Goal: Task Accomplishment & Management: Manage account settings

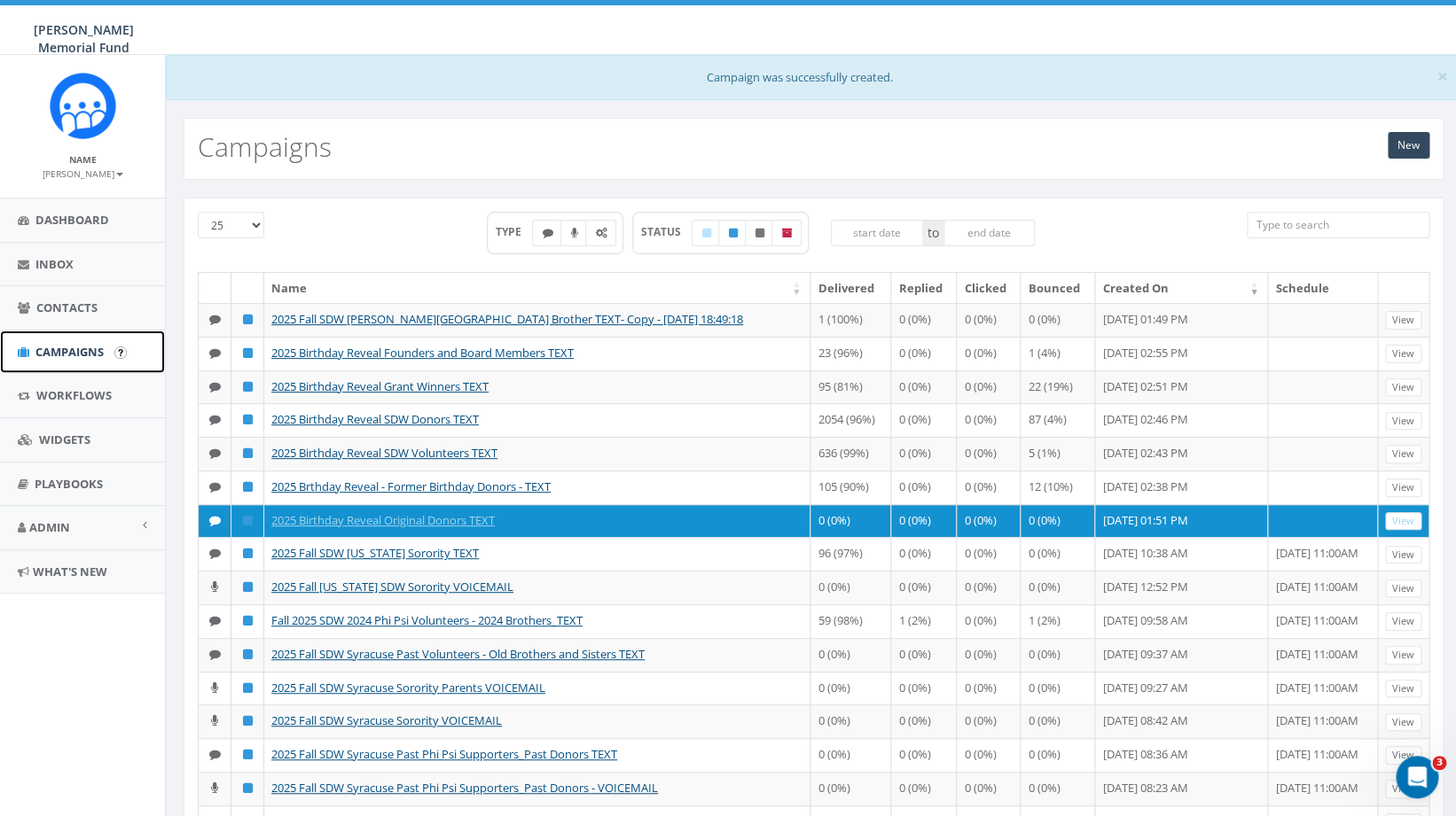
click at [71, 355] on span "Campaigns" at bounding box center [69, 351] width 68 height 16
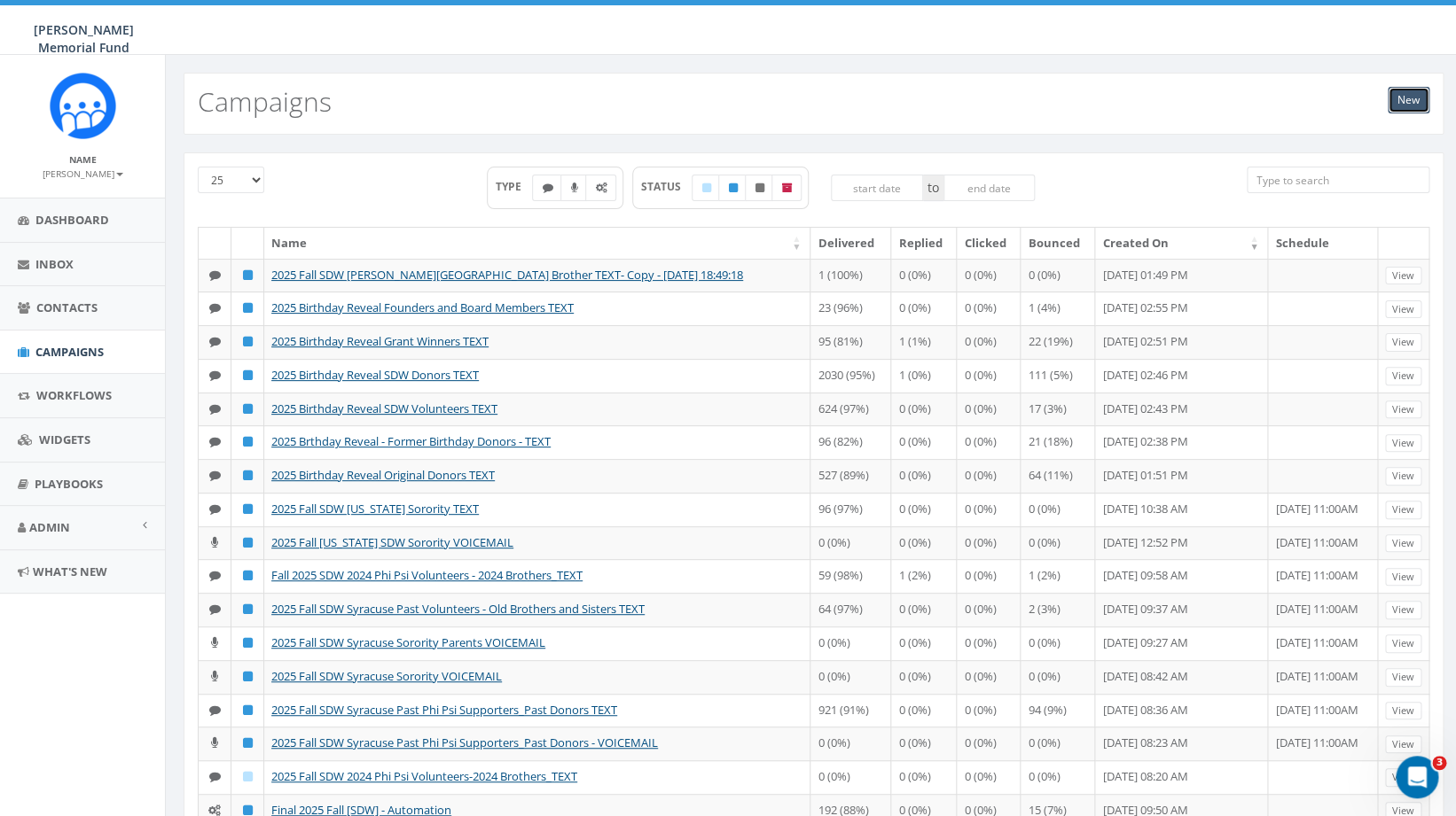
click at [1413, 94] on link "New" at bounding box center [1408, 100] width 42 height 26
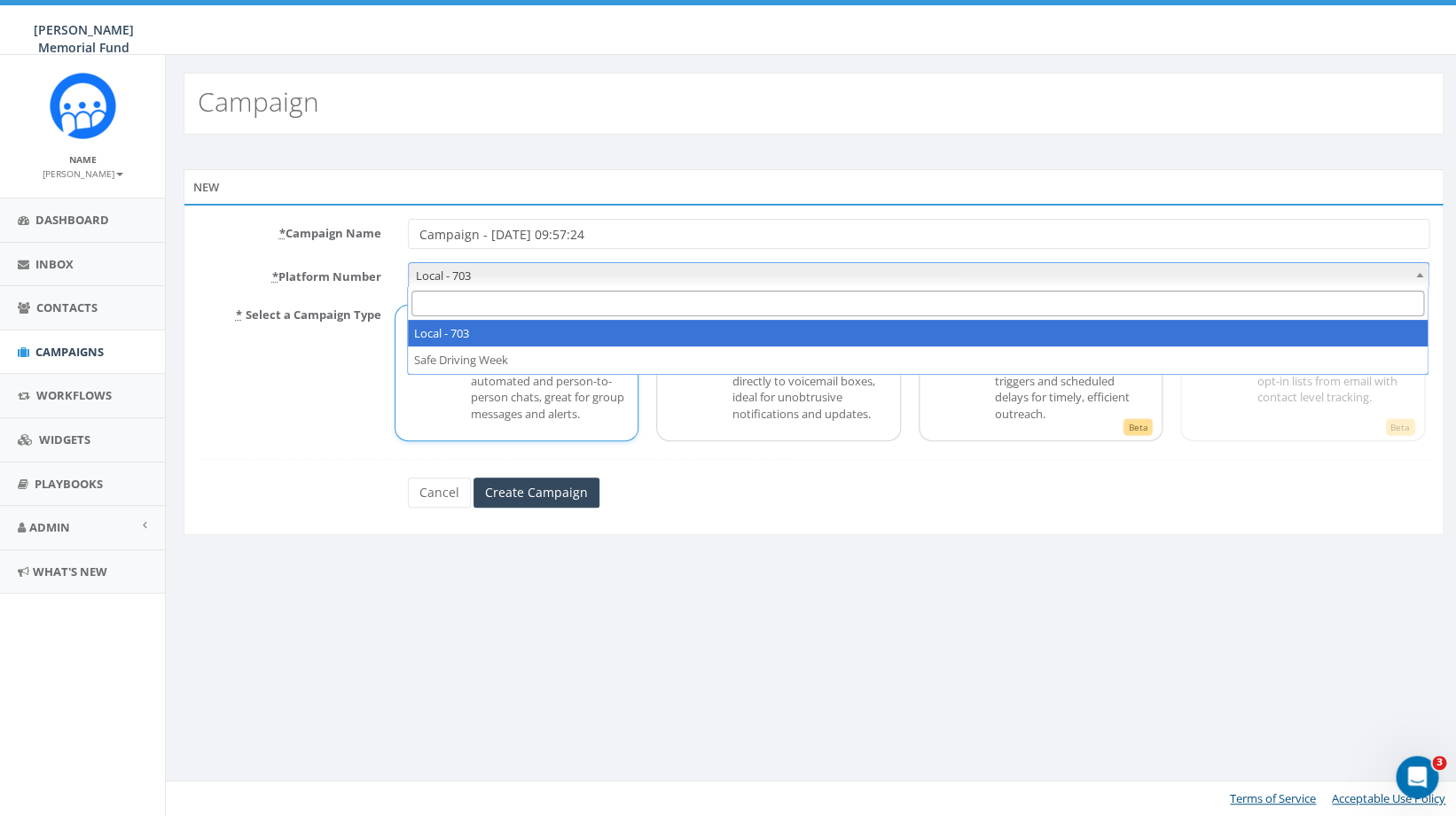
click at [456, 280] on span "Local - 703" at bounding box center [919, 276] width 1021 height 25
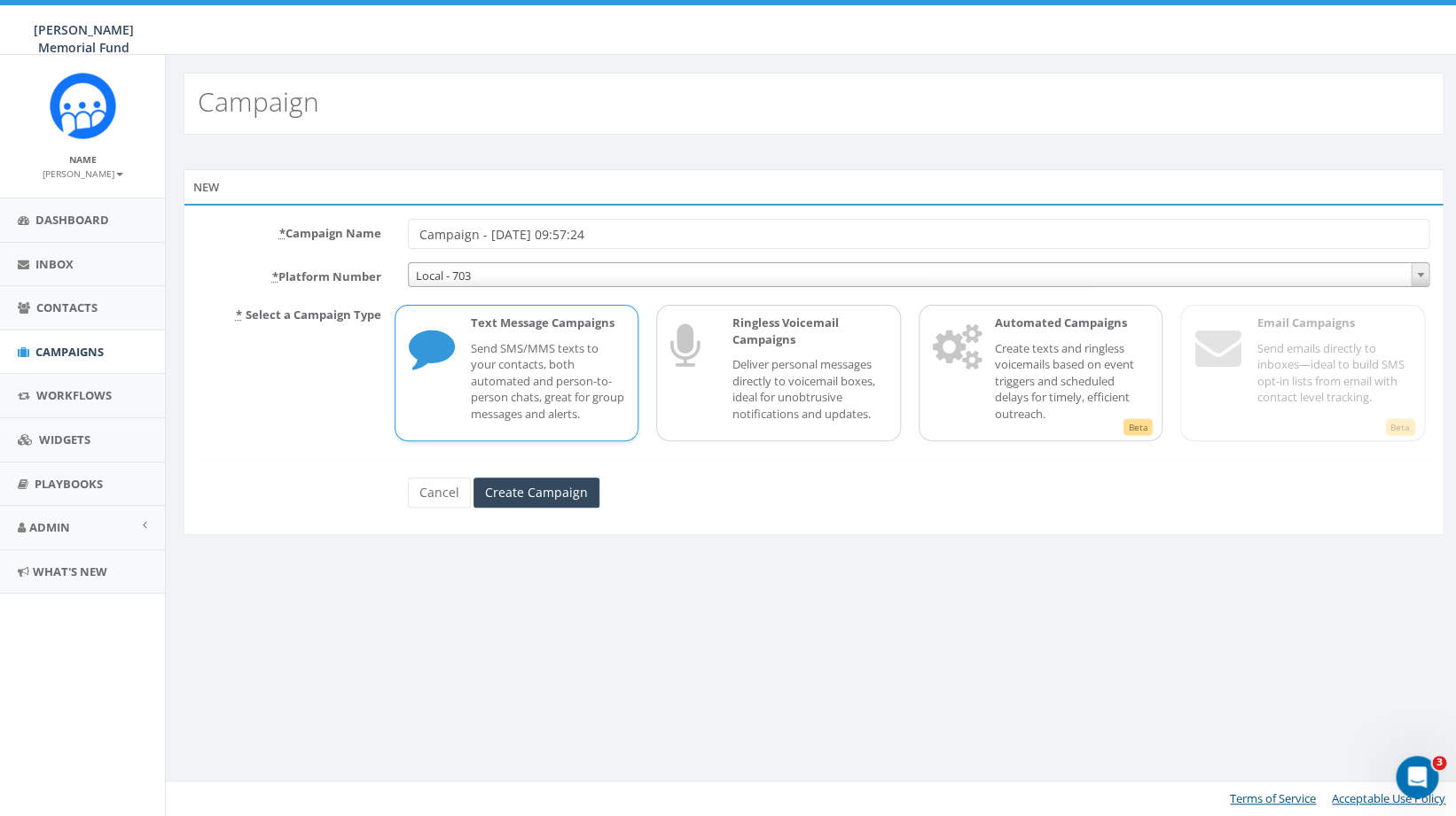
drag, startPoint x: 644, startPoint y: 234, endPoint x: 409, endPoint y: 222, distance: 235.3
click at [409, 222] on input "Campaign - 09/10/2025, 09:57:24" at bounding box center [918, 234] width 1022 height 30
click at [579, 233] on input "2025 Fall SDW Post Sign-up TEXT 1" at bounding box center [918, 234] width 1022 height 30
type input "2025 Fall SDW Post Sign-up - TEXT 1"
click at [524, 381] on p "Send SMS/MMS texts to your contacts, both automated and person-to-person chats,…" at bounding box center [548, 381] width 154 height 82
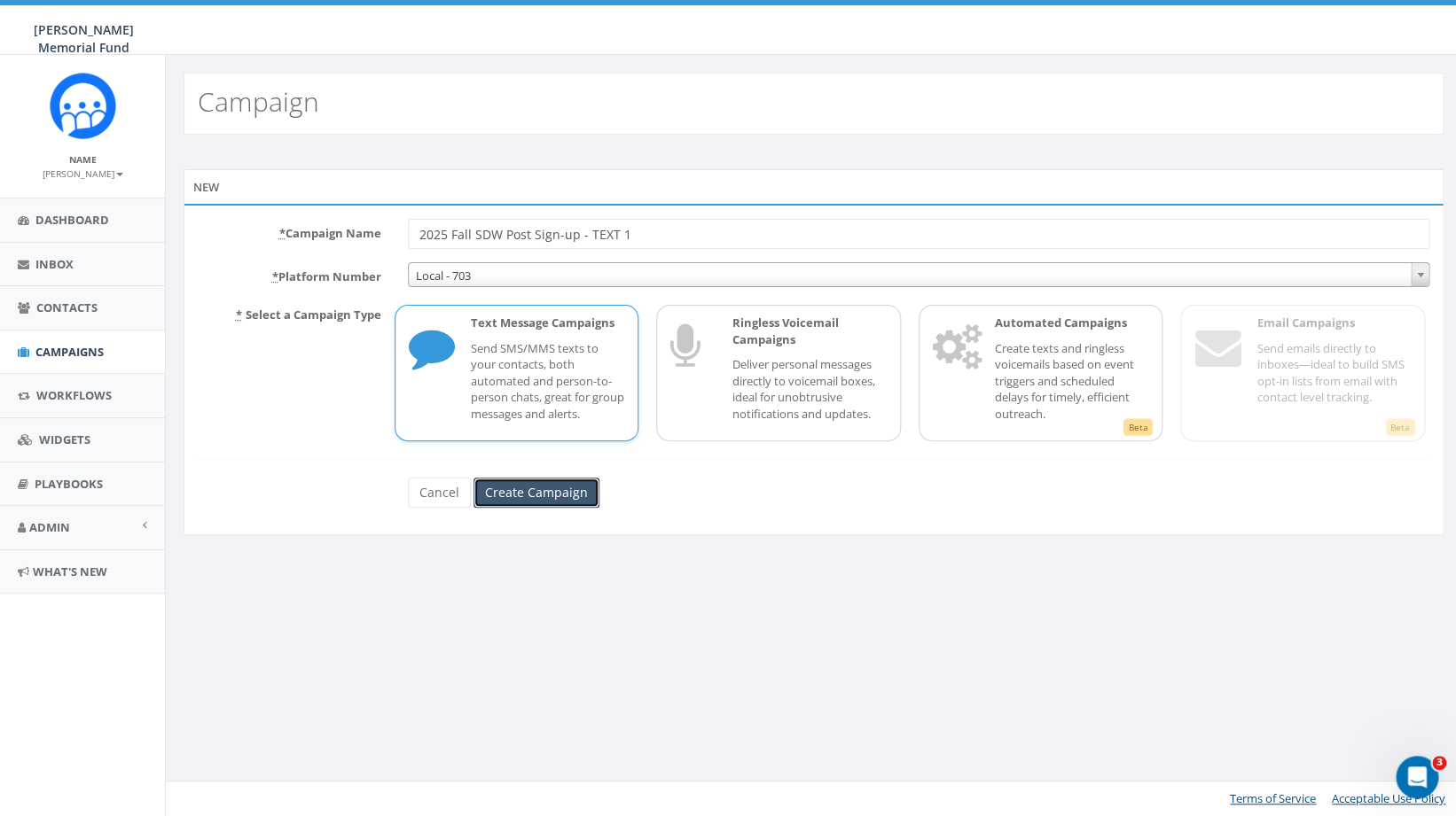
click at [525, 490] on input "Create Campaign" at bounding box center [536, 493] width 126 height 30
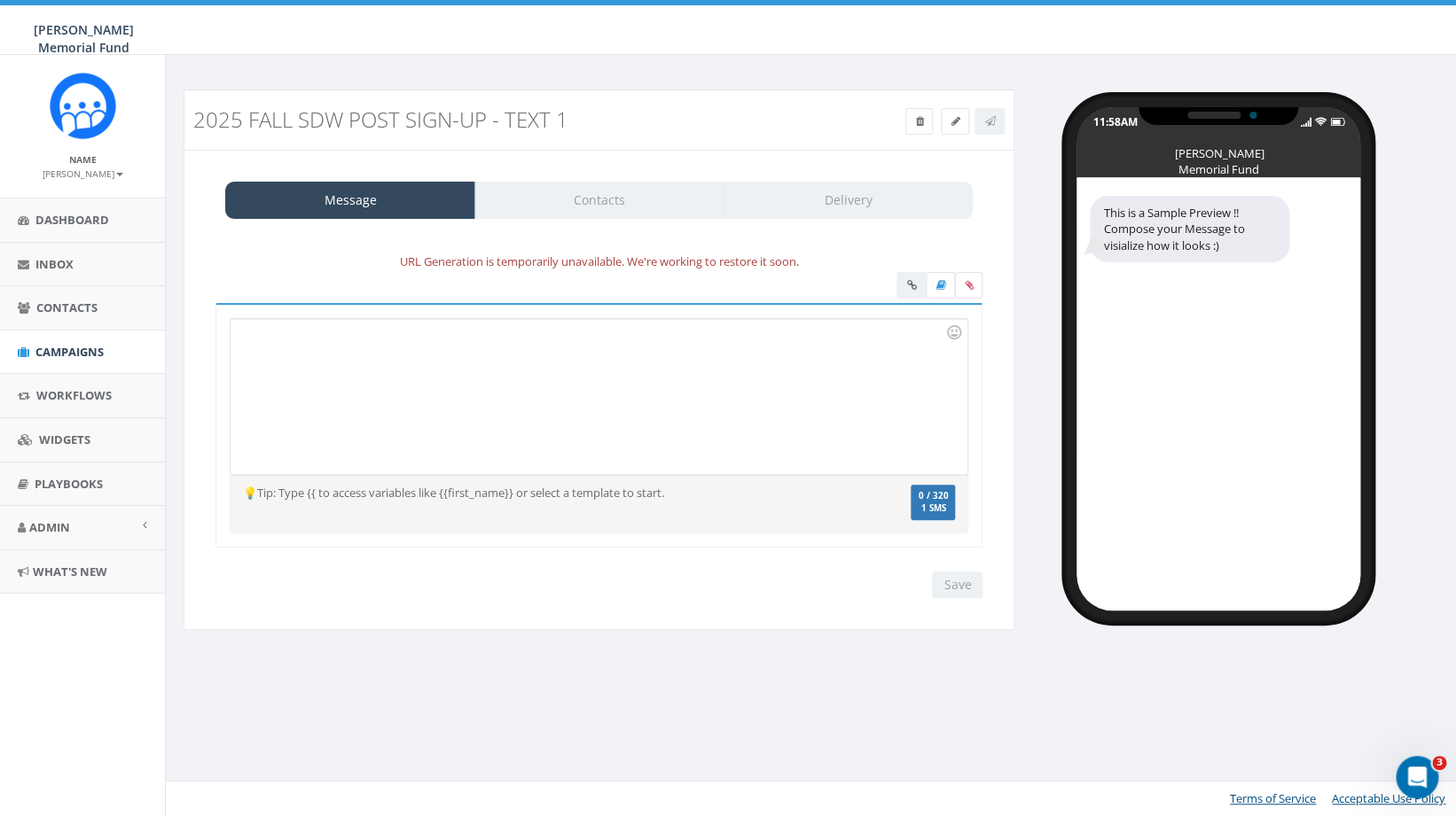
click at [401, 380] on div at bounding box center [598, 396] width 736 height 155
click at [490, 372] on div at bounding box center [598, 396] width 736 height 155
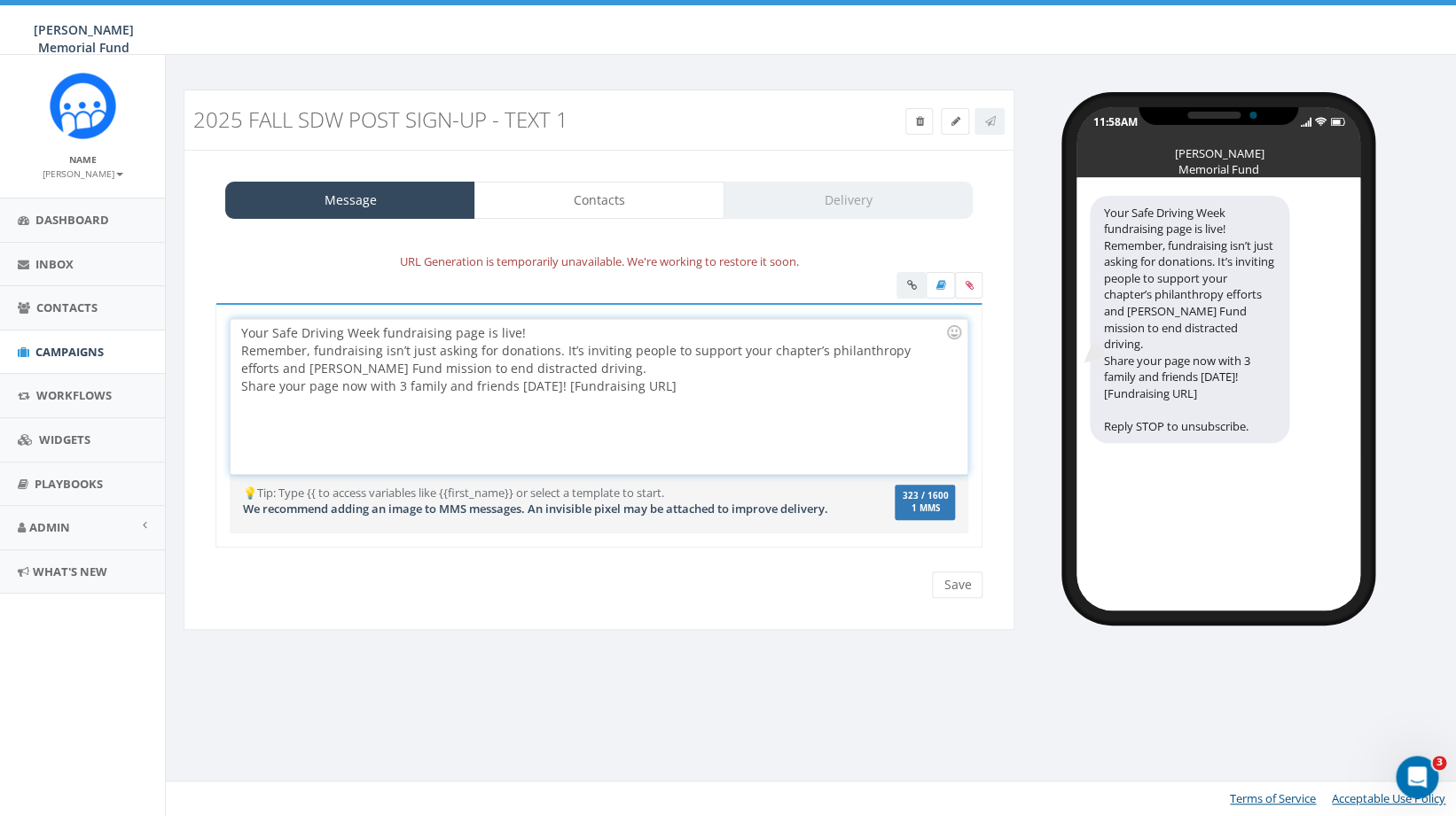
click at [517, 334] on div "Your Safe Driving Week fundraising page is live! Remember, fundraising isn’t ju…" at bounding box center [598, 396] width 736 height 155
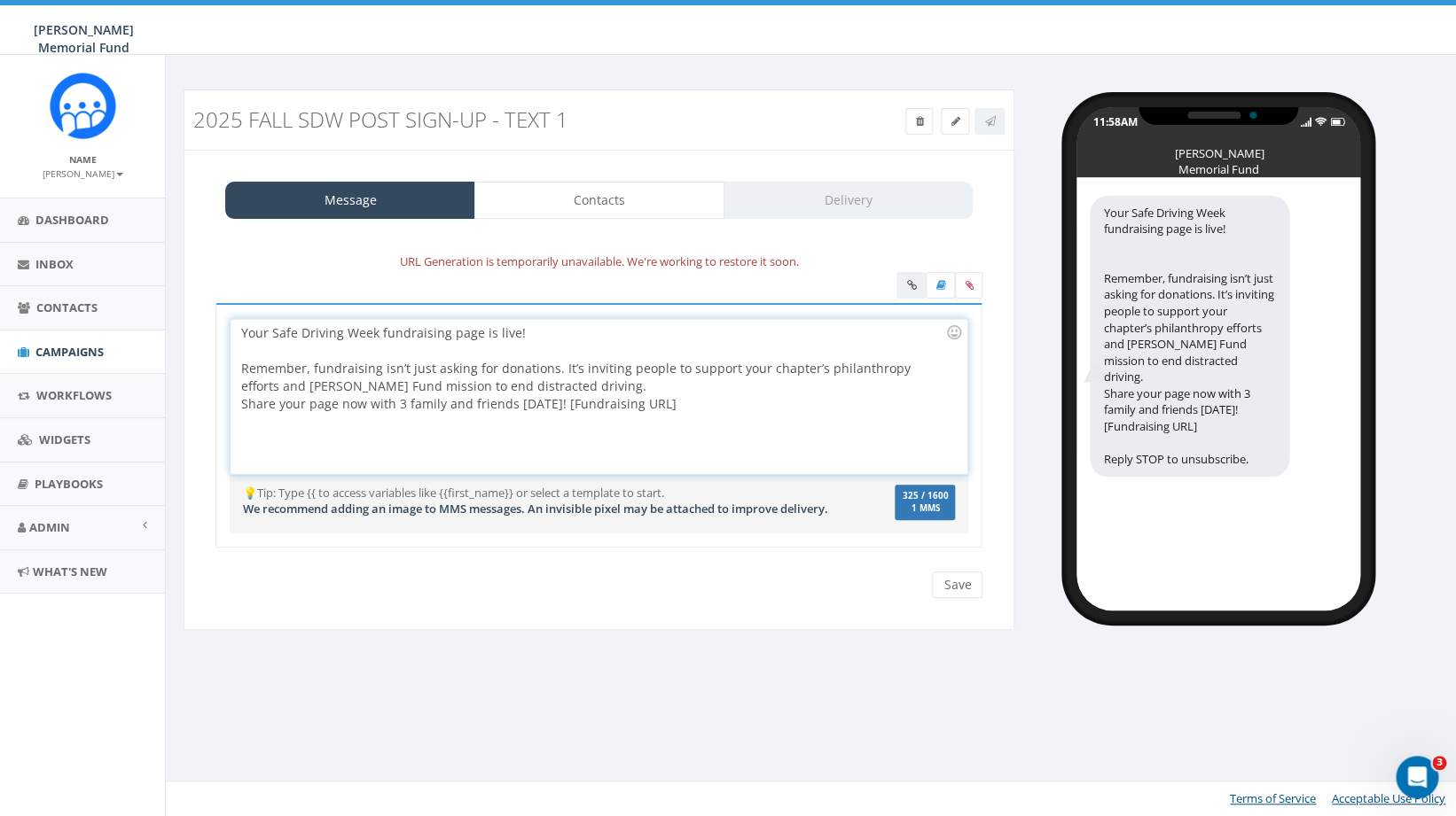
click at [564, 382] on div "Your Safe Driving Week fundraising page is live! Remember, fundraising isn’t ju…" at bounding box center [598, 396] width 736 height 155
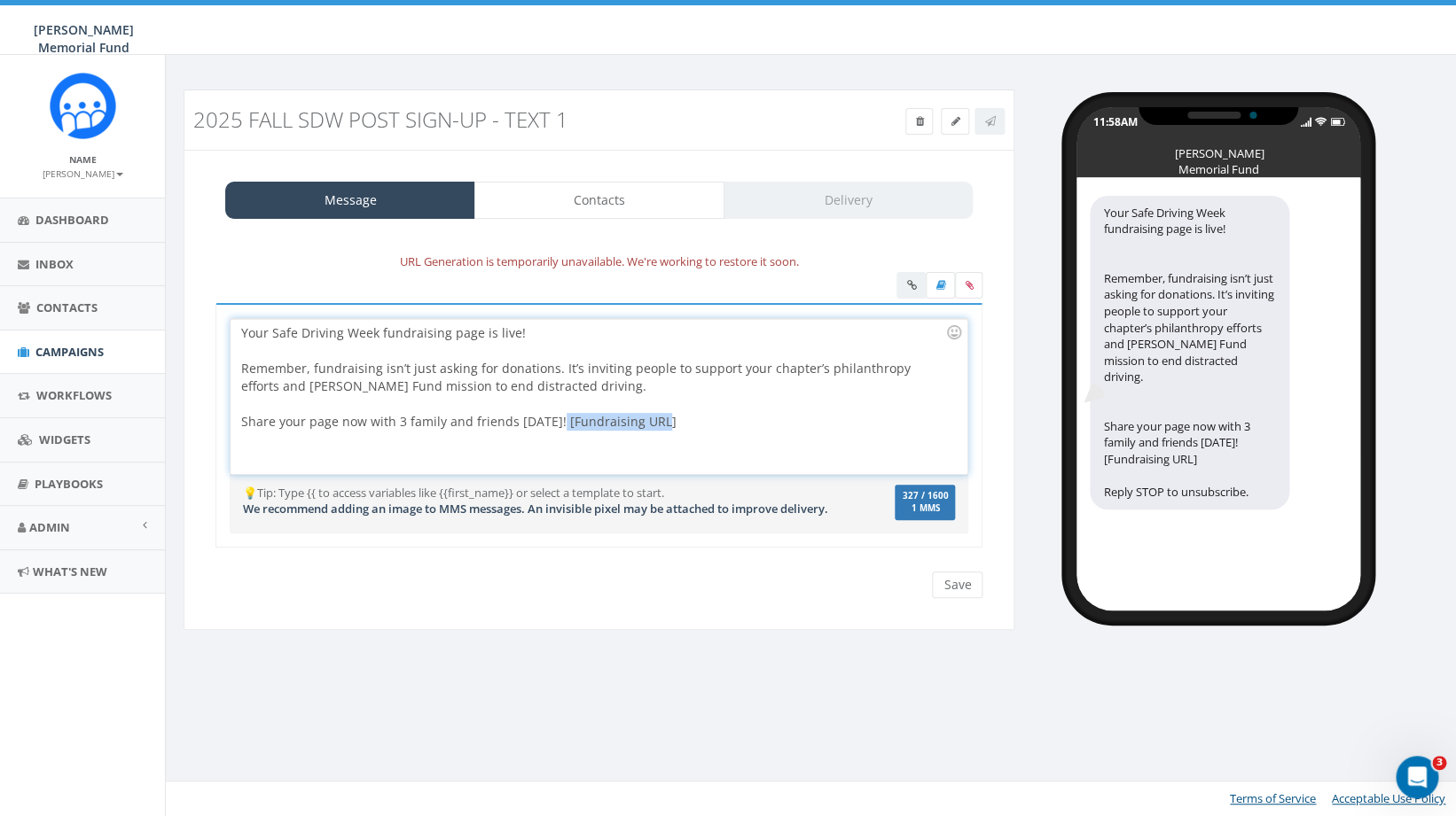
drag, startPoint x: 551, startPoint y: 421, endPoint x: 664, endPoint y: 421, distance: 113.0
click at [664, 421] on div "Your Safe Driving Week fundraising page is live! Remember, fundraising isn’t ju…" at bounding box center [598, 396] width 736 height 155
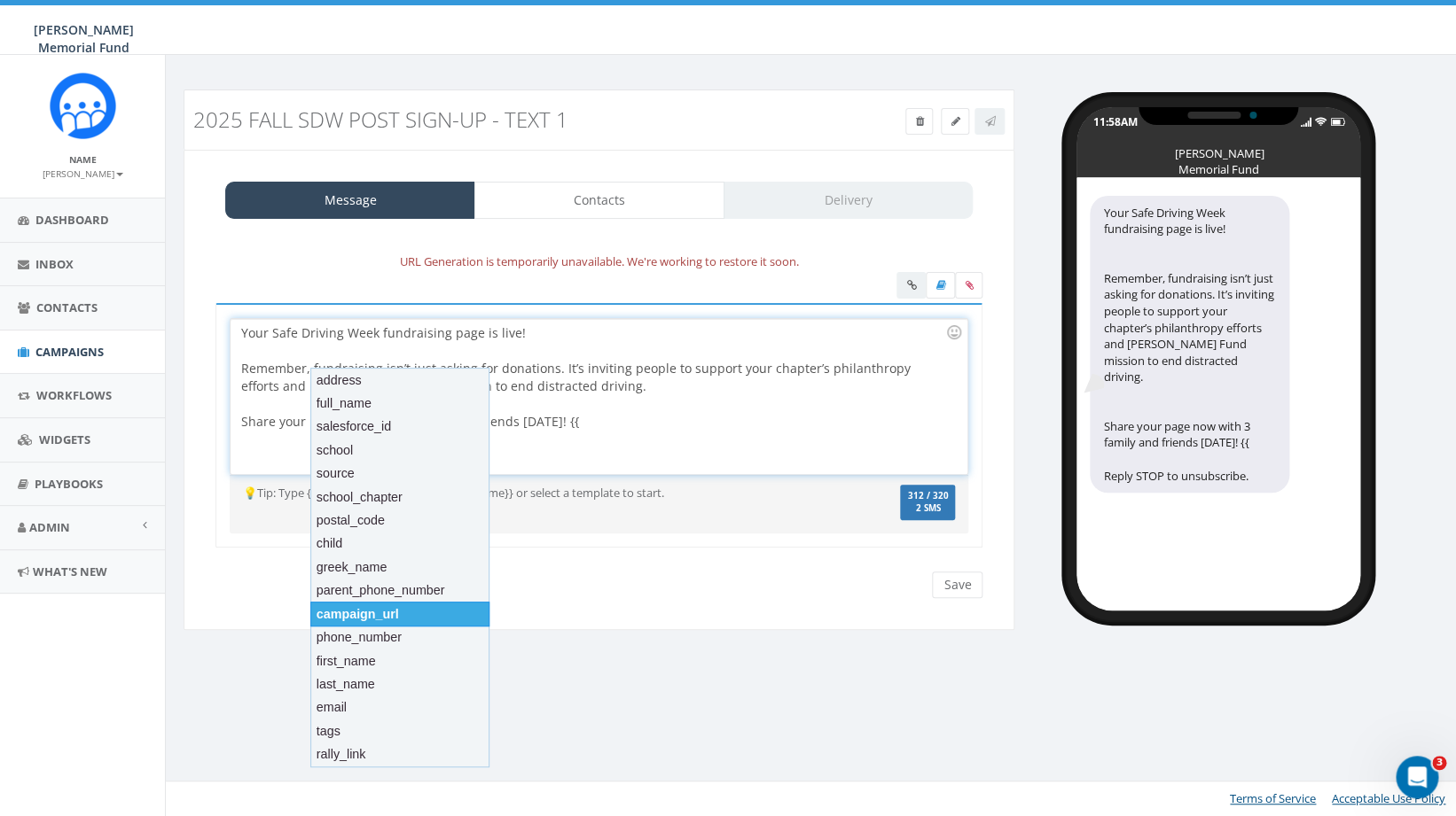
click at [386, 623] on div "campaign_url" at bounding box center [400, 614] width 180 height 25
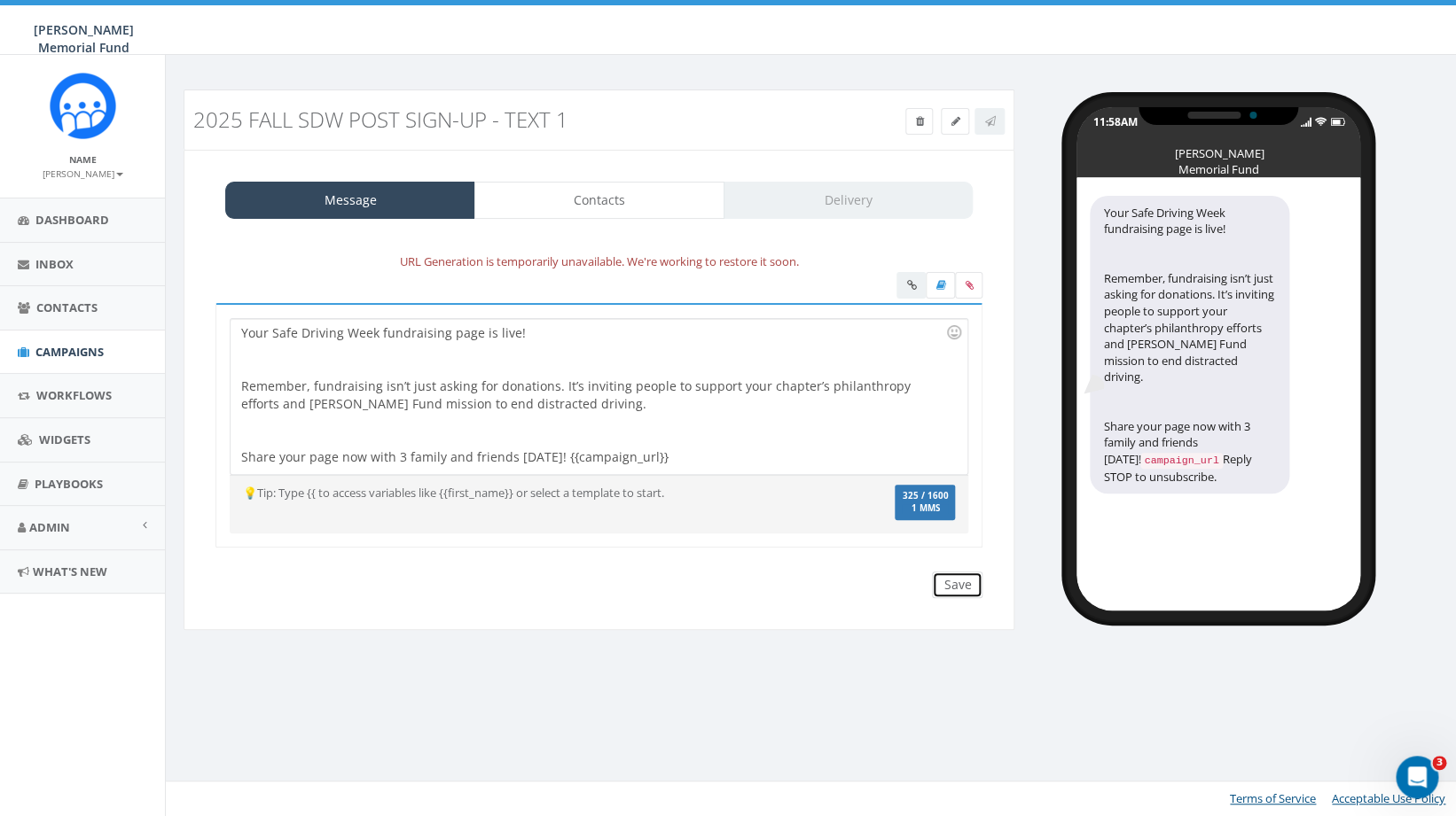
click at [968, 586] on input "Save" at bounding box center [958, 585] width 50 height 26
click at [320, 436] on div at bounding box center [593, 431] width 704 height 36
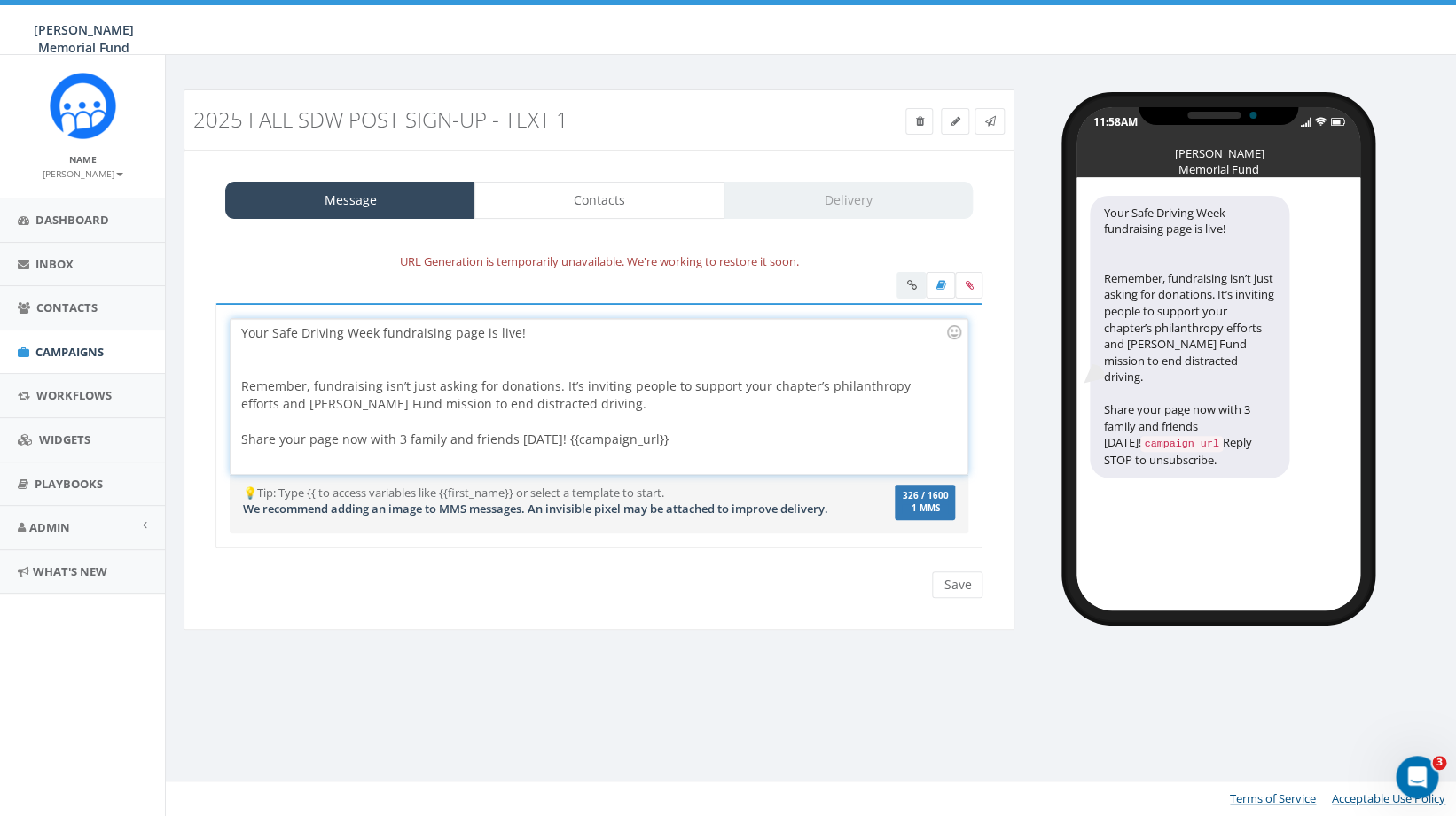
click at [271, 354] on div at bounding box center [593, 360] width 704 height 36
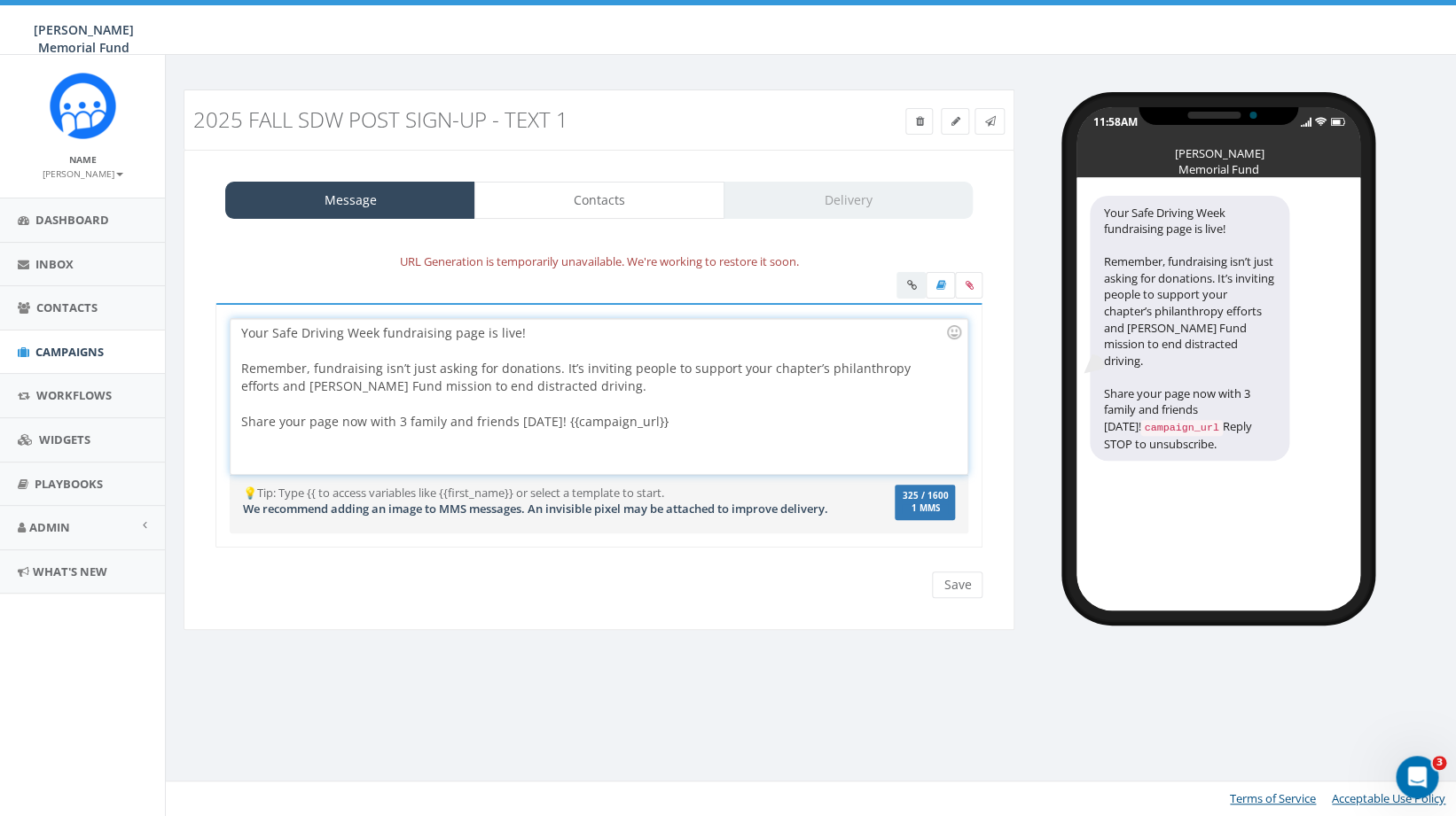
click at [402, 460] on div "Your Safe Driving Week fundraising page is live! Remember, fundraising isn’t ju…" at bounding box center [598, 396] width 736 height 155
click at [958, 595] on input "Save" at bounding box center [958, 585] width 50 height 26
click at [641, 209] on link "Contacts" at bounding box center [598, 200] width 250 height 37
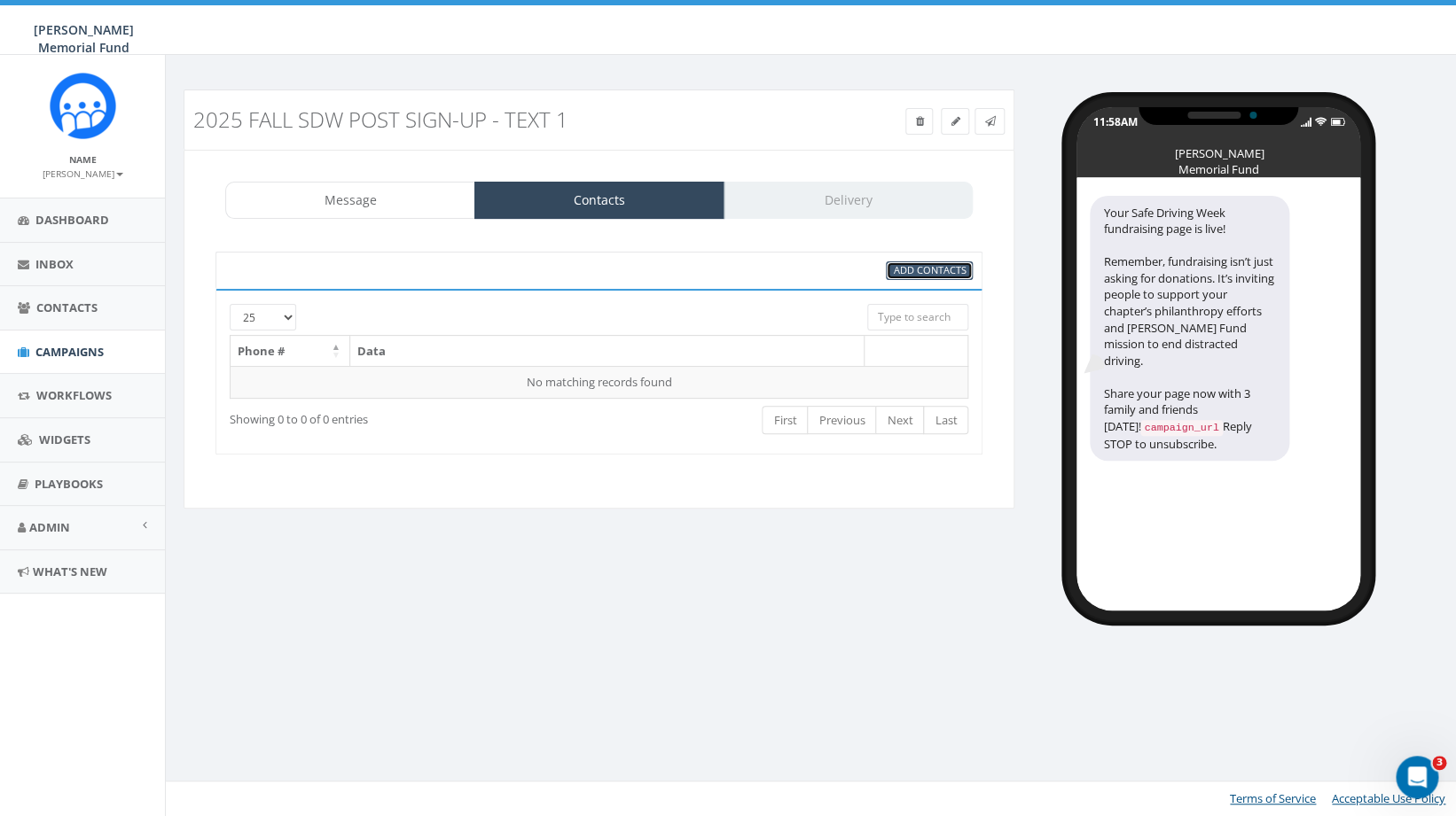
click at [930, 273] on span "Add Contacts" at bounding box center [930, 270] width 73 height 13
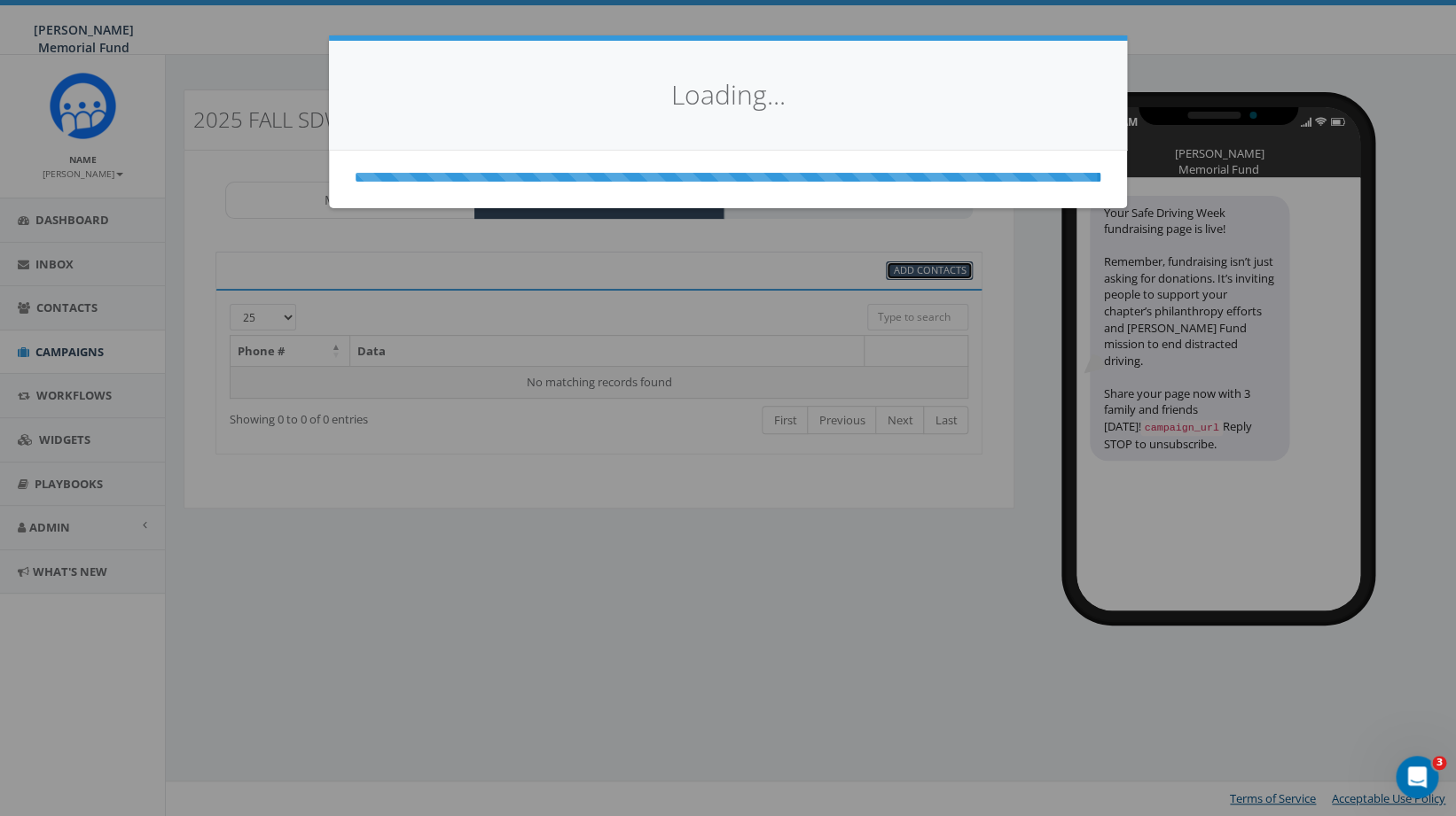
select select
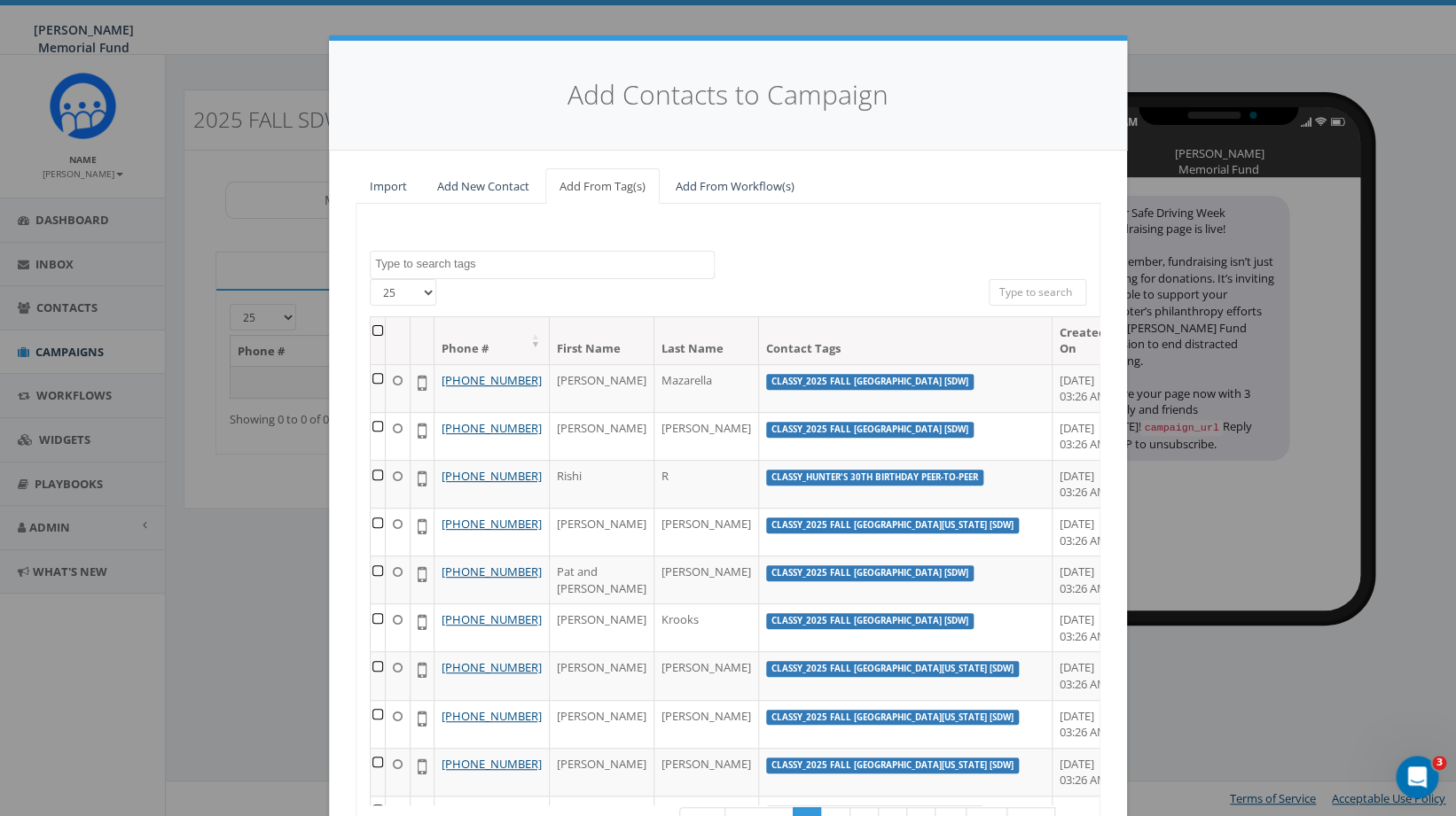
click at [444, 266] on textarea "Search" at bounding box center [544, 264] width 339 height 16
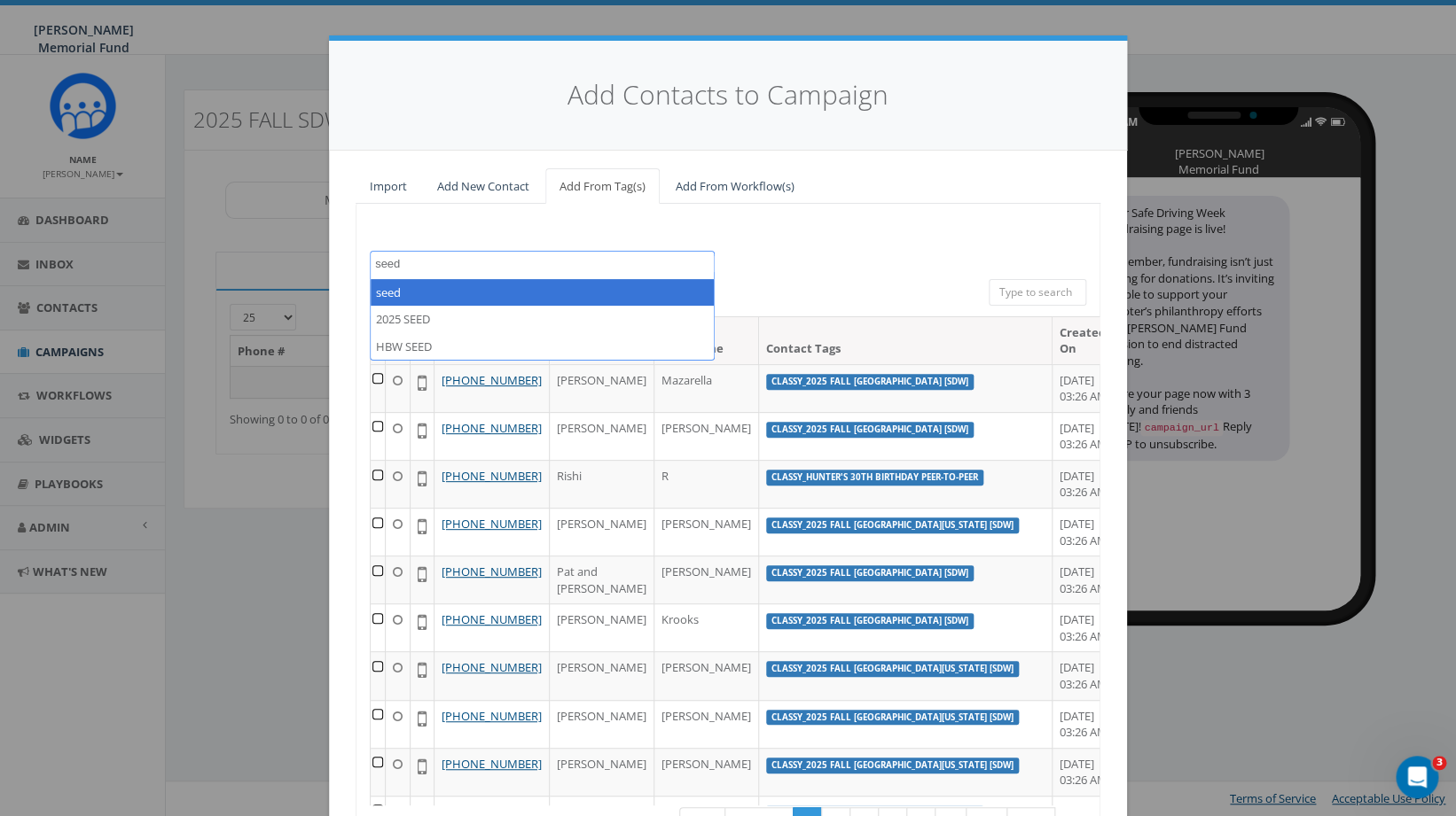
drag, startPoint x: 403, startPoint y: 263, endPoint x: 348, endPoint y: 261, distance: 55.0
click at [375, 262] on textarea "seed" at bounding box center [544, 264] width 339 height 16
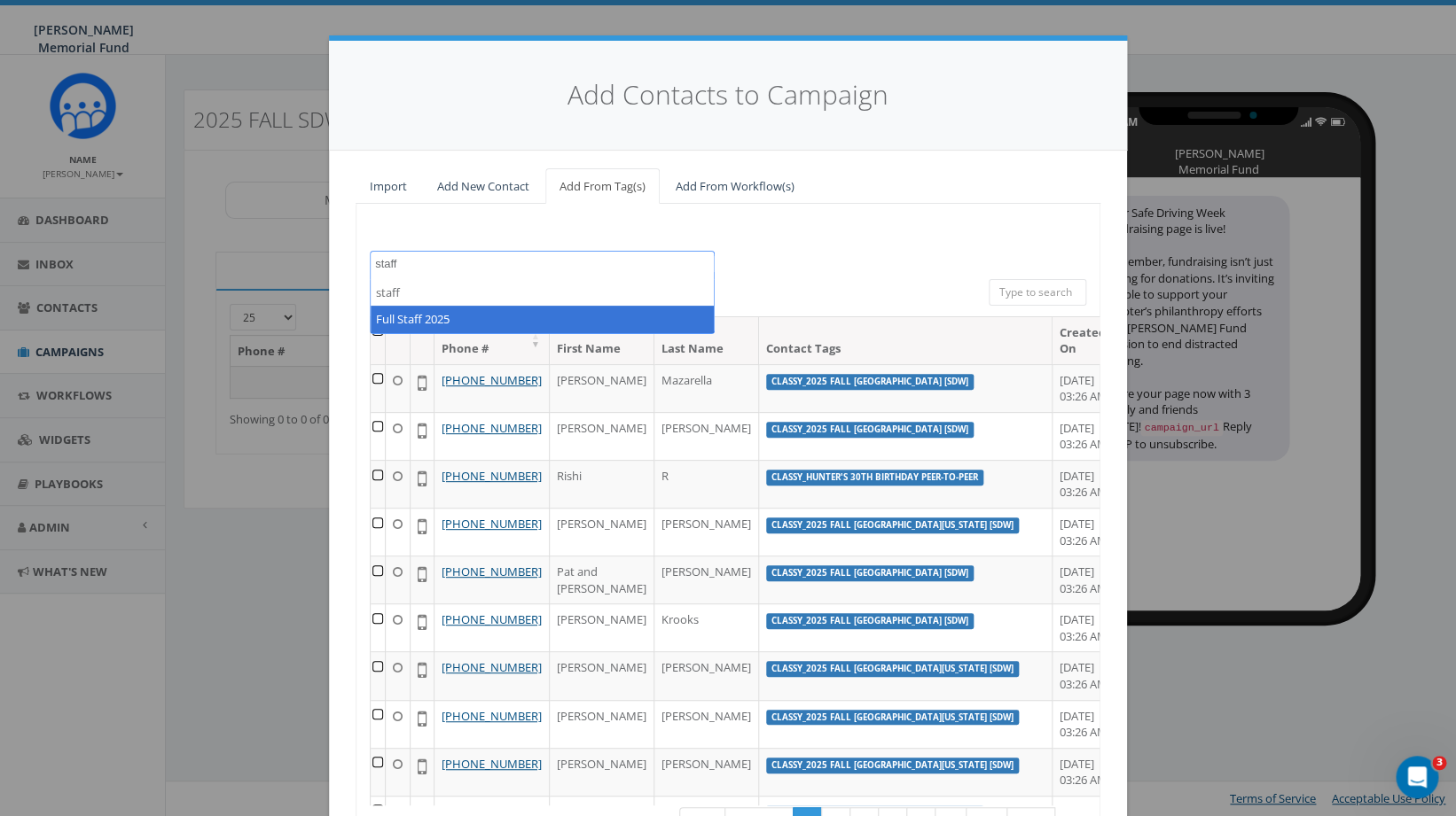
type textarea "staff"
select select "Full Staff 2025"
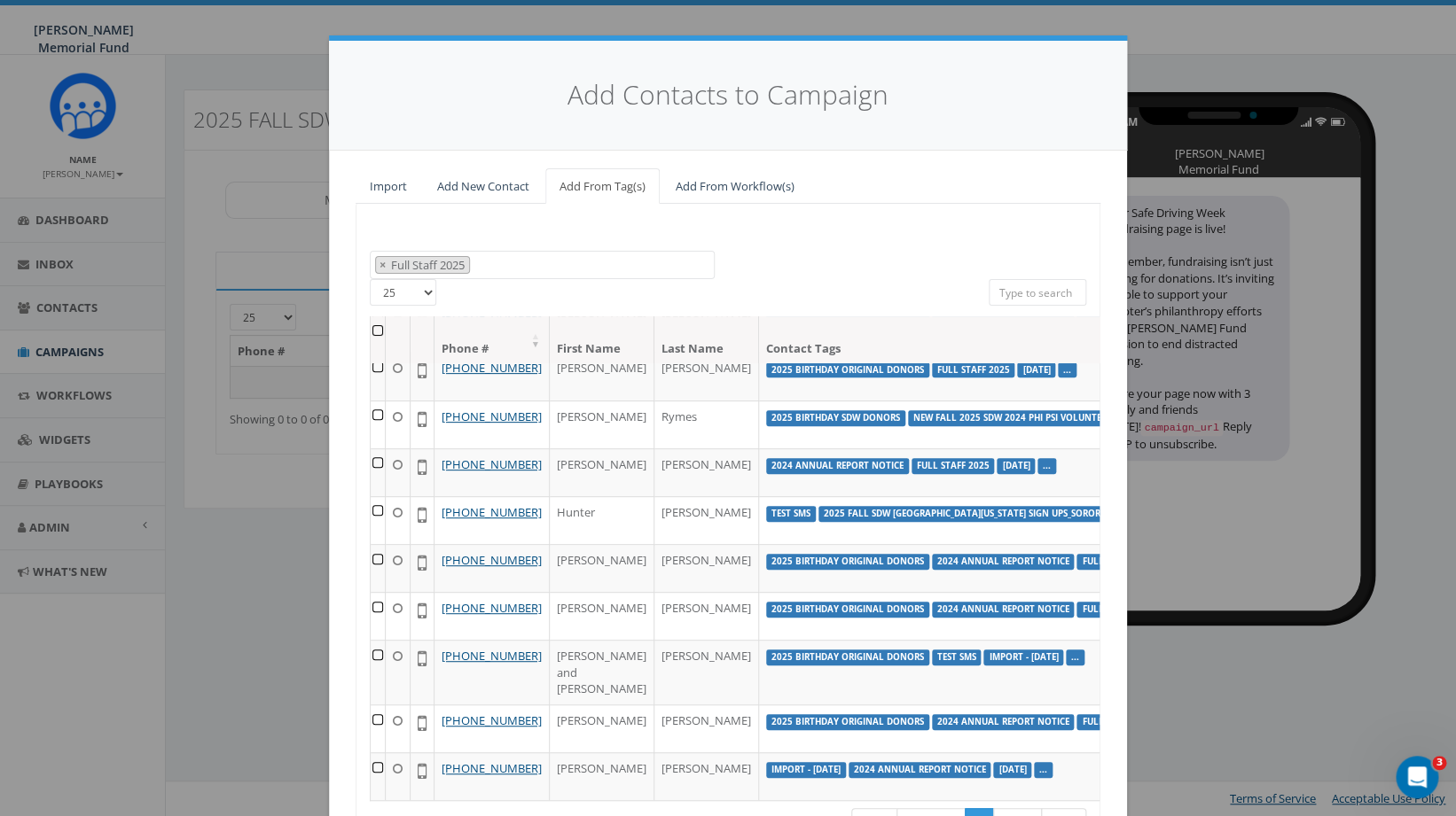
scroll to position [134, 0]
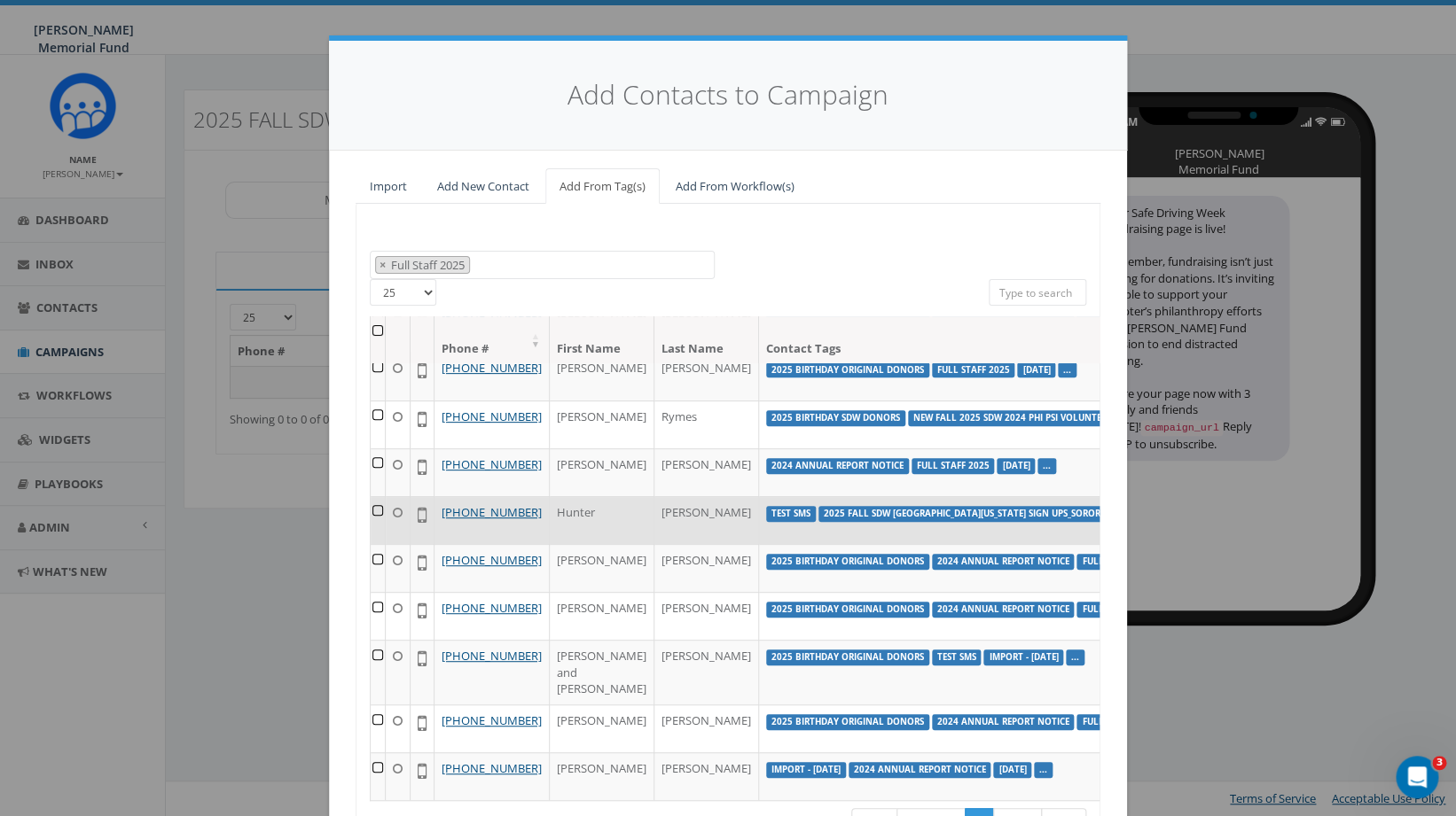
click at [381, 544] on td at bounding box center [378, 520] width 15 height 48
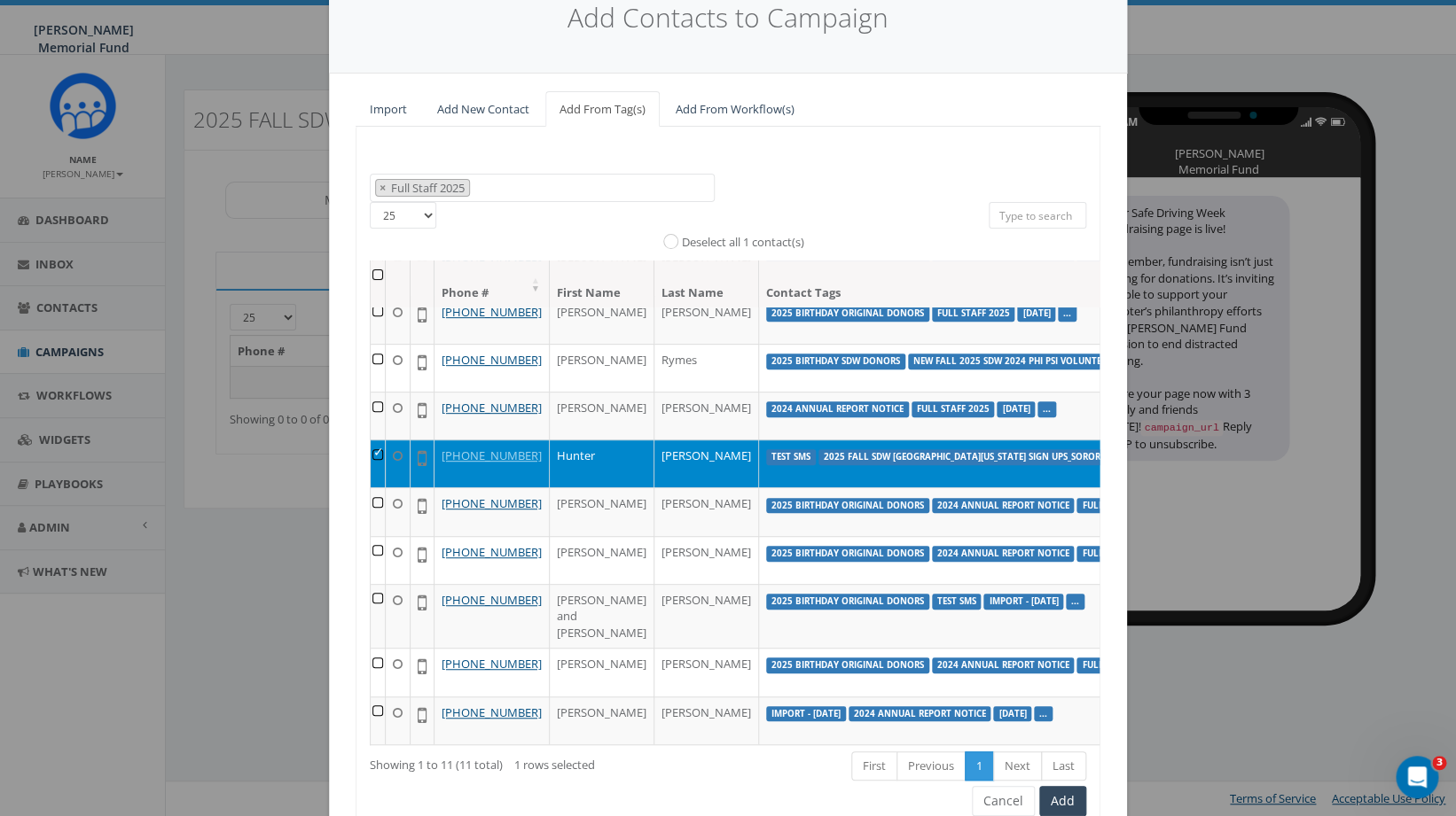
scroll to position [91, 0]
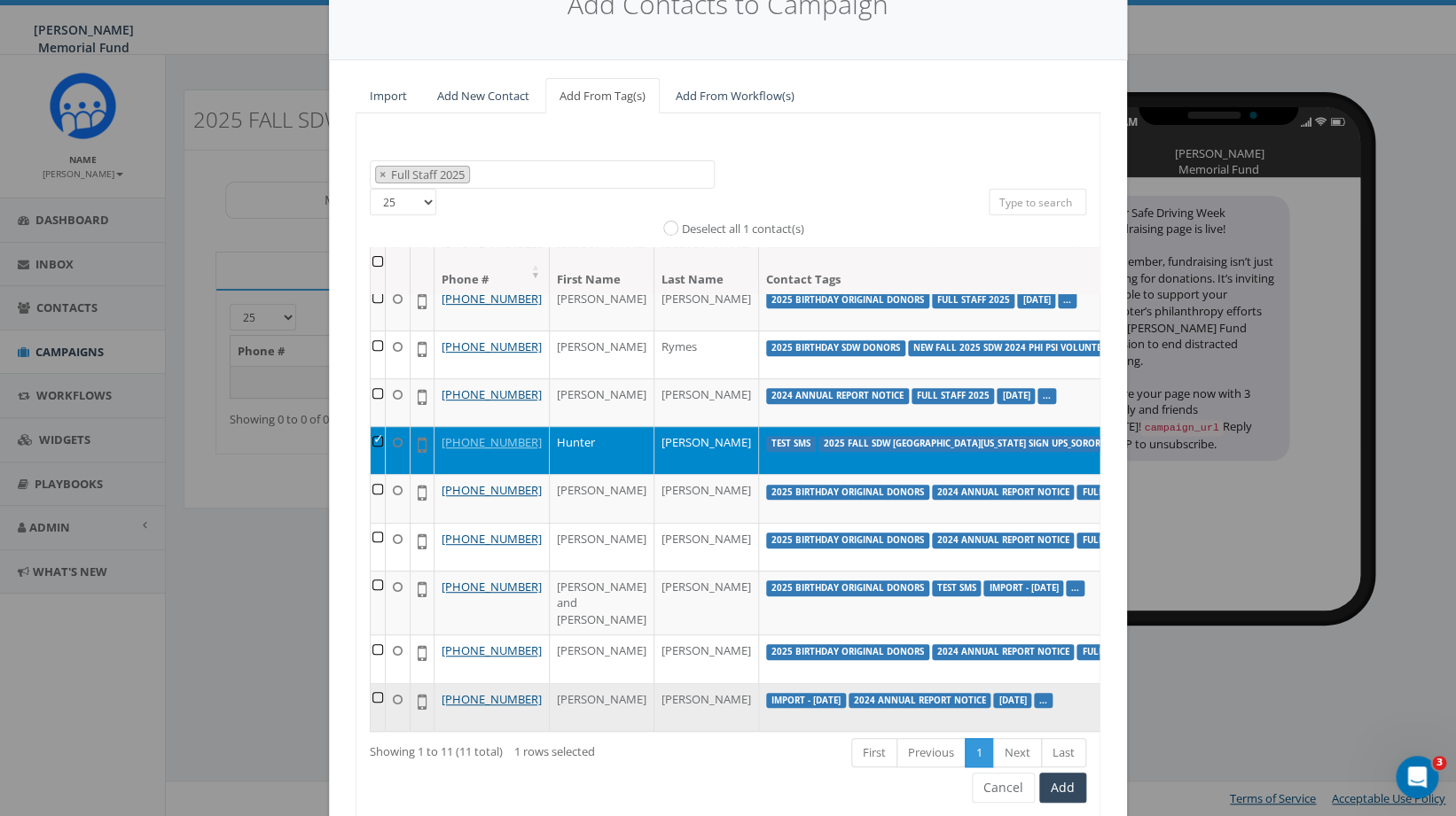
click at [379, 683] on td at bounding box center [378, 707] width 15 height 48
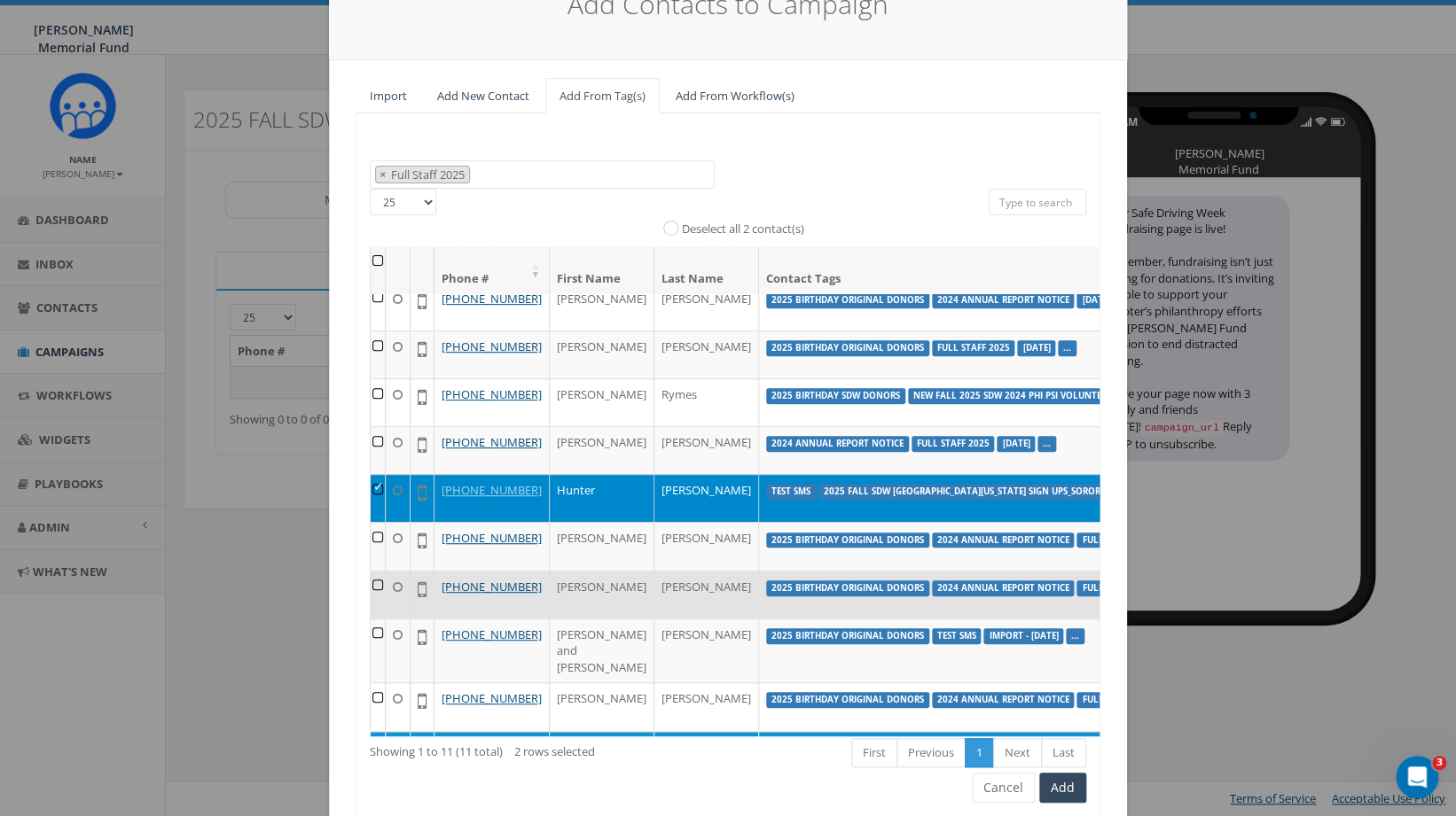
scroll to position [0, 0]
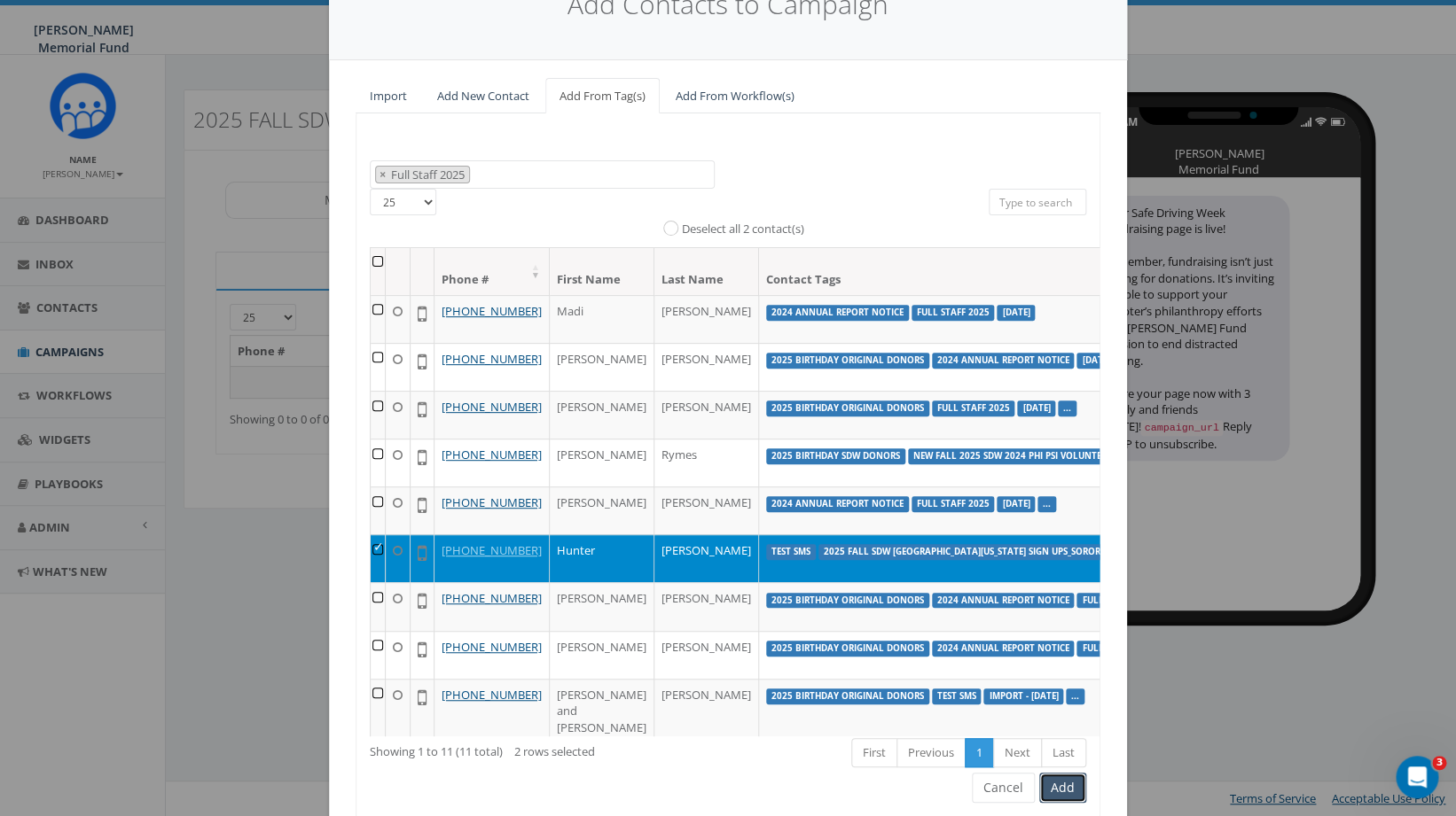
click at [1068, 789] on button "Add" at bounding box center [1063, 788] width 47 height 30
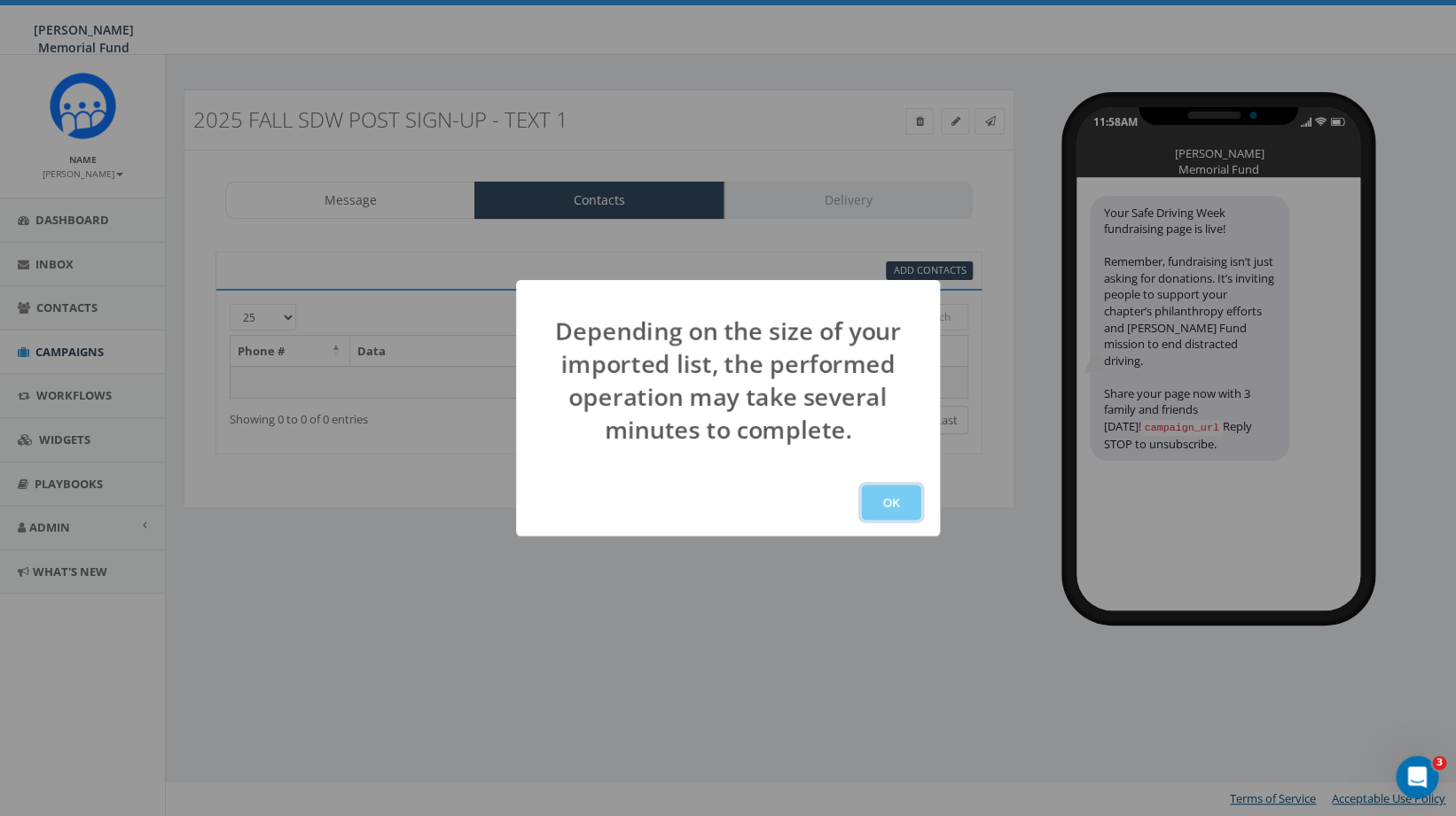
click at [900, 503] on button "OK" at bounding box center [891, 503] width 60 height 36
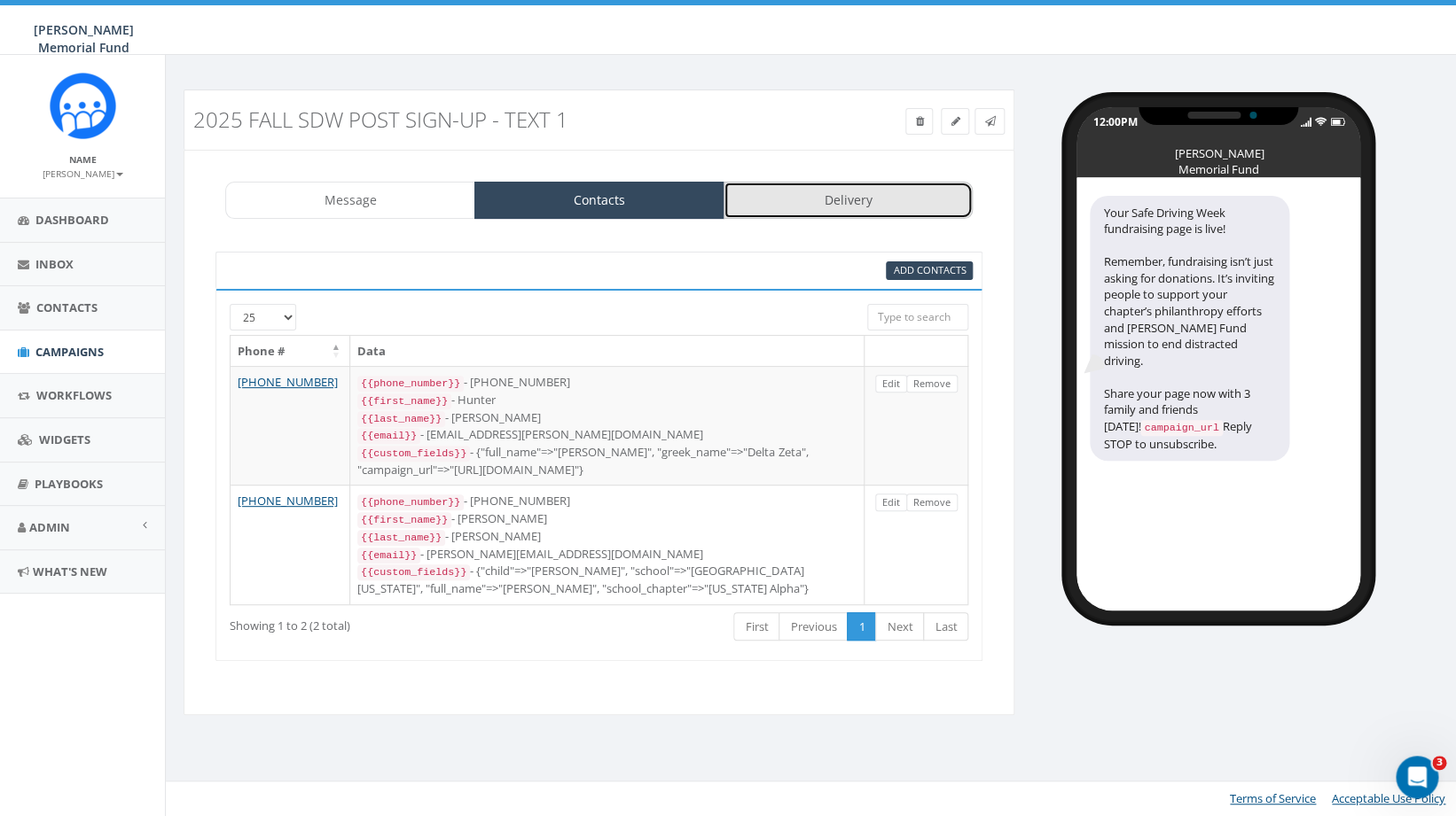
click at [831, 205] on link "Delivery" at bounding box center [848, 200] width 250 height 37
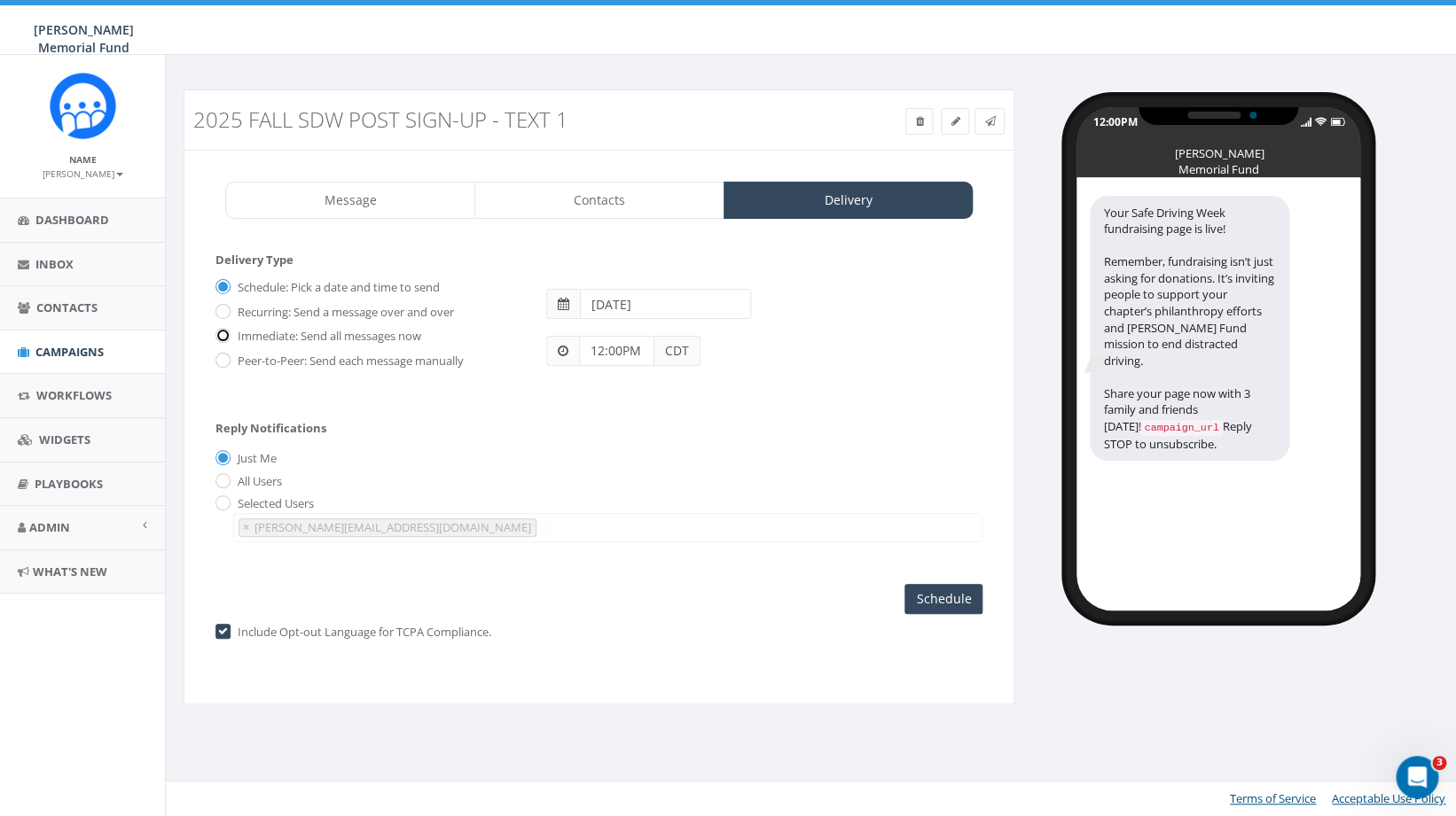
click at [223, 338] on input "Immediate: Send all messages now" at bounding box center [221, 337] width 11 height 11
radio input "true"
click at [223, 509] on input "radio" at bounding box center [221, 505] width 11 height 11
radio input "true"
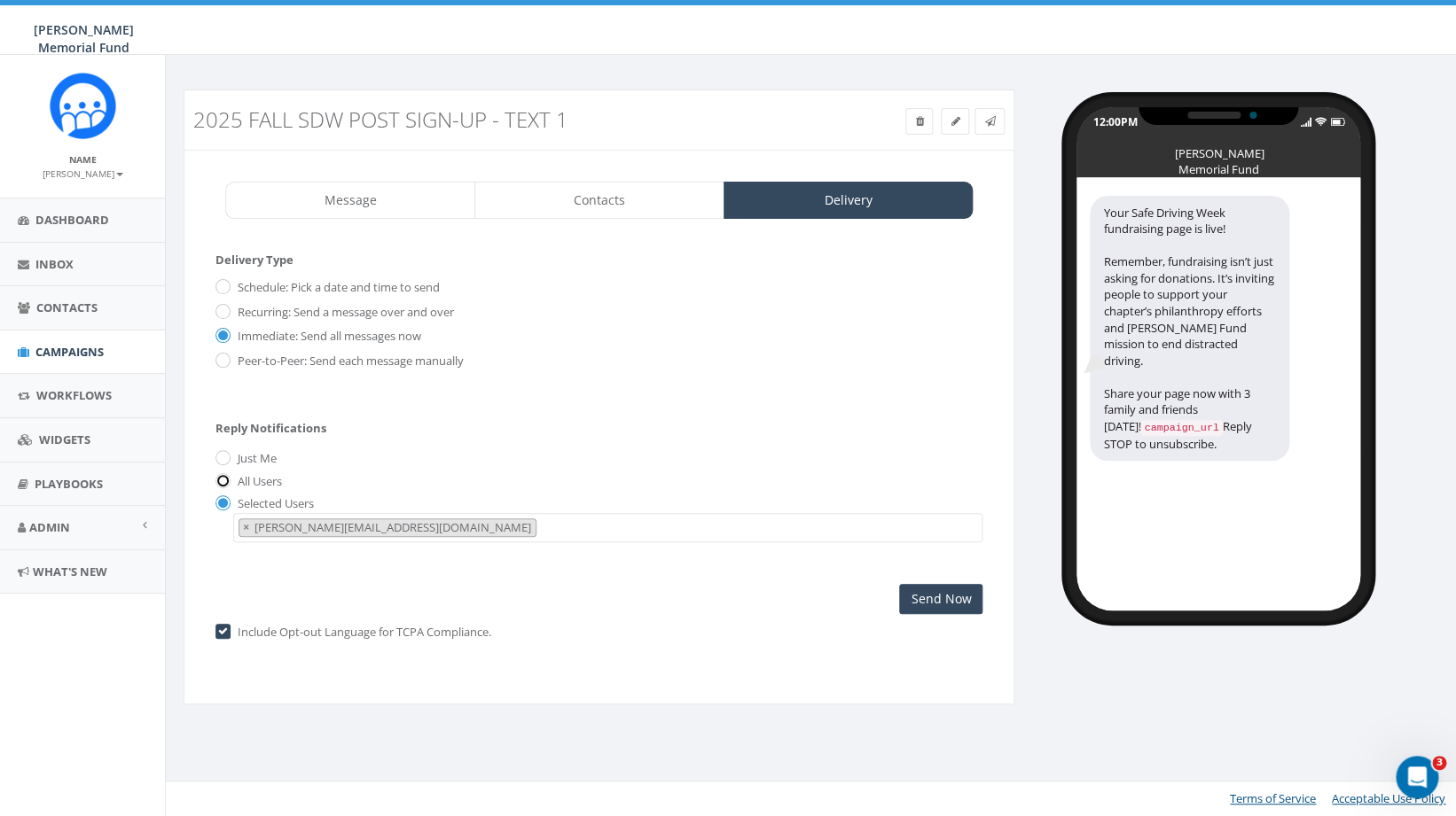
click at [225, 486] on input "All Users" at bounding box center [221, 481] width 11 height 11
radio input "true"
click at [223, 507] on input "radio" at bounding box center [221, 505] width 11 height 11
radio input "true"
click at [116, 176] on b at bounding box center [120, 175] width 7 height 4
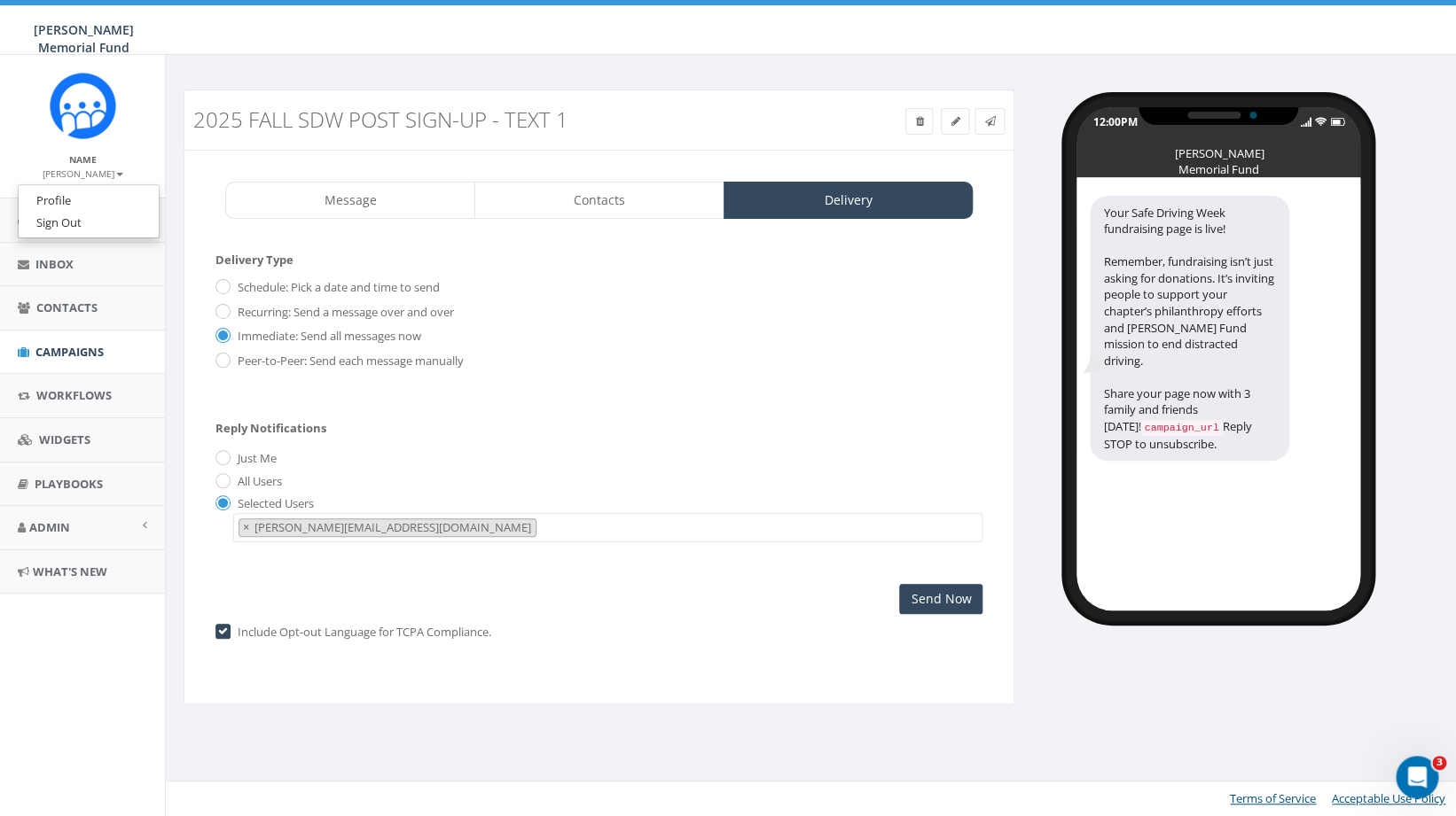
click at [220, 40] on div "Hunter Watson Memorial Fund Hunter Watson Memorial Fund Profile Sign Out 0.00 %…" at bounding box center [728, 27] width 1456 height 55
click at [959, 121] on icon at bounding box center [955, 121] width 8 height 10
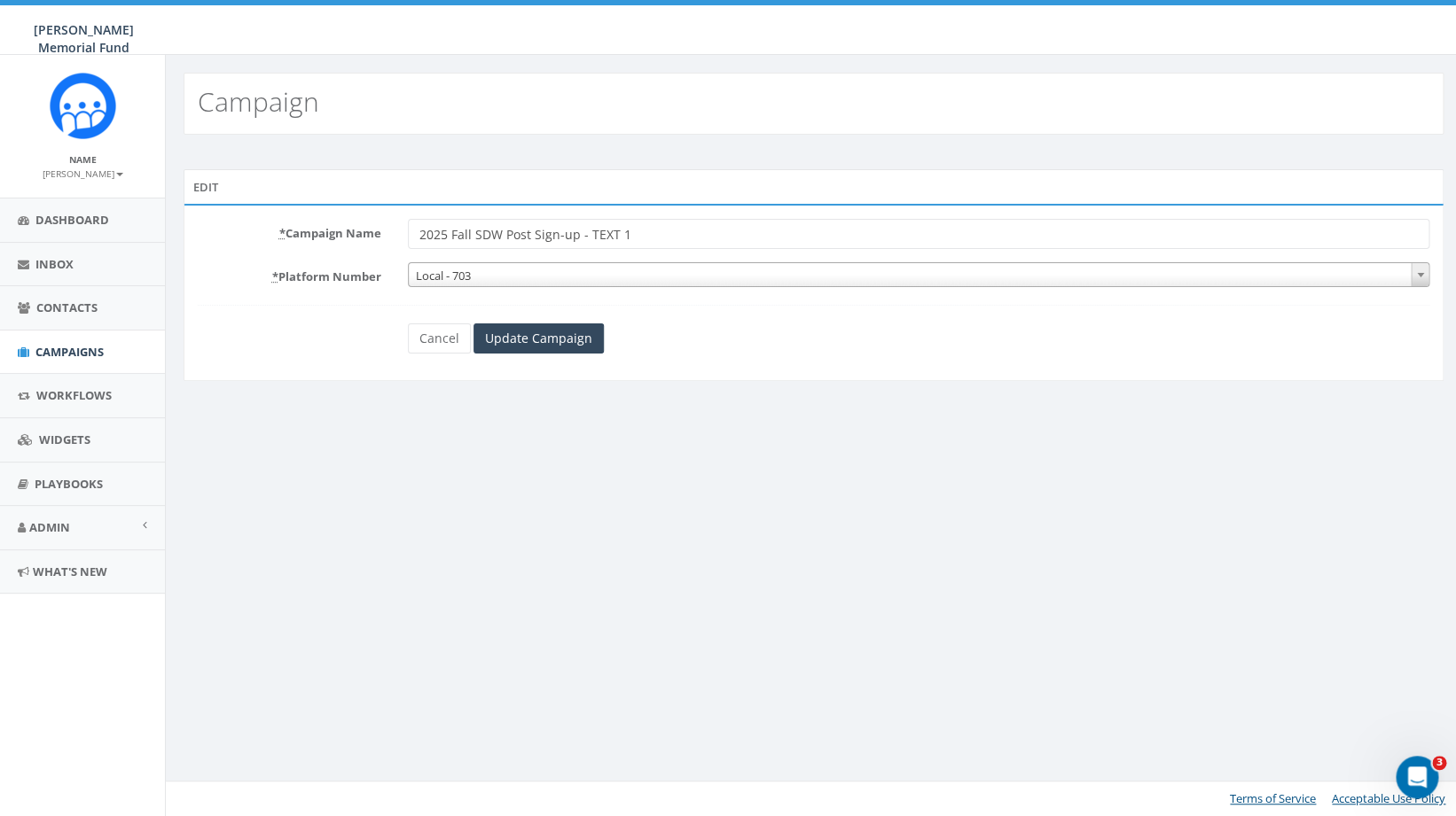
click at [674, 233] on input "2025 Fall SDW Post Sign-up - TEXT 1" at bounding box center [918, 234] width 1022 height 30
click at [627, 235] on input "2025 Fall SDW Post Sign-up - TEXT 1 CONTROL]" at bounding box center [918, 234] width 1022 height 30
drag, startPoint x: 628, startPoint y: 231, endPoint x: 699, endPoint y: 233, distance: 71.0
click at [699, 233] on input "2025 Fall SDW Post Sign-up - TEXT 1 [CONTROL]" at bounding box center [918, 234] width 1022 height 30
click at [503, 236] on input "2025 Fall SDW Post Sign-up - TEXT 1 [CONTROL]" at bounding box center [918, 234] width 1022 height 30
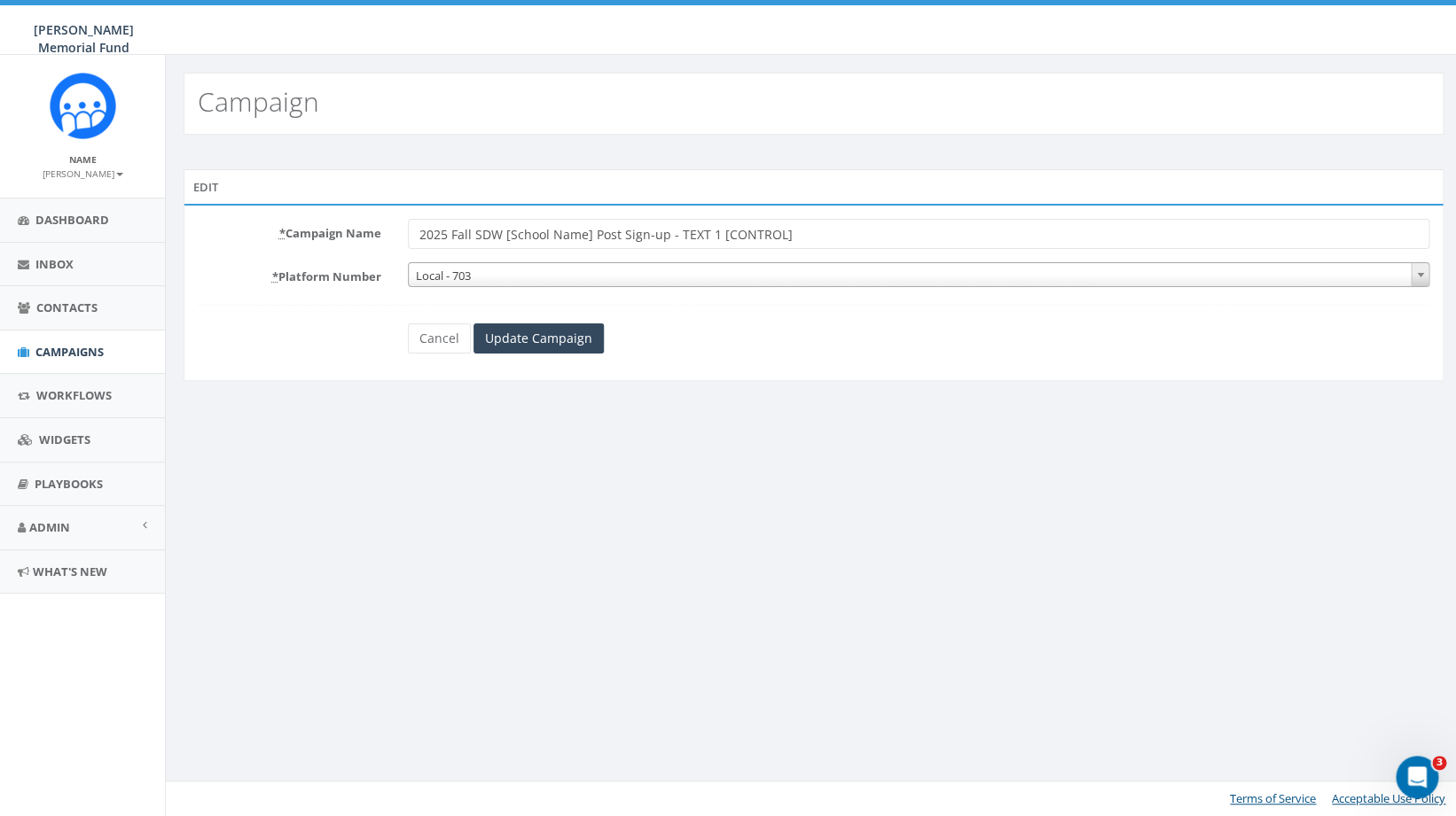
drag, startPoint x: 712, startPoint y: 235, endPoint x: 820, endPoint y: 245, distance: 108.5
click at [820, 245] on input "2025 Fall SDW [School Name] Post Sign-up - TEXT 1 [CONTROL]" at bounding box center [918, 234] width 1022 height 30
type input "2025 Fall SDW [School Name] Post Sign-up - TEXT 1"
click at [565, 345] on input "Update Campaign" at bounding box center [538, 338] width 130 height 30
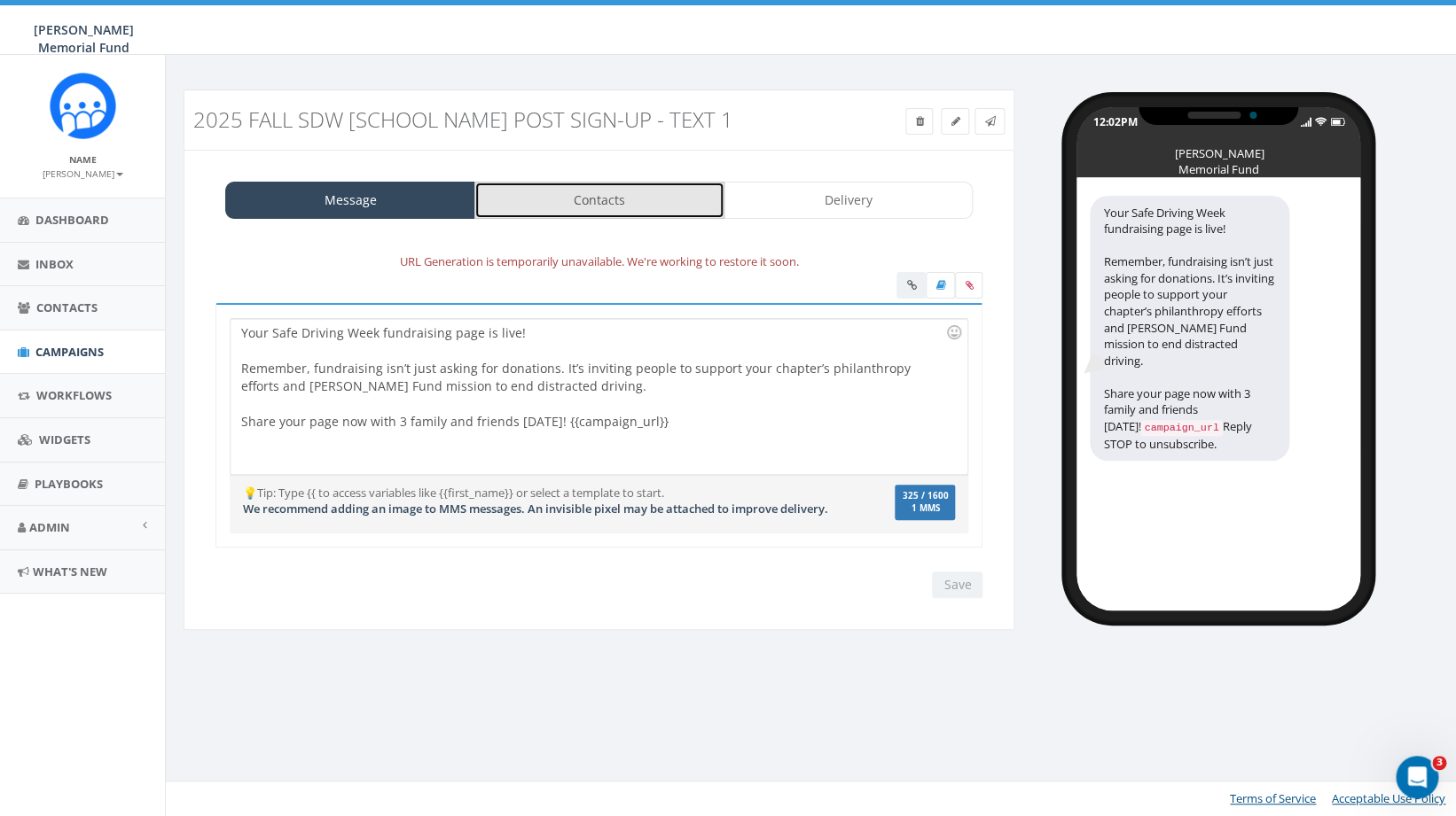
click at [602, 200] on link "Contacts" at bounding box center [598, 200] width 250 height 37
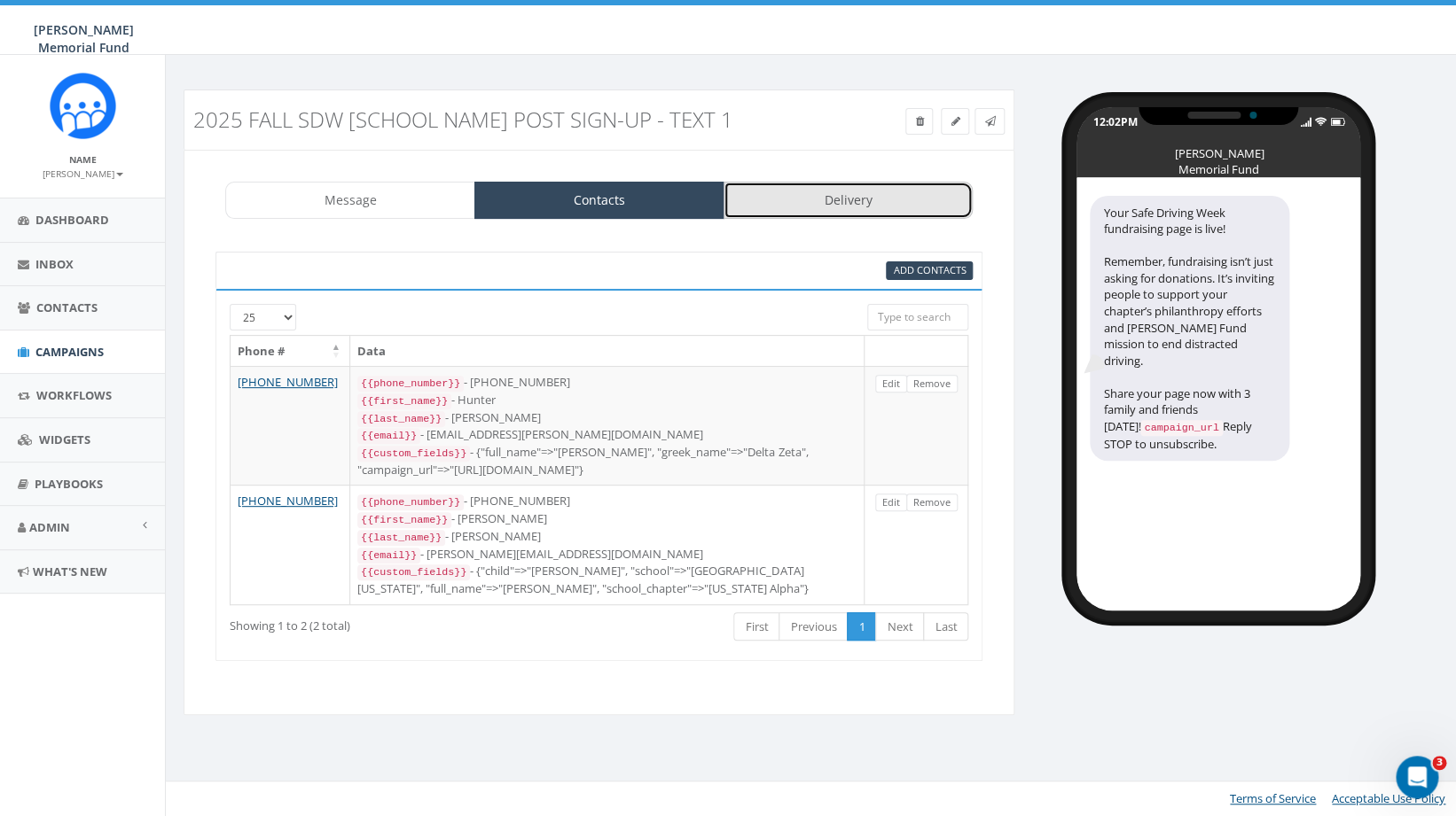
click at [824, 215] on link "Delivery" at bounding box center [848, 200] width 250 height 37
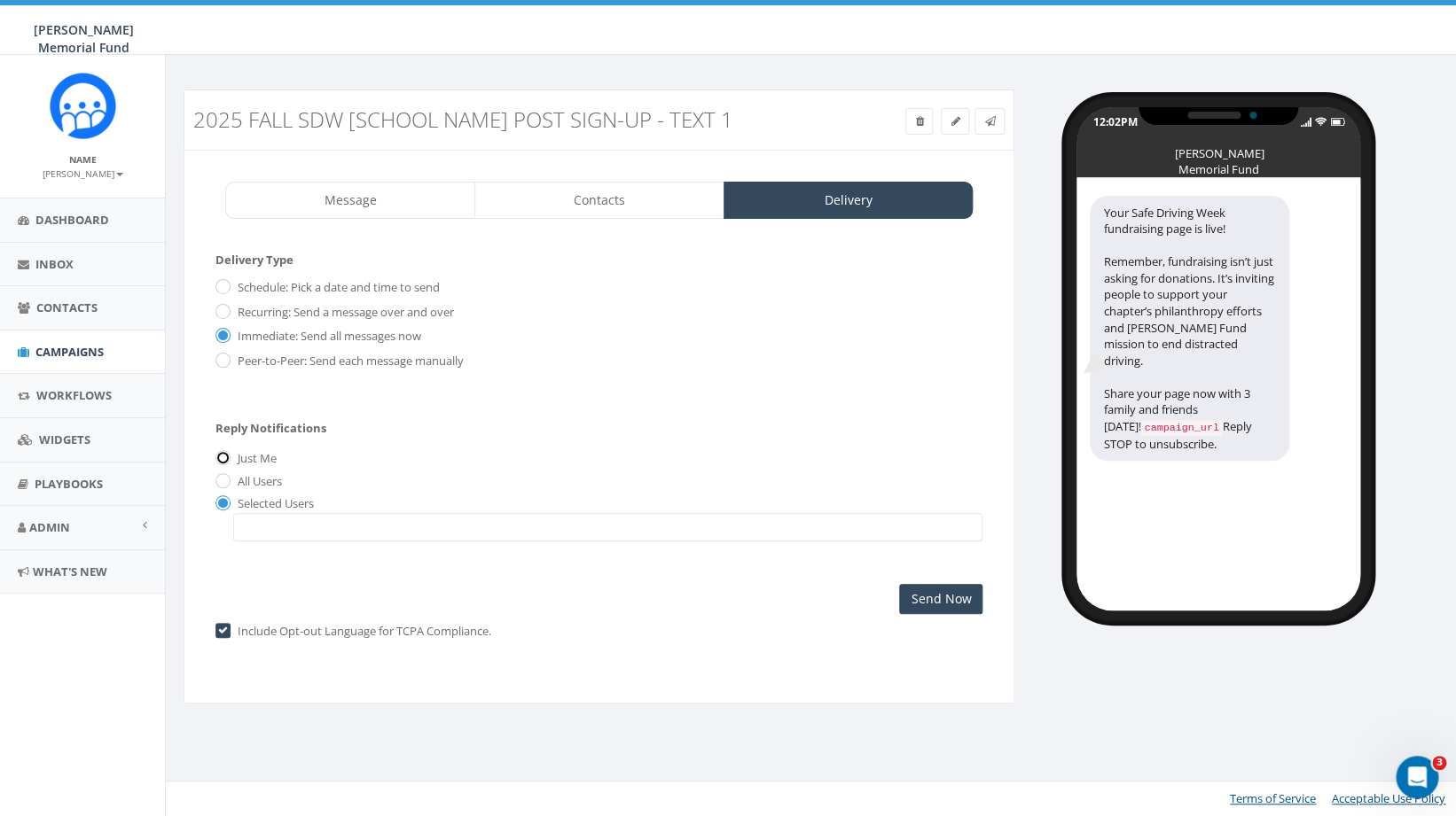
click at [224, 465] on input "Just Me" at bounding box center [221, 460] width 11 height 11
radio input "true"
click at [226, 485] on input "All Users" at bounding box center [221, 481] width 11 height 11
radio input "true"
click at [223, 515] on div "Selected Users [PERSON_NAME][EMAIL_ADDRESS][DOMAIN_NAME] [PERSON_NAME][EMAIL_AD…" at bounding box center [598, 519] width 767 height 47
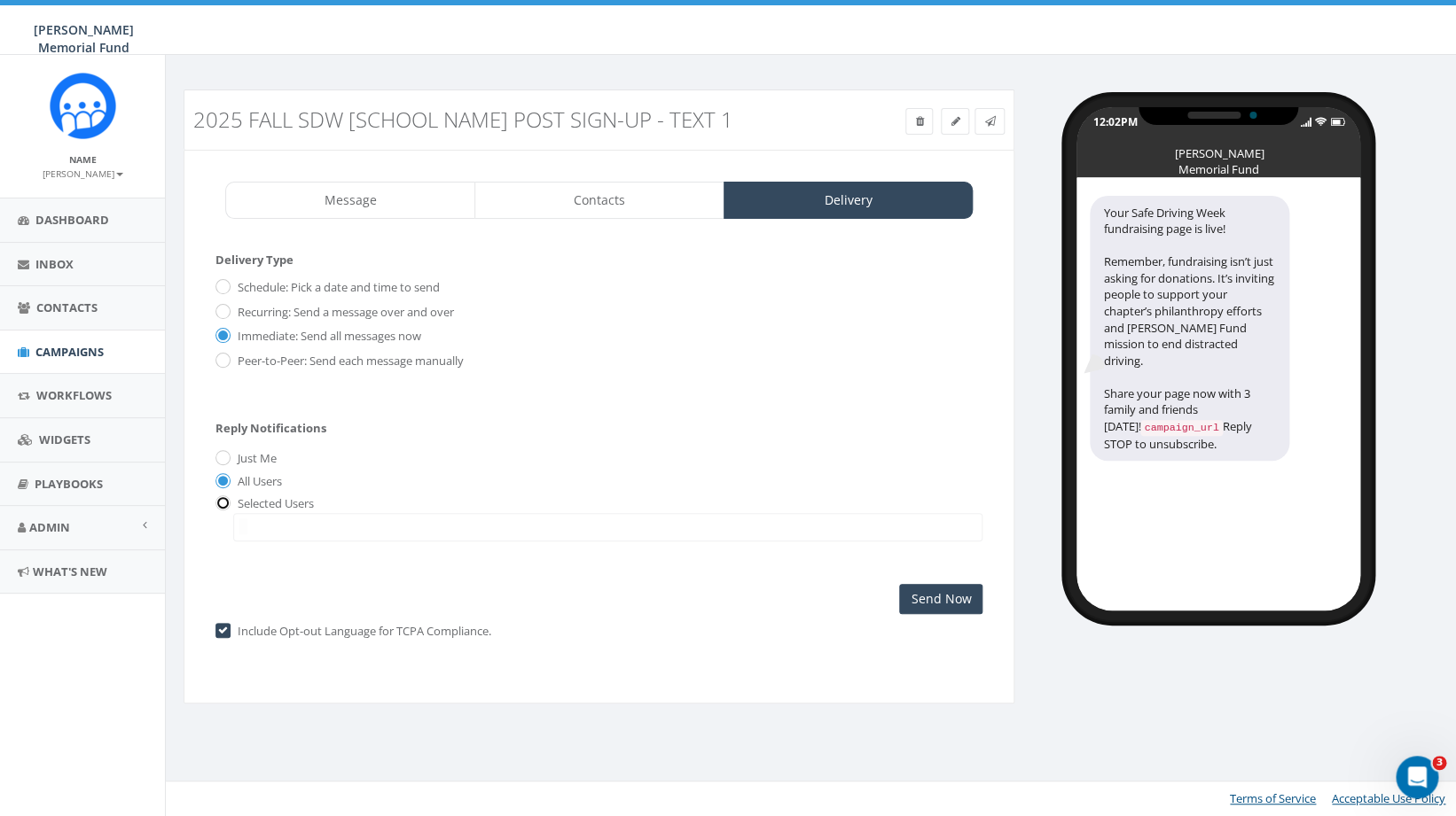
click at [223, 503] on input "radio" at bounding box center [221, 505] width 11 height 11
radio input "true"
click at [223, 460] on input "Just Me" at bounding box center [221, 460] width 11 height 11
radio input "true"
click at [408, 202] on link "Message" at bounding box center [350, 200] width 250 height 37
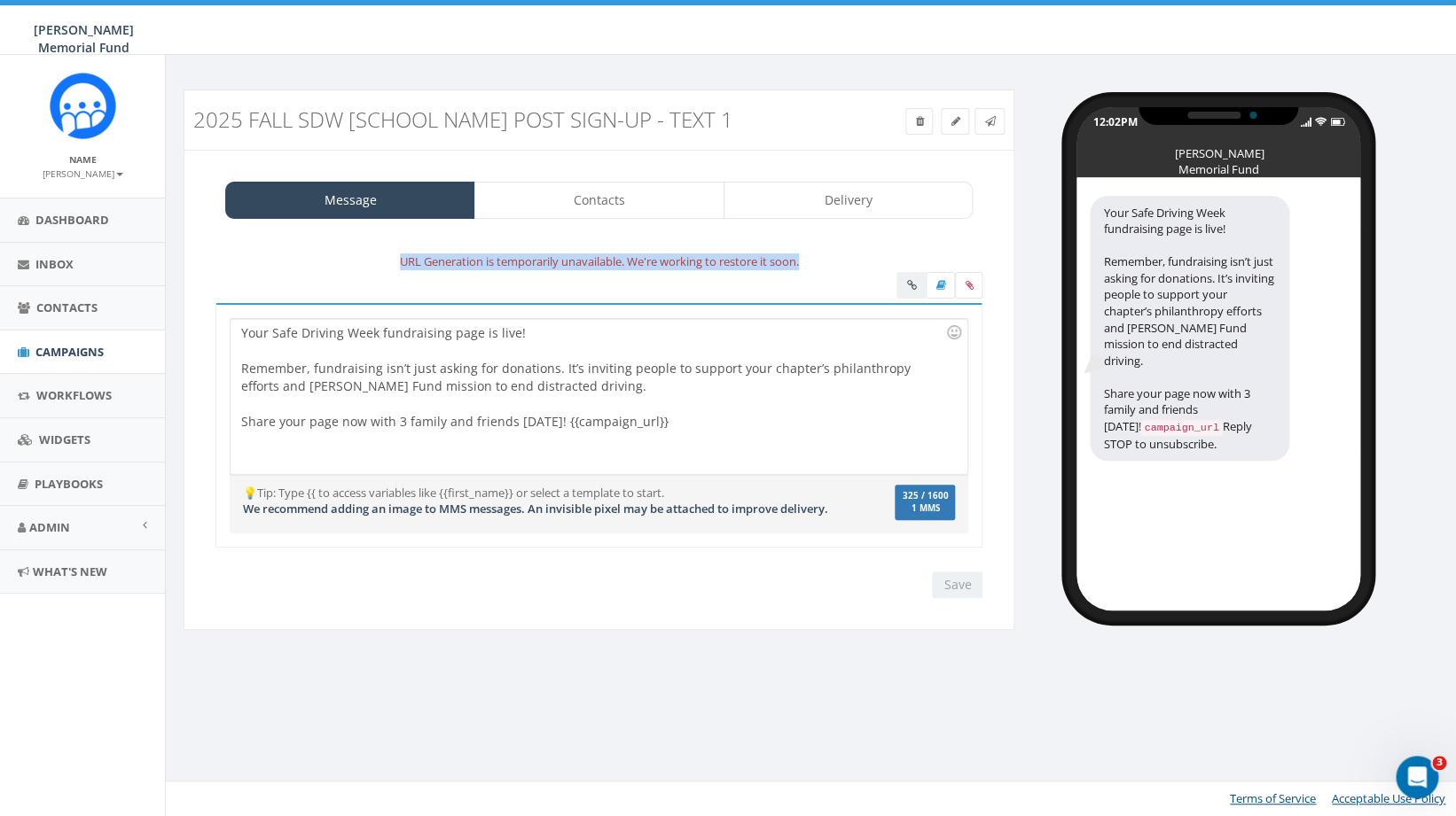
drag, startPoint x: 393, startPoint y: 261, endPoint x: 670, endPoint y: 290, distance: 278.5
click at [670, 290] on div "URL Generation is temporarily unavailable. We're working to restore it soon. Yo…" at bounding box center [598, 424] width 767 height 347
click at [479, 286] on div at bounding box center [598, 287] width 794 height 31
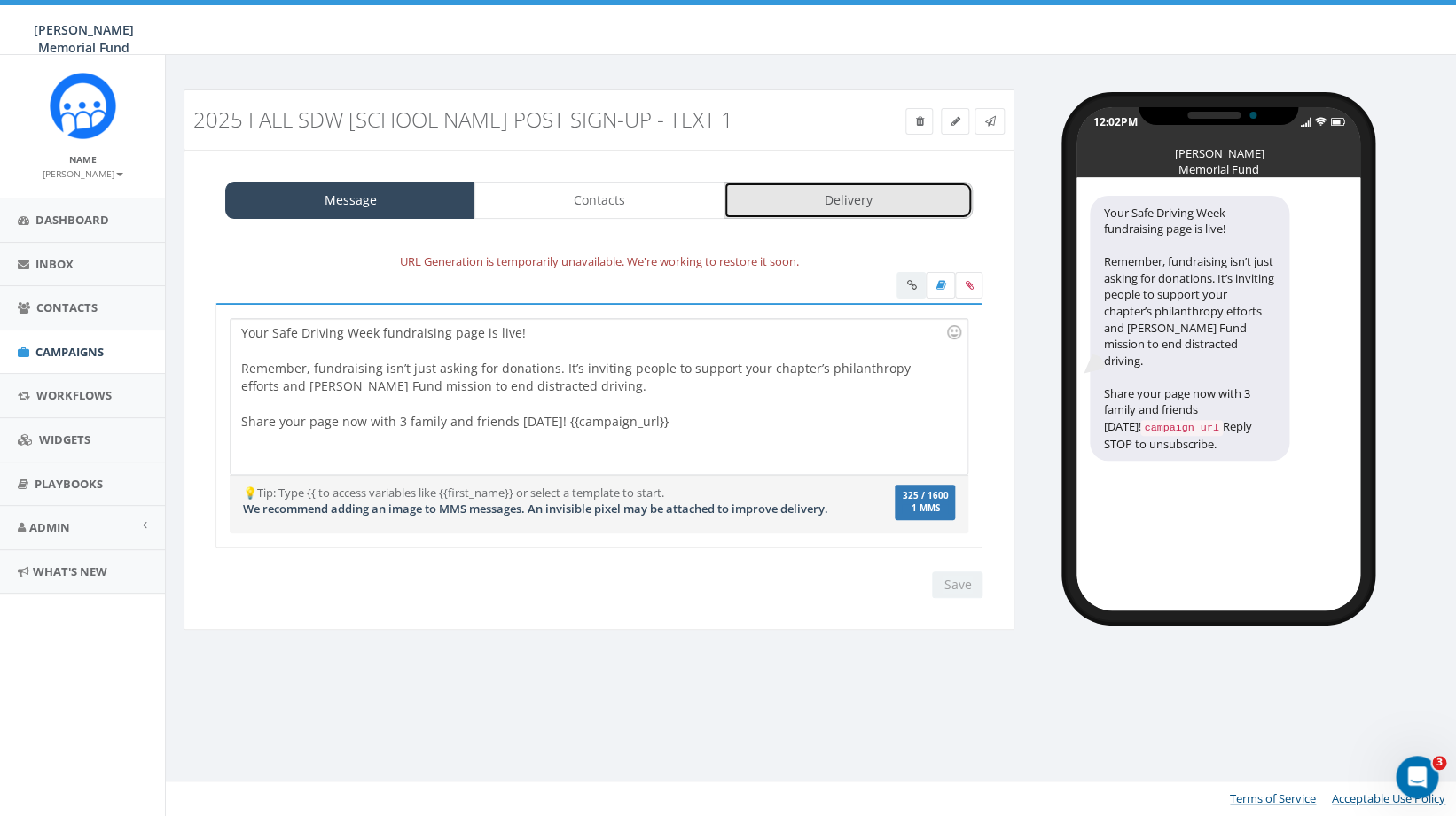
click at [849, 212] on link "Delivery" at bounding box center [848, 200] width 250 height 37
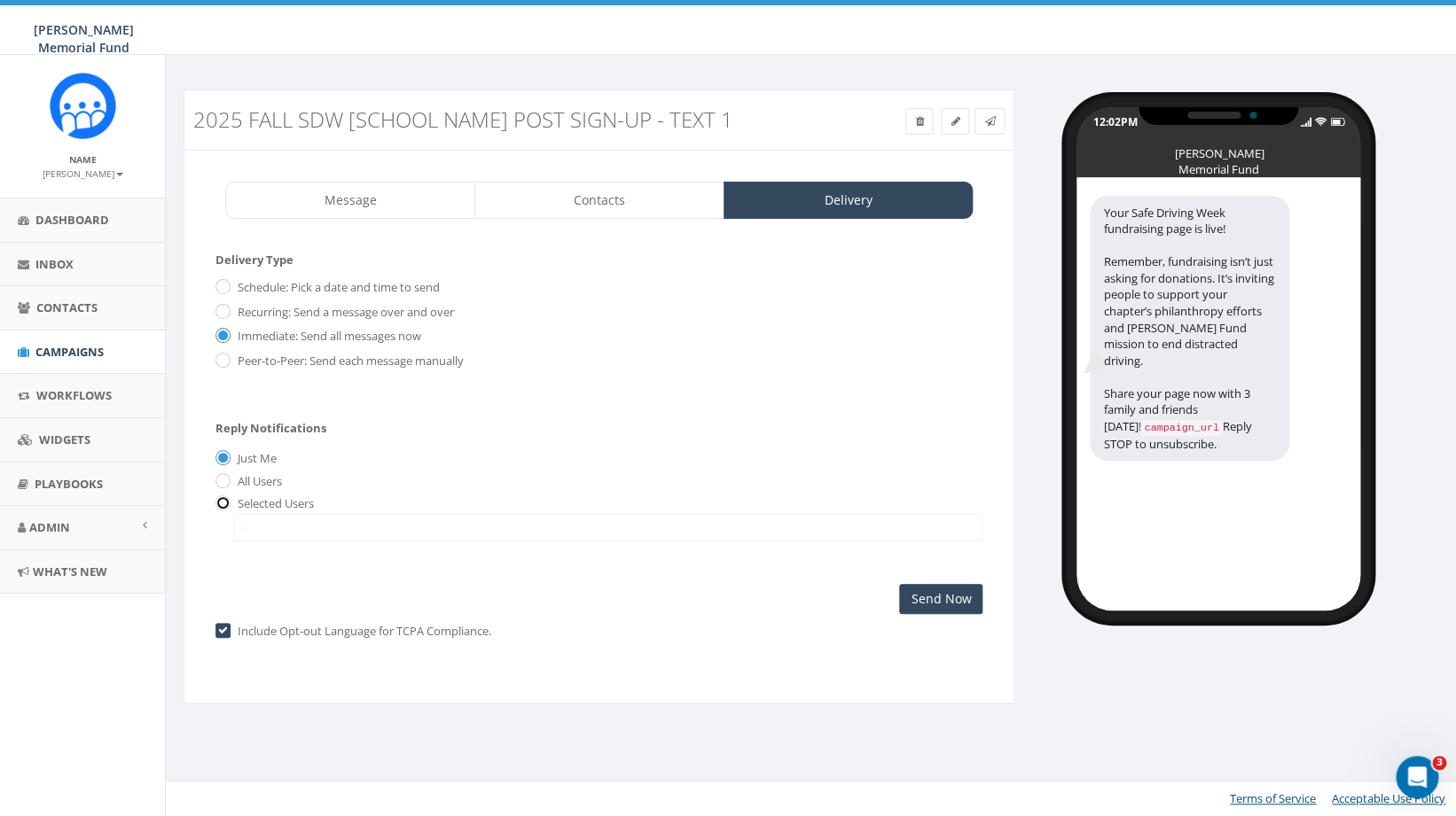
click at [225, 504] on input "radio" at bounding box center [221, 505] width 11 height 11
radio input "true"
click at [271, 531] on span at bounding box center [607, 527] width 749 height 28
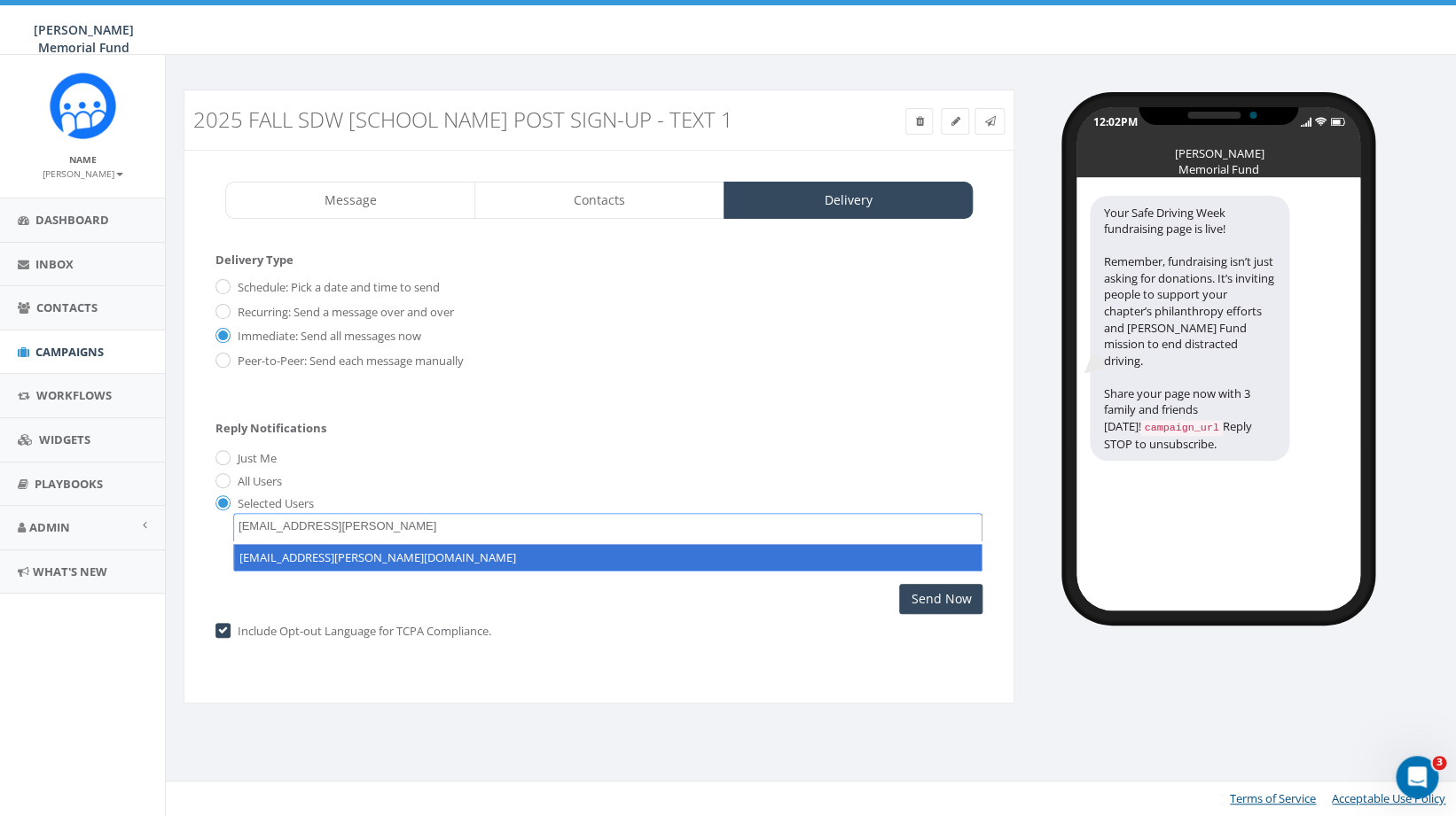
type textarea "hunter.piland@hunterwatson.org"
select select "hunter.piland@hunterwatson.org"
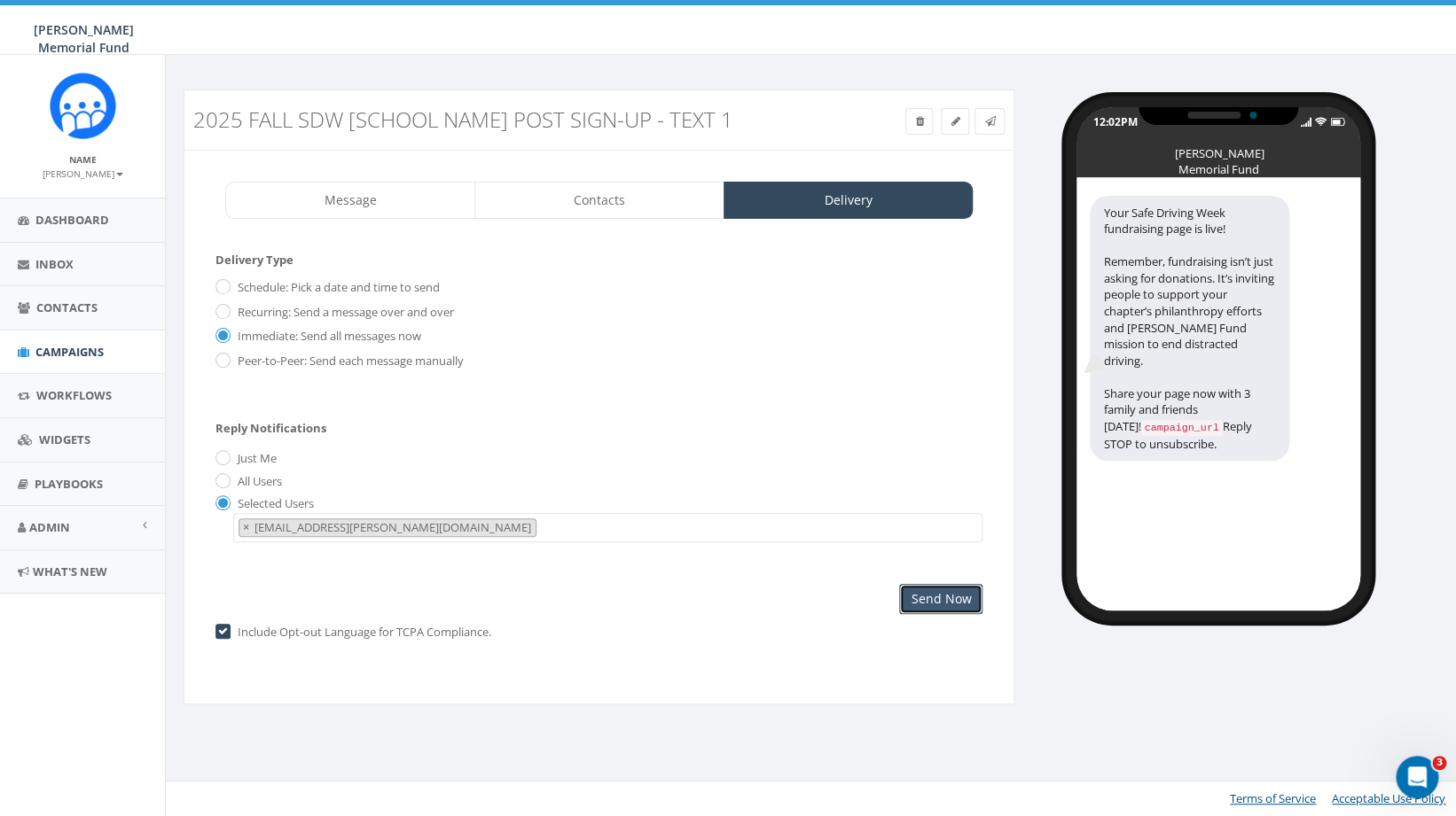
click at [925, 601] on input "Send Now" at bounding box center [941, 599] width 83 height 30
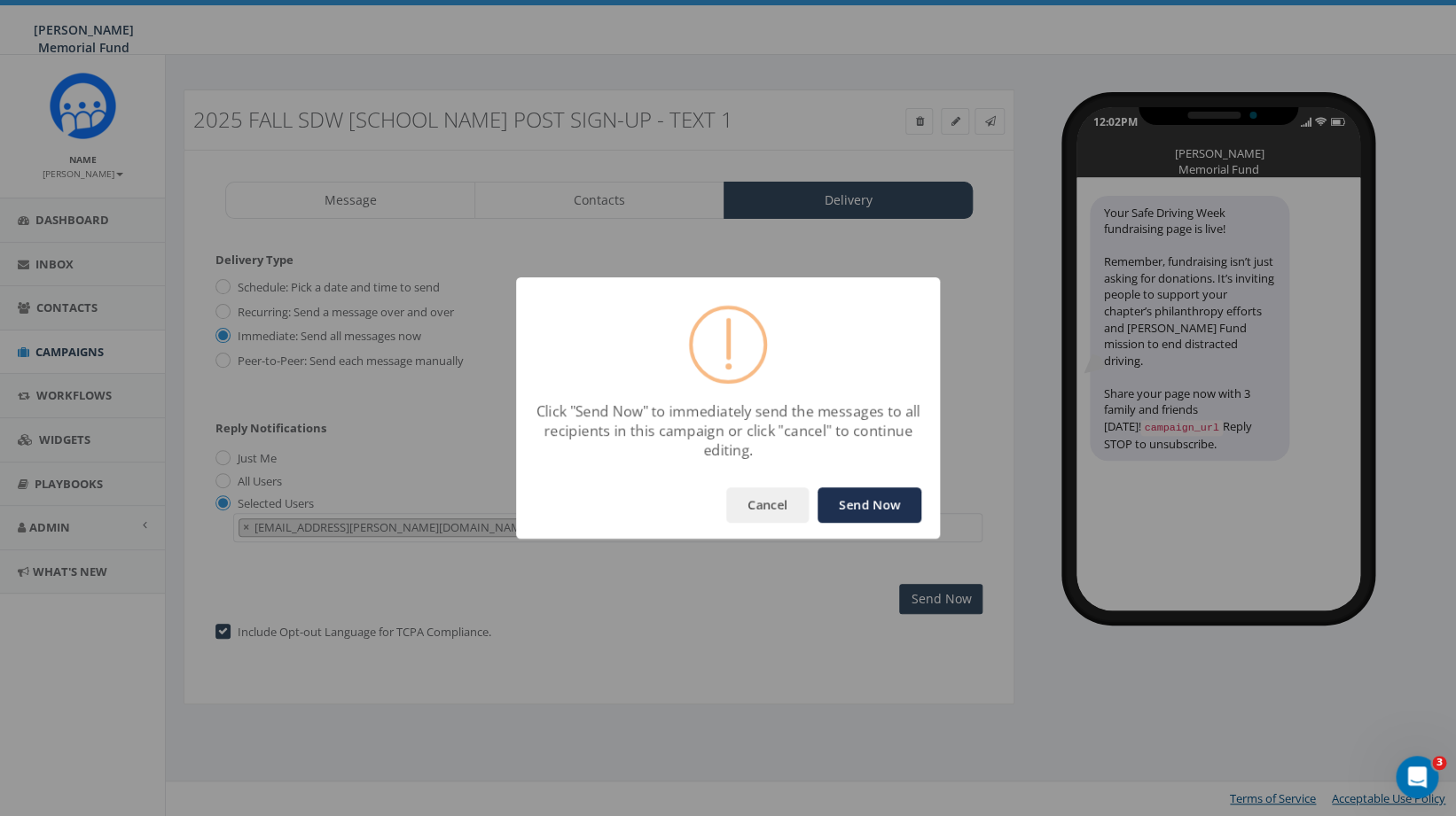
click at [851, 495] on button "Send Now" at bounding box center [869, 506] width 104 height 36
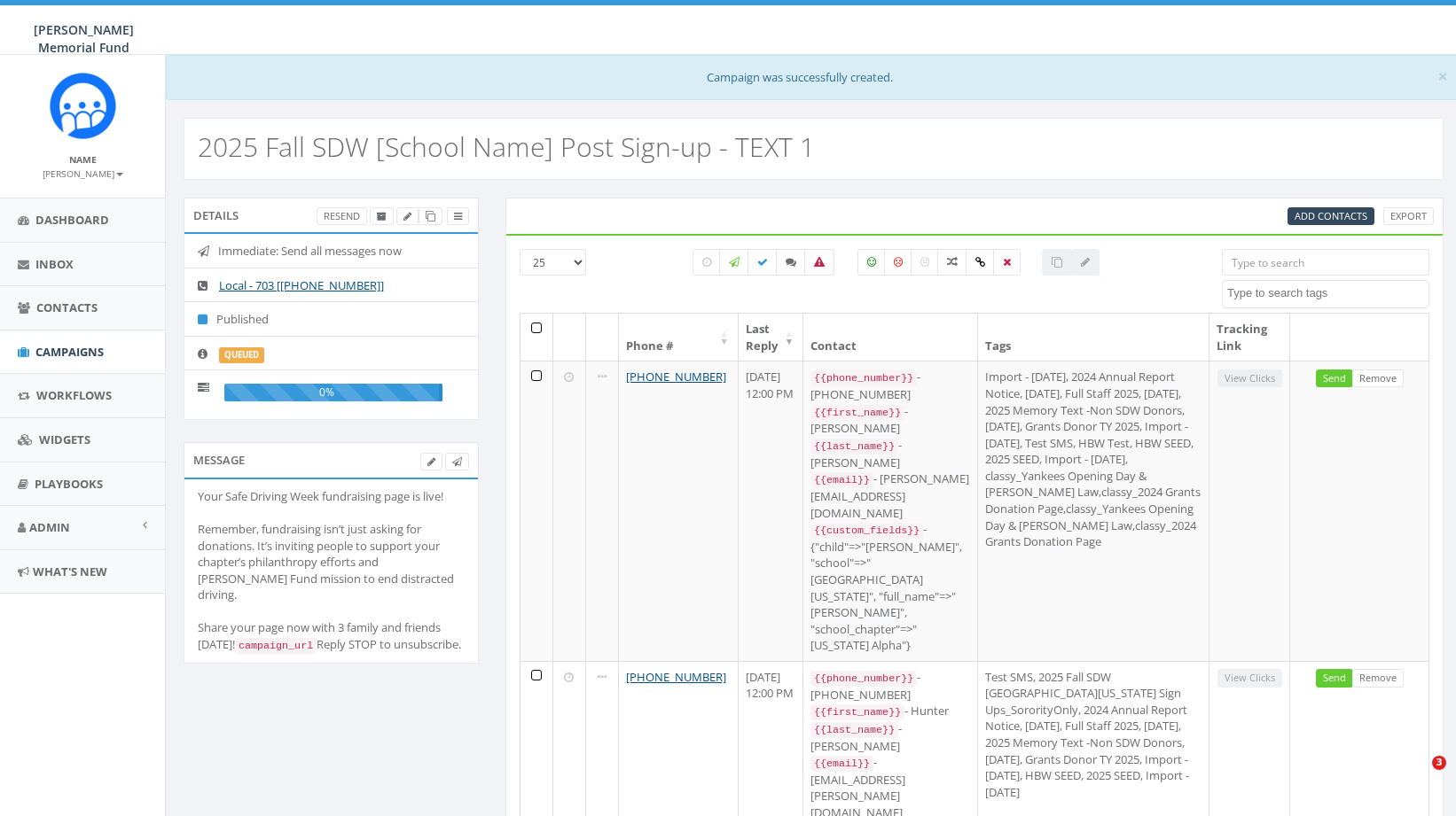
select select
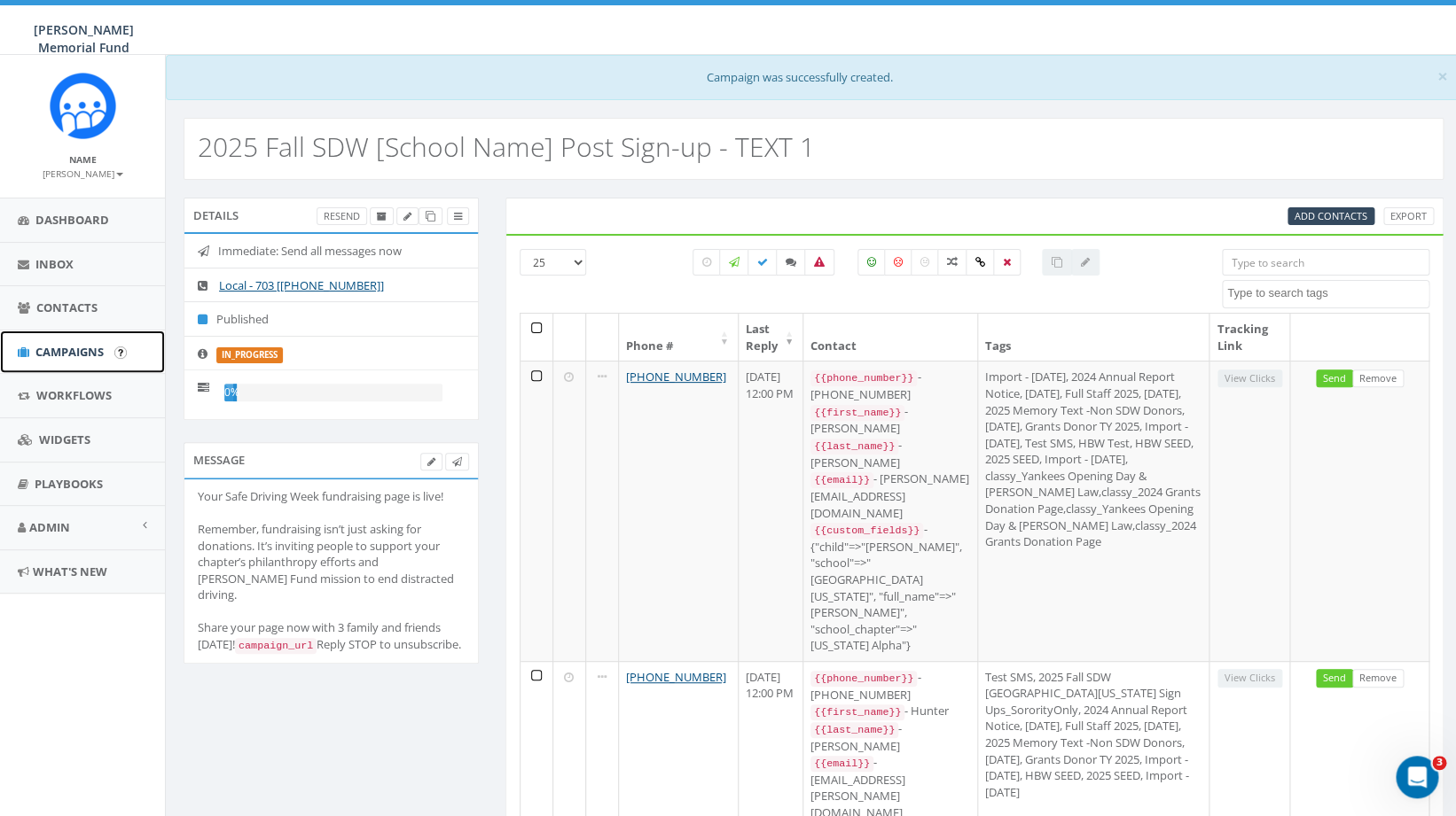
click at [75, 355] on span "Campaigns" at bounding box center [69, 351] width 68 height 16
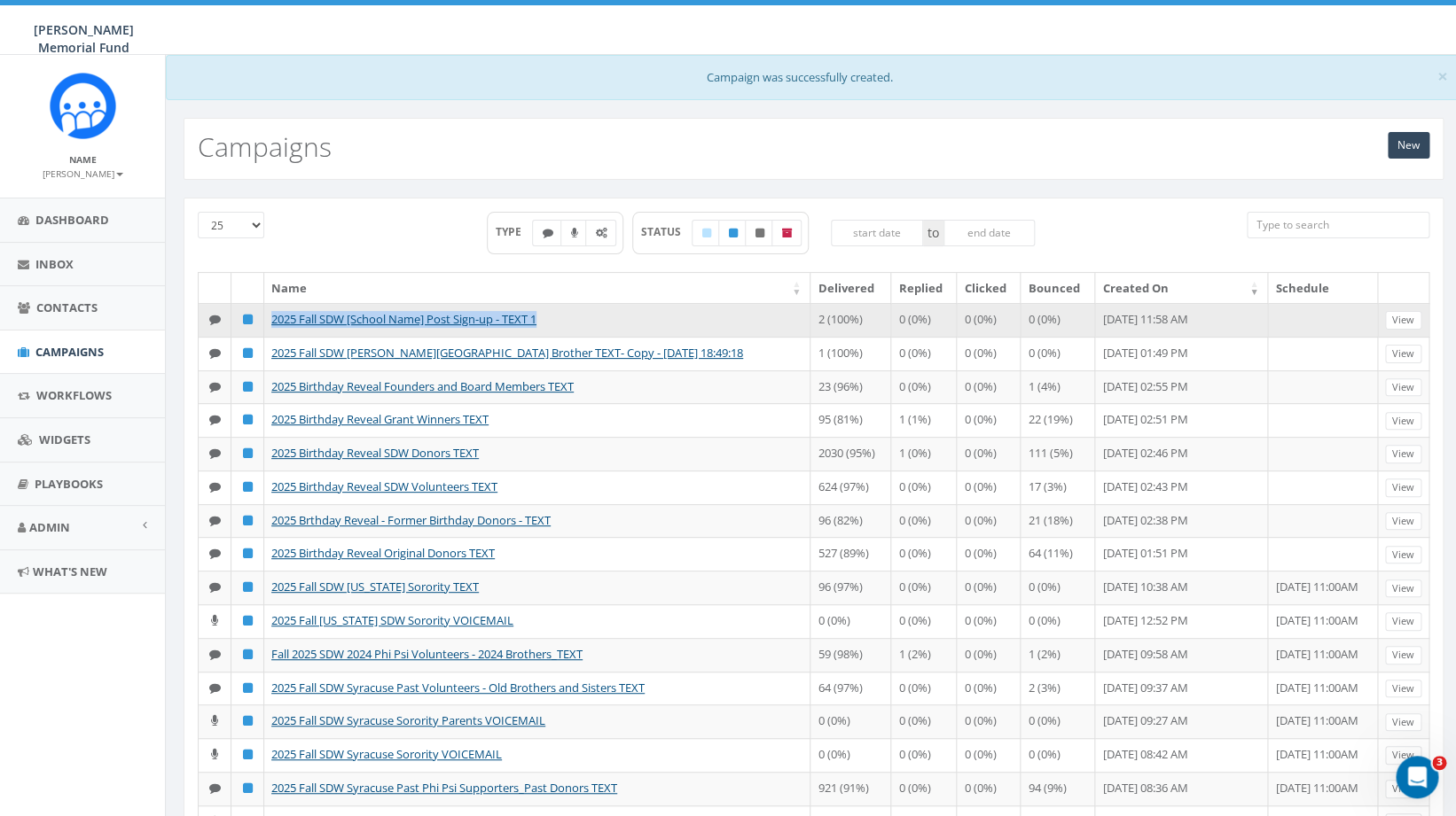
drag, startPoint x: 562, startPoint y: 319, endPoint x: 265, endPoint y: 319, distance: 297.0
click at [265, 319] on tr "2025 Fall SDW [School Name] Post Sign-up - TEXT 1 2 (100%) 0 (0%) 0 (0%) 0 (0%)…" at bounding box center [814, 320] width 1231 height 34
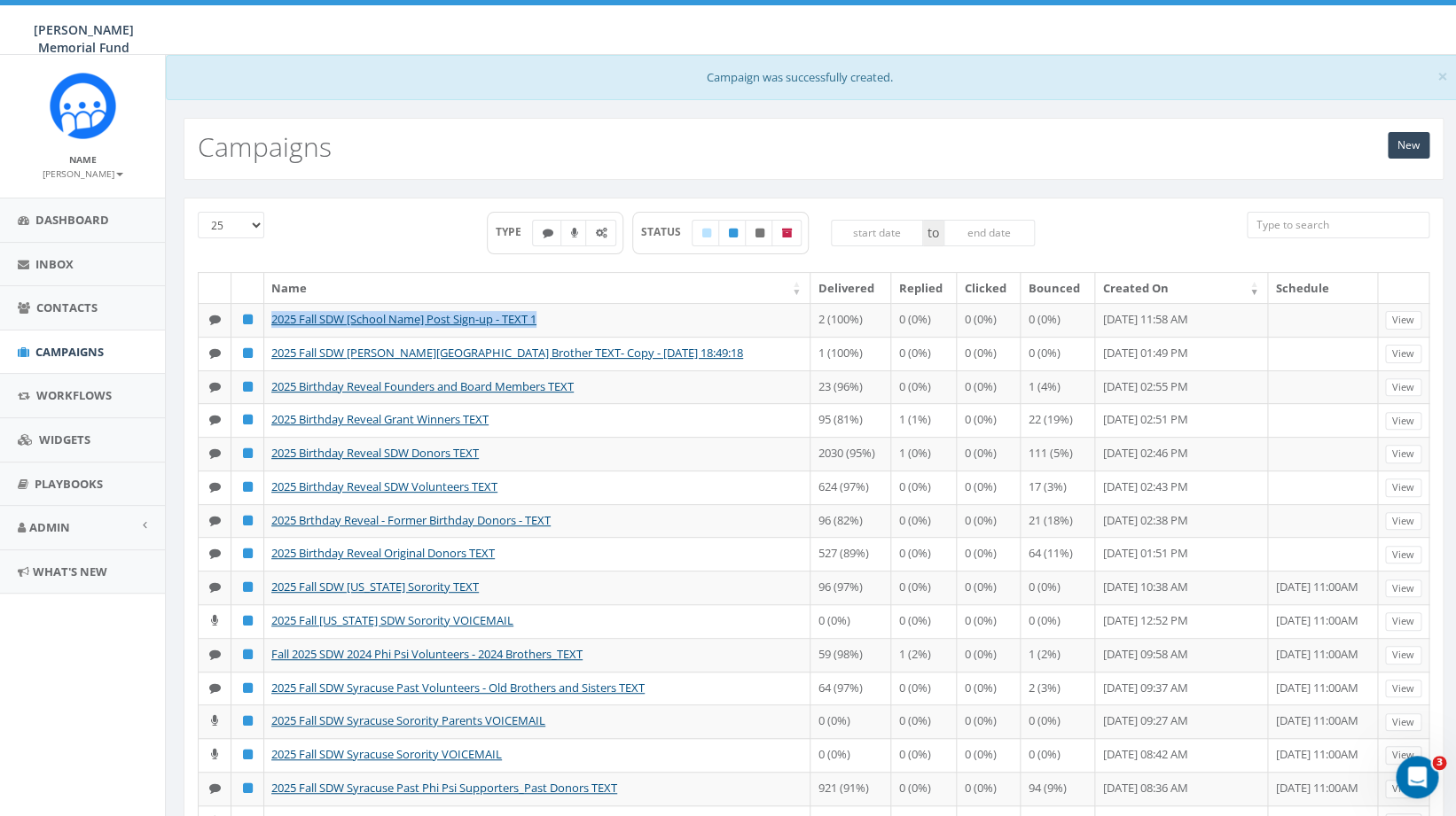
copy tr "2025 Fall SDW [School Name] Post Sign-up - TEXT 1"
click at [1415, 146] on link "New" at bounding box center [1408, 145] width 42 height 26
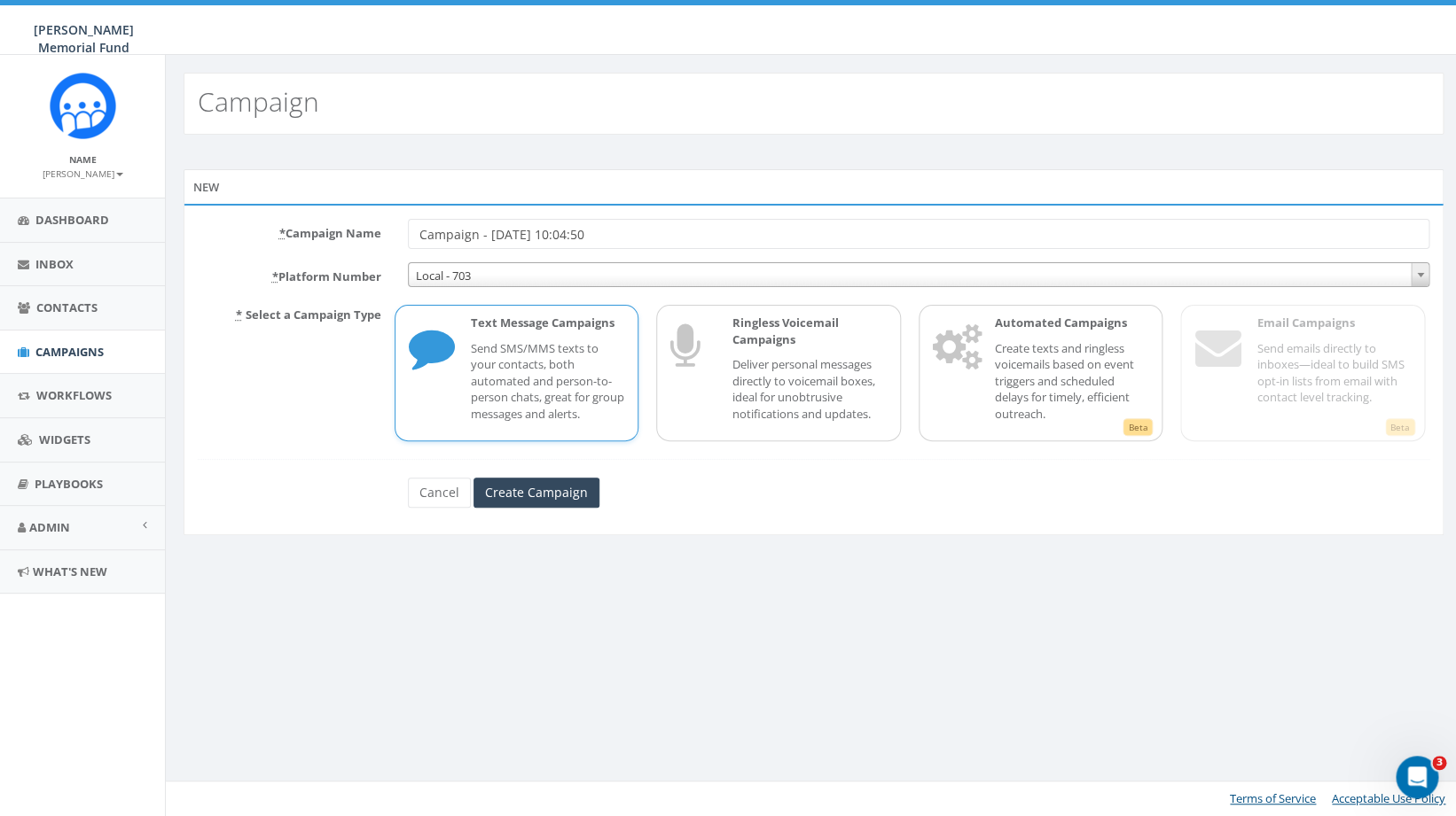
drag, startPoint x: 641, startPoint y: 234, endPoint x: 388, endPoint y: 231, distance: 253.0
click at [408, 231] on input "Campaign - [DATE] 10:04:50" at bounding box center [918, 234] width 1022 height 30
type input "2025 Fall SDW [School Name] Post Sign-up - TEXT 2"
click at [530, 490] on input "Create Campaign" at bounding box center [536, 493] width 126 height 30
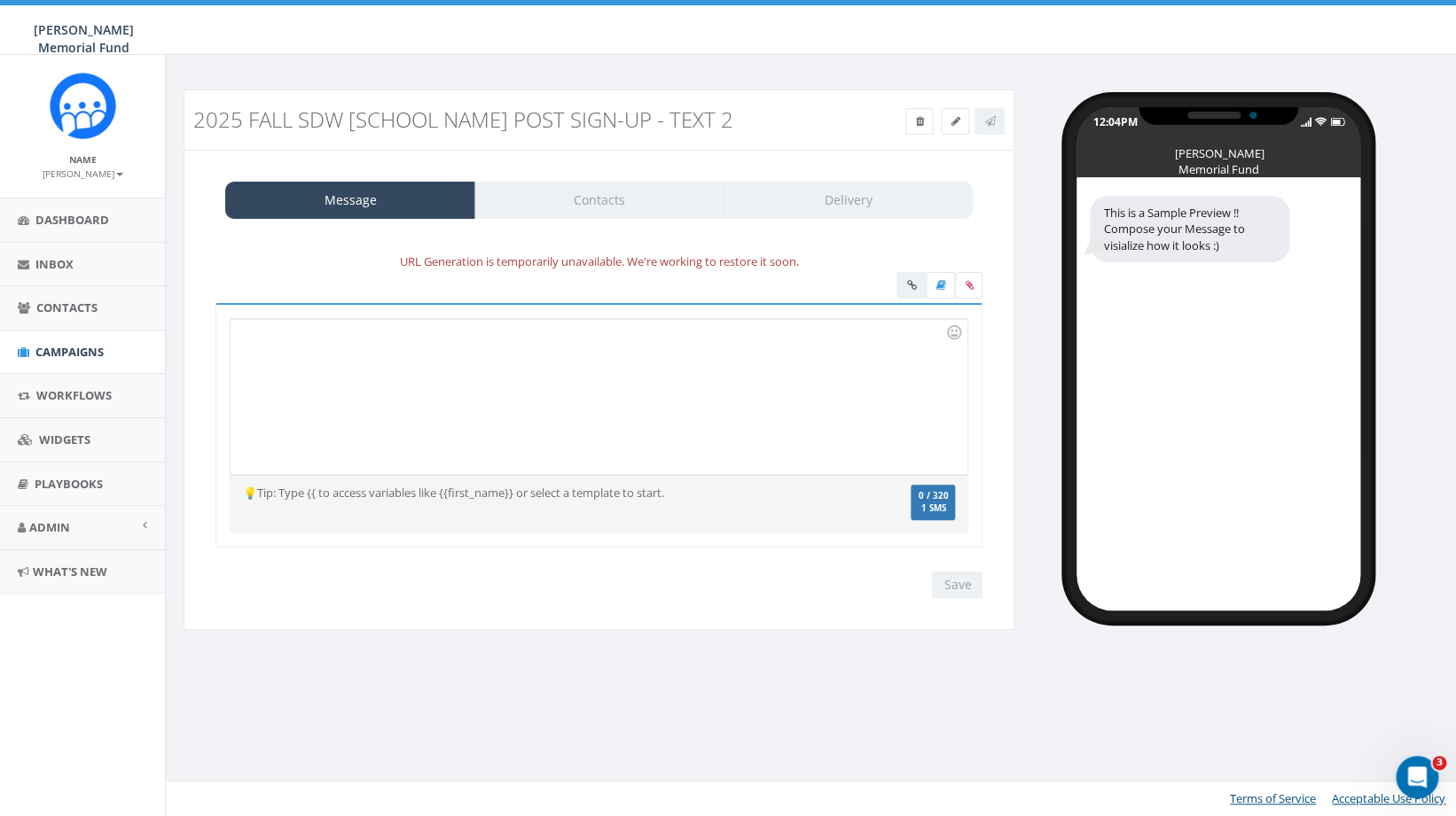
click at [481, 386] on div at bounding box center [598, 396] width 736 height 155
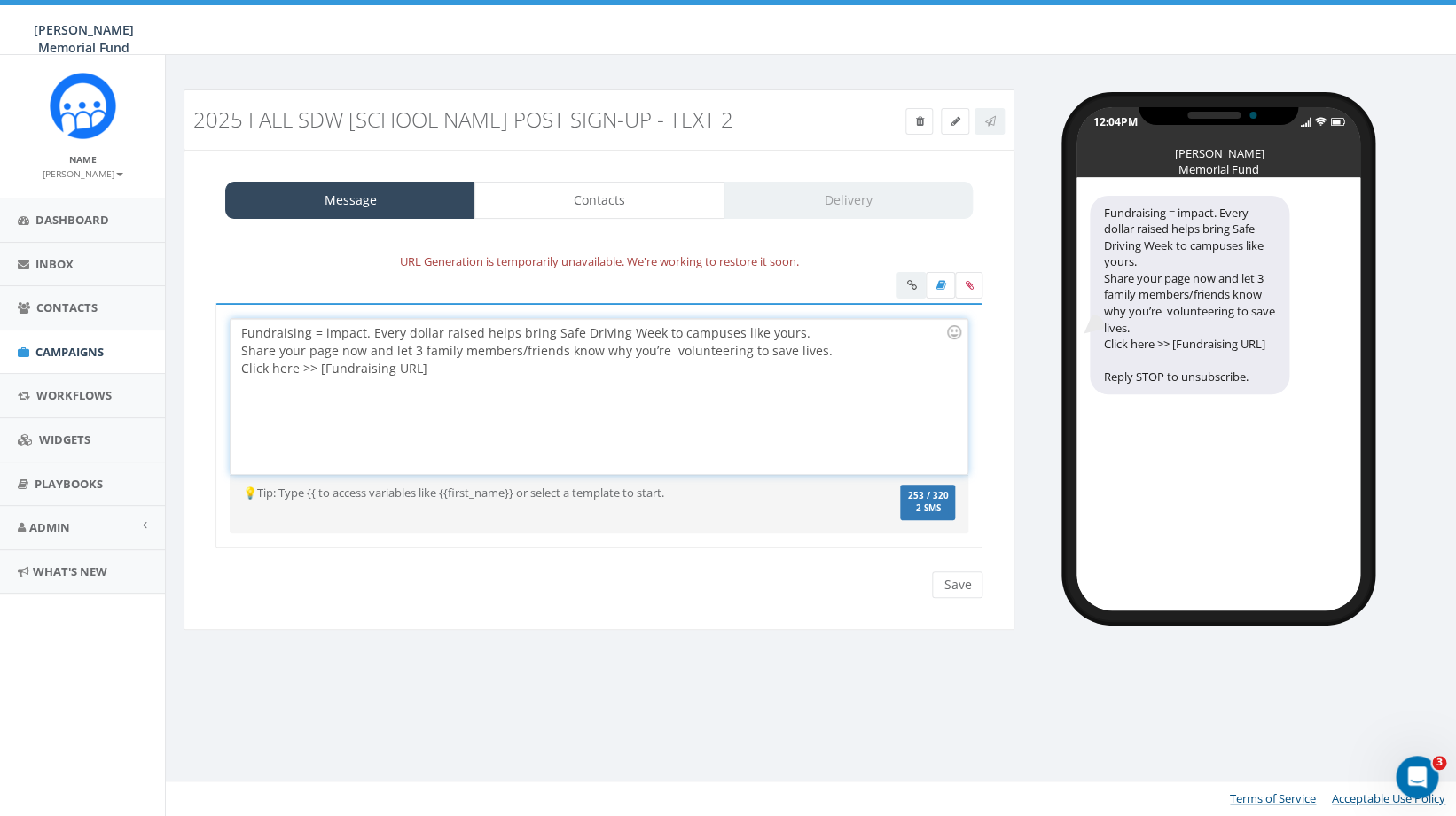
click at [818, 335] on div "Fundraising = impact. Every dollar raised helps bring Safe Driving Week to camp…" at bounding box center [598, 396] width 736 height 155
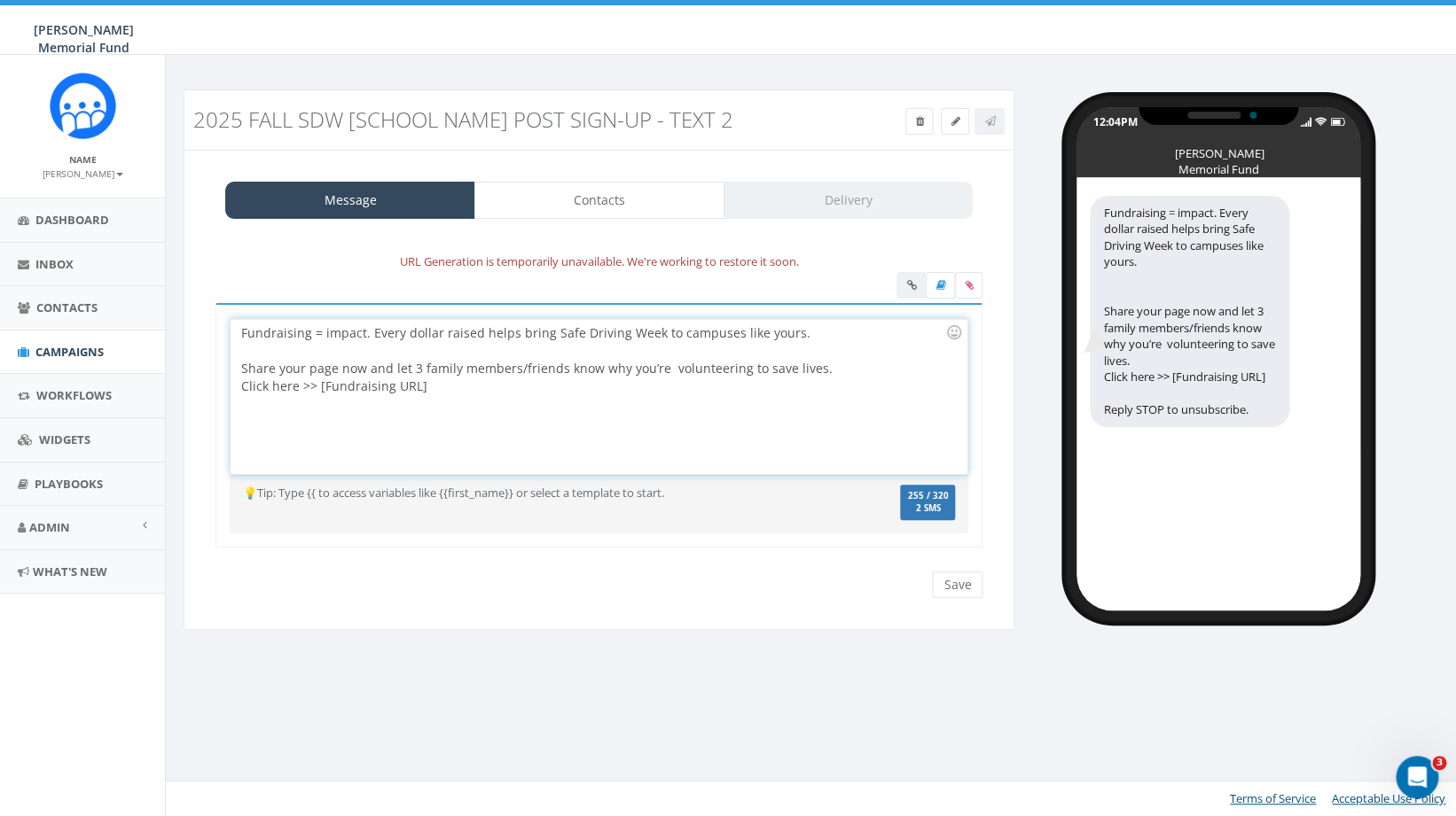
click at [833, 369] on div "Fundraising = impact. Every dollar raised helps bring Safe Driving Week to camp…" at bounding box center [598, 396] width 736 height 155
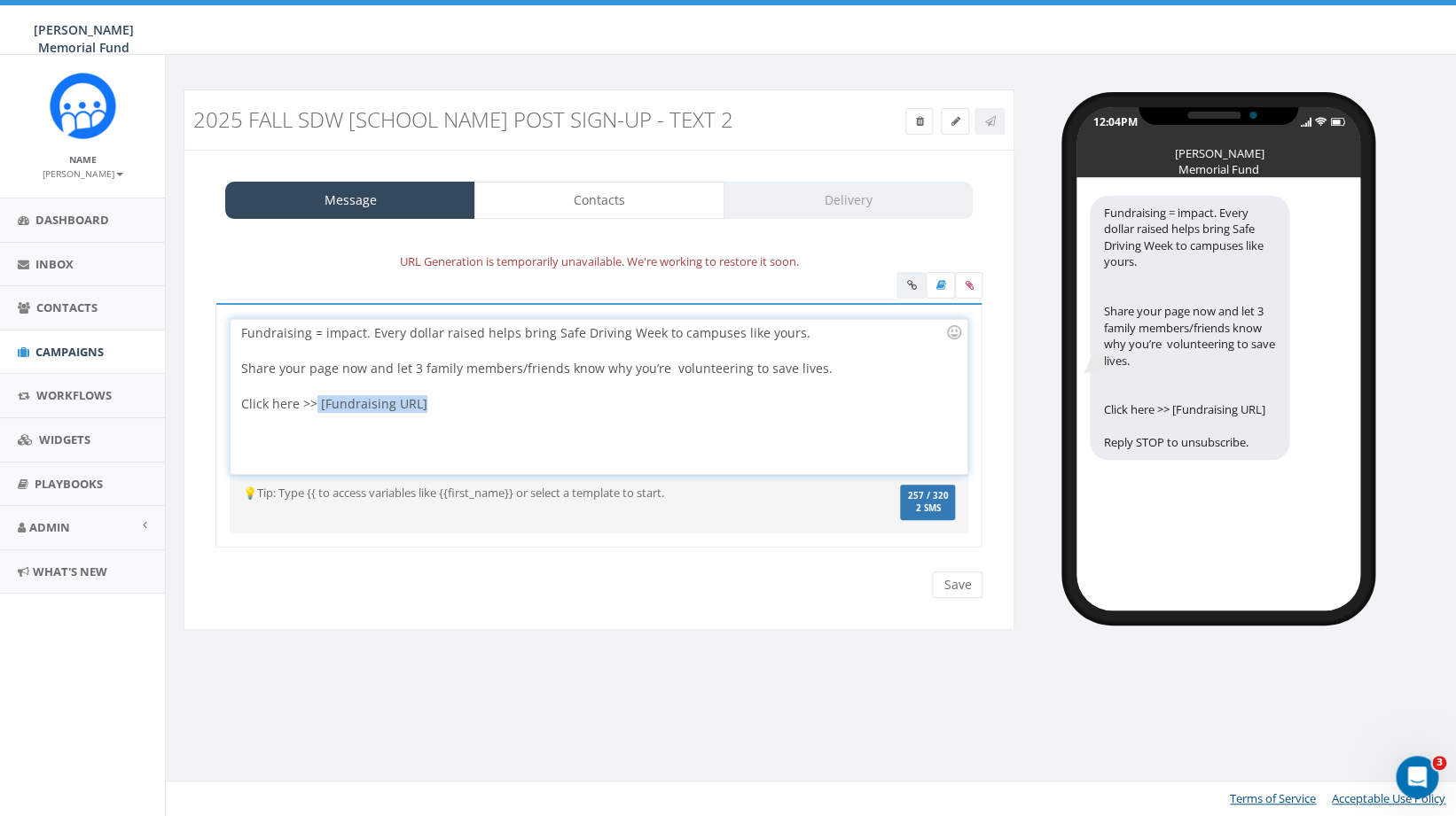
drag, startPoint x: 317, startPoint y: 405, endPoint x: 498, endPoint y: 417, distance: 181.4
click at [498, 418] on div "Fundraising = impact. Every dollar raised helps bring Safe Driving Week to camp…" at bounding box center [598, 396] width 736 height 155
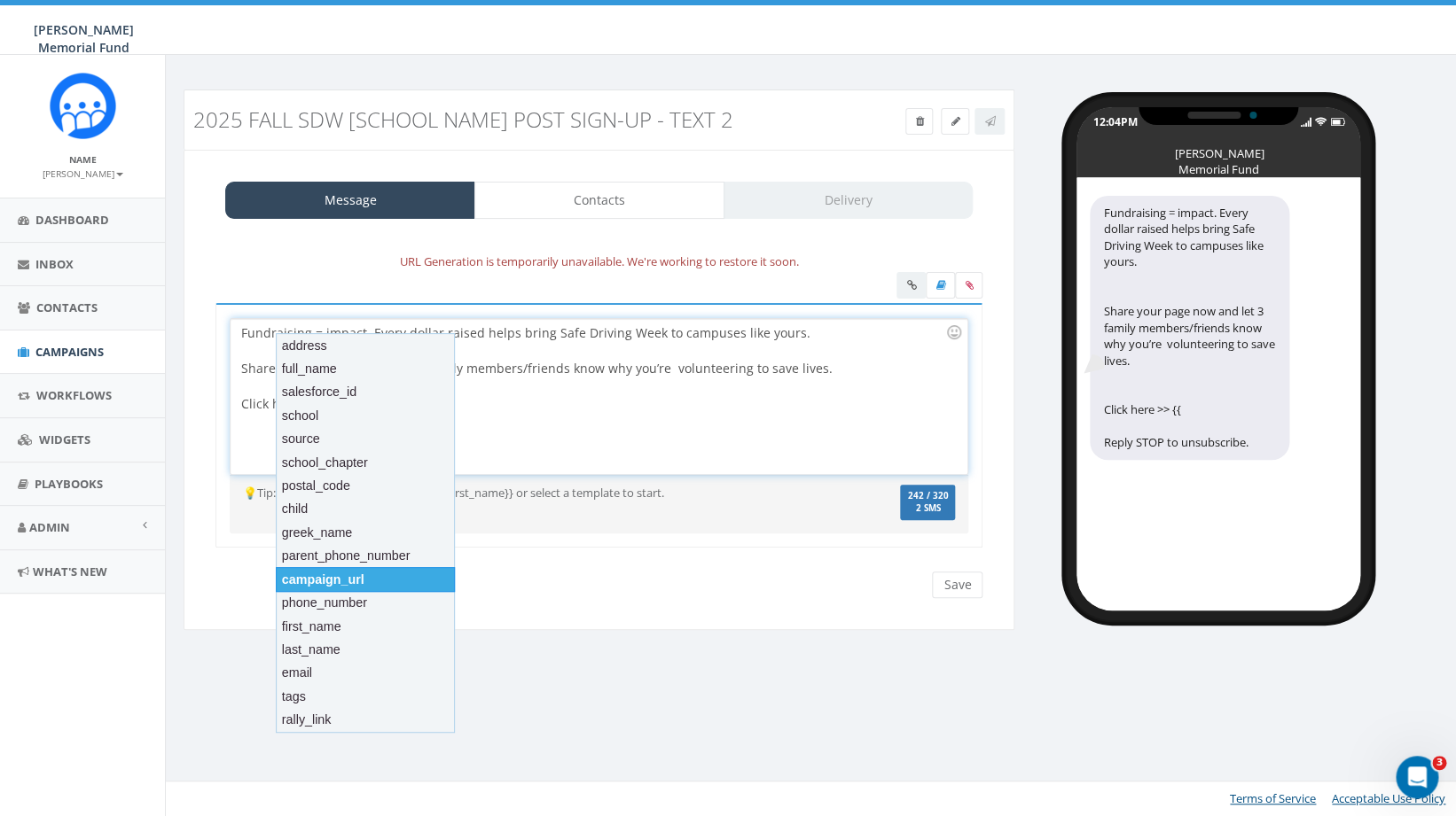
click at [377, 577] on div "campaign_url" at bounding box center [366, 580] width 180 height 25
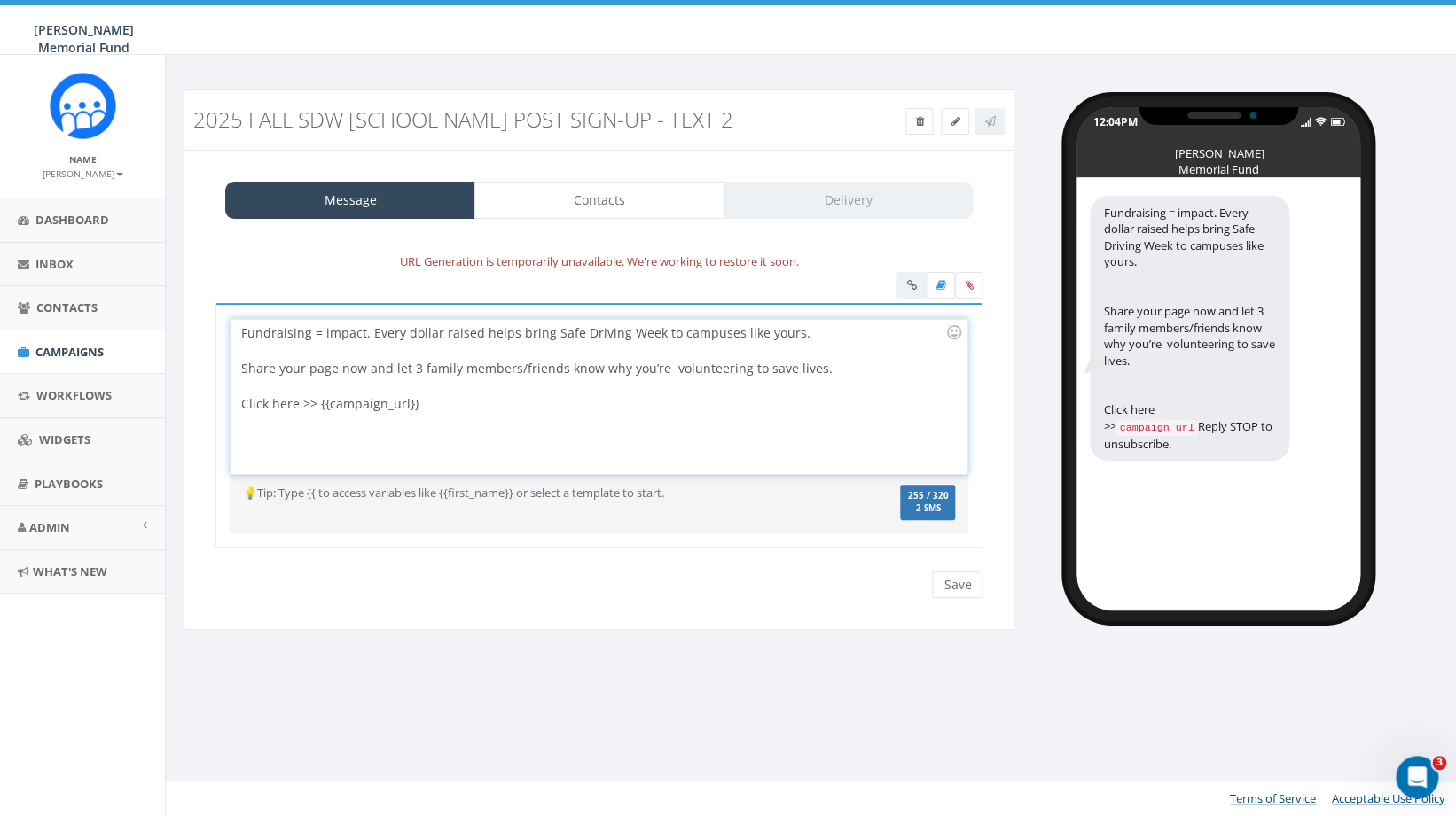
click at [522, 434] on div "Fundraising = impact. Every dollar raised helps bring Safe Driving Week to camp…" at bounding box center [598, 396] width 736 height 155
click at [956, 582] on input "Save" at bounding box center [958, 585] width 50 height 26
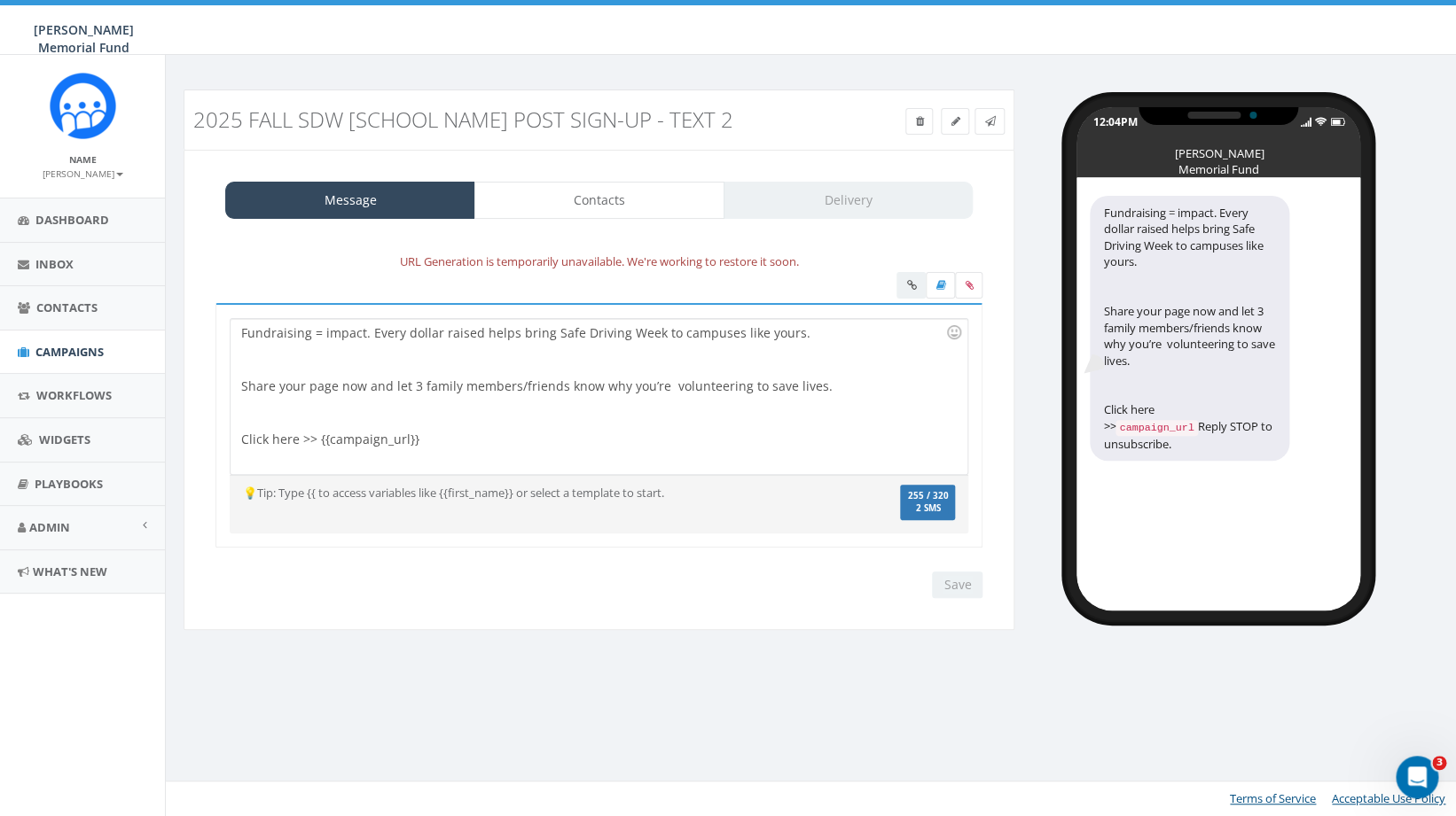
click at [274, 366] on div at bounding box center [593, 360] width 704 height 36
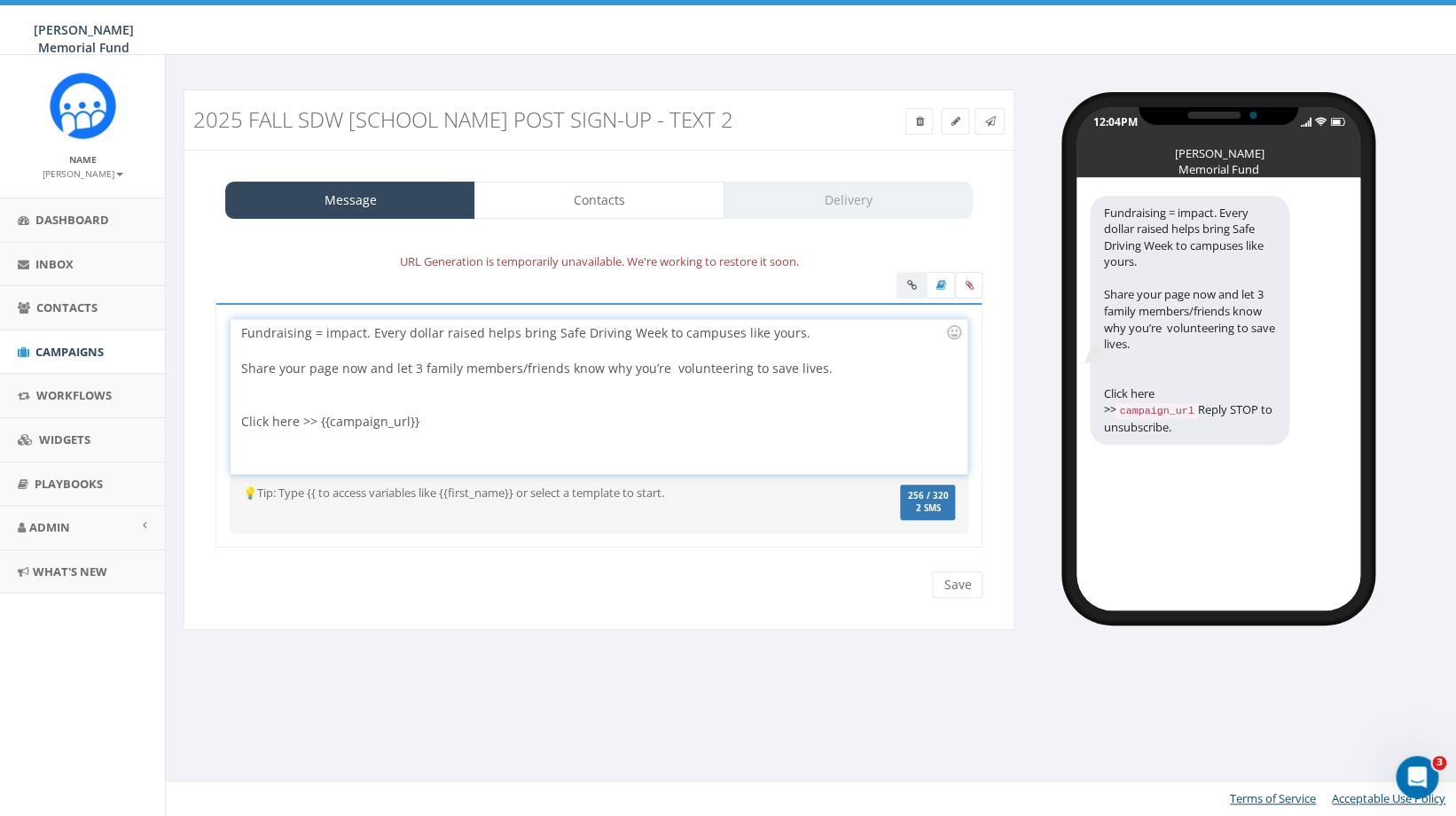
click at [248, 392] on div at bounding box center [593, 395] width 704 height 36
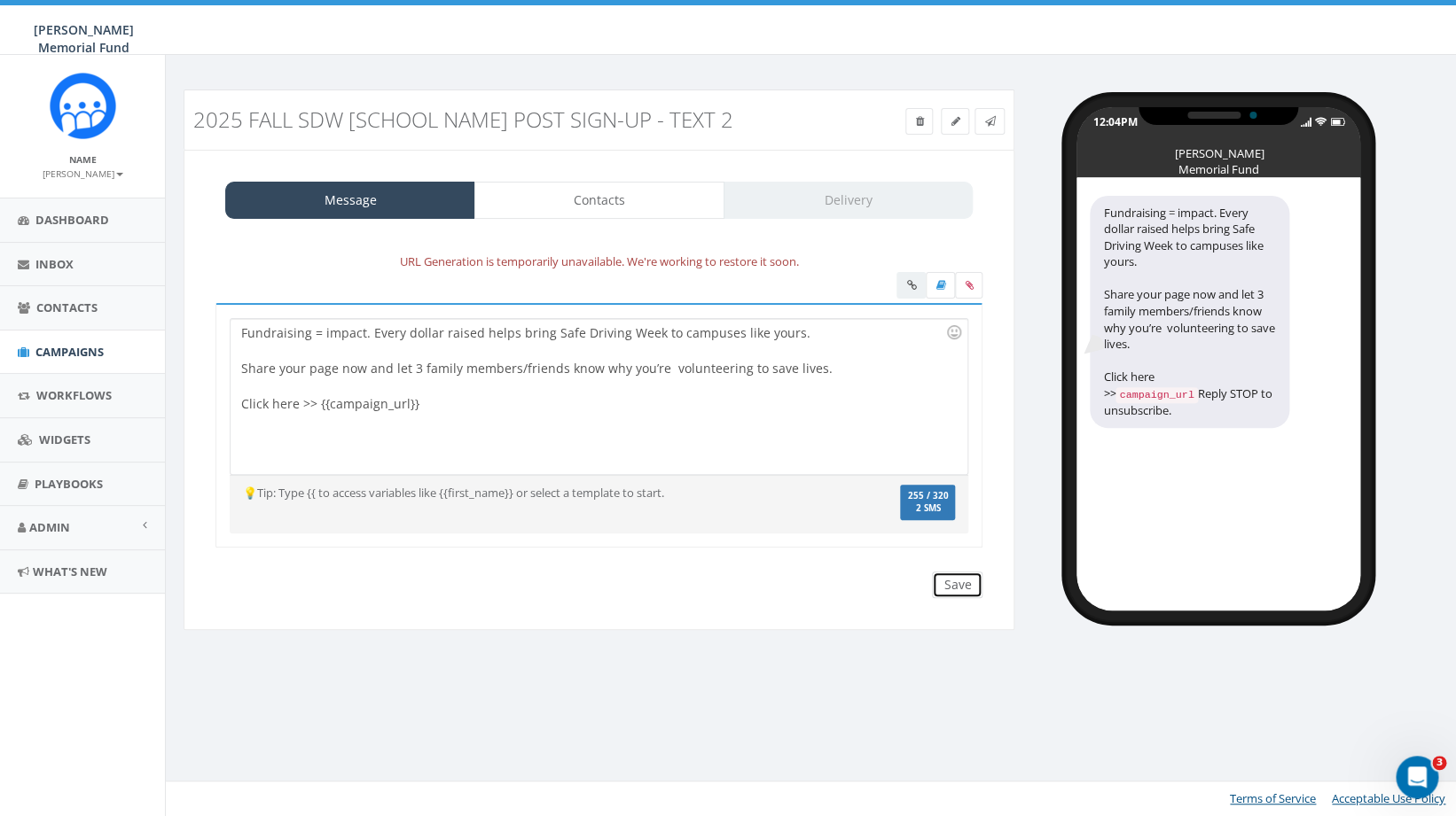
click at [960, 587] on input "Save" at bounding box center [958, 585] width 50 height 26
click at [611, 201] on link "Contacts" at bounding box center [598, 200] width 250 height 37
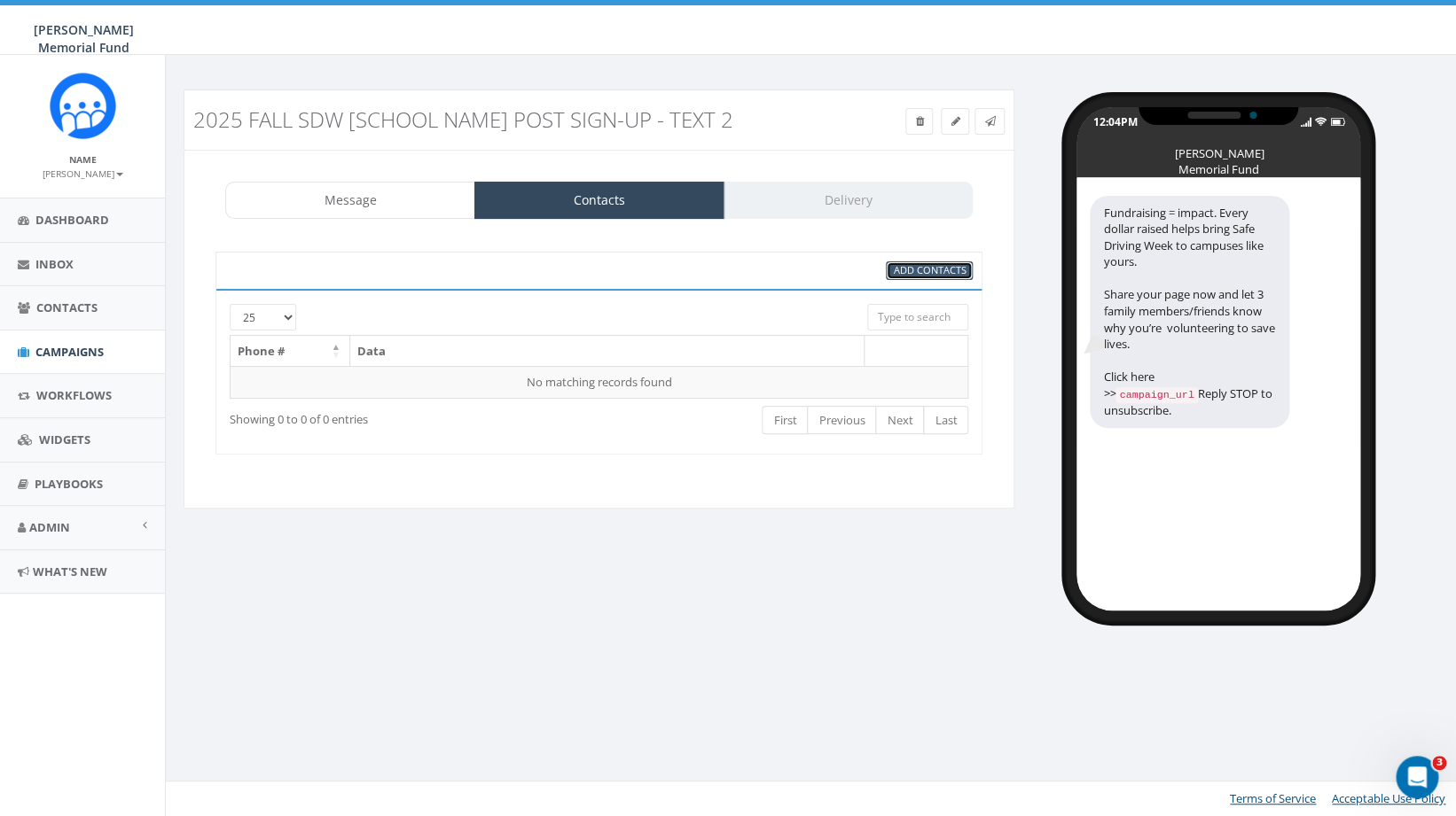
click at [925, 272] on span "Add Contacts" at bounding box center [930, 270] width 73 height 13
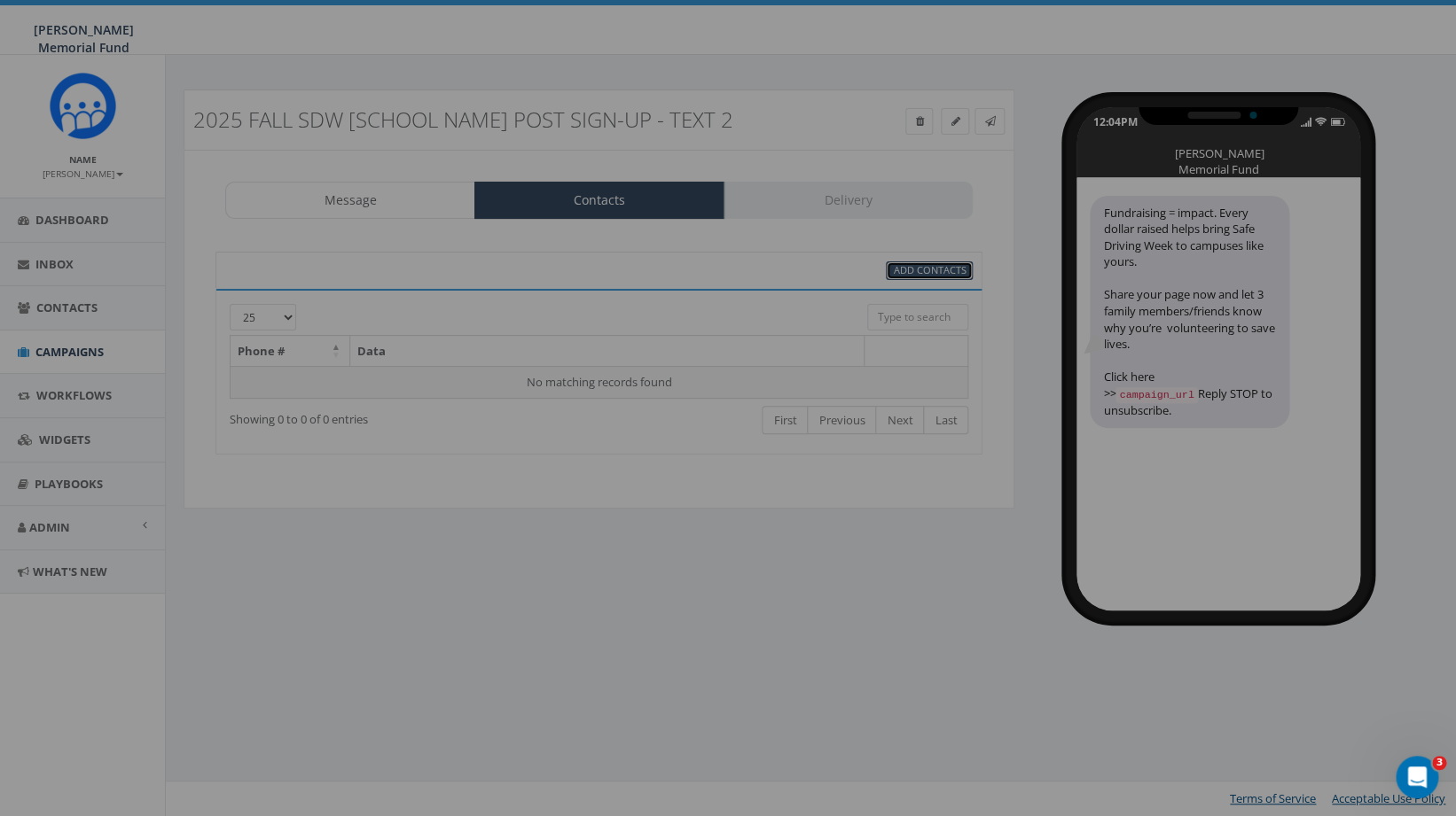
select select
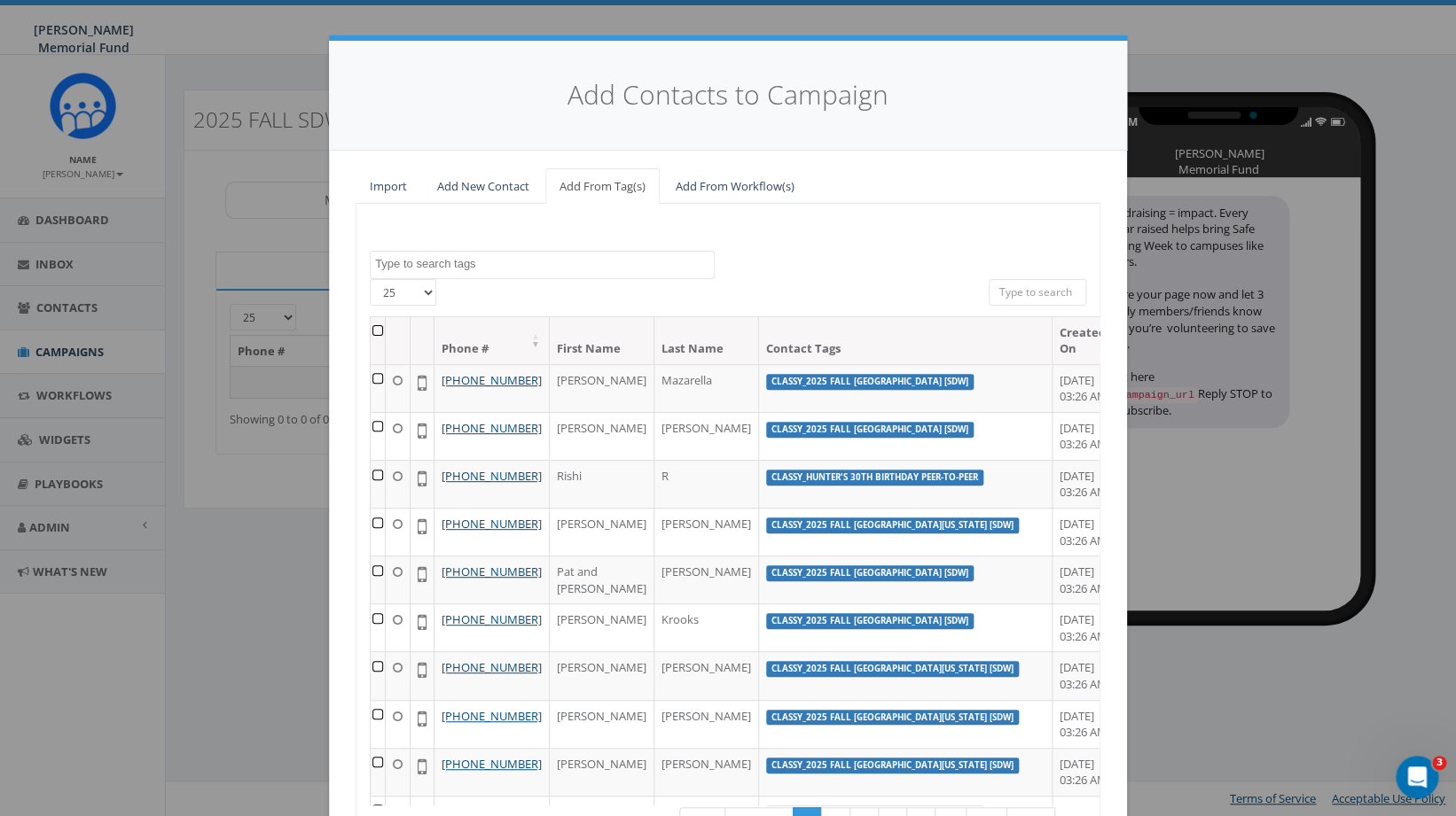
click at [455, 266] on textarea "Search" at bounding box center [544, 264] width 339 height 16
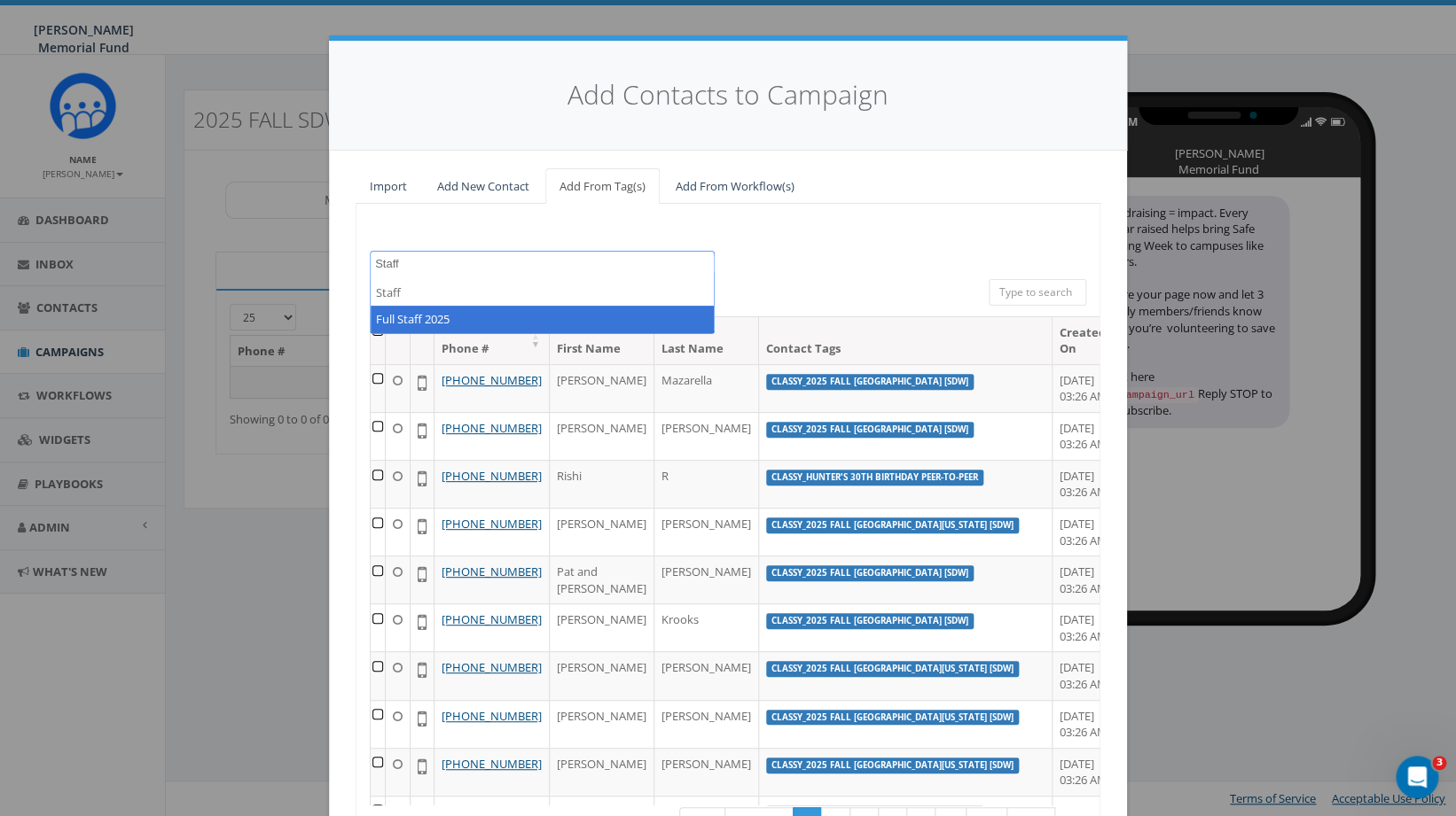
type textarea "Staff"
select select "Full Staff 2025"
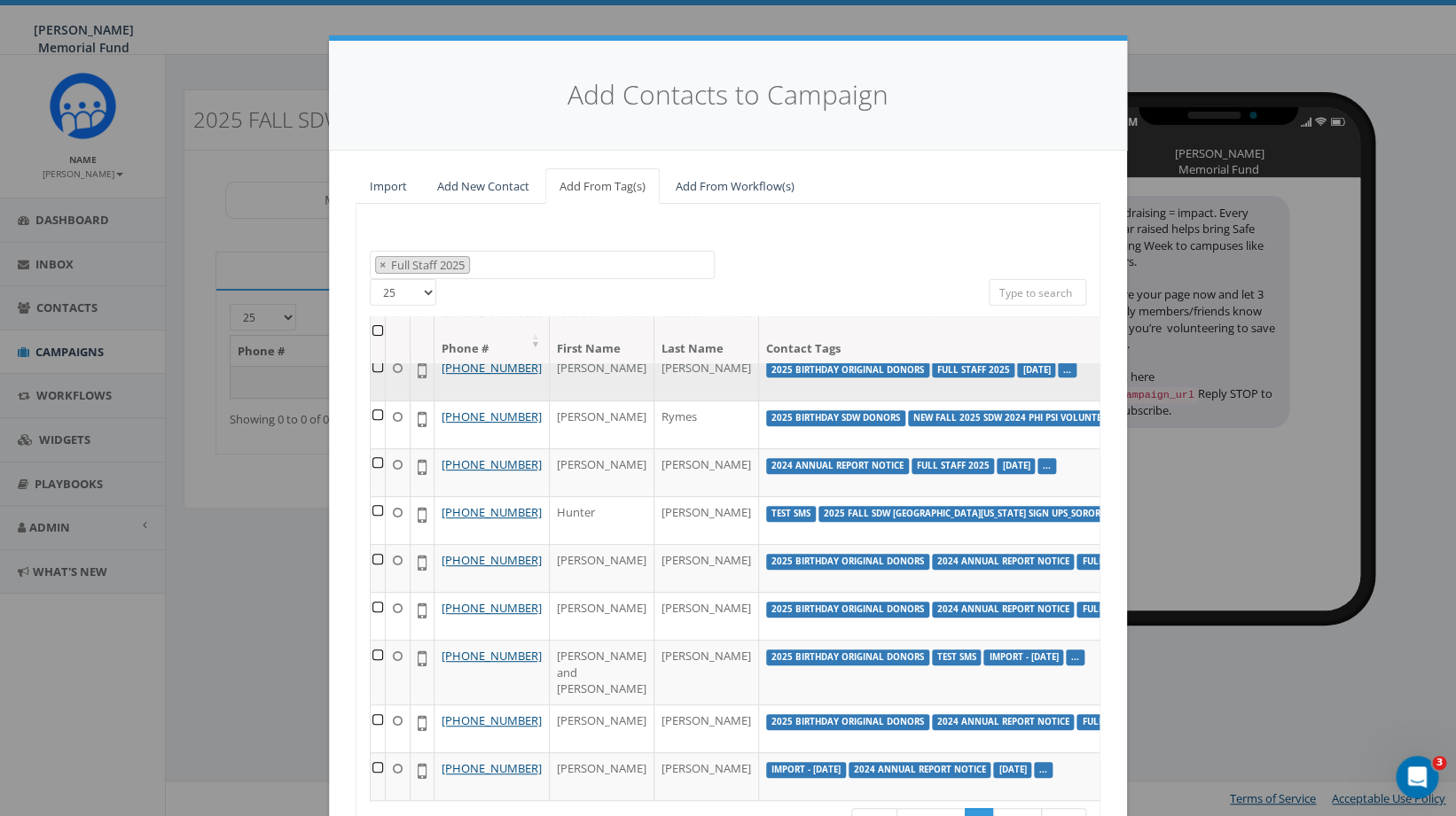
scroll to position [273, 0]
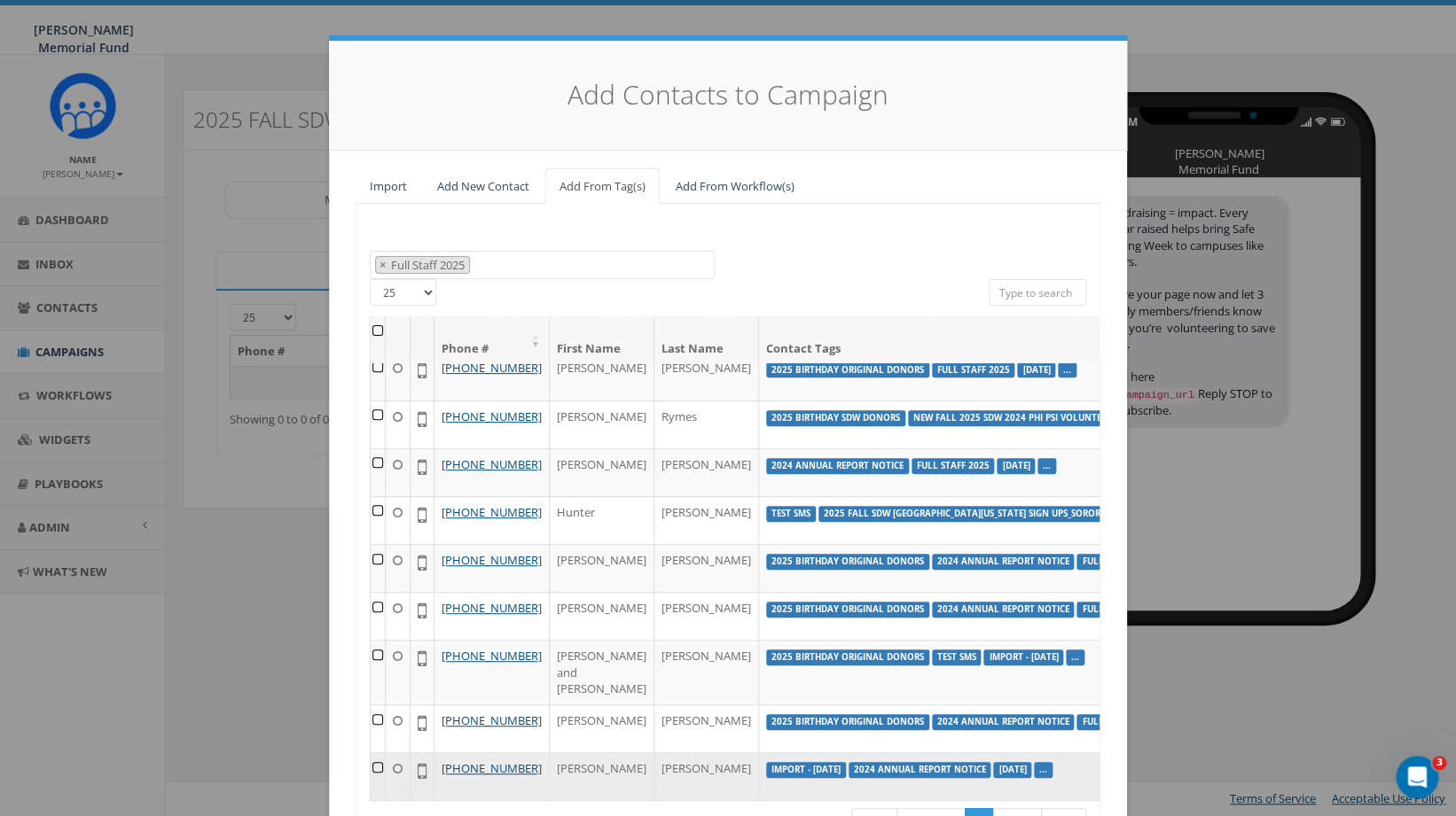
click at [376, 753] on td at bounding box center [378, 776] width 15 height 48
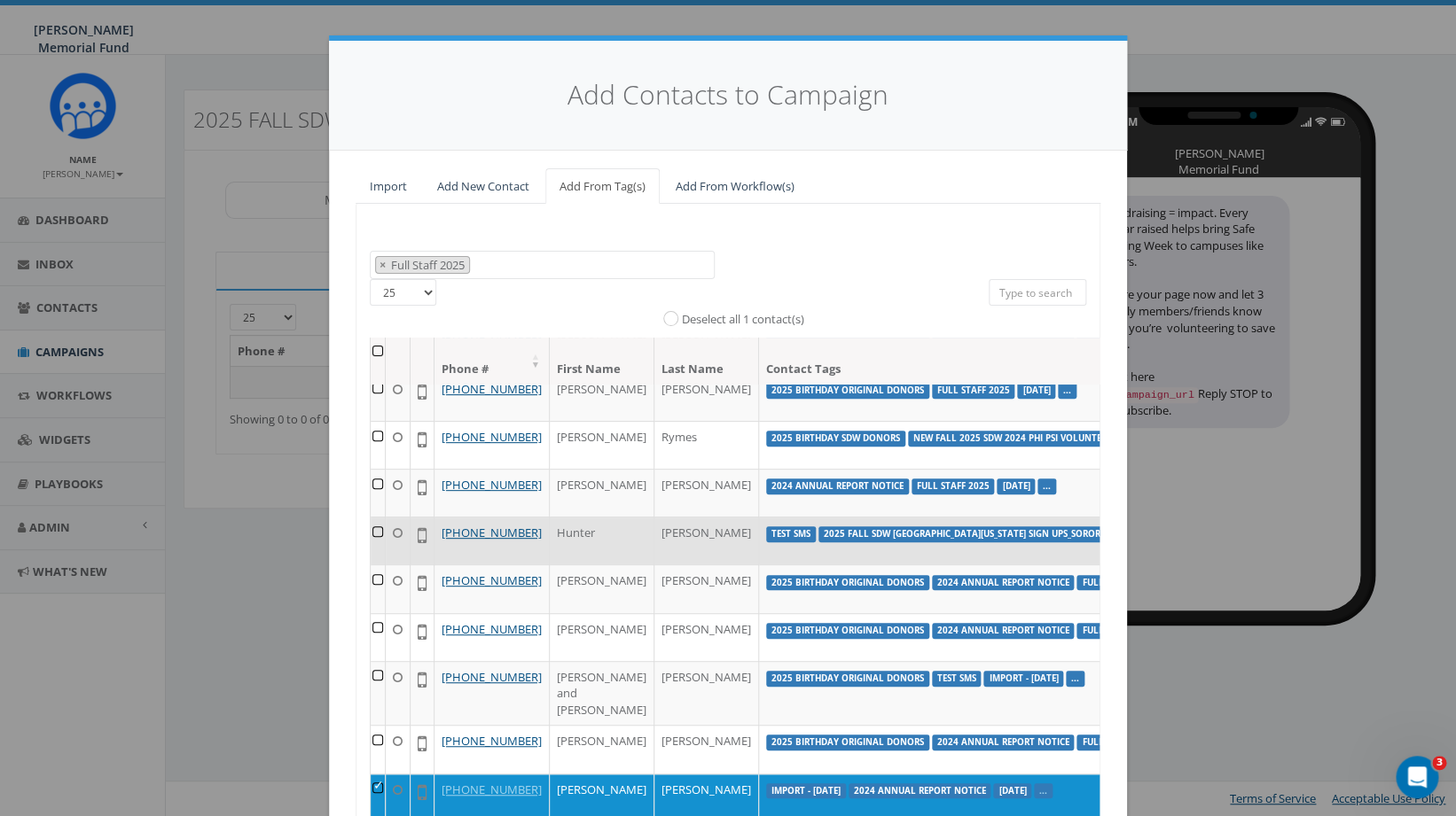
click at [373, 517] on td at bounding box center [378, 540] width 15 height 48
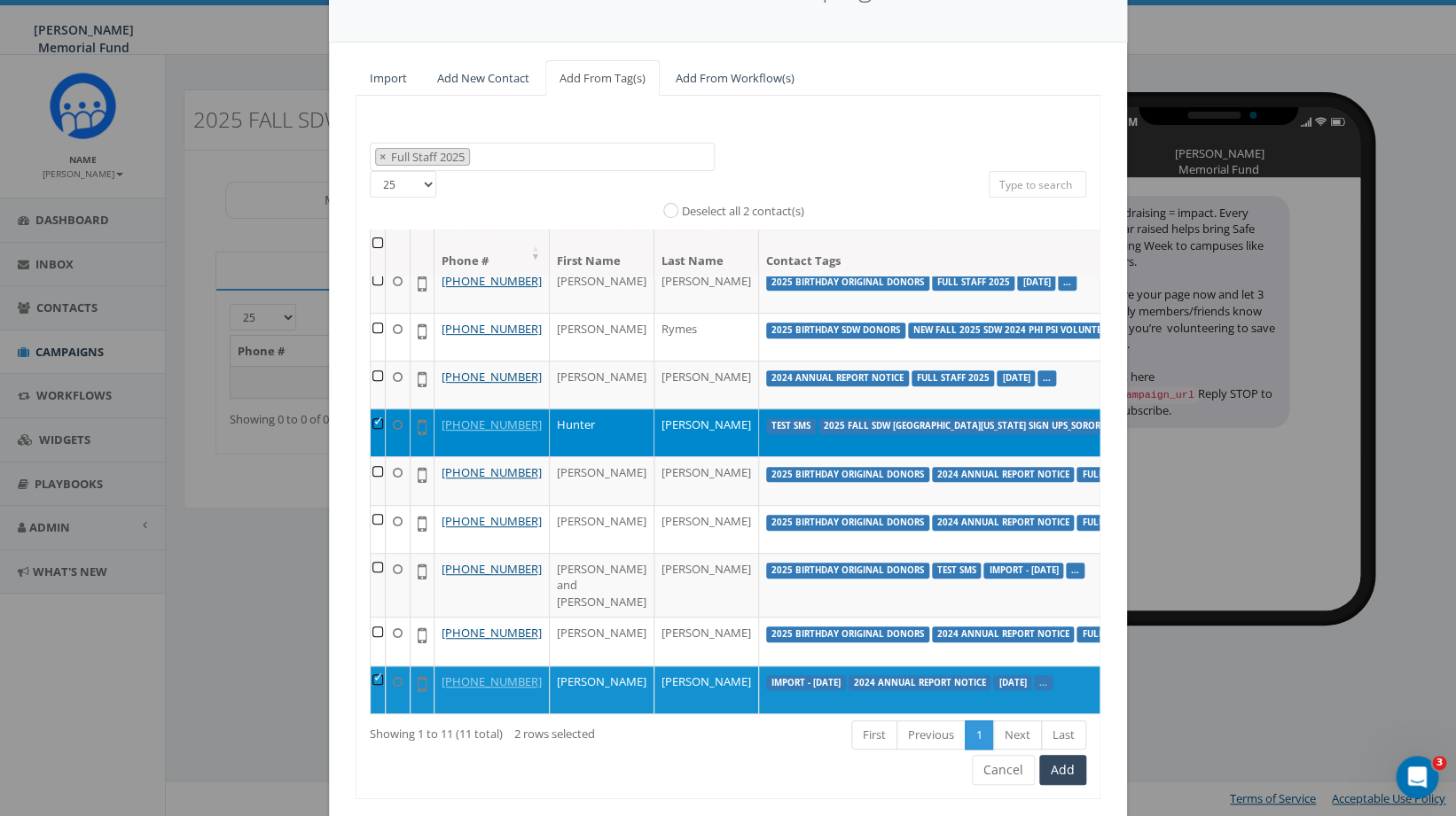
scroll to position [158, 0]
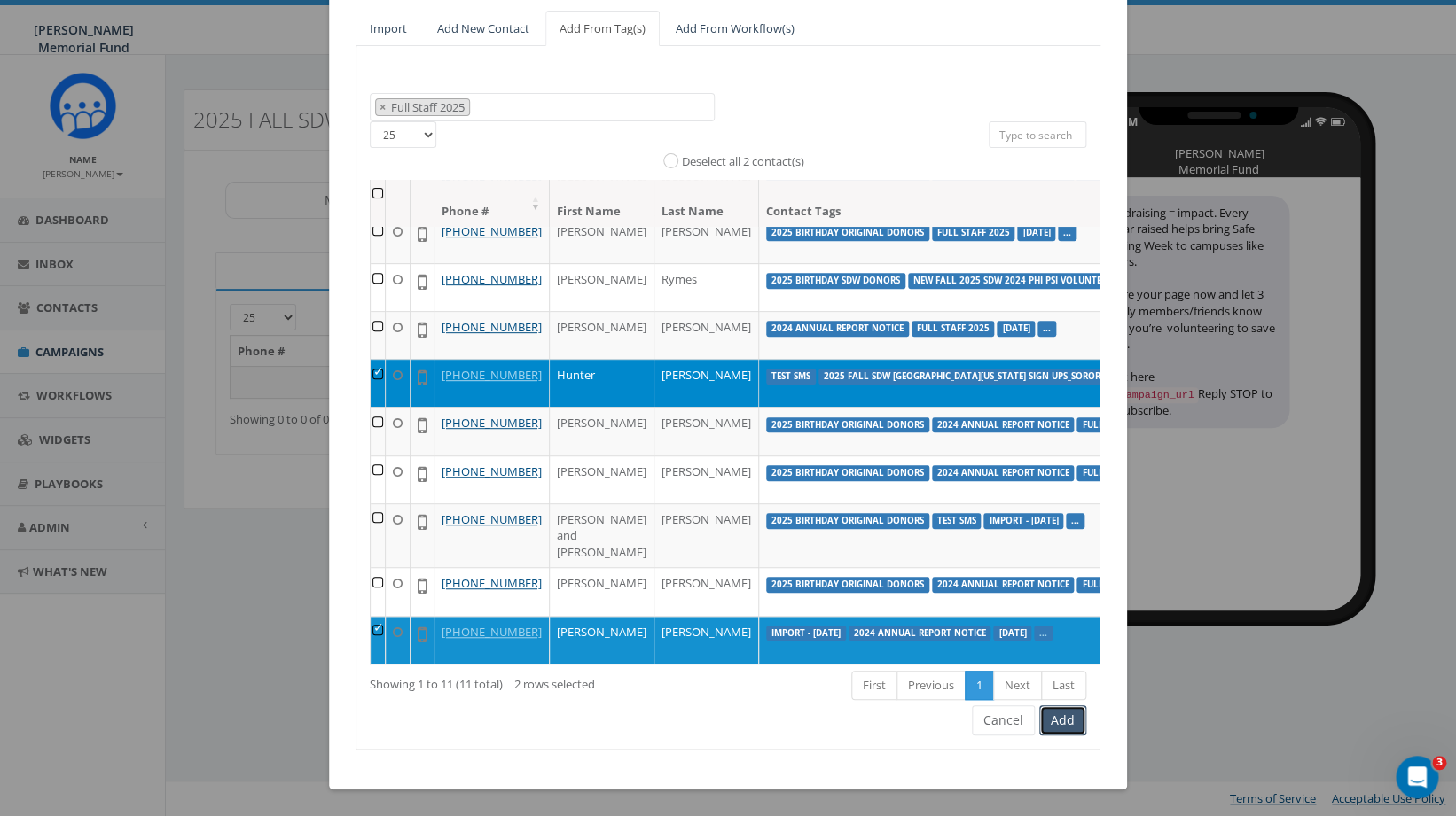
click at [1069, 723] on button "Add" at bounding box center [1063, 721] width 47 height 30
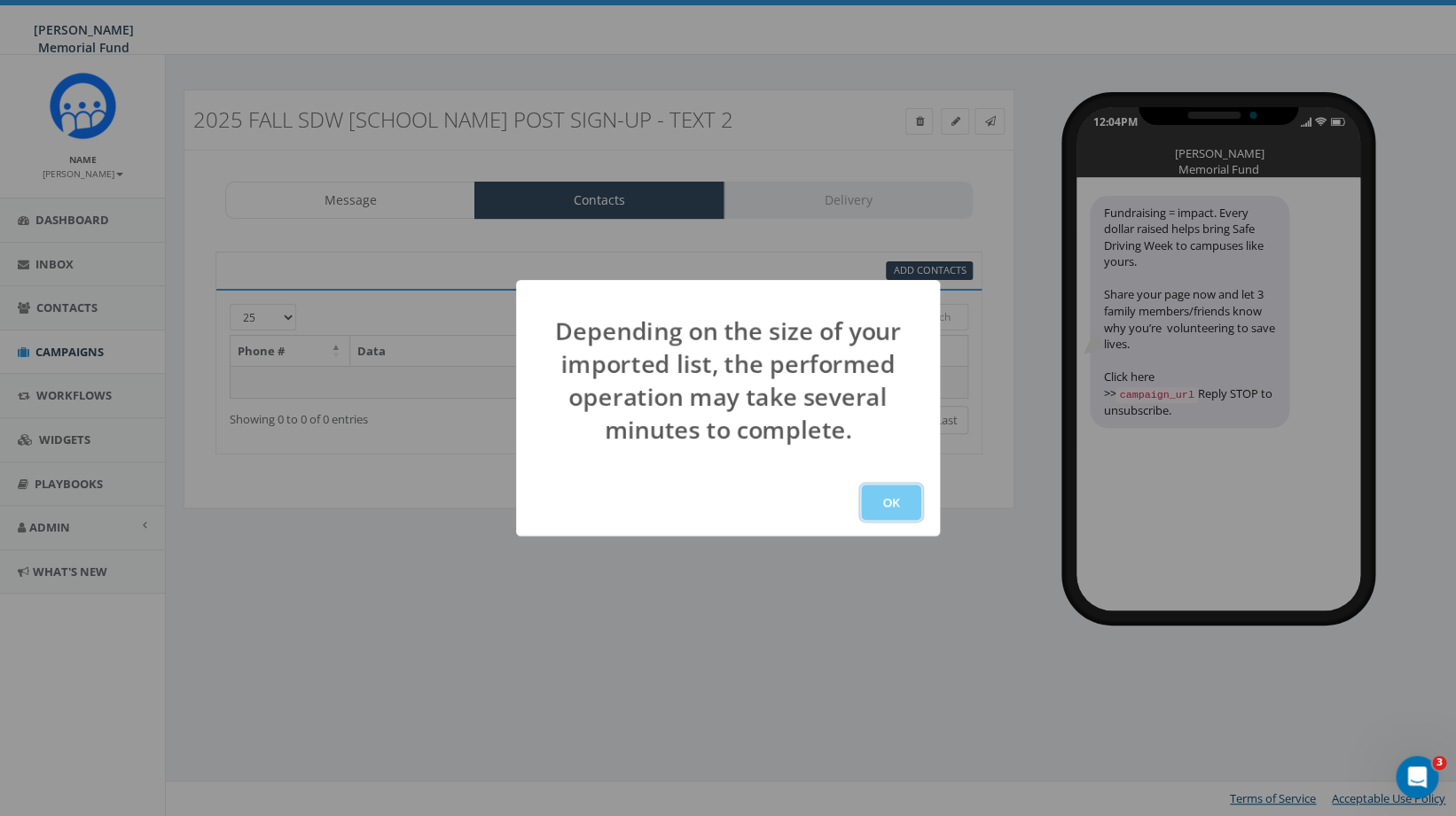
click at [902, 509] on button "OK" at bounding box center [891, 503] width 60 height 36
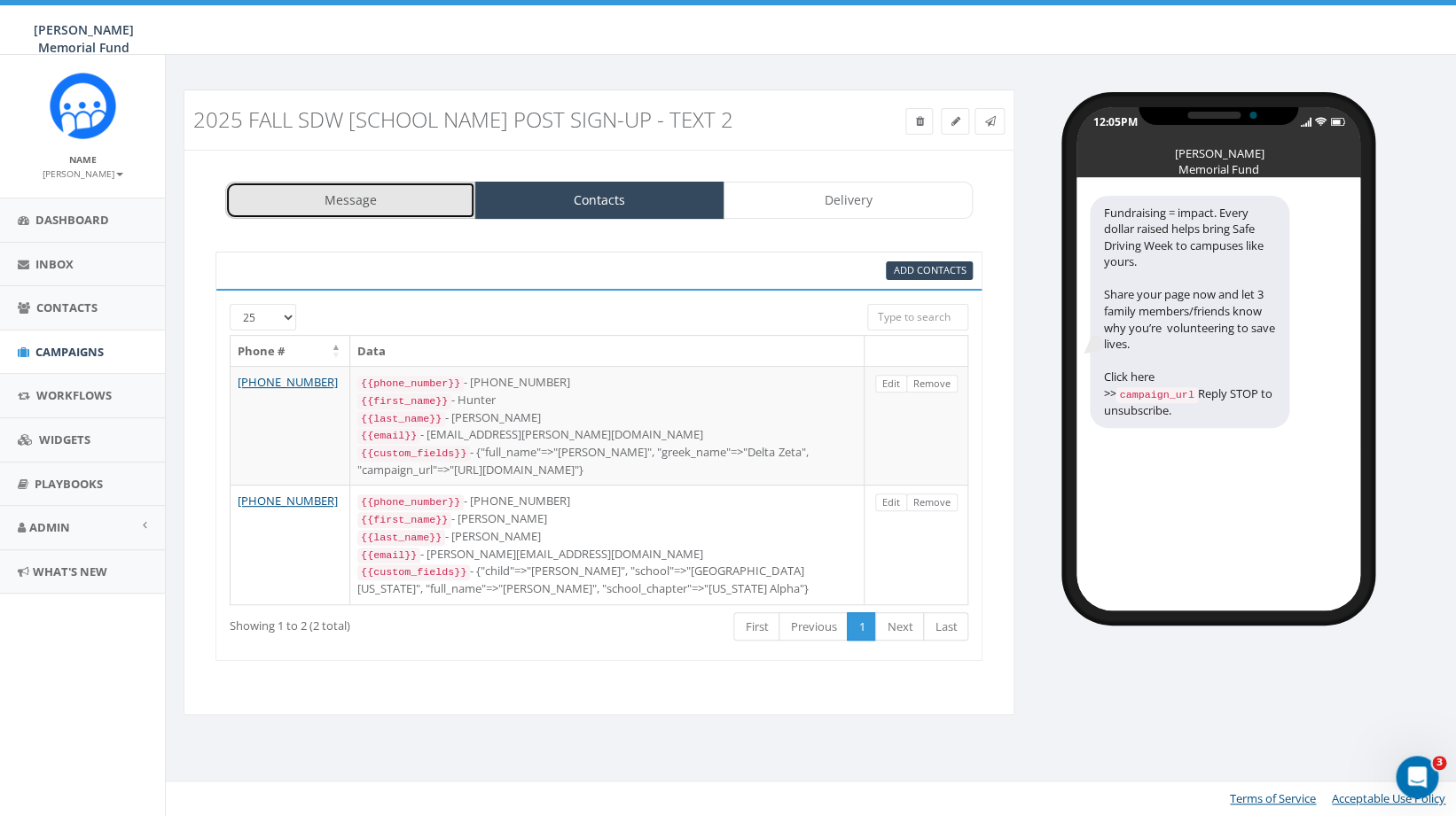
click at [408, 200] on link "Message" at bounding box center [350, 200] width 250 height 37
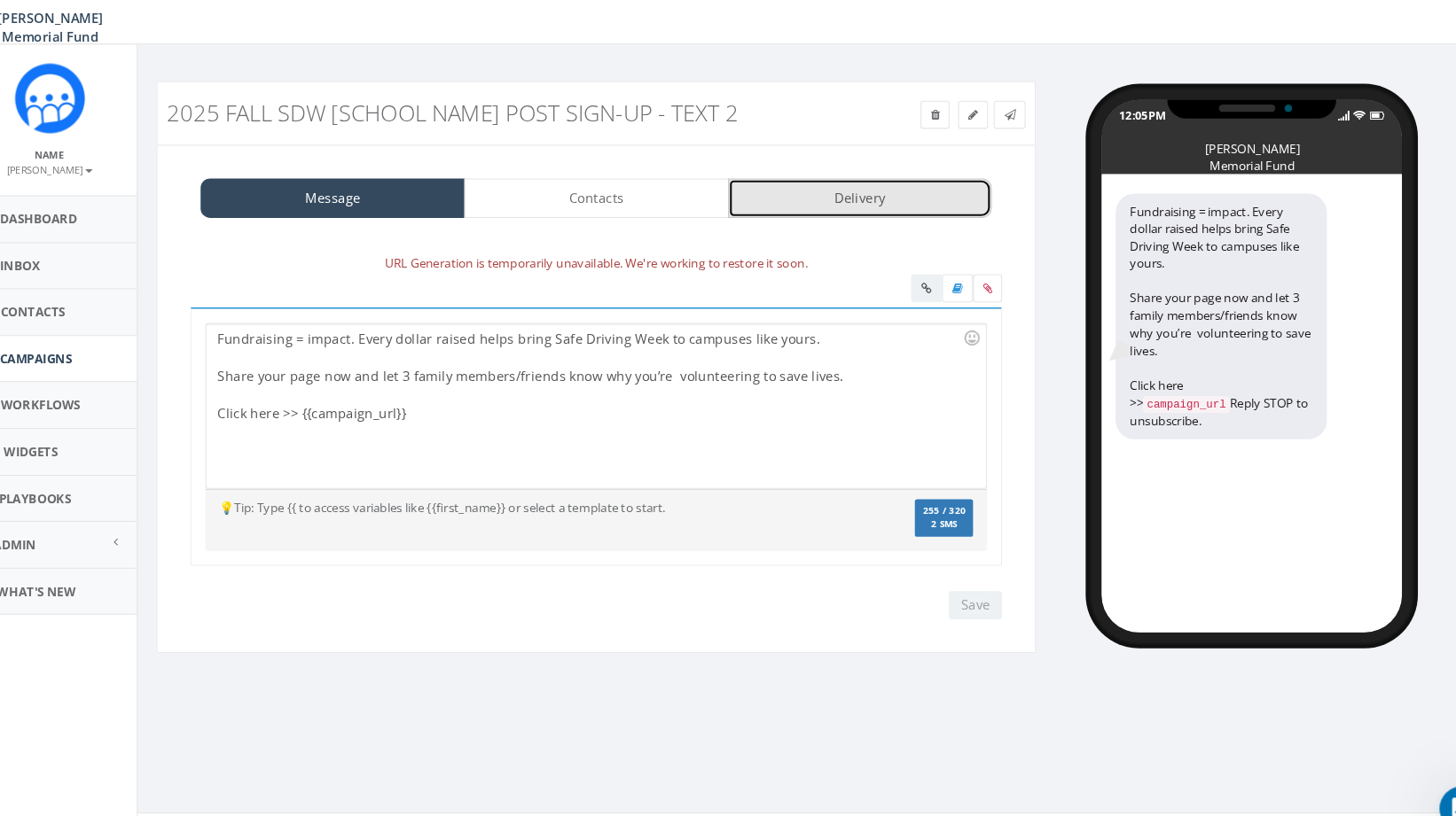
click at [807, 200] on link "Delivery" at bounding box center [848, 200] width 250 height 37
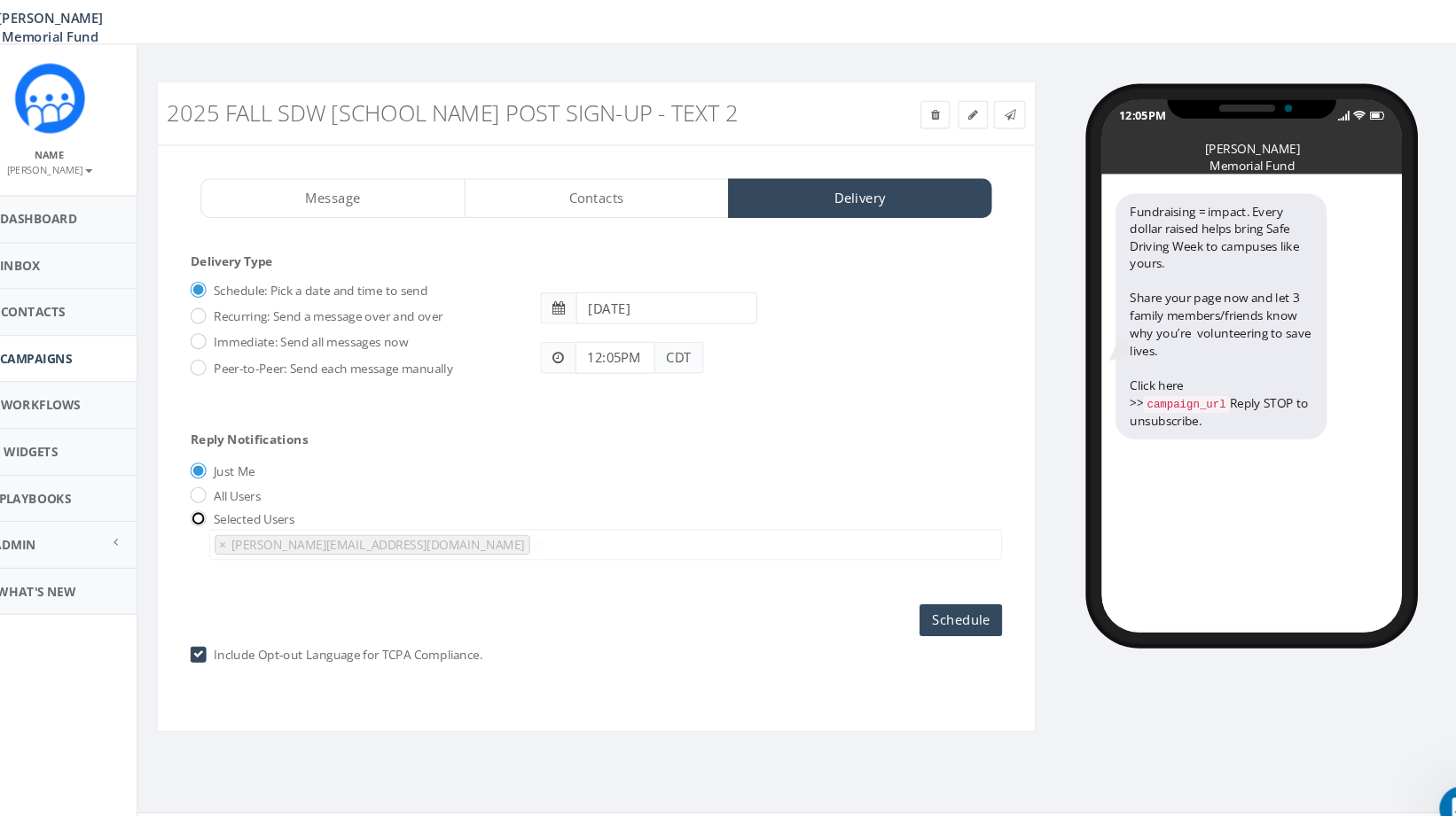
click at [225, 509] on input "radio" at bounding box center [221, 505] width 11 height 11
radio input "true"
click at [249, 533] on span "×" at bounding box center [246, 527] width 7 height 16
select select
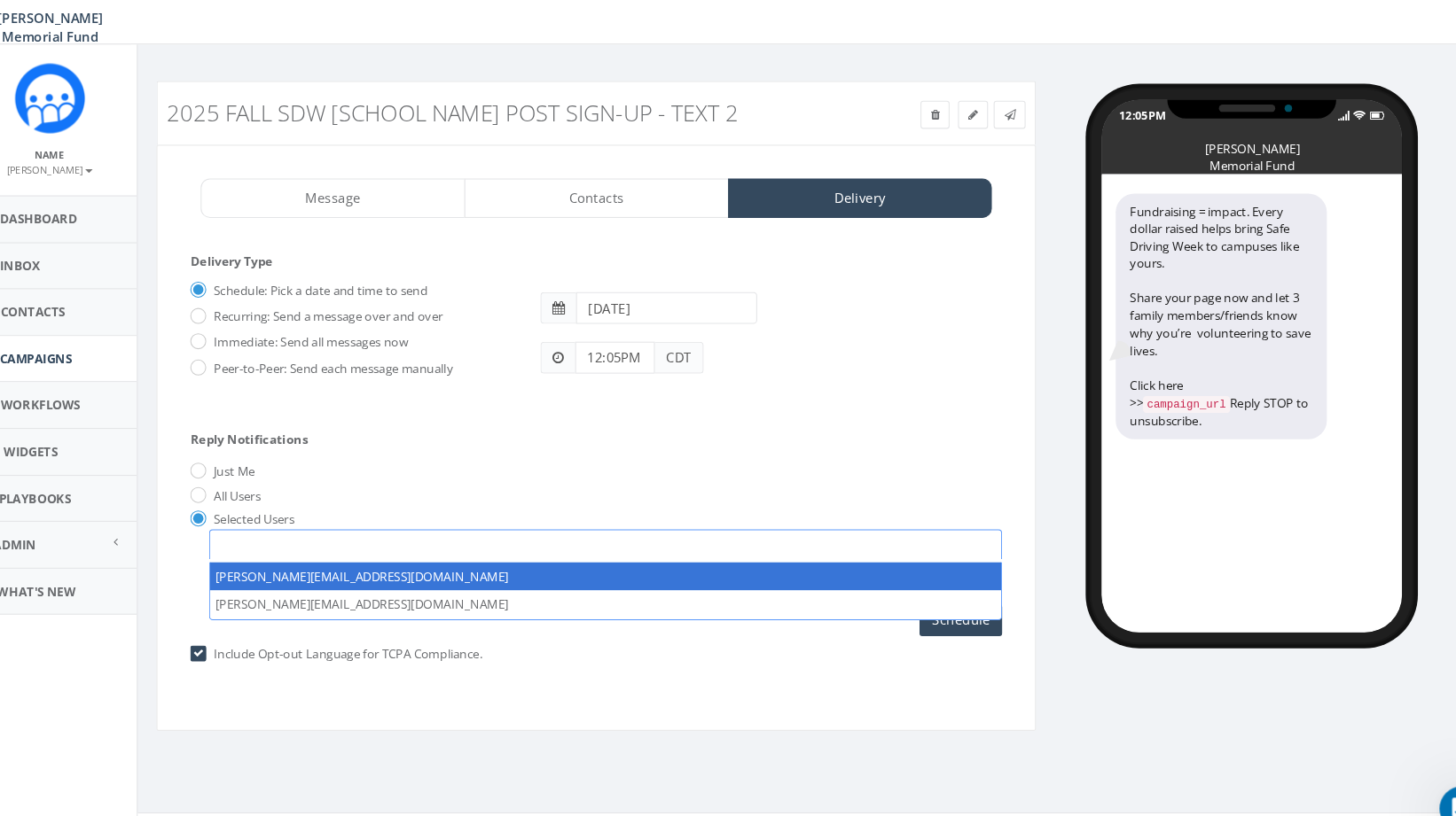
click at [265, 535] on span at bounding box center [607, 527] width 749 height 28
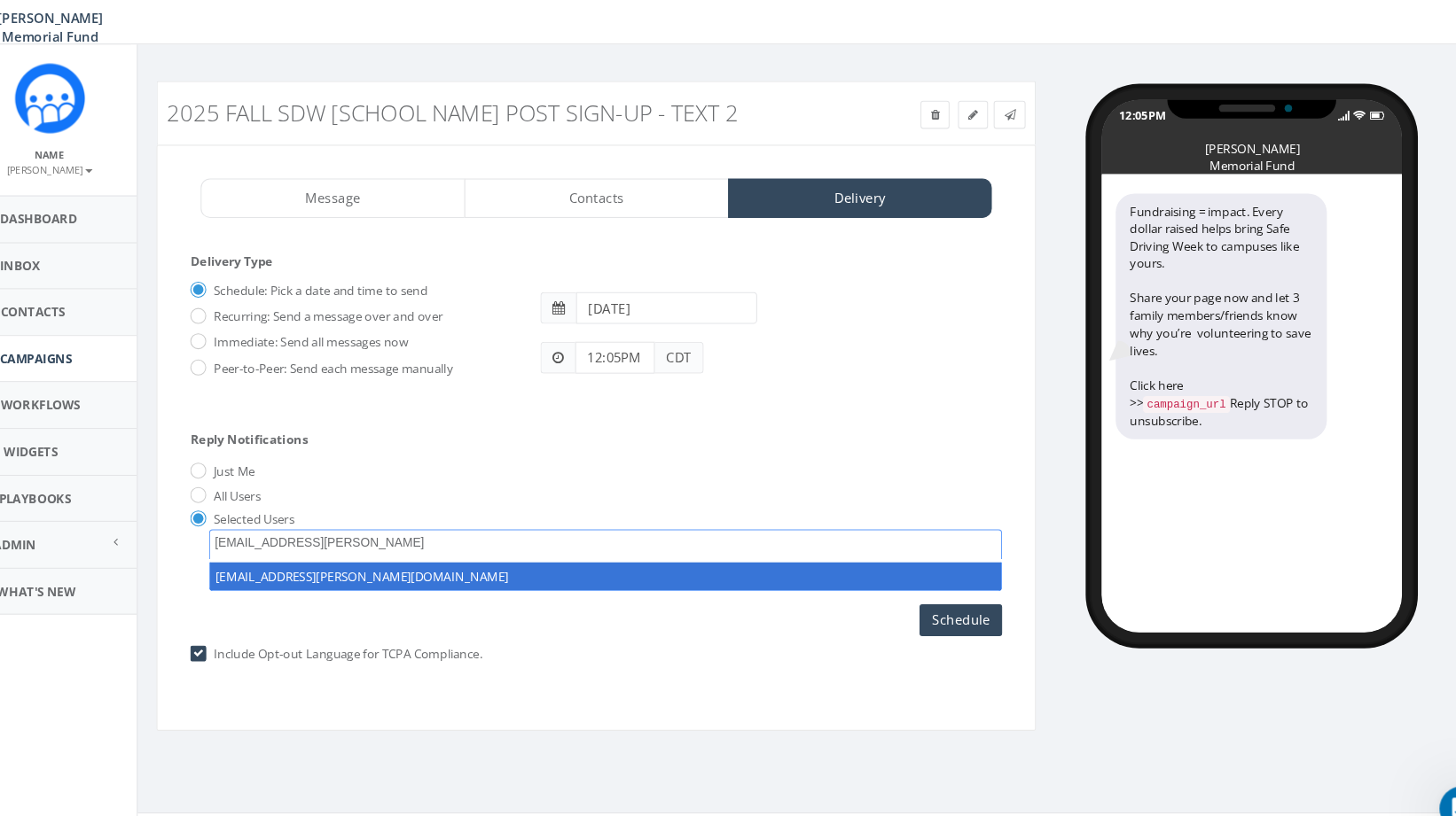
type textarea "hunter.piland@hunterwatson.org"
select select "hunter.piland@hunterwatson.org"
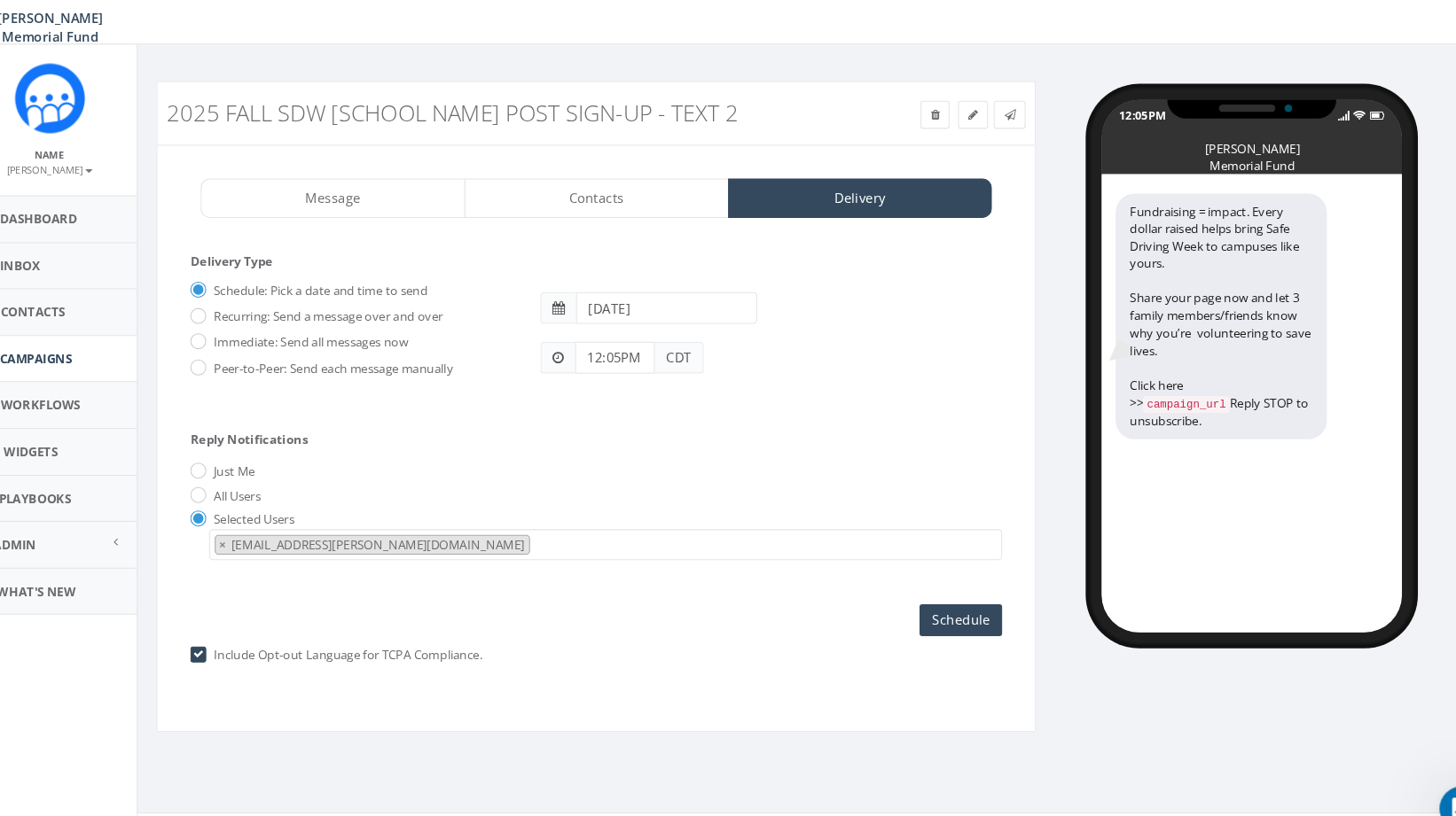
click at [229, 342] on div "Immediate: Send all messages now" at bounding box center [367, 334] width 304 height 25
click at [223, 336] on input "Immediate: Send all messages now" at bounding box center [221, 337] width 11 height 11
radio input "true"
click at [953, 600] on input "Send Now" at bounding box center [941, 599] width 83 height 30
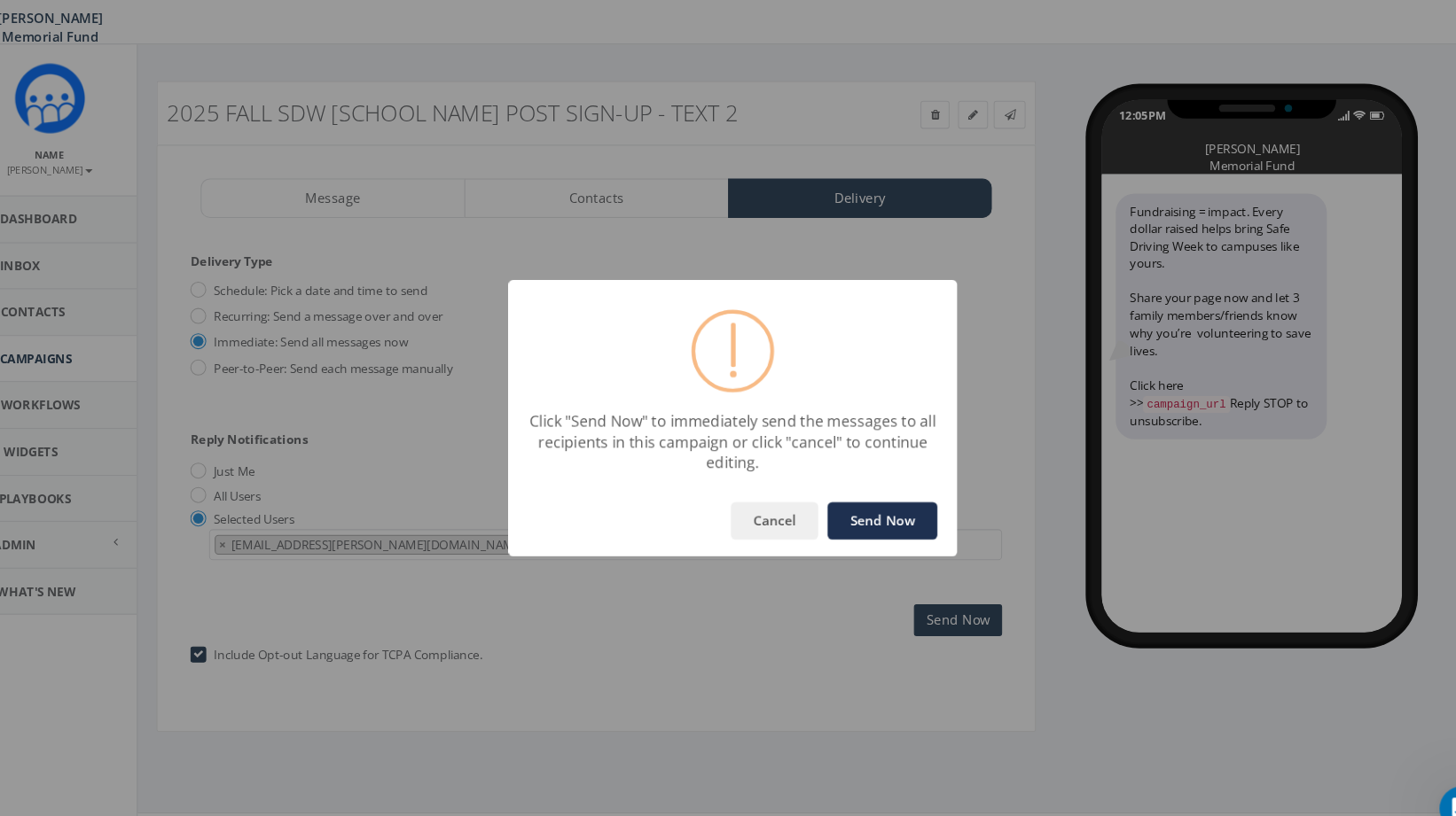
click at [871, 510] on button "Send Now" at bounding box center [869, 506] width 104 height 36
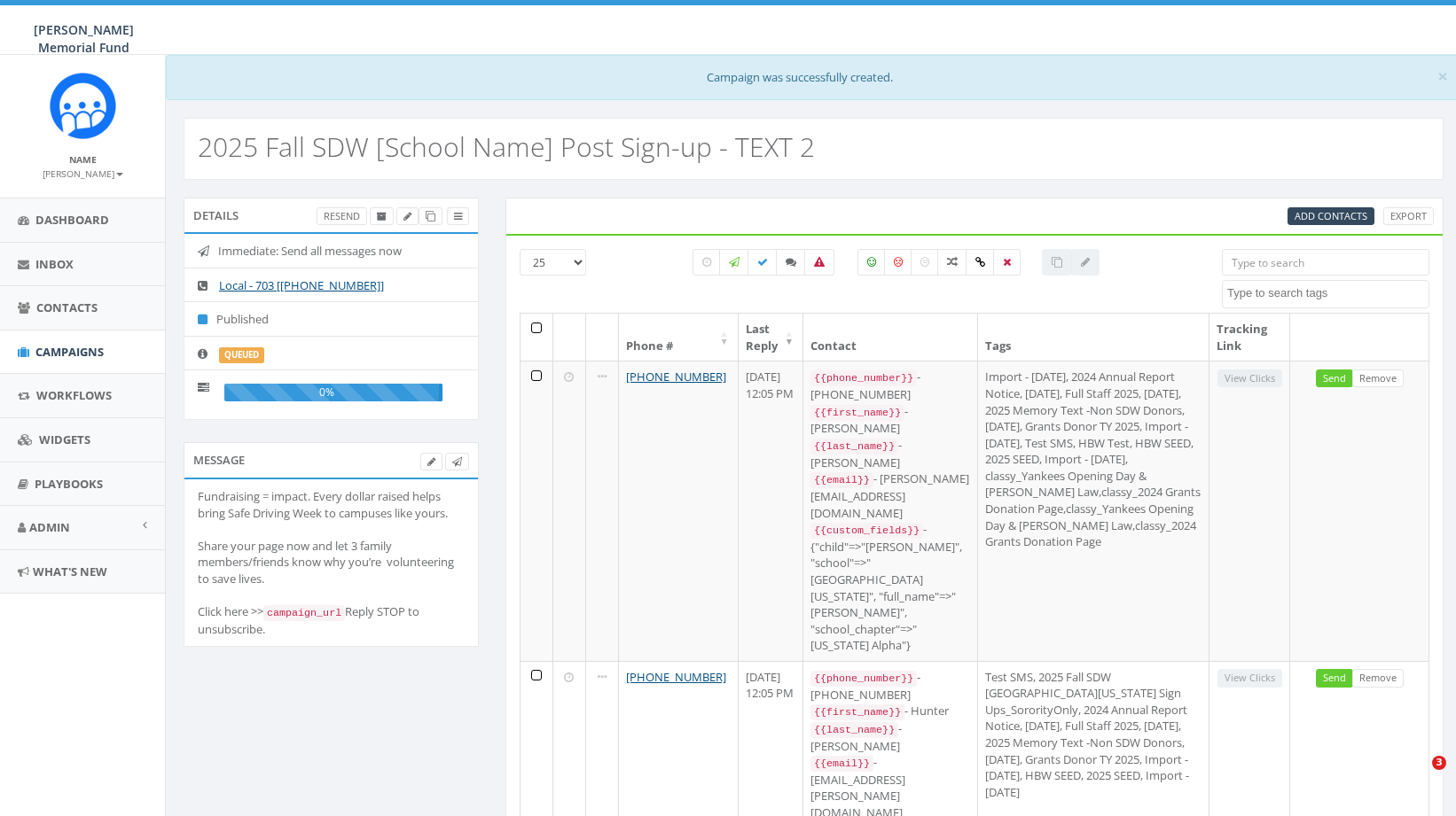
select select
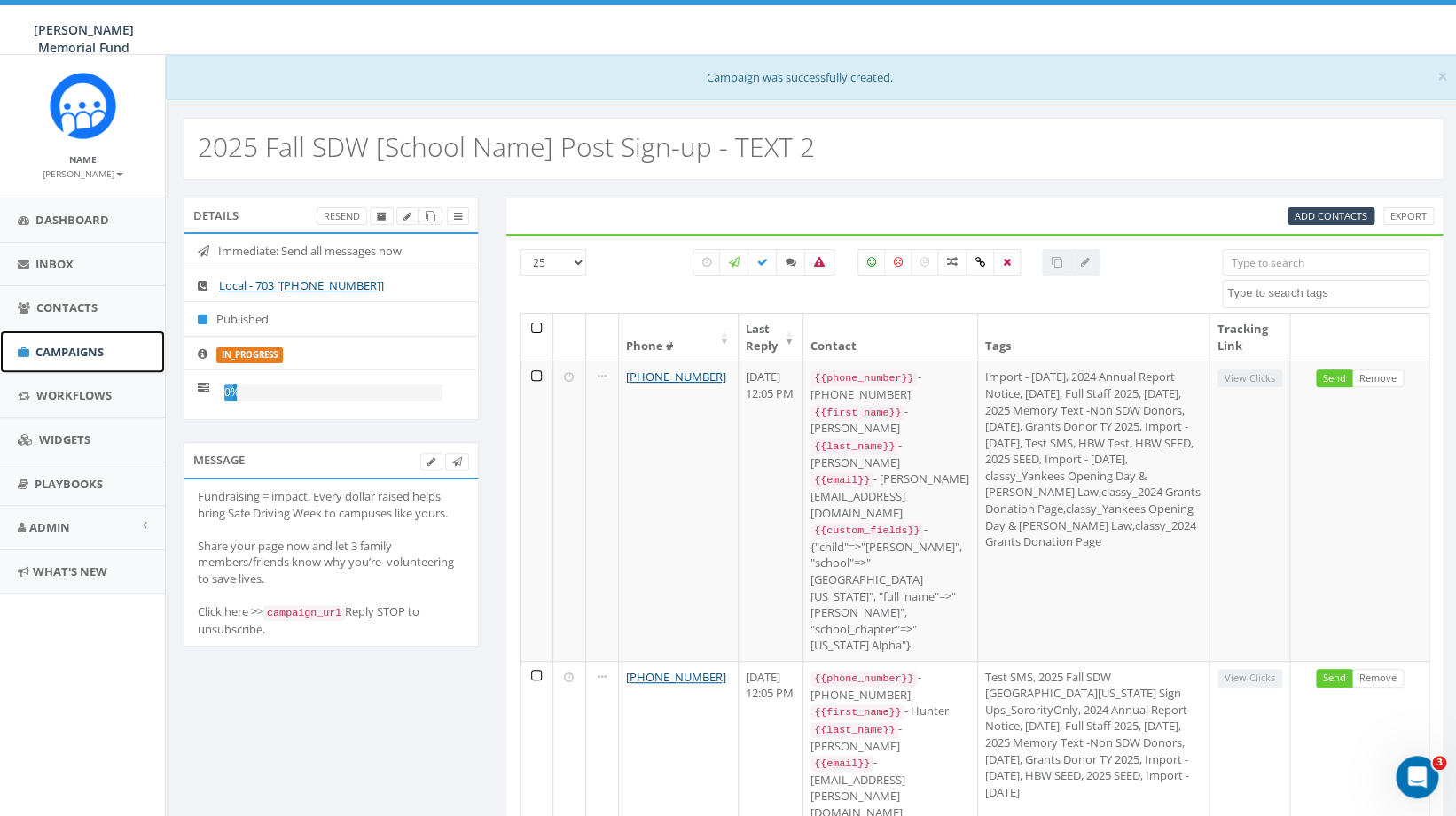
click at [70, 356] on span "Campaigns" at bounding box center [69, 351] width 68 height 16
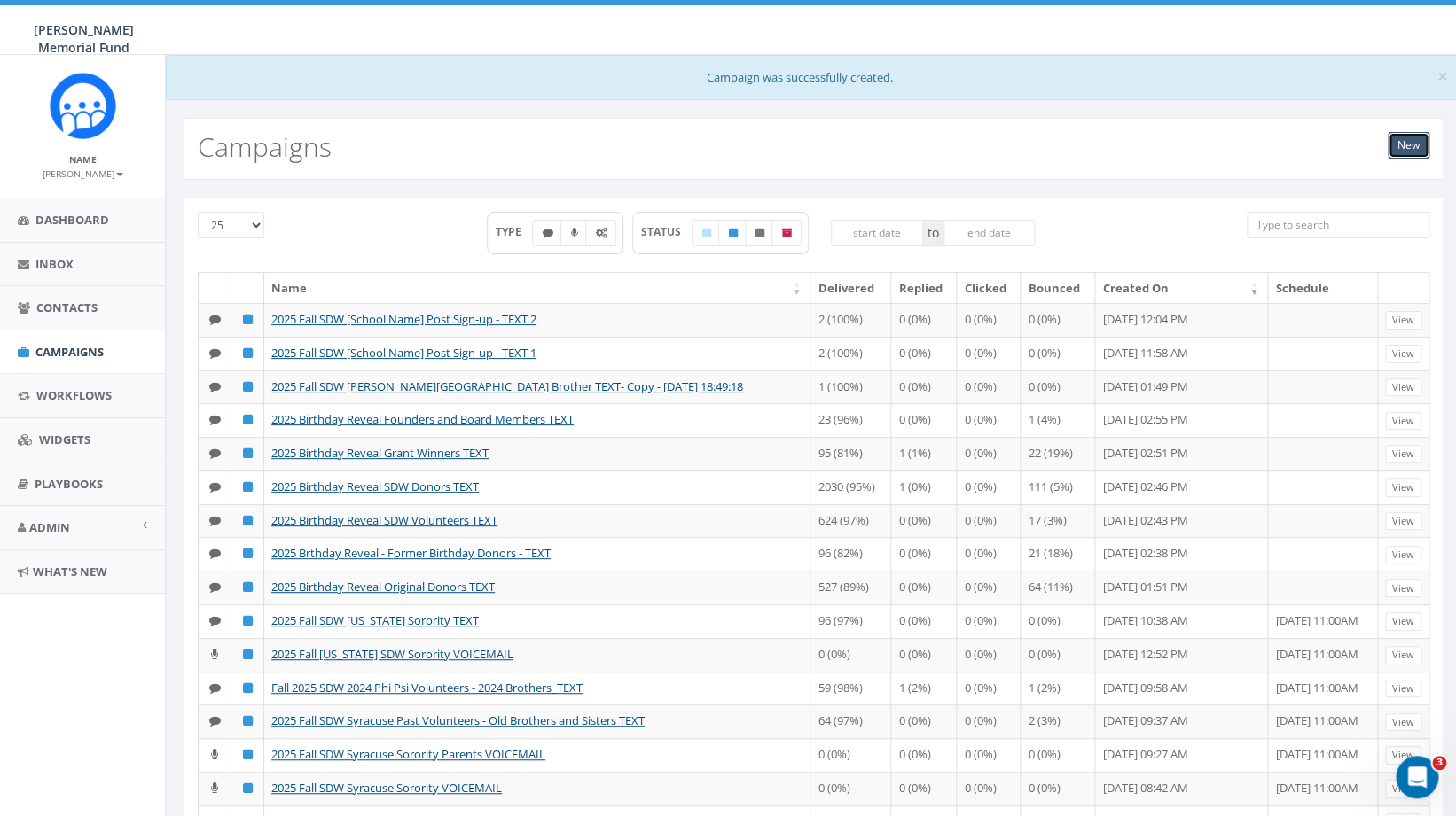
click at [1412, 146] on link "New" at bounding box center [1408, 145] width 42 height 26
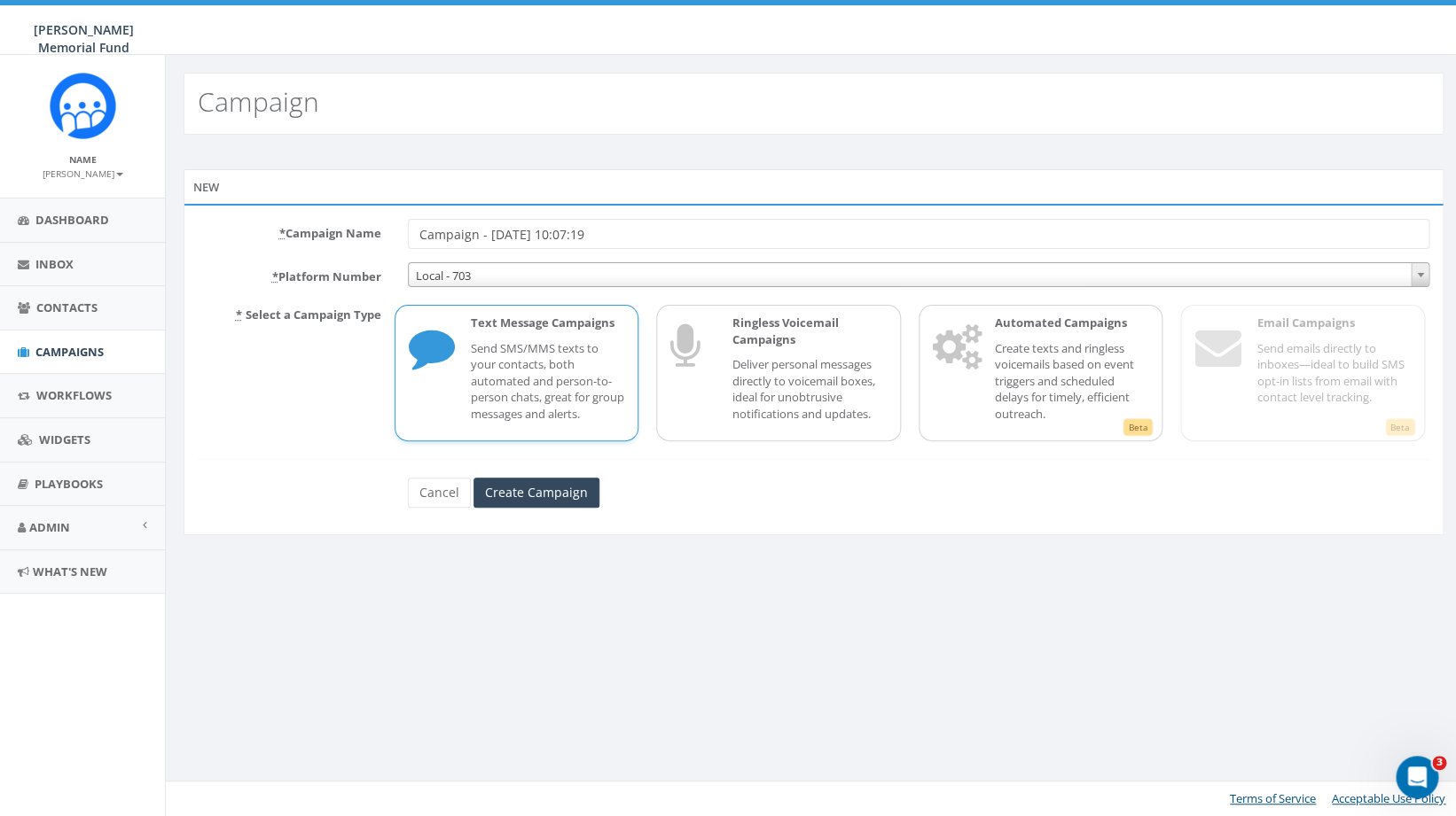
drag, startPoint x: 626, startPoint y: 238, endPoint x: 342, endPoint y: 249, distance: 284.2
click at [408, 249] on input "Campaign - [DATE] 10:07:19" at bounding box center [918, 234] width 1022 height 30
type input "Campaign - [DATE], 10:07:19Thank you for making our roads safer around SDW Logo"
click at [432, 492] on link "Cancel" at bounding box center [439, 493] width 63 height 30
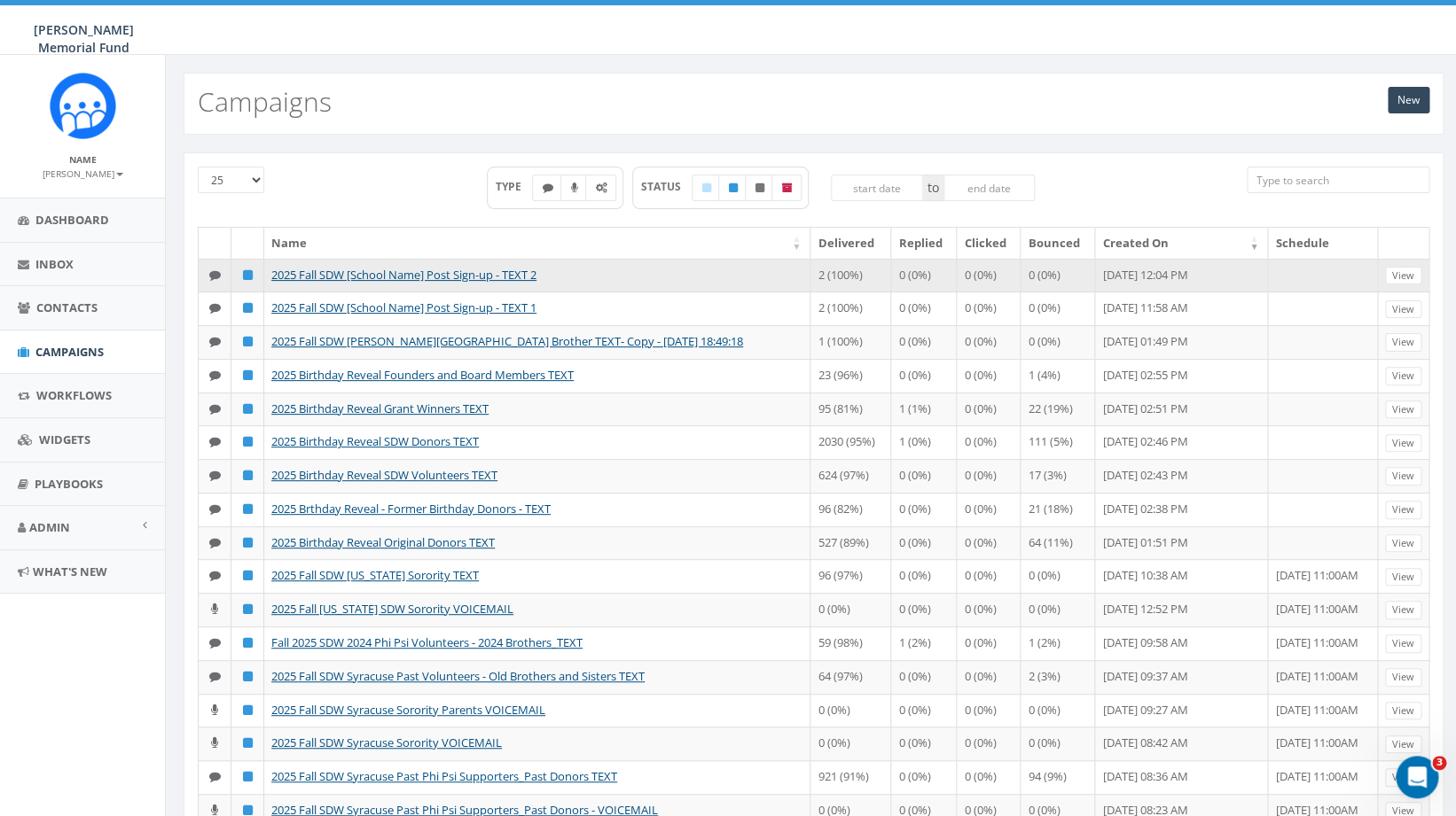
drag, startPoint x: 556, startPoint y: 277, endPoint x: 269, endPoint y: 282, distance: 287.0
click at [269, 282] on td "2025 Fall SDW [School Name] Post Sign-up - TEXT 2" at bounding box center [538, 276] width 546 height 34
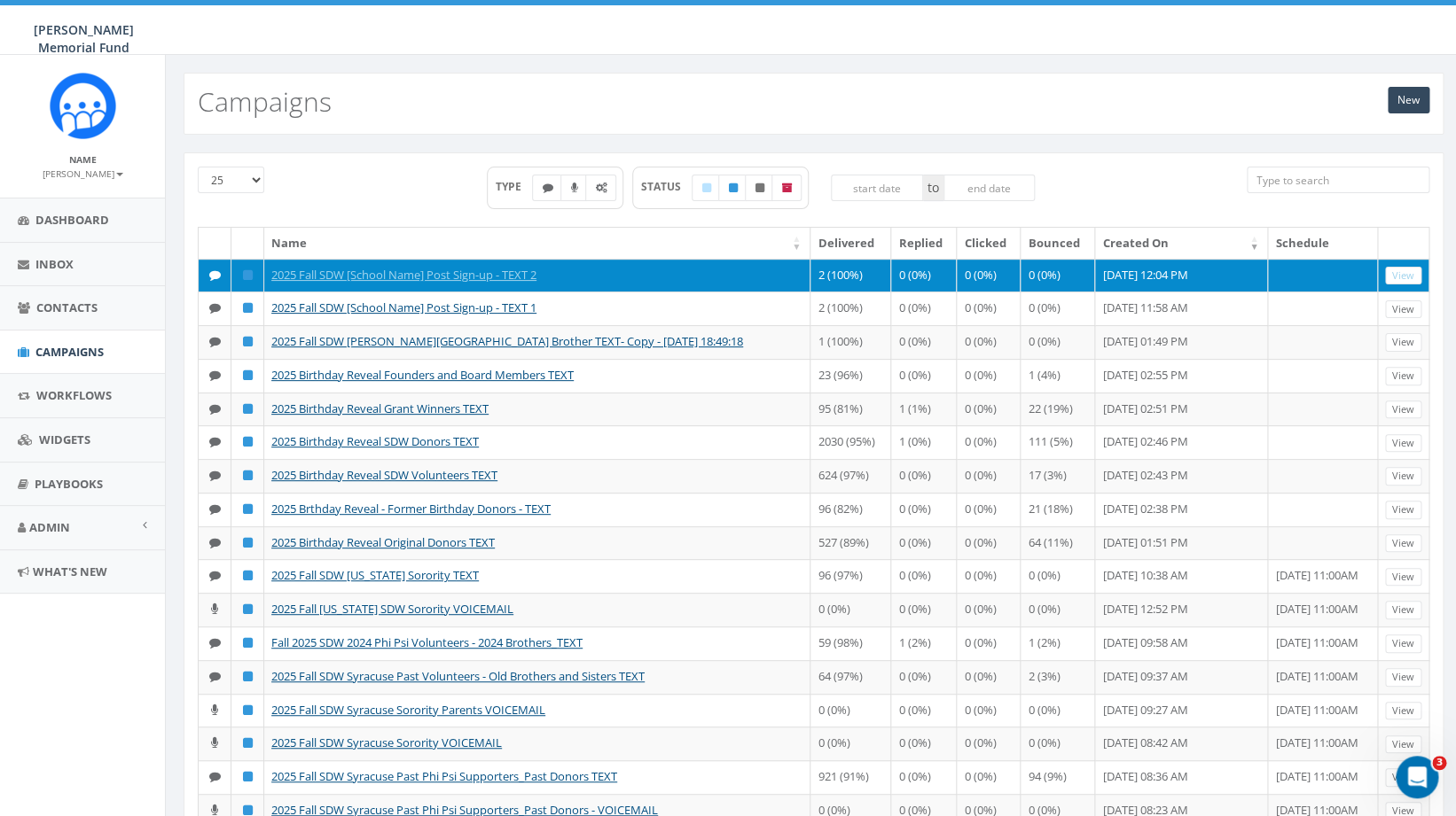
copy link "2025 Fall SDW [School Name] Post Sign-up - TEXT 2"
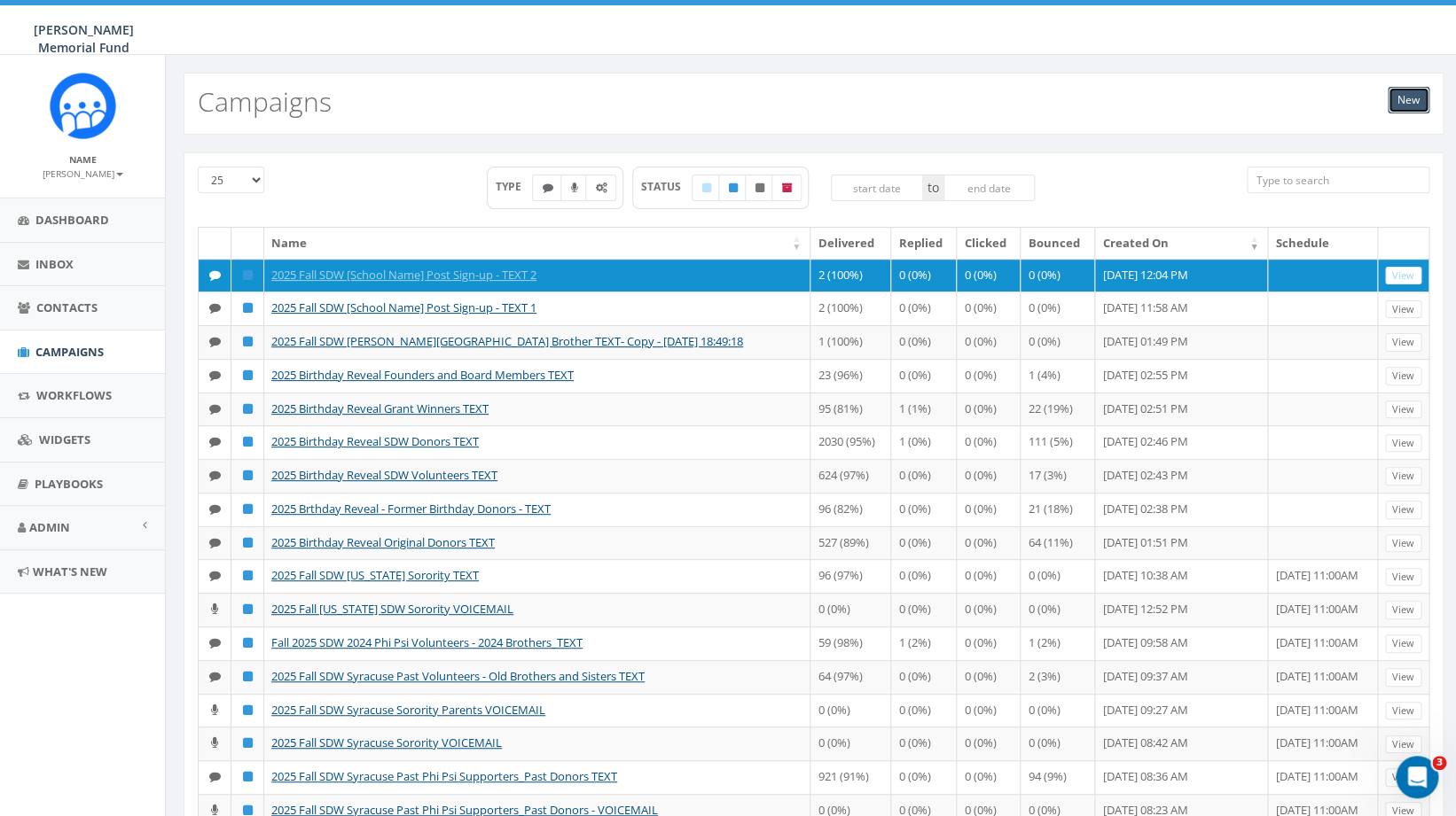
click at [1411, 105] on link "New" at bounding box center [1408, 100] width 42 height 26
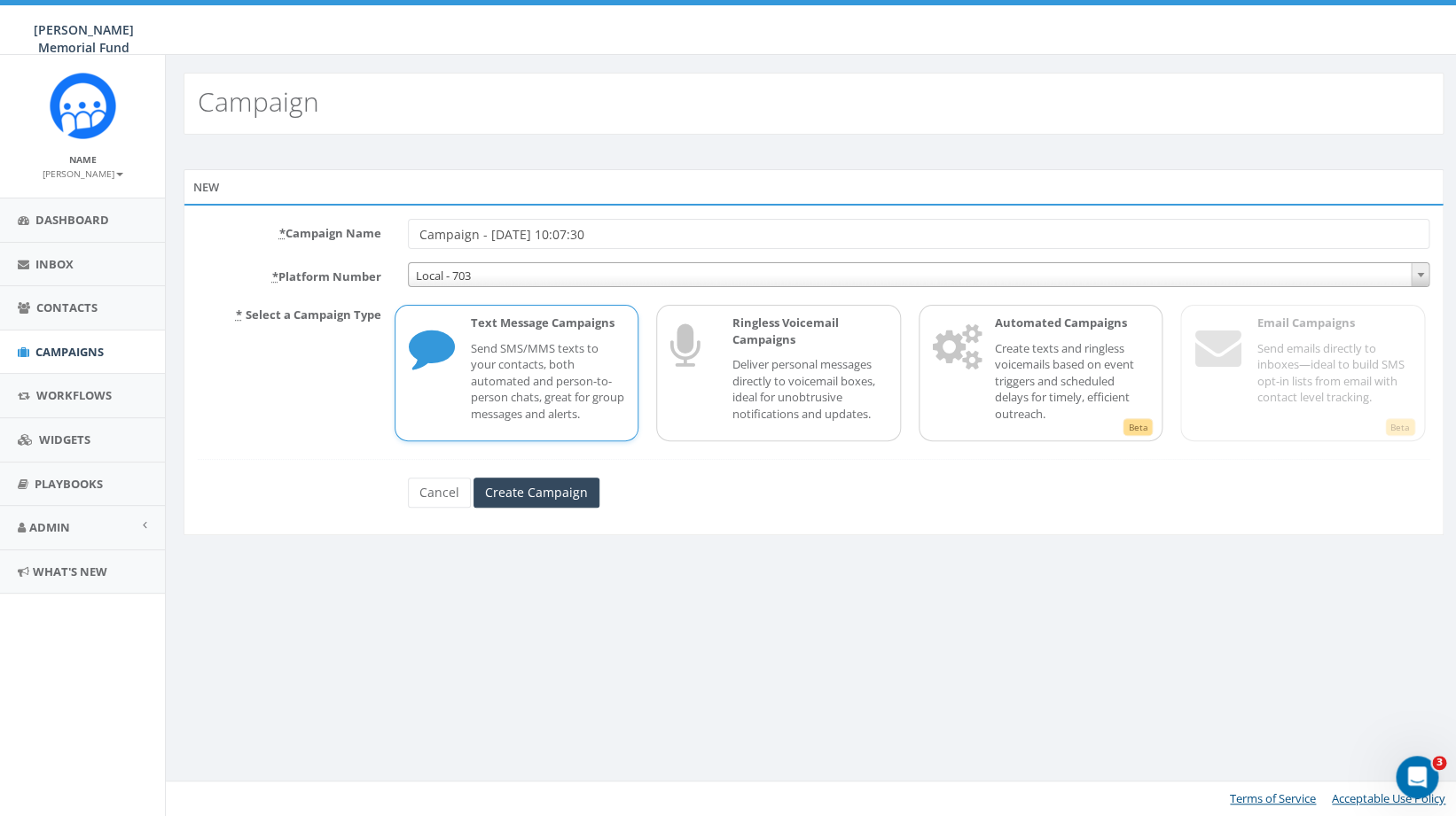
drag, startPoint x: 636, startPoint y: 237, endPoint x: 395, endPoint y: 241, distance: 241.0
click at [408, 241] on input "Campaign - [DATE] 10:07:30" at bounding box center [918, 234] width 1022 height 30
type input "2025 Fall SDW [School Name] Post Sign-up - TEXT 3"
click at [549, 388] on p "Send SMS/MMS texts to your contacts, both automated and person-to-person chats,…" at bounding box center [548, 381] width 154 height 82
click at [524, 500] on input "Create Campaign" at bounding box center [536, 493] width 126 height 30
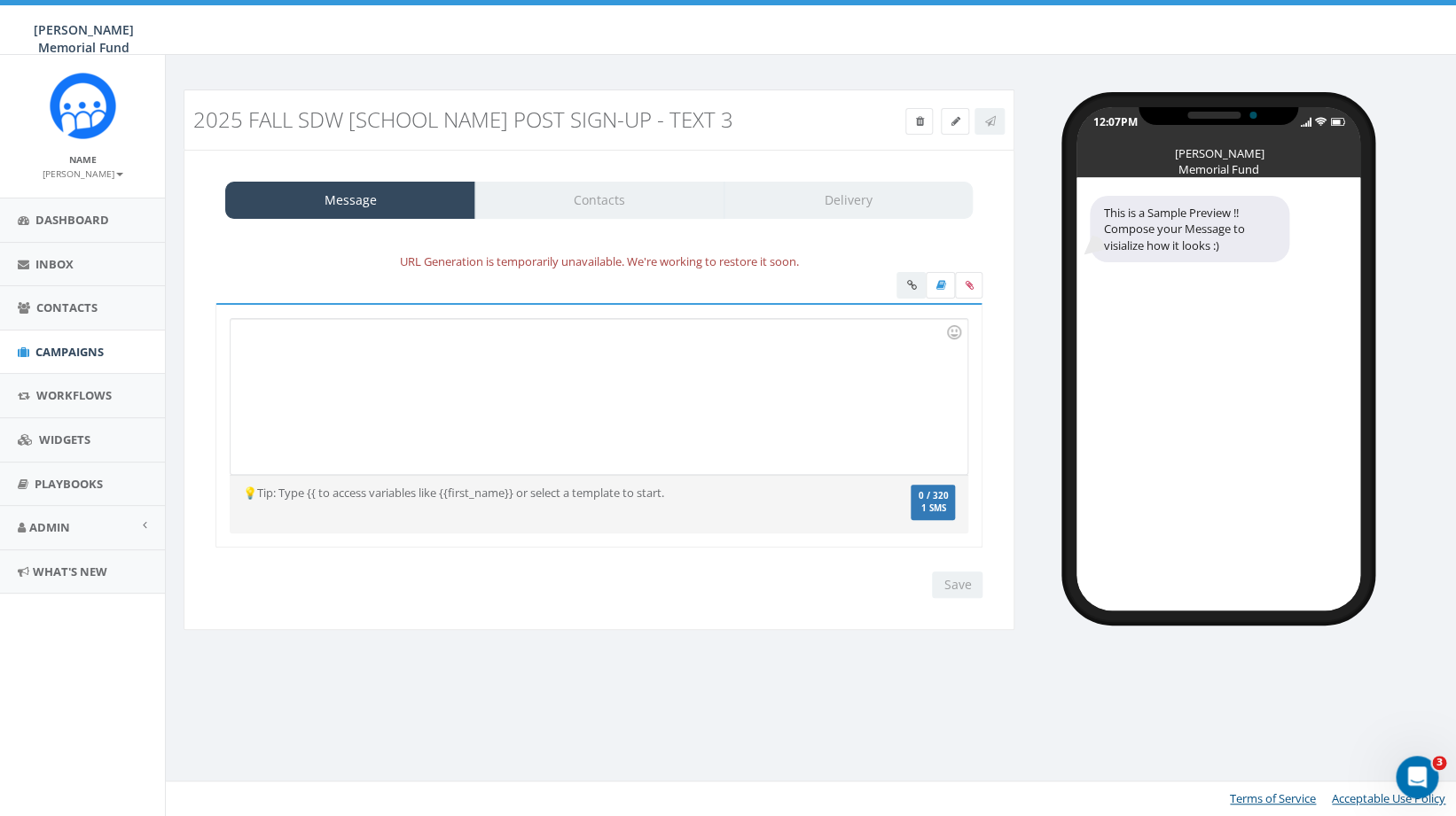
click div
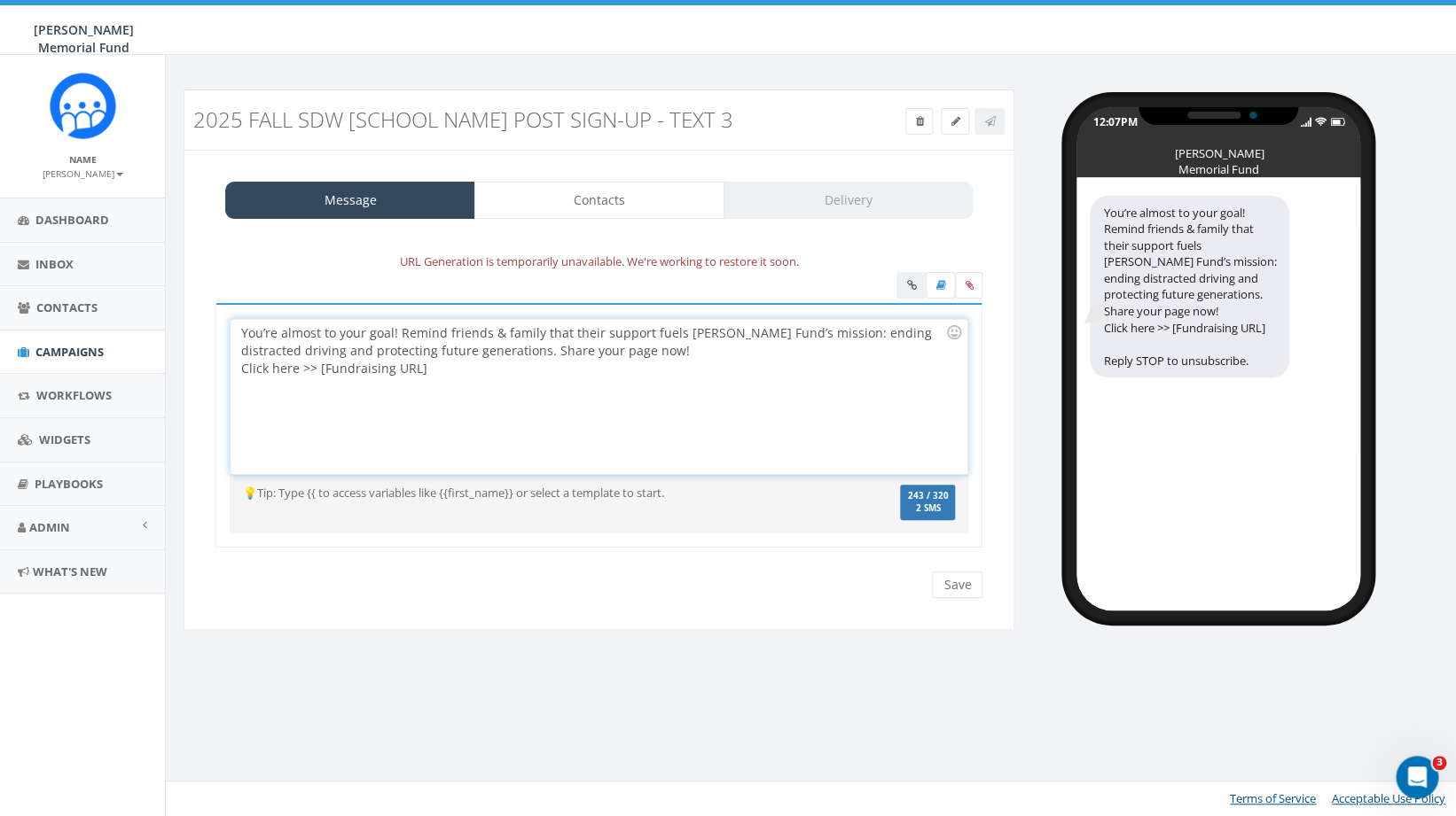
click div "You’re almost to your goal! Remind friends & family that their support fuels Hu…"
click div "Share your page now!"
click div "You’re almost to your goal! Remind friends & family that their support fuels Hu…"
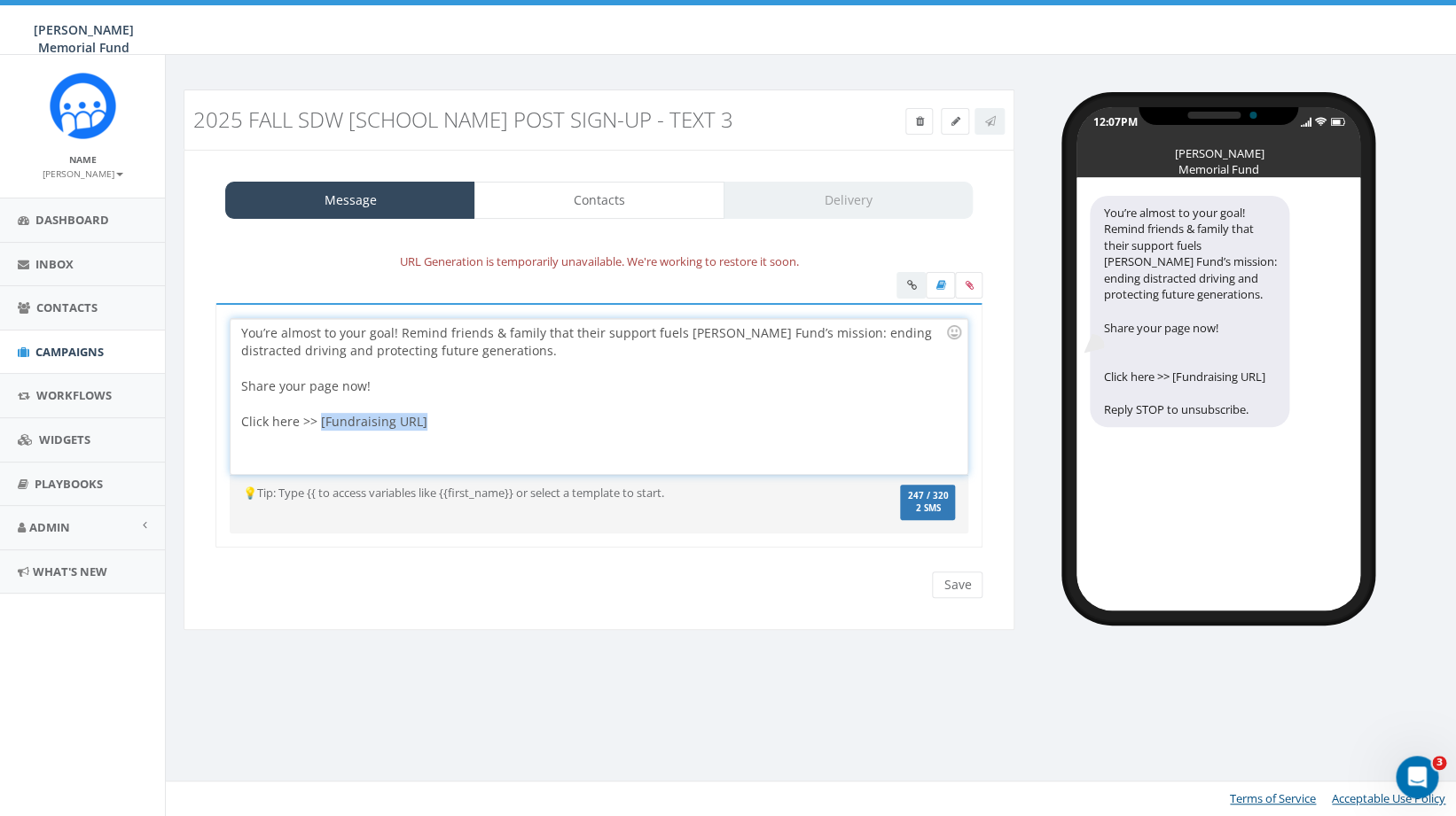
drag, startPoint x: 318, startPoint y: 423, endPoint x: 478, endPoint y: 431, distance: 160.2
click div "You’re almost to your goal! Remind friends & family that their support fuels Hu…"
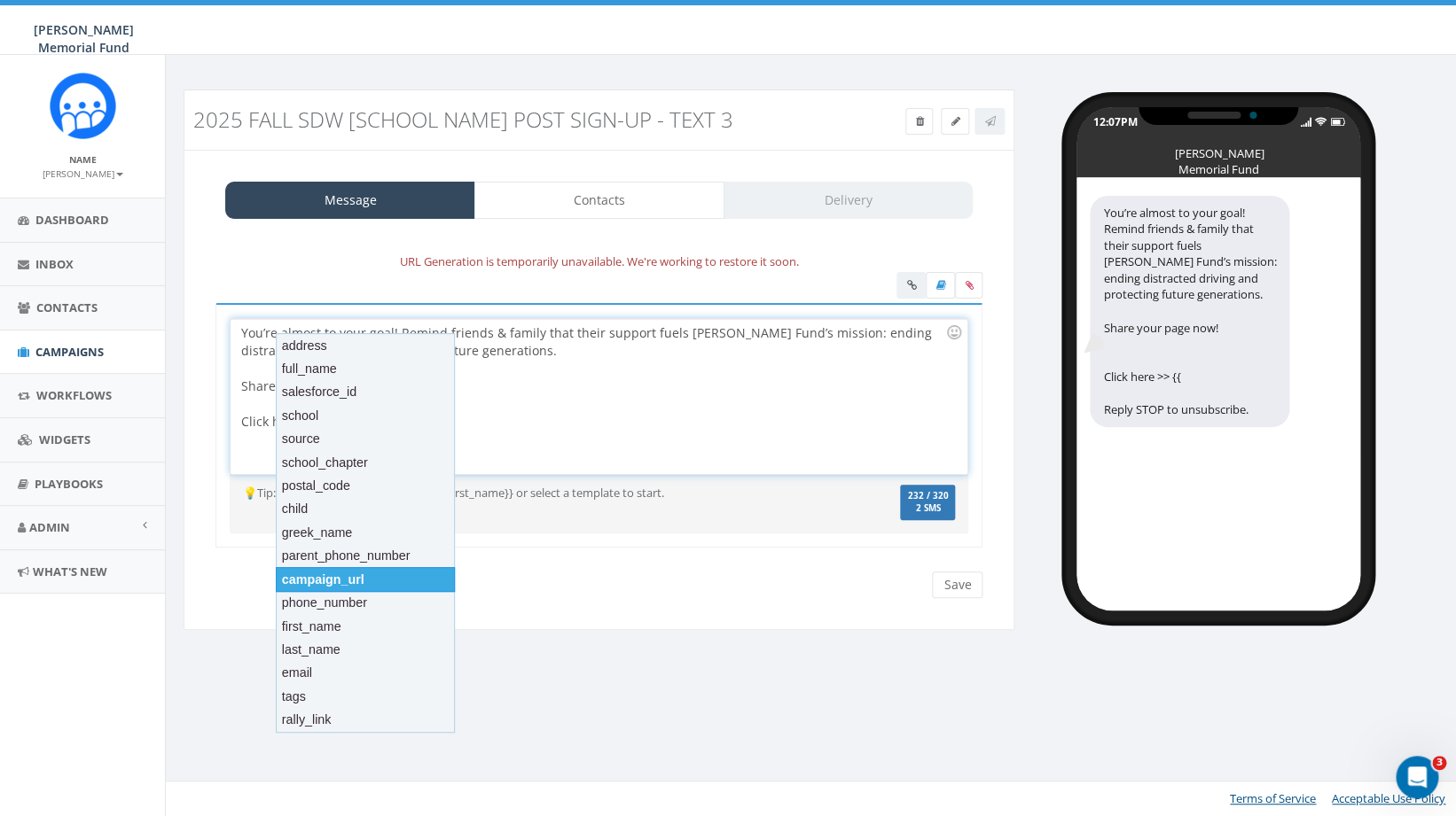
click div "campaign_url"
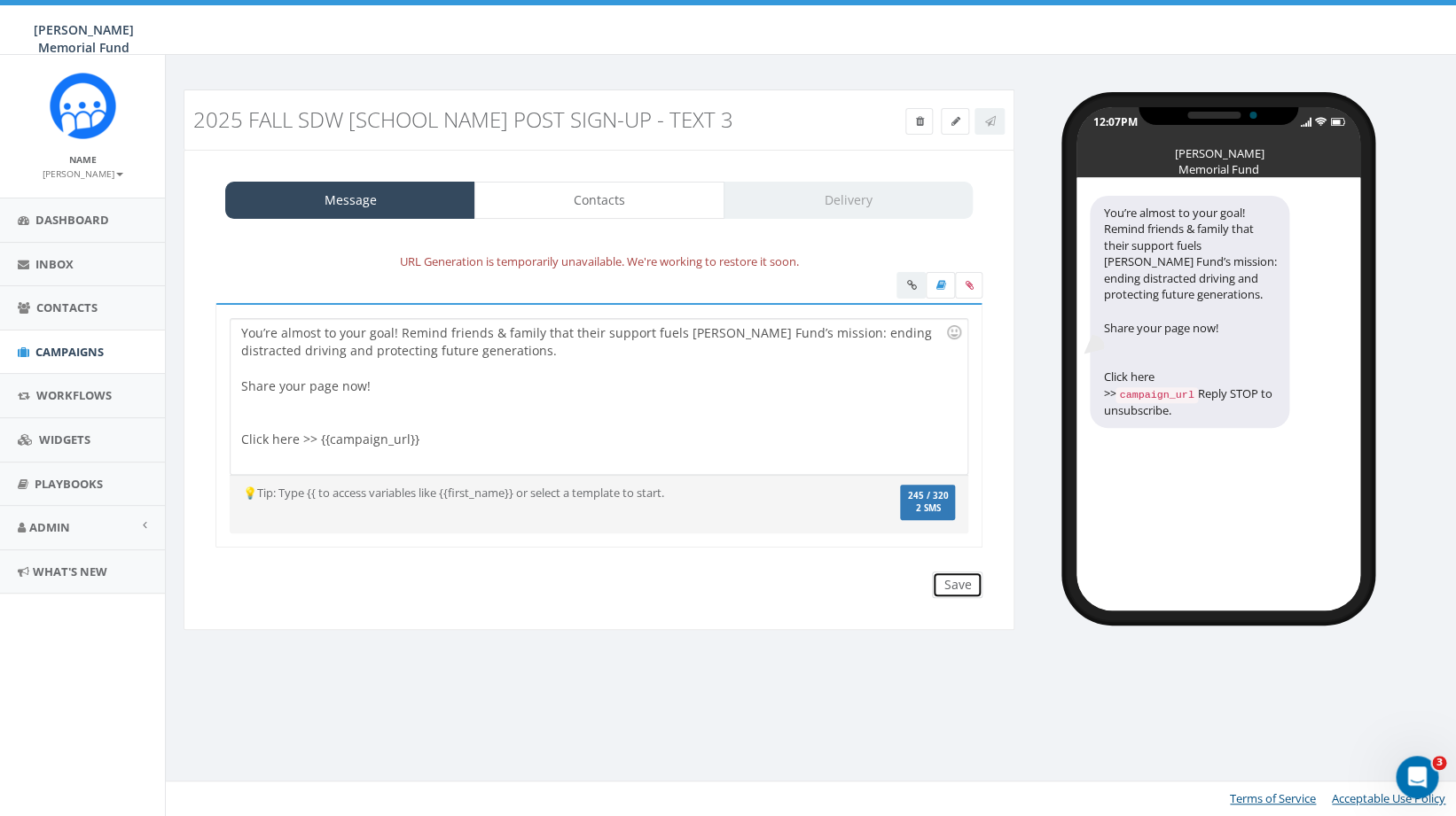
click input "Save"
click div
click input "Save"
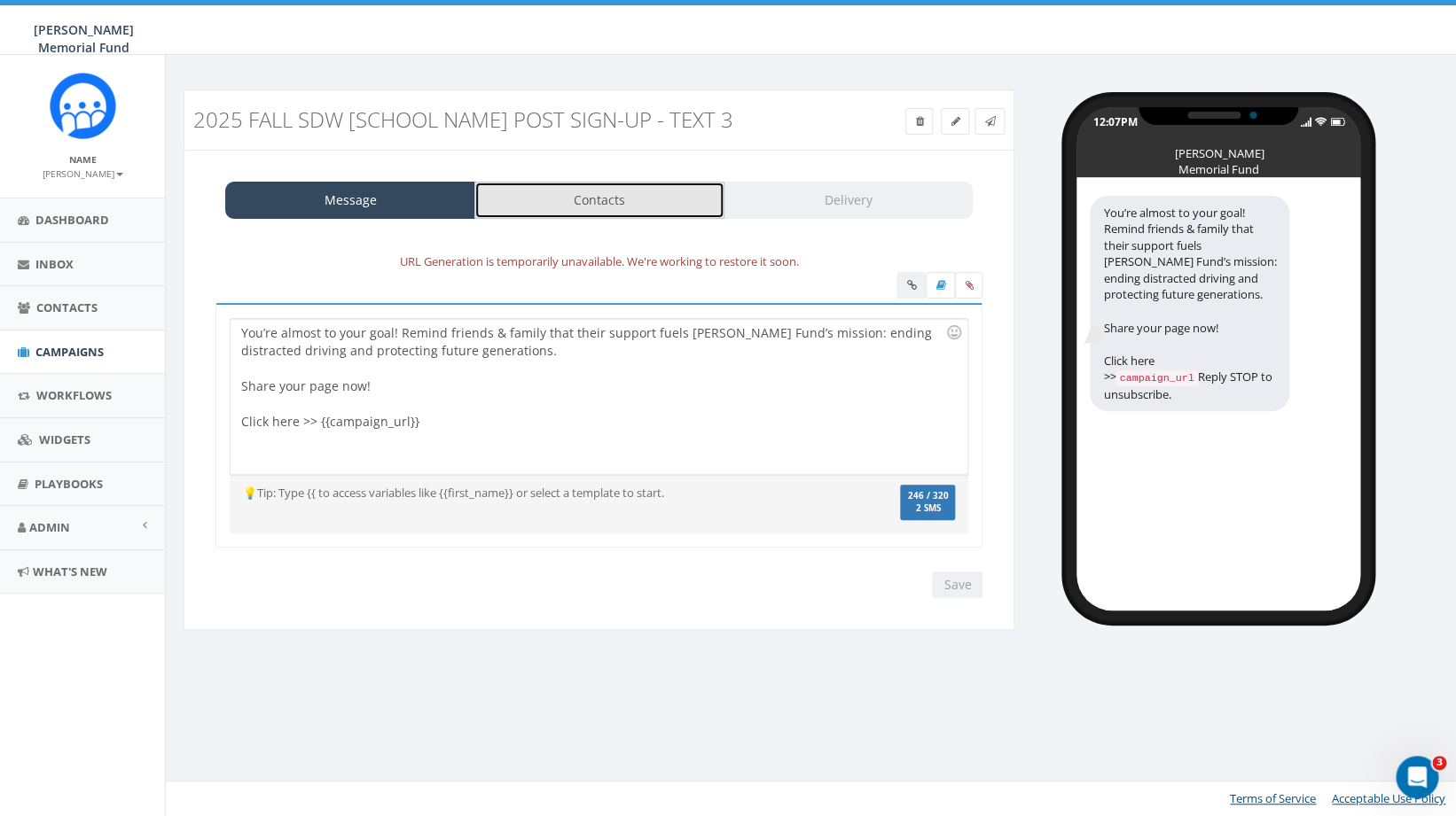
click link "Contacts"
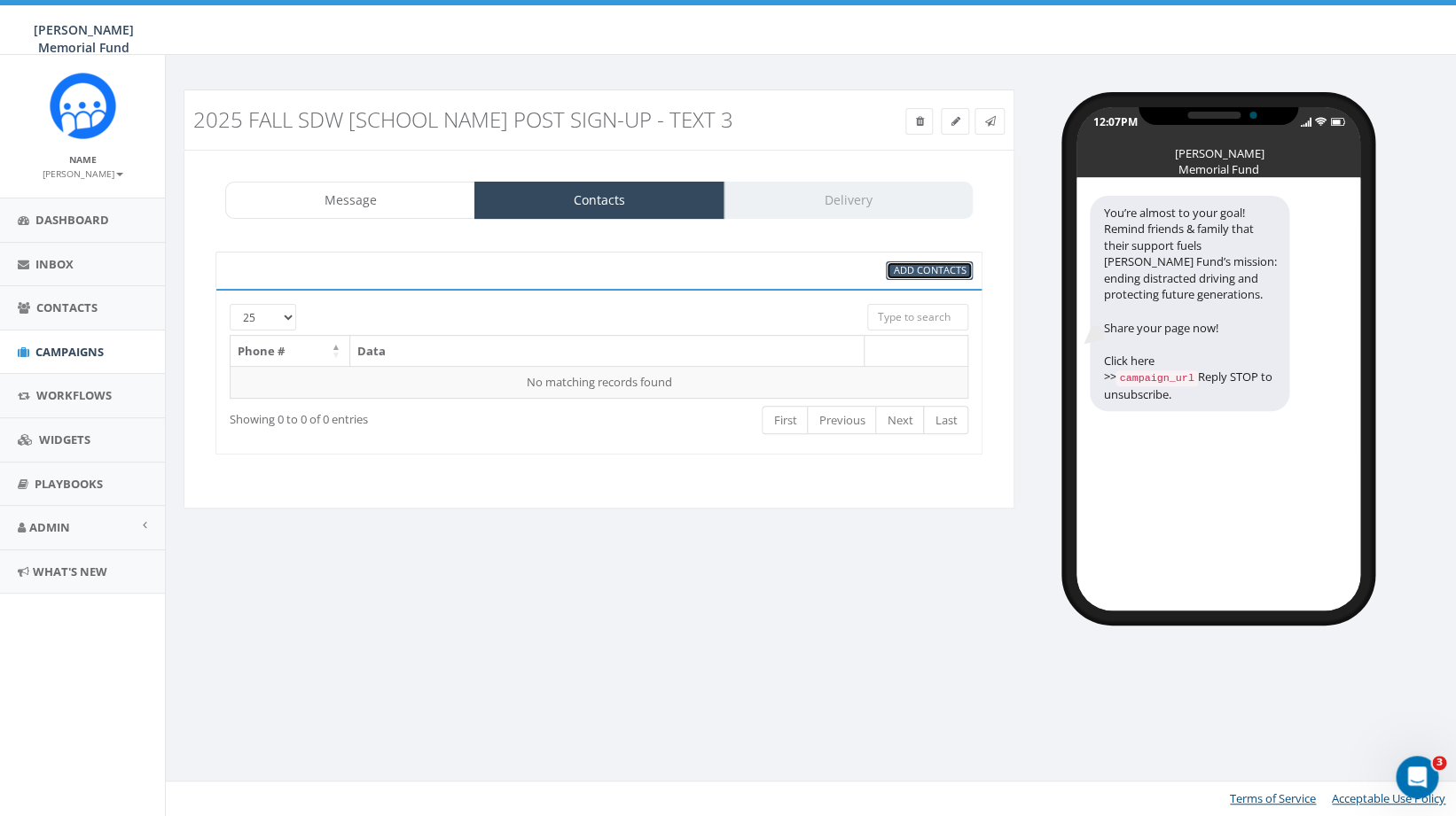
click span "Add Contacts"
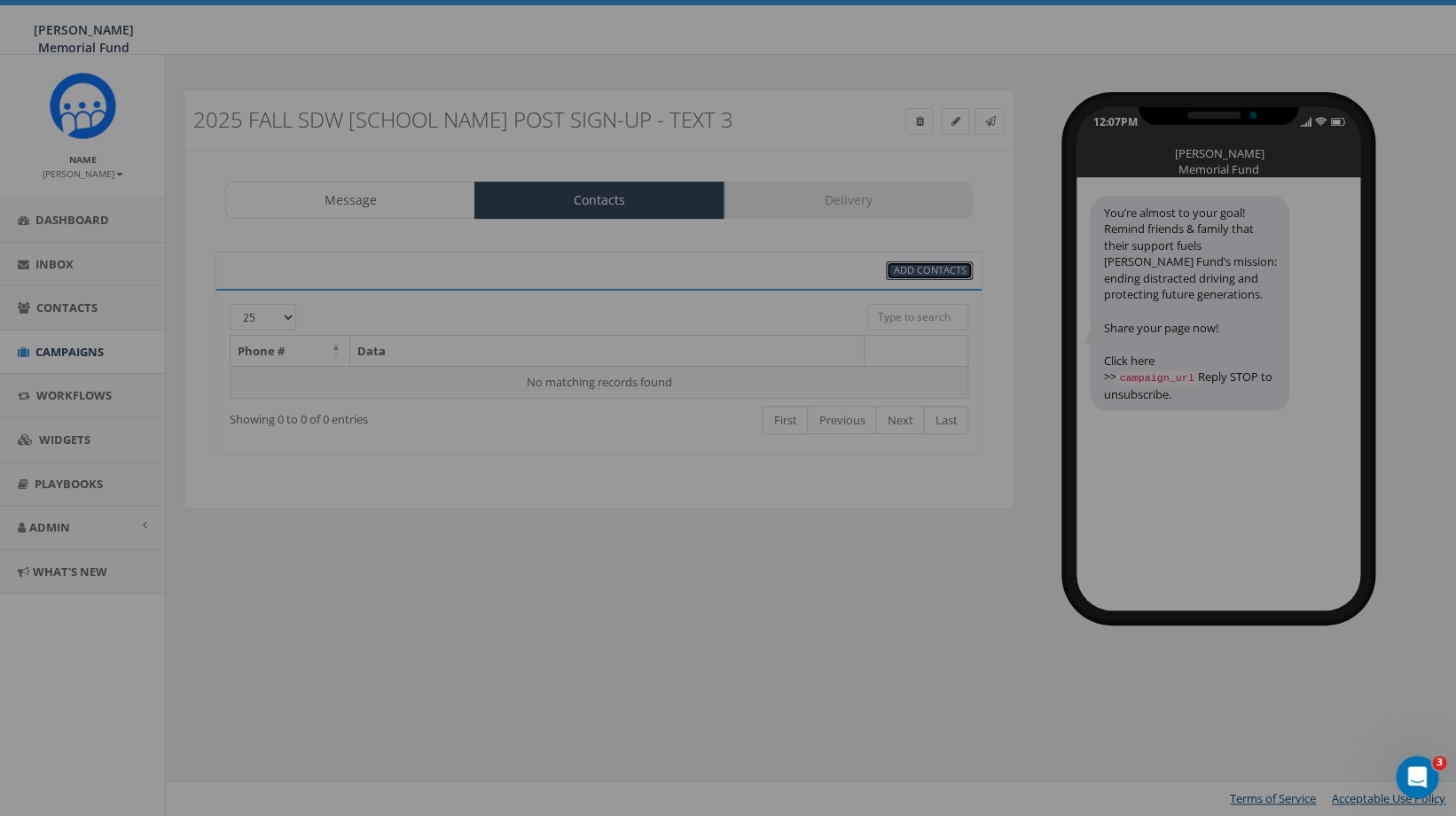
select select
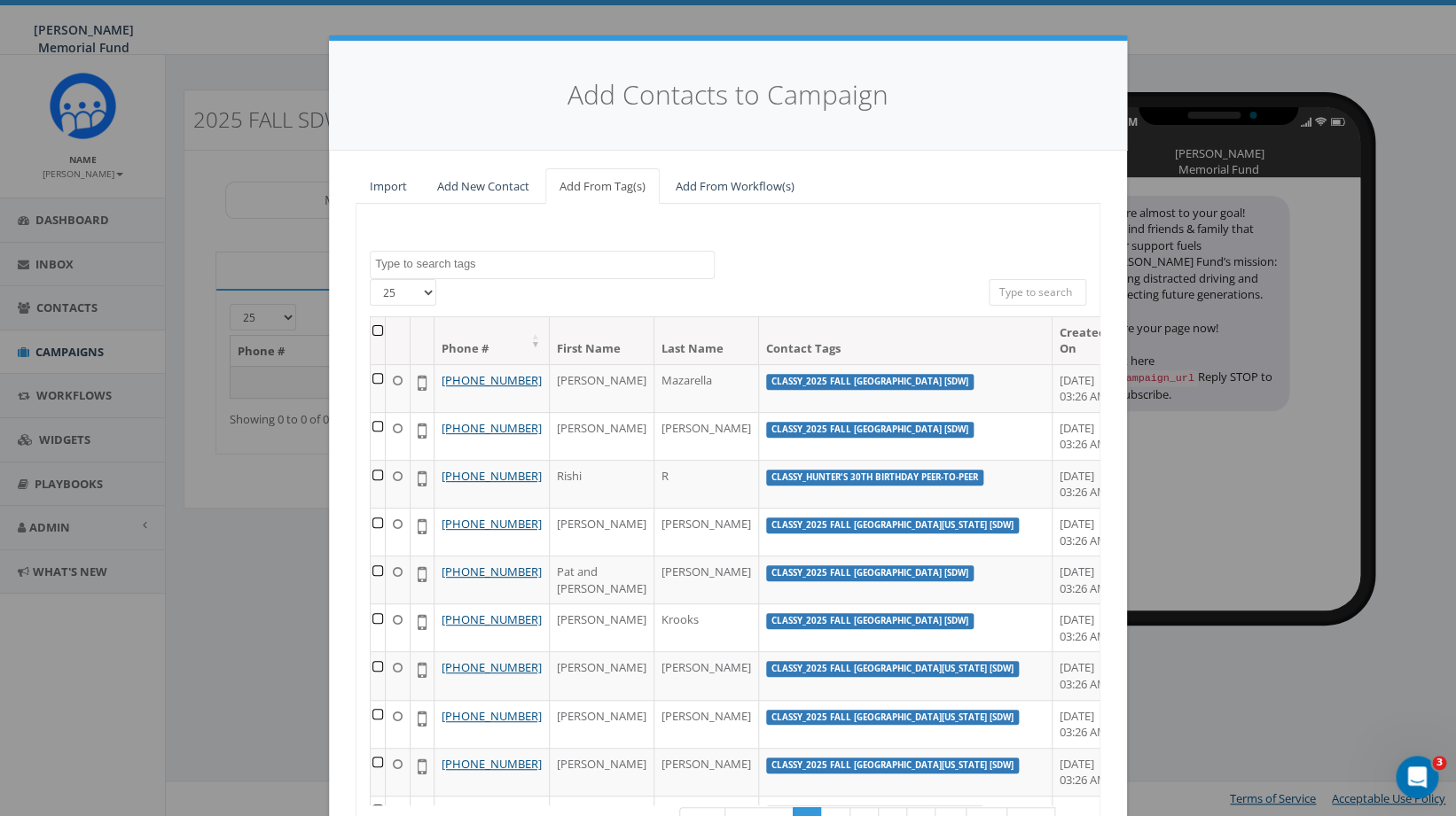
click textarea "Search"
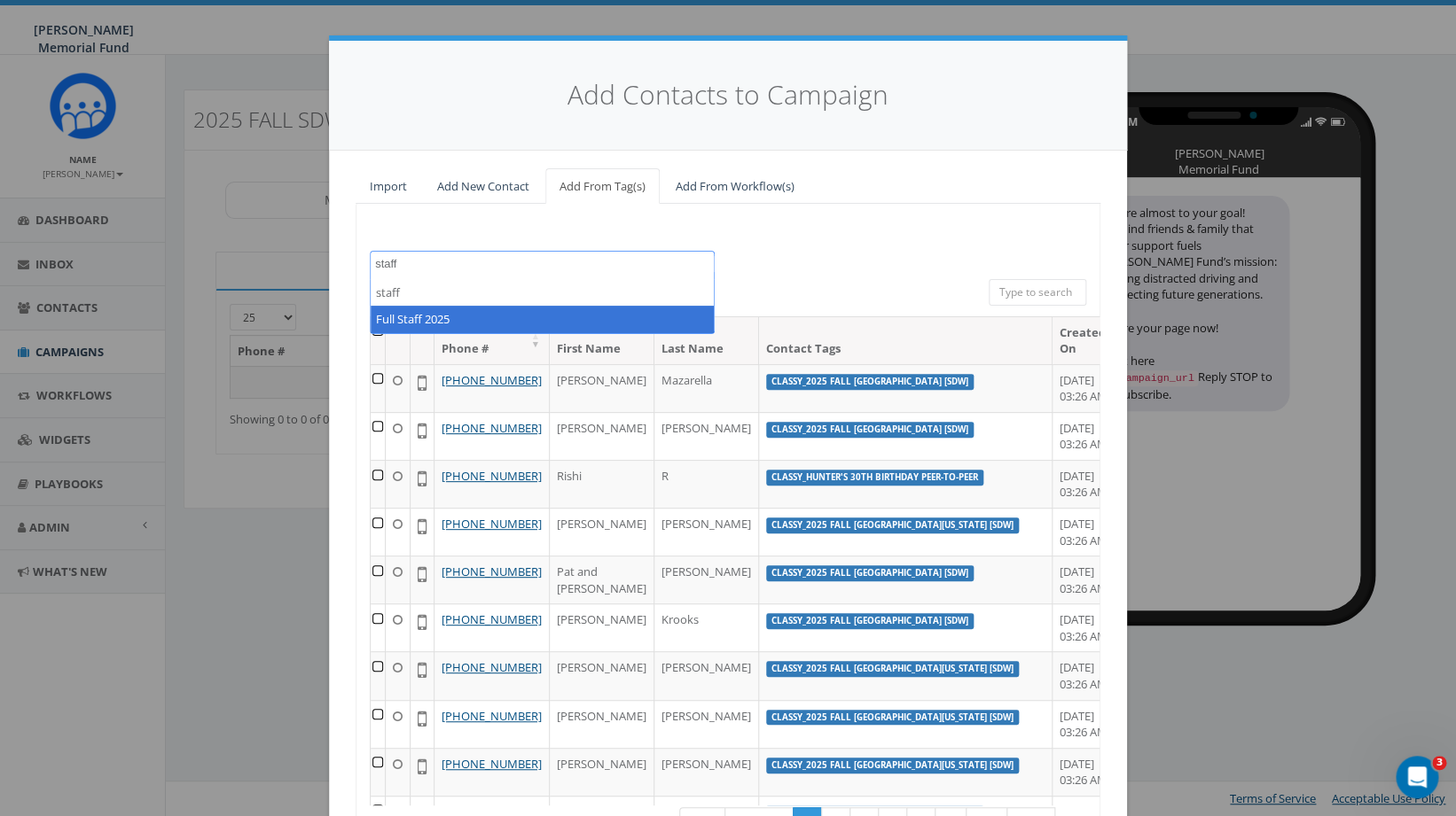
type textarea "staff"
select select "Full Staff 2025"
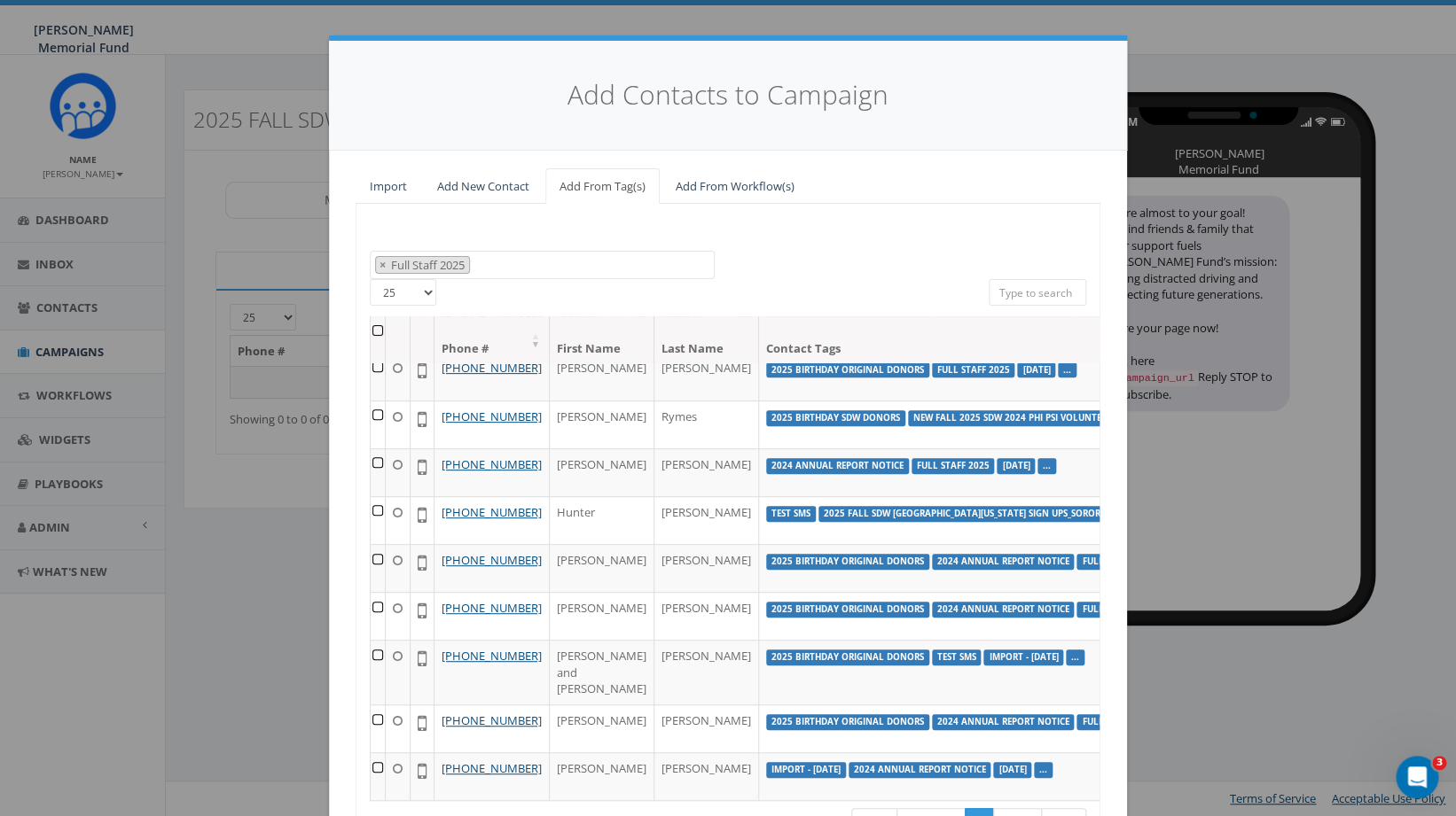
scroll to position [179, 0]
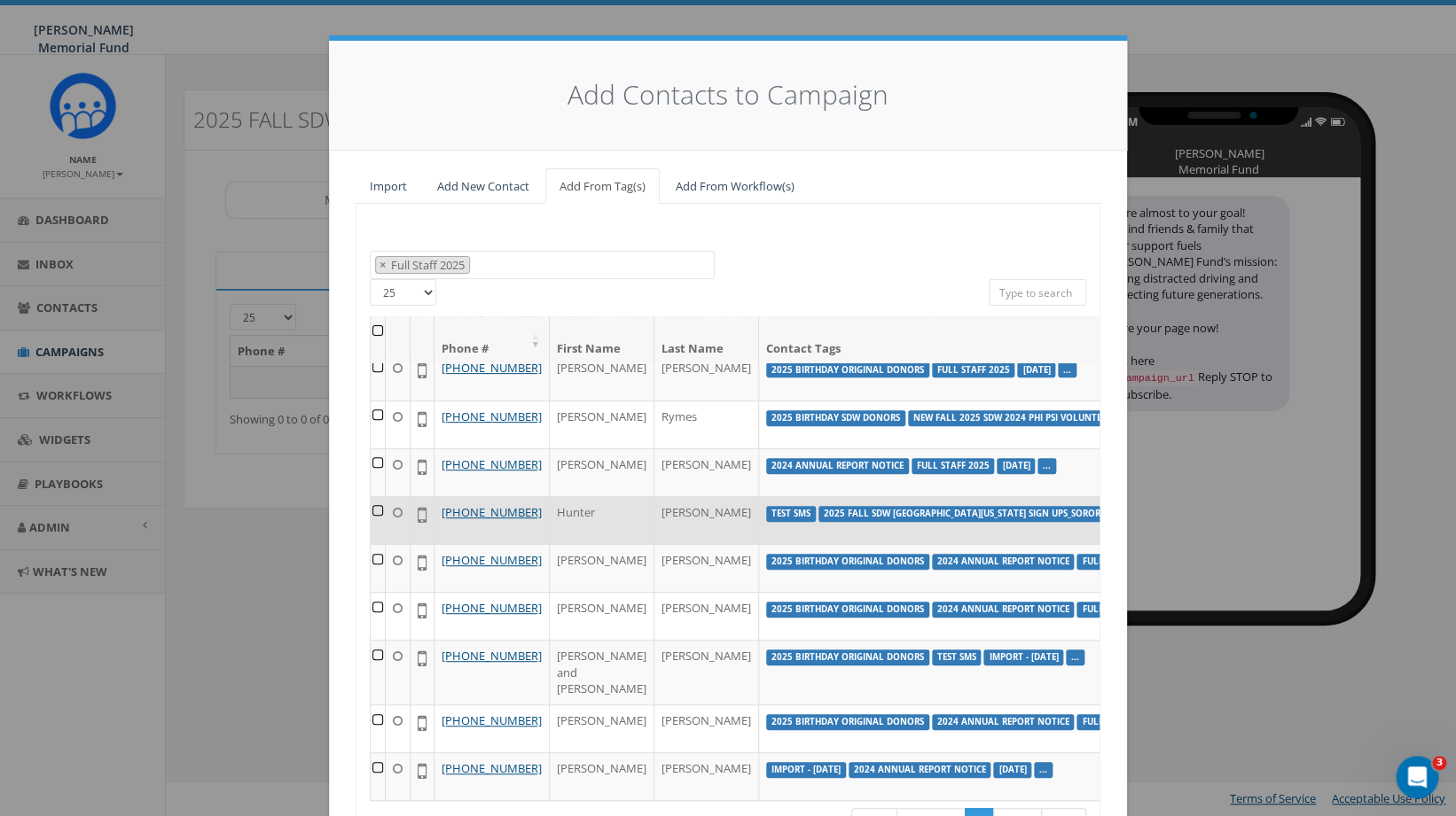
click td
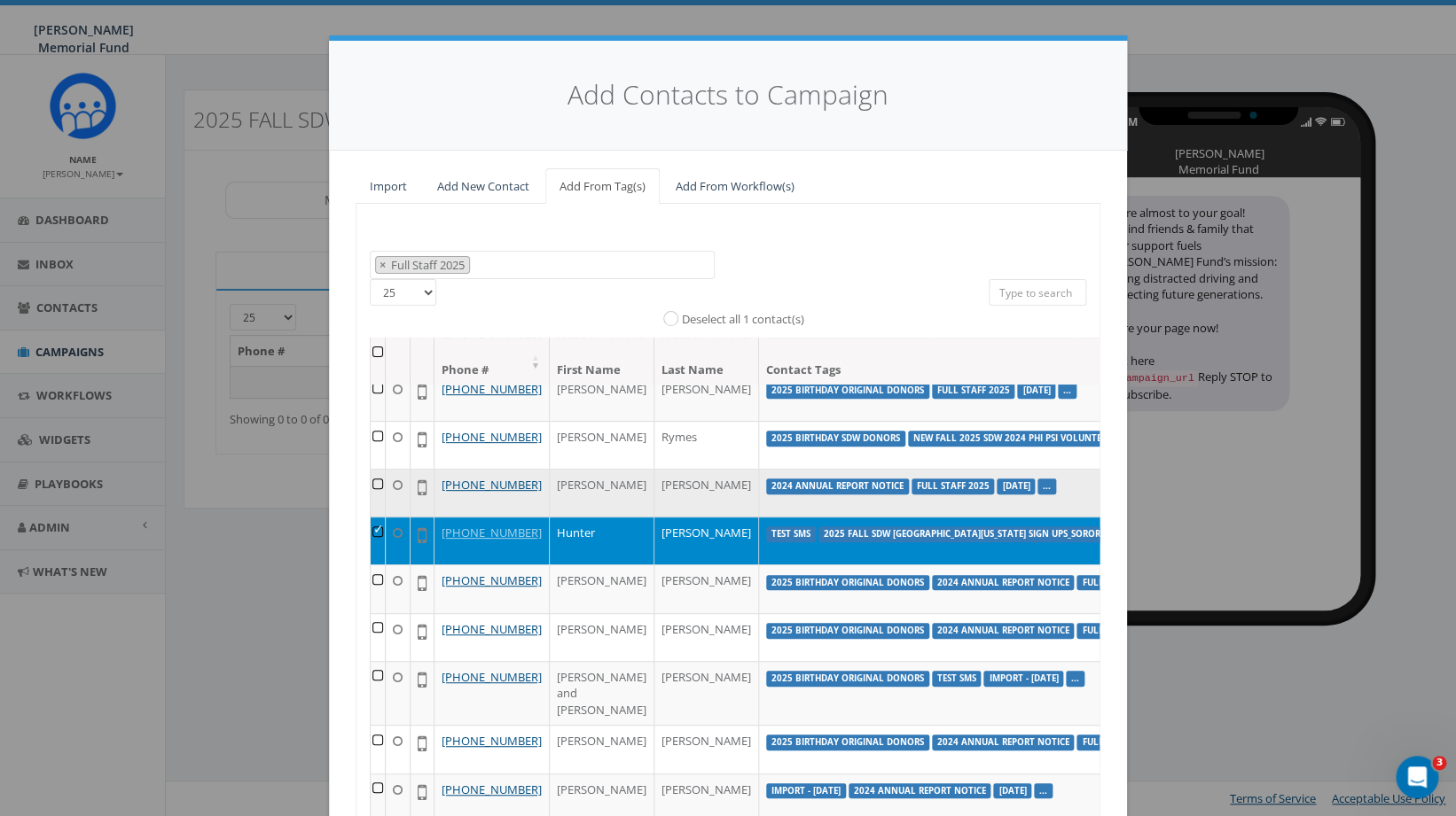
scroll to position [273, 0]
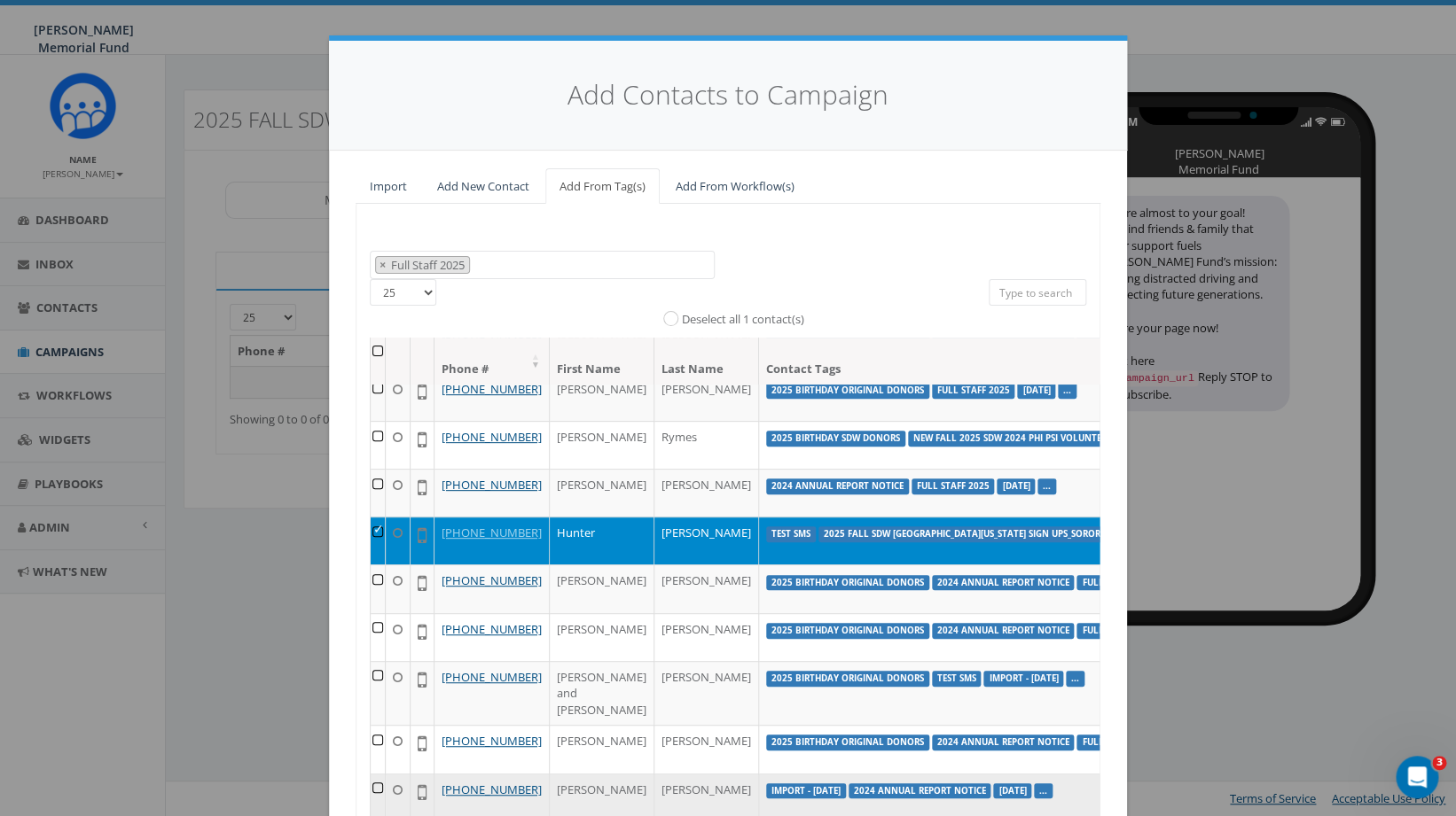
click td
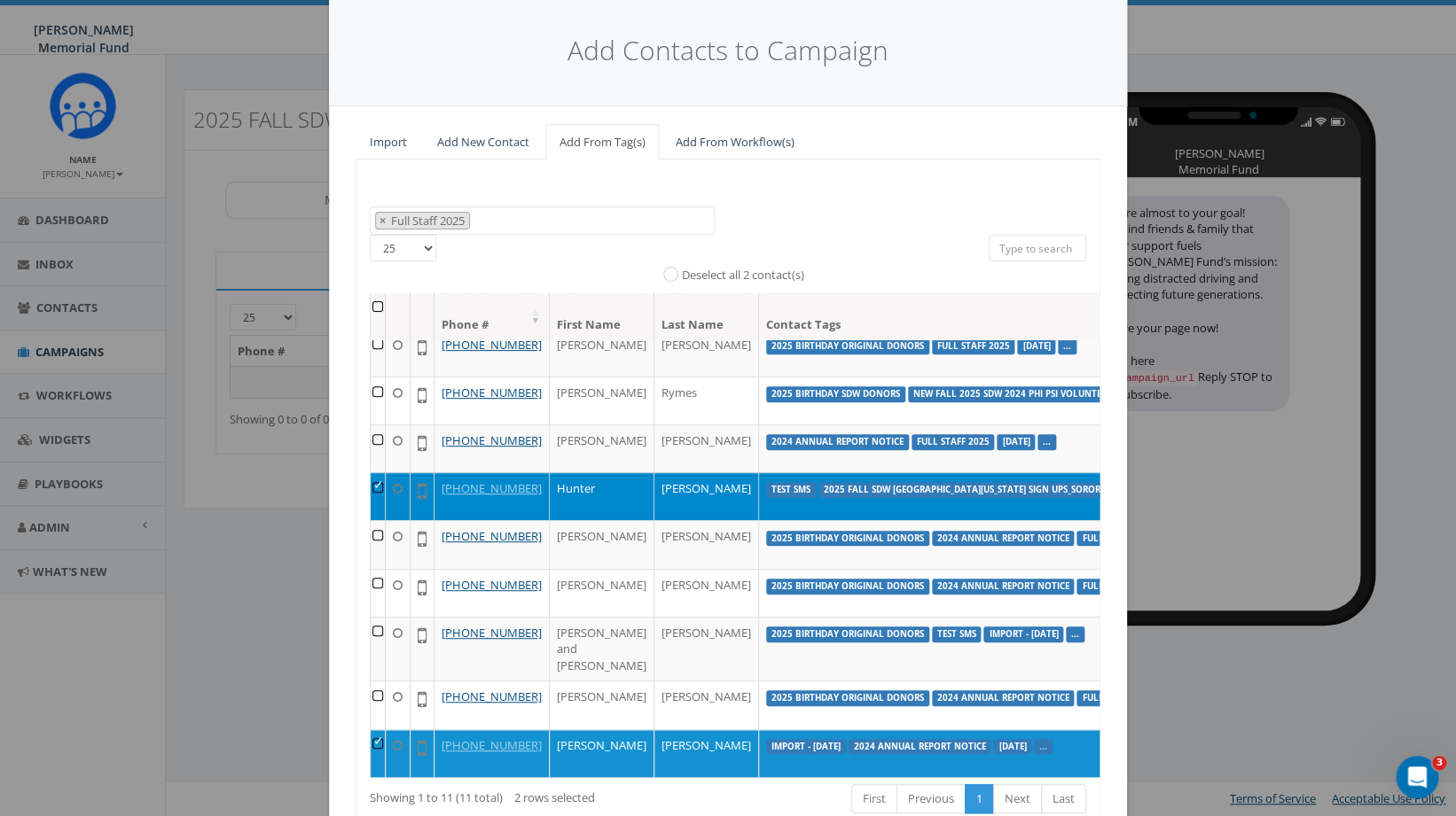
scroll to position [158, 0]
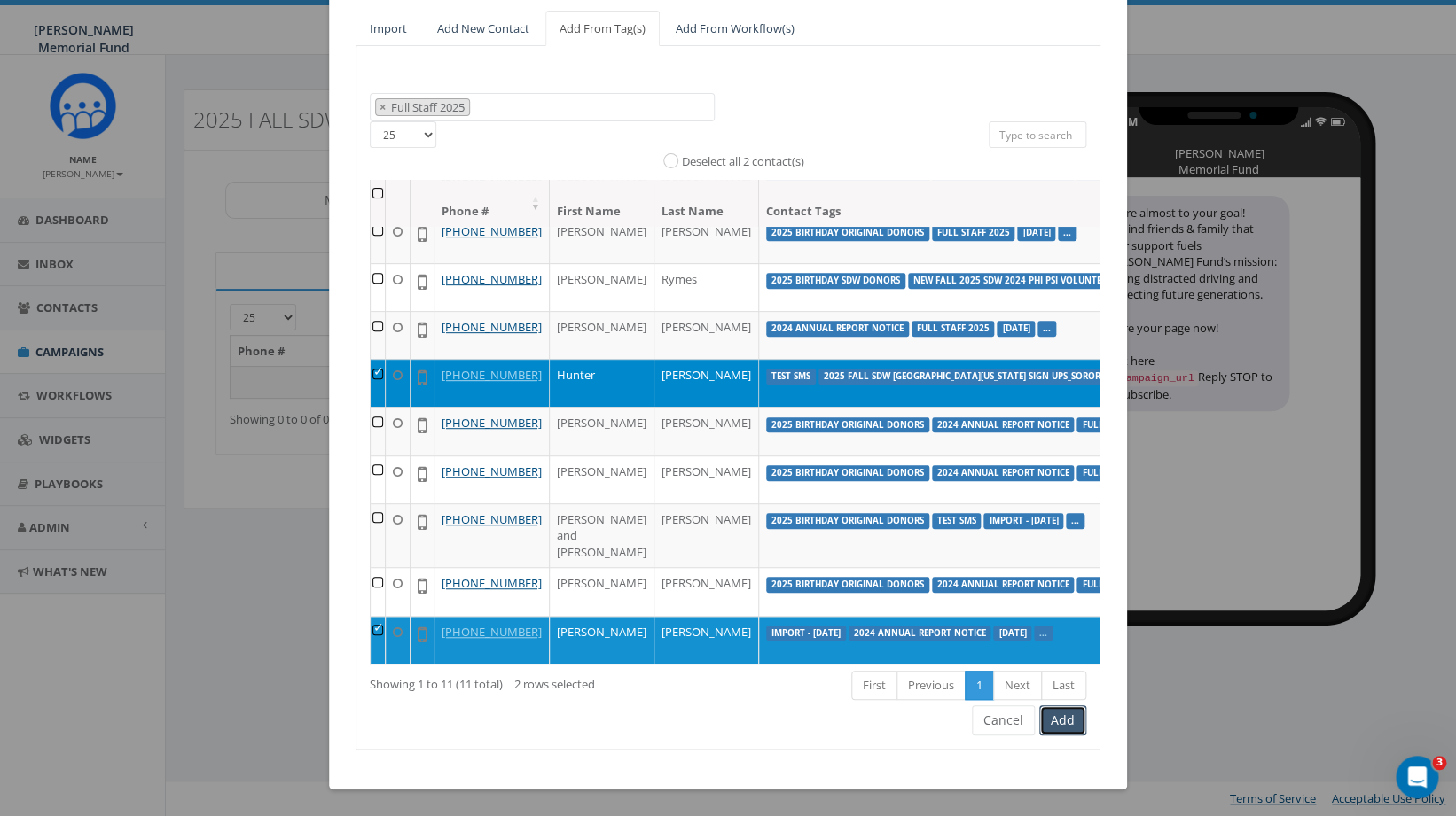
click button "Add"
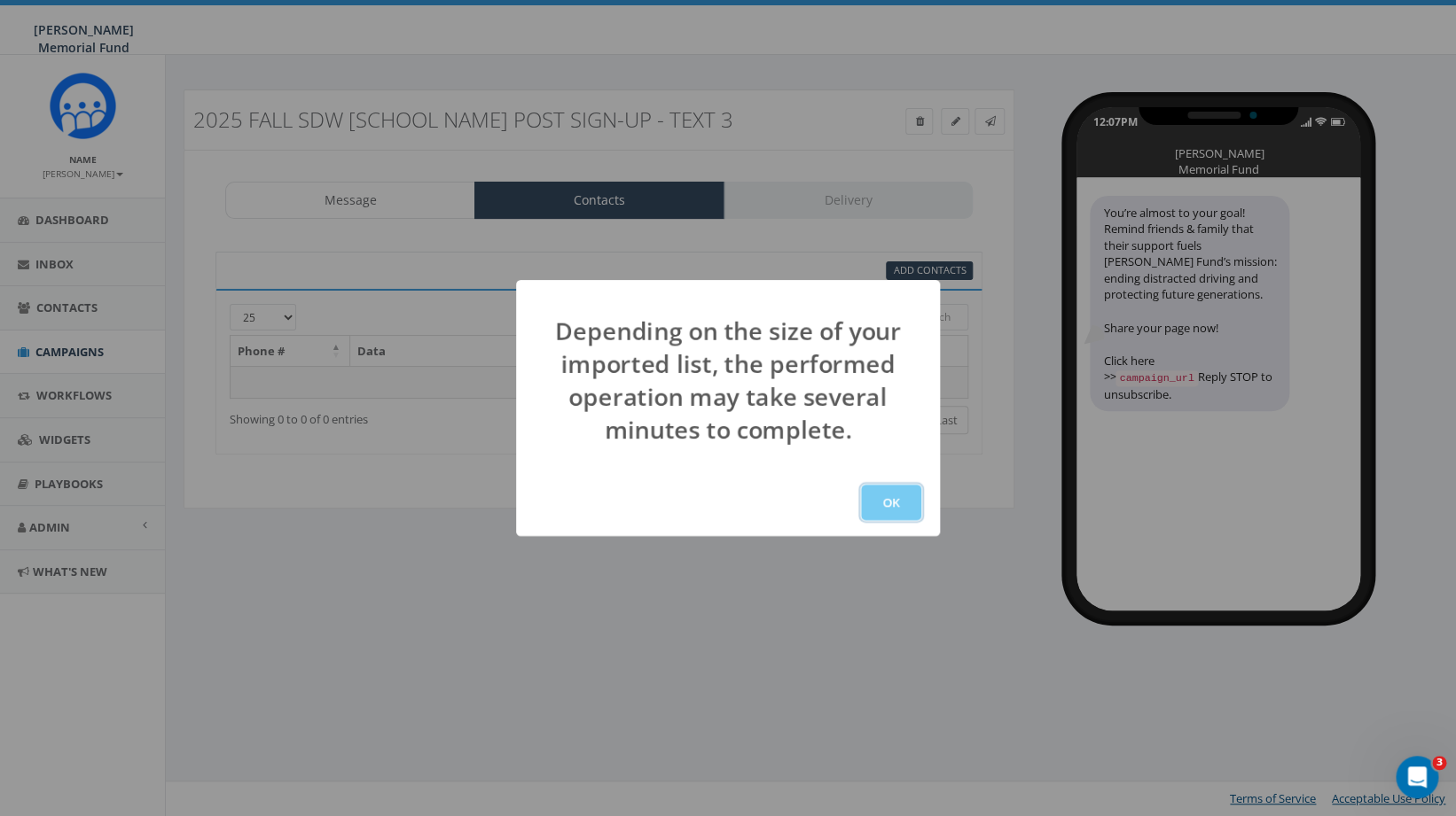
click button "OK"
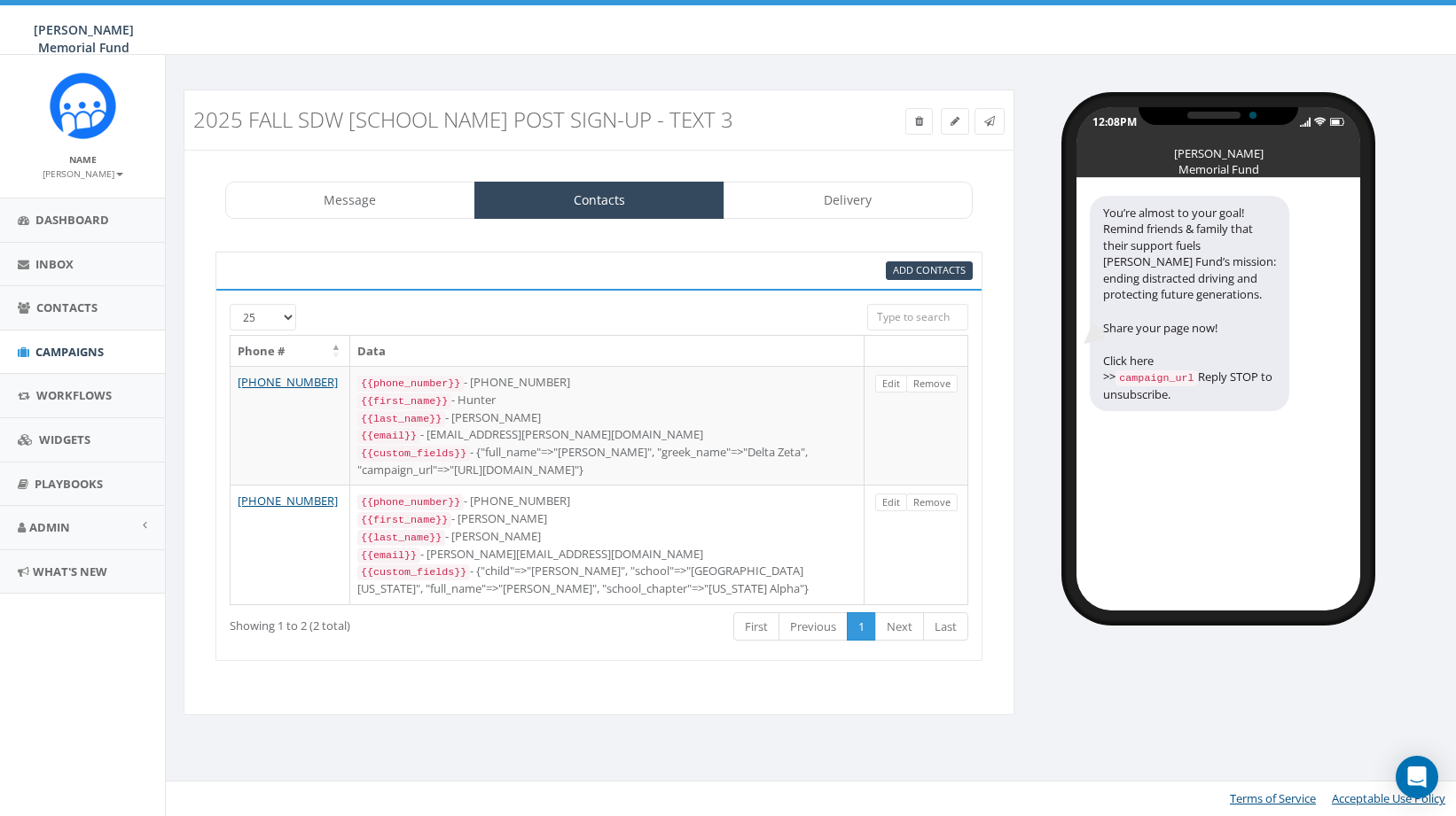
select select "1506"
click at [403, 205] on link "Message" at bounding box center [350, 200] width 250 height 37
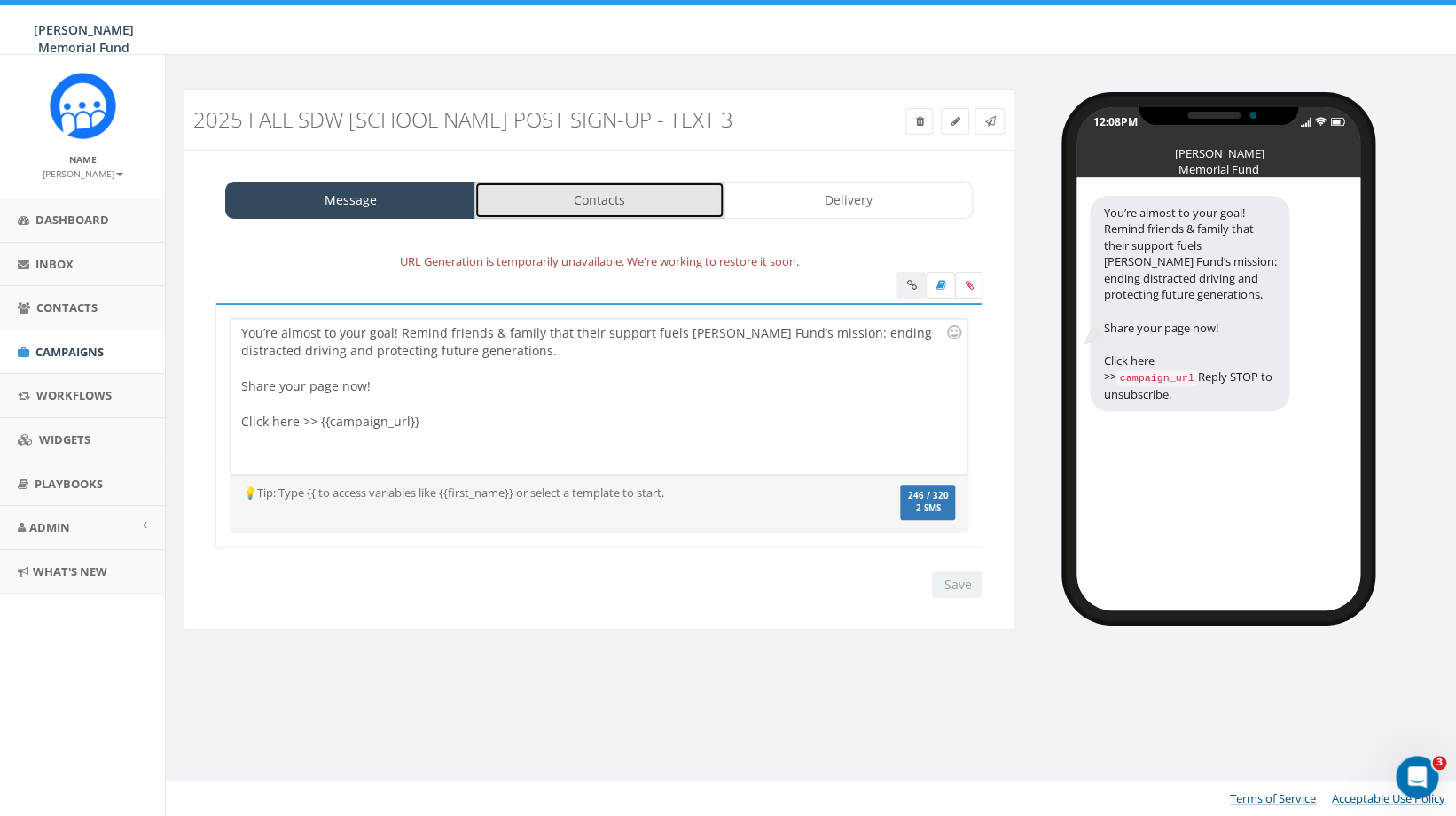
click at [609, 190] on link "Contacts" at bounding box center [598, 200] width 250 height 37
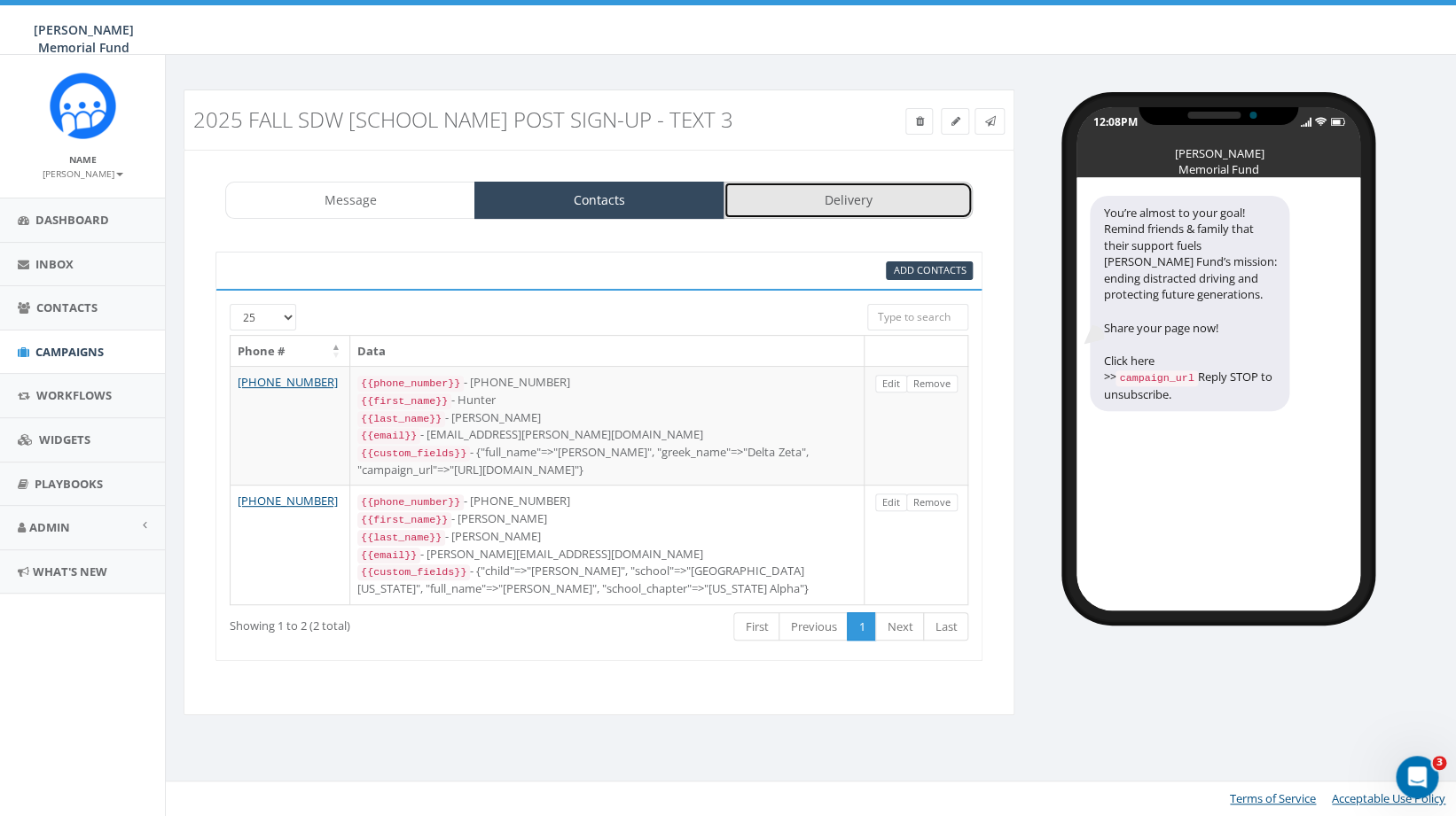
click at [868, 189] on link "Delivery" at bounding box center [848, 200] width 250 height 37
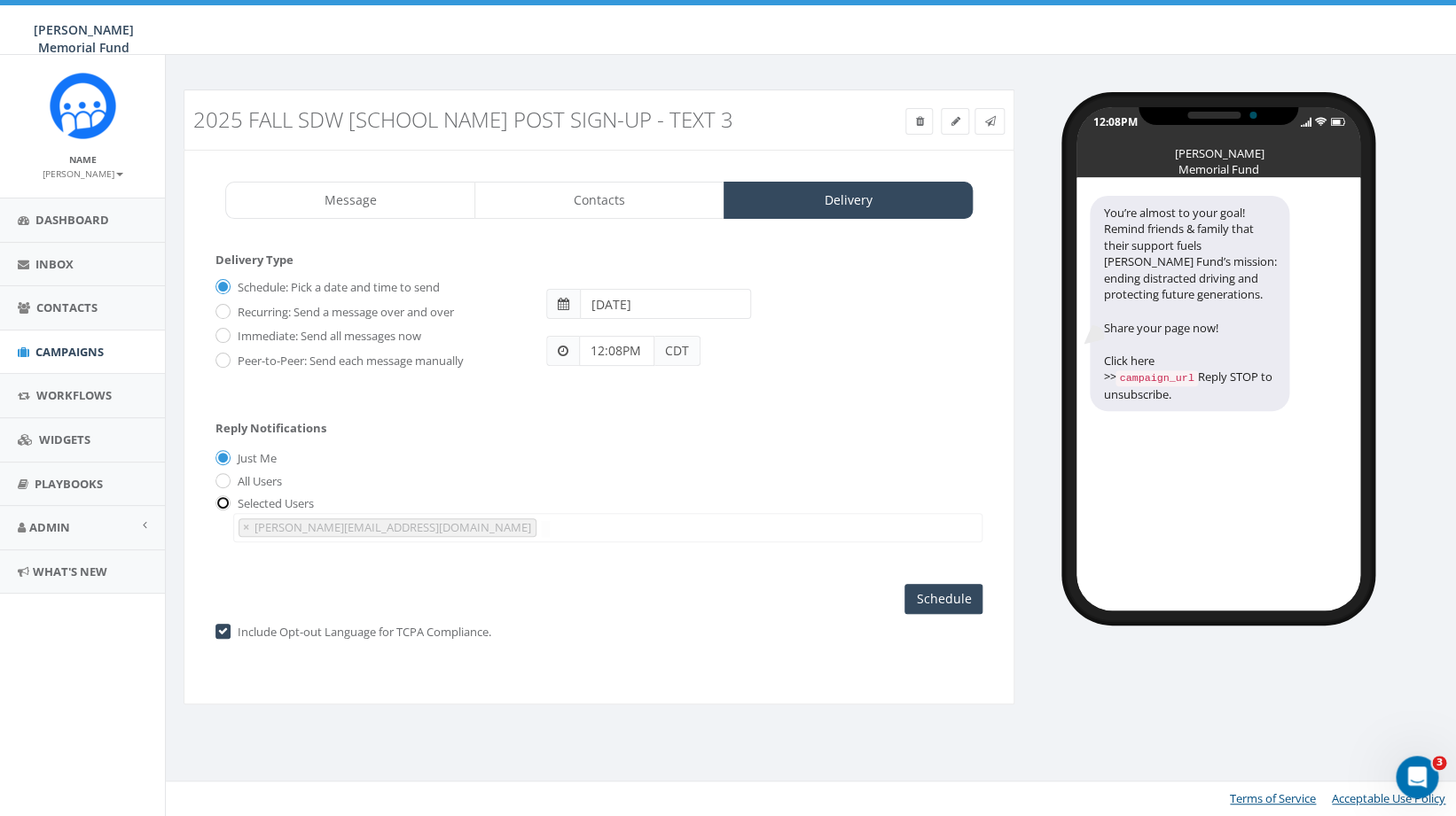
click at [226, 508] on input "radio" at bounding box center [221, 505] width 11 height 11
radio input "true"
click at [244, 533] on span "×" at bounding box center [246, 527] width 7 height 16
select select
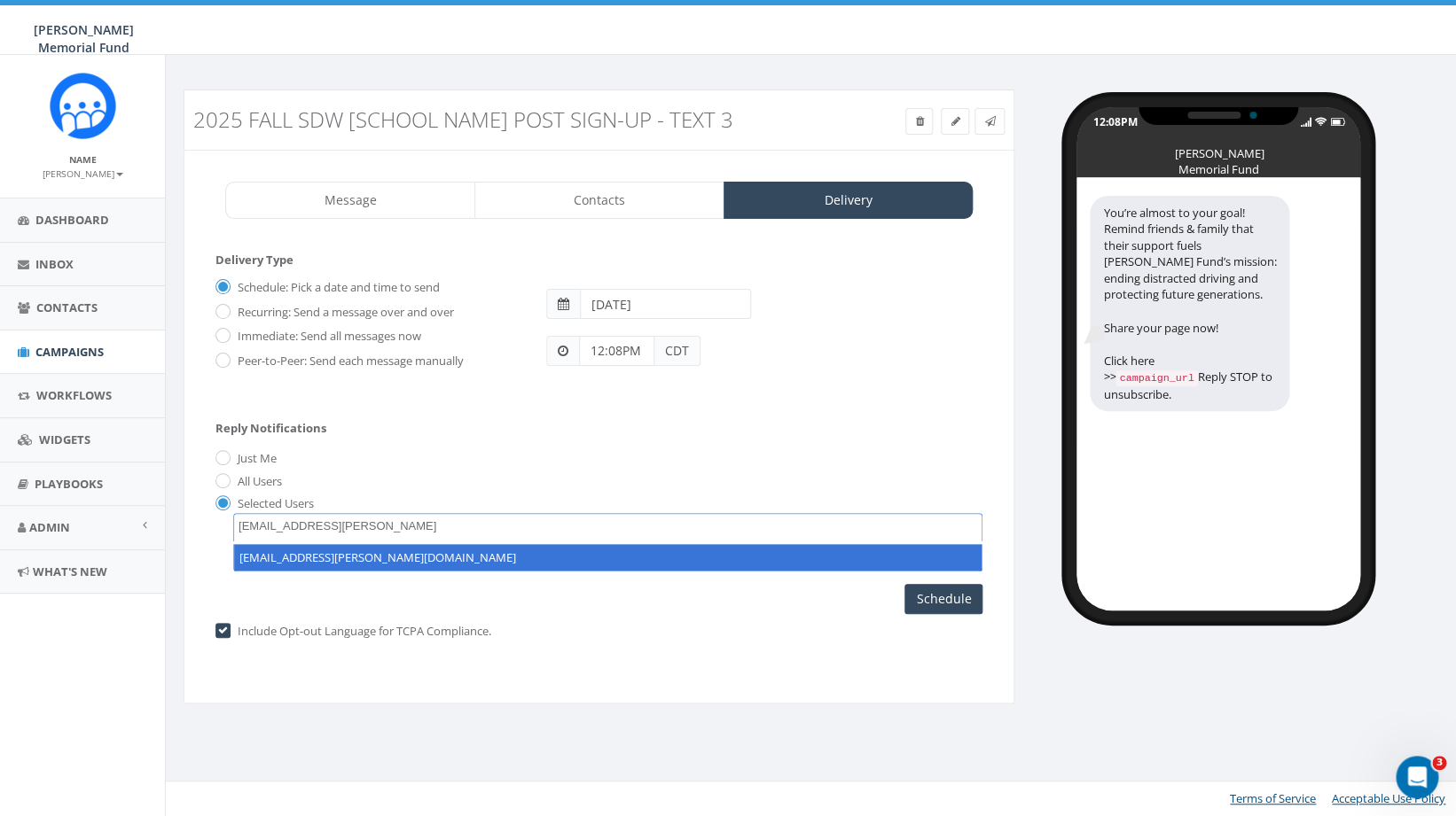
type textarea "hunter.piland@hunterwatson.org"
select select "hunter.piland@hunterwatson.org"
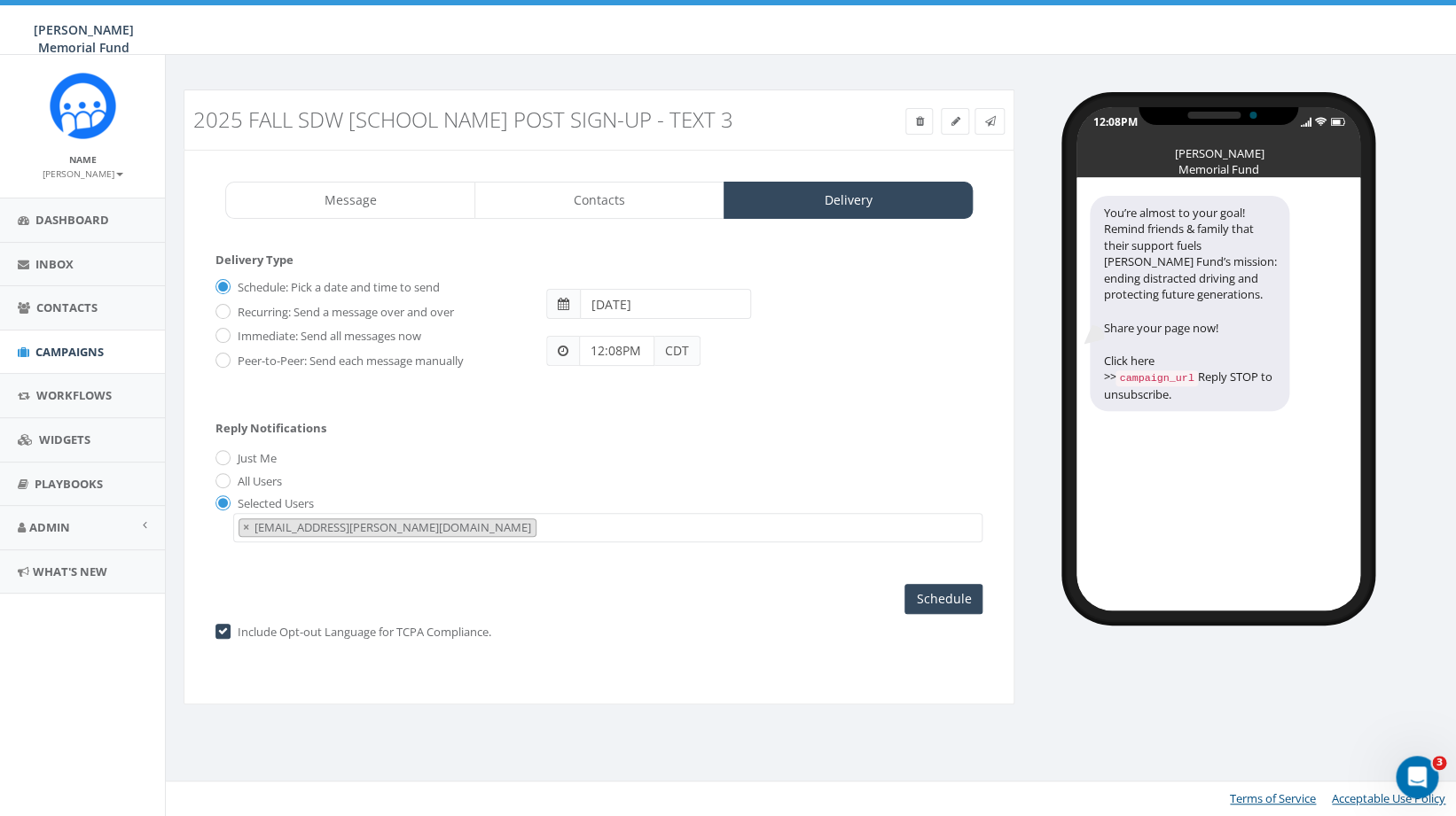
scroll to position [42, 0]
click at [223, 335] on input "Immediate: Send all messages now" at bounding box center [221, 337] width 11 height 11
radio input "true"
click at [944, 607] on input "Send Now" at bounding box center [941, 599] width 83 height 30
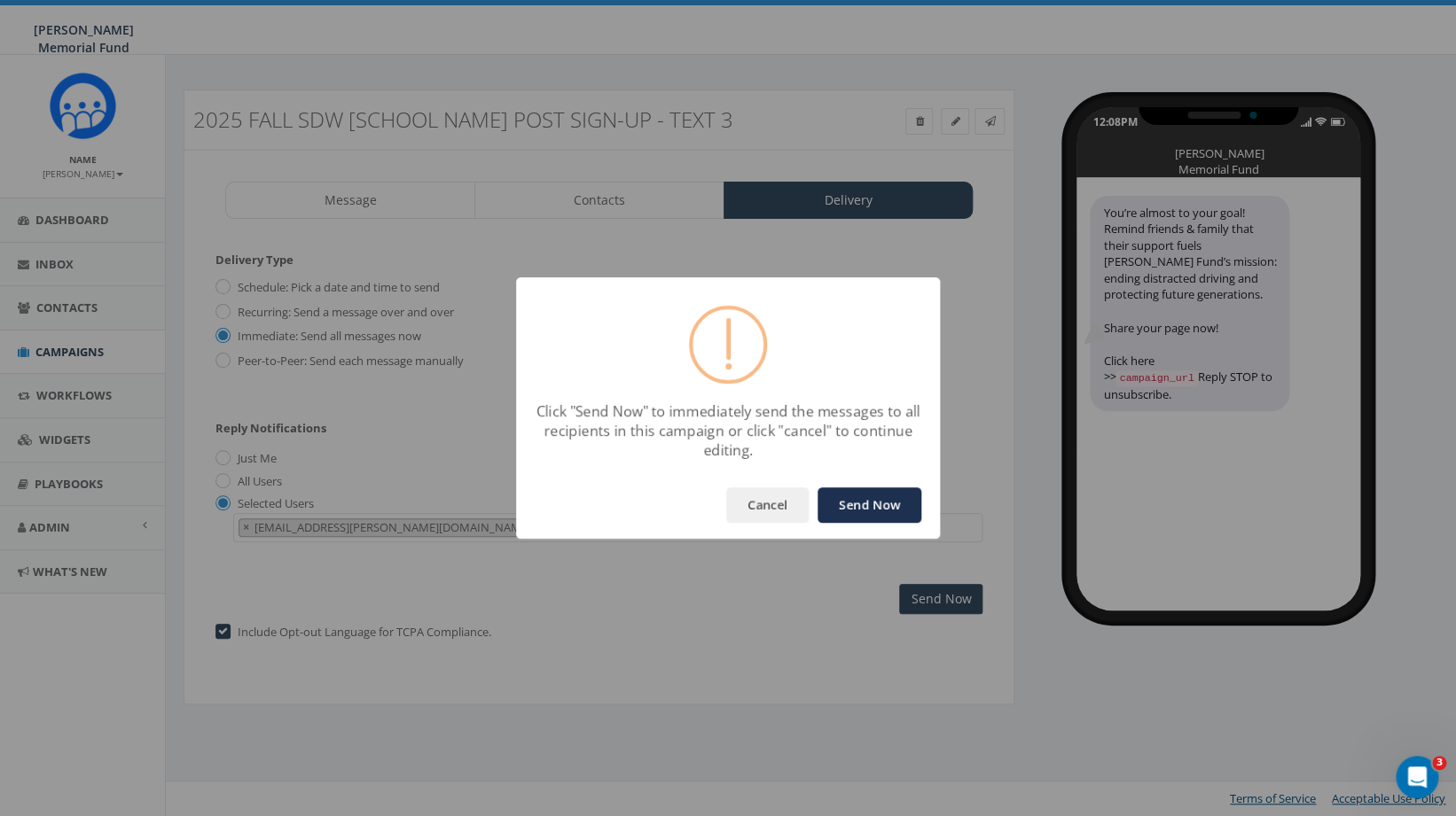
click at [873, 505] on button "Send Now" at bounding box center [869, 506] width 104 height 36
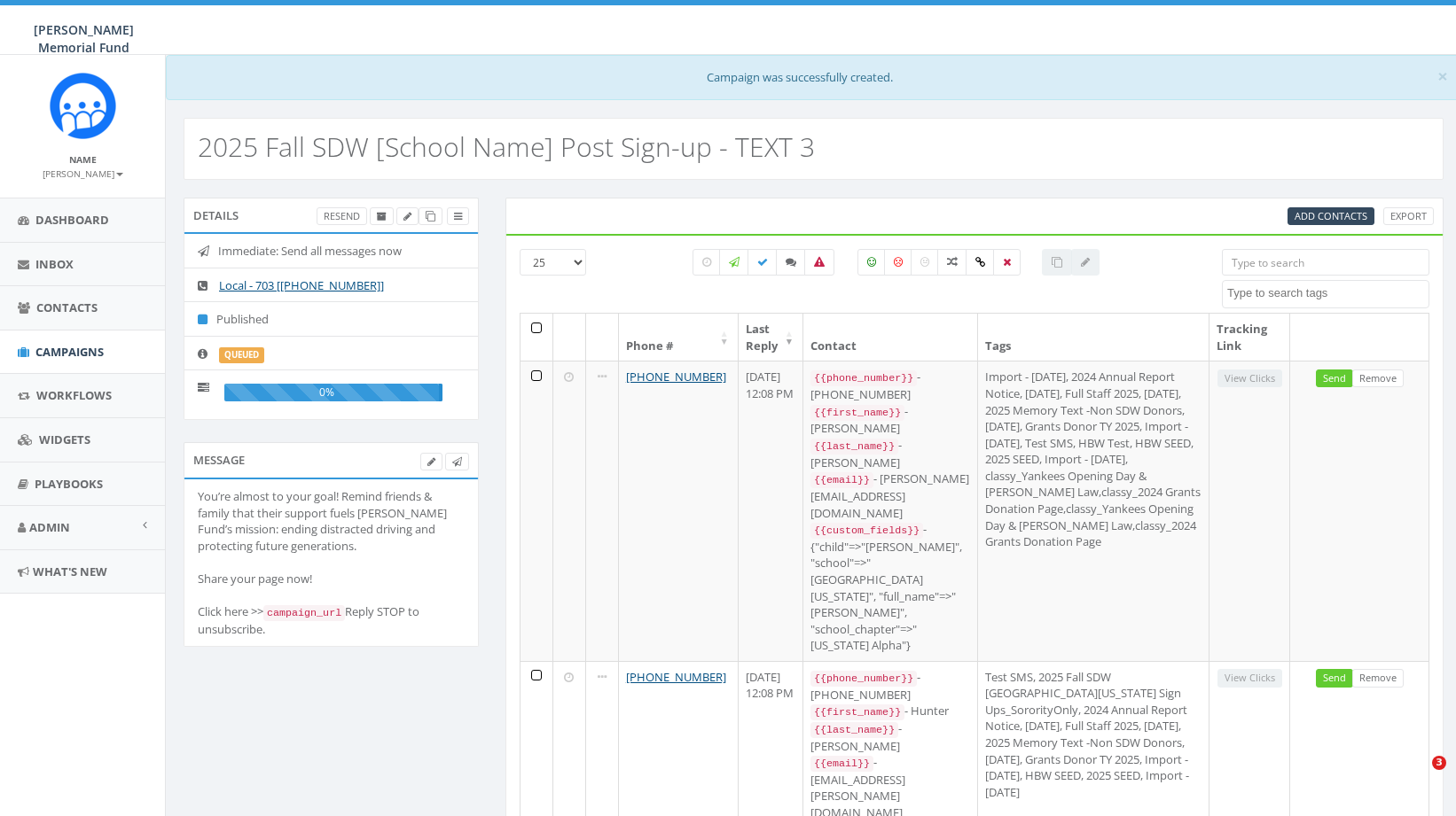
select select
click at [74, 306] on span "Contacts" at bounding box center [66, 308] width 61 height 16
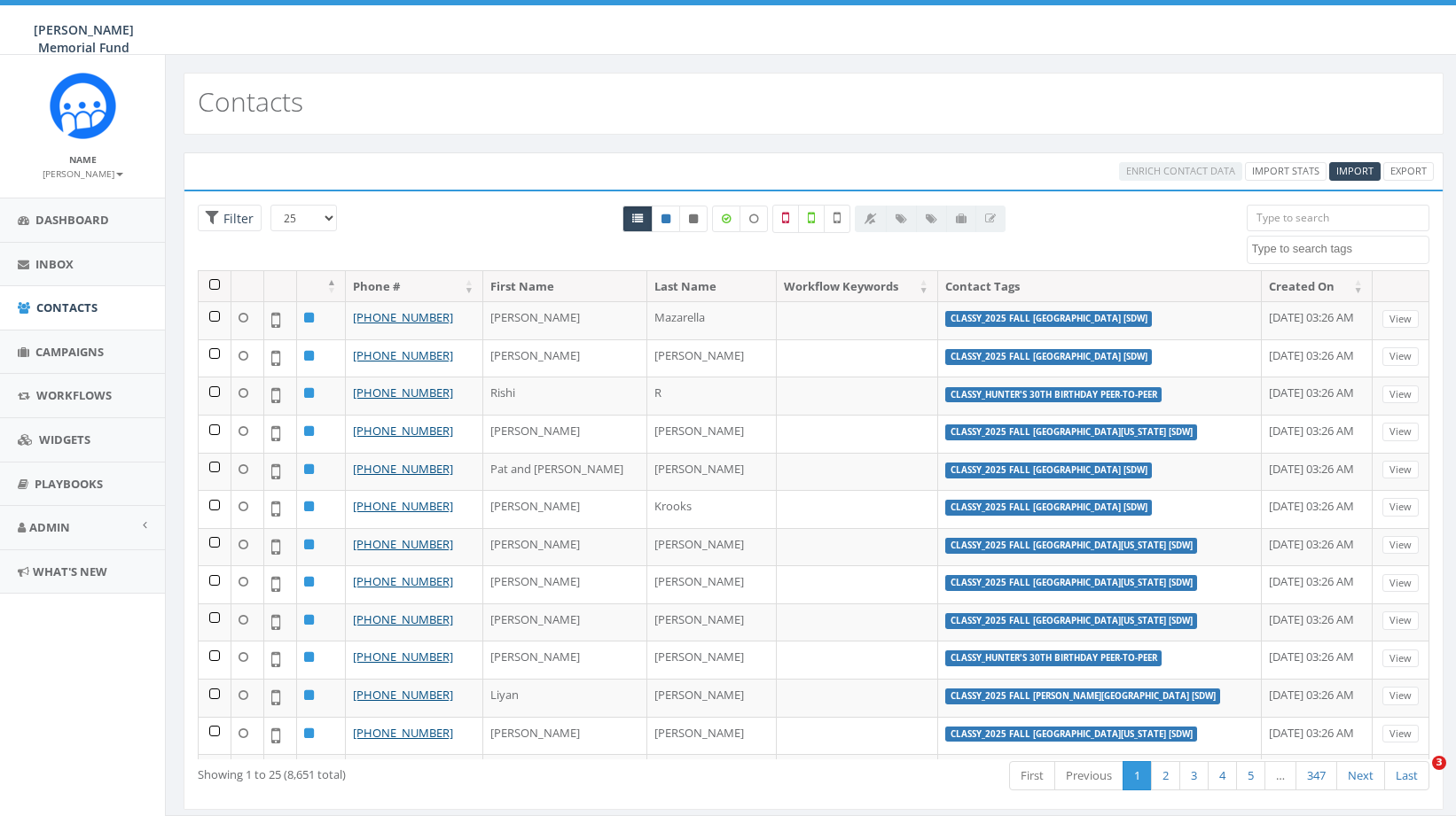
select select
click at [66, 350] on span "Campaigns" at bounding box center [69, 351] width 68 height 16
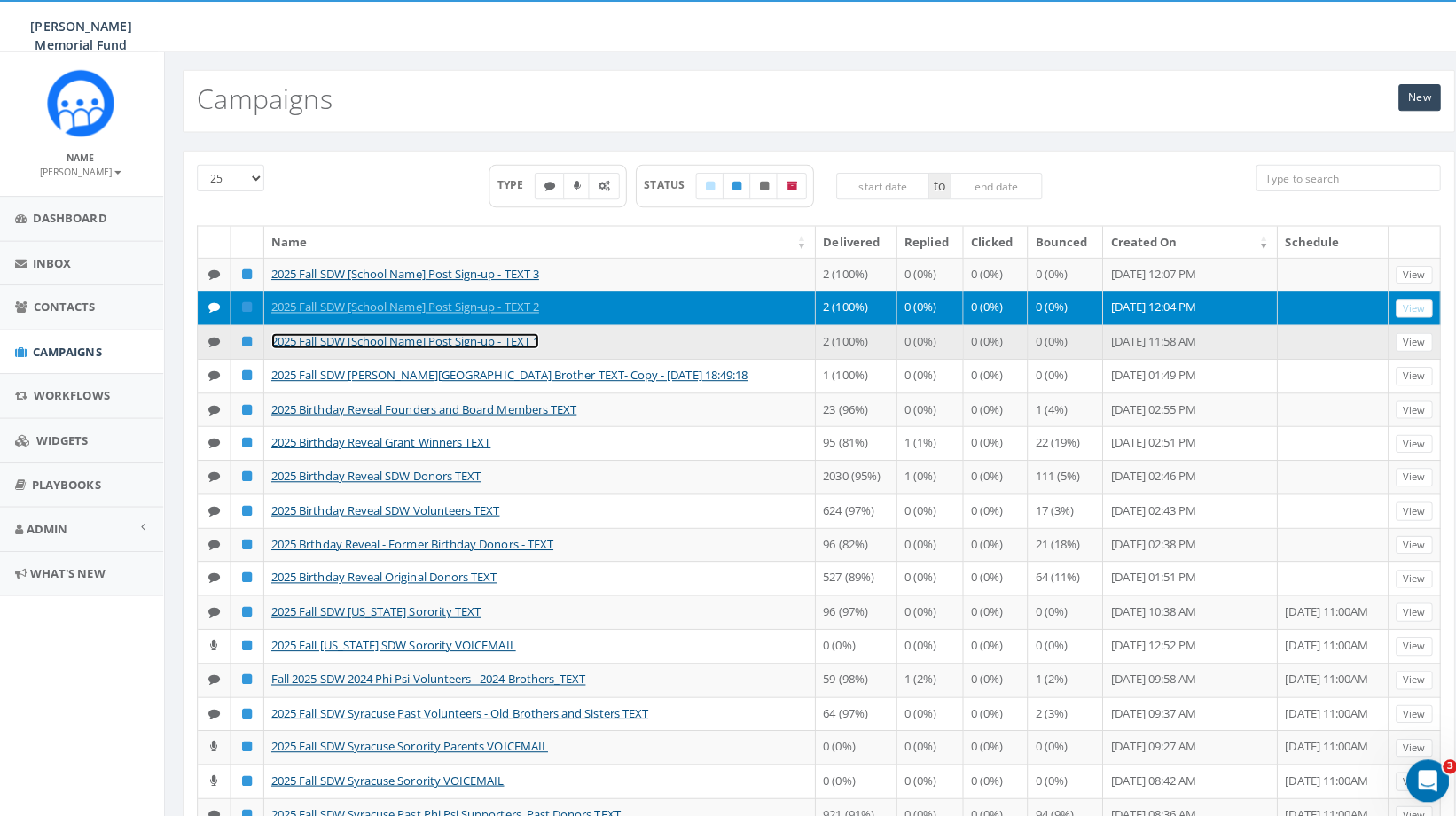
click at [375, 350] on link "2025 Fall SDW [School Name] Post Sign-up - TEXT 1" at bounding box center [404, 341] width 266 height 16
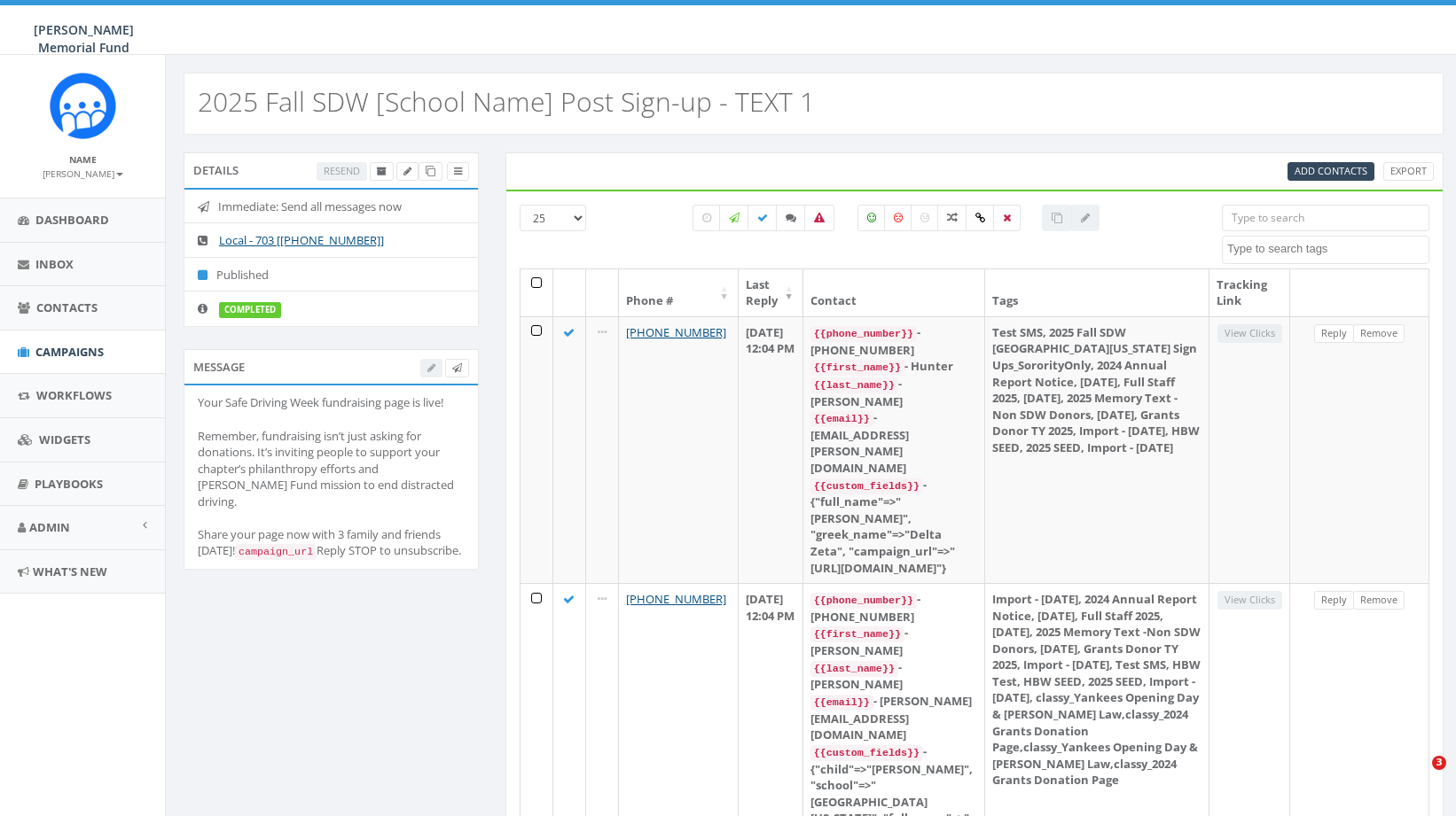
select select
click at [429, 171] on icon at bounding box center [430, 171] width 9 height 9
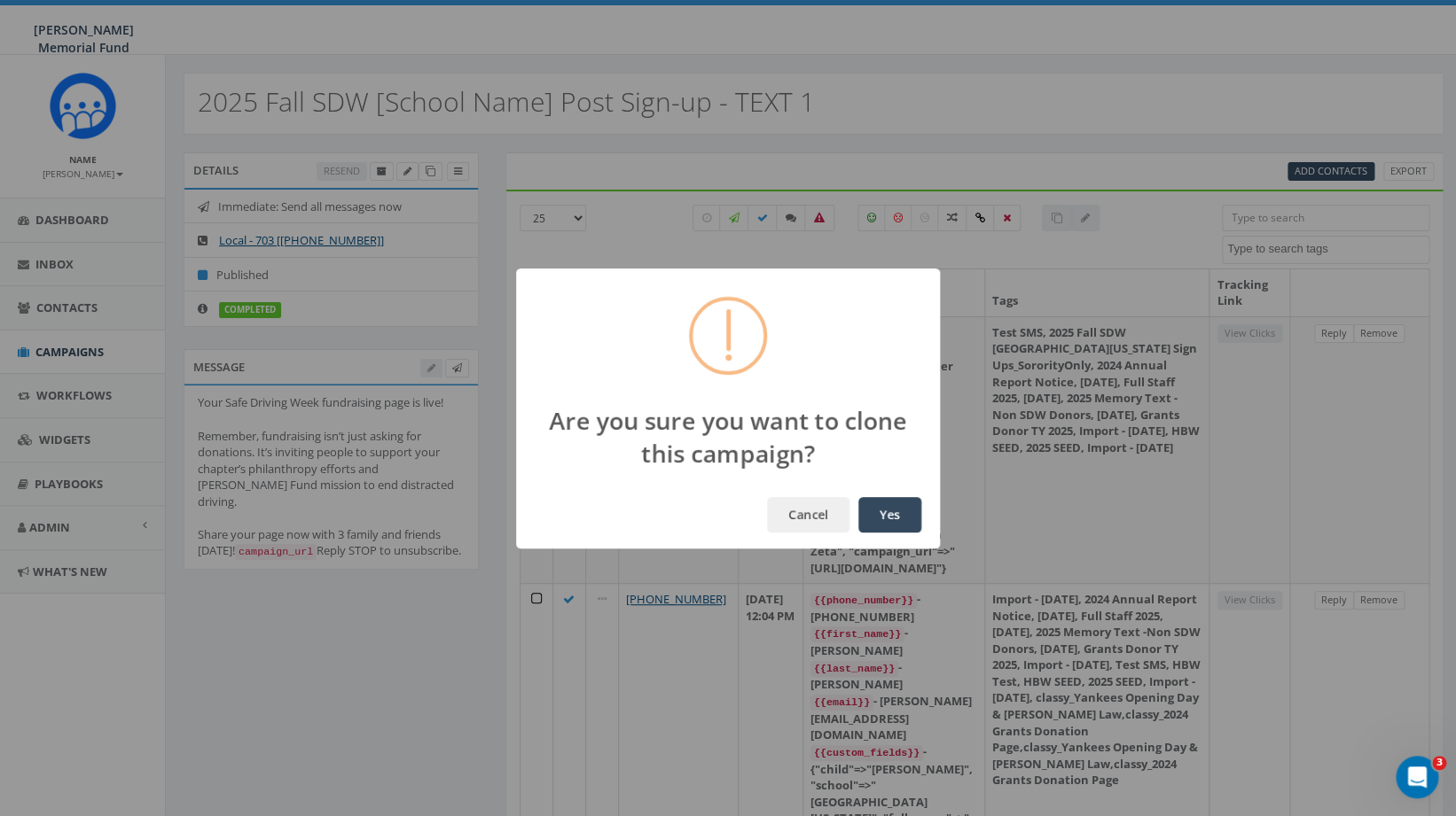
click at [888, 507] on button "Yes" at bounding box center [889, 515] width 63 height 36
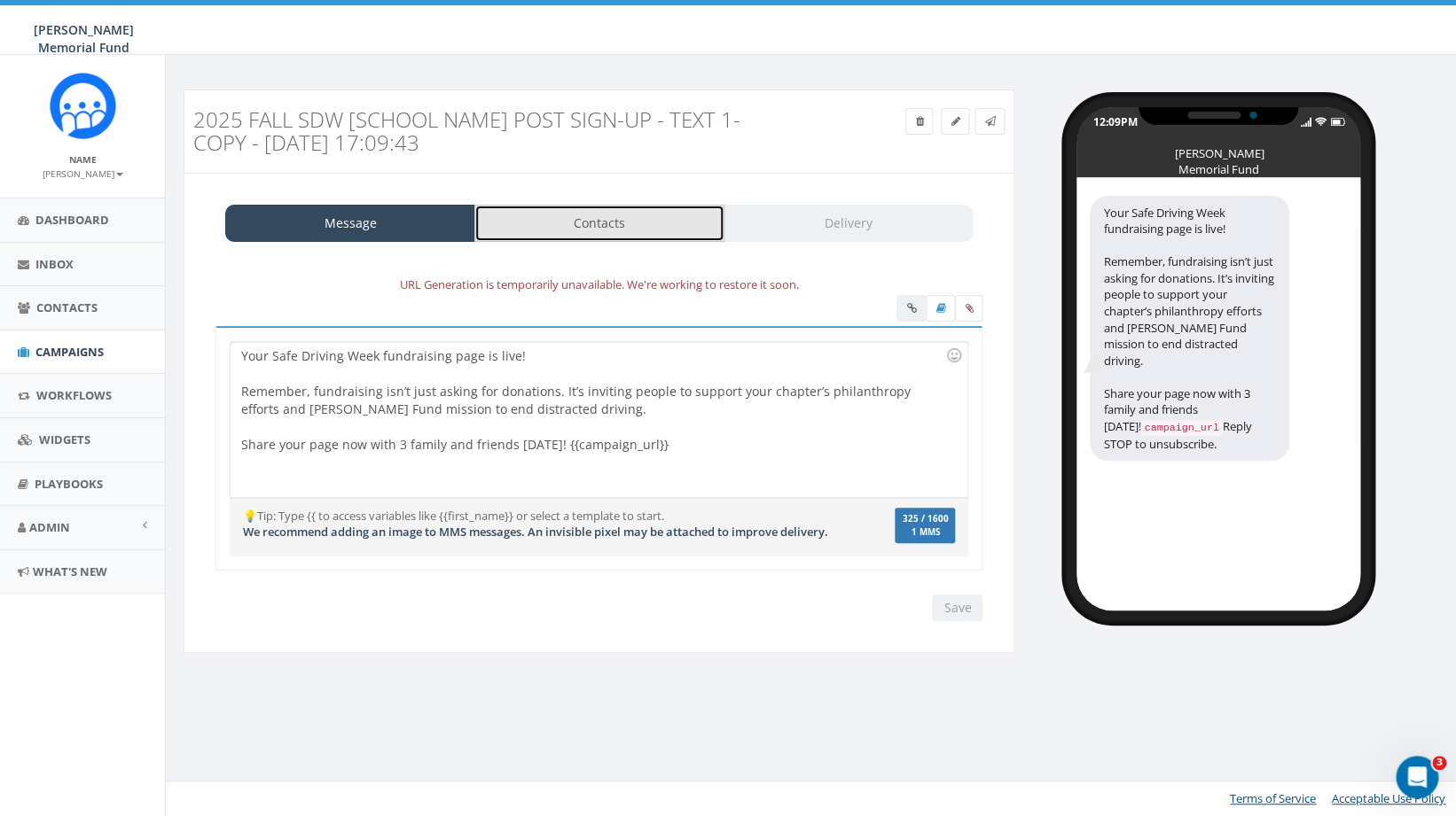
click at [552, 226] on link "Contacts" at bounding box center [598, 223] width 250 height 37
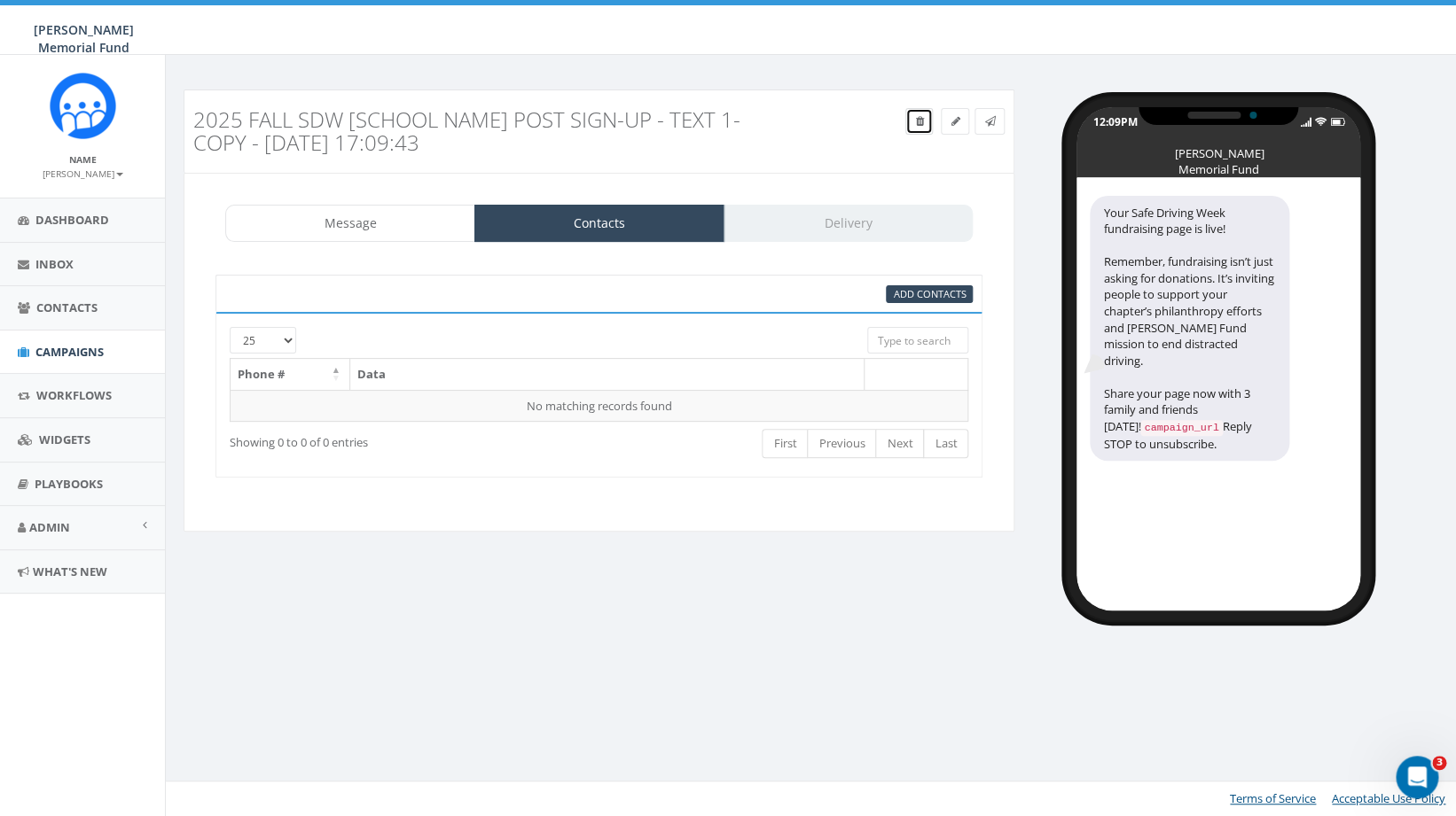
click at [915, 119] on icon at bounding box center [919, 121] width 8 height 10
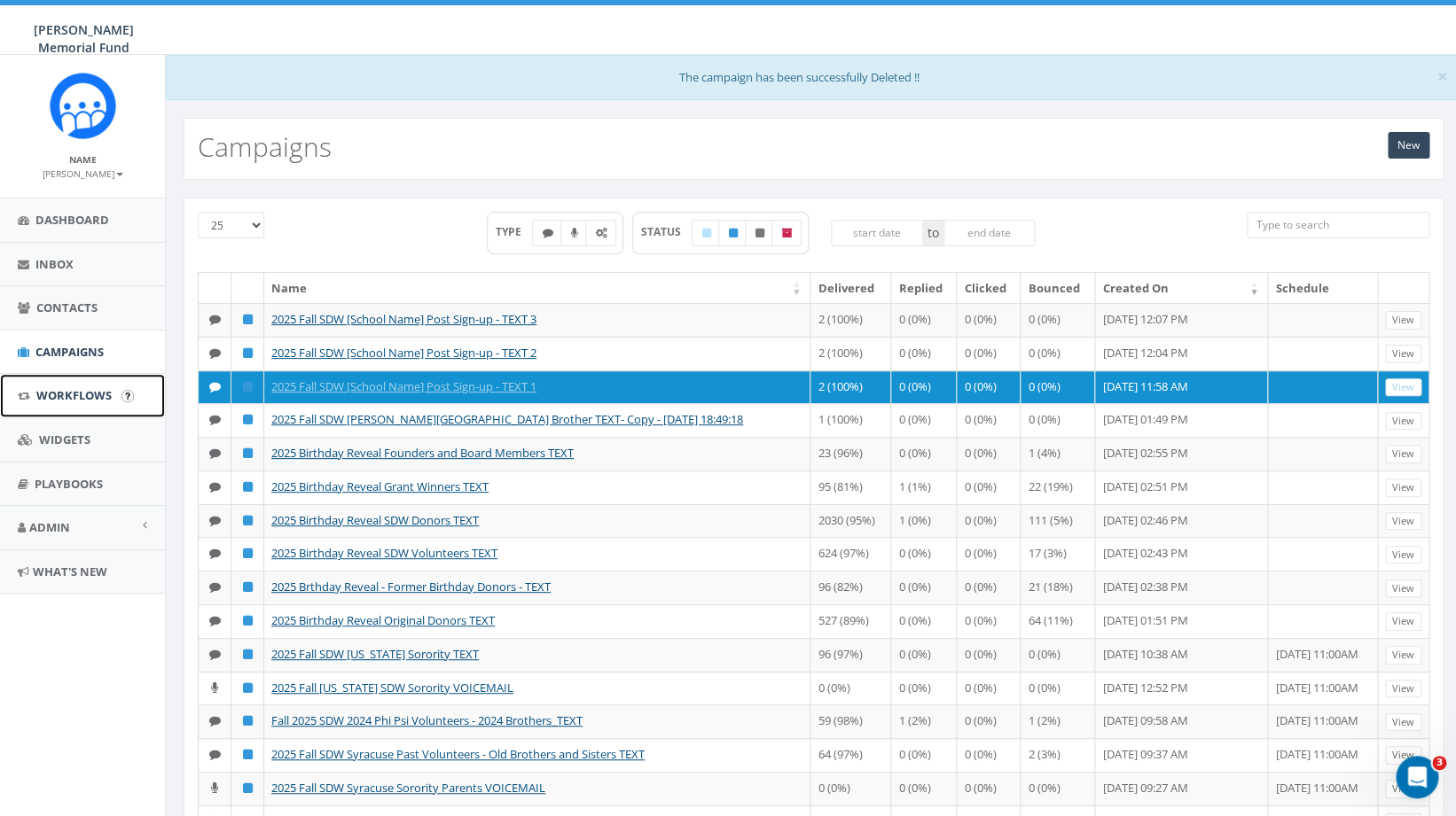
click at [68, 396] on span "Workflows" at bounding box center [74, 394] width 76 height 16
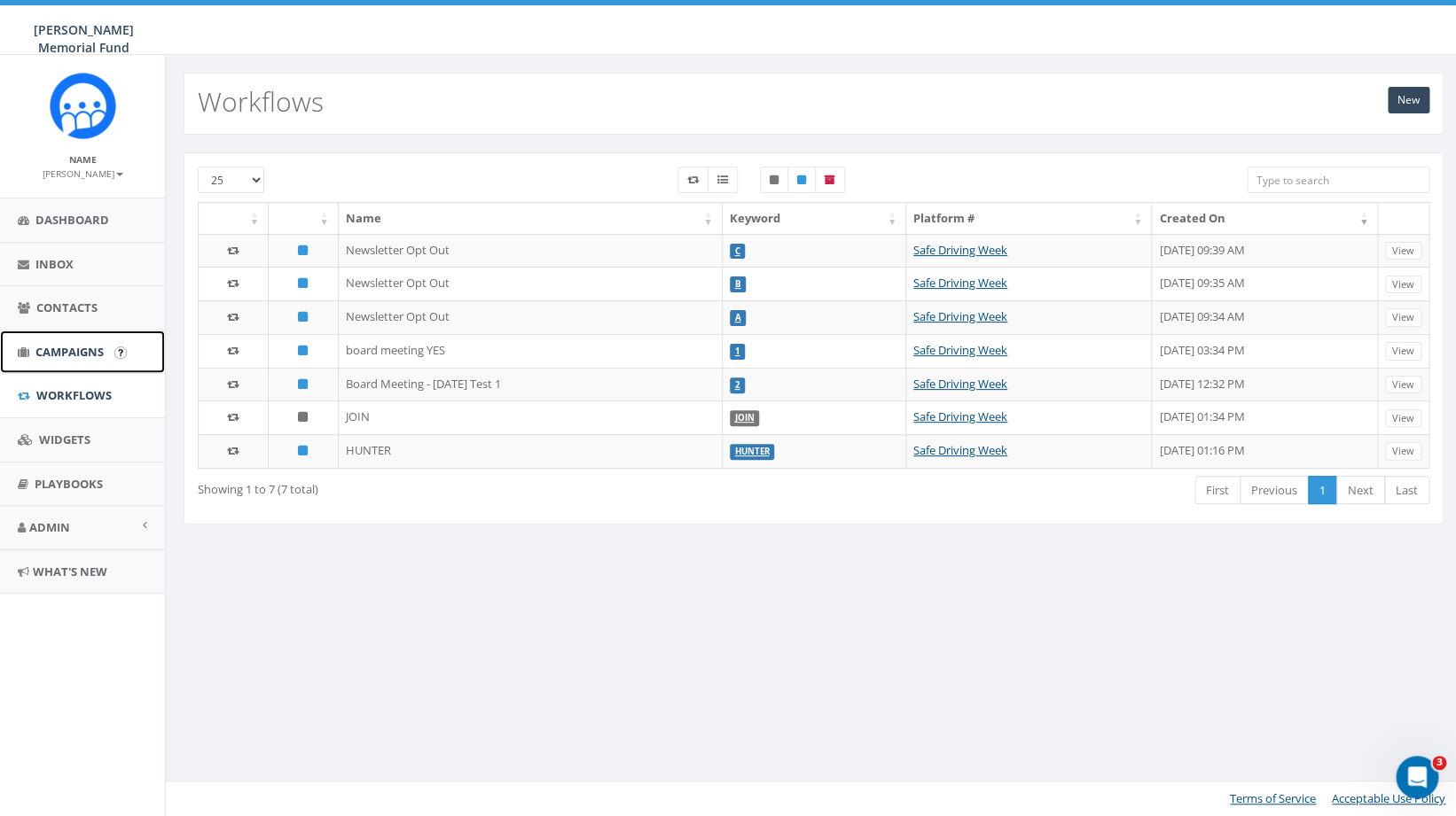
click at [83, 348] on span "Campaigns" at bounding box center [69, 351] width 68 height 16
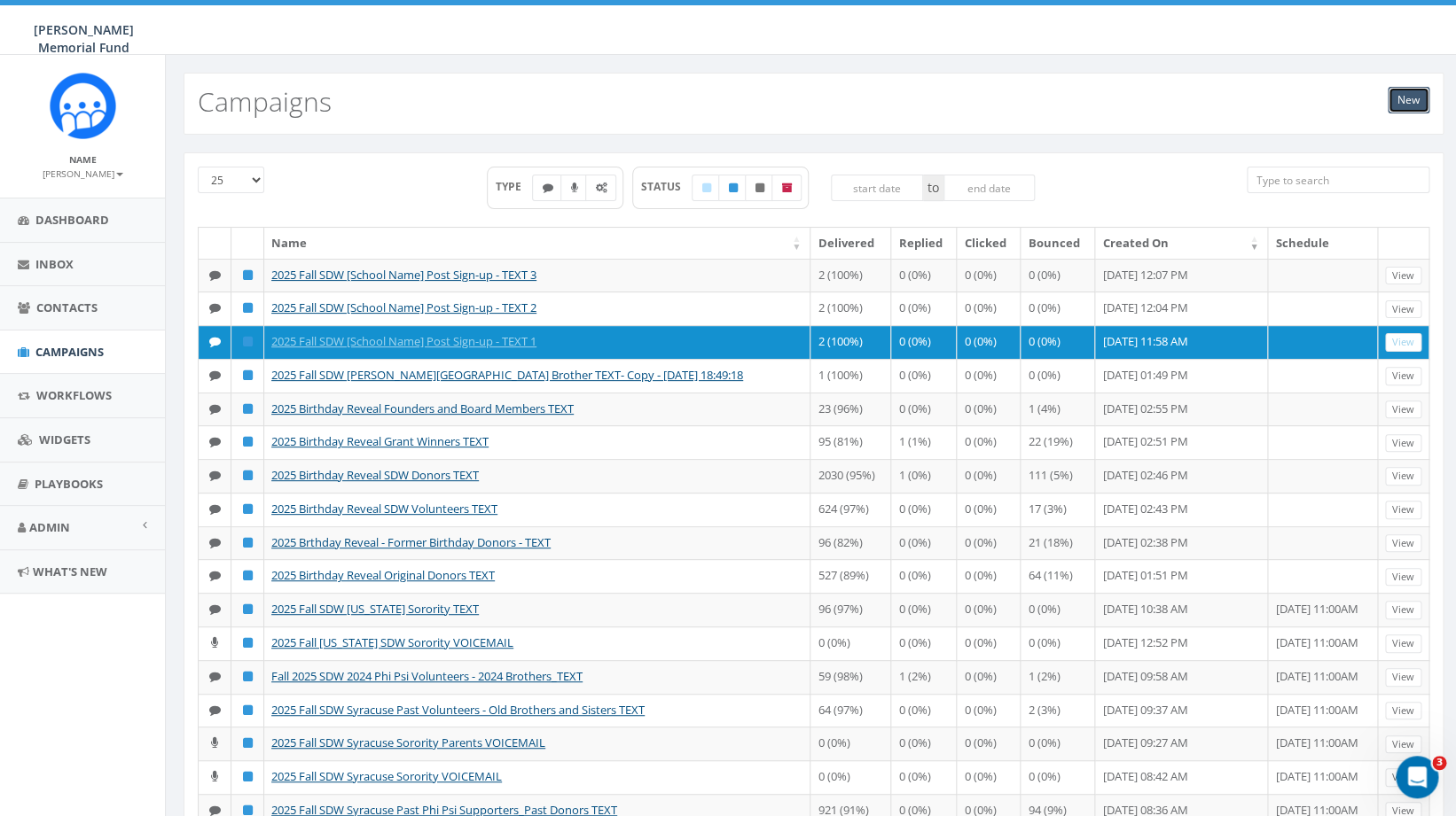
click at [1412, 96] on link "New" at bounding box center [1408, 100] width 42 height 26
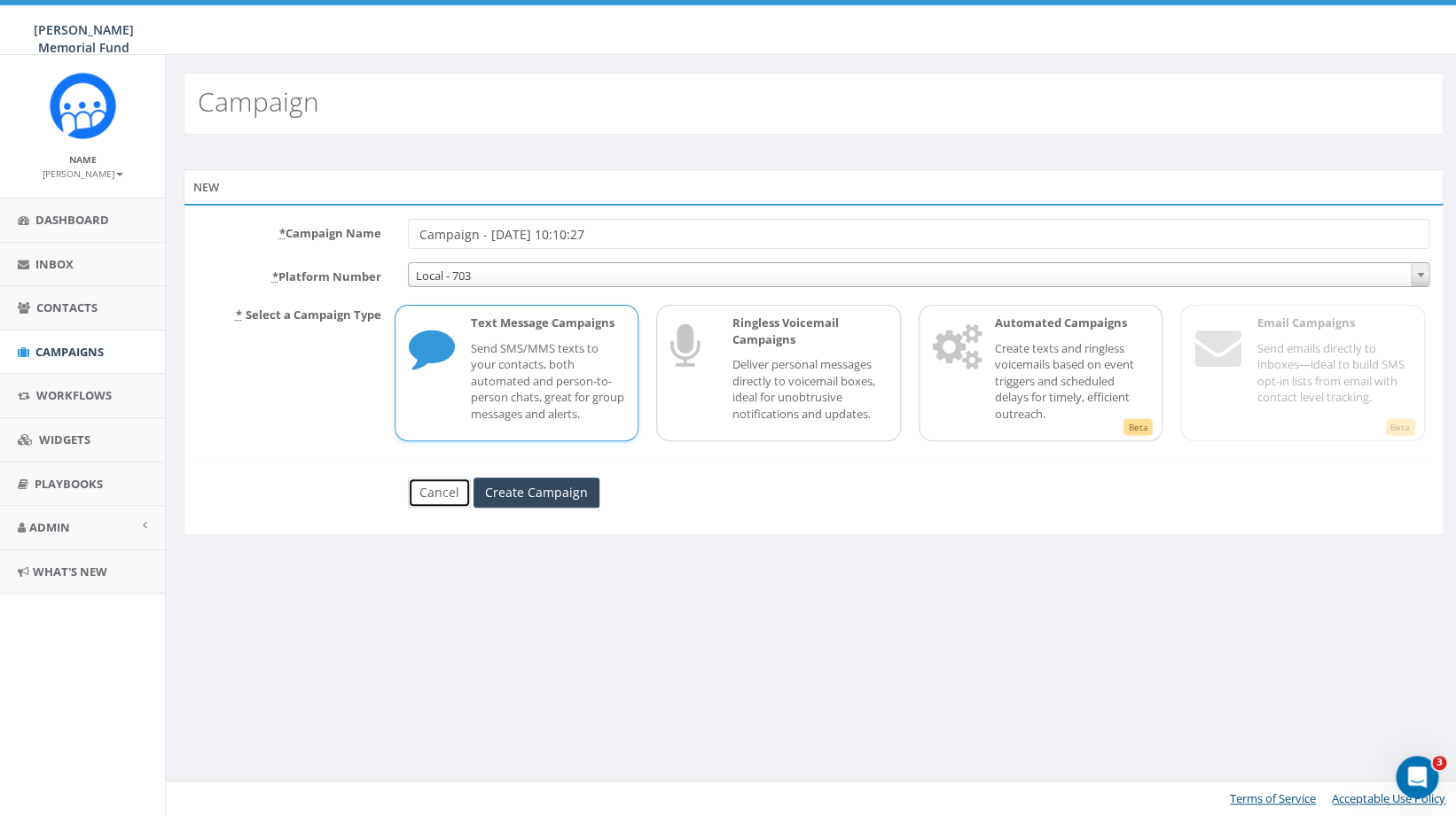
click at [439, 495] on link "Cancel" at bounding box center [439, 493] width 63 height 30
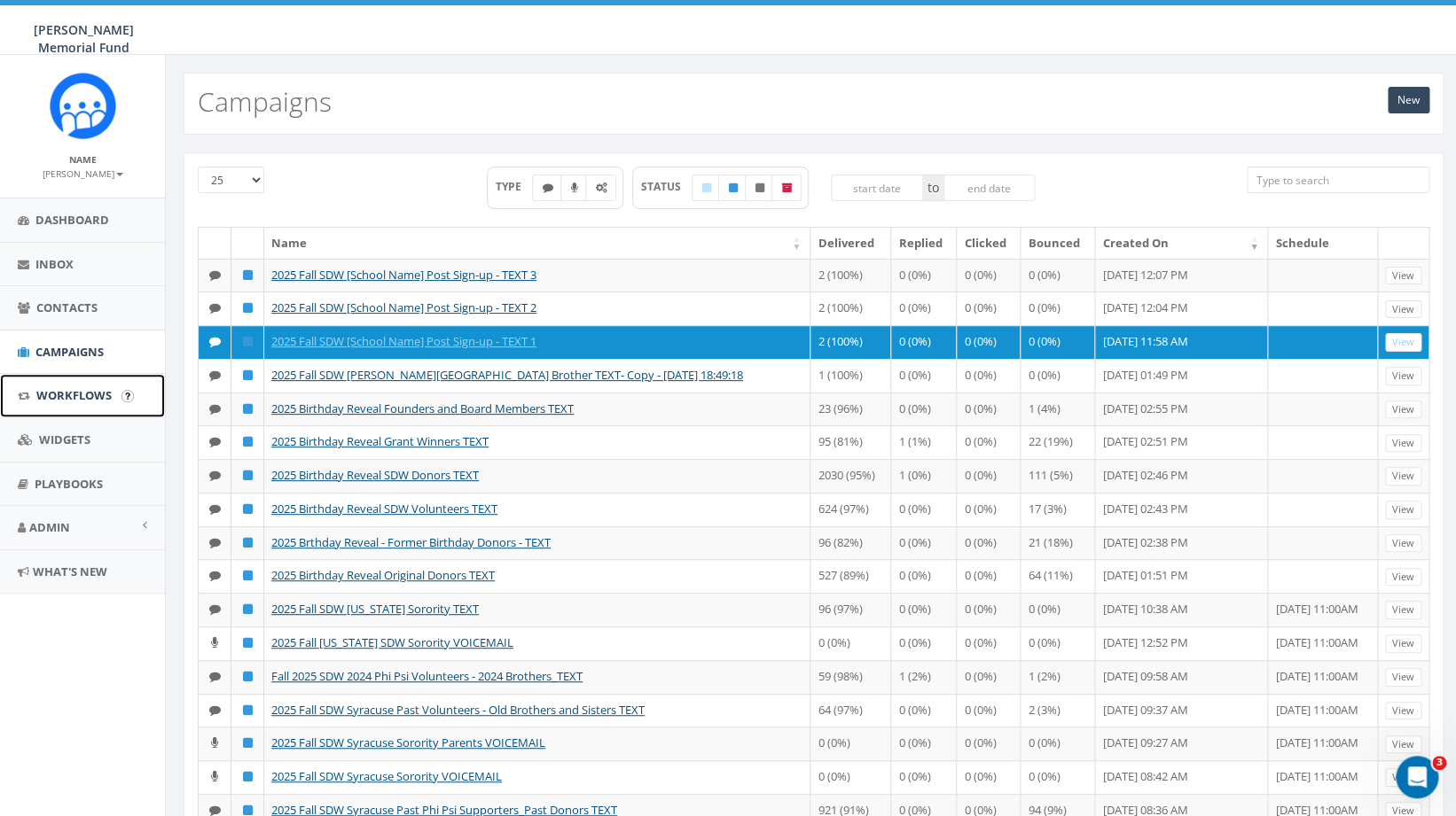
click at [91, 395] on span "Workflows" at bounding box center [74, 394] width 76 height 16
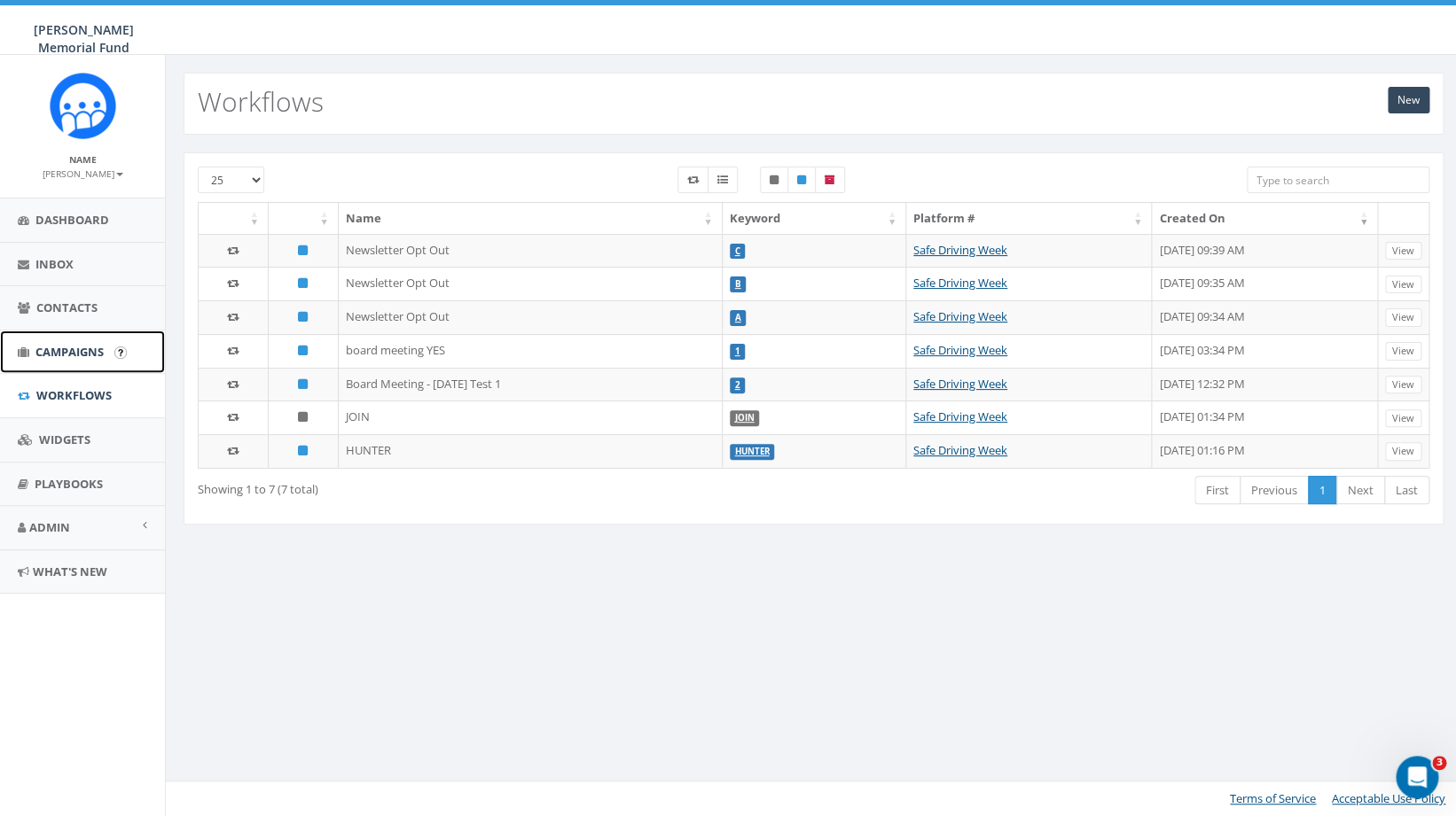
click at [79, 352] on span "Campaigns" at bounding box center [69, 351] width 68 height 16
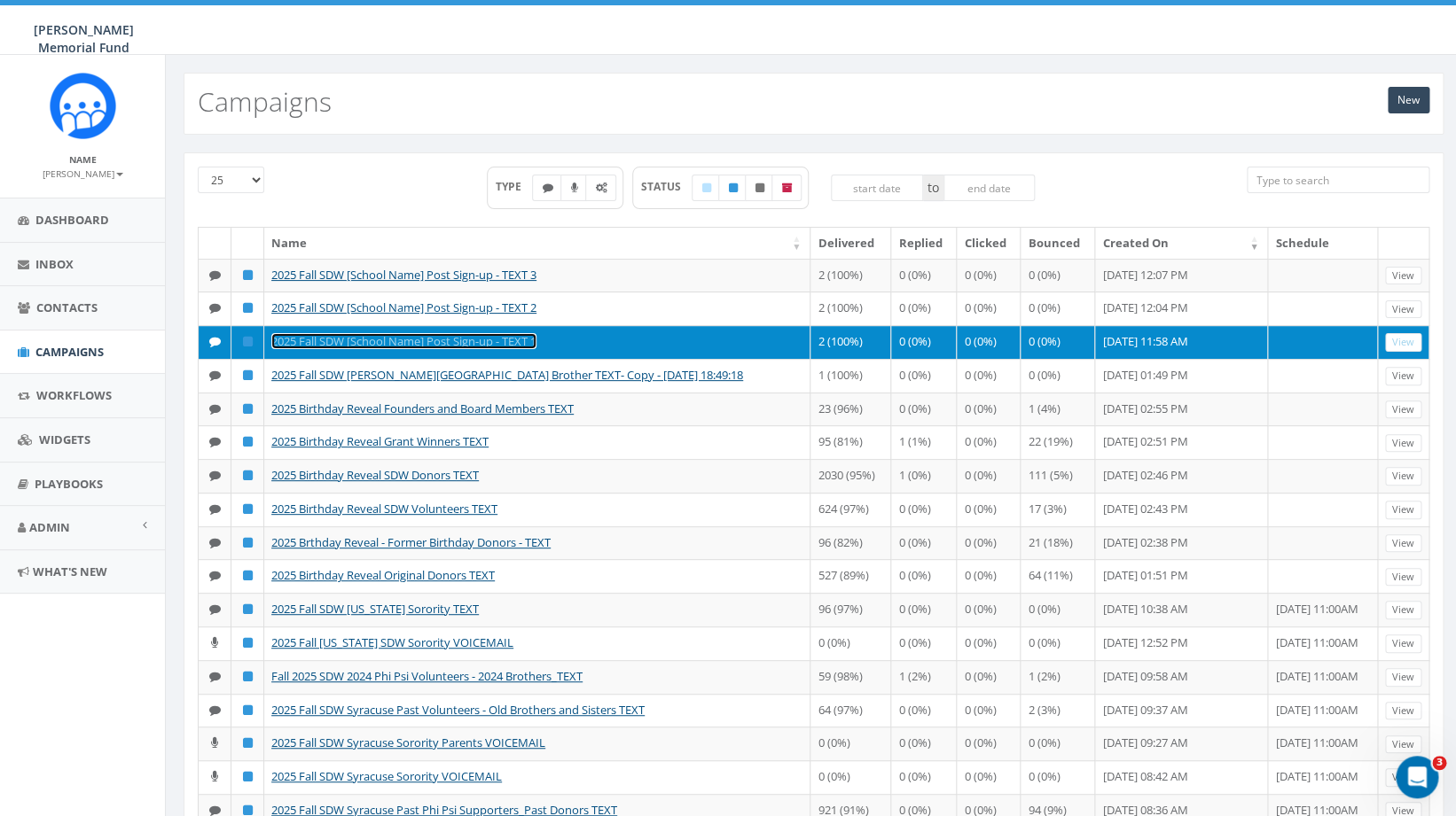
click at [358, 350] on link "2025 Fall SDW [School Name] Post Sign-up - TEXT 1" at bounding box center [404, 341] width 266 height 16
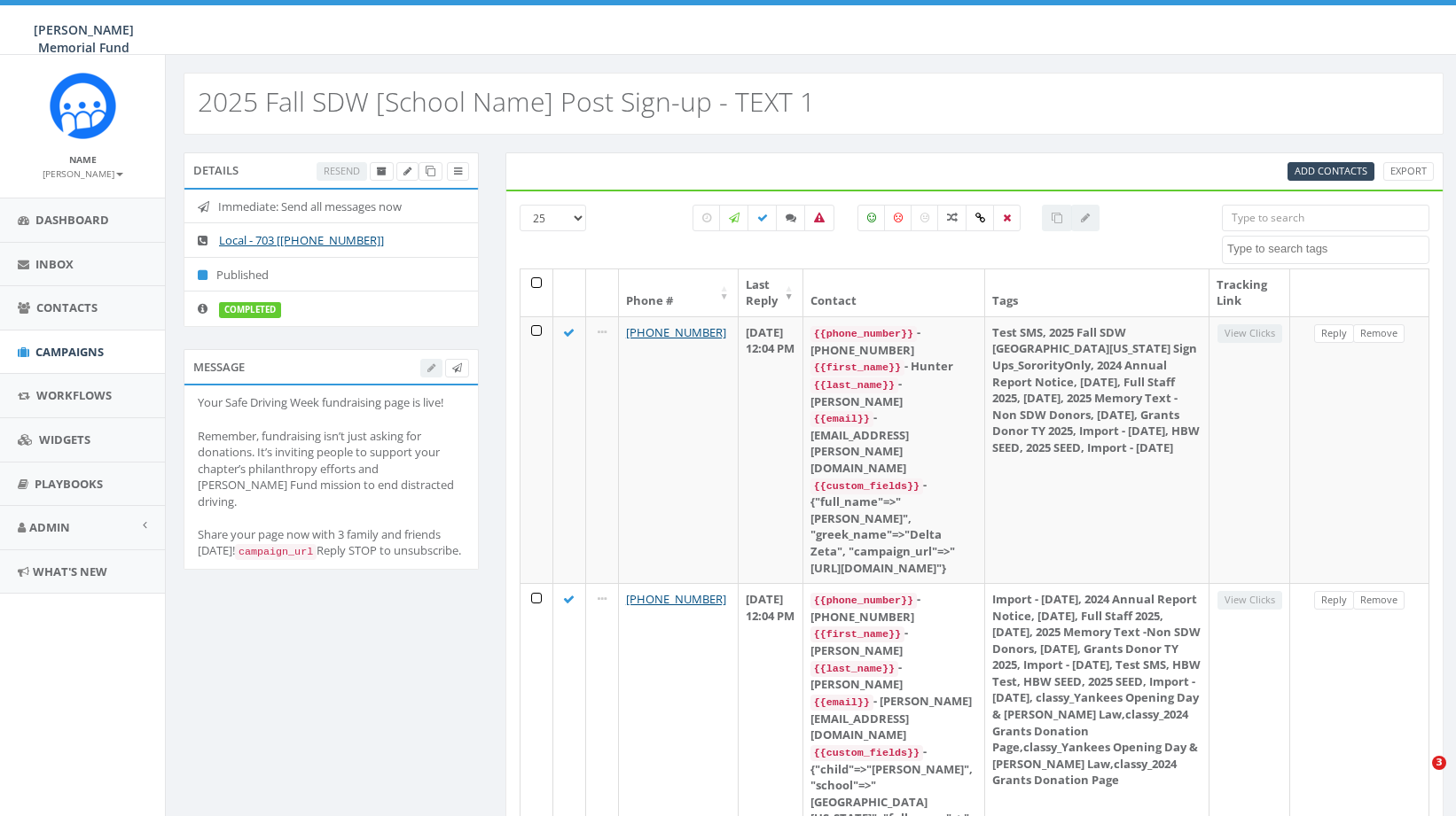
select select
click at [81, 348] on span "Campaigns" at bounding box center [69, 351] width 68 height 16
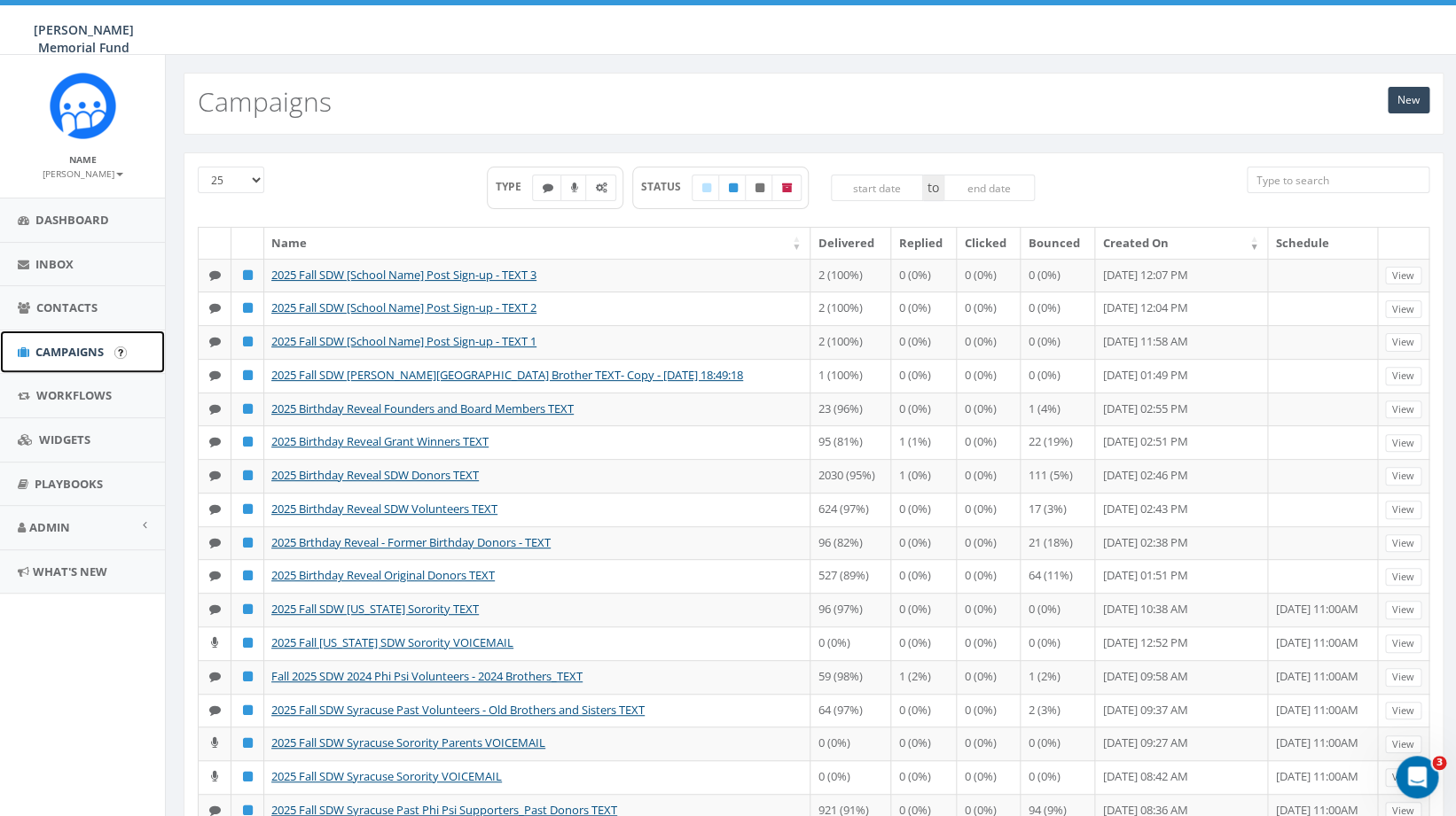
click at [78, 352] on span "Campaigns" at bounding box center [69, 351] width 68 height 16
click at [1406, 101] on link "New" at bounding box center [1408, 100] width 42 height 26
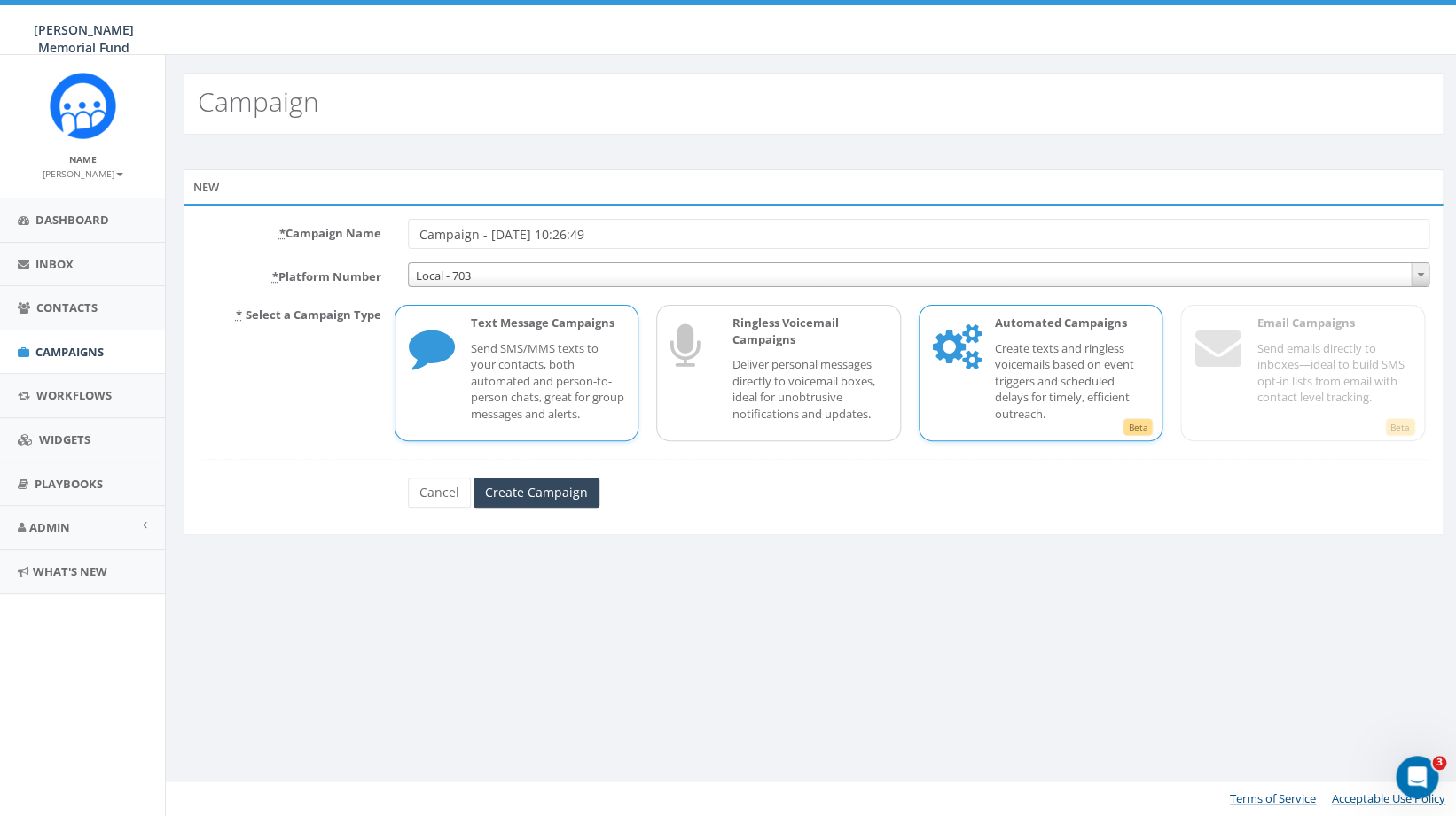
click at [1061, 337] on div "Automated Campaigns Create texts and ringless voicemails based on event trigger…" at bounding box center [1063, 373] width 172 height 116
drag, startPoint x: 627, startPoint y: 236, endPoint x: 379, endPoint y: 237, distance: 248.0
click at [408, 237] on input "Campaign - [DATE] 10:26:49" at bounding box center [918, 234] width 1022 height 30
click at [440, 499] on link "Cancel" at bounding box center [439, 493] width 63 height 30
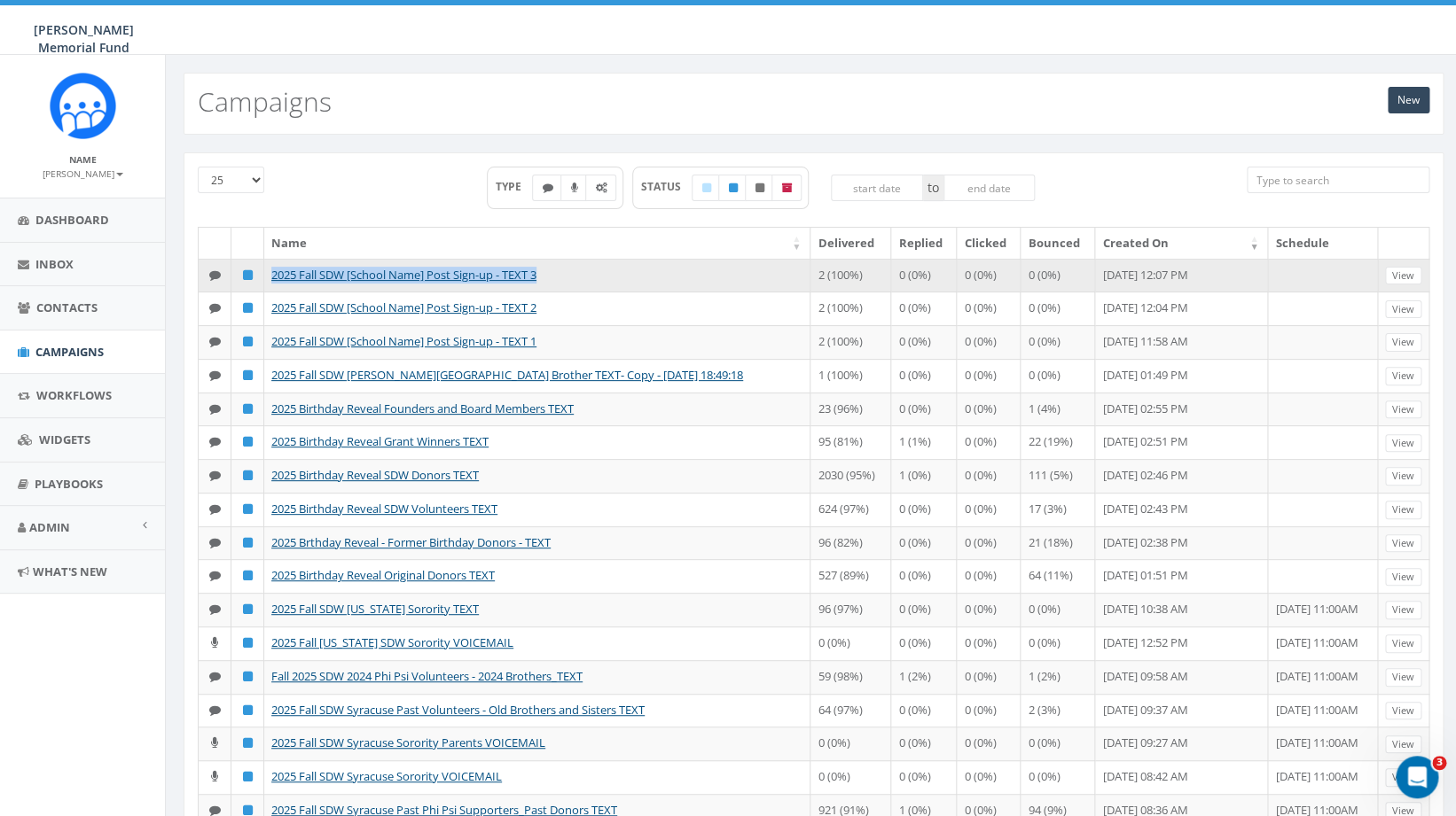
drag, startPoint x: 561, startPoint y: 275, endPoint x: 267, endPoint y: 279, distance: 294.0
click at [267, 279] on td "2025 Fall SDW [School Name] Post Sign-up - TEXT 3" at bounding box center [538, 276] width 546 height 34
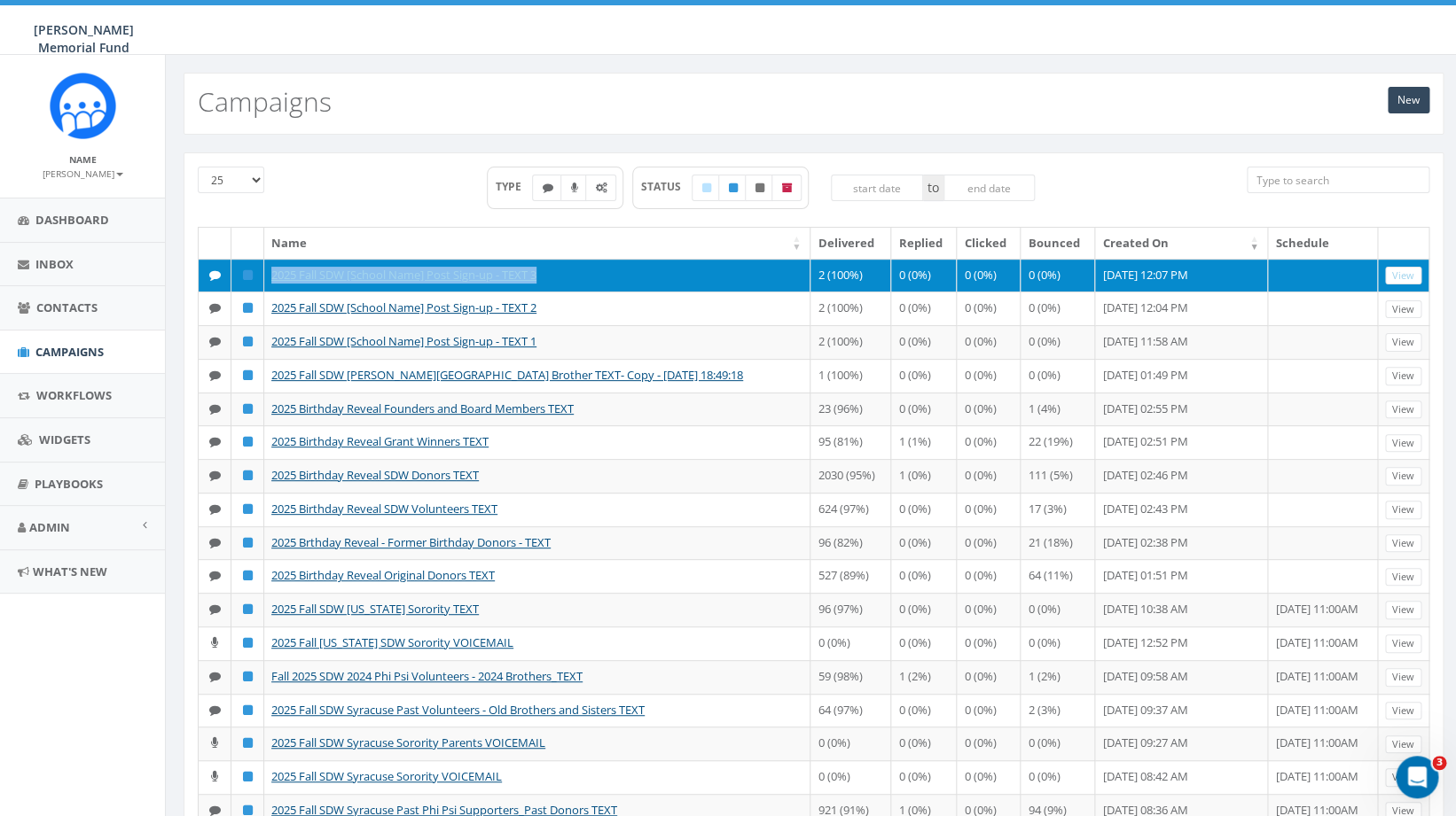
copy link "2025 Fall SDW [School Name] Post Sign-up - TEXT 3"
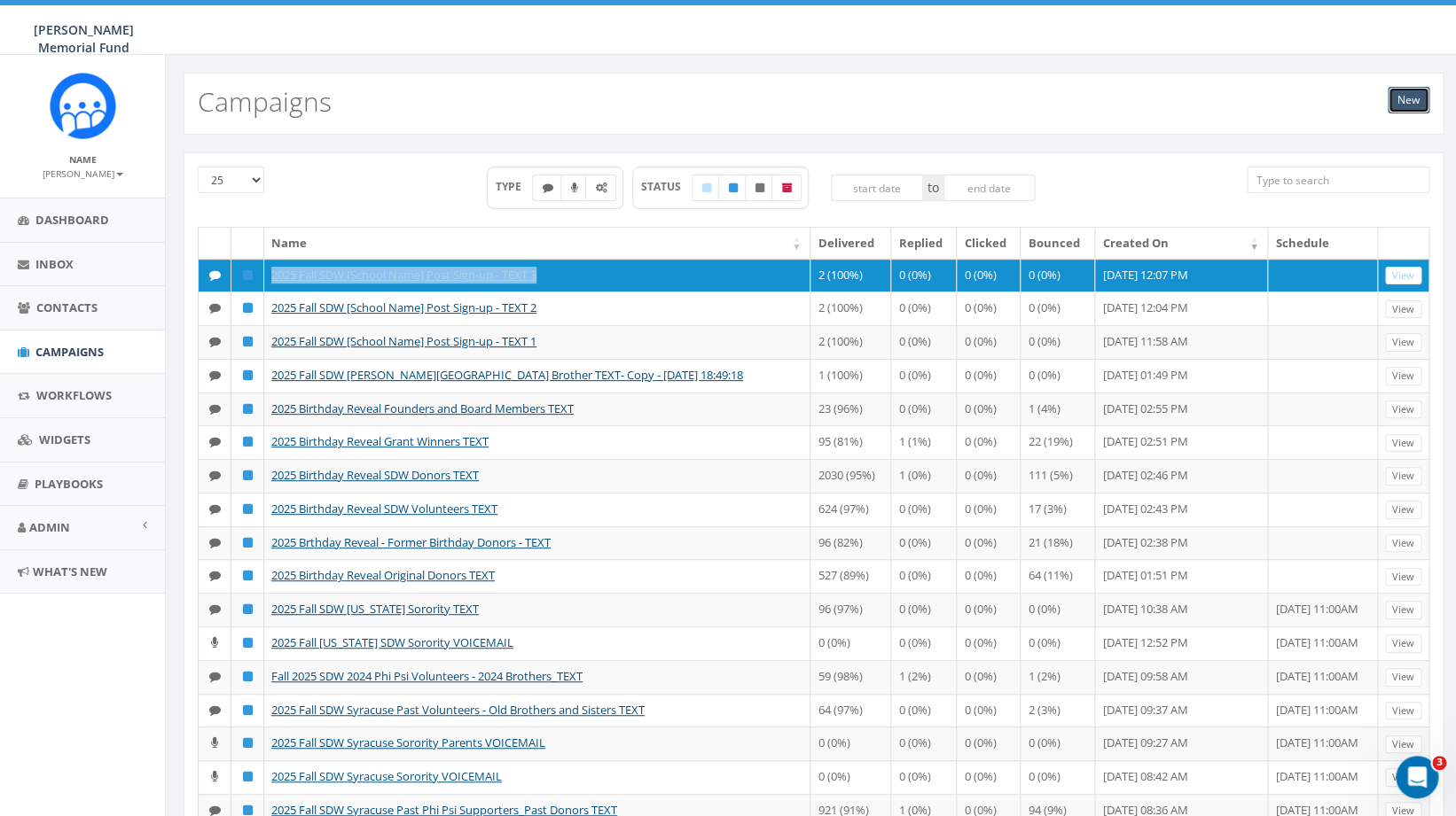
click at [1407, 104] on link "New" at bounding box center [1408, 100] width 42 height 26
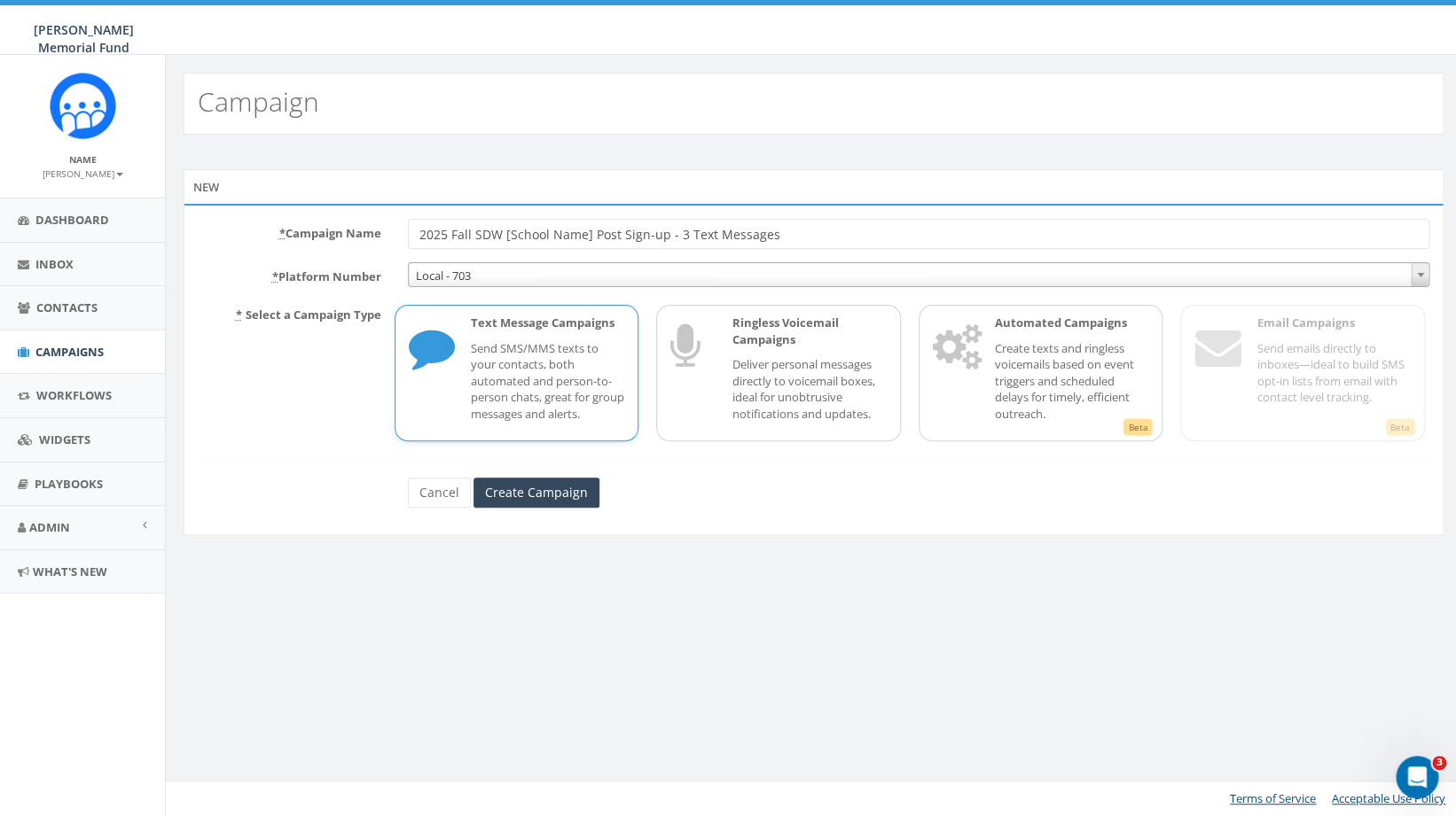
type input "2025 Fall SDW [School Name] Post Sign-up - 3 Text Messages"
click at [508, 399] on p "Send SMS/MMS texts to your contacts, both automated and person-to-person chats,…" at bounding box center [548, 381] width 154 height 82
click at [541, 496] on input "Create Campaign" at bounding box center [536, 493] width 126 height 30
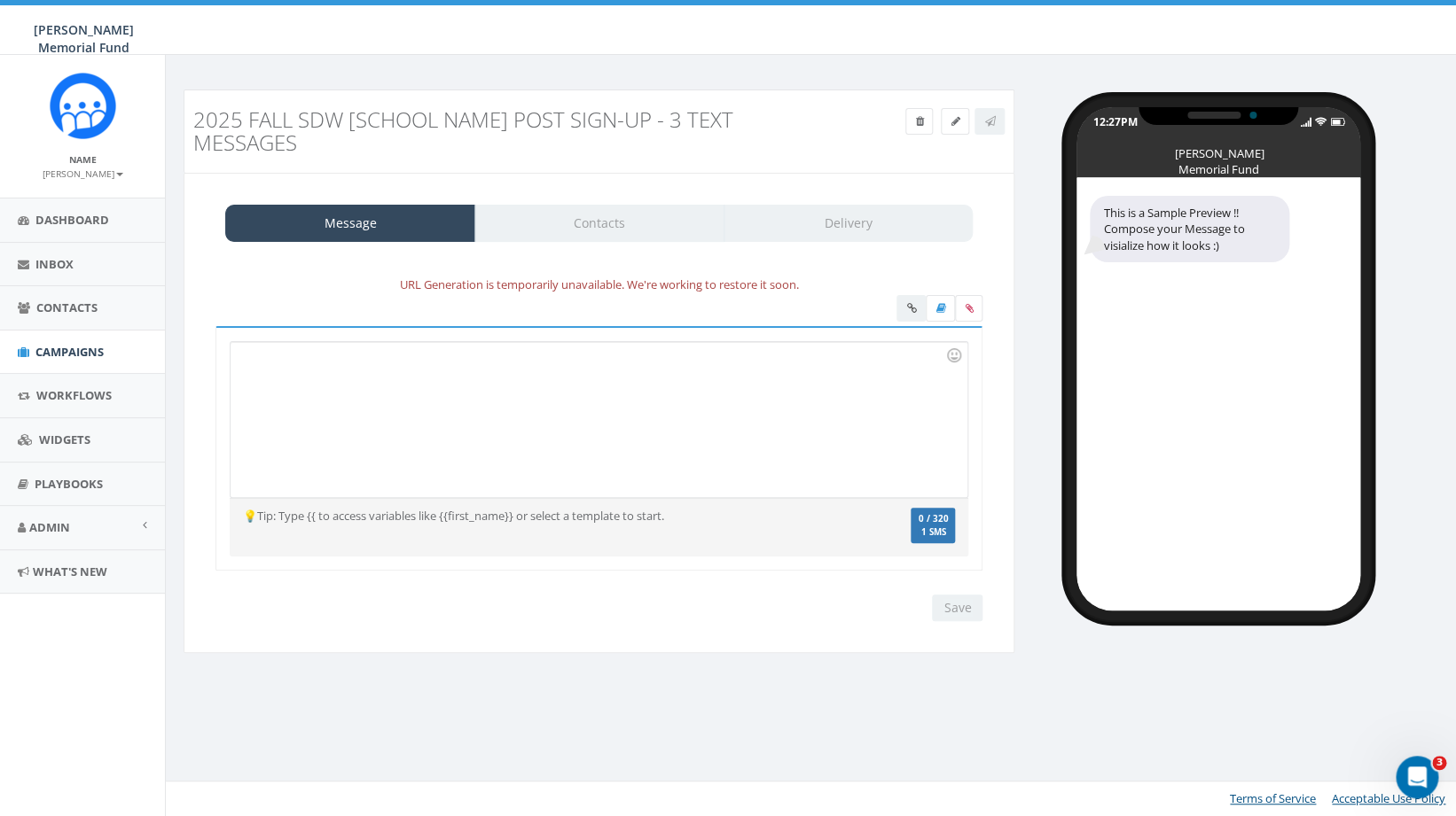
click at [411, 379] on div at bounding box center [598, 420] width 736 height 155
click at [71, 354] on span "Campaigns" at bounding box center [69, 351] width 68 height 16
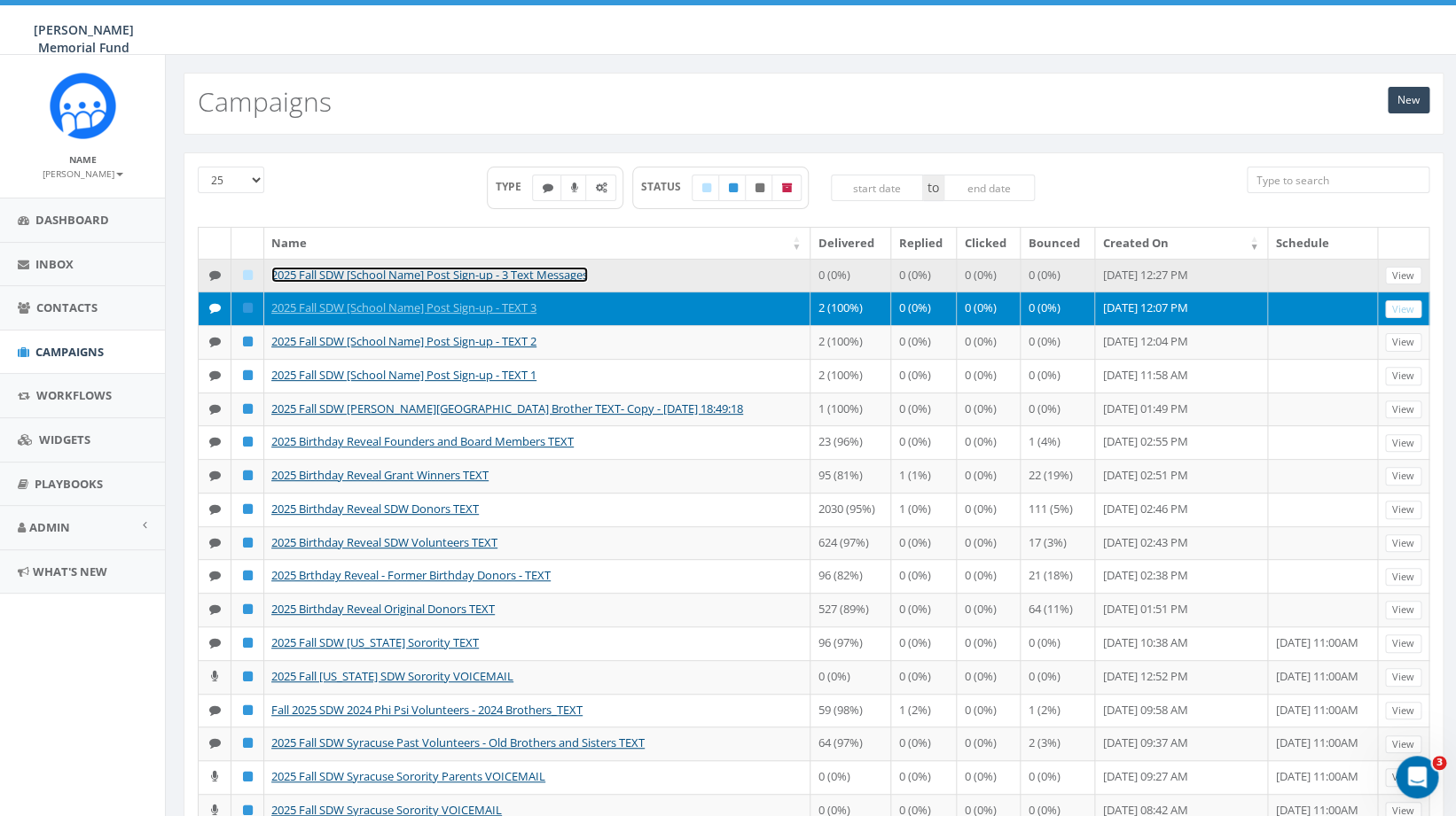
click at [504, 277] on link "2025 Fall SDW [School Name] Post Sign-up - 3 Text Messages" at bounding box center [429, 274] width 317 height 16
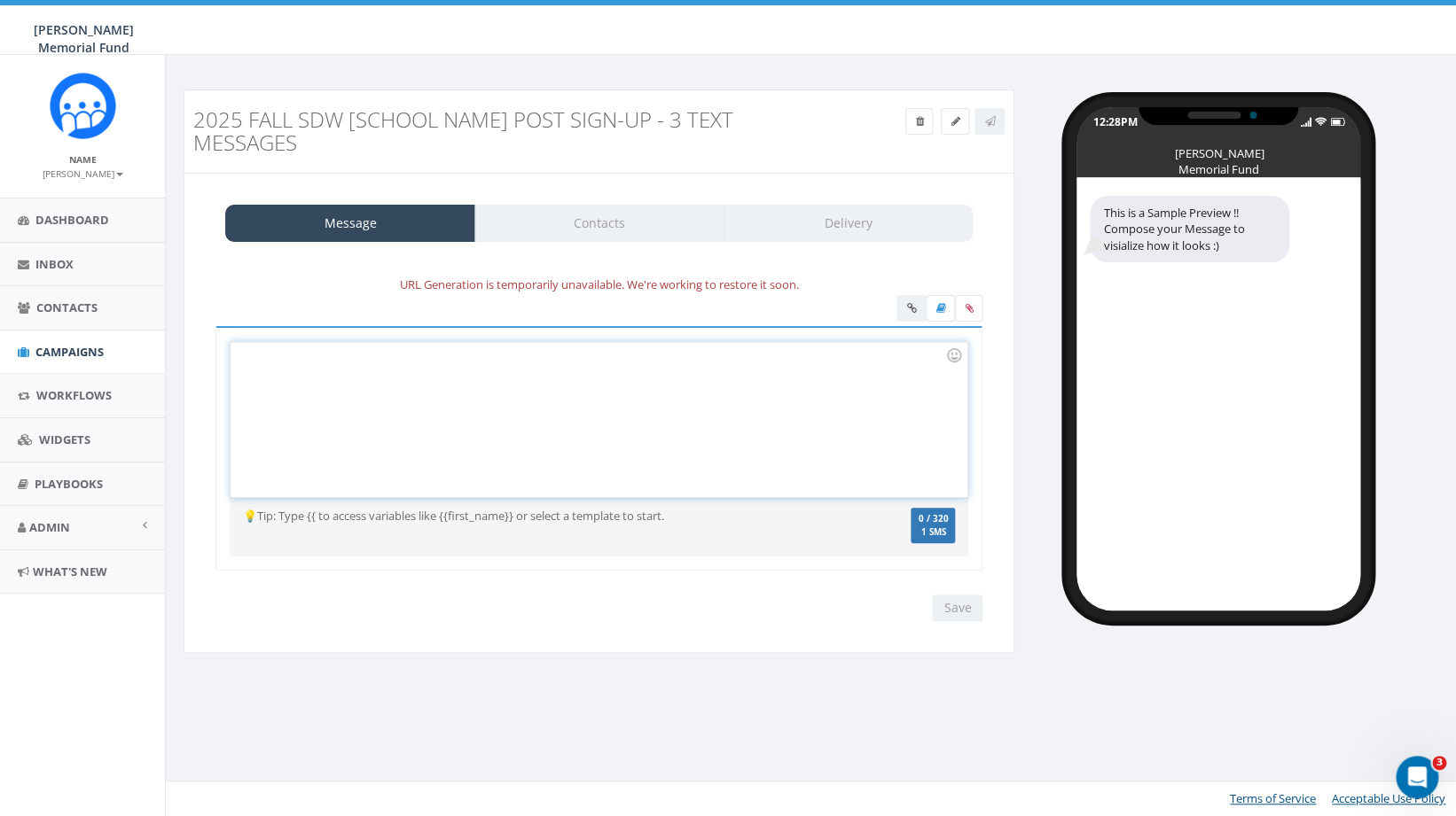
click at [474, 432] on div at bounding box center [598, 420] width 736 height 155
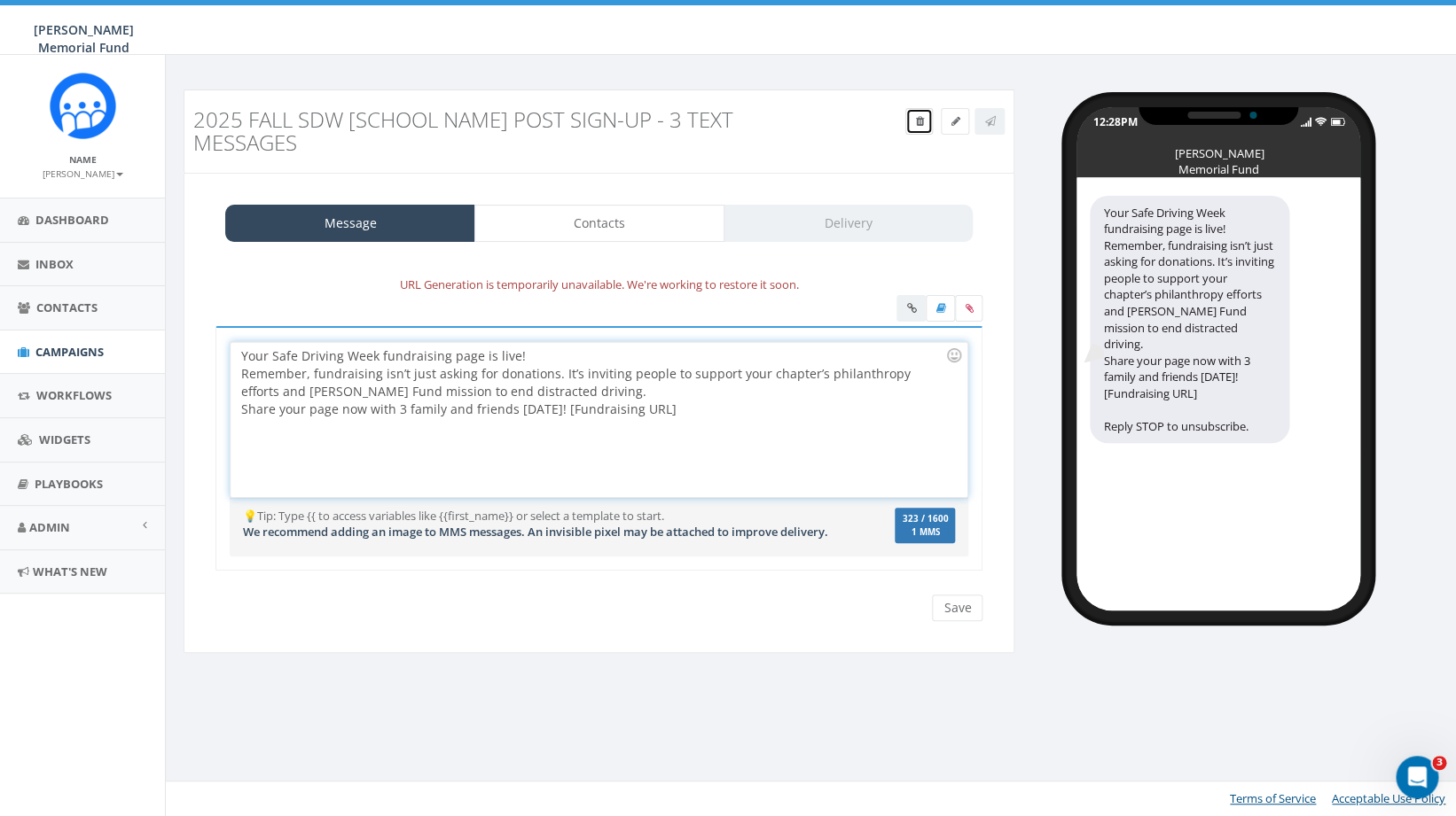
click at [920, 119] on icon at bounding box center [919, 121] width 8 height 10
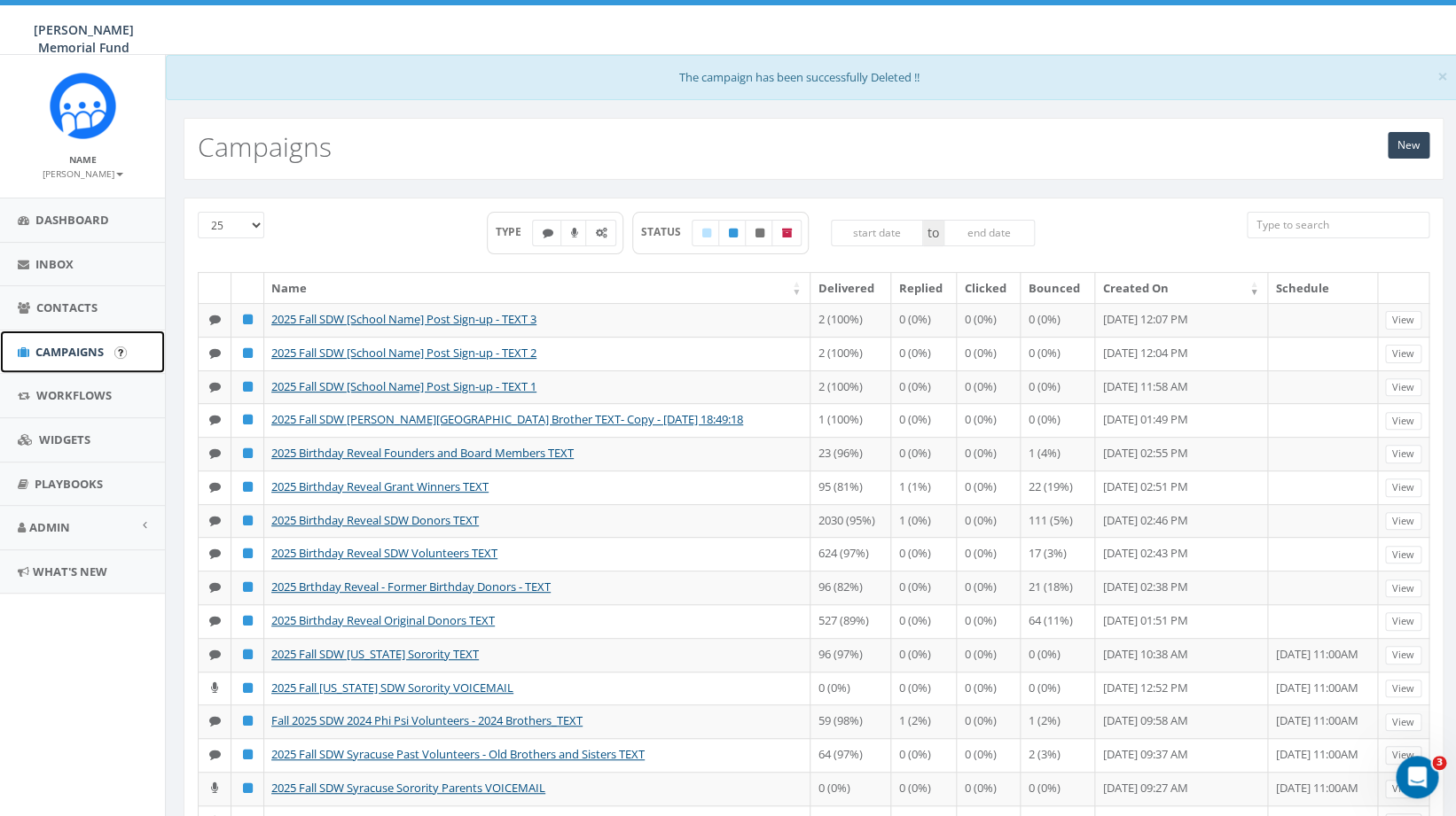
click at [75, 357] on span "Campaigns" at bounding box center [69, 351] width 68 height 16
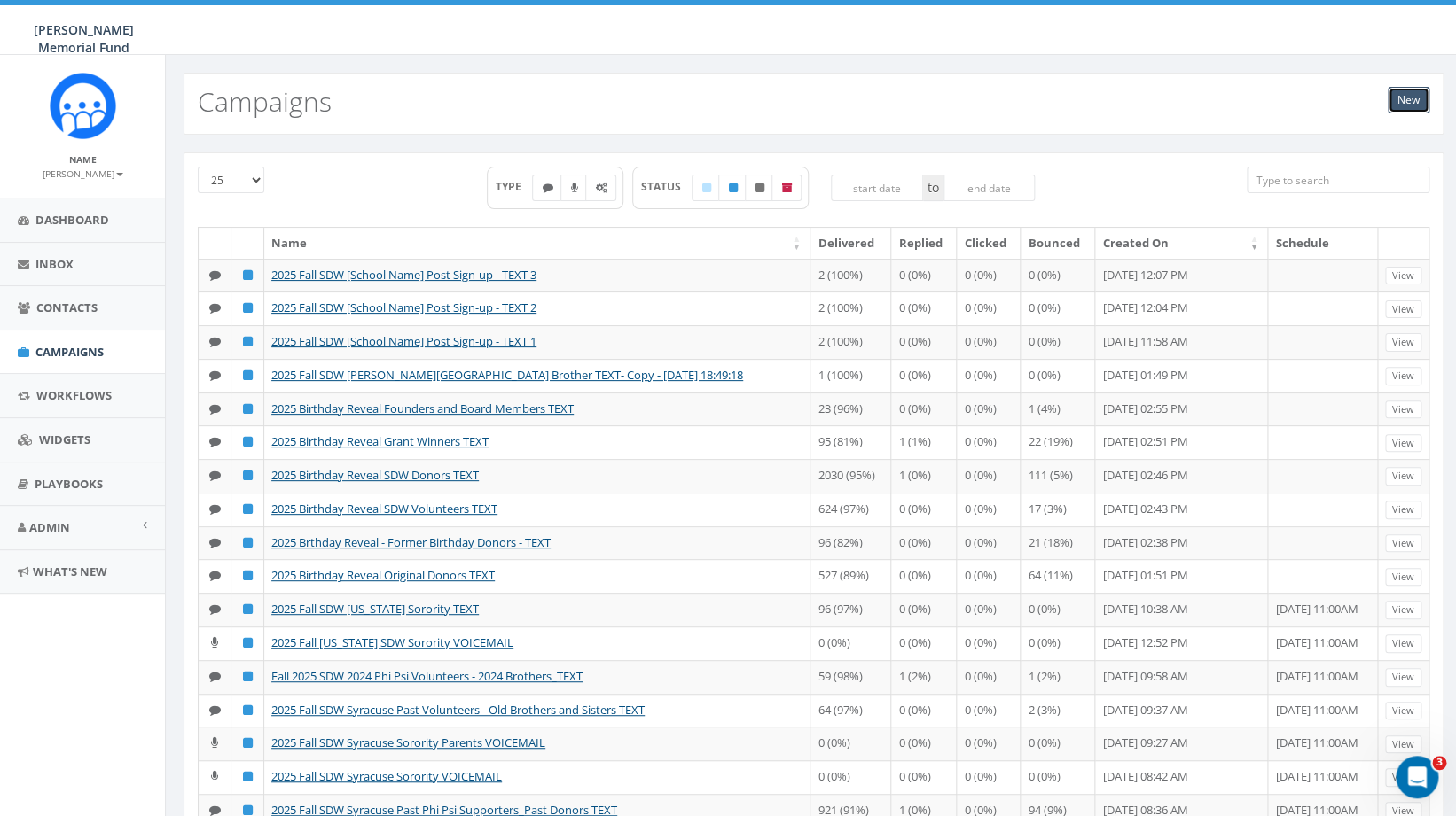
click at [1413, 97] on link "New" at bounding box center [1408, 100] width 42 height 26
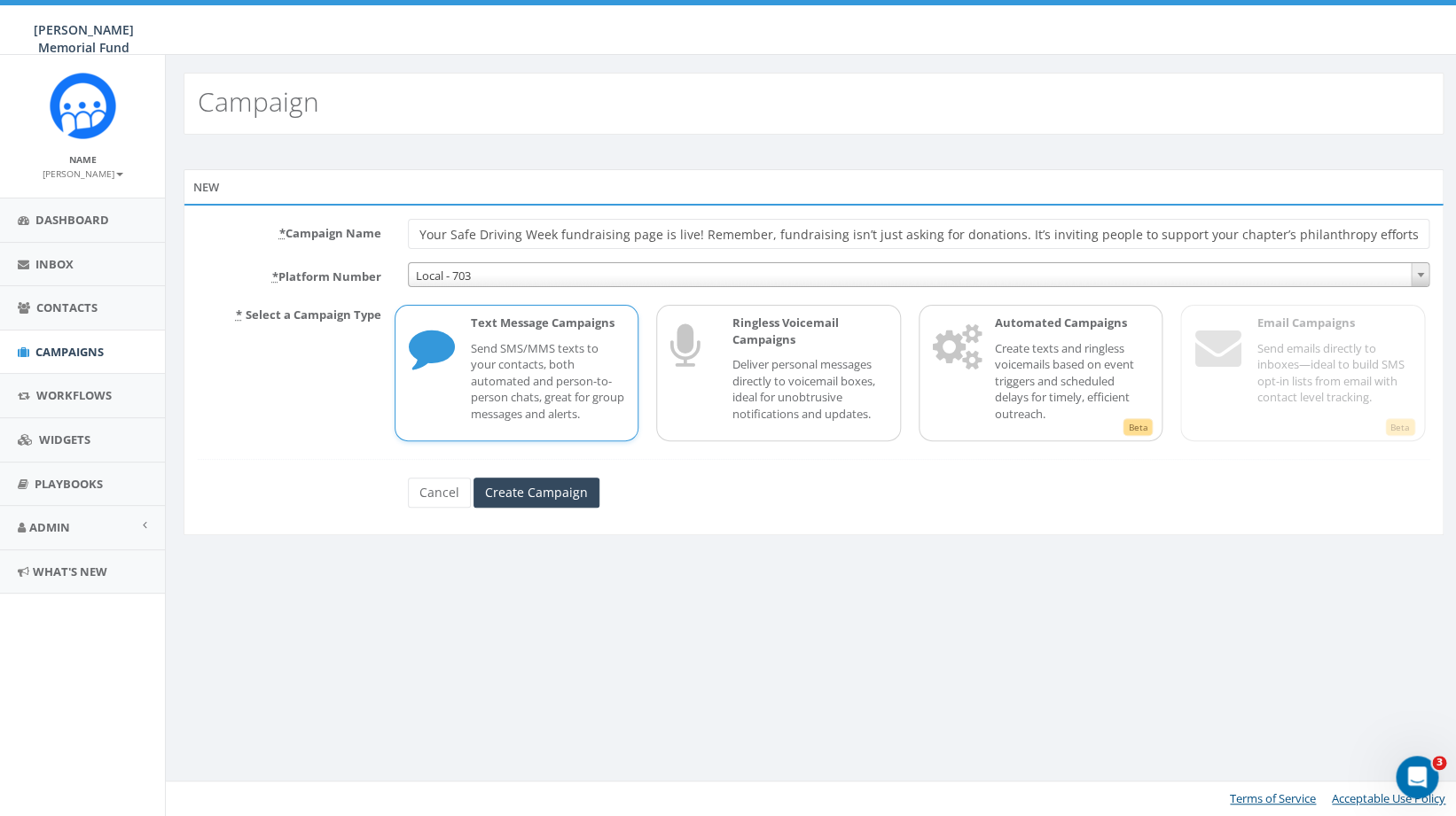
scroll to position [0, 685]
type input "Your Safe Driving Week fundraising page is live! Remember, fundraising isn’t ju…"
click at [434, 498] on link "Cancel" at bounding box center [439, 493] width 63 height 30
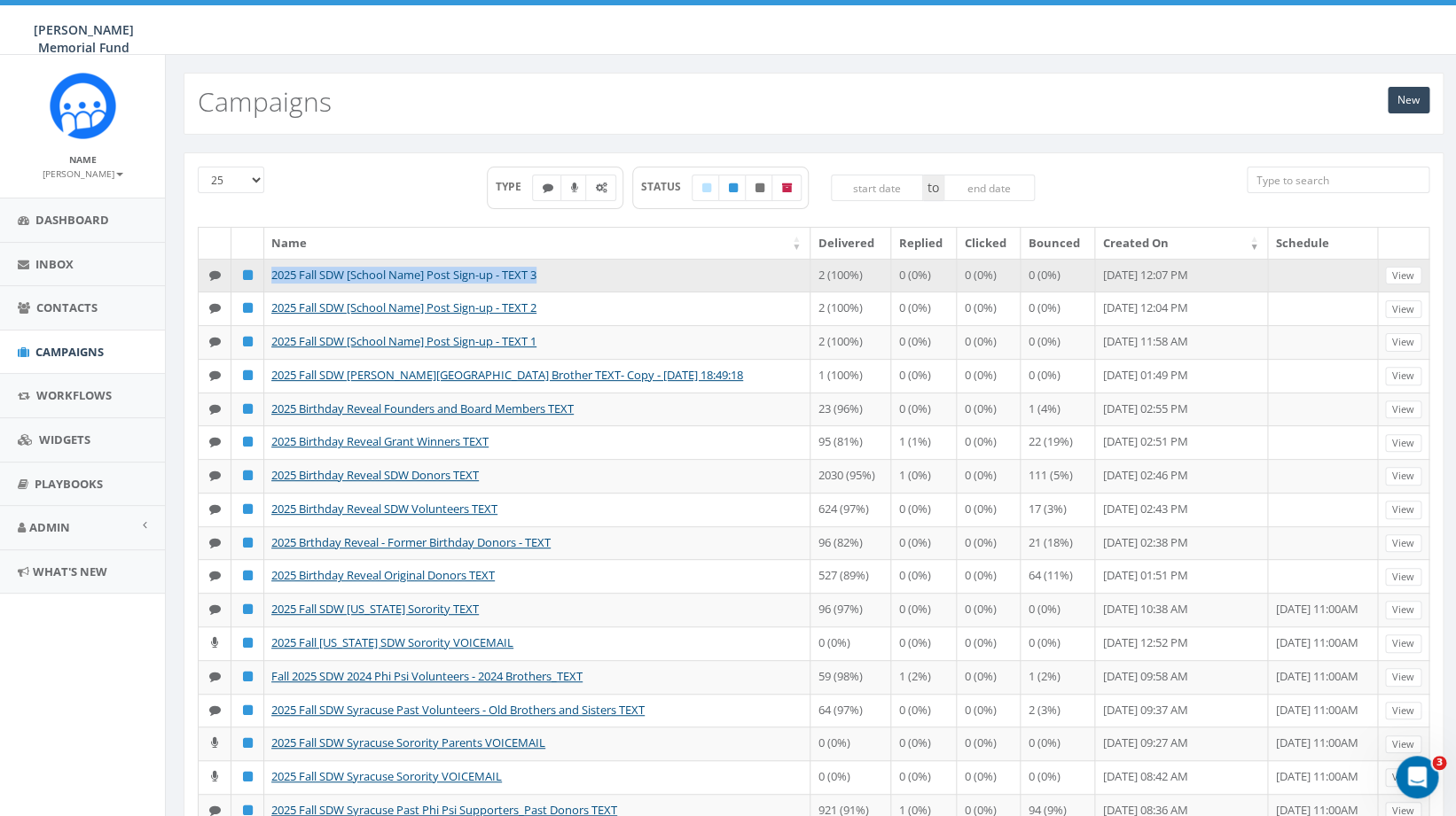
drag, startPoint x: 558, startPoint y: 274, endPoint x: 274, endPoint y: 279, distance: 284.0
click at [274, 279] on td "2025 Fall SDW [School Name] Post Sign-up - TEXT 3" at bounding box center [538, 276] width 546 height 34
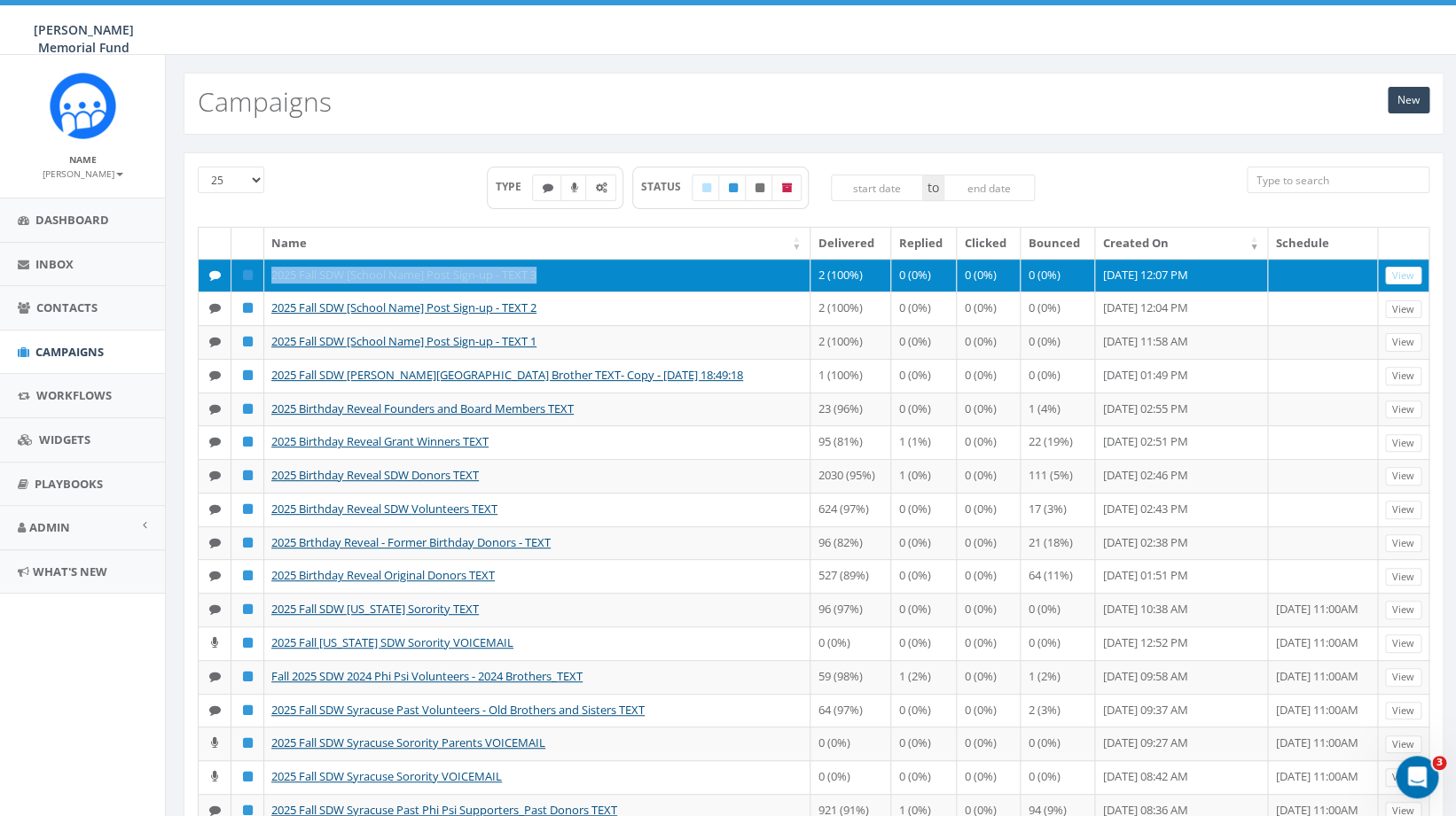
copy link "2025 Fall SDW [School Name] Post Sign-up - TEXT 3"
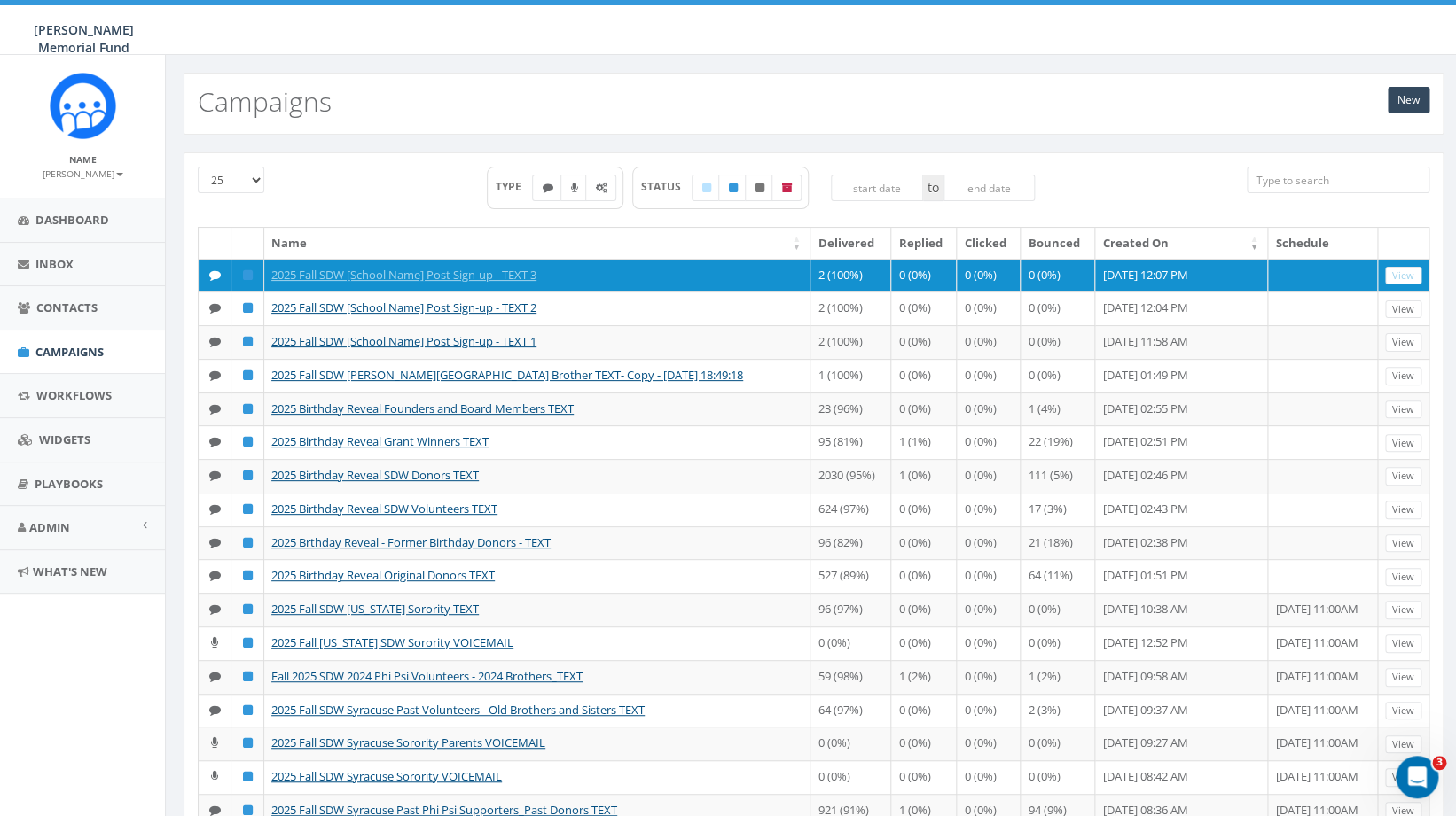
click at [1216, 106] on div "New Campaigns" at bounding box center [814, 104] width 1261 height 62
click at [1418, 94] on link "New" at bounding box center [1408, 100] width 42 height 26
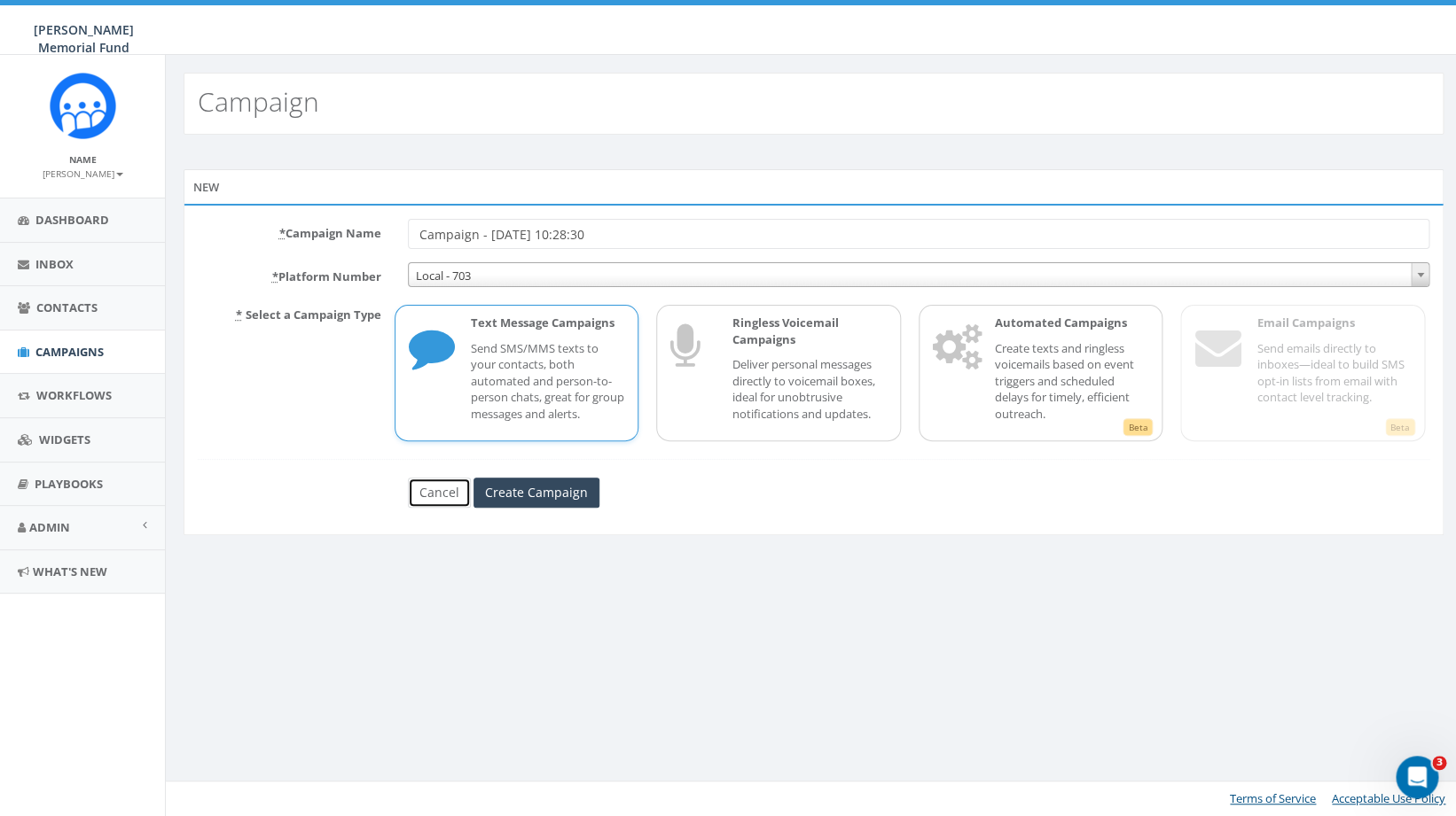
click at [454, 494] on link "Cancel" at bounding box center [439, 493] width 63 height 30
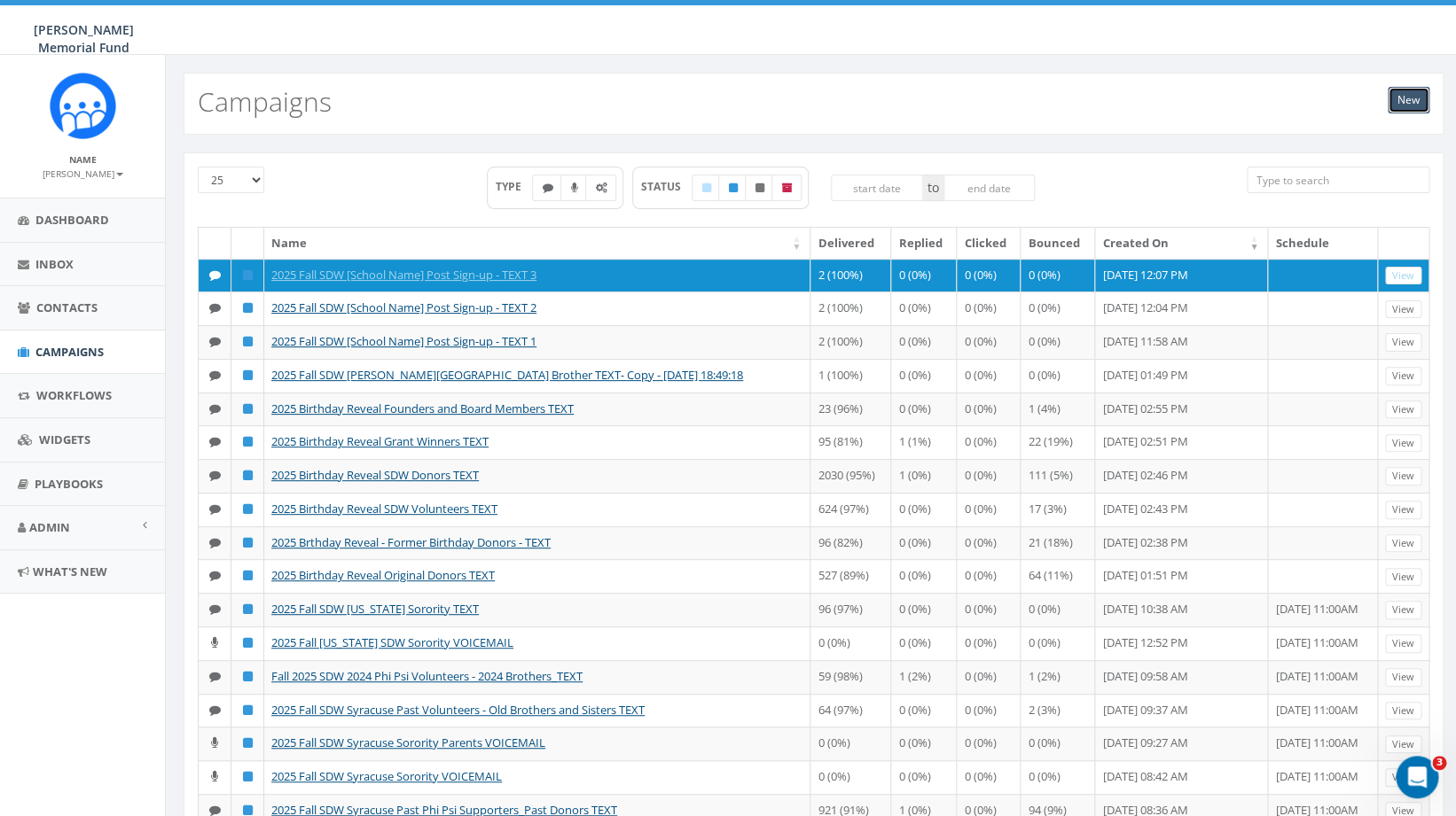
click at [1404, 98] on link "New" at bounding box center [1408, 100] width 42 height 26
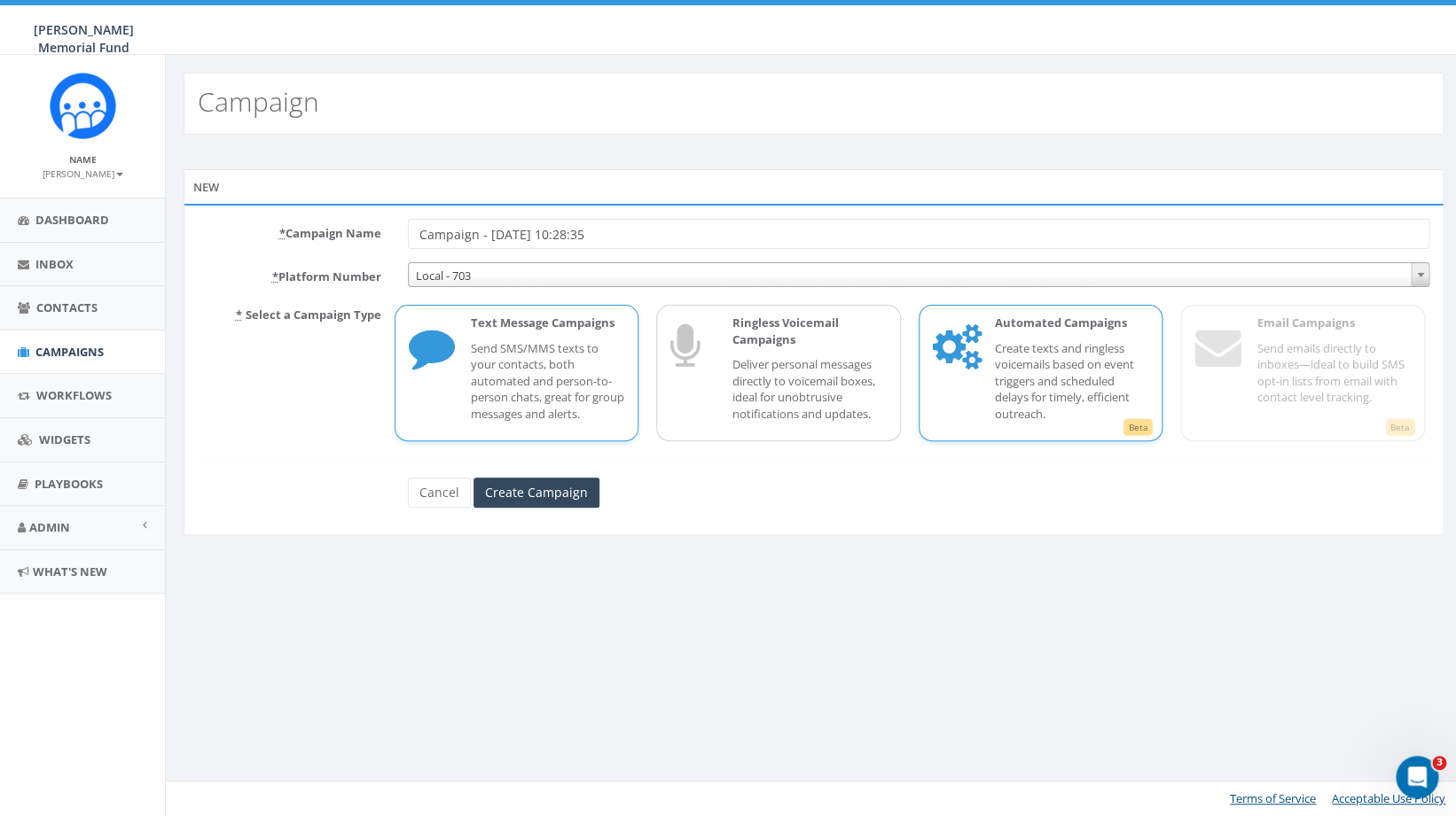
click at [1003, 394] on p "Create texts and ringless voicemails based on event triggers and scheduled dela…" at bounding box center [1072, 381] width 154 height 82
click at [1003, 393] on p "Create texts and ringless voicemails based on event triggers and scheduled dela…" at bounding box center [1072, 381] width 154 height 82
click at [514, 496] on input "Create Campaign" at bounding box center [536, 493] width 126 height 30
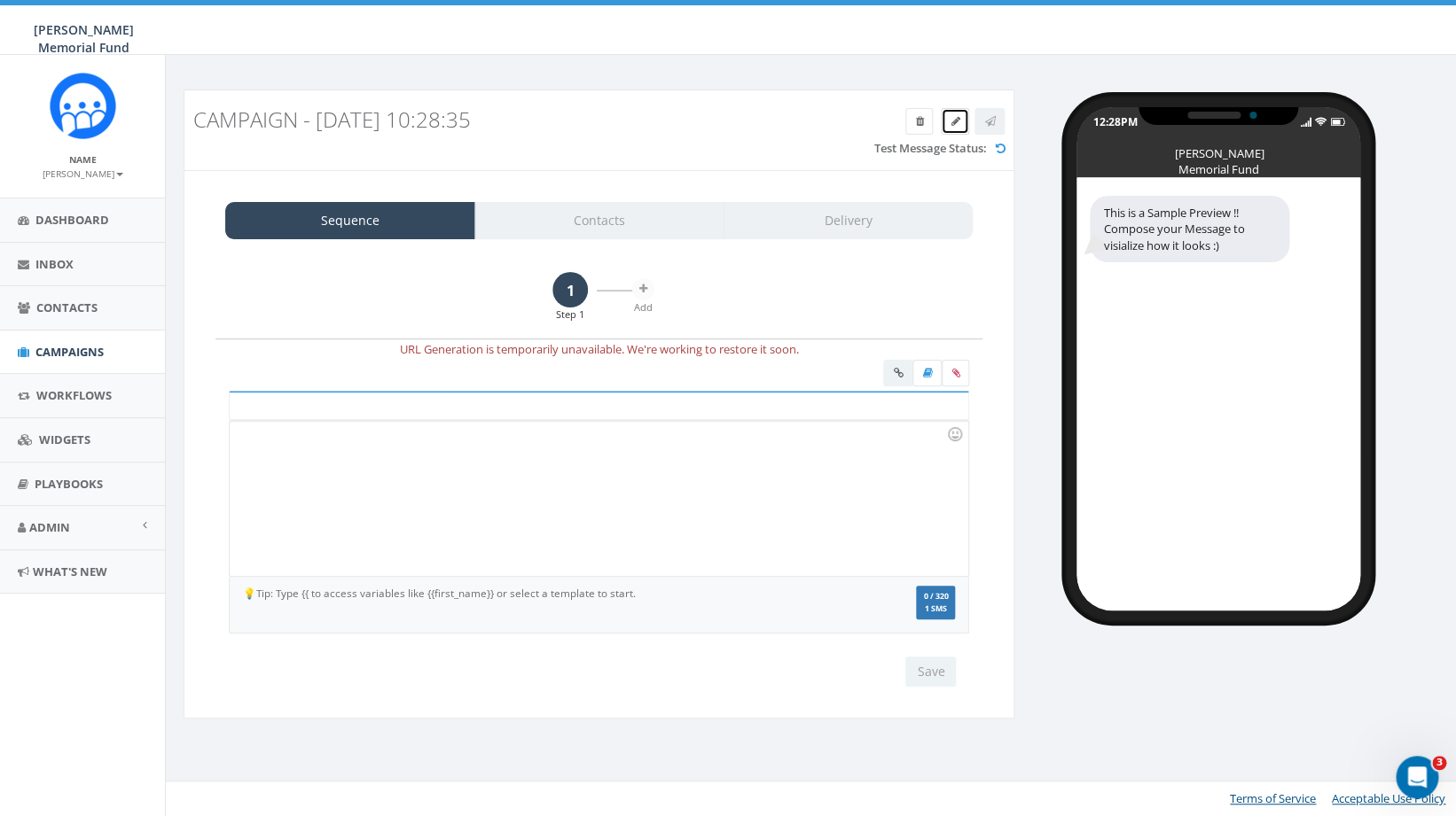
click at [960, 126] on link at bounding box center [955, 122] width 28 height 26
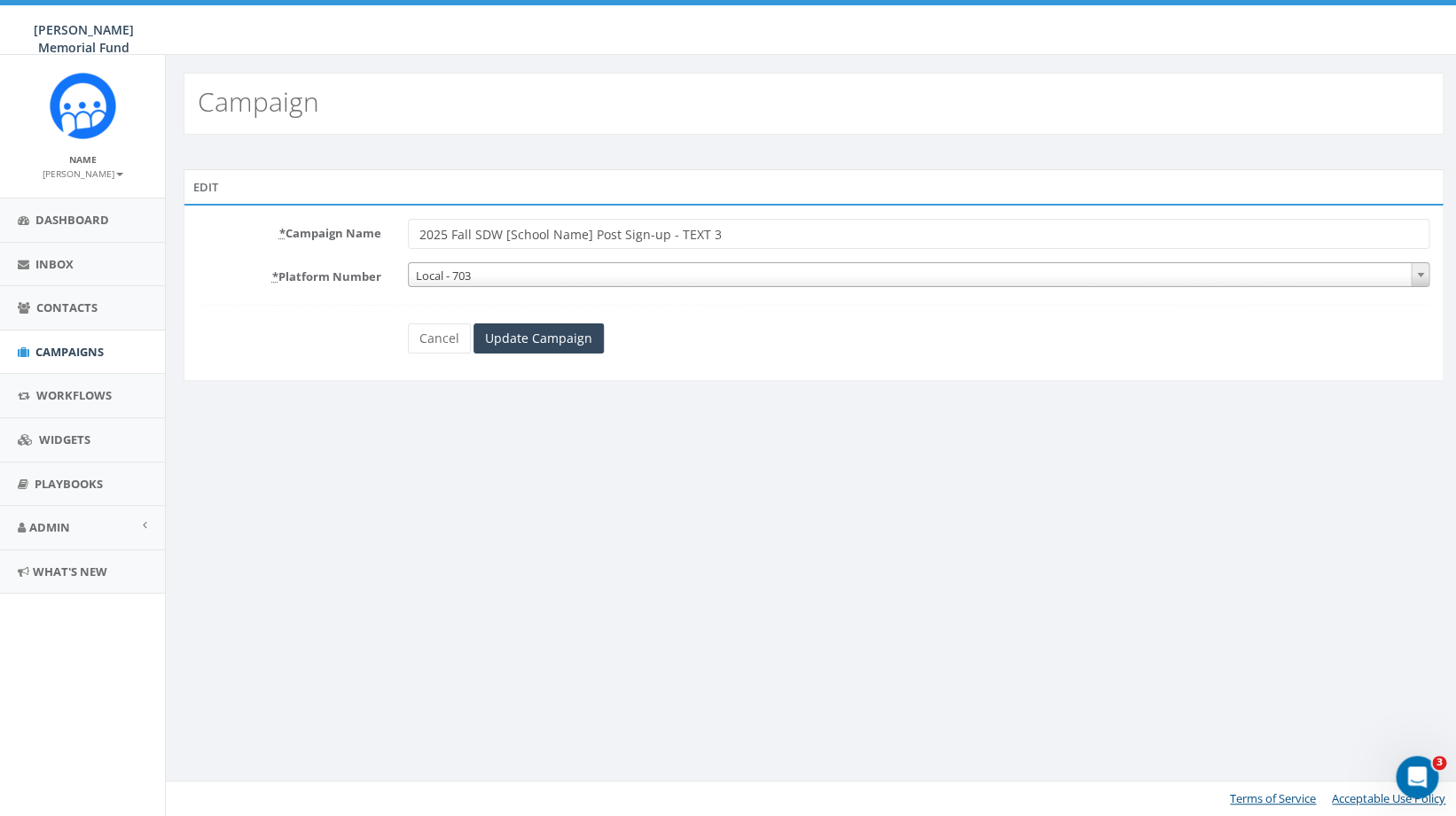
drag, startPoint x: 735, startPoint y: 233, endPoint x: 676, endPoint y: 235, distance: 59.0
click at [676, 235] on input "2025 Fall SDW [School Name] Post Sign-up - TEXT 3" at bounding box center [918, 234] width 1022 height 30
type input "2025 Fall SDW [School Name] Post Sign-up - 3 Text Messages"
click at [576, 336] on input "Update Campaign" at bounding box center [538, 338] width 130 height 30
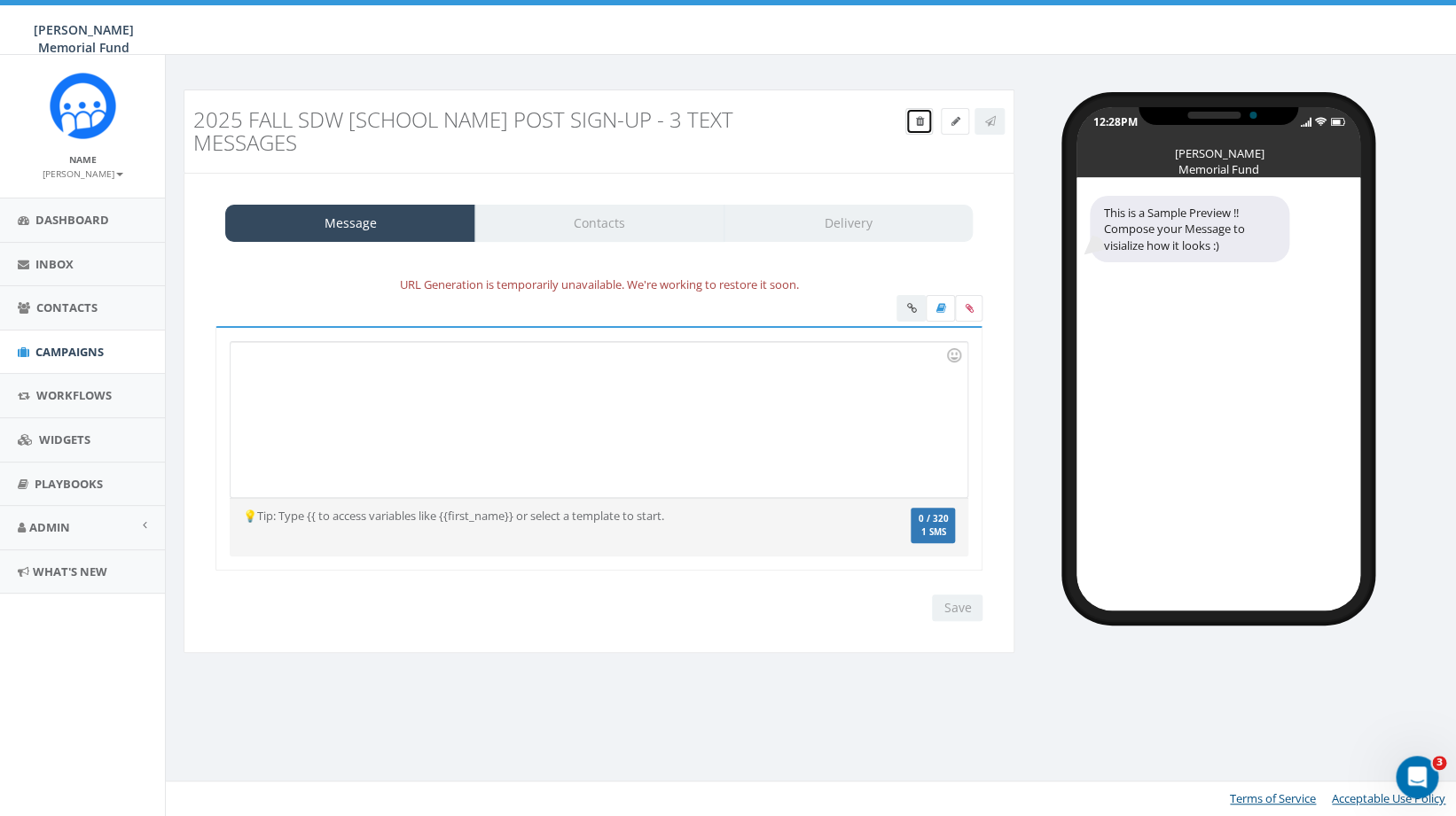
click at [915, 114] on span at bounding box center [919, 121] width 8 height 15
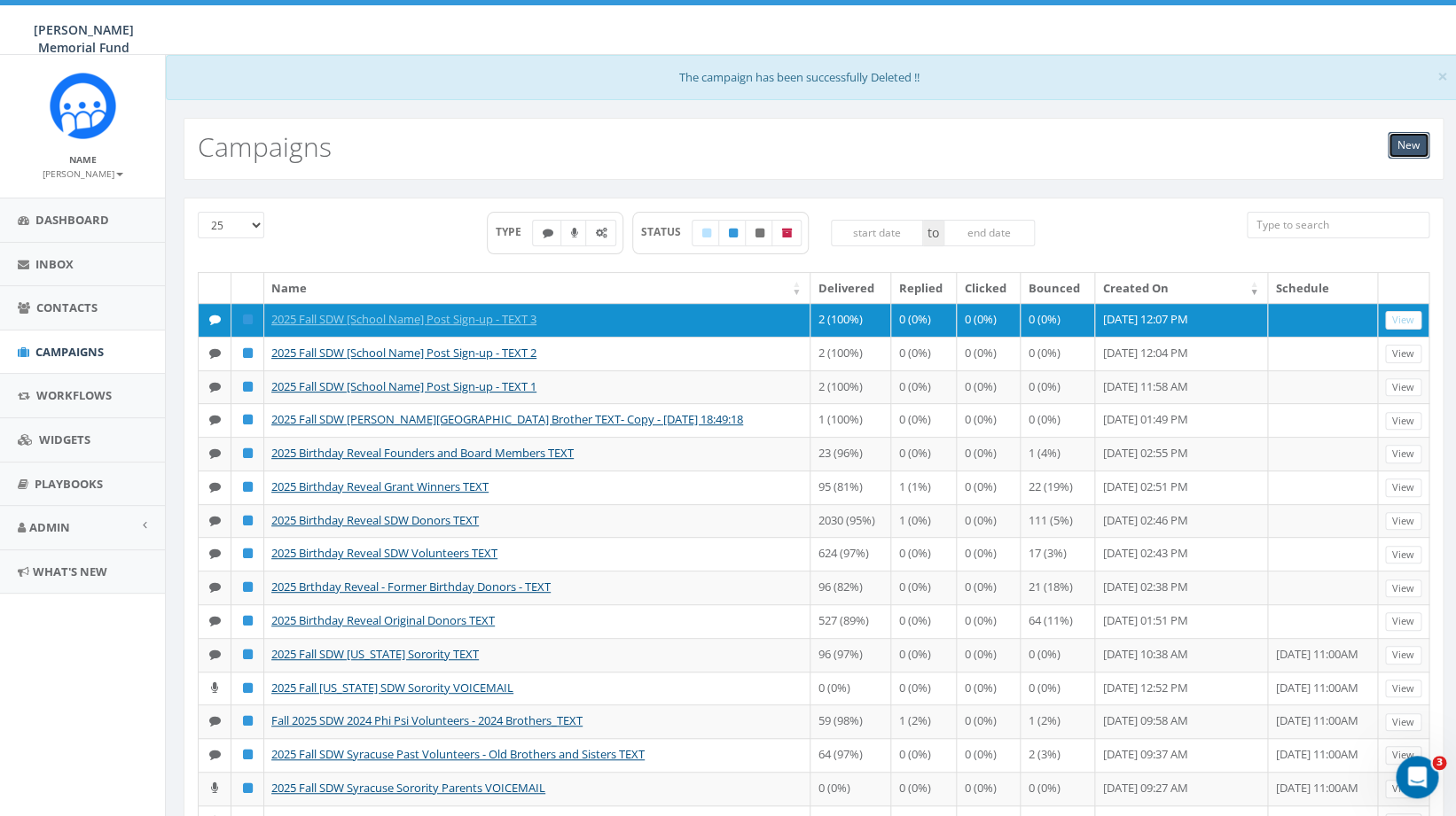
click at [1402, 150] on link "New" at bounding box center [1408, 145] width 42 height 26
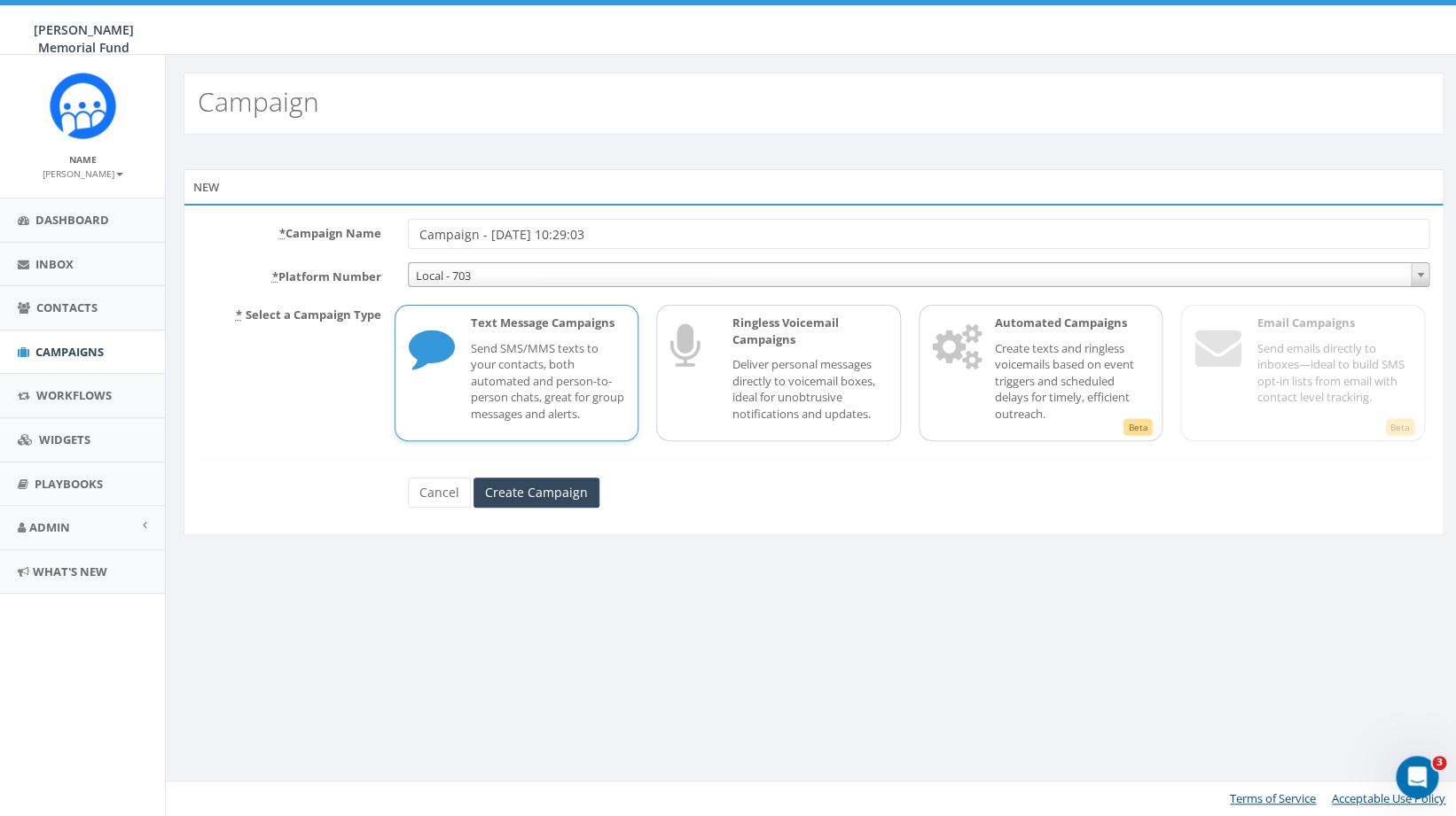
drag, startPoint x: 647, startPoint y: 232, endPoint x: 374, endPoint y: 226, distance: 273.1
click at [408, 226] on input "Campaign - [DATE] 10:29:03" at bounding box center [918, 234] width 1022 height 30
drag, startPoint x: 676, startPoint y: 233, endPoint x: 738, endPoint y: 236, distance: 62.1
click at [738, 236] on input "2025 Fall SDW [School Name] Post Sign-up - TEXT 3" at bounding box center [918, 234] width 1022 height 30
type input "2025 Fall SDW [School Name] Post Sign-up - 3 Text Messages"
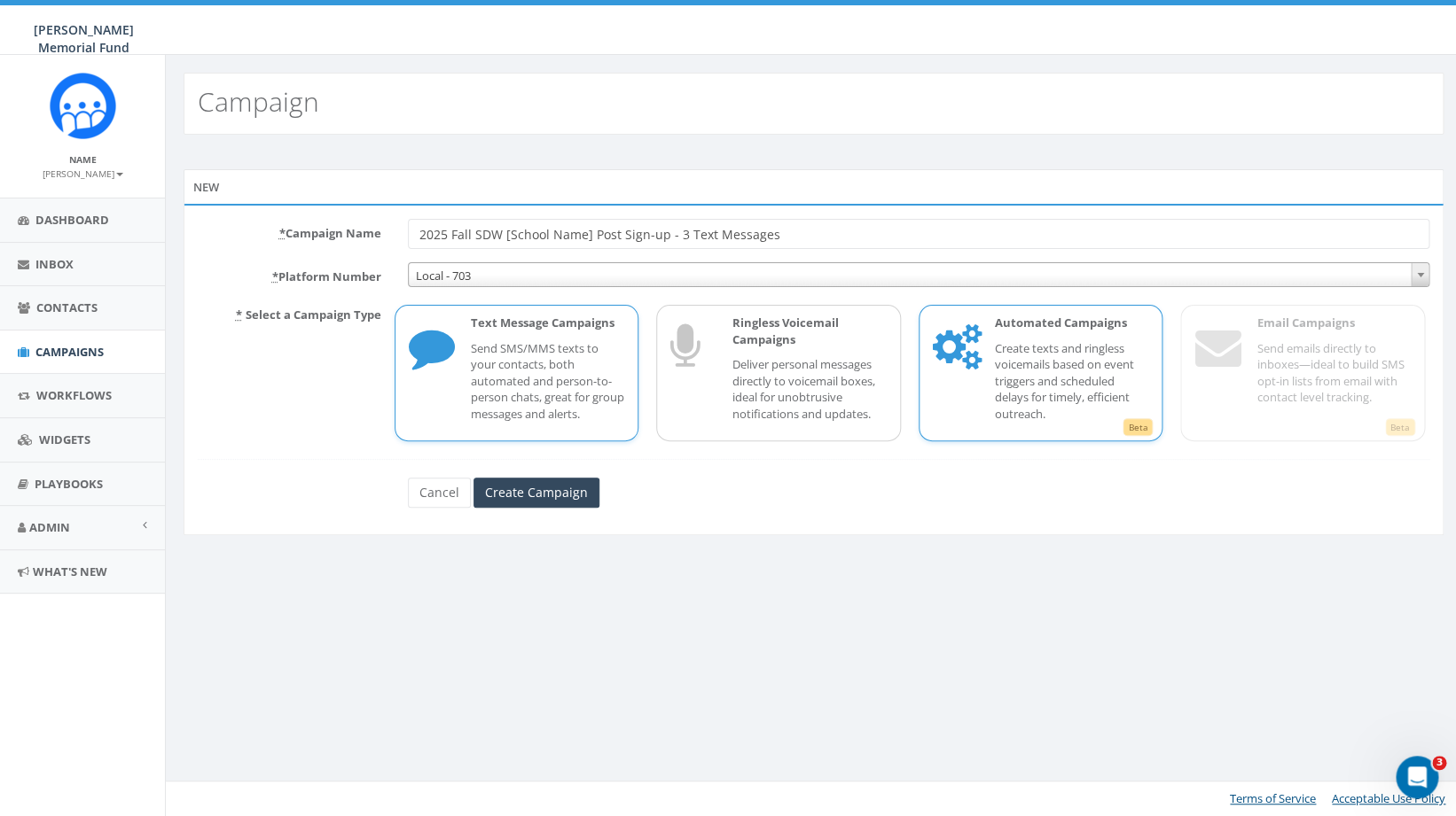
click at [1014, 365] on p "Create texts and ringless voicemails based on event triggers and scheduled dela…" at bounding box center [1072, 381] width 154 height 82
click at [532, 493] on input "Create Campaign" at bounding box center [536, 493] width 126 height 30
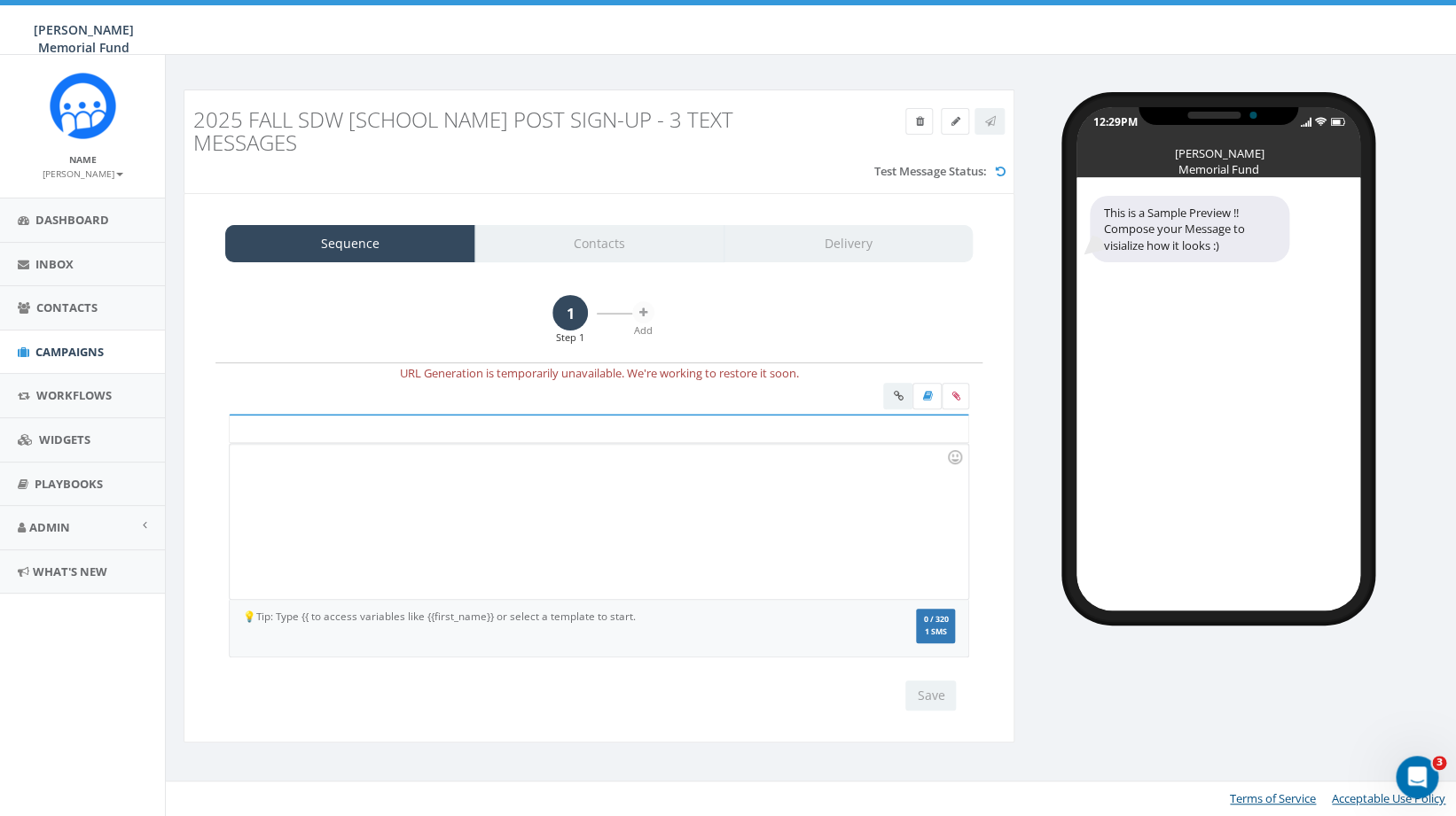
click at [403, 472] on div at bounding box center [598, 522] width 738 height 155
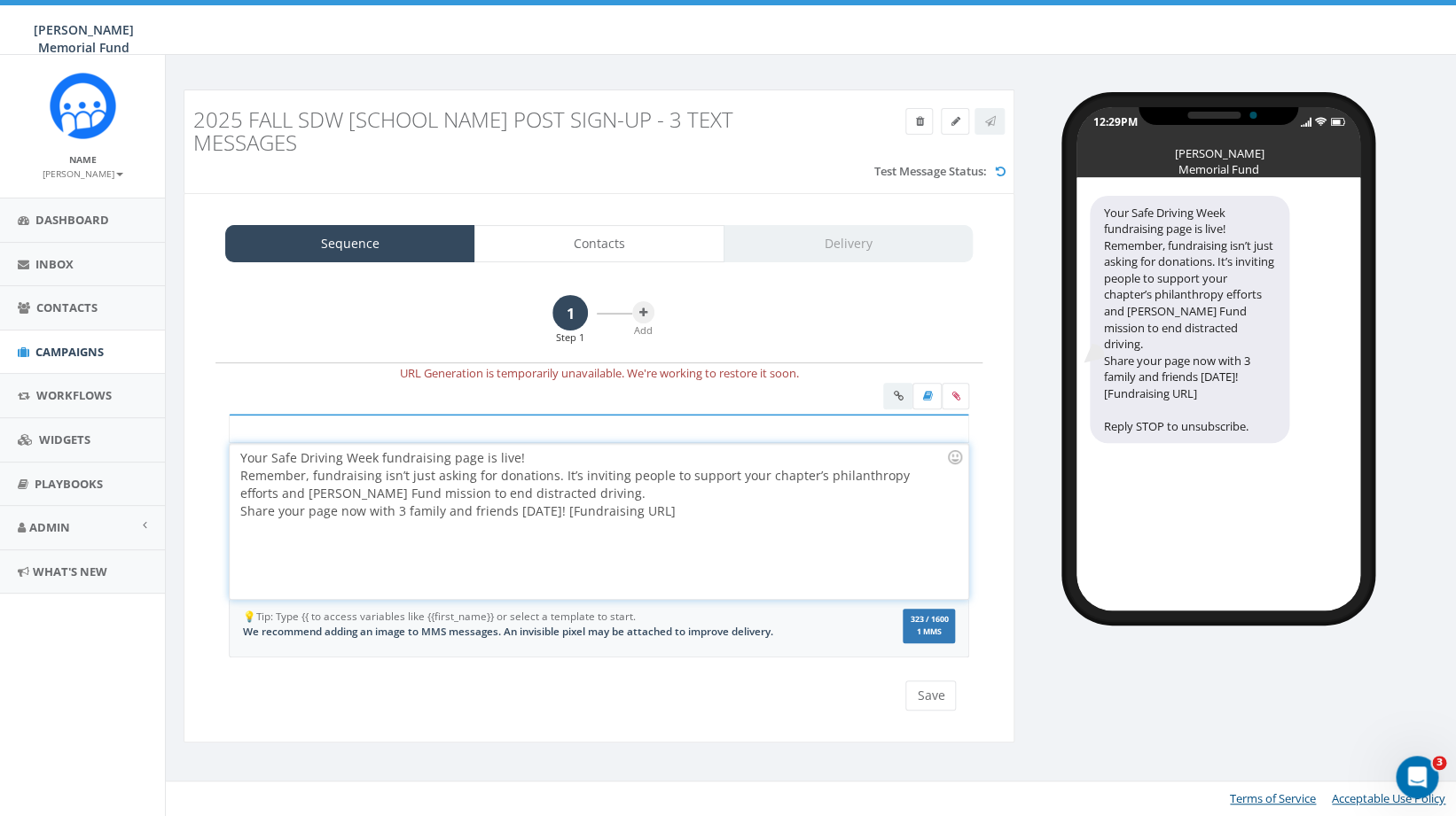
click at [534, 463] on div "Your Safe Driving Week fundraising page is live! Remember, fundraising isn’t ju…" at bounding box center [598, 522] width 738 height 155
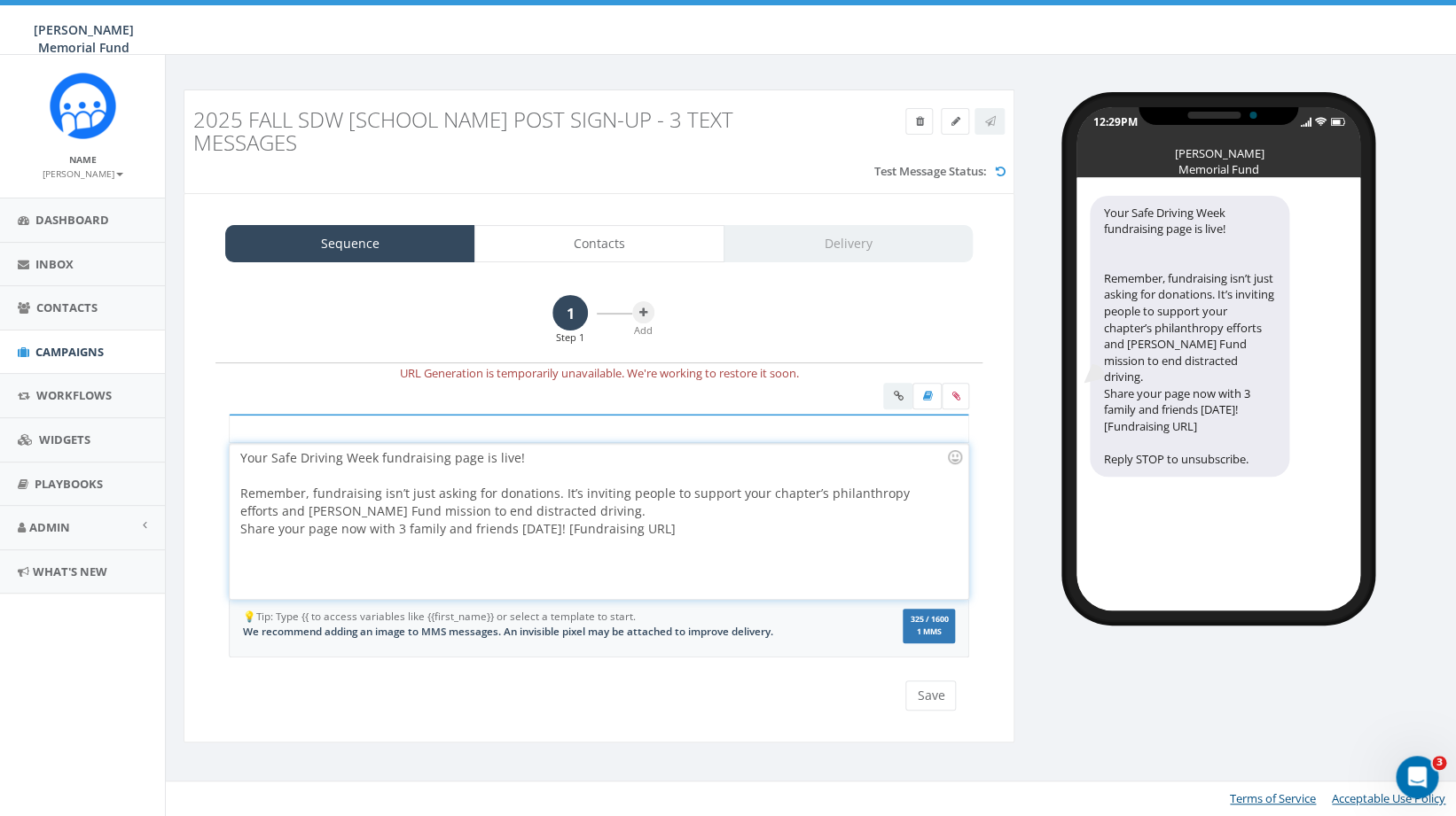
click at [577, 512] on div "Your Safe Driving Week fundraising page is live! Remember, fundraising isn’t ju…" at bounding box center [598, 522] width 738 height 155
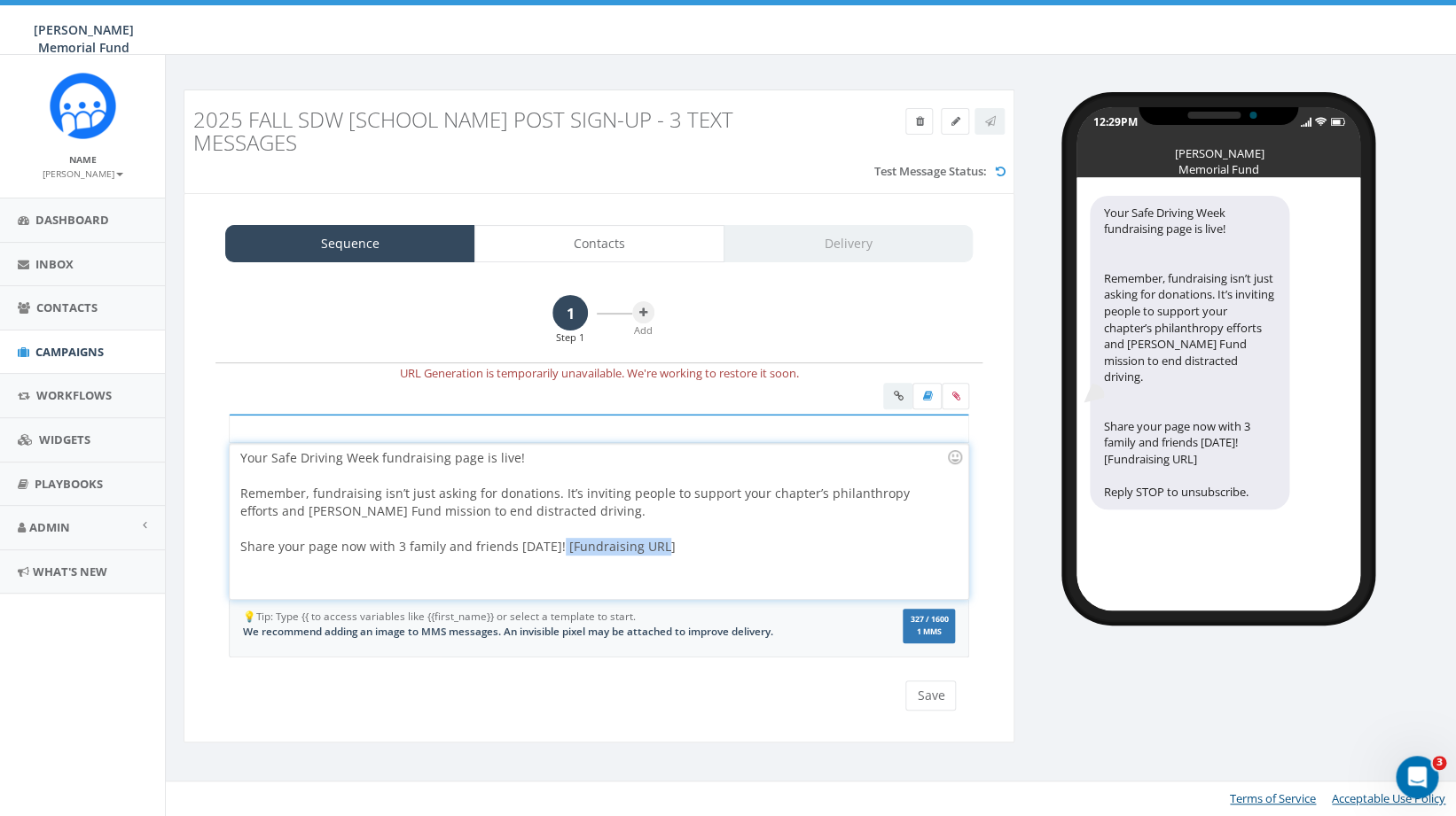
drag, startPoint x: 661, startPoint y: 552, endPoint x: 552, endPoint y: 555, distance: 109.0
click at [552, 555] on div "Your Safe Driving Week fundraising page is live! Remember, fundraising isn’t ju…" at bounding box center [598, 522] width 738 height 155
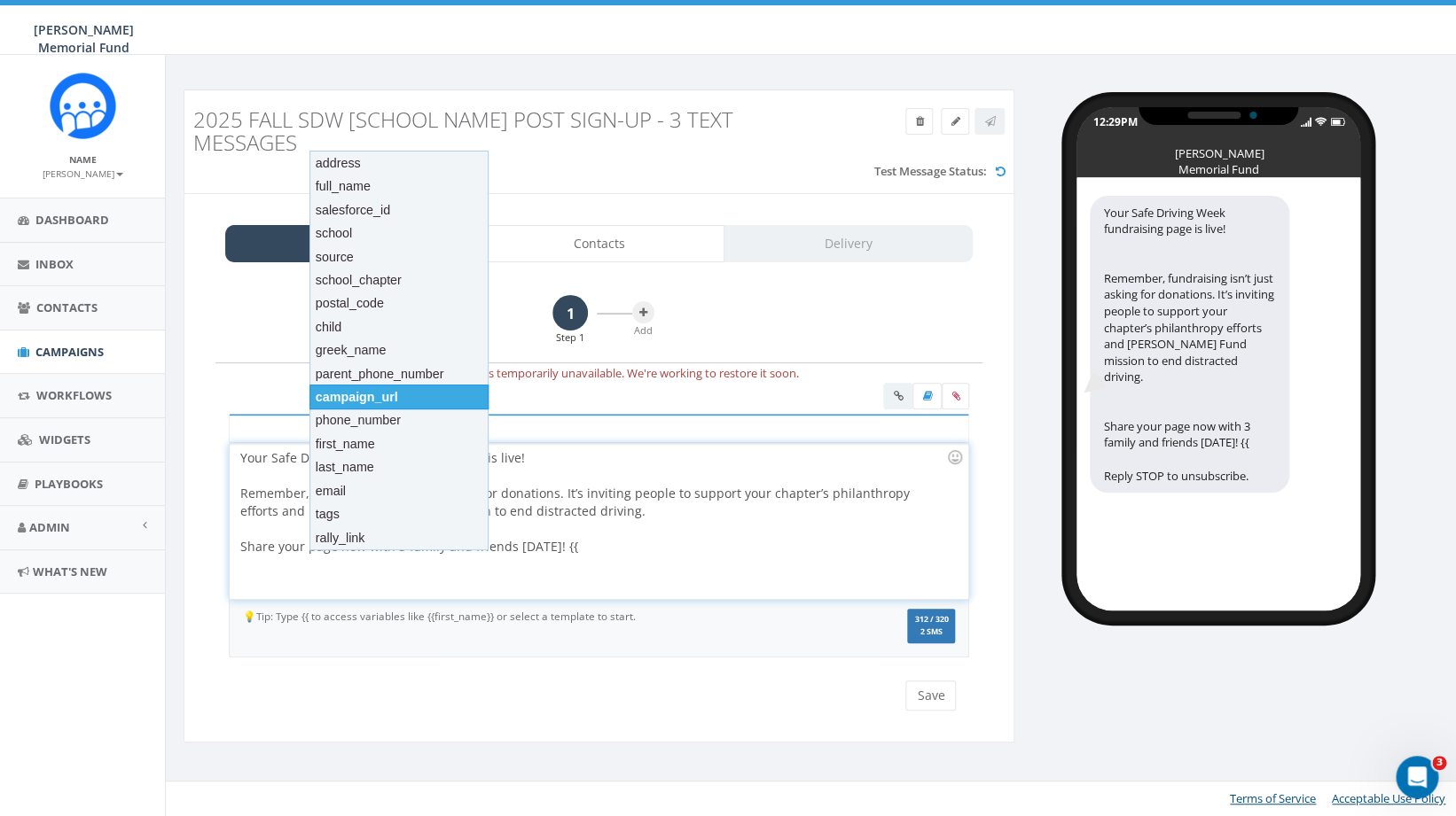
click at [438, 402] on div "campaign_url" at bounding box center [399, 397] width 180 height 25
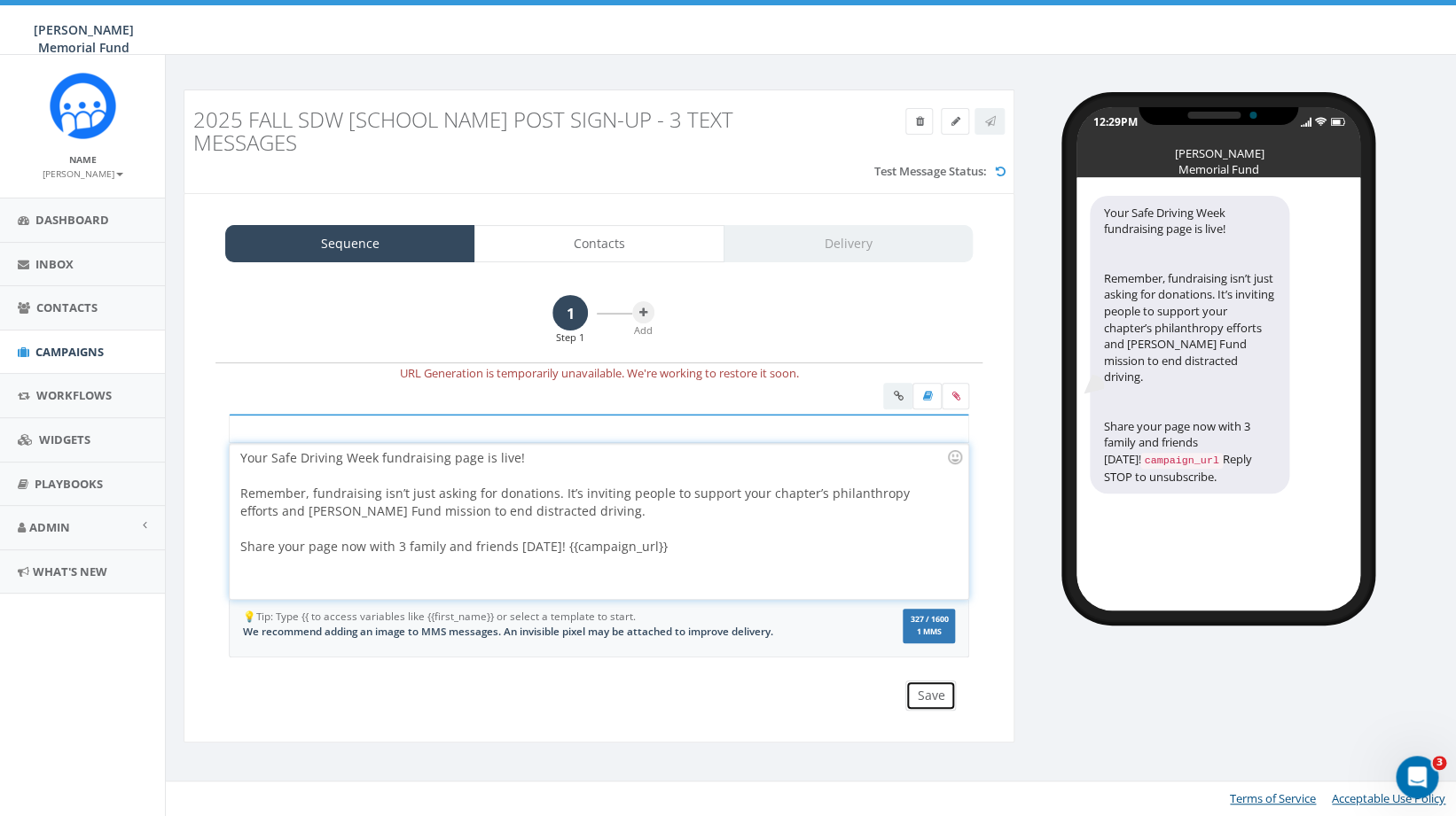
click at [935, 700] on button "Save" at bounding box center [930, 695] width 50 height 30
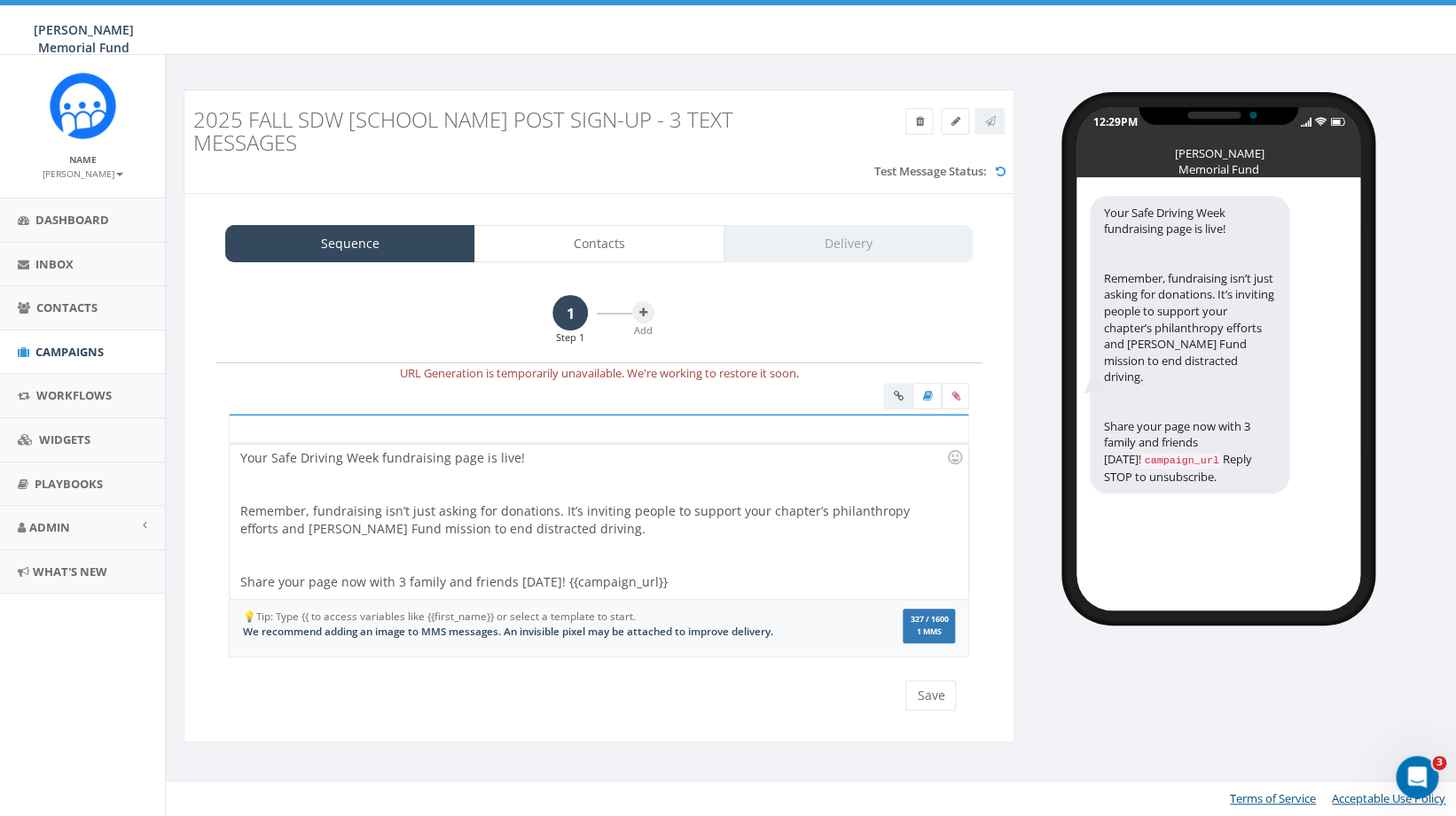
click at [484, 580] on div "Your Safe Driving Week fundraising page is live! Remember, fundraising isn’t ju…" at bounding box center [598, 522] width 738 height 155
click at [490, 562] on div at bounding box center [593, 556] width 706 height 36
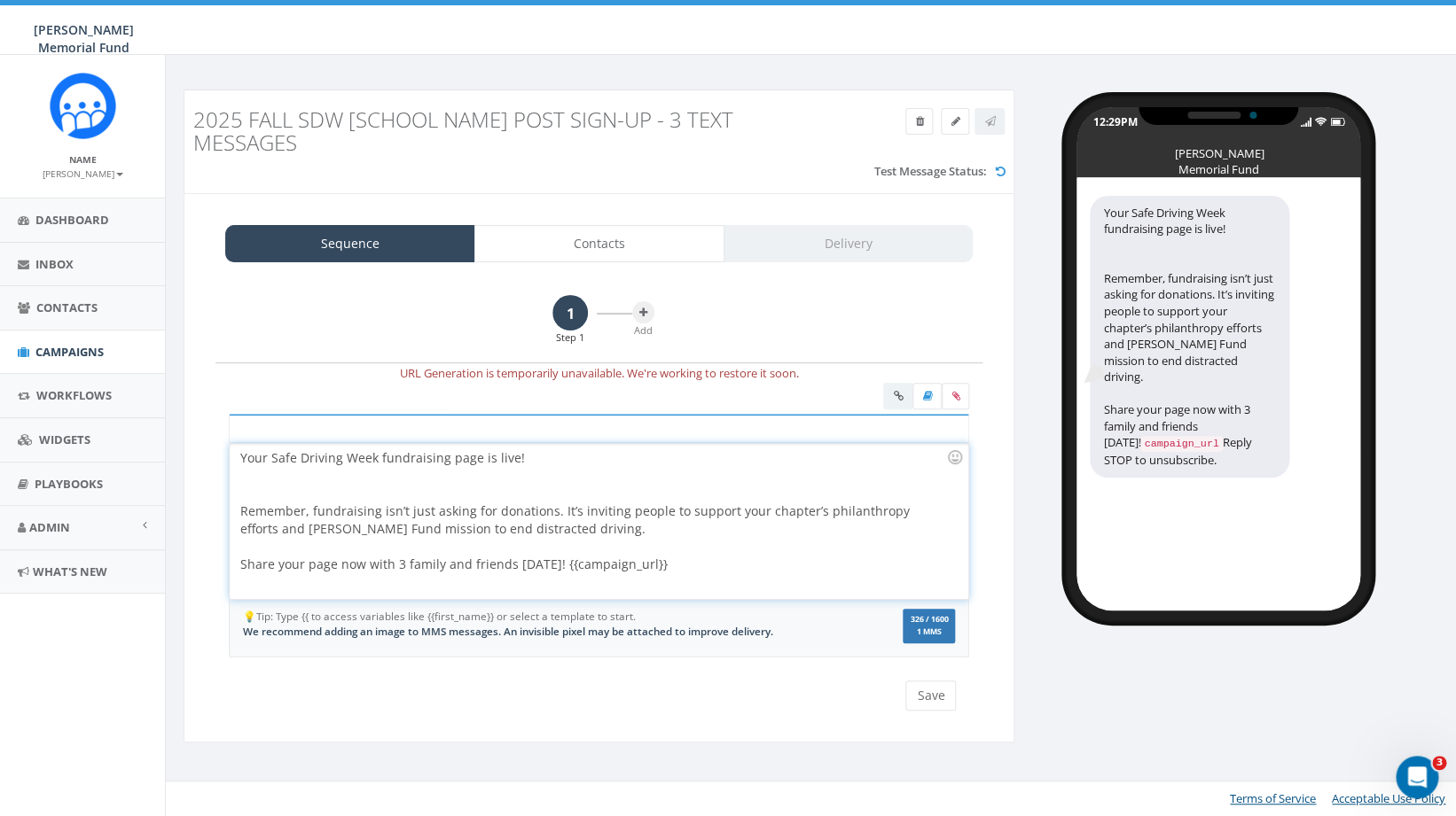
click at [439, 488] on div at bounding box center [593, 485] width 706 height 36
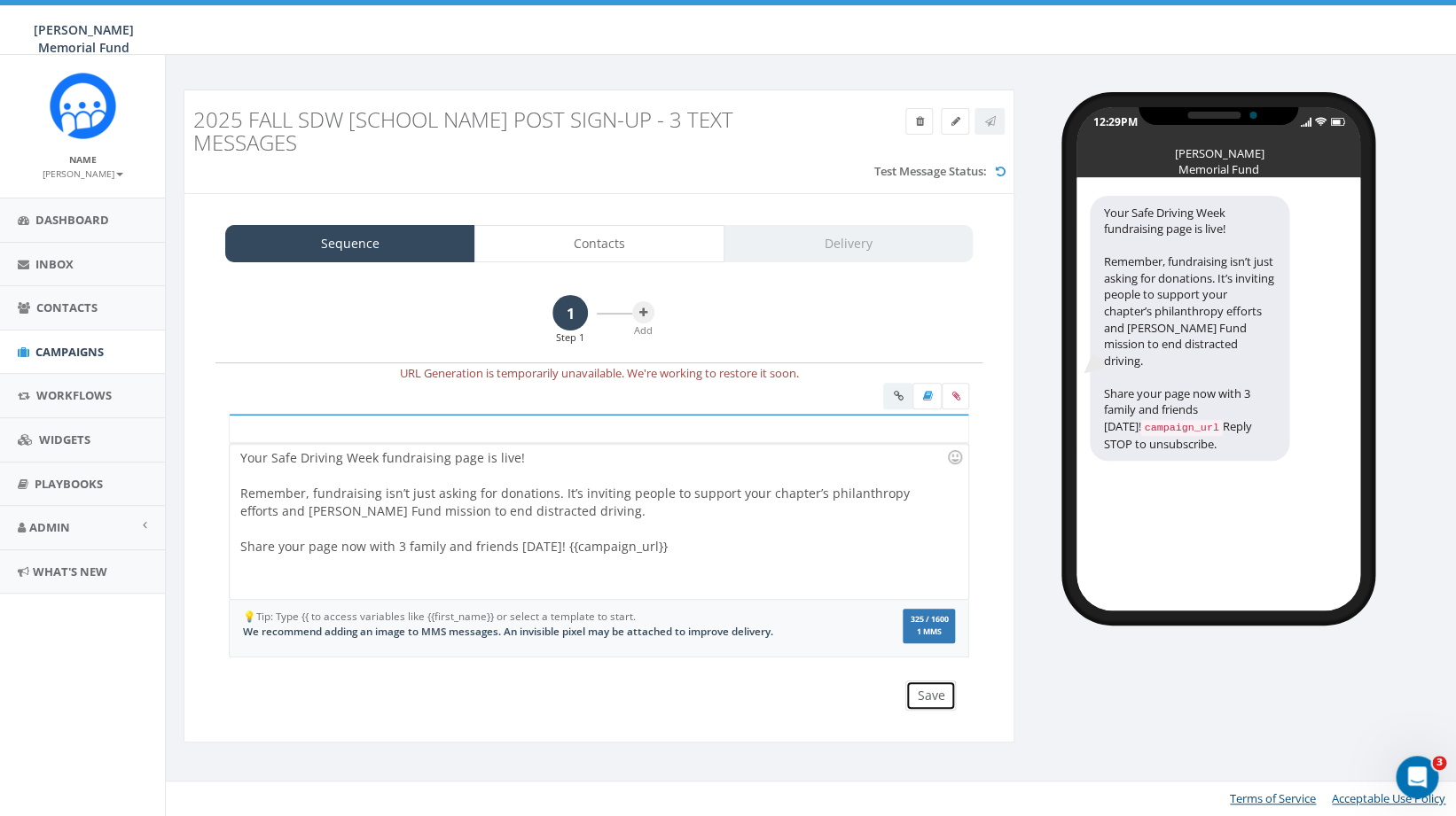
click at [943, 692] on button "Save" at bounding box center [930, 695] width 50 height 30
click at [645, 313] on icon at bounding box center [643, 312] width 8 height 10
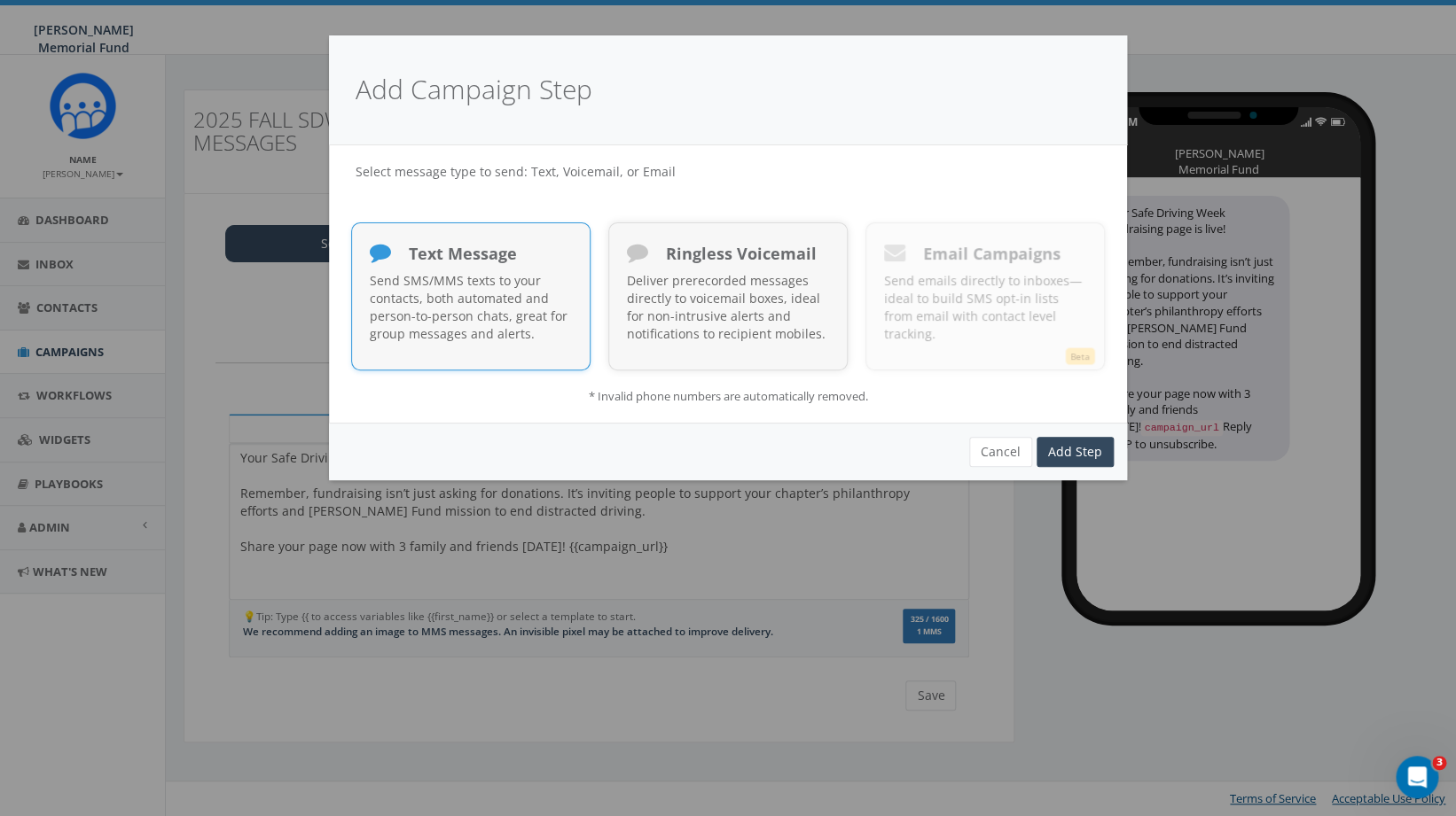
click at [509, 326] on p "Send SMS/MMS texts to your contacts, both automated and person-to-person chats,…" at bounding box center [470, 308] width 202 height 71
click at [1069, 454] on link "Add Step" at bounding box center [1075, 452] width 78 height 30
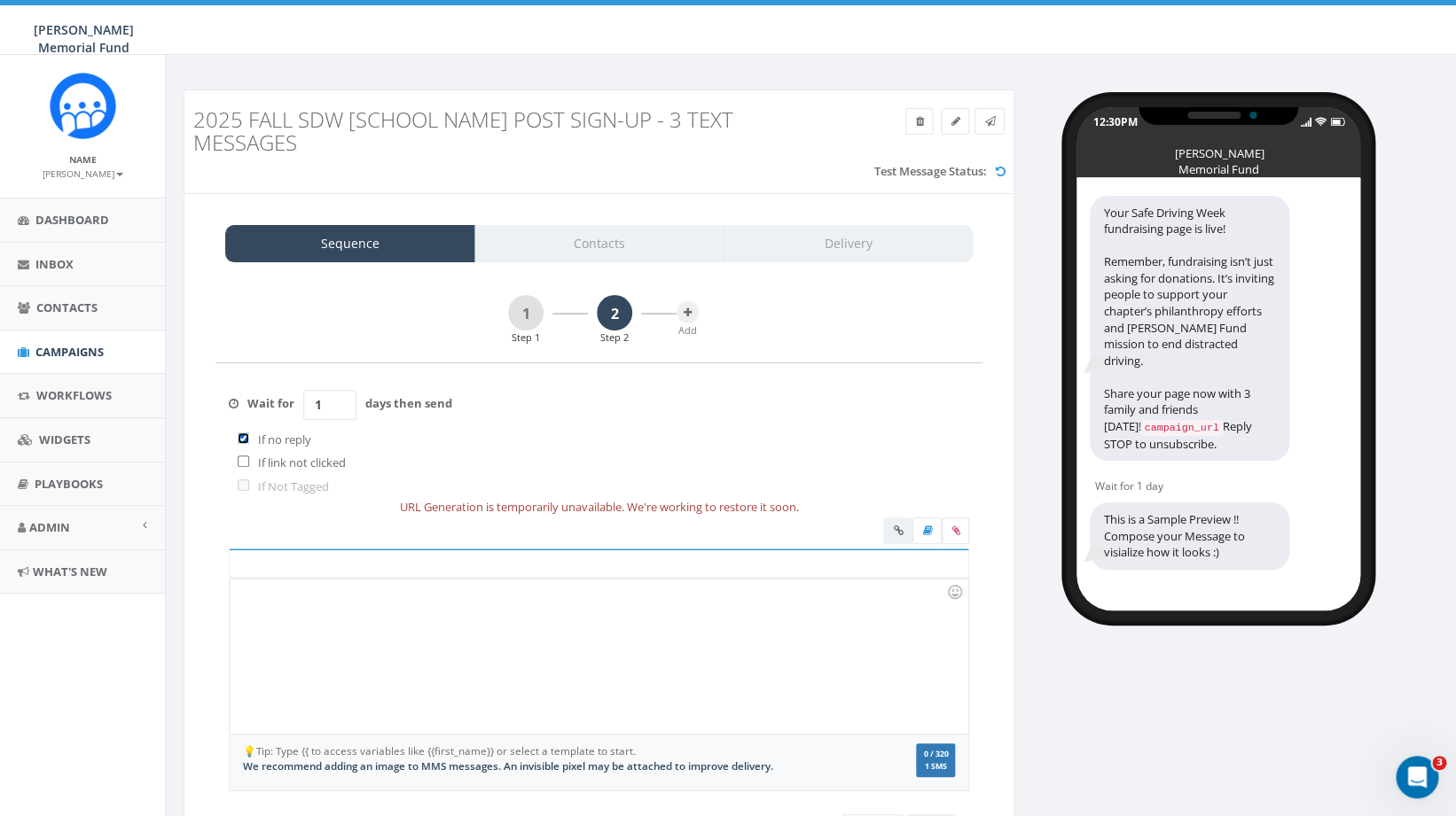
click at [249, 438] on input "checkbox" at bounding box center [243, 438] width 11 height 11
checkbox input "false"
drag, startPoint x: 339, startPoint y: 404, endPoint x: 276, endPoint y: 404, distance: 63.0
click at [303, 404] on input "1" at bounding box center [329, 405] width 53 height 30
type input "3"
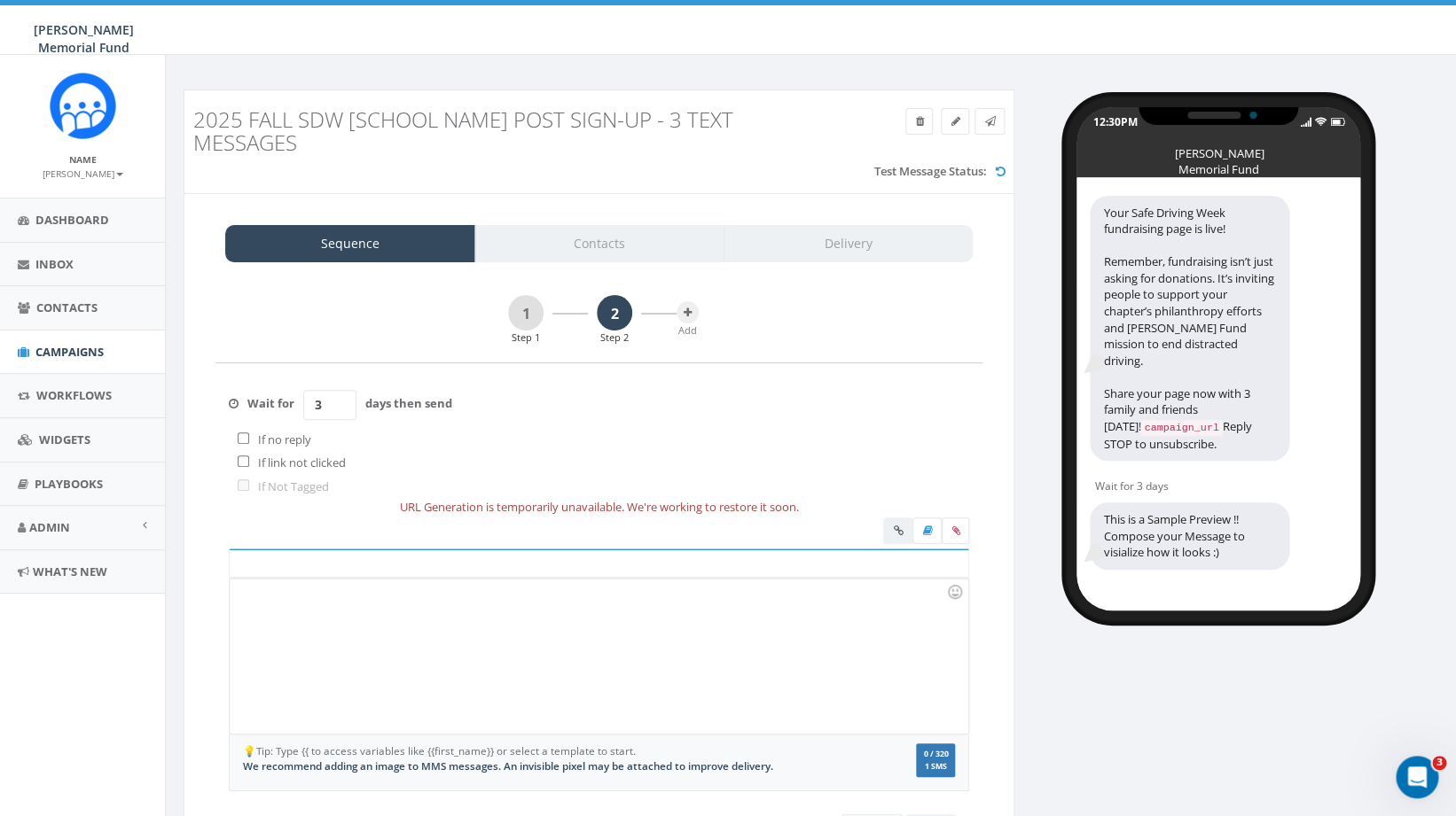
click at [322, 605] on div at bounding box center [598, 656] width 738 height 155
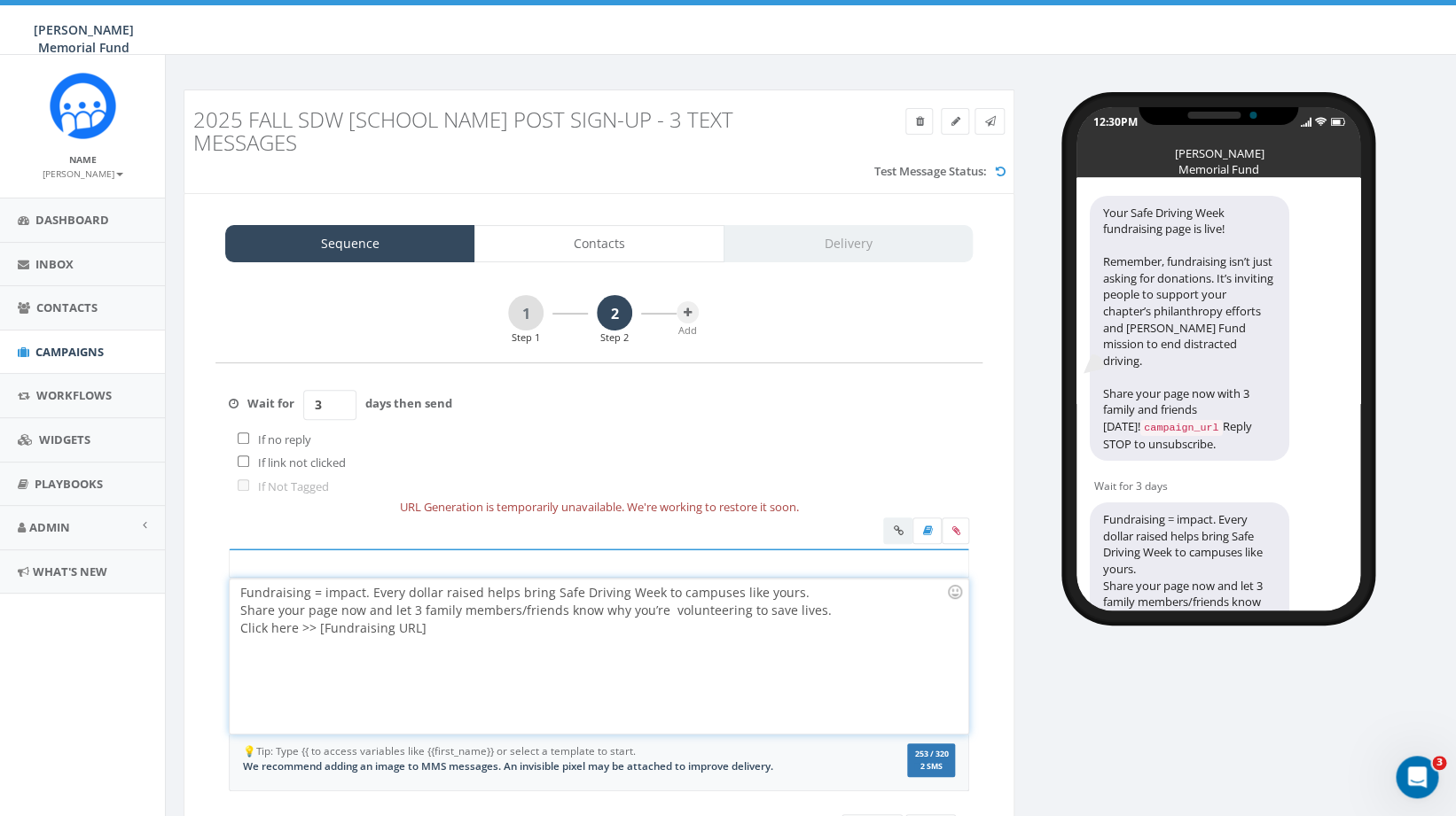
click at [812, 594] on div "Fundraising = impact. Every dollar raised helps bring Safe Driving Week to camp…" at bounding box center [598, 656] width 738 height 155
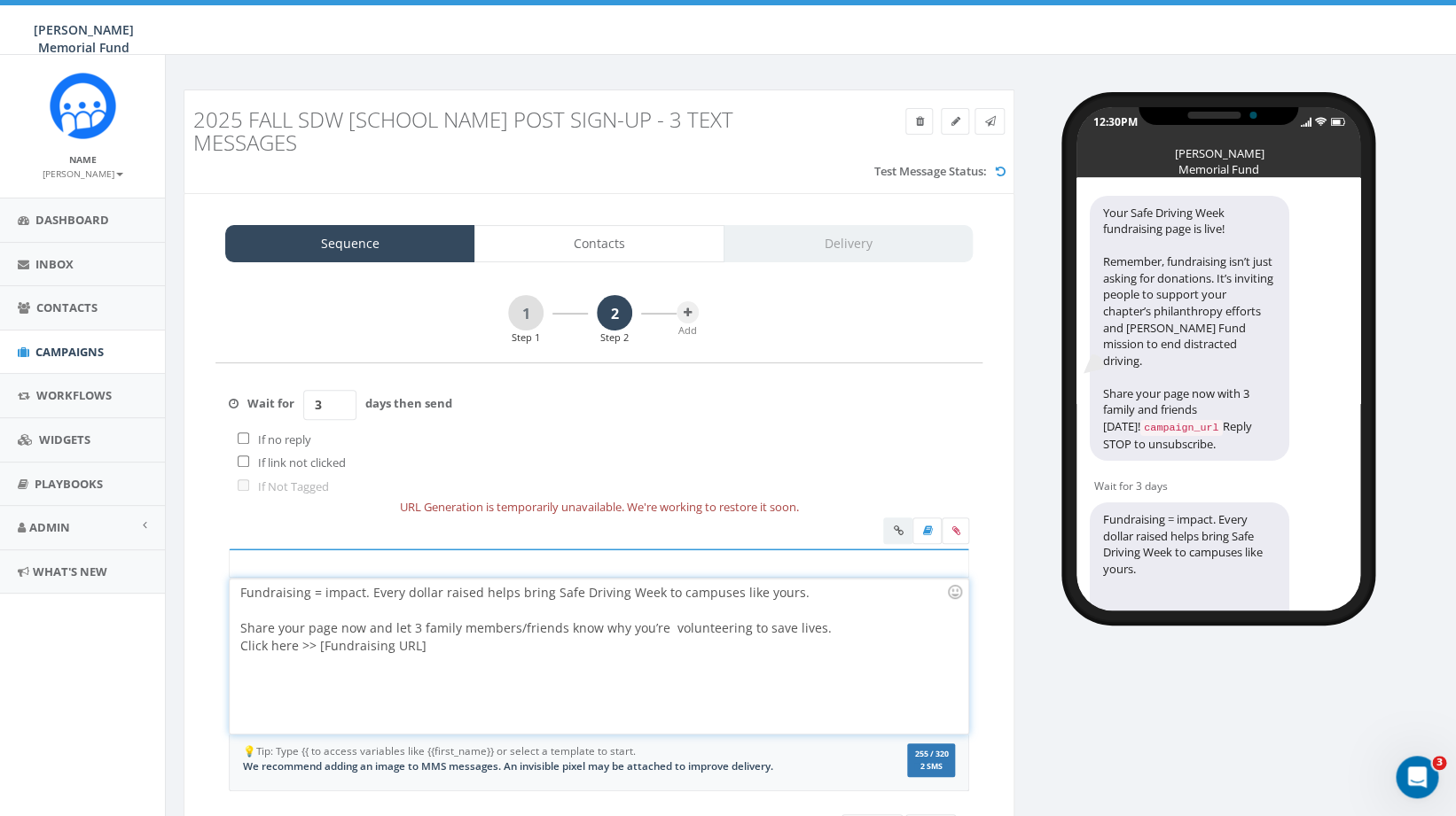
click at [821, 637] on div "Fundraising = impact. Every dollar raised helps bring Safe Driving Week to camp…" at bounding box center [598, 656] width 738 height 155
drag, startPoint x: 316, startPoint y: 666, endPoint x: 462, endPoint y: 676, distance: 146.3
click at [462, 676] on div "Fundraising = impact. Every dollar raised helps bring Safe Driving Week to camp…" at bounding box center [598, 656] width 738 height 155
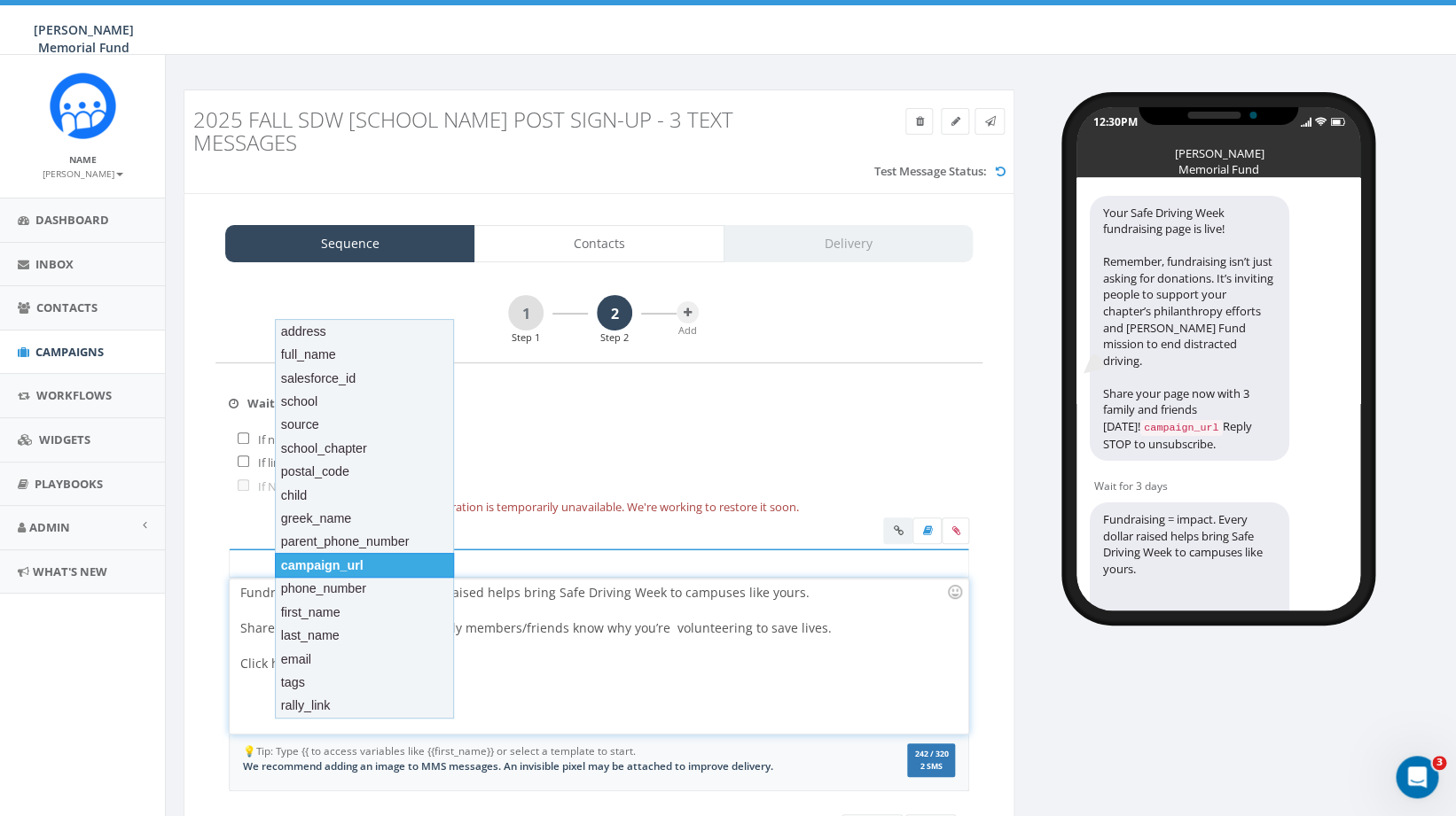
click at [377, 569] on div "campaign_url" at bounding box center [365, 565] width 180 height 25
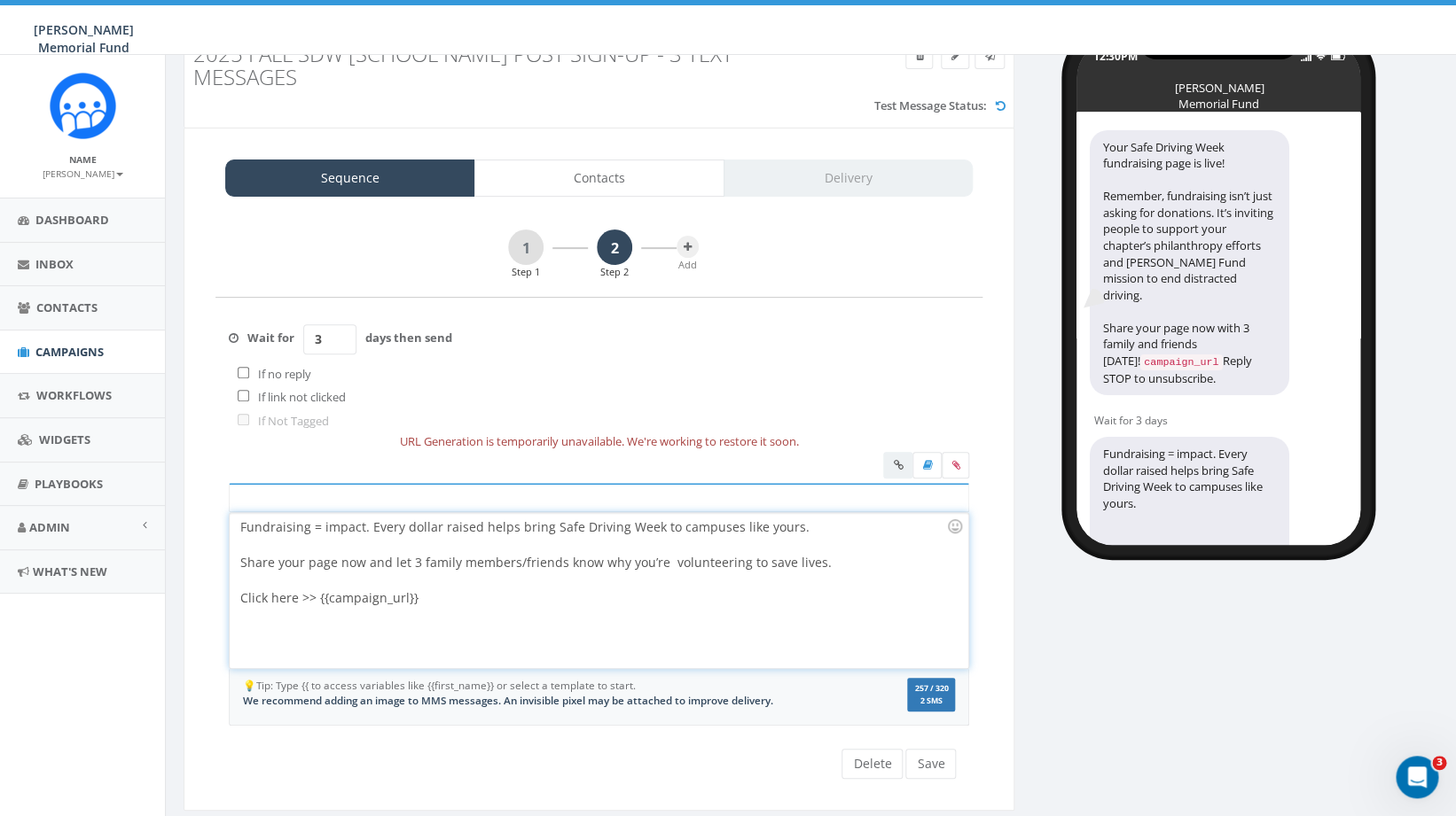
scroll to position [88, 0]
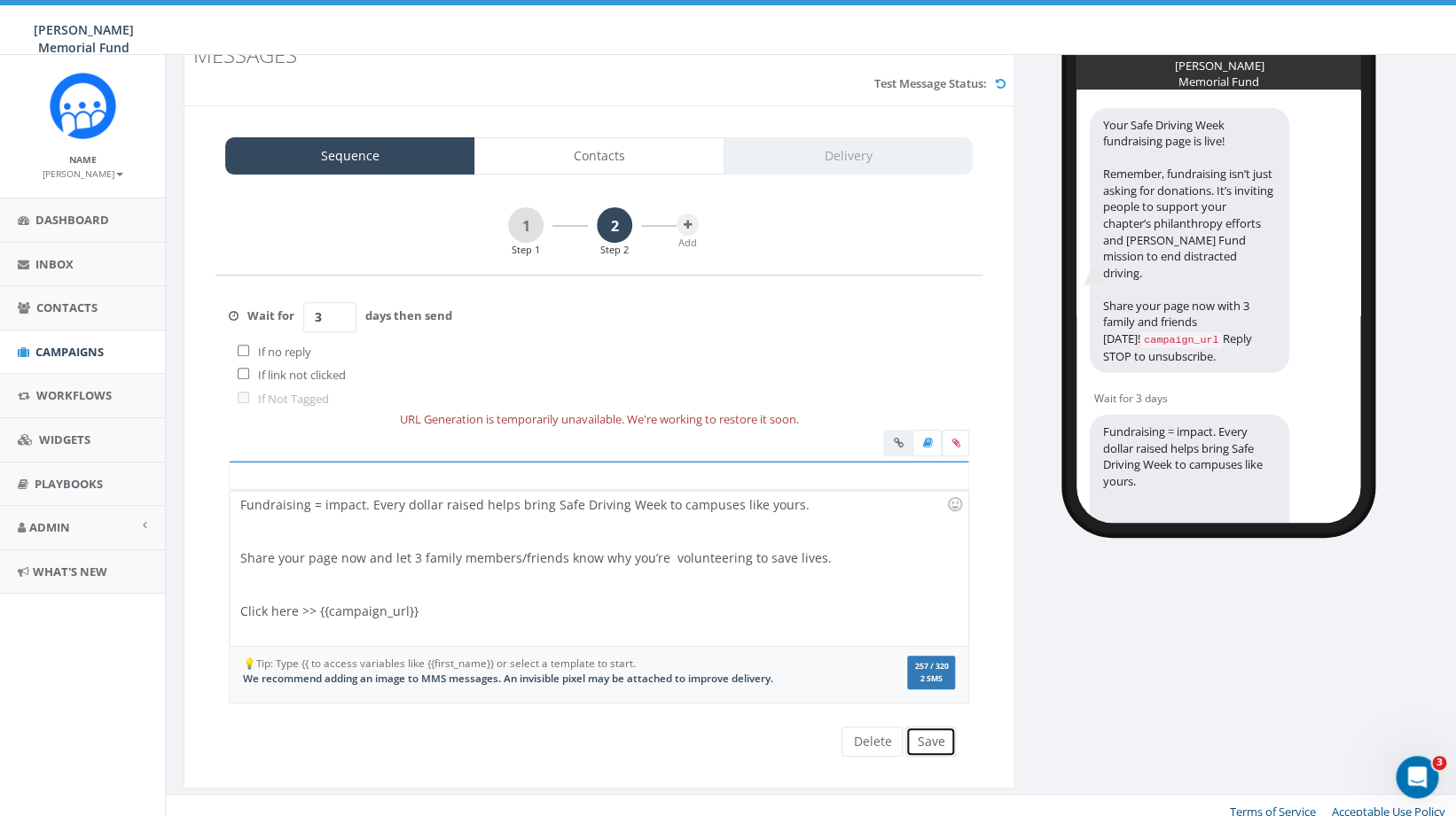
click at [925, 740] on button "Save" at bounding box center [930, 742] width 50 height 30
click at [508, 532] on div at bounding box center [593, 532] width 706 height 36
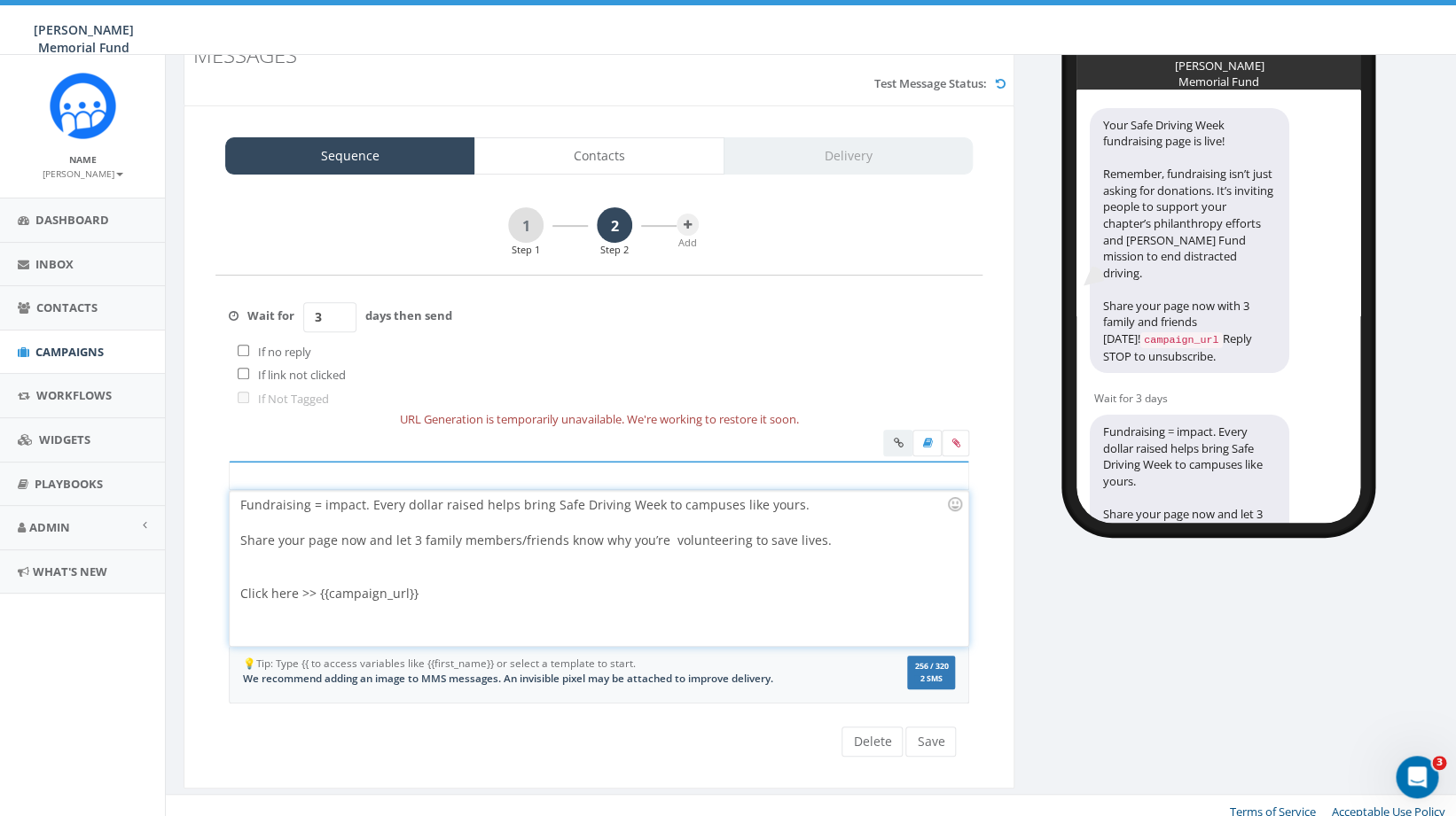
click at [442, 565] on div at bounding box center [593, 567] width 706 height 36
click at [938, 750] on button "Save" at bounding box center [930, 742] width 50 height 30
click at [690, 223] on icon at bounding box center [687, 224] width 8 height 10
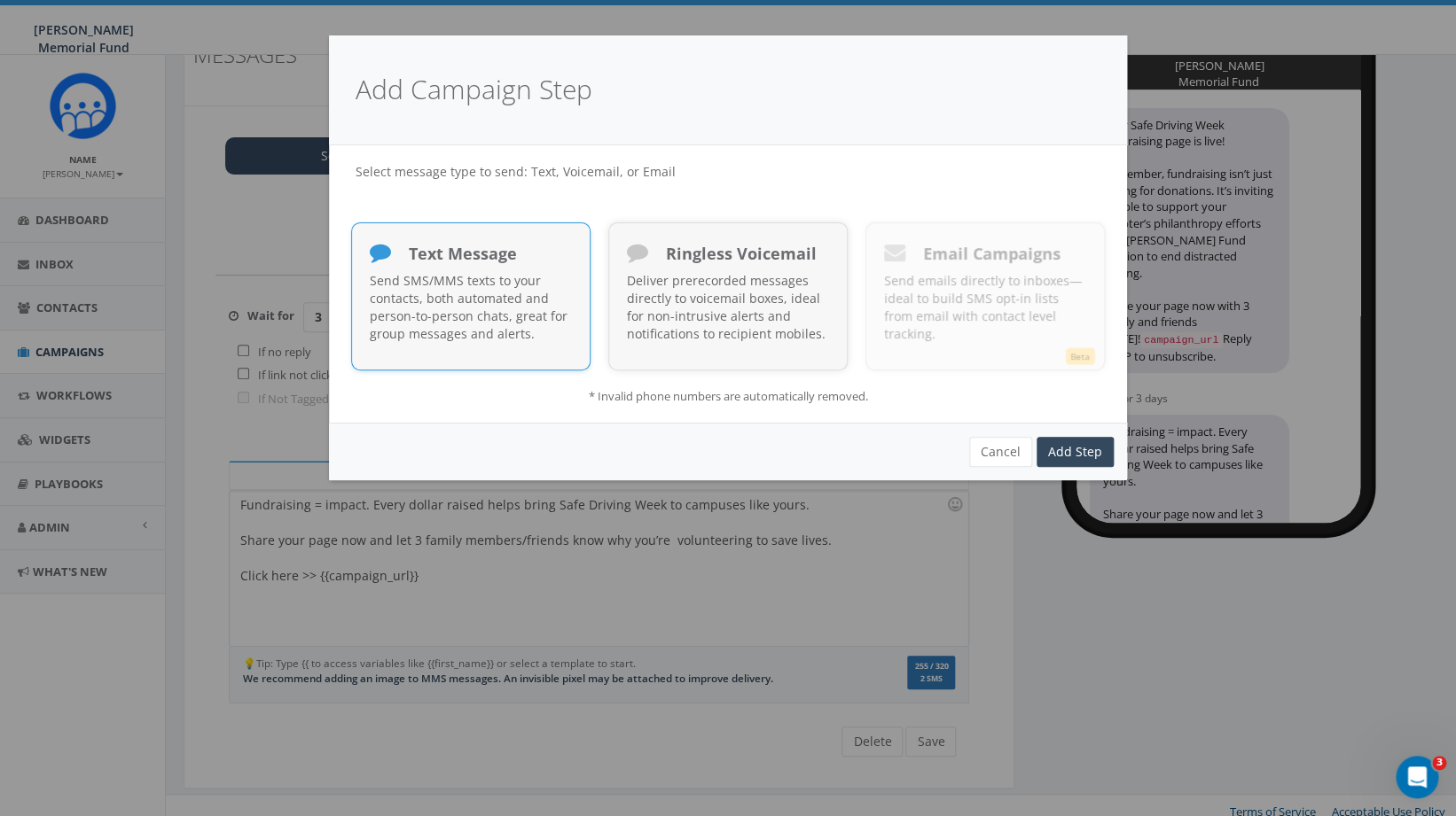
click at [448, 283] on p "Send SMS/MMS texts to your contacts, both automated and person-to-person chats,…" at bounding box center [470, 308] width 202 height 71
click at [1075, 451] on link "Add Step" at bounding box center [1075, 452] width 78 height 30
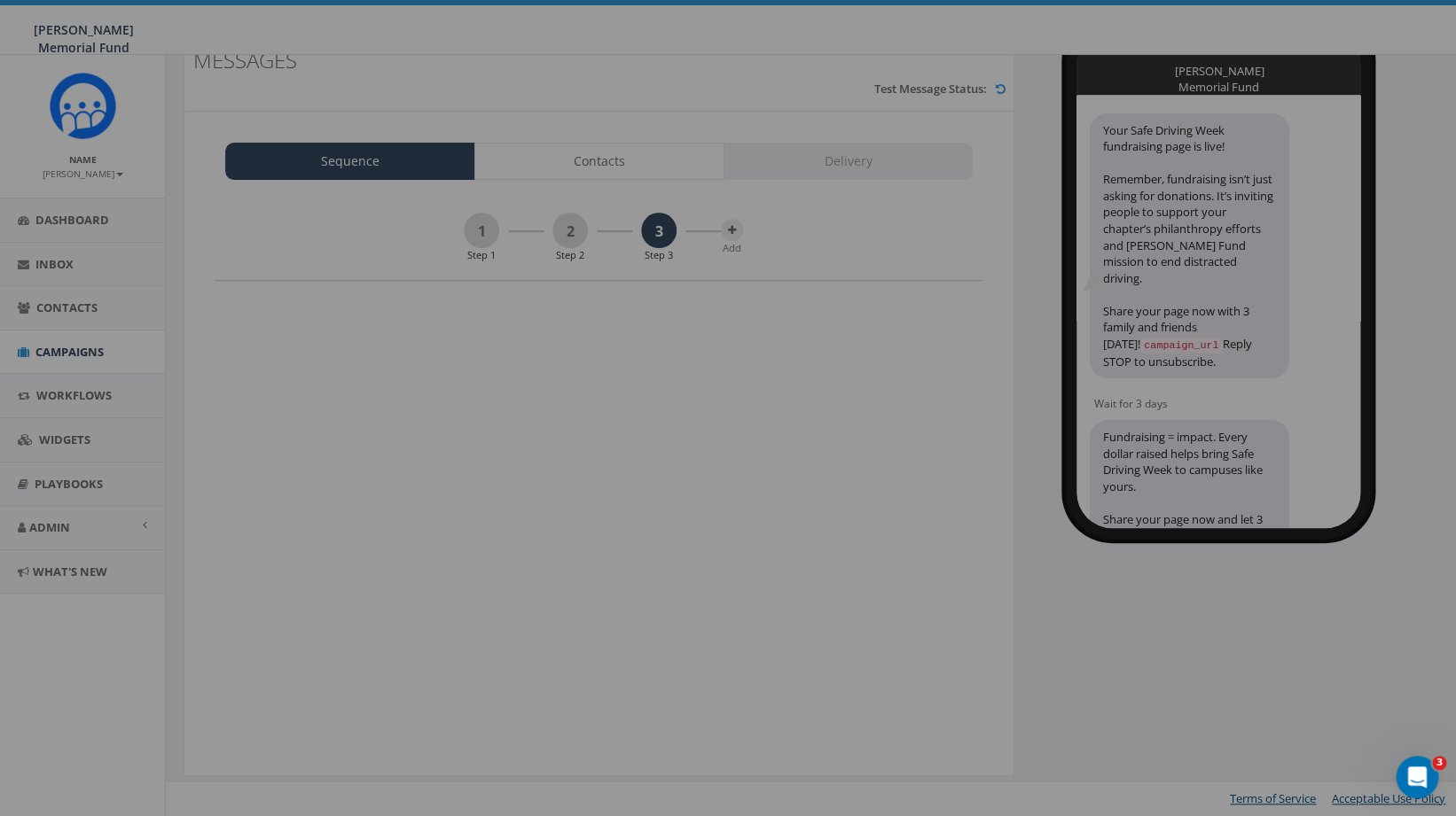
scroll to position [0, 0]
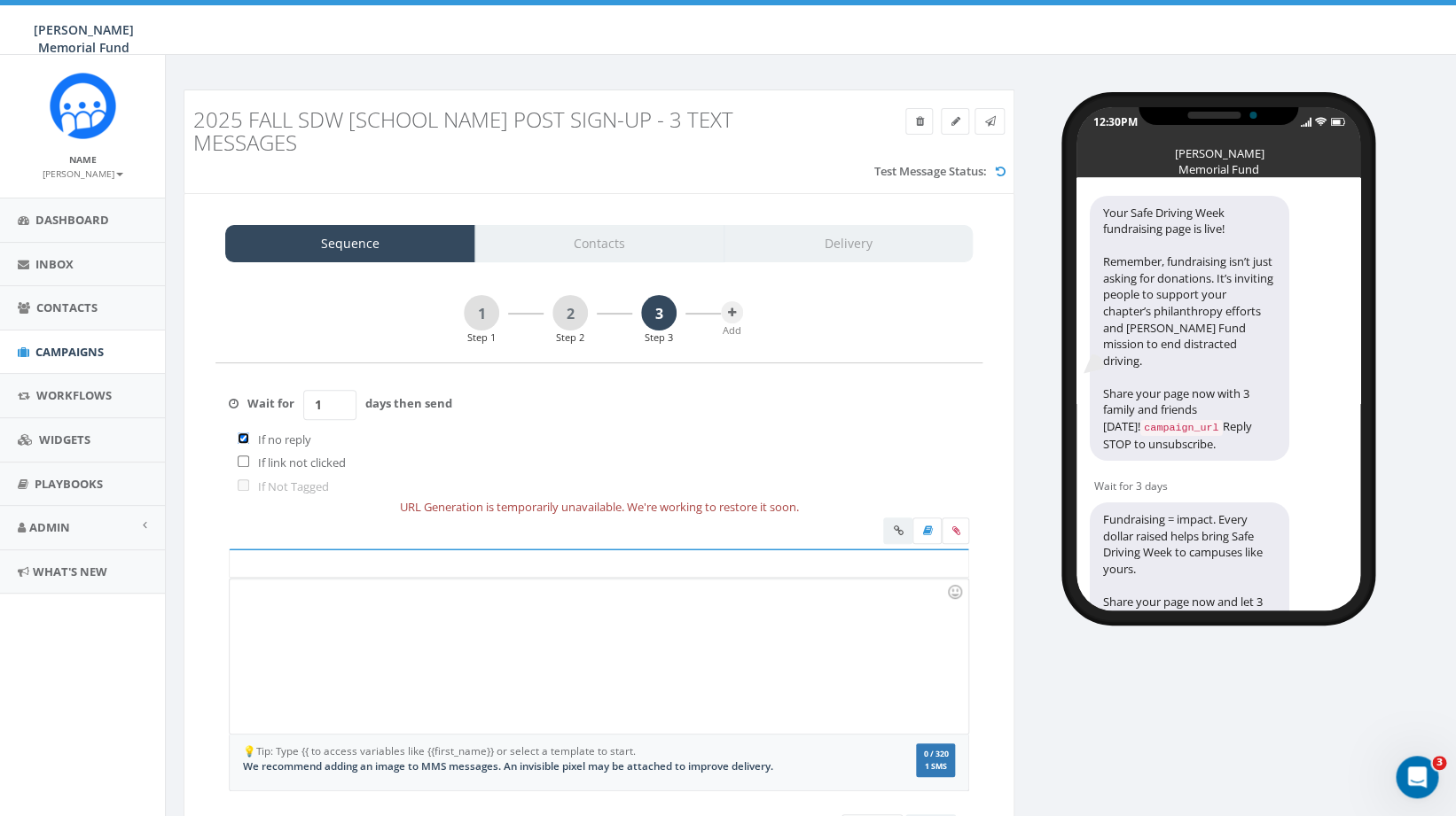
click at [244, 437] on input "checkbox" at bounding box center [243, 438] width 11 height 11
checkbox input "false"
drag, startPoint x: 332, startPoint y: 411, endPoint x: 299, endPoint y: 410, distance: 33.0
click at [303, 410] on input "1" at bounding box center [329, 405] width 53 height 30
type input "3"
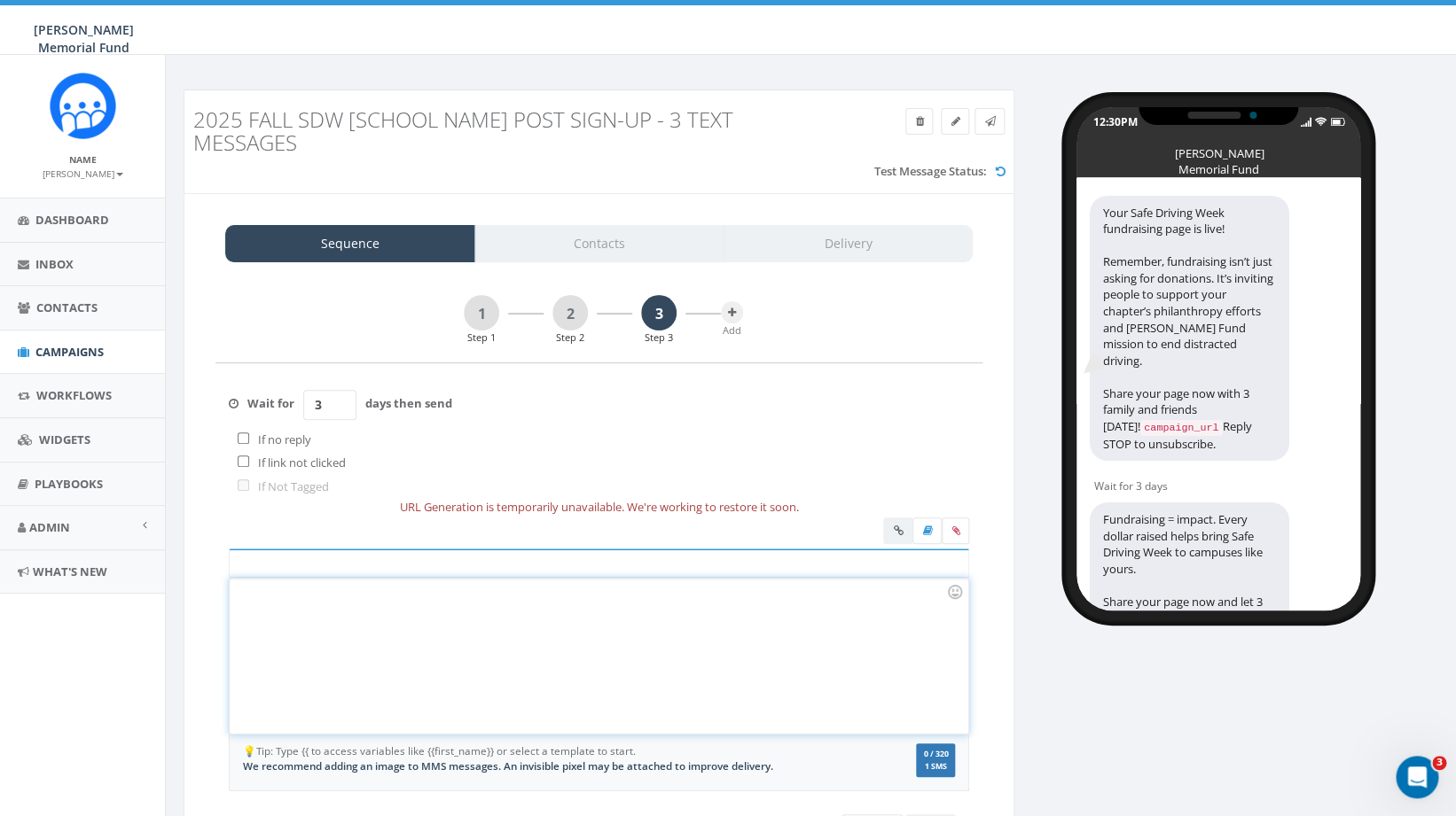
click at [324, 630] on div at bounding box center [598, 656] width 738 height 155
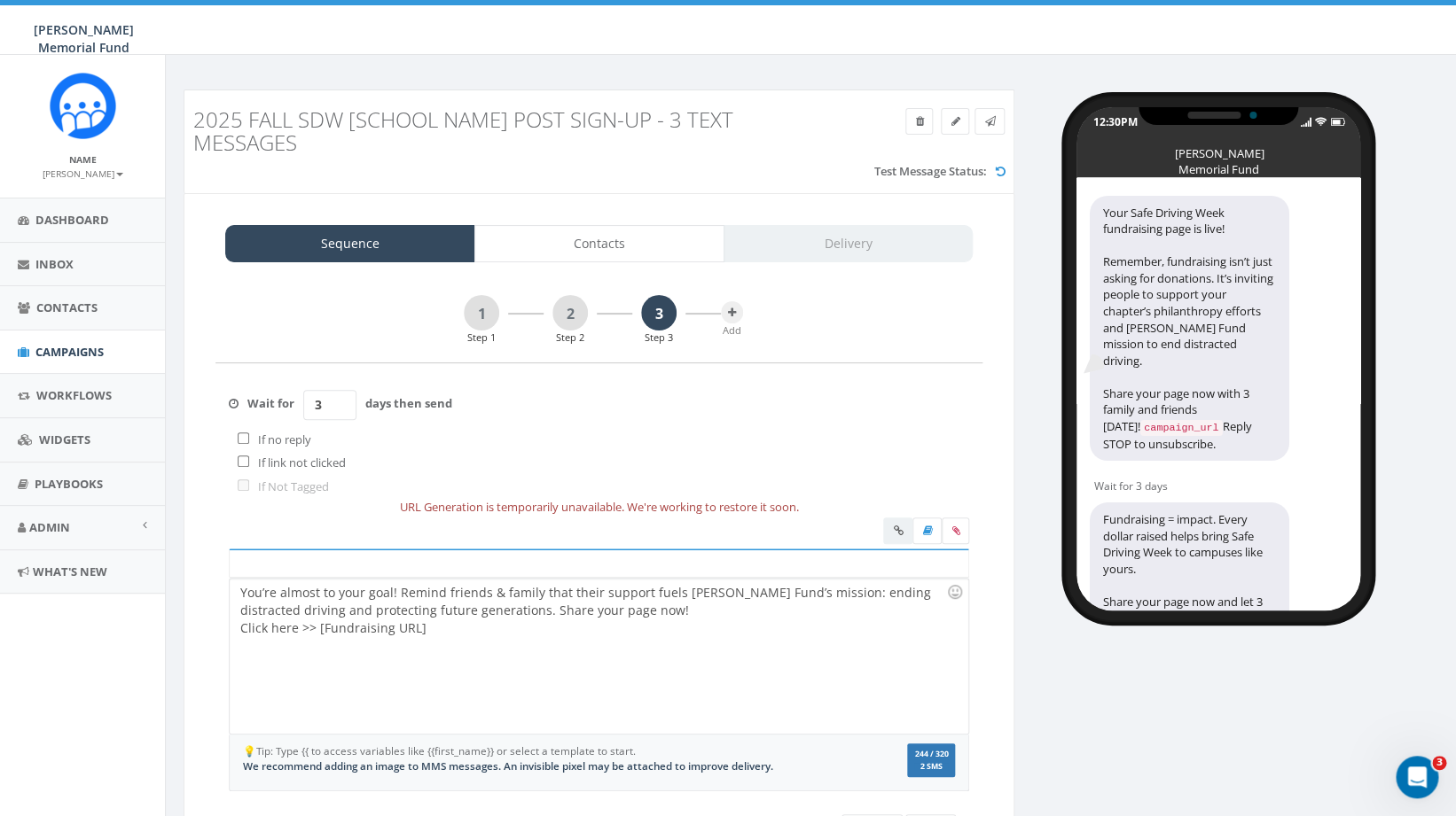
drag, startPoint x: 326, startPoint y: 404, endPoint x: 303, endPoint y: 404, distance: 23.0
click at [303, 404] on input "3" at bounding box center [329, 405] width 53 height 30
click at [302, 402] on span "Wait for" at bounding box center [270, 403] width 65 height 16
drag, startPoint x: 249, startPoint y: 401, endPoint x: 515, endPoint y: 415, distance: 266.4
click at [515, 415] on div "Wait for 3 days then send If no reply If link not clicked If Not Tagged" at bounding box center [598, 432] width 767 height 136
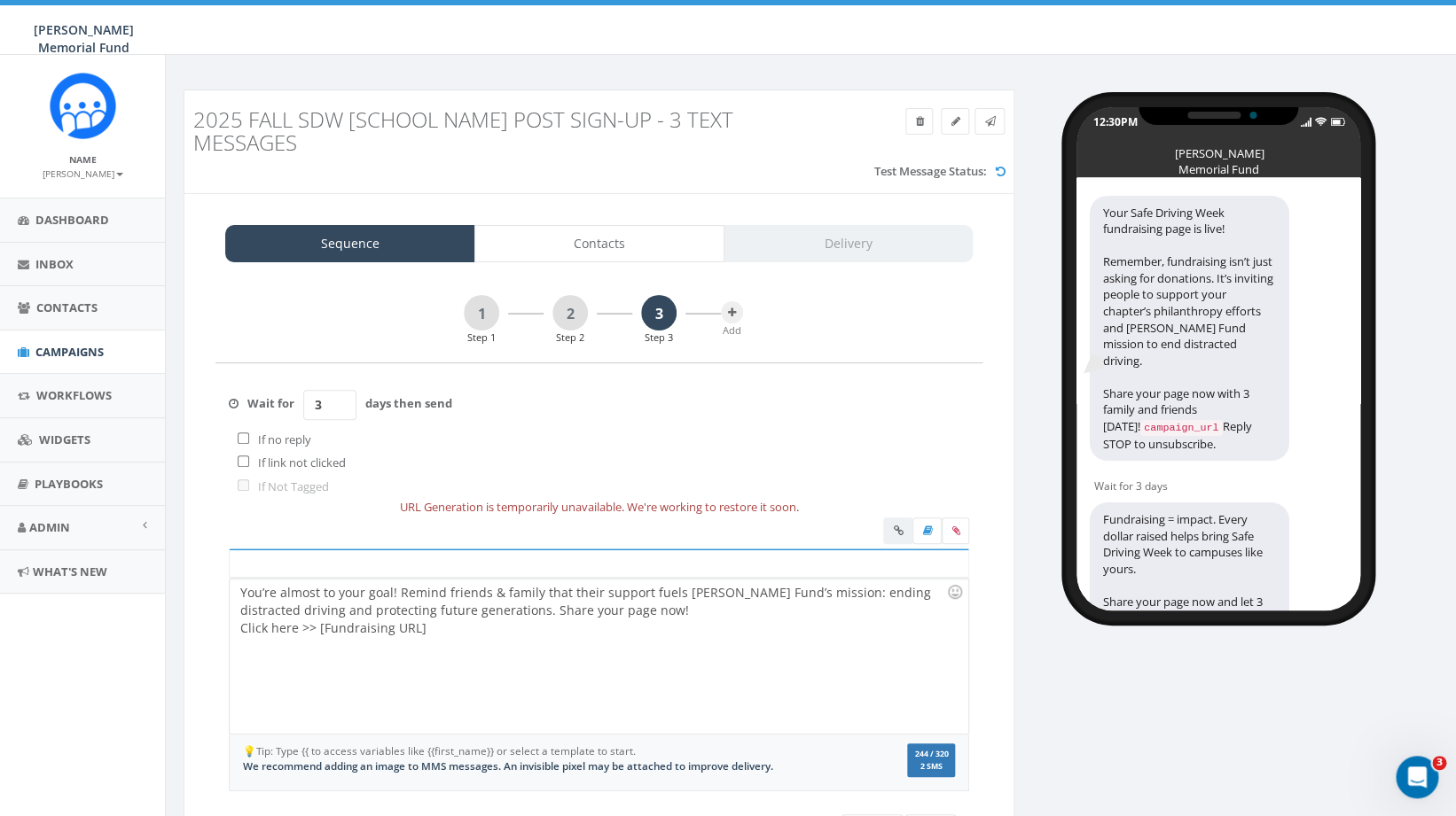
click at [469, 459] on div "Wait for 3 days then send If no reply If link not clicked If Not Tagged" at bounding box center [598, 432] width 767 height 136
click at [488, 609] on div "You’re almost to your goal! Remind friends & family that their support fuels Hu…" at bounding box center [598, 656] width 738 height 155
click at [378, 644] on div "Share your page now!" at bounding box center [593, 646] width 706 height 18
drag, startPoint x: 315, startPoint y: 685, endPoint x: 508, endPoint y: 683, distance: 193.0
click at [508, 683] on div "You’re almost to your goal! Remind friends & family that their support fuels Hu…" at bounding box center [598, 656] width 738 height 155
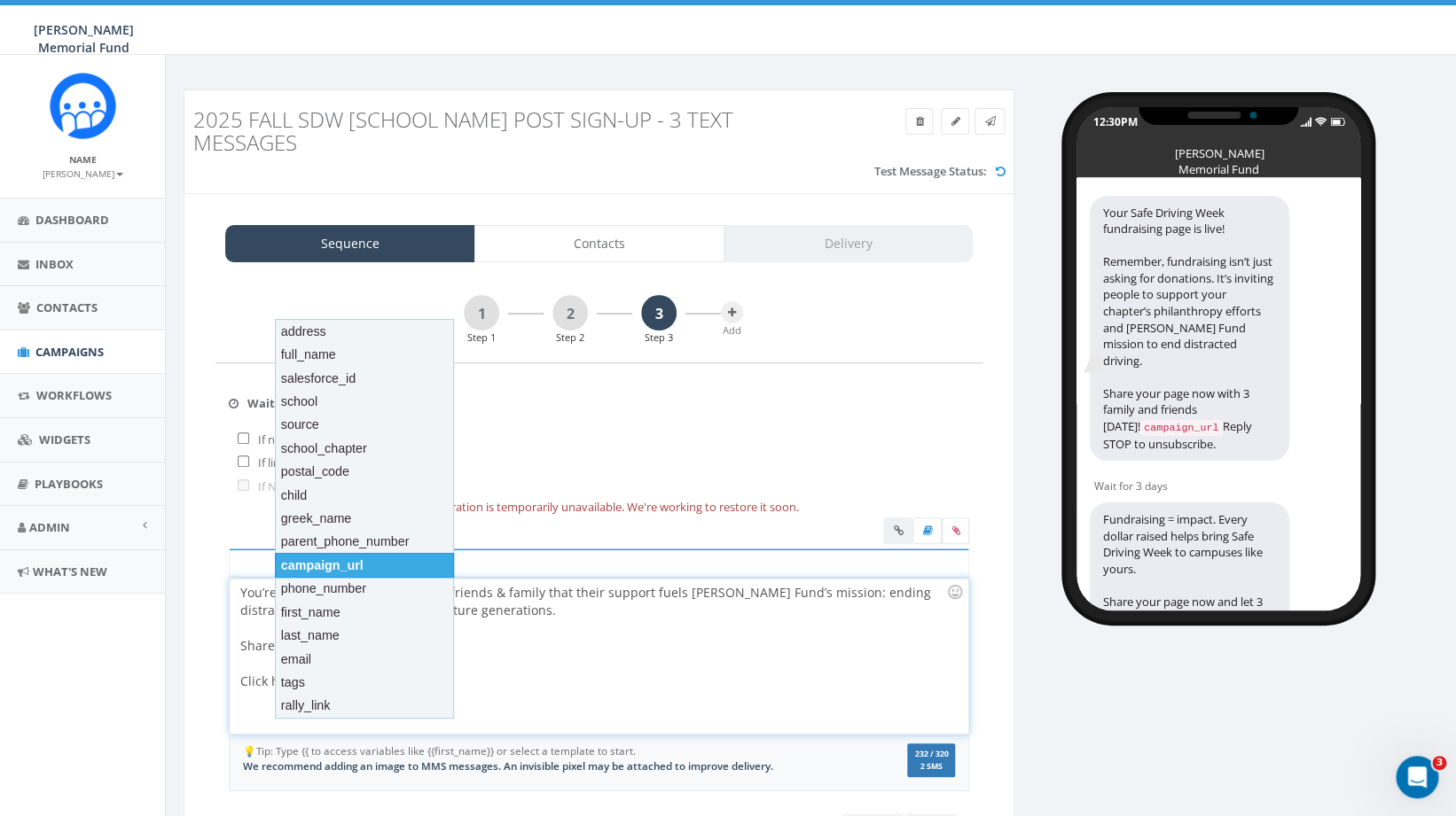
click at [355, 564] on div "campaign_url" at bounding box center [365, 565] width 180 height 25
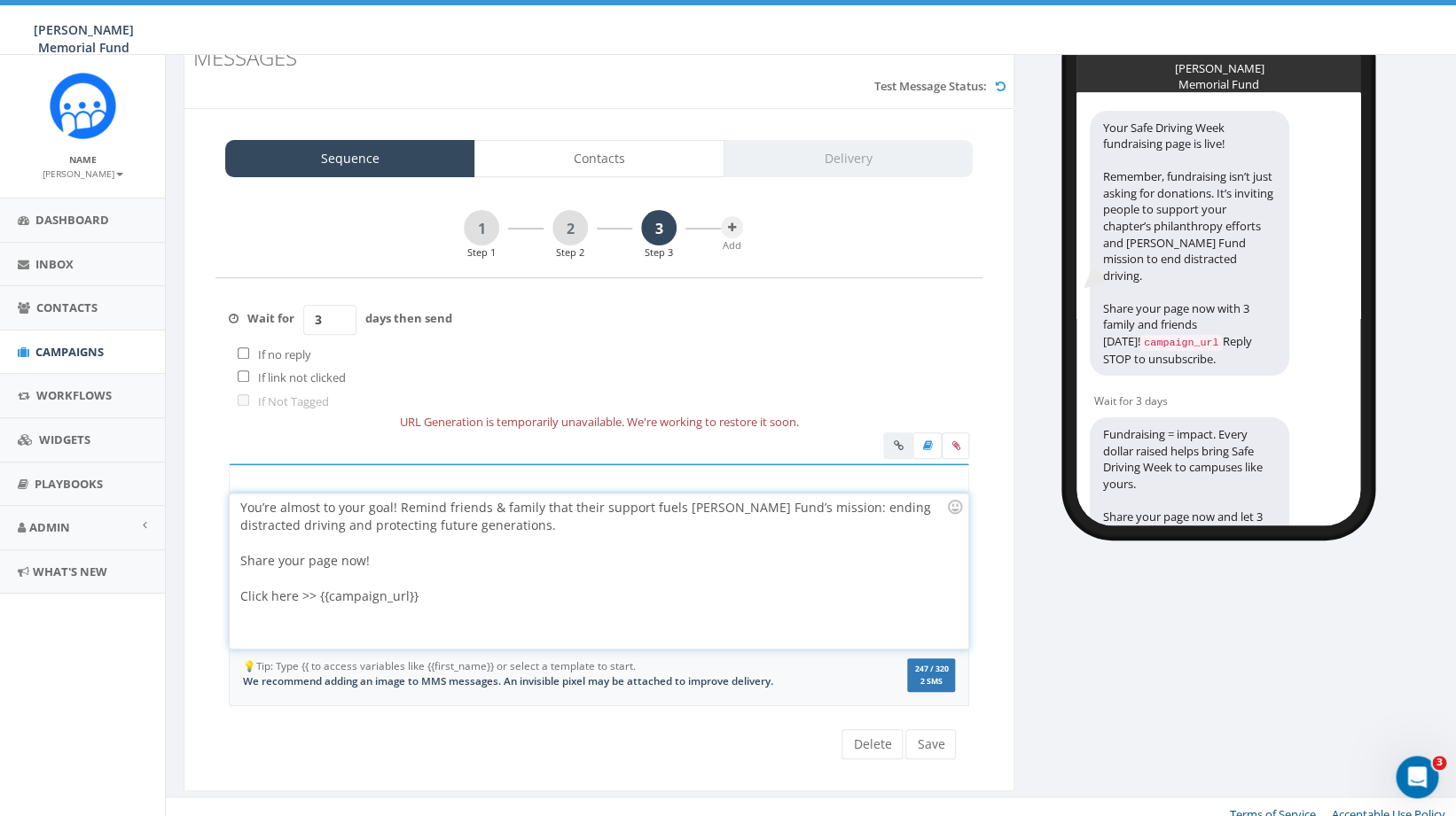
scroll to position [94, 0]
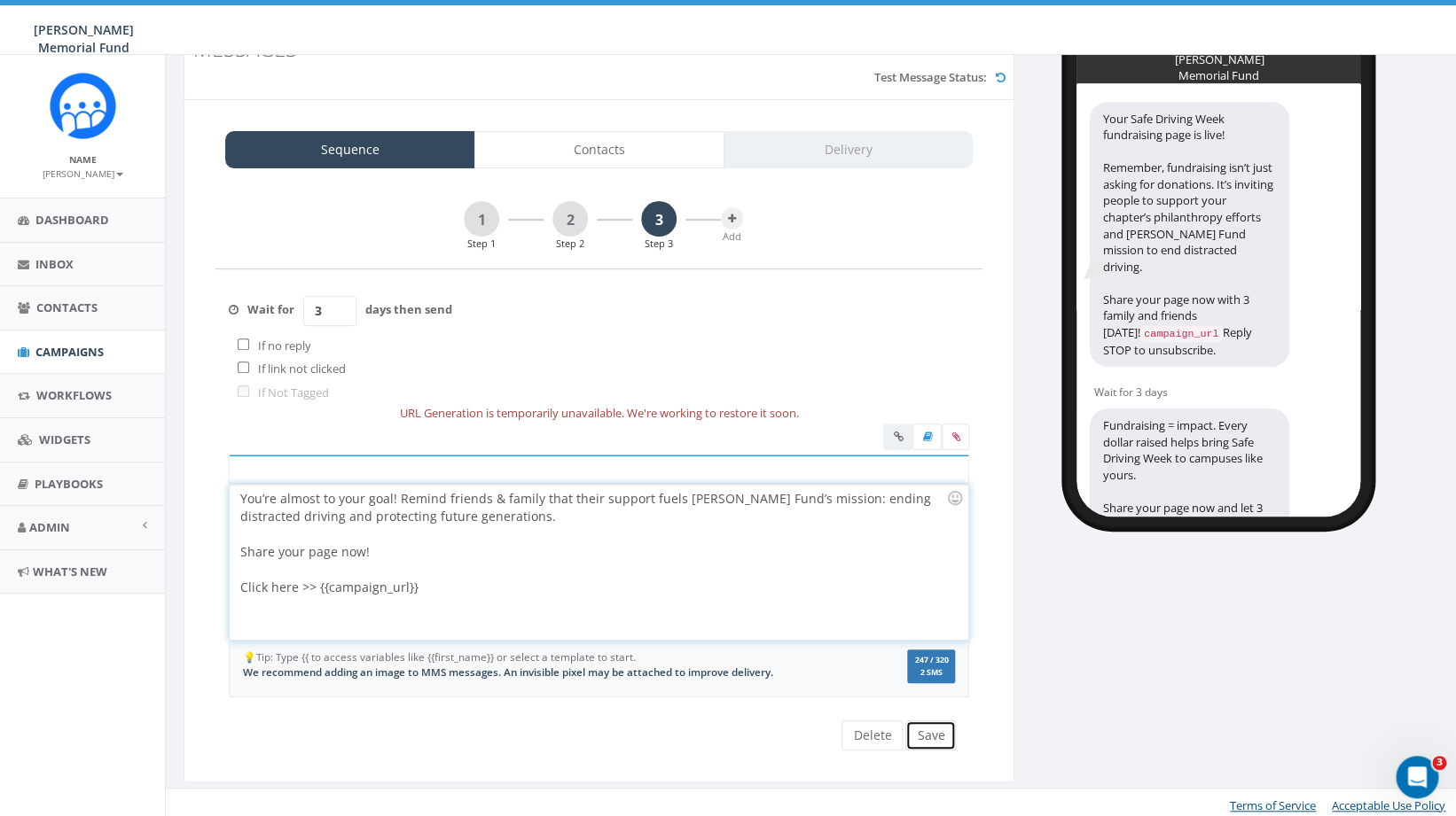
click at [933, 734] on button "Save" at bounding box center [930, 736] width 50 height 30
click at [293, 574] on div at bounding box center [593, 579] width 706 height 36
click at [934, 736] on button "Save" at bounding box center [930, 736] width 50 height 30
drag, startPoint x: 327, startPoint y: 310, endPoint x: 315, endPoint y: 309, distance: 12.0
click at [315, 311] on input "3" at bounding box center [329, 311] width 53 height 30
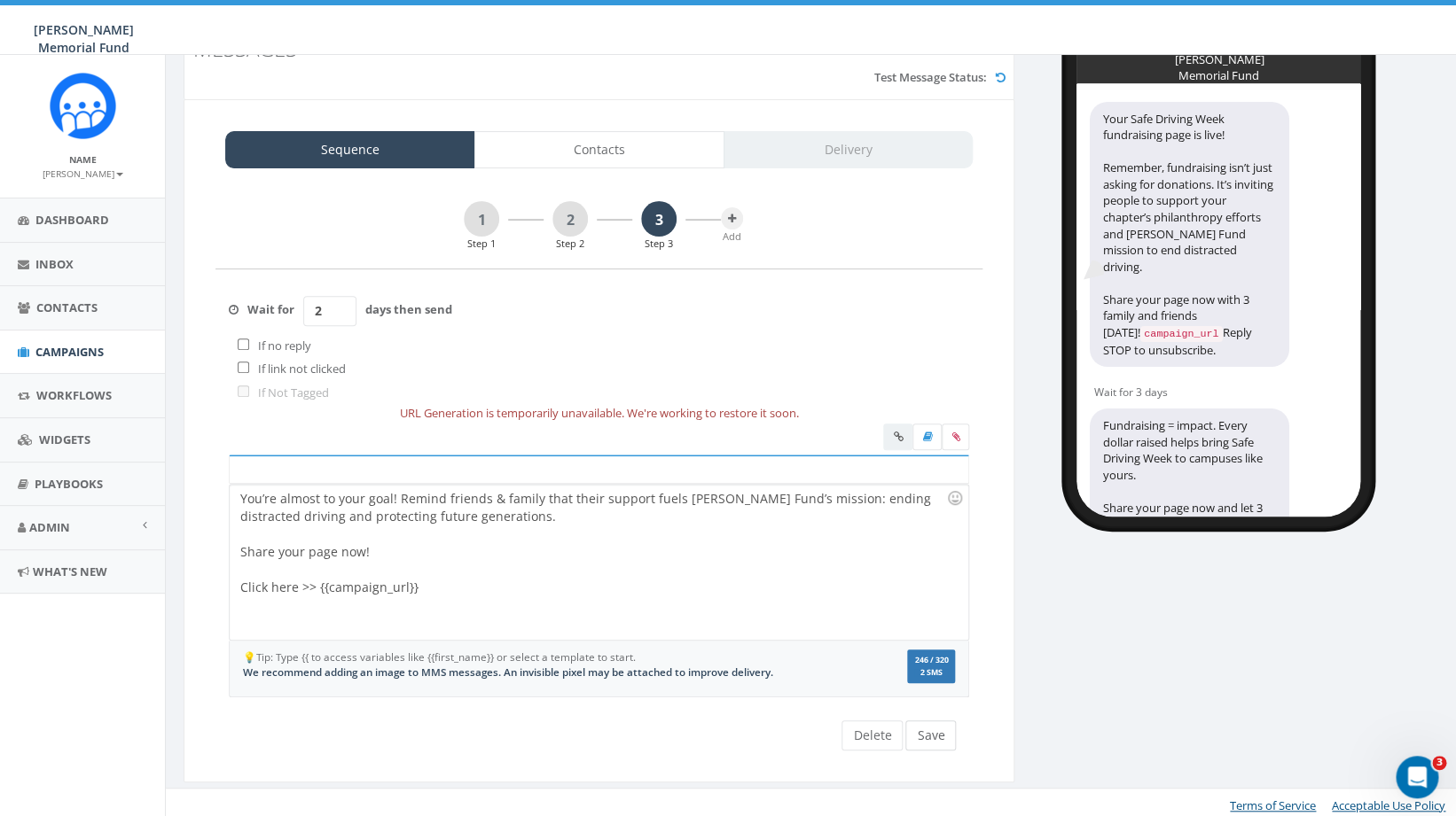
type input "2"
click at [933, 730] on button "Save" at bounding box center [930, 736] width 50 height 30
click at [571, 222] on link "2" at bounding box center [570, 219] width 36 height 36
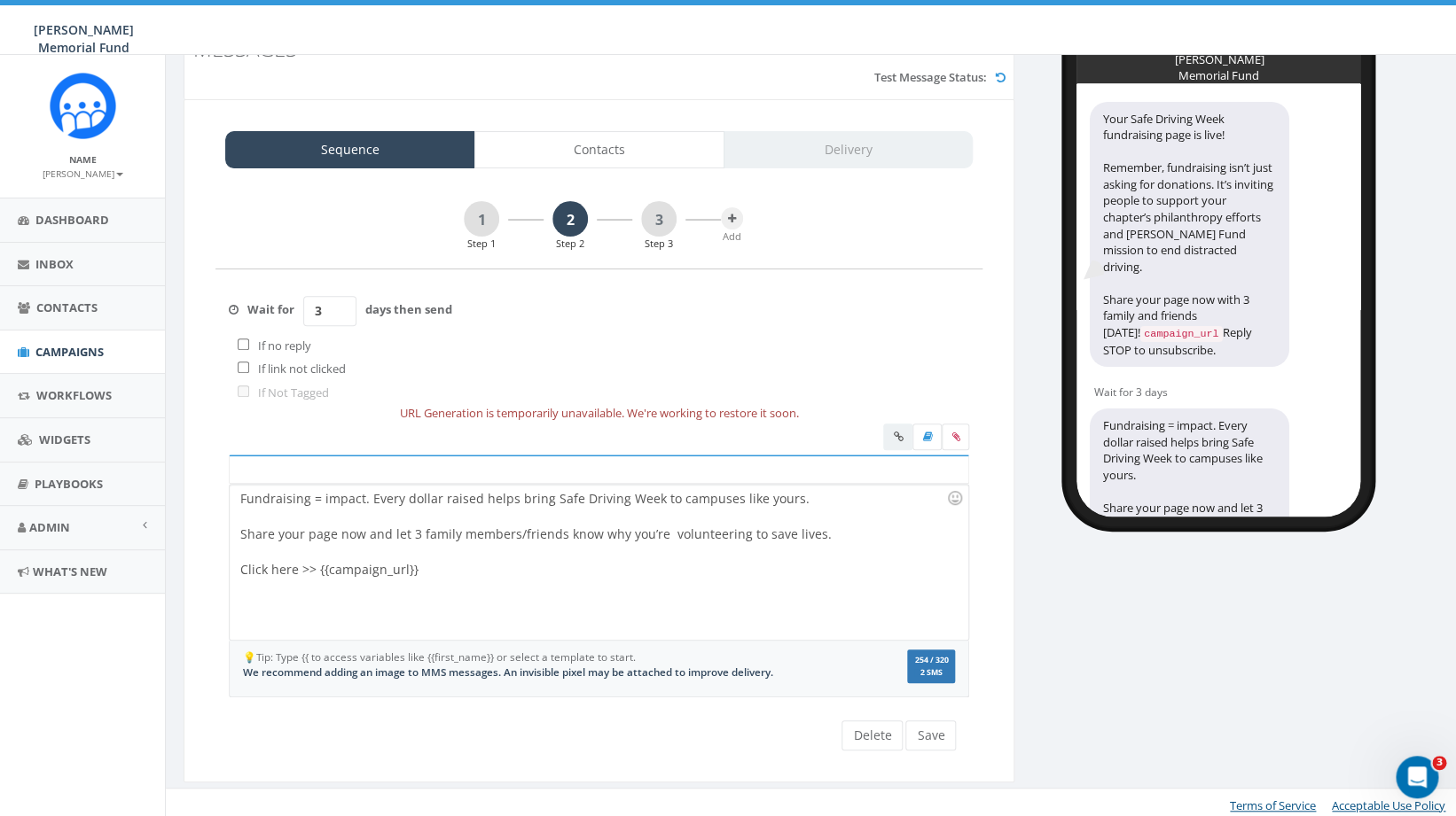
drag, startPoint x: 329, startPoint y: 313, endPoint x: 307, endPoint y: 312, distance: 22.0
click at [307, 313] on input "3" at bounding box center [329, 311] width 53 height 30
type input "2"
click at [933, 734] on button "Save" at bounding box center [930, 736] width 50 height 30
click at [480, 225] on link "1" at bounding box center [482, 219] width 36 height 36
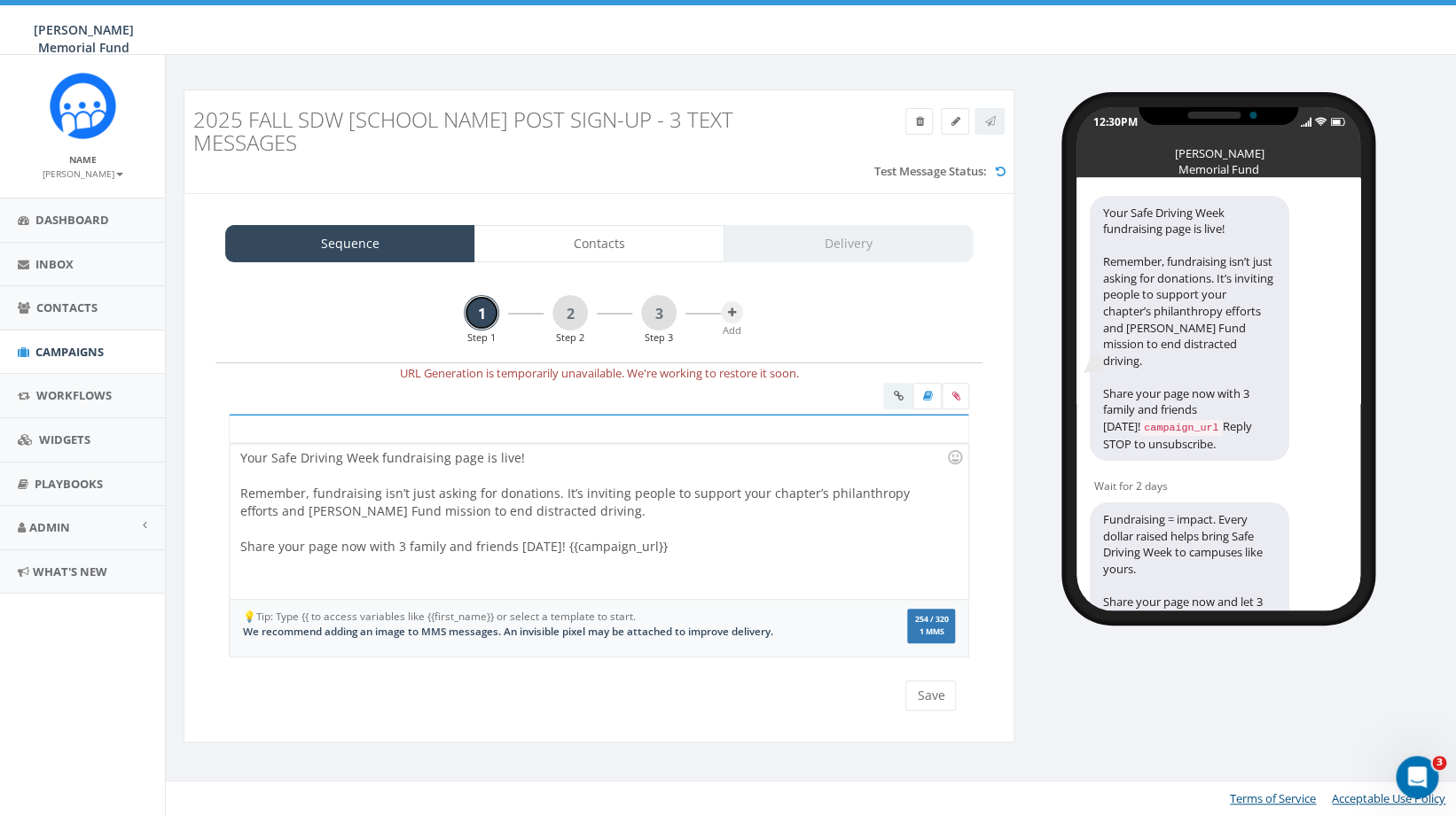
scroll to position [0, 0]
click at [919, 697] on button "Save" at bounding box center [930, 695] width 50 height 30
click at [577, 329] on link "2" at bounding box center [570, 313] width 36 height 36
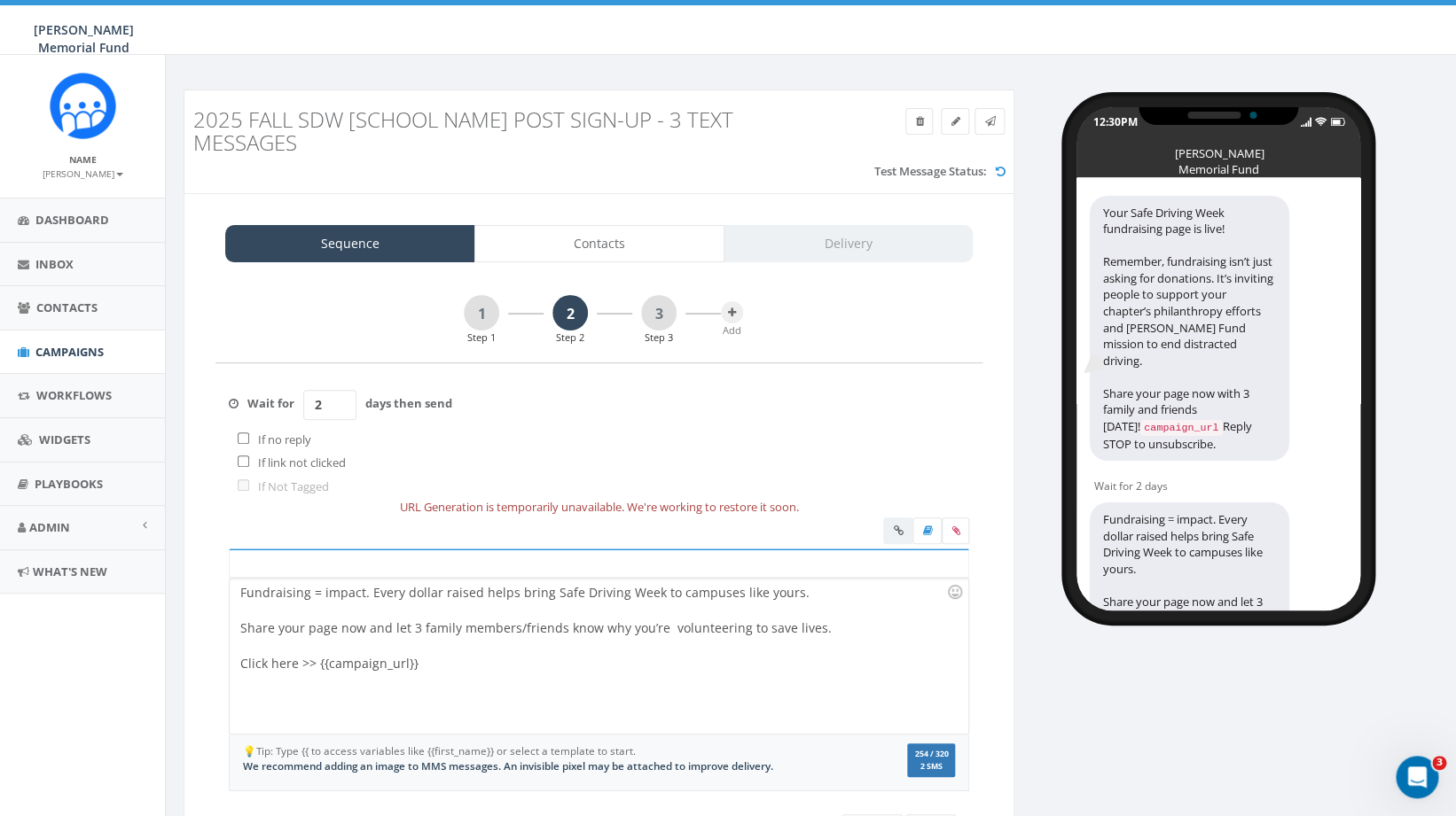
drag, startPoint x: 330, startPoint y: 402, endPoint x: 296, endPoint y: 398, distance: 34.2
click at [303, 402] on input "2" at bounding box center [329, 405] width 53 height 30
type input "0"
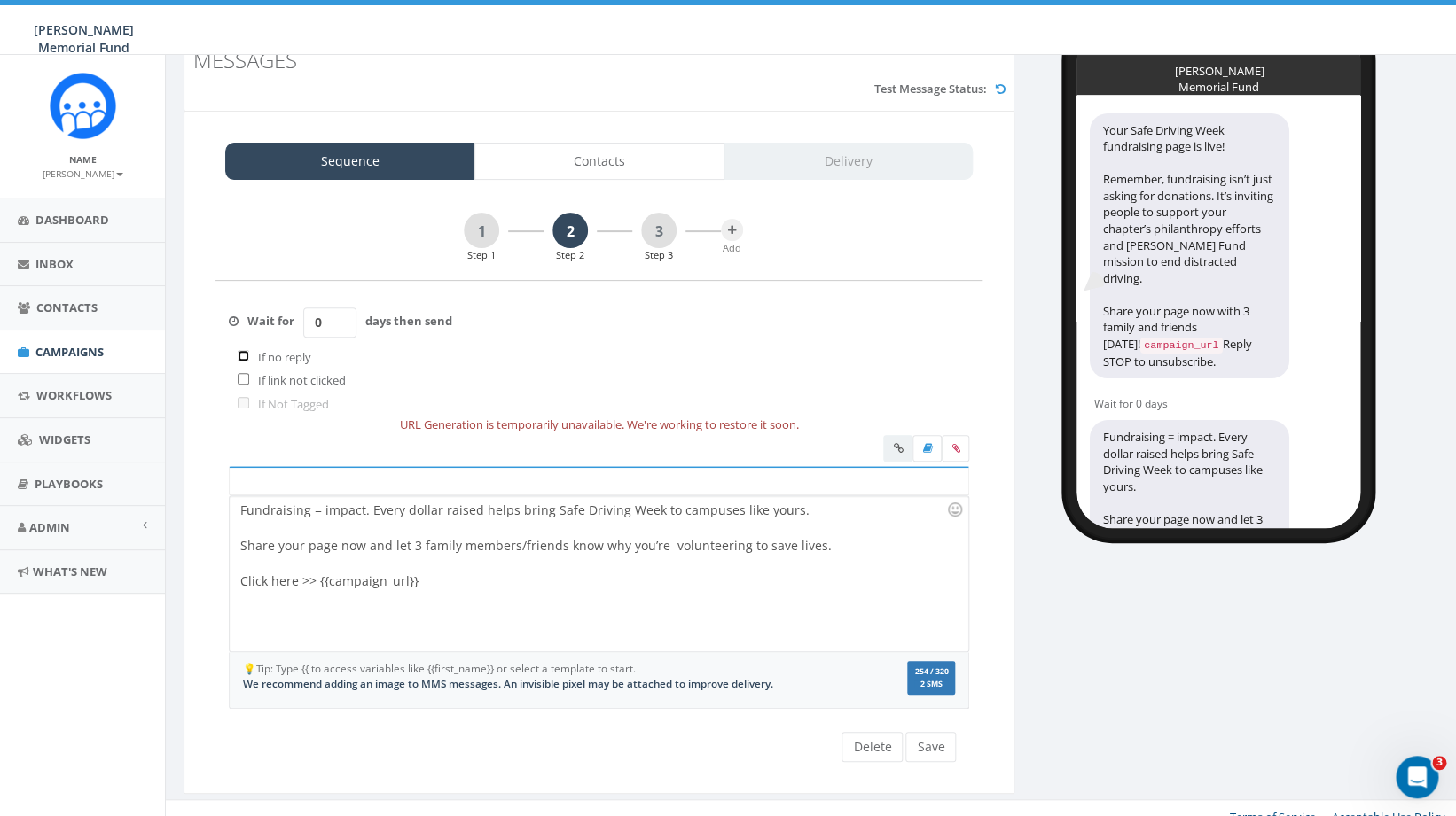
scroll to position [93, 0]
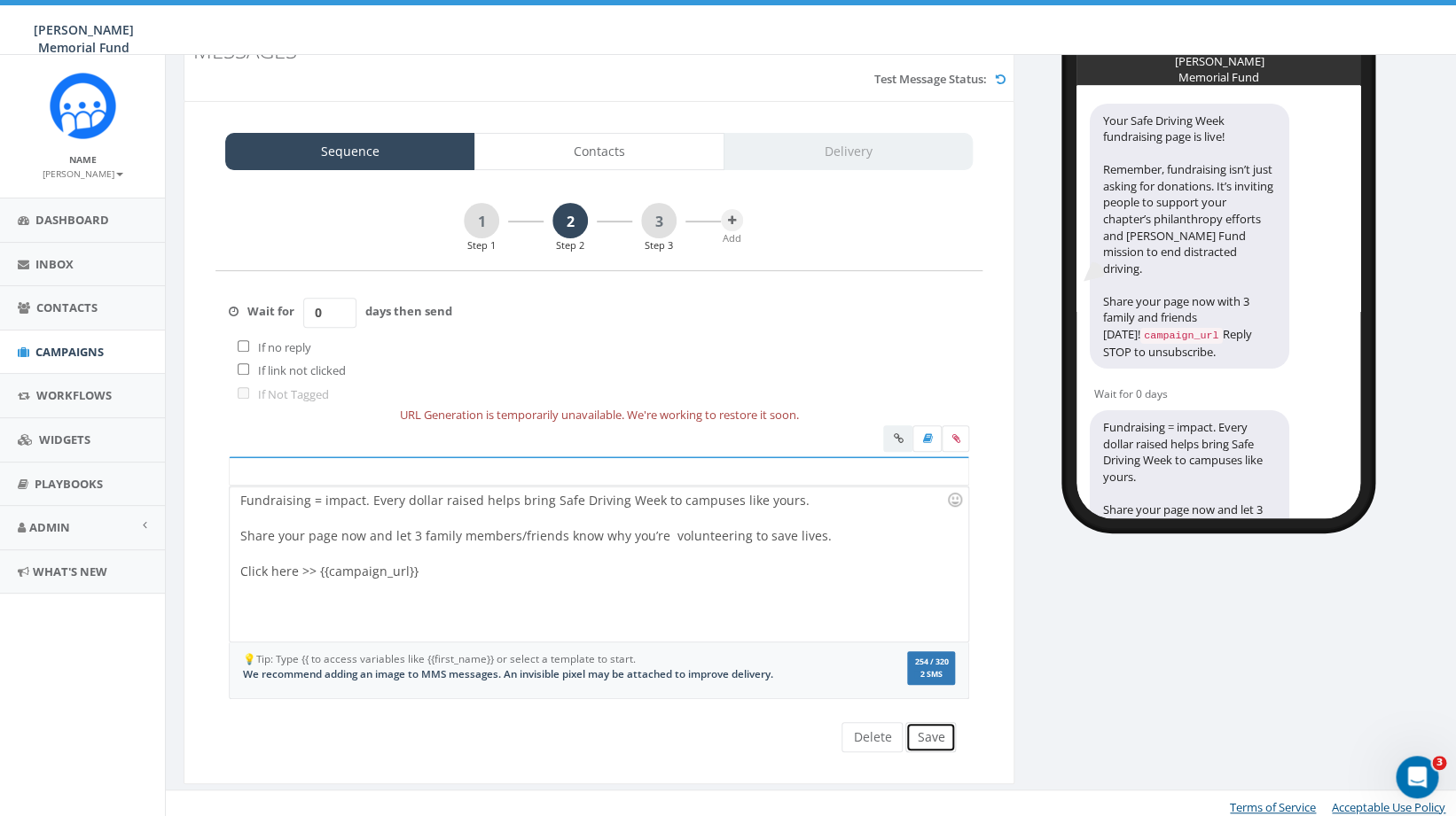
click at [943, 735] on button "Save" at bounding box center [930, 737] width 50 height 30
click at [653, 224] on link "3" at bounding box center [659, 221] width 36 height 36
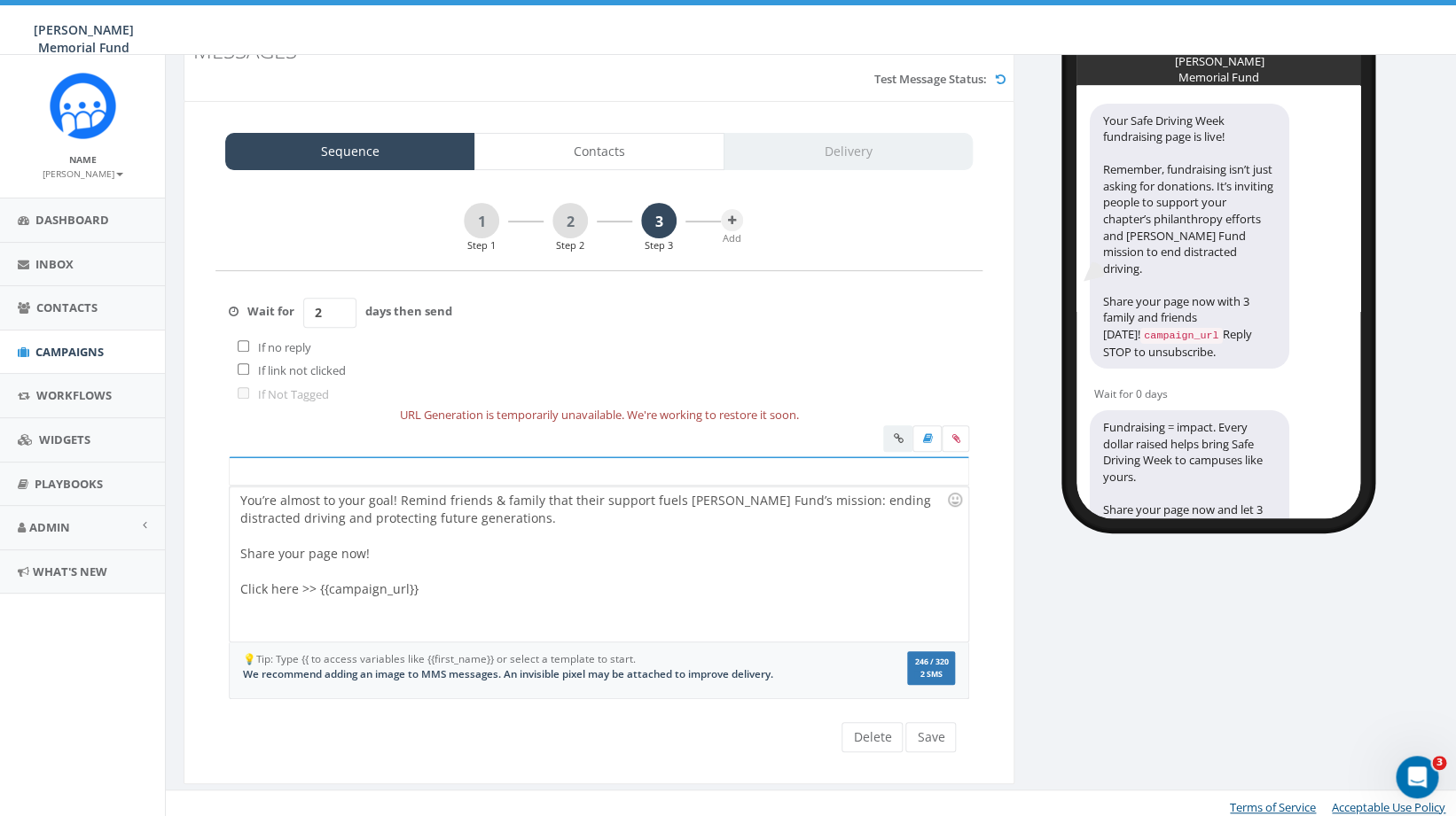
drag, startPoint x: 325, startPoint y: 312, endPoint x: 291, endPoint y: 317, distance: 34.4
click at [303, 317] on input "2" at bounding box center [329, 313] width 53 height 30
type input "0"
click at [928, 730] on button "Save" at bounding box center [930, 737] width 50 height 30
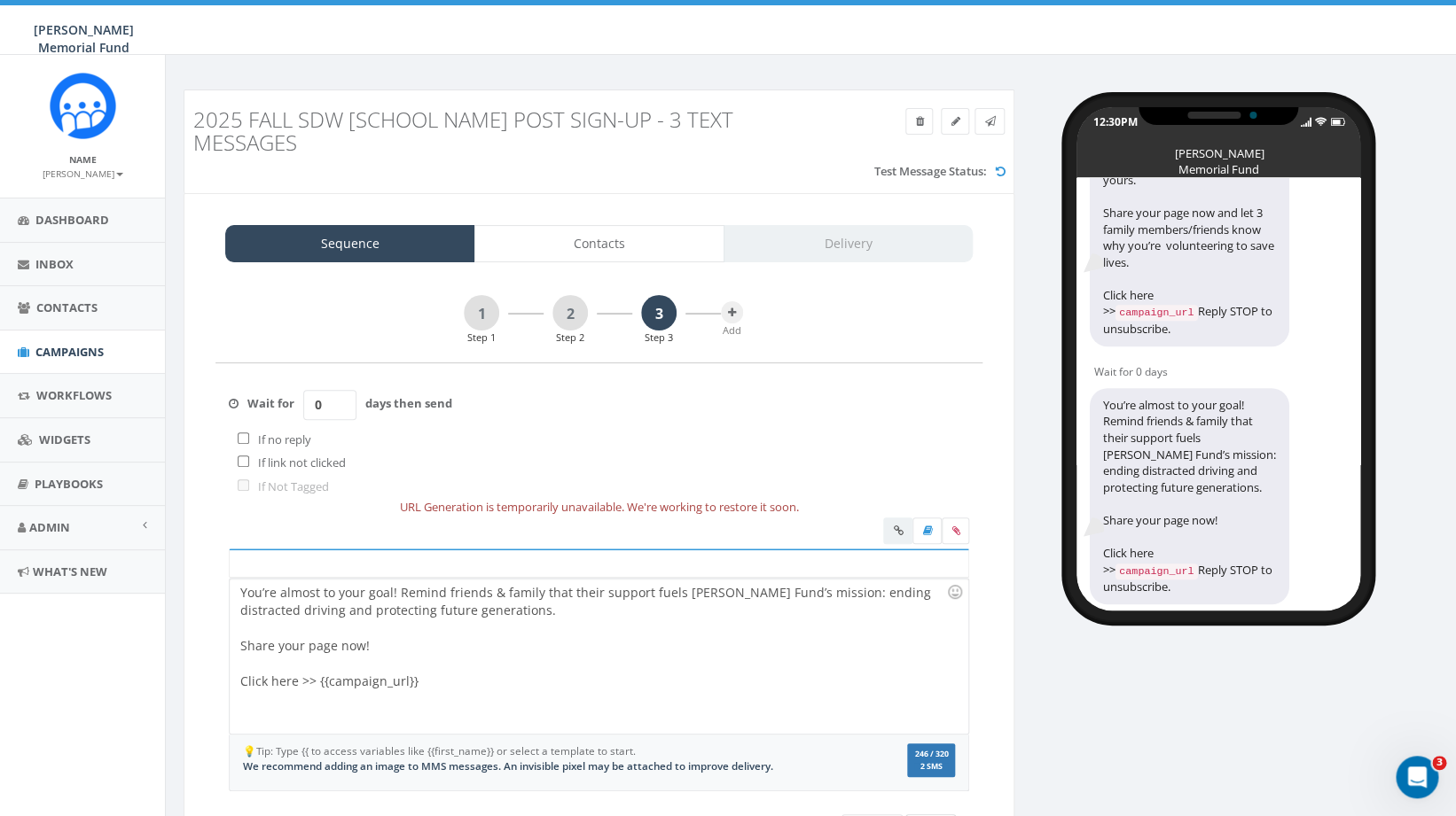
scroll to position [100, 0]
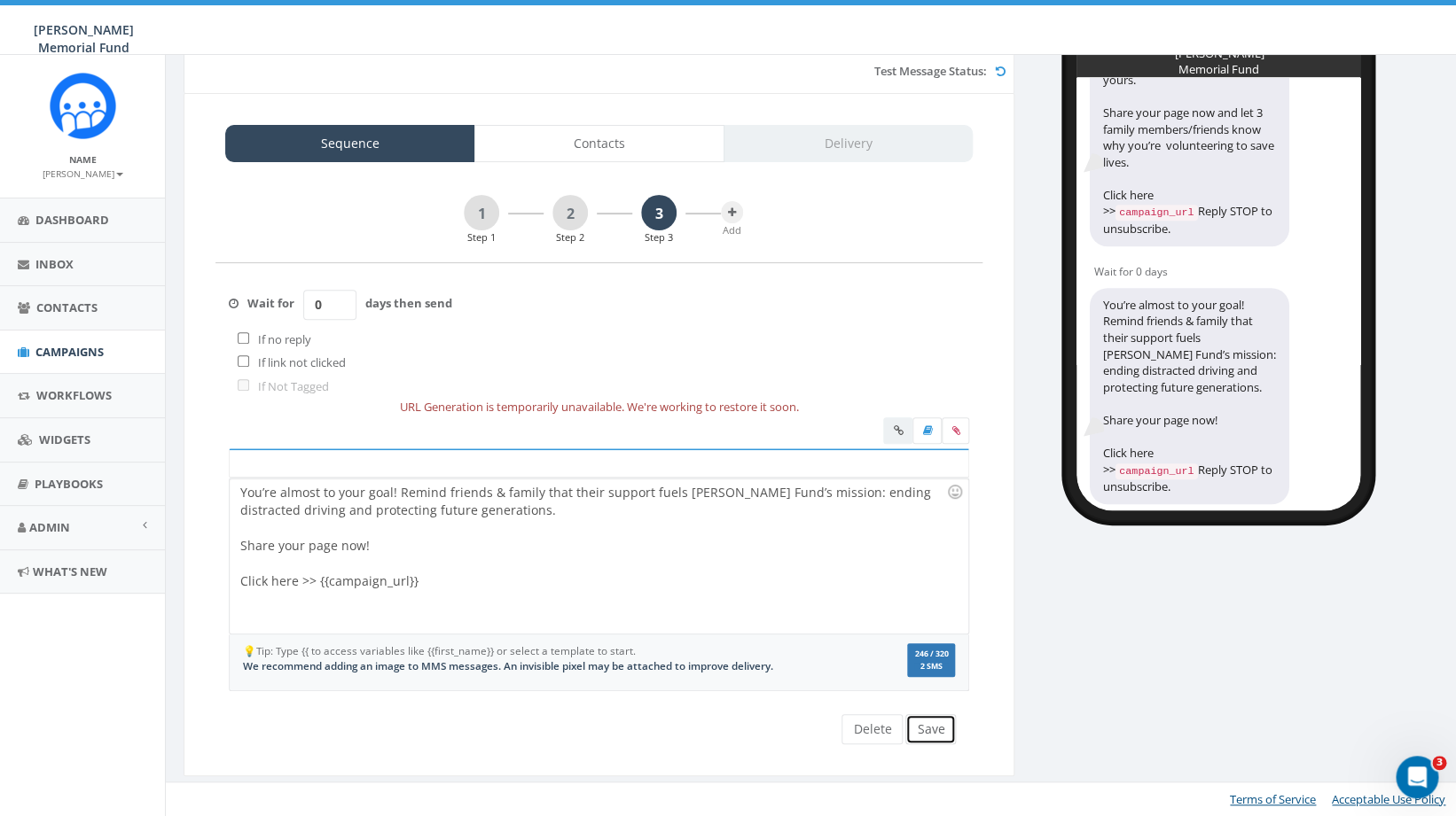
click at [940, 736] on button "Save" at bounding box center [930, 729] width 50 height 30
click at [64, 356] on span "Campaigns" at bounding box center [69, 351] width 68 height 16
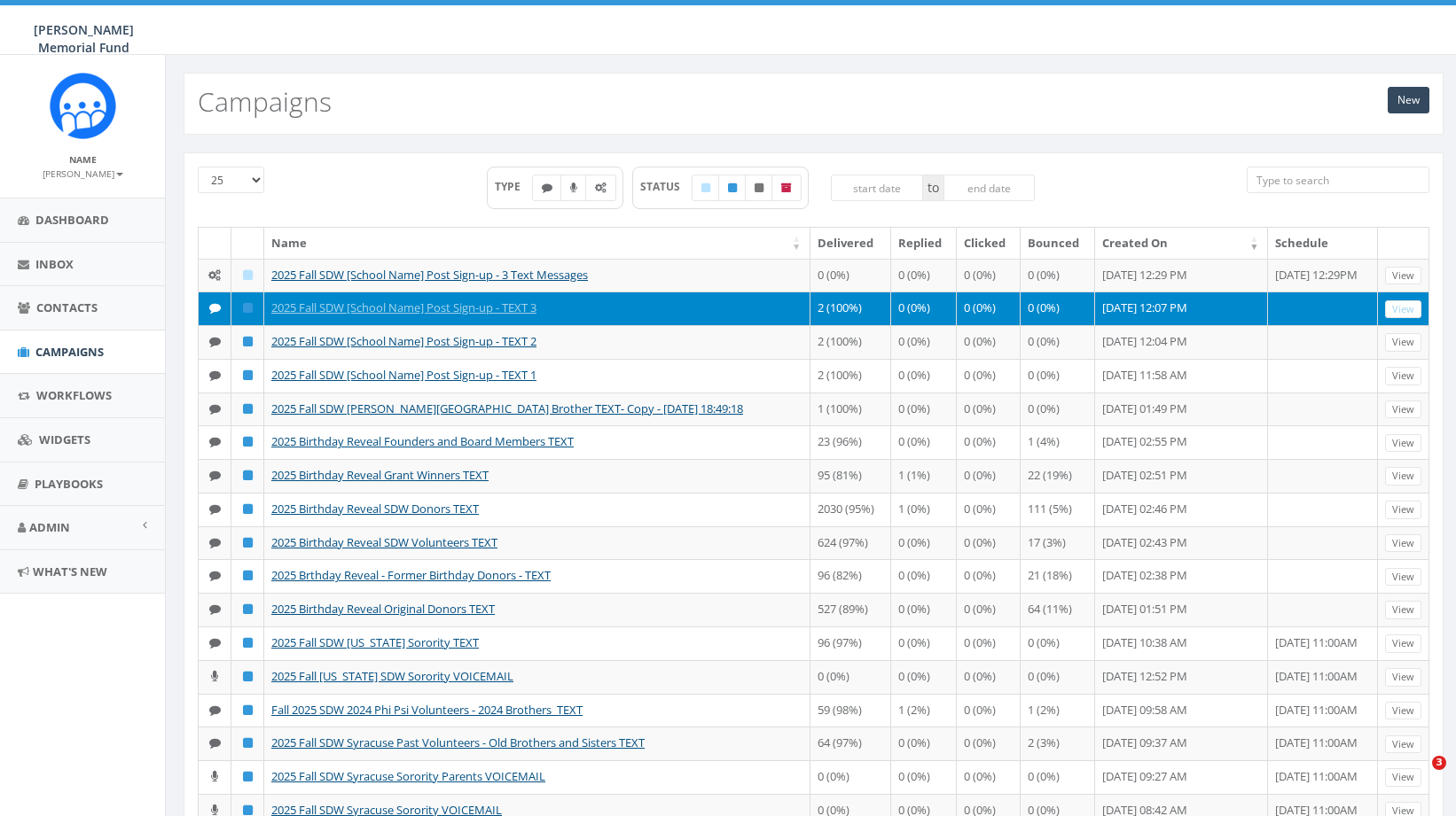
click at [79, 310] on span "Contacts" at bounding box center [66, 308] width 61 height 16
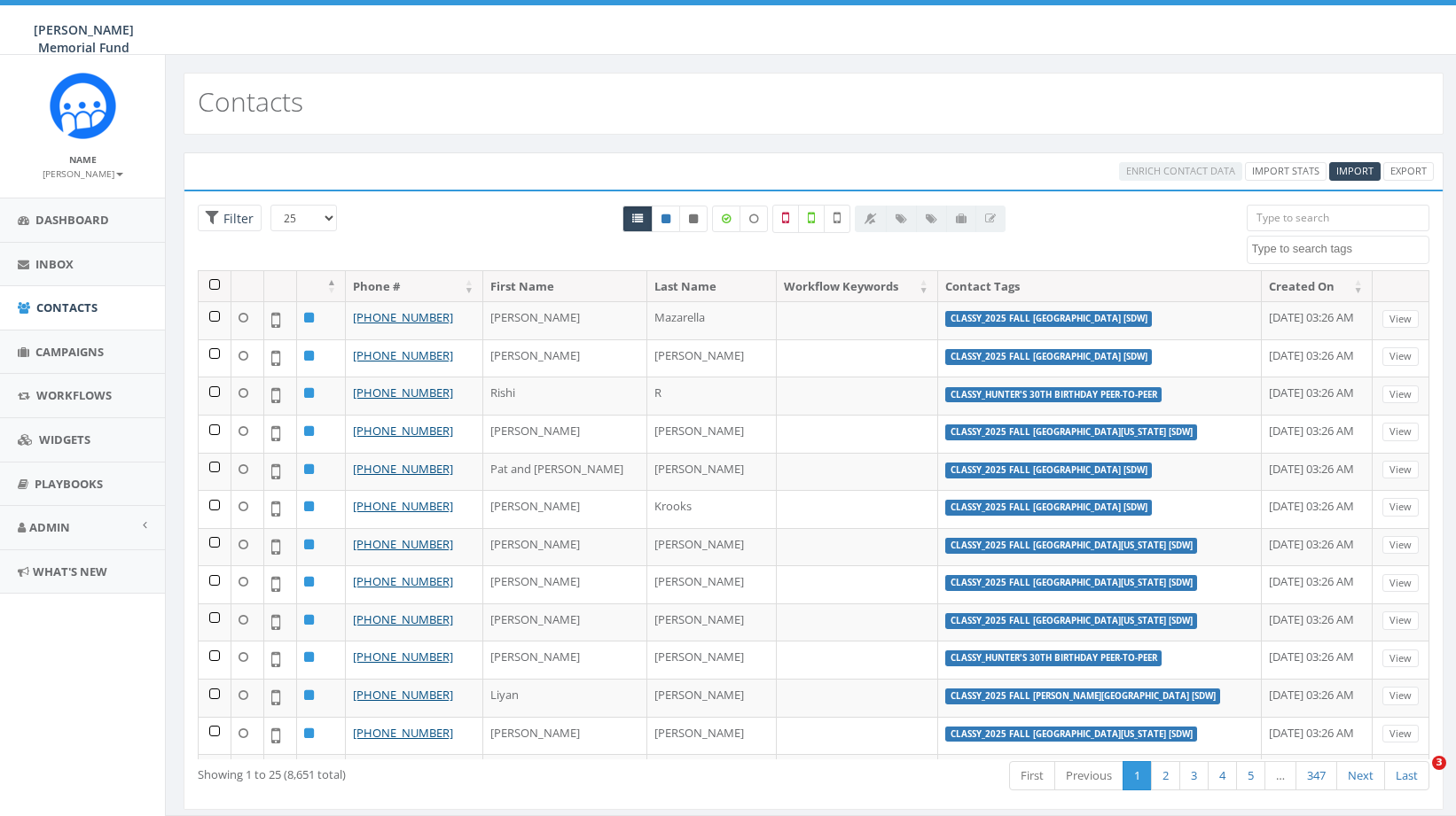
select select
click at [1356, 170] on span "Import" at bounding box center [1355, 170] width 37 height 13
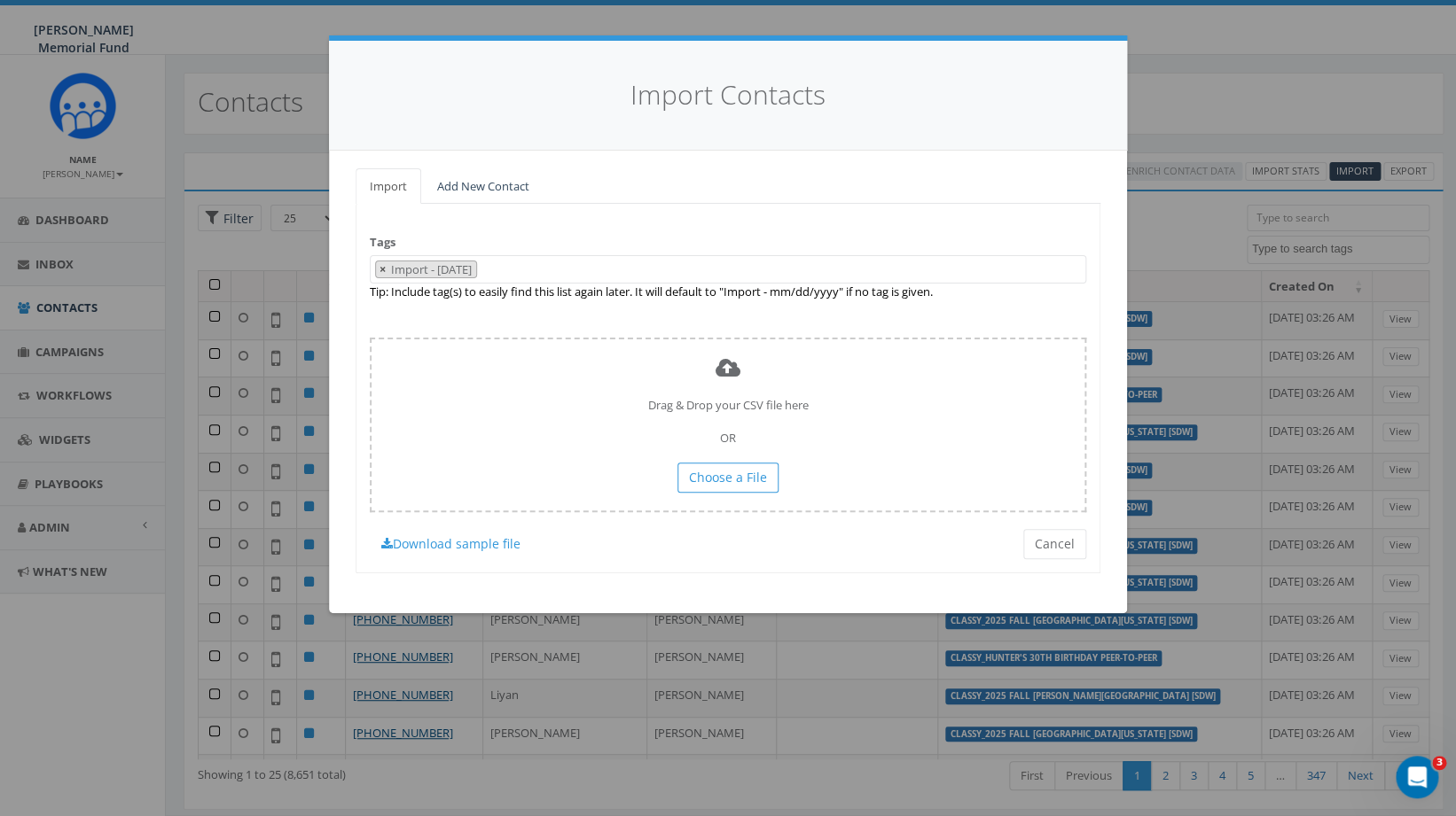
click at [383, 274] on span "×" at bounding box center [382, 269] width 7 height 16
select select
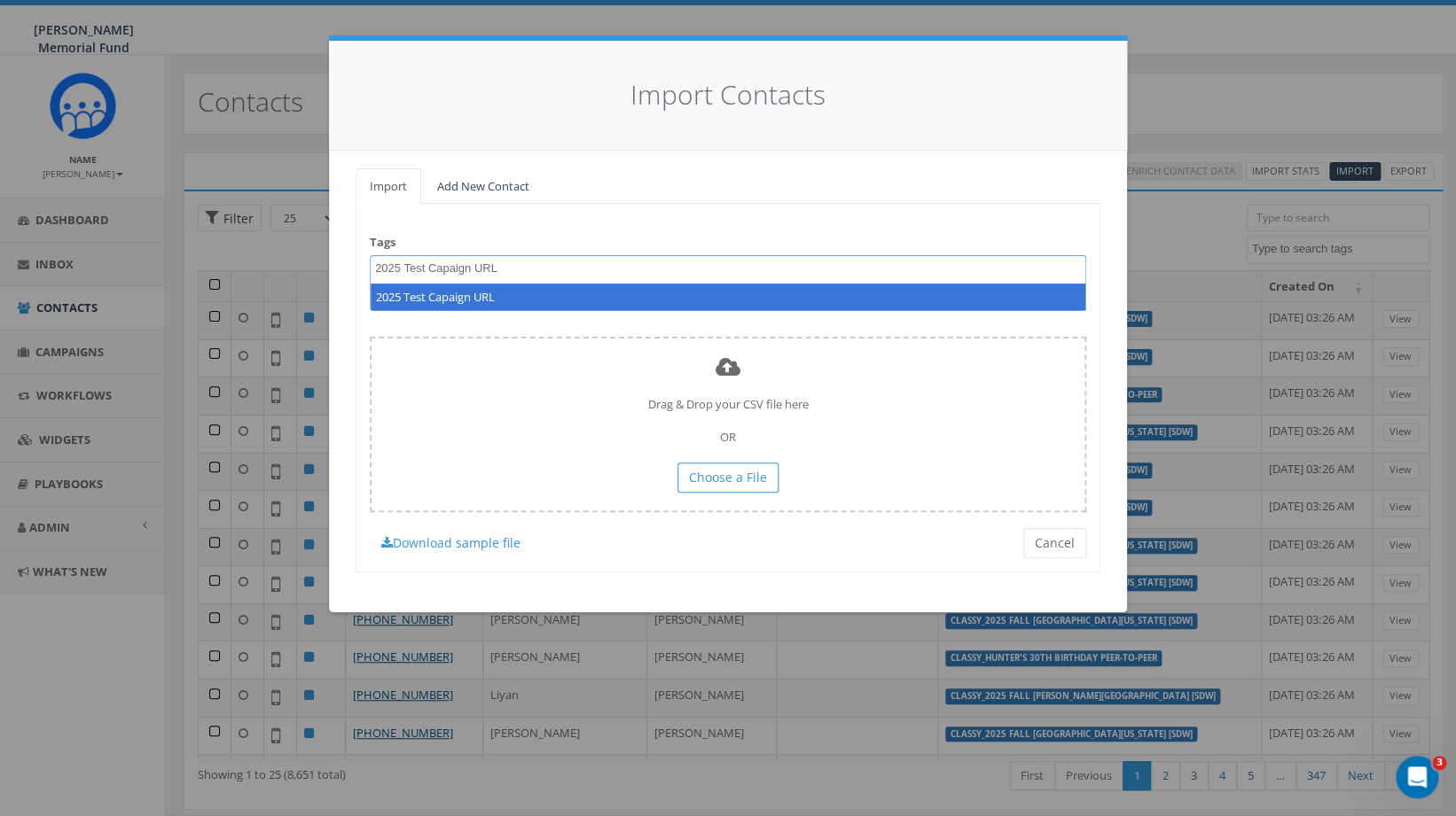
type textarea "2025 Test Capaign URL"
select select "2025 Test Capaign URL"
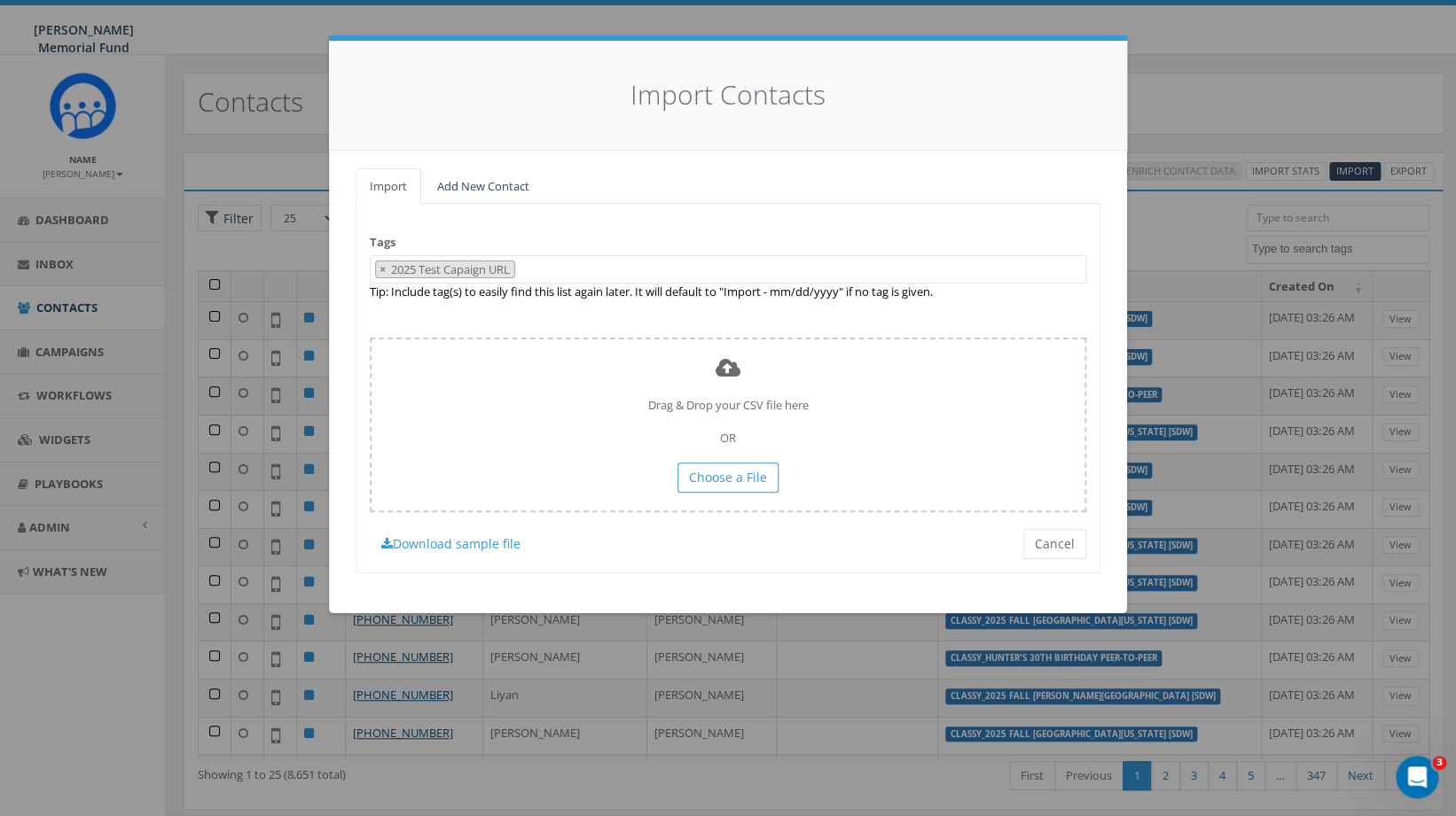
scroll to position [12436, 0]
click at [476, 271] on URL "2025 Test Capaign URL" at bounding box center [452, 269] width 125 height 16
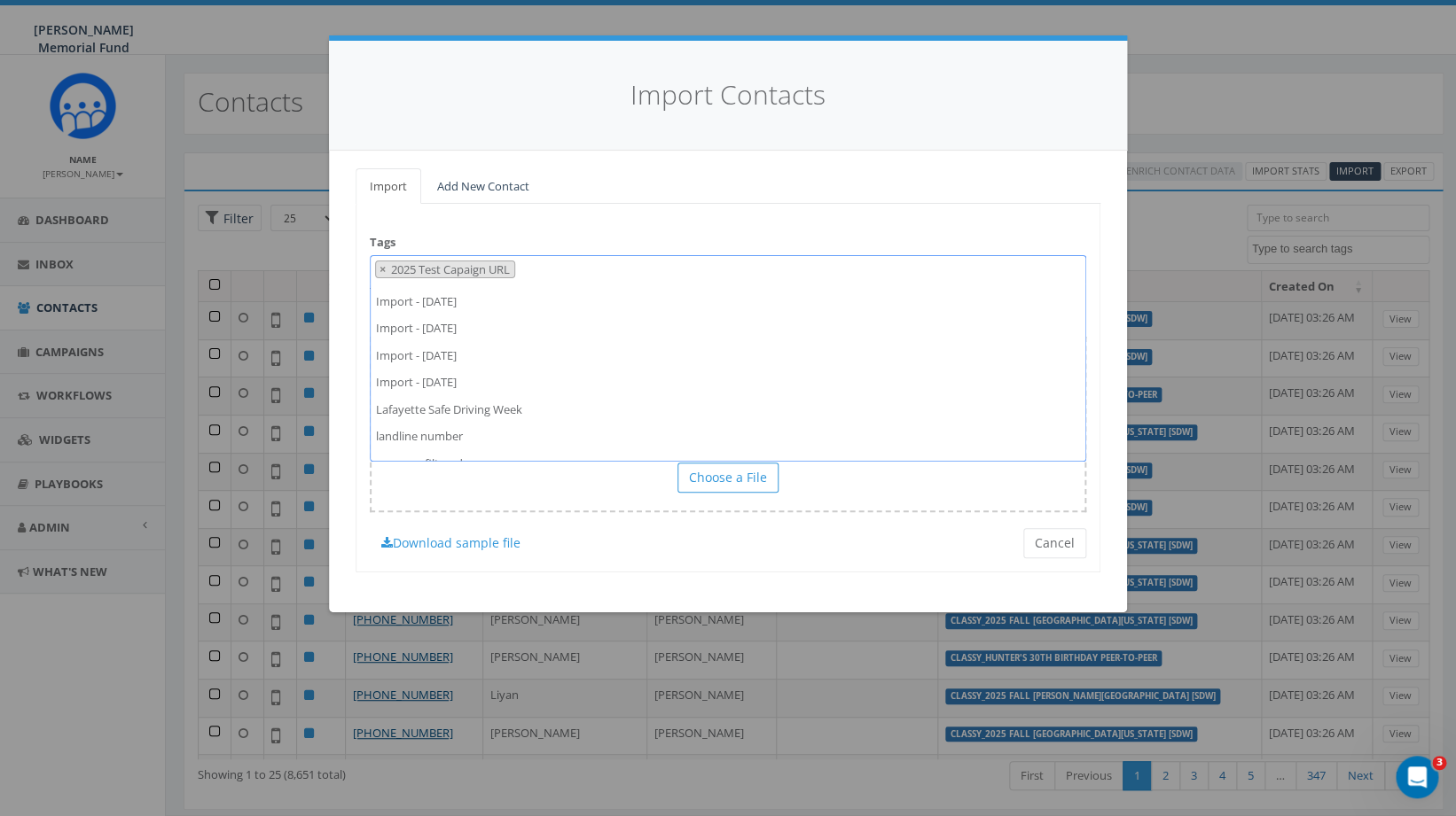
scroll to position [18446, 0]
click at [460, 271] on URL "2025 Test Capaign URL" at bounding box center [452, 269] width 125 height 16
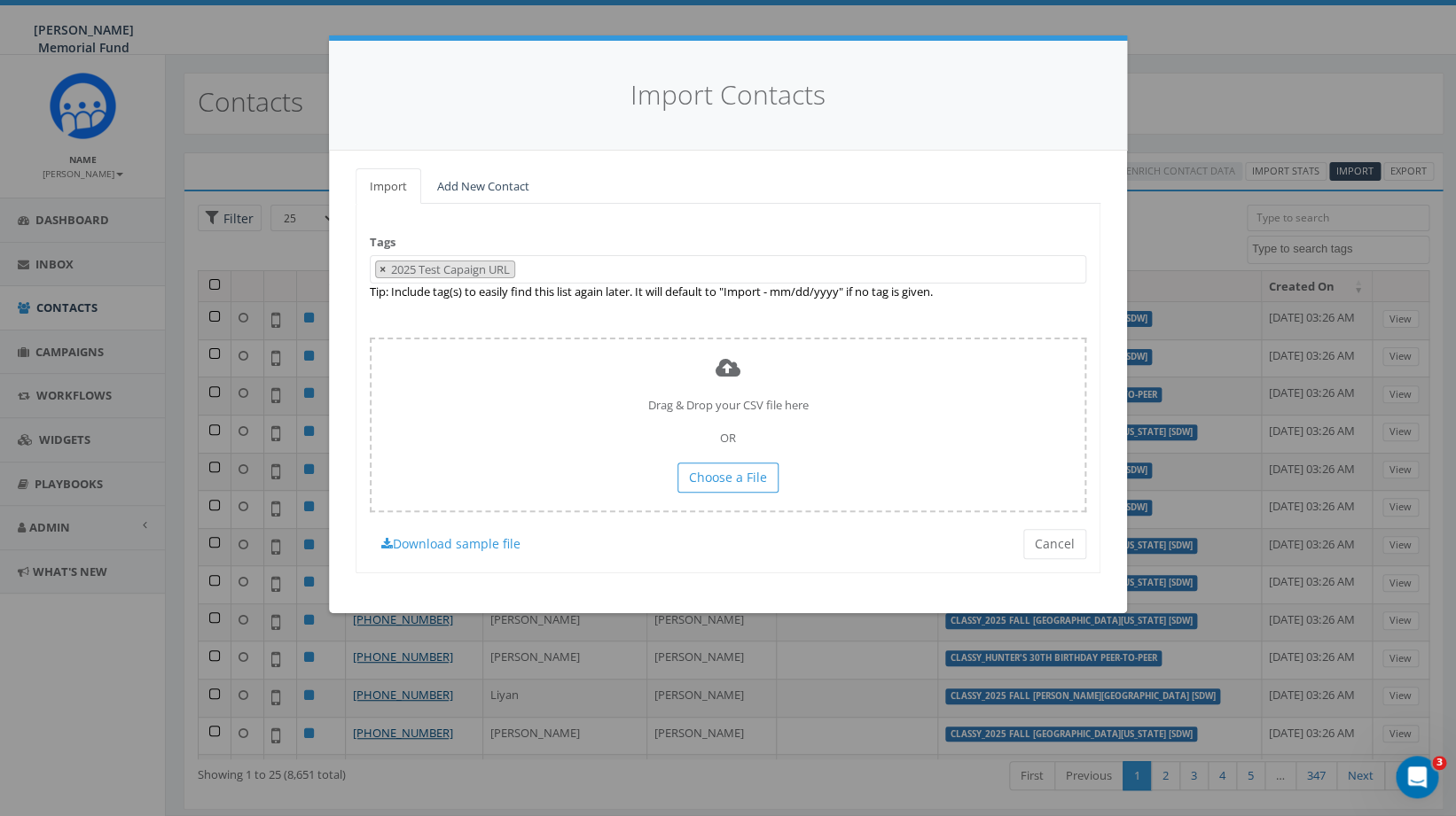
click at [387, 268] on button "×" at bounding box center [382, 270] width 13 height 17
select select
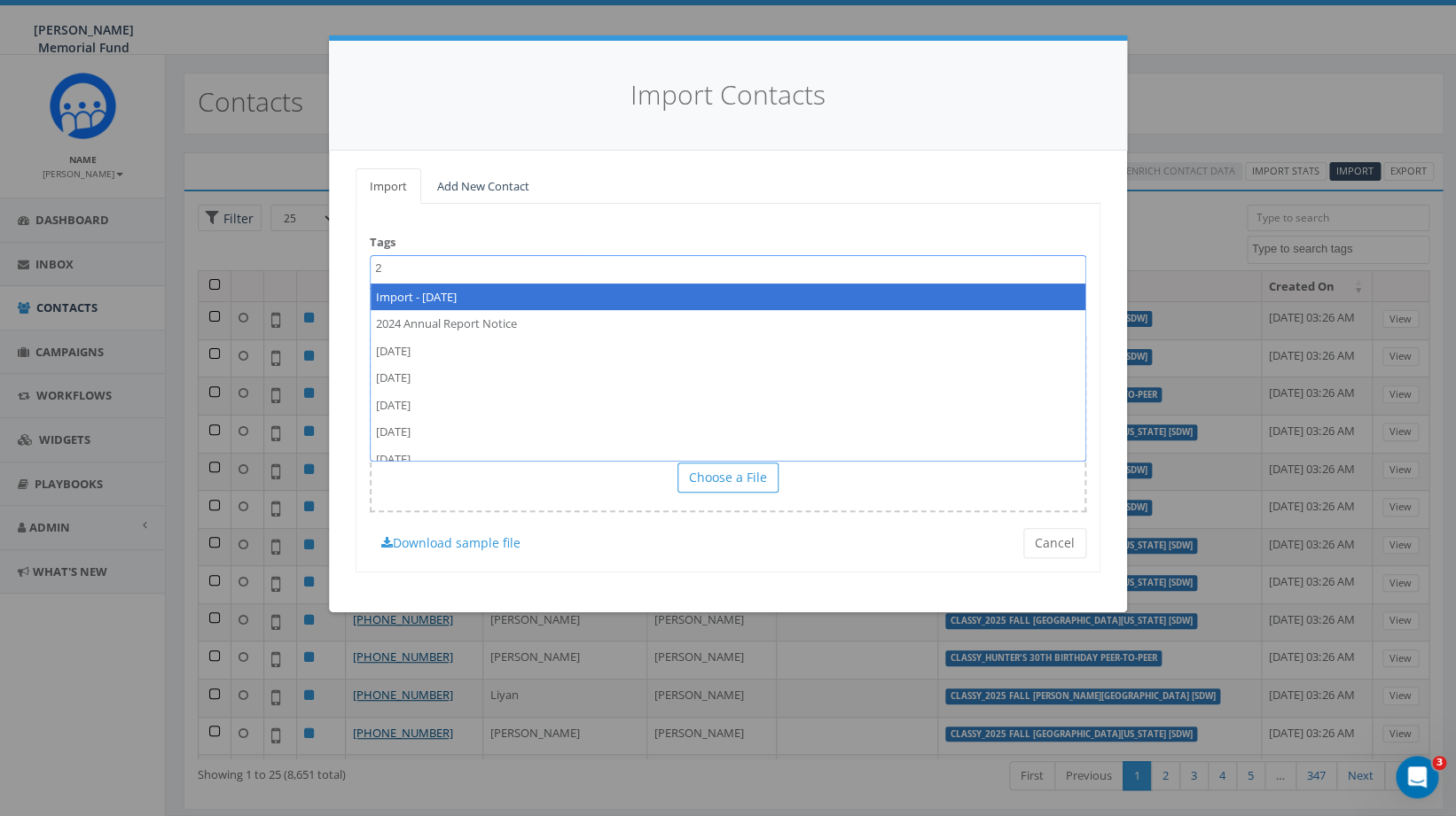
scroll to position [0, 0]
type textarea "2025 Test Campaign URL"
select select "2025 Test Campaign URL"
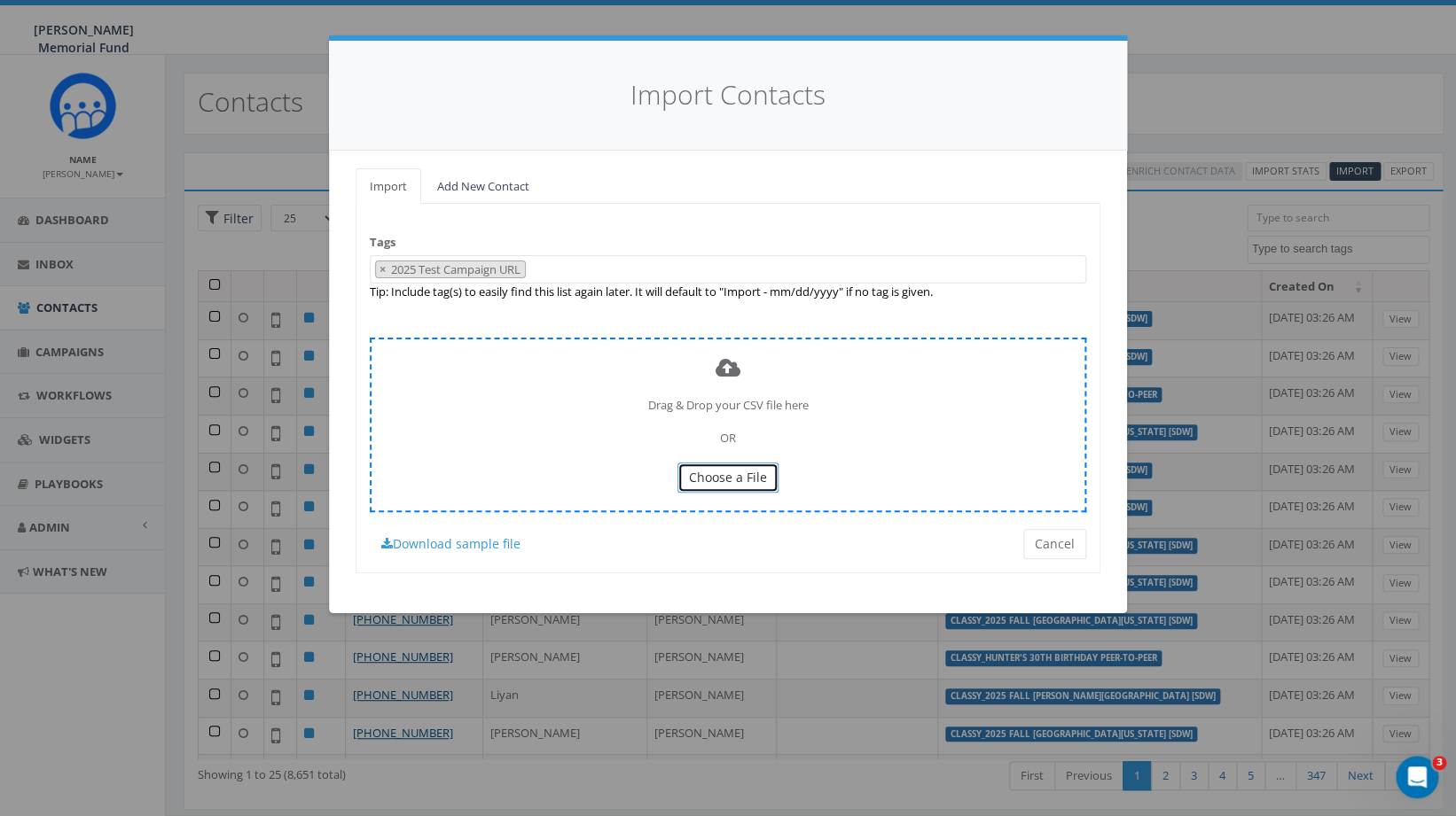
click at [767, 473] on button "Choose a File" at bounding box center [728, 478] width 101 height 30
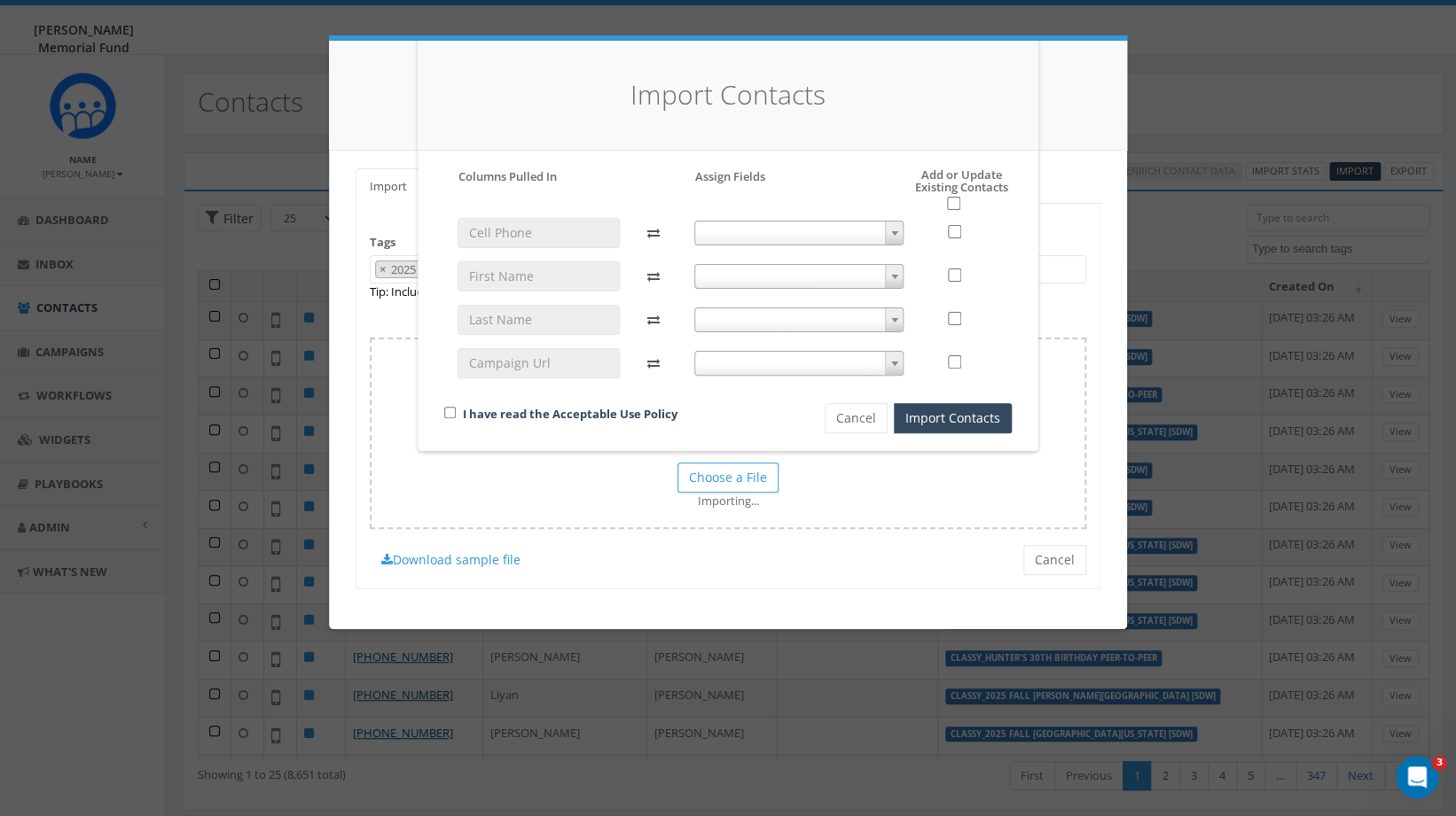
click at [808, 225] on span at bounding box center [800, 233] width 210 height 25
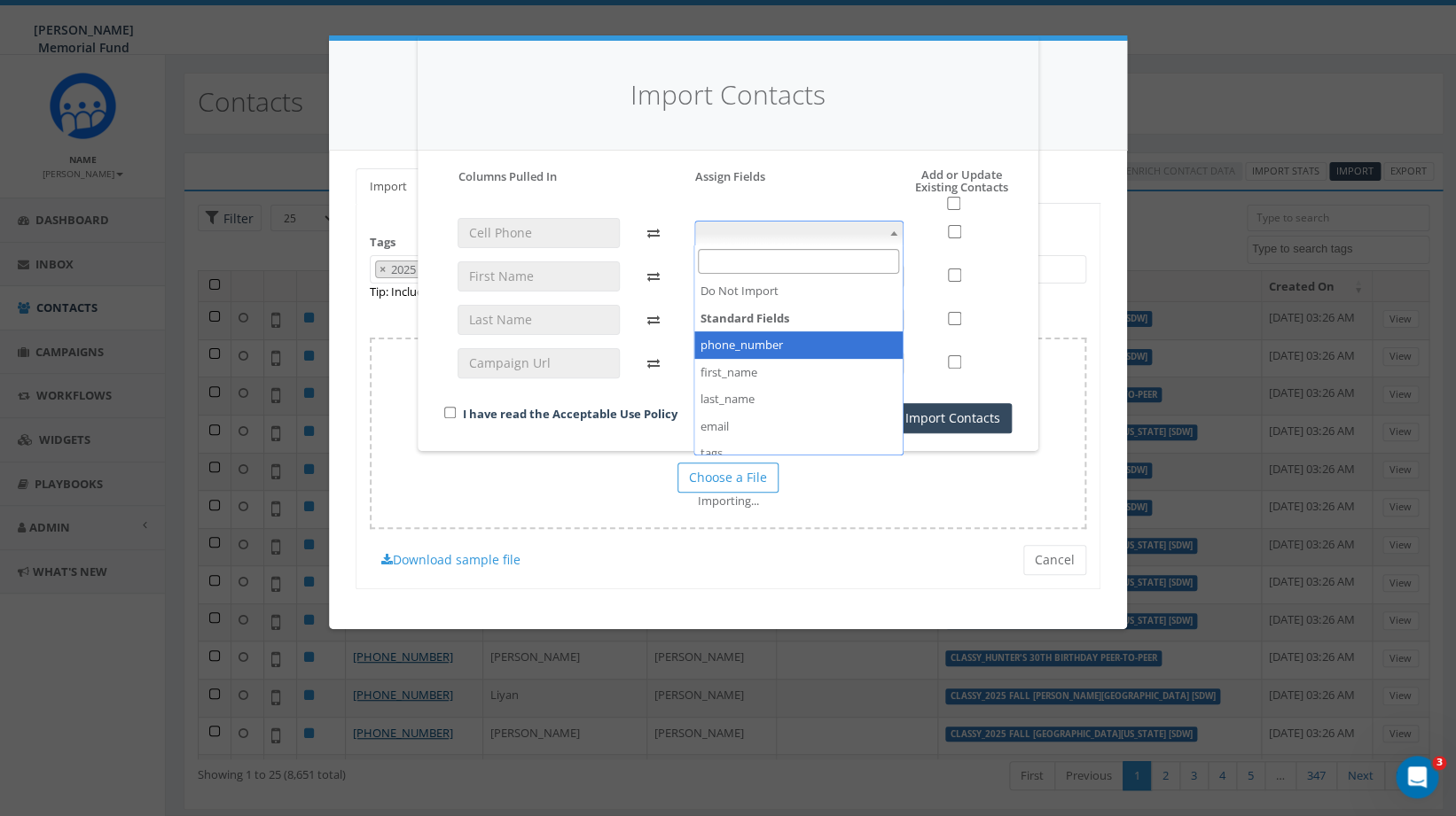
select select "phone_number"
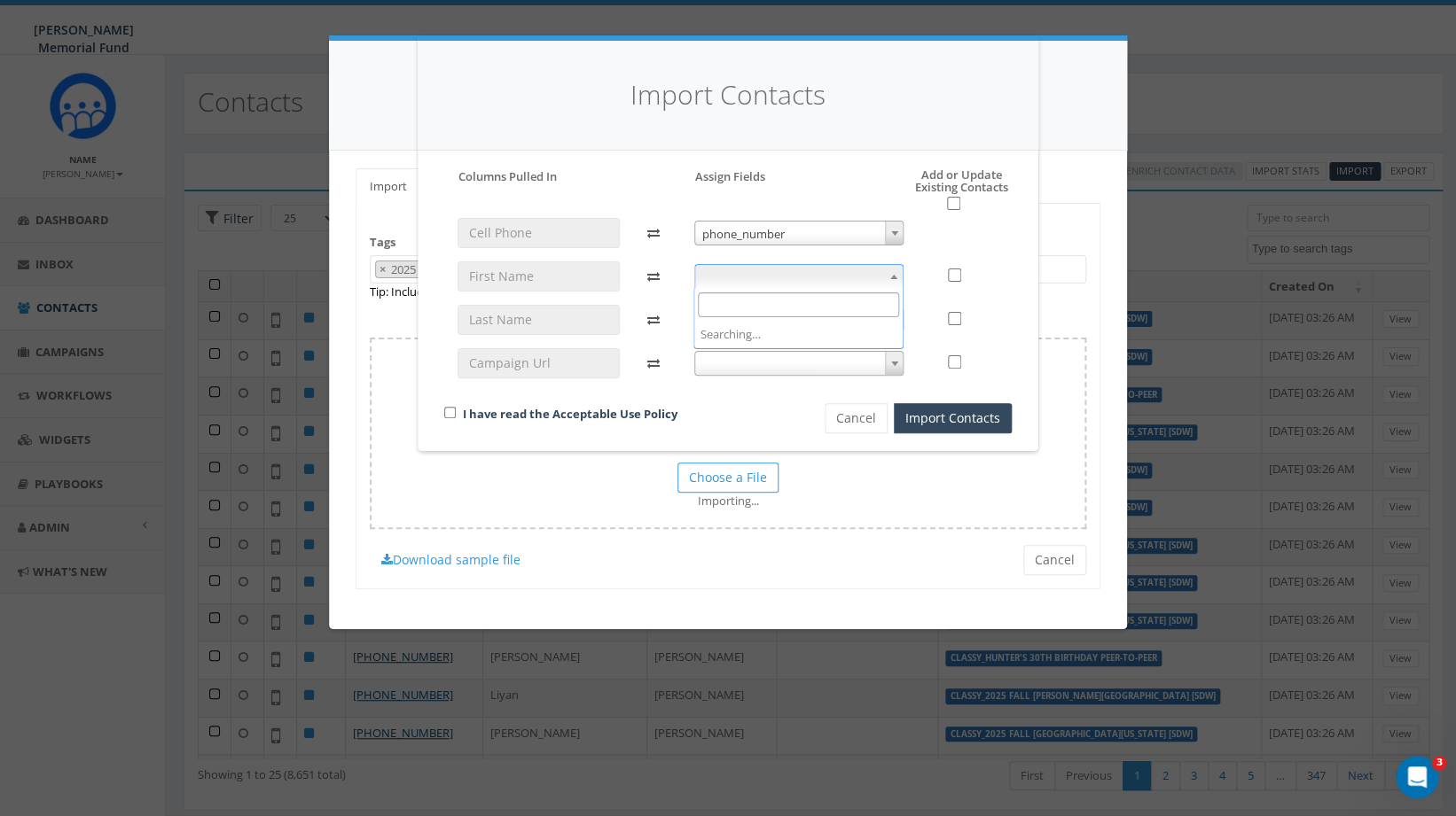
click at [822, 272] on span at bounding box center [800, 277] width 210 height 25
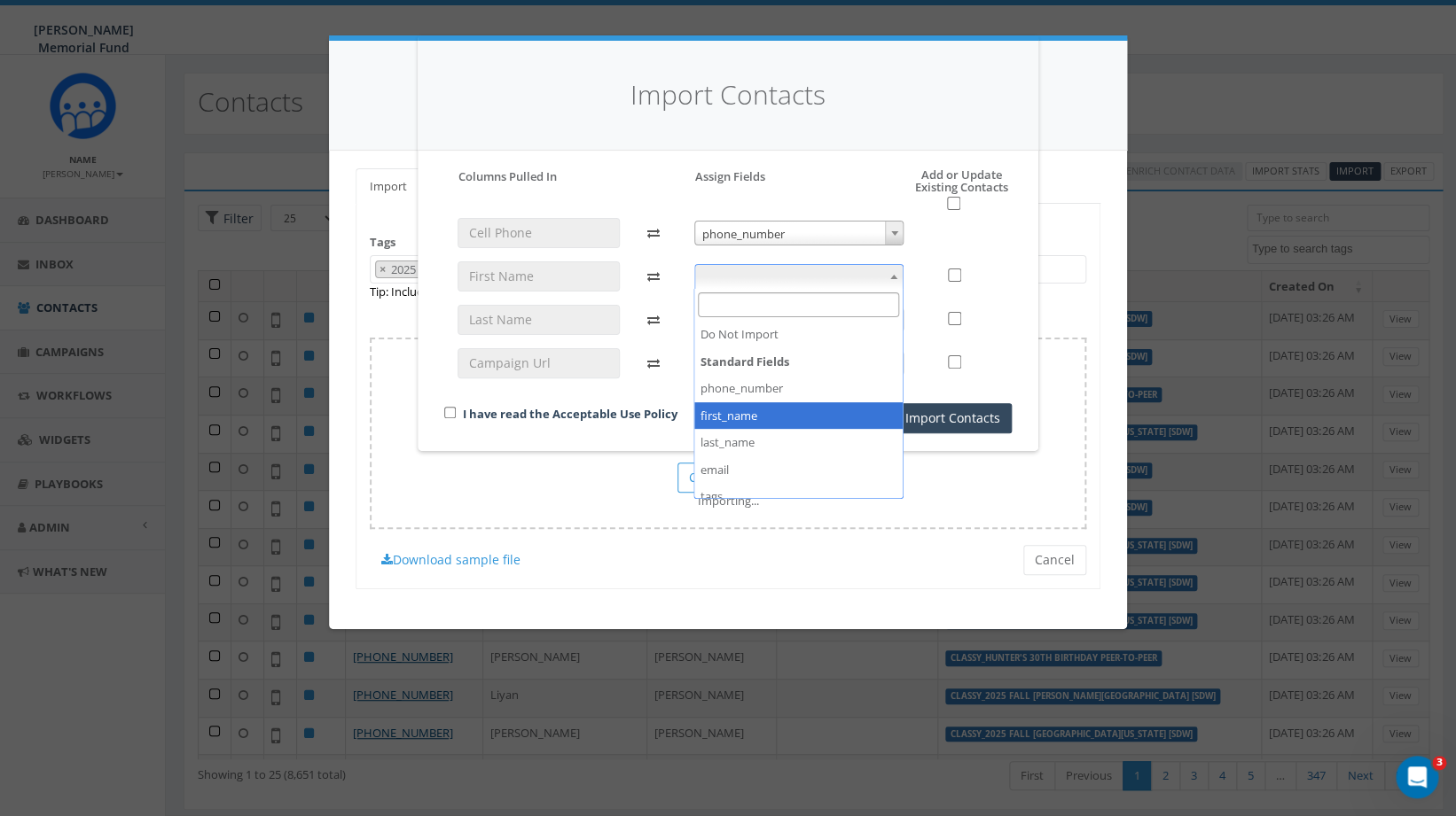
select select "first_name"
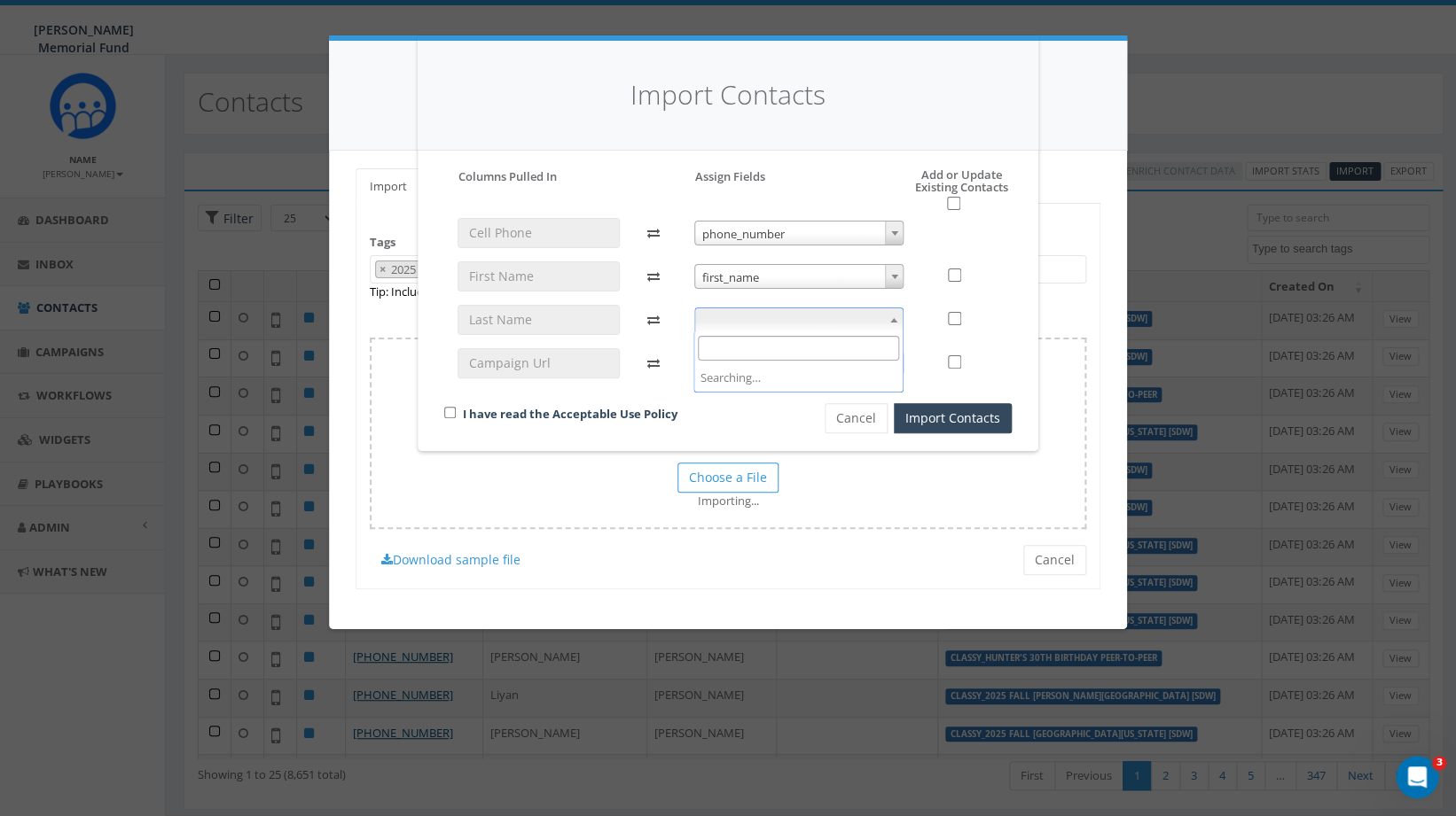
click at [816, 316] on span at bounding box center [800, 320] width 210 height 25
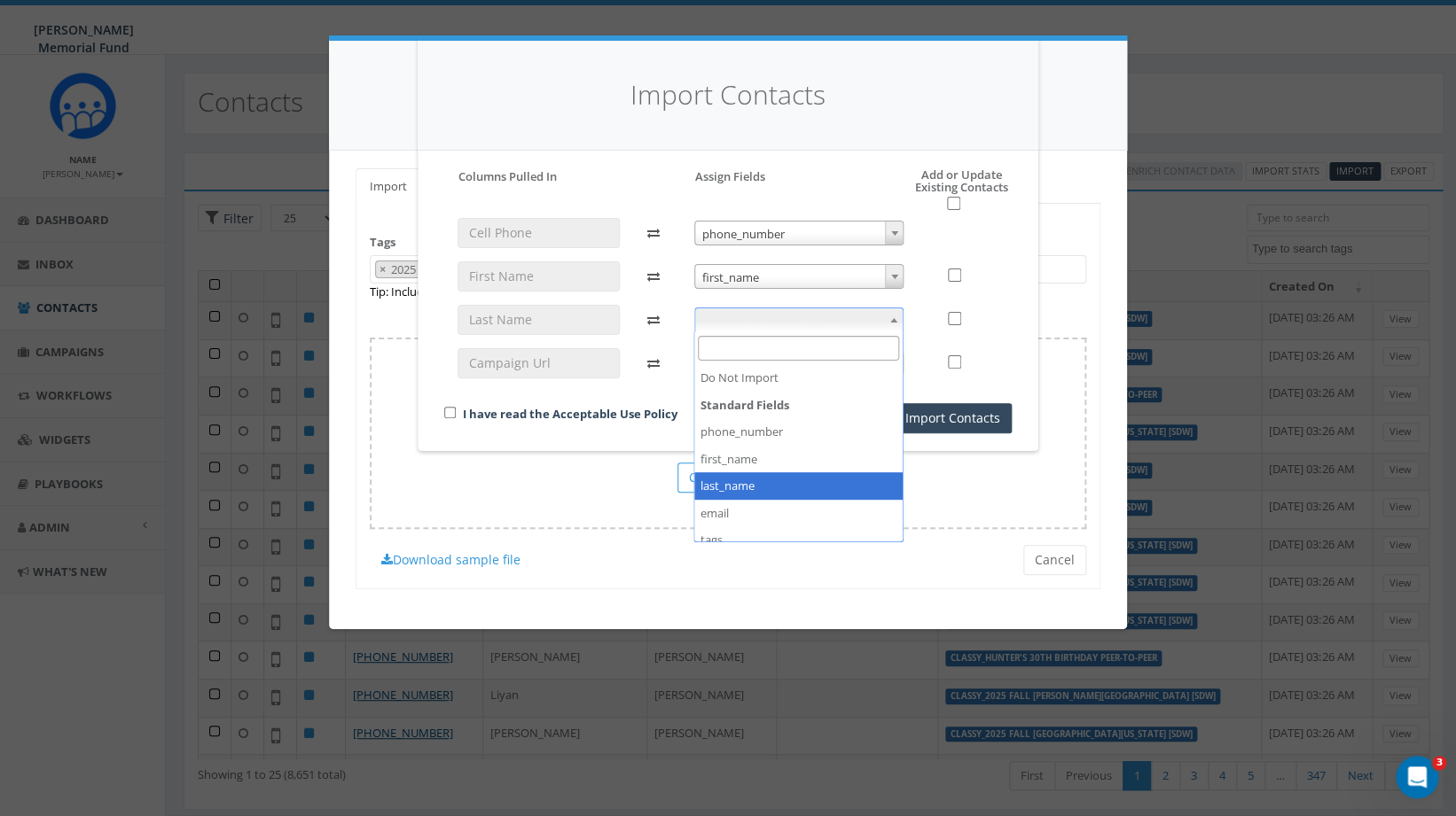
select select "last_name"
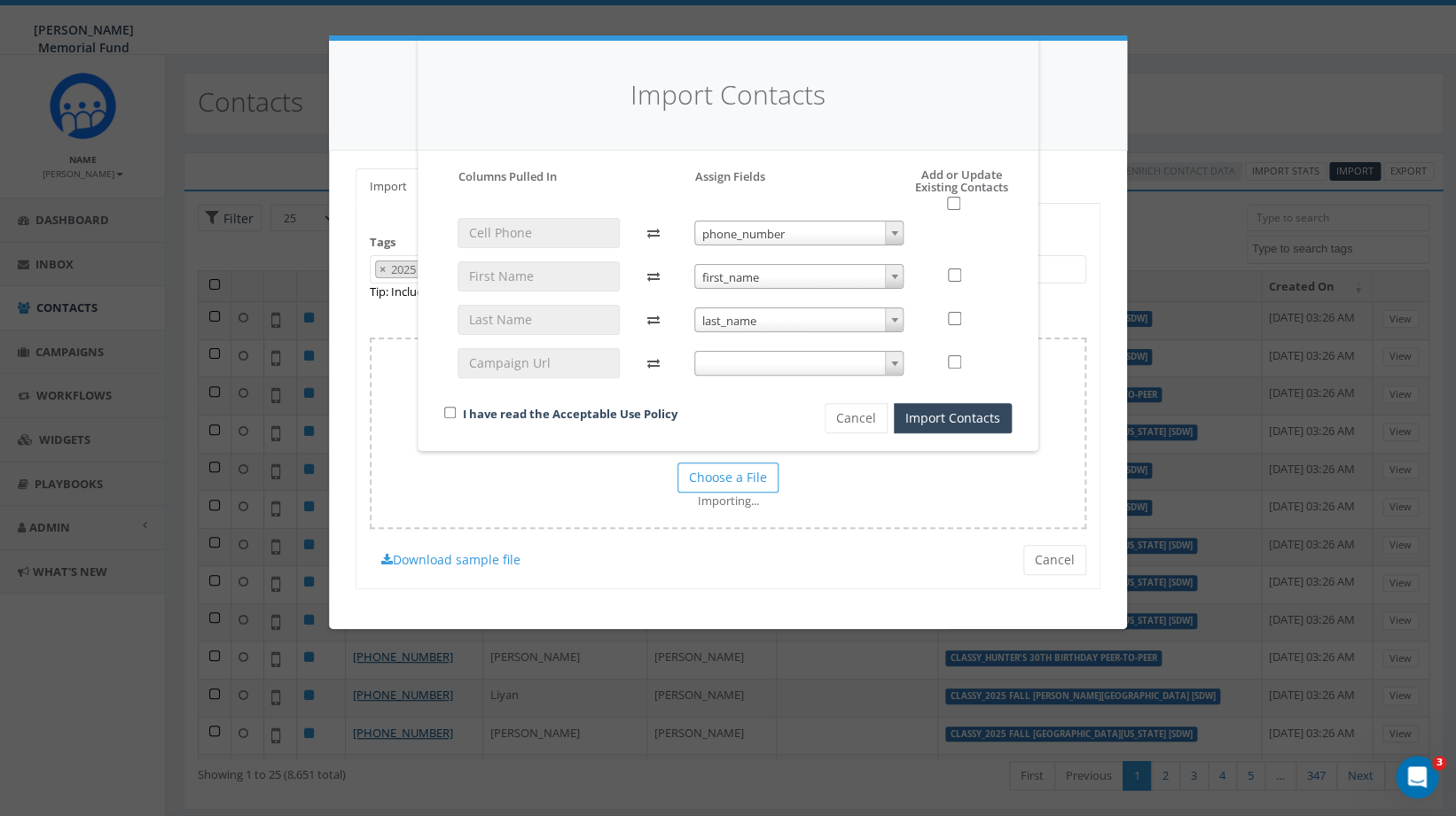
click at [799, 361] on span at bounding box center [800, 364] width 210 height 25
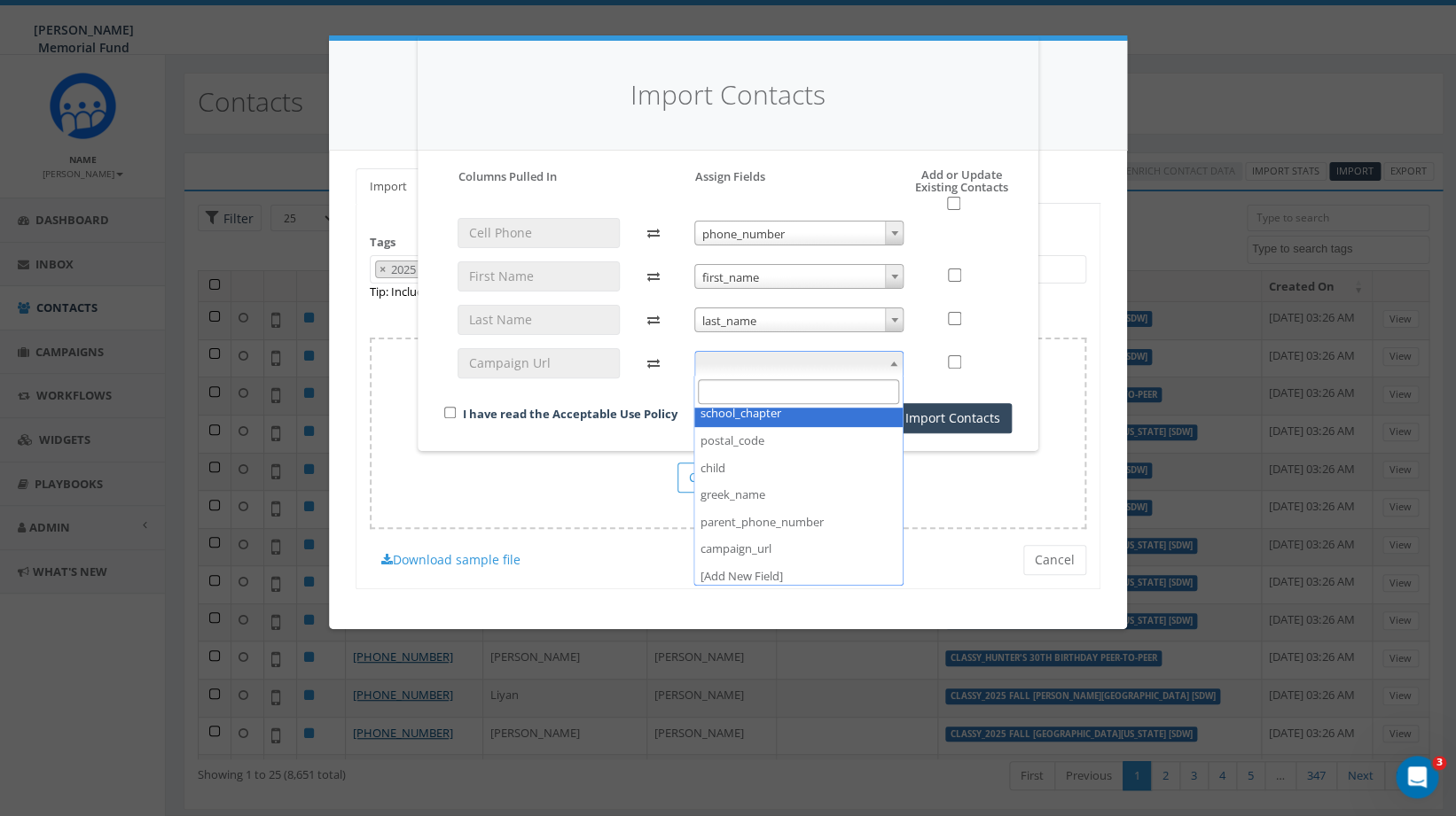
scroll to position [365, 0]
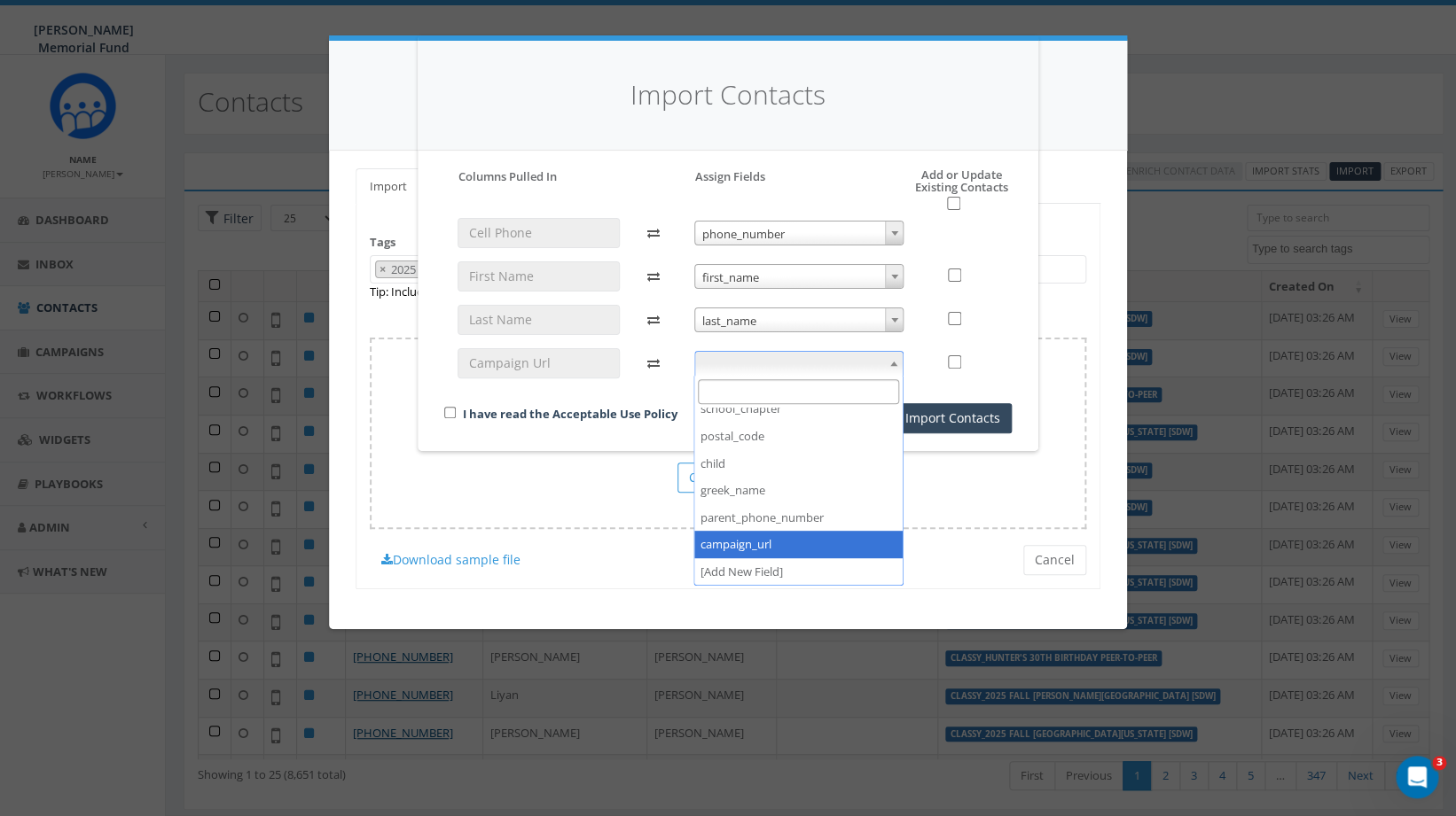
select select "campaign_url"
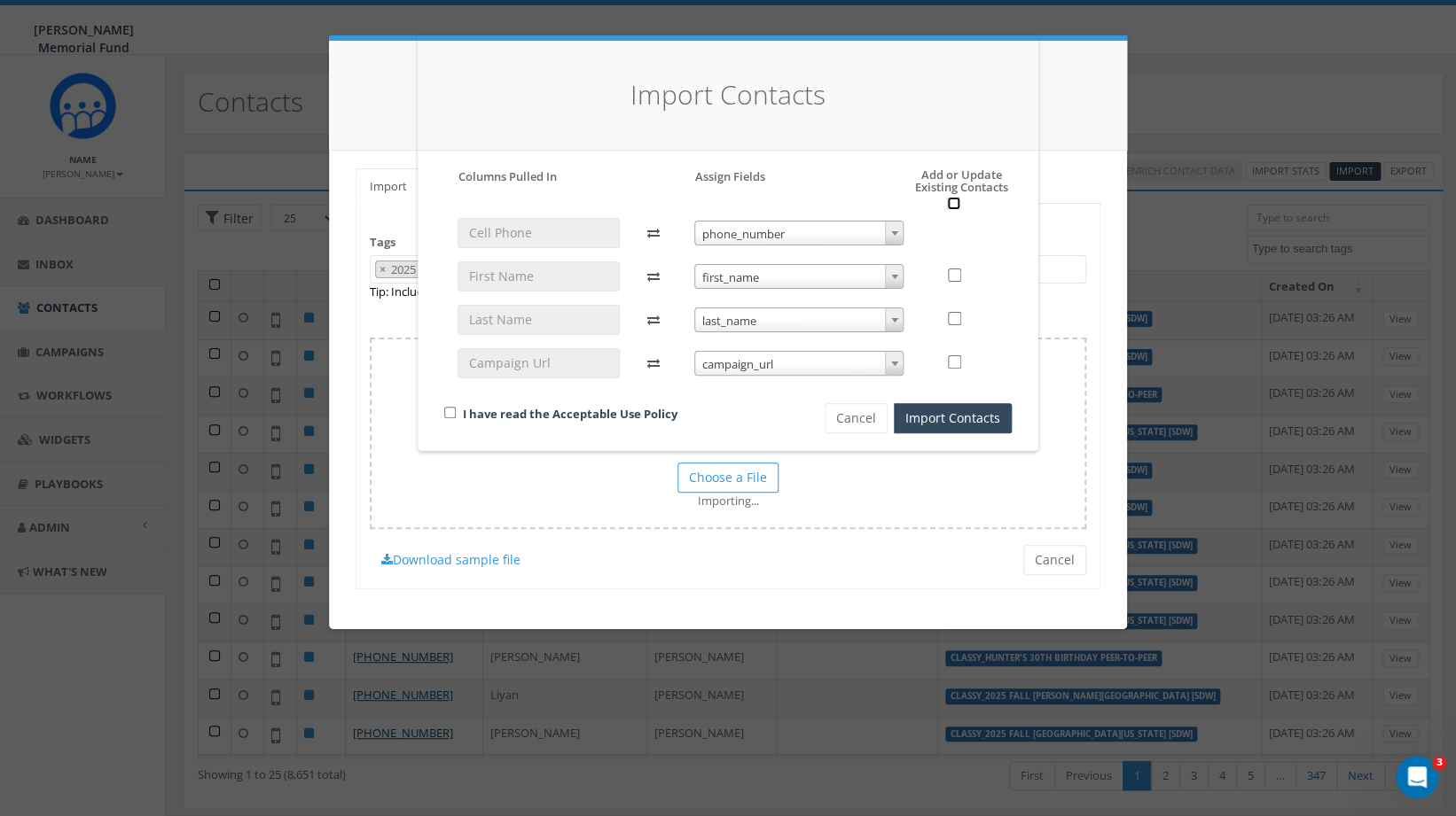
click at [954, 208] on input "checkbox" at bounding box center [954, 204] width 13 height 13
checkbox input "true"
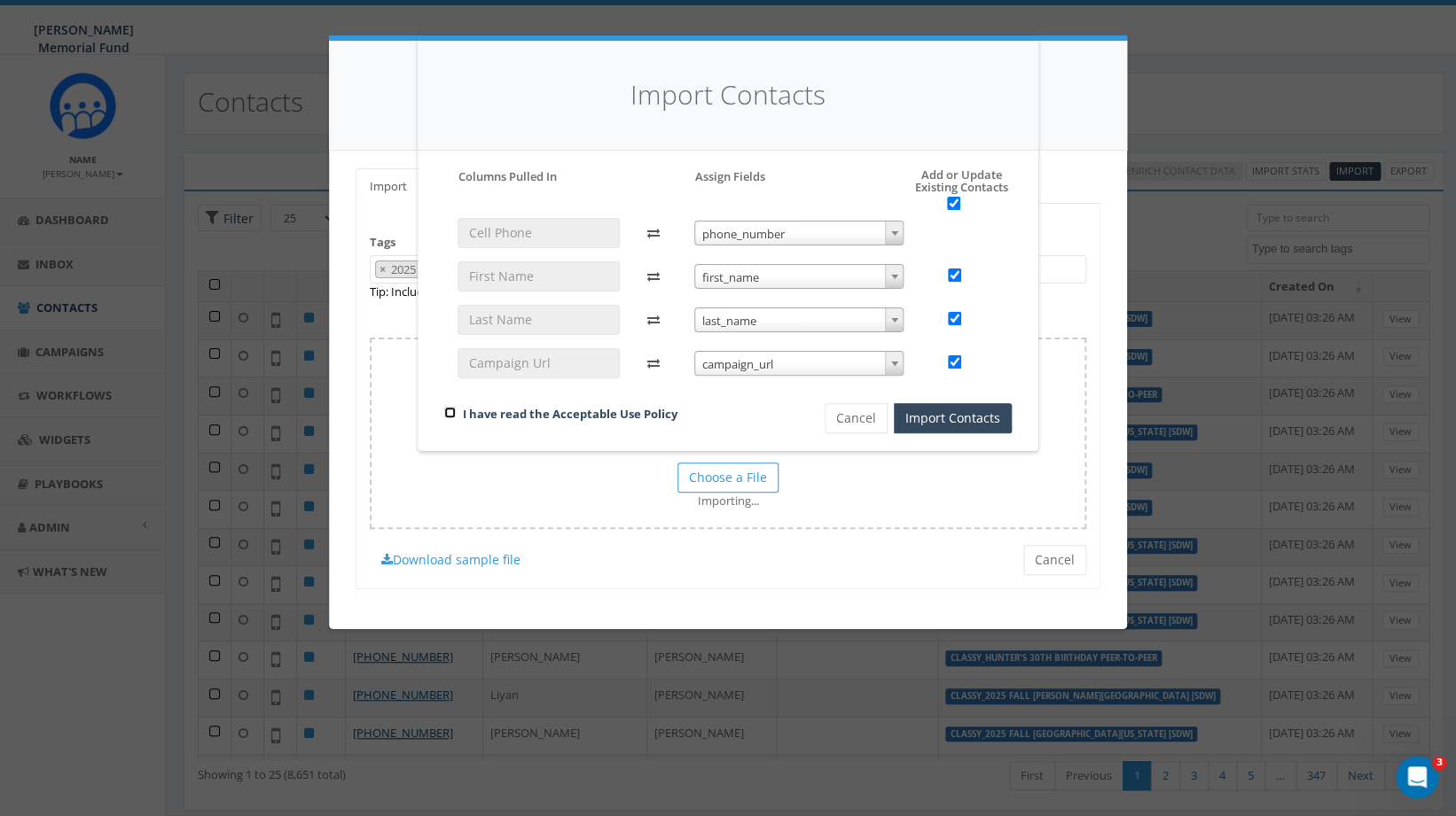
click at [446, 410] on input "checkbox" at bounding box center [450, 412] width 11 height 11
checkbox input "true"
click at [961, 417] on button "Import Contacts" at bounding box center [953, 419] width 118 height 30
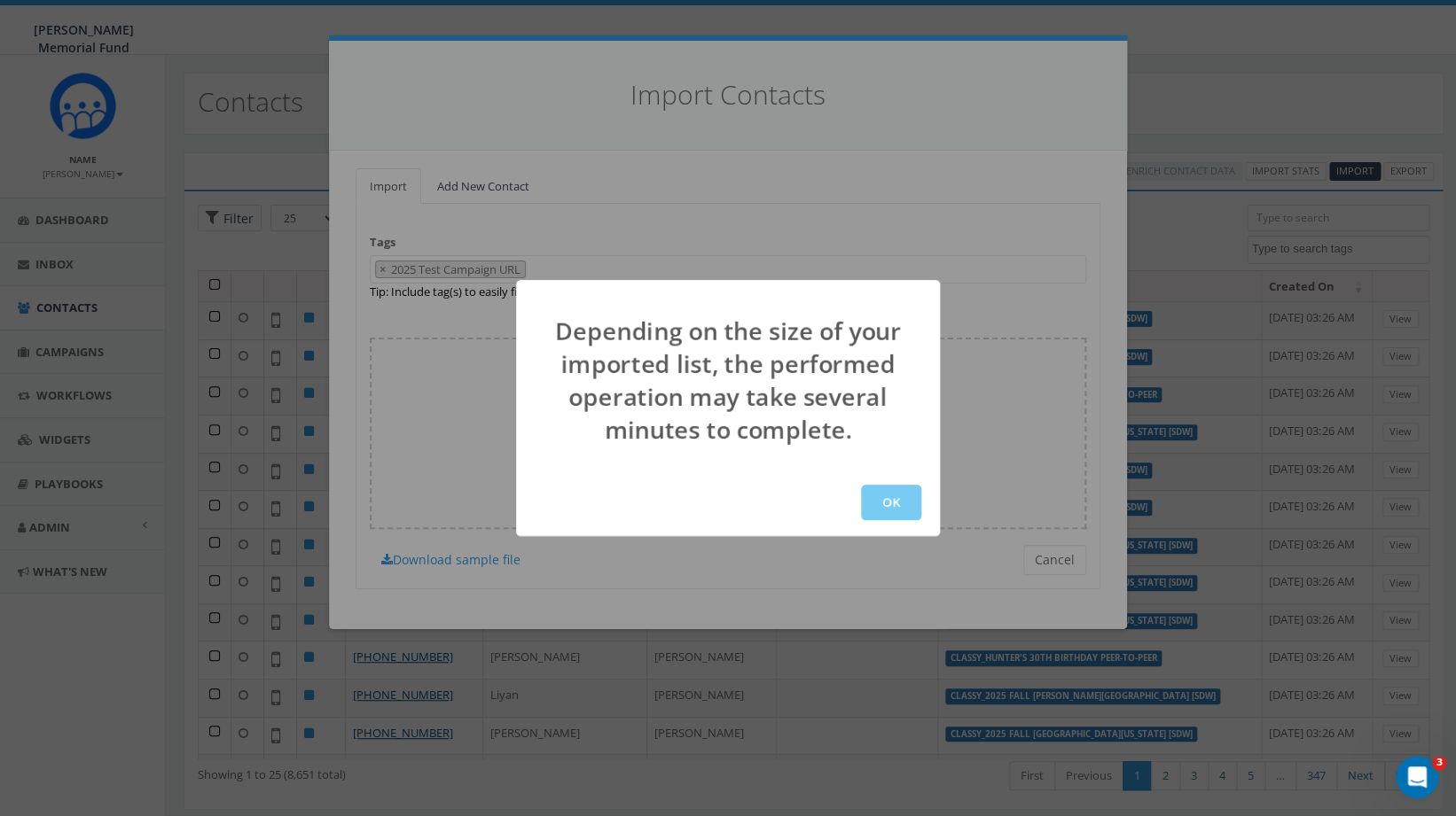
click at [896, 511] on button "OK" at bounding box center [891, 503] width 60 height 36
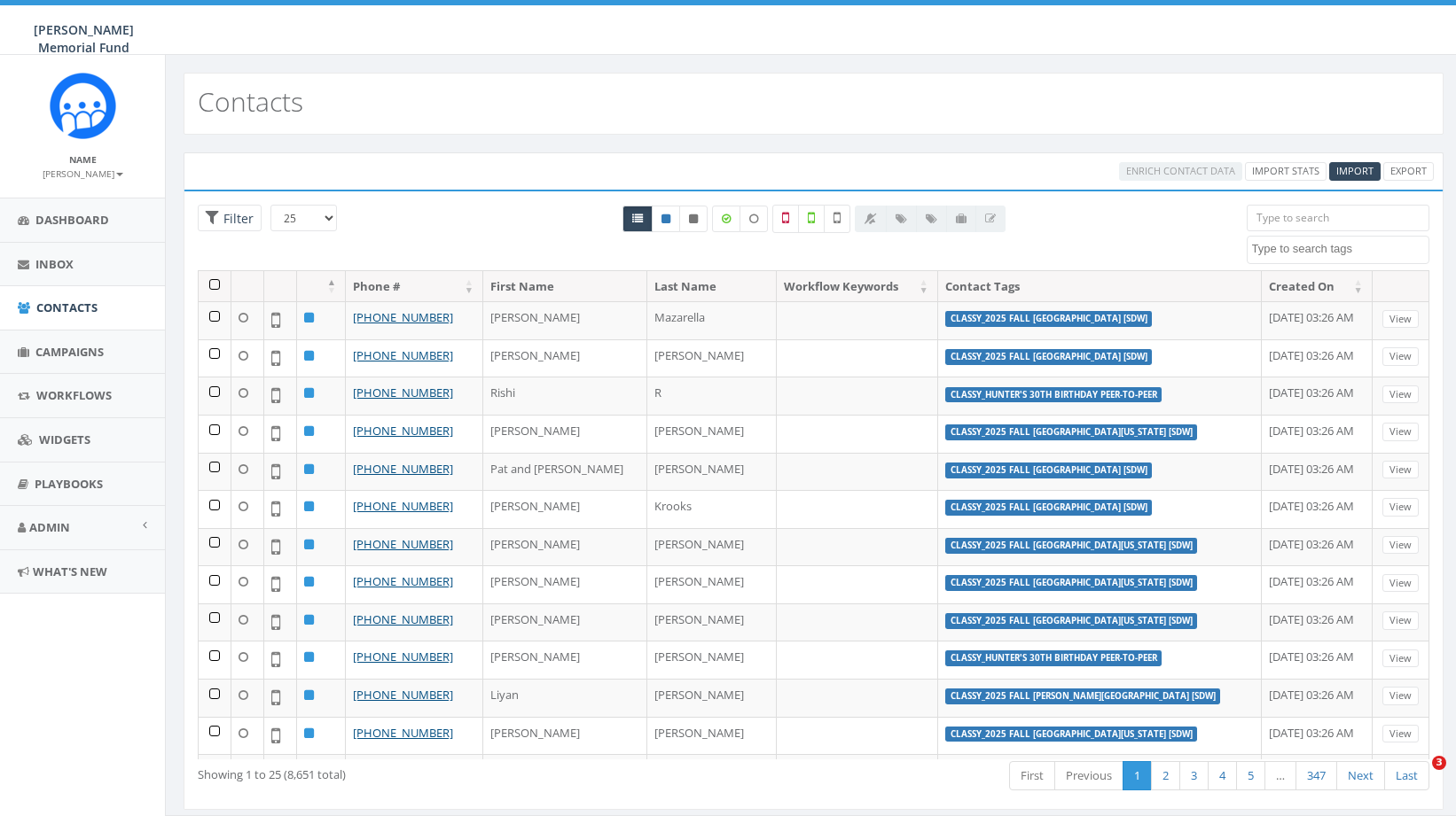
select select
click at [89, 350] on span "Campaigns" at bounding box center [69, 351] width 68 height 16
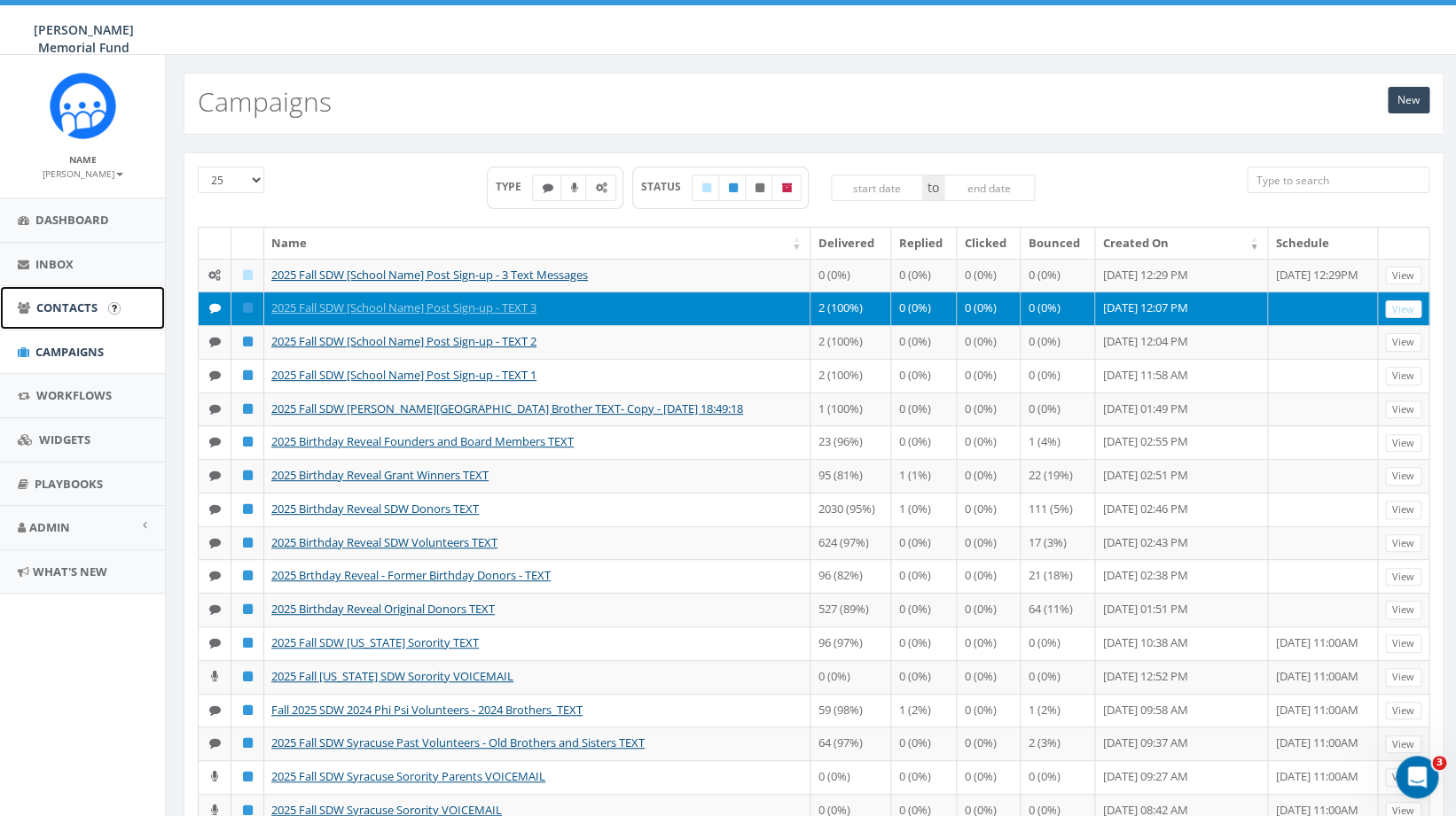
click at [78, 301] on span "Contacts" at bounding box center [66, 308] width 61 height 16
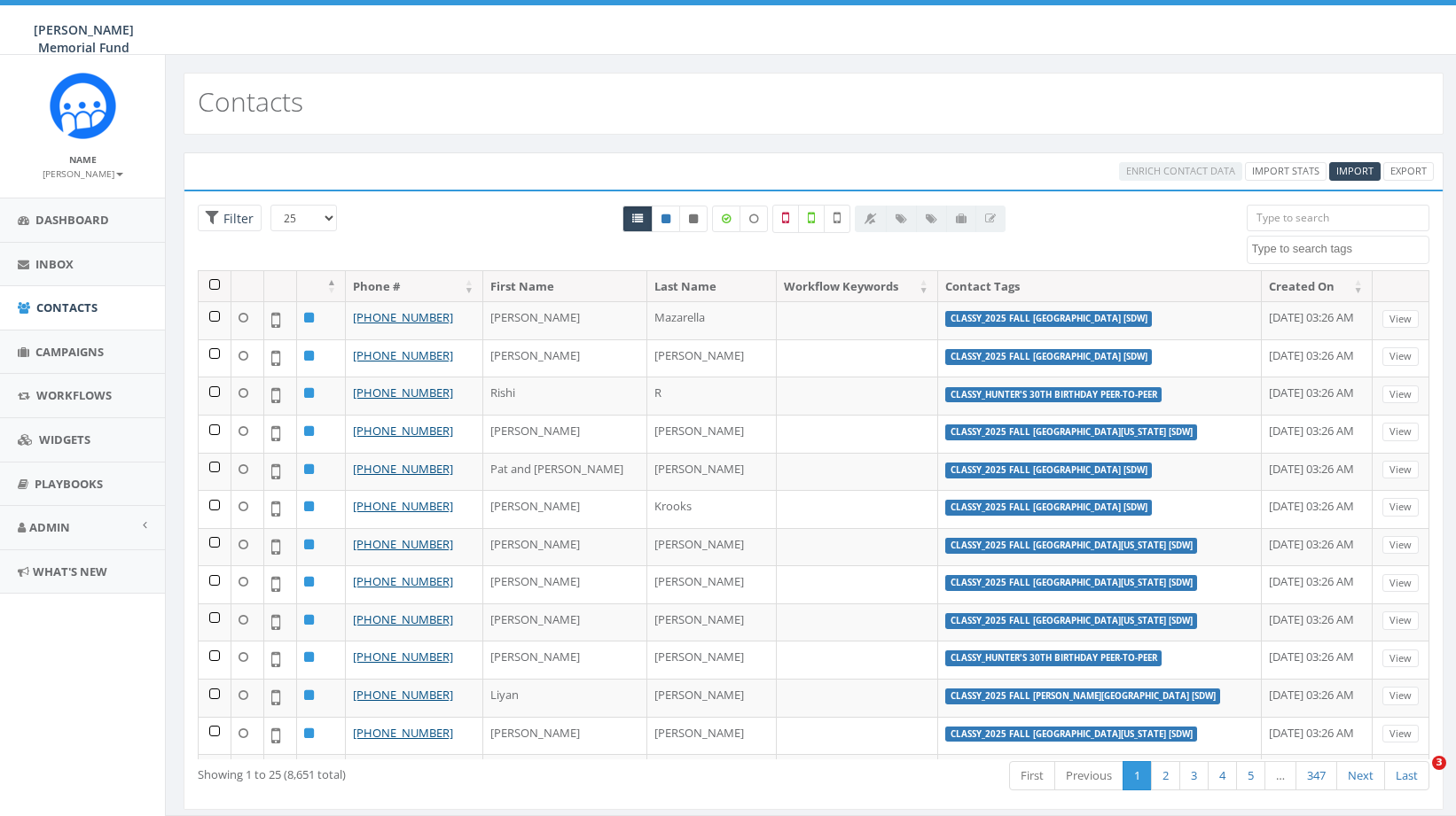
select select
click at [1281, 224] on input "search" at bounding box center [1338, 218] width 183 height 26
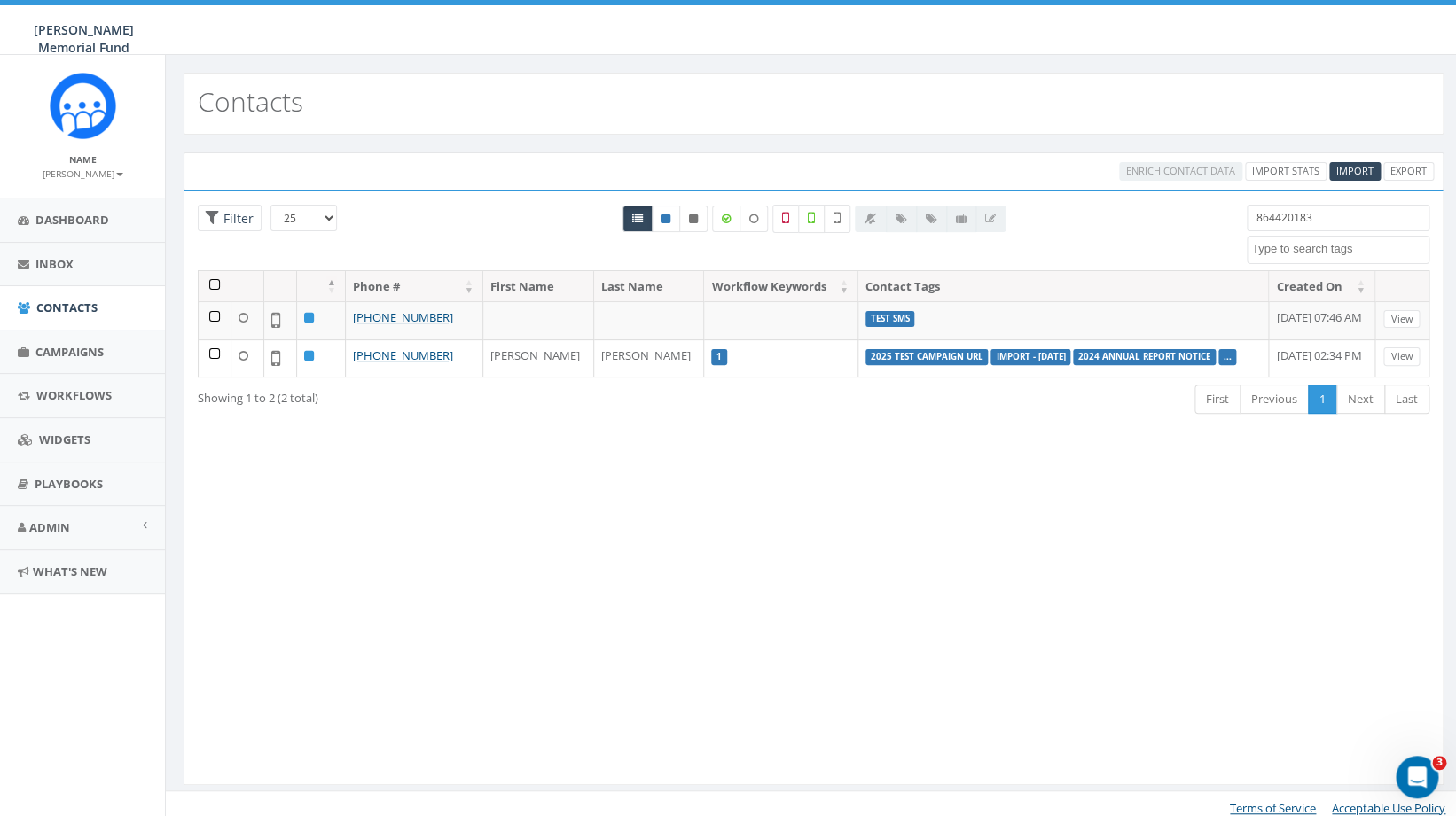
type input "8644201836"
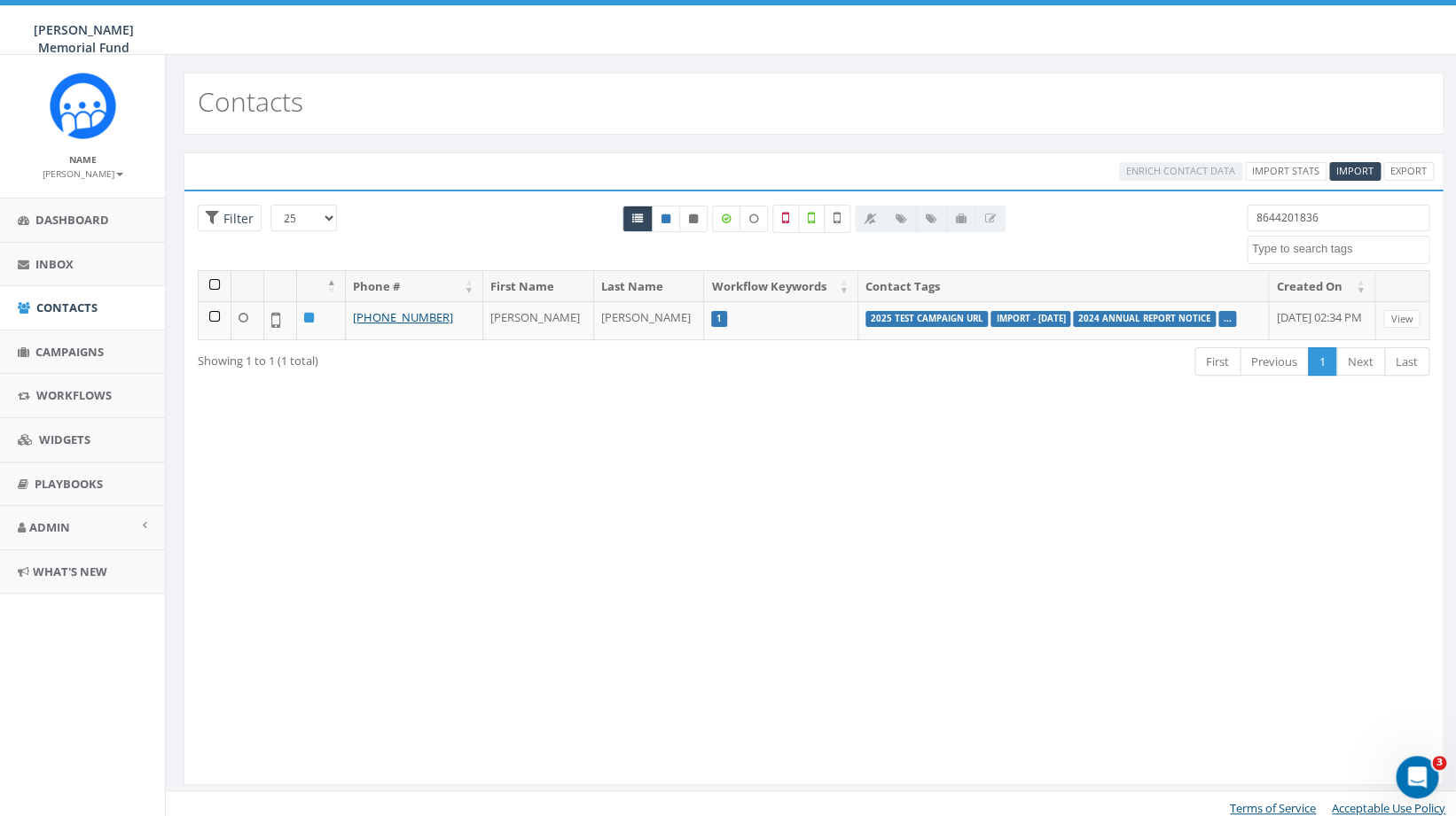
drag, startPoint x: 1327, startPoint y: 218, endPoint x: 1188, endPoint y: 214, distance: 139.1
click at [1247, 215] on input "8644201836" at bounding box center [1338, 218] width 183 height 26
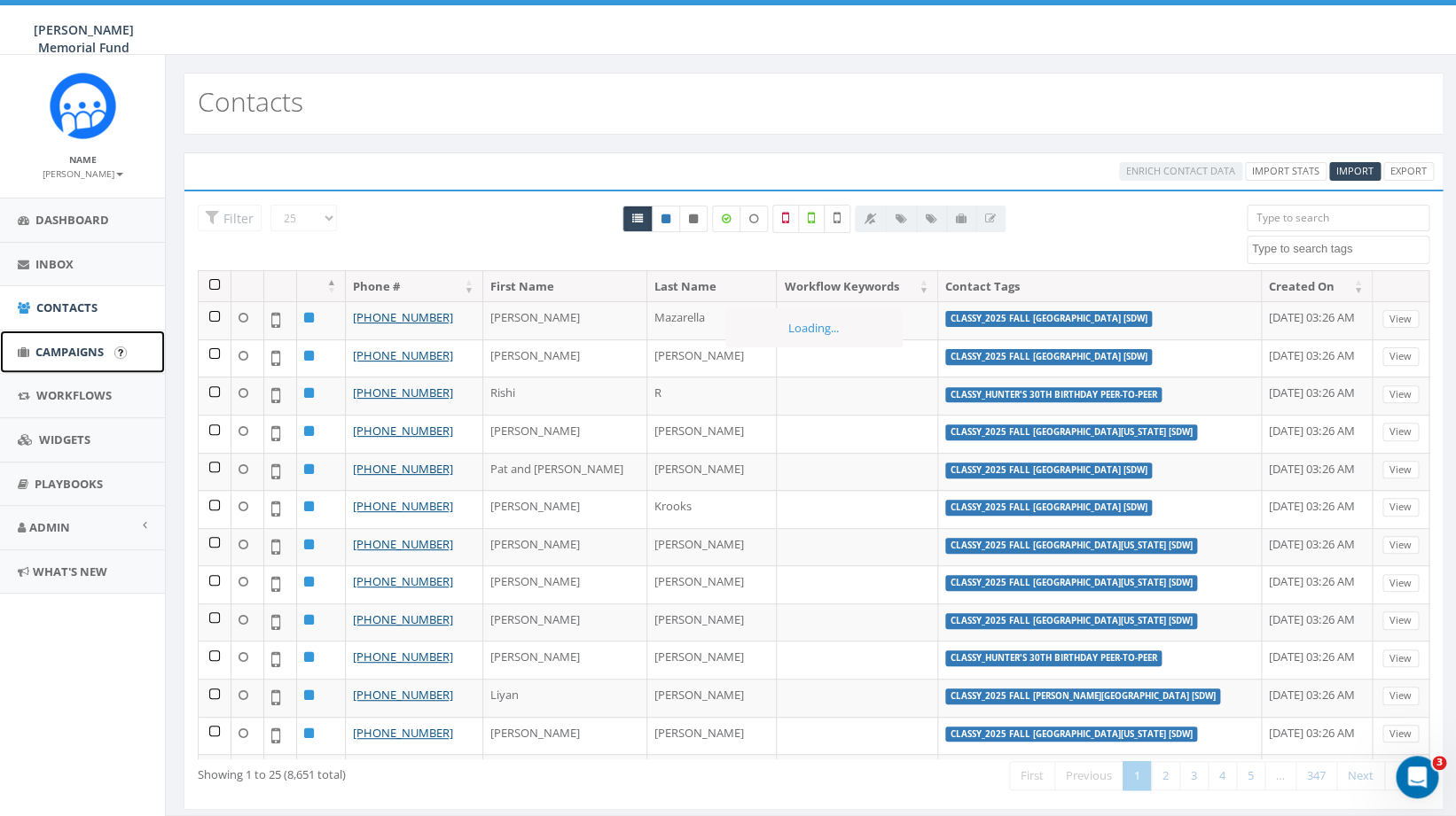
click at [74, 342] on link "Campaigns" at bounding box center [82, 352] width 165 height 43
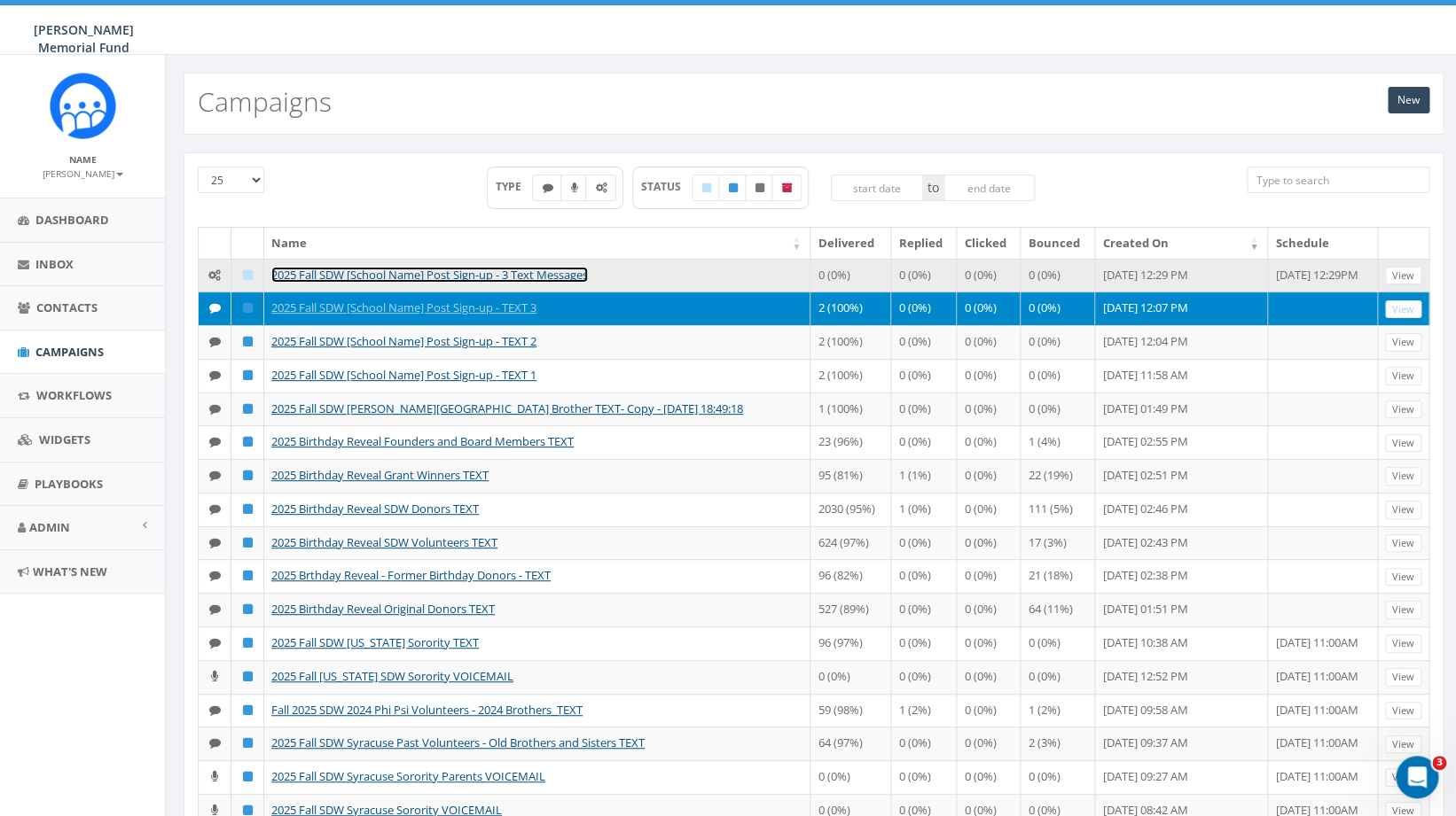
click at [457, 278] on link "2025 Fall SDW [School Name] Post Sign-up - 3 Text Messages" at bounding box center [429, 274] width 317 height 16
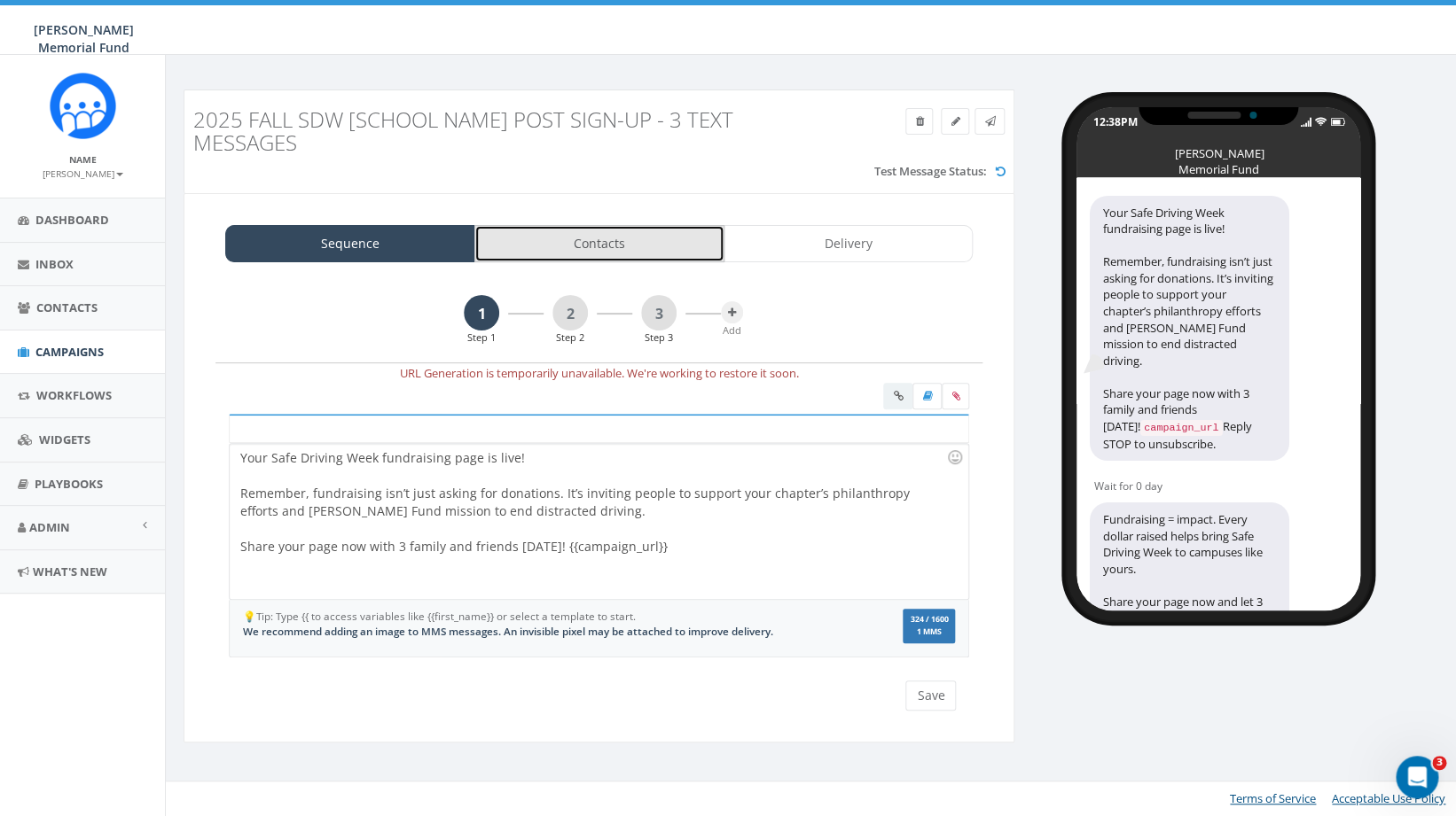
click at [627, 243] on link "Contacts" at bounding box center [598, 244] width 250 height 37
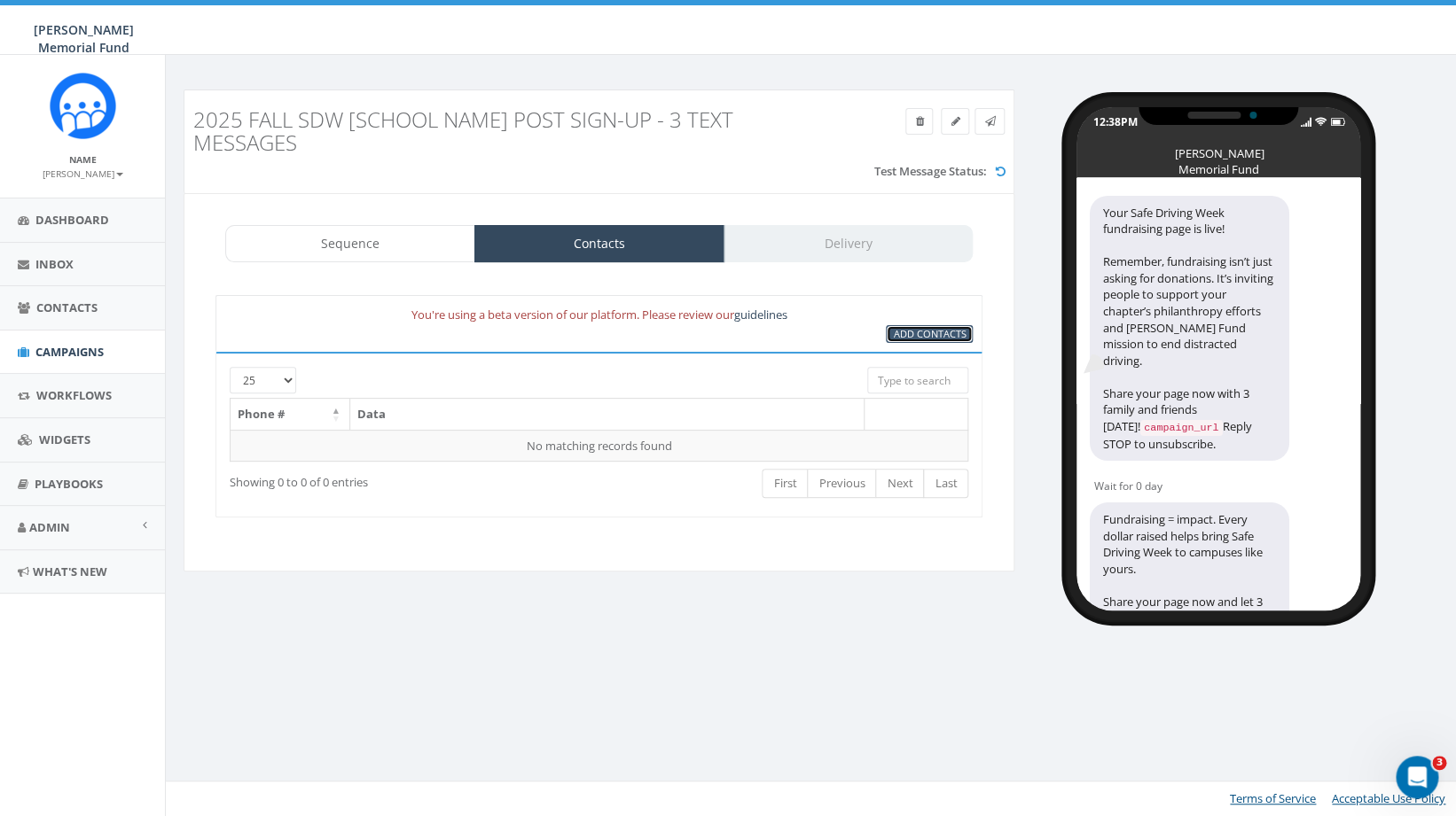
click at [926, 335] on span "Add Contacts" at bounding box center [930, 334] width 73 height 13
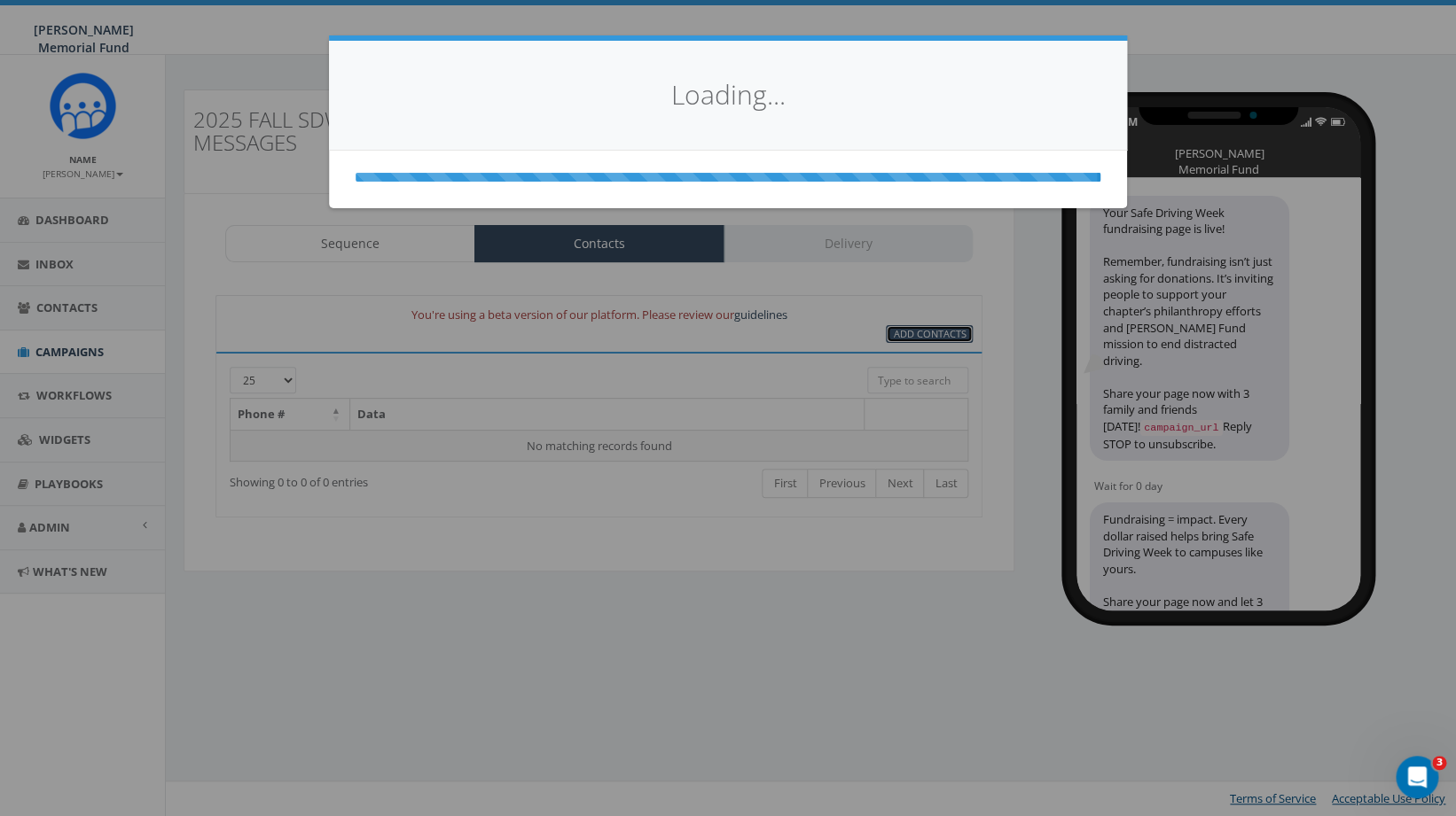
select select
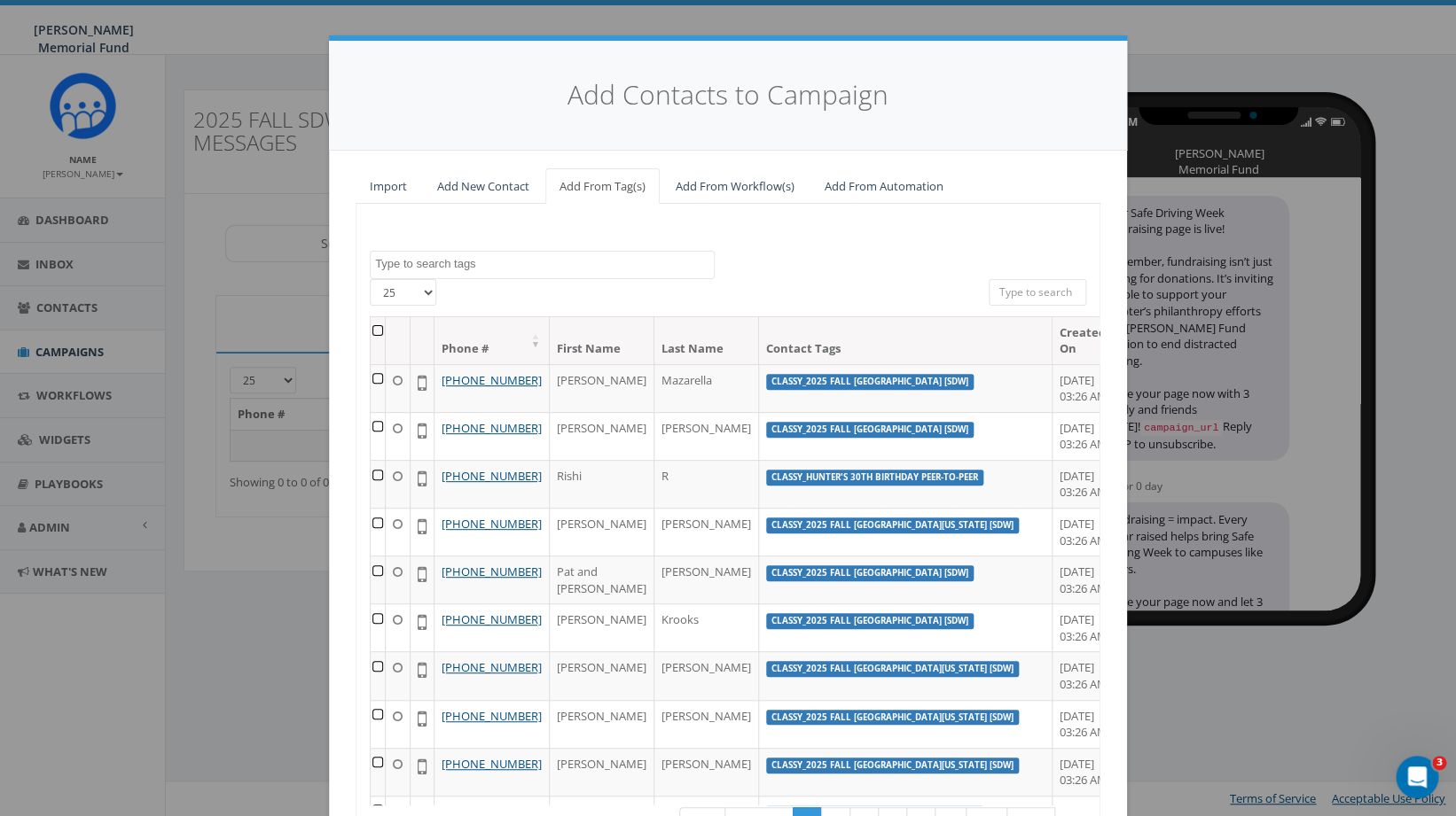
click at [533, 266] on textarea "Search" at bounding box center [544, 264] width 339 height 16
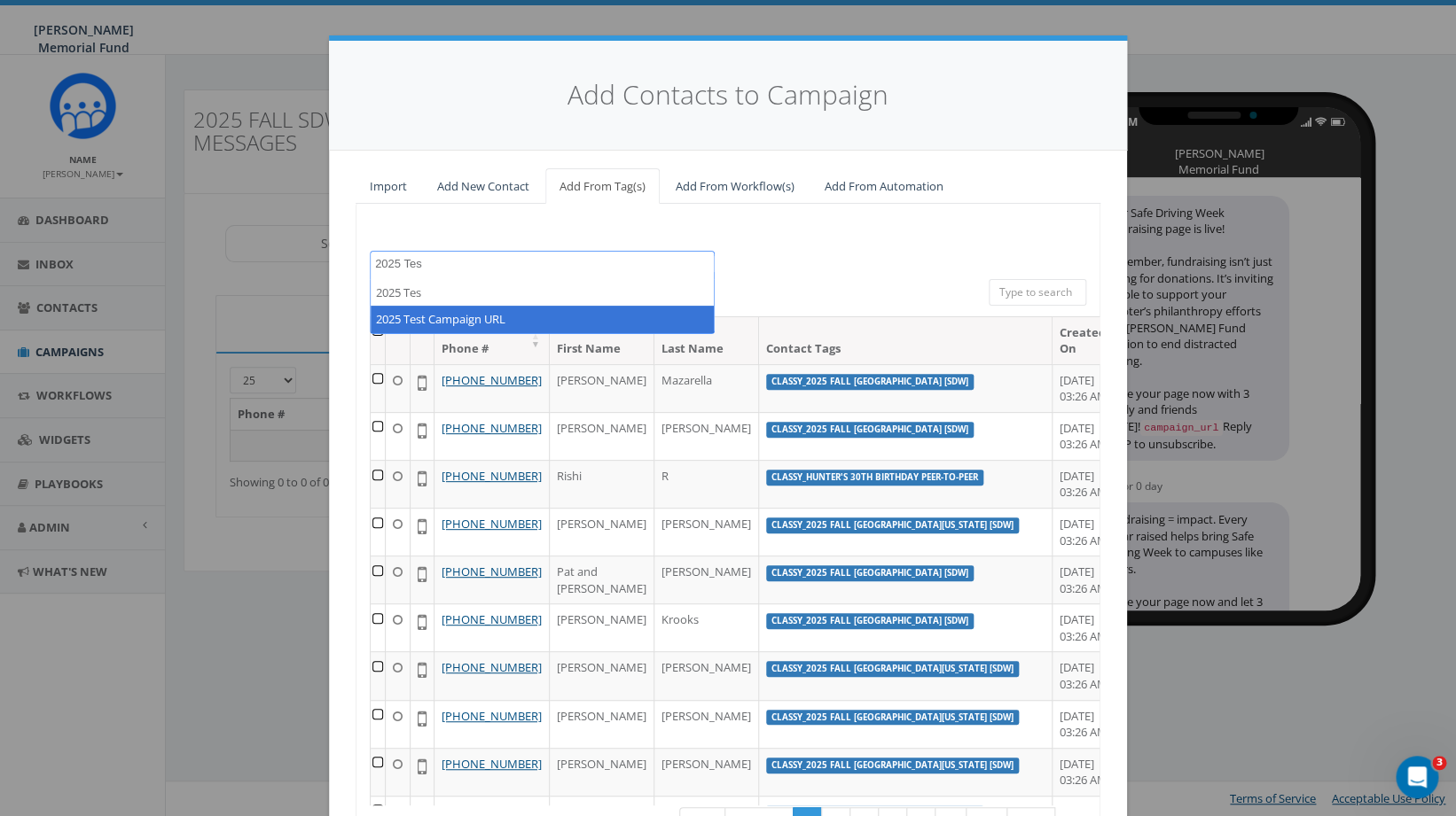
type textarea "2025 Tes"
select select "2025 Test Campaign URL"
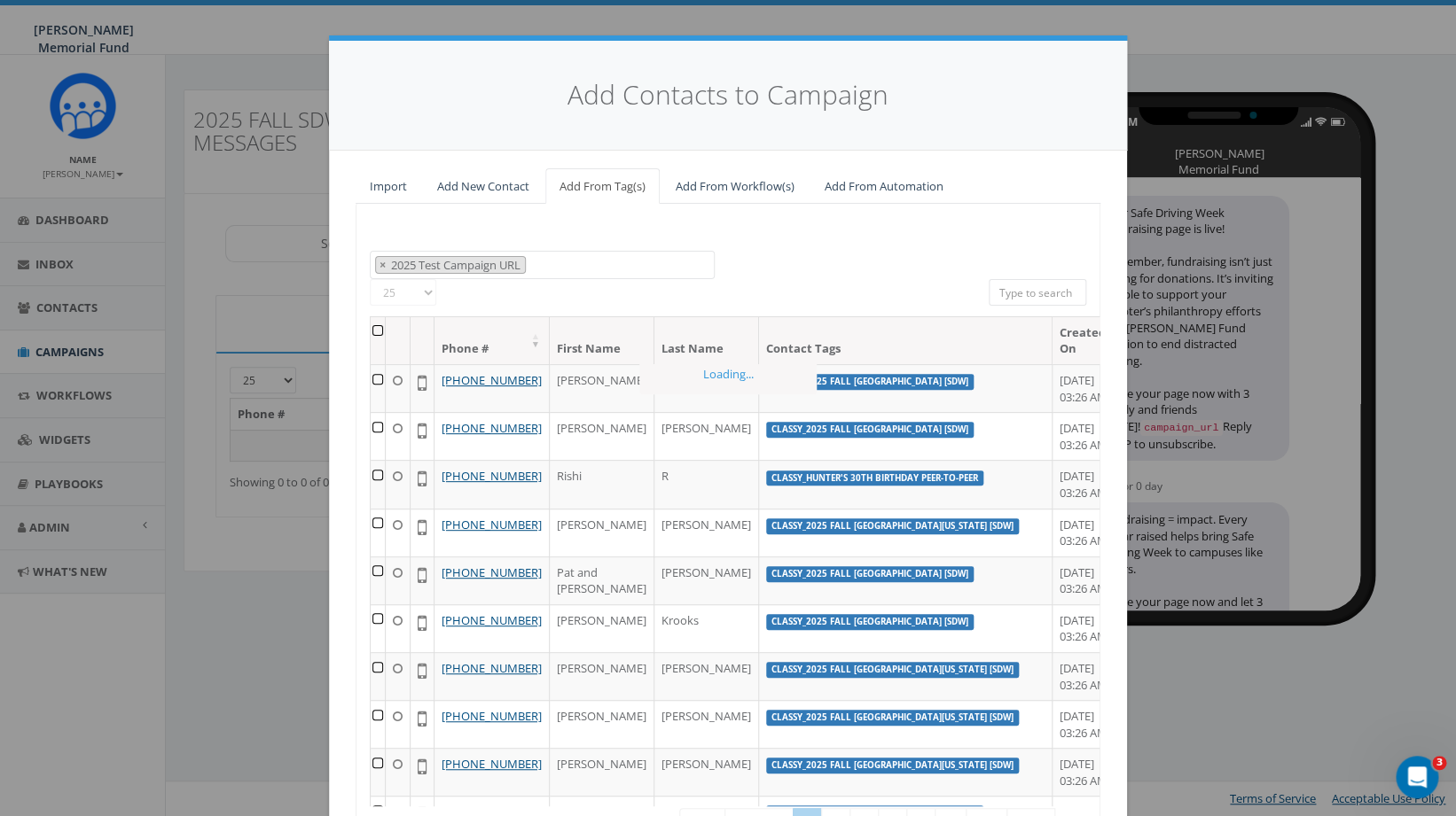
scroll to position [987, 0]
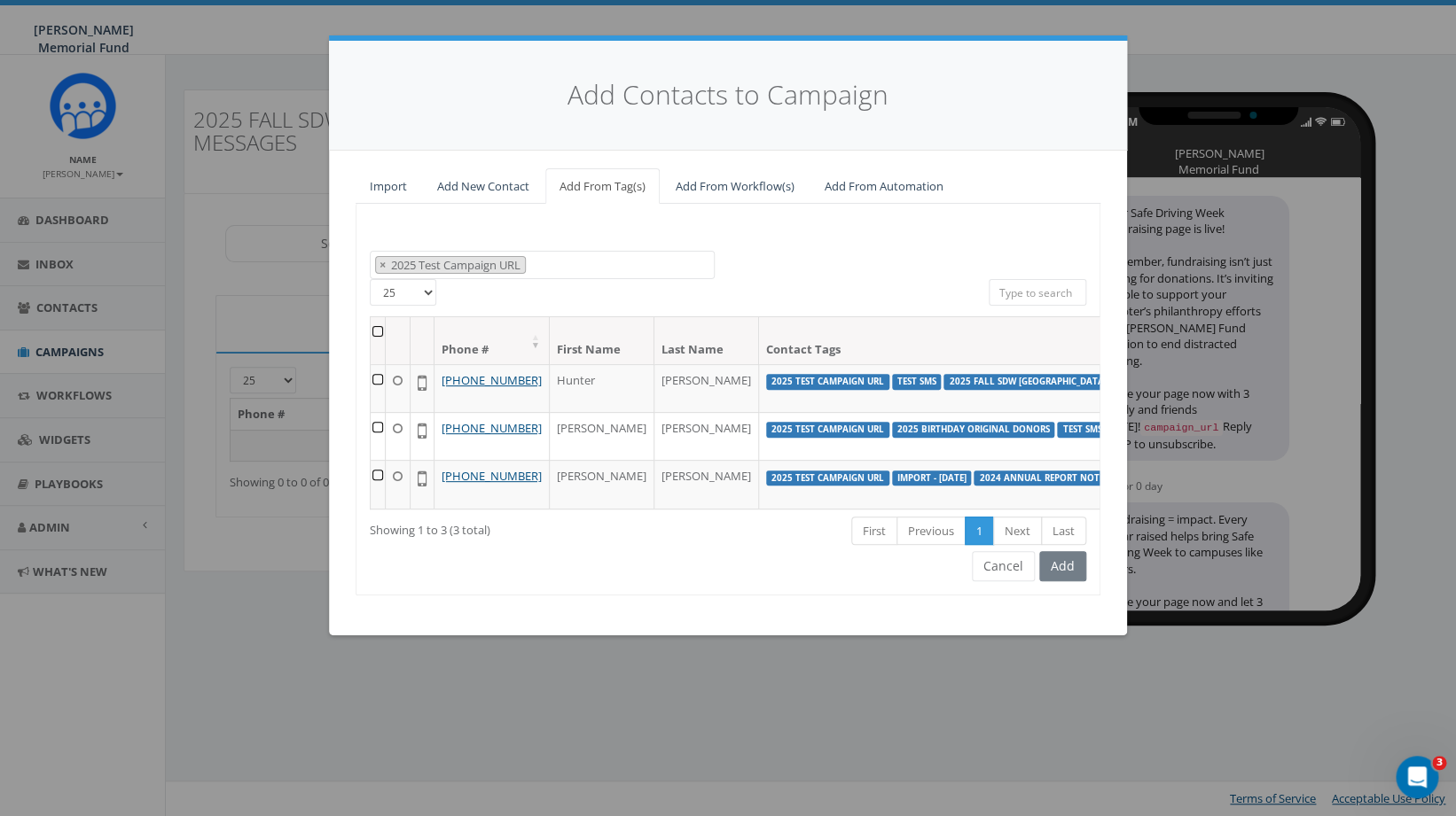
click at [374, 334] on th at bounding box center [378, 341] width 15 height 47
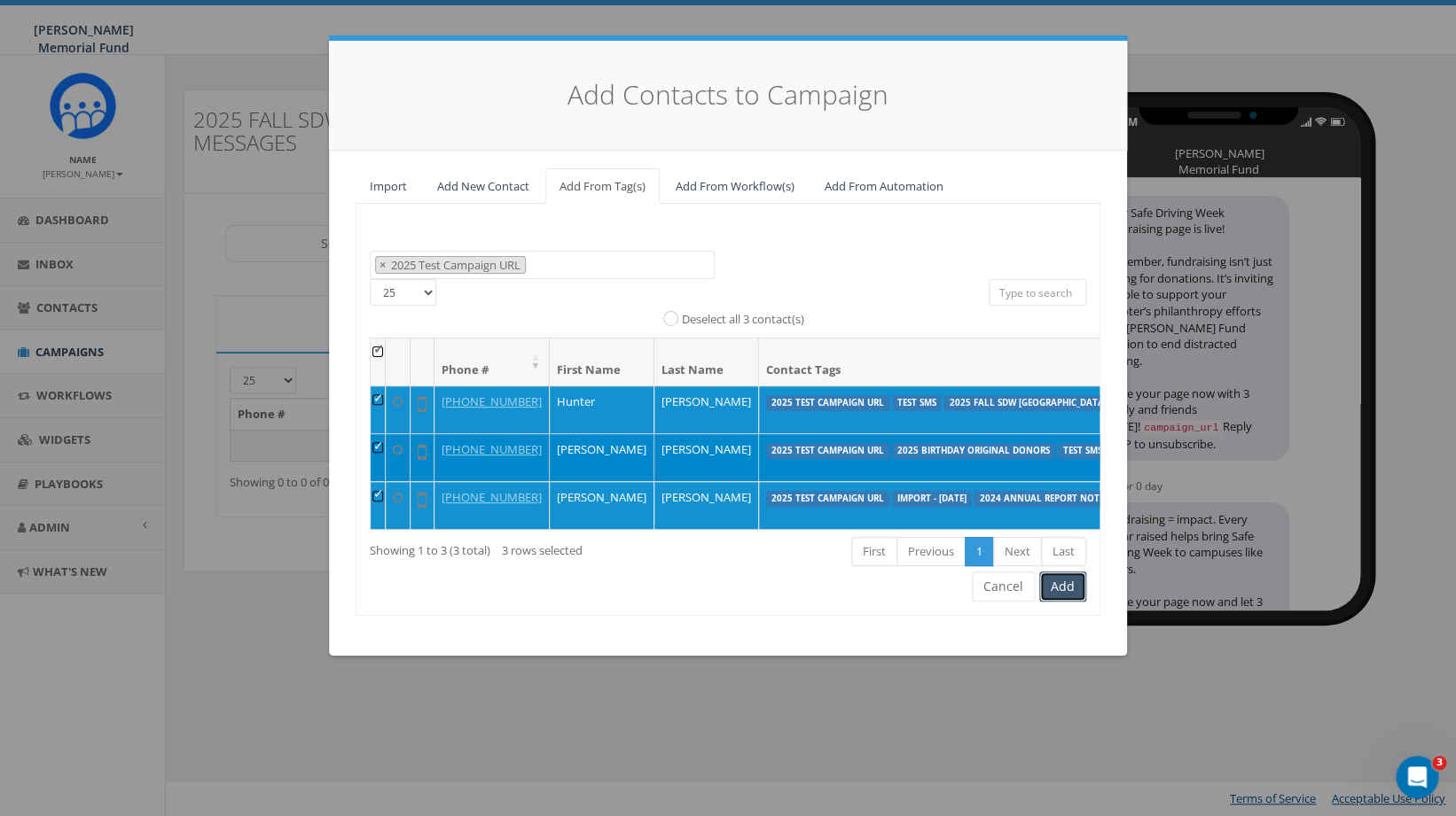
click at [1067, 602] on button "Add" at bounding box center [1063, 587] width 47 height 30
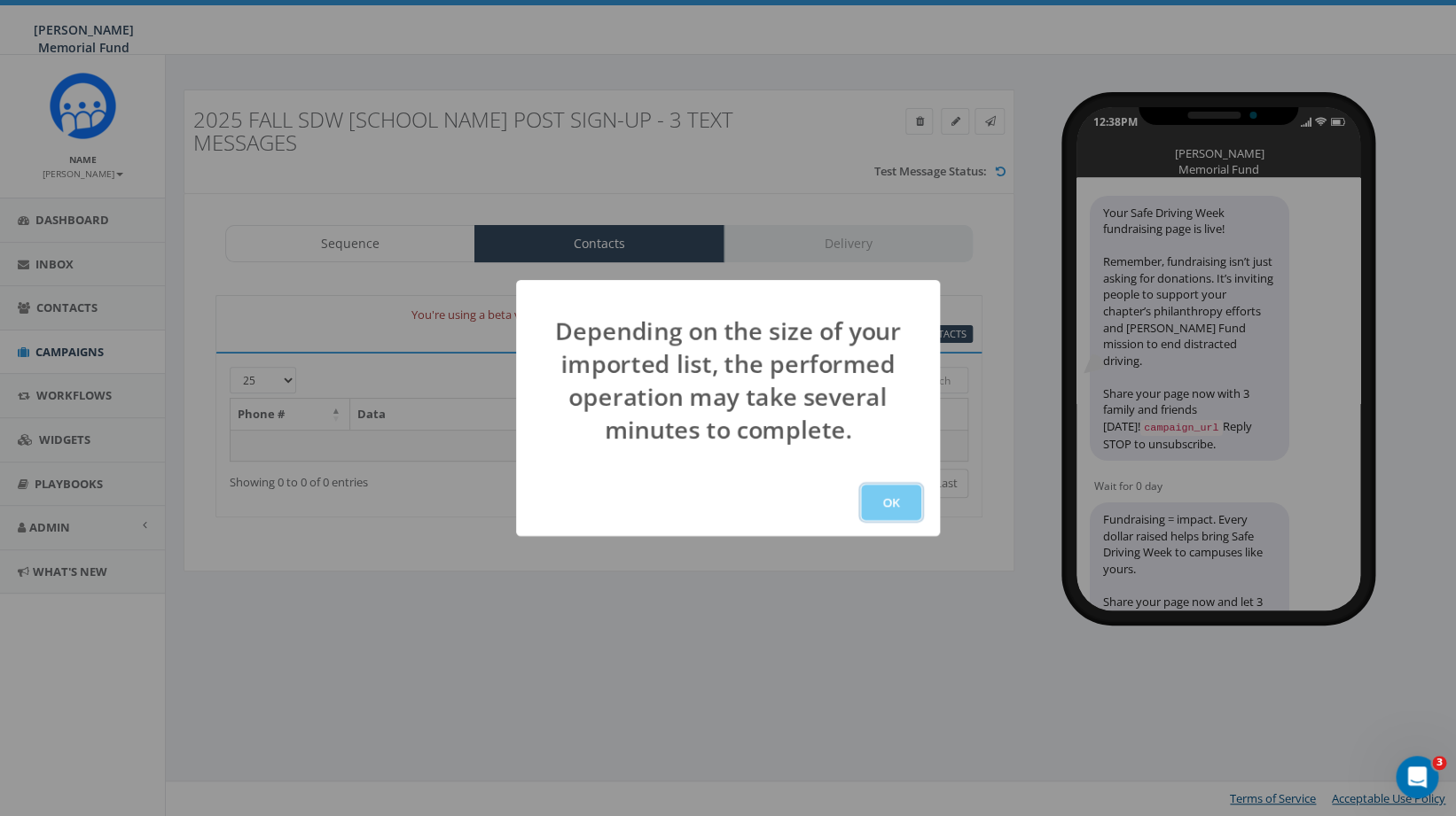
click at [912, 503] on button "OK" at bounding box center [891, 503] width 60 height 36
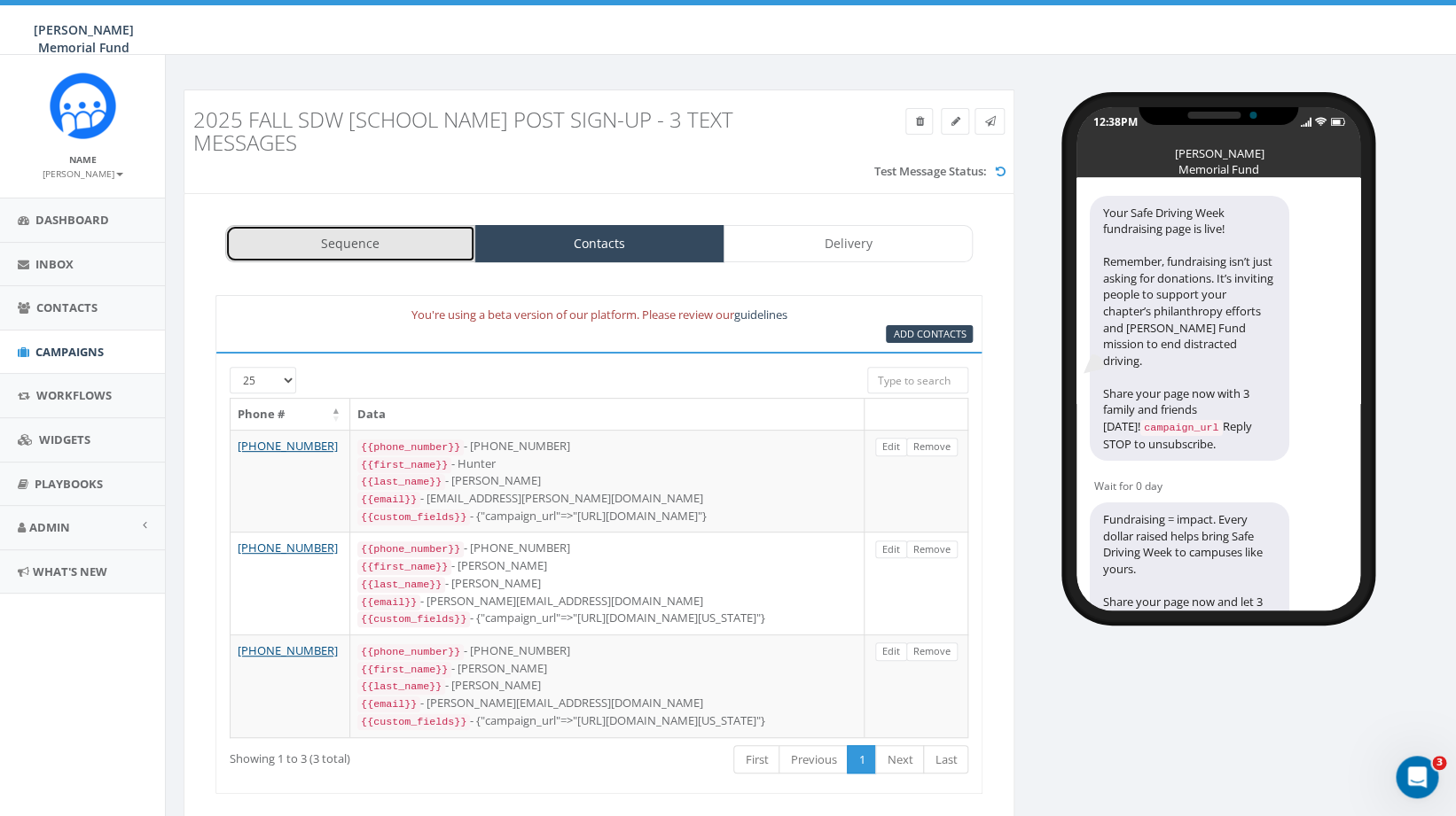
click at [376, 251] on link "Sequence" at bounding box center [350, 244] width 250 height 37
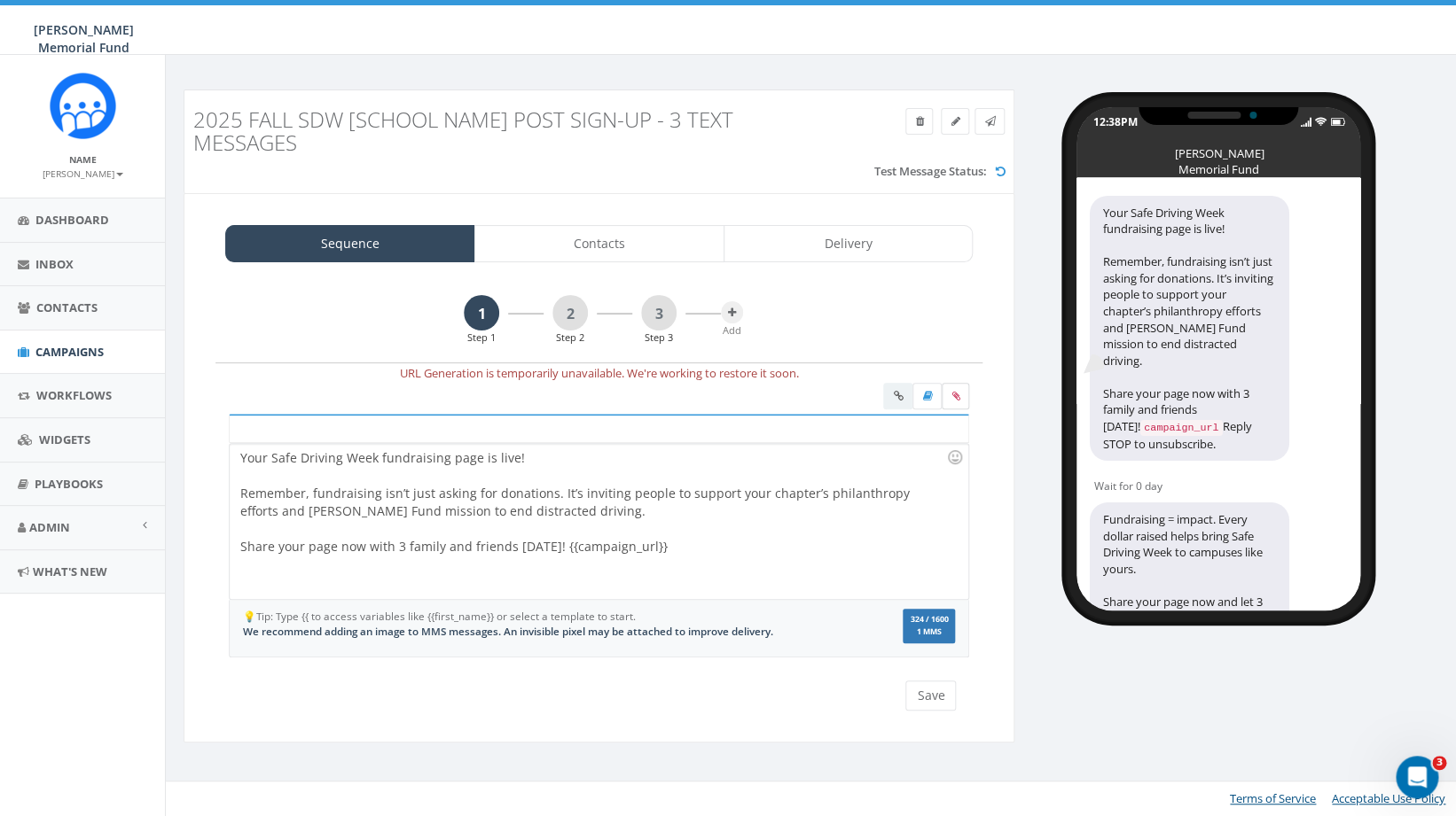
click at [958, 398] on icon at bounding box center [956, 395] width 8 height 10
click at [0, 0] on input "file" at bounding box center [0, 0] width 0 height 0
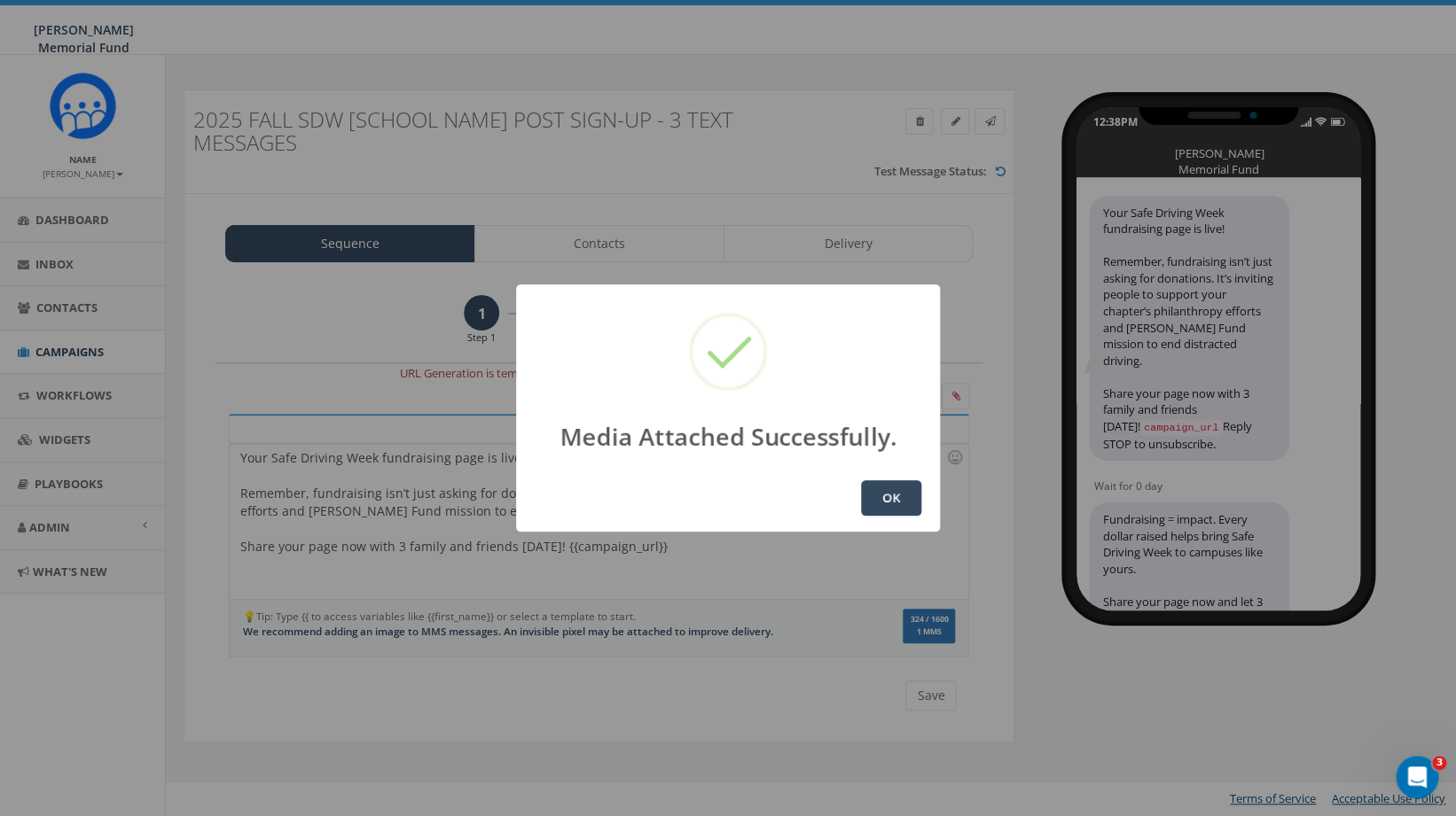
click at [906, 508] on button "OK" at bounding box center [891, 498] width 60 height 36
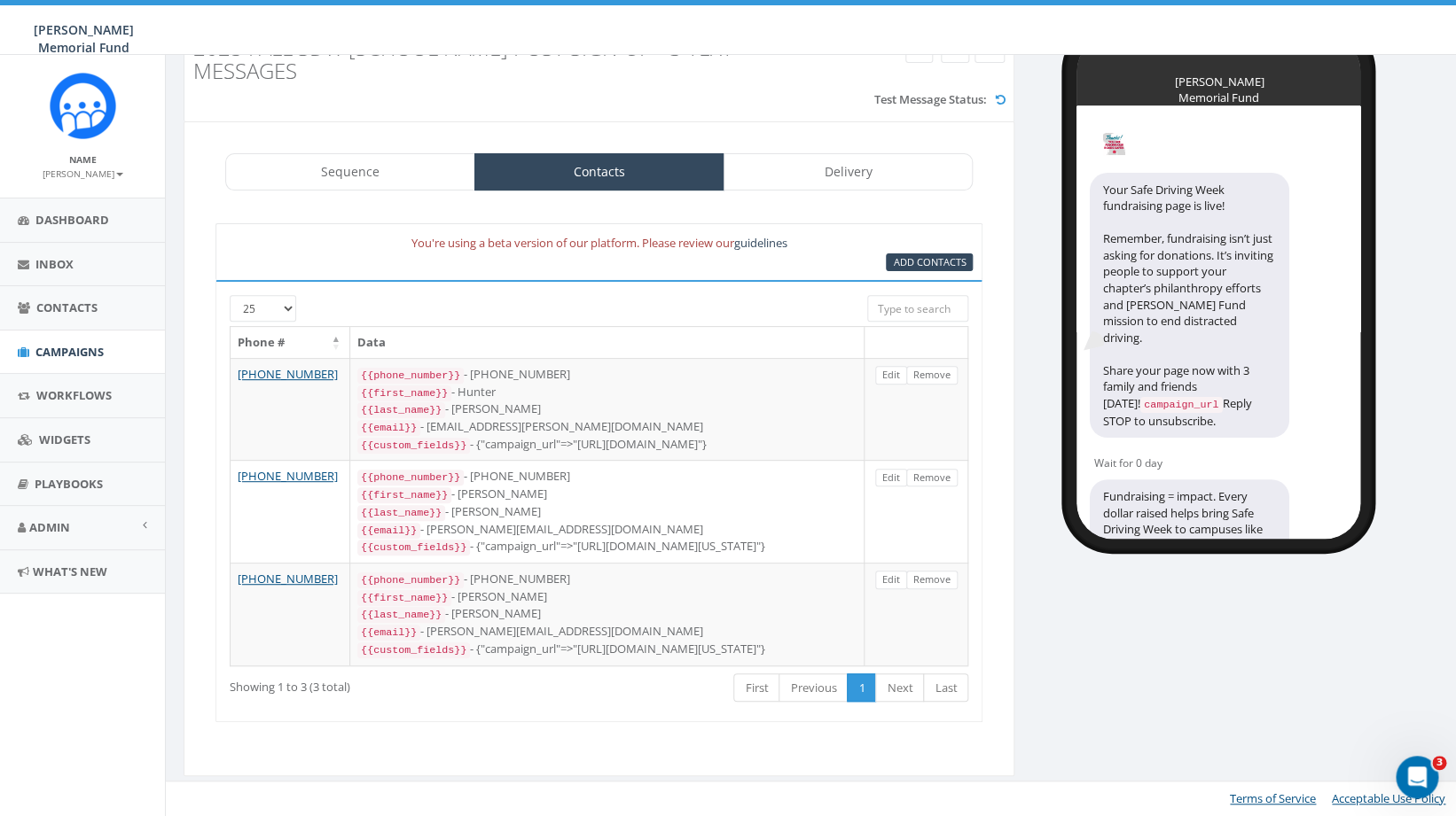
scroll to position [107, 0]
click at [356, 153] on link "Sequence" at bounding box center [350, 172] width 250 height 37
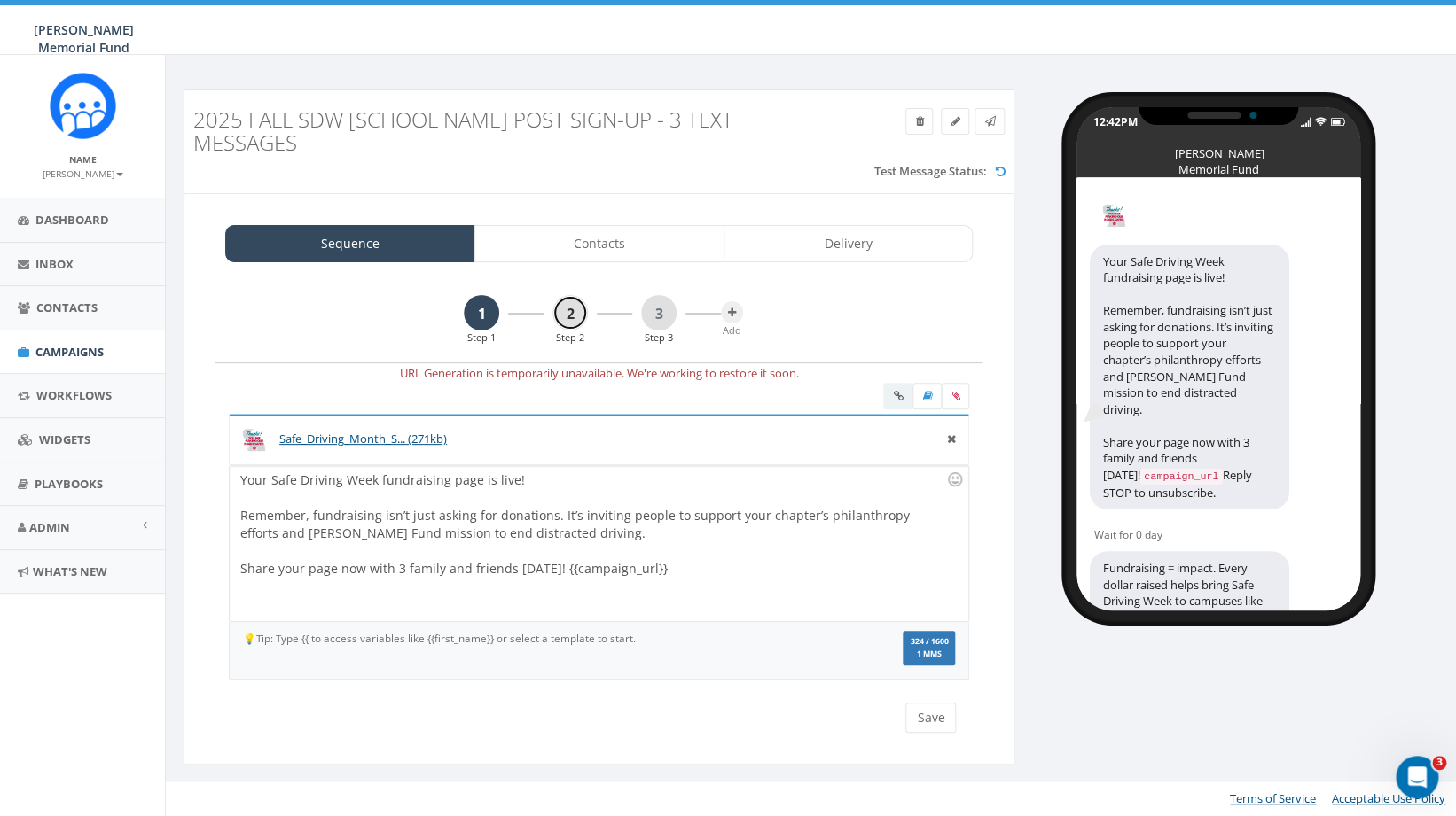
click at [572, 315] on link "2" at bounding box center [570, 313] width 36 height 36
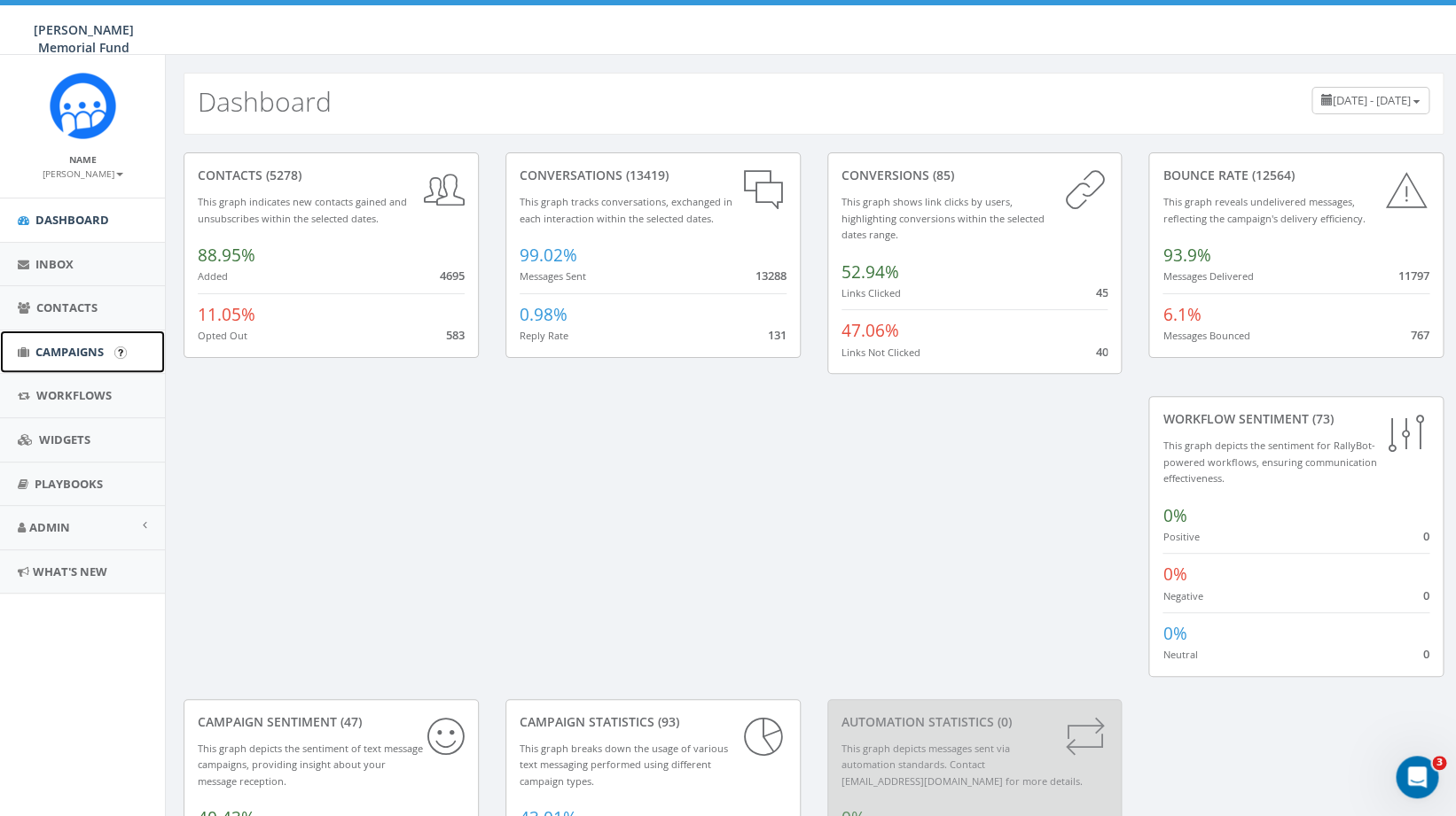
click at [111, 343] on link "Campaigns" at bounding box center [82, 352] width 165 height 43
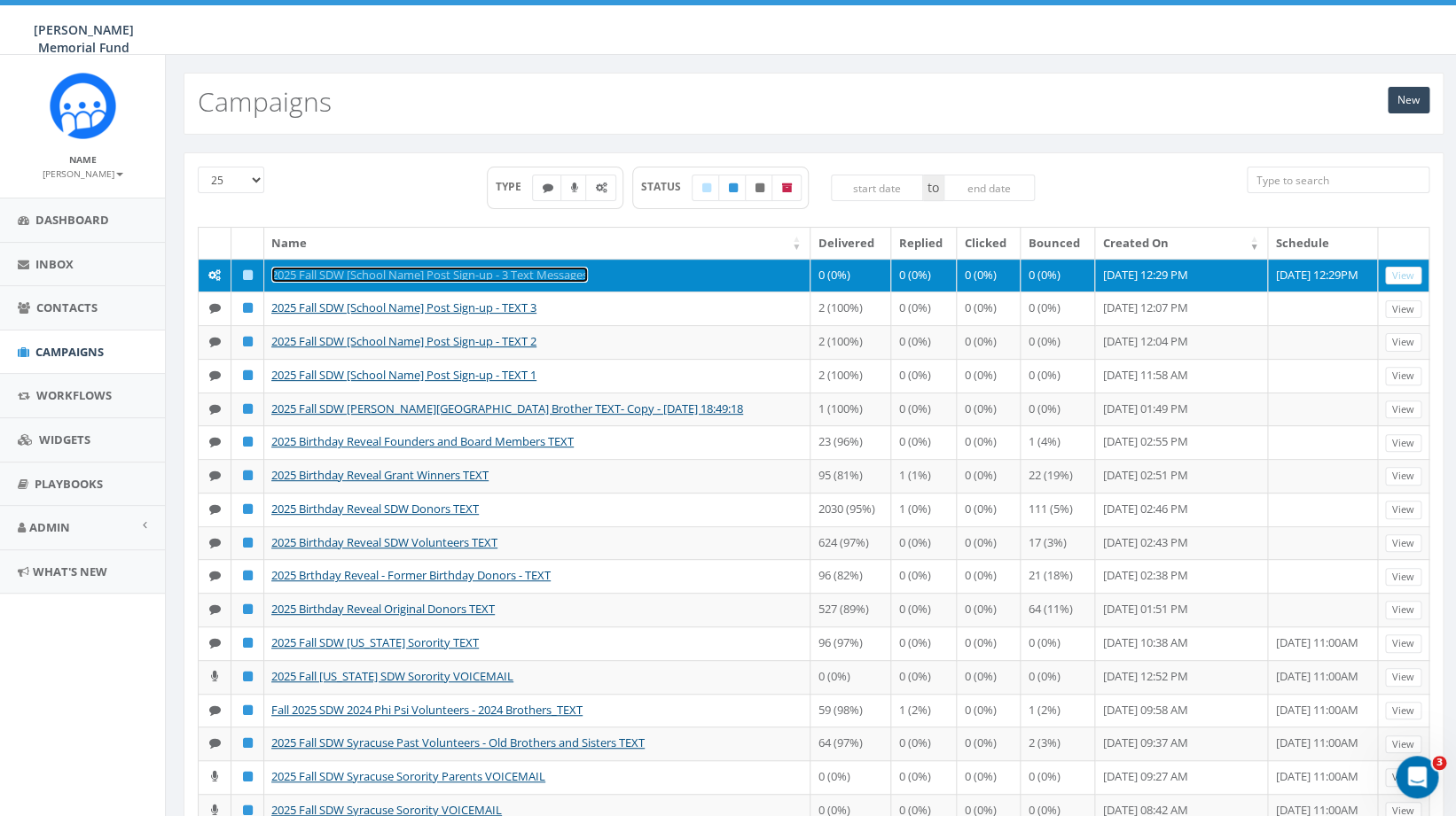
click at [373, 276] on link "2025 Fall SDW [School Name] Post Sign-up - 3 Text Messages" at bounding box center [429, 274] width 317 height 16
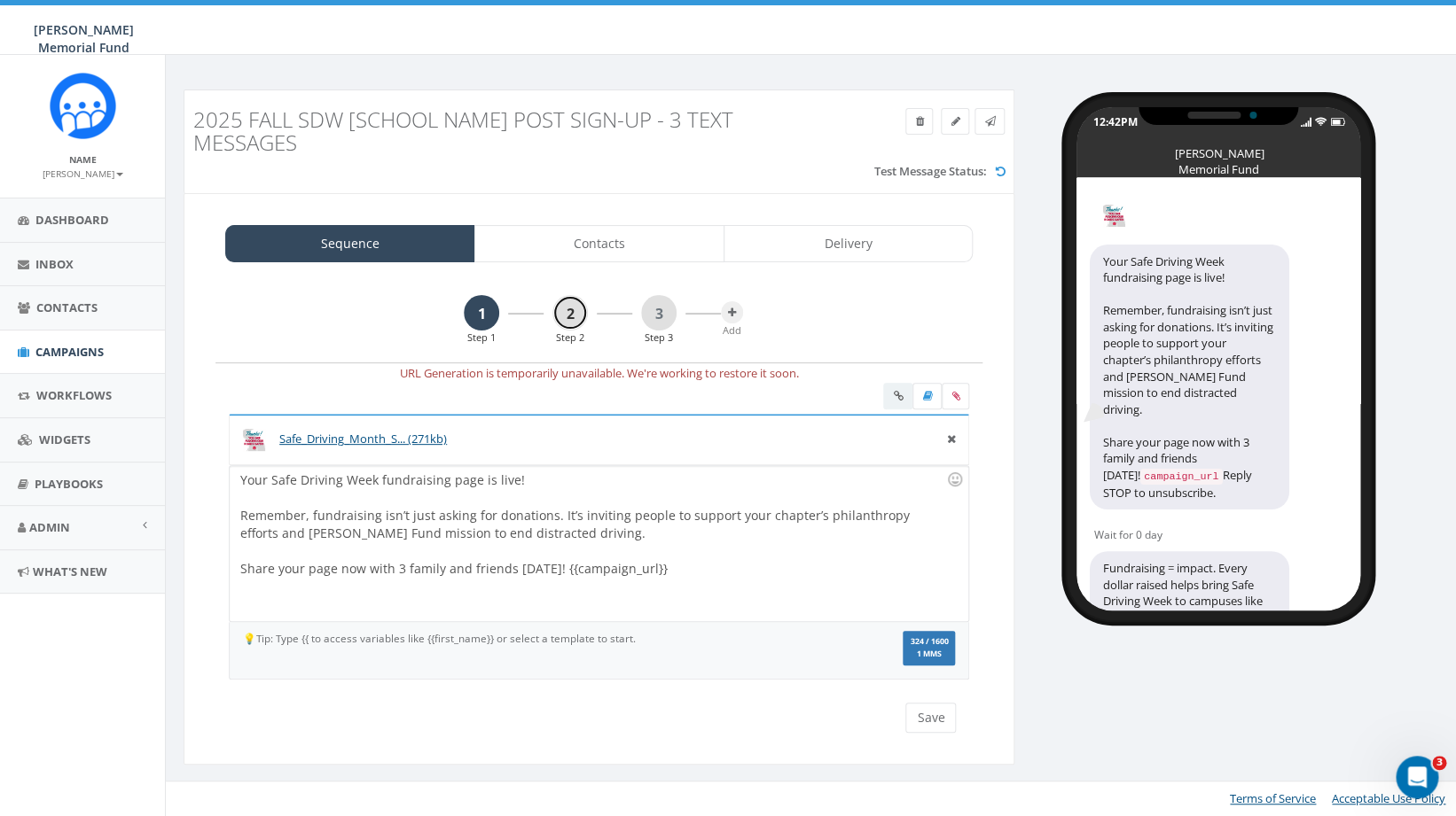
click at [586, 321] on link "2" at bounding box center [570, 313] width 36 height 36
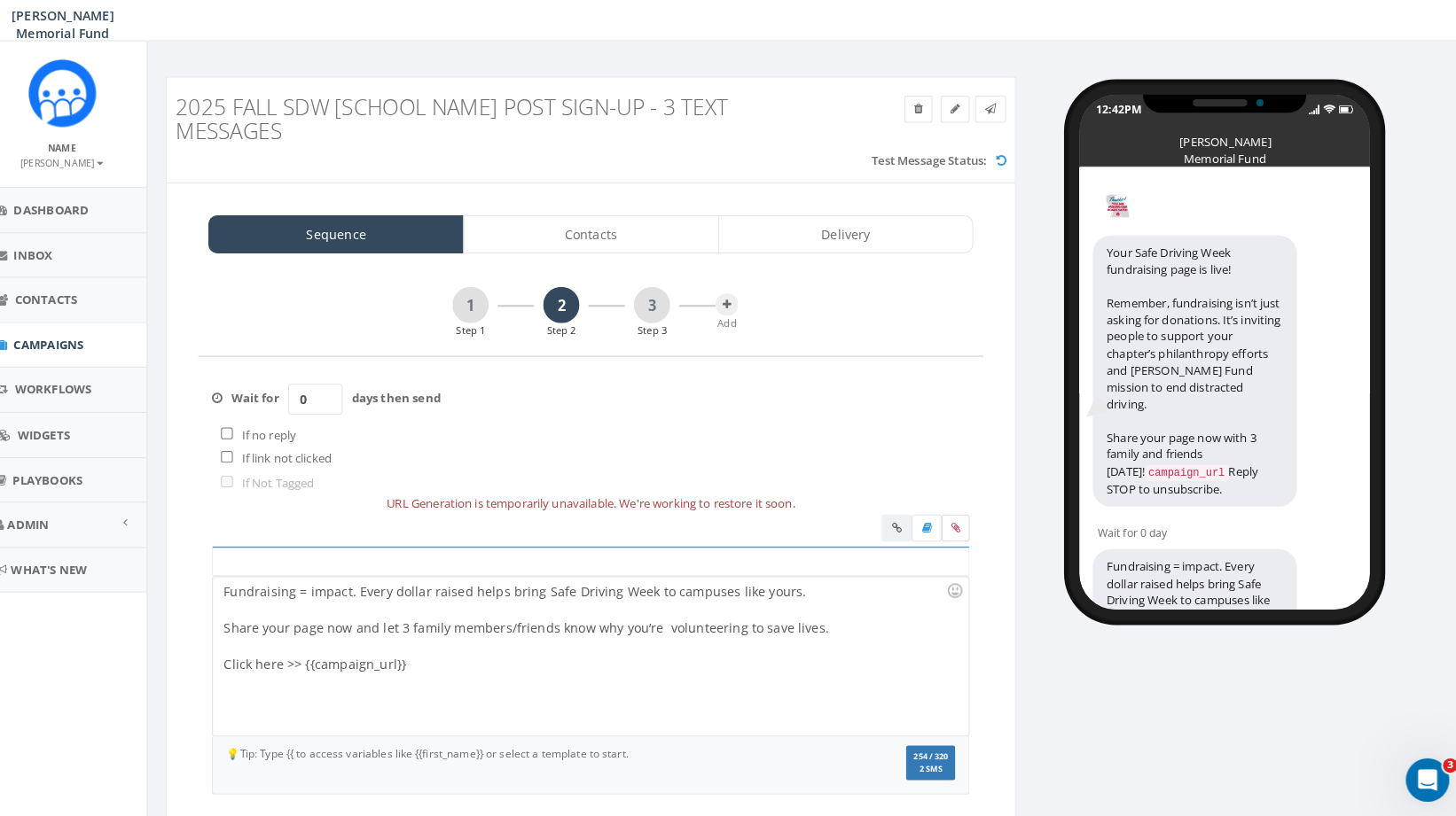
click at [956, 533] on icon at bounding box center [956, 530] width 8 height 10
click at [0, 0] on input "file" at bounding box center [0, 0] width 0 height 0
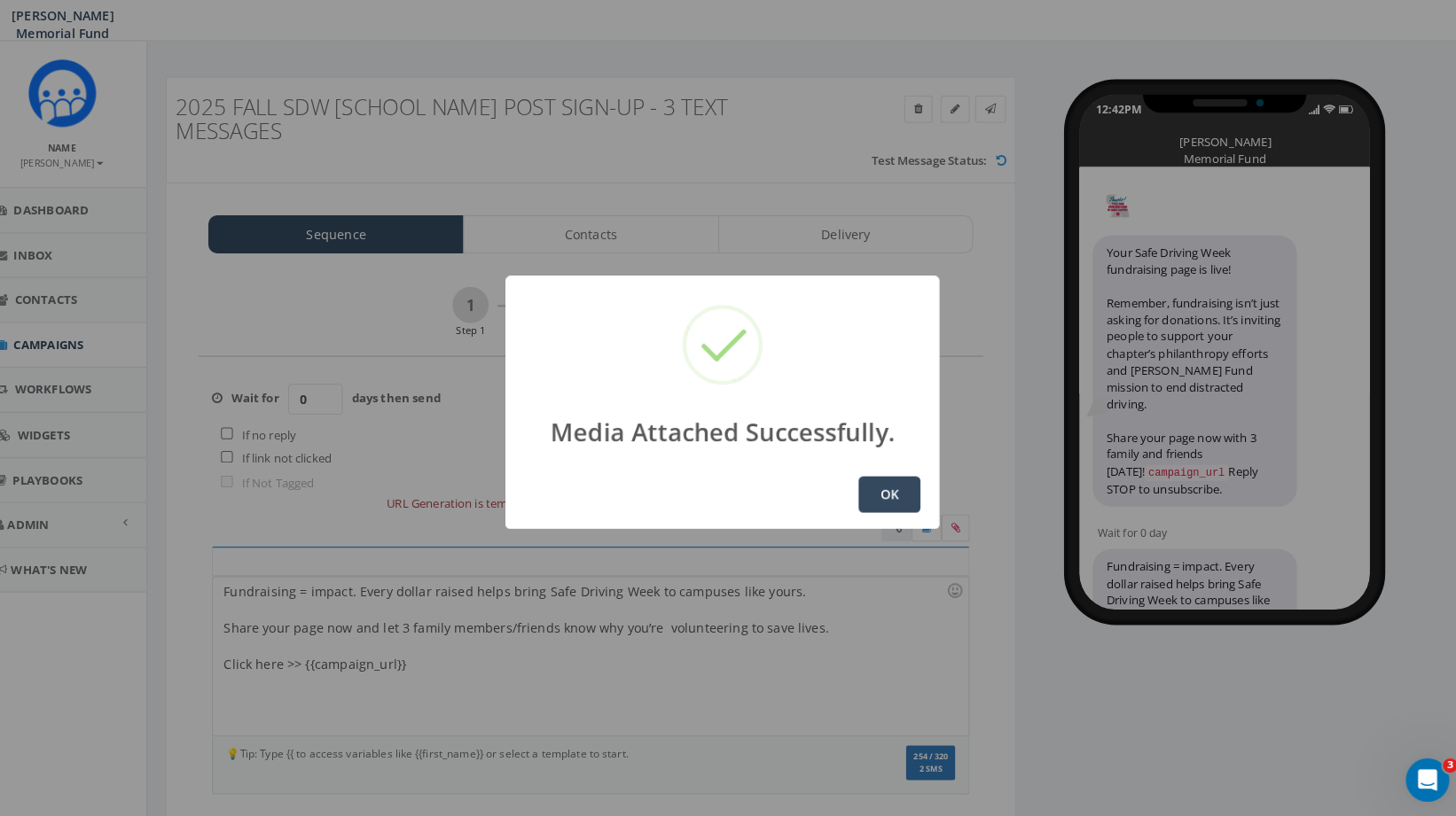
click at [889, 493] on button "OK" at bounding box center [891, 498] width 60 height 36
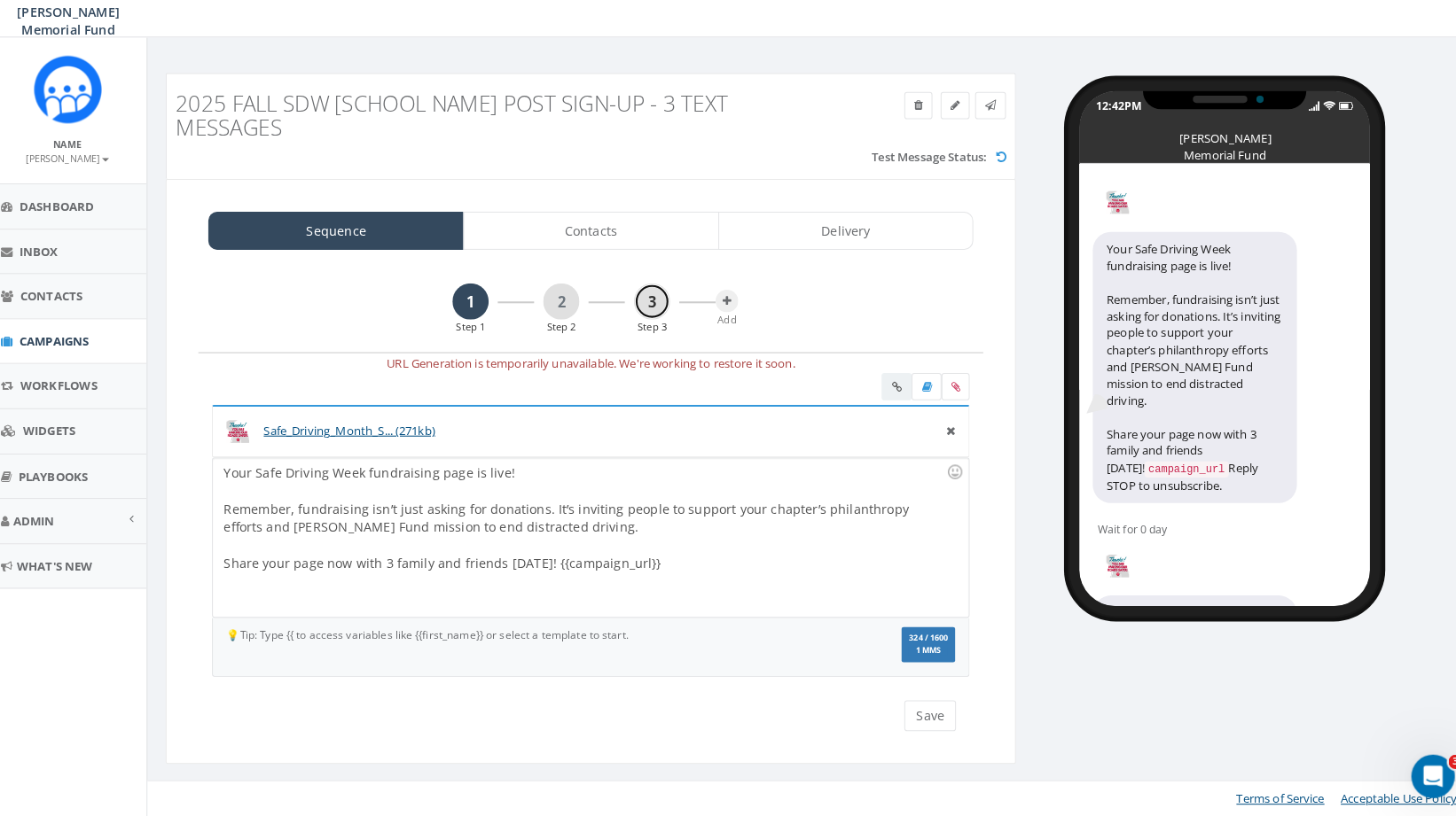
click at [656, 317] on link "3" at bounding box center [654, 313] width 36 height 36
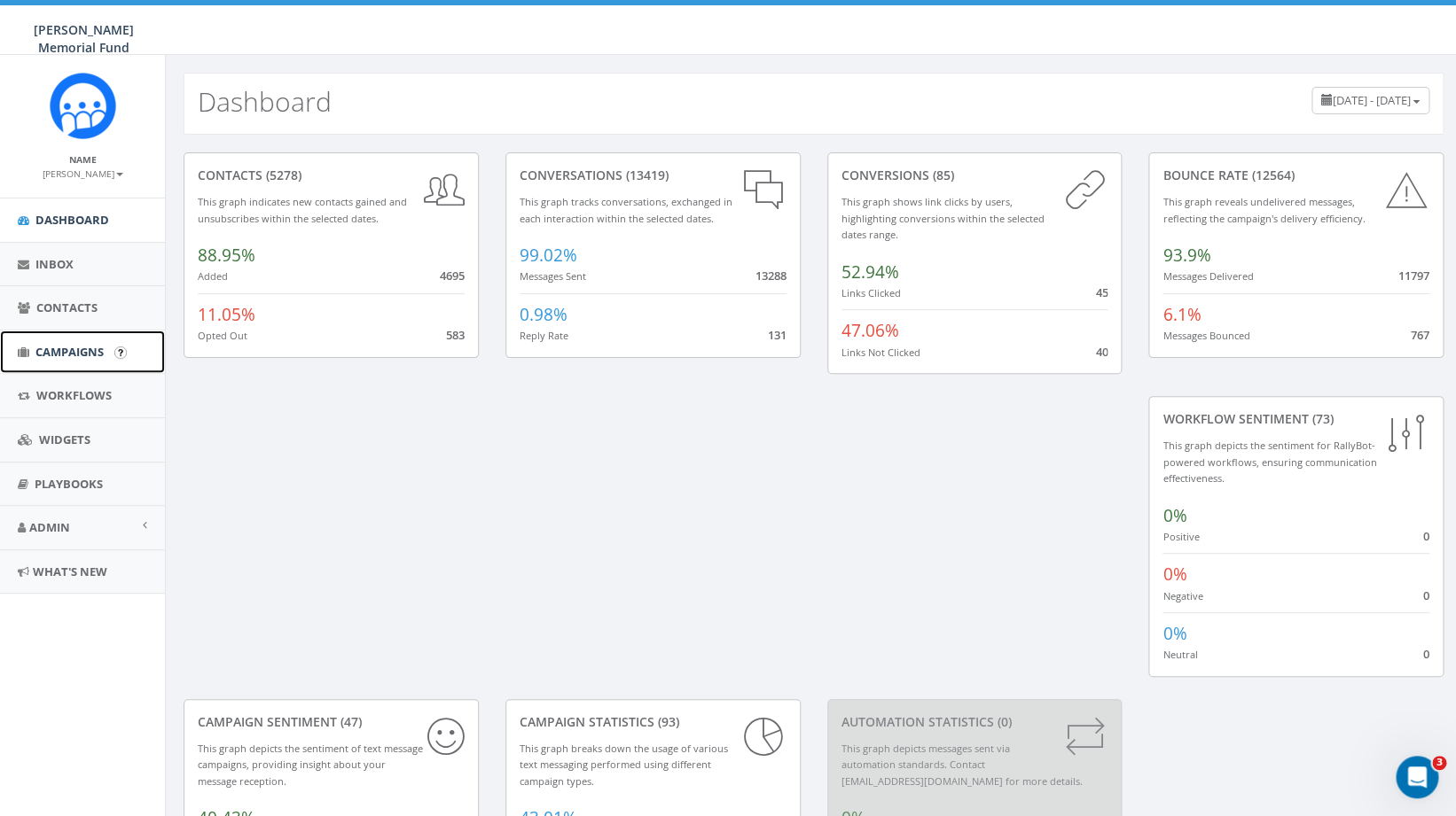
click at [60, 350] on span "Campaigns" at bounding box center [69, 351] width 68 height 16
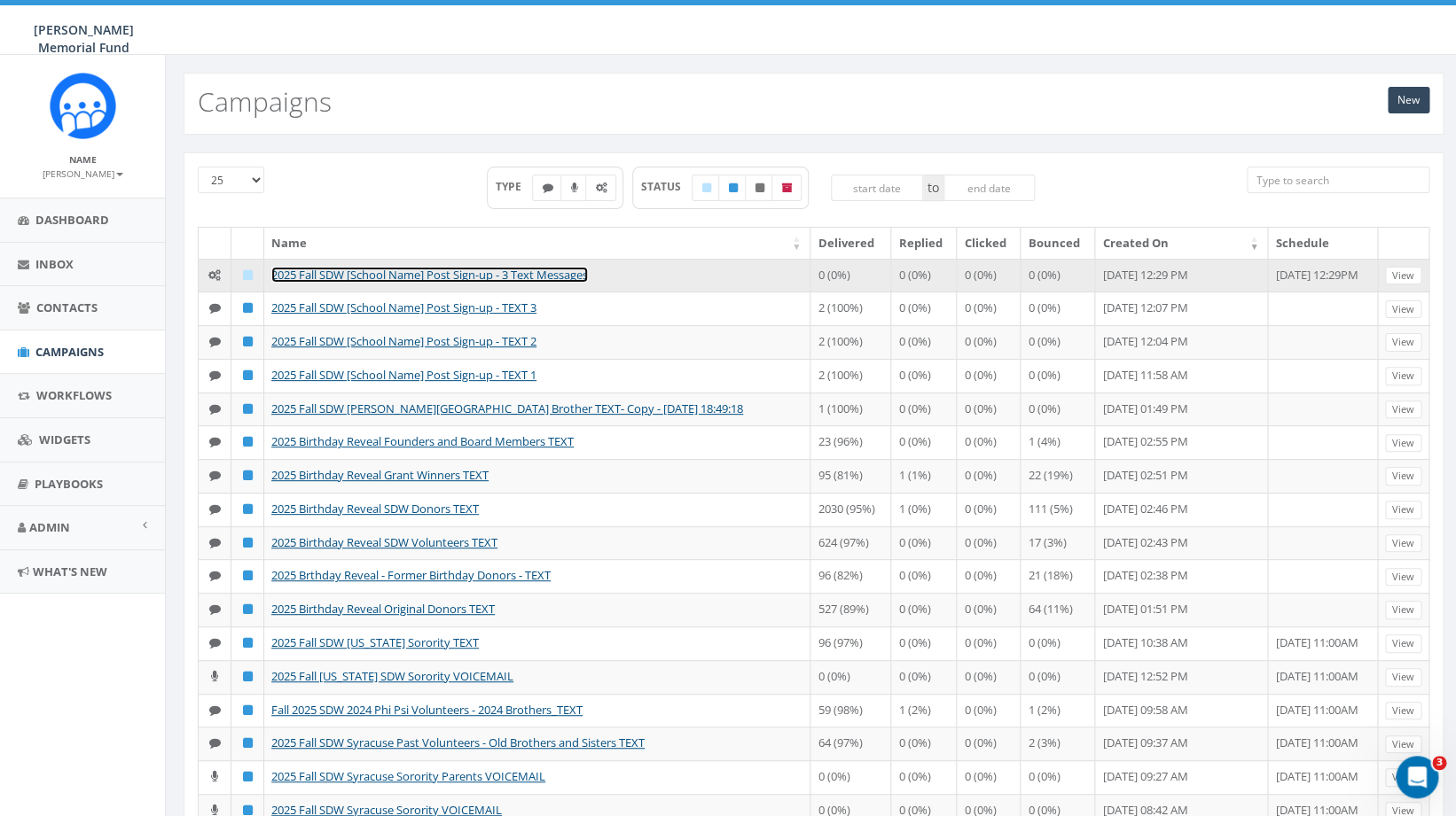
click at [441, 277] on link "2025 Fall SDW [School Name] Post Sign-up - 3 Text Messages" at bounding box center [429, 274] width 317 height 16
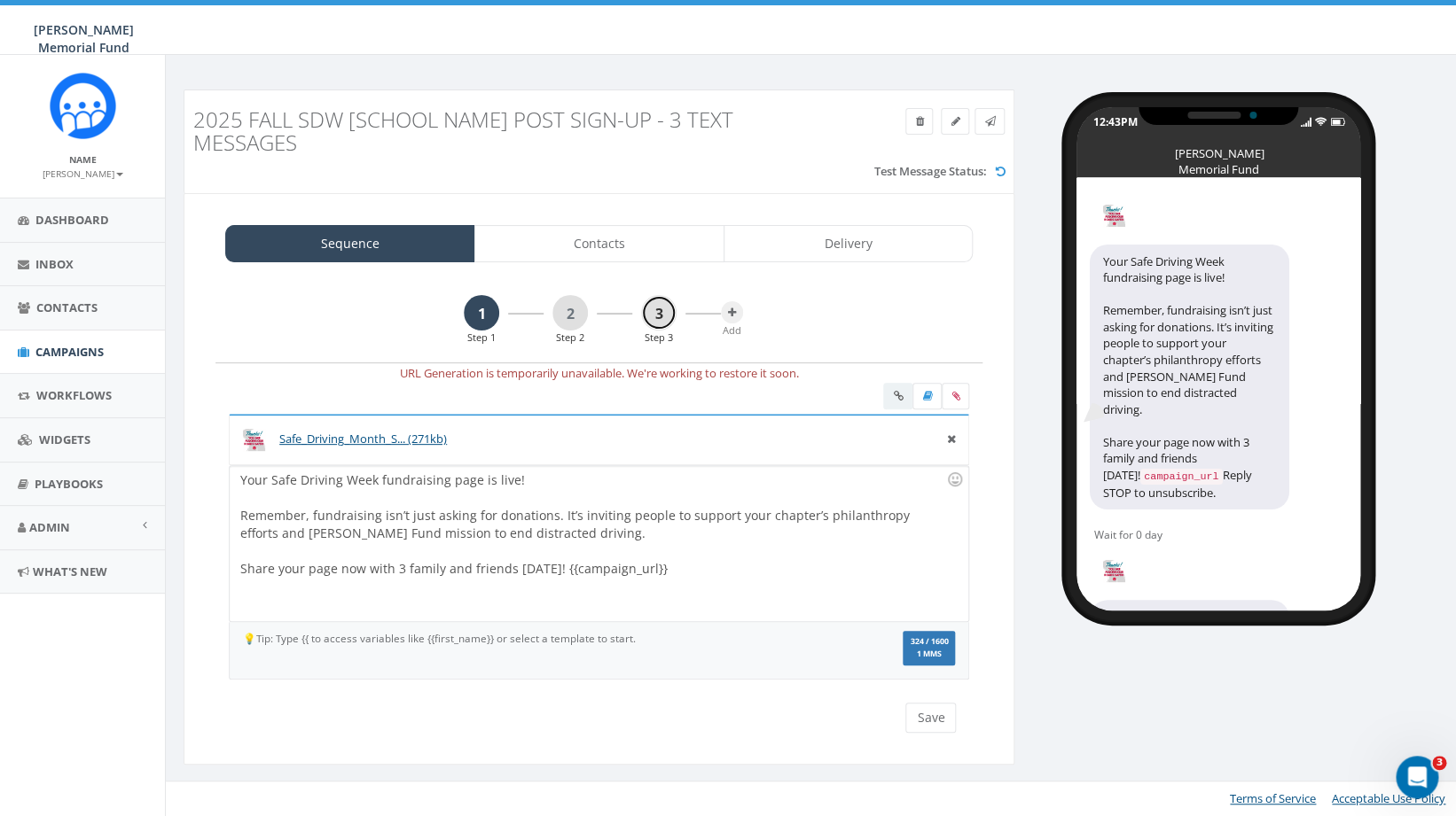
click at [650, 314] on link "3" at bounding box center [659, 313] width 36 height 36
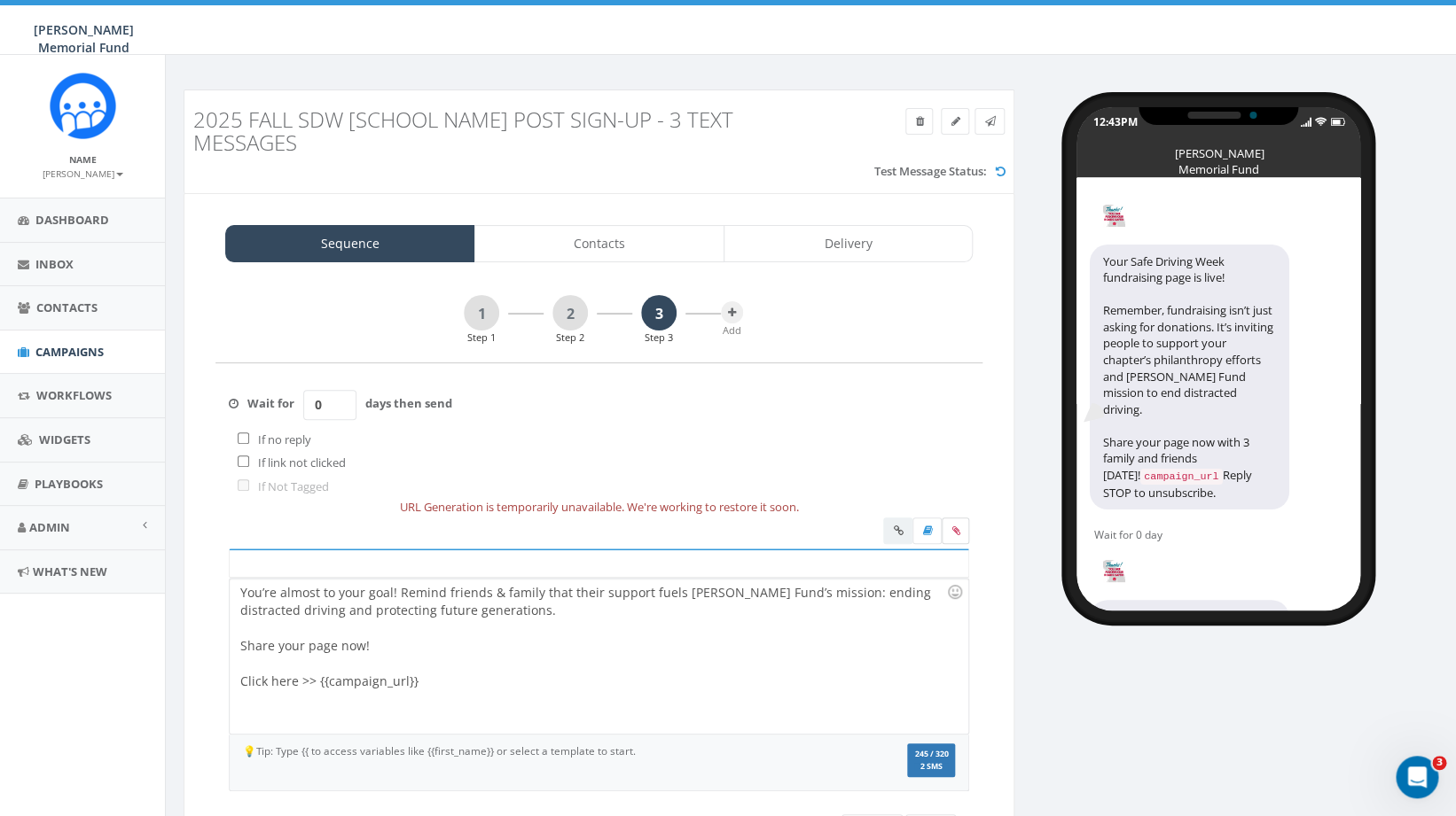
click at [959, 532] on icon at bounding box center [956, 530] width 8 height 10
click at [0, 0] on input "file" at bounding box center [0, 0] width 0 height 0
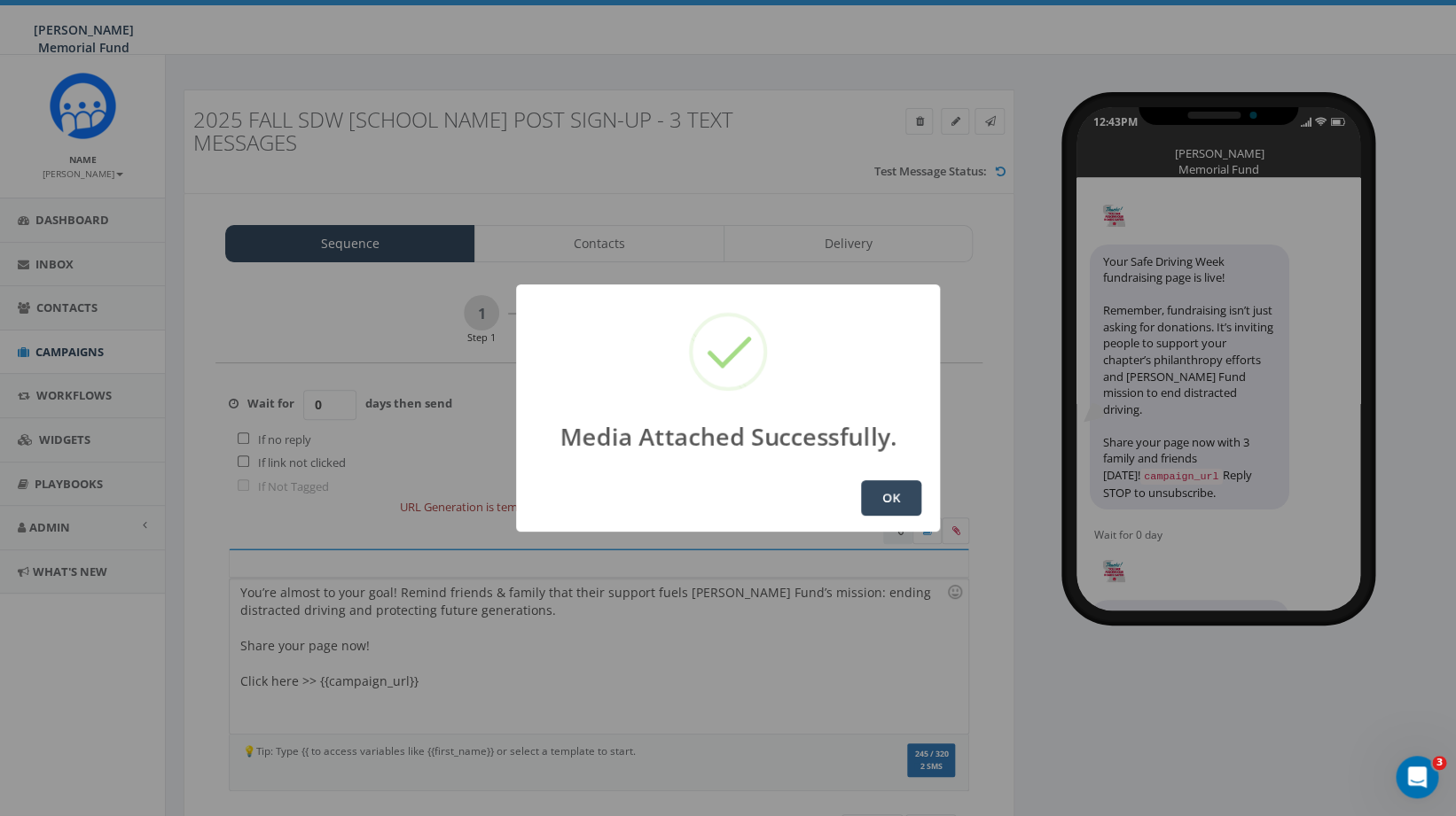
click at [887, 483] on button "OK" at bounding box center [891, 498] width 60 height 36
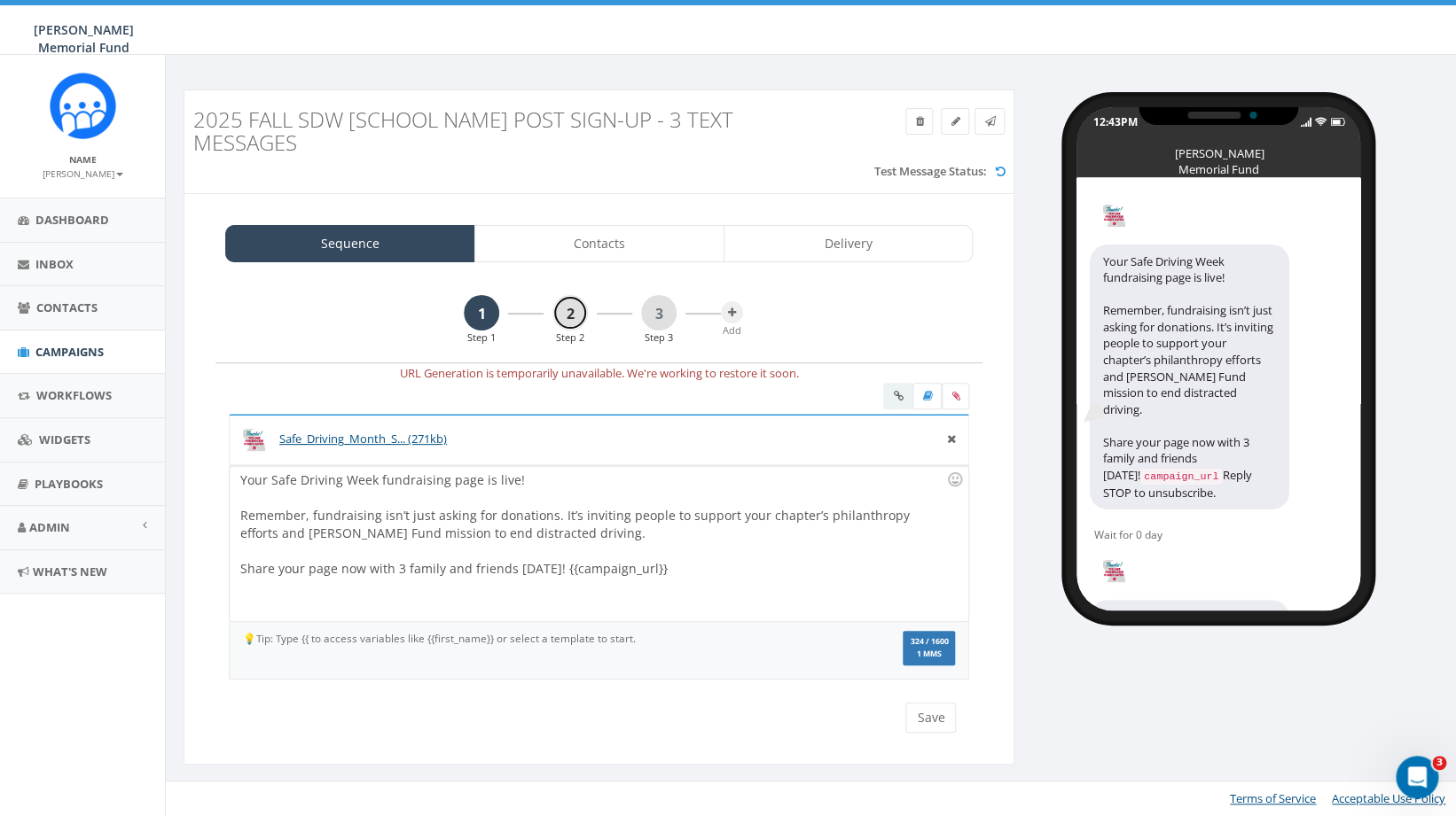
click at [569, 311] on link "2" at bounding box center [570, 313] width 36 height 36
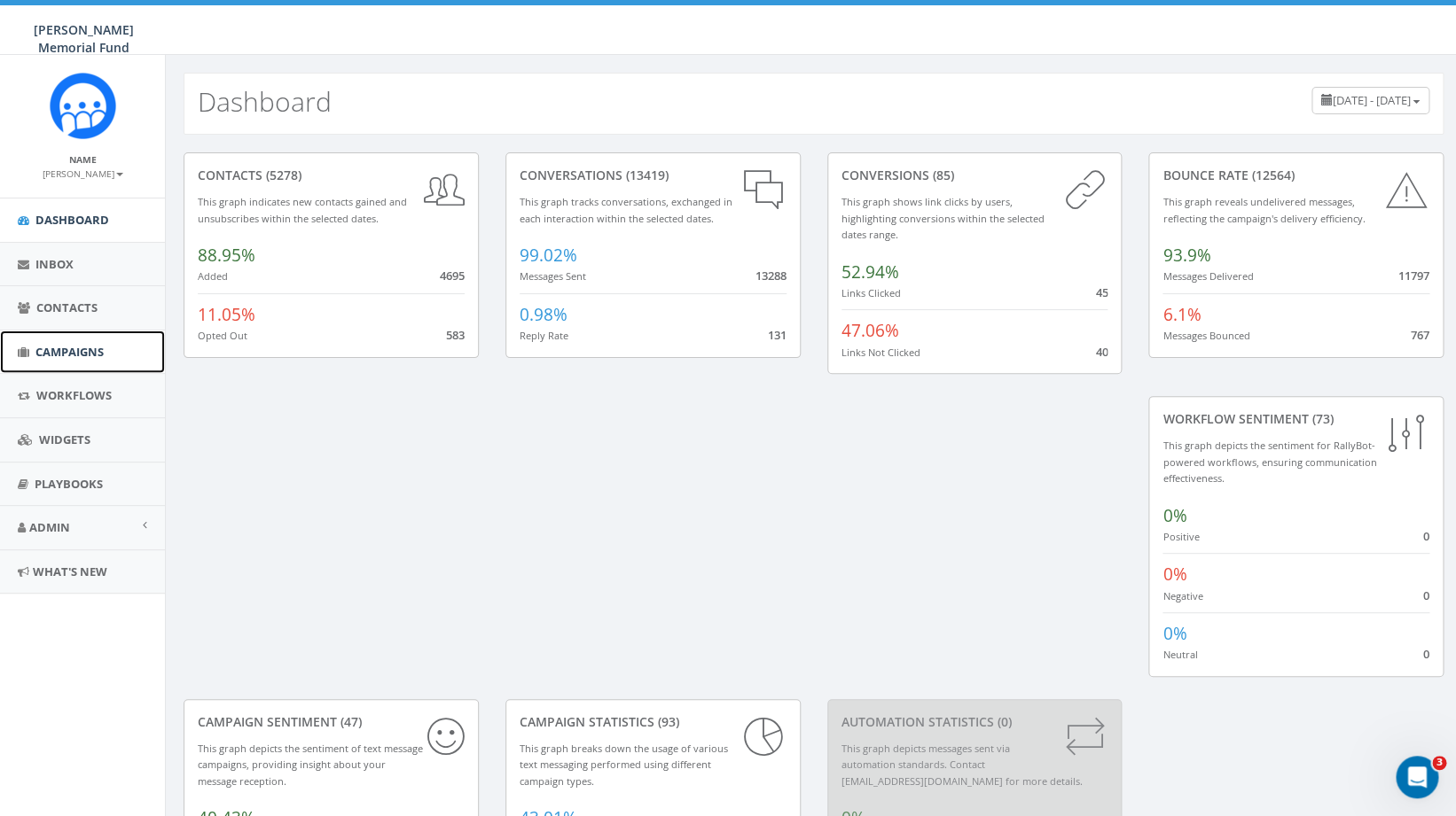
click at [41, 354] on span "Campaigns" at bounding box center [69, 351] width 68 height 16
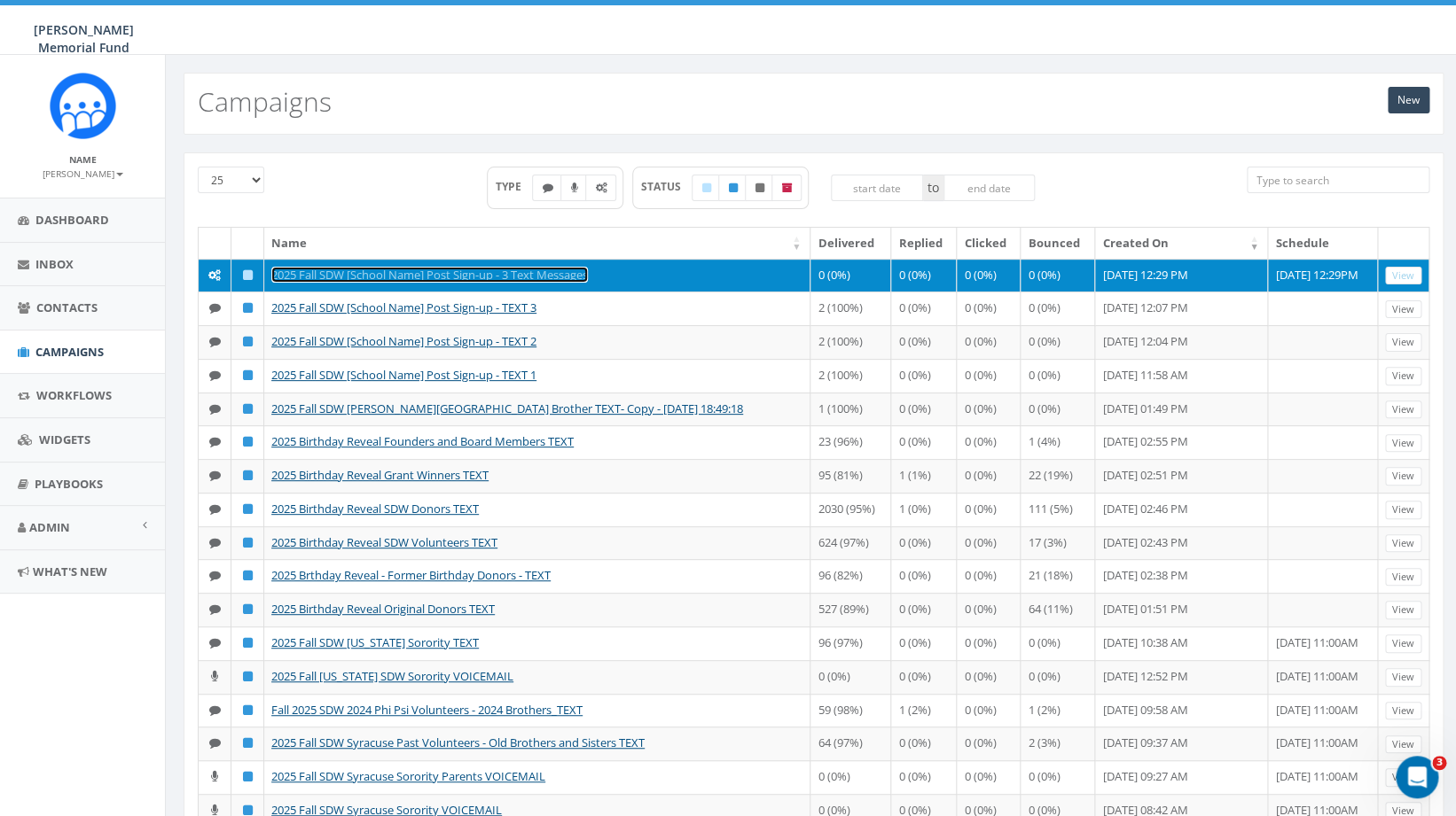
click at [445, 280] on link "2025 Fall SDW [School Name] Post Sign-up - 3 Text Messages" at bounding box center [429, 274] width 317 height 16
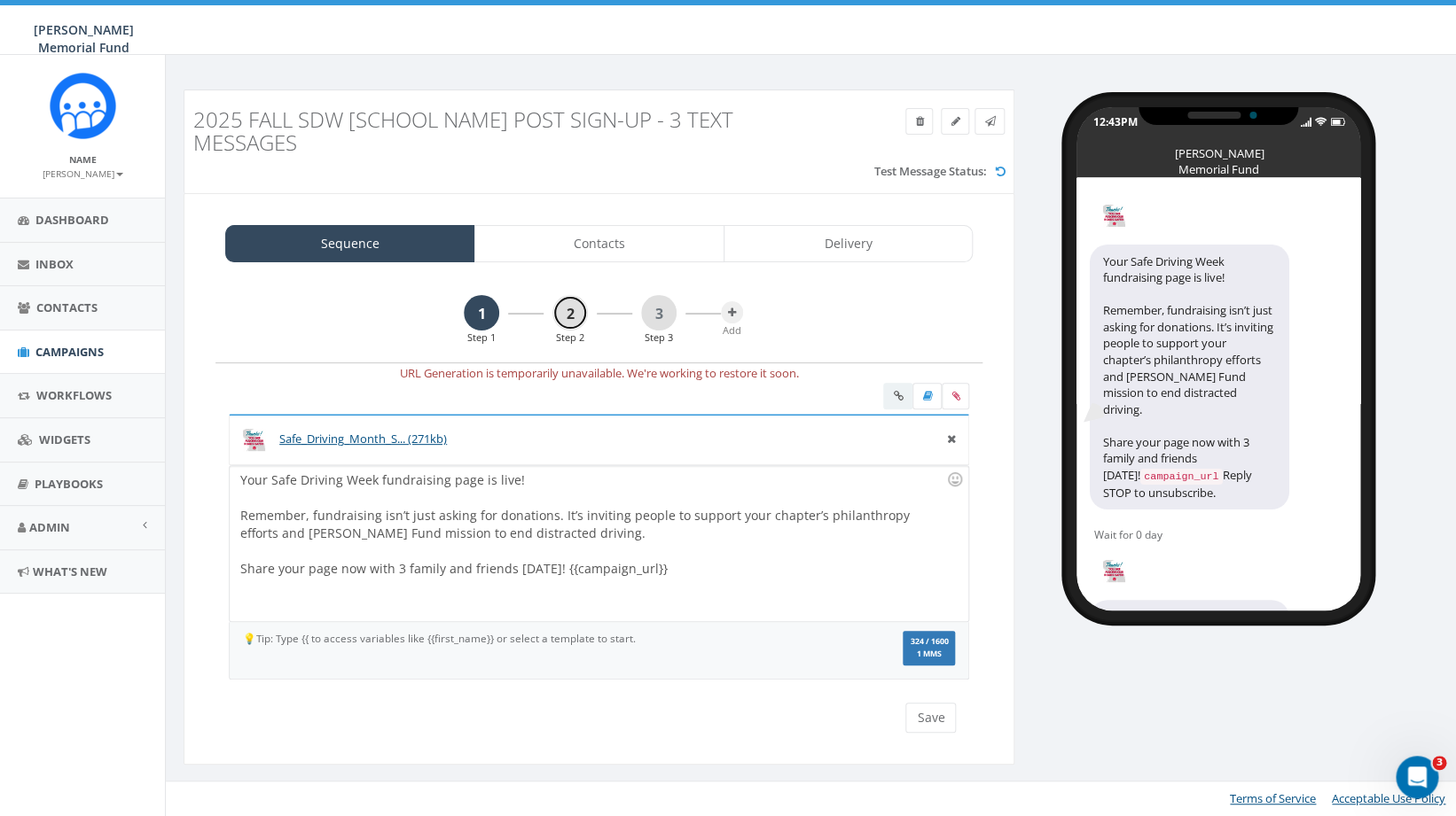
click at [572, 317] on link "2" at bounding box center [570, 313] width 36 height 36
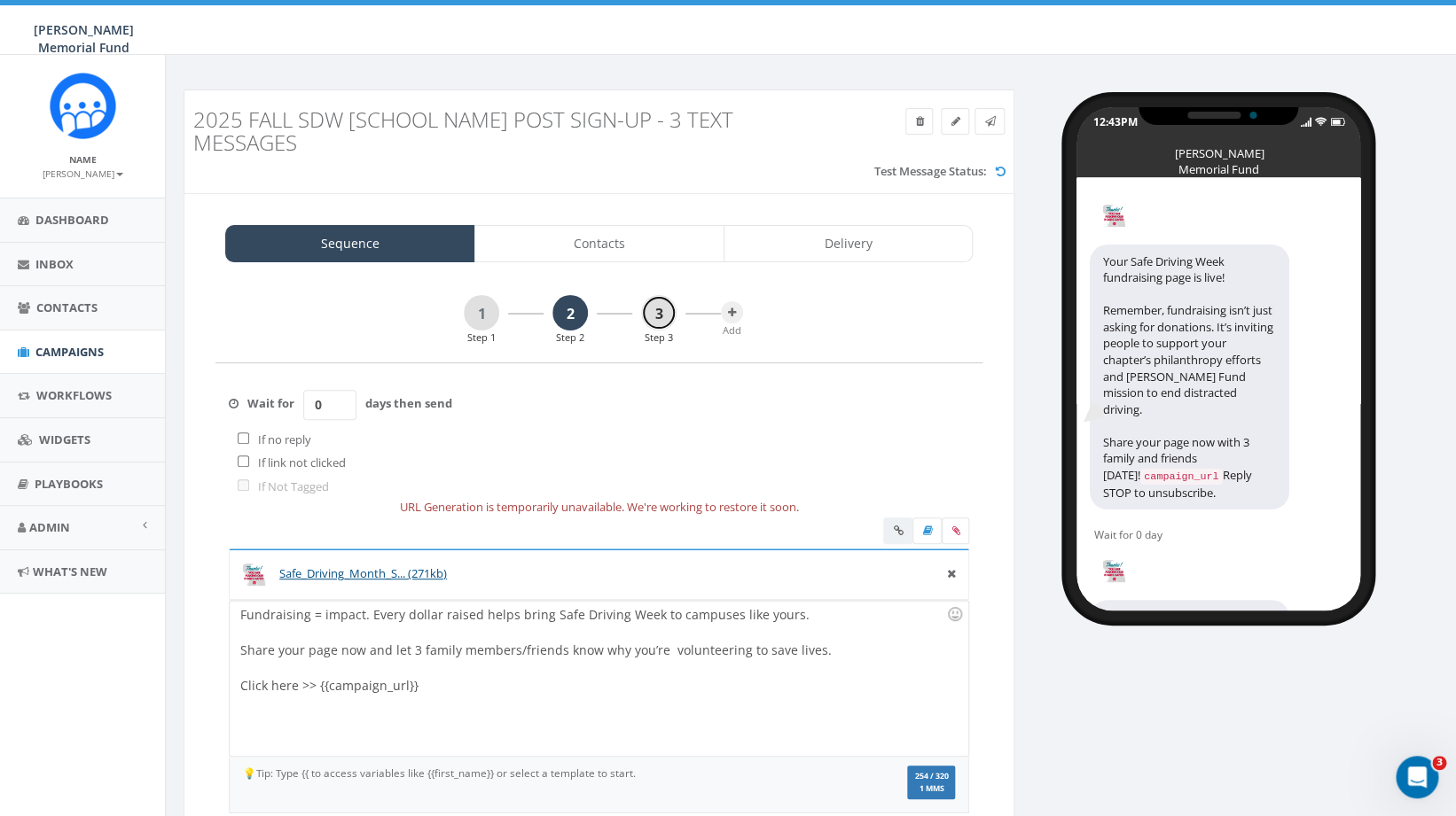
click at [661, 321] on link "3" at bounding box center [659, 313] width 36 height 36
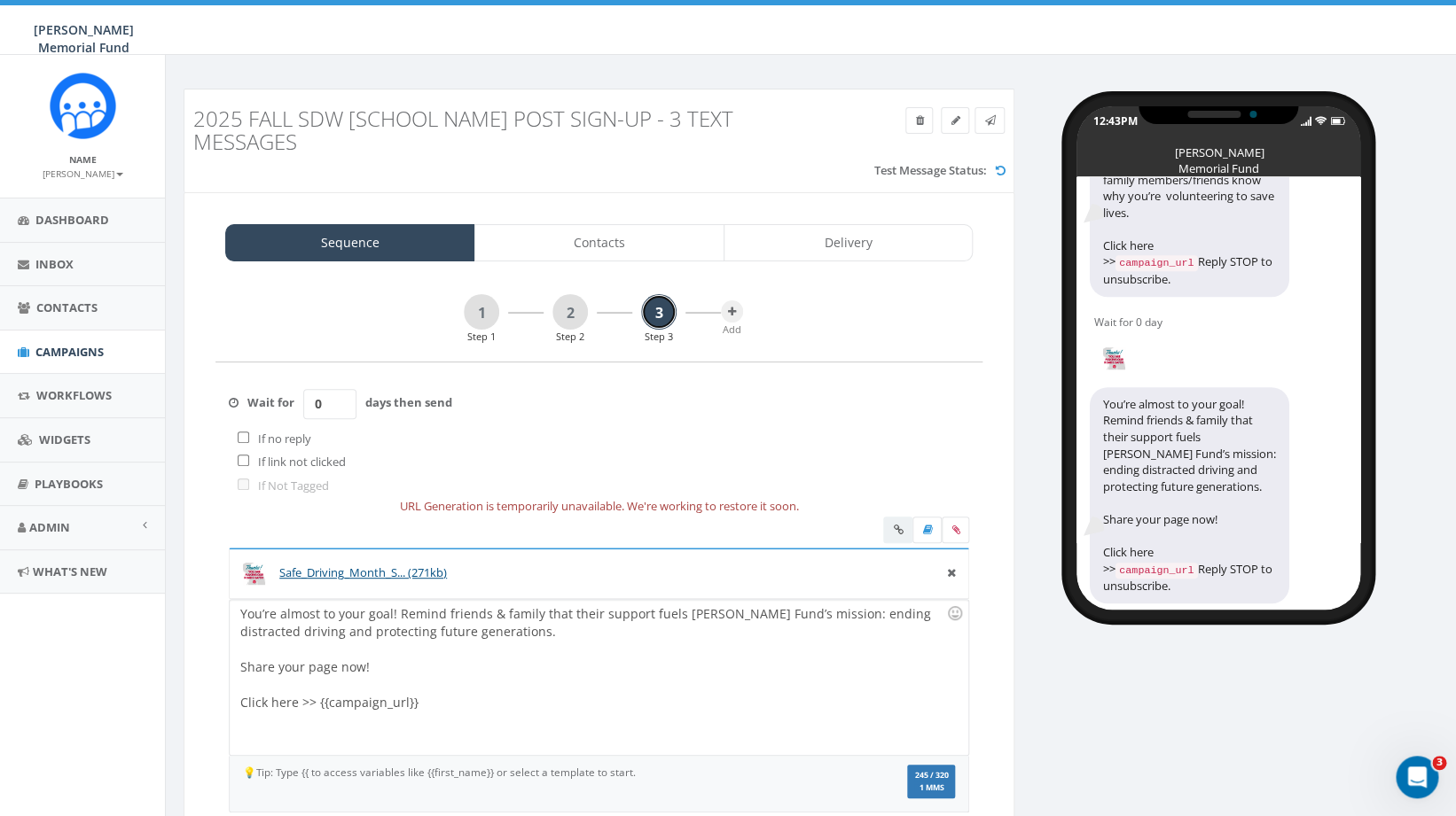
scroll to position [122, 0]
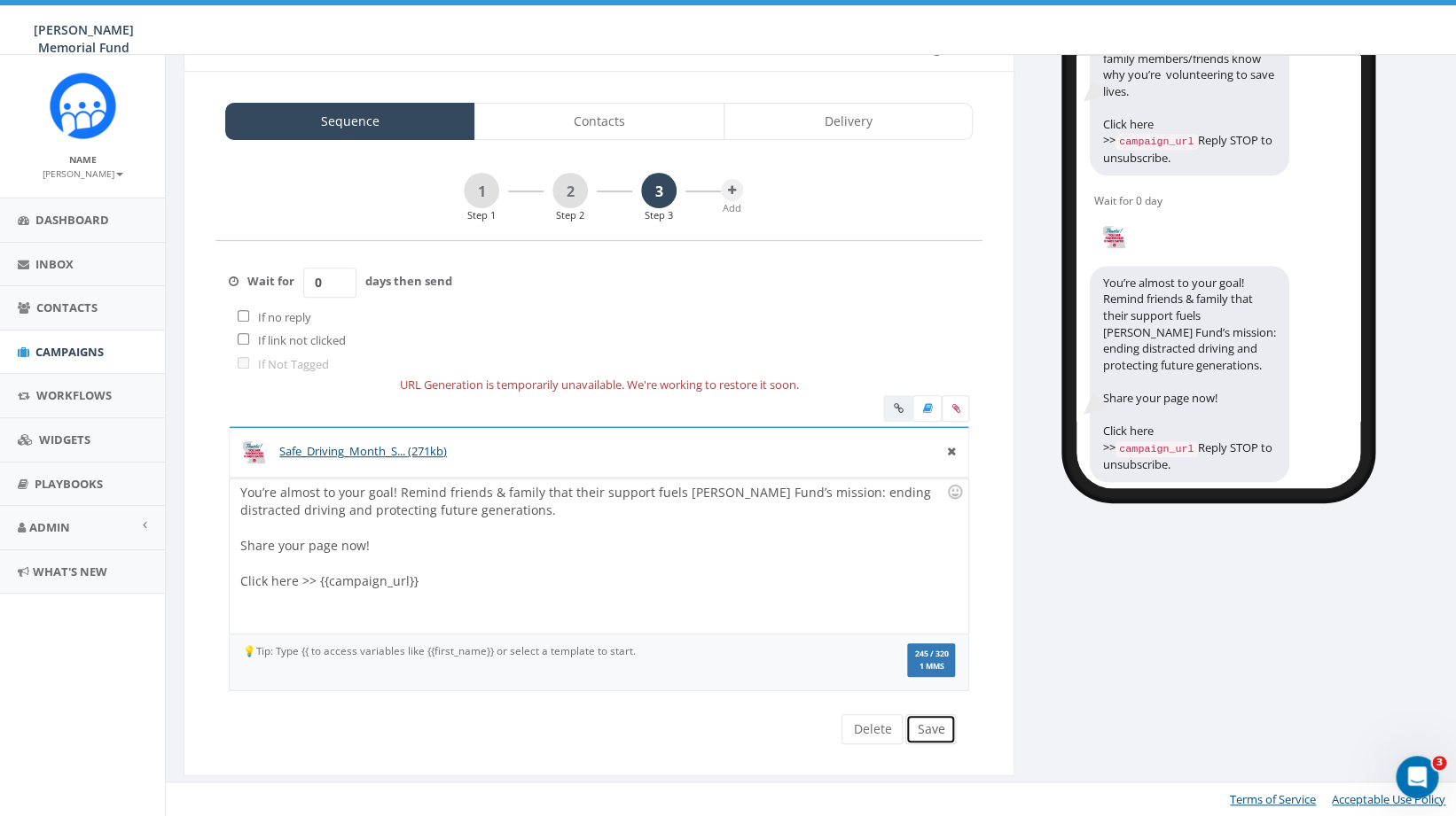
click at [937, 730] on button "Save" at bounding box center [930, 729] width 50 height 30
click at [572, 193] on link "2" at bounding box center [570, 191] width 36 height 36
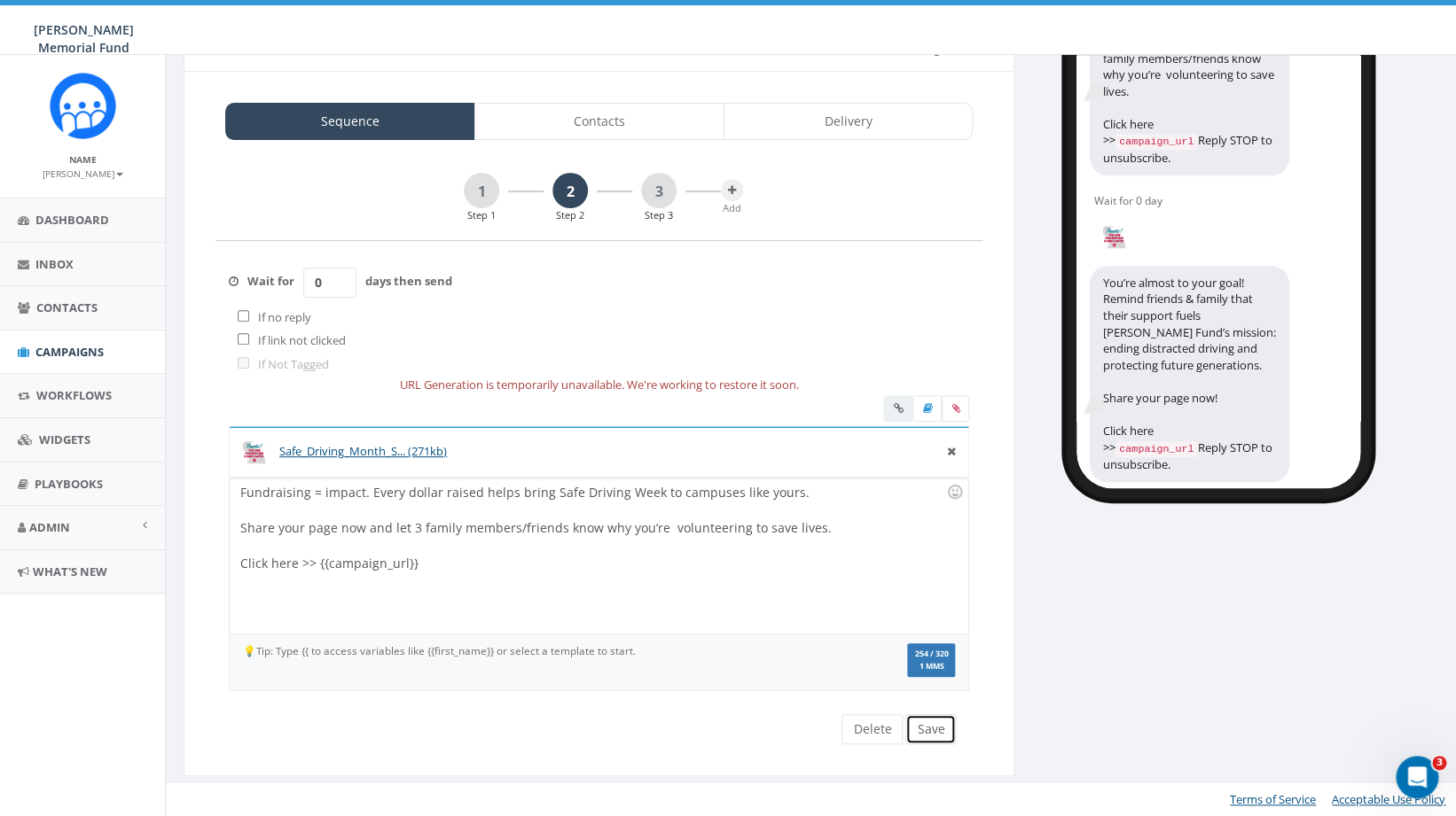
click at [919, 725] on button "Save" at bounding box center [930, 729] width 50 height 30
click at [480, 189] on link "1" at bounding box center [482, 191] width 36 height 36
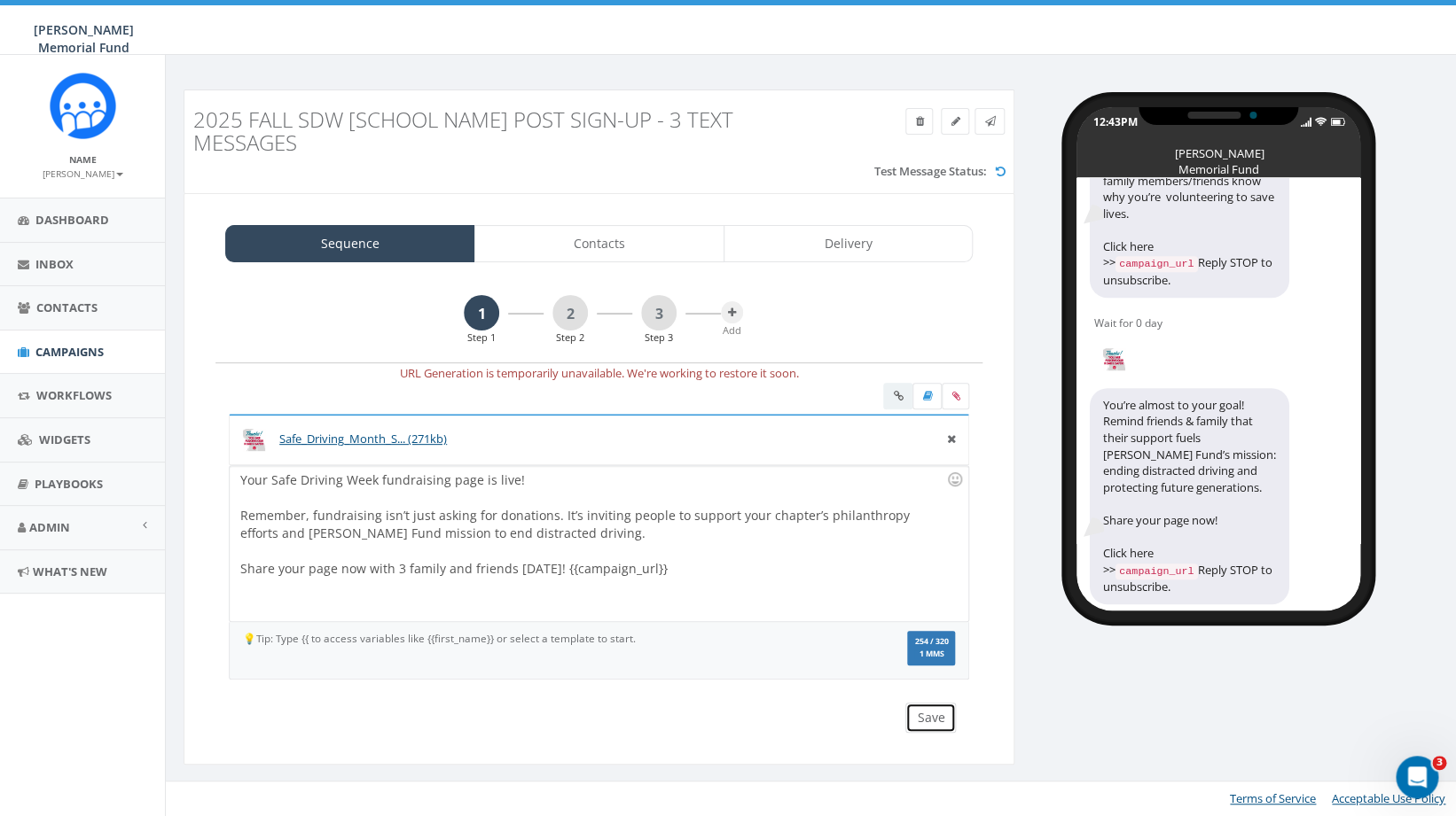
click at [950, 720] on button "Save" at bounding box center [930, 718] width 50 height 30
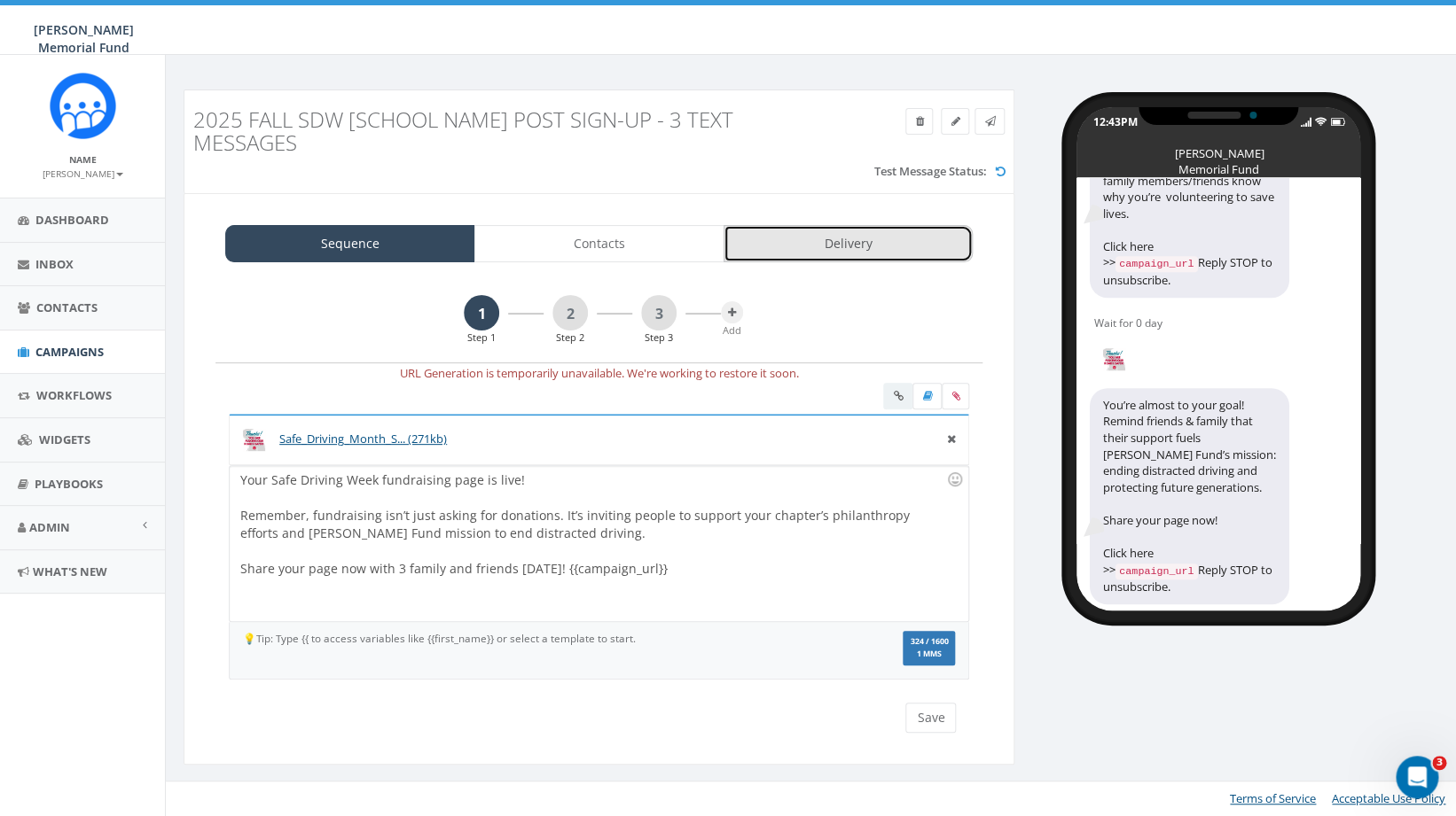
click at [868, 245] on link "Delivery" at bounding box center [848, 244] width 250 height 37
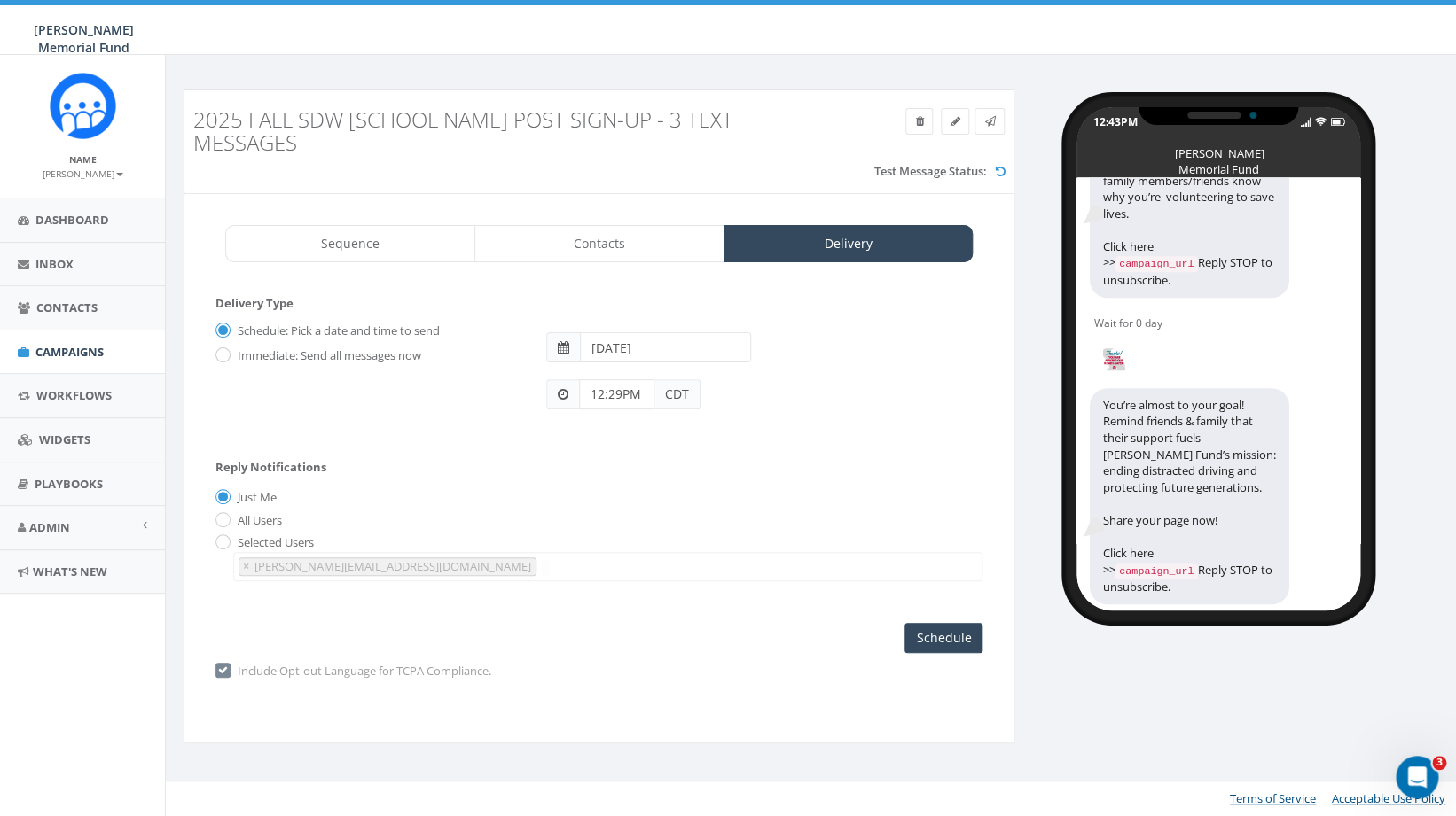
click at [233, 356] on label "Immediate: Send all messages now" at bounding box center [326, 356] width 188 height 18
click at [227, 356] on input "Immediate: Send all messages now" at bounding box center [221, 356] width 11 height 11
radio input "true"
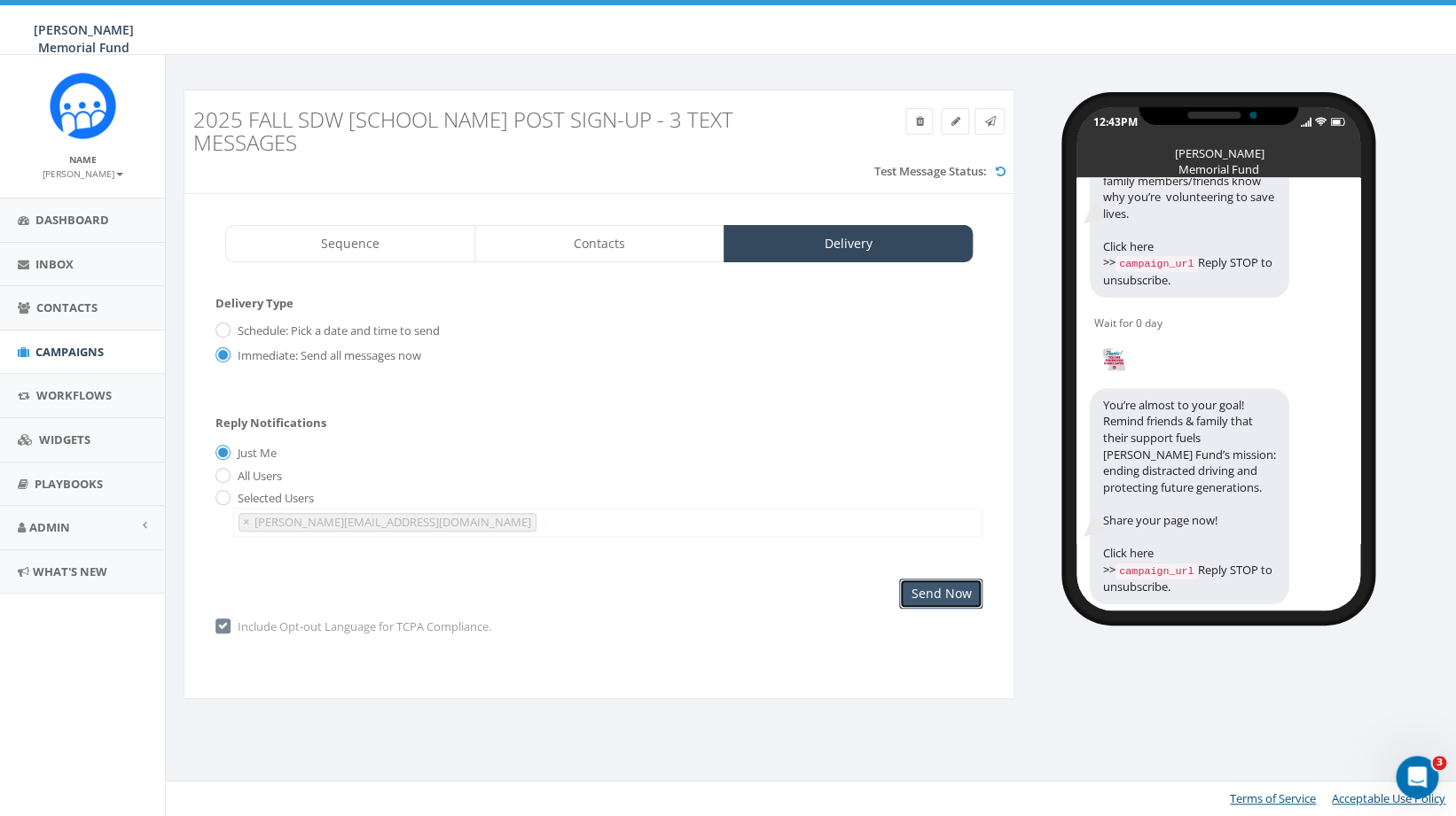
click at [931, 592] on input "Send Now" at bounding box center [941, 594] width 83 height 30
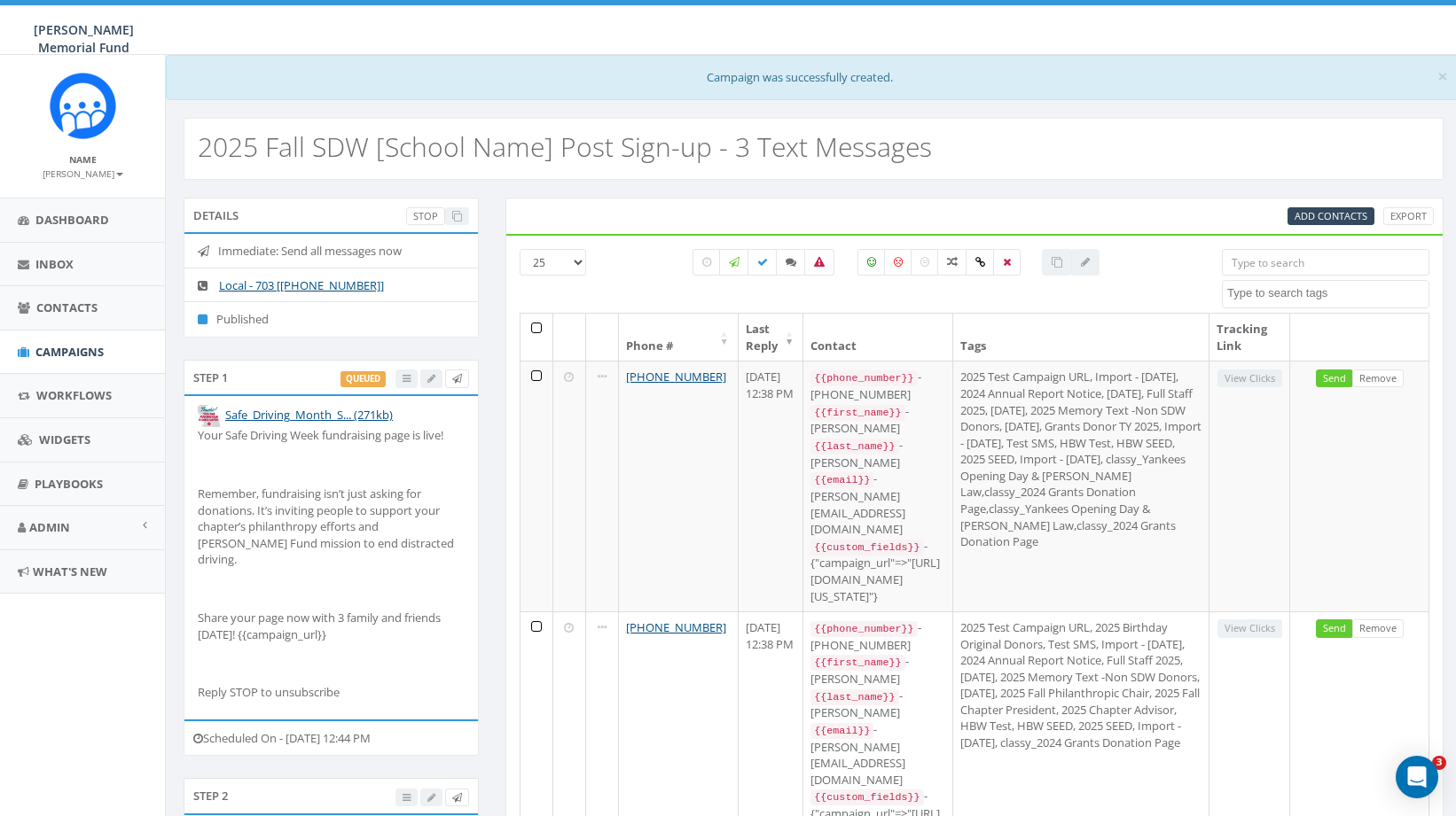
select select
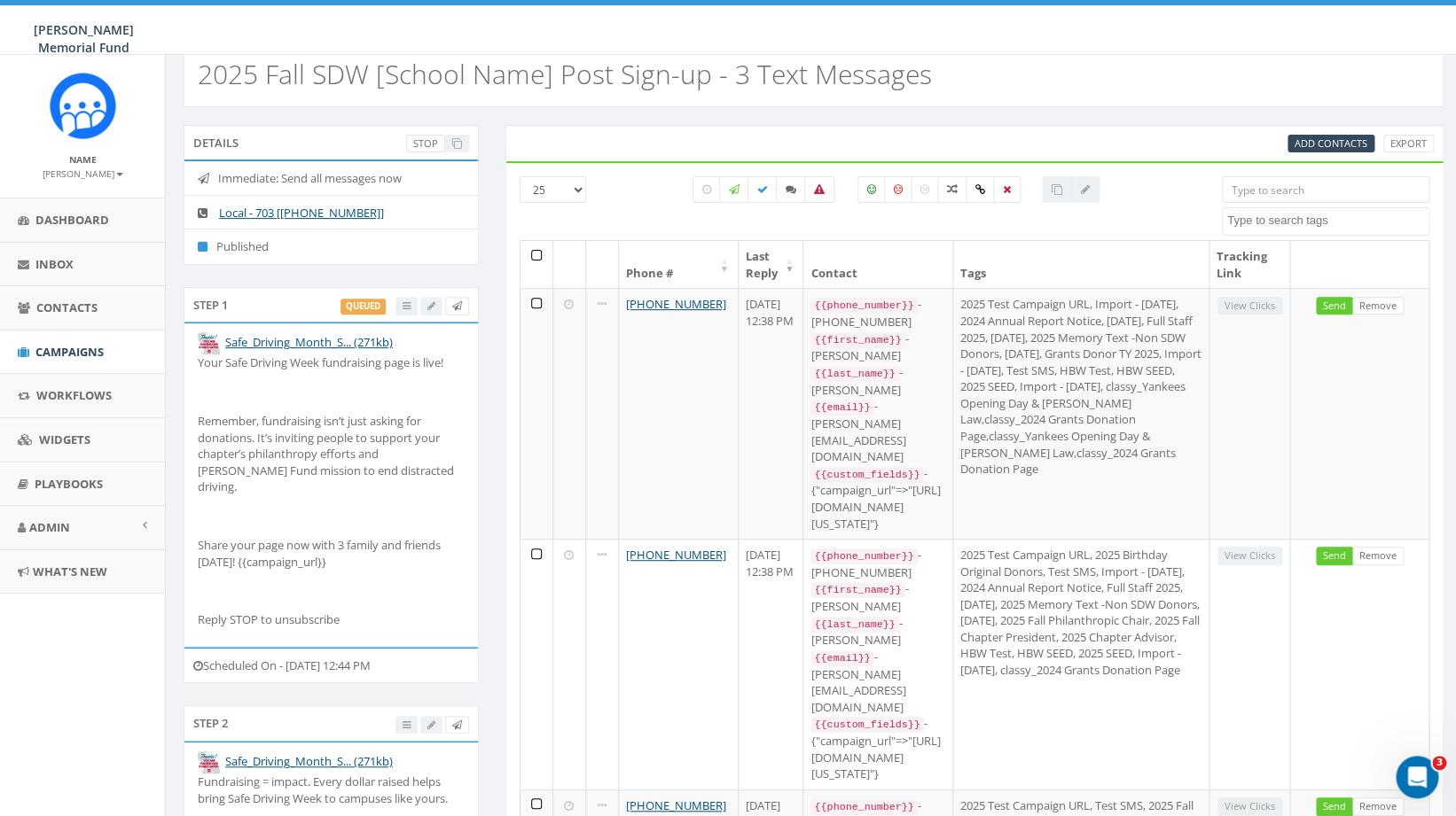
scroll to position [79, 0]
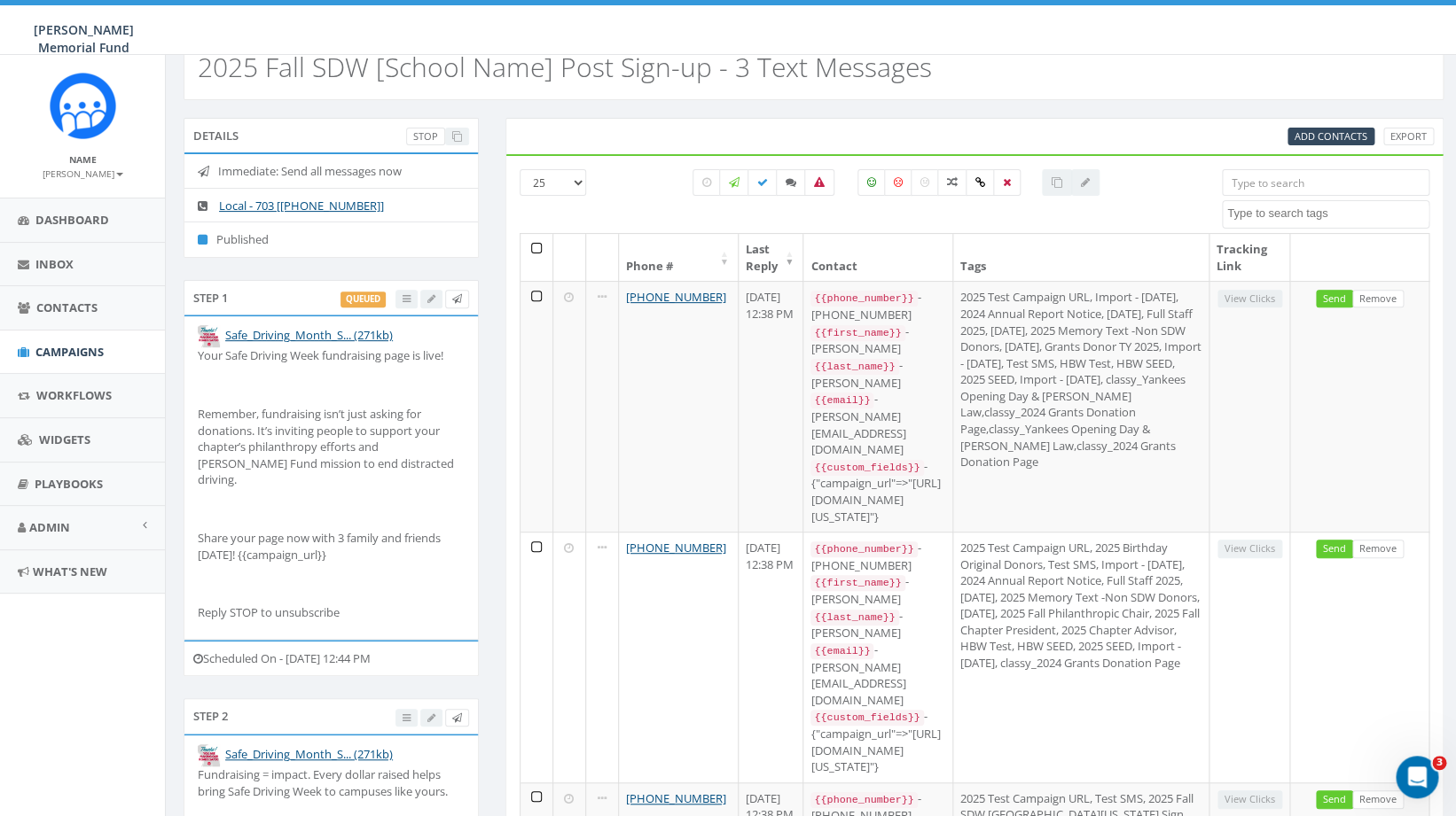
click at [492, 127] on div "Details Stop Immediate: Send all messages now Local - 703 [[PHONE_NUMBER]] Publ…" at bounding box center [331, 199] width 322 height 163
click at [455, 136] on div "Stop" at bounding box center [437, 137] width 63 height 19
click at [555, 137] on div "Add Contacts Export" at bounding box center [974, 137] width 945 height 19
click at [422, 135] on link "Stop" at bounding box center [425, 137] width 39 height 19
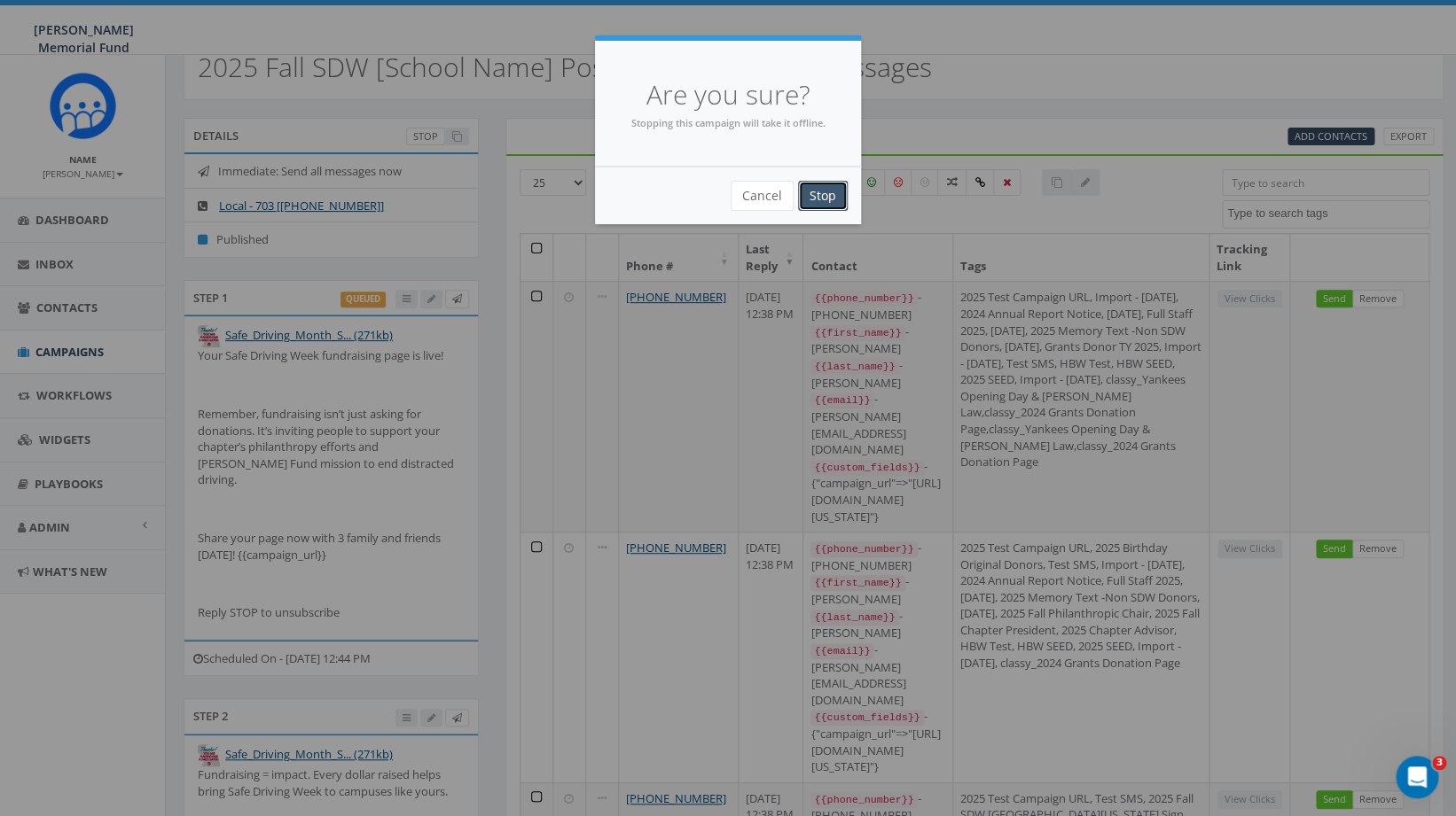
click at [822, 193] on input "Stop" at bounding box center [823, 195] width 50 height 30
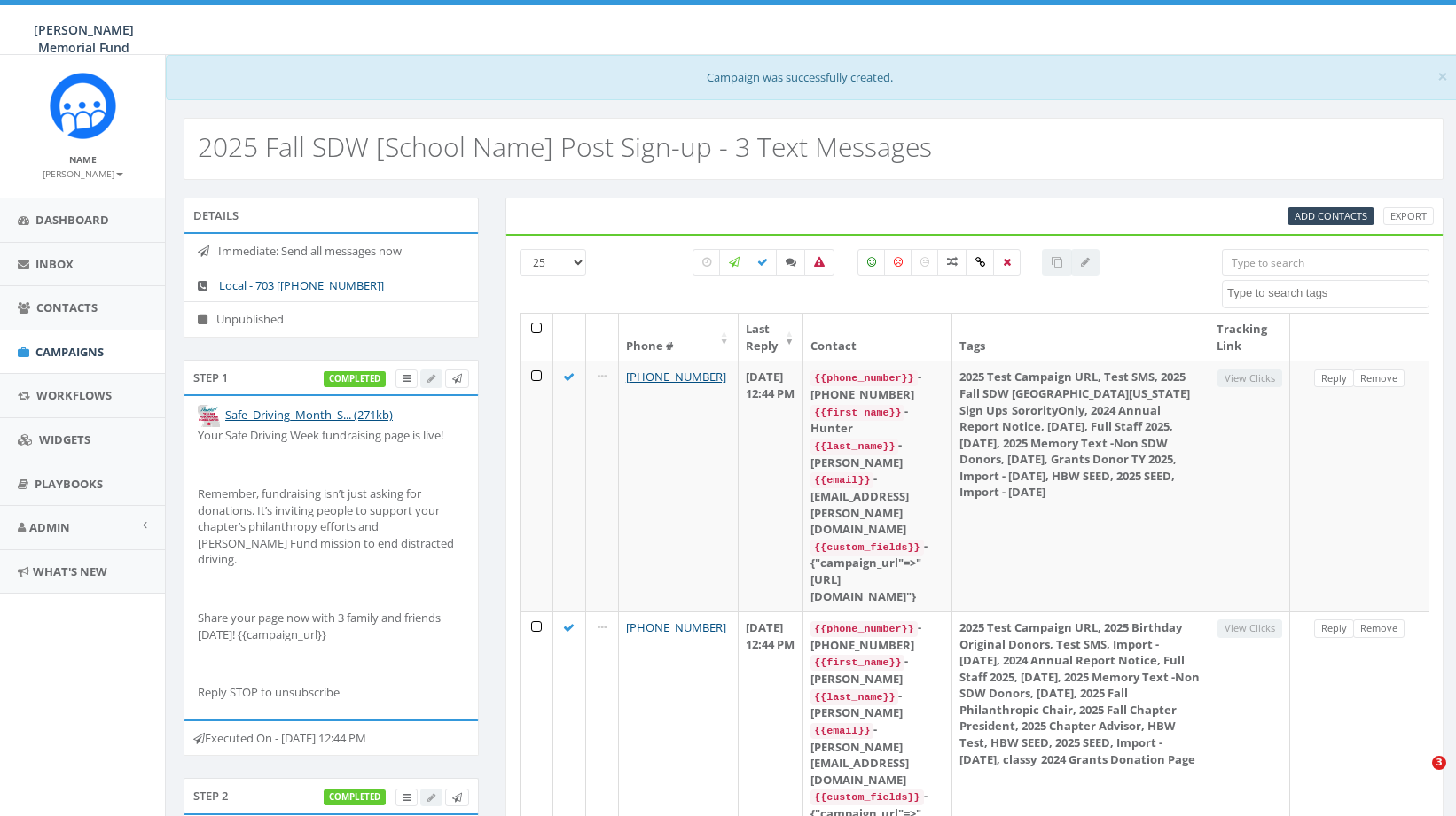
select select
click at [1053, 238] on div "25 50 100 2024 Annual Report Notice [DATE] [DATE] [DATE] [DATE] [DATE] [DATE] […" at bounding box center [974, 701] width 938 height 936
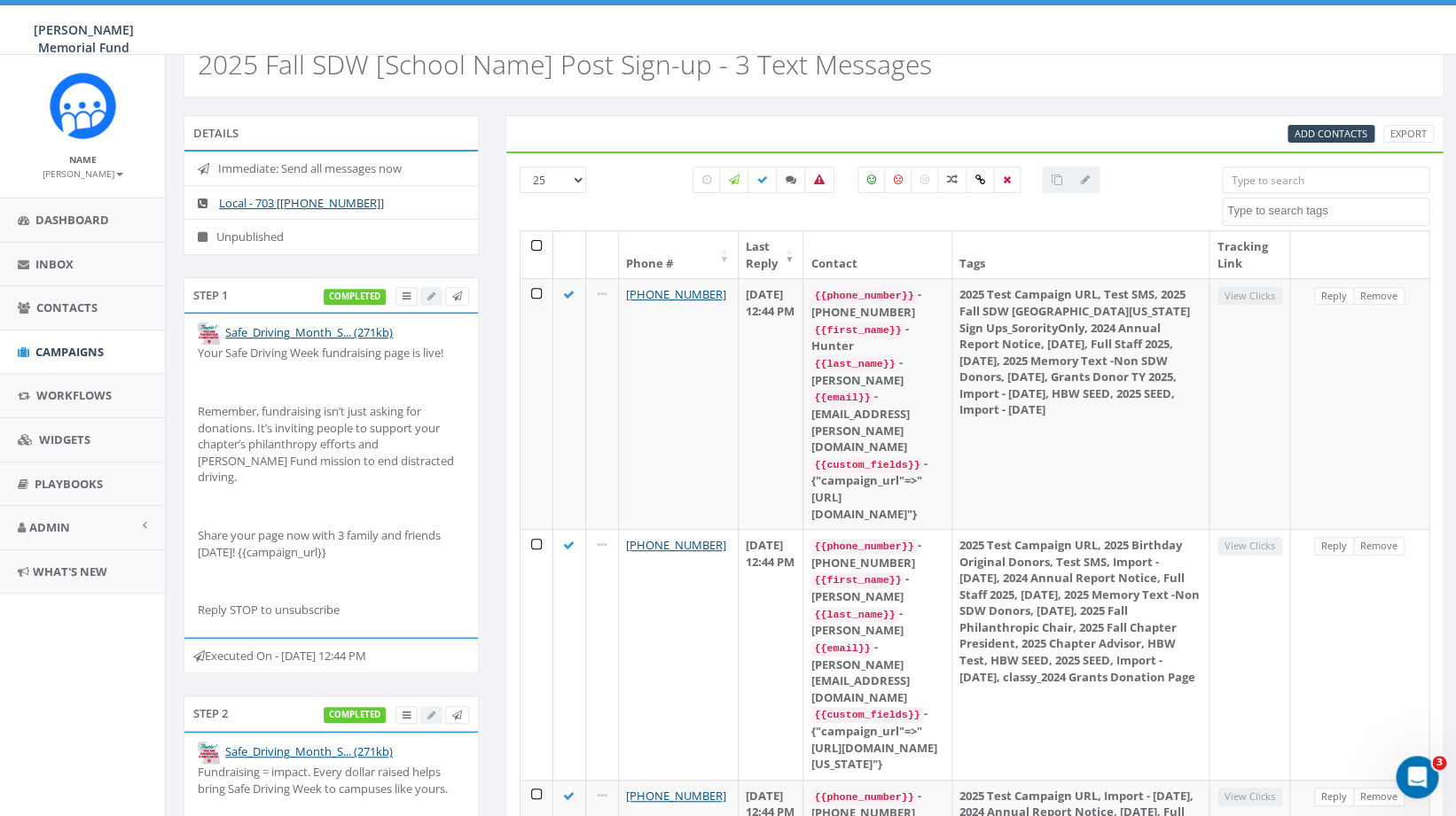
scroll to position [80, 0]
click at [1419, 772] on icon "Open Intercom Messenger" at bounding box center [1415, 775] width 29 height 29
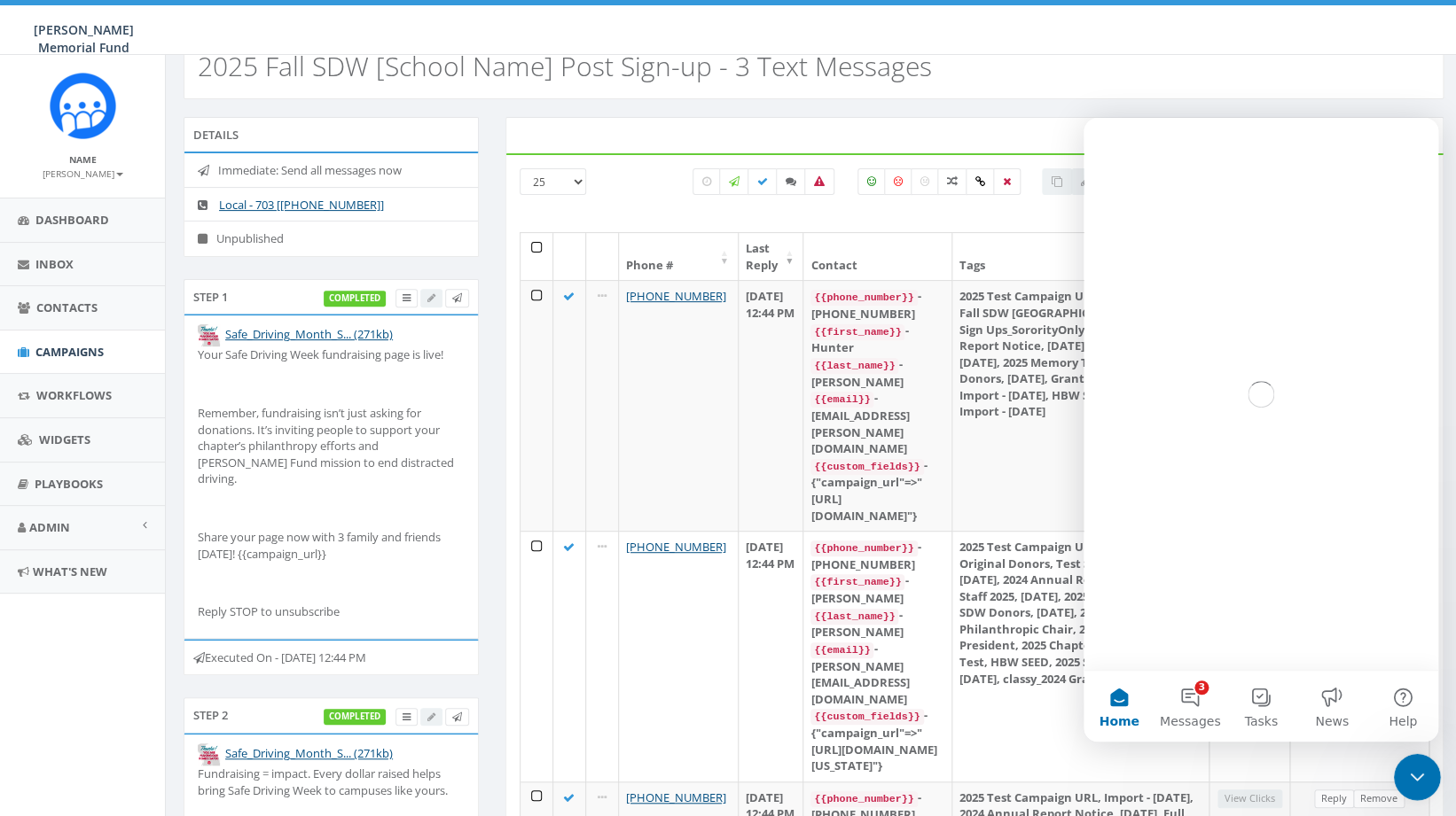
scroll to position [0, 0]
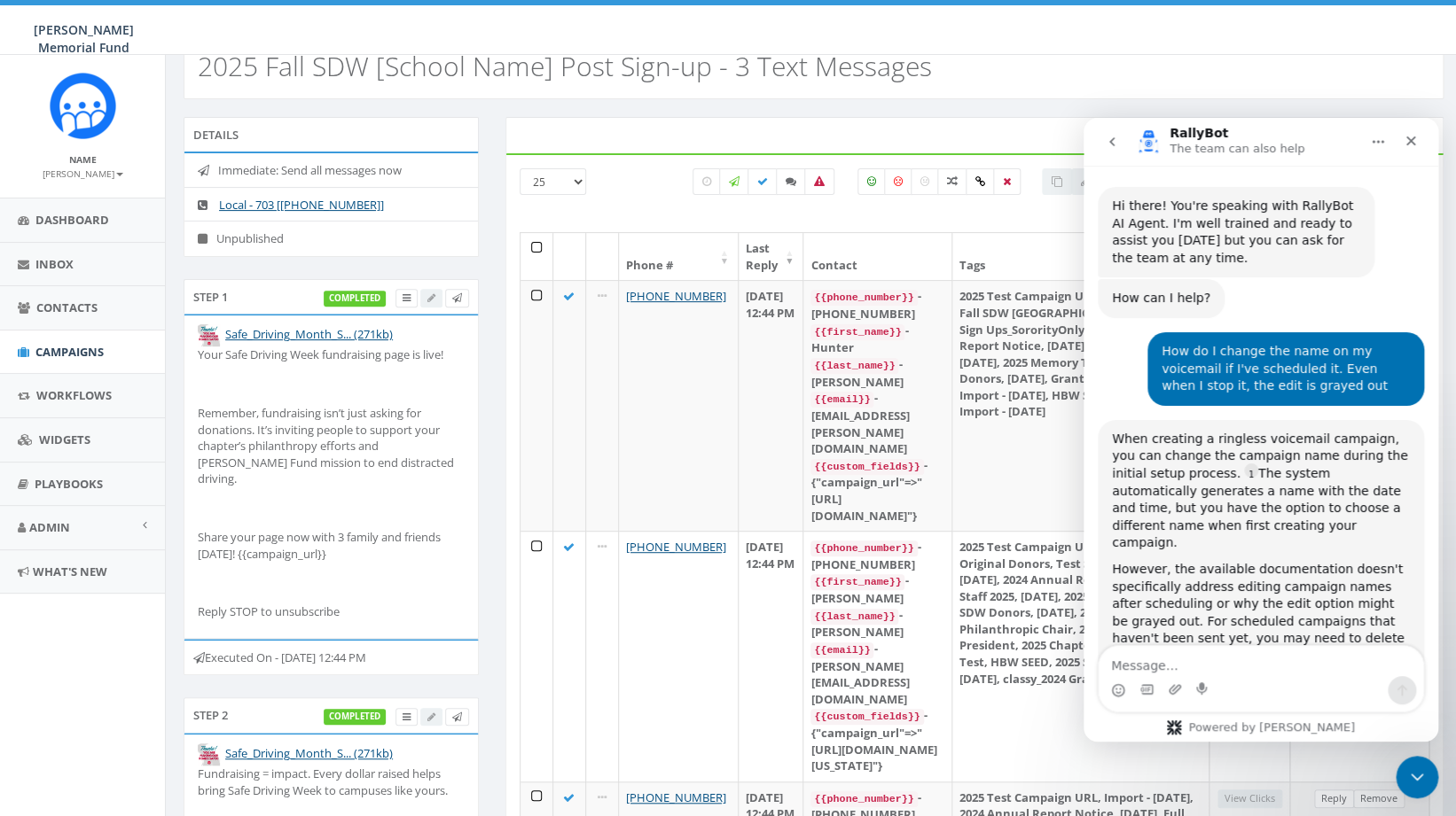
scroll to position [21, 0]
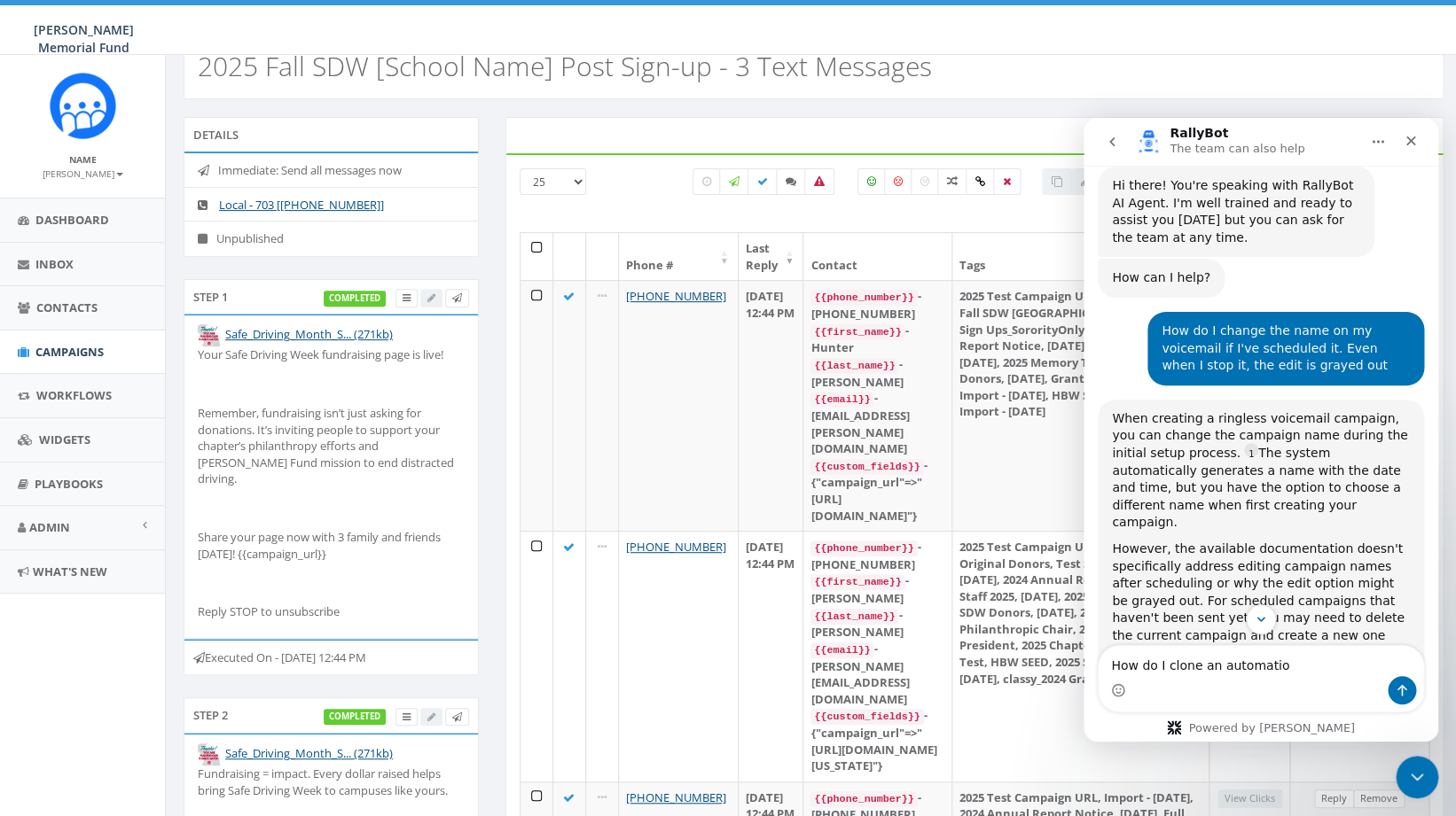
type textarea "How do I clone an automation"
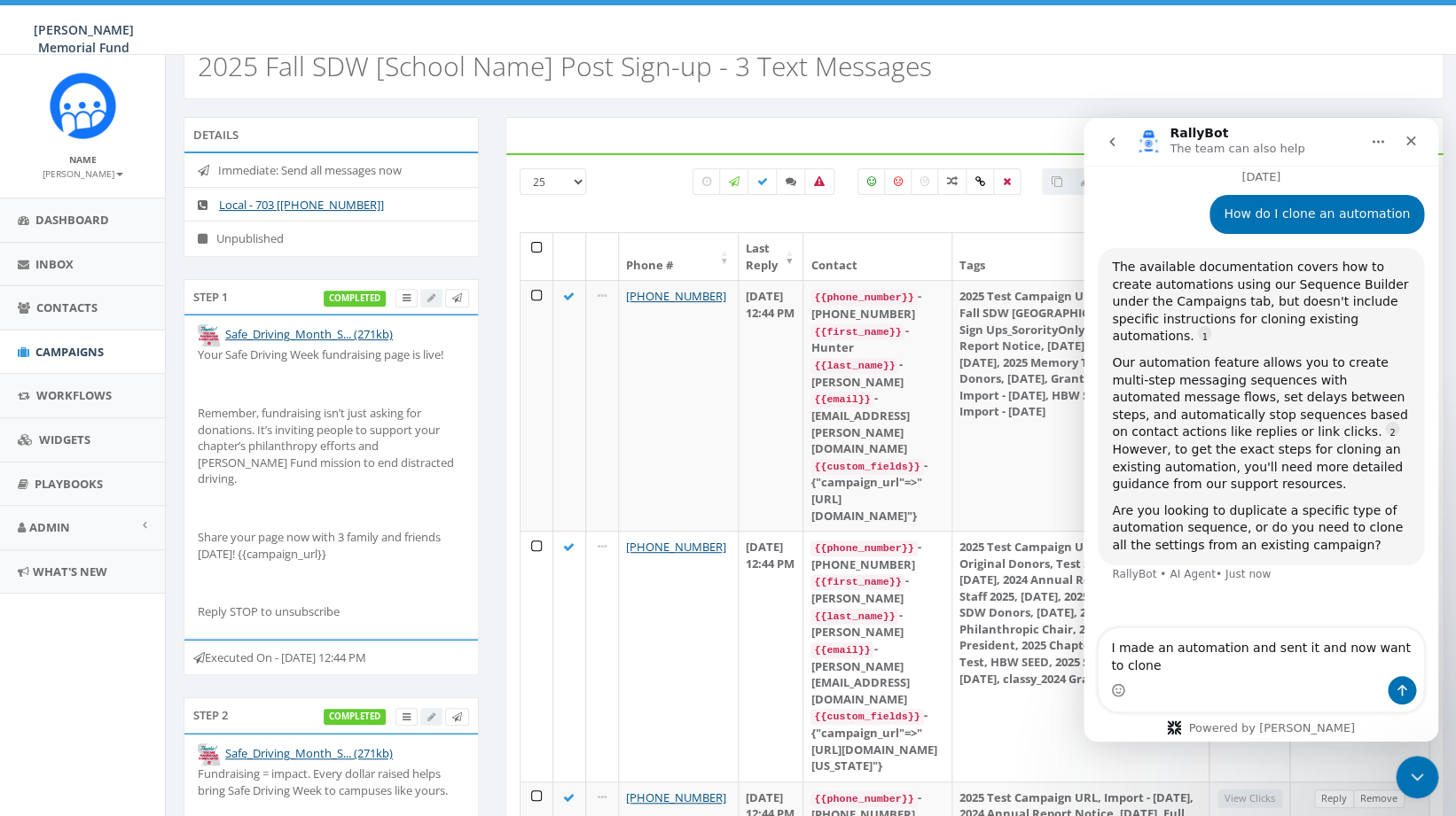
scroll to position [3, 0]
type textarea "I made an automation and sent it and now want to clone that automation"
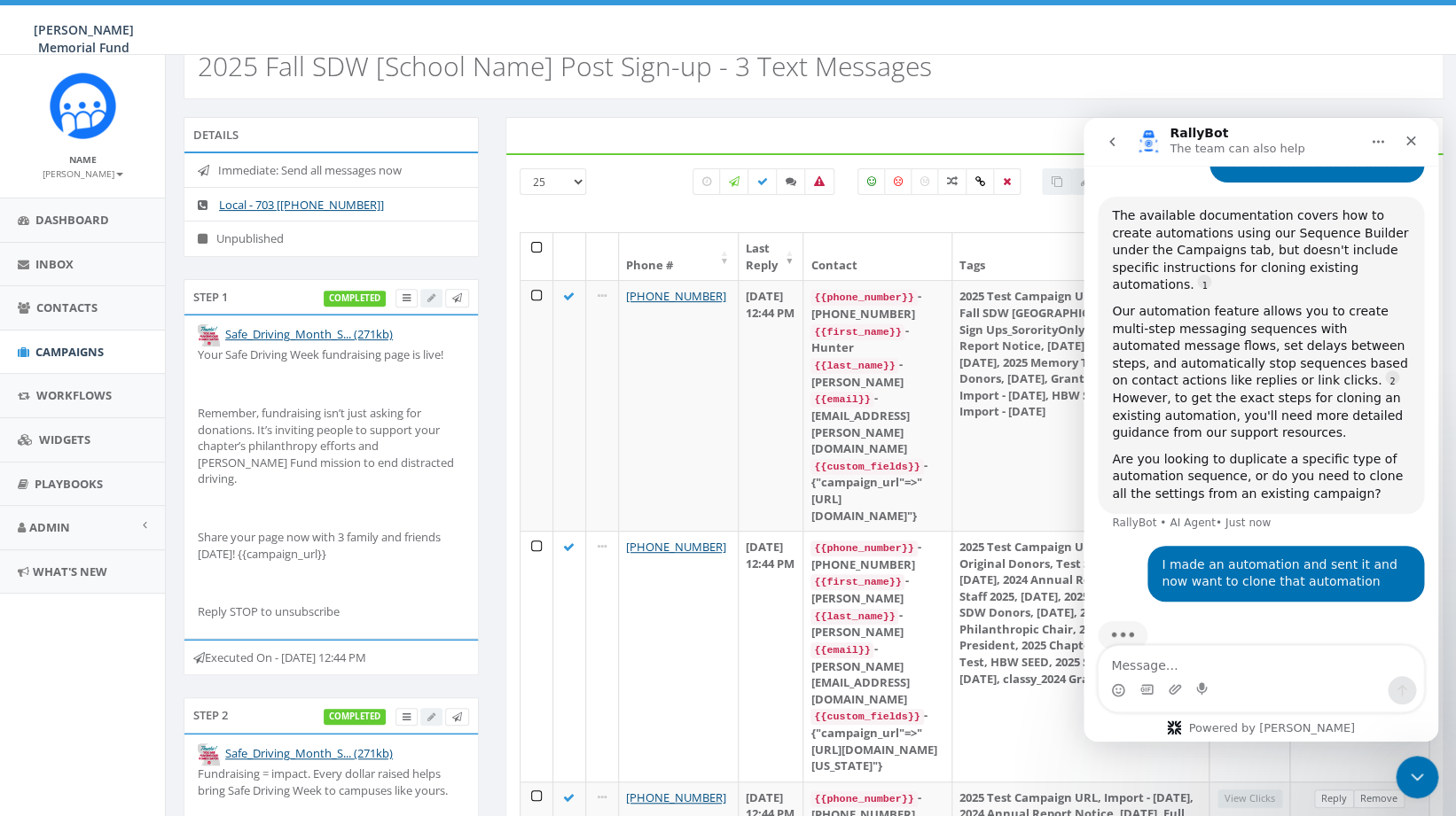
scroll to position [773, 0]
click at [1052, 199] on div at bounding box center [896, 209] width 433 height 28
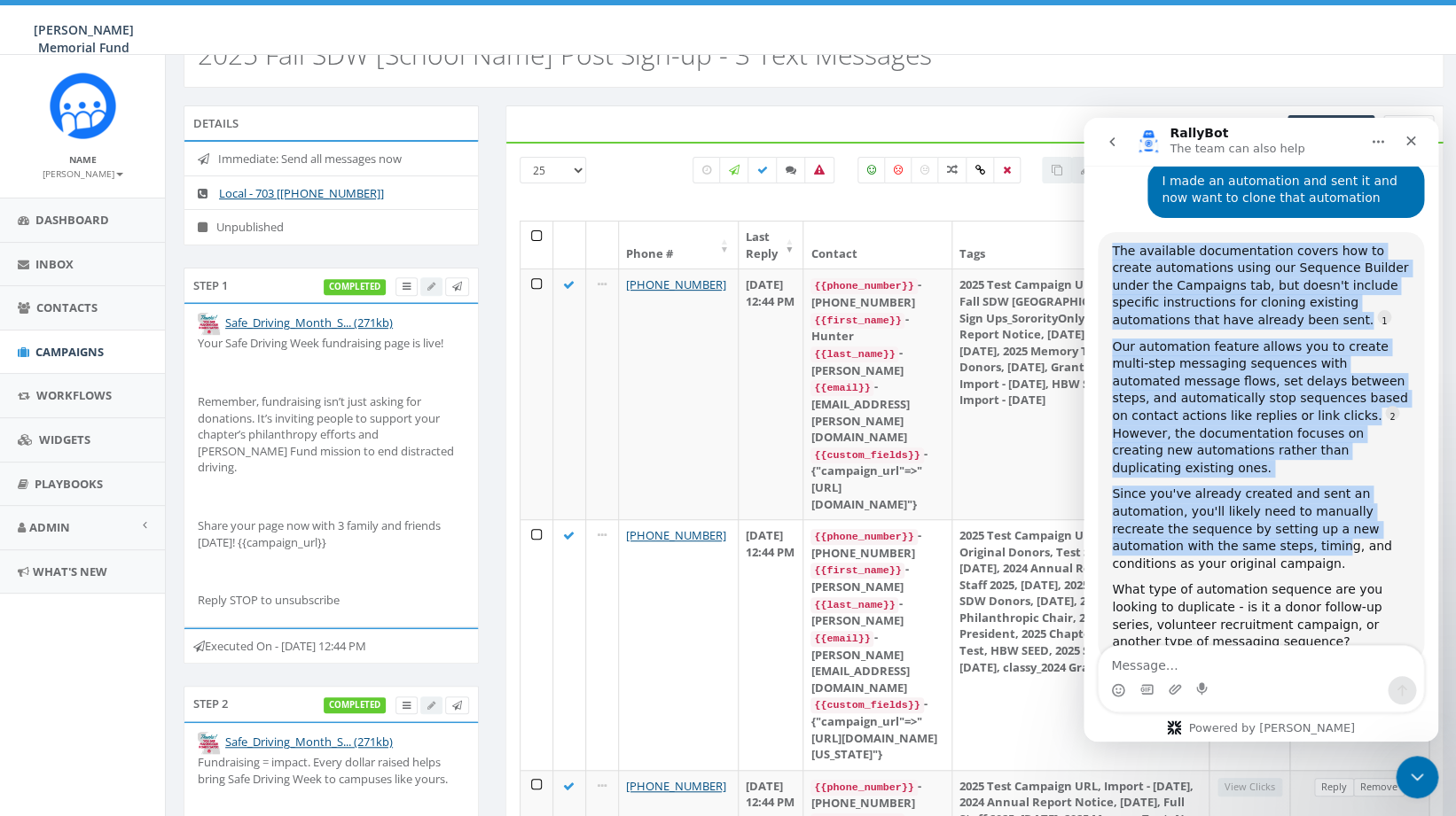
scroll to position [1142, 0]
drag, startPoint x: 1115, startPoint y: 459, endPoint x: 1260, endPoint y: 465, distance: 145.1
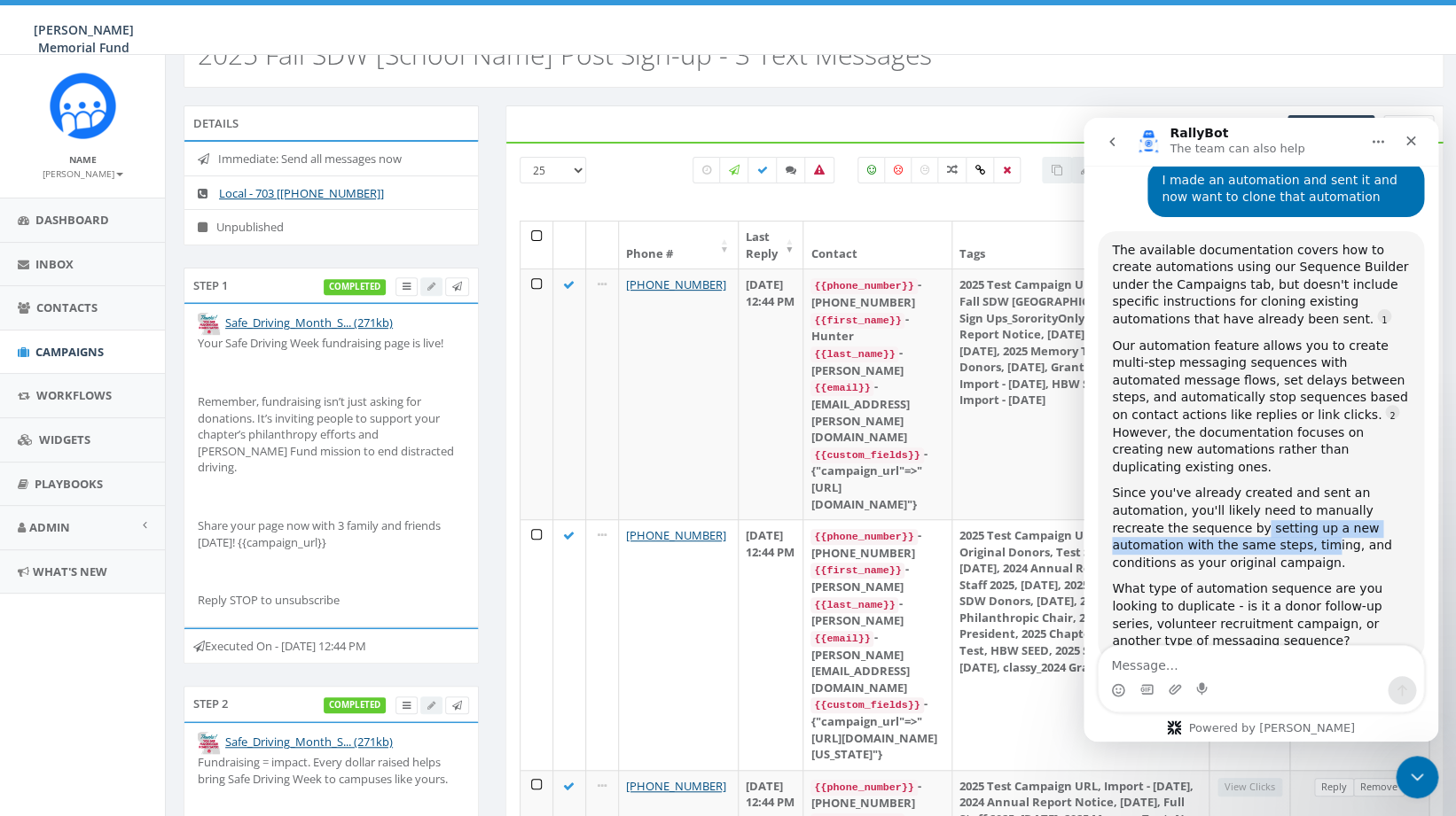
drag, startPoint x: 1206, startPoint y: 480, endPoint x: 1221, endPoint y: 491, distance: 18.6
click at [1221, 491] on div "Since you've already created and sent an automation, you'll likely need to manu…" at bounding box center [1261, 528] width 298 height 87
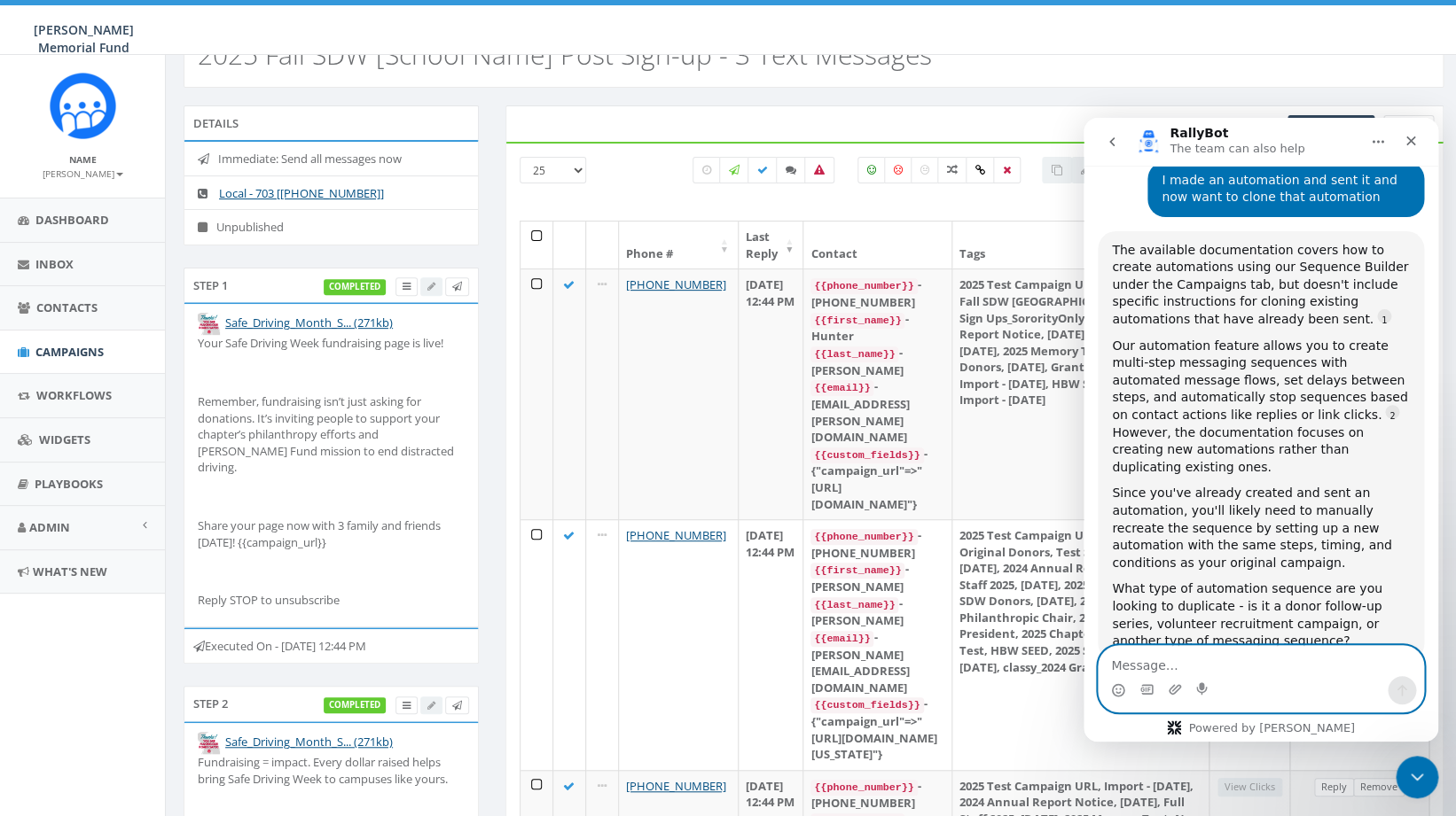
click at [1247, 672] on textarea "Message…" at bounding box center [1261, 661] width 324 height 30
type textarea "Its 3 text message automation"
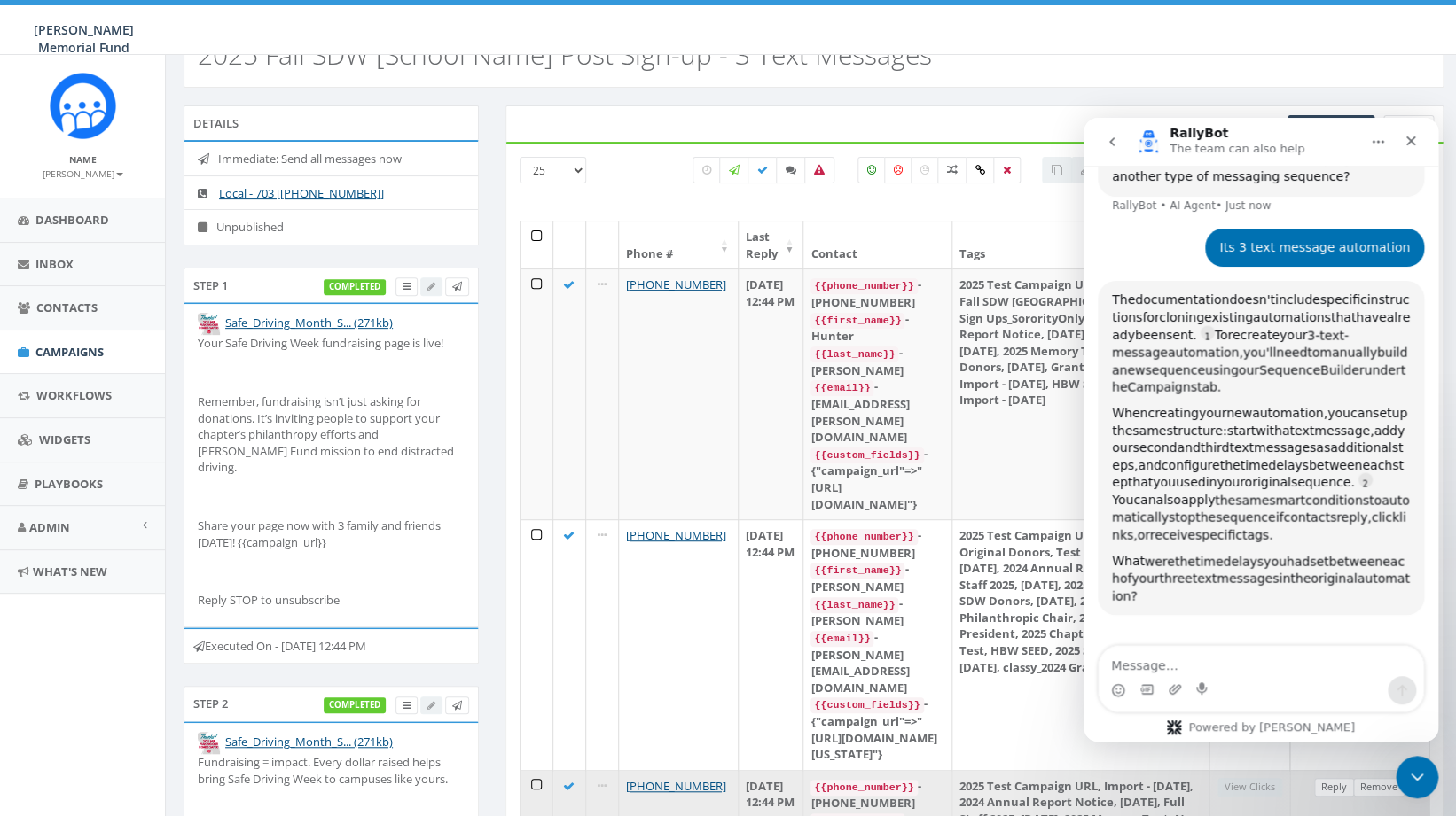
scroll to position [0, 0]
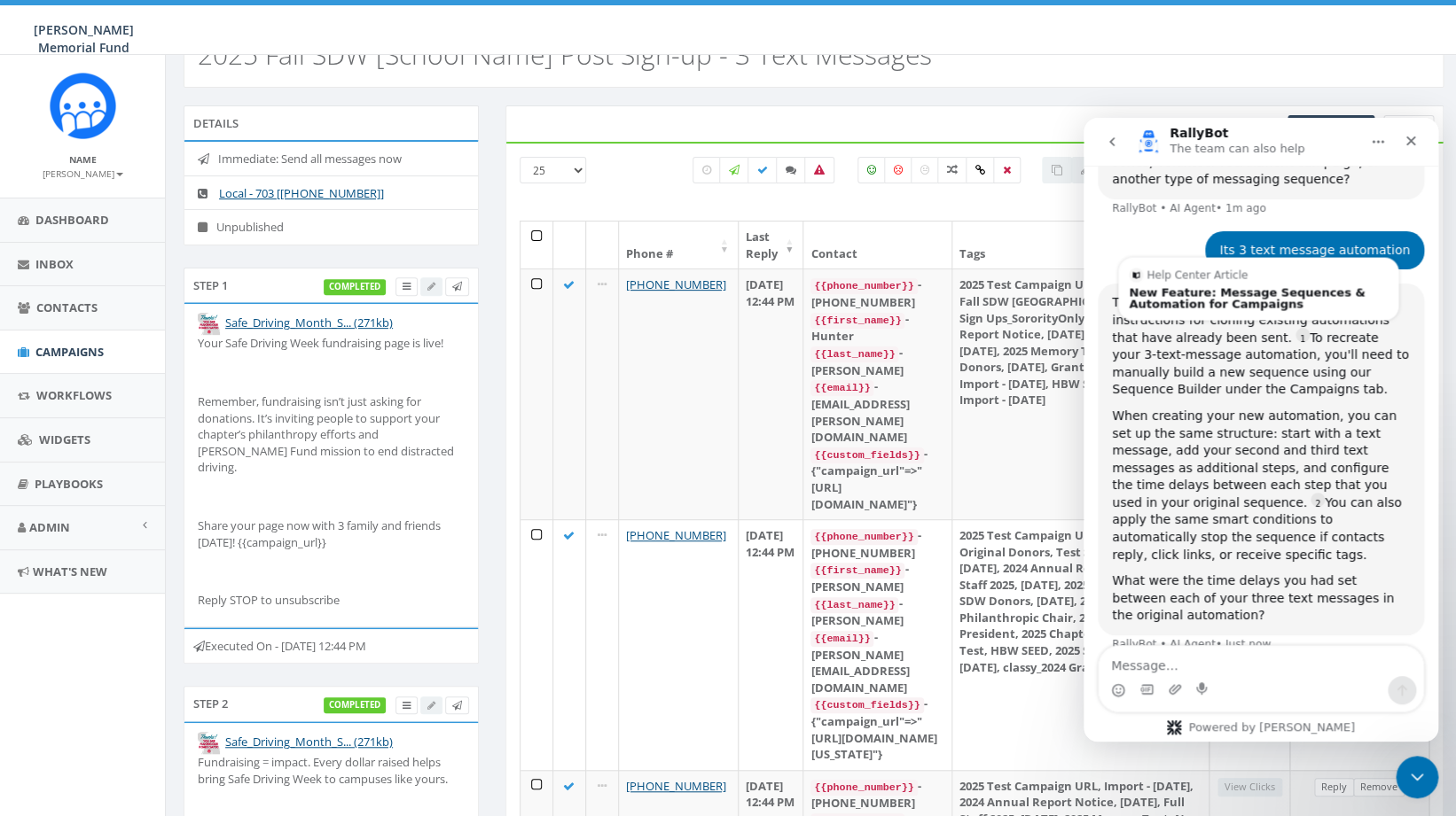
click at [1248, 323] on div "The documentation doesn't include specific instructions for cloning existing au…" at bounding box center [1261, 347] width 298 height 105
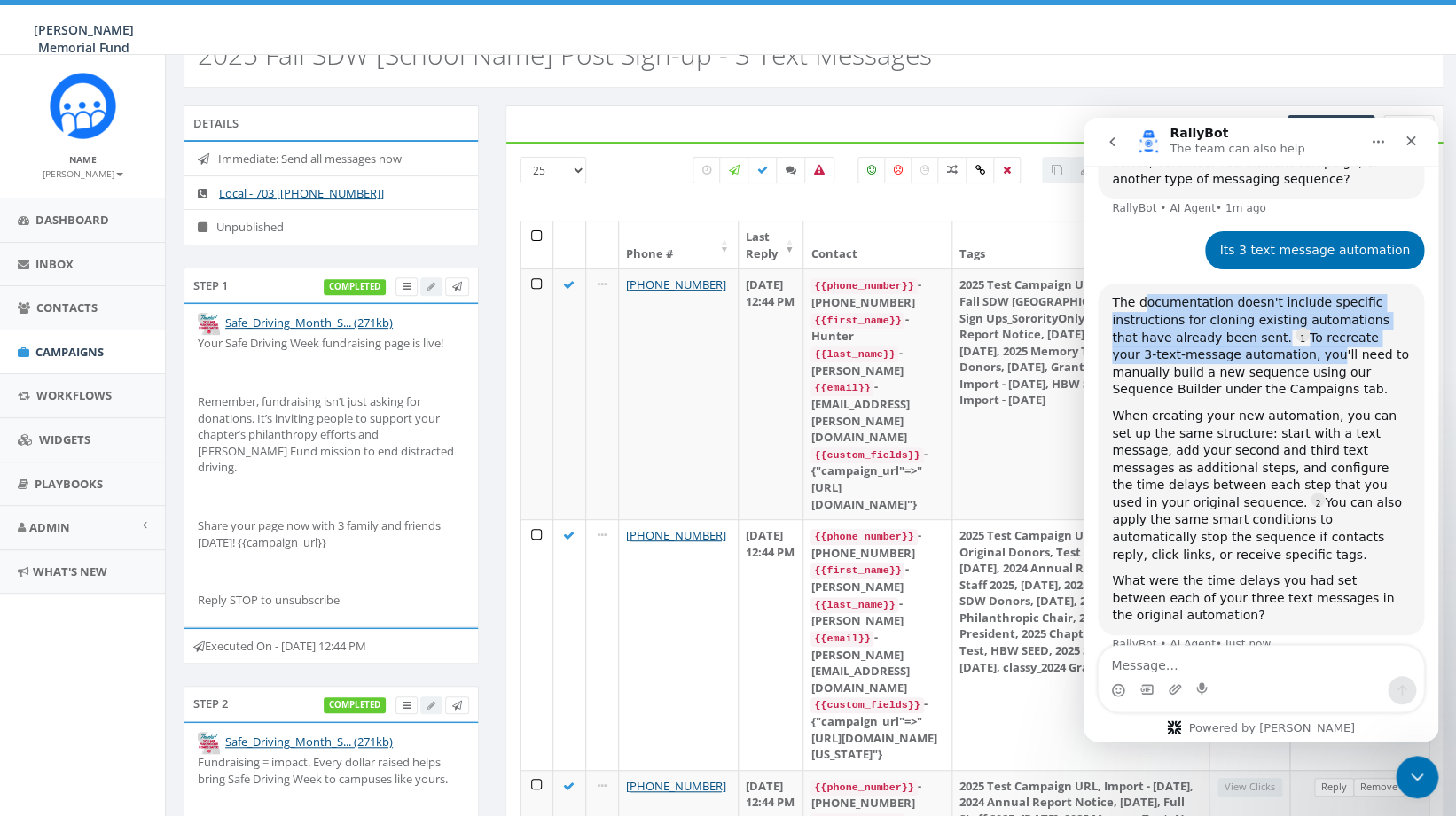
drag, startPoint x: 1147, startPoint y: 249, endPoint x: 1253, endPoint y: 305, distance: 119.9
click at [1253, 305] on div "The documentation doesn't include specific instructions for cloning existing au…" at bounding box center [1261, 347] width 298 height 105
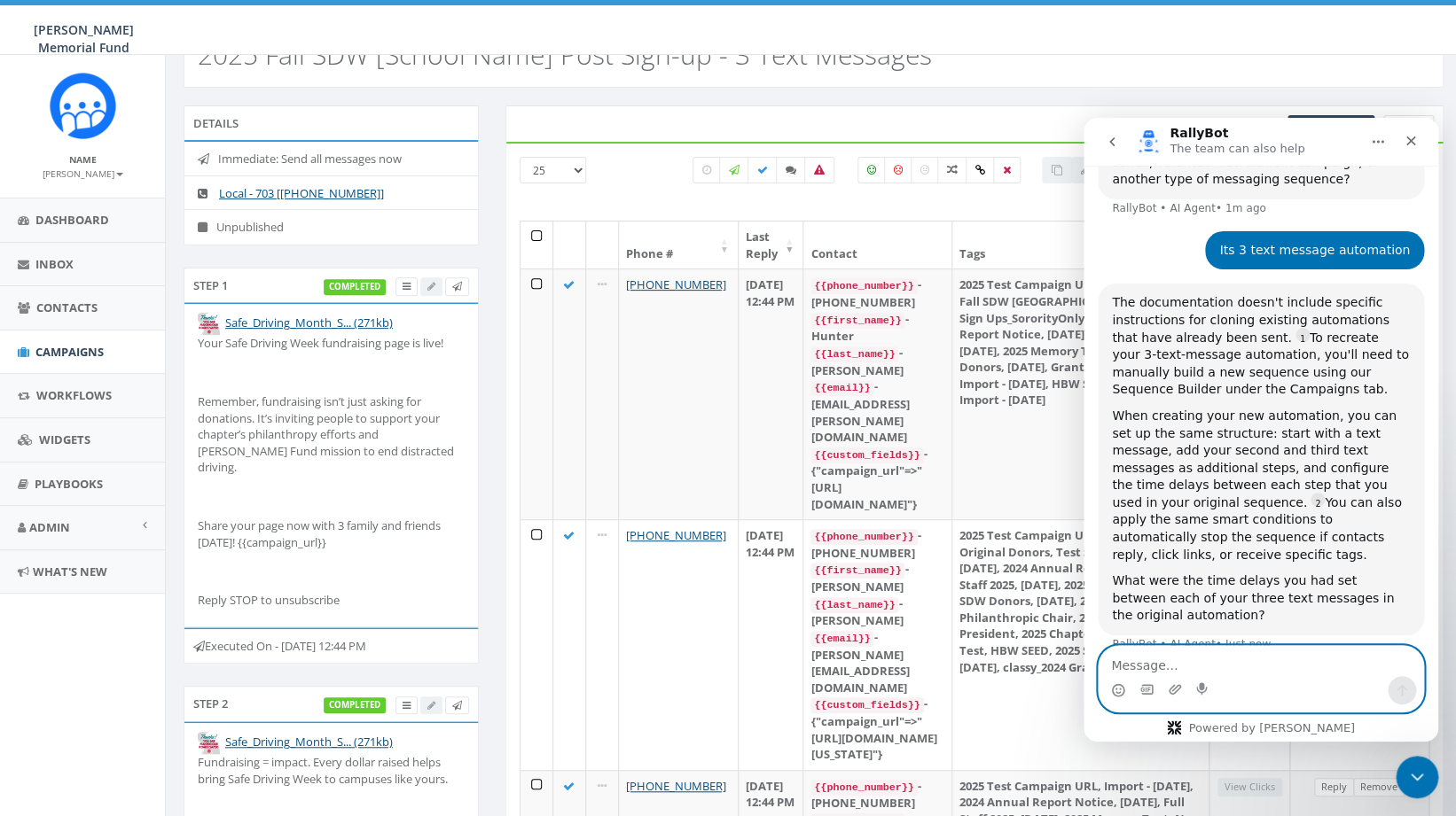
click at [1176, 661] on textarea "Message…" at bounding box center [1261, 661] width 324 height 30
type textarea "Can you duplicate the automation before you send it?"
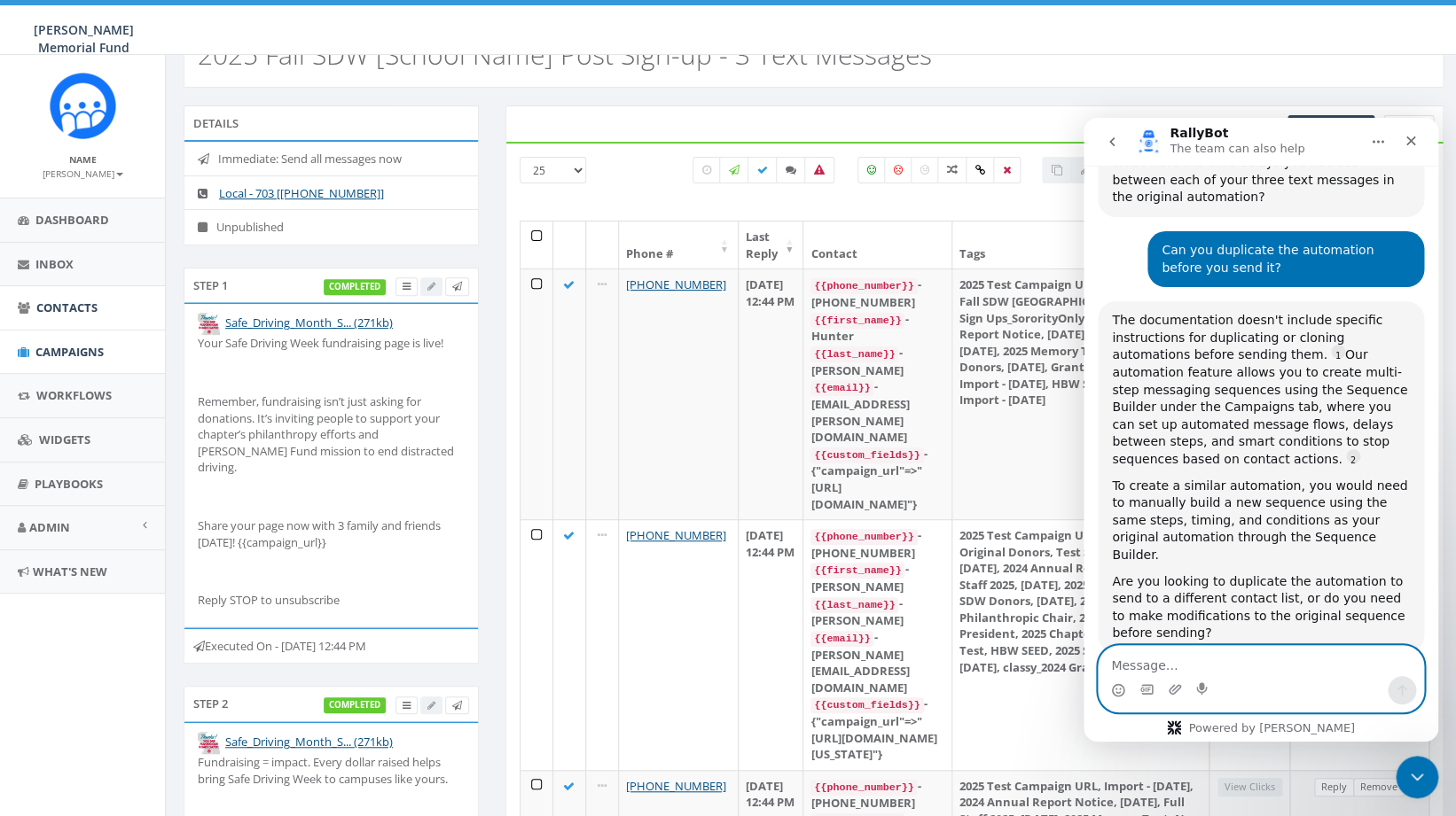
scroll to position [99, 0]
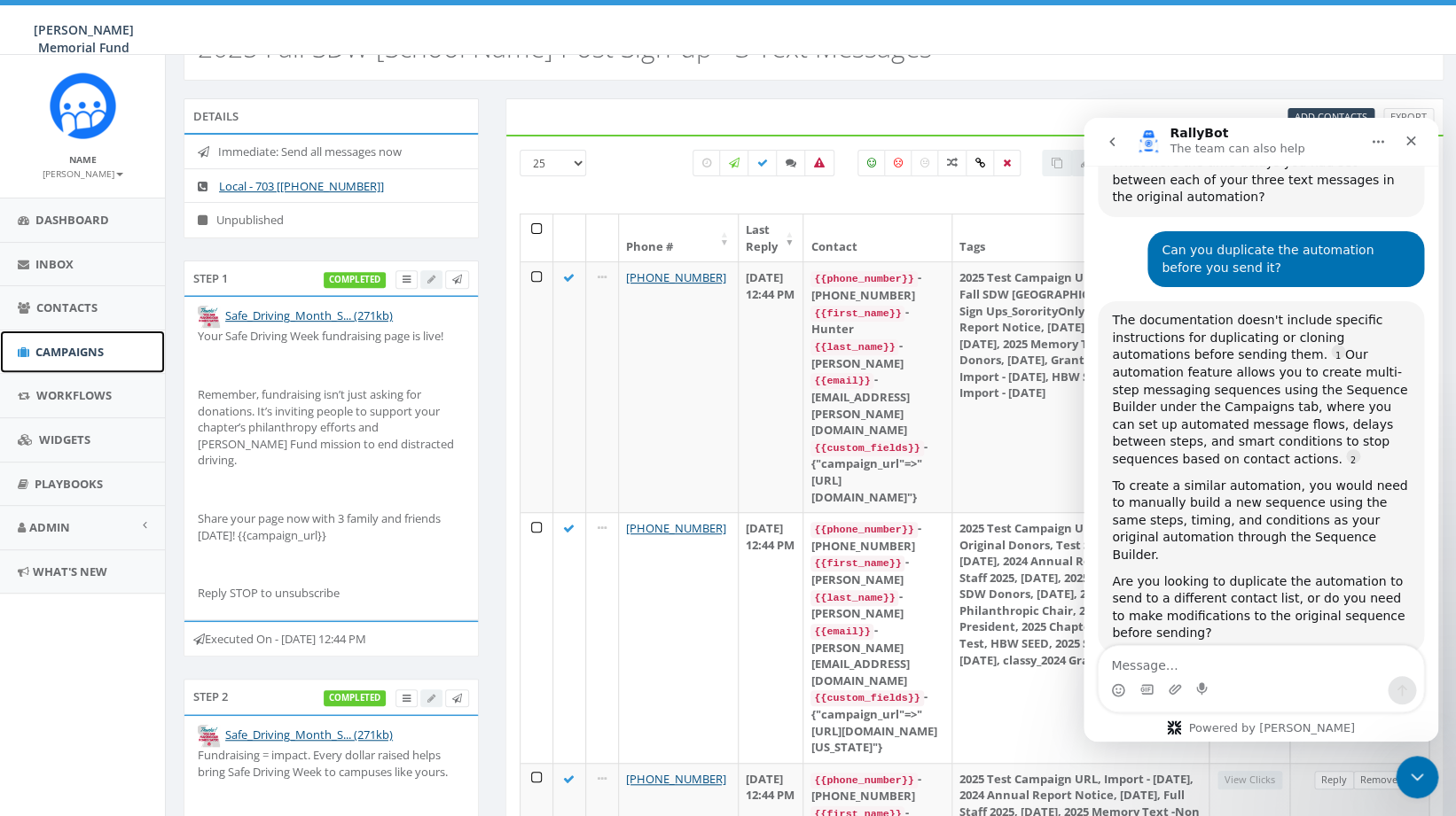
click at [94, 357] on span "Campaigns" at bounding box center [69, 351] width 68 height 16
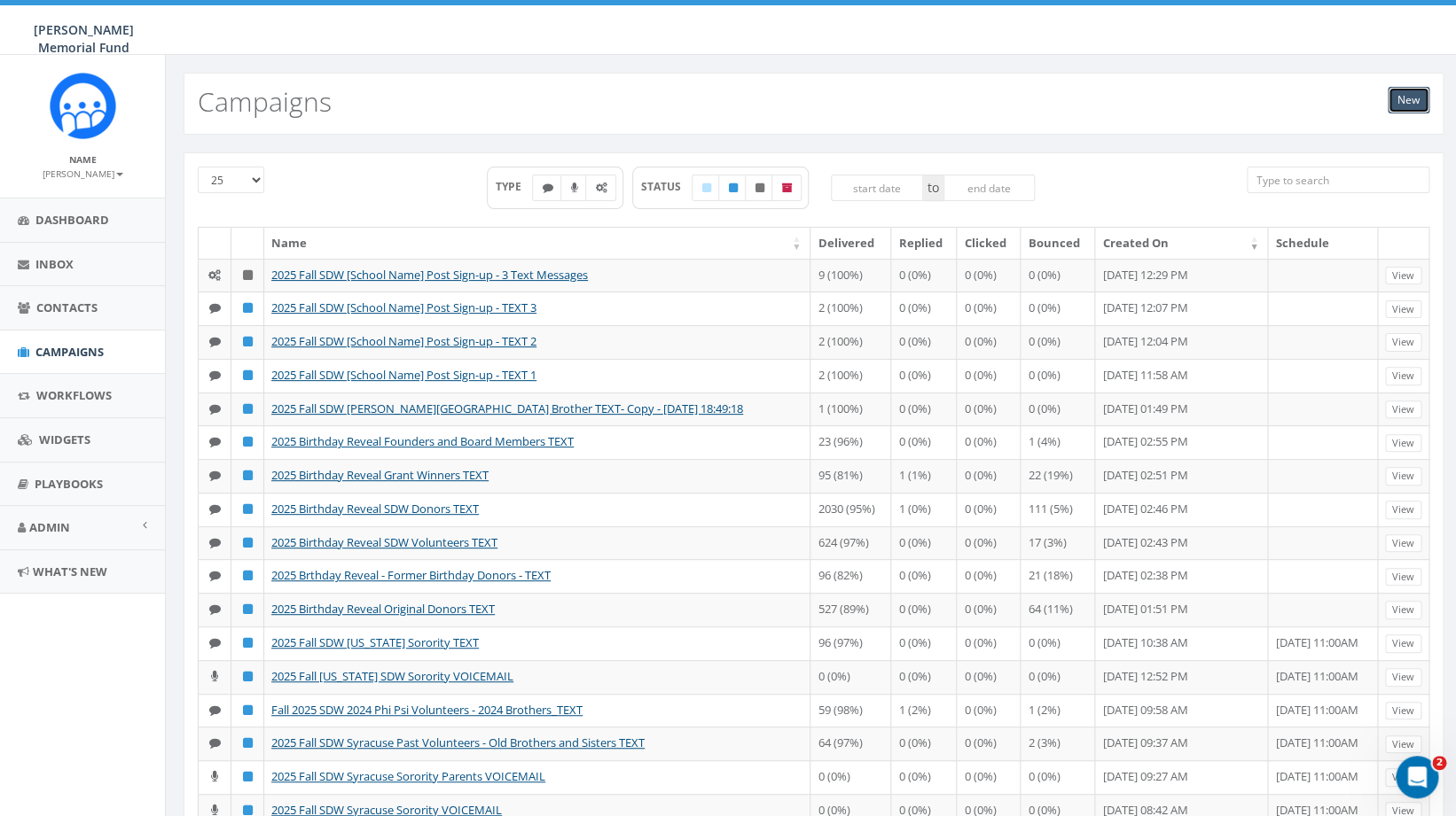
click at [1407, 101] on link "New" at bounding box center [1408, 100] width 42 height 26
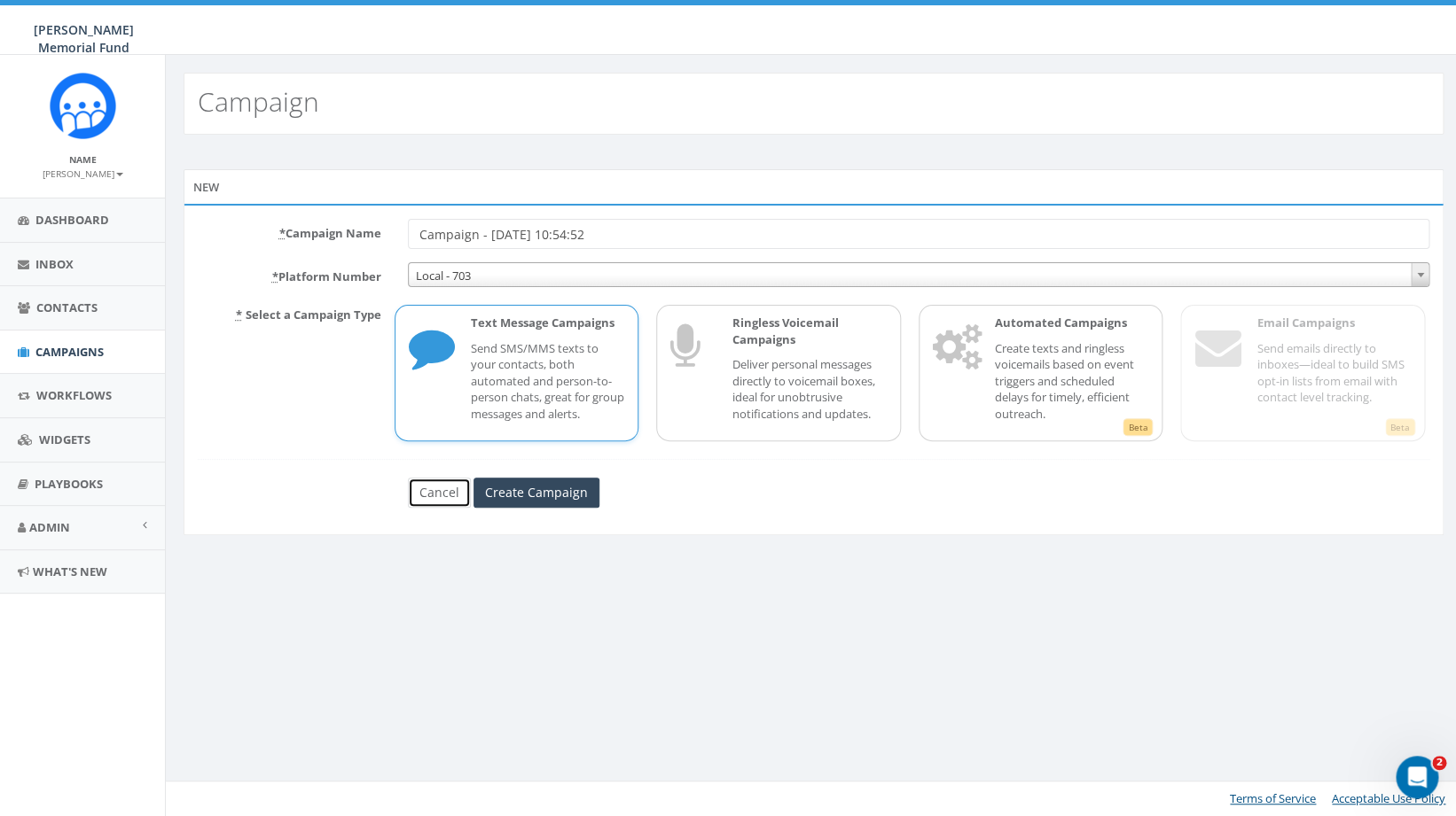
click at [438, 490] on link "Cancel" at bounding box center [439, 493] width 63 height 30
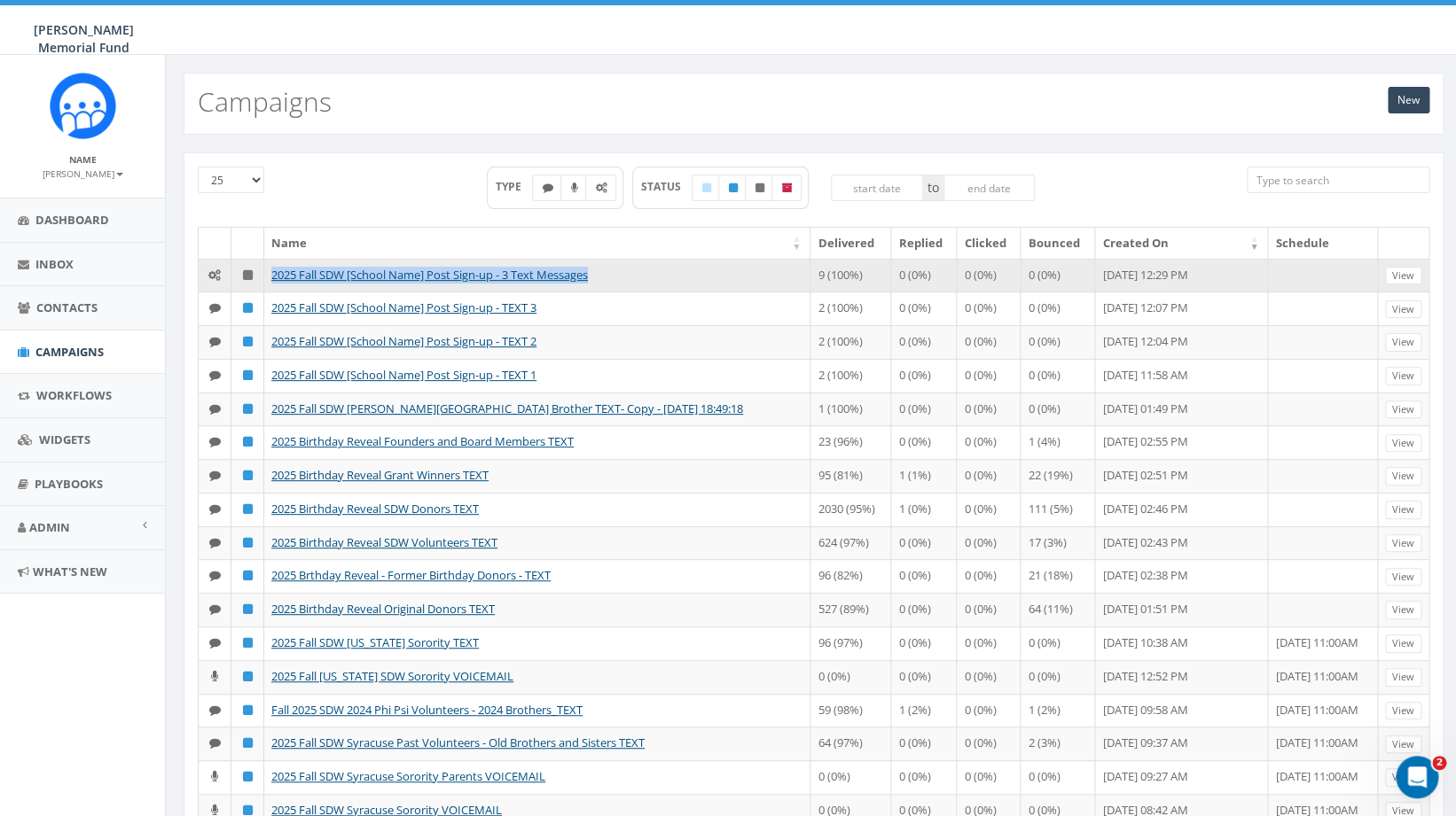
drag, startPoint x: 608, startPoint y: 277, endPoint x: 264, endPoint y: 281, distance: 344.0
click at [264, 281] on tr "2025 Fall SDW [School Name] Post Sign-up - 3 Text Messages 9 (100%) 0 (0%) 0 (0…" at bounding box center [814, 276] width 1231 height 34
copy tr "2025 Fall SDW [School Name] Post Sign-up - 3 Text Messages"
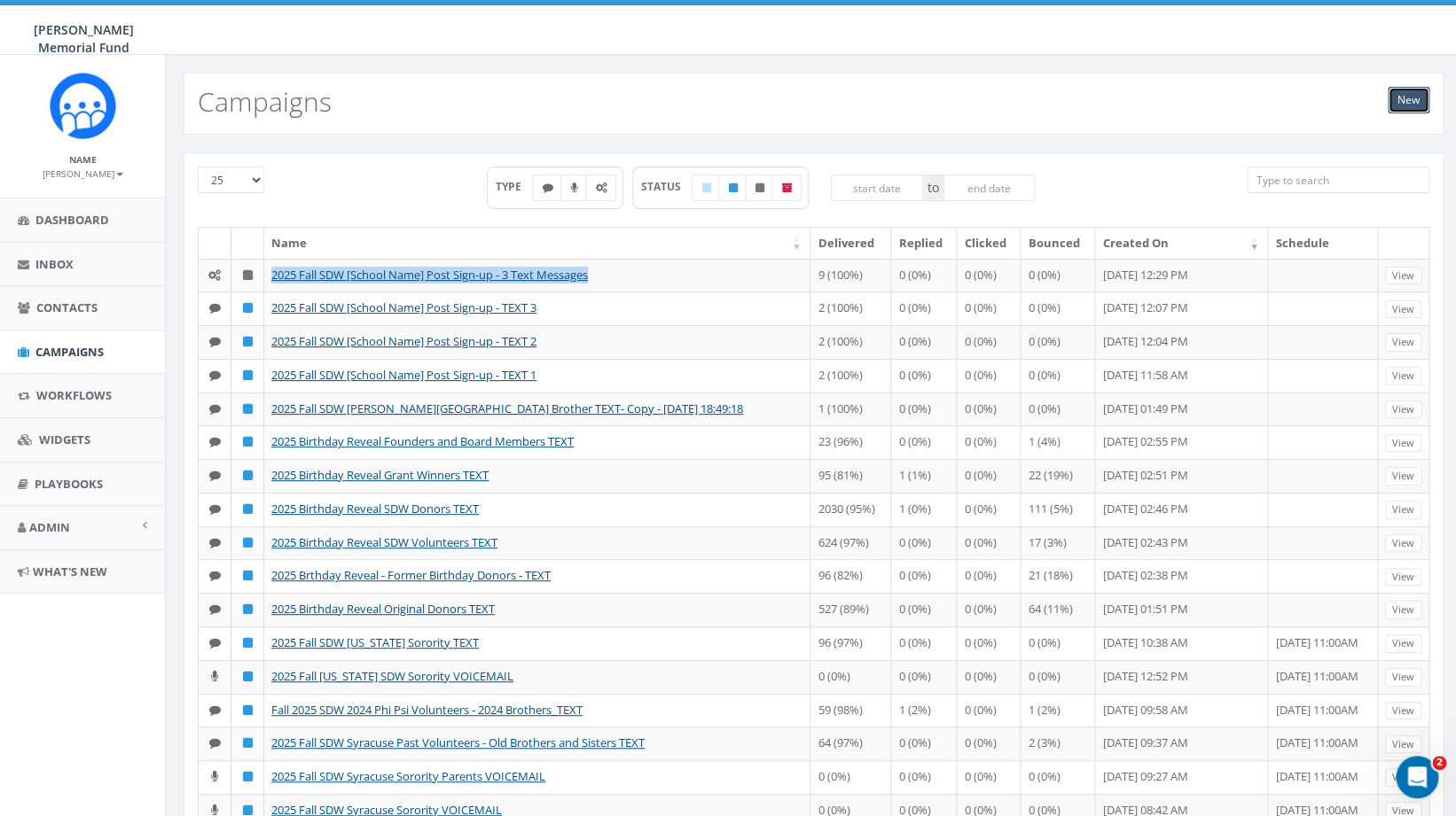
click at [1412, 101] on link "New" at bounding box center [1408, 100] width 42 height 26
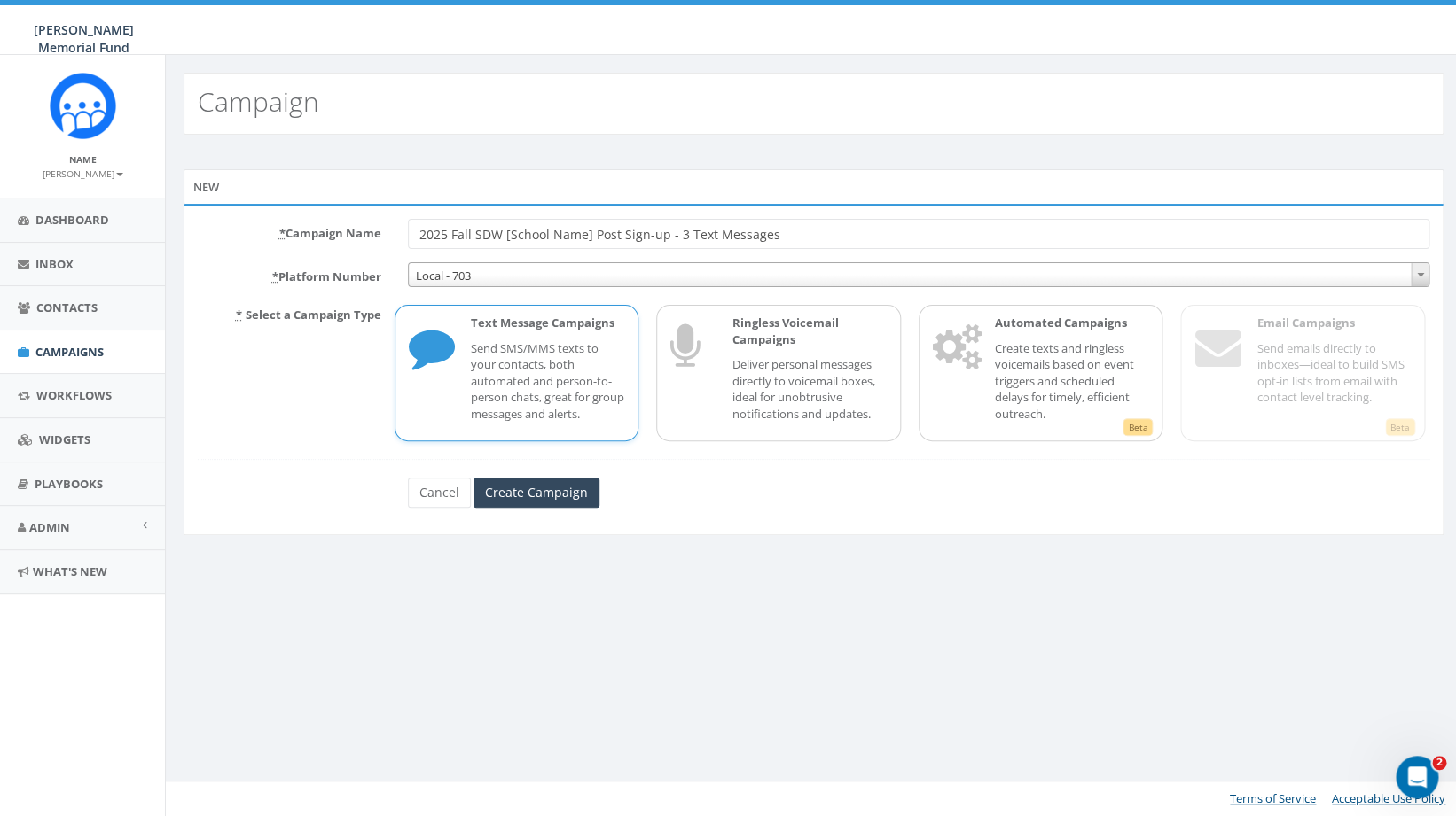
drag, startPoint x: 443, startPoint y: 235, endPoint x: 382, endPoint y: 232, distance: 61.1
click at [408, 234] on input "2025 Fall SDW [School Name] Post Sign-up - 3 Text Messages" at bounding box center [918, 234] width 1022 height 30
drag, startPoint x: 590, startPoint y: 236, endPoint x: 503, endPoint y: 237, distance: 87.0
click at [503, 237] on input "2025 Fall SDW [School Name] Post Sign-up - 3 Text Messages" at bounding box center [918, 234] width 1022 height 30
type input "2025 Fall SDW Syracuse Post Sign-up - 3 Text Messages"
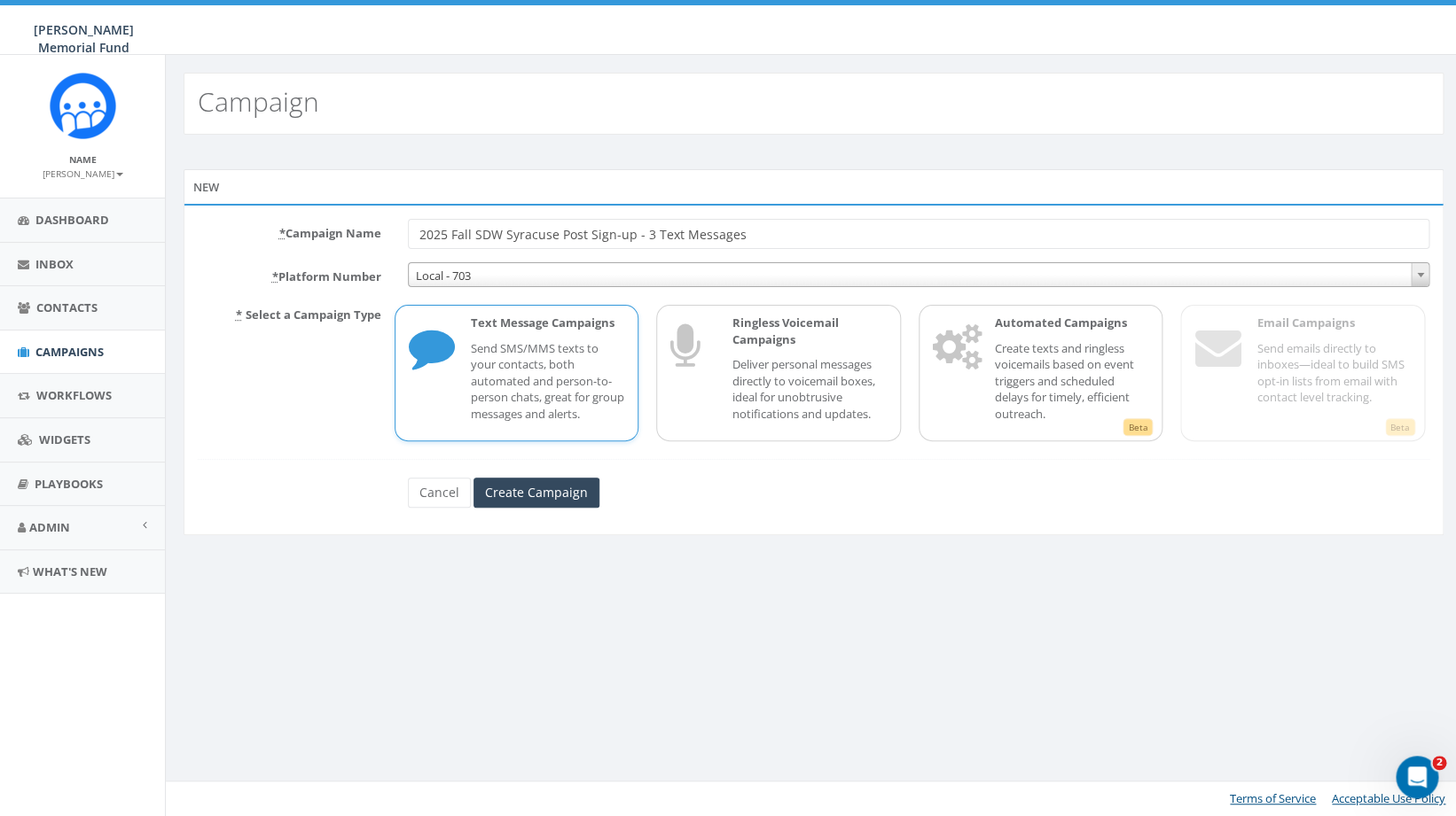
click at [521, 376] on p "Send SMS/MMS texts to your contacts, both automated and person-to-person chats,…" at bounding box center [548, 381] width 154 height 82
click at [569, 498] on input "Create Campaign" at bounding box center [536, 493] width 126 height 30
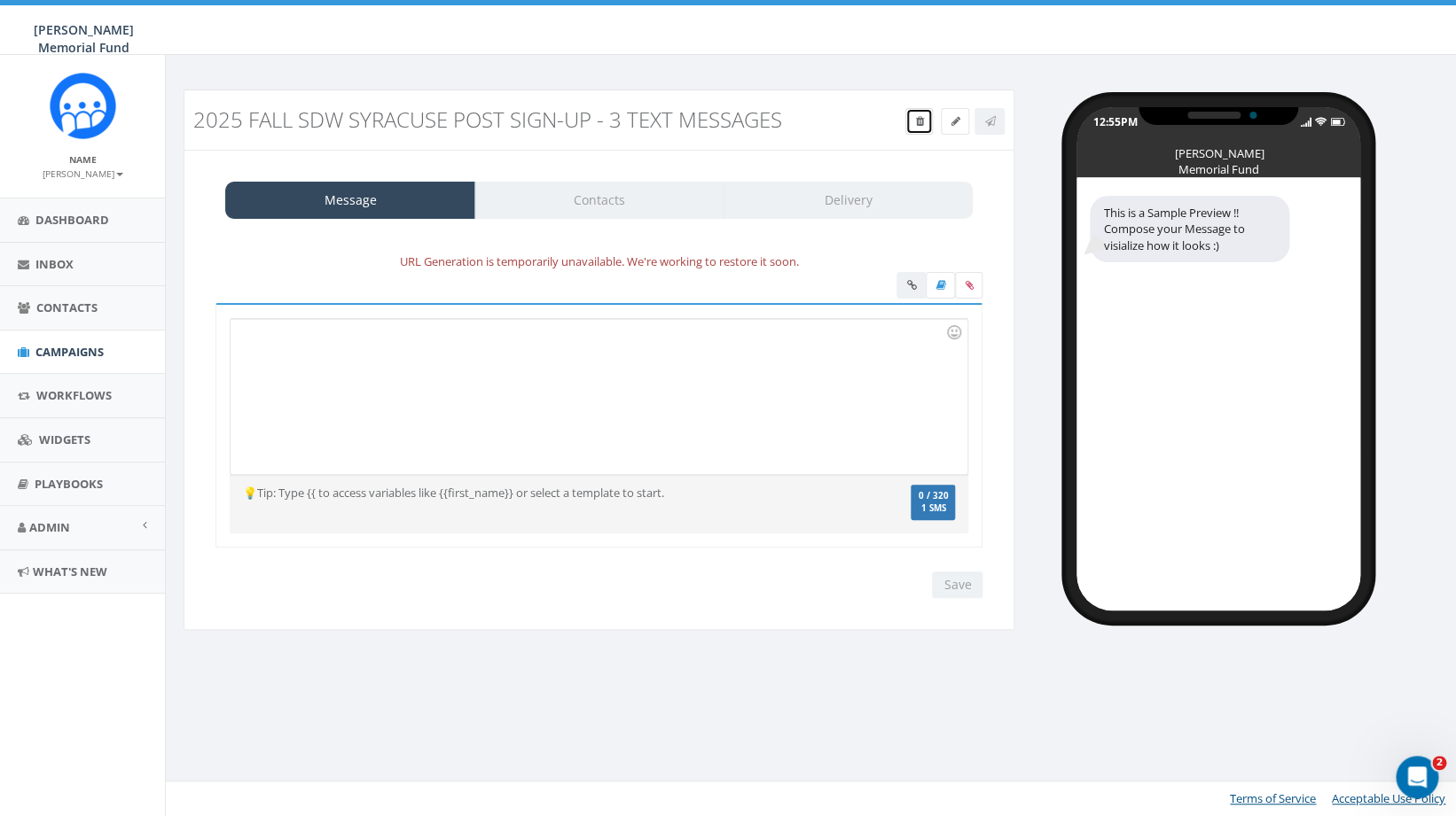
click at [918, 120] on icon at bounding box center [919, 121] width 8 height 10
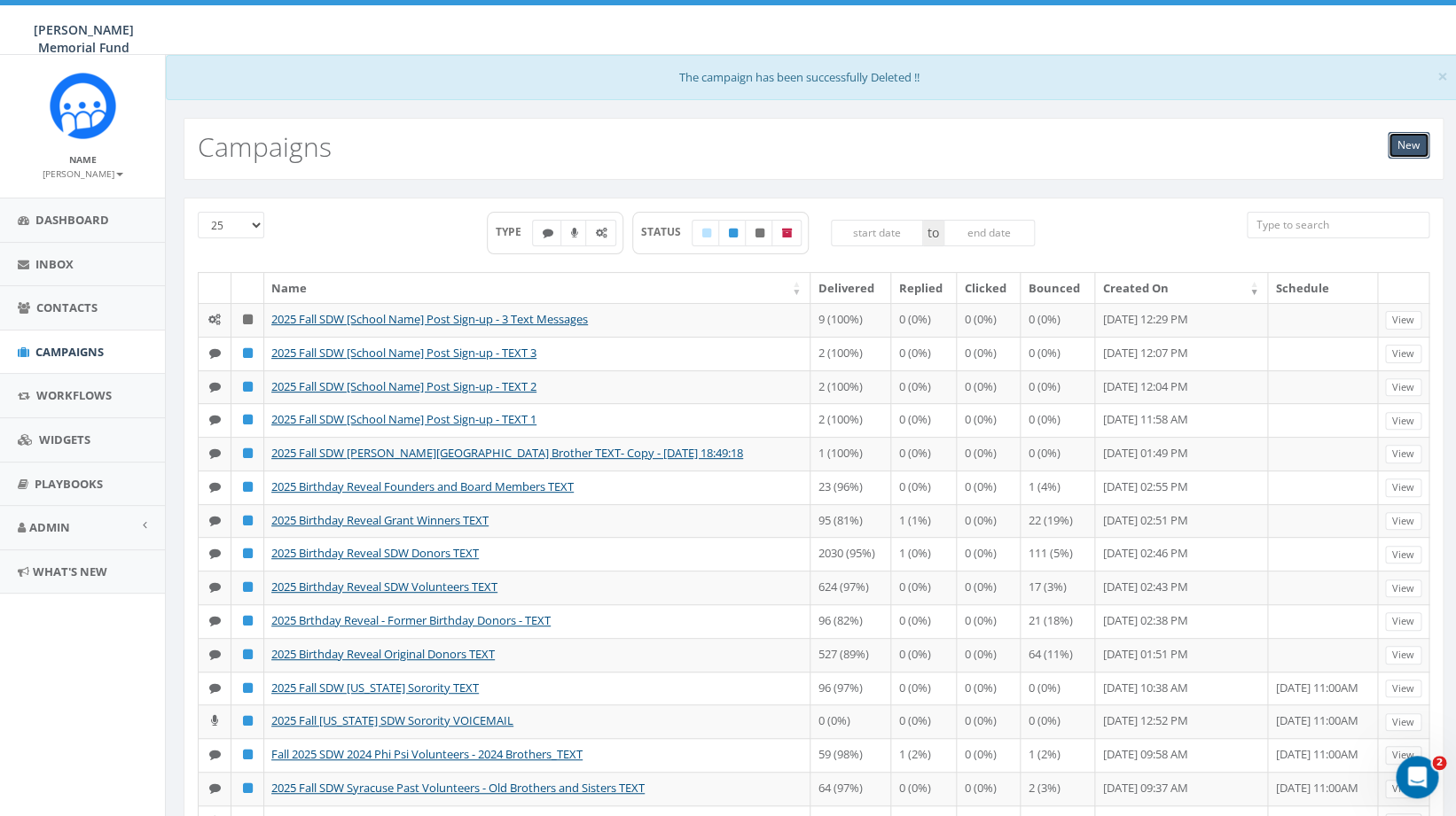
click at [1412, 146] on link "New" at bounding box center [1408, 145] width 42 height 26
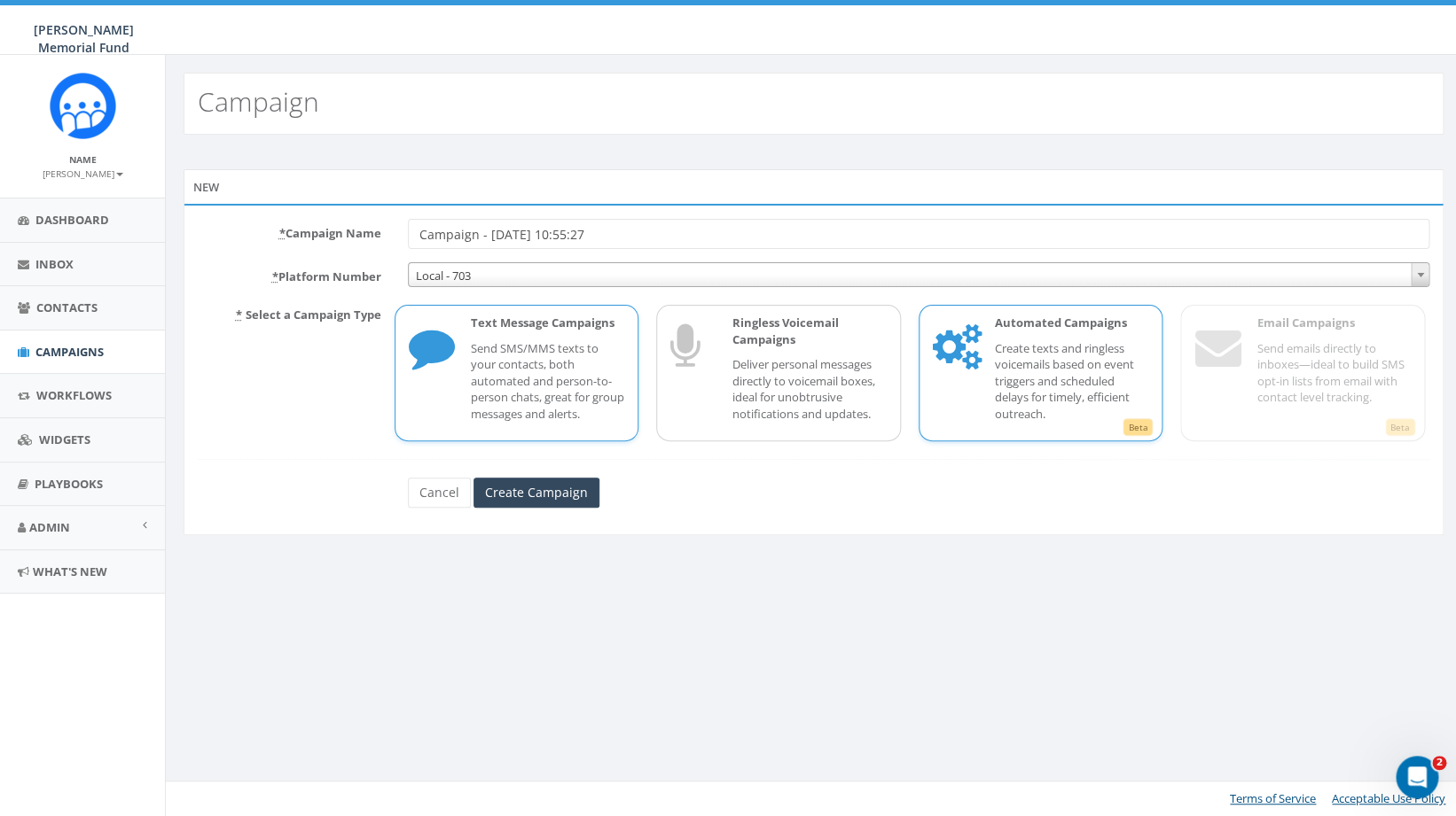
click at [1013, 365] on p "Create texts and ringless voicemails based on event triggers and scheduled dela…" at bounding box center [1072, 381] width 154 height 82
drag, startPoint x: 627, startPoint y: 236, endPoint x: 365, endPoint y: 238, distance: 262.0
click at [408, 238] on input "Campaign - [DATE] 10:55:27" at bounding box center [918, 234] width 1022 height 30
paste input "2025 Fall SDW [School Name] Post Sign-up - 3 Text Messages"
drag, startPoint x: 445, startPoint y: 232, endPoint x: 366, endPoint y: 230, distance: 79.0
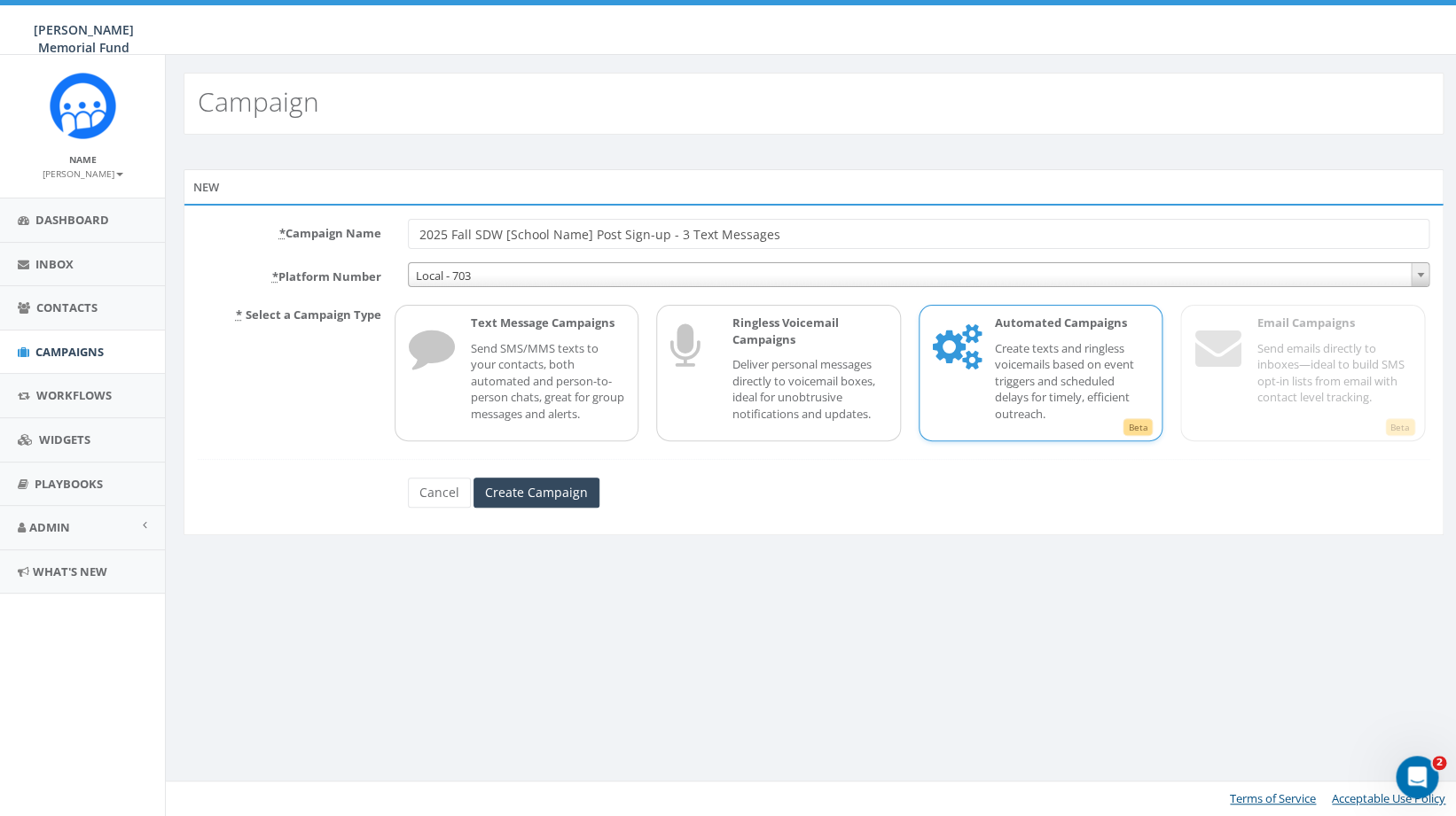
click at [408, 231] on input "2025 Fall SDW [School Name] Post Sign-up - 3 Text Messages" at bounding box center [918, 234] width 1022 height 30
drag, startPoint x: 590, startPoint y: 232, endPoint x: 505, endPoint y: 238, distance: 85.2
click at [505, 238] on input "2025 Fall SDW [School Name] Post Sign-up - 3 Text Messages" at bounding box center [918, 234] width 1022 height 30
type input "2025 Fall SDW Syracuse Post Sign-up - 3 Text Messages"
click at [1040, 381] on p "Create texts and ringless voicemails based on event triggers and scheduled dela…" at bounding box center [1072, 381] width 154 height 82
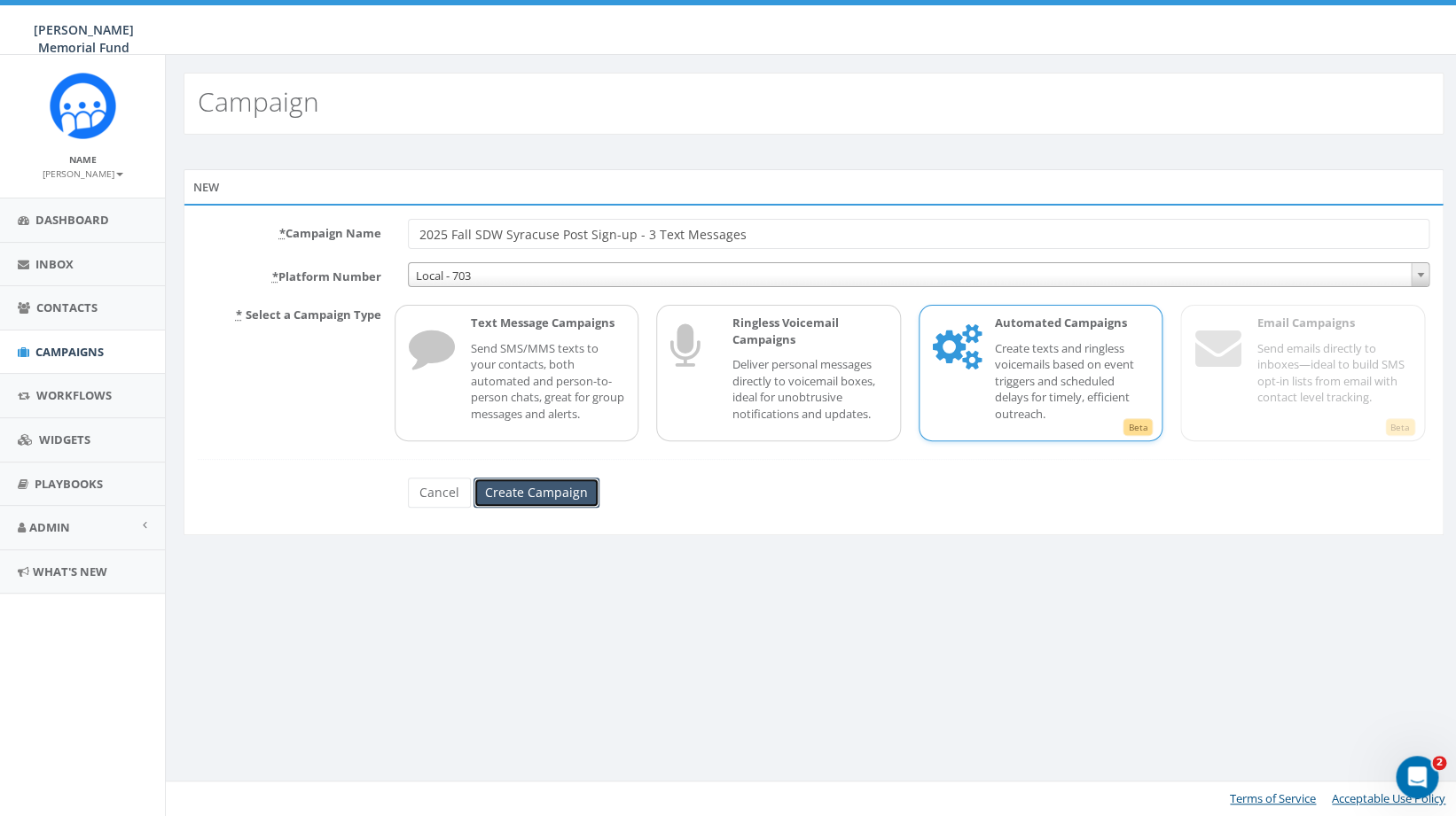
click at [548, 495] on input "Create Campaign" at bounding box center [536, 493] width 126 height 30
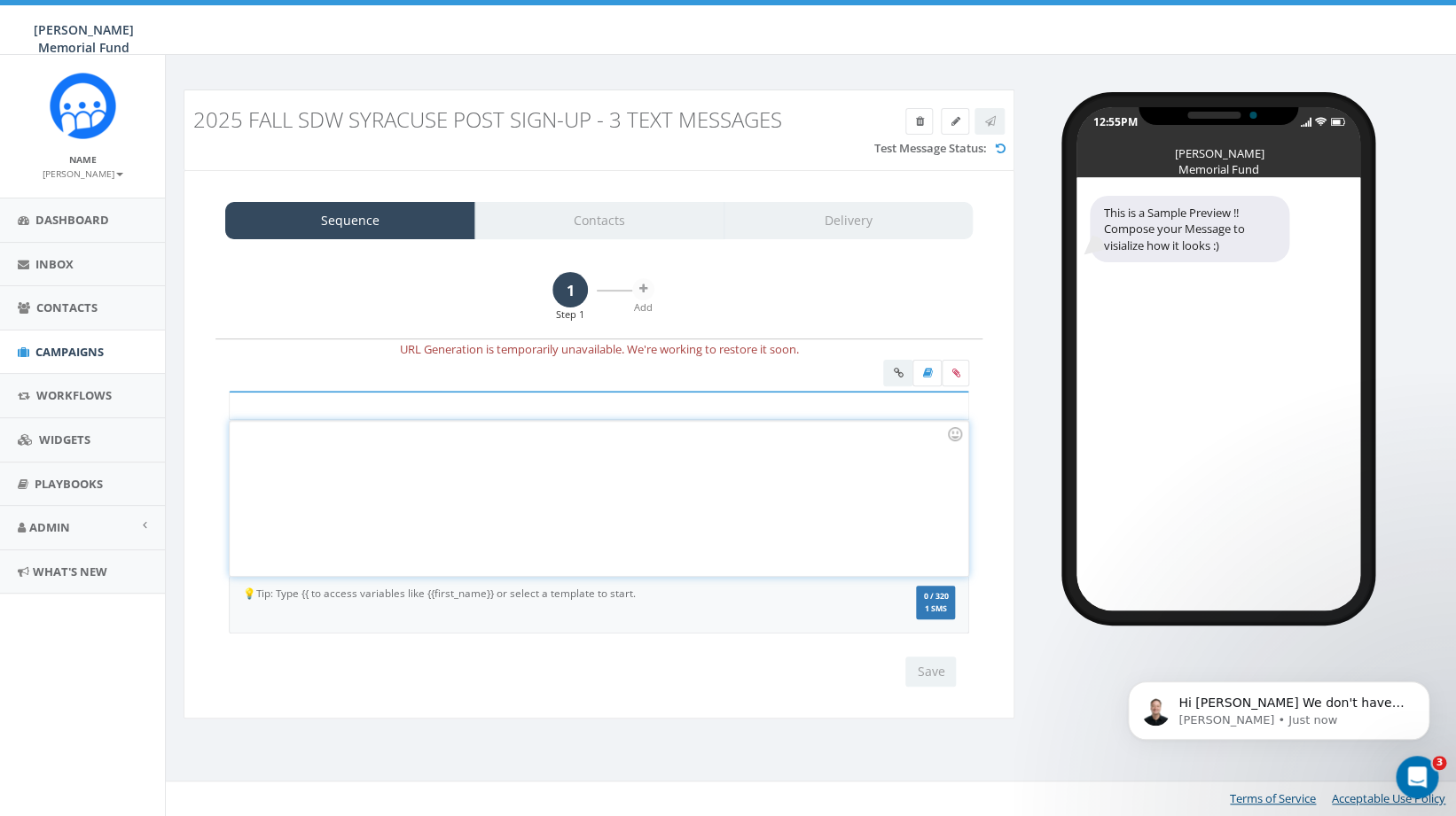
click at [416, 444] on div at bounding box center [598, 498] width 738 height 155
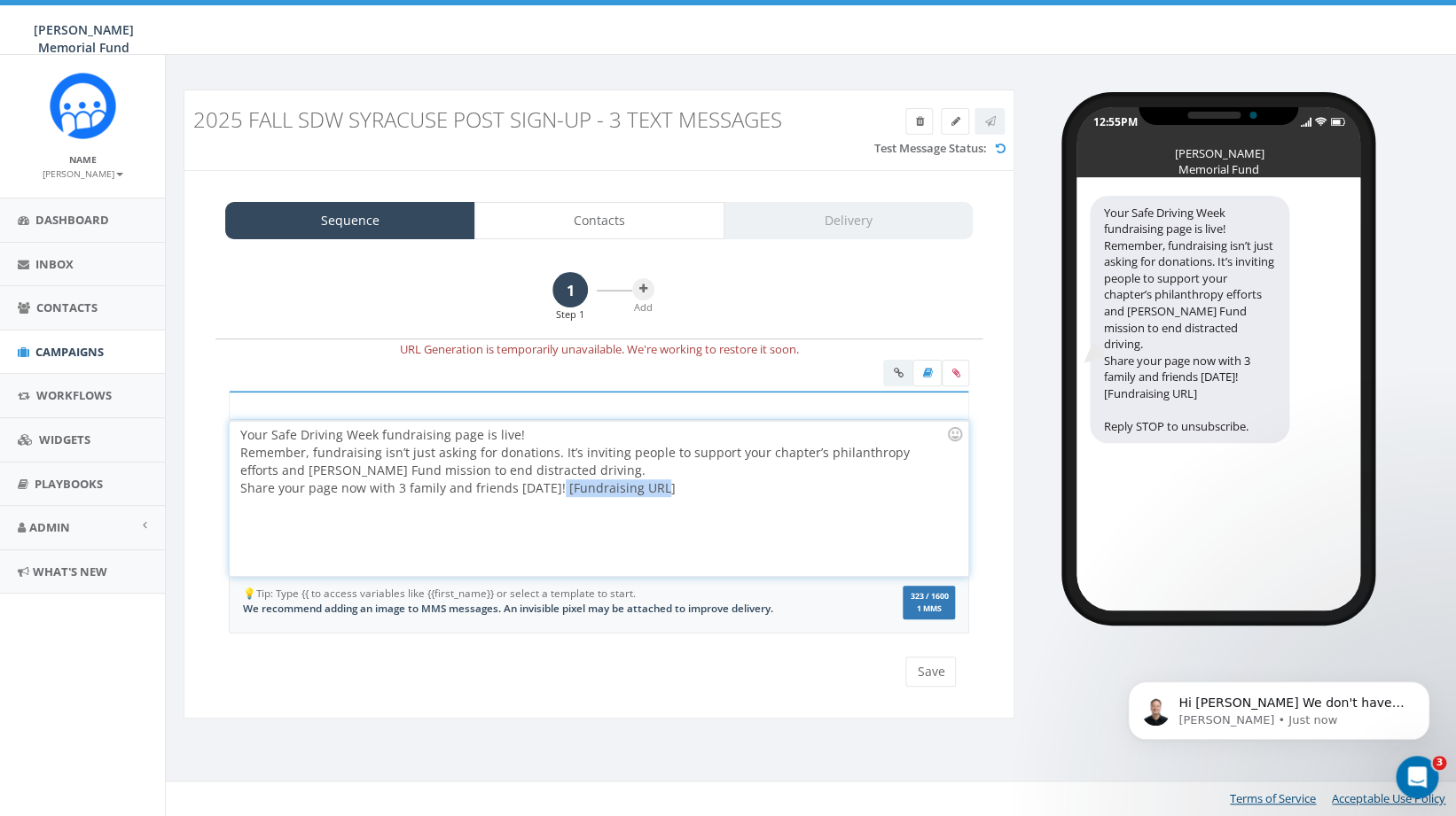
drag, startPoint x: 660, startPoint y: 491, endPoint x: 553, endPoint y: 489, distance: 107.0
click at [553, 490] on div "Your Safe Driving Week fundraising page is live! Remember, fundraising isn’t ju…" at bounding box center [598, 498] width 738 height 155
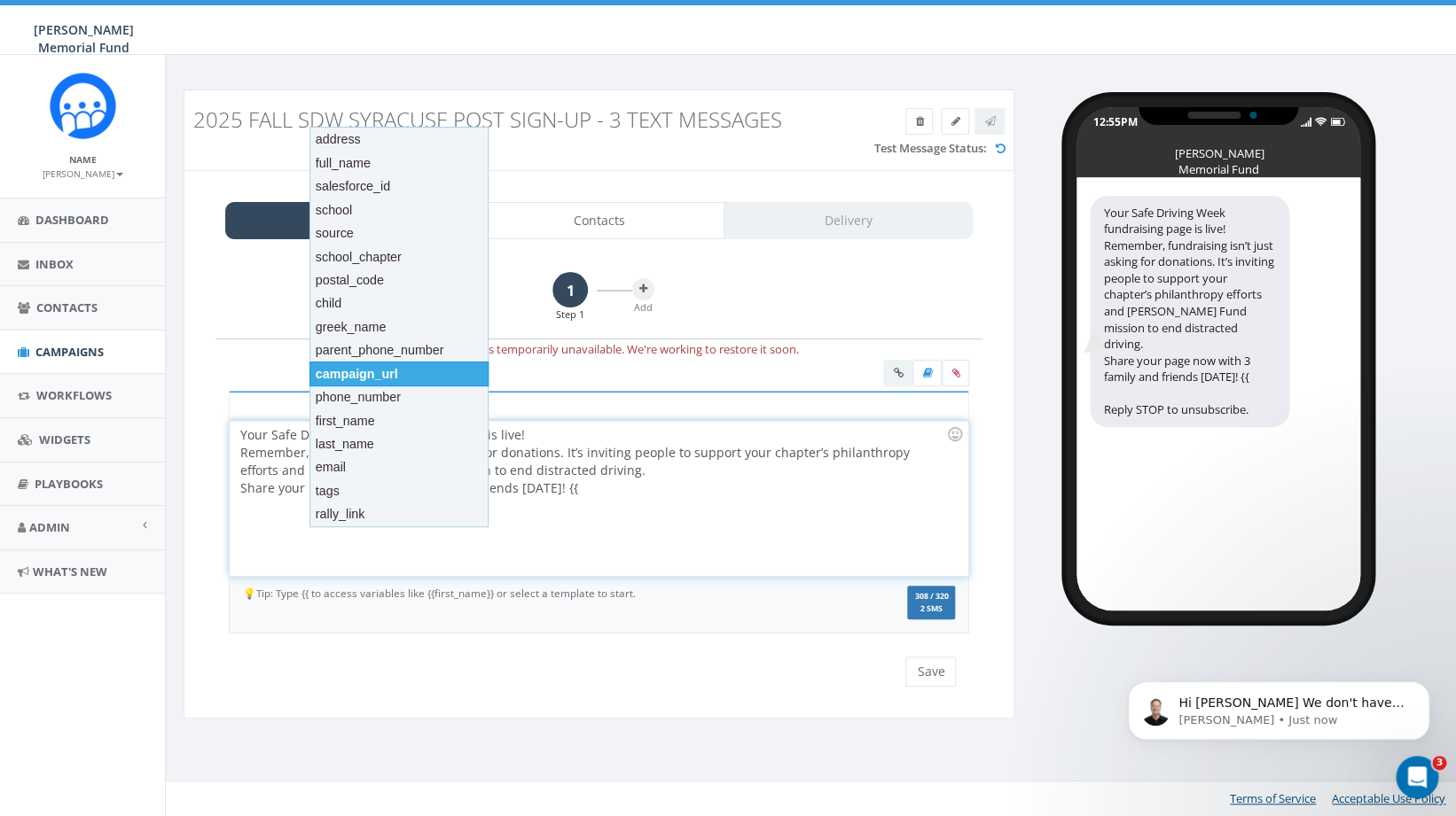
click at [392, 373] on div "campaign_url" at bounding box center [399, 374] width 180 height 25
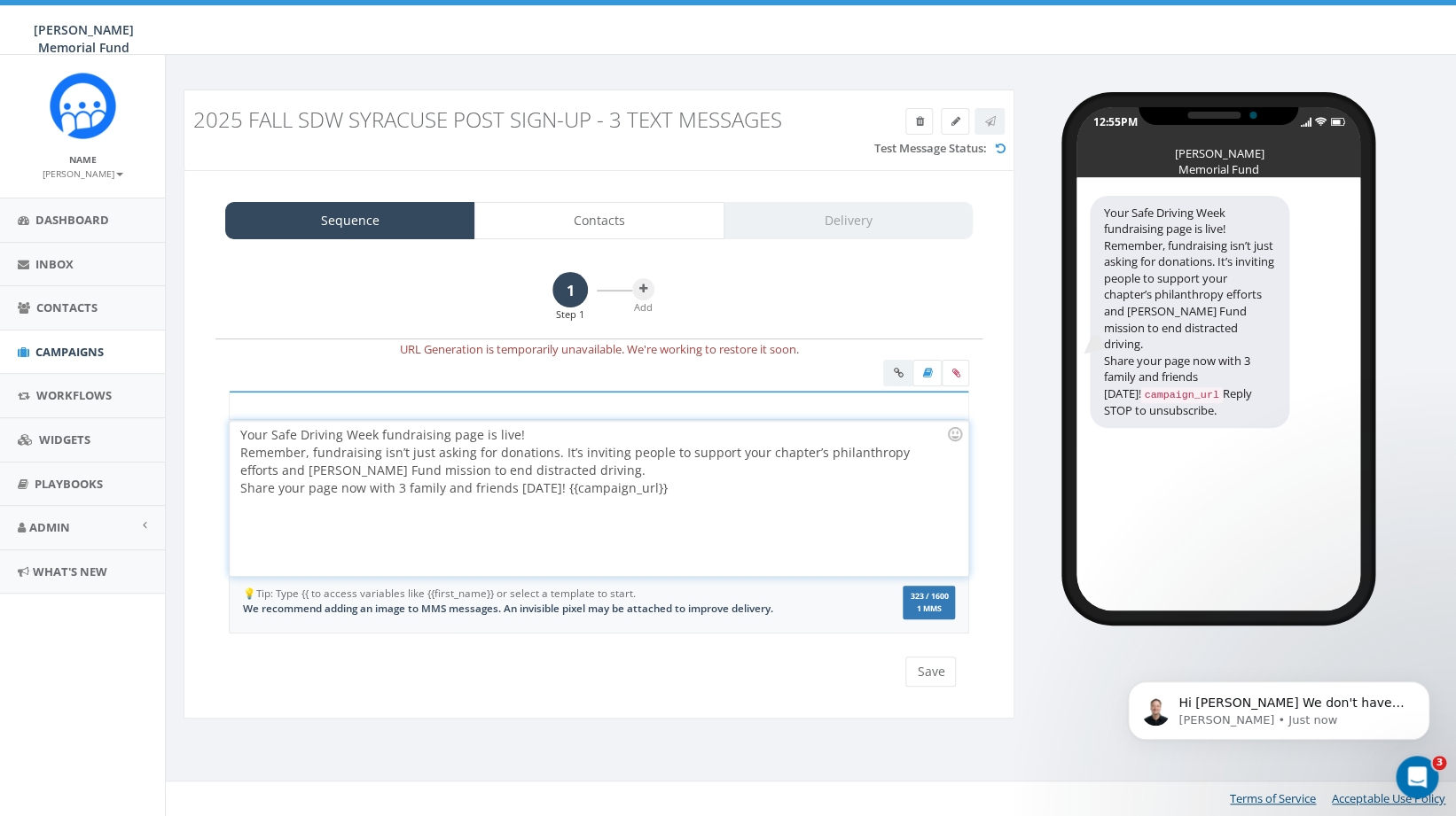
click at [556, 431] on div "Your Safe Driving Week fundraising page is live! Remember, fundraising isn’t ju…" at bounding box center [598, 498] width 738 height 155
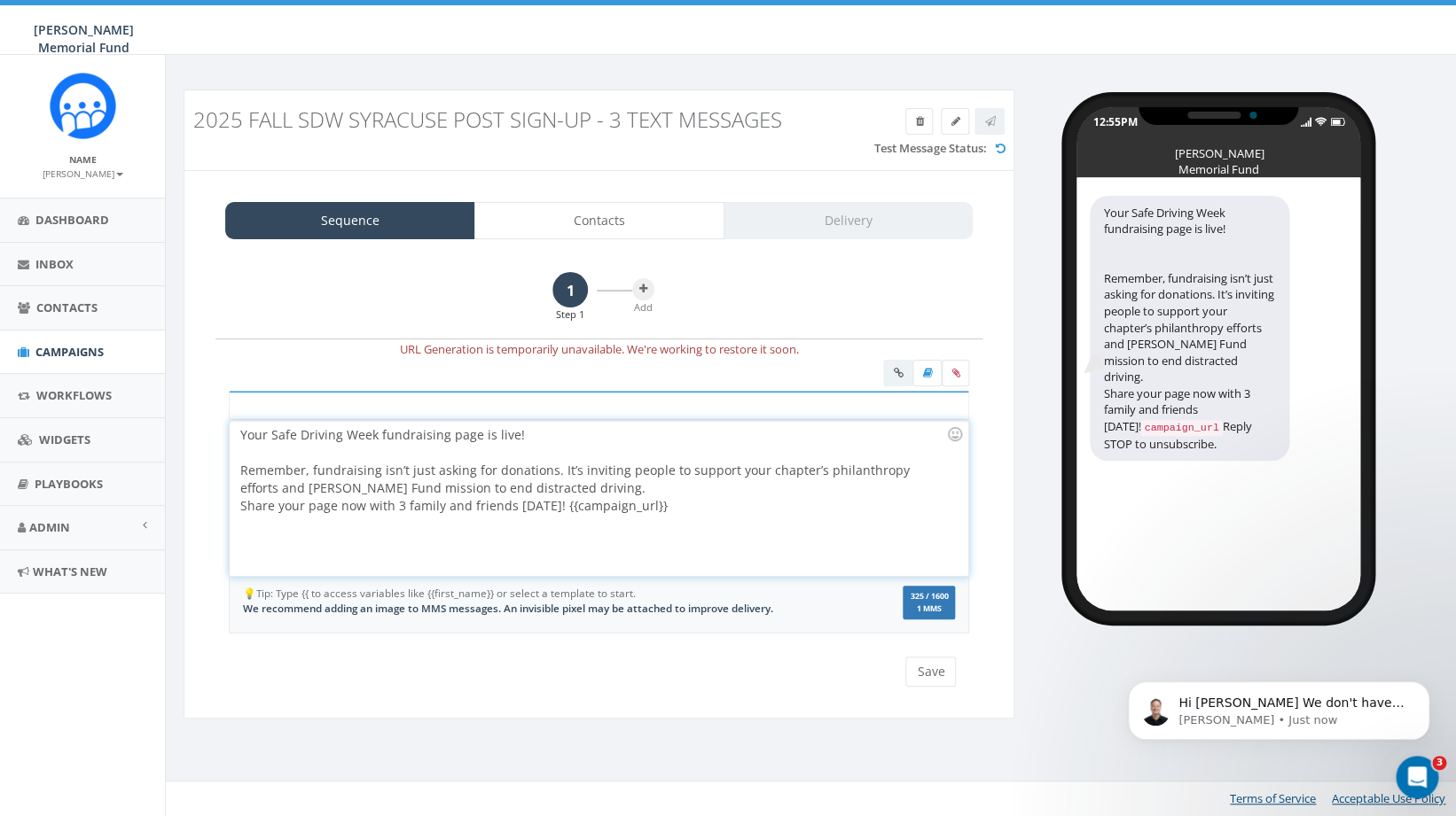
click at [573, 489] on div "Your Safe Driving Week fundraising page is live! Remember, fundraising isn’t ju…" at bounding box center [598, 498] width 738 height 155
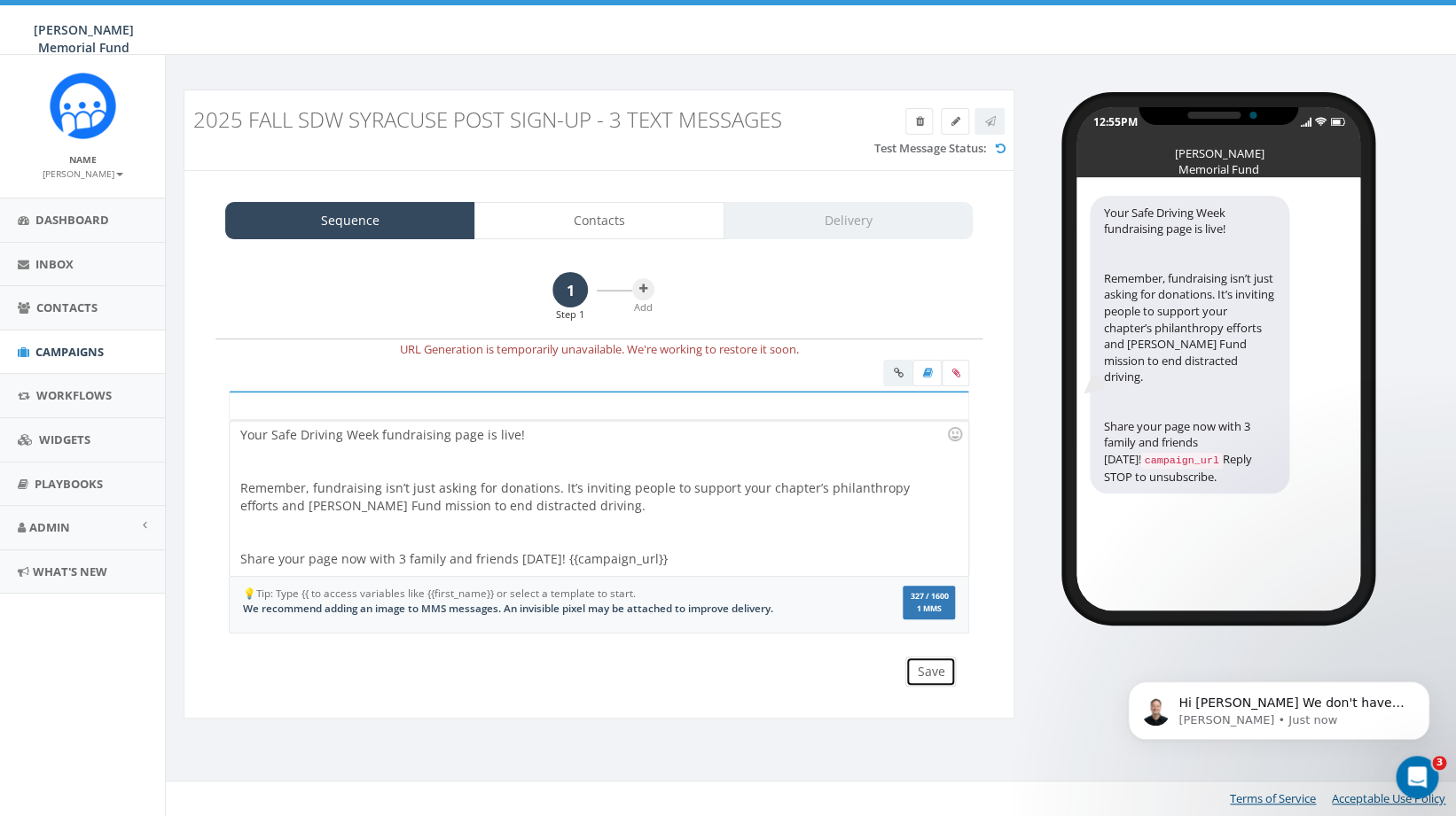
click at [935, 675] on button "Save" at bounding box center [930, 672] width 50 height 30
click at [457, 538] on div at bounding box center [593, 533] width 706 height 36
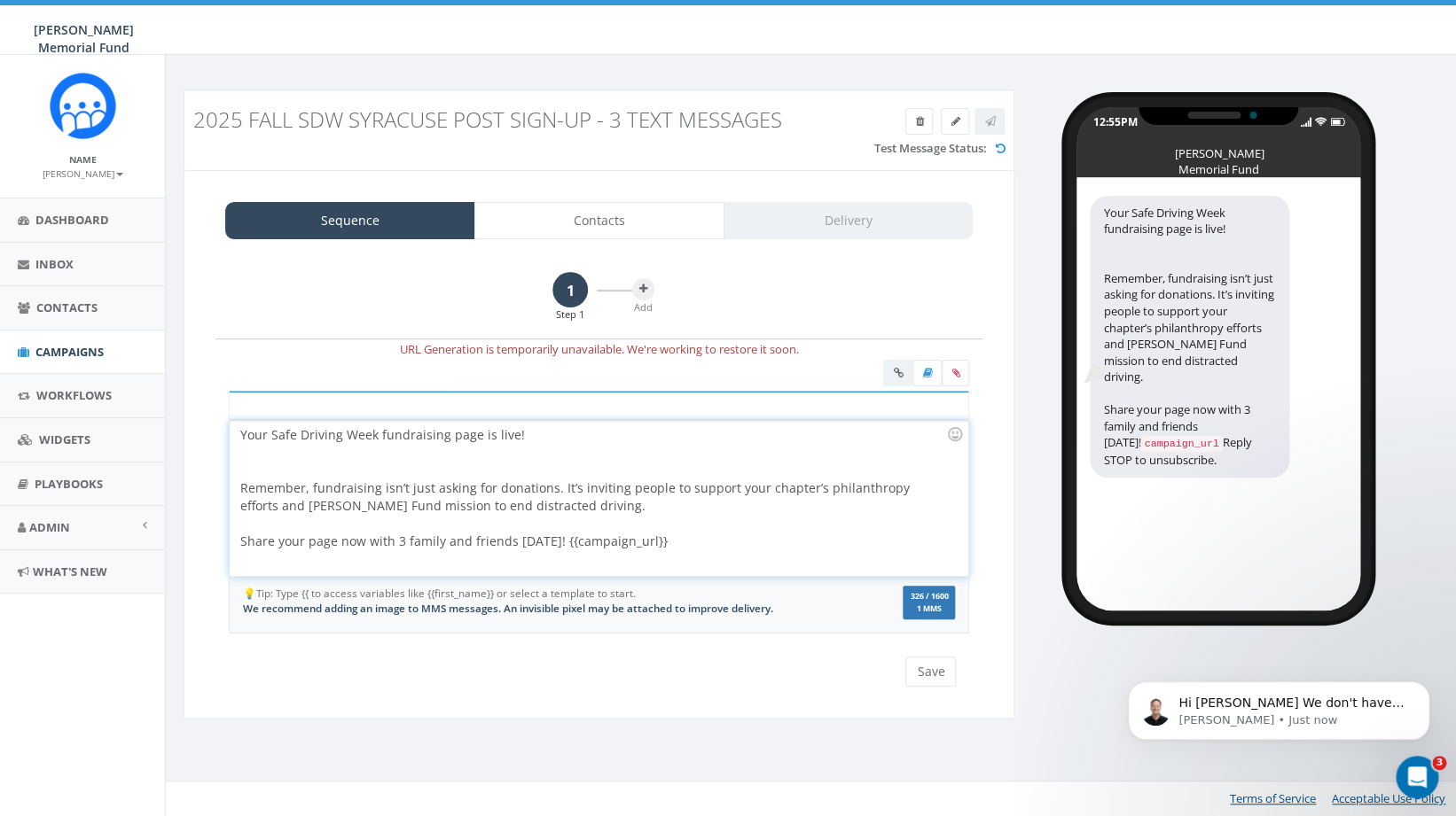
click at [348, 457] on div at bounding box center [593, 462] width 706 height 36
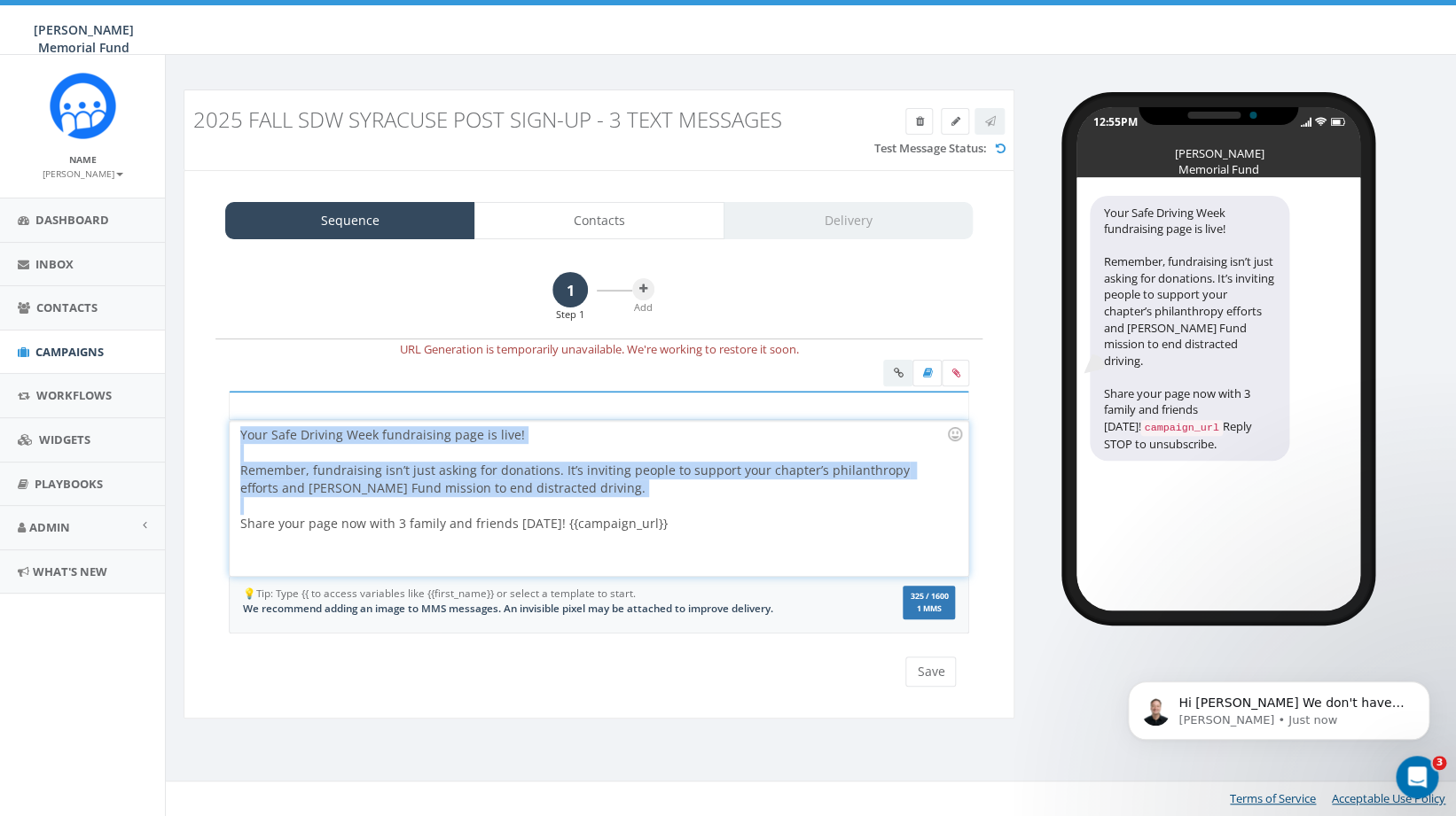
copy div "Your Safe Driving Week fundraising page is live! Remember, fundraising isn’t ju…"
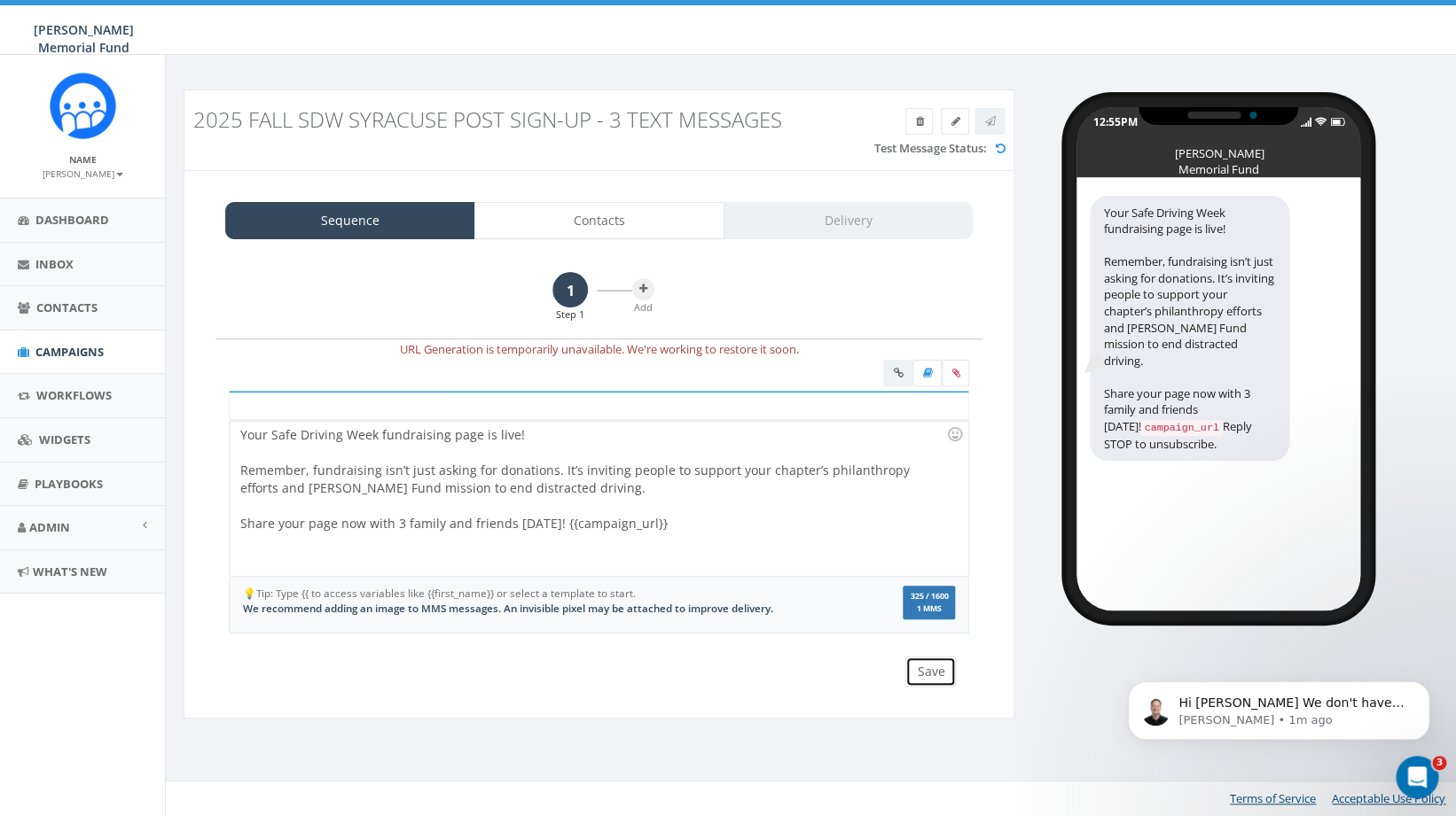
click at [927, 673] on button "Save" at bounding box center [930, 672] width 50 height 30
click at [645, 294] on icon at bounding box center [643, 288] width 8 height 10
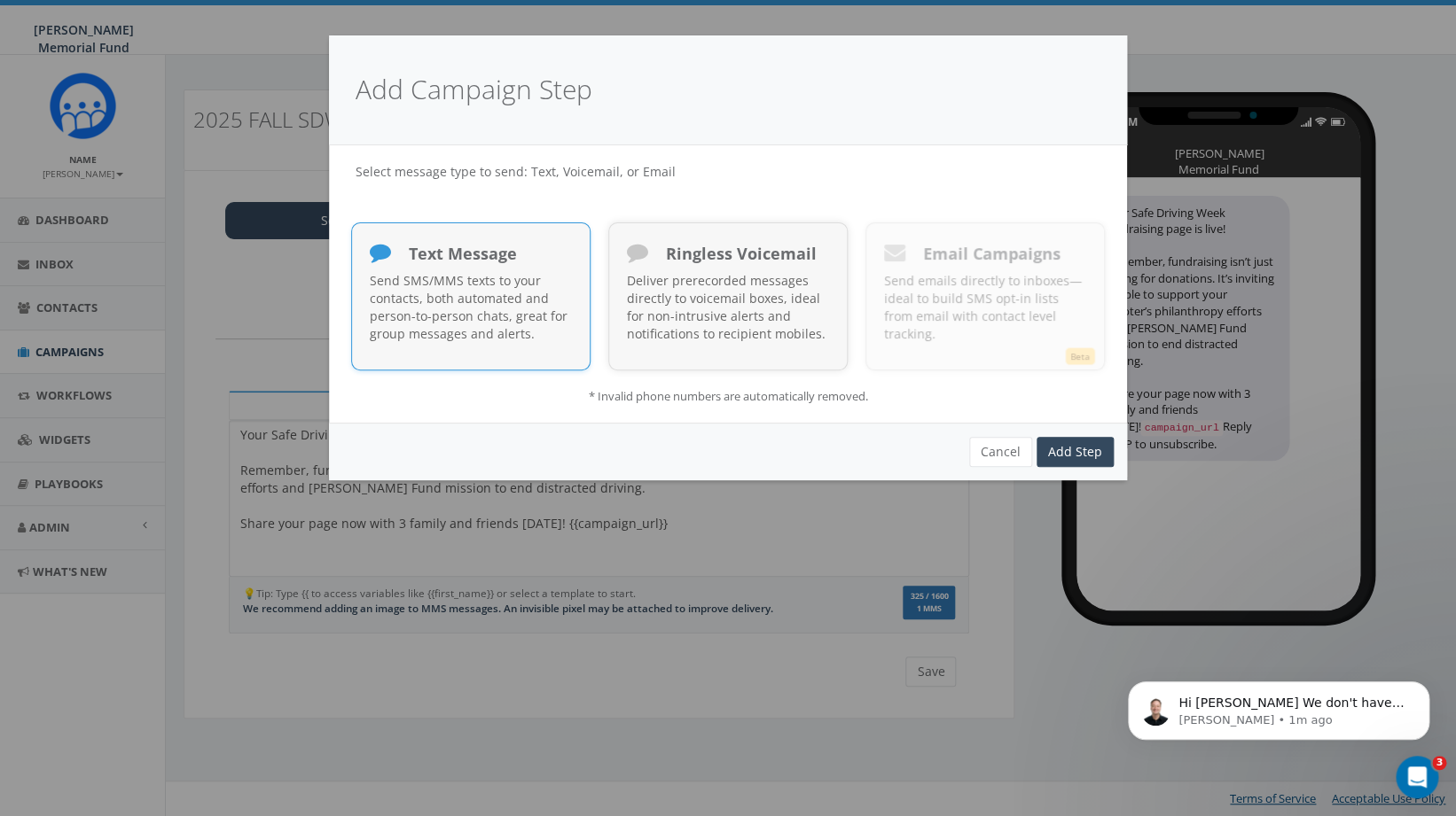
click at [494, 318] on p "Send SMS/MMS texts to your contacts, both automated and person-to-person chats,…" at bounding box center [470, 308] width 202 height 71
click at [1061, 445] on link "Add Step" at bounding box center [1075, 452] width 78 height 30
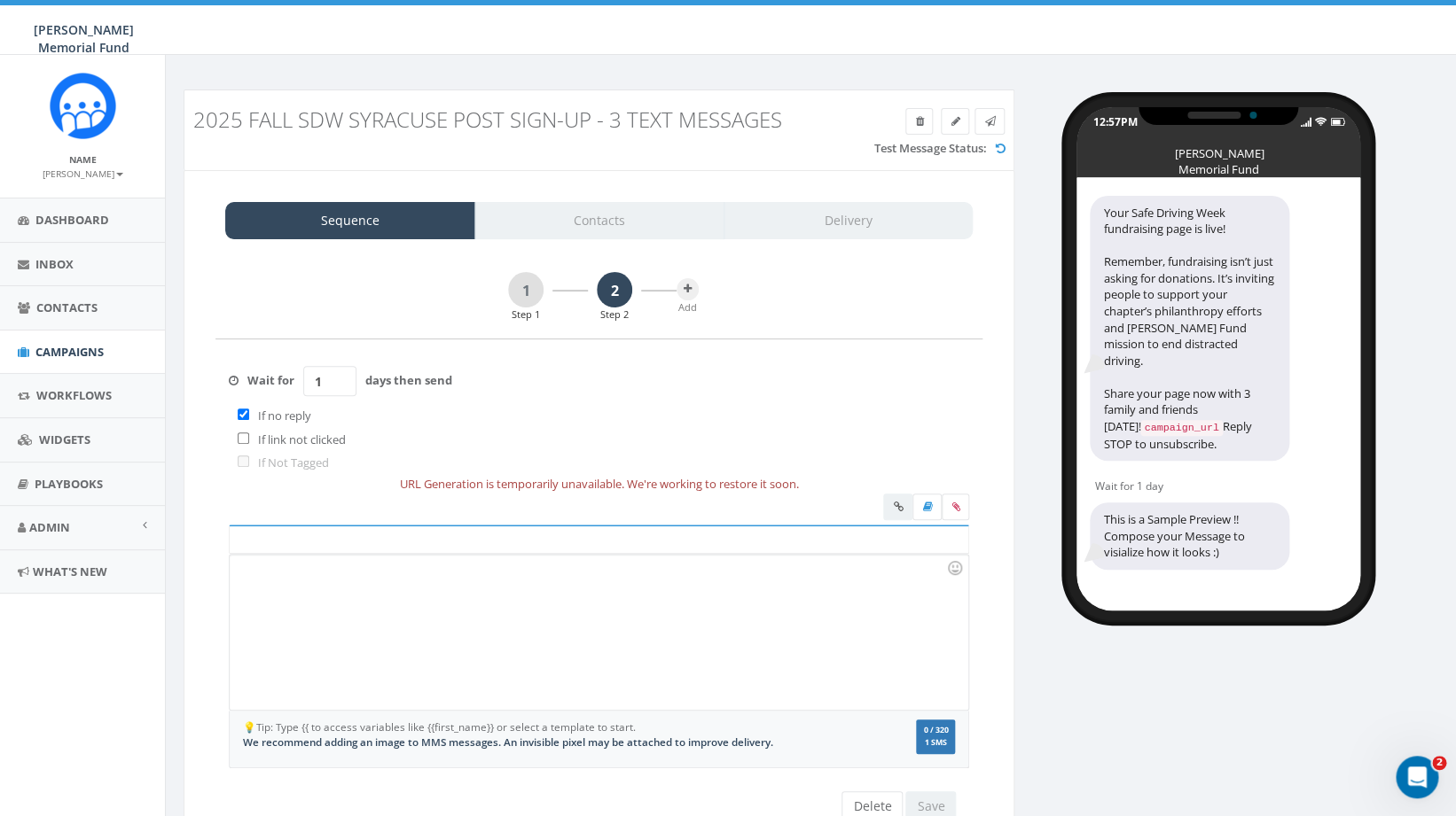
click at [386, 581] on div at bounding box center [598, 633] width 738 height 155
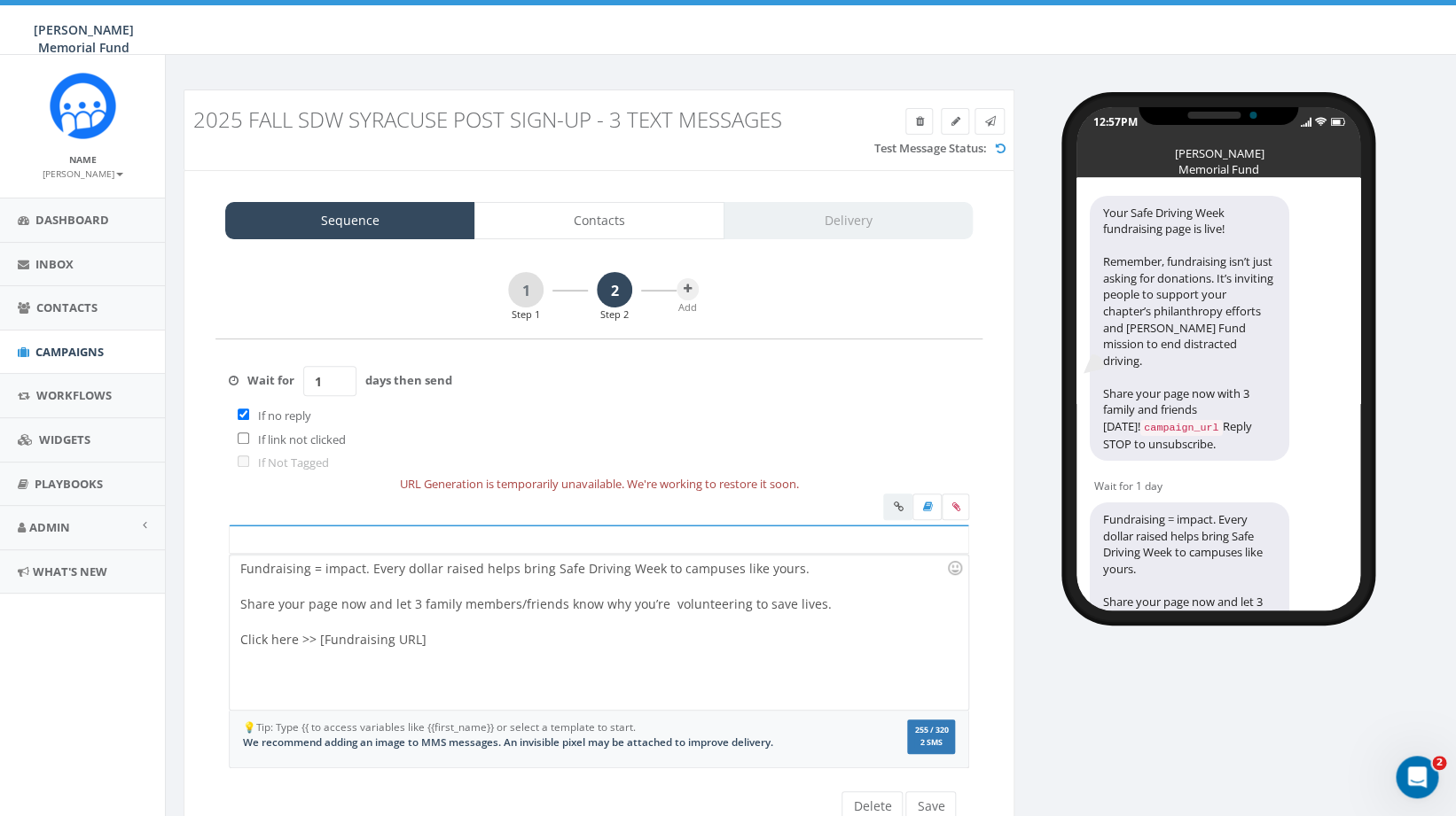
drag, startPoint x: 337, startPoint y: 382, endPoint x: 306, endPoint y: 385, distance: 31.1
click at [306, 385] on input "1" at bounding box center [329, 381] width 53 height 30
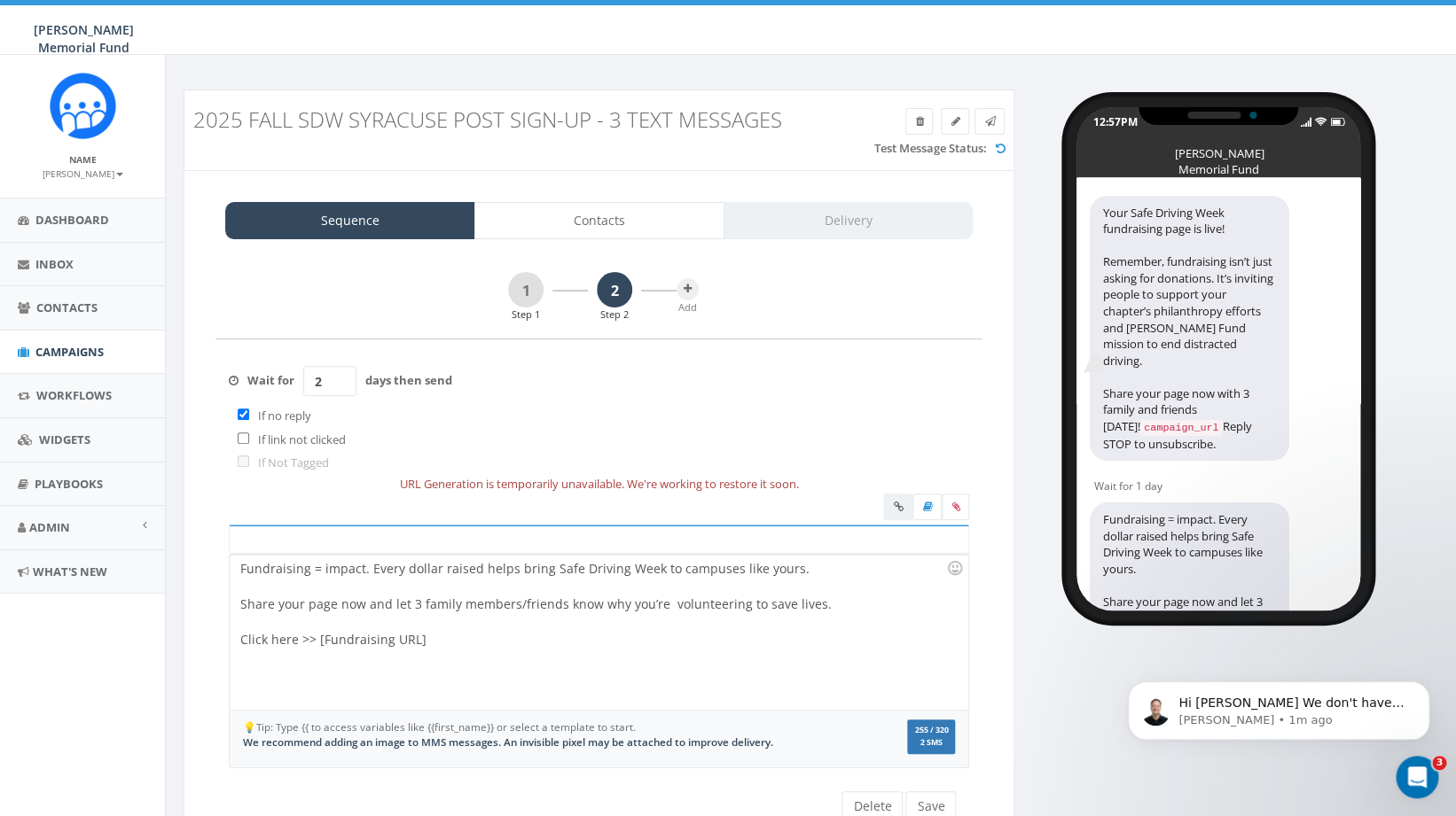
type input "2"
click at [247, 414] on input "checkbox" at bounding box center [243, 414] width 11 height 11
checkbox input "false"
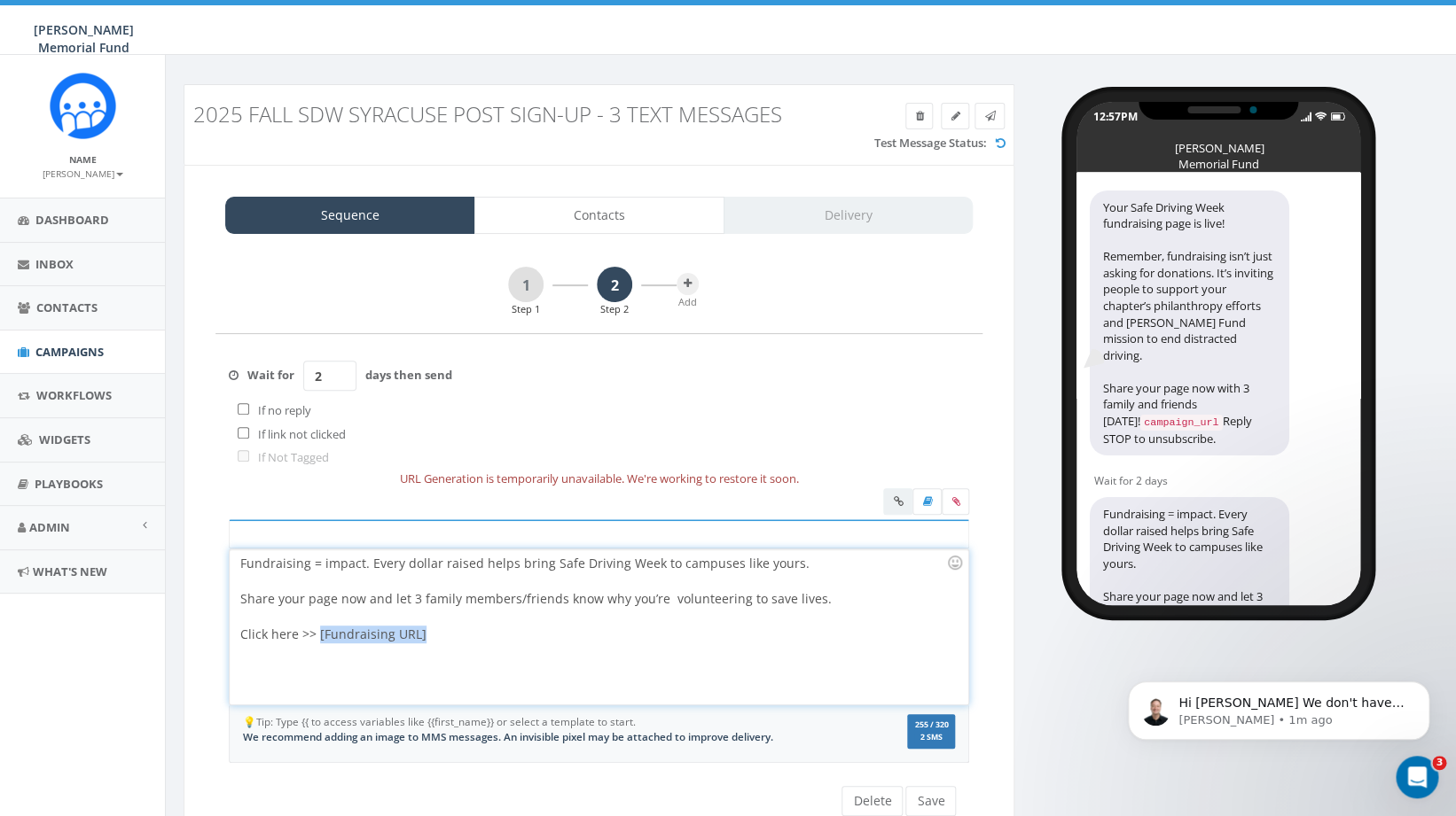
drag, startPoint x: 432, startPoint y: 638, endPoint x: 318, endPoint y: 634, distance: 114.1
click at [318, 636] on div "Fundraising = impact. Every dollar raised helps bring Safe Driving Week to camp…" at bounding box center [598, 627] width 738 height 155
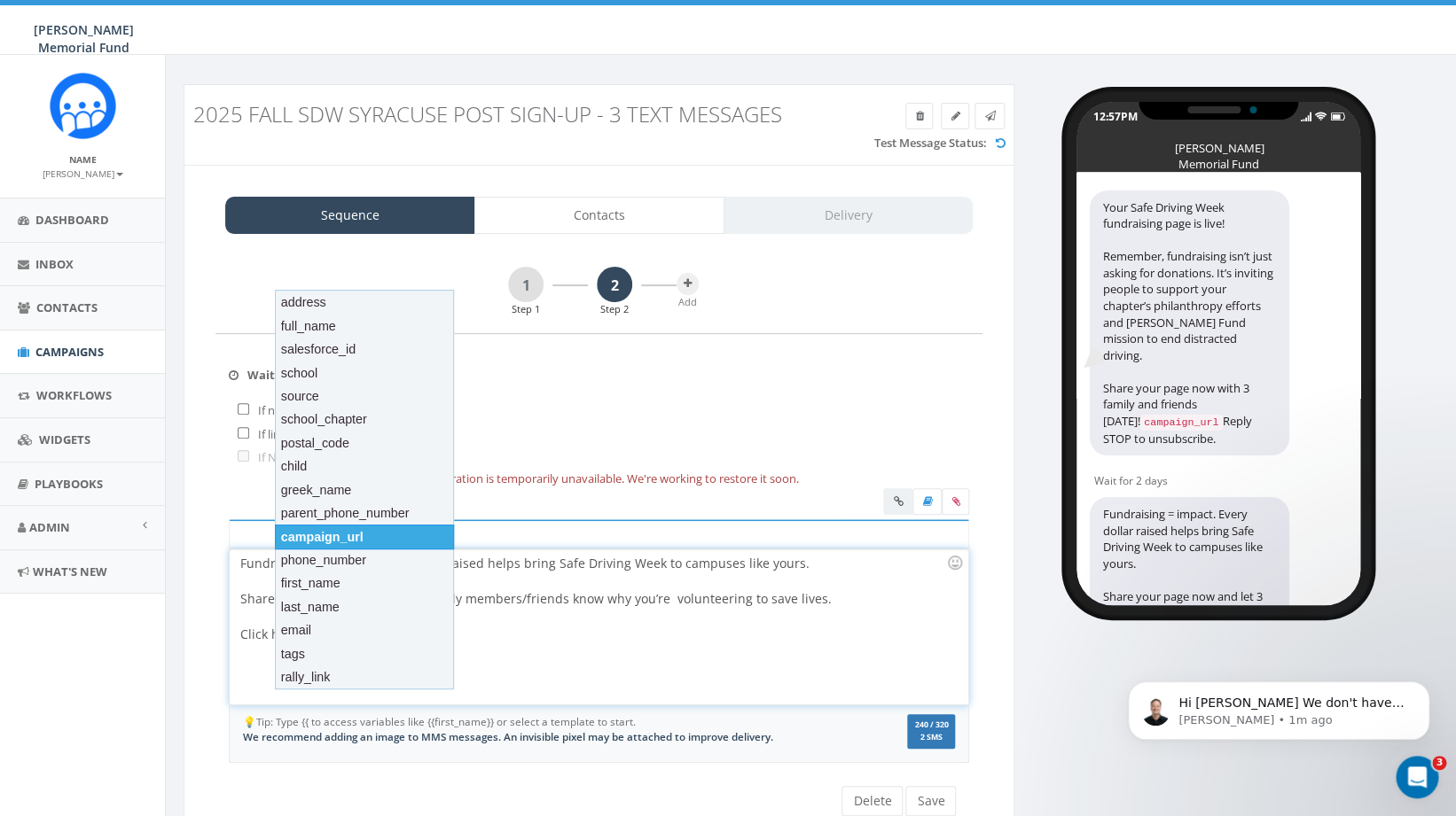
click at [325, 534] on div "campaign_url" at bounding box center [365, 537] width 180 height 25
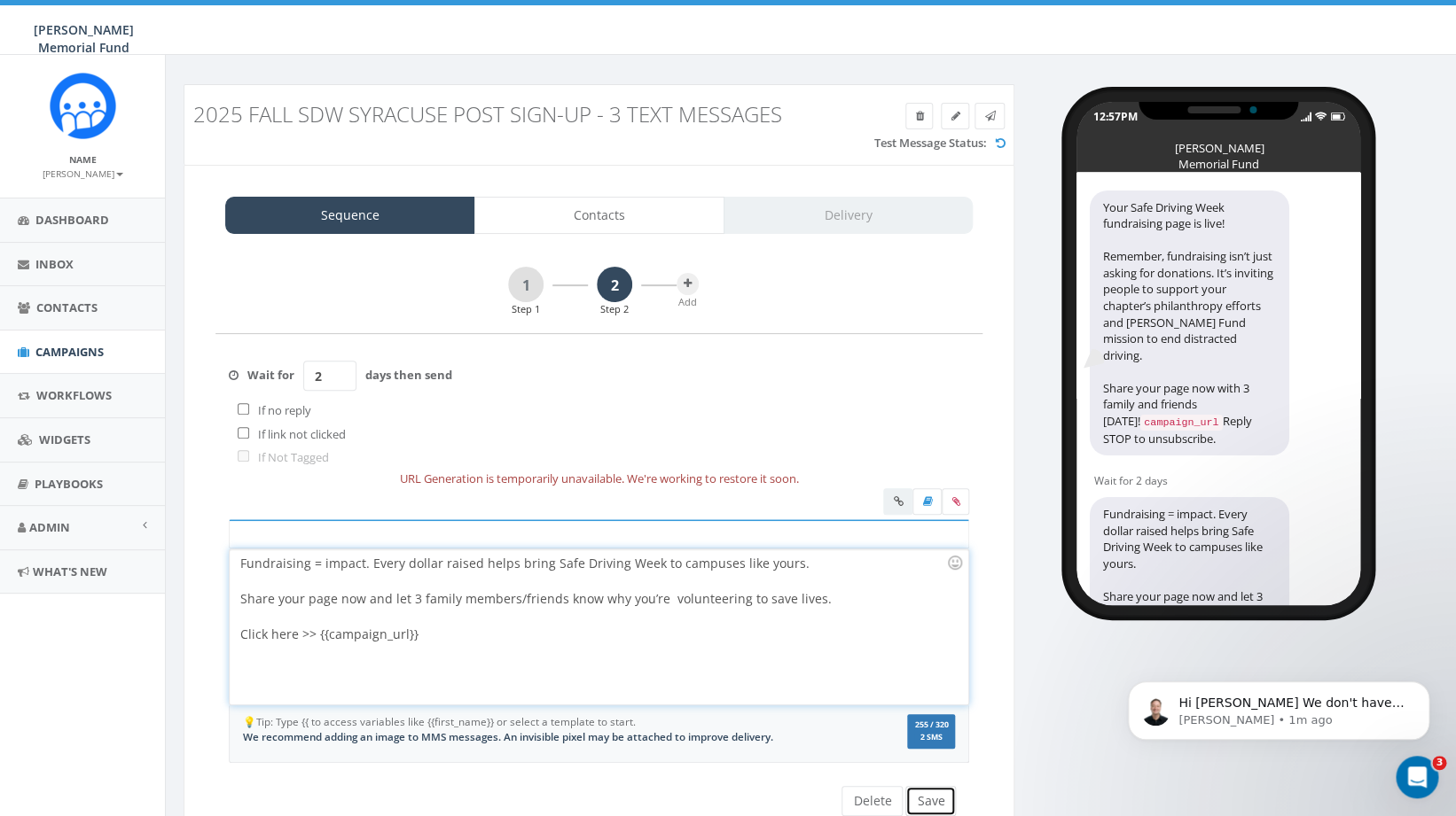
click at [941, 801] on button "Save" at bounding box center [930, 801] width 50 height 30
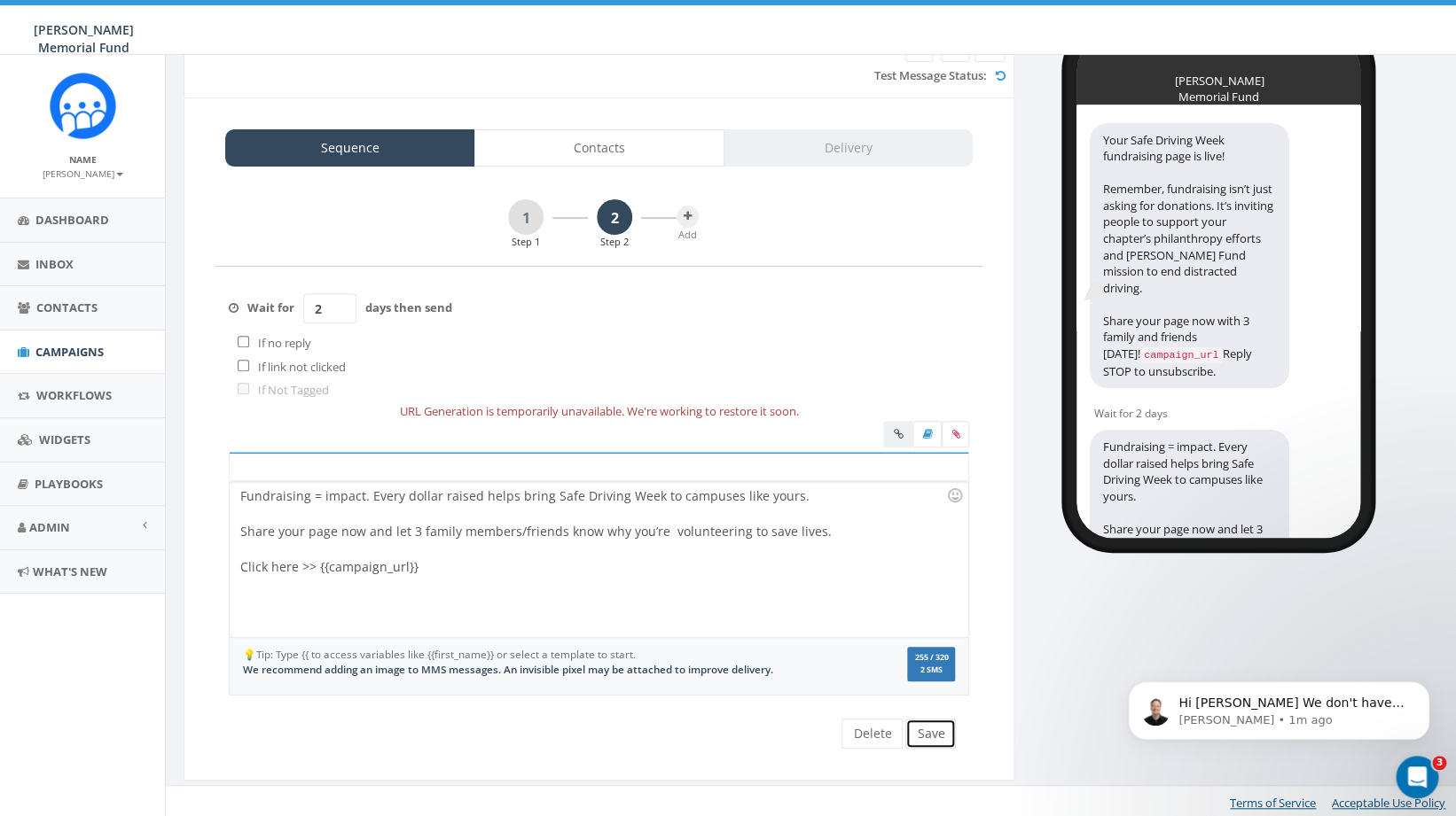
scroll to position [77, 0]
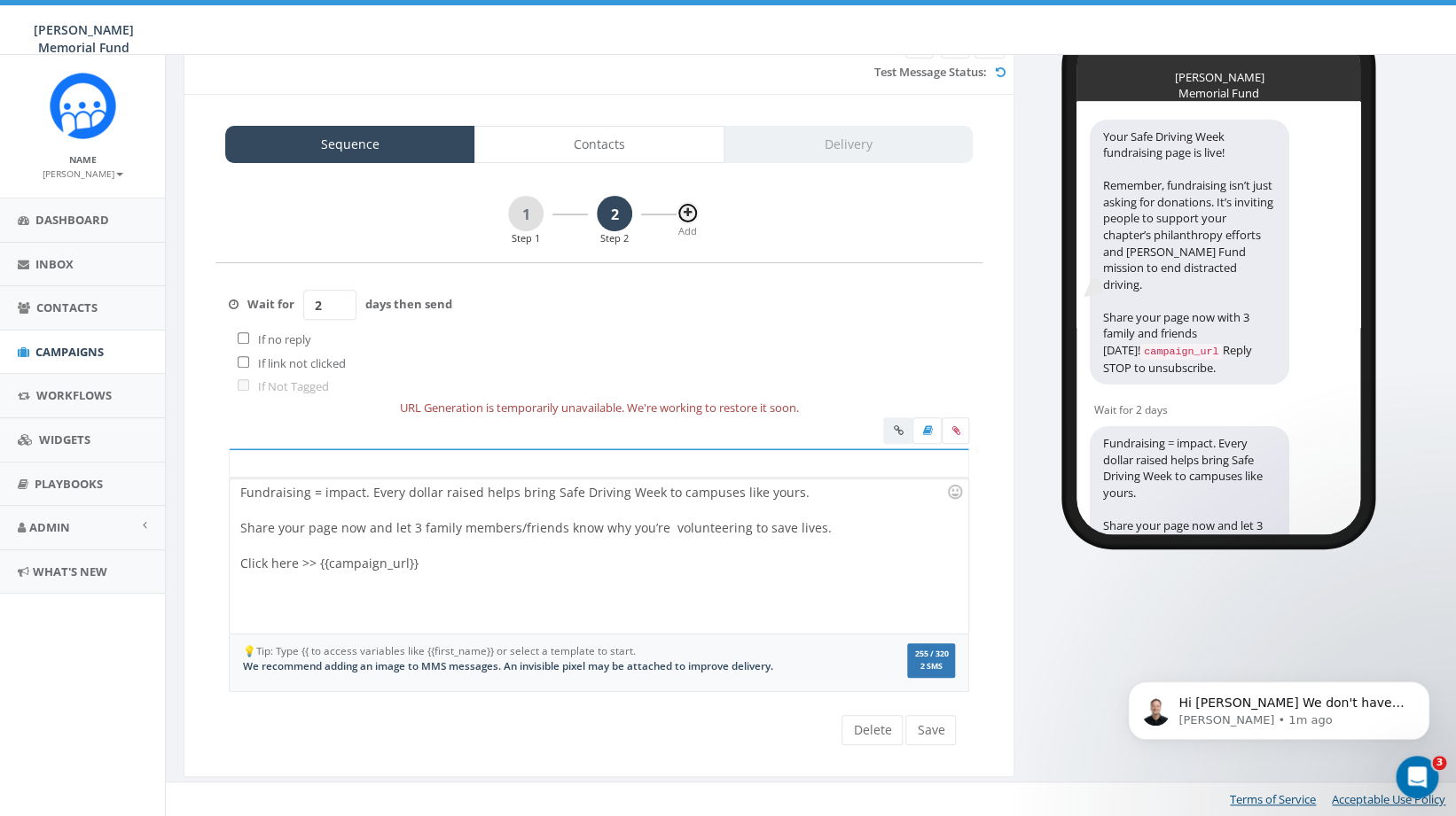
click at [685, 215] on icon at bounding box center [687, 212] width 8 height 10
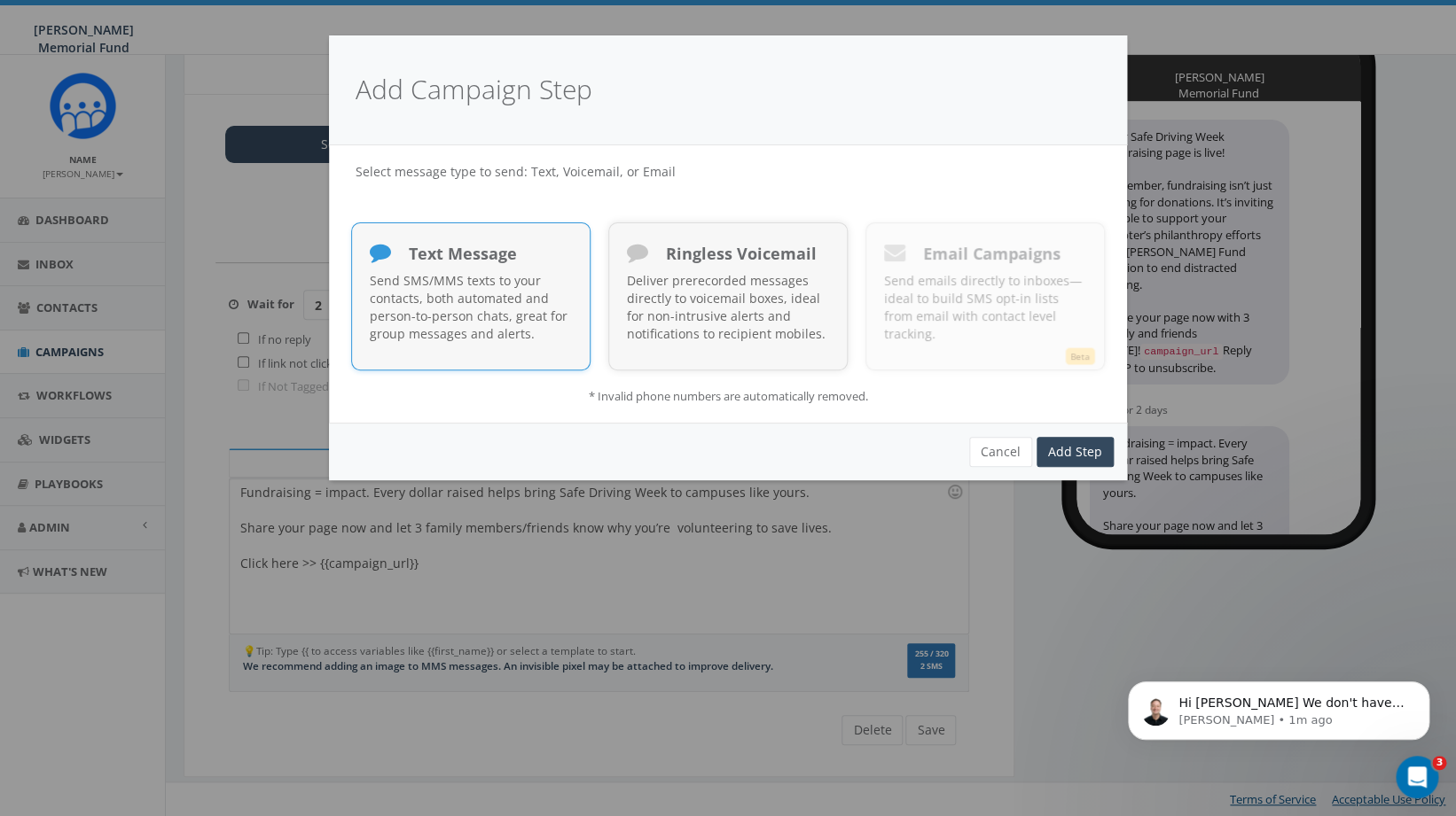
click at [545, 313] on p "Send SMS/MMS texts to your contacts, both automated and person-to-person chats,…" at bounding box center [470, 308] width 202 height 71
click at [1082, 455] on link "Add Step" at bounding box center [1075, 452] width 78 height 30
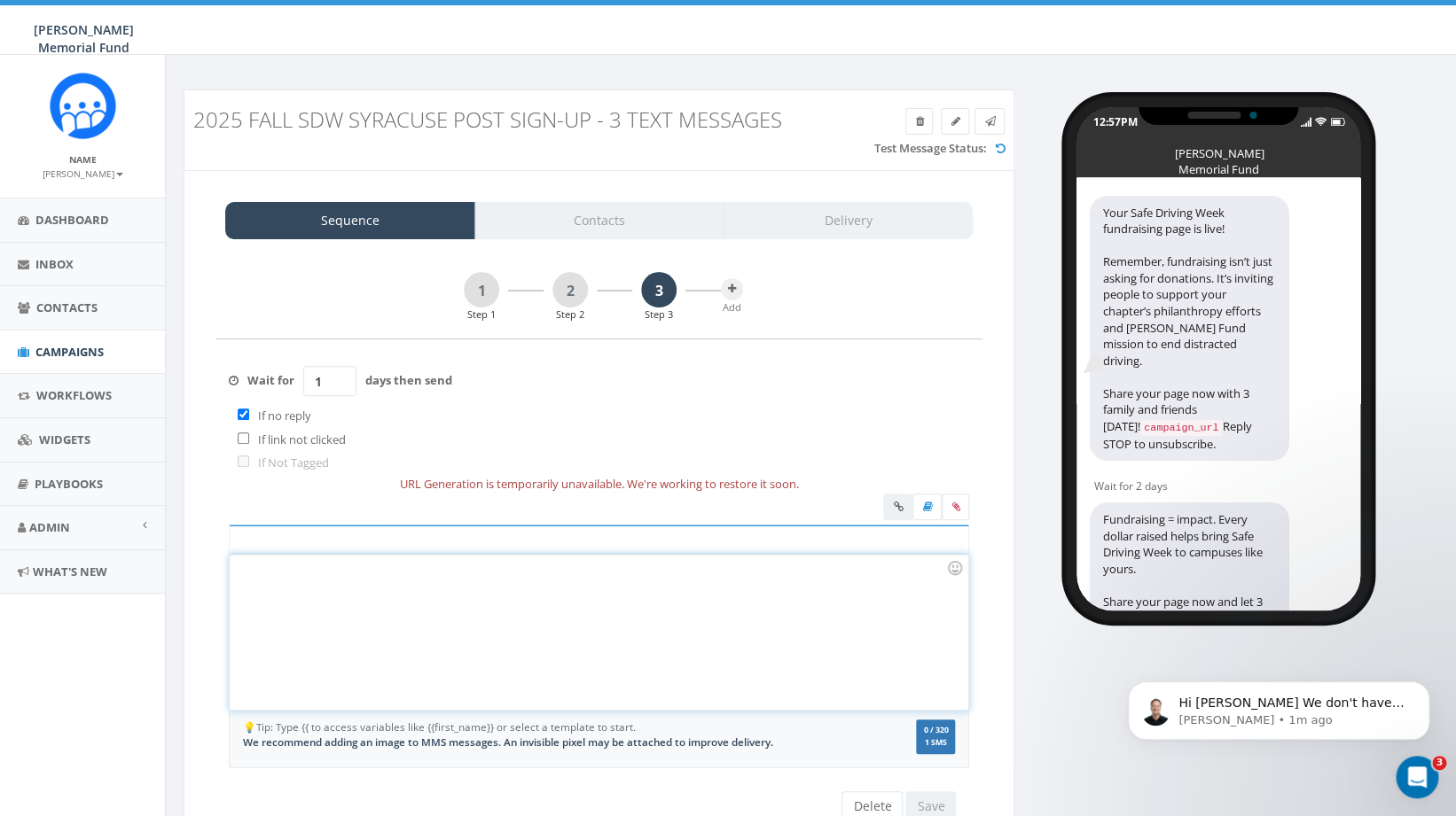
click at [454, 599] on div at bounding box center [598, 633] width 738 height 155
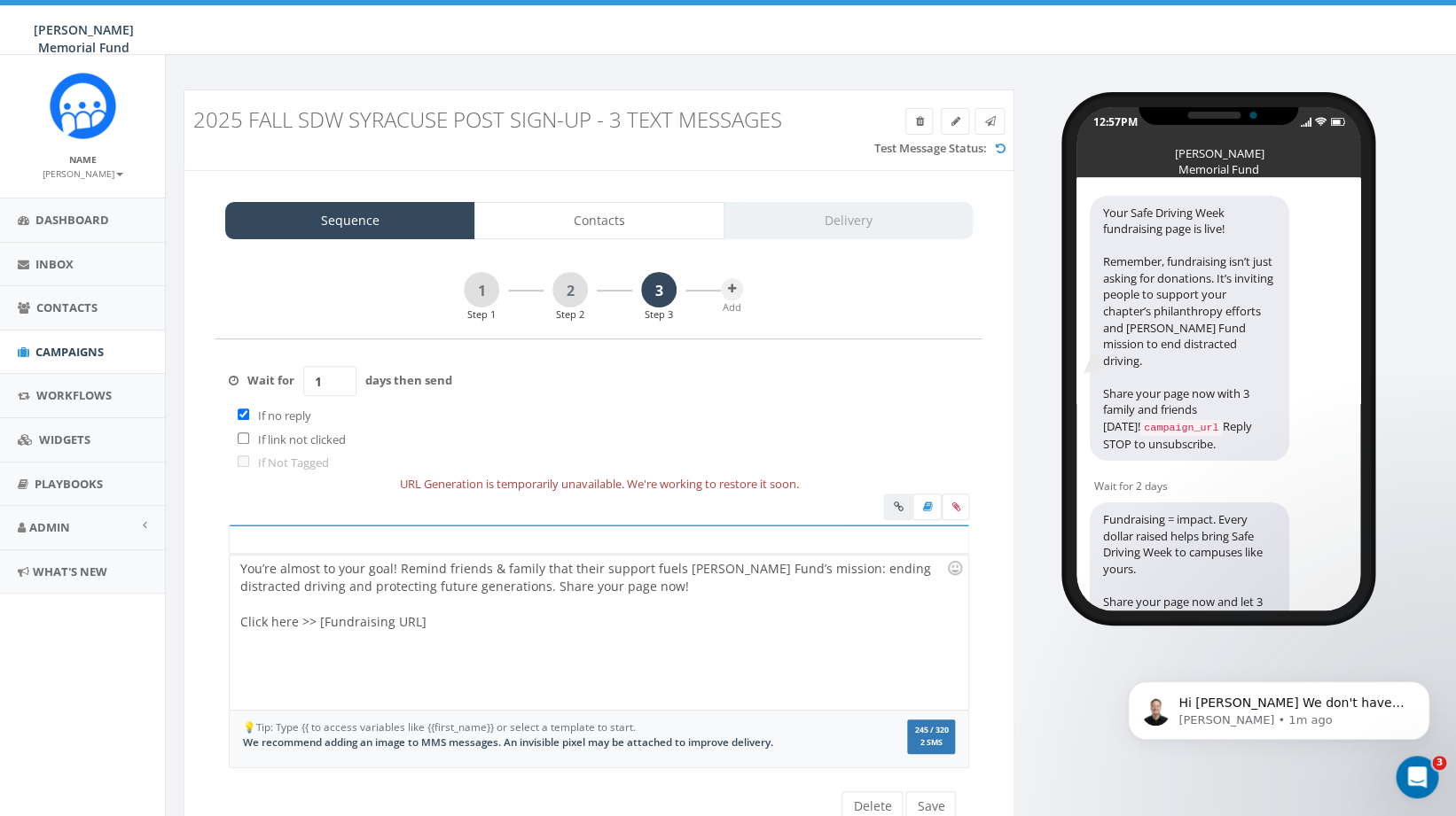
drag, startPoint x: 330, startPoint y: 387, endPoint x: 294, endPoint y: 386, distance: 36.0
click at [303, 386] on input "1" at bounding box center [329, 381] width 53 height 30
type input "2"
click at [244, 419] on input "checkbox" at bounding box center [243, 414] width 11 height 11
checkbox input "false"
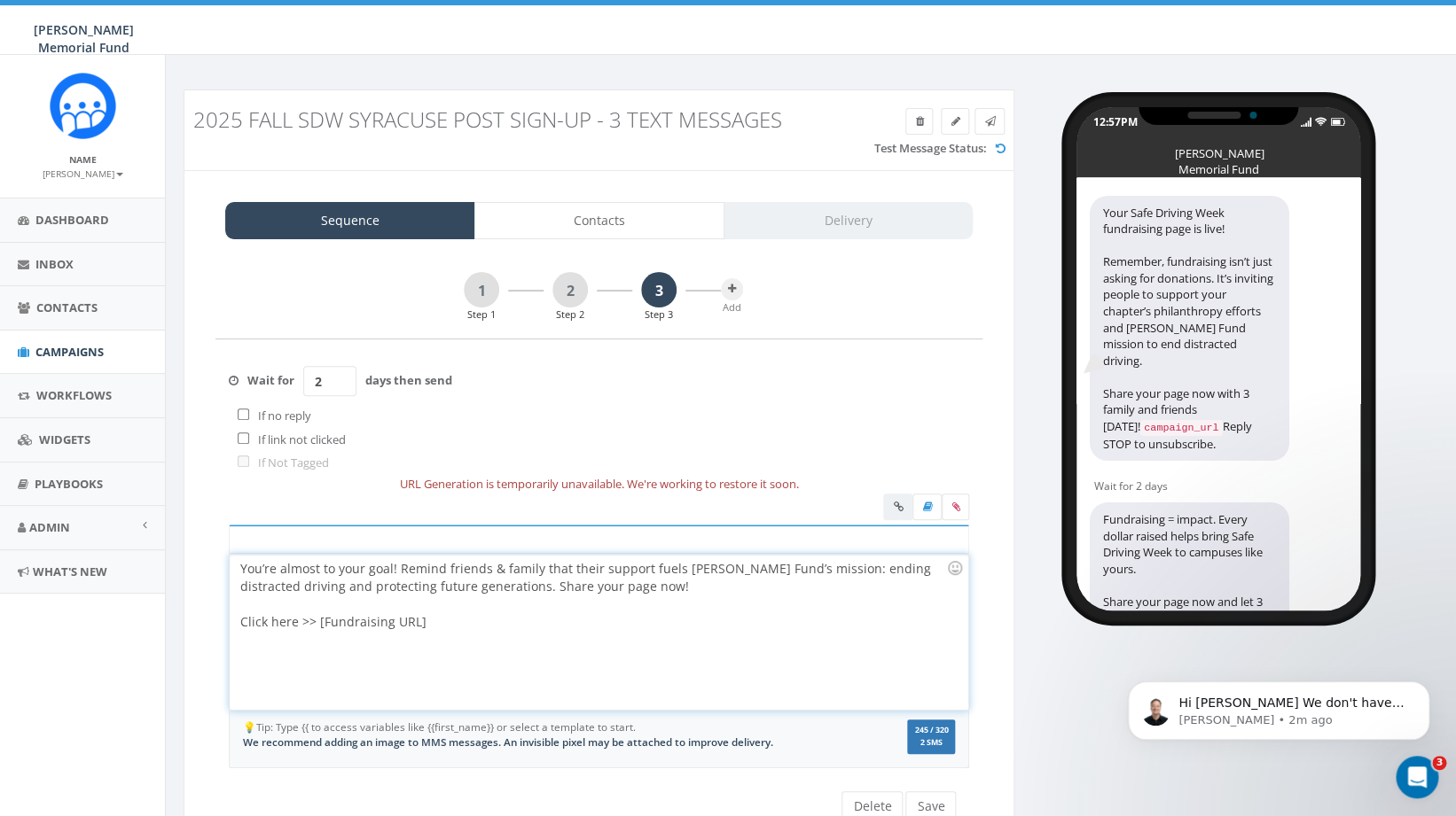
drag, startPoint x: 424, startPoint y: 623, endPoint x: 318, endPoint y: 624, distance: 106.0
click at [318, 624] on div "You’re almost to your goal! Remind friends & family that their support fuels Hu…" at bounding box center [598, 633] width 738 height 155
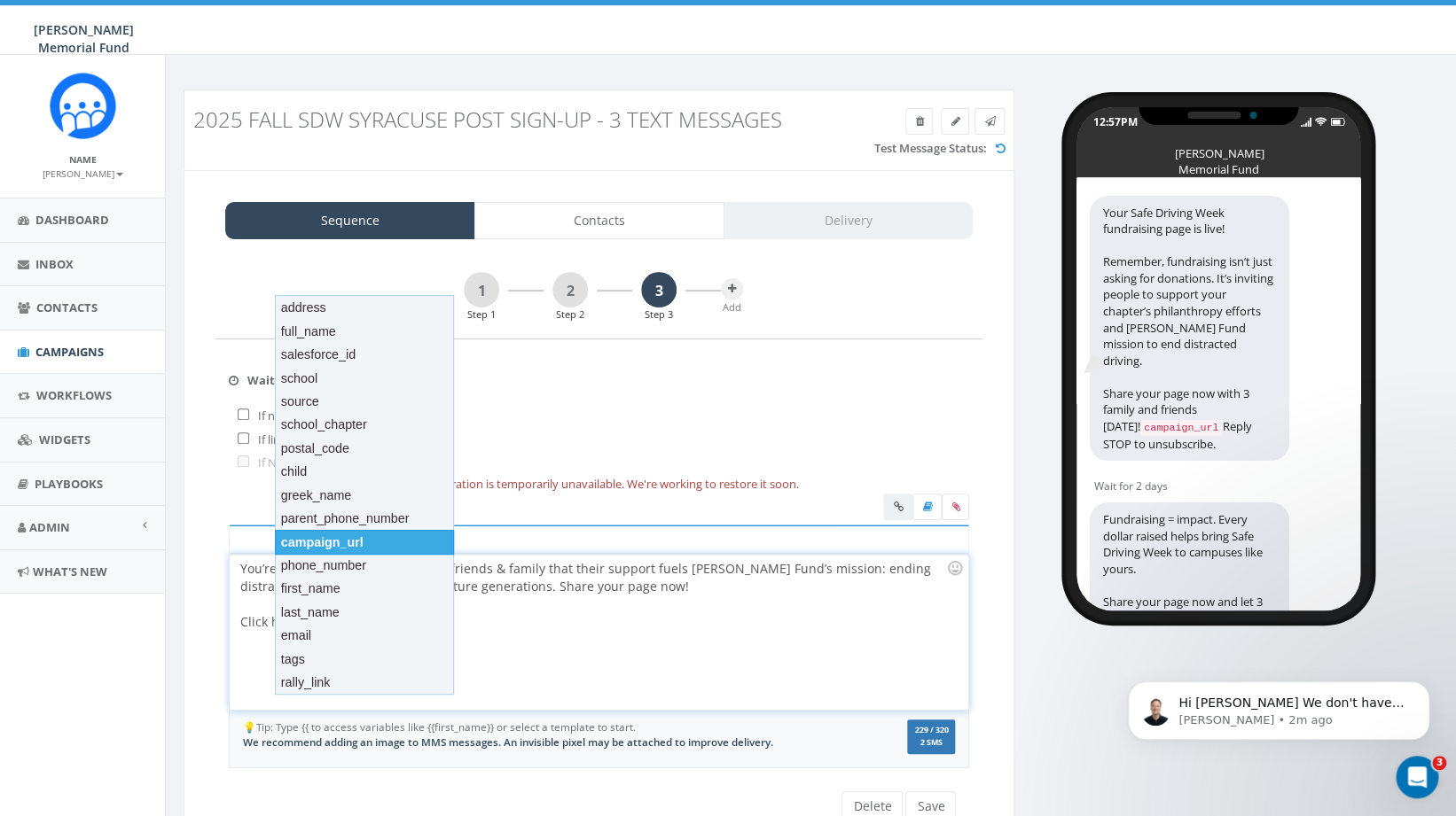
click at [379, 538] on div "campaign_url" at bounding box center [365, 542] width 180 height 25
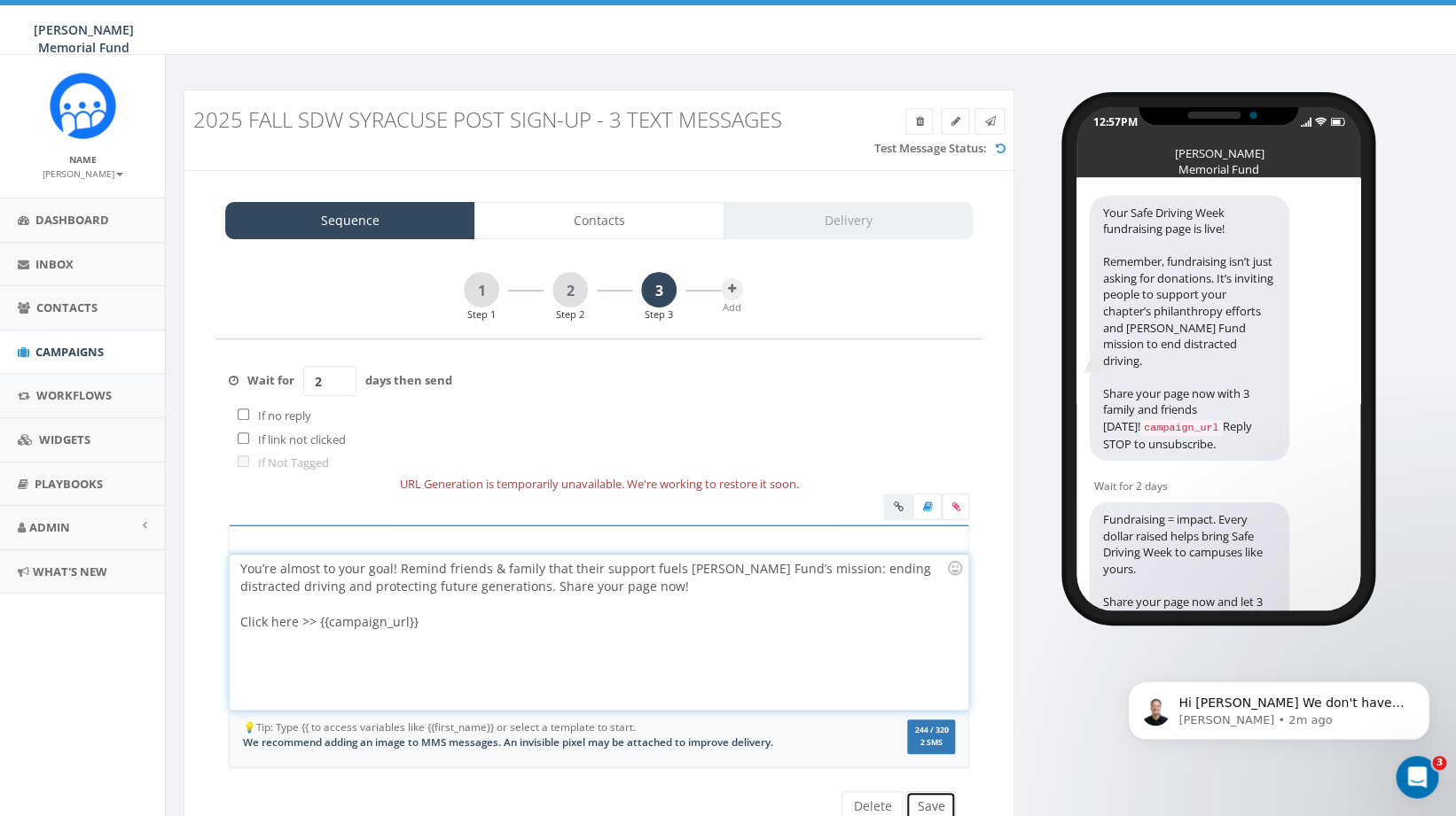
click at [941, 802] on button "Save" at bounding box center [930, 807] width 50 height 30
click at [242, 569] on div "You’re almost to your goal! Remind friends & family that their support fuels Hu…" at bounding box center [598, 633] width 738 height 155
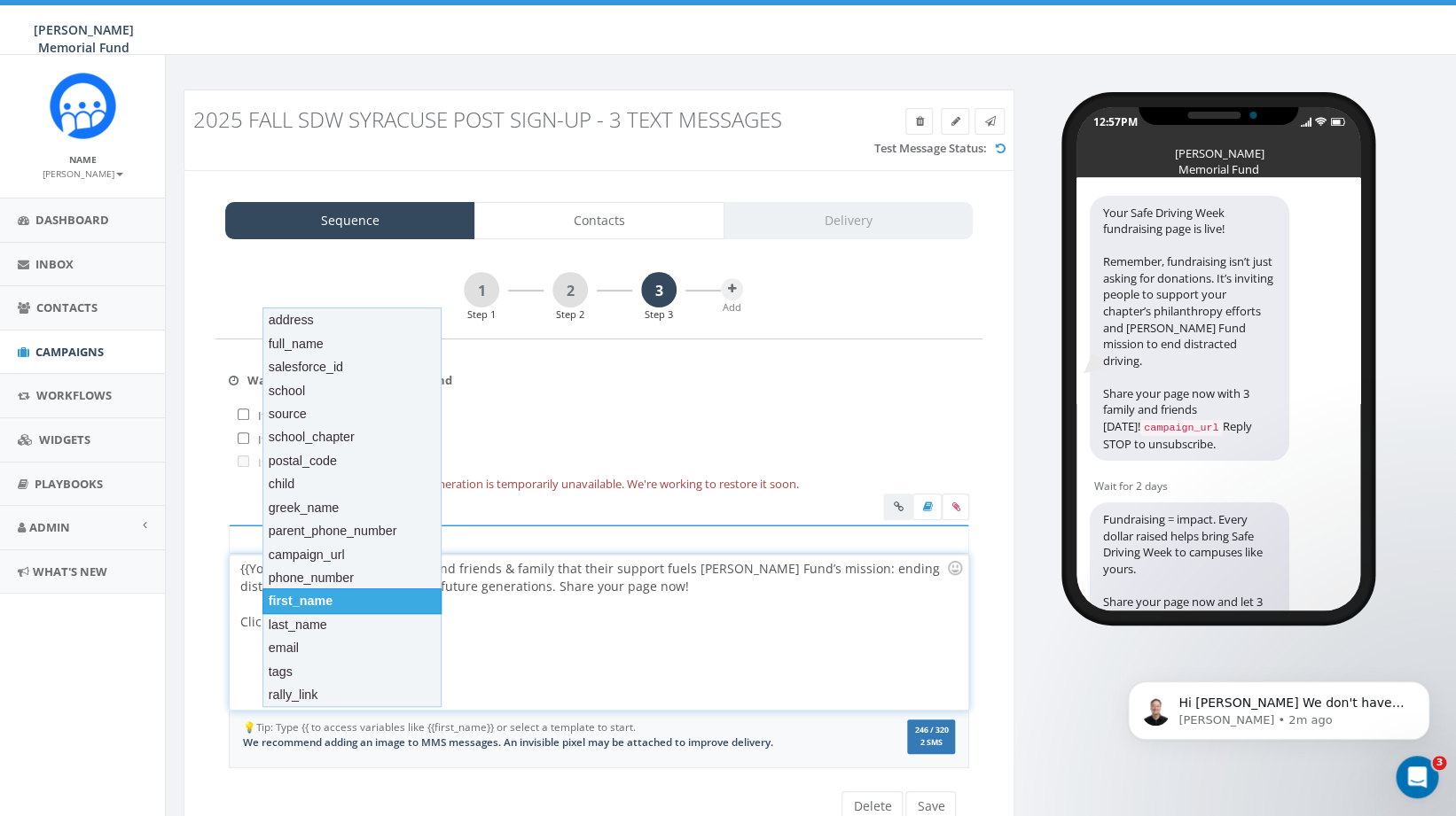
click at [314, 608] on div "first_name" at bounding box center [353, 601] width 180 height 25
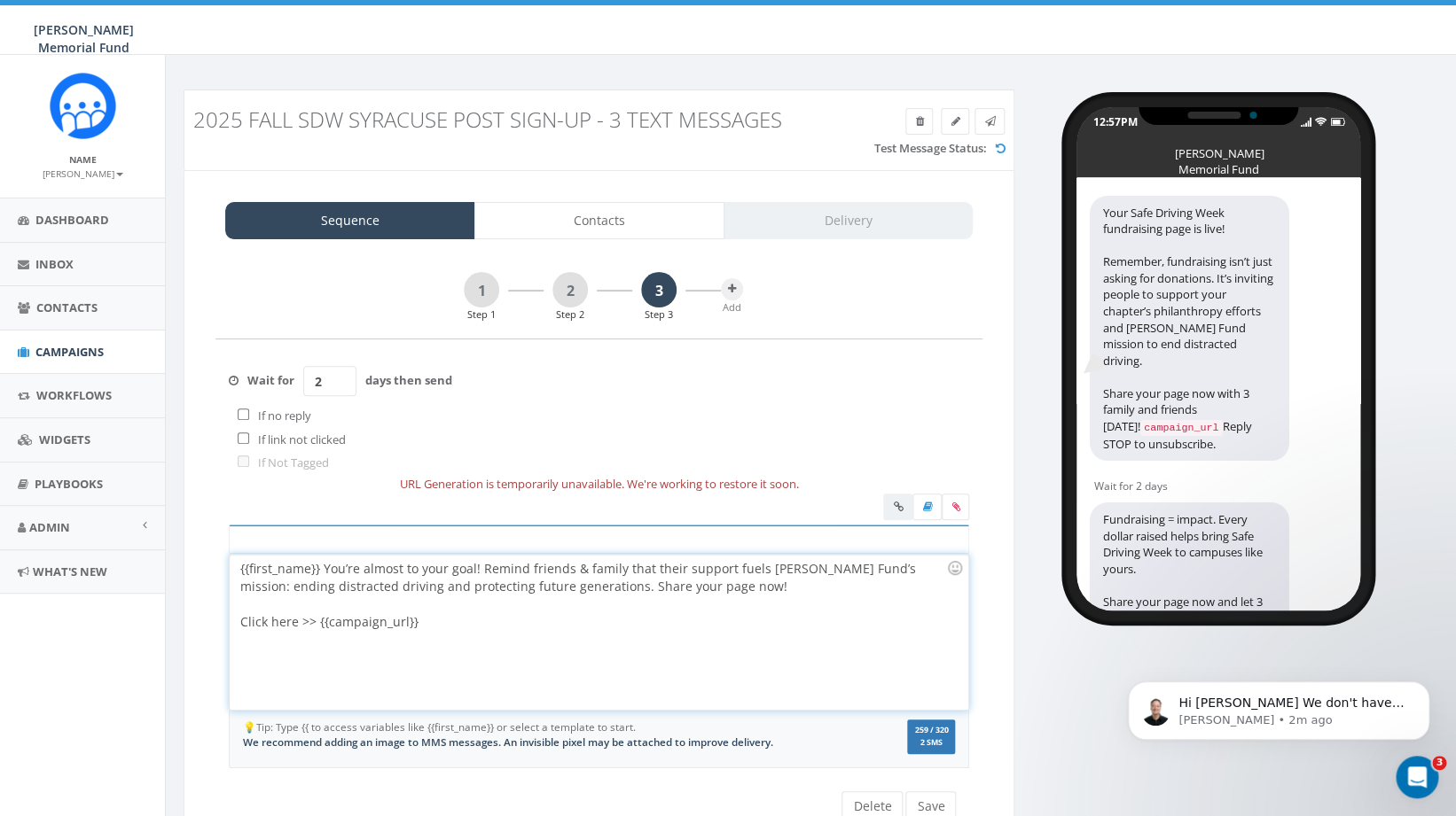
click at [322, 570] on div "{{first_name}} You’re almost to your goal! Remind friends & family that their s…" at bounding box center [598, 633] width 738 height 155
drag, startPoint x: 324, startPoint y: 567, endPoint x: 217, endPoint y: 566, distance: 107.0
click at [230, 566] on div "{{first_name}}, you’re almost to your goal! Remind friends & family that their …" at bounding box center [598, 633] width 738 height 155
copy div "{{first_name}},"
click at [934, 800] on button "Save" at bounding box center [930, 807] width 50 height 30
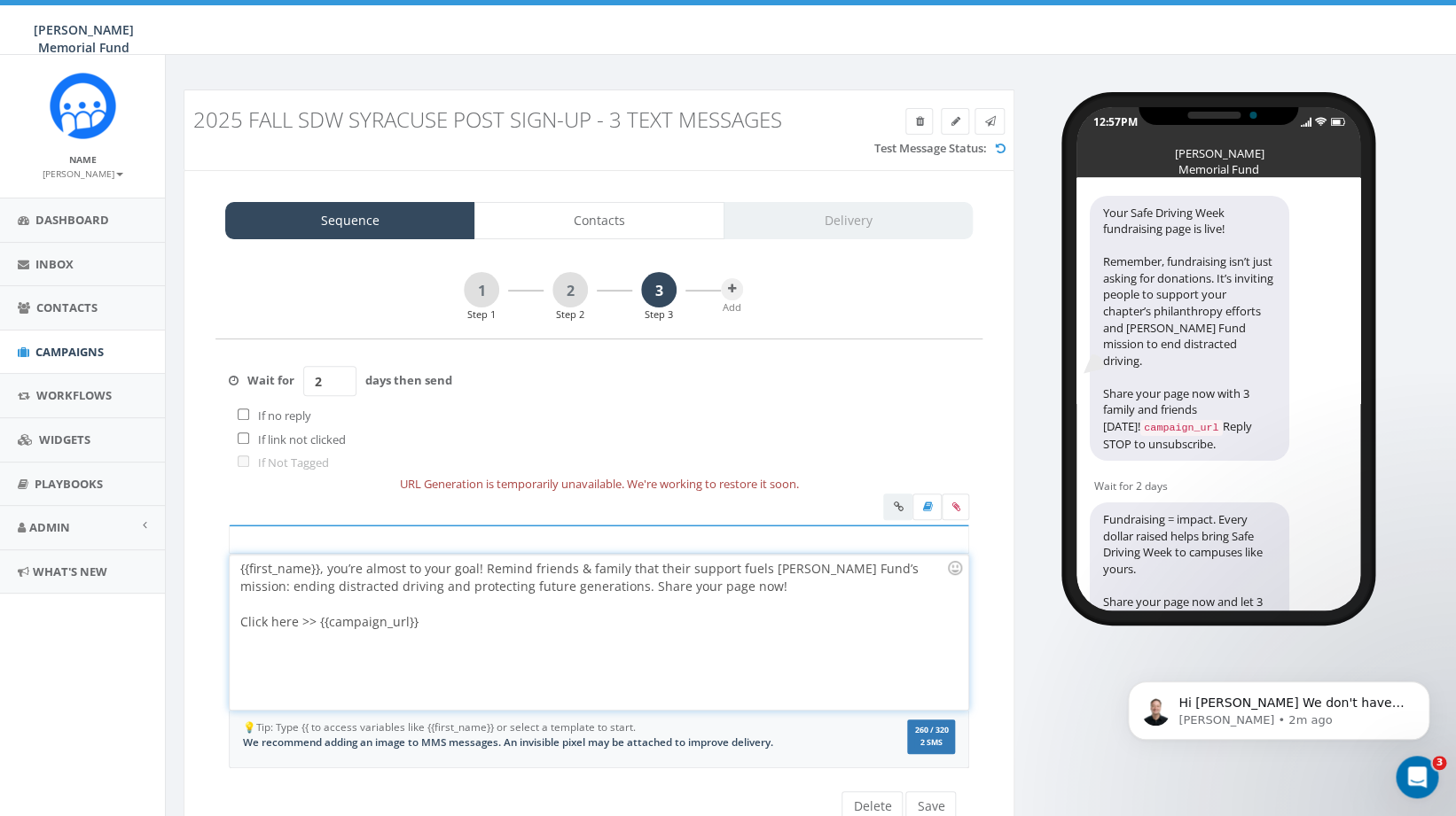
click at [546, 580] on div "{{first_name}}, you’re almost to your goal! Remind friends & family that their …" at bounding box center [598, 633] width 738 height 155
click at [932, 807] on button "Save" at bounding box center [930, 807] width 50 height 30
click at [567, 296] on link "2" at bounding box center [570, 290] width 36 height 36
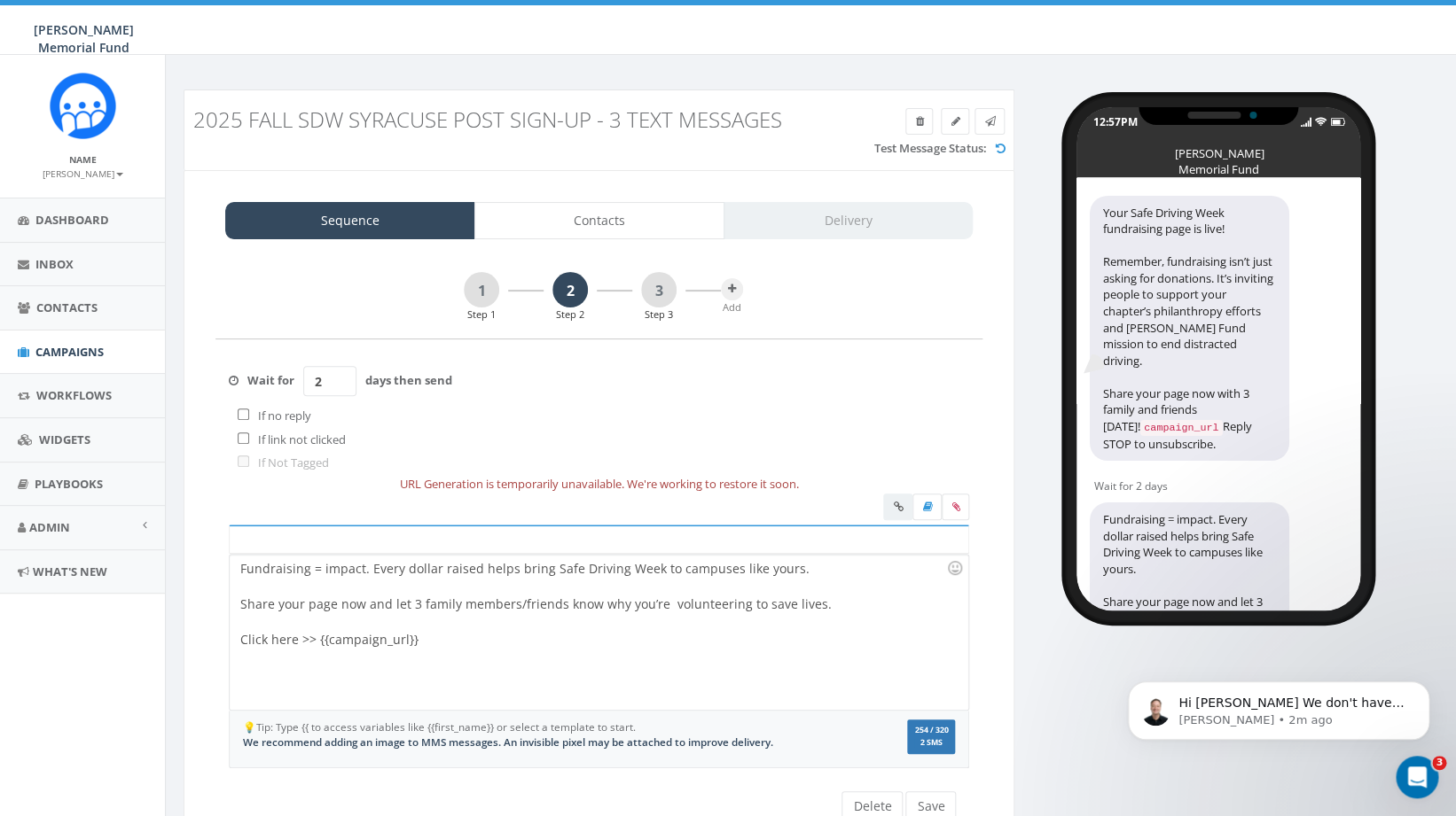
click at [239, 567] on div "Fundraising = impact. Every dollar raised helps bring Safe Driving Week to camp…" at bounding box center [598, 633] width 738 height 155
click at [947, 806] on button "Save" at bounding box center [930, 807] width 50 height 30
click at [483, 294] on link "1" at bounding box center [482, 290] width 36 height 36
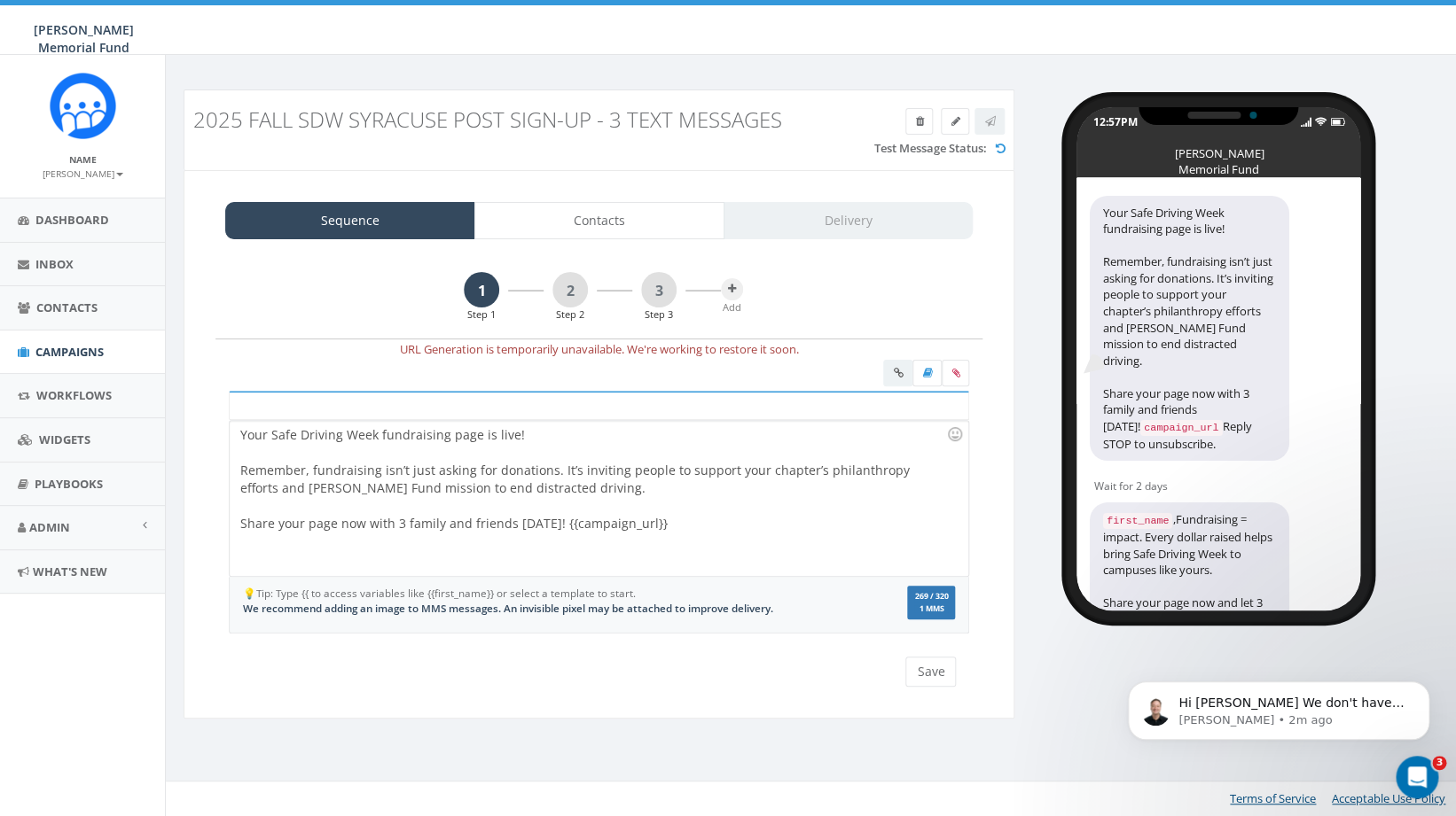
click at [242, 436] on div "Your Safe Driving Week fundraising page is live! Remember, fundraising isn’t ju…" at bounding box center [598, 498] width 738 height 155
click at [928, 675] on button "Save" at bounding box center [930, 672] width 50 height 30
click at [957, 374] on icon at bounding box center [956, 373] width 8 height 10
click at [0, 0] on input "file" at bounding box center [0, 0] width 0 height 0
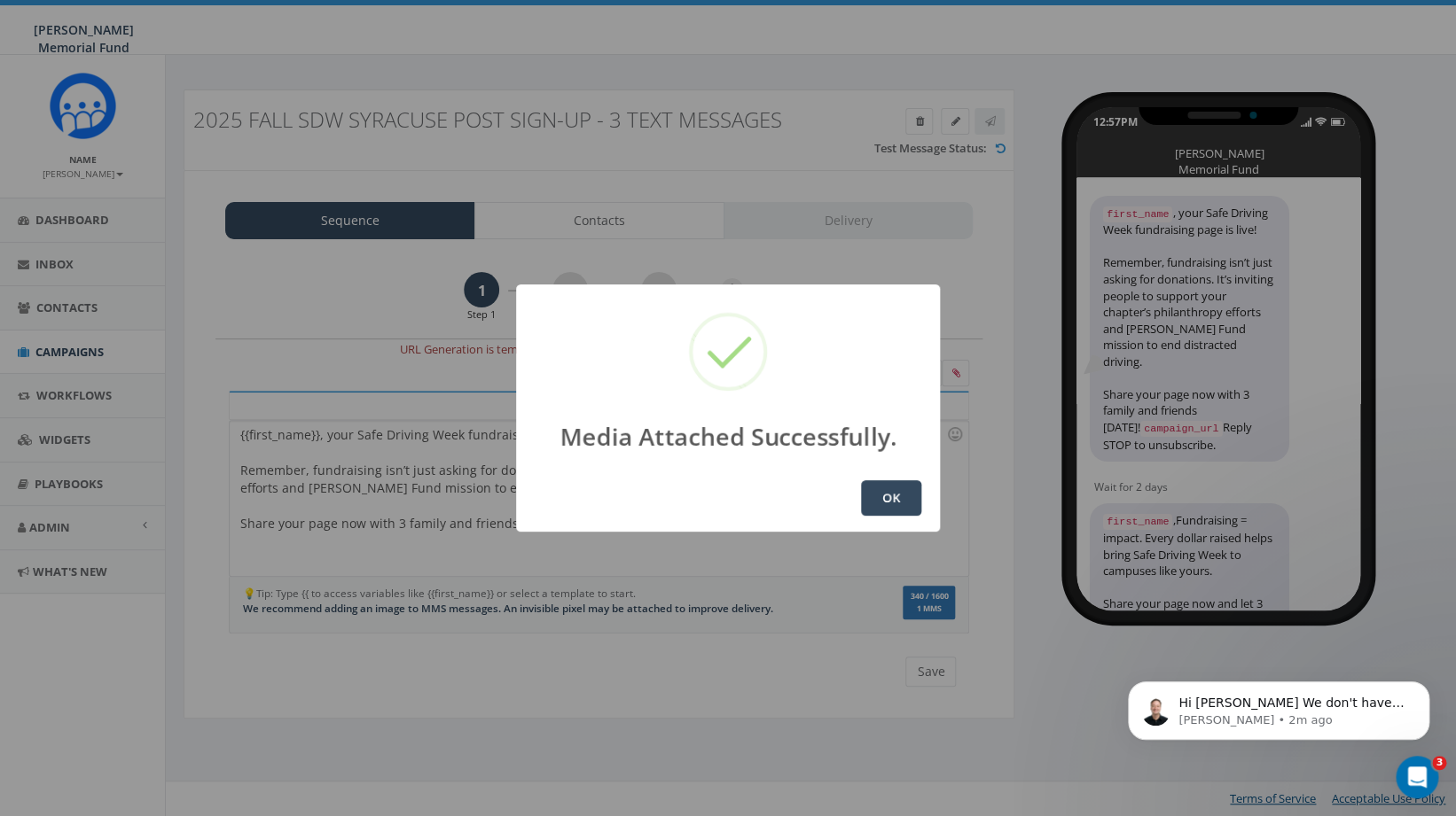
click at [900, 499] on button "OK" at bounding box center [891, 498] width 60 height 36
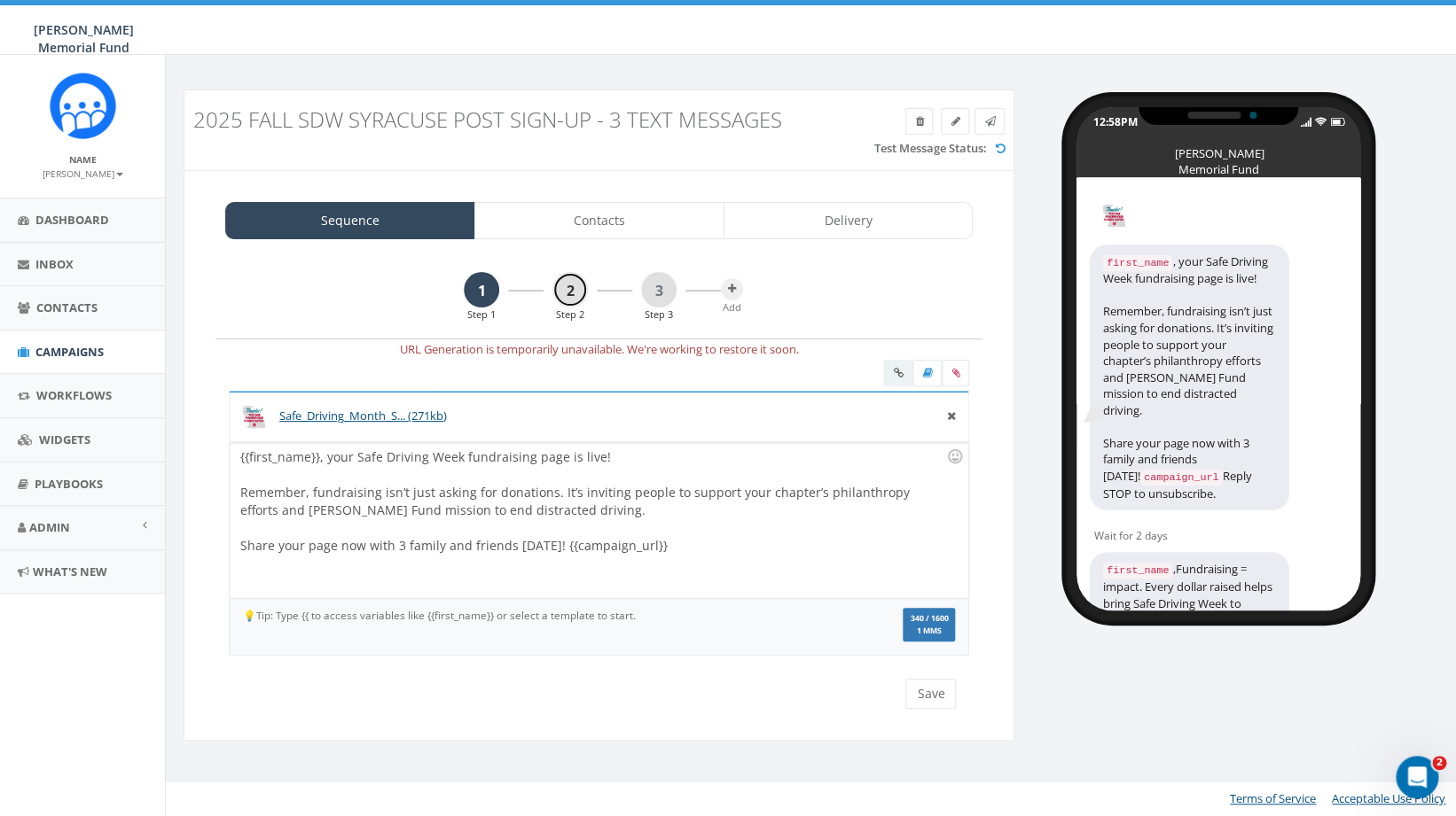
click at [566, 293] on link "2" at bounding box center [570, 290] width 36 height 36
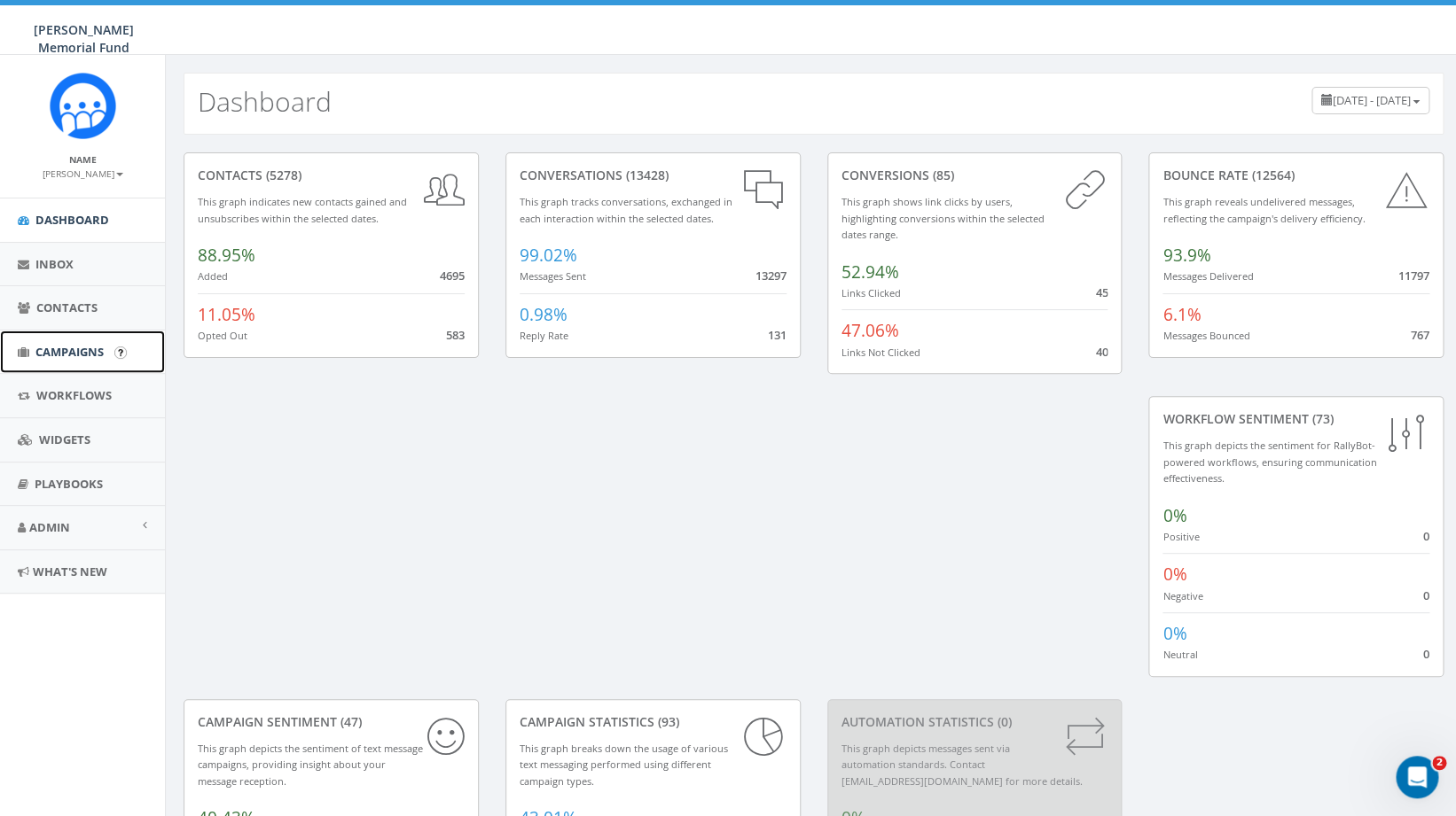
click at [59, 351] on span "Campaigns" at bounding box center [69, 351] width 68 height 16
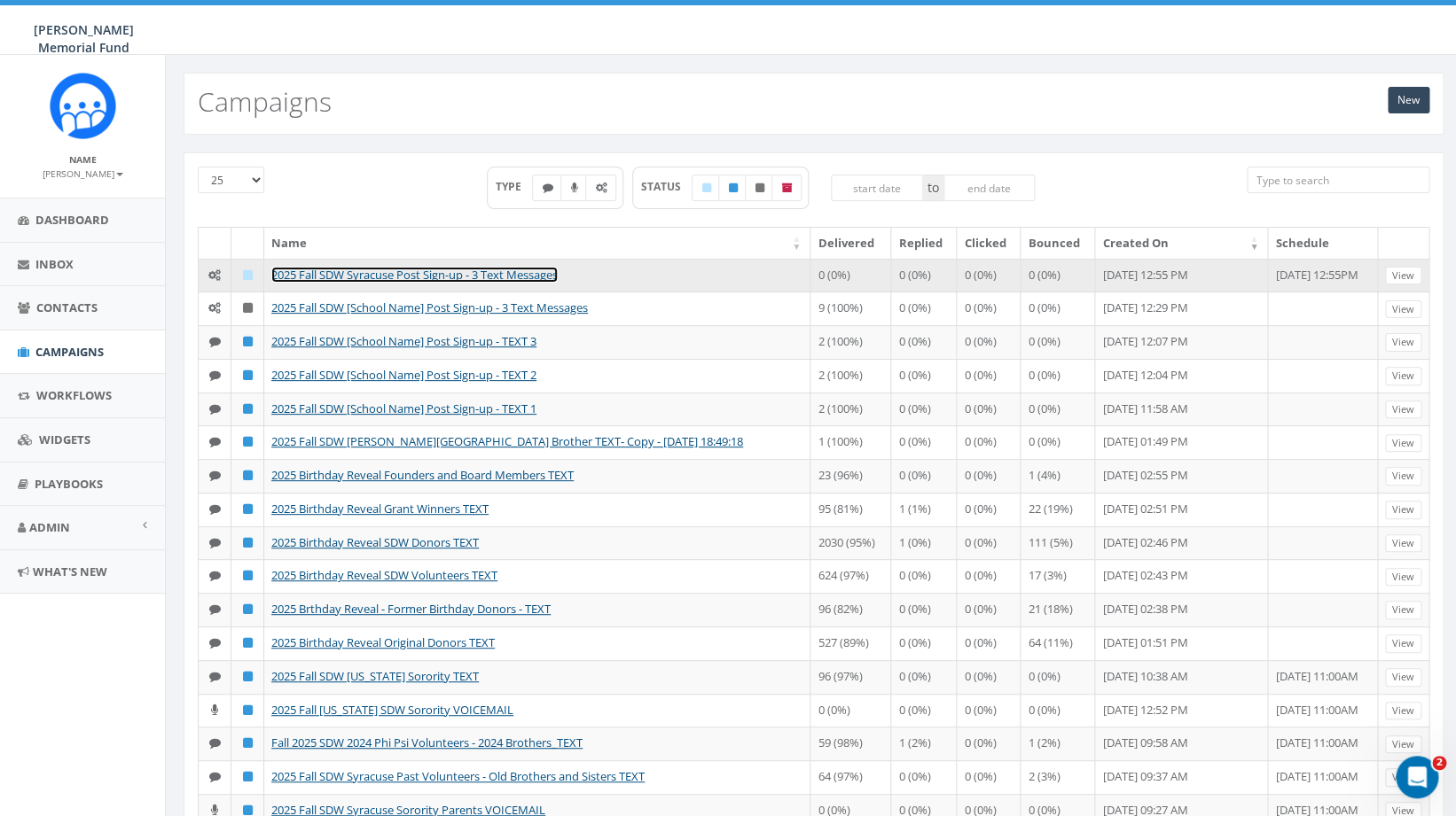
click at [442, 278] on link "2025 Fall SDW Syracuse Post Sign-up - 3 Text Messages" at bounding box center [414, 274] width 286 height 16
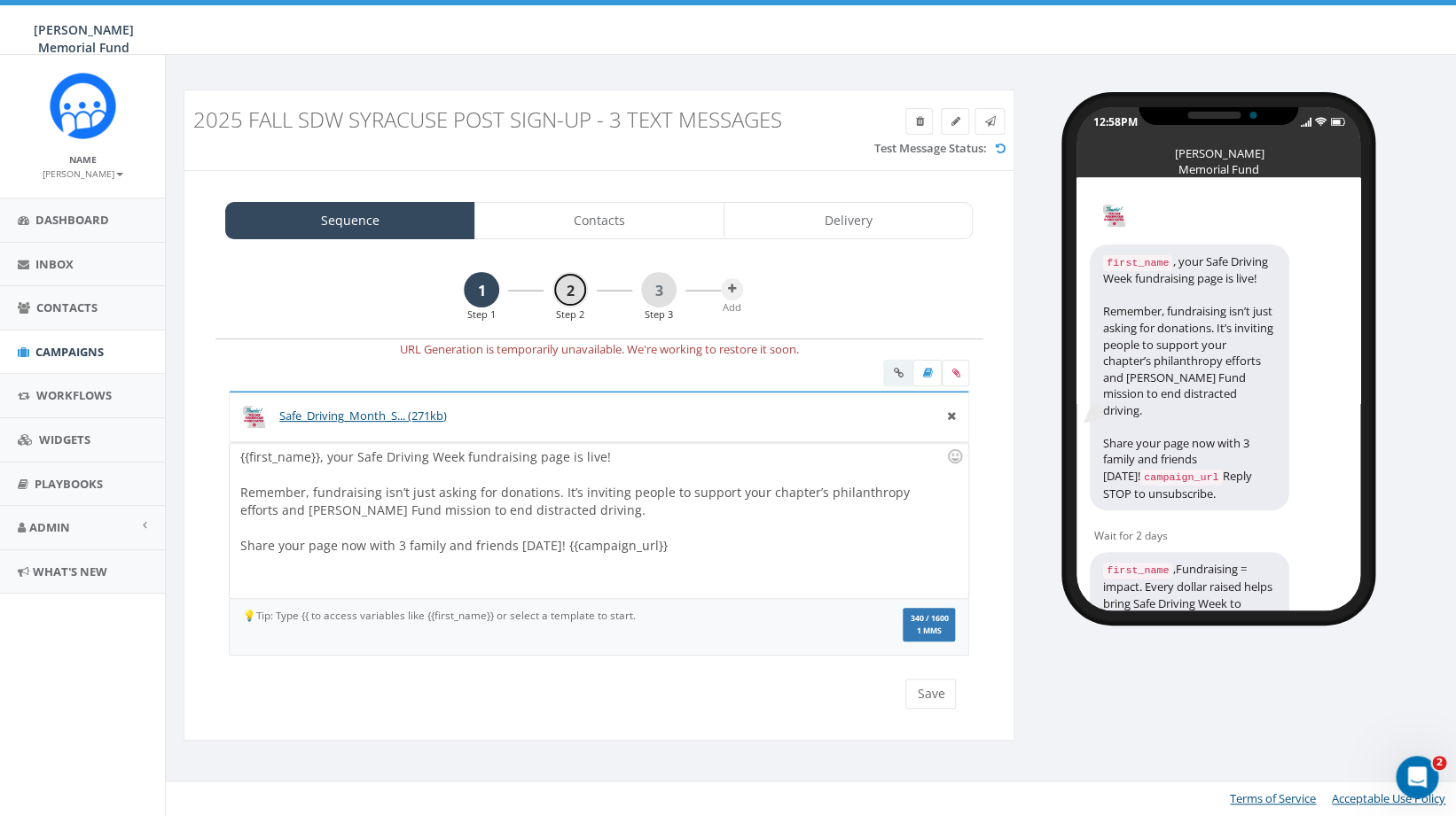
click at [569, 279] on link "2" at bounding box center [570, 290] width 36 height 36
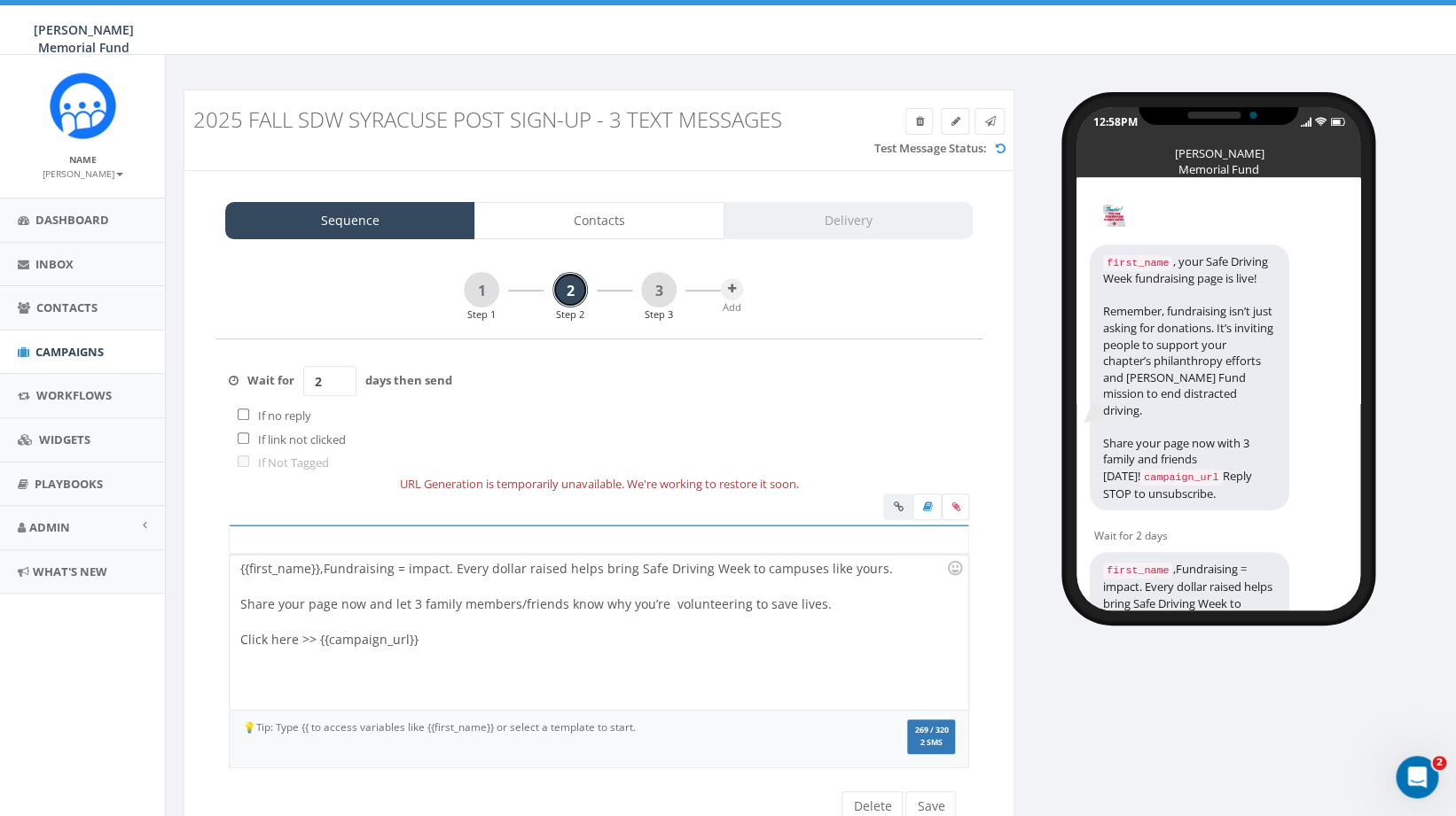
scroll to position [35, 0]
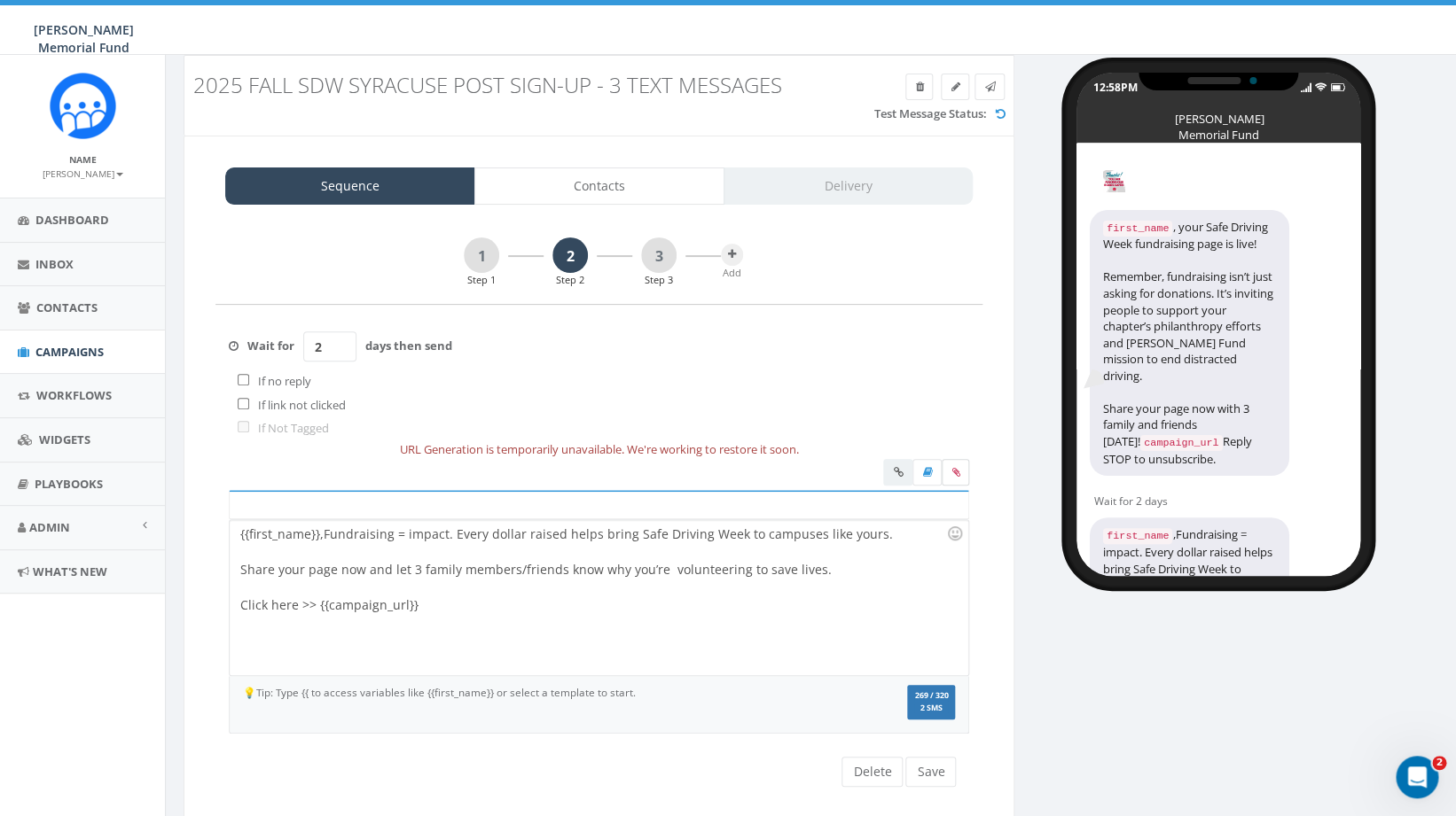
click at [957, 479] on label at bounding box center [955, 472] width 27 height 26
click at [0, 0] on input "file" at bounding box center [0, 0] width 0 height 0
click at [324, 536] on div "{{first_name}},Fundraising = impact. Every dollar raised helps bring Safe Drivi…" at bounding box center [598, 598] width 738 height 155
click at [938, 774] on button "Save" at bounding box center [930, 772] width 50 height 30
click at [956, 472] on icon at bounding box center [956, 472] width 8 height 10
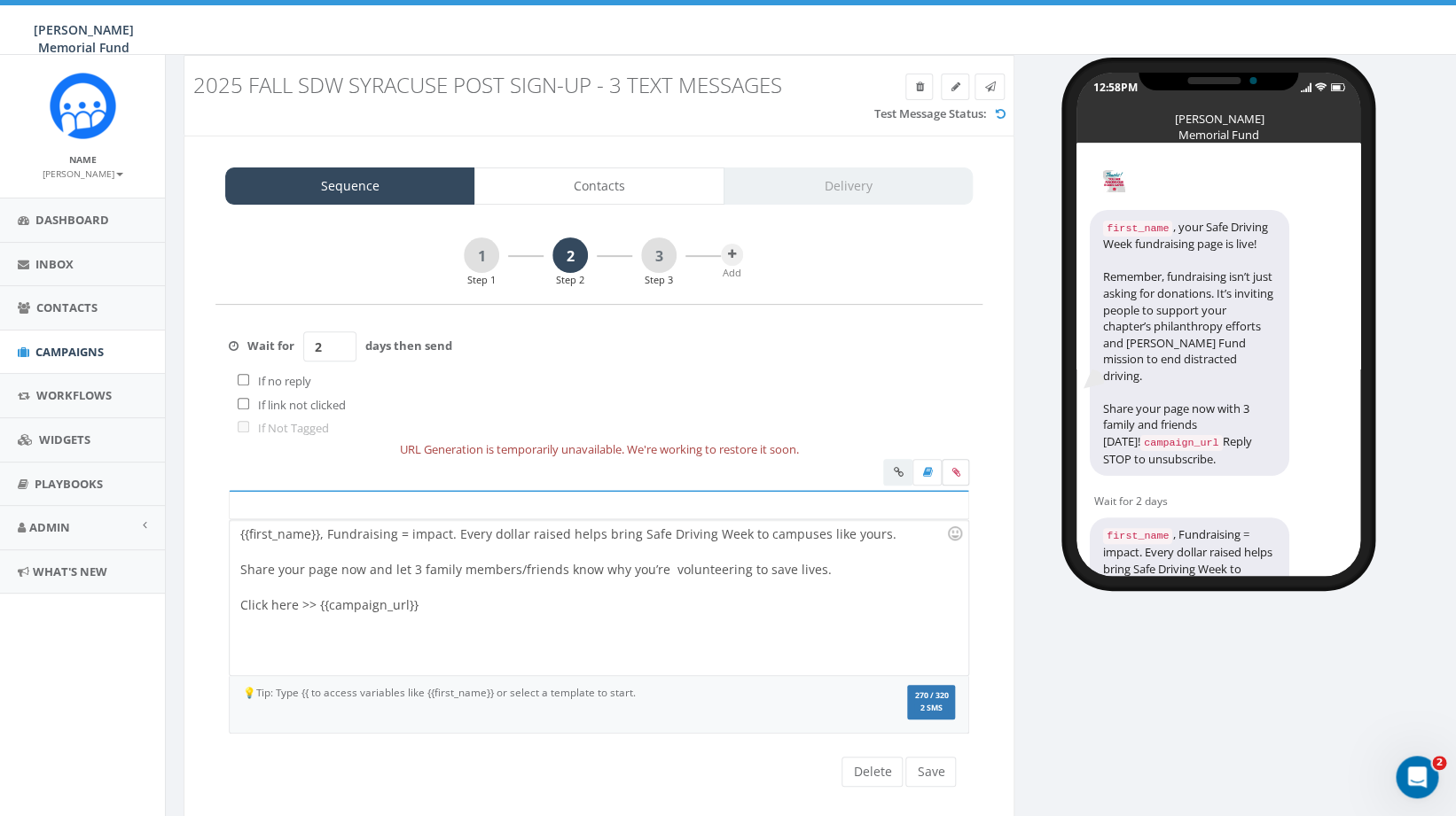
click at [0, 0] on input "file" at bounding box center [0, 0] width 0 height 0
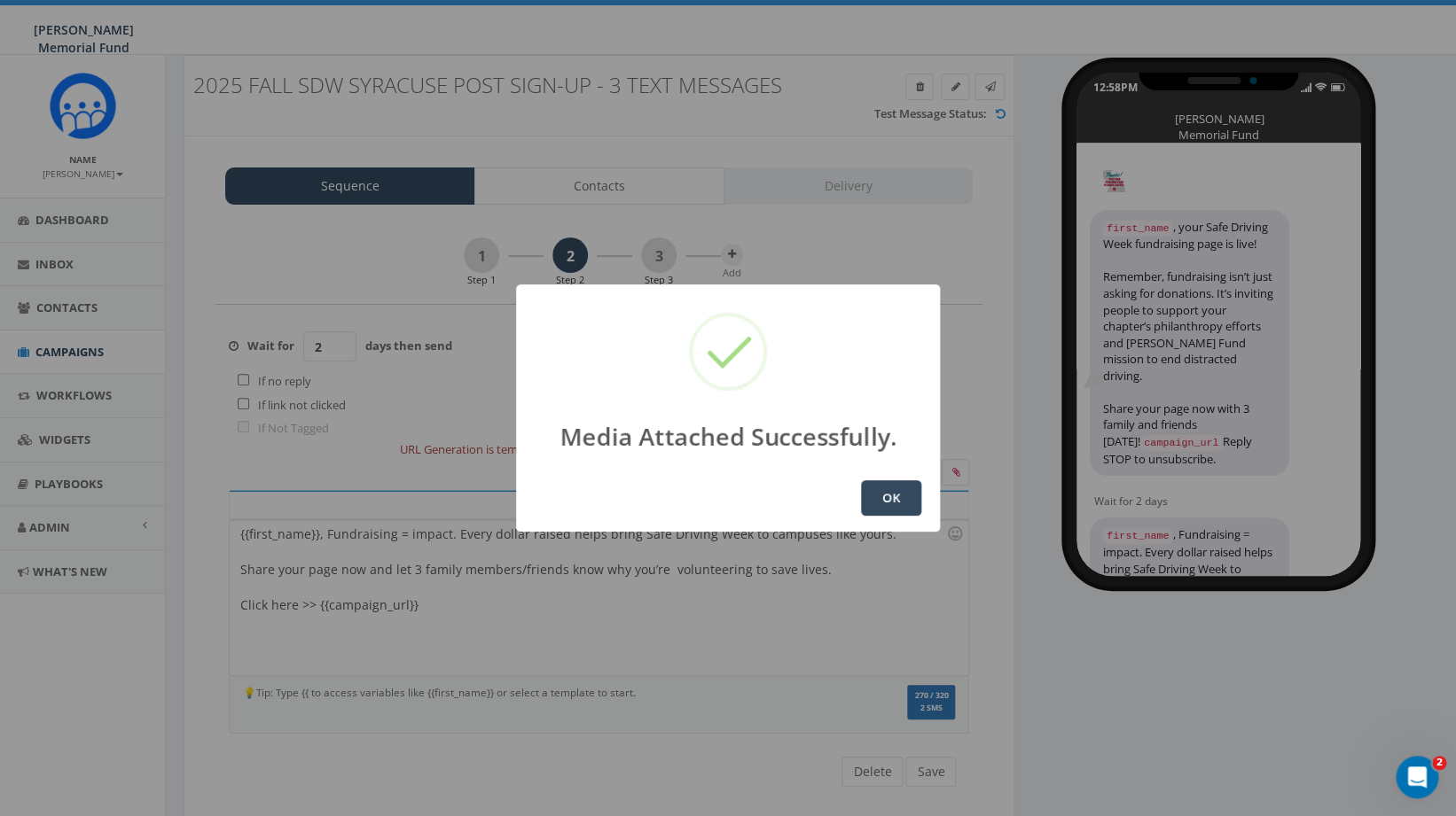
click at [896, 490] on button "OK" at bounding box center [891, 498] width 60 height 36
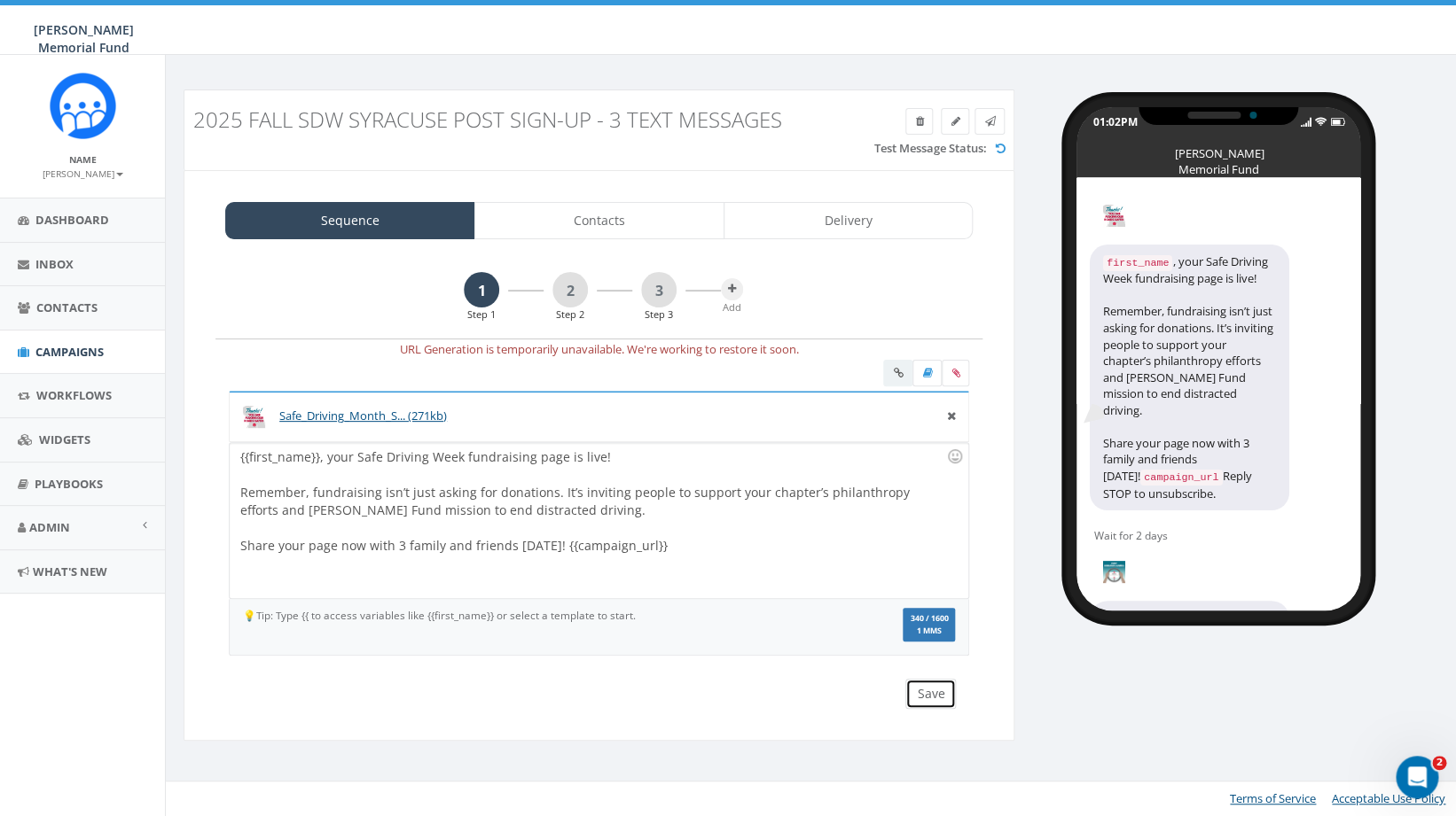
click at [922, 701] on button "Save" at bounding box center [930, 694] width 50 height 30
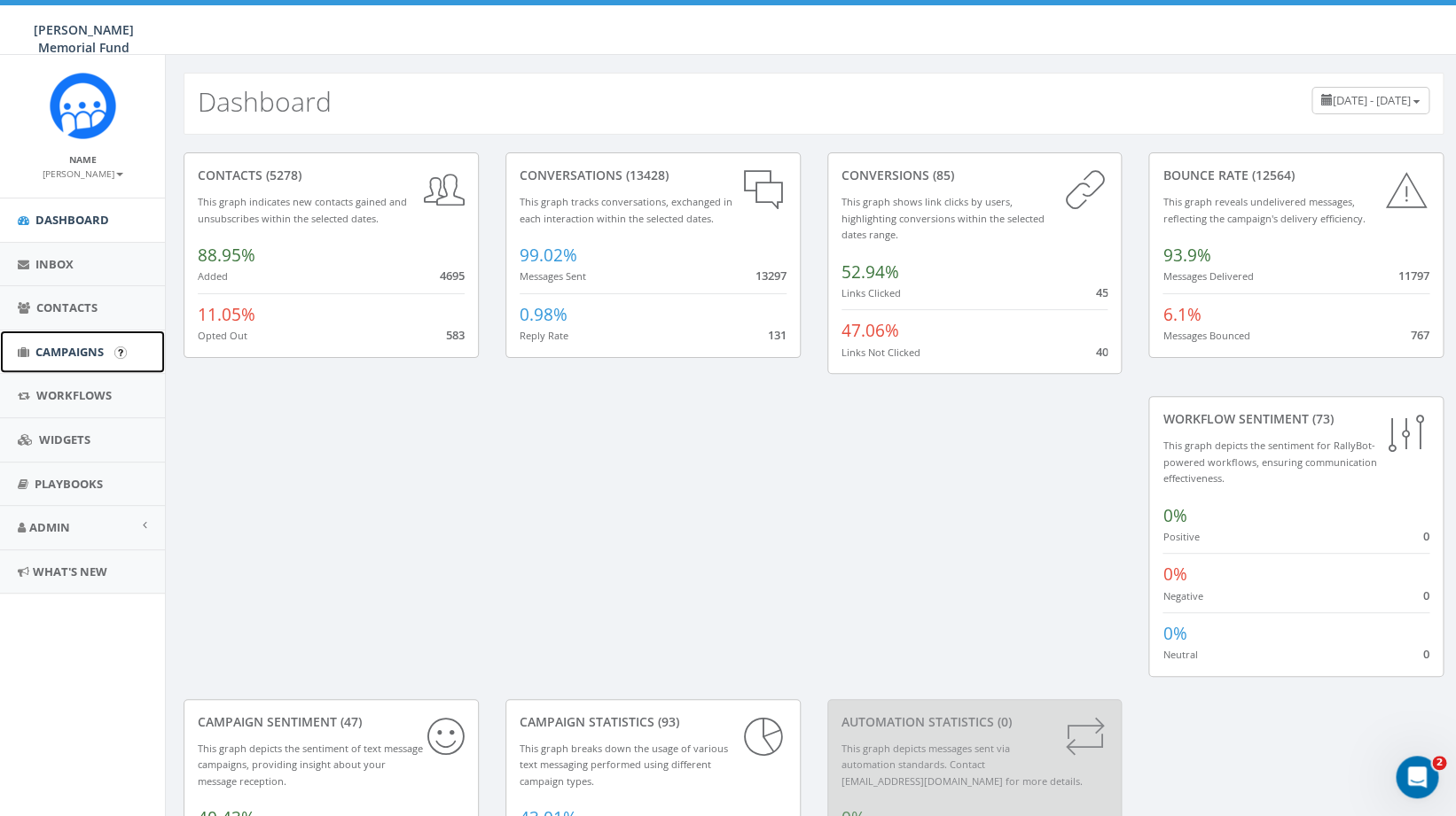
click at [69, 352] on span "Campaigns" at bounding box center [69, 351] width 68 height 16
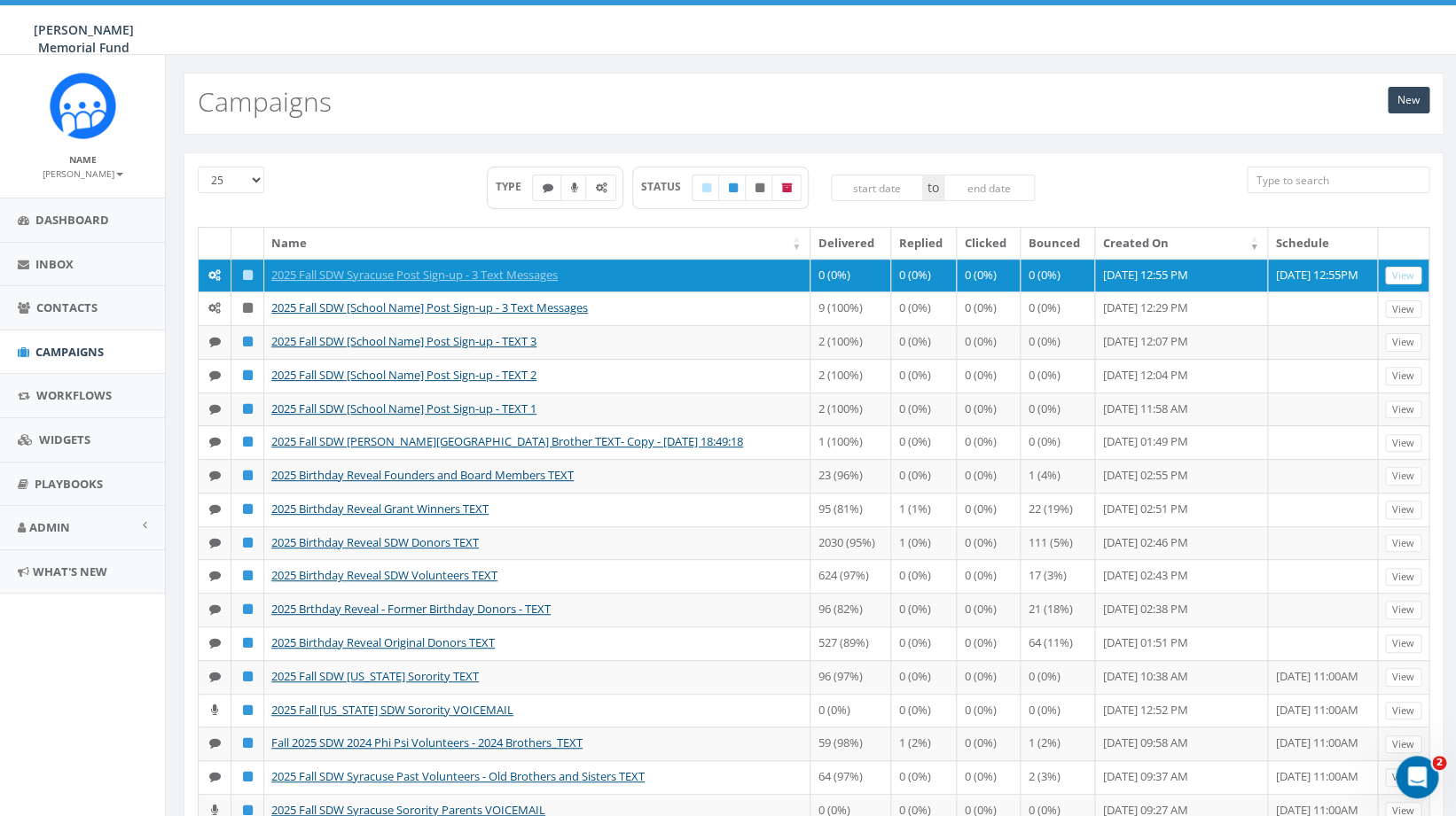
click at [383, 283] on td "2025 Fall SDW Syracuse Post Sign-up - 3 Text Messages" at bounding box center [538, 276] width 546 height 34
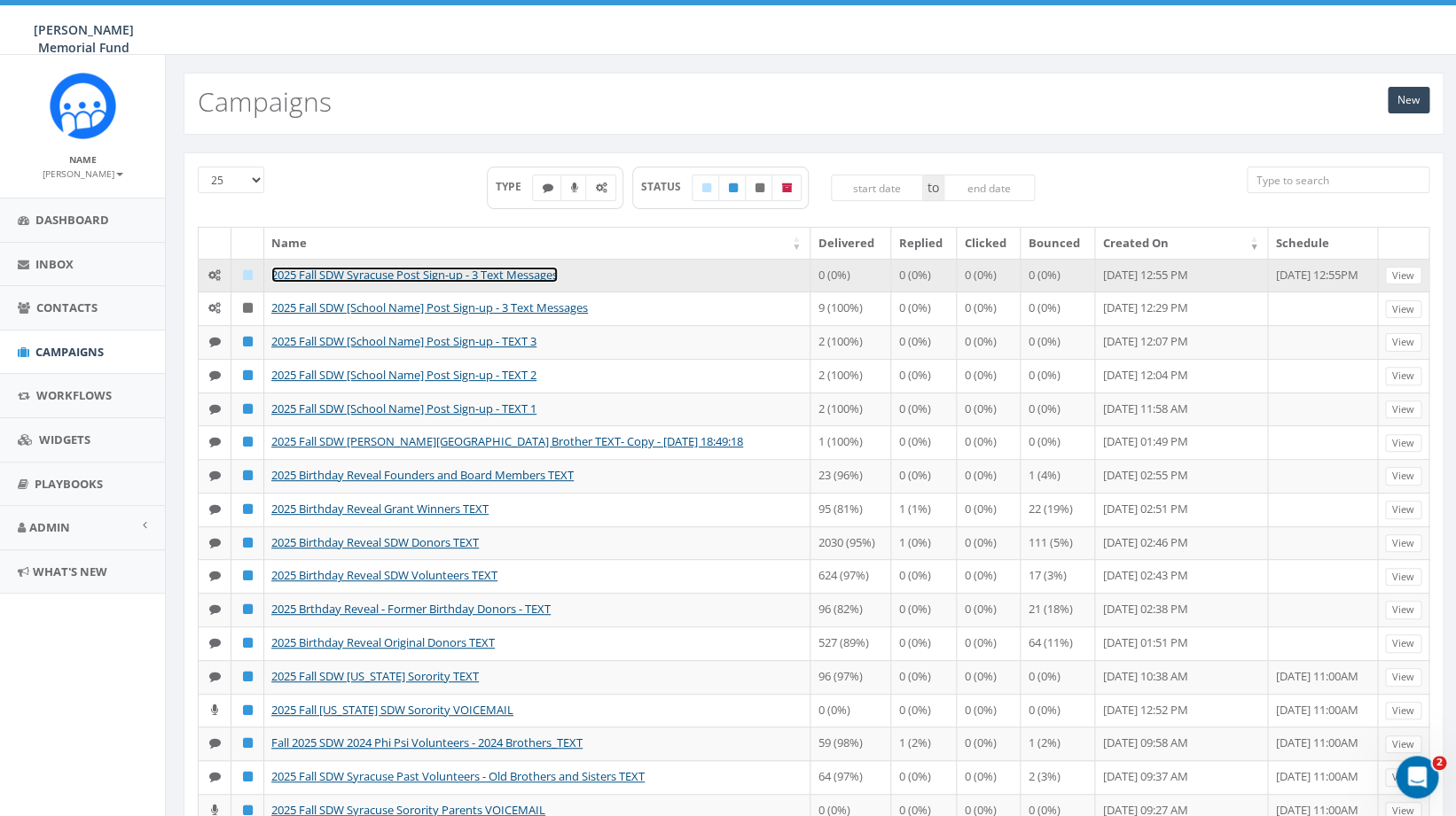
click at [388, 271] on link "2025 Fall SDW Syracuse Post Sign-up - 3 Text Messages" at bounding box center [414, 274] width 286 height 16
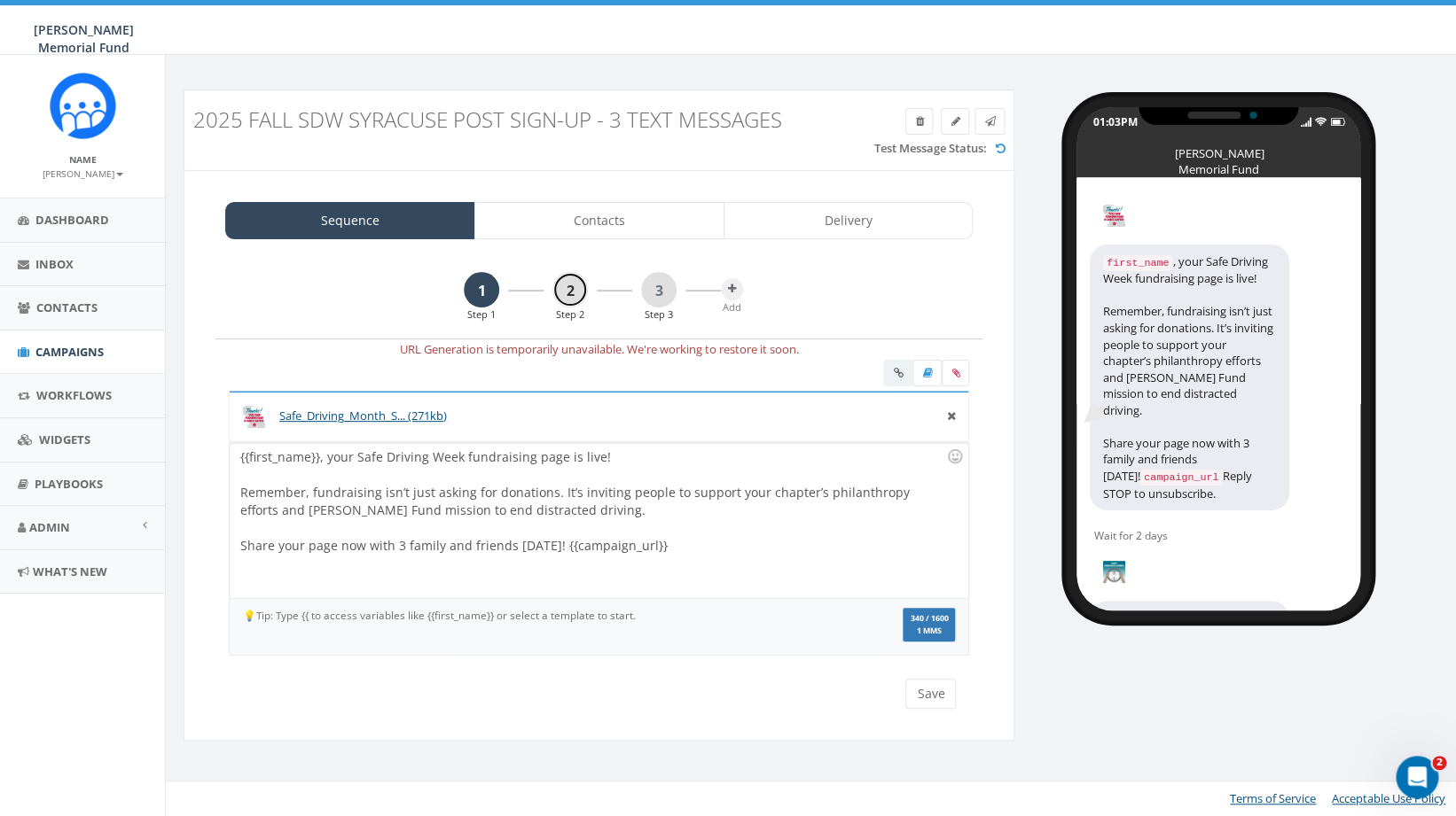
click at [573, 297] on link "2" at bounding box center [570, 290] width 36 height 36
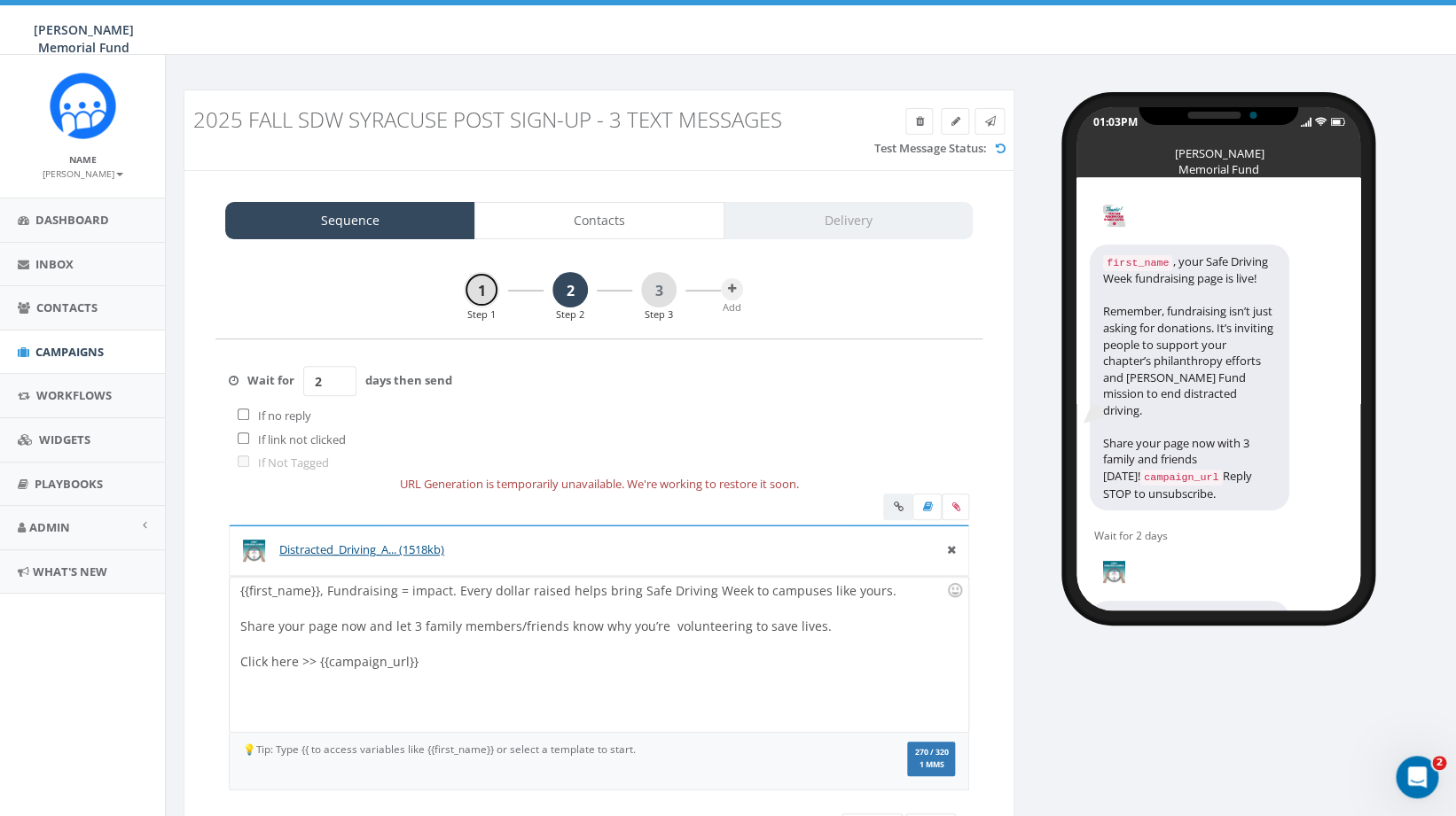
click at [483, 288] on link "1" at bounding box center [482, 290] width 36 height 36
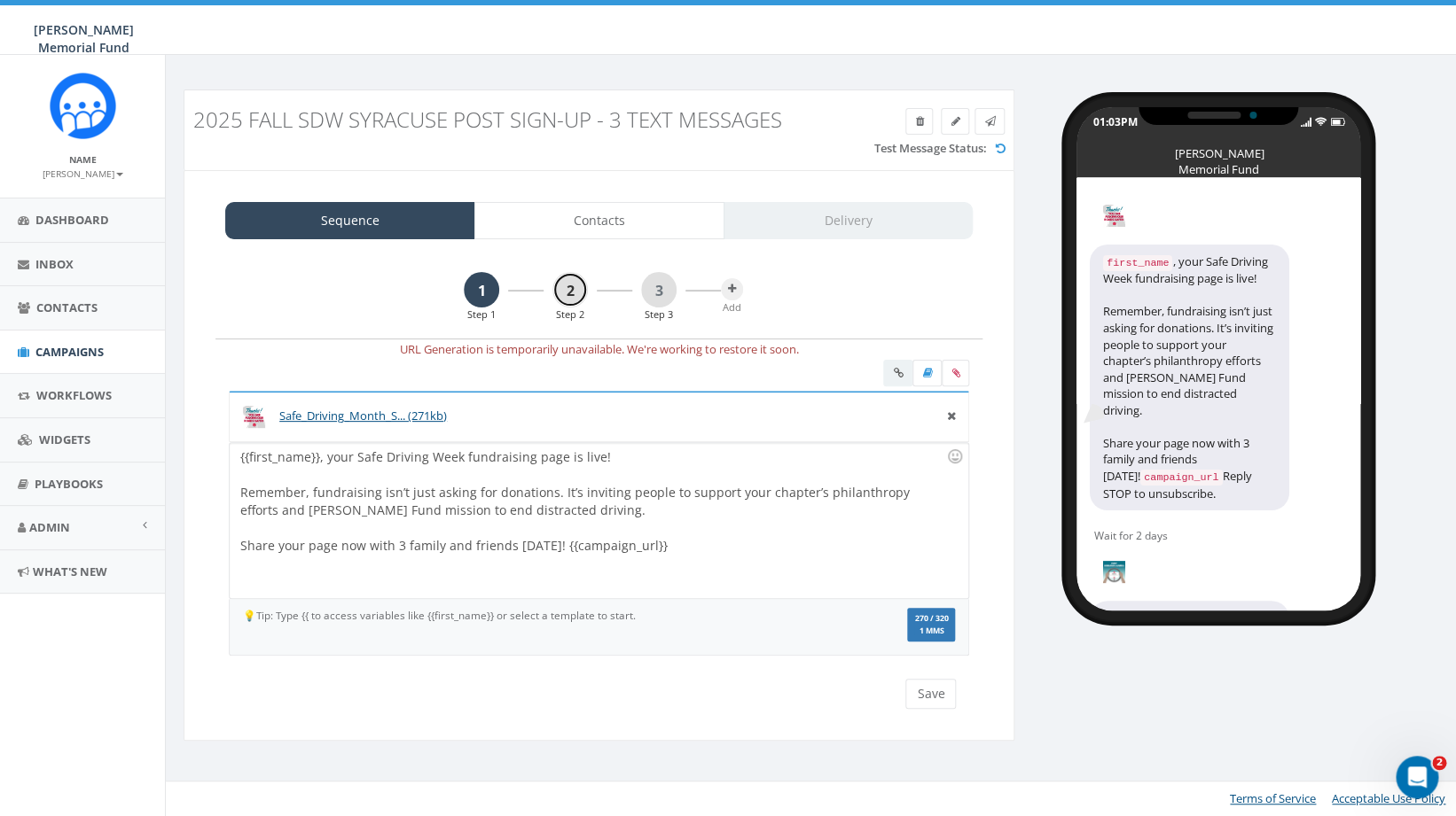
click at [567, 294] on link "2" at bounding box center [570, 290] width 36 height 36
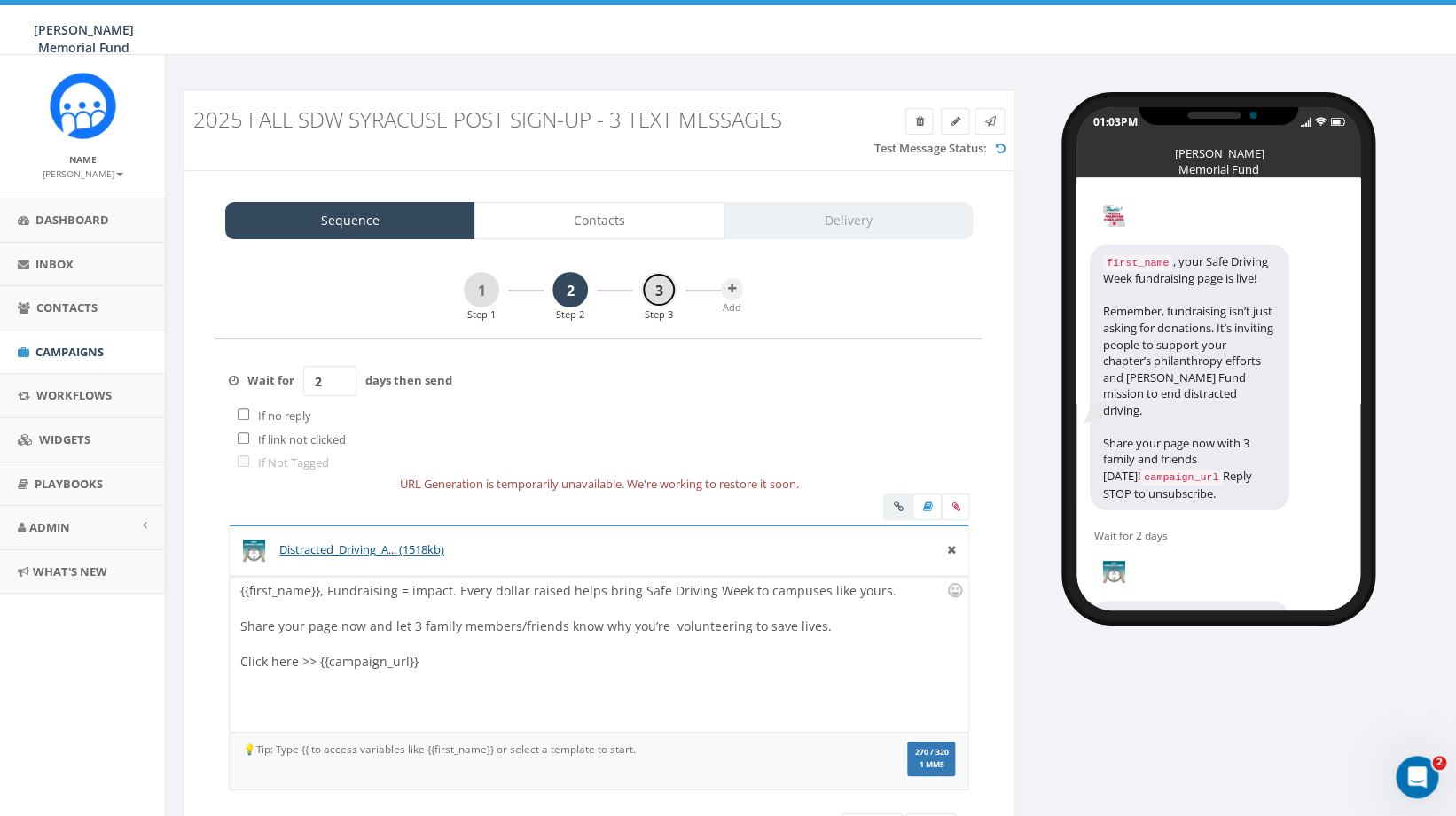
click at [666, 291] on link "3" at bounding box center [659, 290] width 36 height 36
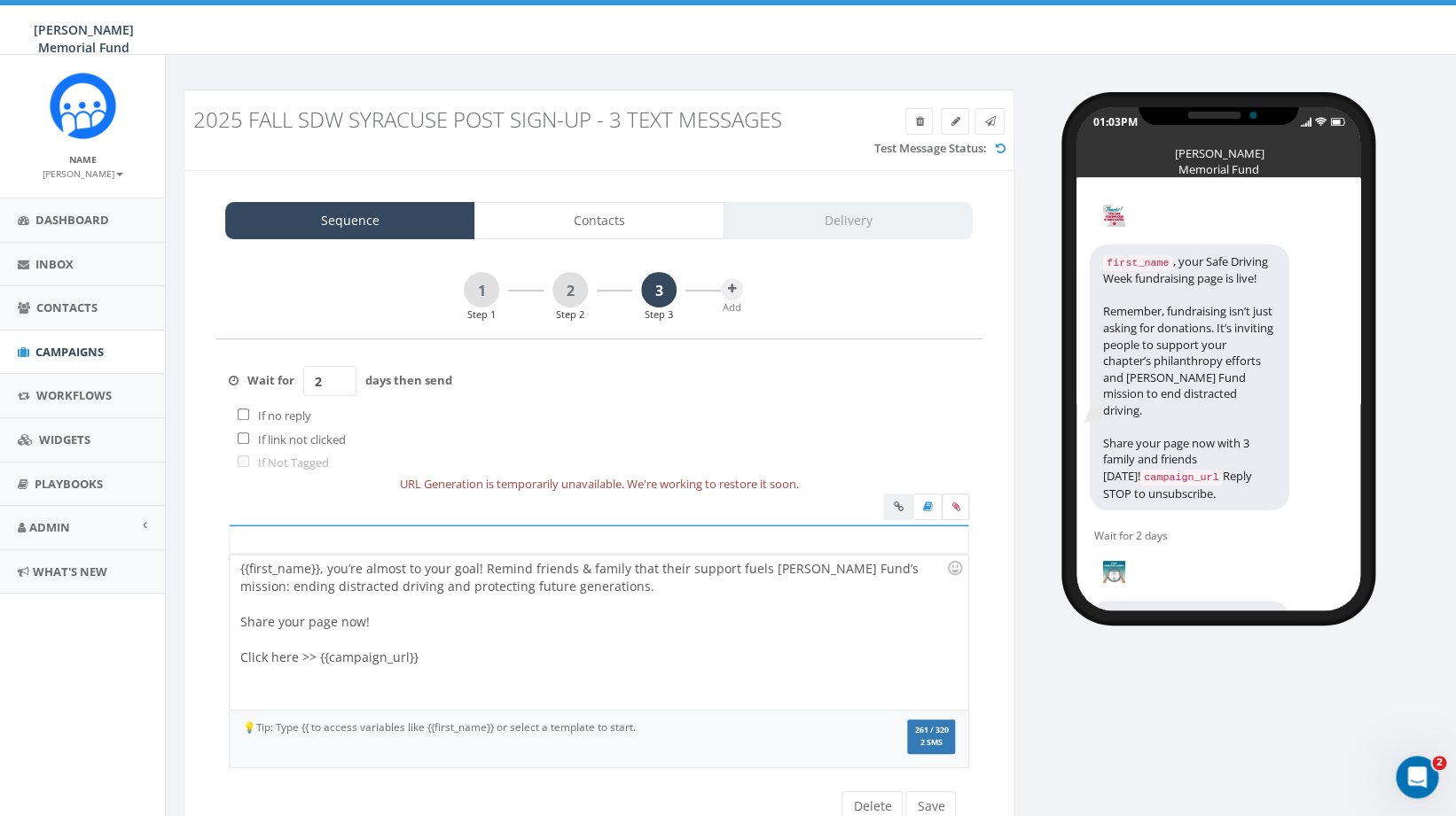
click at [958, 512] on icon at bounding box center [956, 507] width 8 height 10
click at [0, 0] on input "file" at bounding box center [0, 0] width 0 height 0
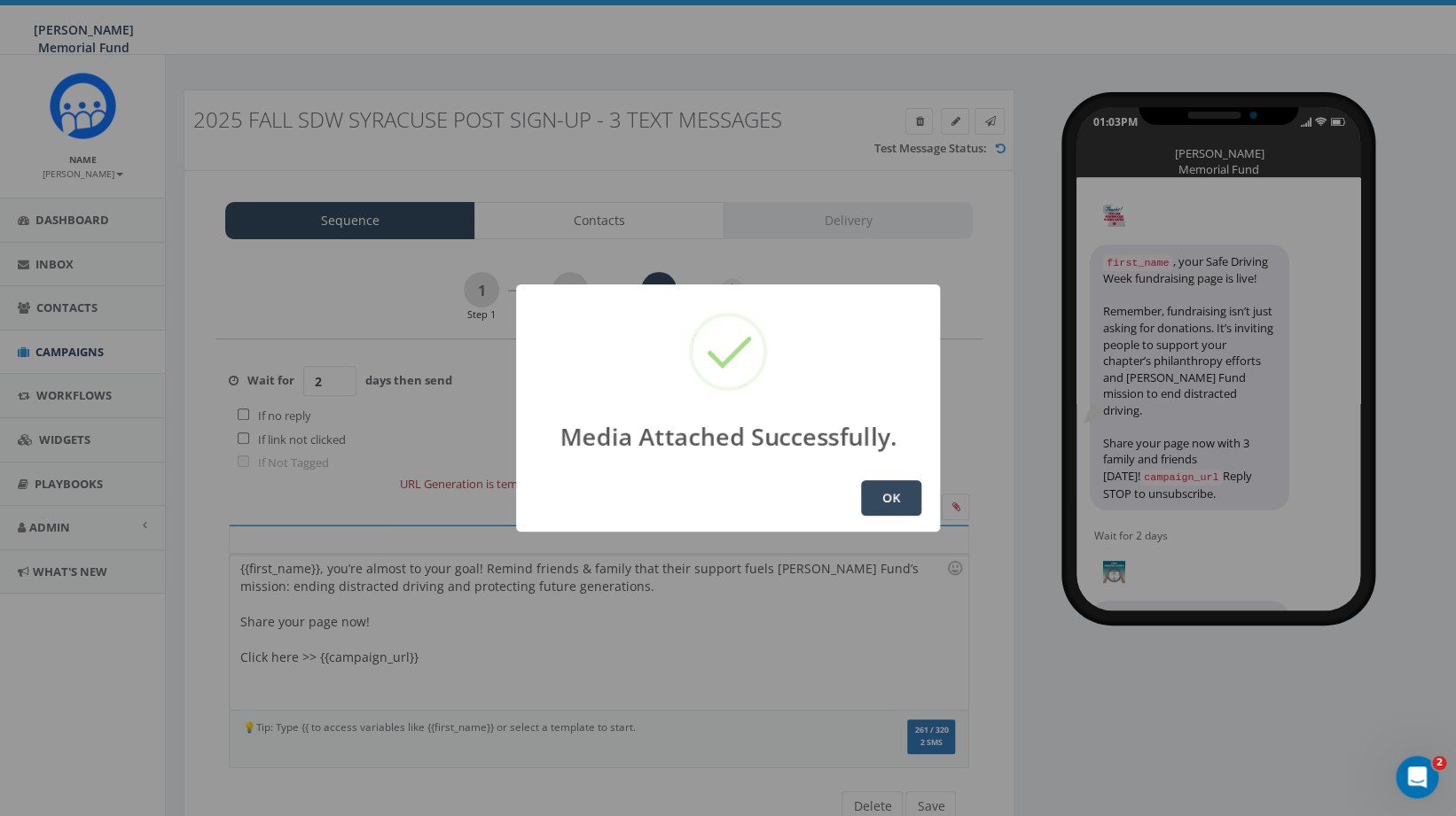
click at [903, 503] on button "OK" at bounding box center [891, 498] width 60 height 36
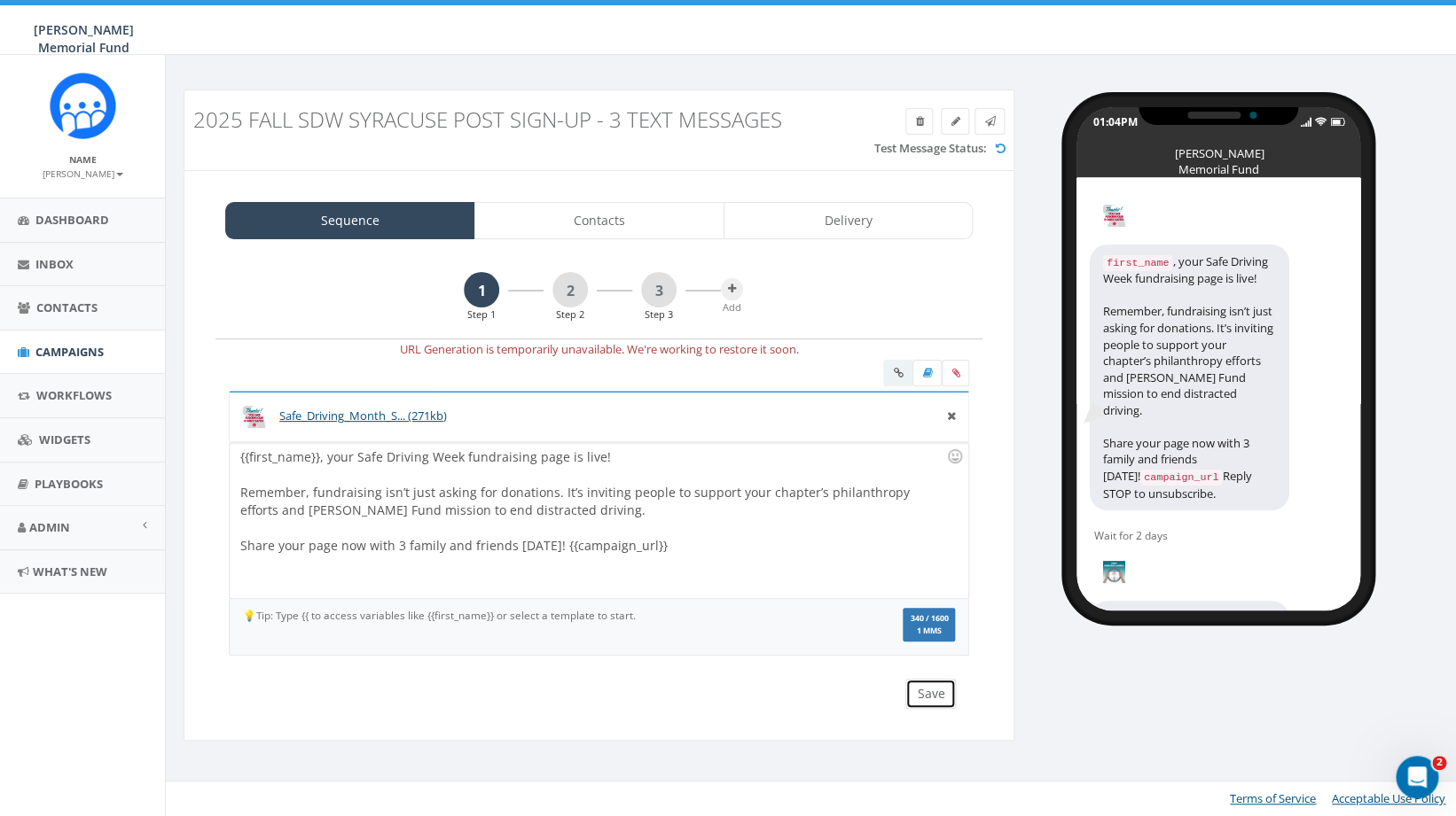
click at [935, 695] on button "Save" at bounding box center [930, 694] width 50 height 30
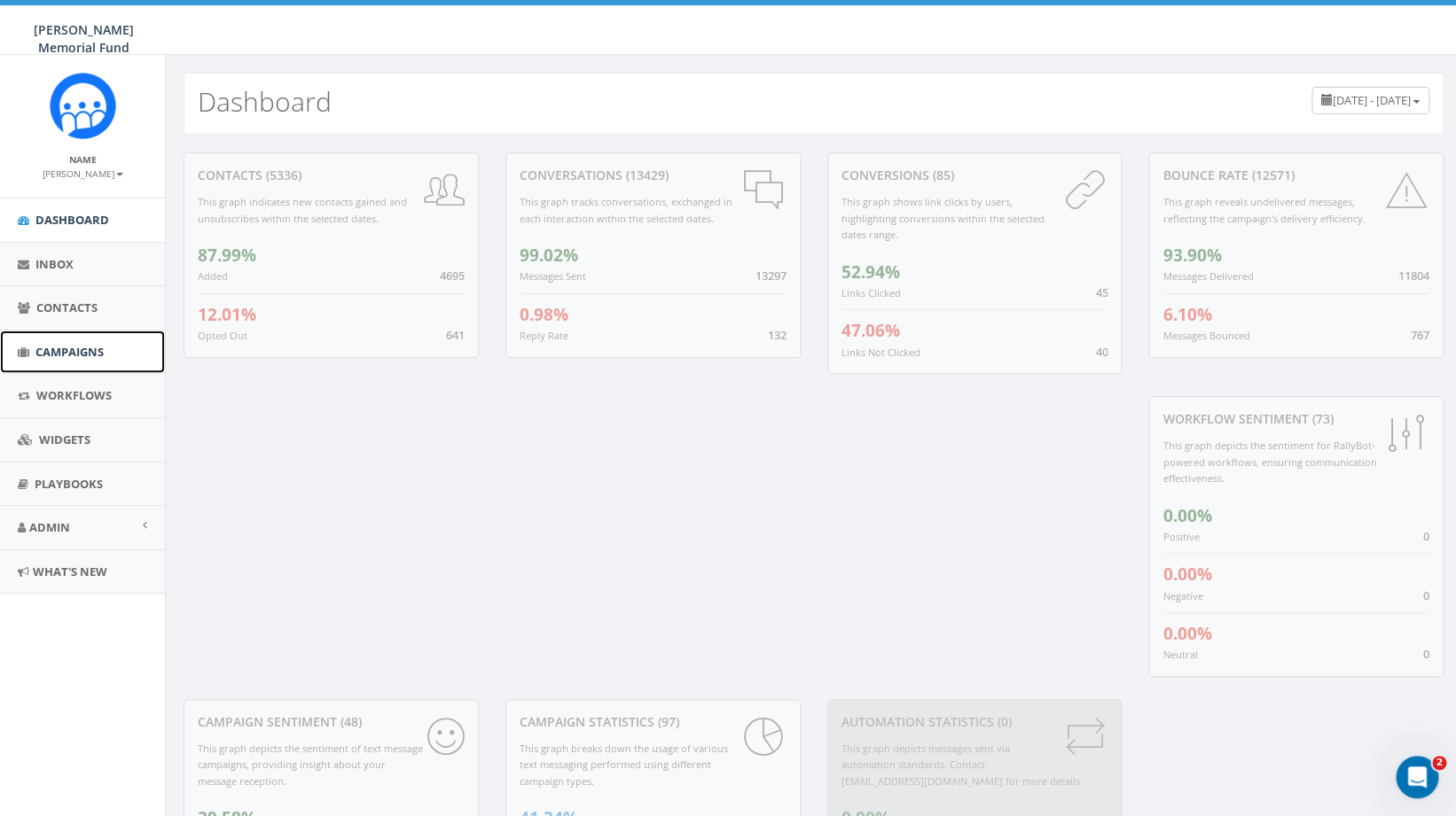
click at [71, 346] on span "Campaigns" at bounding box center [69, 351] width 68 height 16
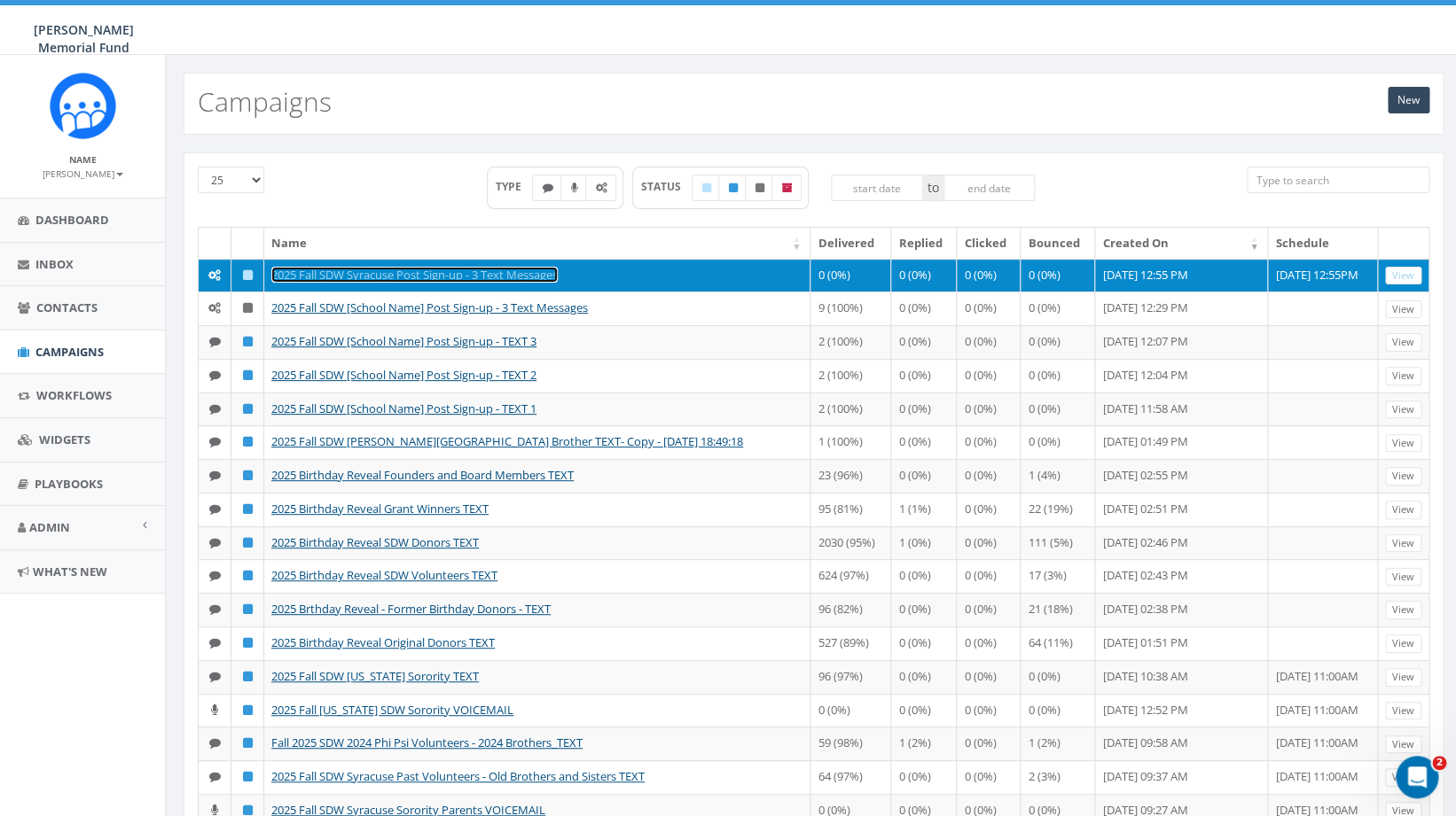
click at [460, 276] on link "2025 Fall SDW Syracuse Post Sign-up - 3 Text Messages" at bounding box center [414, 274] width 286 height 16
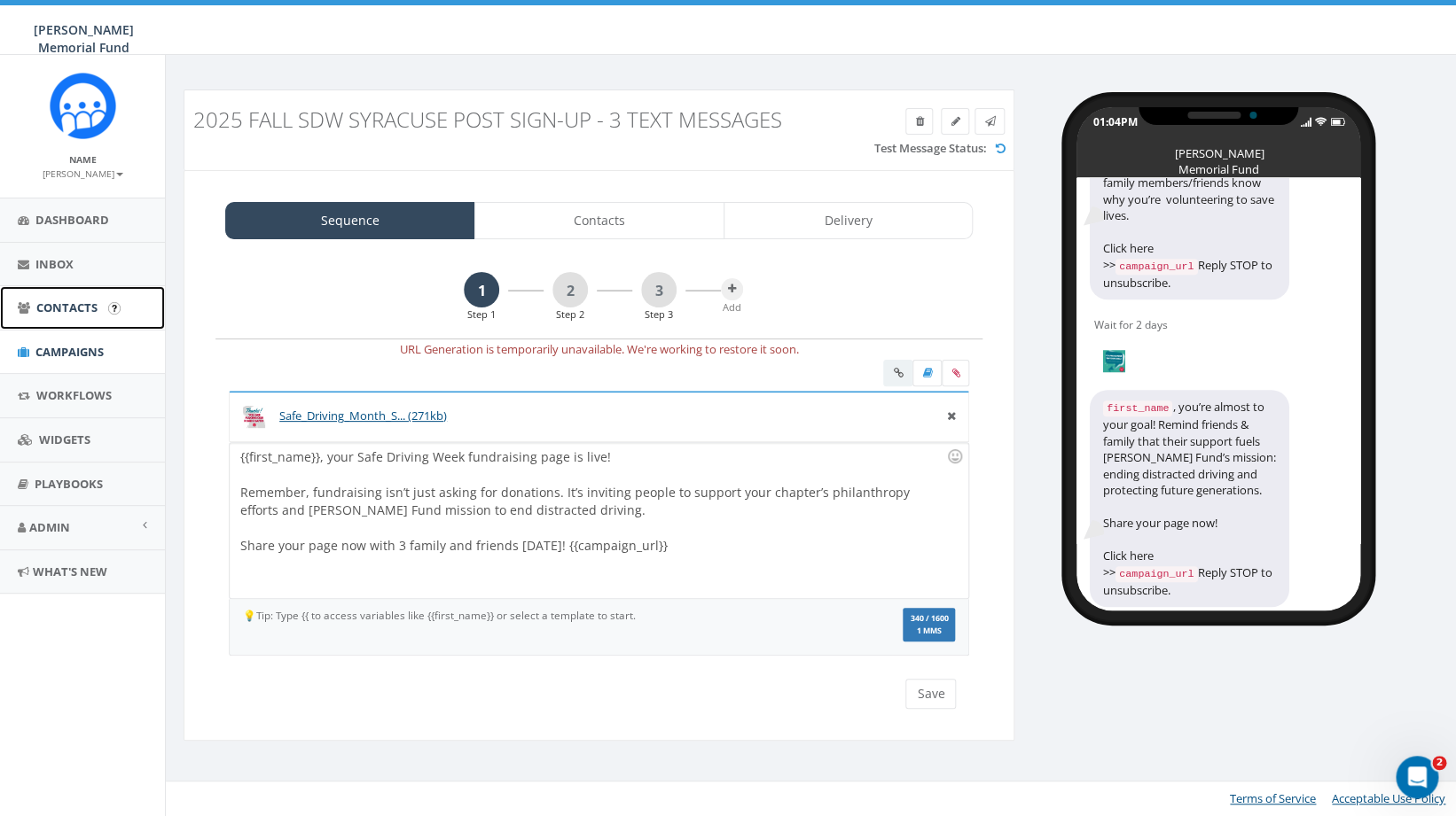
click at [78, 315] on span "Contacts" at bounding box center [66, 308] width 61 height 16
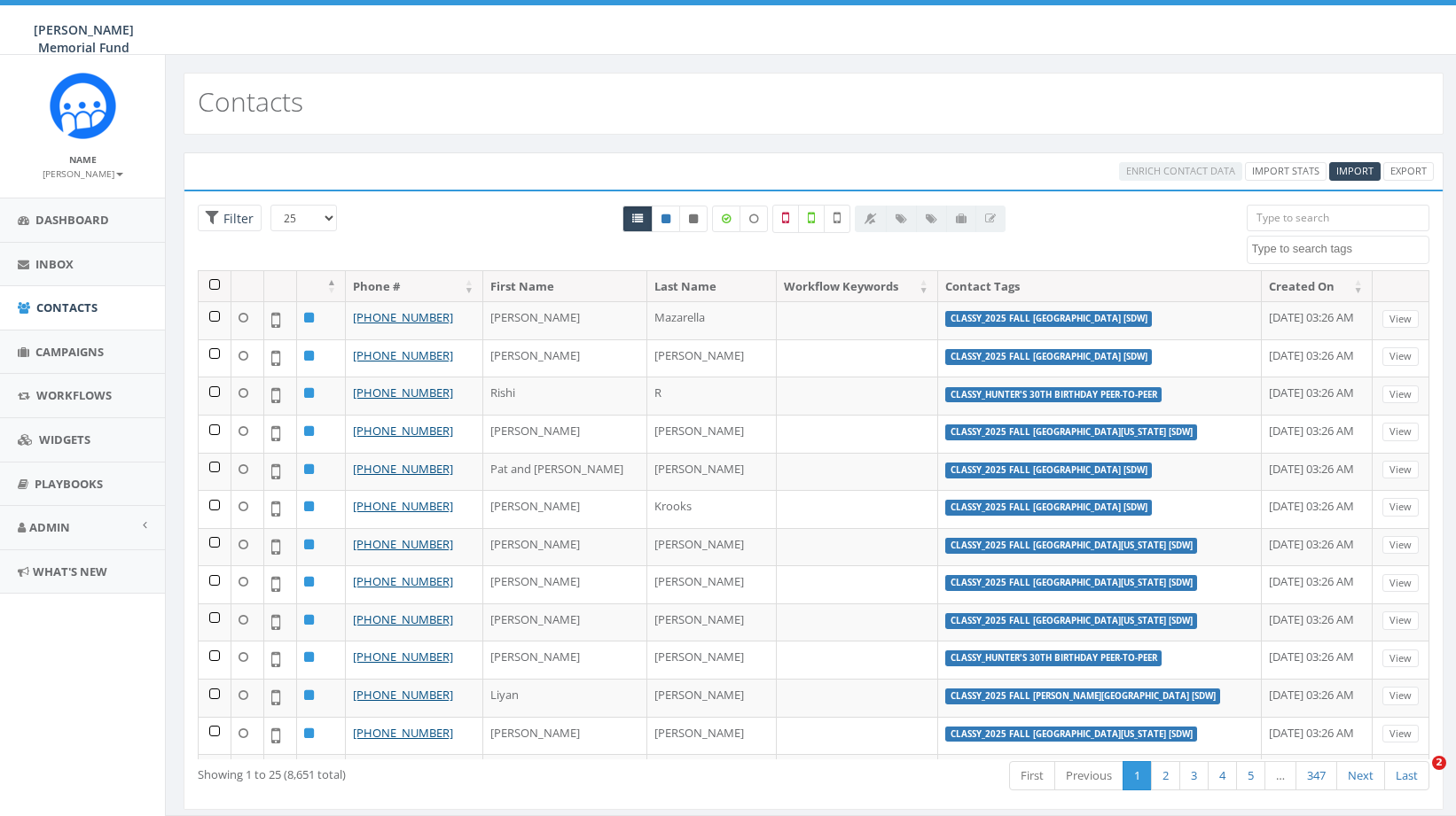
select select
click at [1340, 172] on span "Import" at bounding box center [1355, 170] width 37 height 13
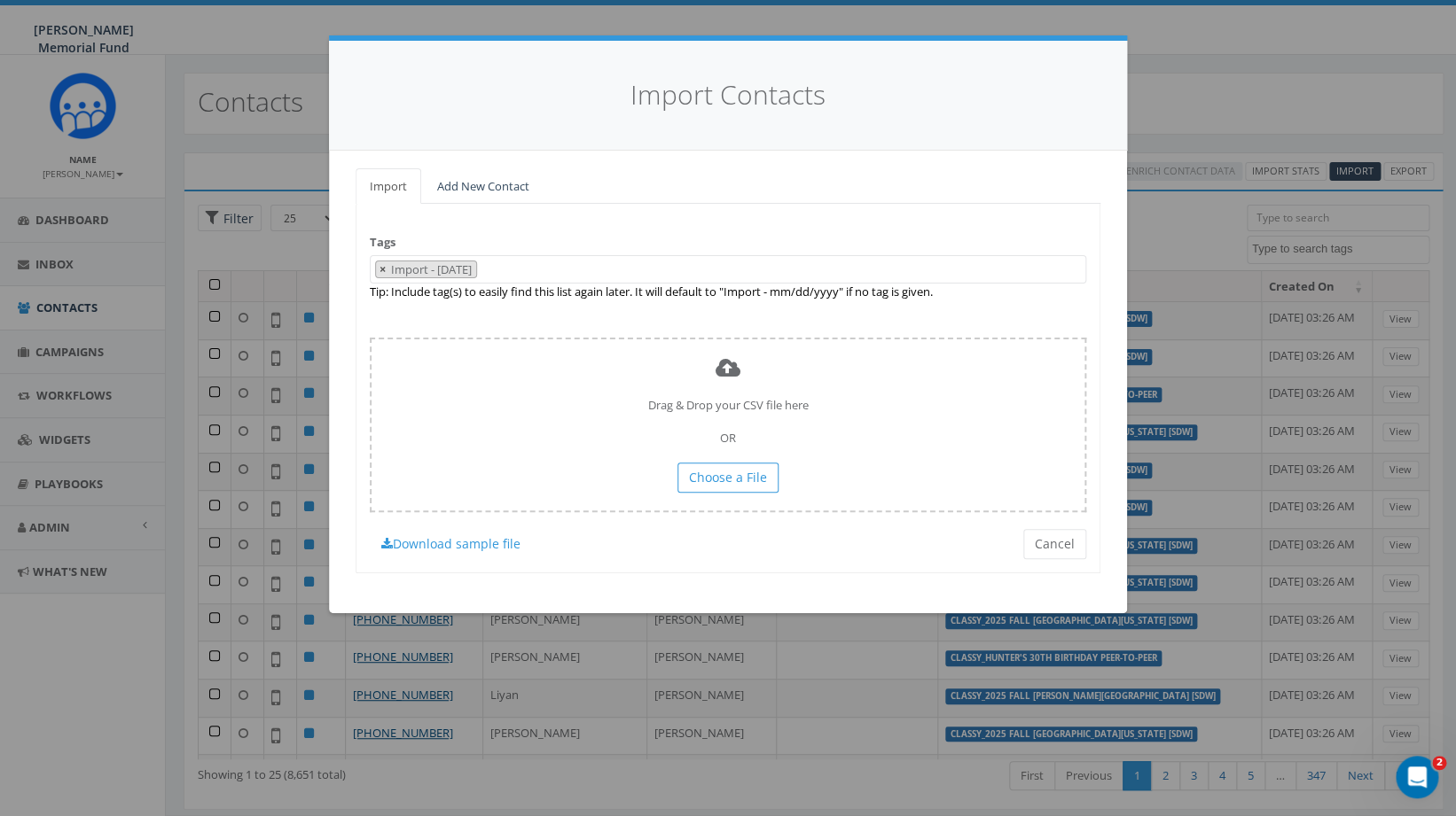
click at [382, 271] on span "×" at bounding box center [382, 269] width 7 height 16
select select
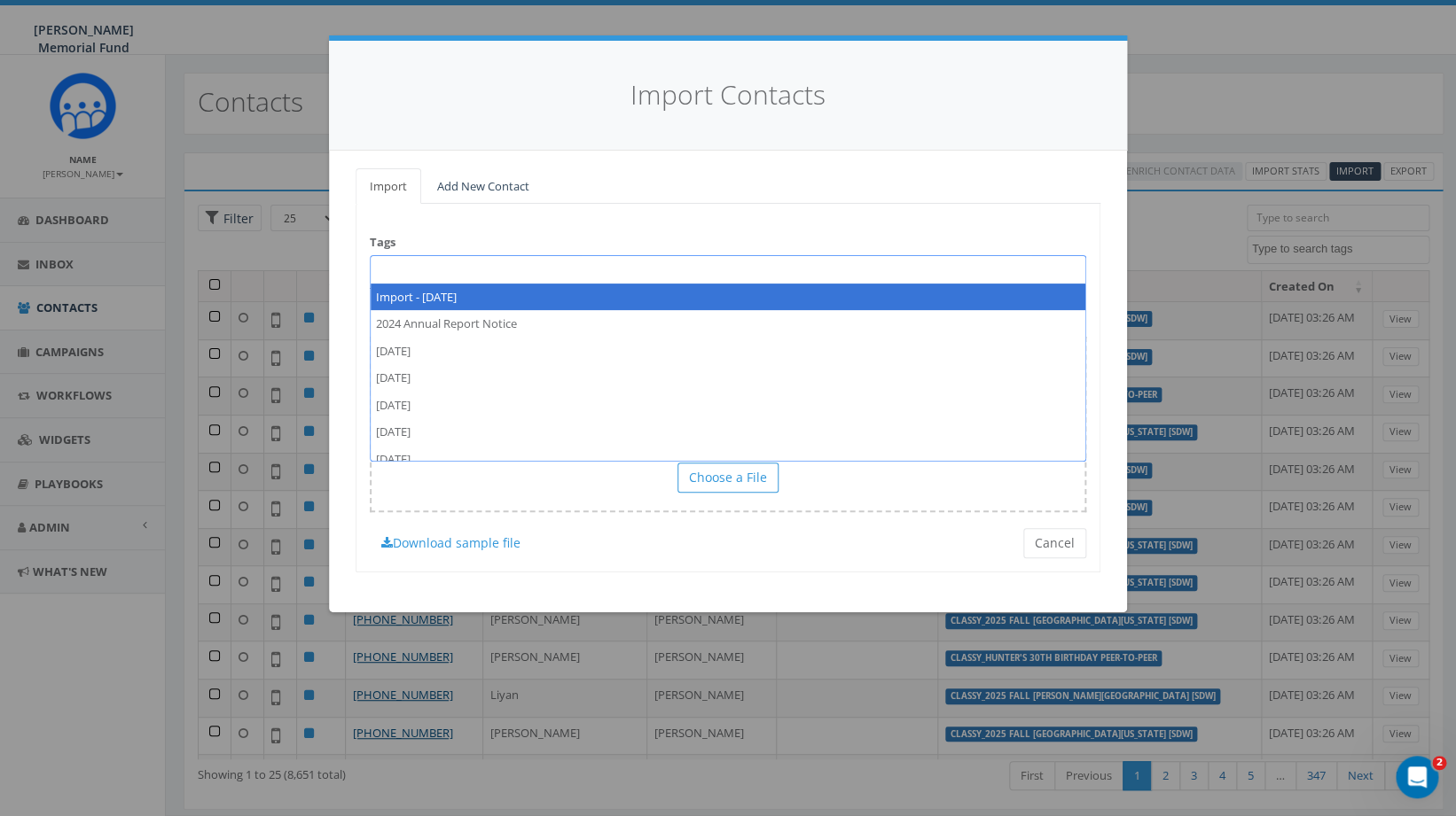
click at [447, 270] on span at bounding box center [728, 269] width 716 height 28
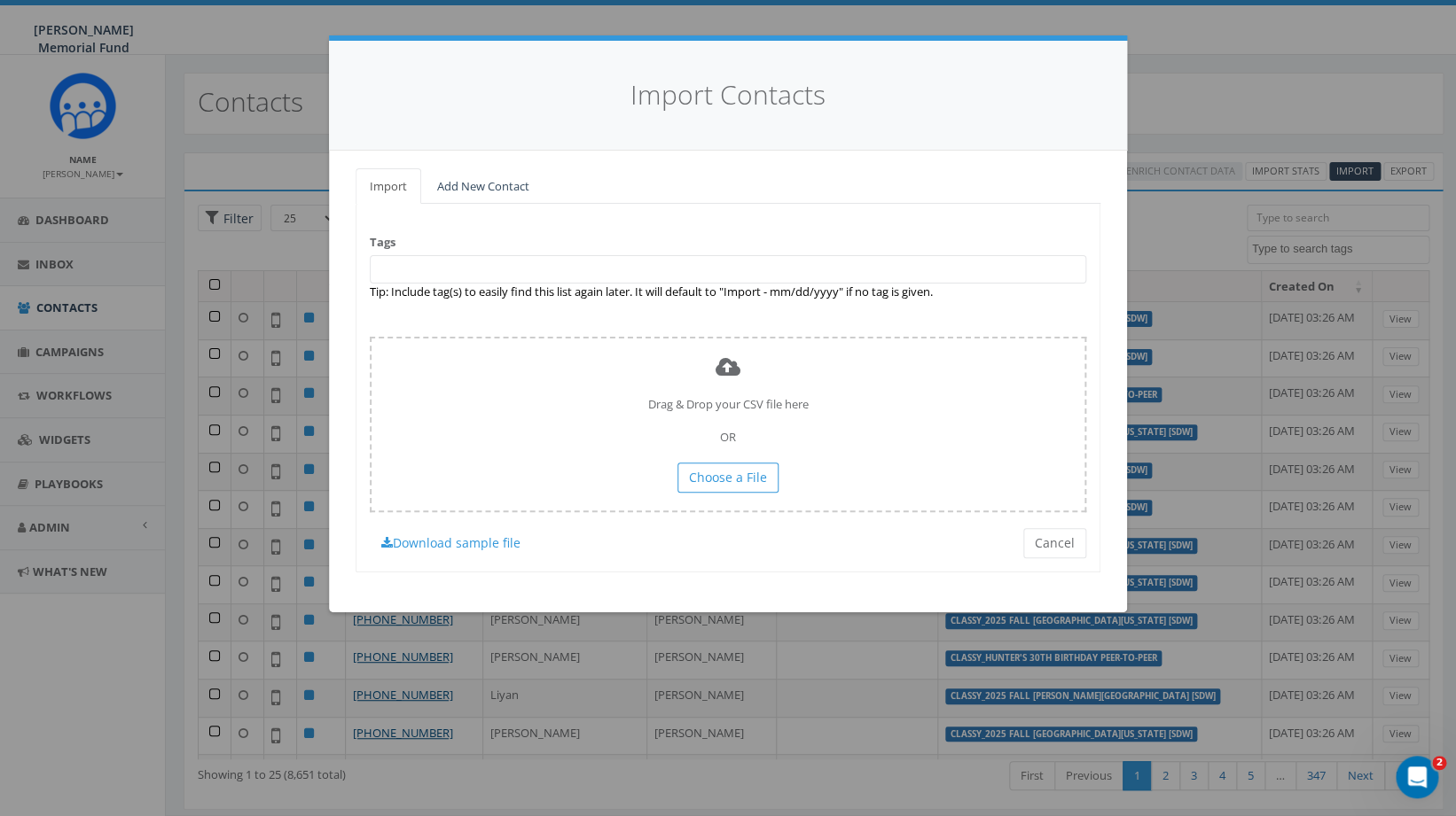
paste textarea "2025 Fall SDW Syracuse Indiv Fundraising Pages"
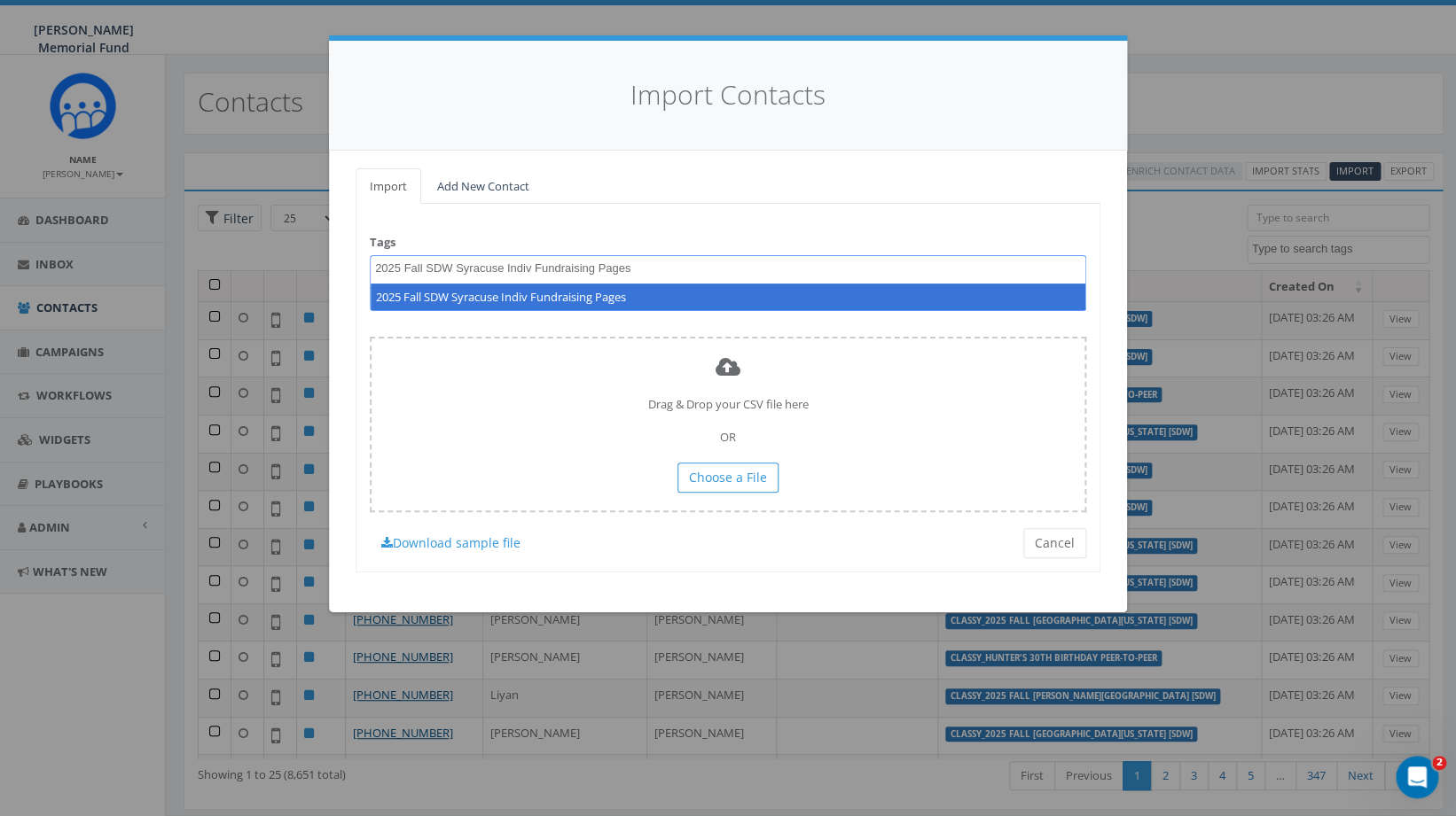
type textarea "2025 Fall SDW Syracuse Indiv Fundraising Pages"
select select "2025 Fall SDW Syracuse Indiv Fundraising Pages"
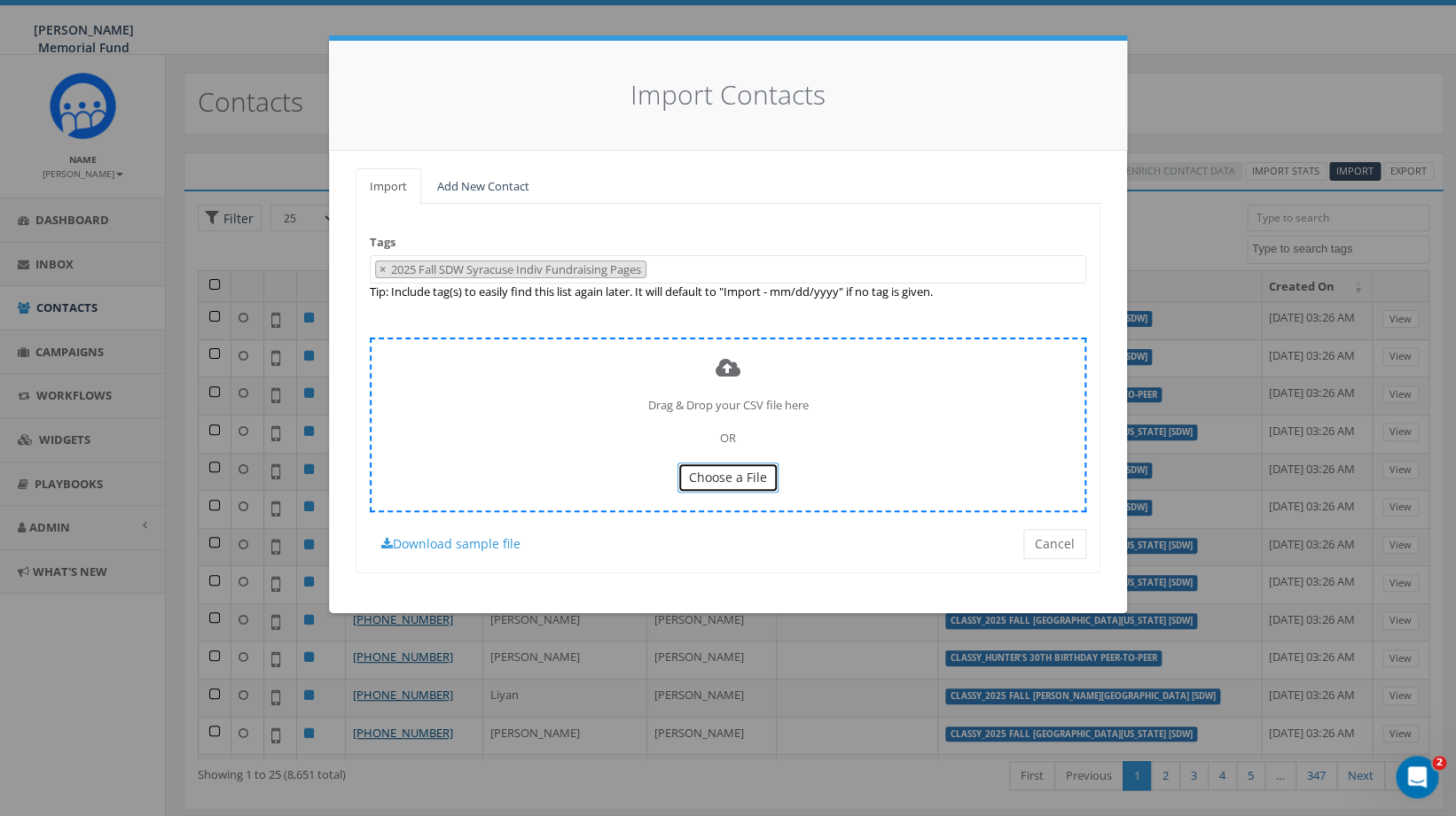
click at [749, 468] on button "Choose a File" at bounding box center [728, 478] width 101 height 30
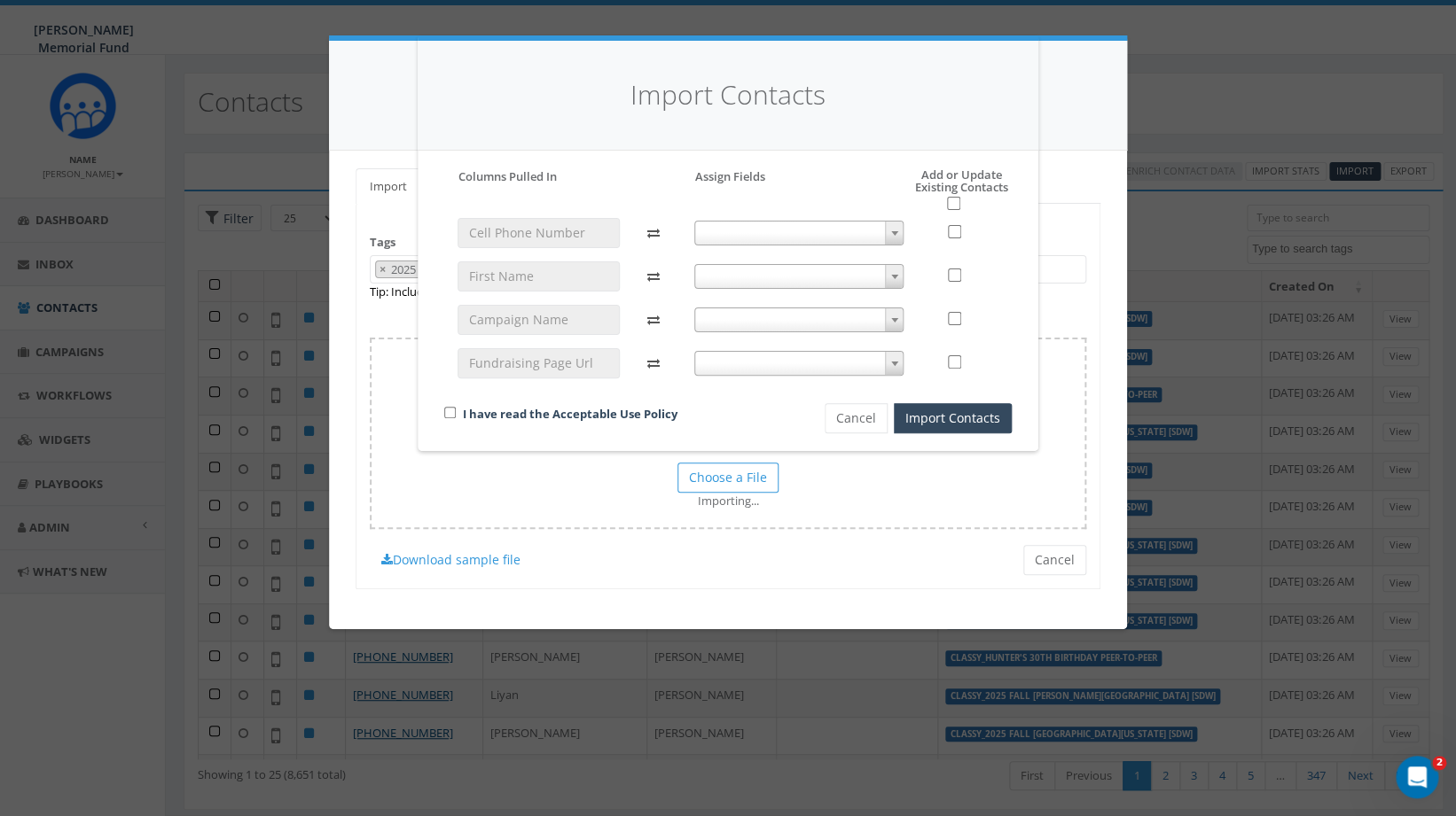
click at [798, 231] on span at bounding box center [800, 233] width 210 height 25
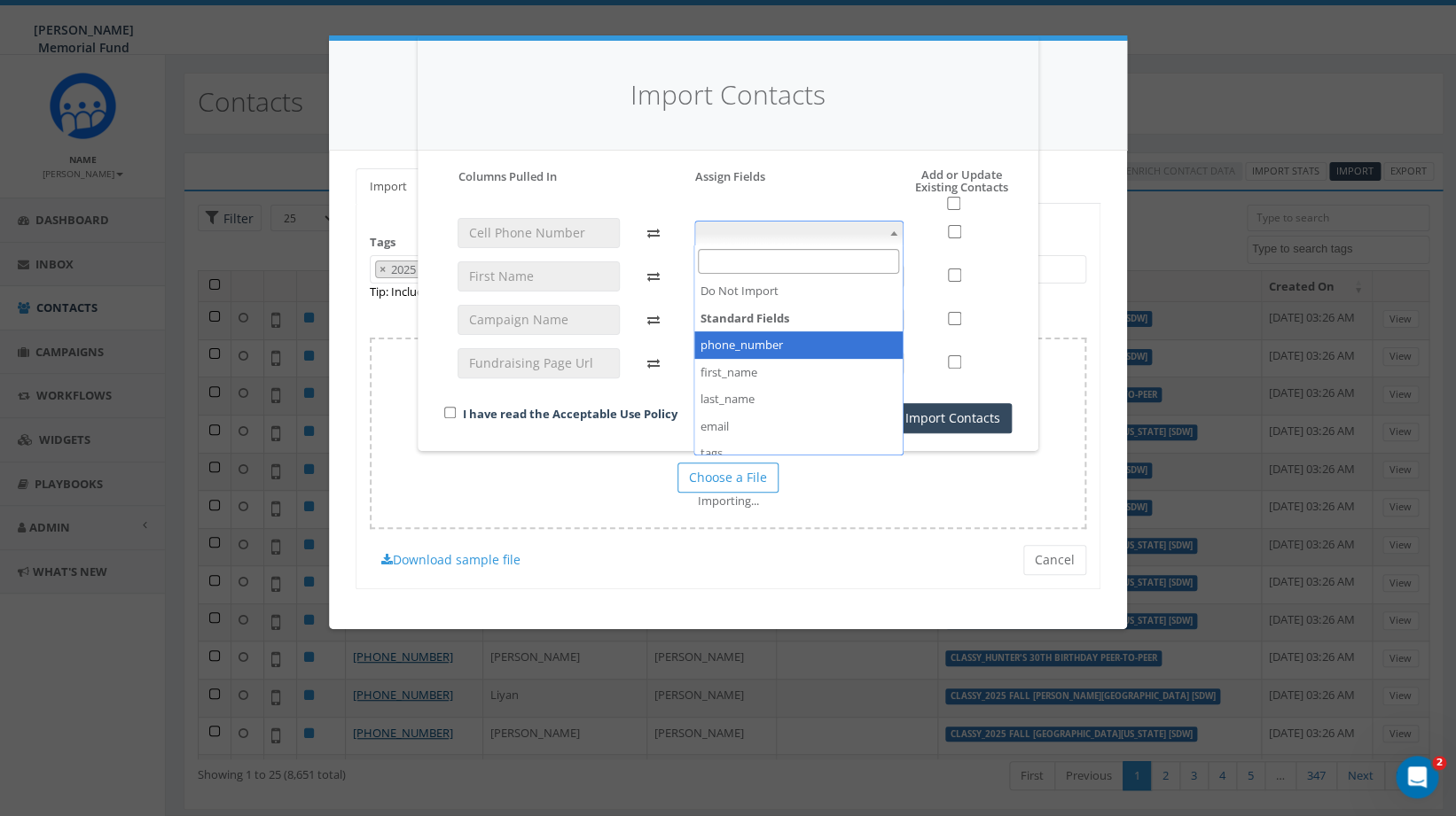
select select "phone_number"
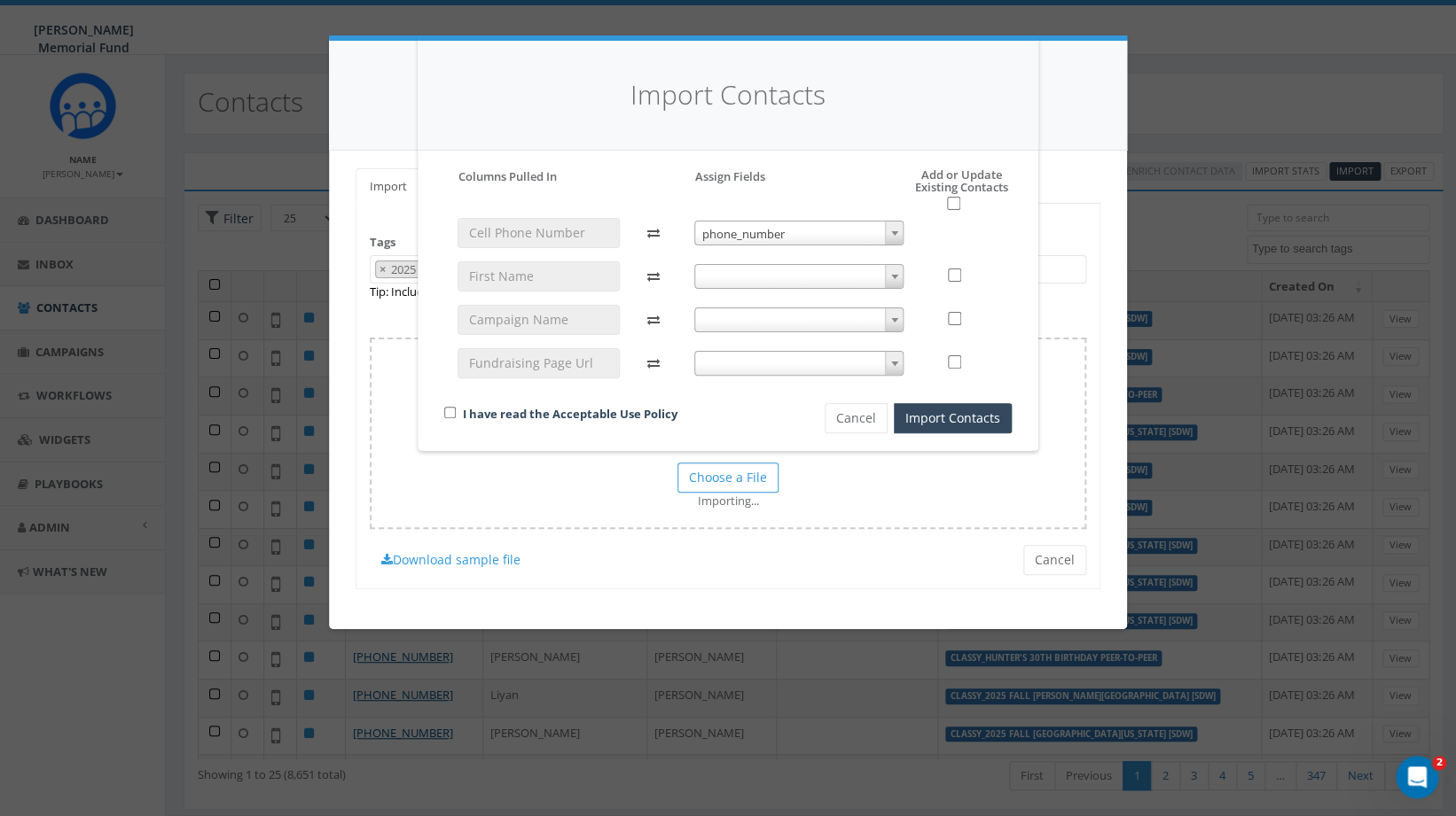
click at [792, 276] on span at bounding box center [800, 277] width 210 height 25
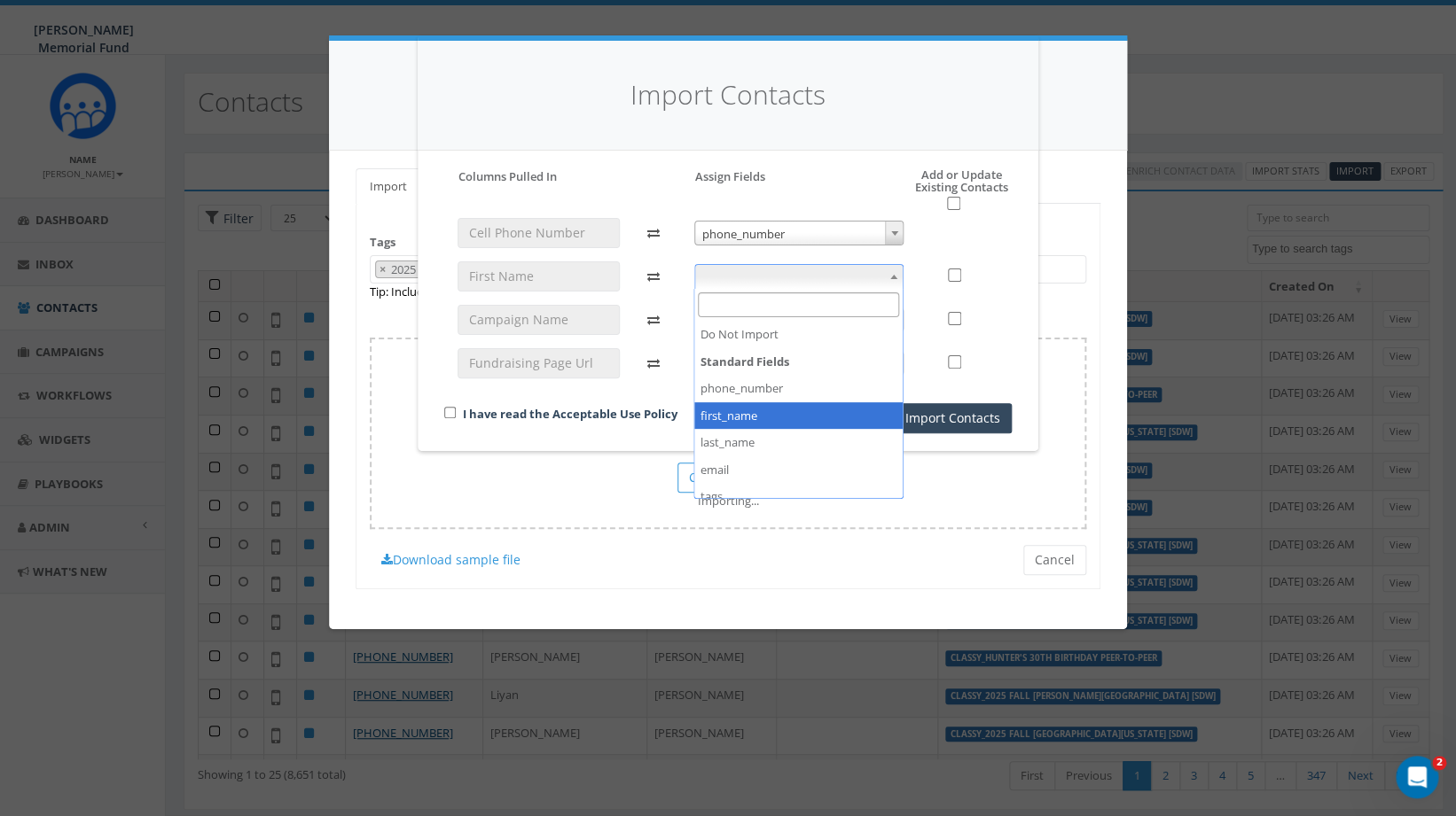
select select "first_name"
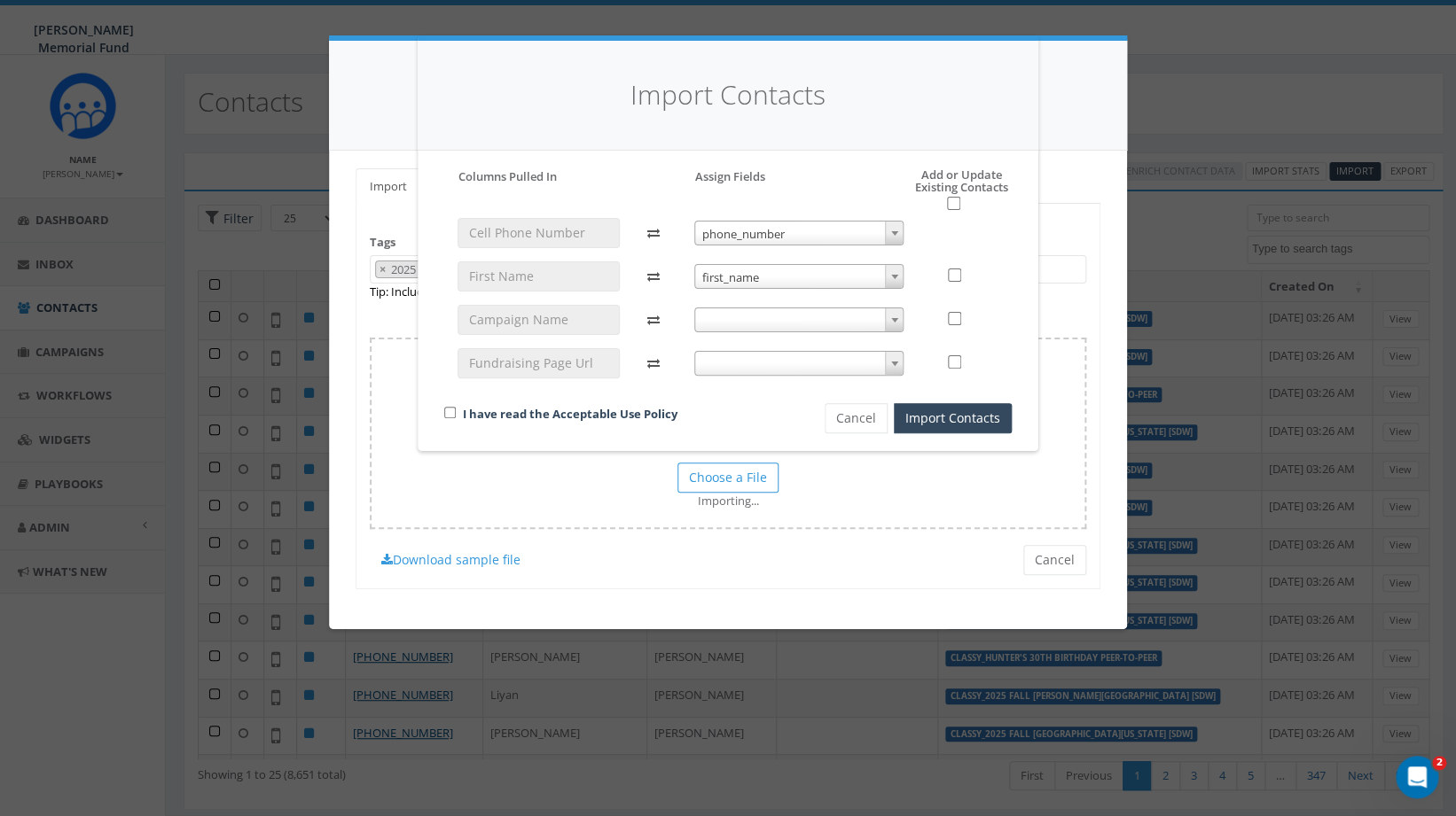
click at [764, 317] on span at bounding box center [800, 320] width 210 height 25
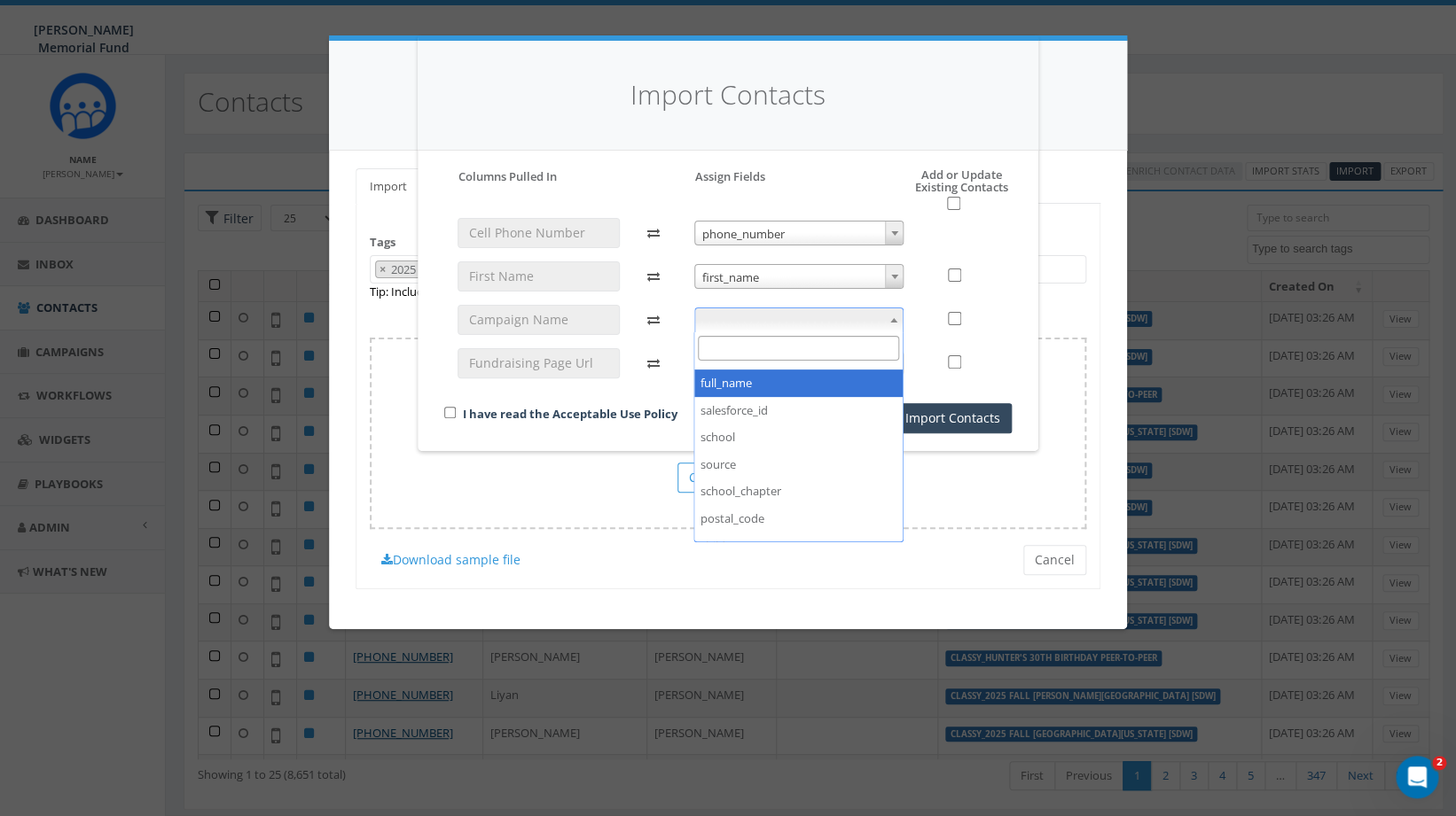
scroll to position [248, 0]
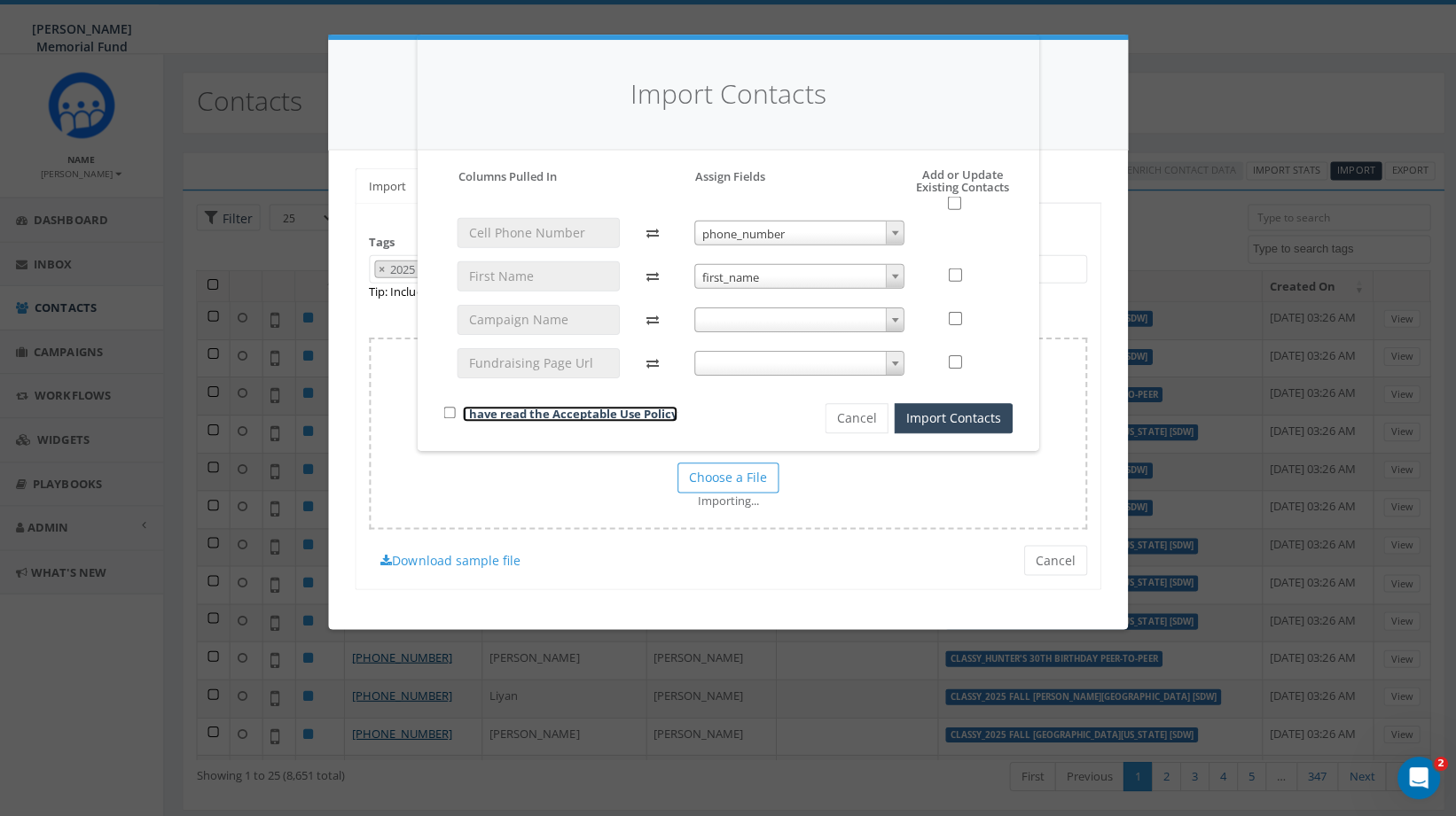
click at [629, 421] on link "I have read the Acceptable Use Policy" at bounding box center [570, 413] width 215 height 16
click at [835, 357] on span at bounding box center [800, 364] width 210 height 25
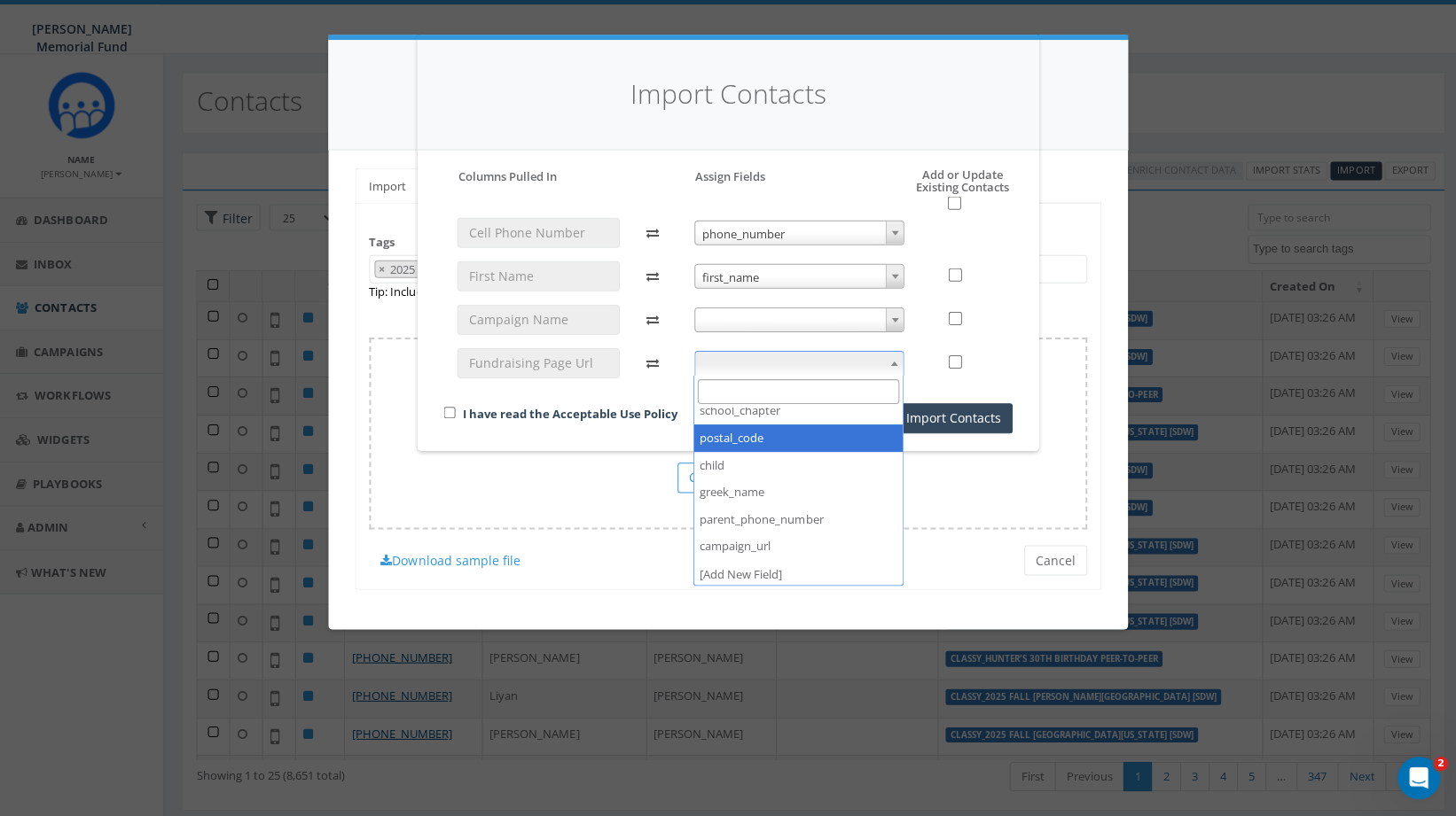
scroll to position [365, 0]
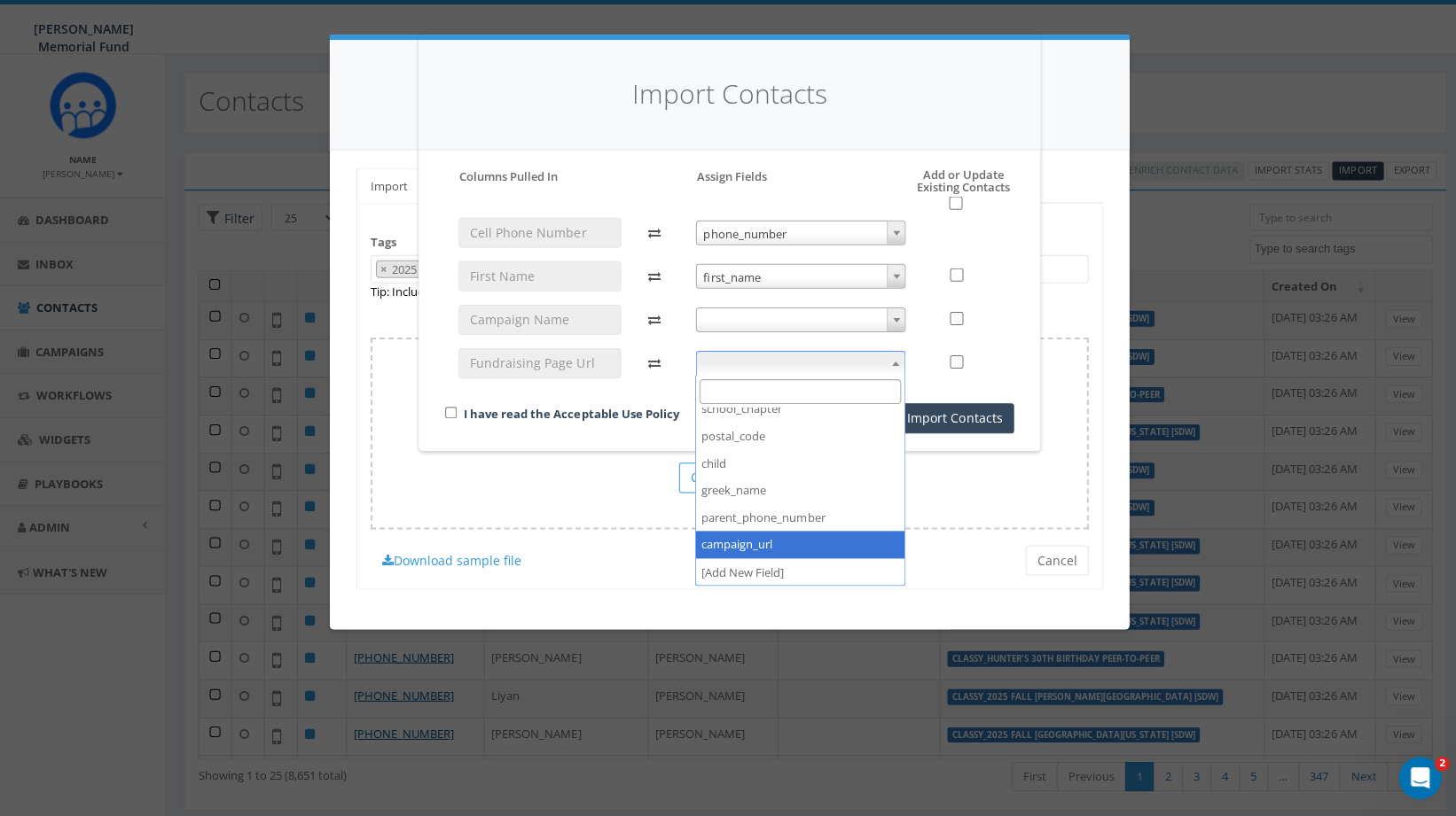
select select "campaign_url"
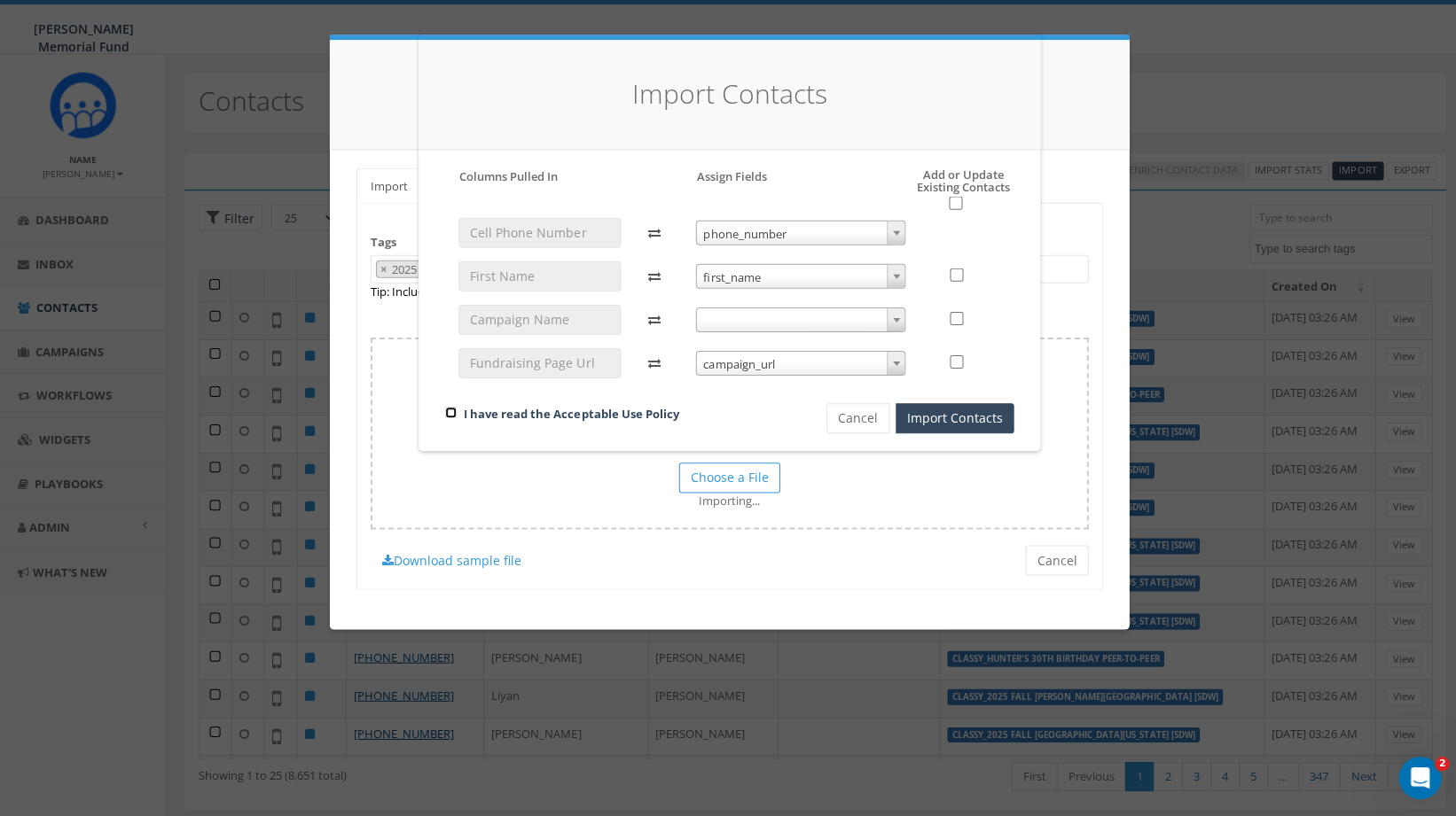
click at [451, 411] on input "checkbox" at bounding box center [450, 412] width 11 height 11
checkbox input "true"
click at [956, 211] on div "Please accept policy to proceed Please map phone number field to proceed Column…" at bounding box center [728, 301] width 568 height 265
click at [952, 202] on input "checkbox" at bounding box center [954, 204] width 13 height 13
checkbox input "true"
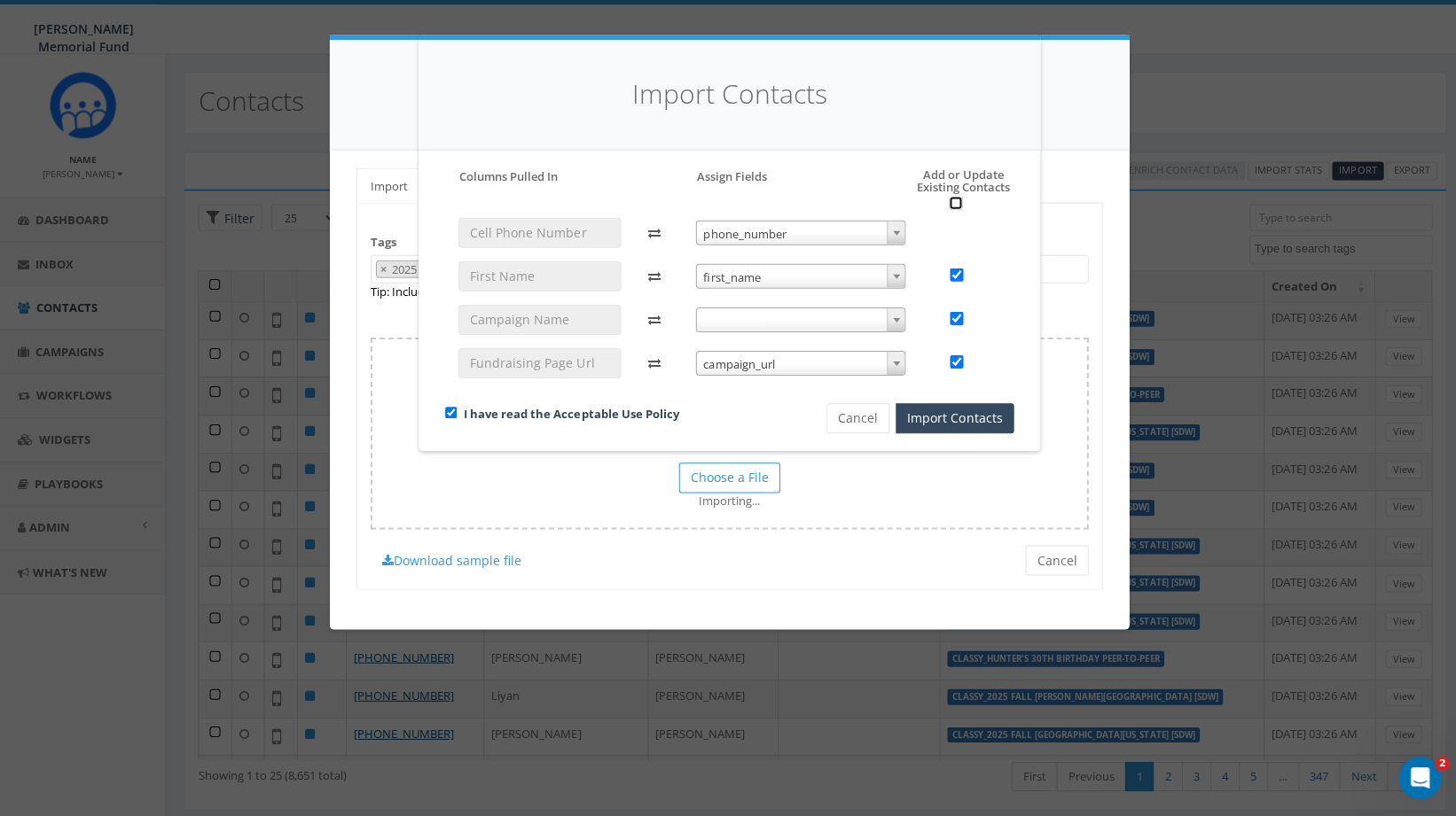
checkbox input "true"
click at [967, 415] on button "Import Contacts" at bounding box center [953, 419] width 118 height 30
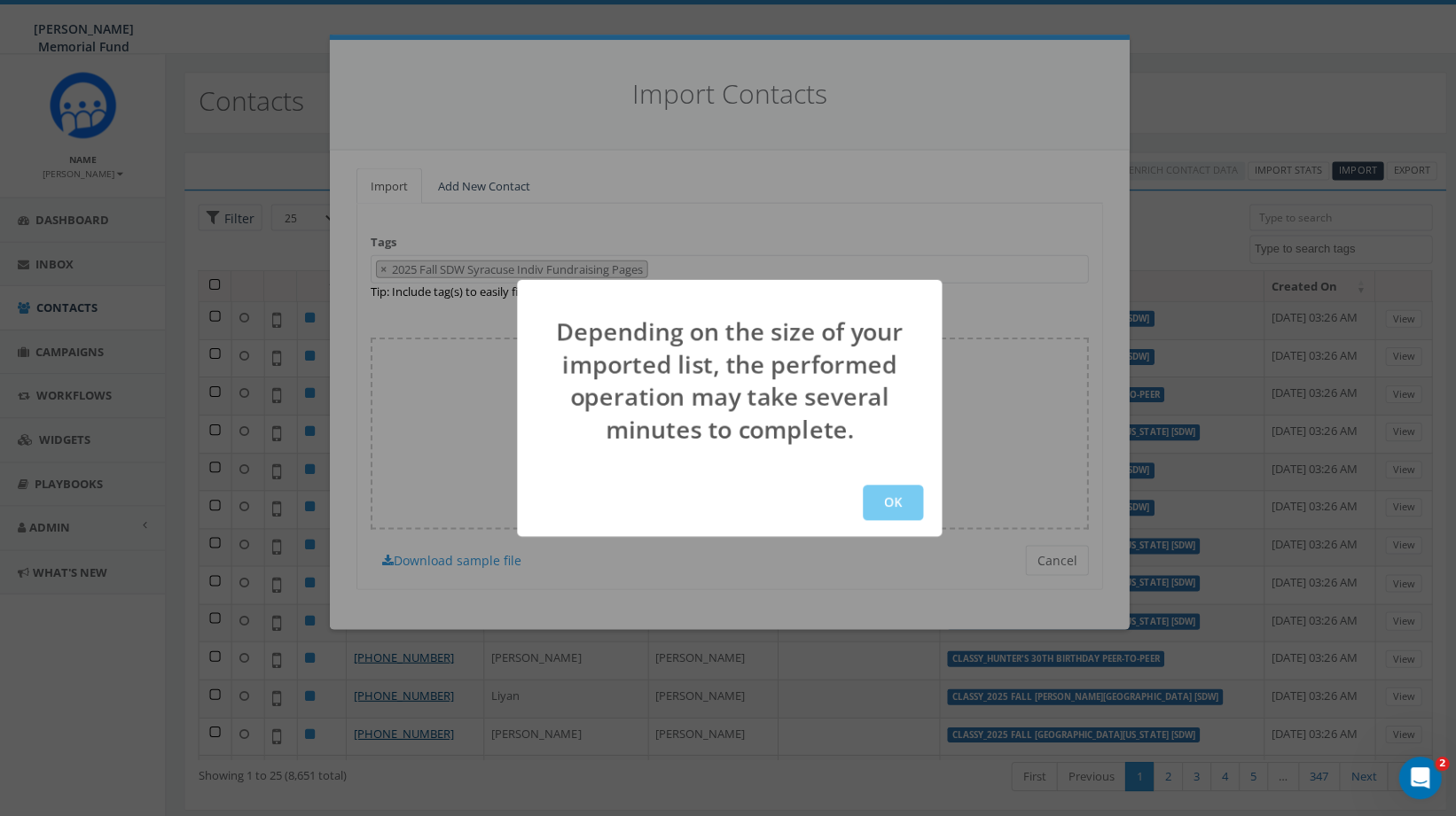
click at [900, 507] on button "OK" at bounding box center [891, 503] width 60 height 36
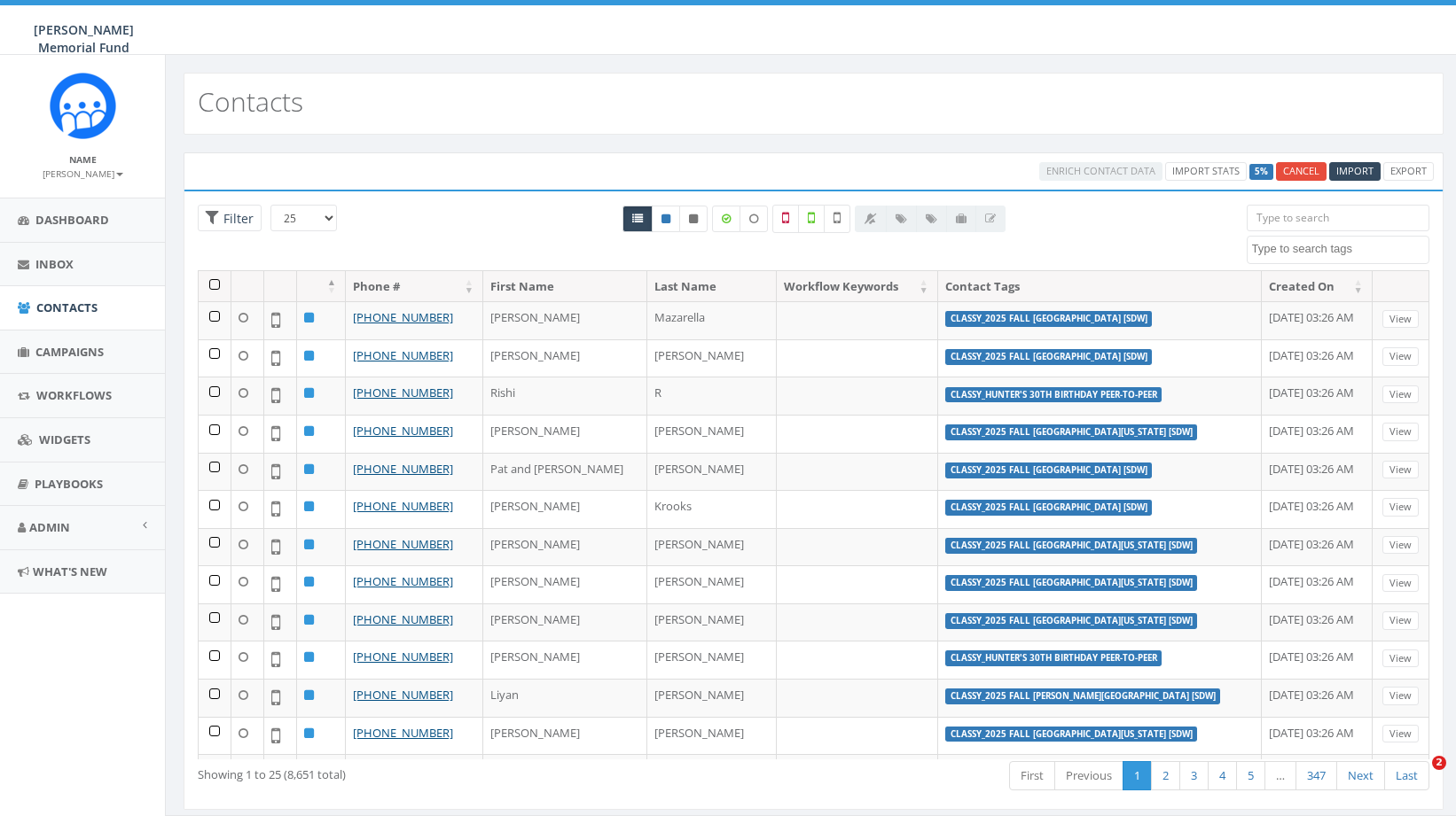
select select
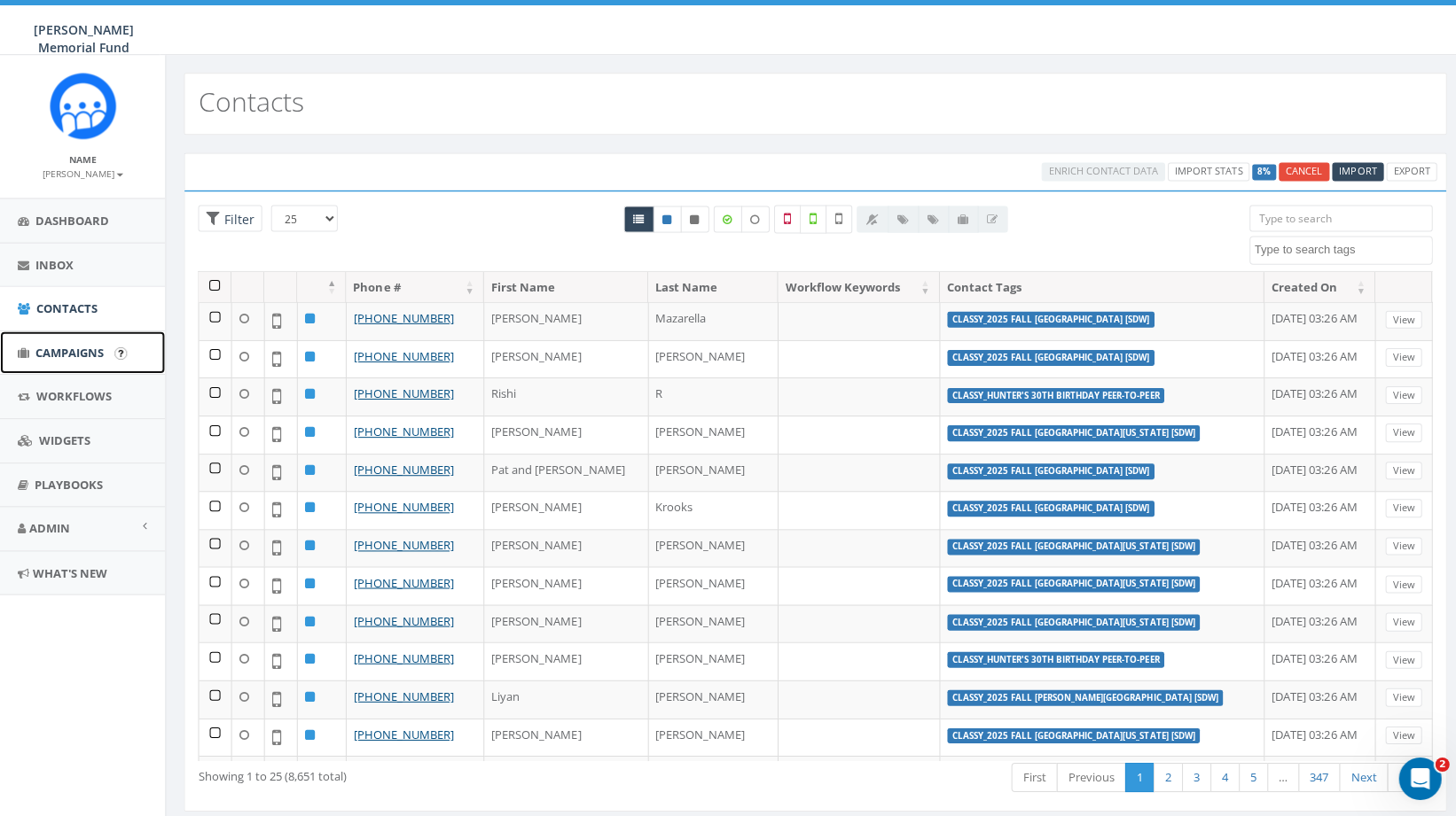
click at [80, 352] on span "Campaigns" at bounding box center [69, 351] width 68 height 16
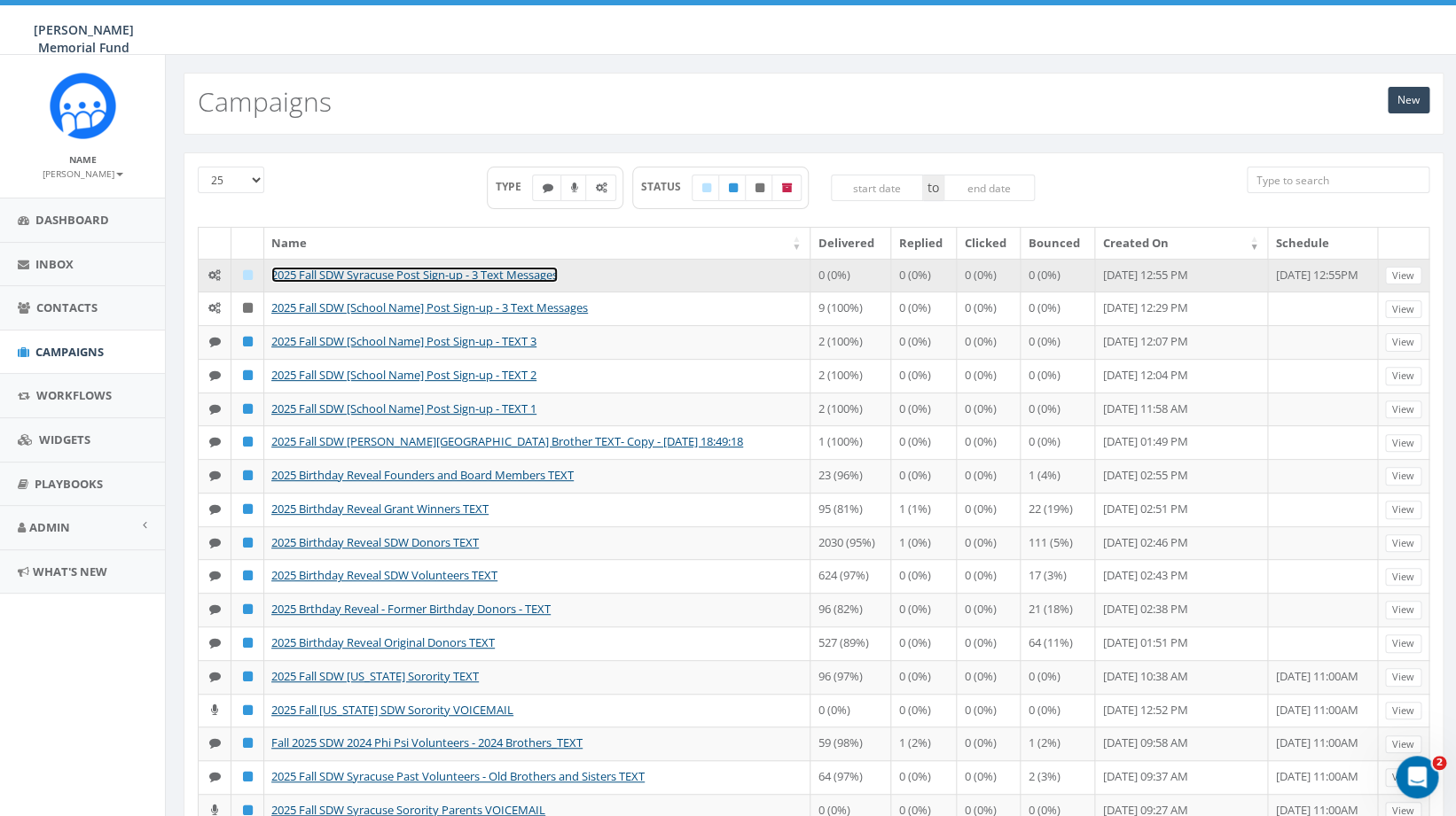
click at [418, 276] on link "2025 Fall SDW Syracuse Post Sign-up - 3 Text Messages" at bounding box center [414, 274] width 286 height 16
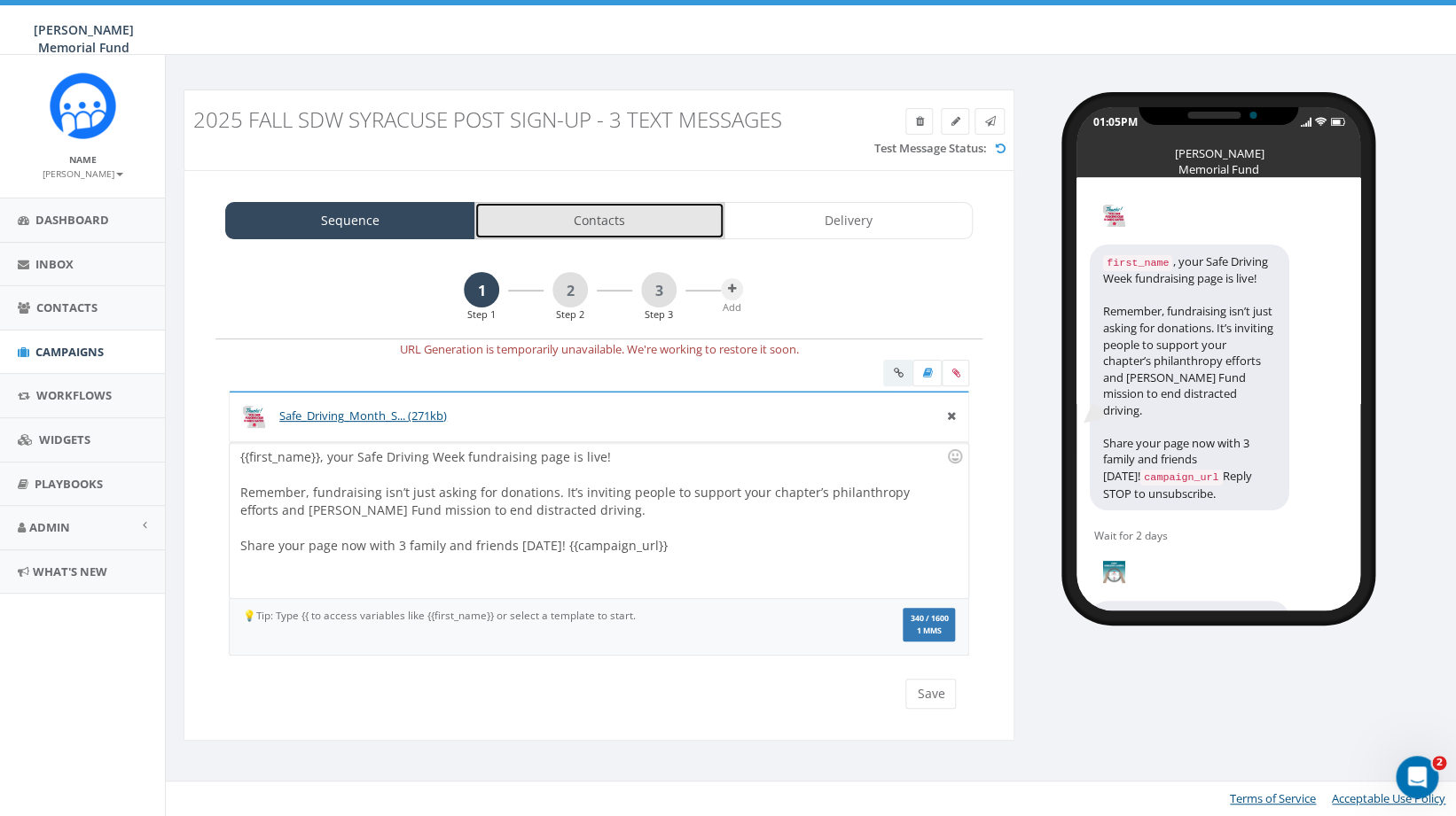
click at [572, 225] on link "Contacts" at bounding box center [598, 221] width 250 height 37
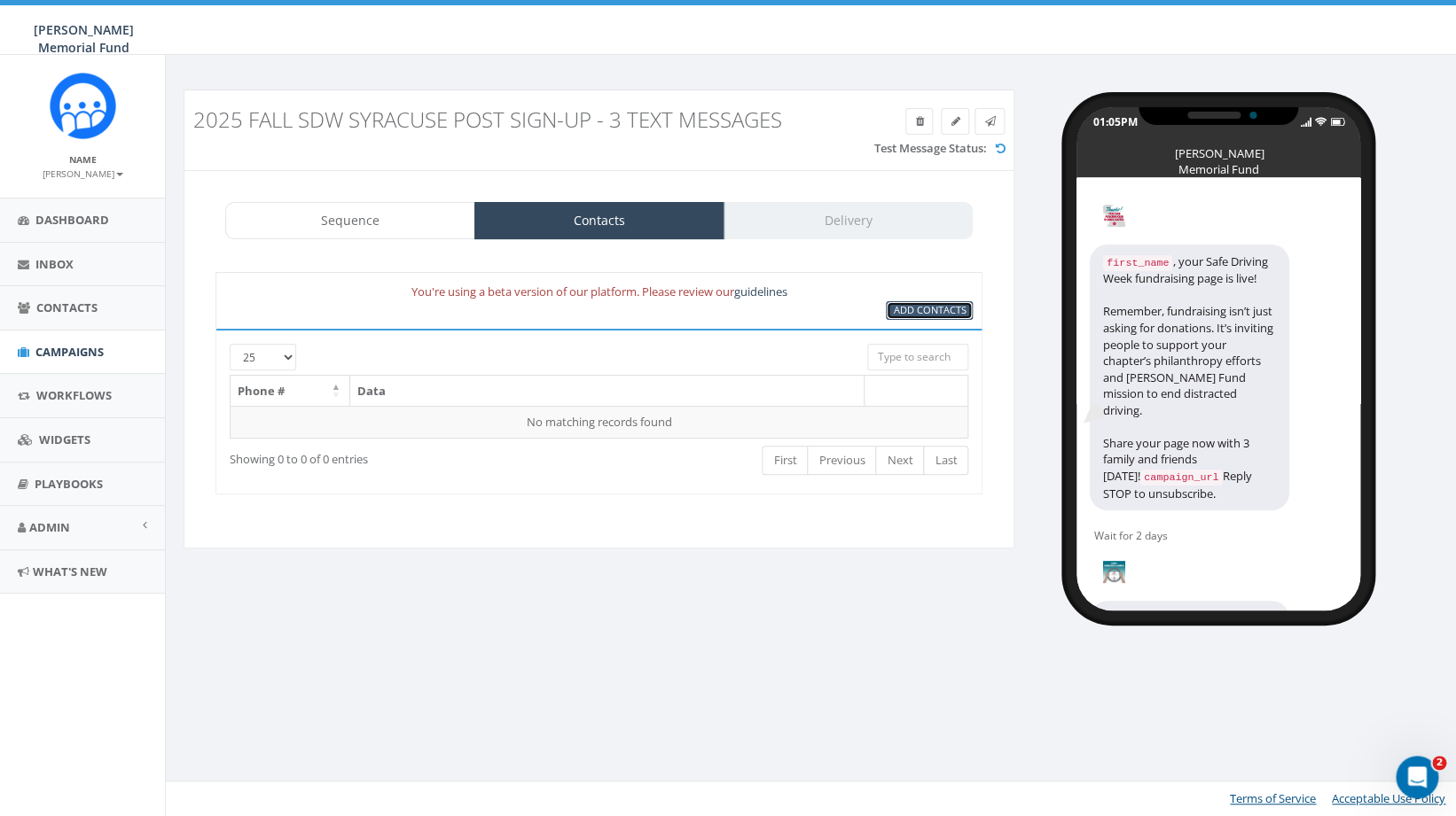
click at [914, 310] on span "Add Contacts" at bounding box center [930, 309] width 73 height 13
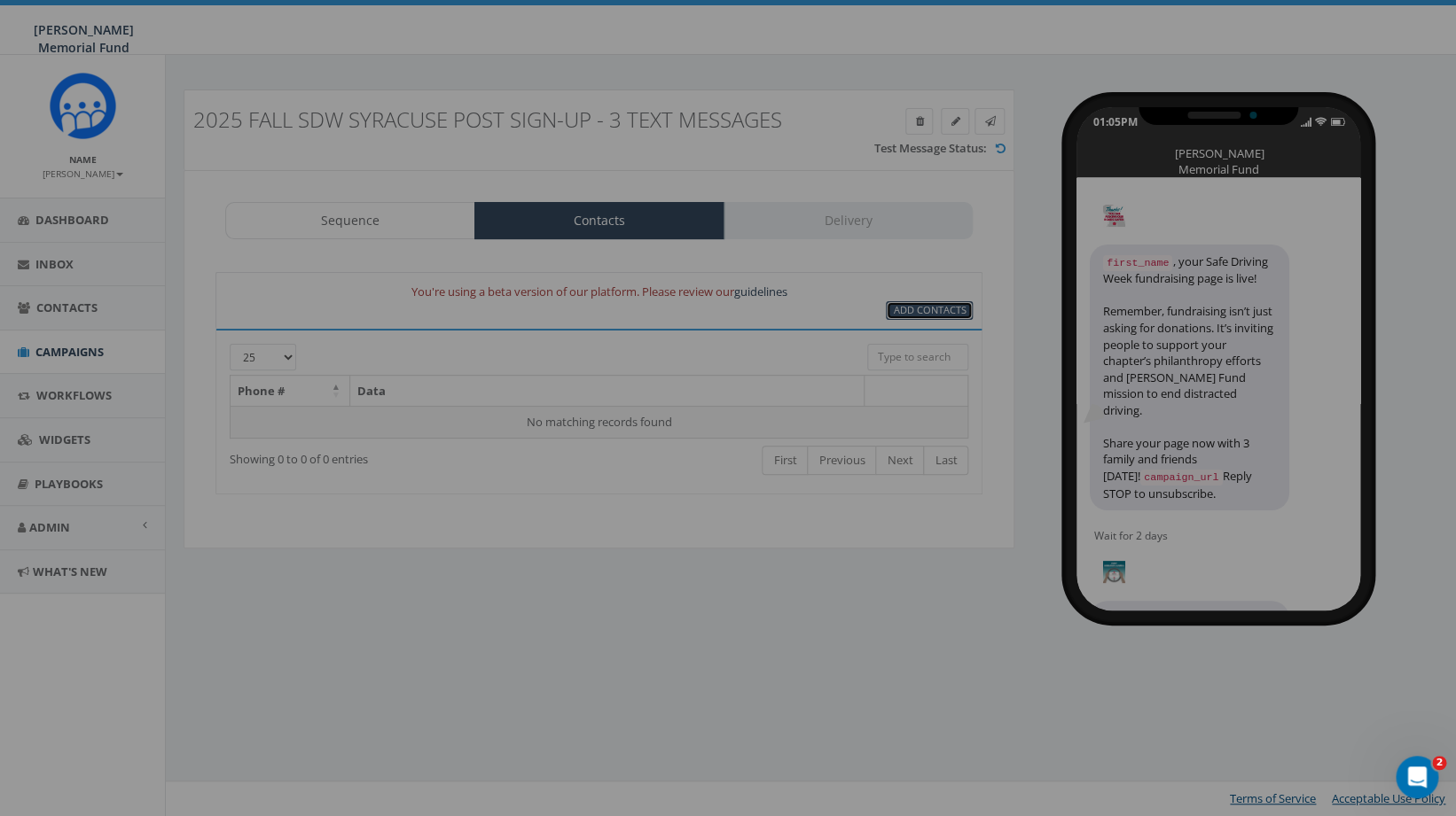
select select
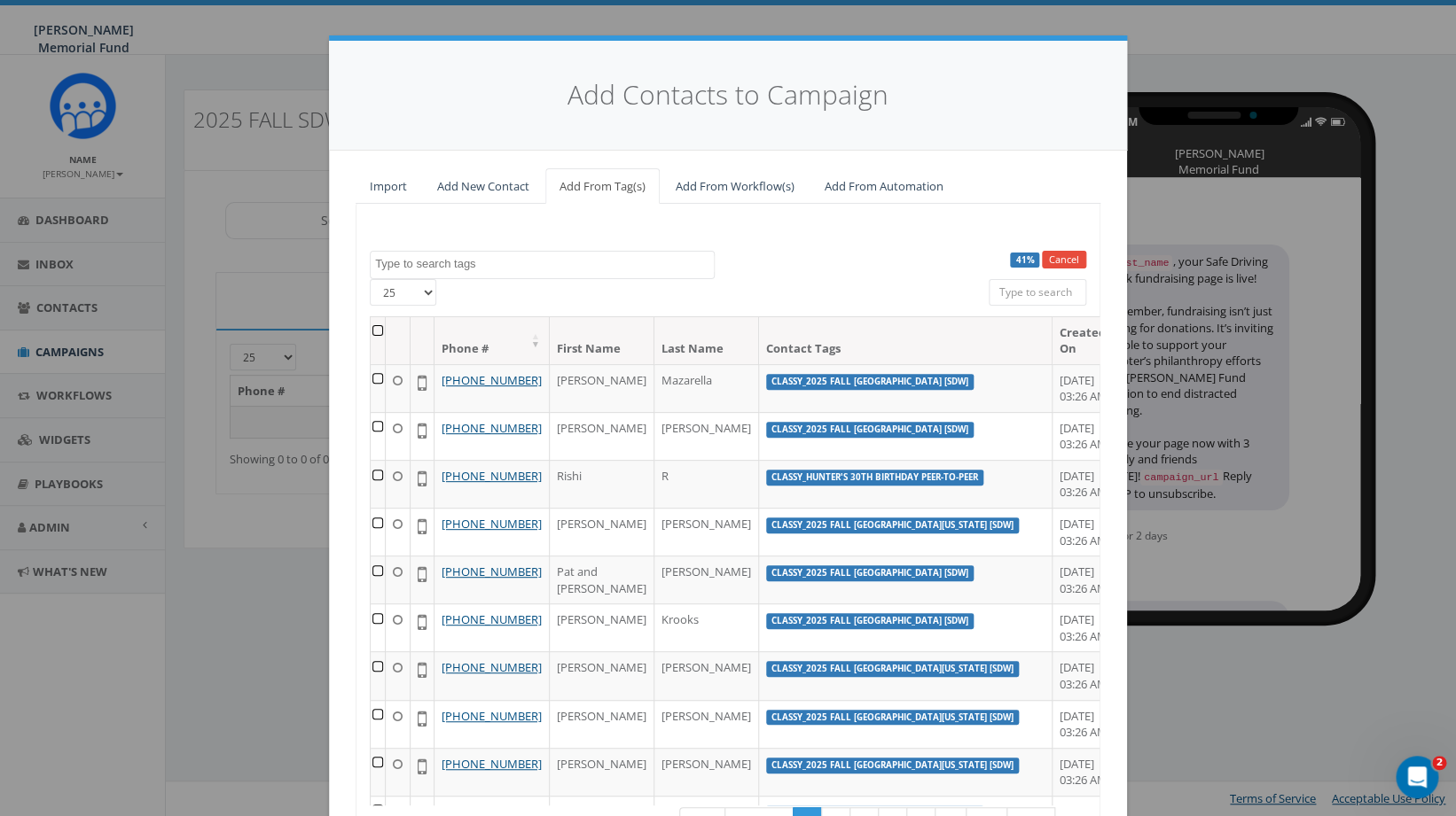
click at [570, 256] on textarea "Search" at bounding box center [544, 264] width 339 height 16
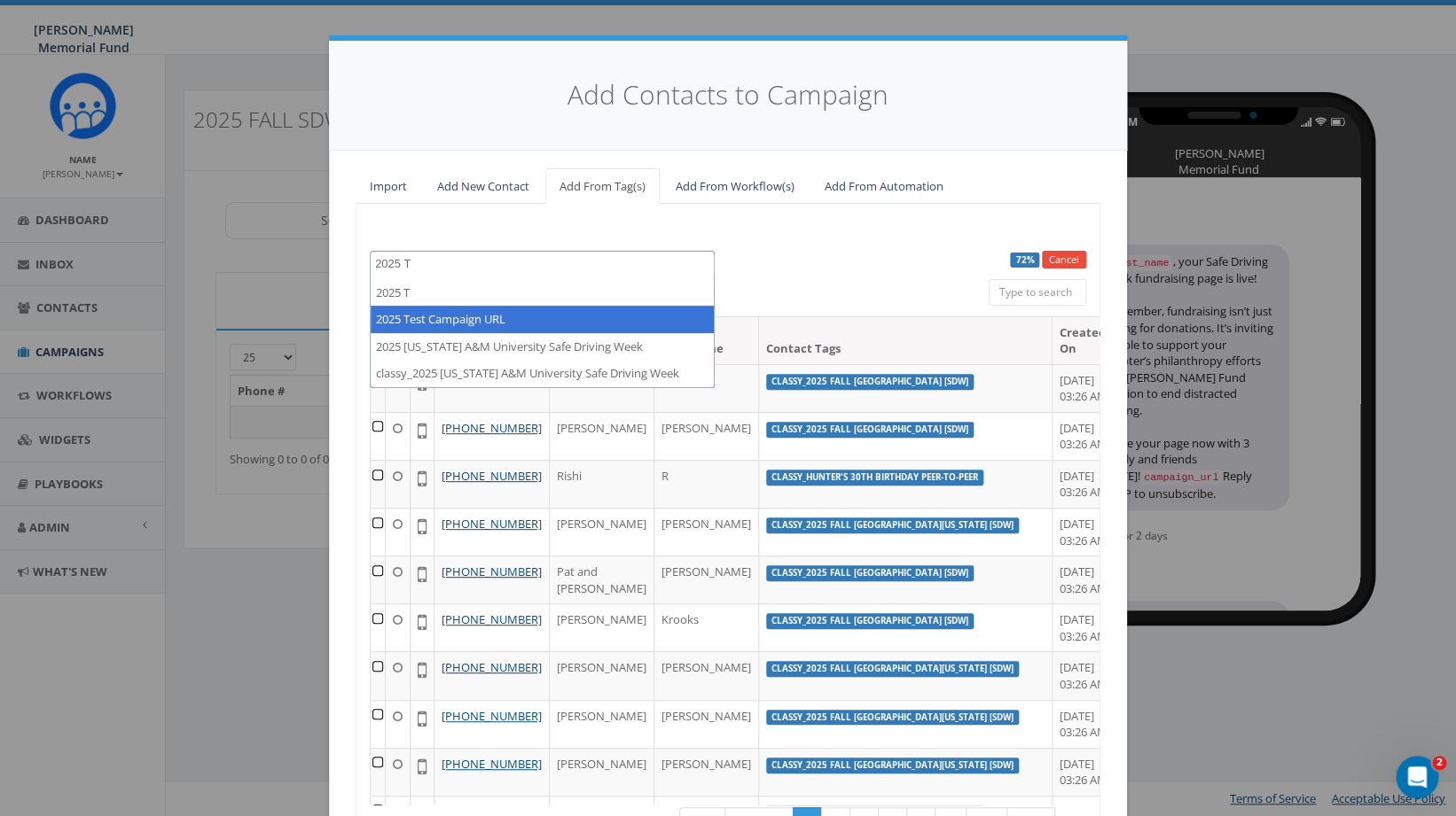
type textarea "2025 T"
select select "2025 Test Campaign URL"
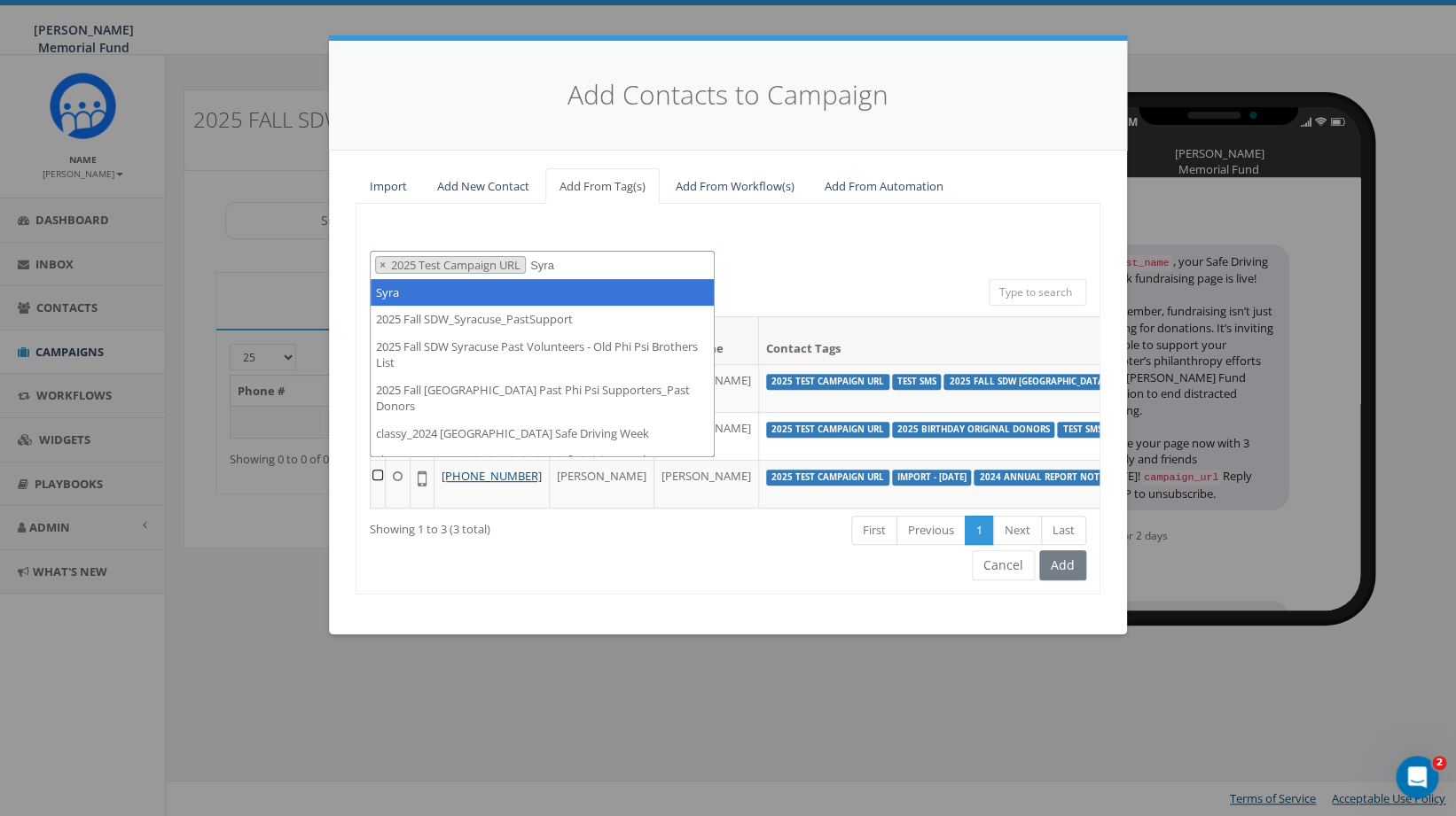
drag, startPoint x: 570, startPoint y: 265, endPoint x: 536, endPoint y: 265, distance: 34.0
click at [536, 265] on textarea "Syra" at bounding box center [552, 265] width 43 height 16
paste textarea "2025 Fall SDW Syracuse Indiv Fundraising Pages"
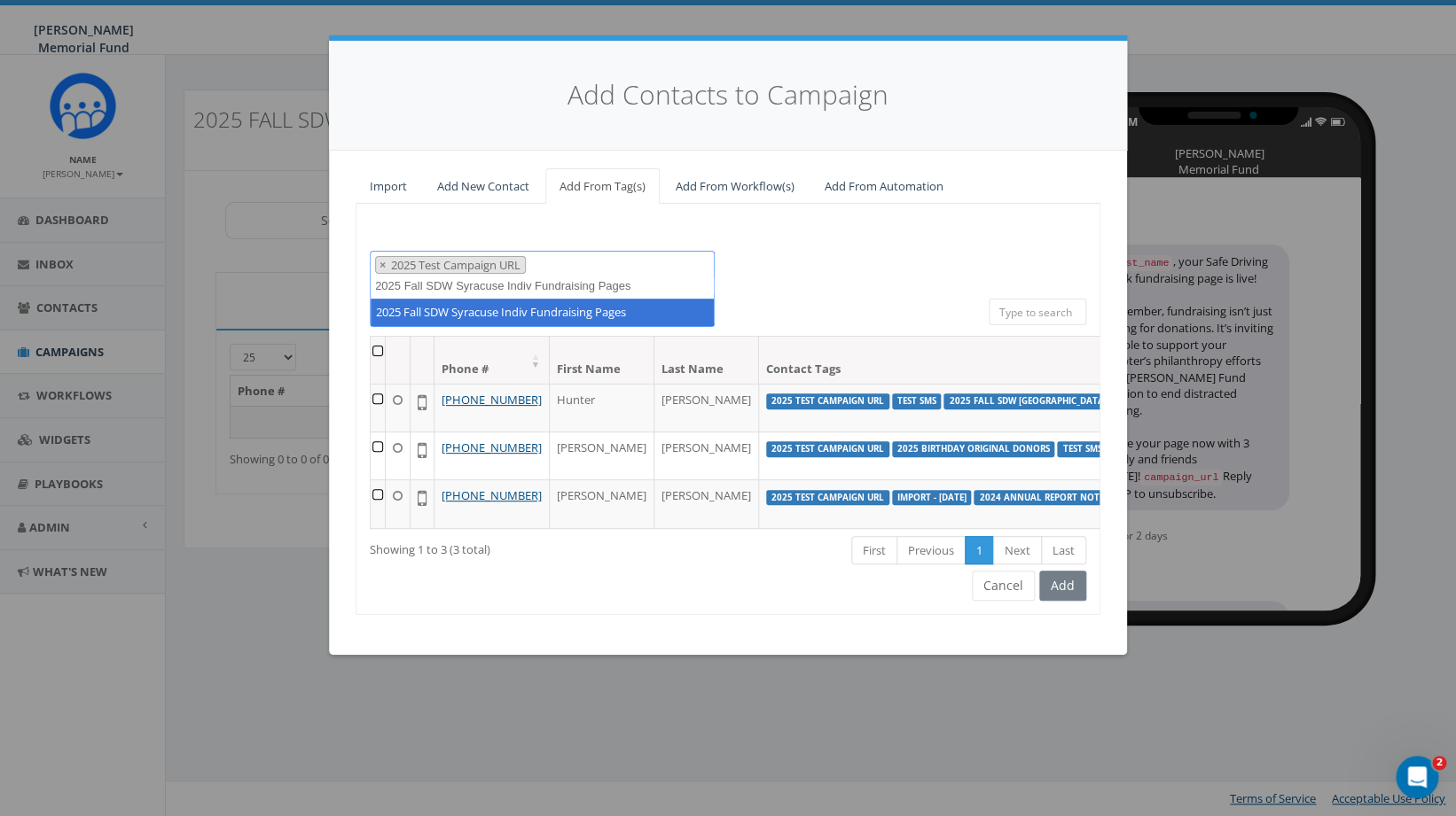
type textarea "2025 Fall SDW Syracuse Indiv Fundraising Pages"
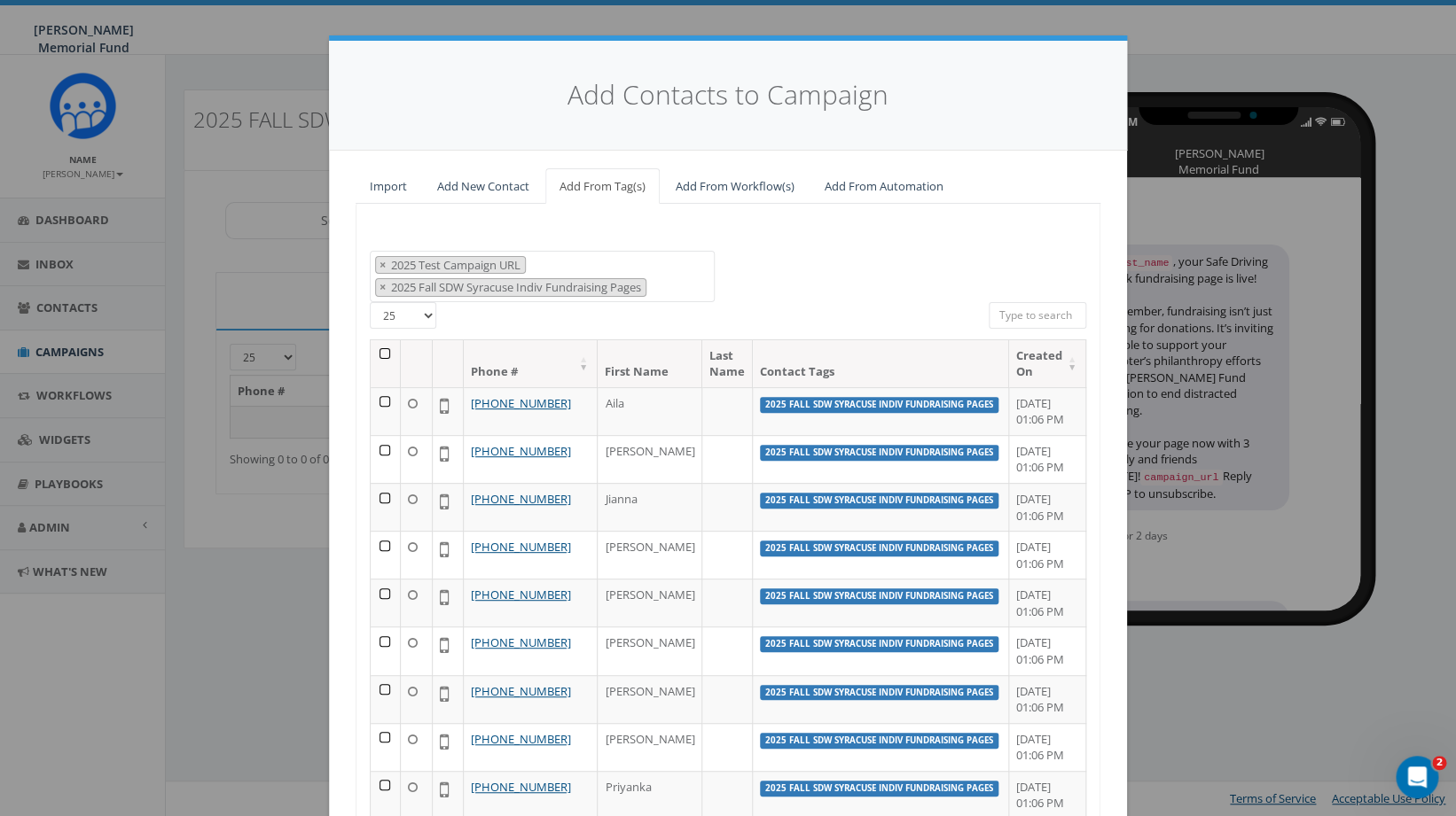
click at [386, 357] on th at bounding box center [385, 364] width 30 height 47
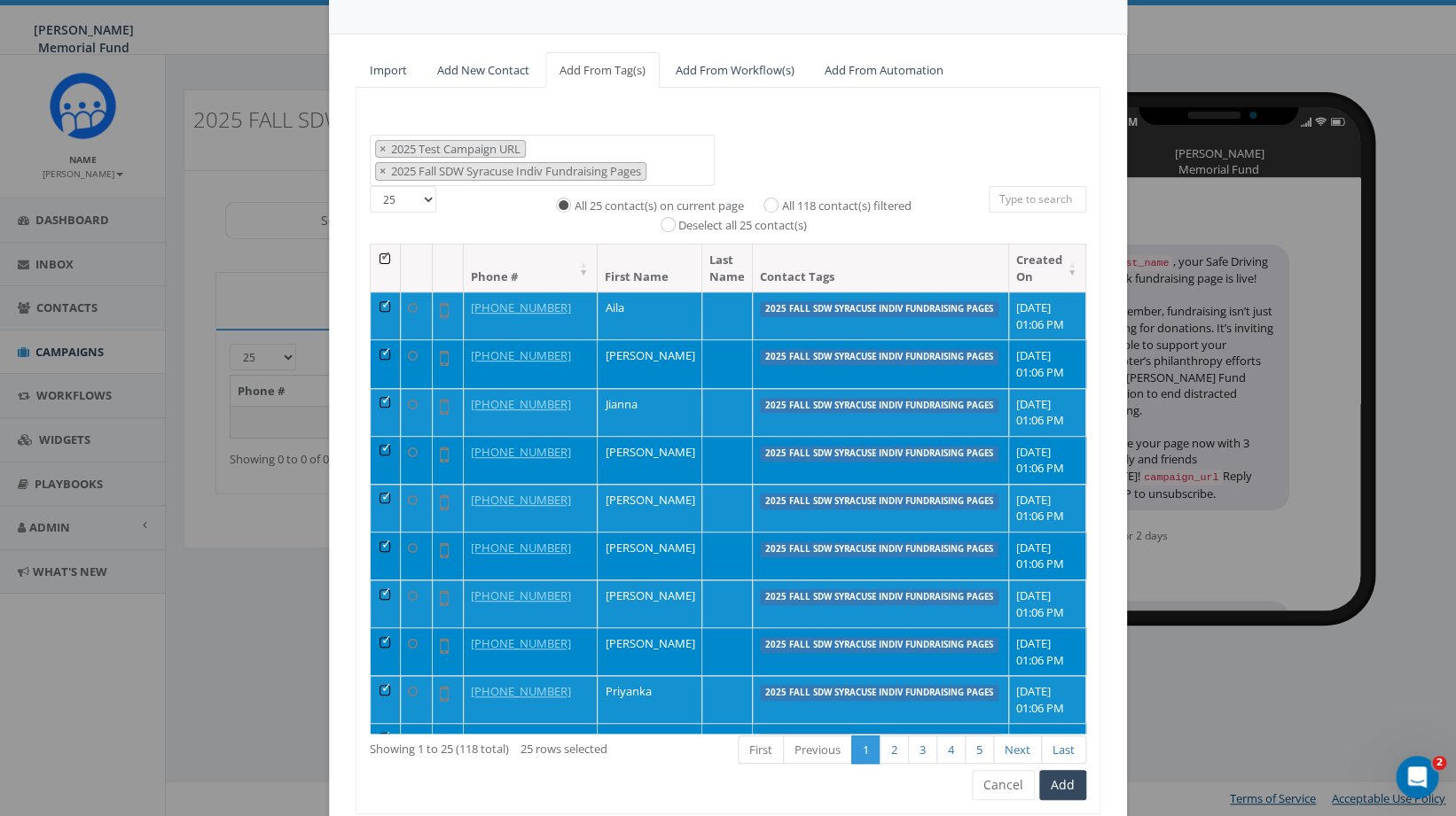
scroll to position [180, 0]
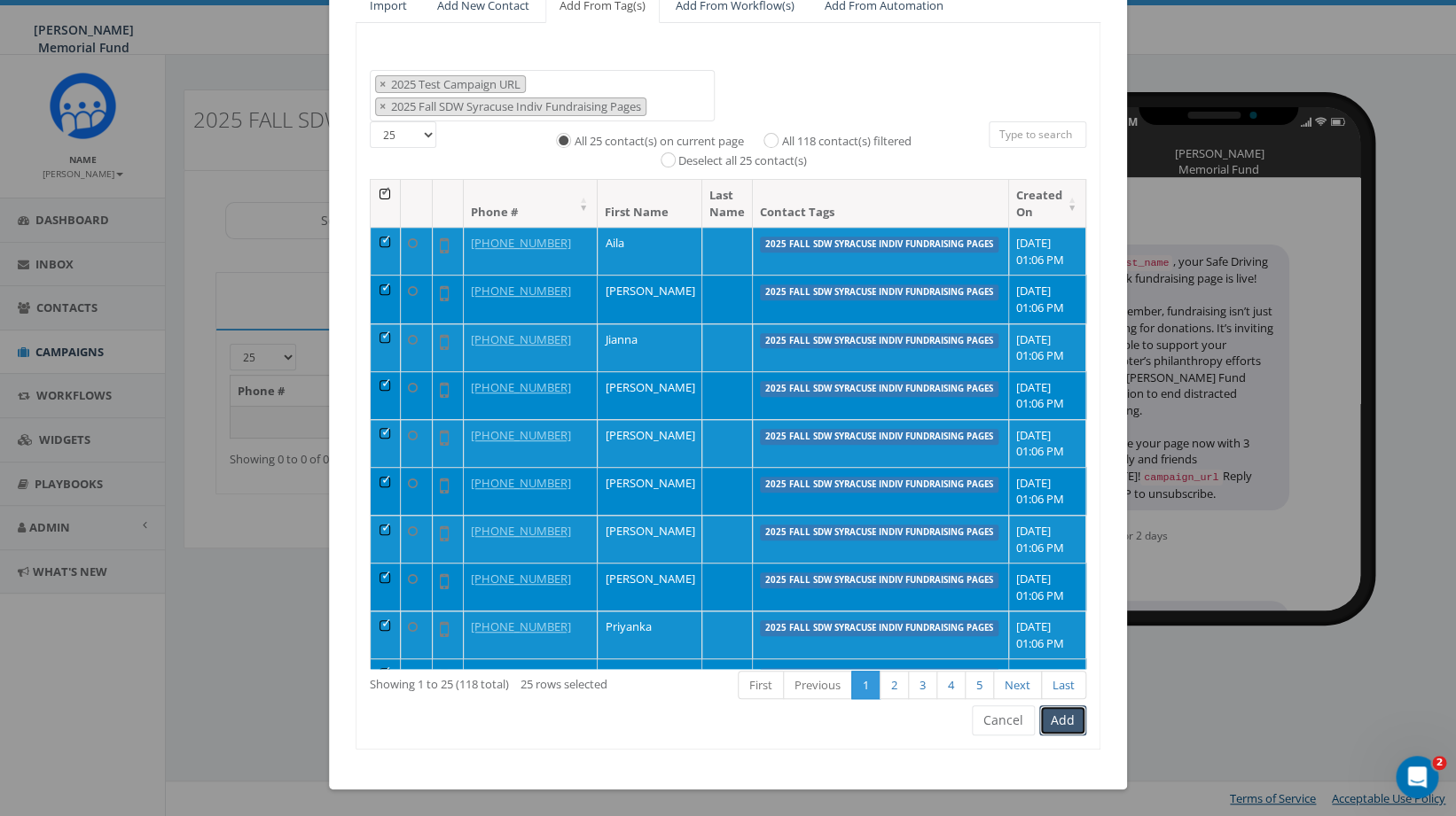
click at [1074, 724] on button "Add" at bounding box center [1063, 721] width 47 height 30
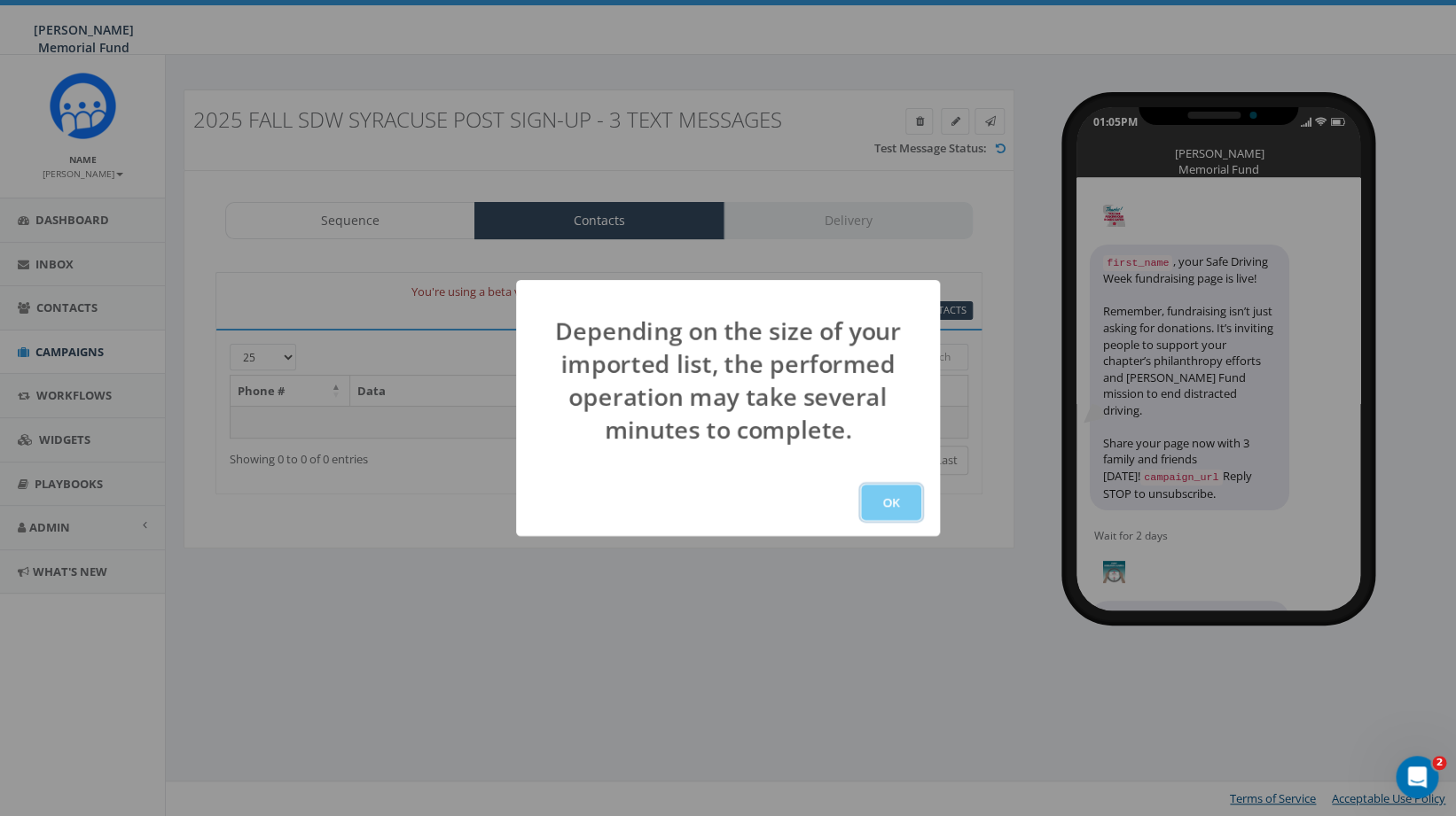
click at [898, 508] on button "OK" at bounding box center [891, 503] width 60 height 36
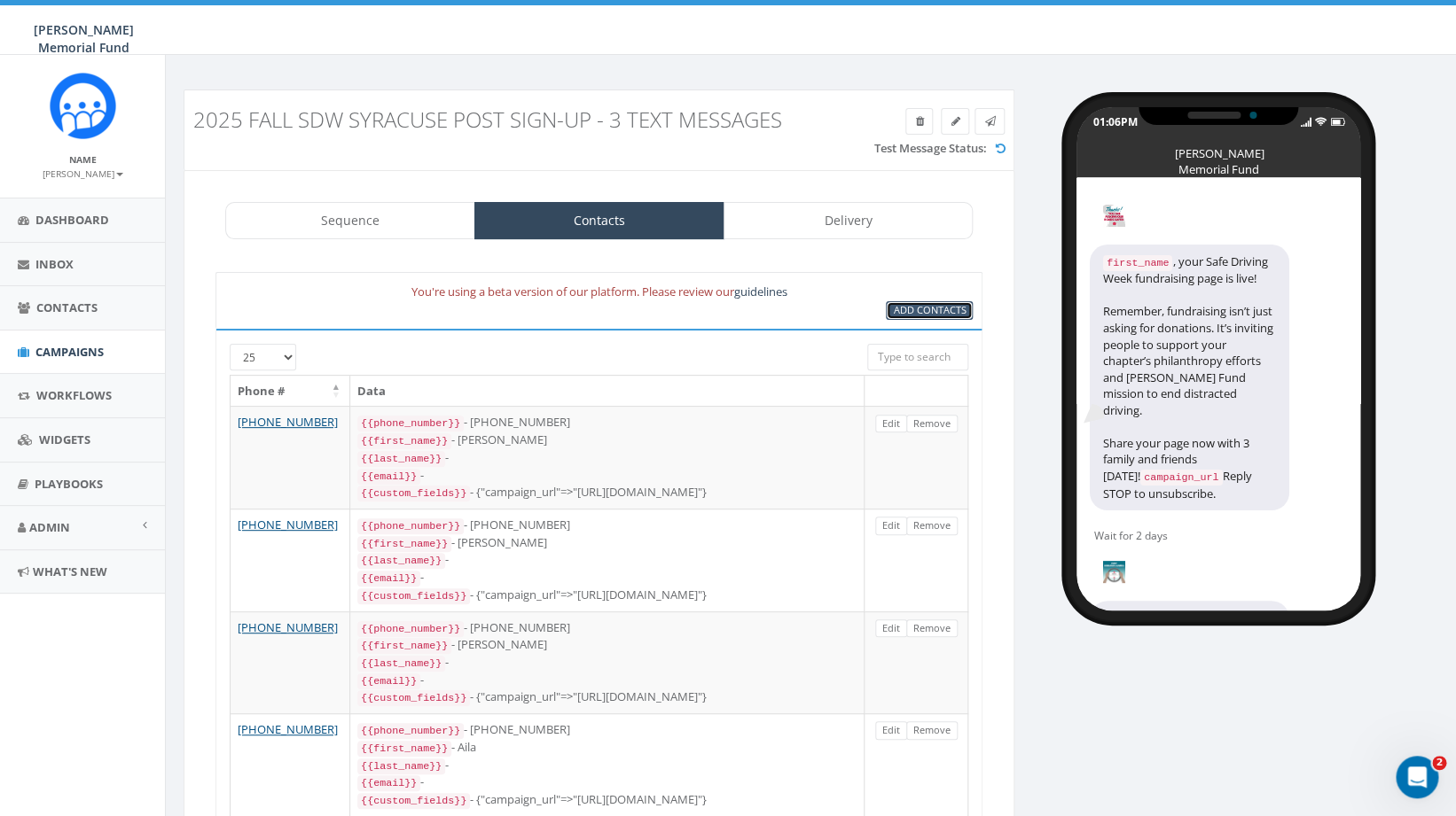
click at [948, 312] on span "Add Contacts" at bounding box center [930, 309] width 73 height 13
select select
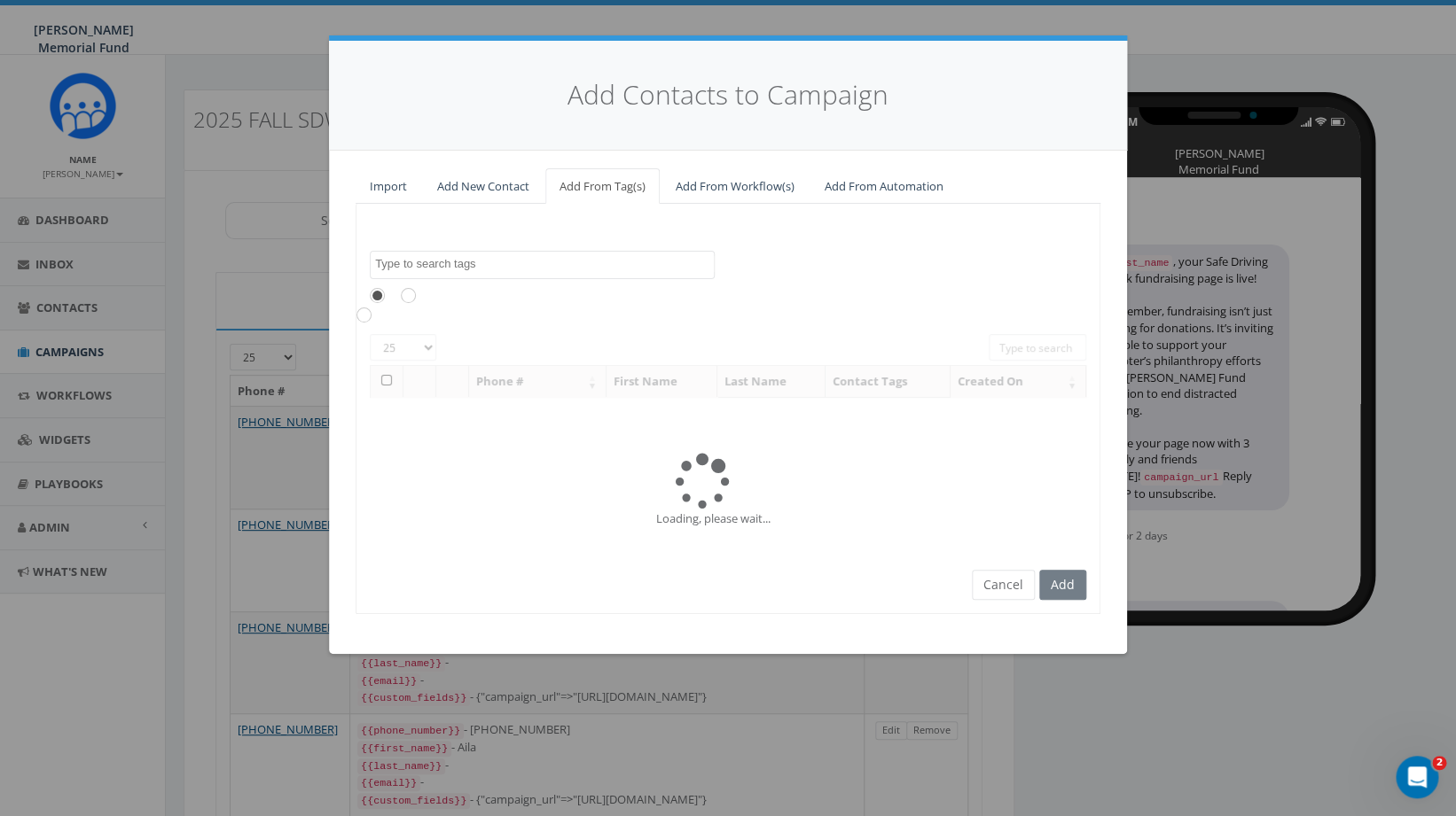
scroll to position [11114, 0]
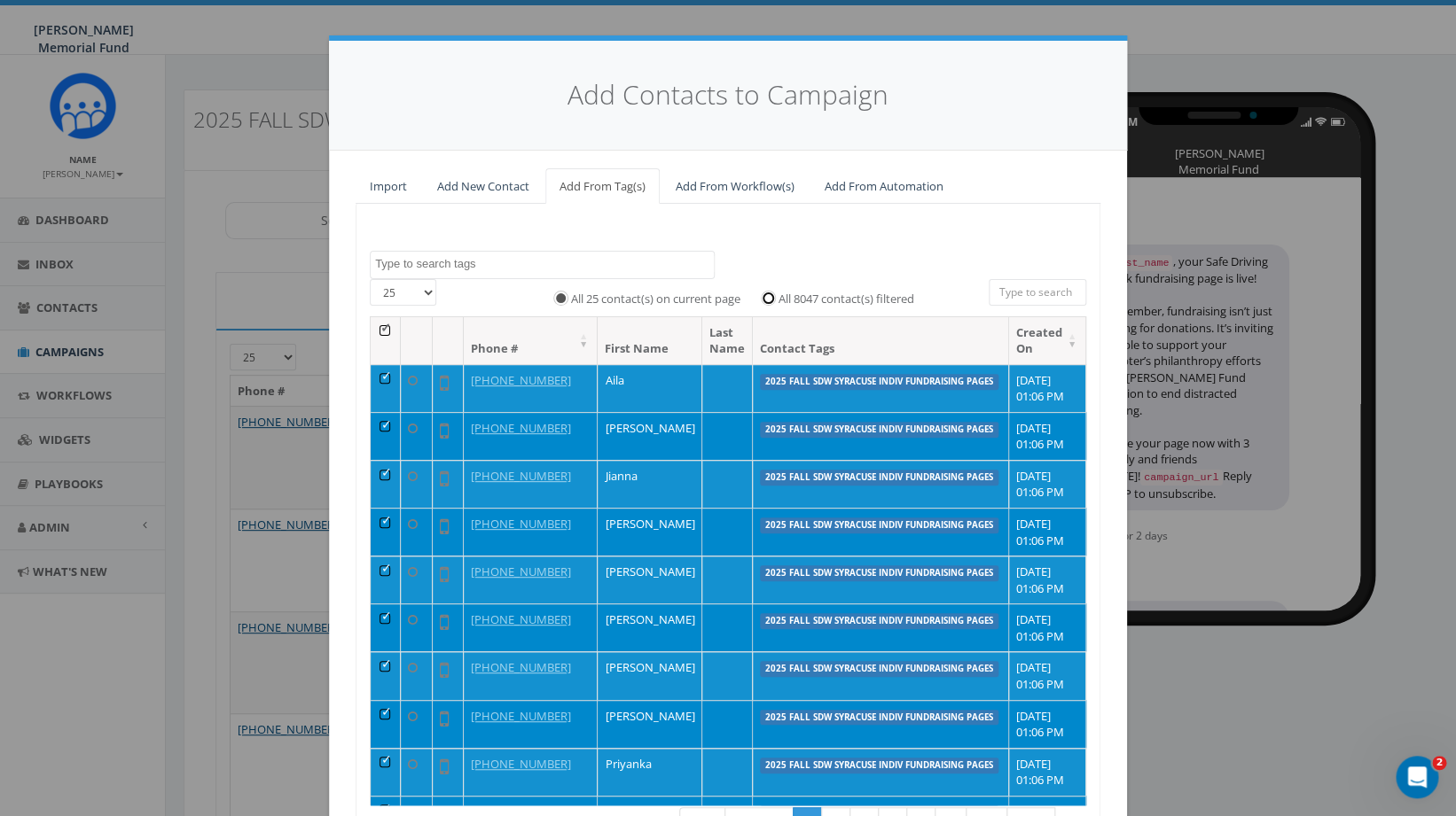
click at [770, 298] on input "All 8047 contact(s) filtered" at bounding box center [772, 297] width 11 height 11
radio input "true"
click at [559, 302] on input "All 25 contact(s) on current page" at bounding box center [565, 297] width 11 height 11
radio input "true"
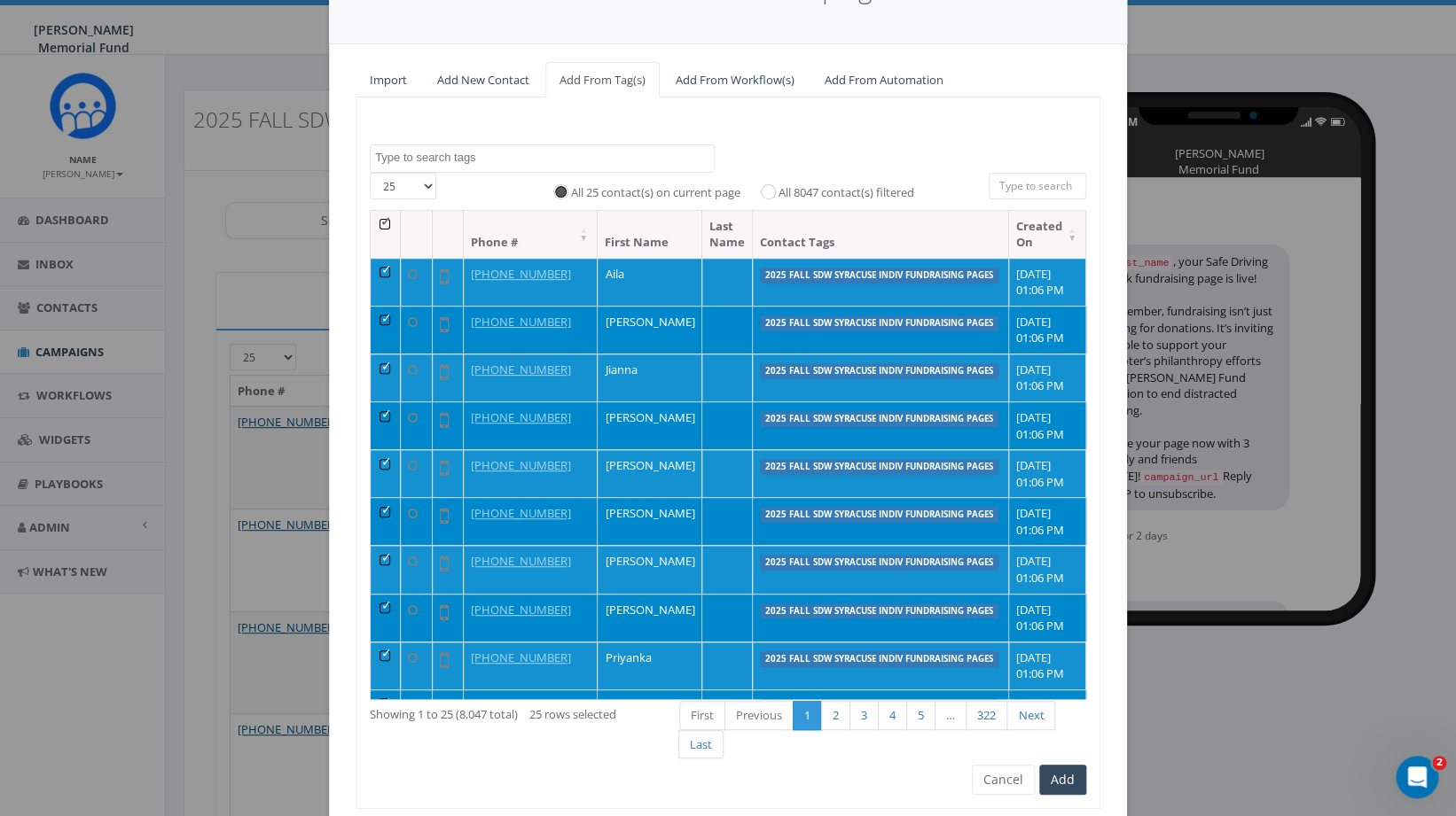
scroll to position [165, 0]
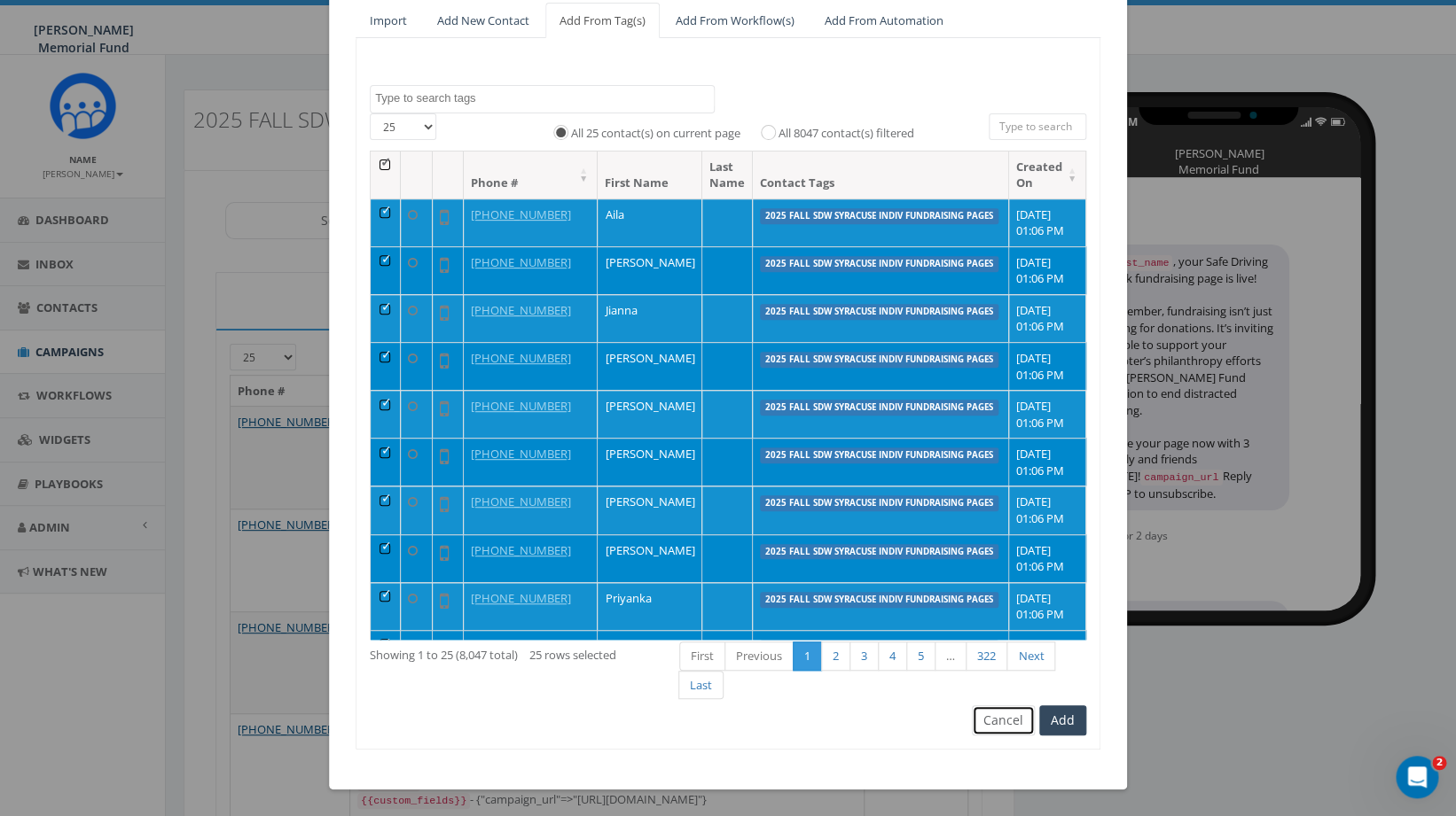
click at [1011, 719] on button "Cancel" at bounding box center [1002, 721] width 63 height 30
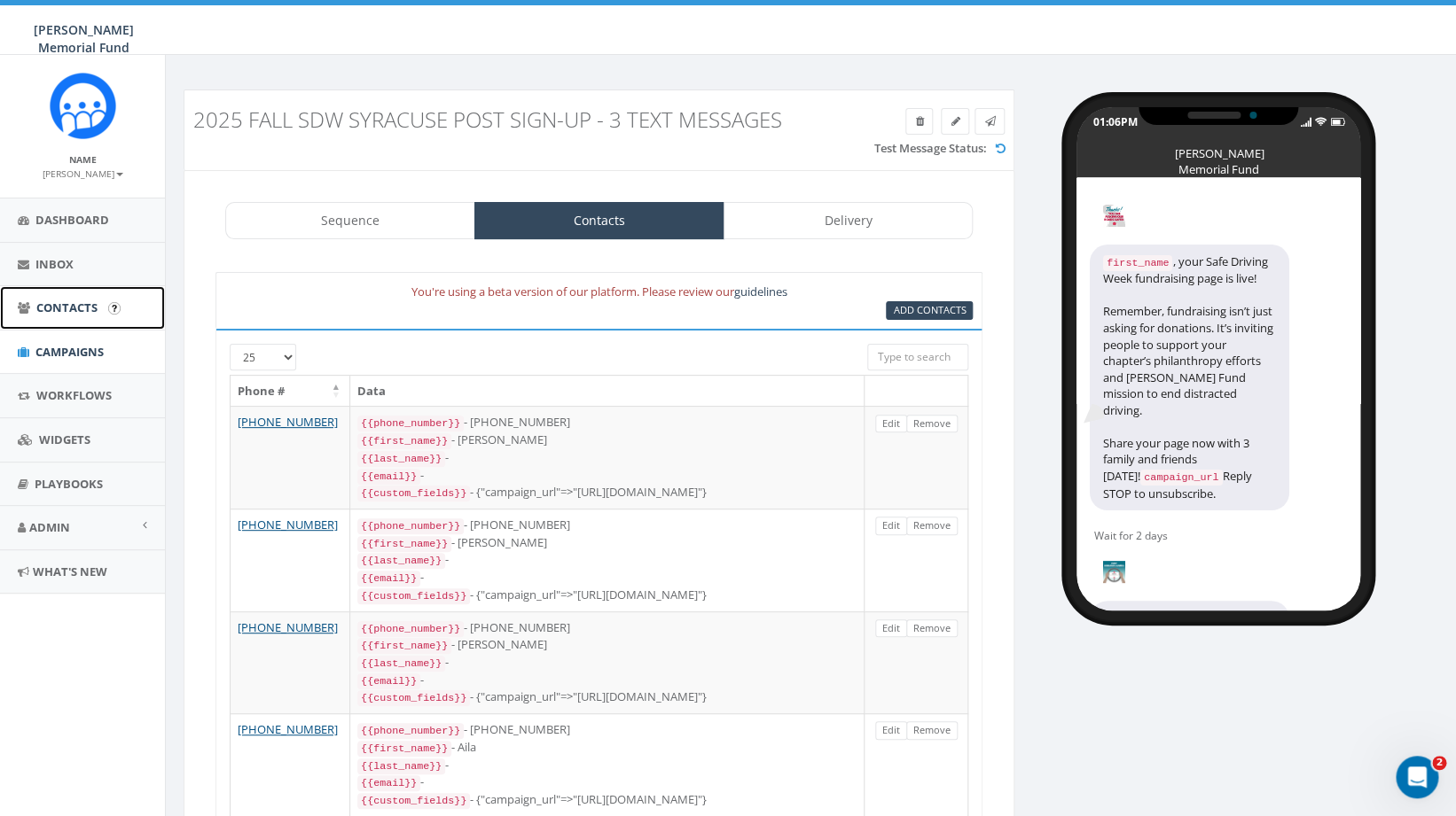
click at [76, 304] on span "Contacts" at bounding box center [66, 308] width 61 height 16
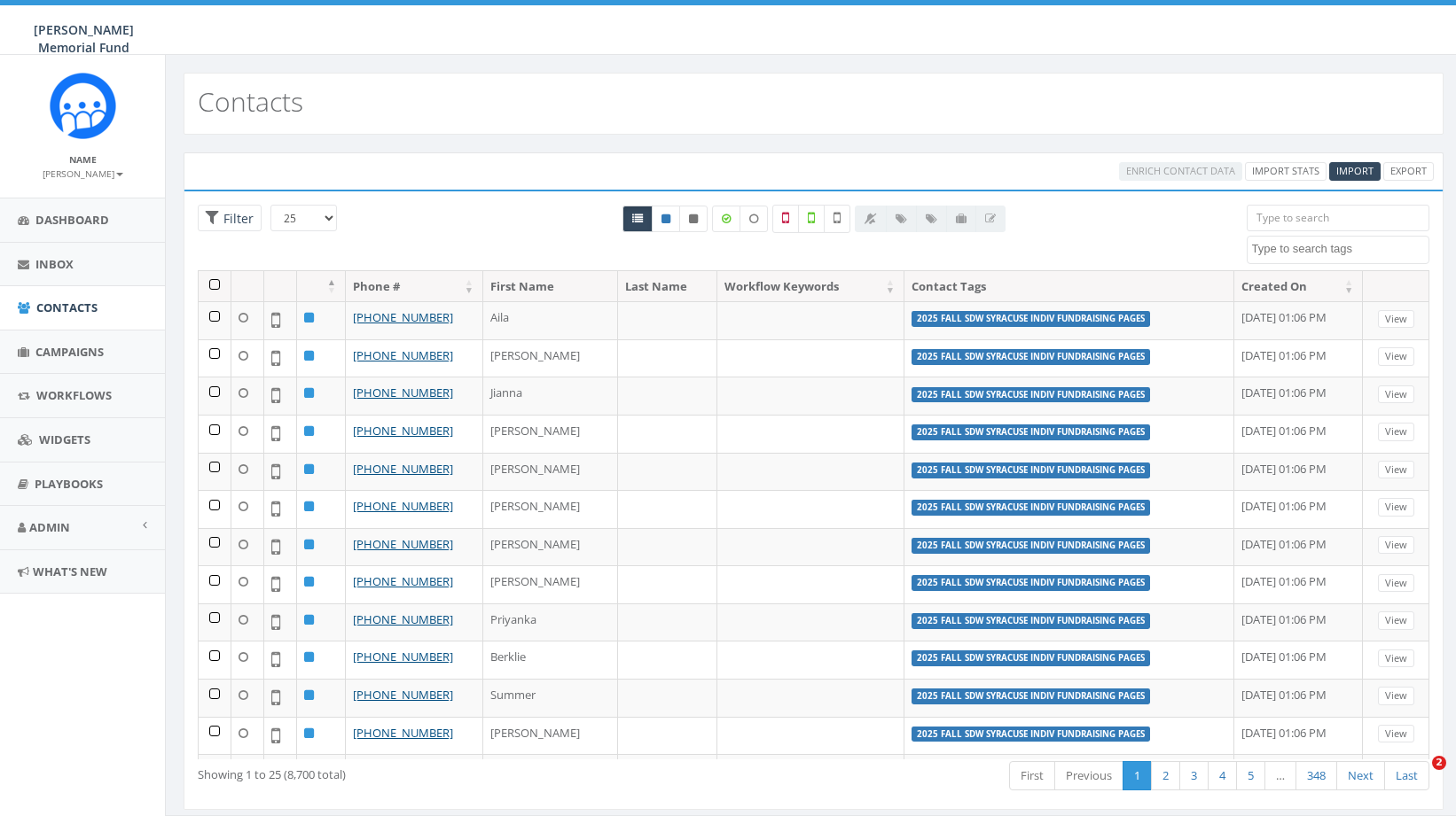
select select
click at [102, 362] on link "Campaigns" at bounding box center [82, 352] width 165 height 43
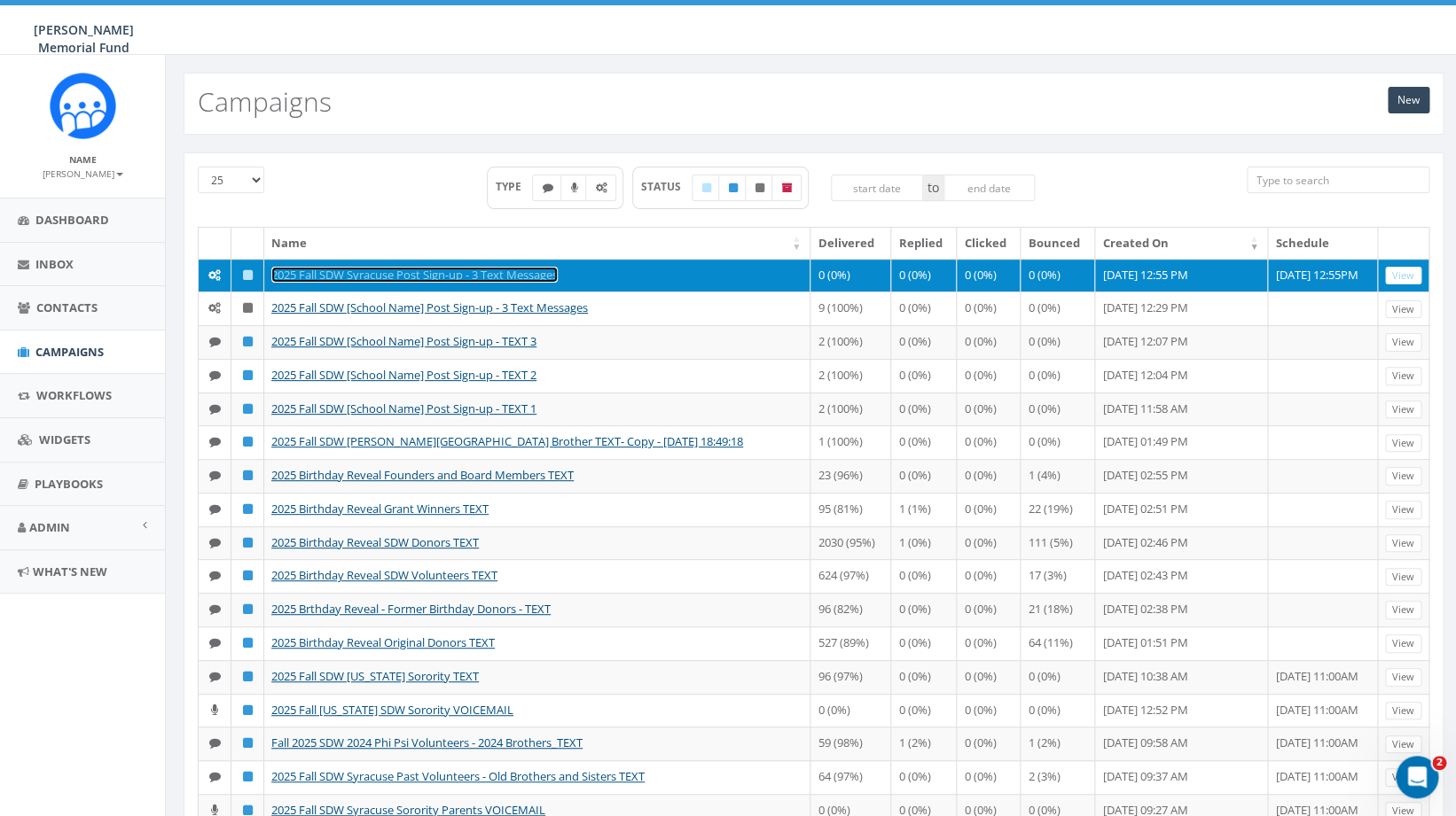
click at [475, 276] on link "2025 Fall SDW Syracuse Post Sign-up - 3 Text Messages" at bounding box center [414, 274] width 286 height 16
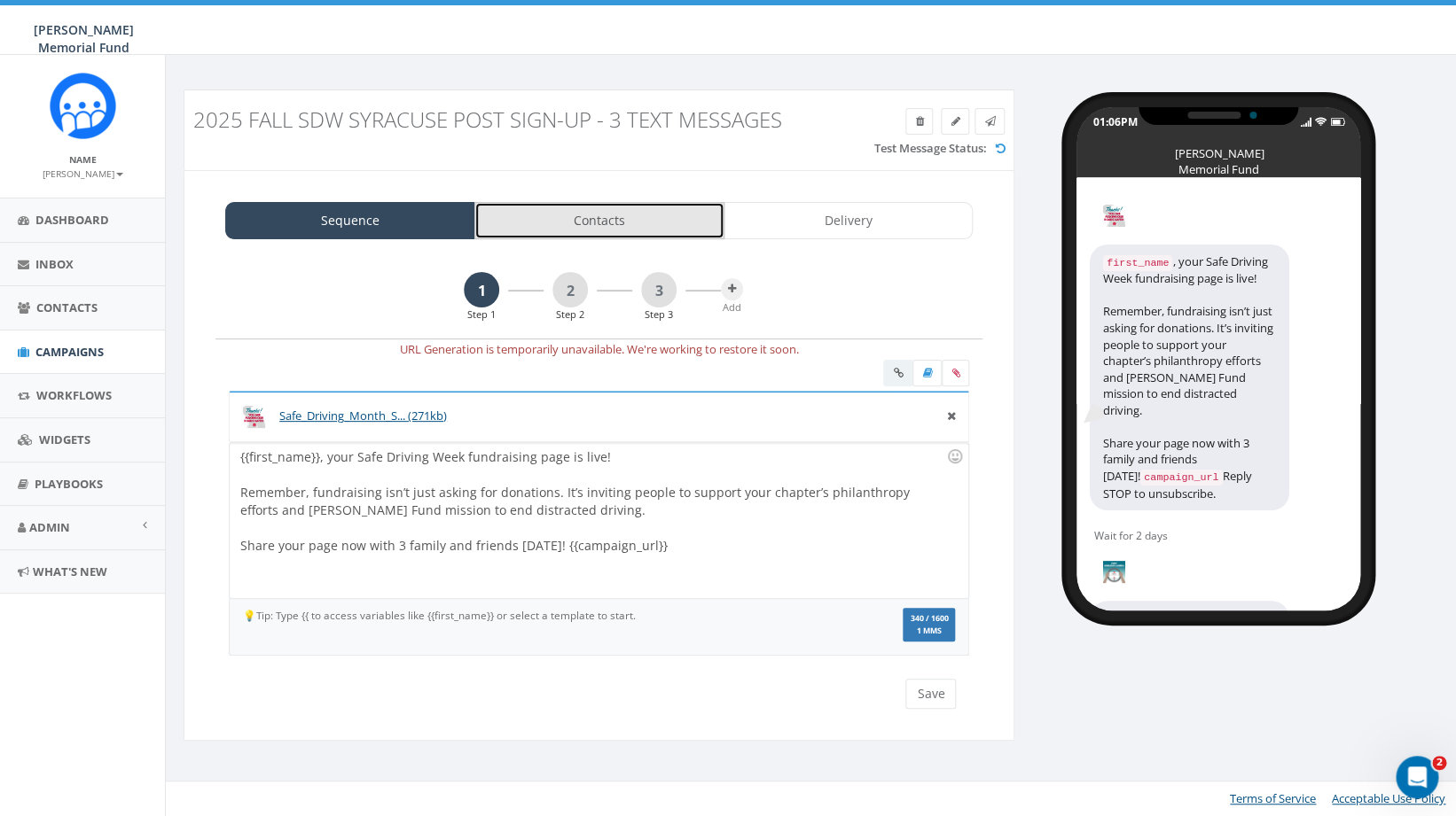
click at [642, 216] on link "Contacts" at bounding box center [598, 221] width 250 height 37
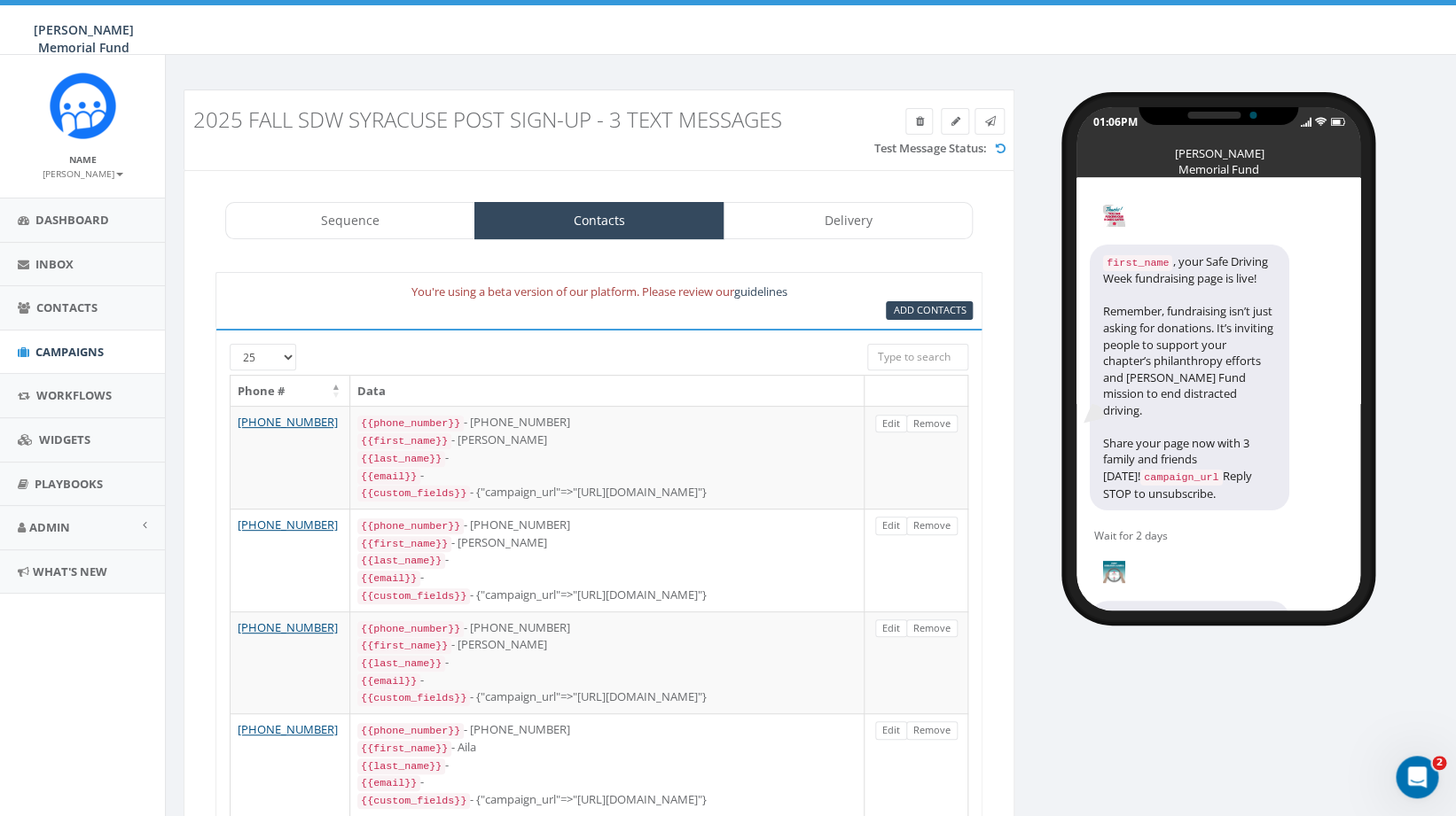
click at [928, 302] on div "Add Contacts" at bounding box center [929, 310] width 87 height 19
click at [926, 308] on span "Add Contacts" at bounding box center [930, 309] width 73 height 13
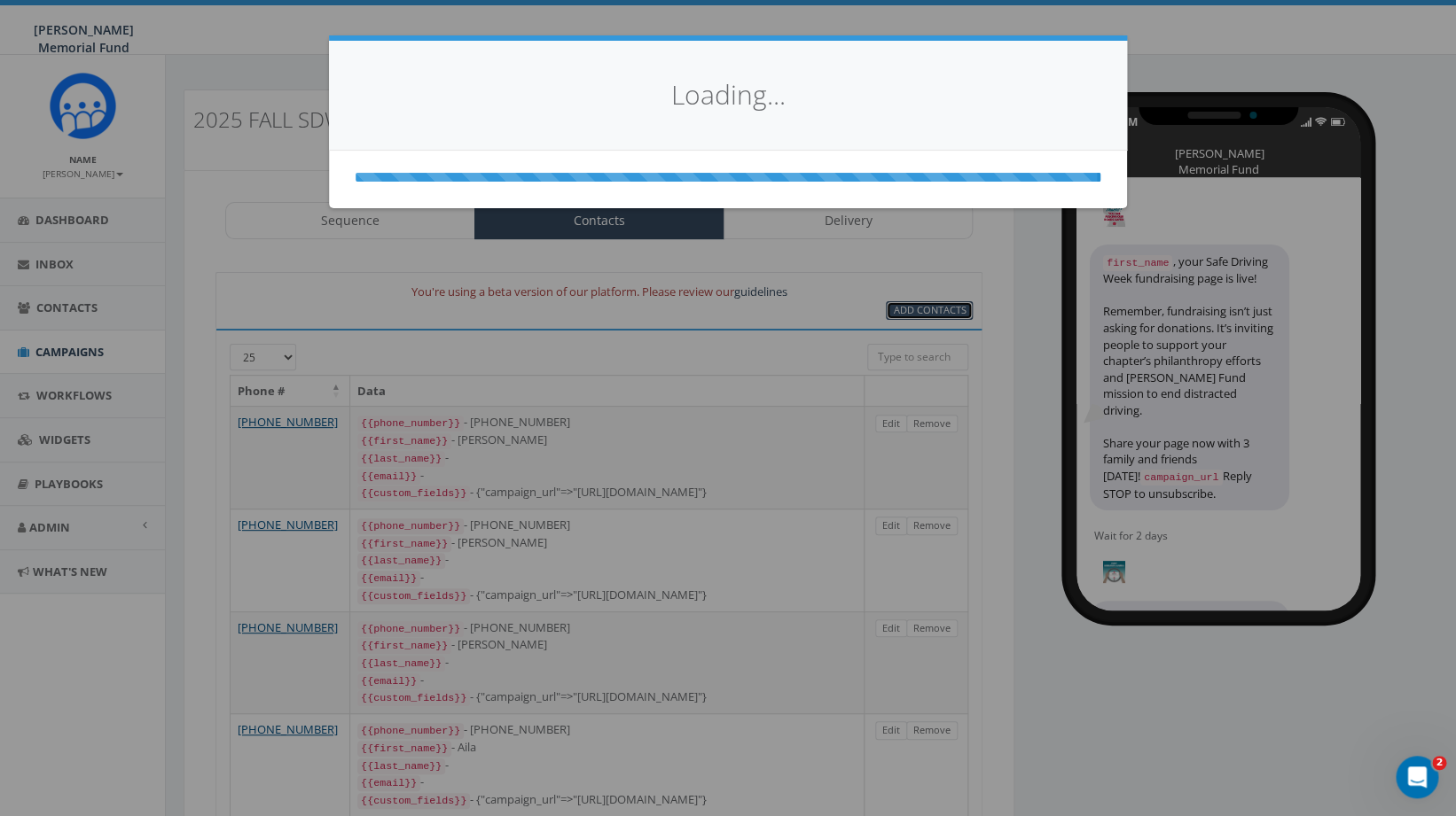
select select
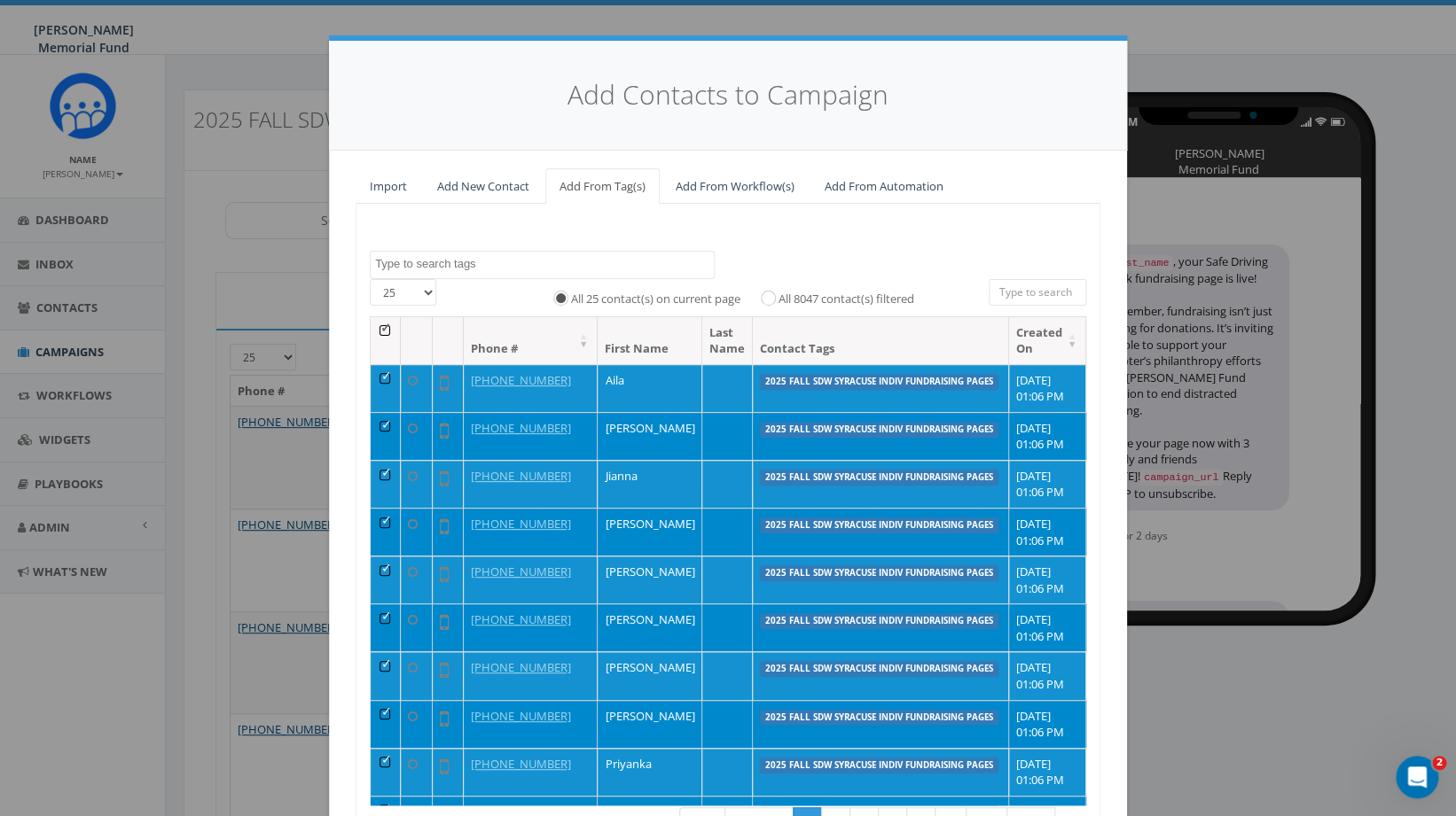
click at [522, 265] on textarea "Search" at bounding box center [544, 264] width 339 height 16
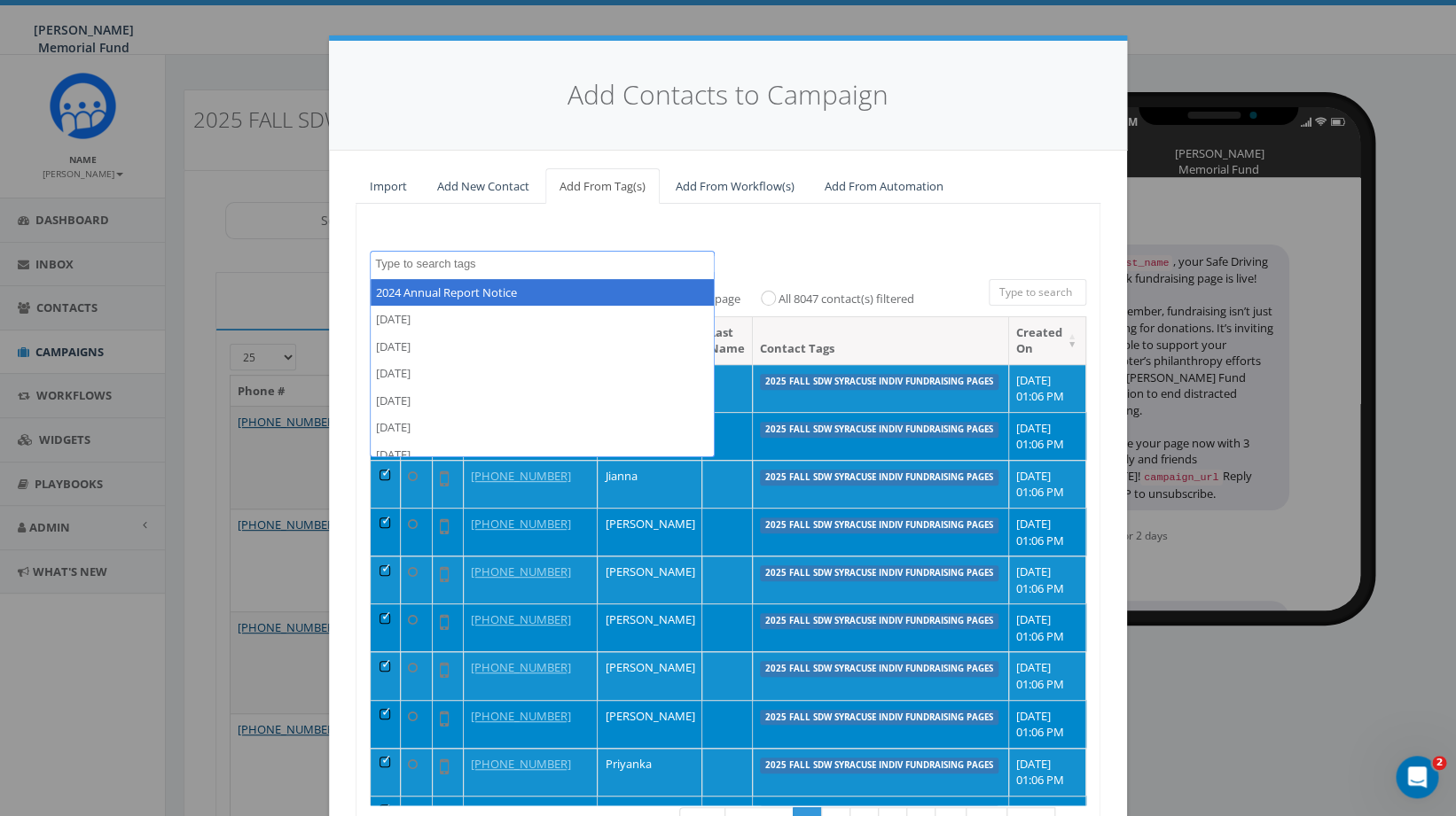
paste textarea "2025 Fall SDW Syracuse Indiv Fundraising Pages"
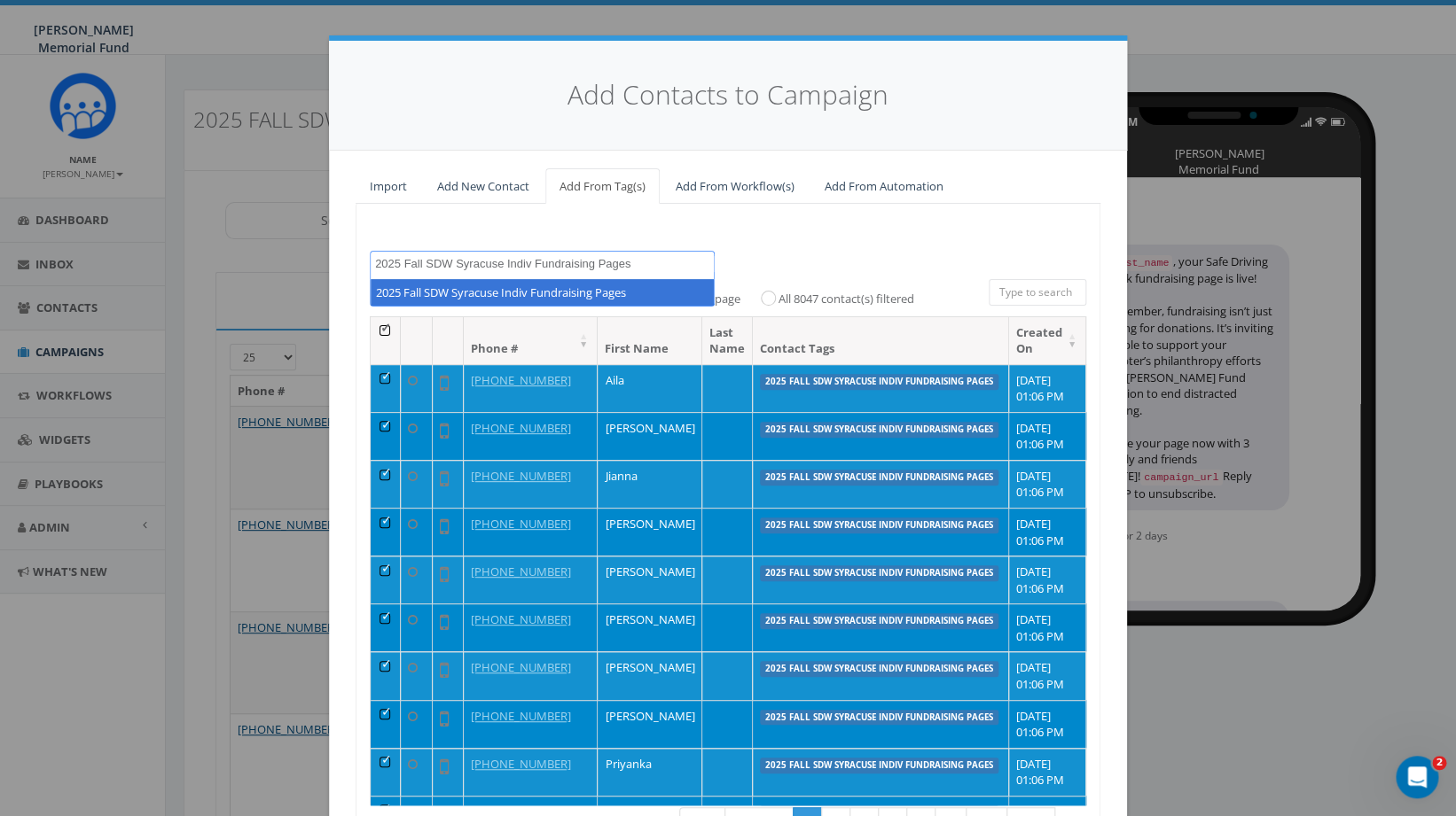
type textarea "2025 Fall SDW Syracuse Indiv Fundraising Pages"
select select "2025 Fall SDW Syracuse Indiv Fundraising Pages"
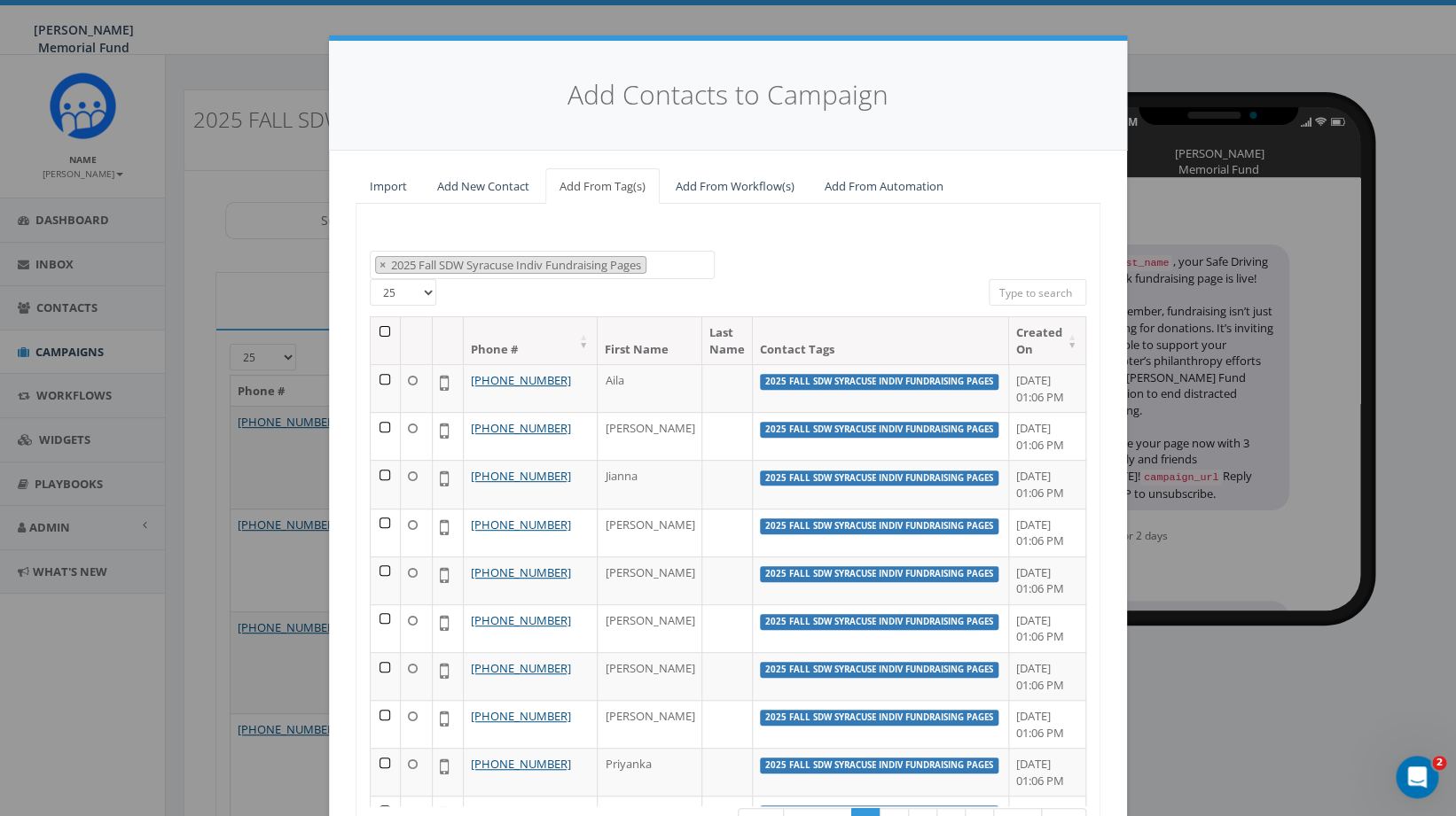
click at [383, 327] on th at bounding box center [385, 341] width 30 height 47
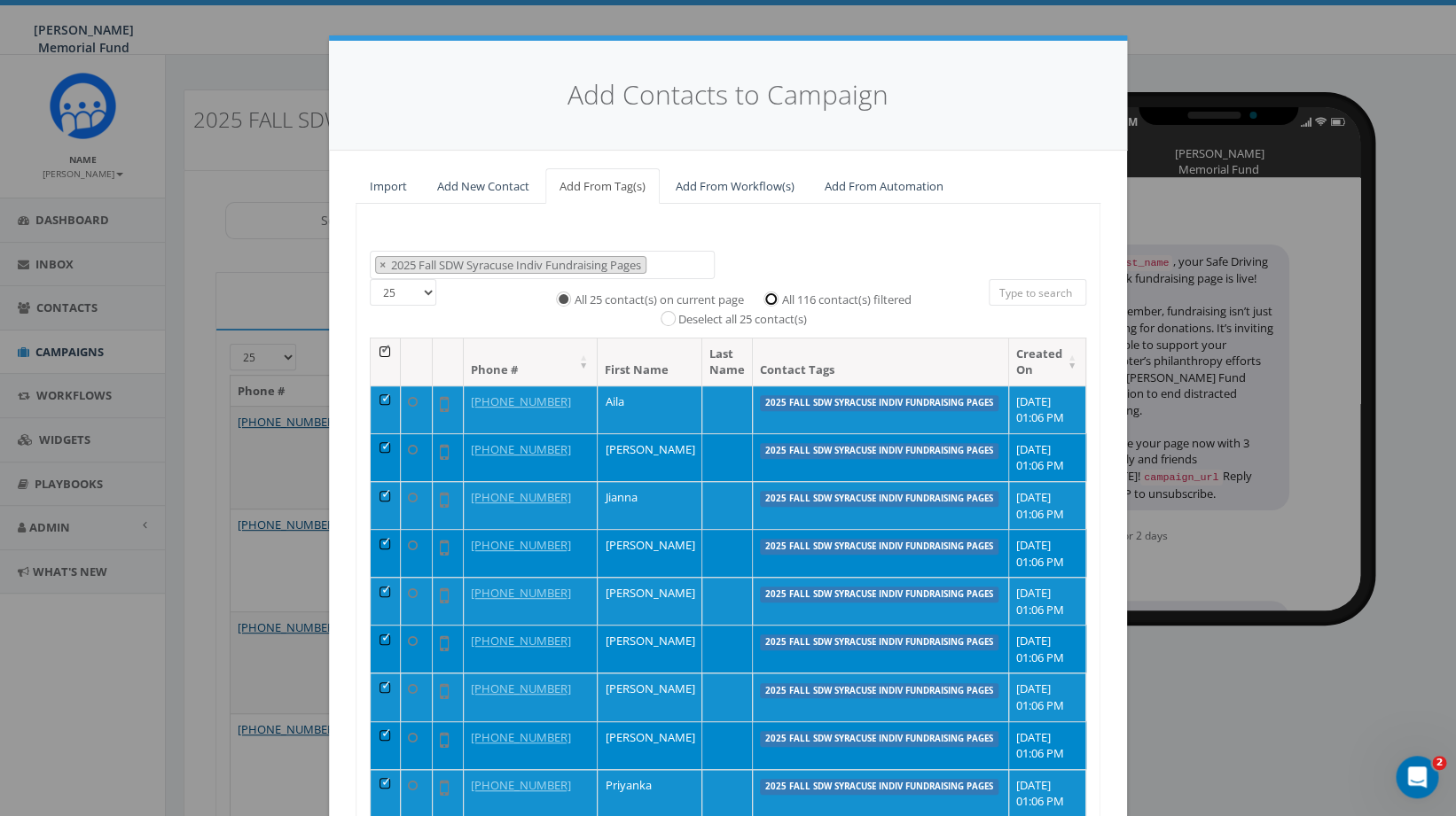
click at [774, 297] on input "All 116 contact(s) filtered" at bounding box center [775, 297] width 11 height 11
radio input "true"
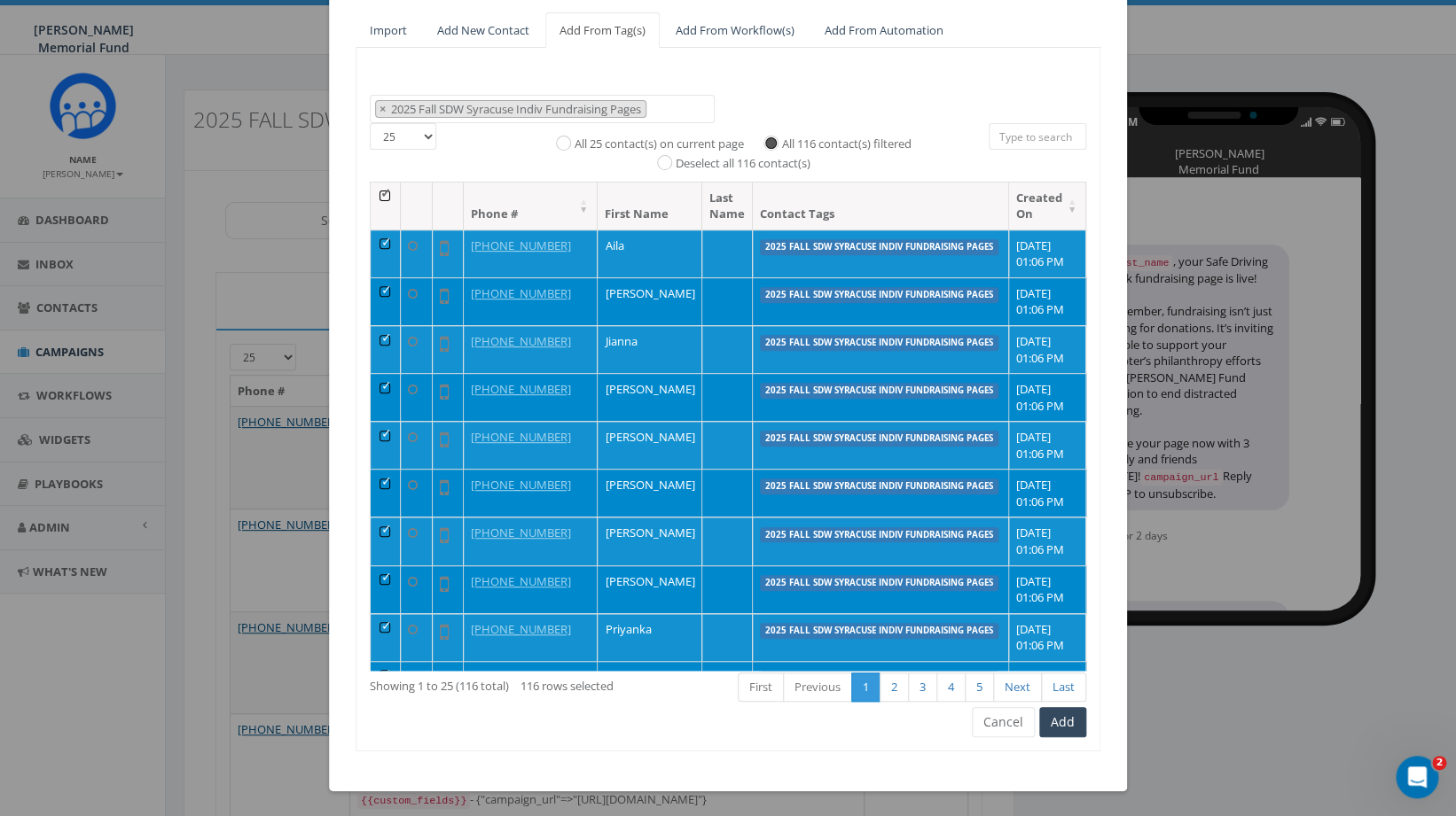
scroll to position [158, 0]
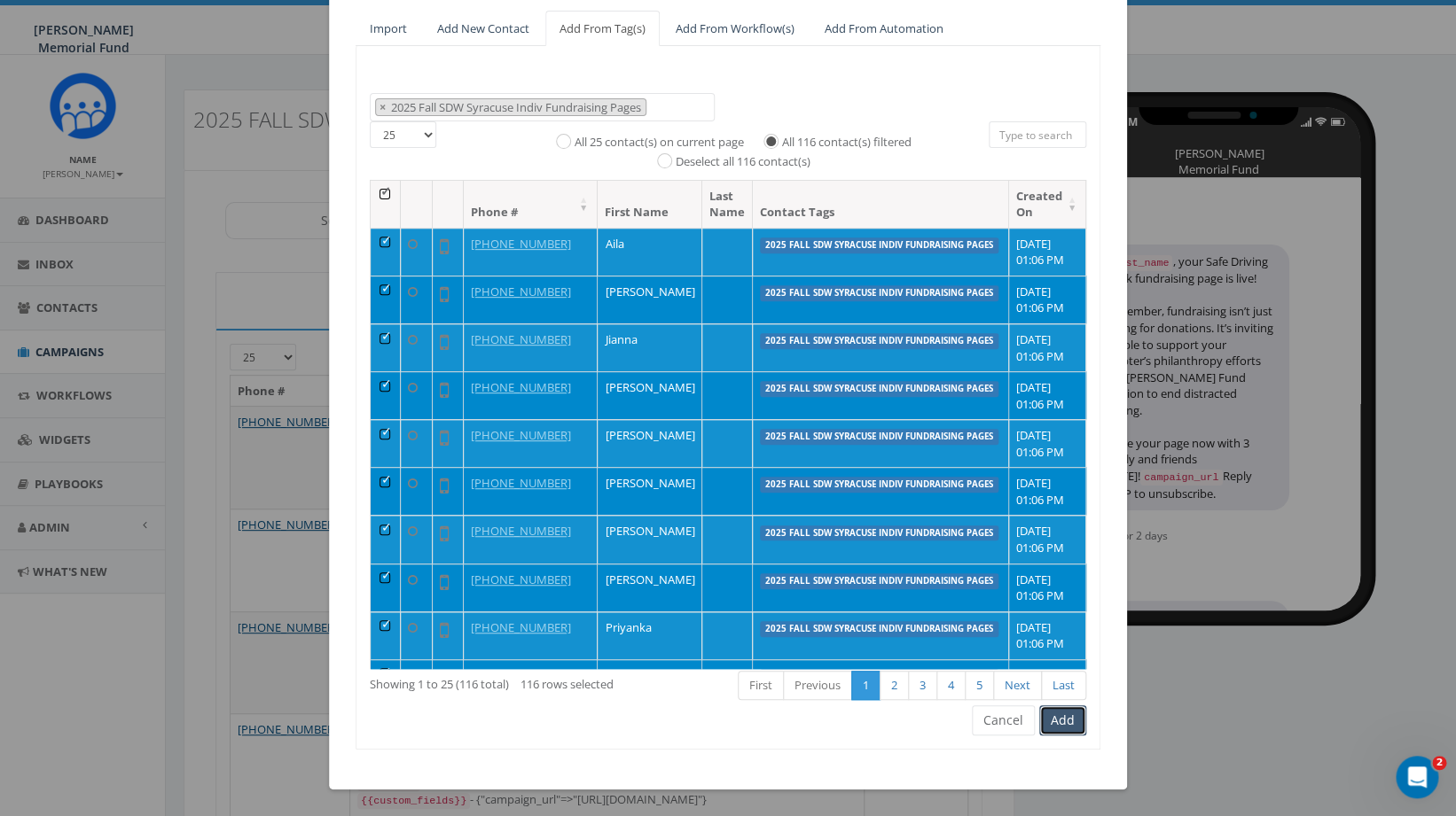
click at [1061, 713] on button "Add" at bounding box center [1063, 721] width 47 height 30
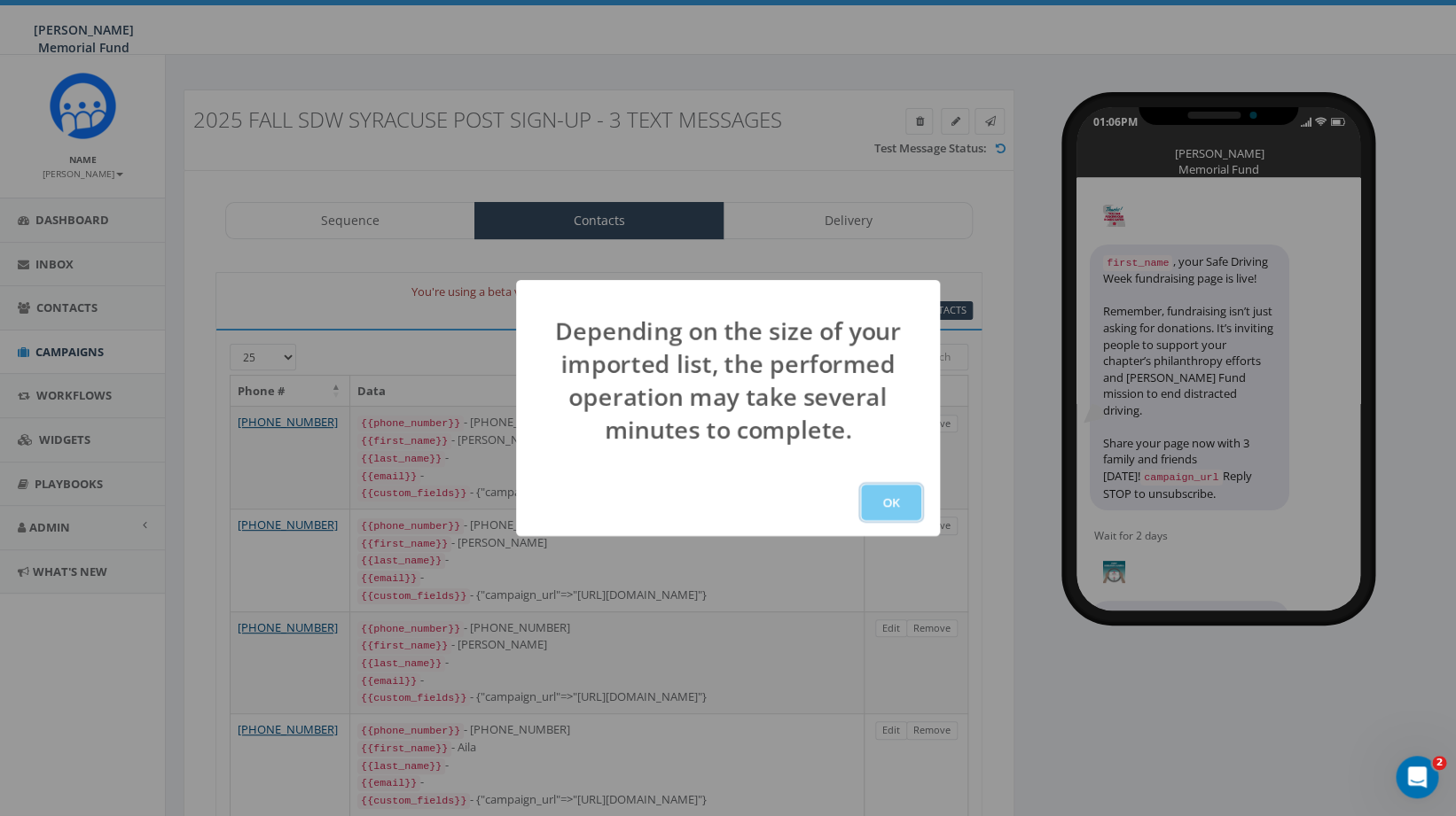
click at [895, 492] on button "OK" at bounding box center [891, 503] width 60 height 36
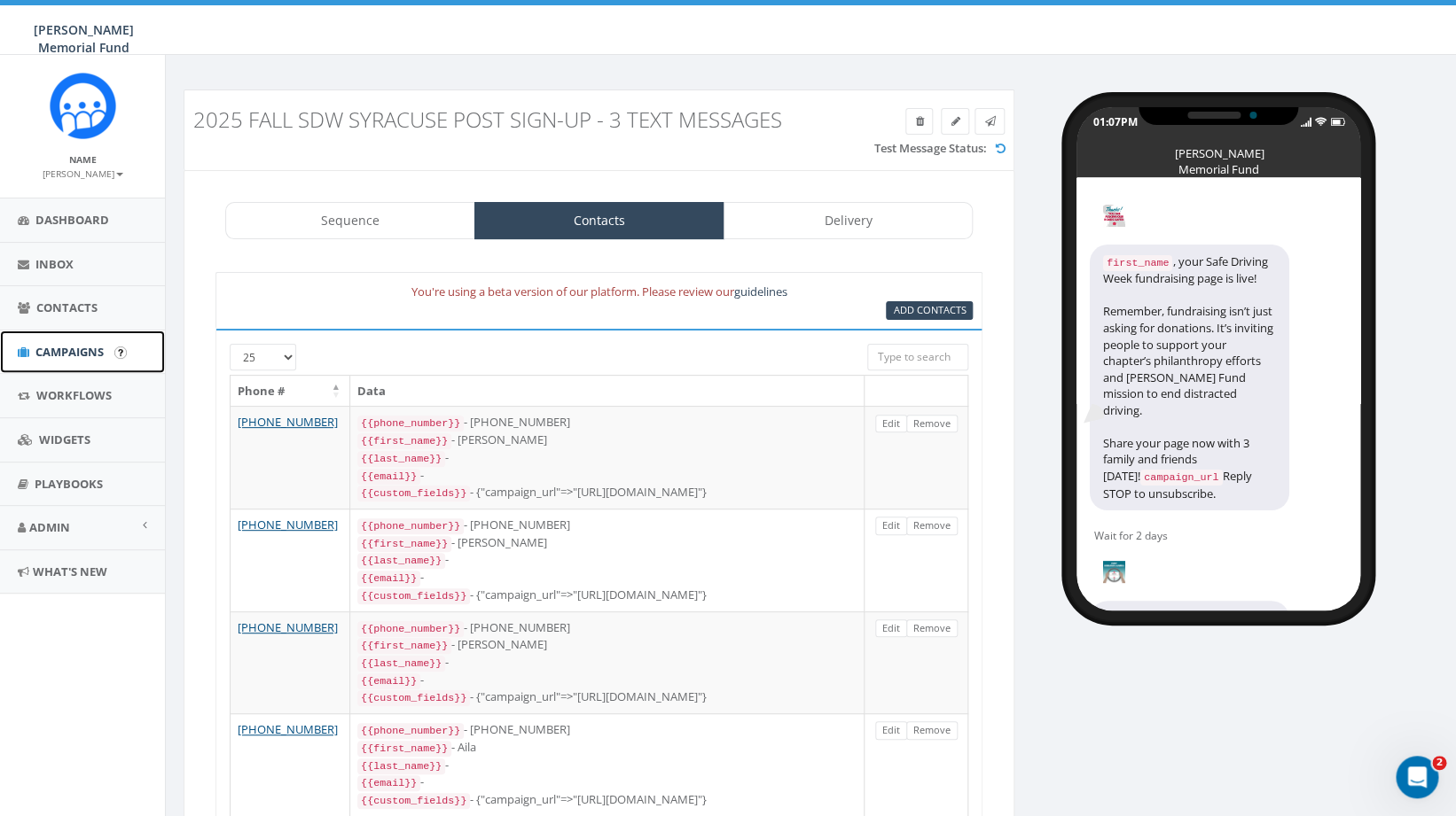
click at [74, 350] on span "Campaigns" at bounding box center [69, 351] width 68 height 16
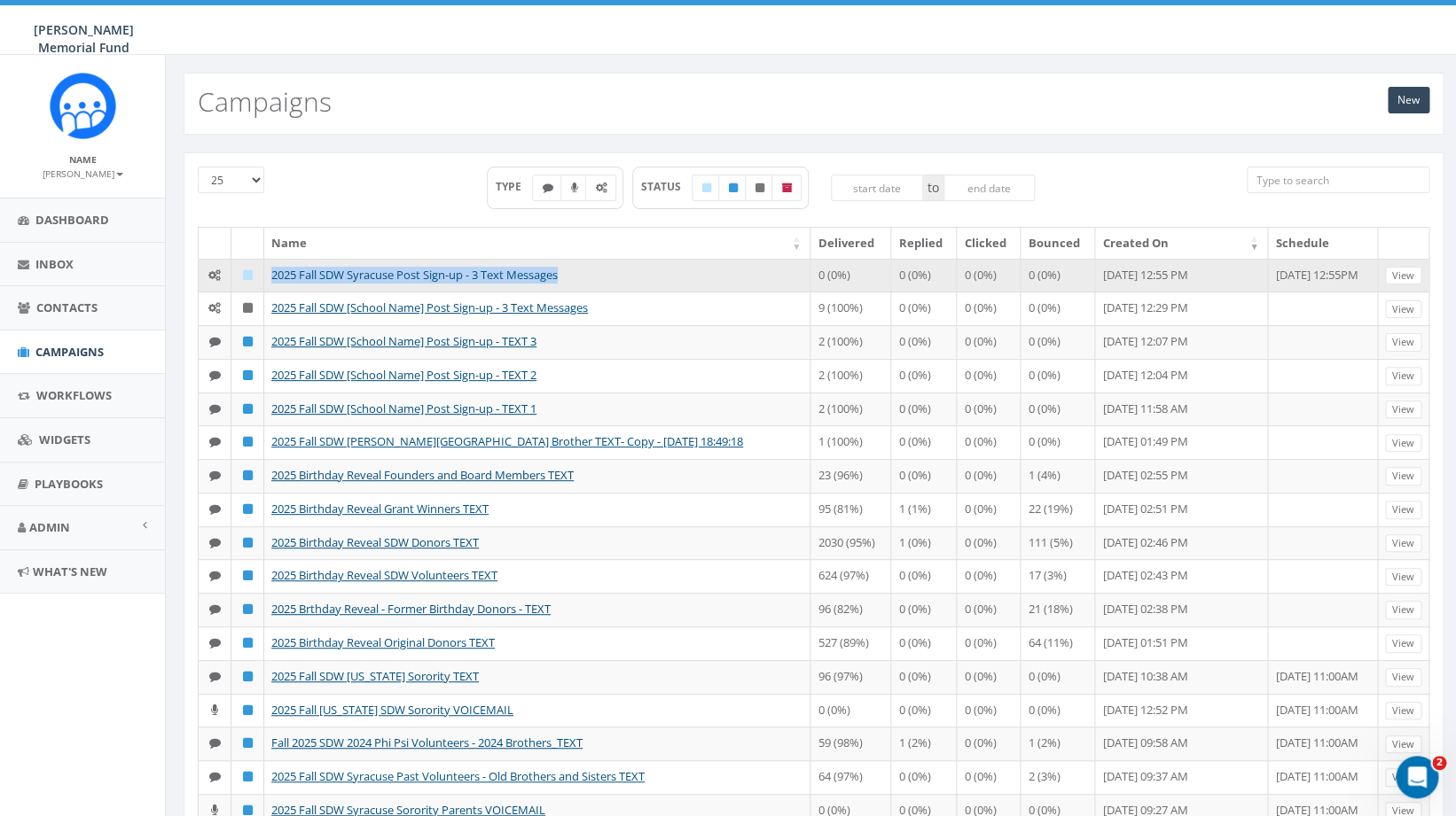
drag, startPoint x: 587, startPoint y: 275, endPoint x: 275, endPoint y: 272, distance: 312.0
click at [275, 272] on td "2025 Fall SDW Syracuse Post Sign-up - 3 Text Messages" at bounding box center [538, 276] width 546 height 34
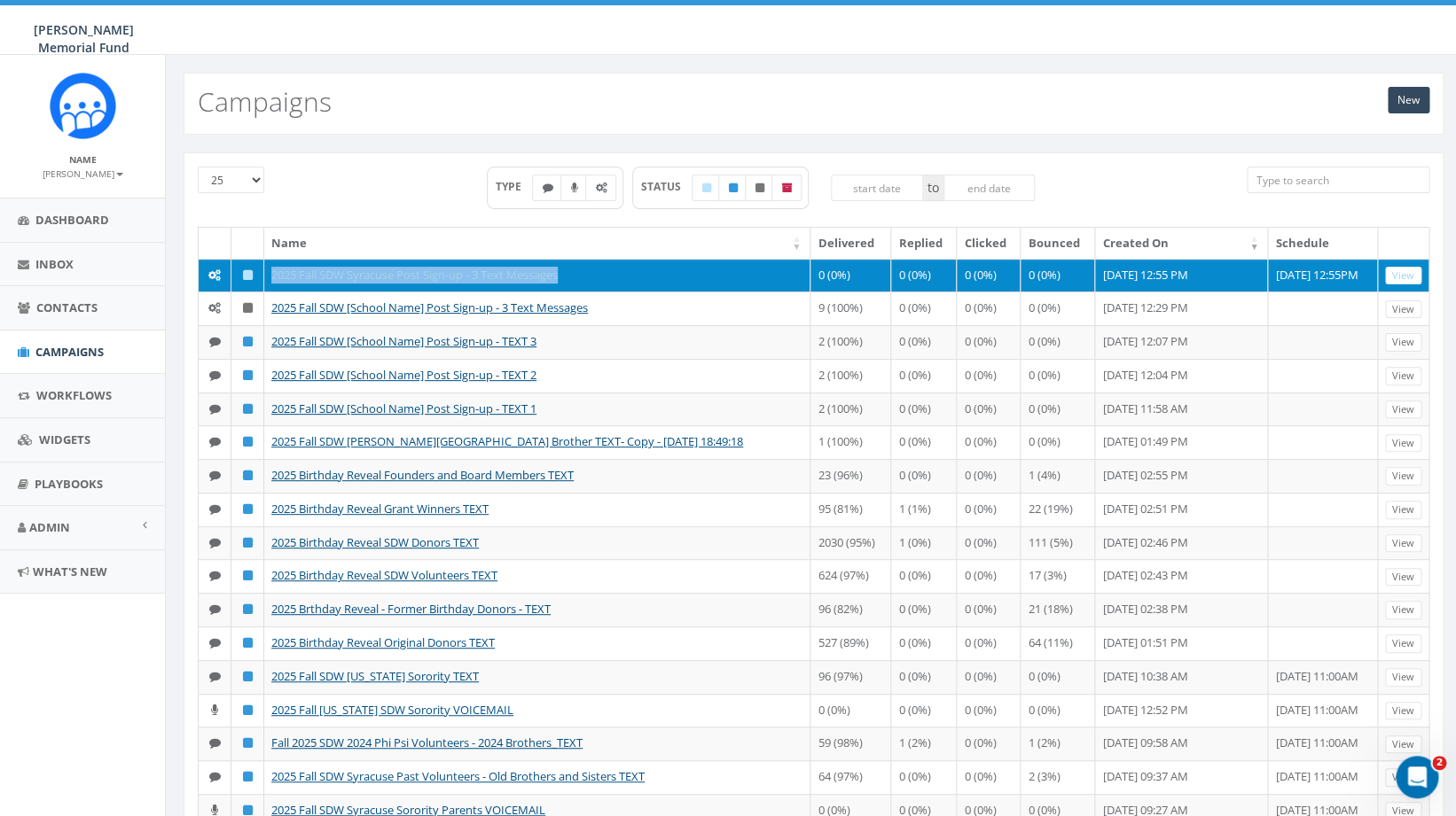
copy link "2025 Fall SDW Syracuse Post Sign-up - 3 Text Messages"
click at [328, 264] on td "2025 Fall SDW Syracuse Post Sign-up - 3 Text Messages" at bounding box center [538, 276] width 546 height 34
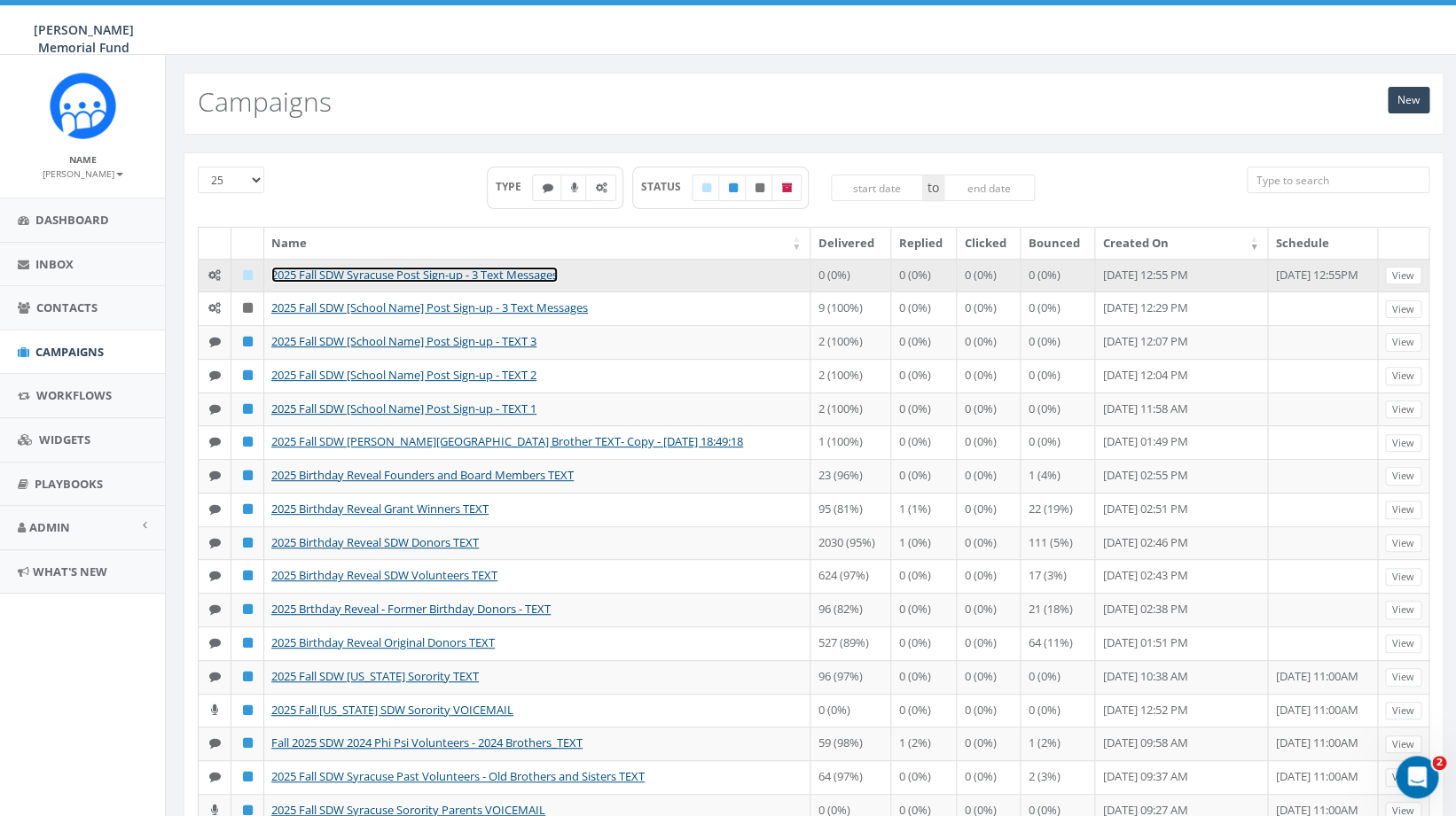
click at [457, 267] on link "2025 Fall SDW Syracuse Post Sign-up - 3 Text Messages" at bounding box center [414, 274] width 286 height 16
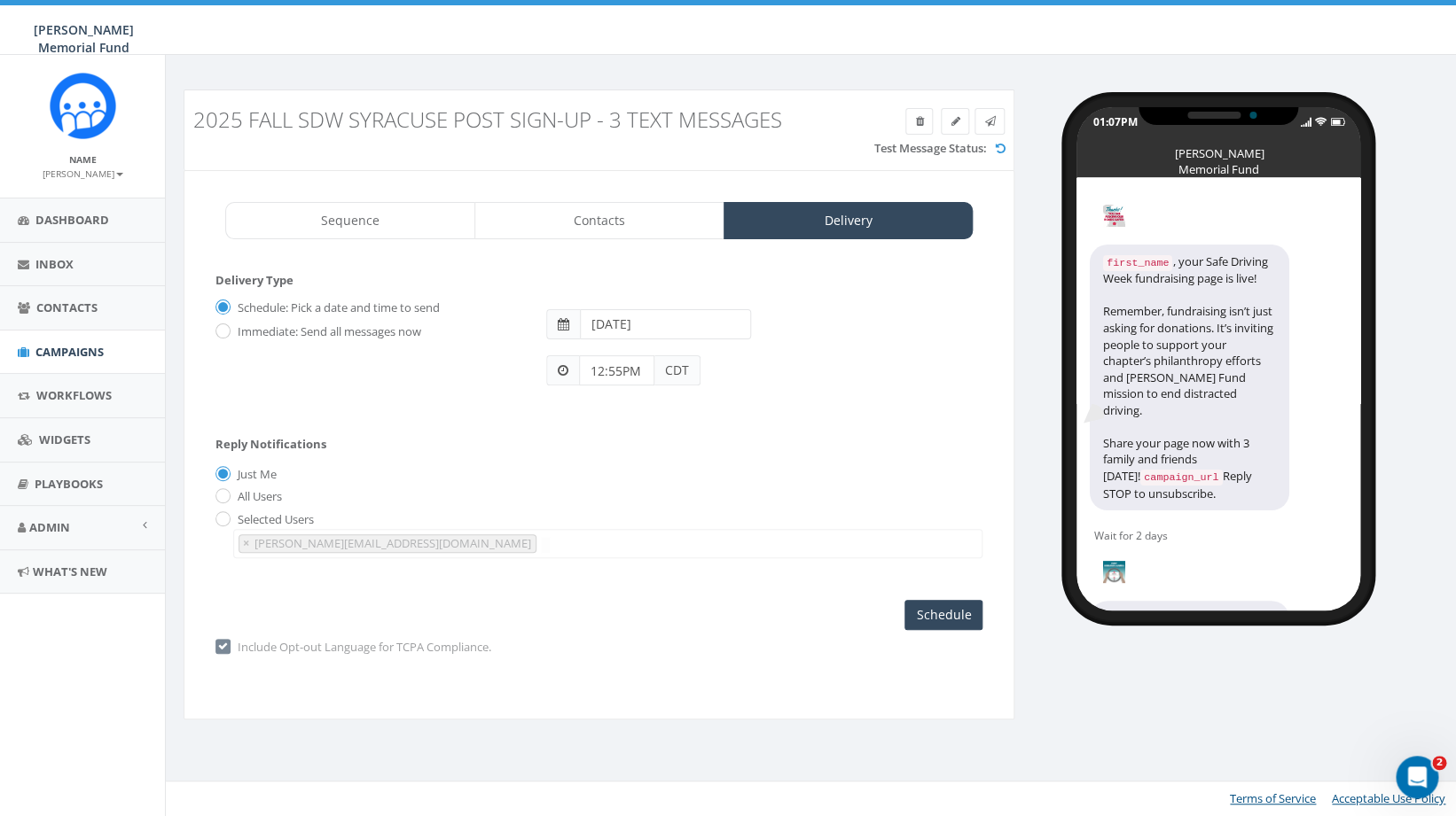
click at [648, 328] on input "[DATE]" at bounding box center [665, 324] width 171 height 30
click at [683, 443] on td "10" at bounding box center [677, 438] width 27 height 26
type input "[DATE]"
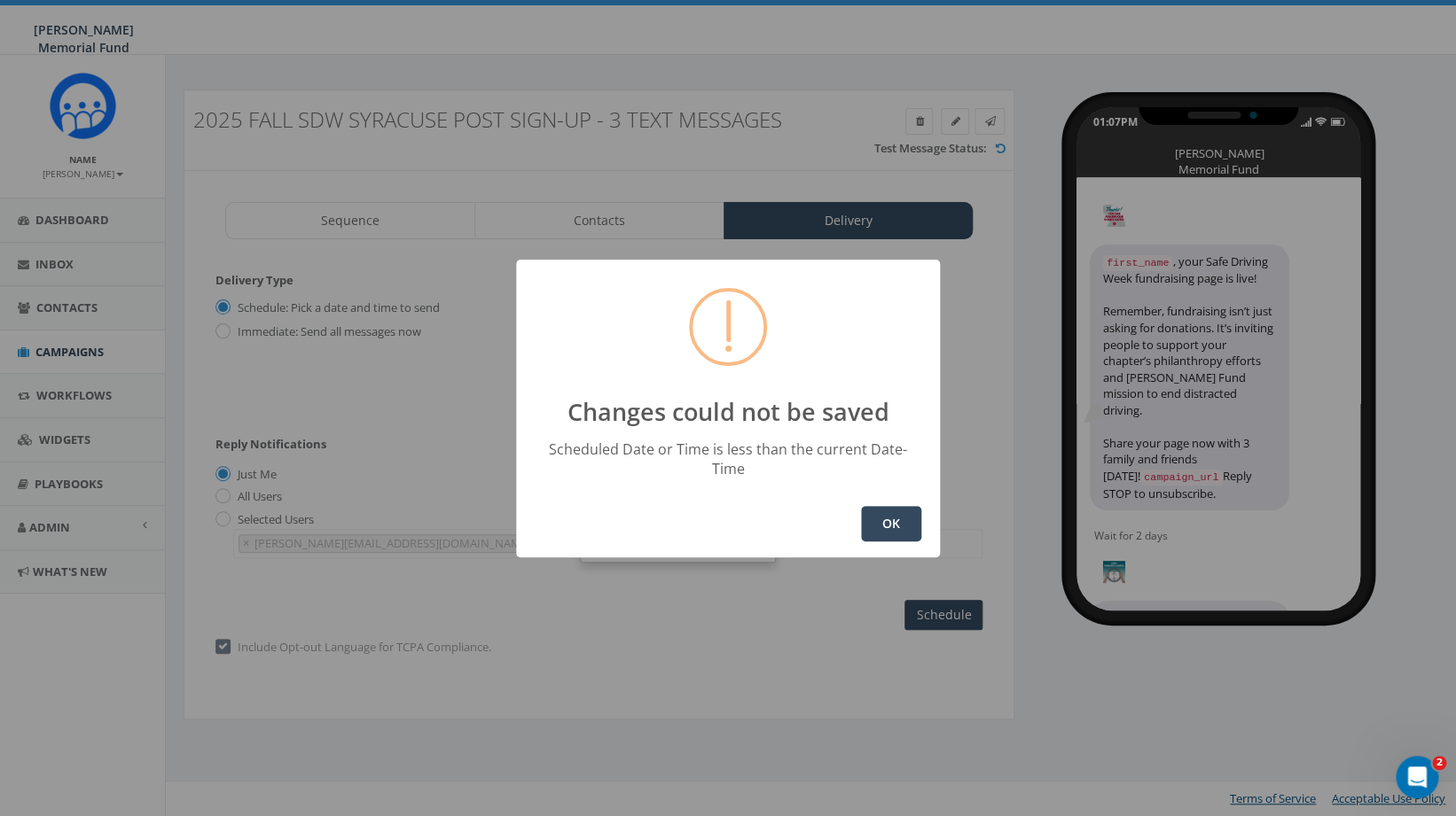
click at [901, 507] on button "OK" at bounding box center [891, 524] width 60 height 36
click at [887, 516] on button "OK" at bounding box center [891, 524] width 60 height 36
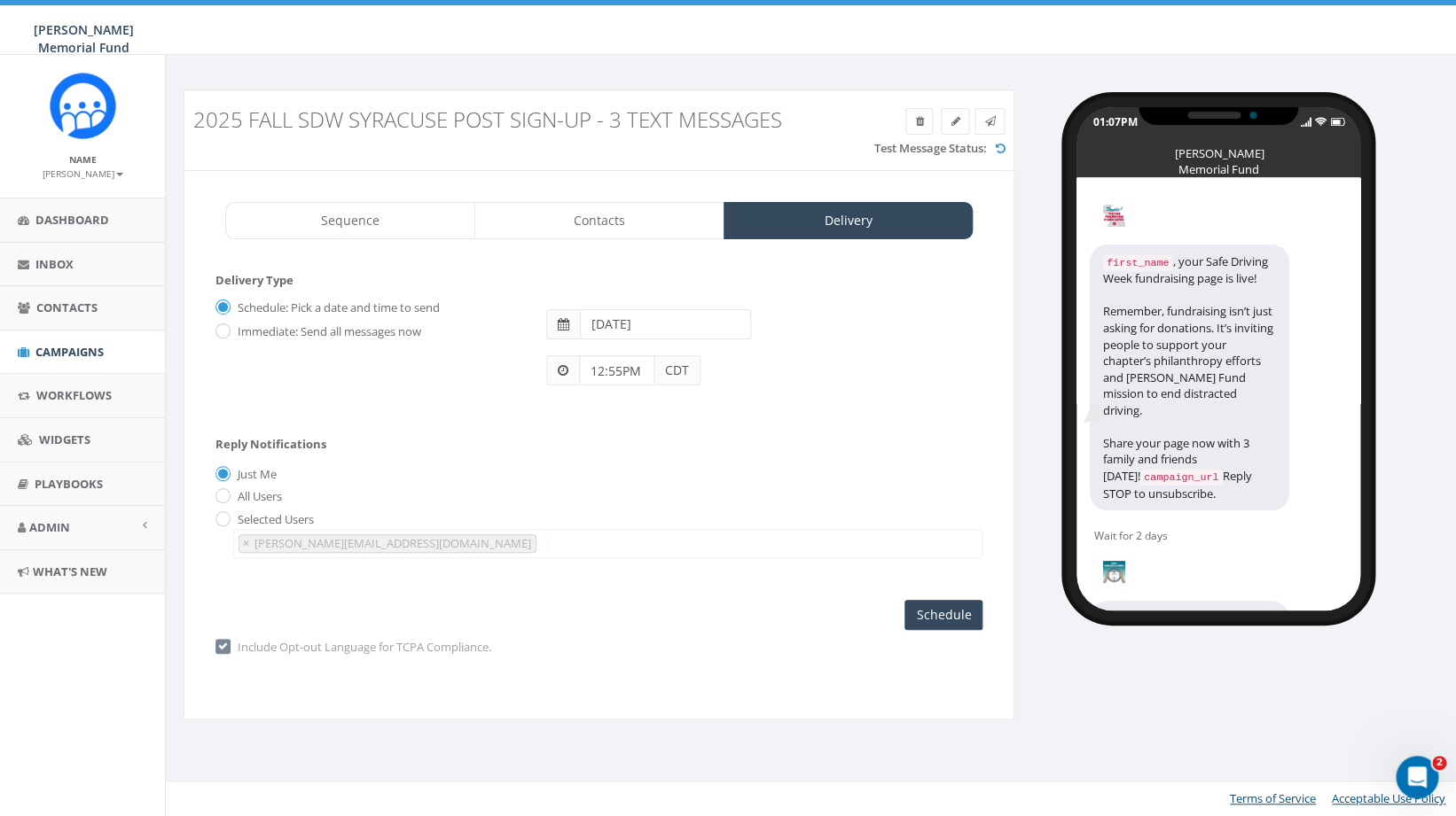
click at [619, 369] on input "12:55PM" at bounding box center [616, 370] width 76 height 30
drag, startPoint x: 682, startPoint y: 161, endPoint x: 745, endPoint y: 255, distance: 113.2
click at [745, 258] on div "1 2 3 4 5 6 7 8 9 10 11 12" at bounding box center [681, 218] width 178 height 178
click at [745, 255] on div "1 2 3 4 5 6 7 8 9 10 11 12 00 05 10 15 20 25 30 35 40 45 50 55" at bounding box center [681, 218] width 178 height 178
click at [759, 317] on button "PM" at bounding box center [754, 320] width 26 height 26
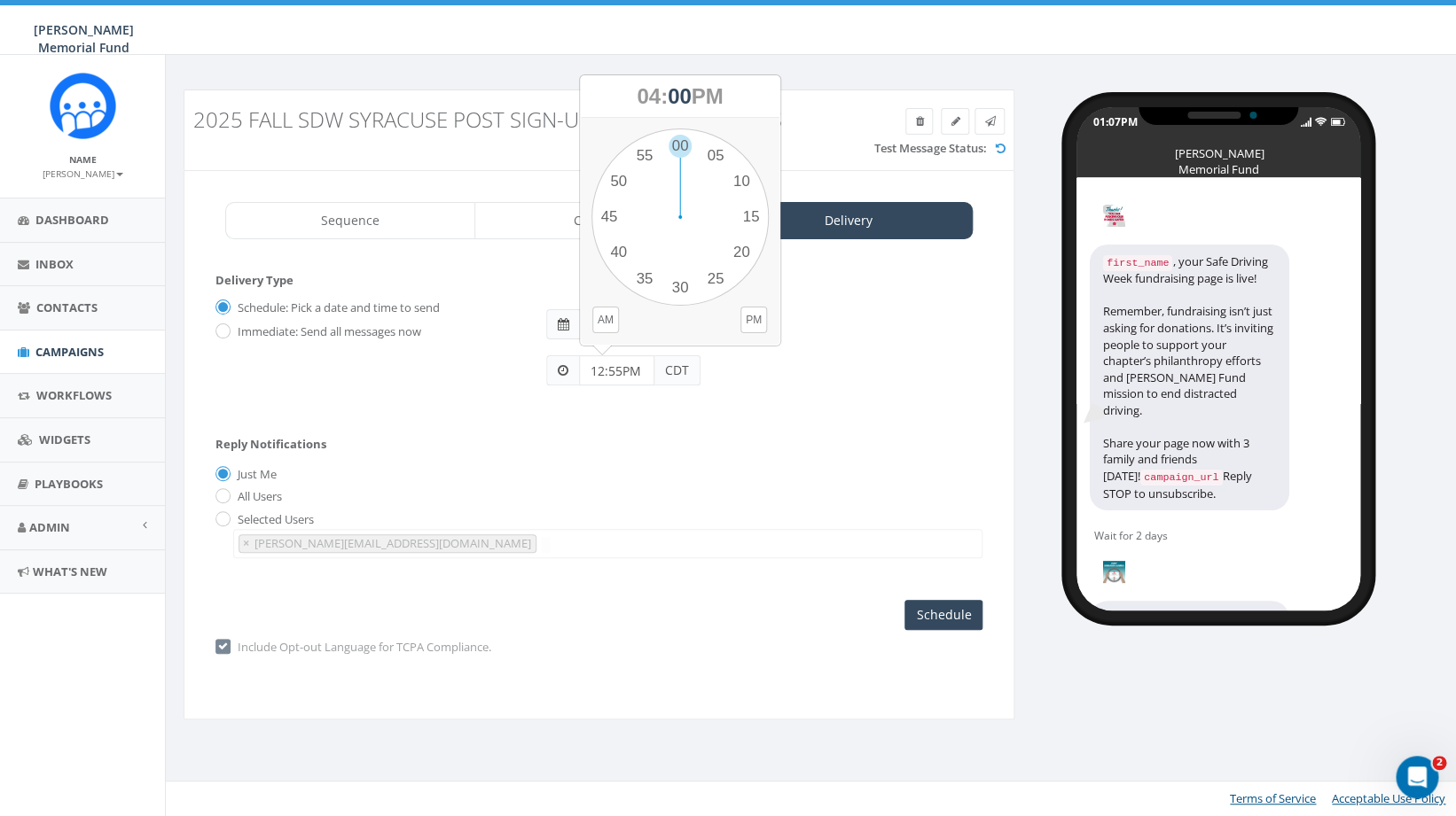
click at [747, 380] on div "12:55PM CDT" at bounding box center [764, 363] width 463 height 47
click at [615, 365] on input "12:55PM" at bounding box center [616, 370] width 76 height 30
type input "4:00 PM"
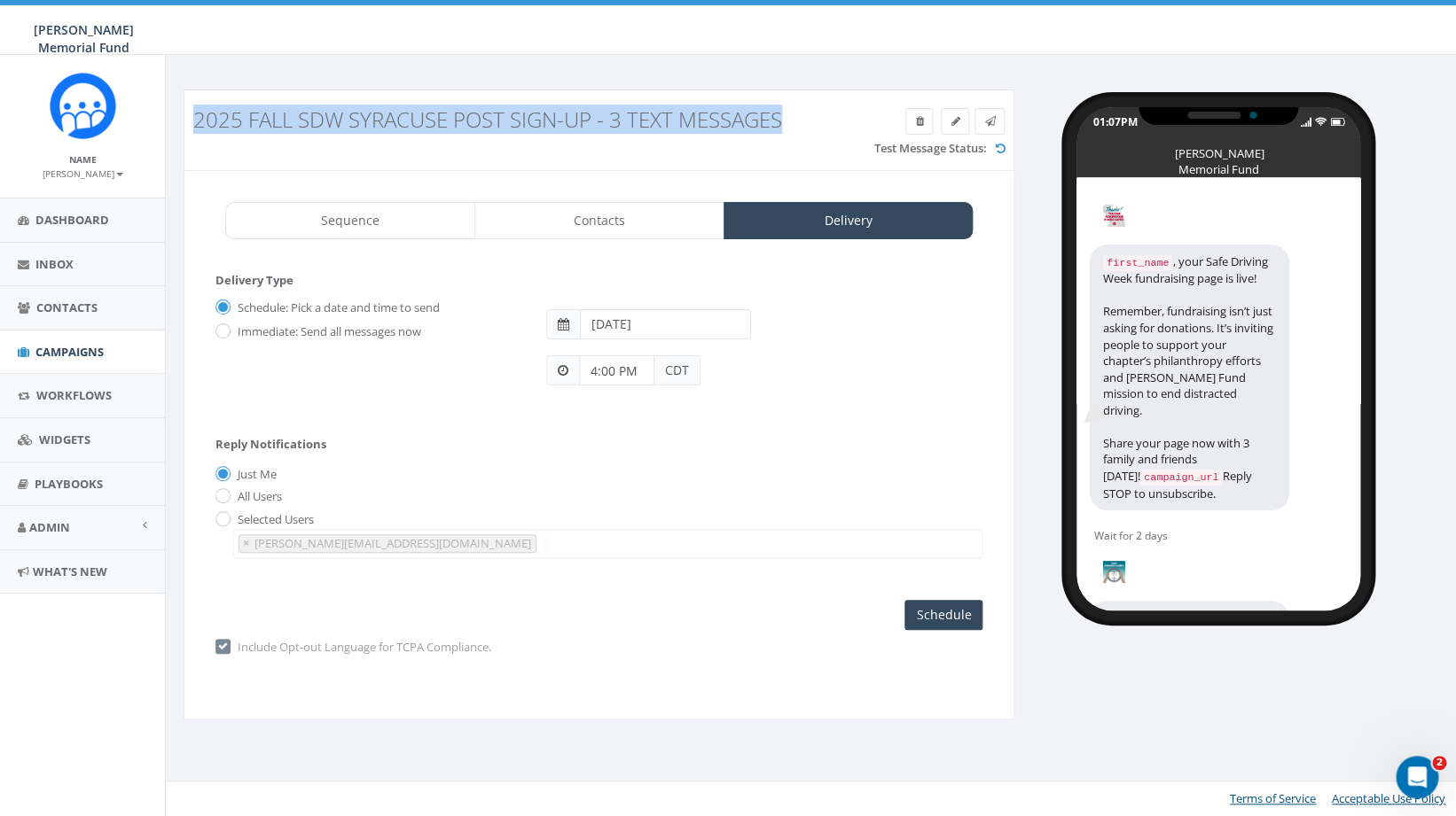
drag, startPoint x: 791, startPoint y: 122, endPoint x: 194, endPoint y: 112, distance: 597.1
click at [194, 112] on h3 "2025 Fall SDW Syracuse Post Sign-up - 3 Text Messages" at bounding box center [495, 120] width 602 height 23
copy h3 "2025 Fall SDW Syracuse Post Sign-up - 3 Text Messages"
click at [89, 352] on span "Campaigns" at bounding box center [69, 351] width 68 height 16
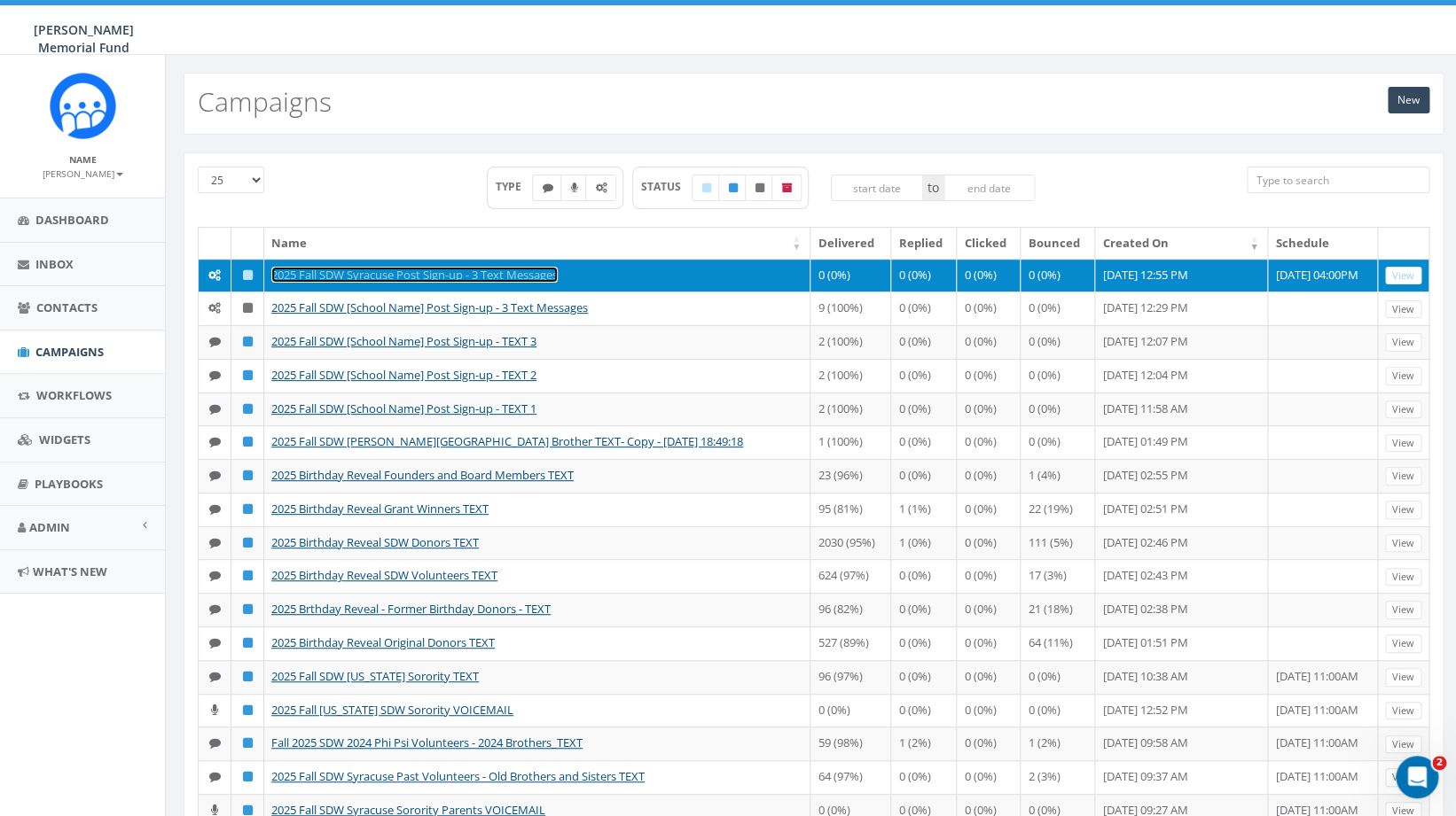
click at [488, 275] on link "2025 Fall SDW Syracuse Post Sign-up - 3 Text Messages" at bounding box center [414, 274] width 286 height 16
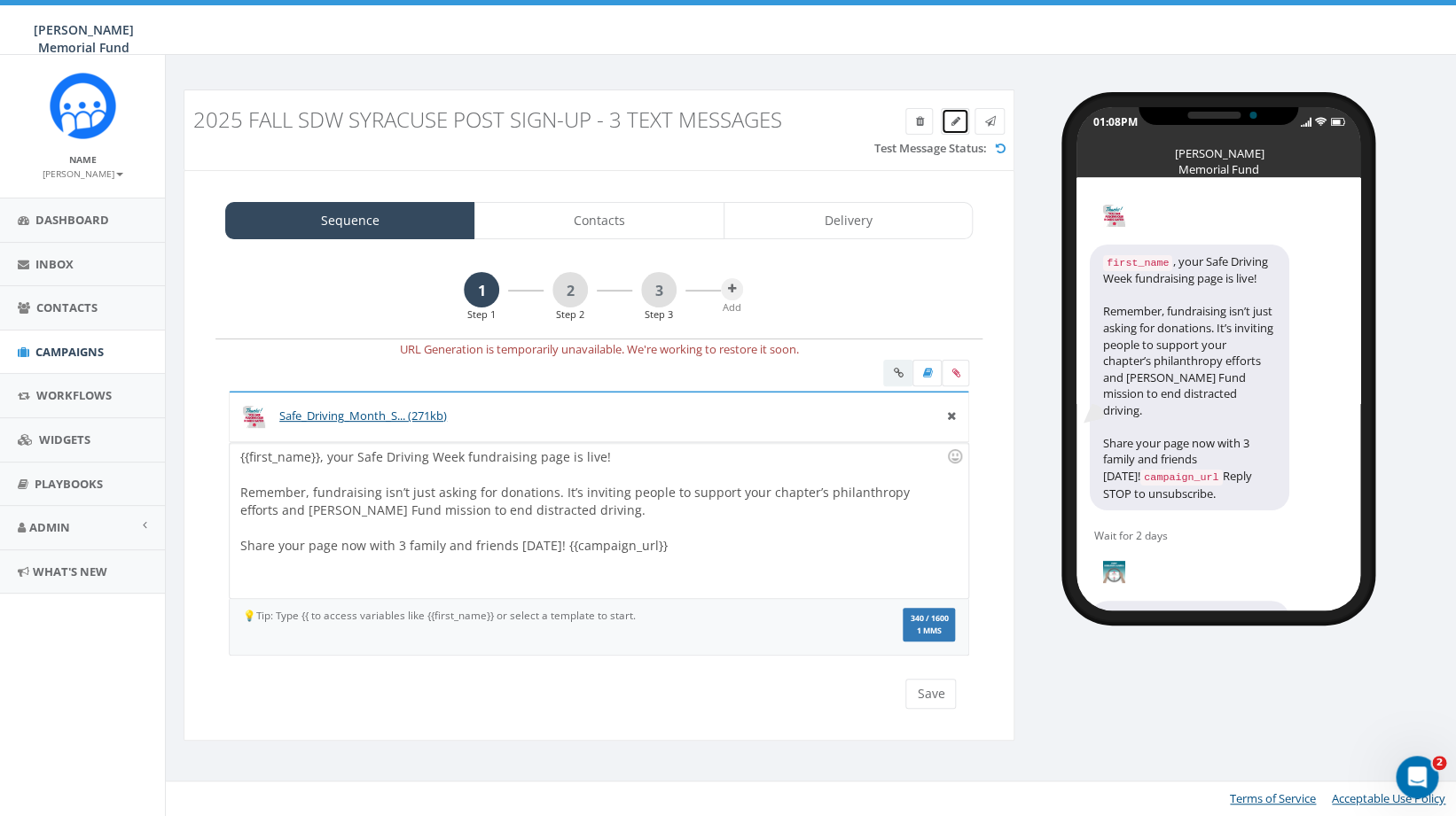
click at [960, 128] on link at bounding box center [955, 122] width 28 height 26
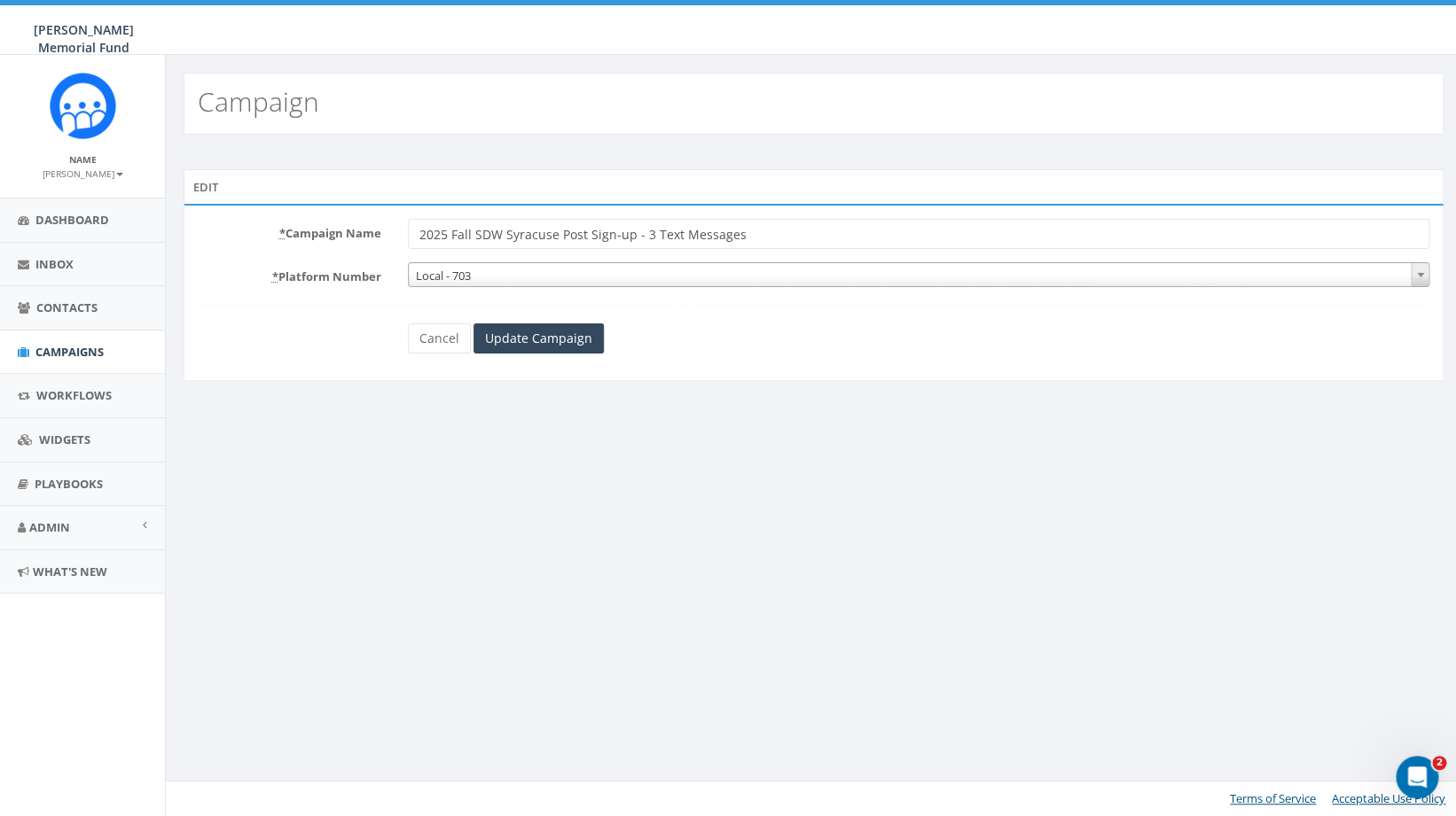
click at [755, 235] on input "2025 Fall SDW Syracuse Post Sign-up - 3 Text Messages" at bounding box center [918, 234] width 1022 height 30
type input "2025 Fall SDW Syracuse Post Sign-up - 3 Text Messages-OLD"
click at [556, 352] on input "Update Campaign" at bounding box center [538, 338] width 130 height 30
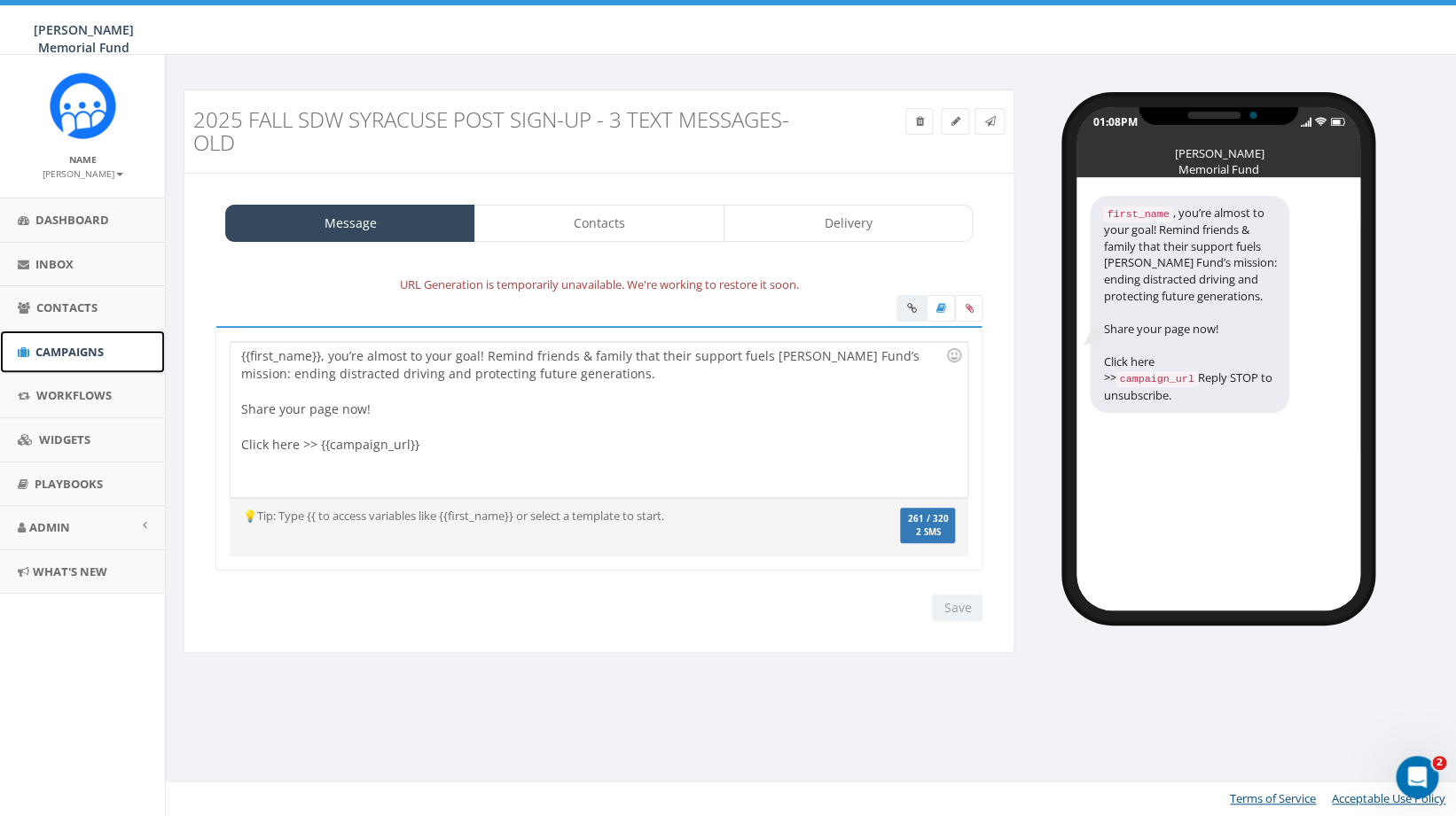
click at [64, 353] on span "Campaigns" at bounding box center [69, 351] width 68 height 16
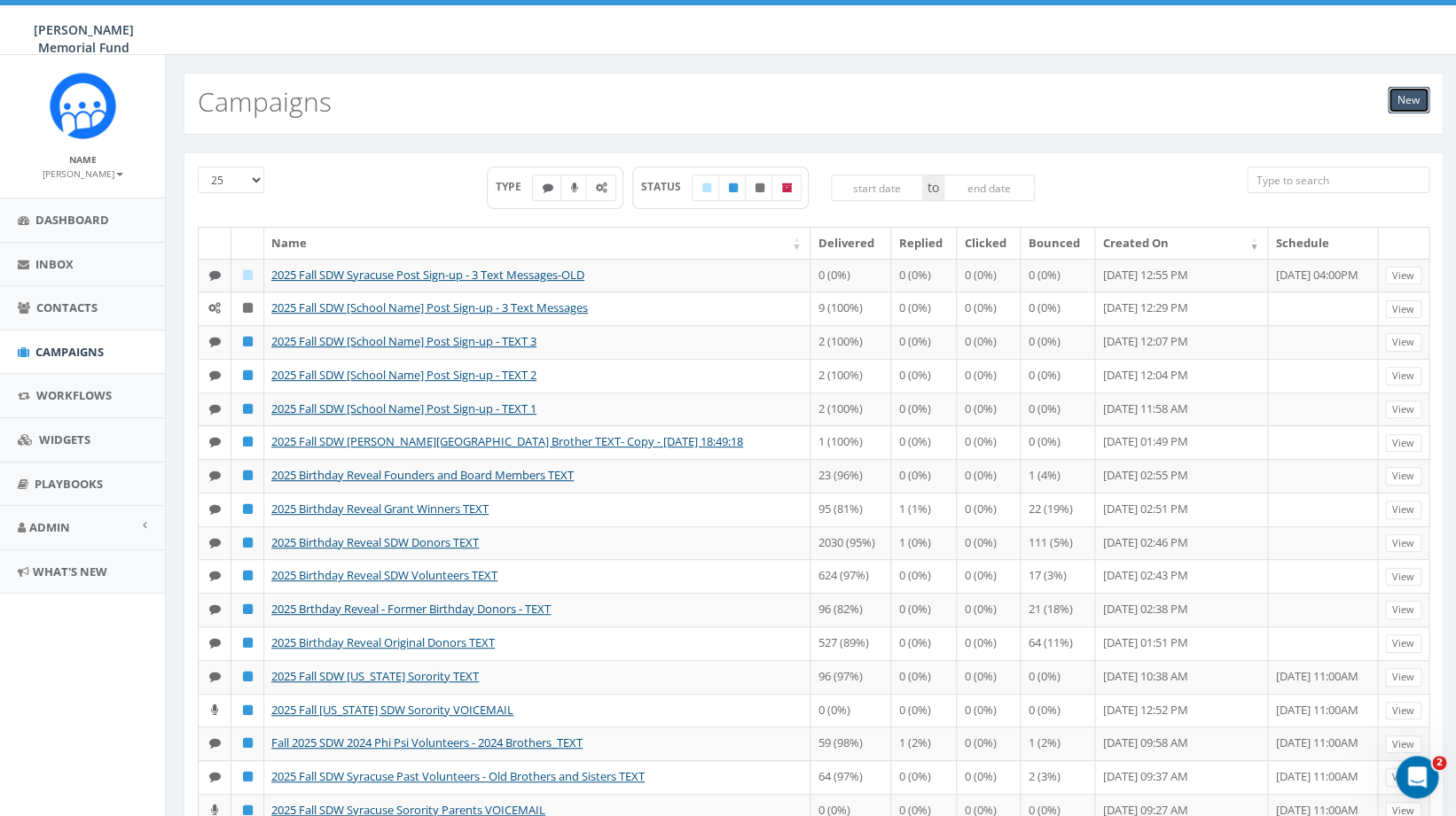
click at [1406, 100] on link "New" at bounding box center [1408, 100] width 42 height 26
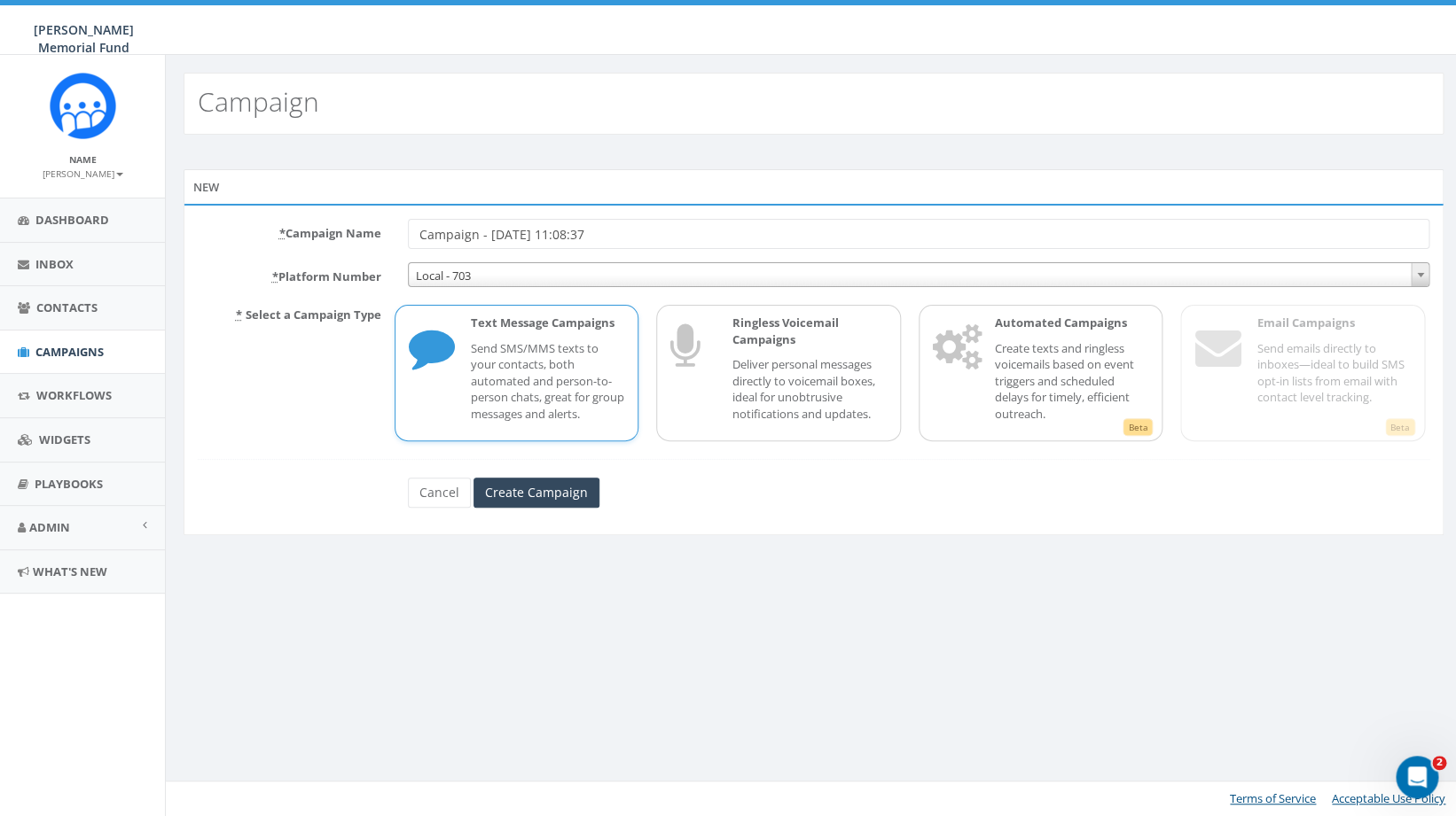
drag, startPoint x: 640, startPoint y: 236, endPoint x: 354, endPoint y: 233, distance: 286.0
click at [408, 233] on input "Campaign - [DATE] 11:08:37" at bounding box center [918, 234] width 1022 height 30
drag, startPoint x: 421, startPoint y: 229, endPoint x: 394, endPoint y: 232, distance: 27.2
click at [408, 237] on input "2025 Fall SDW Syracuse Post Sign-up - 3 Text Messages" at bounding box center [918, 234] width 1022 height 30
type input "2025 Fall SDW Syracuse Post Sign-up - 3 Text Messages"
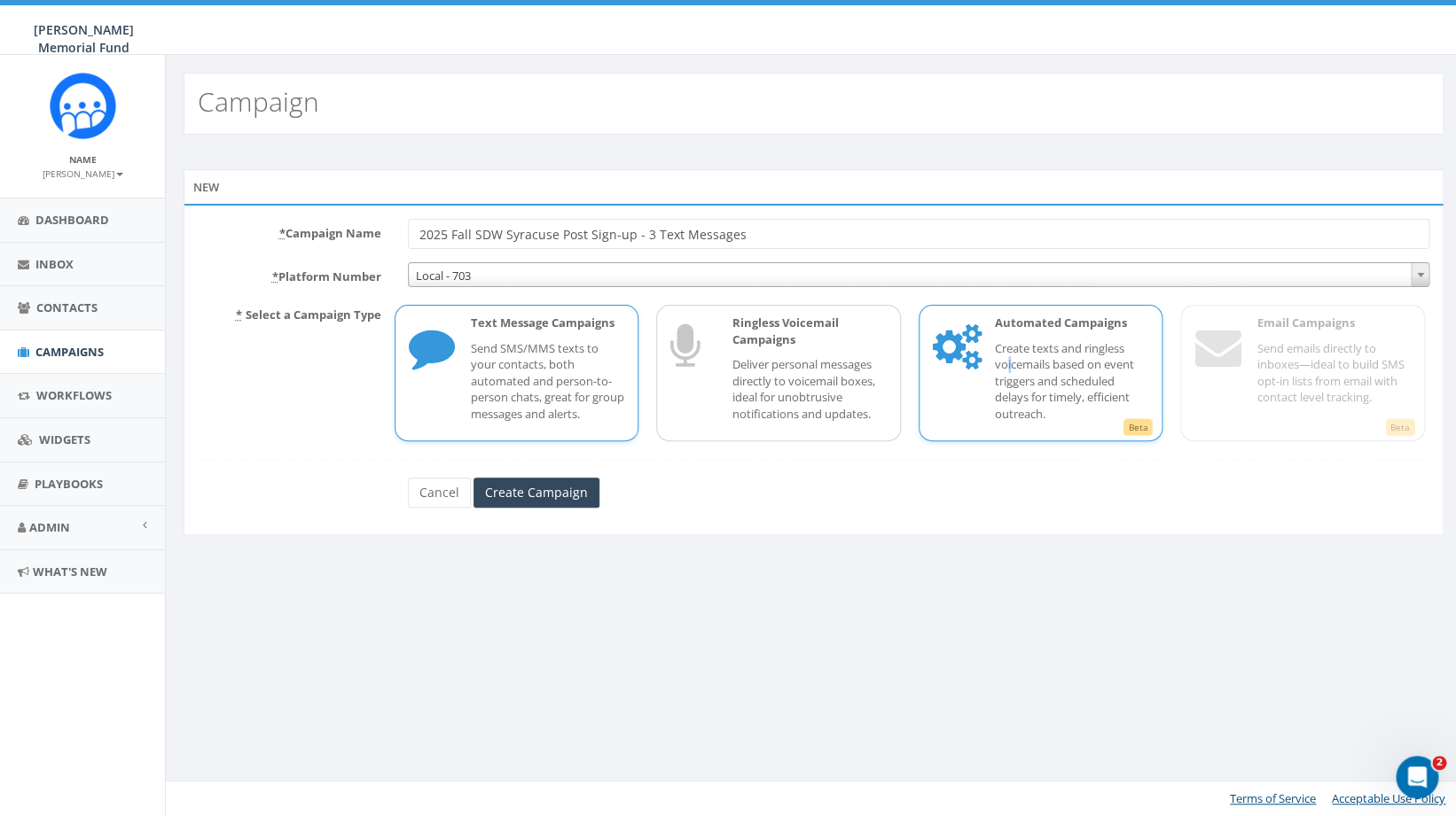
click at [1009, 362] on p "Create texts and ringless voicemails based on event triggers and scheduled dela…" at bounding box center [1072, 381] width 154 height 82
click at [556, 494] on input "Create Campaign" at bounding box center [536, 493] width 126 height 30
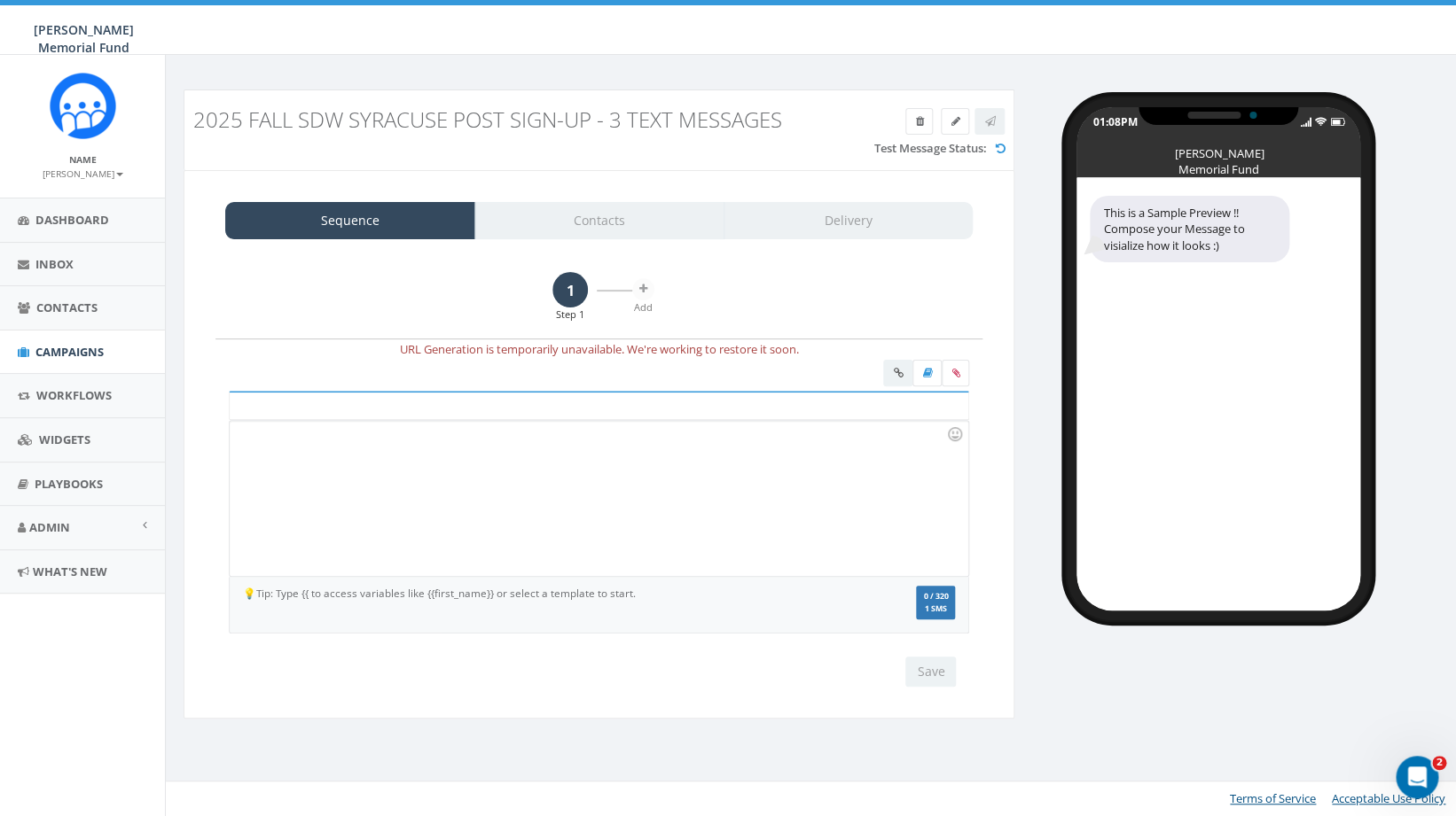
click at [462, 479] on div at bounding box center [598, 498] width 738 height 155
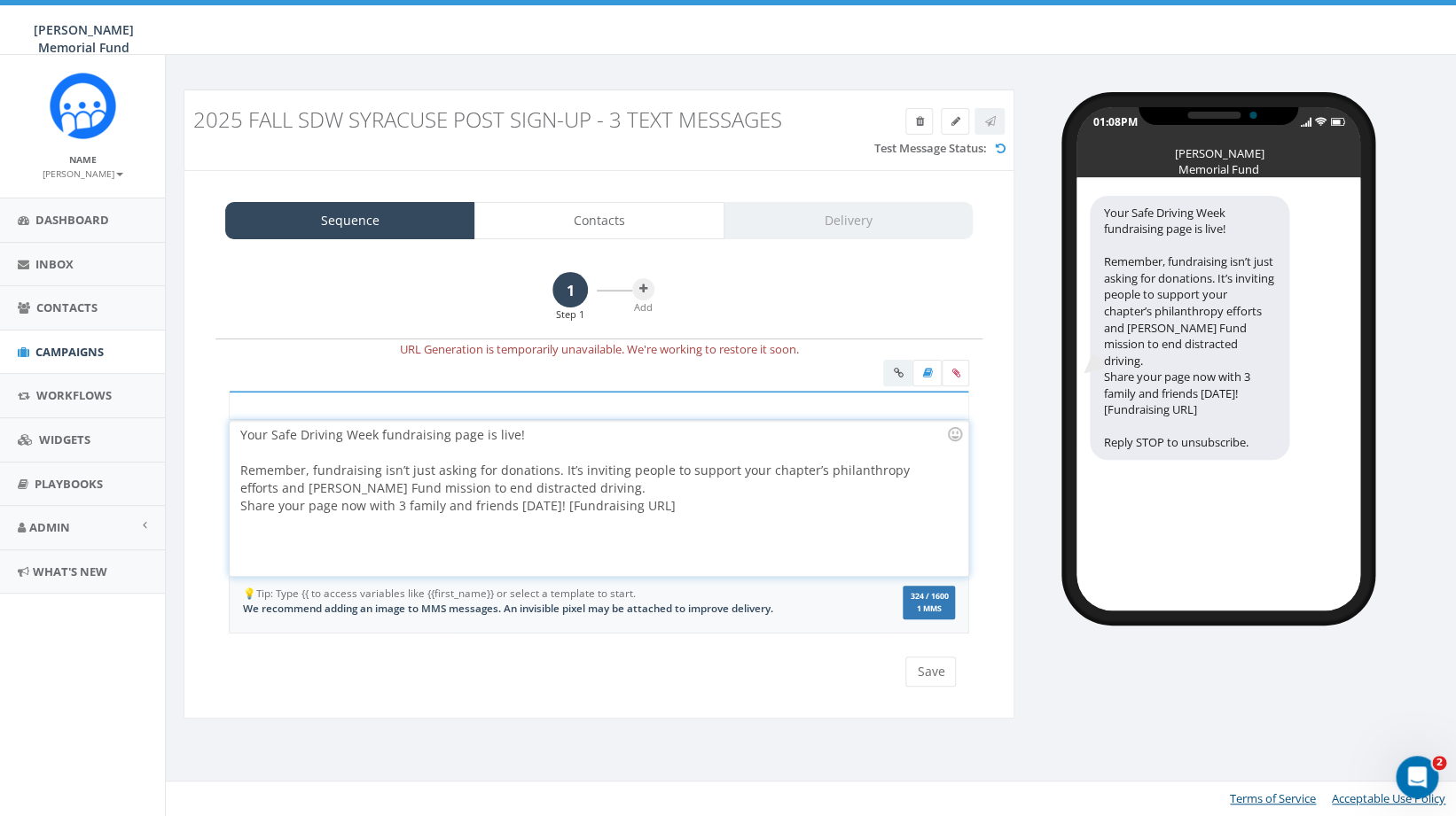
click at [566, 487] on div "Your Safe Driving Week fundraising page is live! Remember, fundraising isn’t ju…" at bounding box center [598, 498] width 738 height 155
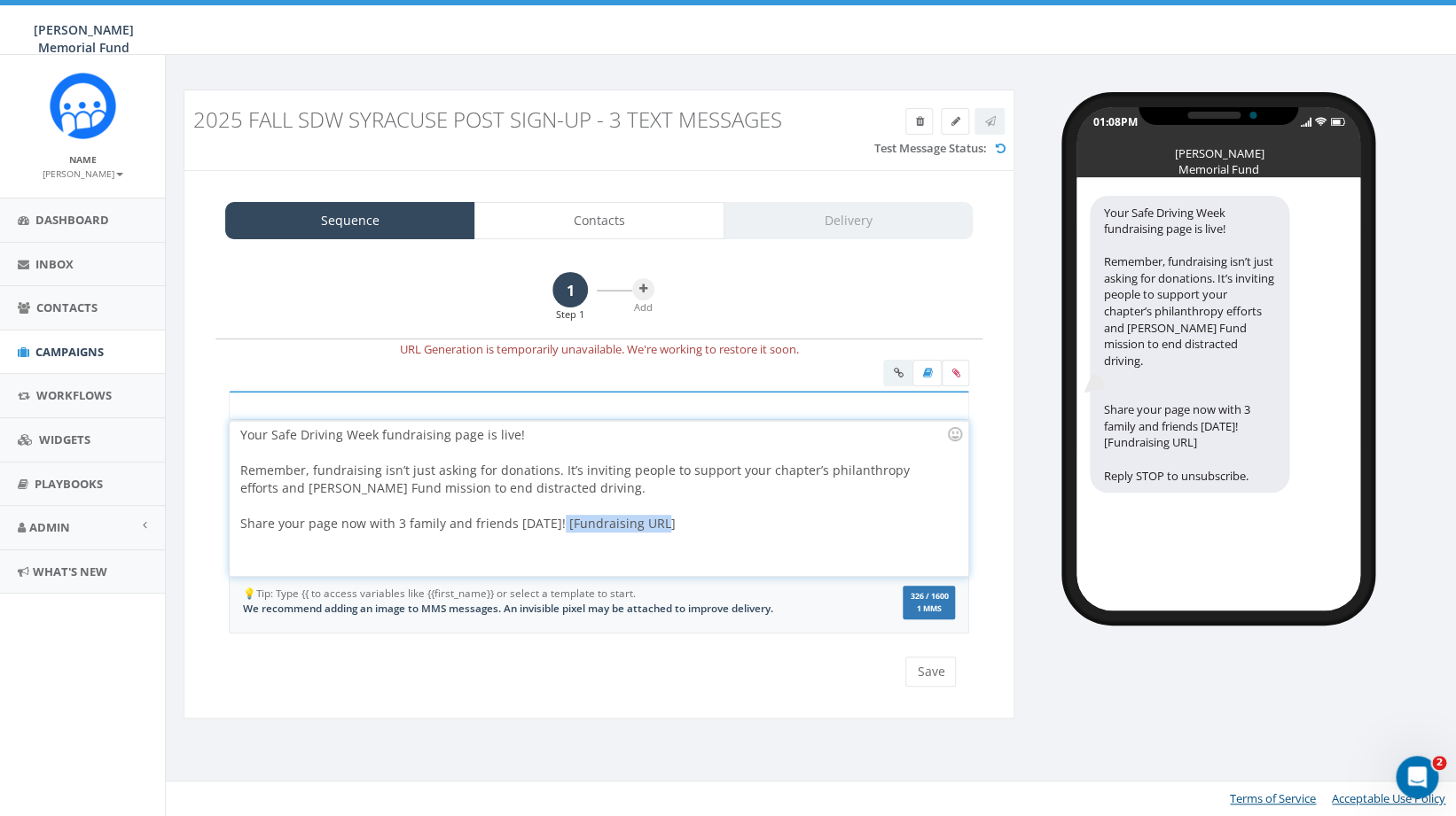
drag, startPoint x: 663, startPoint y: 529, endPoint x: 551, endPoint y: 526, distance: 112.0
click at [551, 526] on div "Your Safe Driving Week fundraising page is live! Remember, fundraising isn’t ju…" at bounding box center [598, 498] width 738 height 155
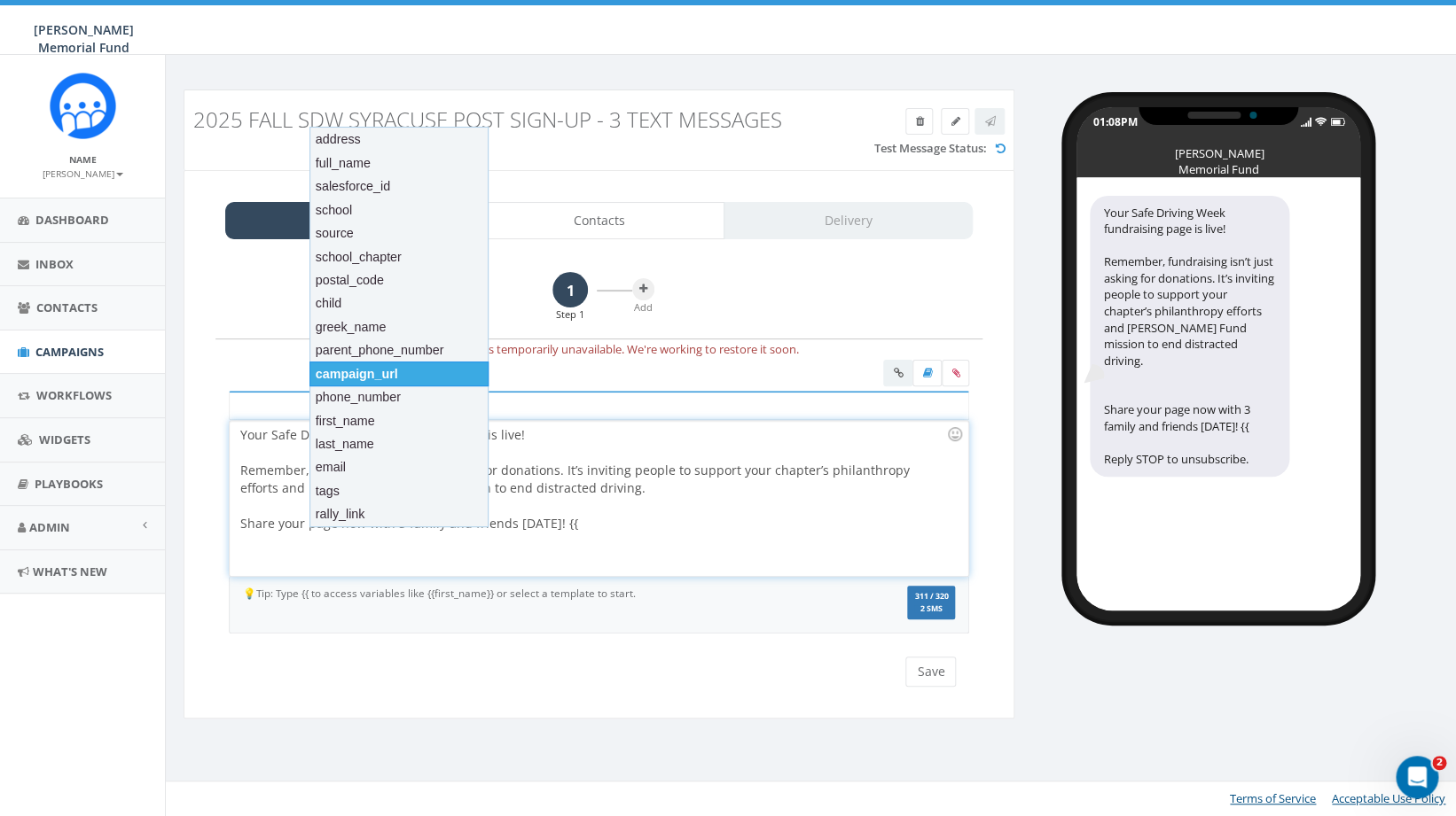
click at [413, 371] on div "campaign_url" at bounding box center [399, 374] width 180 height 25
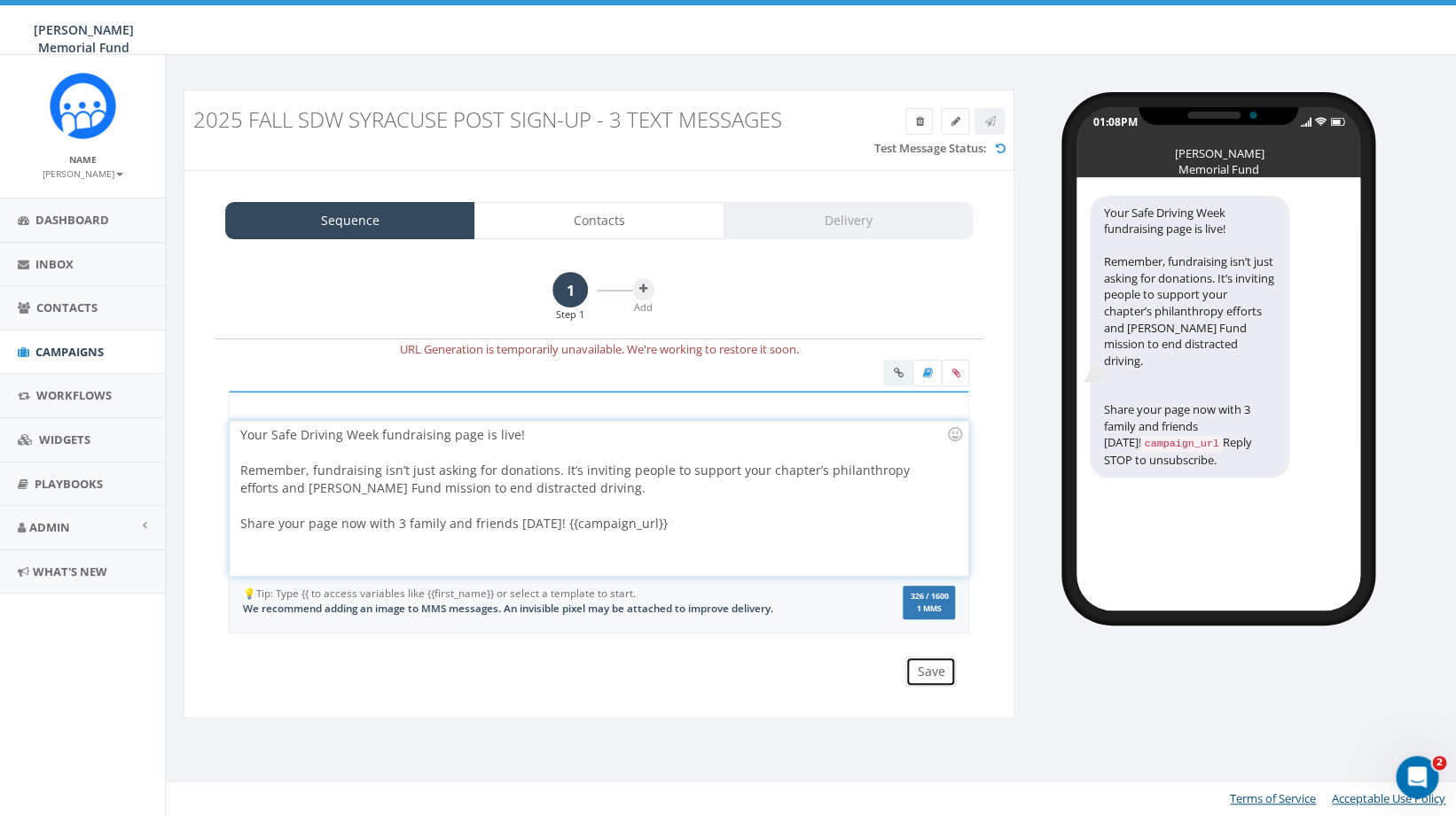
click at [929, 672] on button "Save" at bounding box center [930, 672] width 50 height 30
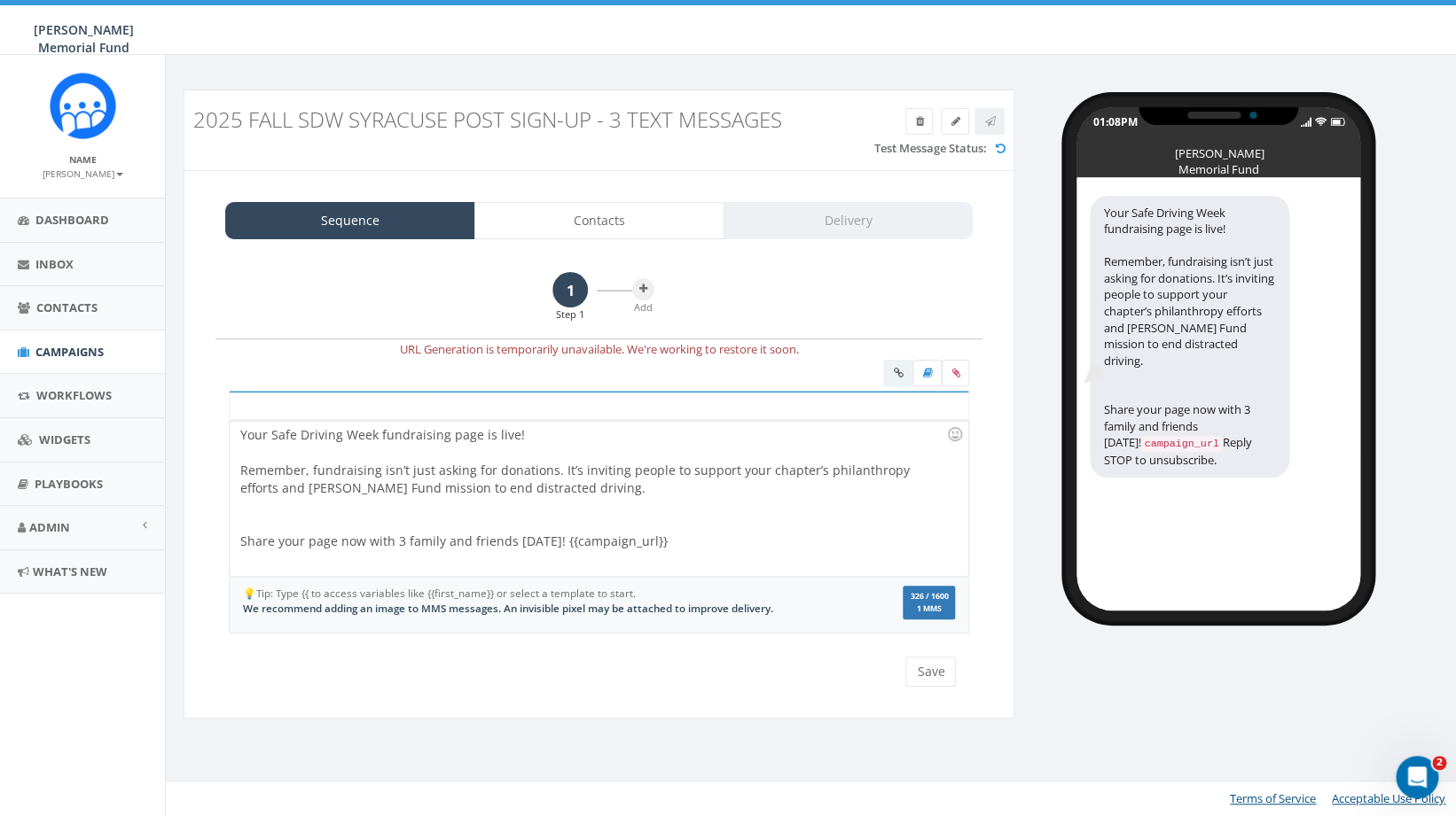
click at [575, 528] on div at bounding box center [593, 515] width 706 height 36
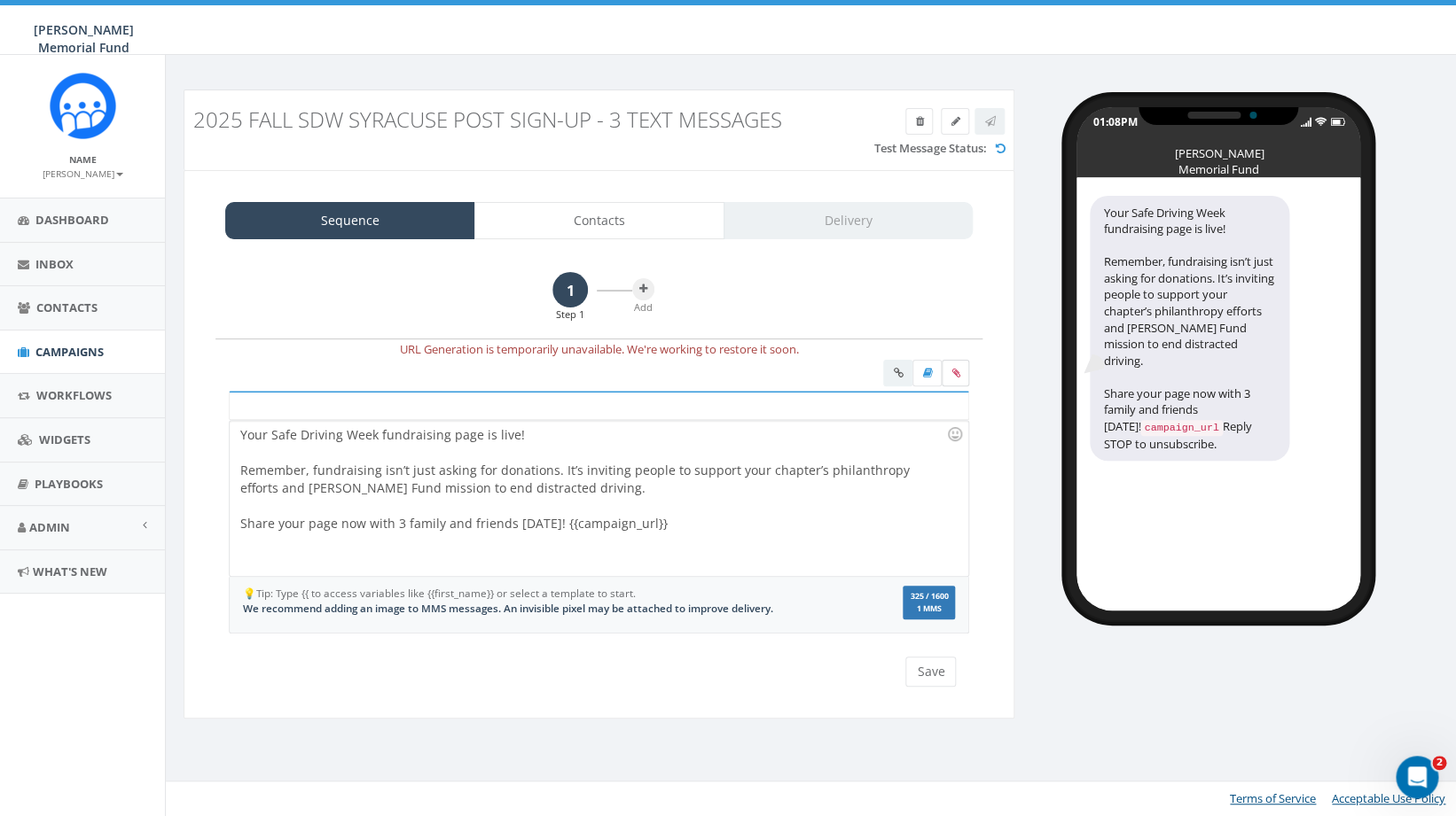
click at [954, 375] on icon at bounding box center [956, 373] width 8 height 10
click at [0, 0] on input "file" at bounding box center [0, 0] width 0 height 0
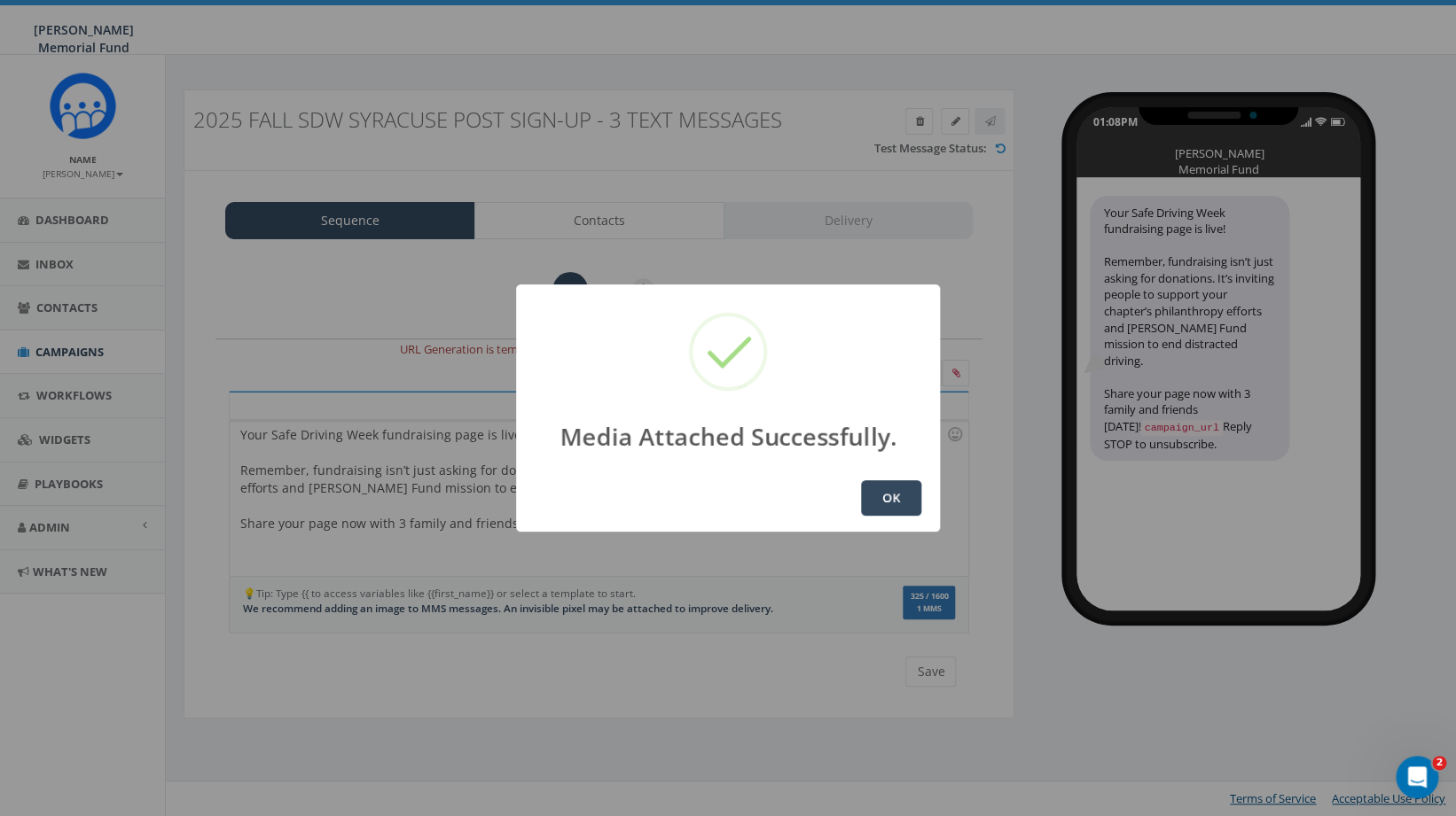
click at [895, 481] on button "OK" at bounding box center [891, 498] width 60 height 36
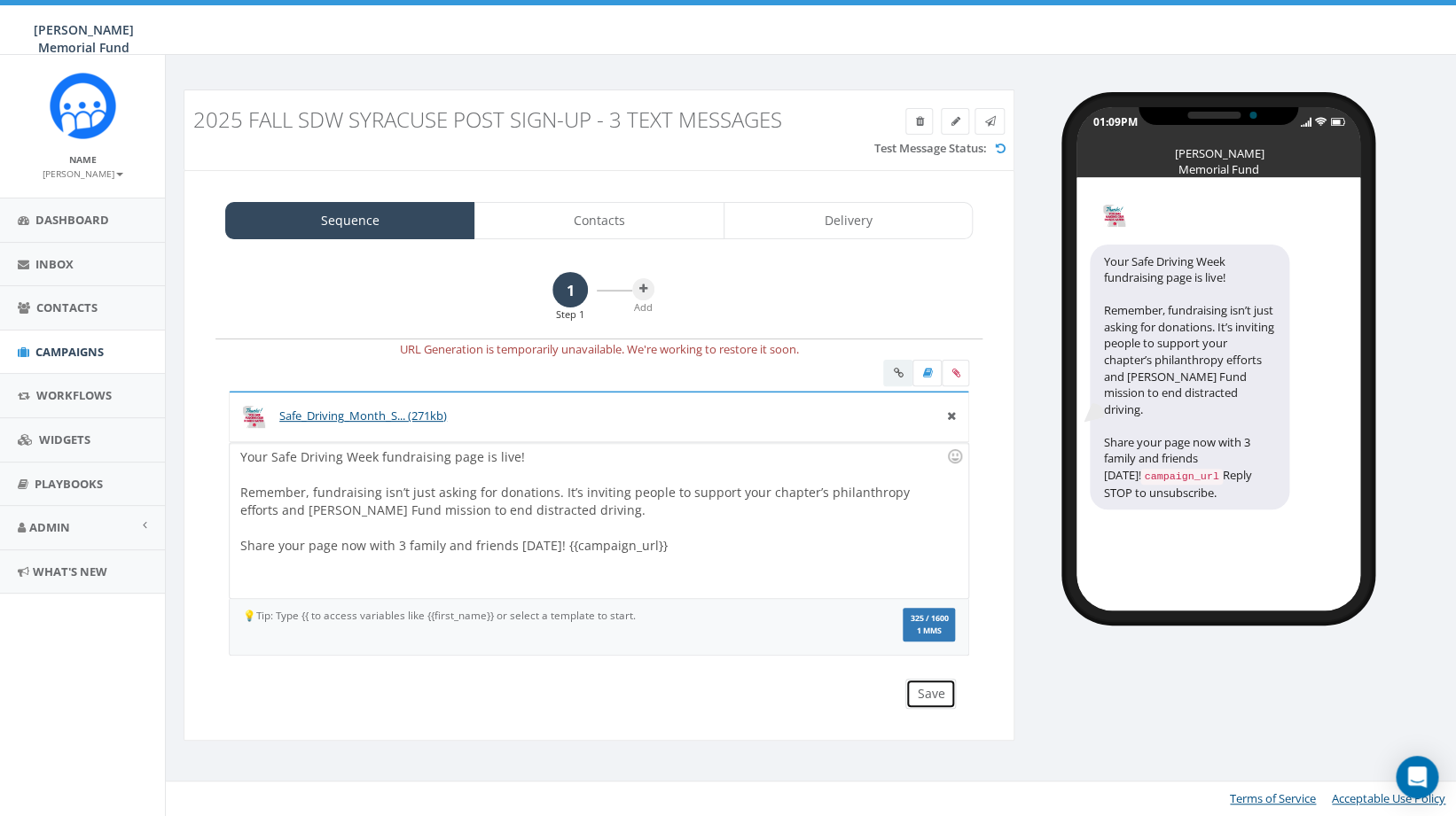
click at [938, 683] on button "Save" at bounding box center [930, 694] width 50 height 30
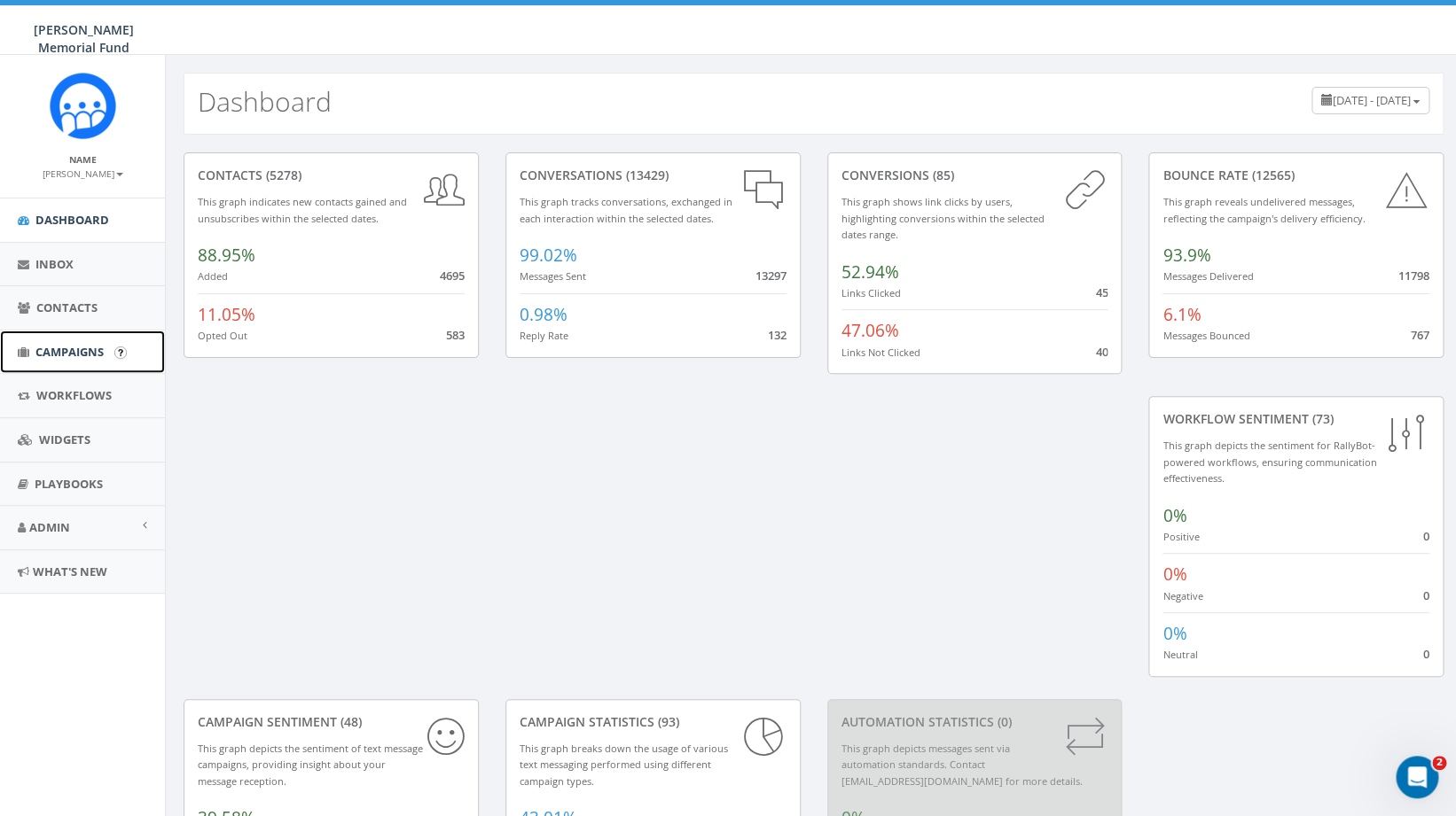
click at [43, 348] on span "Campaigns" at bounding box center [69, 351] width 68 height 16
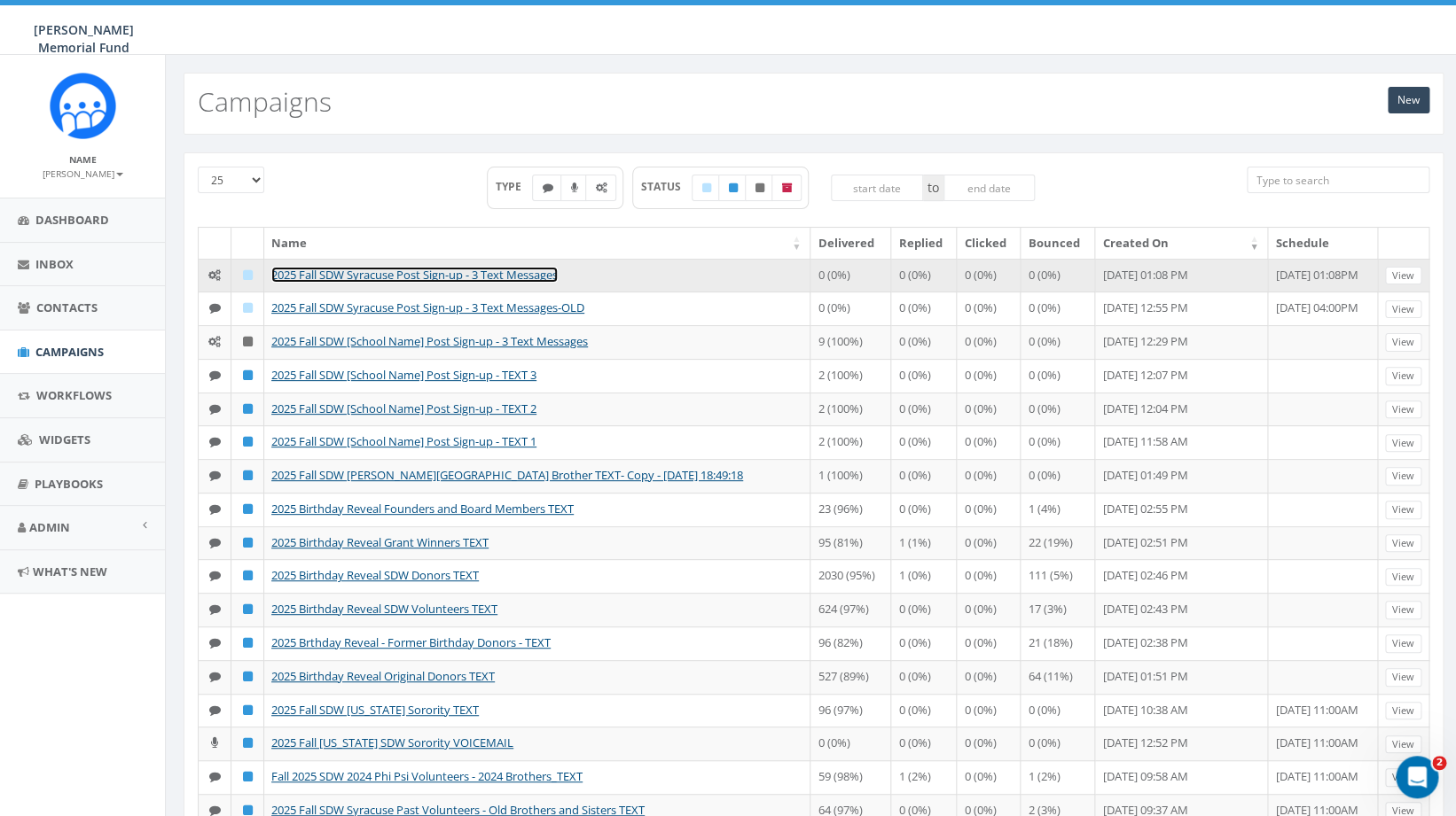
click at [529, 270] on link "2025 Fall SDW Syracuse Post Sign-up - 3 Text Messages" at bounding box center [414, 274] width 286 height 16
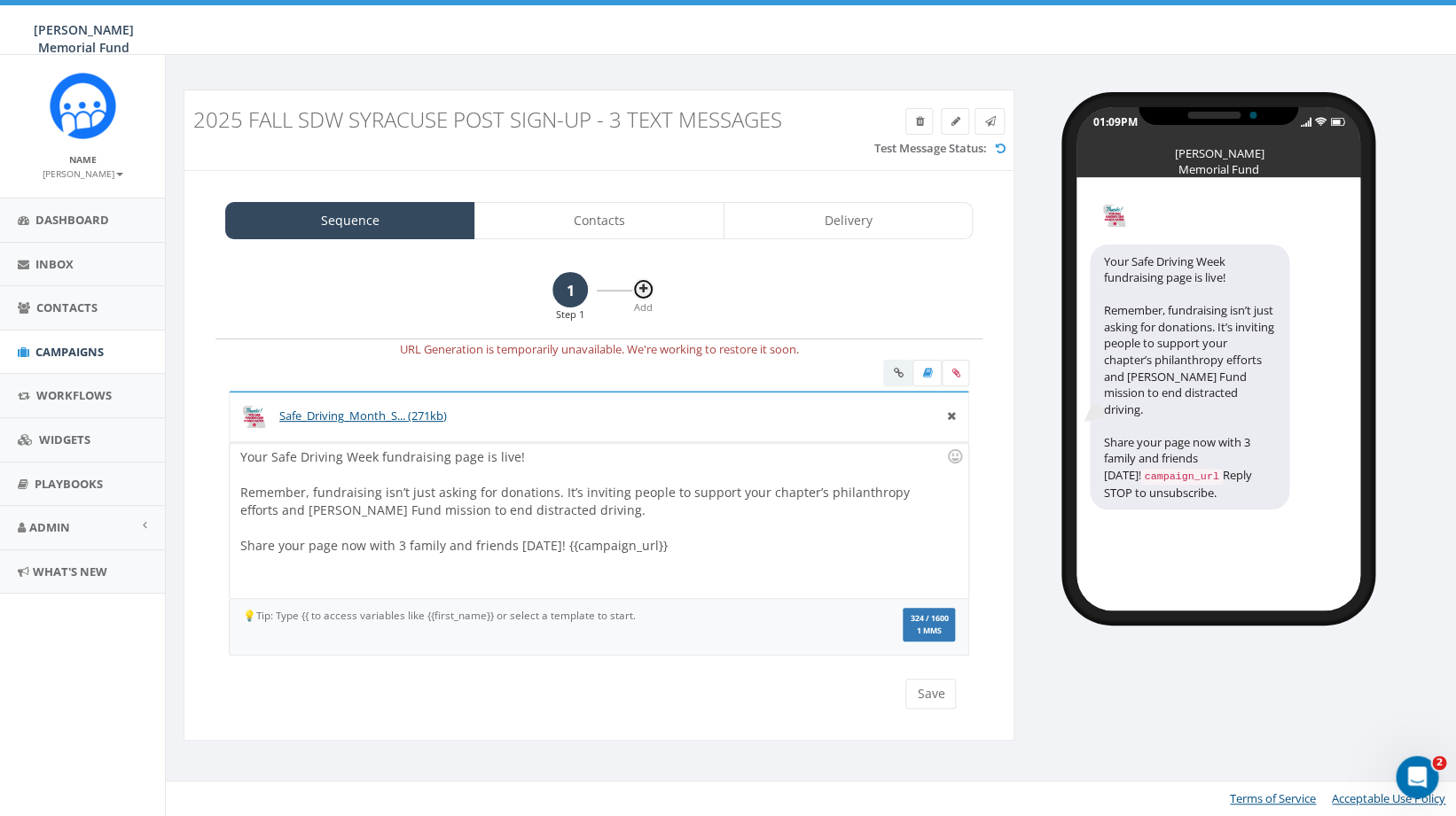
click at [647, 292] on icon at bounding box center [643, 288] width 8 height 10
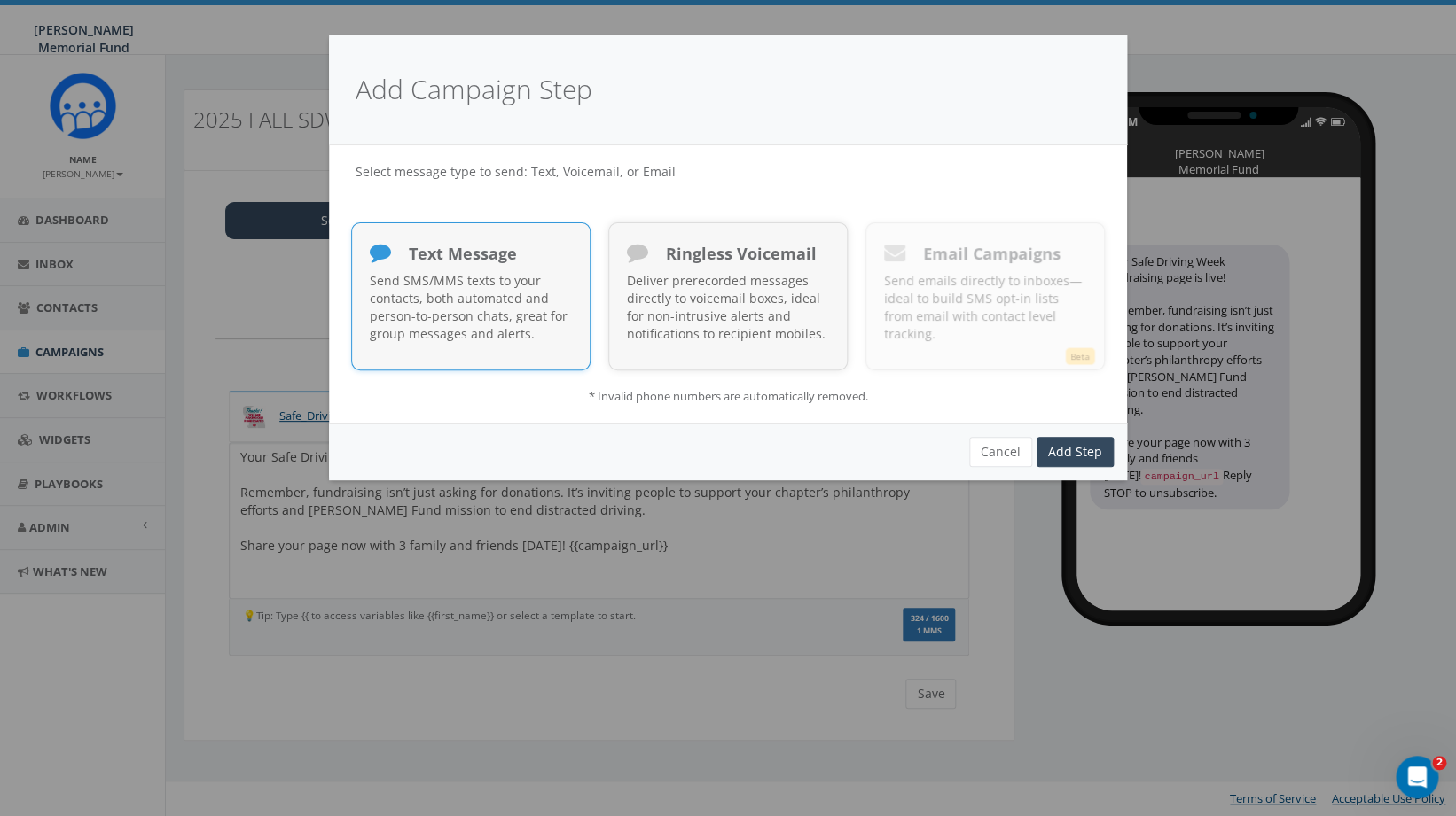
click at [490, 318] on p "Send SMS/MMS texts to your contacts, both automated and person-to-person chats,…" at bounding box center [470, 308] width 202 height 71
click at [1063, 450] on link "Add Step" at bounding box center [1075, 452] width 78 height 30
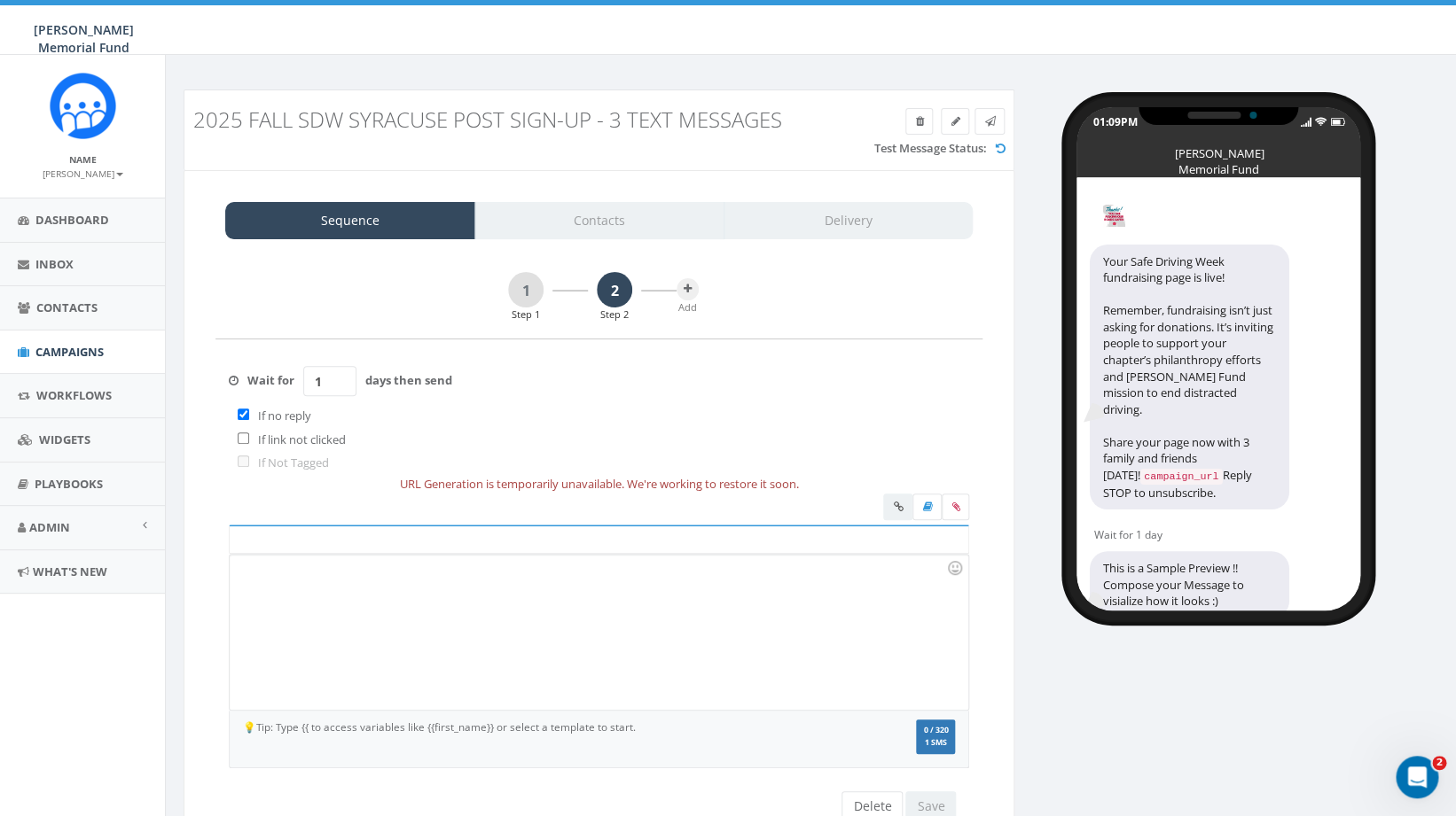
click at [442, 608] on div at bounding box center [598, 633] width 738 height 155
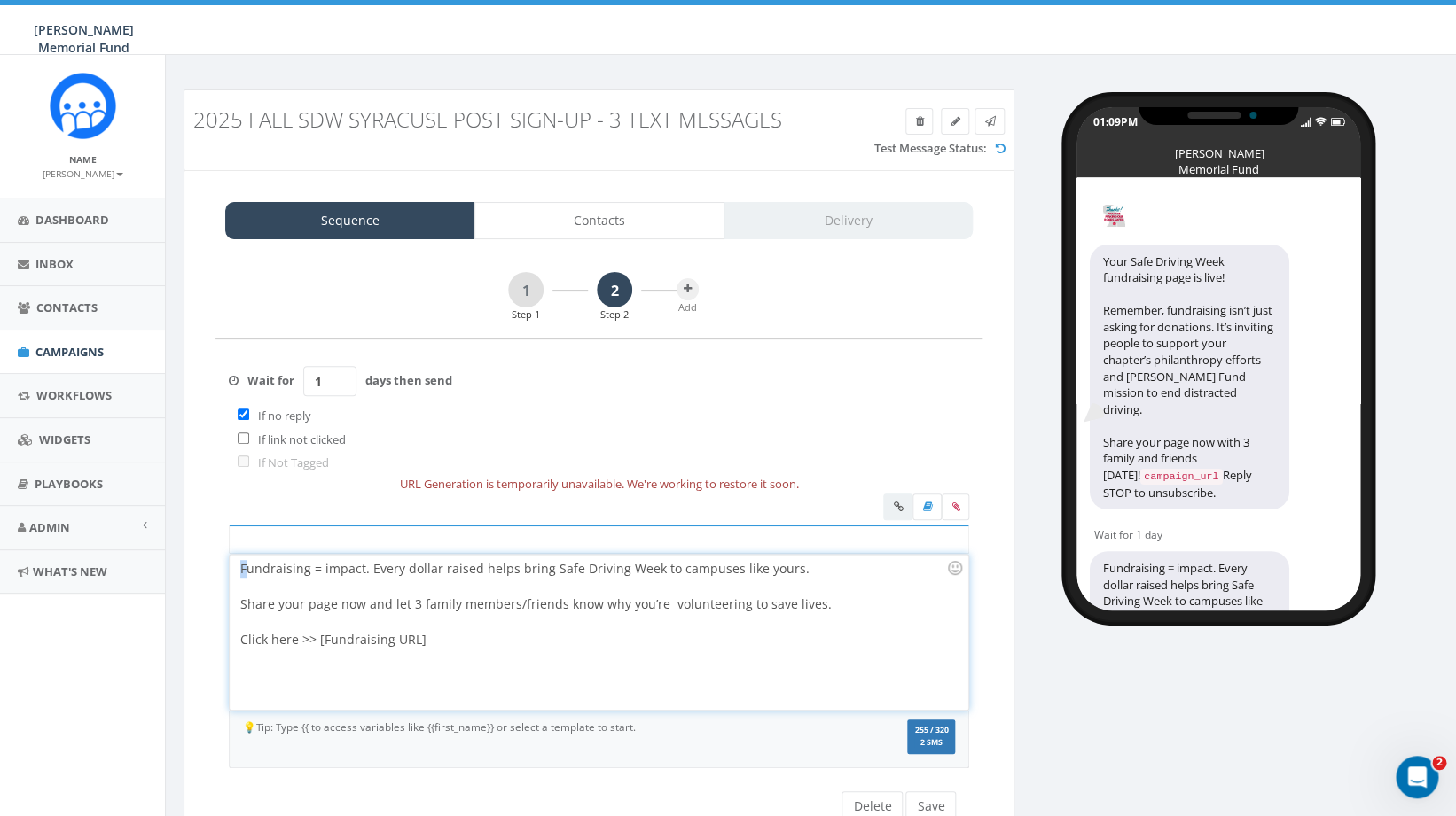
click at [246, 570] on div "Fundraising = impact. Every dollar raised helps bring Safe Driving Week to camp…" at bounding box center [598, 633] width 738 height 155
click at [241, 589] on div at bounding box center [593, 586] width 706 height 18
drag, startPoint x: 246, startPoint y: 567, endPoint x: 237, endPoint y: 566, distance: 9.1
click at [237, 566] on div "Fundraising = impact. Every dollar raised helps bring Safe Driving Week to camp…" at bounding box center [598, 633] width 738 height 155
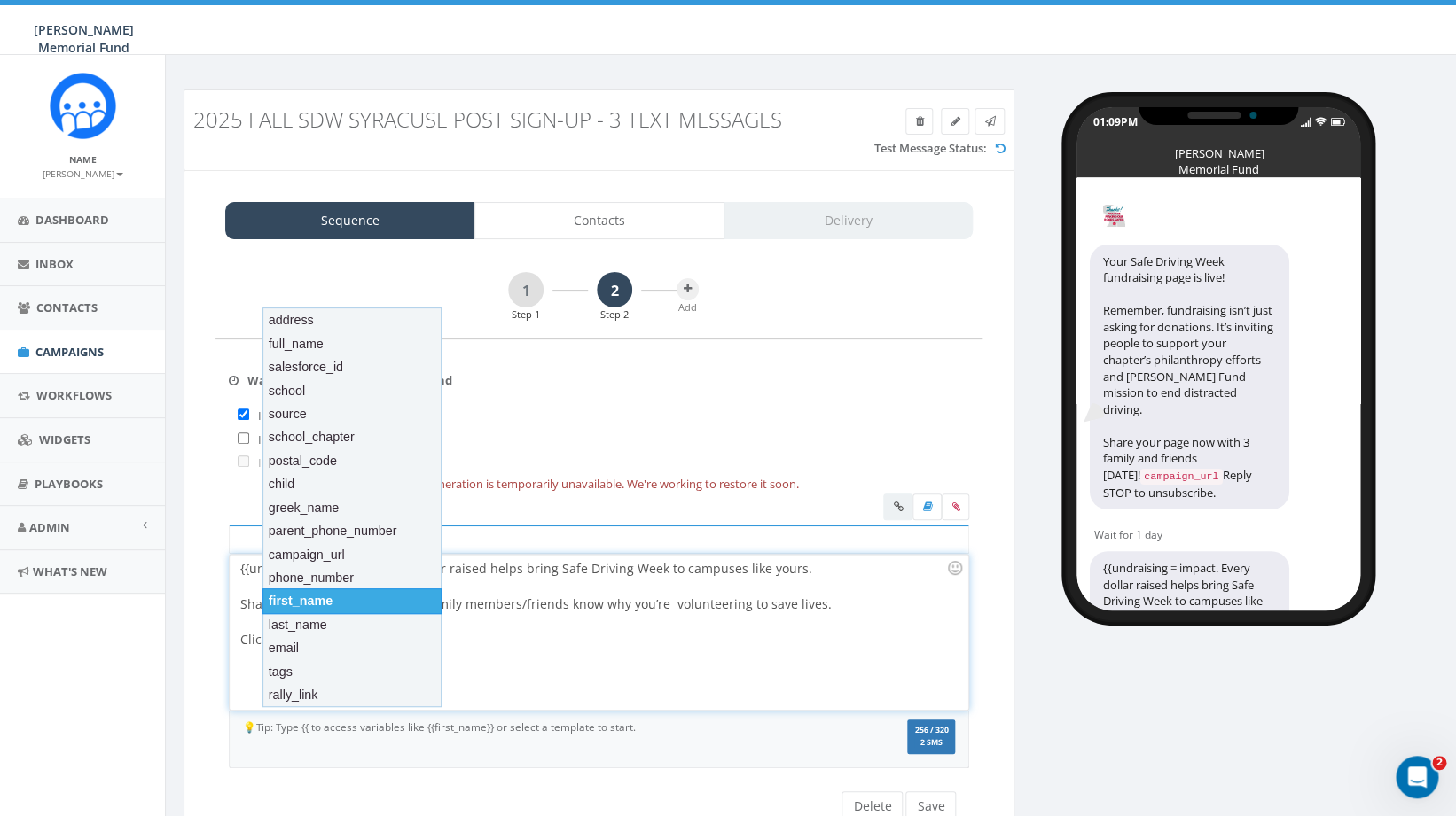
click at [312, 602] on div "first_name" at bounding box center [353, 601] width 180 height 25
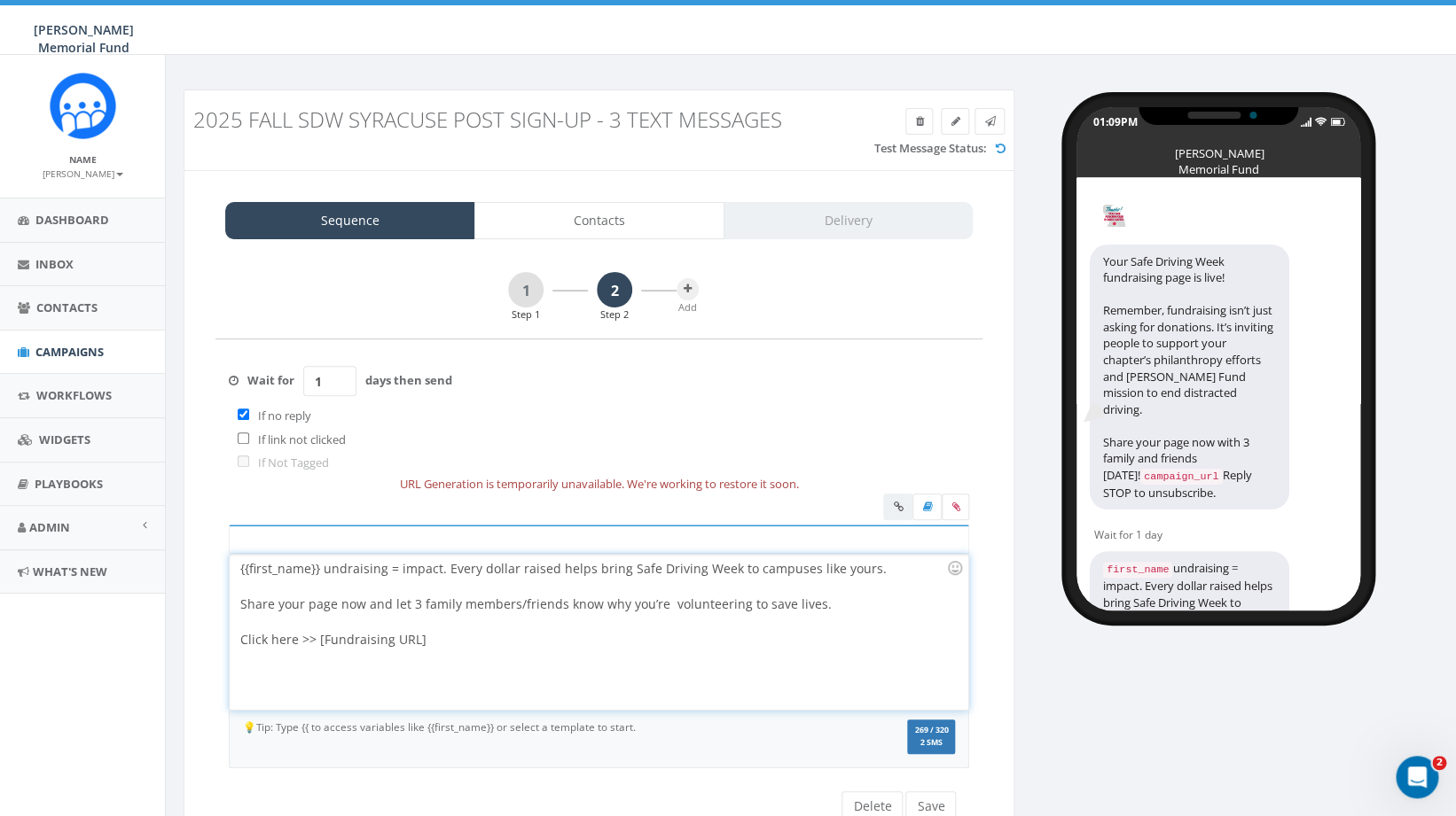
click at [320, 569] on div "{{first_name}} undraising = impact. Every dollar raised helps bring Safe Drivin…" at bounding box center [598, 633] width 738 height 155
drag, startPoint x: 437, startPoint y: 646, endPoint x: 318, endPoint y: 640, distance: 119.2
click at [318, 640] on div "{{first_name}}, fundraising = impact. Every dollar raised helps bring Safe Driv…" at bounding box center [598, 633] width 738 height 155
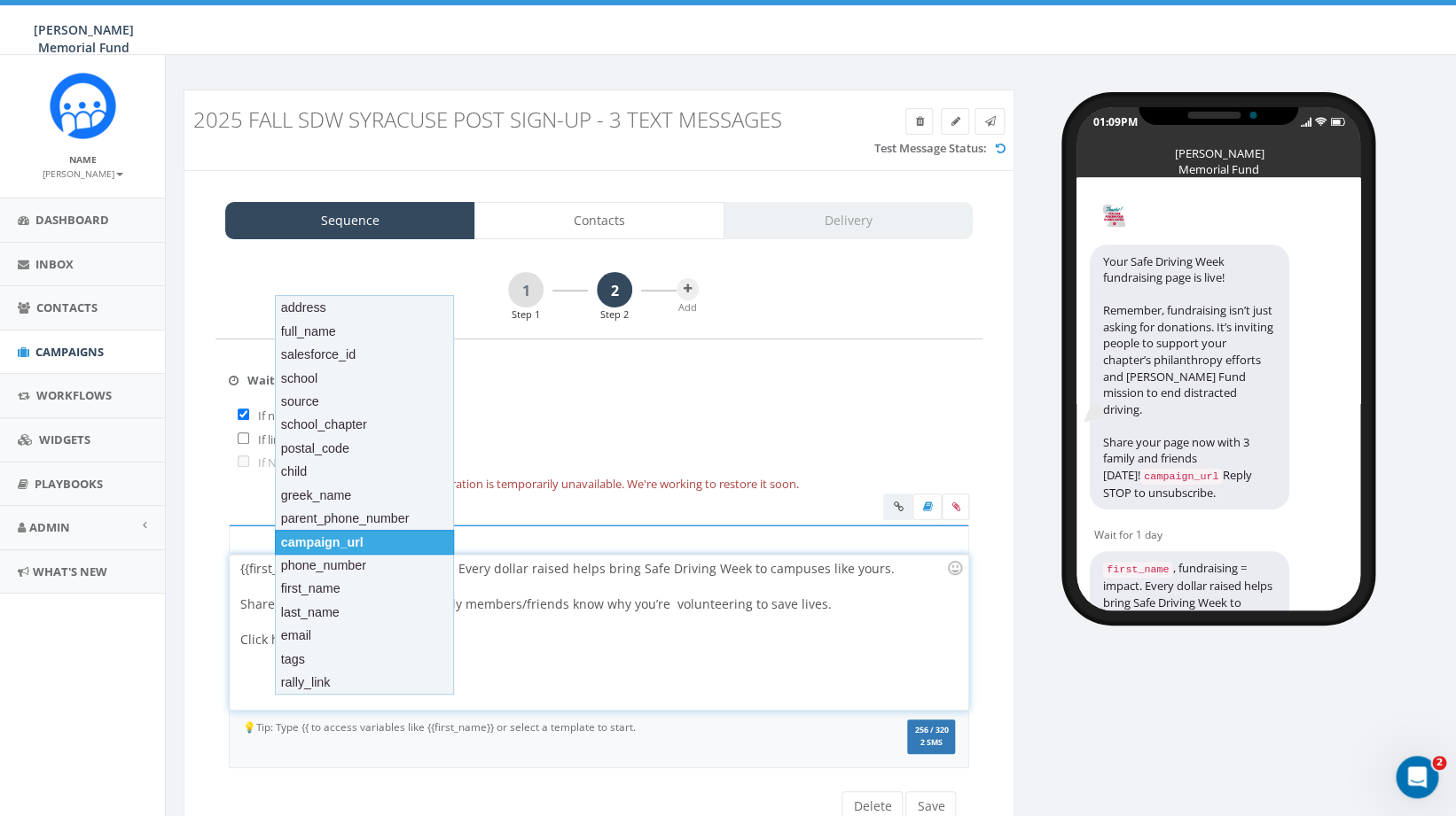
click at [382, 543] on div "campaign_url" at bounding box center [365, 542] width 180 height 25
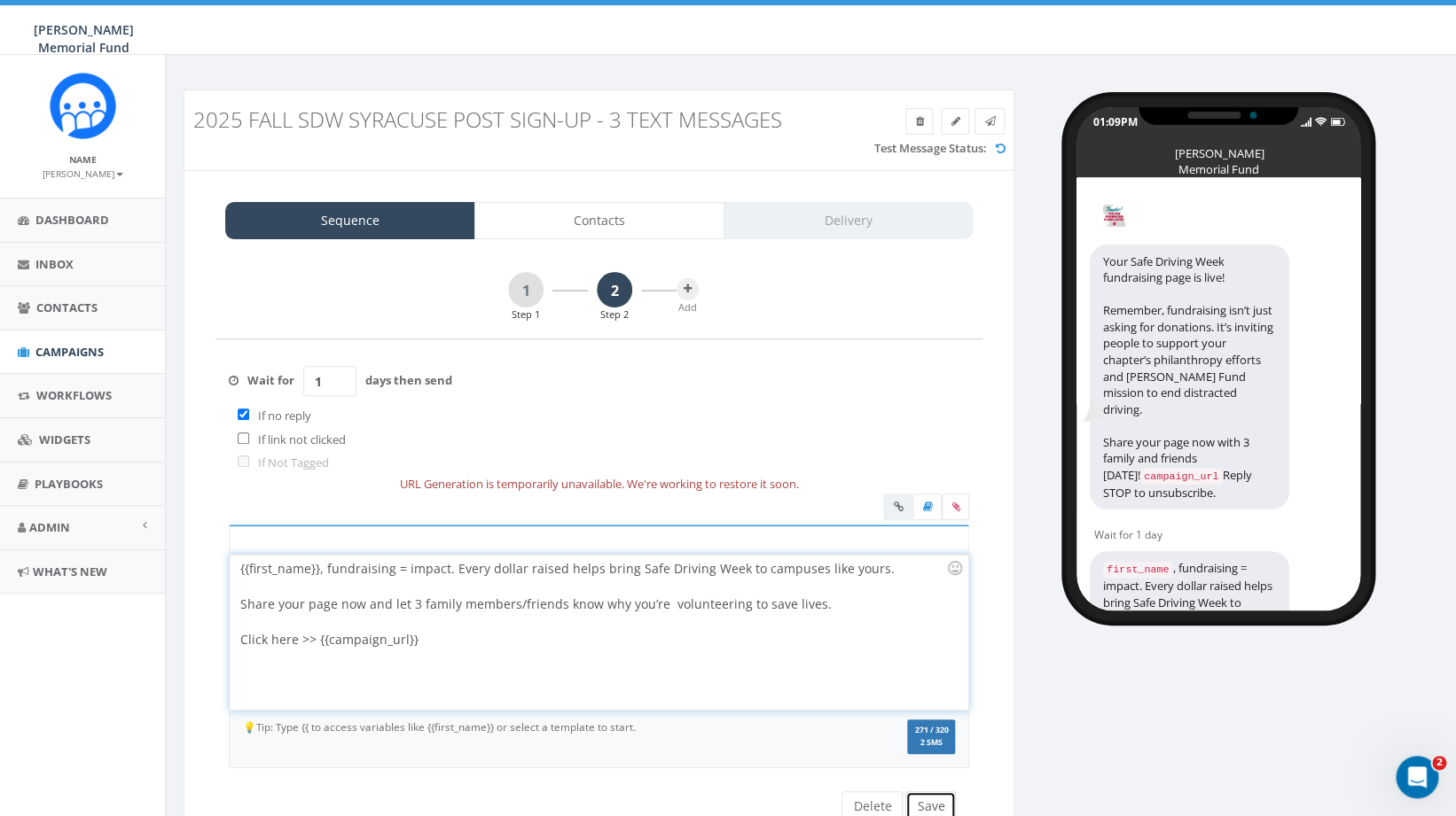
click at [927, 806] on button "Save" at bounding box center [930, 807] width 50 height 30
click at [954, 507] on icon at bounding box center [956, 507] width 8 height 10
click at [0, 0] on input "file" at bounding box center [0, 0] width 0 height 0
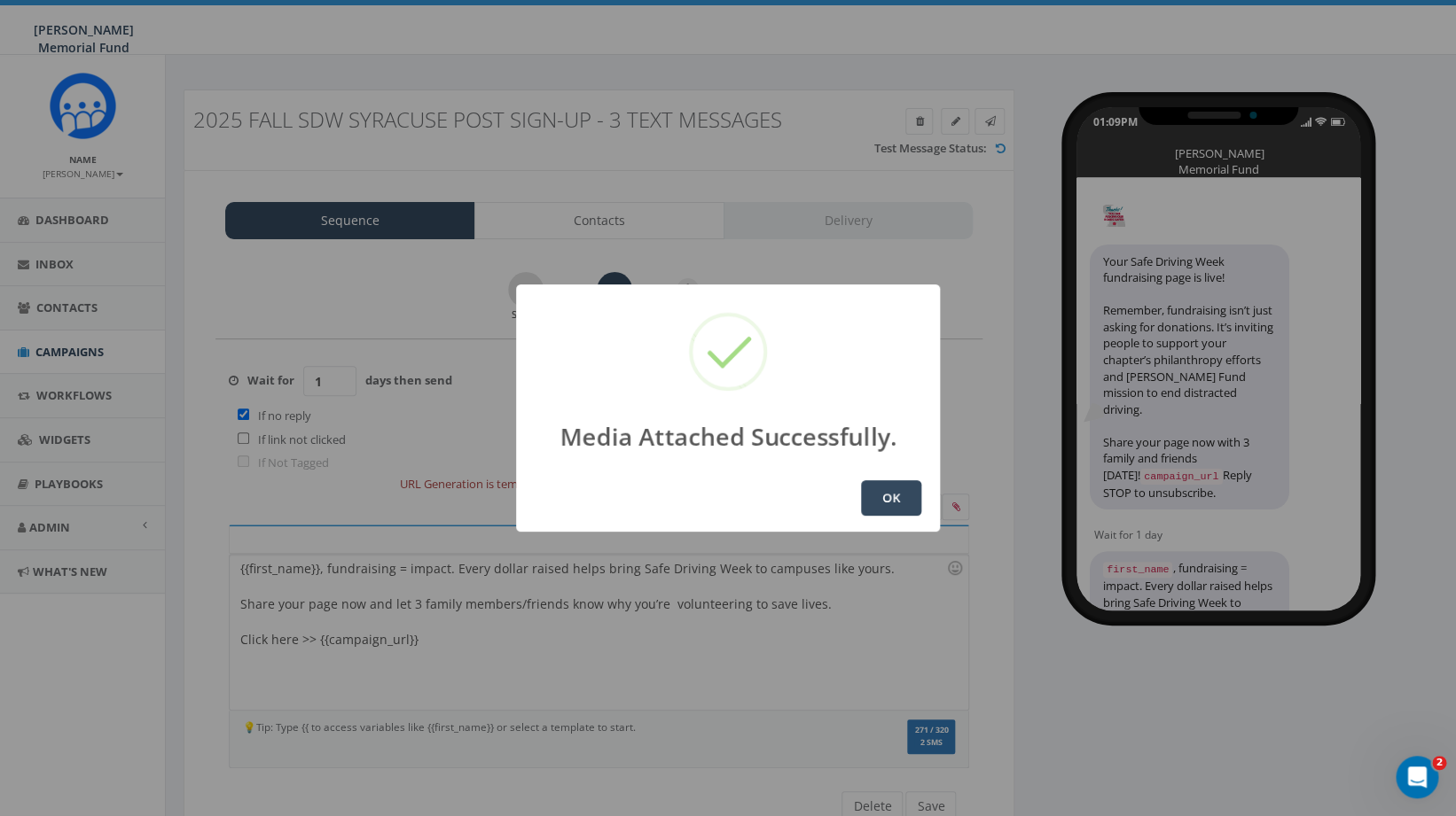
click at [895, 487] on button "OK" at bounding box center [891, 498] width 60 height 36
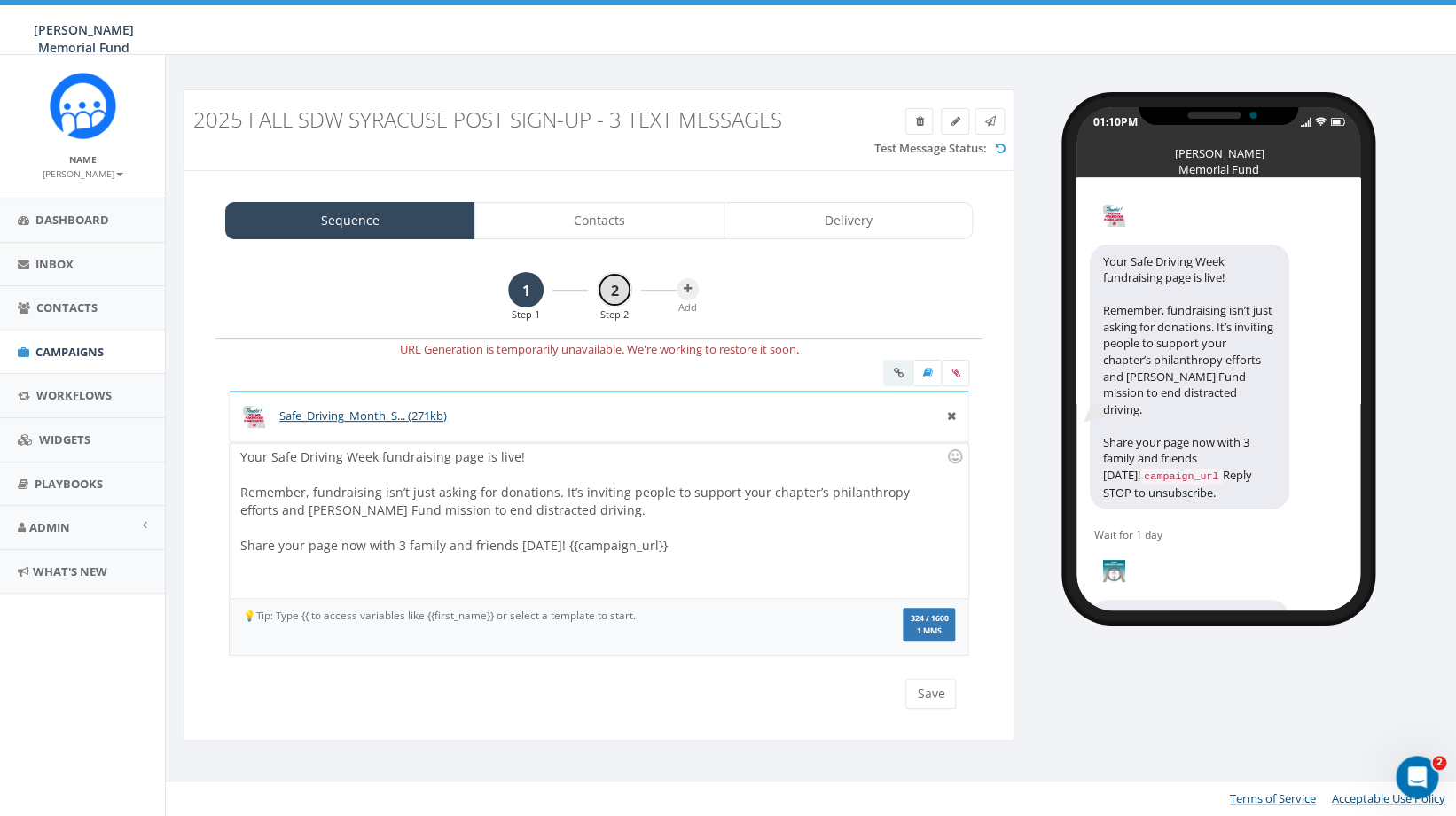
click at [613, 284] on link "2" at bounding box center [614, 290] width 36 height 36
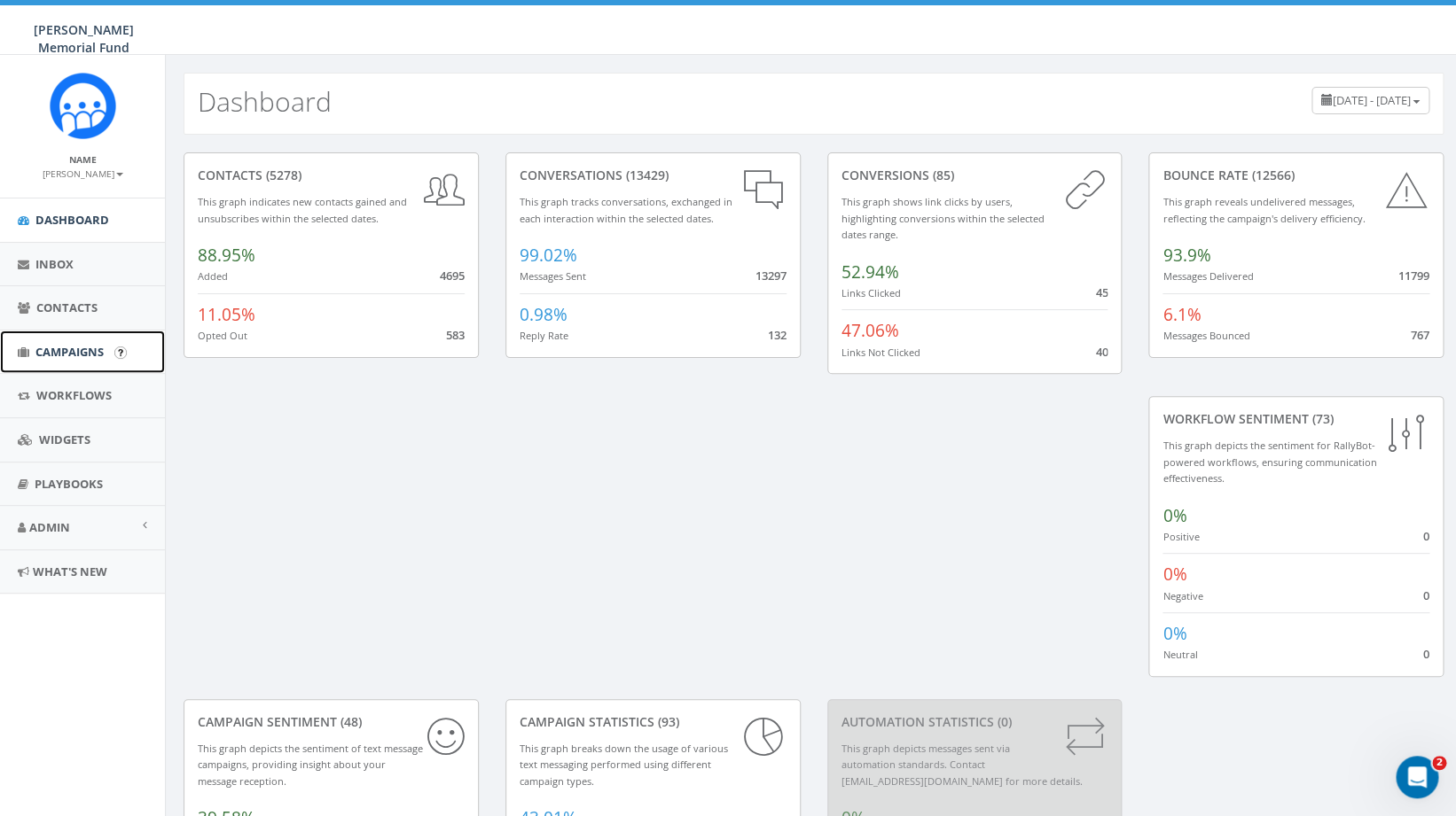
click at [72, 345] on span "Campaigns" at bounding box center [69, 351] width 68 height 16
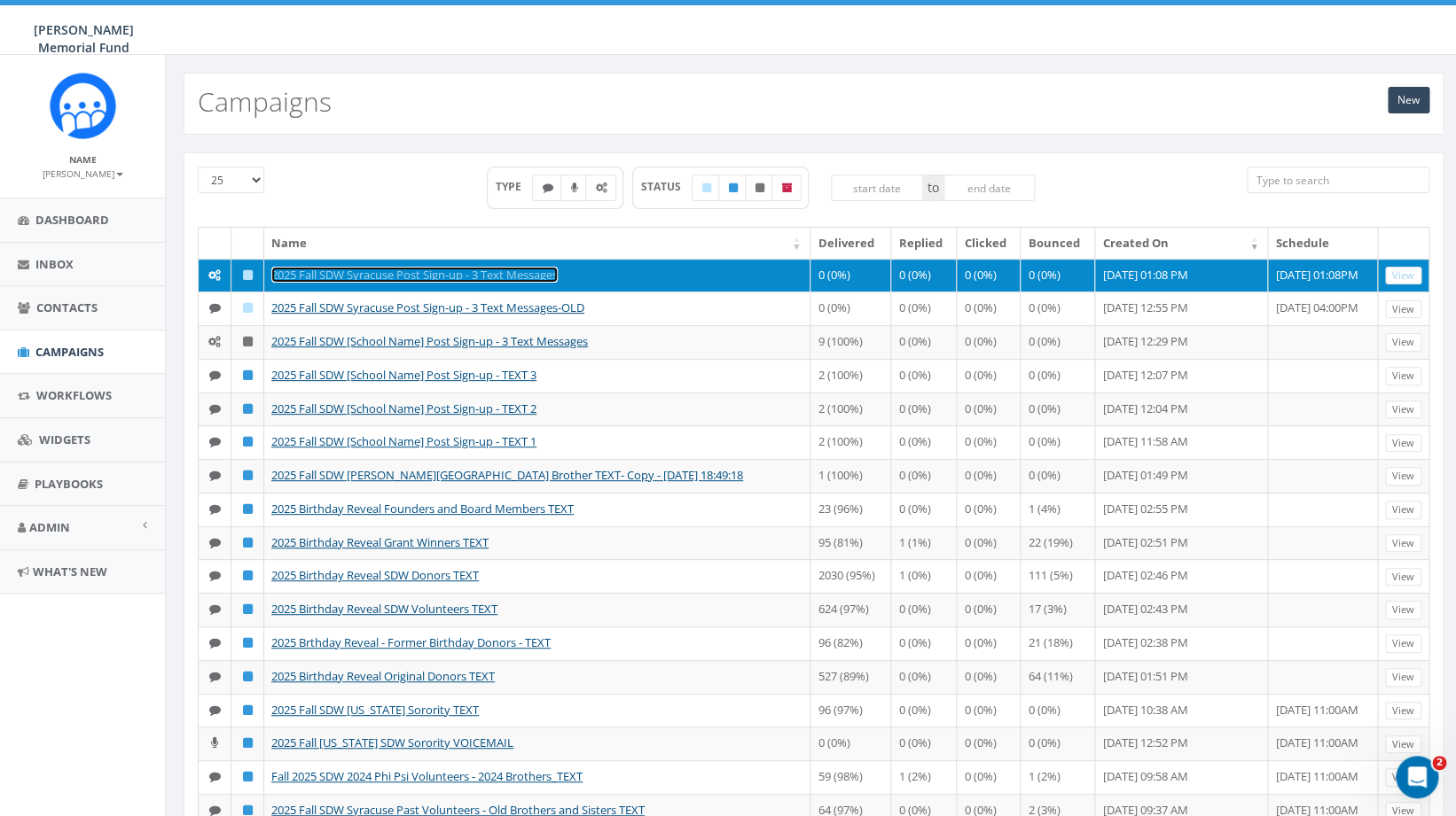
click at [484, 277] on link "2025 Fall SDW Syracuse Post Sign-up - 3 Text Messages" at bounding box center [414, 274] width 286 height 16
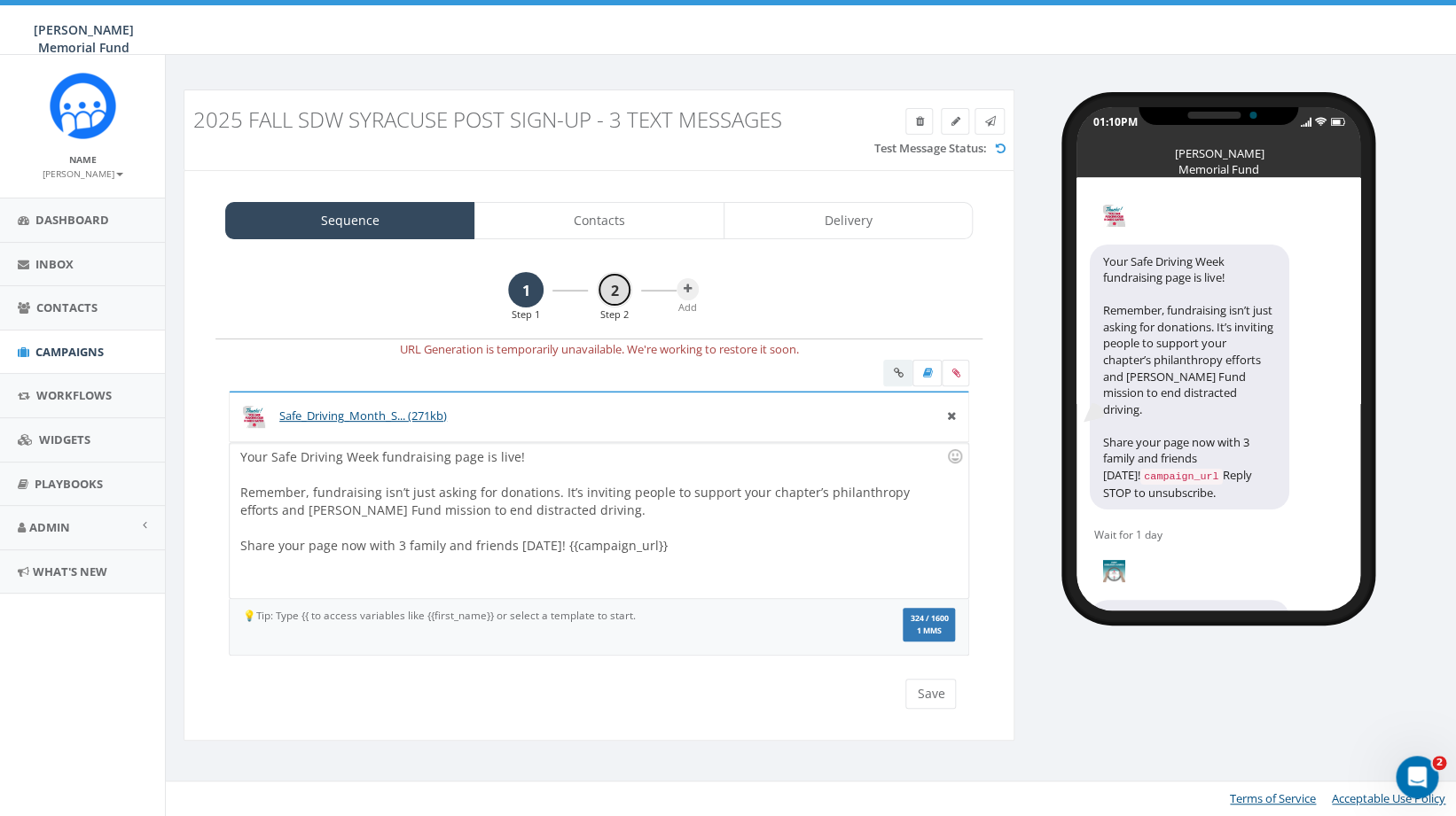
click at [610, 285] on link "2" at bounding box center [614, 290] width 36 height 36
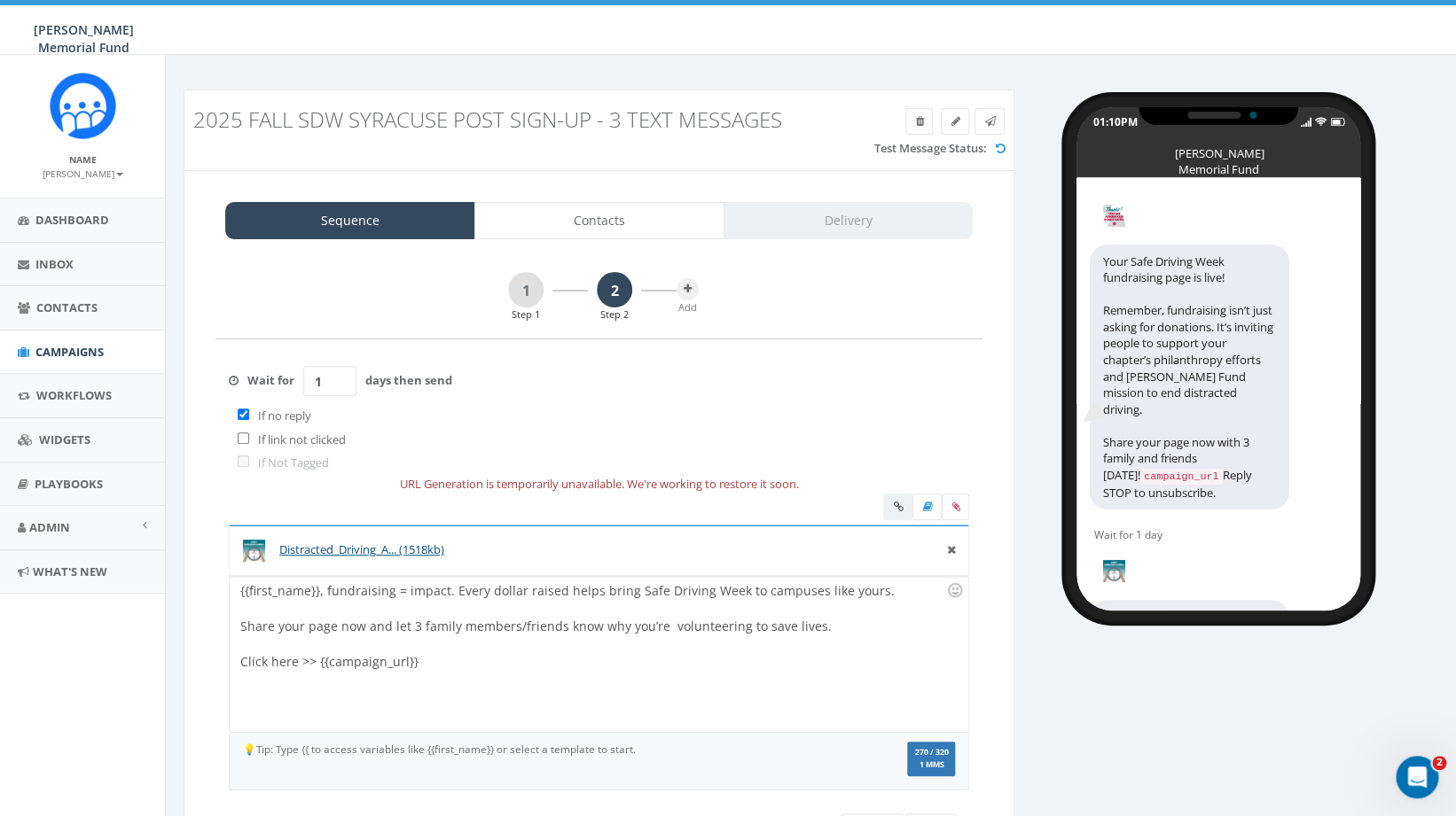
drag, startPoint x: 328, startPoint y: 386, endPoint x: 295, endPoint y: 386, distance: 33.0
click at [303, 386] on input "1" at bounding box center [329, 381] width 53 height 30
type input "2"
click at [245, 419] on input "checkbox" at bounding box center [243, 414] width 11 height 11
checkbox input "false"
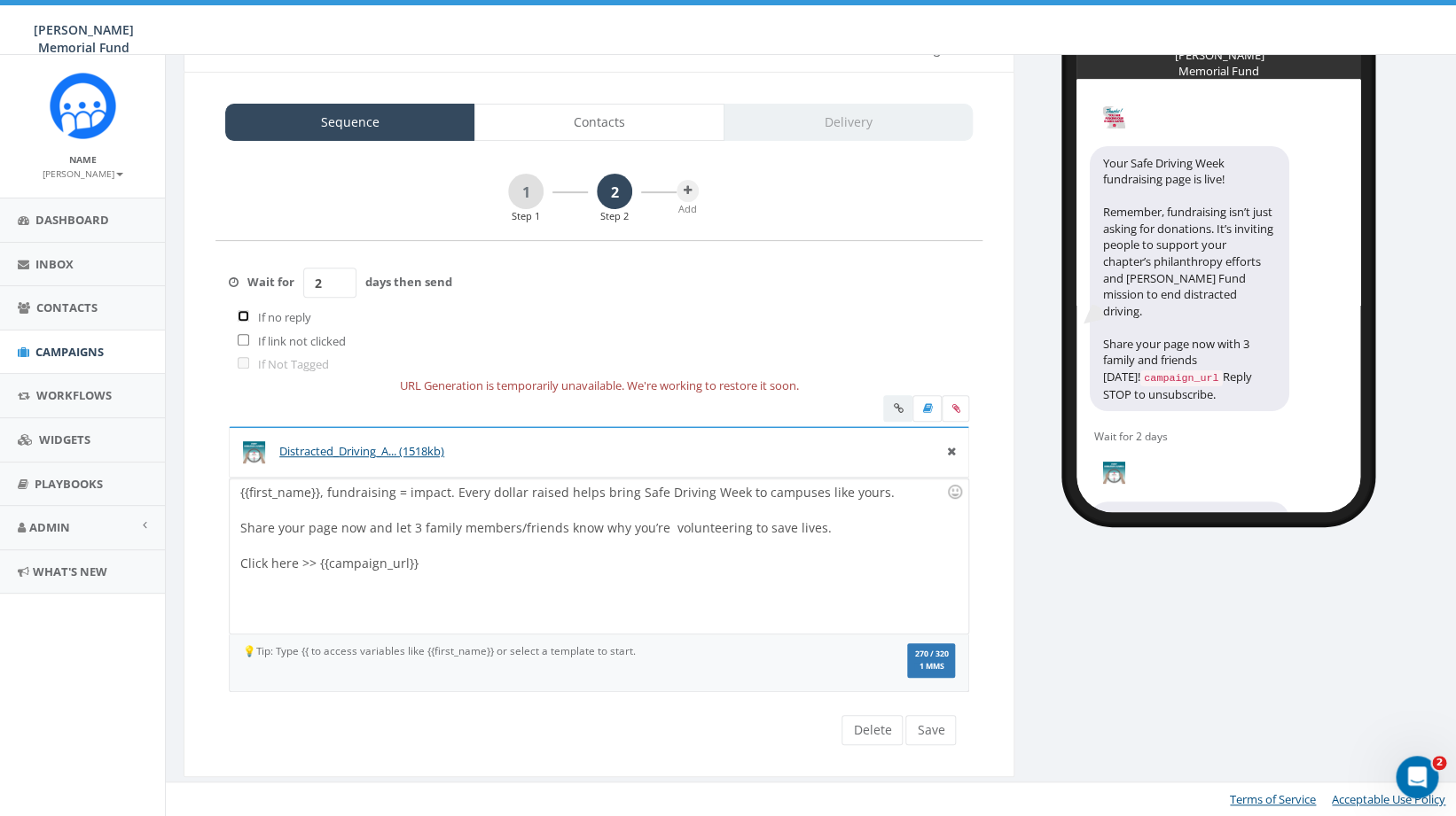
scroll to position [98, 0]
click at [935, 728] on button "Save" at bounding box center [930, 730] width 50 height 30
click at [691, 193] on icon at bounding box center [687, 190] width 8 height 10
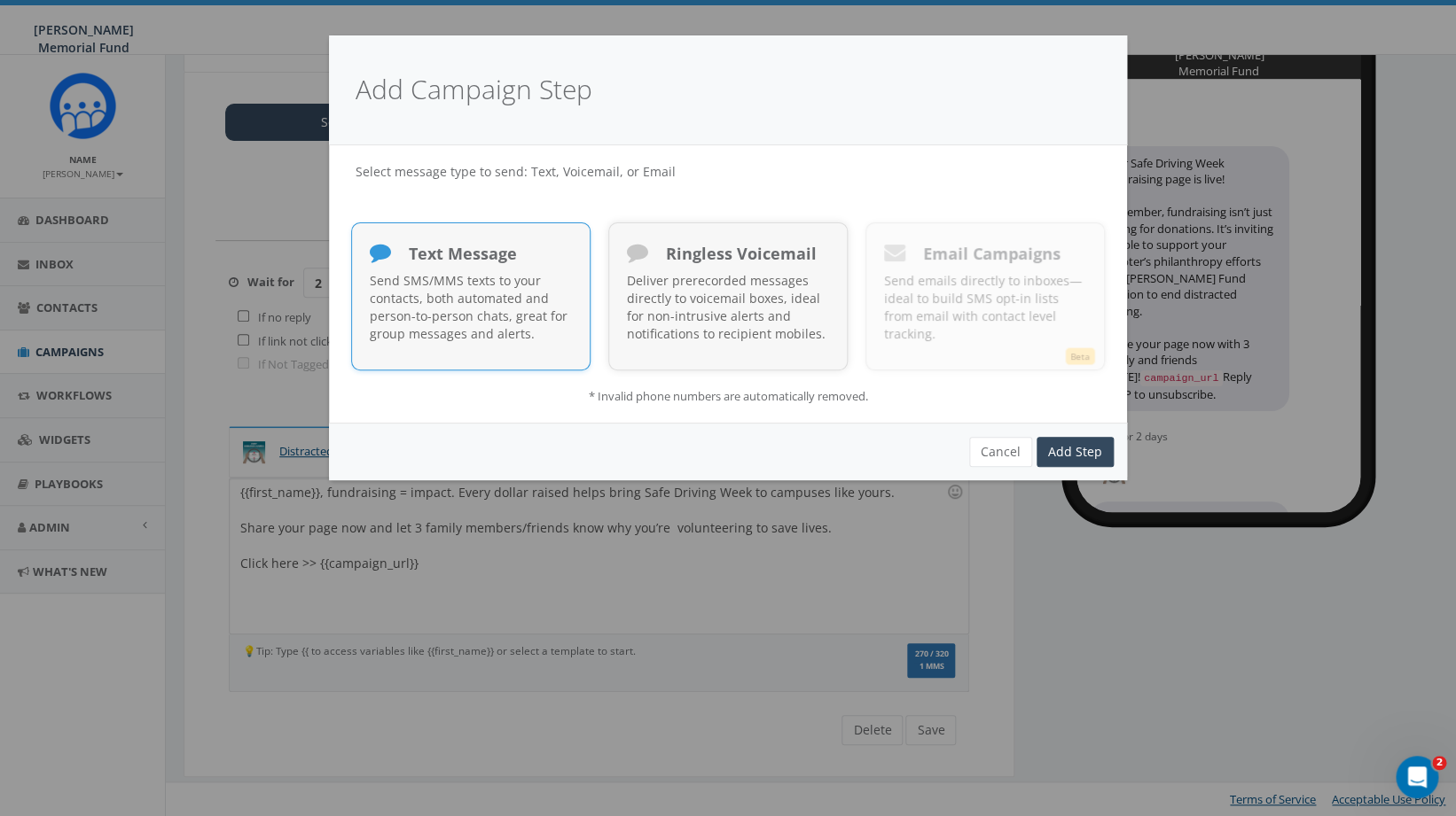
click at [545, 301] on p "Send SMS/MMS texts to your contacts, both automated and person-to-person chats,…" at bounding box center [470, 308] width 202 height 71
click at [1060, 447] on link "Add Step" at bounding box center [1075, 452] width 78 height 30
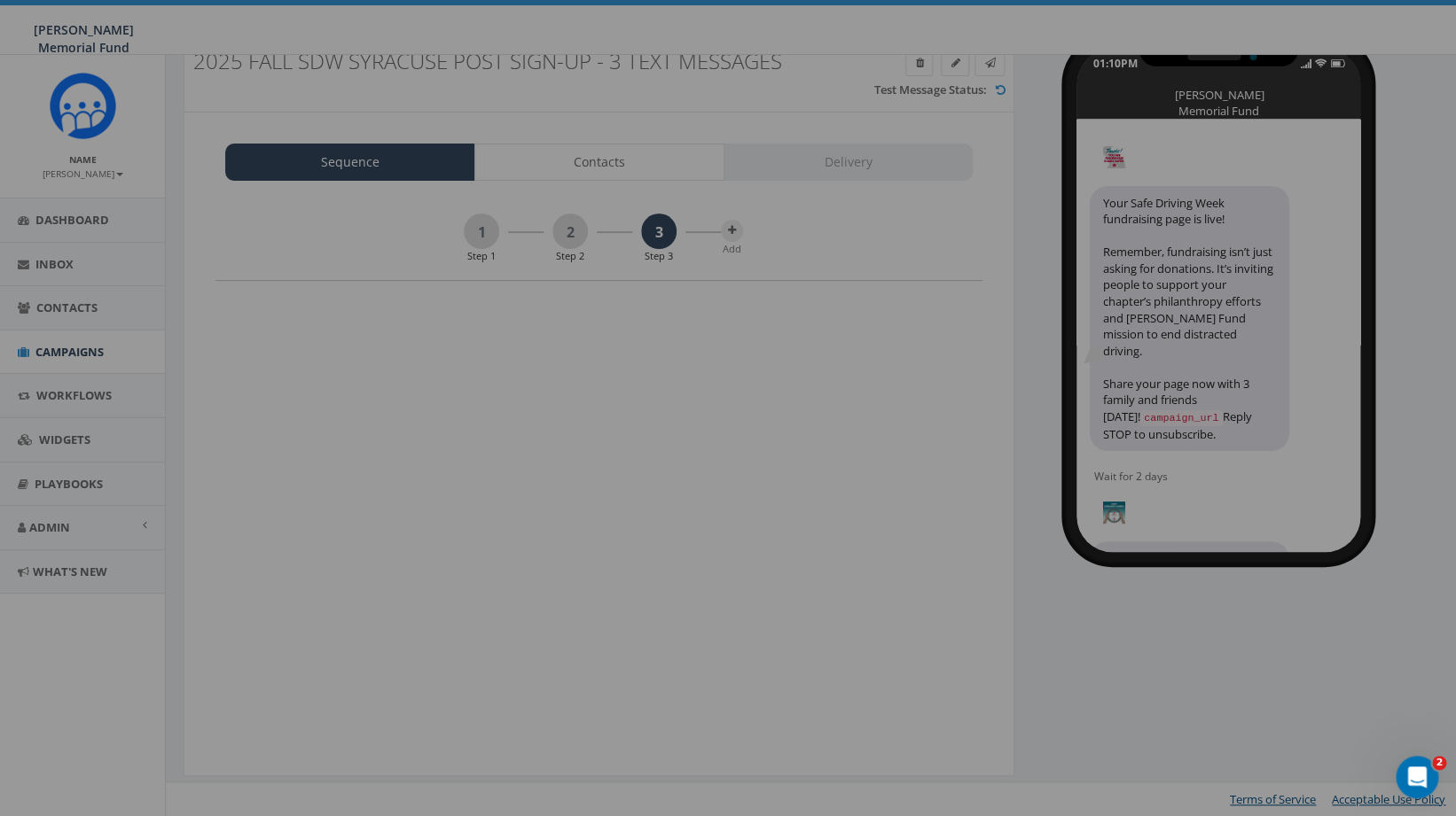
scroll to position [0, 0]
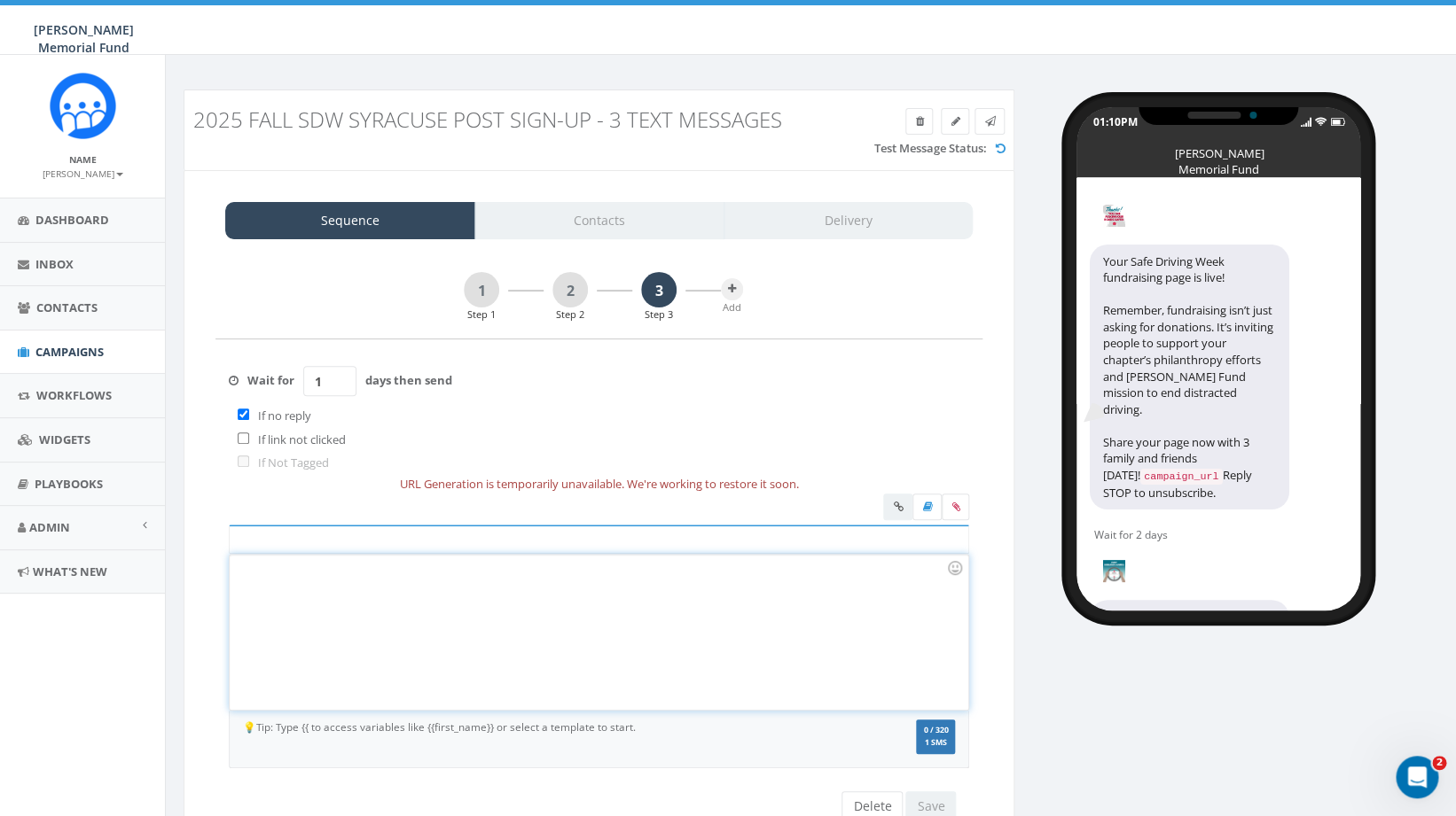
click at [473, 622] on div at bounding box center [598, 633] width 738 height 155
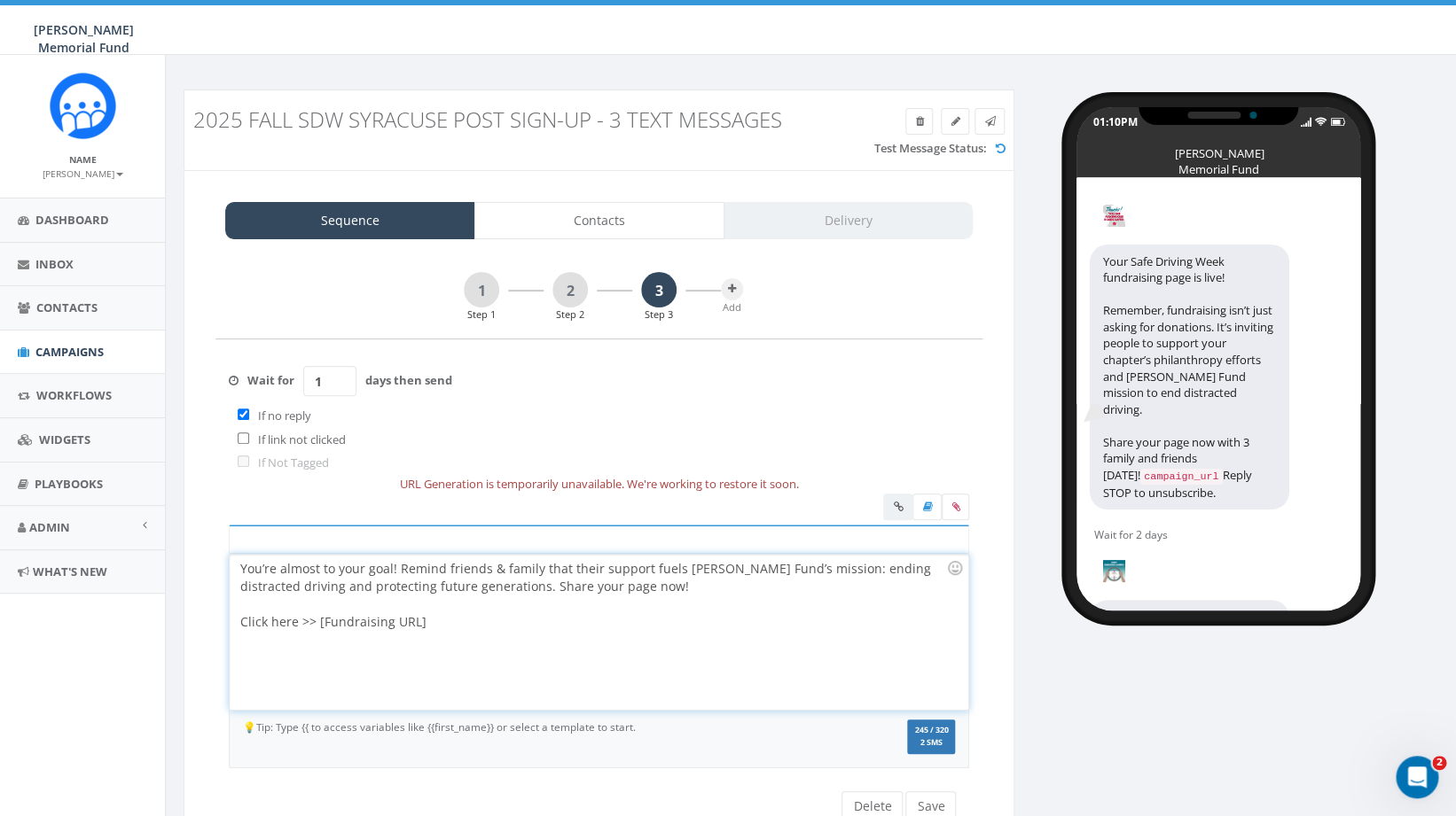
drag, startPoint x: 432, startPoint y: 620, endPoint x: 318, endPoint y: 619, distance: 114.0
click at [318, 619] on div "You’re almost to your goal! Remind friends & family that their support fuels Hu…" at bounding box center [598, 633] width 738 height 155
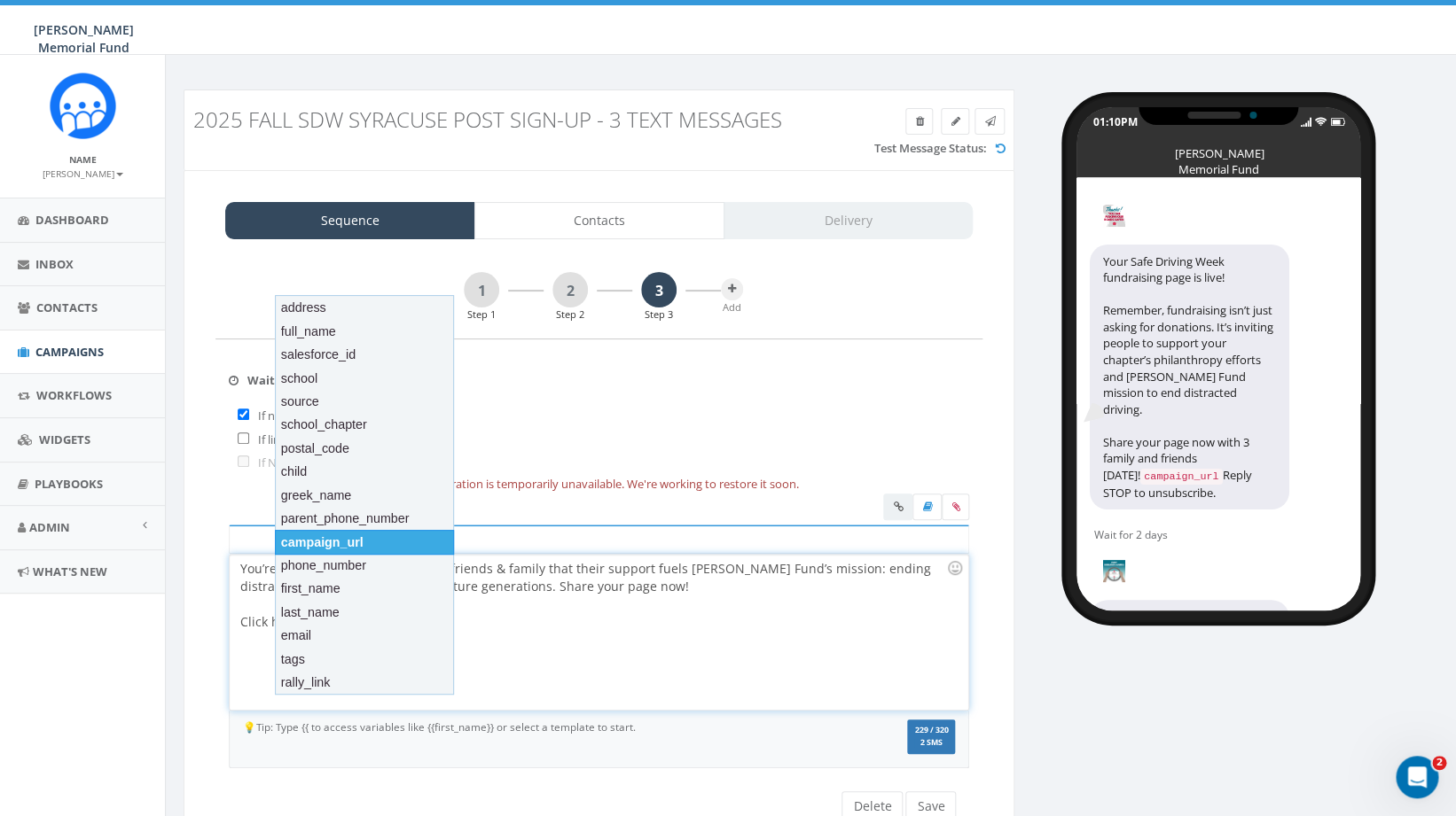
click at [342, 537] on div "campaign_url" at bounding box center [365, 542] width 180 height 25
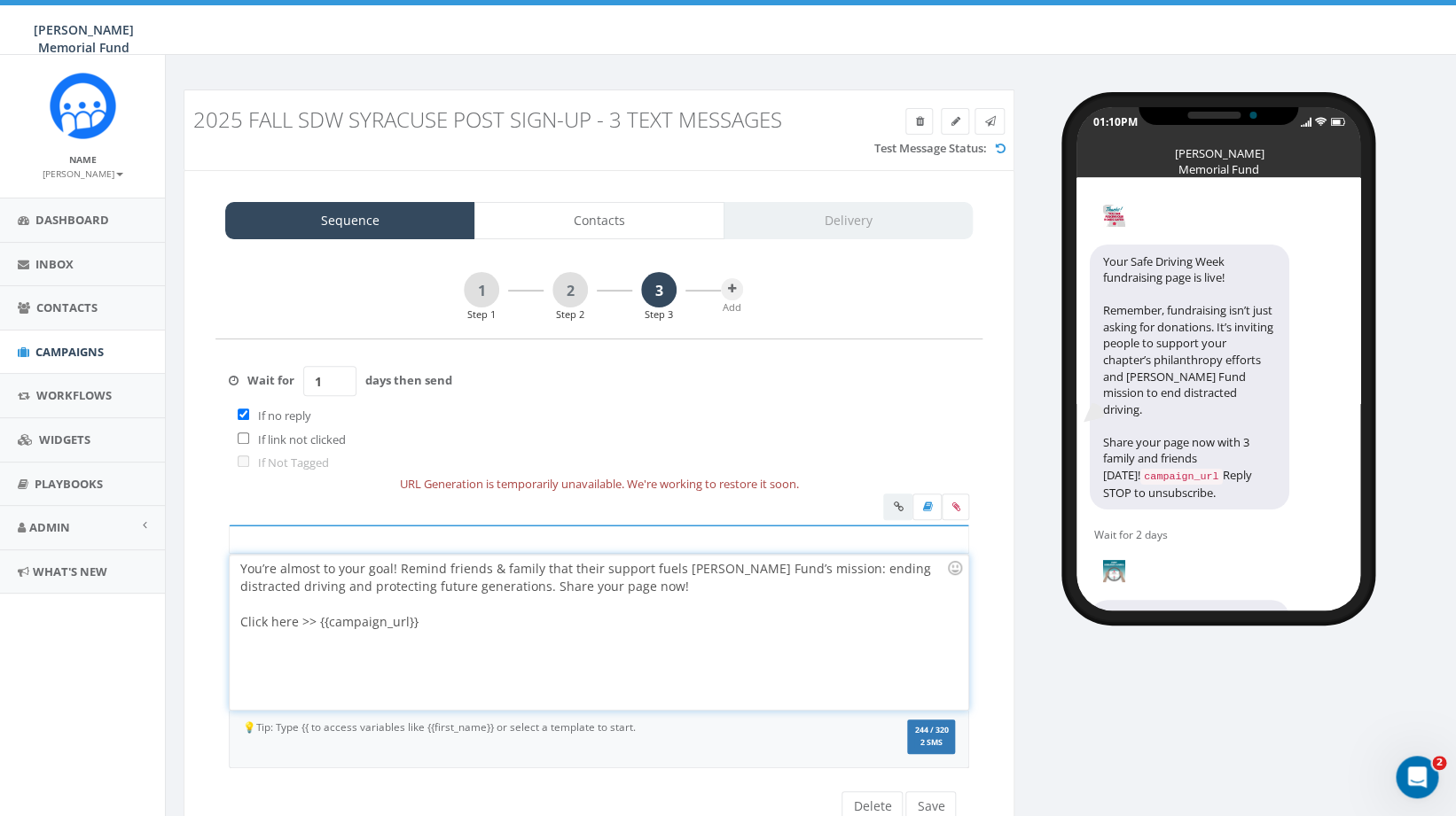
click at [241, 569] on div "You’re almost to your goal! Remind friends & family that their support fuels Hu…" at bounding box center [598, 633] width 738 height 155
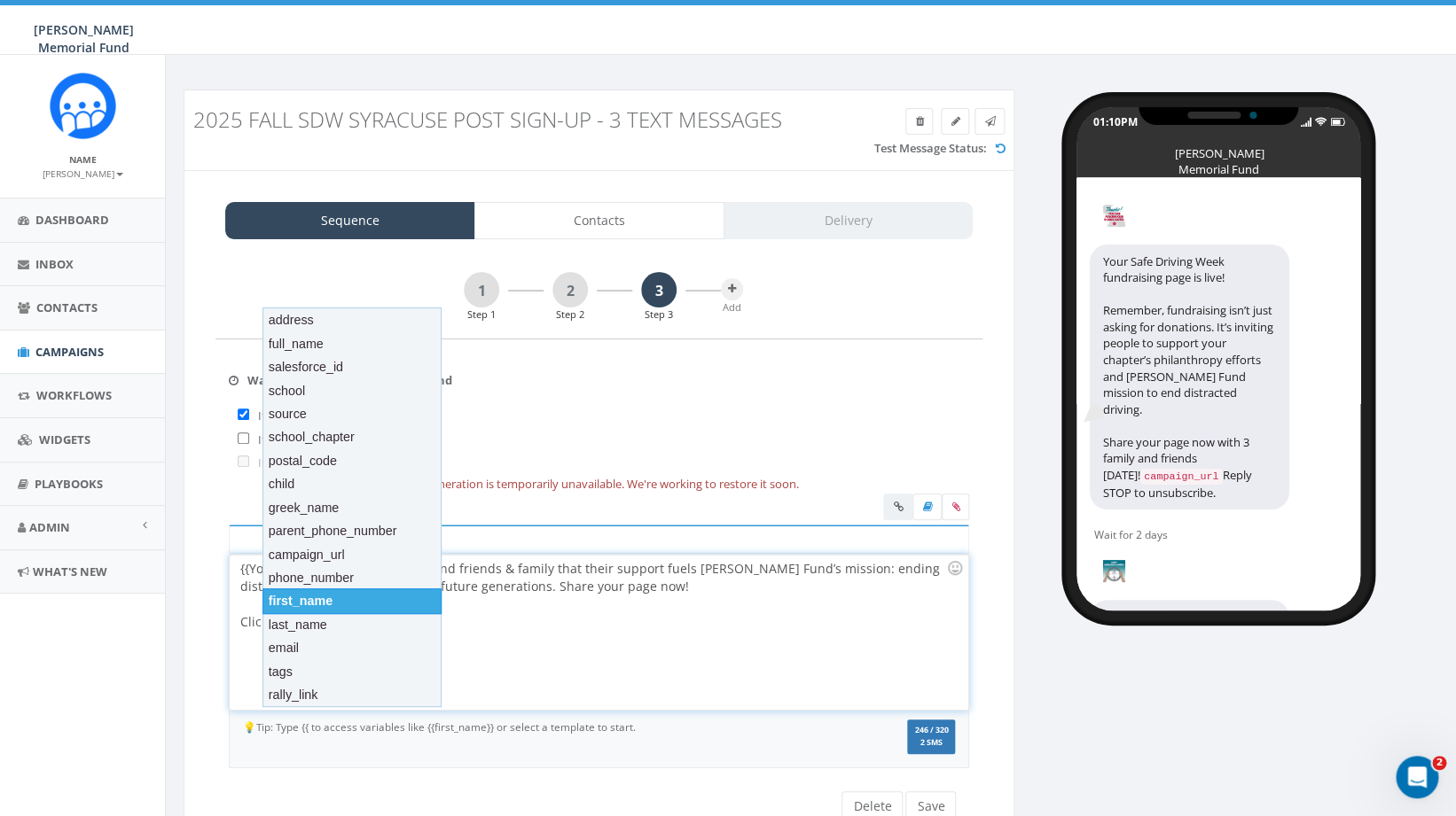
click at [324, 603] on div "first_name" at bounding box center [353, 601] width 180 height 25
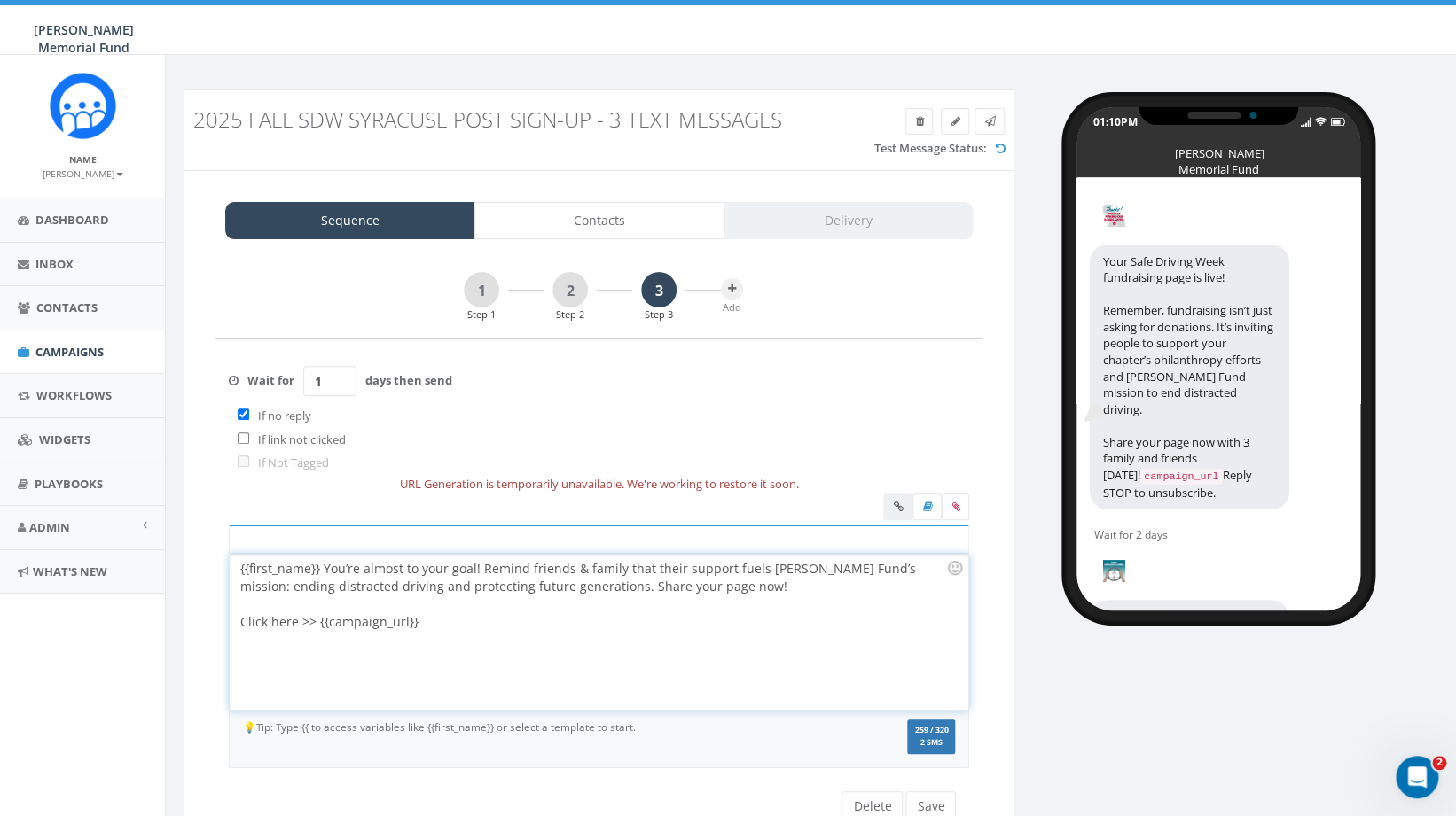
click at [322, 570] on div "{{first_name}} You’re almost to your goal! Remind friends & family that their s…" at bounding box center [598, 633] width 738 height 155
click at [547, 589] on div "{{first_name}}, you’re almost to your goal! Remind friends & family that their …" at bounding box center [598, 633] width 738 height 155
click at [935, 796] on button "Save" at bounding box center [930, 807] width 50 height 30
click at [959, 505] on icon at bounding box center [956, 507] width 8 height 10
click at [0, 0] on input "file" at bounding box center [0, 0] width 0 height 0
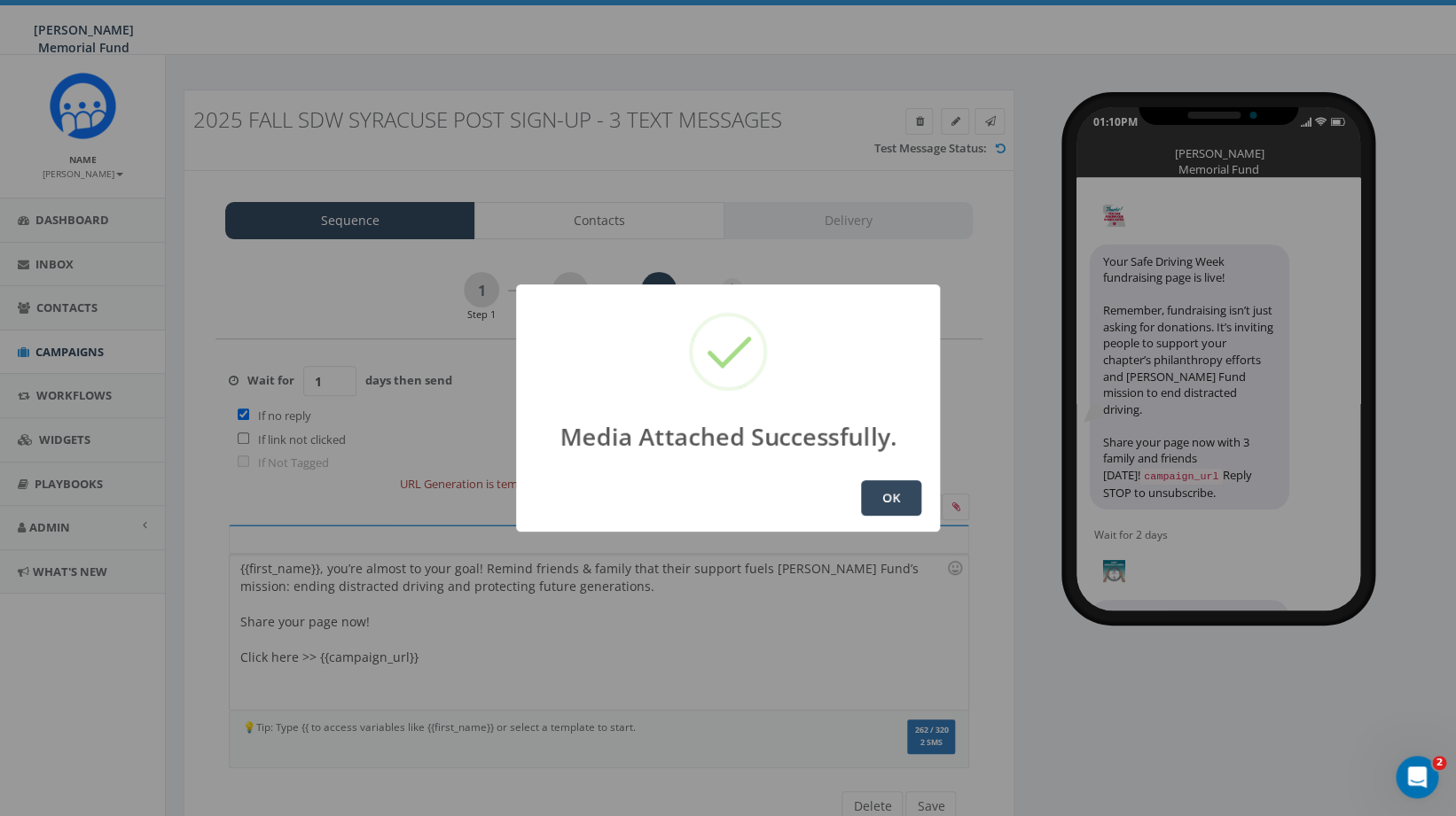
click at [901, 491] on button "OK" at bounding box center [891, 498] width 60 height 36
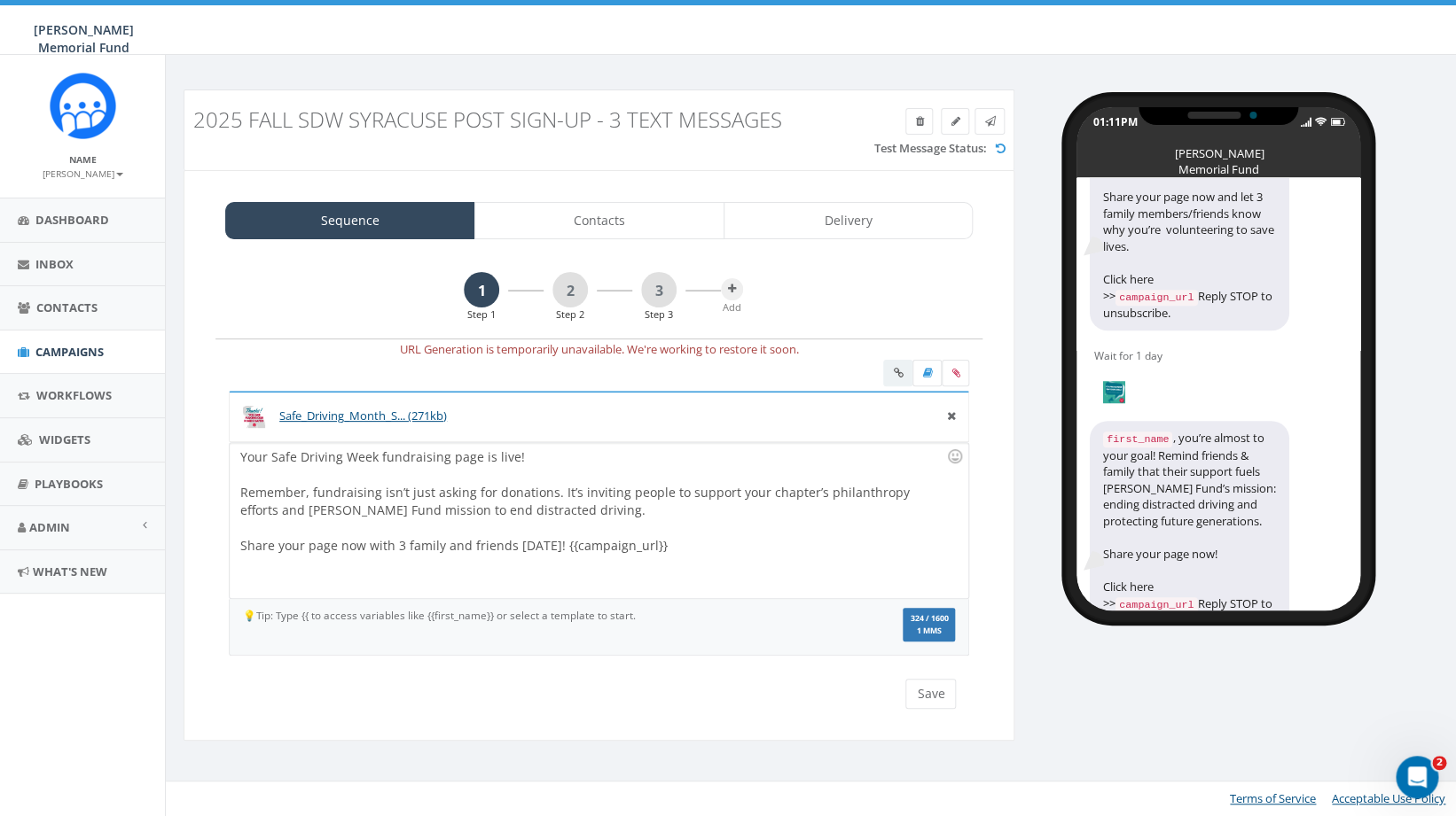
scroll to position [536, 0]
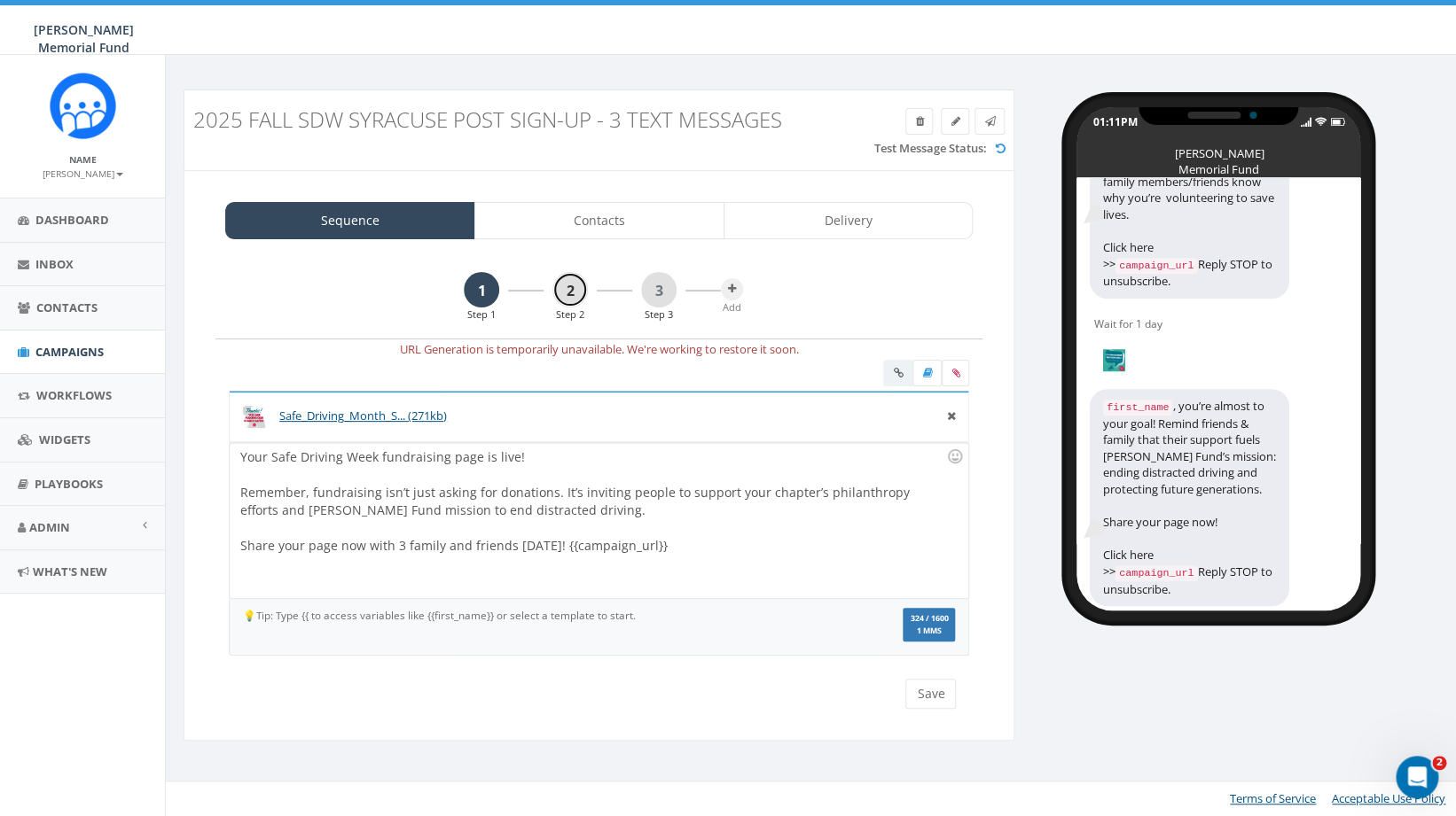
click at [574, 290] on link "2" at bounding box center [570, 290] width 36 height 36
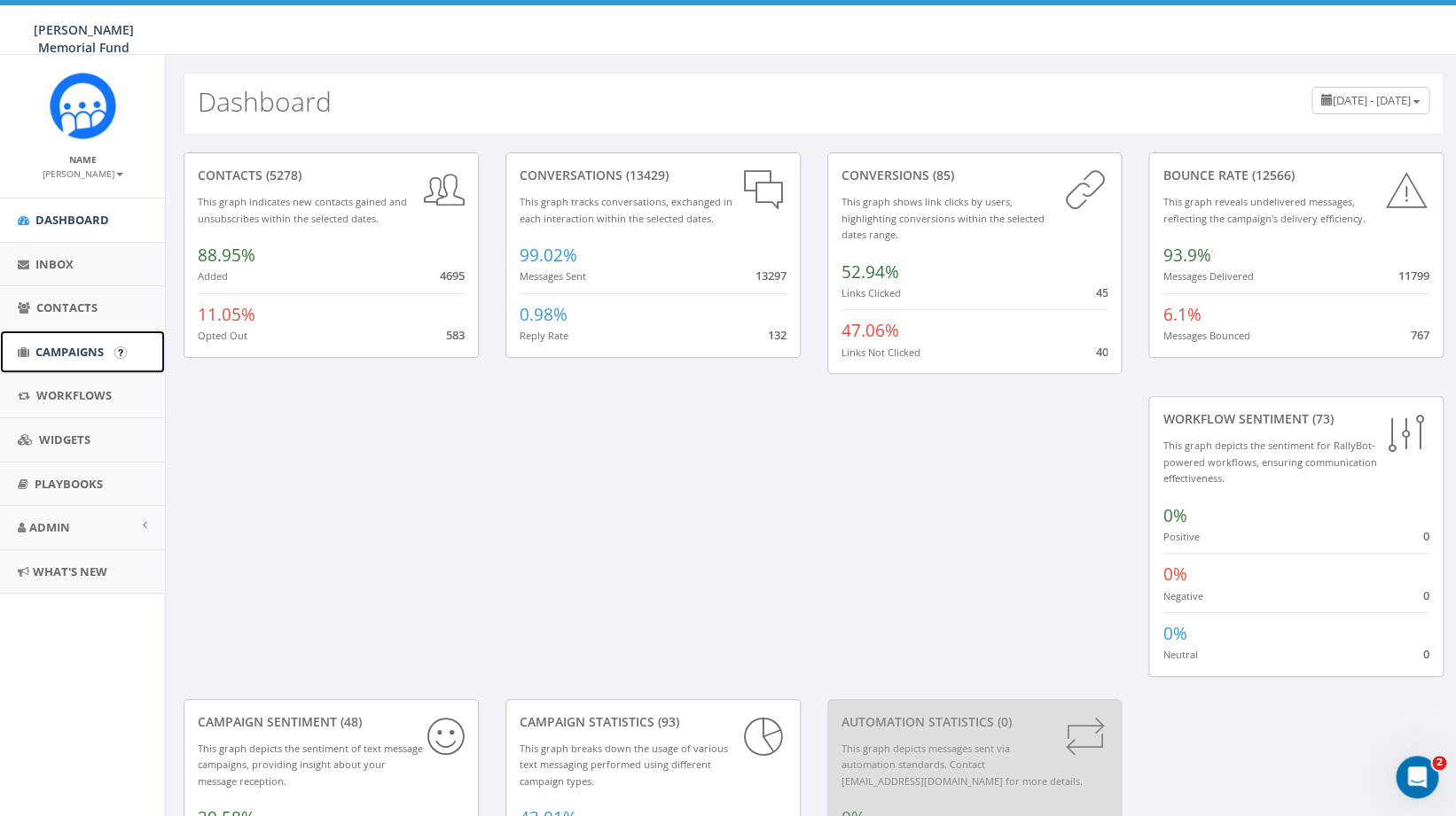
click at [84, 347] on span "Campaigns" at bounding box center [69, 351] width 68 height 16
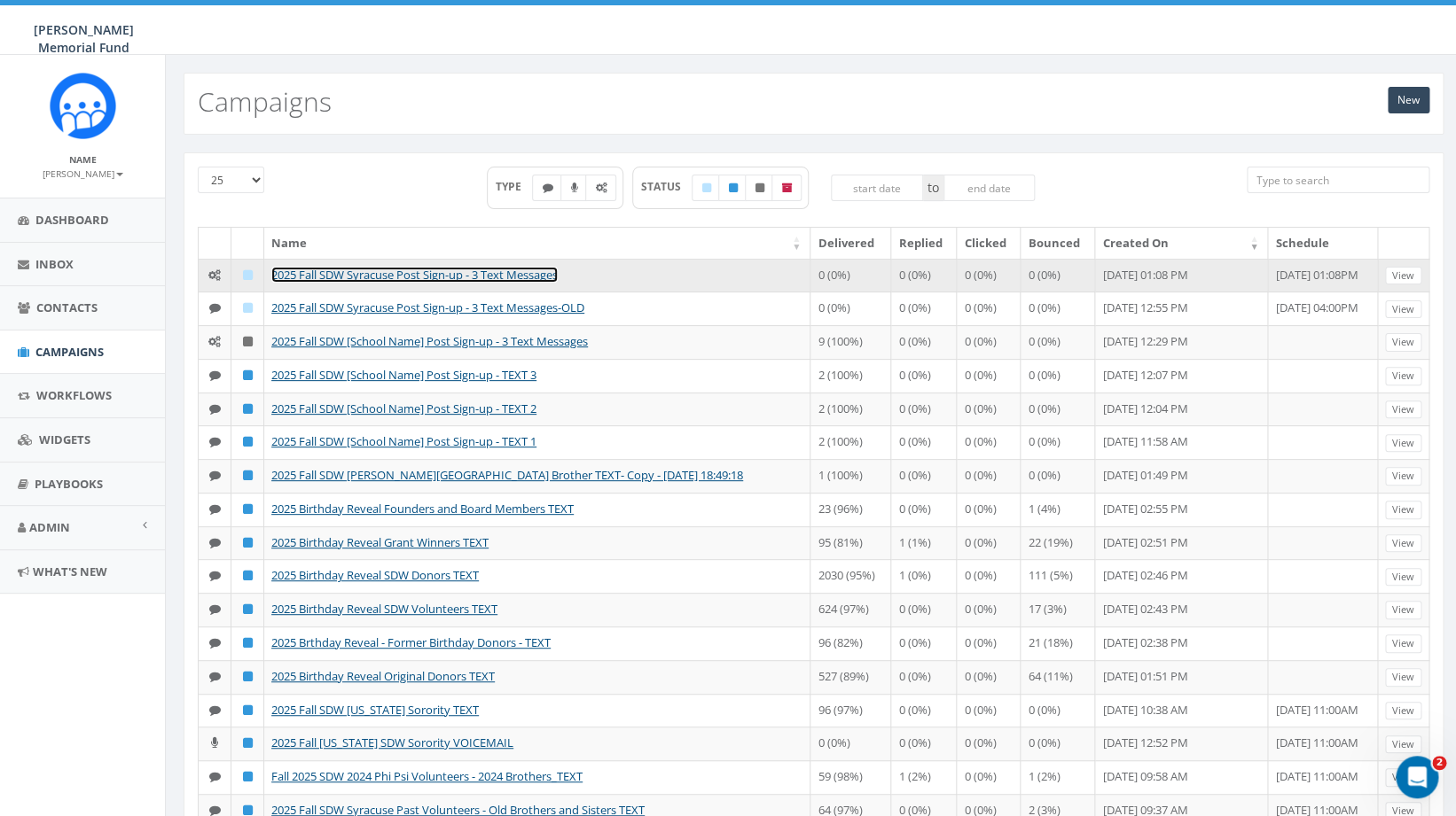
click at [437, 268] on link "2025 Fall SDW Syracuse Post Sign-up - 3 Text Messages" at bounding box center [414, 274] width 286 height 16
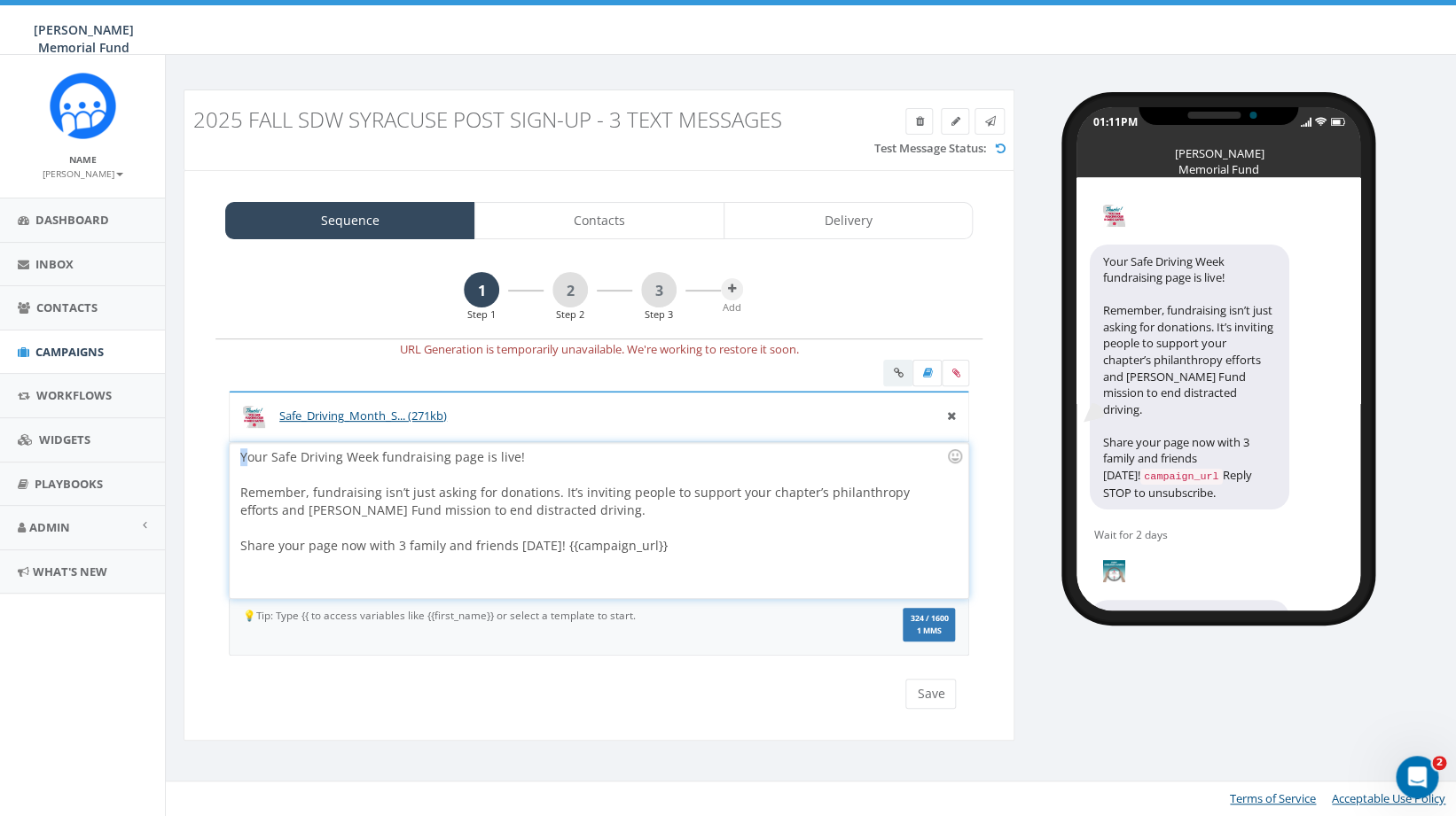
drag, startPoint x: 246, startPoint y: 458, endPoint x: 233, endPoint y: 454, distance: 13.6
click at [233, 455] on div "Your Safe Driving Week fundraising page is live! Remember, fundraising isn’t ju…" at bounding box center [598, 521] width 738 height 155
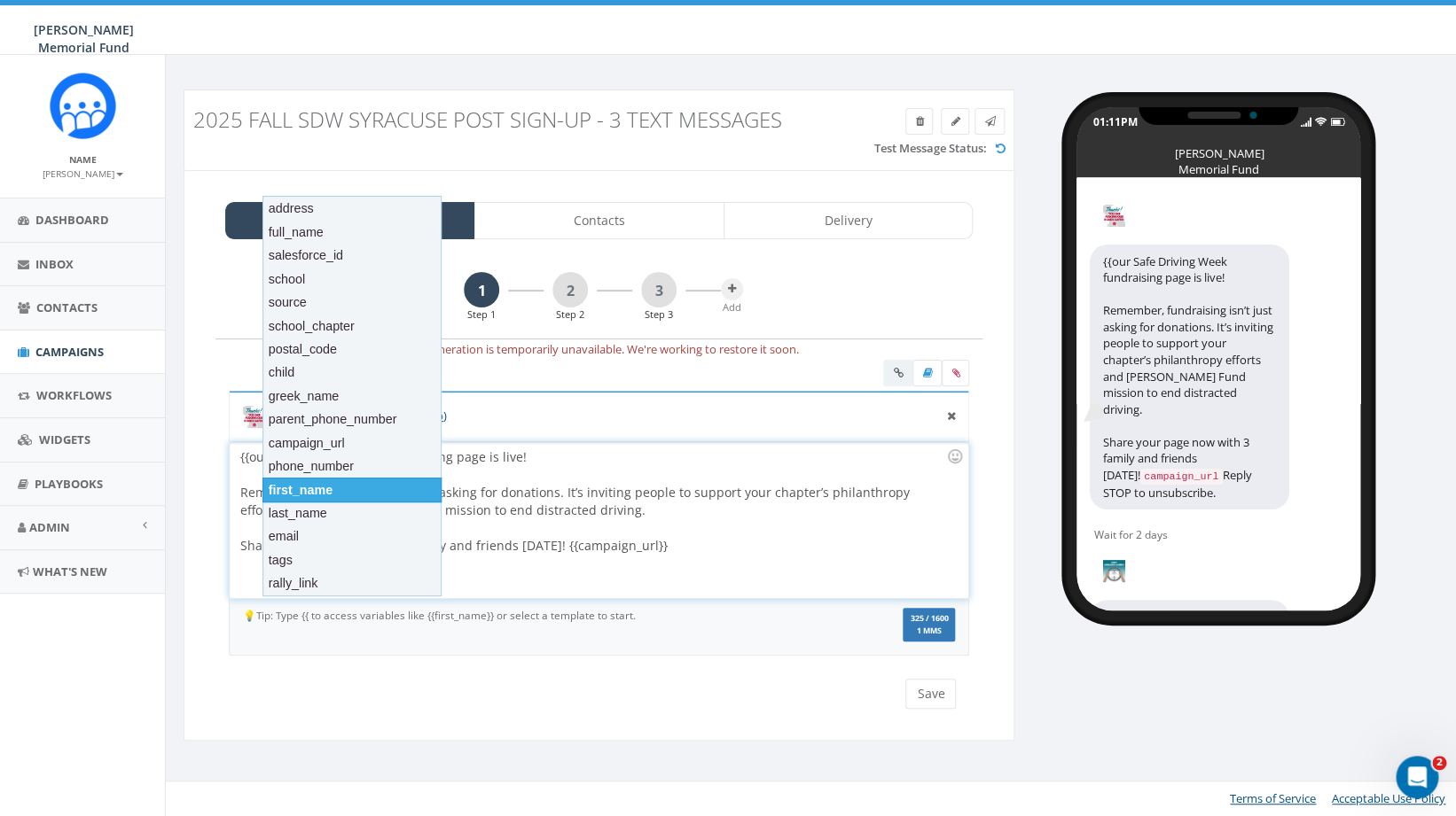
click at [314, 488] on div "first_name" at bounding box center [353, 490] width 180 height 25
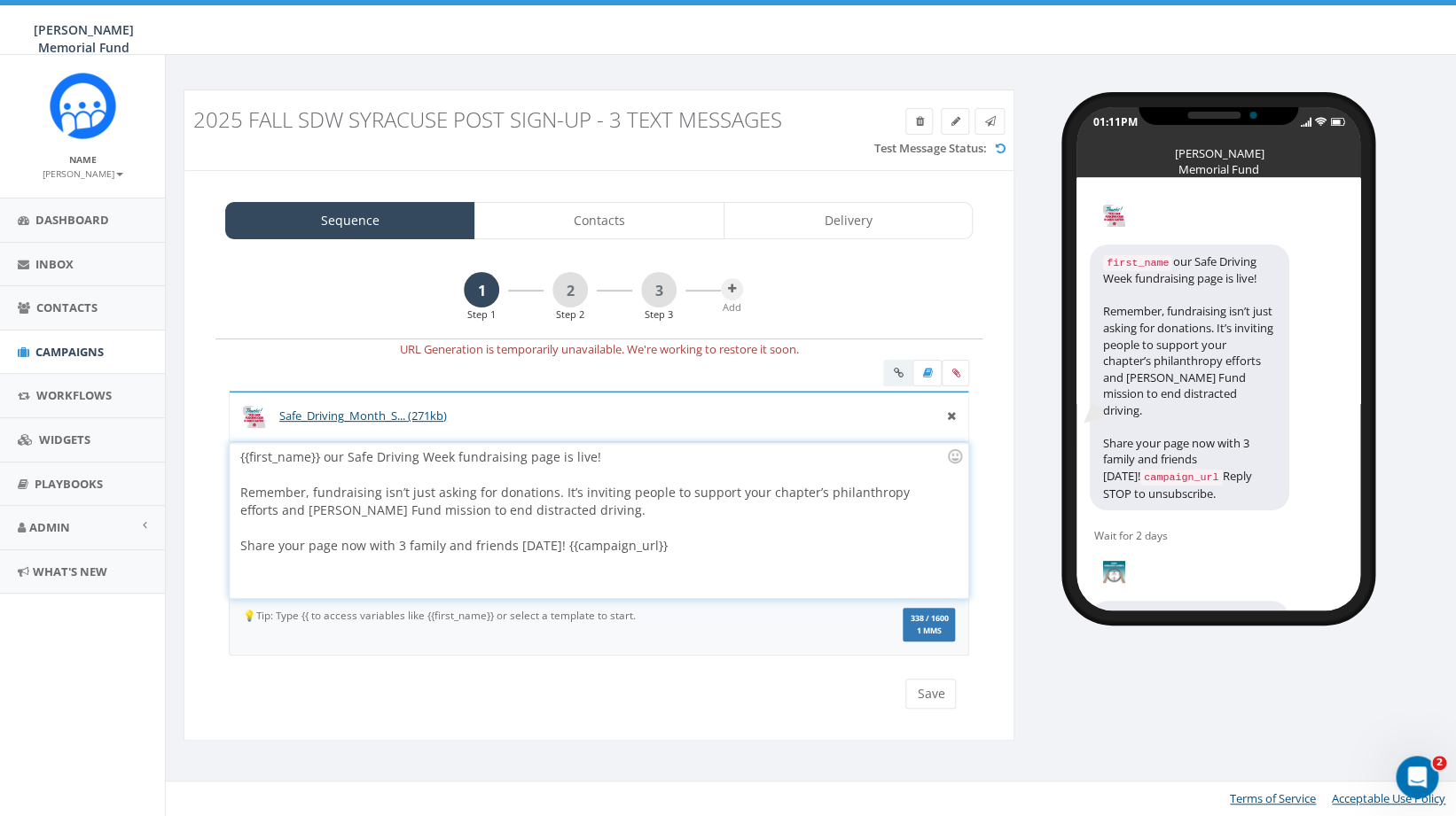
click at [319, 455] on div "{{first_name}} our Safe Driving Week fundraising page is live! Remember, fundra…" at bounding box center [598, 521] width 738 height 155
click at [935, 697] on button "Save" at bounding box center [930, 694] width 50 height 30
click at [571, 299] on link "2" at bounding box center [570, 290] width 36 height 36
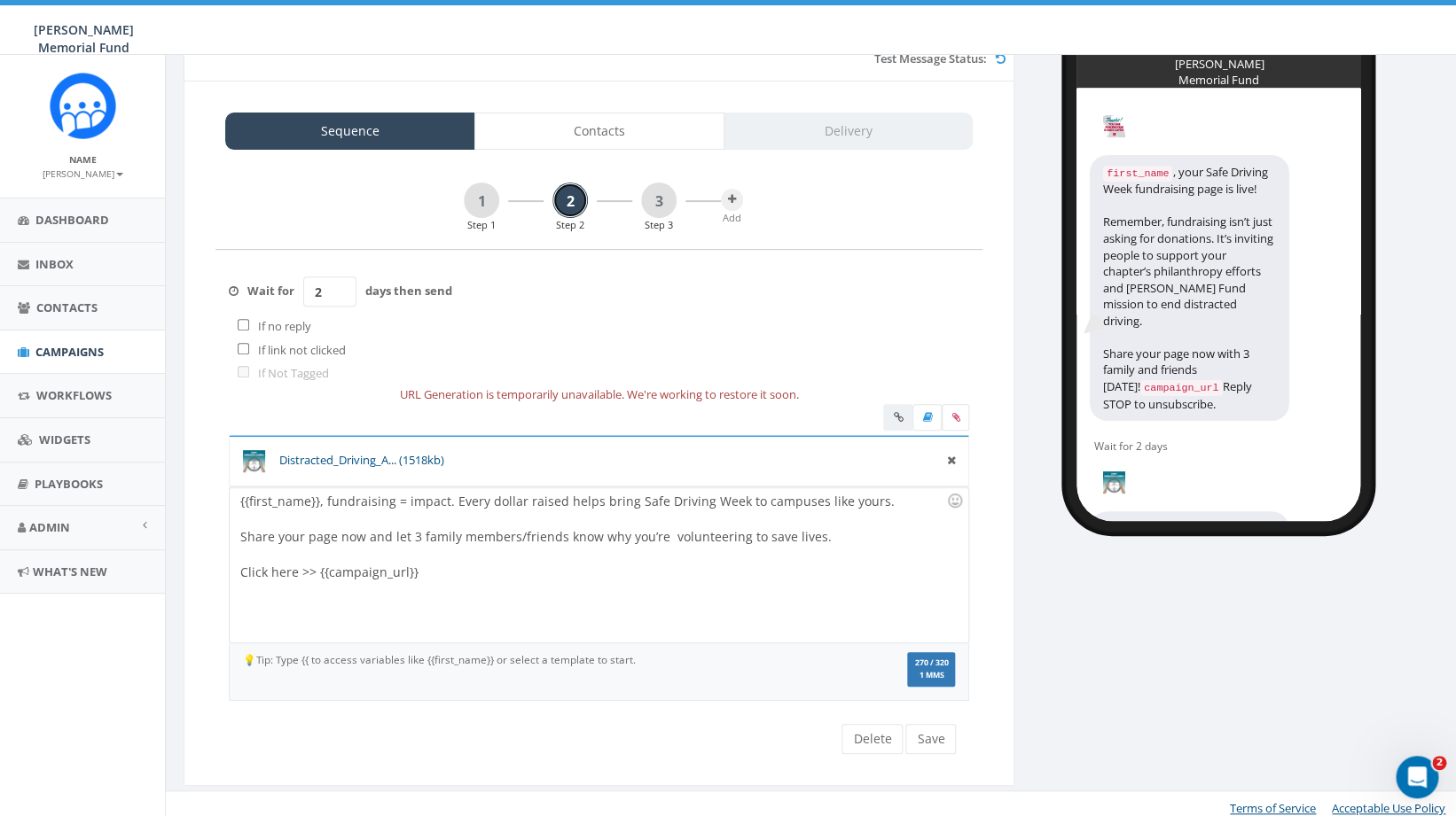
scroll to position [98, 0]
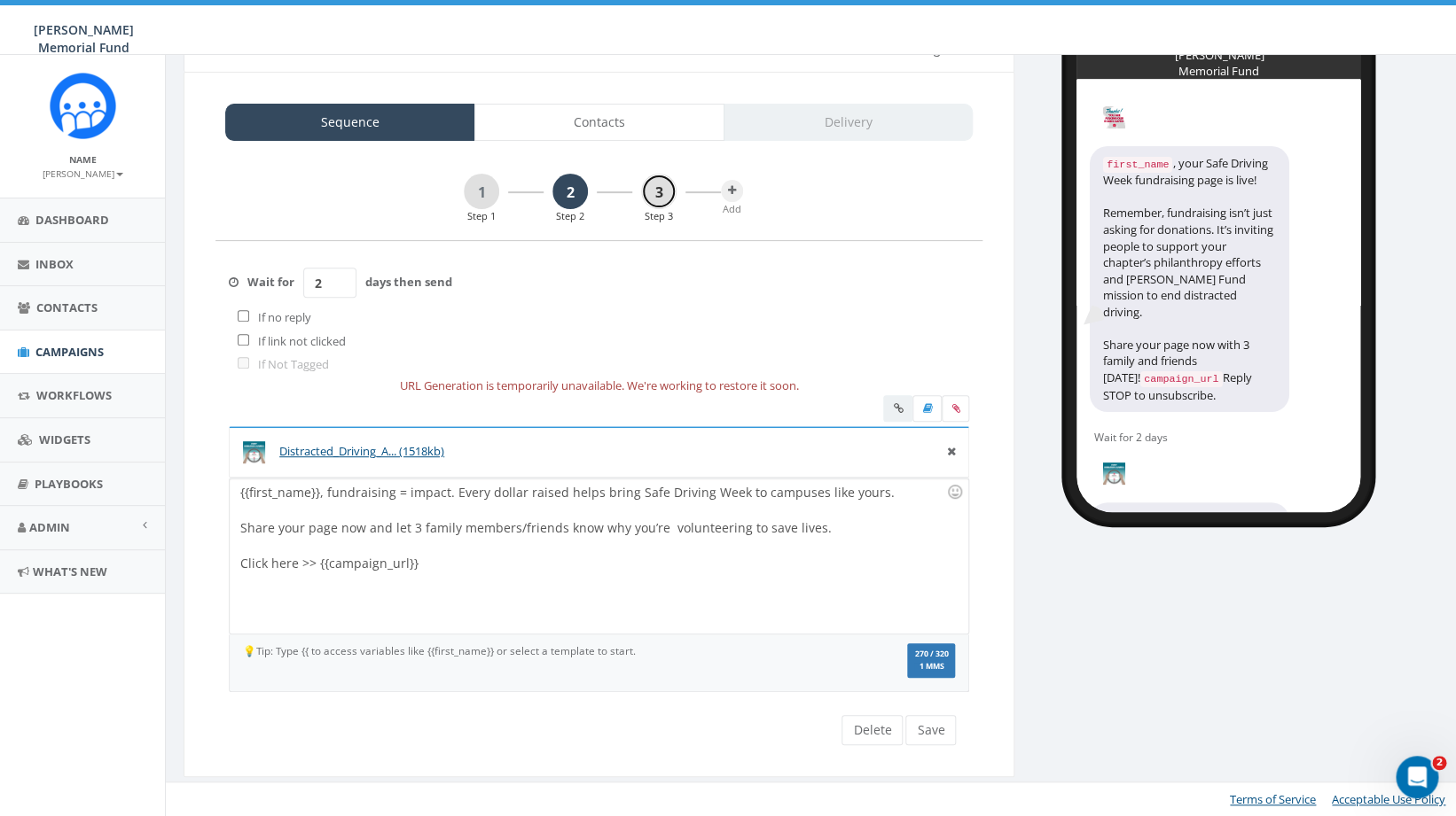
click at [652, 198] on link "3" at bounding box center [659, 192] width 36 height 36
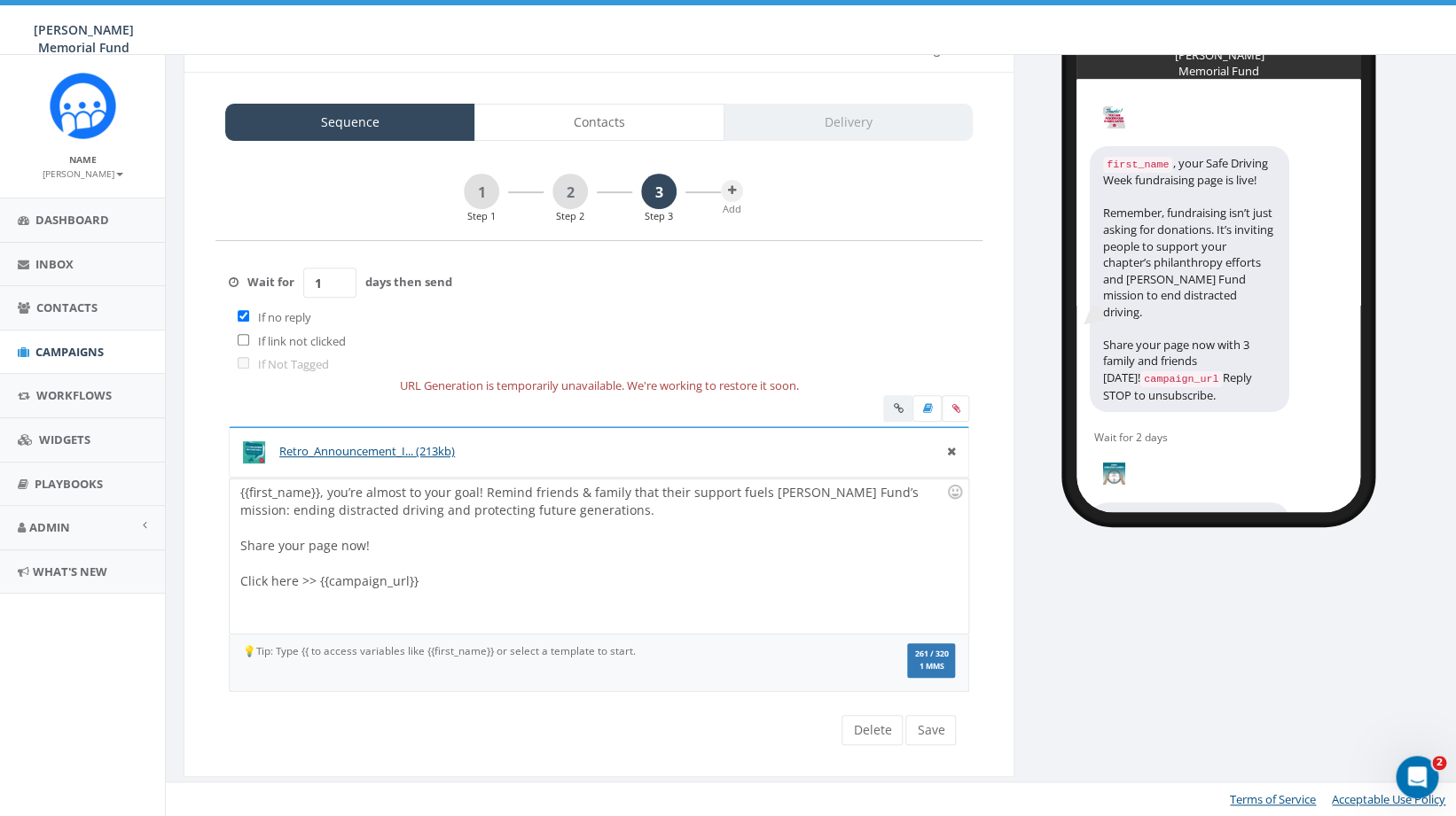
drag, startPoint x: 329, startPoint y: 276, endPoint x: 298, endPoint y: 283, distance: 31.8
click at [303, 283] on input "1" at bounding box center [329, 282] width 53 height 30
type input "2"
click at [249, 319] on input "checkbox" at bounding box center [243, 316] width 11 height 11
checkbox input "false"
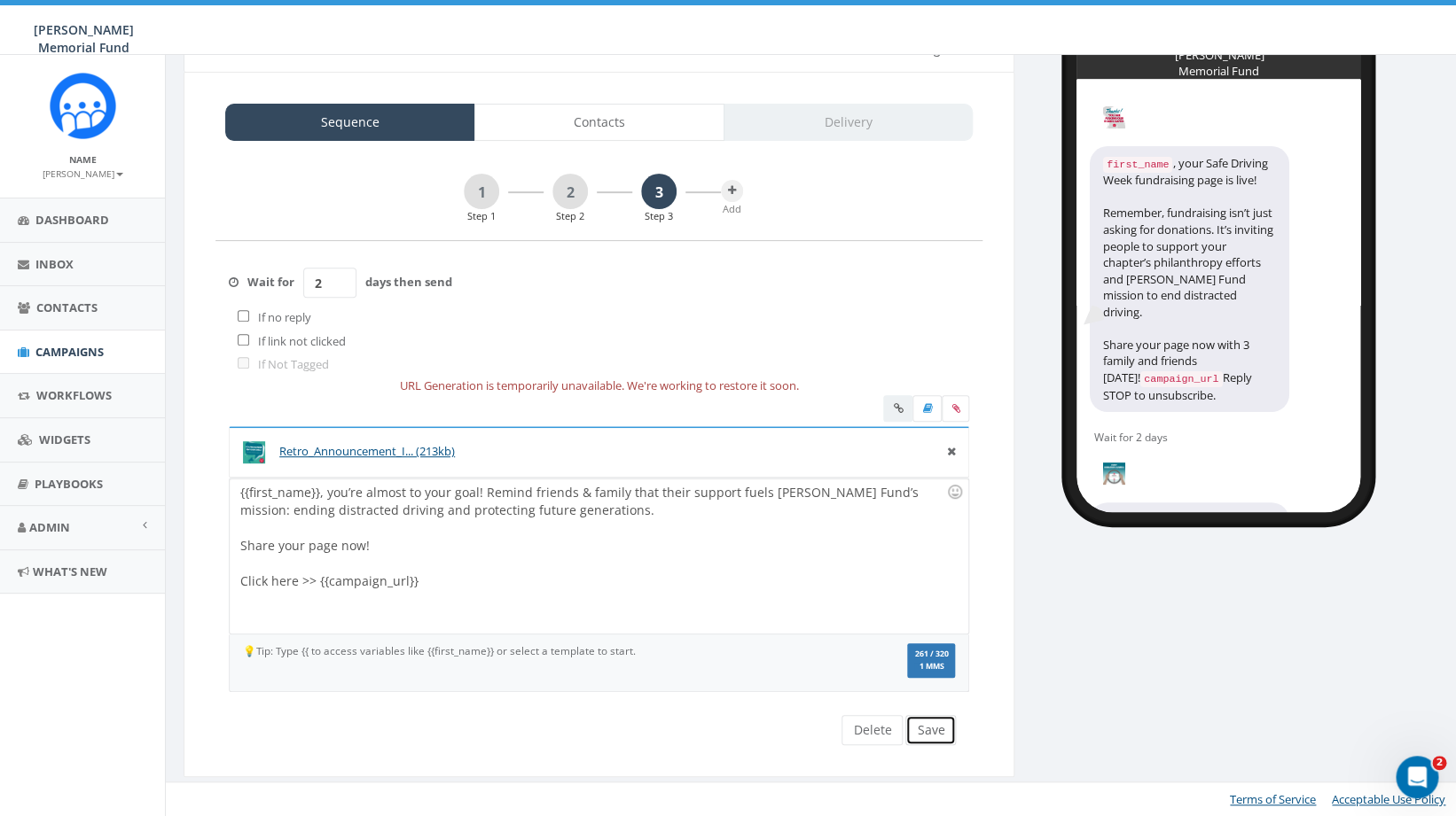
click at [945, 731] on button "Save" at bounding box center [930, 730] width 50 height 30
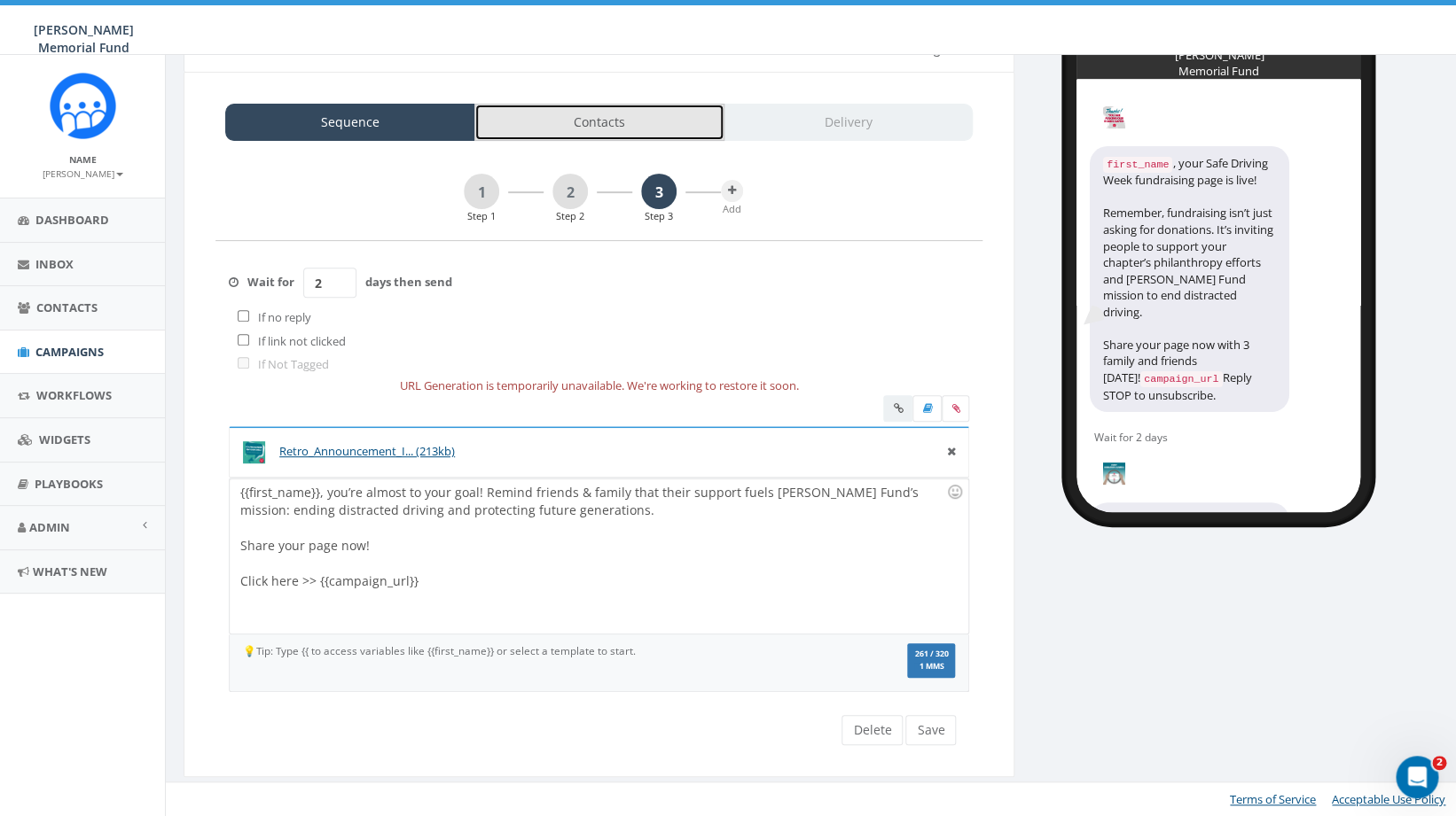
click at [604, 126] on link "Contacts" at bounding box center [598, 122] width 250 height 37
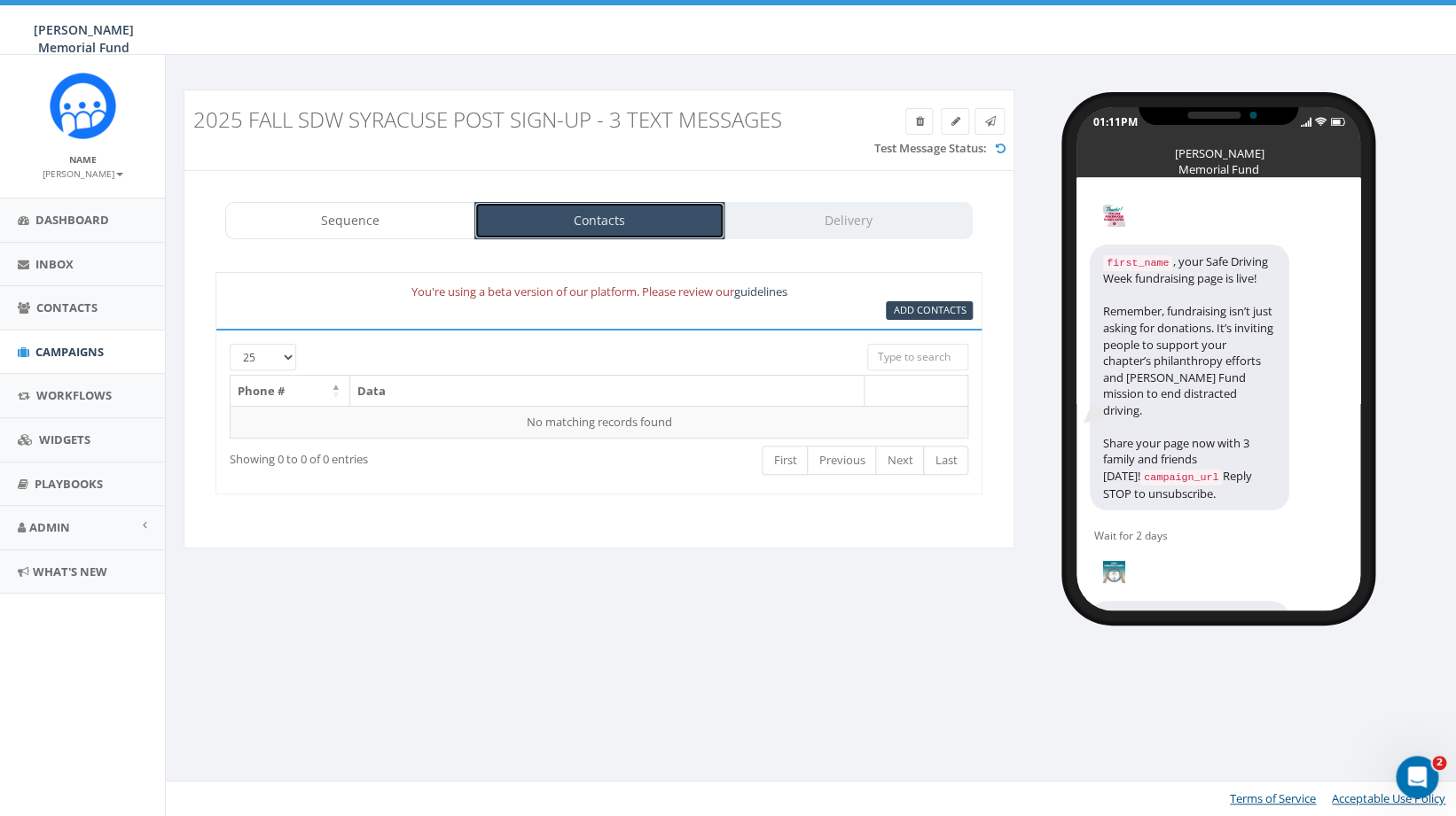
scroll to position [0, 0]
click at [954, 308] on span "Add Contacts" at bounding box center [930, 309] width 73 height 13
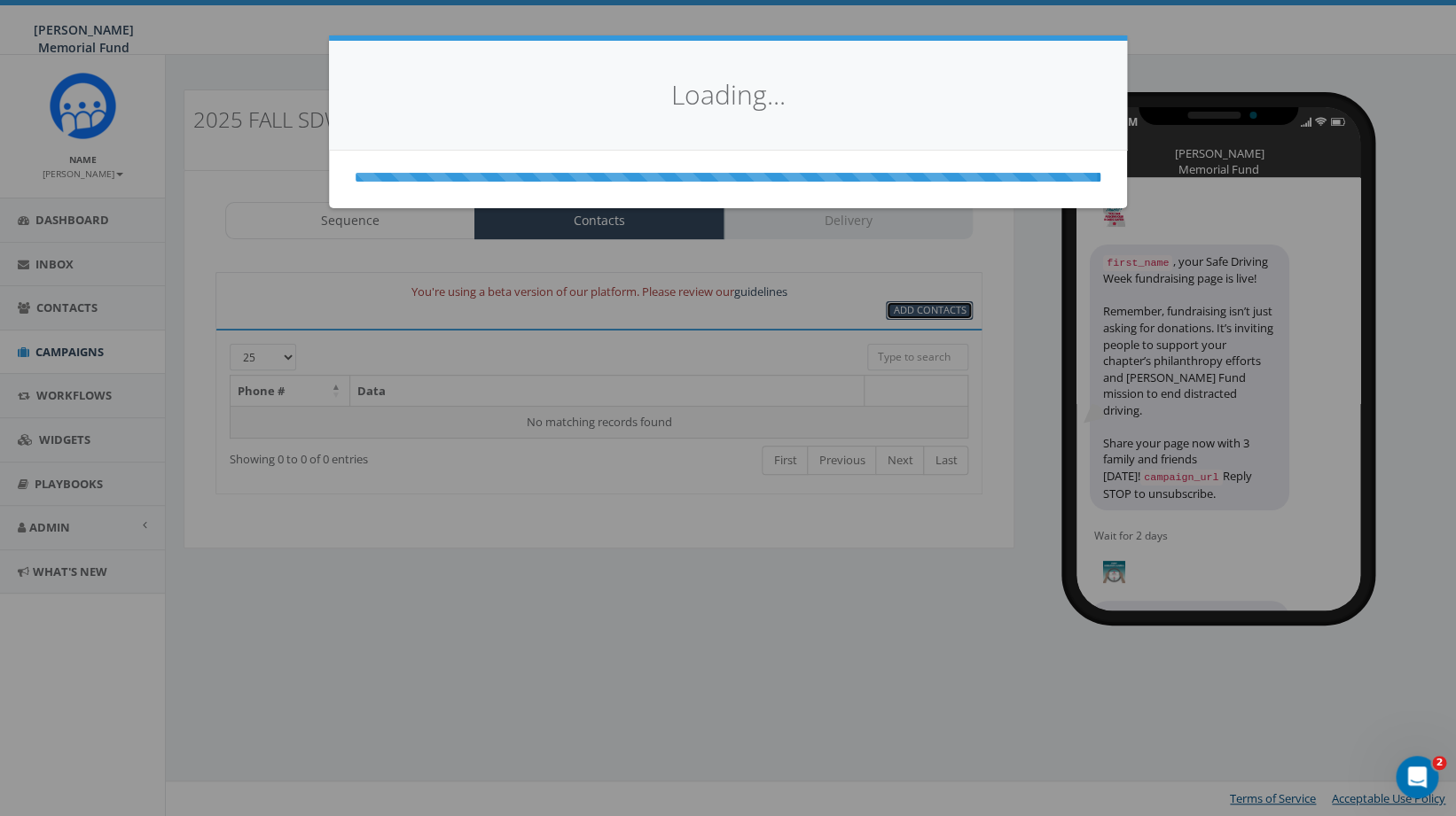
select select
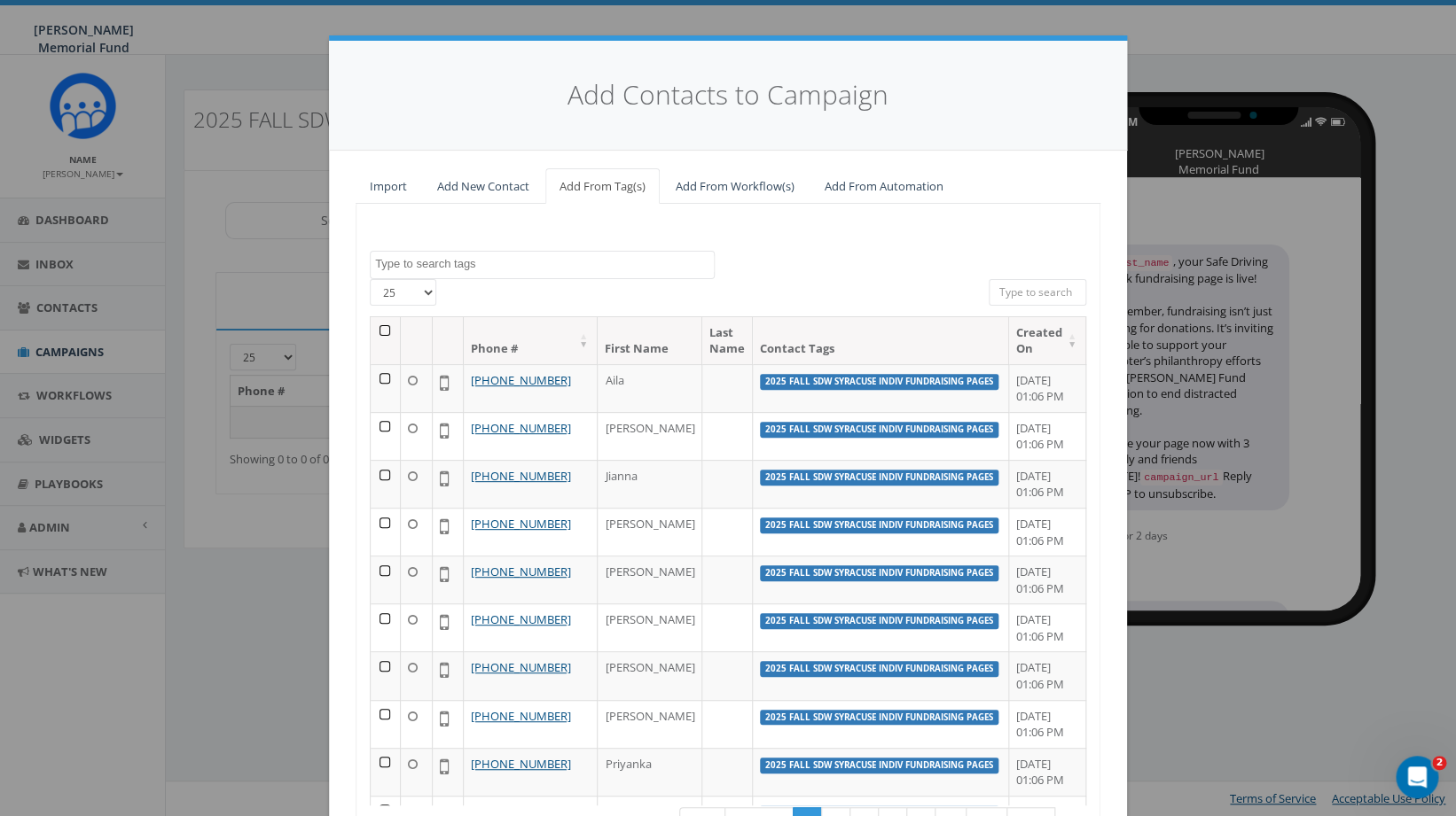
click at [476, 265] on textarea "Search" at bounding box center [544, 264] width 339 height 16
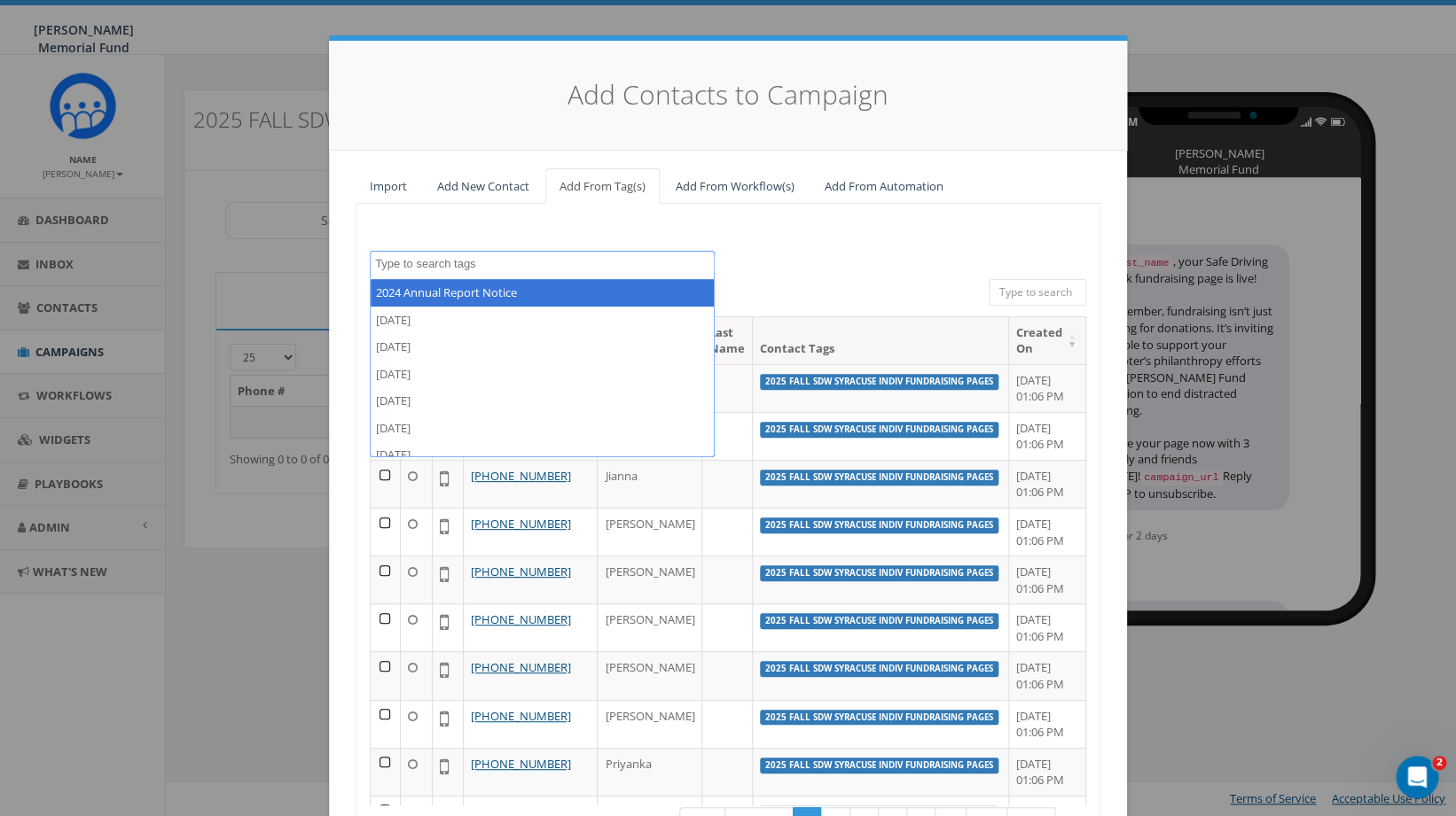
paste textarea "2025 Fall SDW Syracuse Indiv Fundraising Pages"
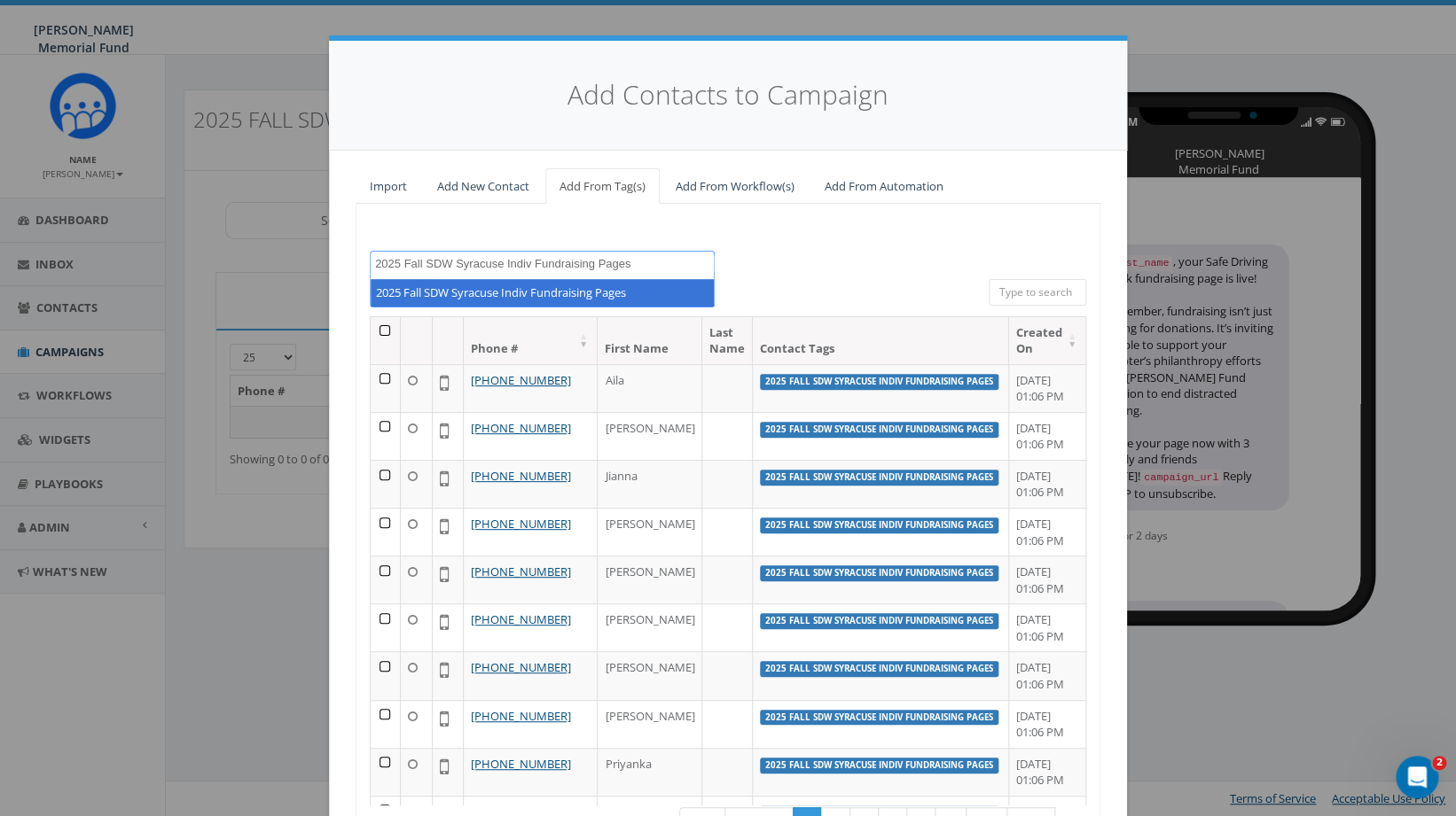
type textarea "2025 Fall SDW Syracuse Indiv Fundraising Pages"
select select "2025 Fall SDW Syracuse Indiv Fundraising Pages"
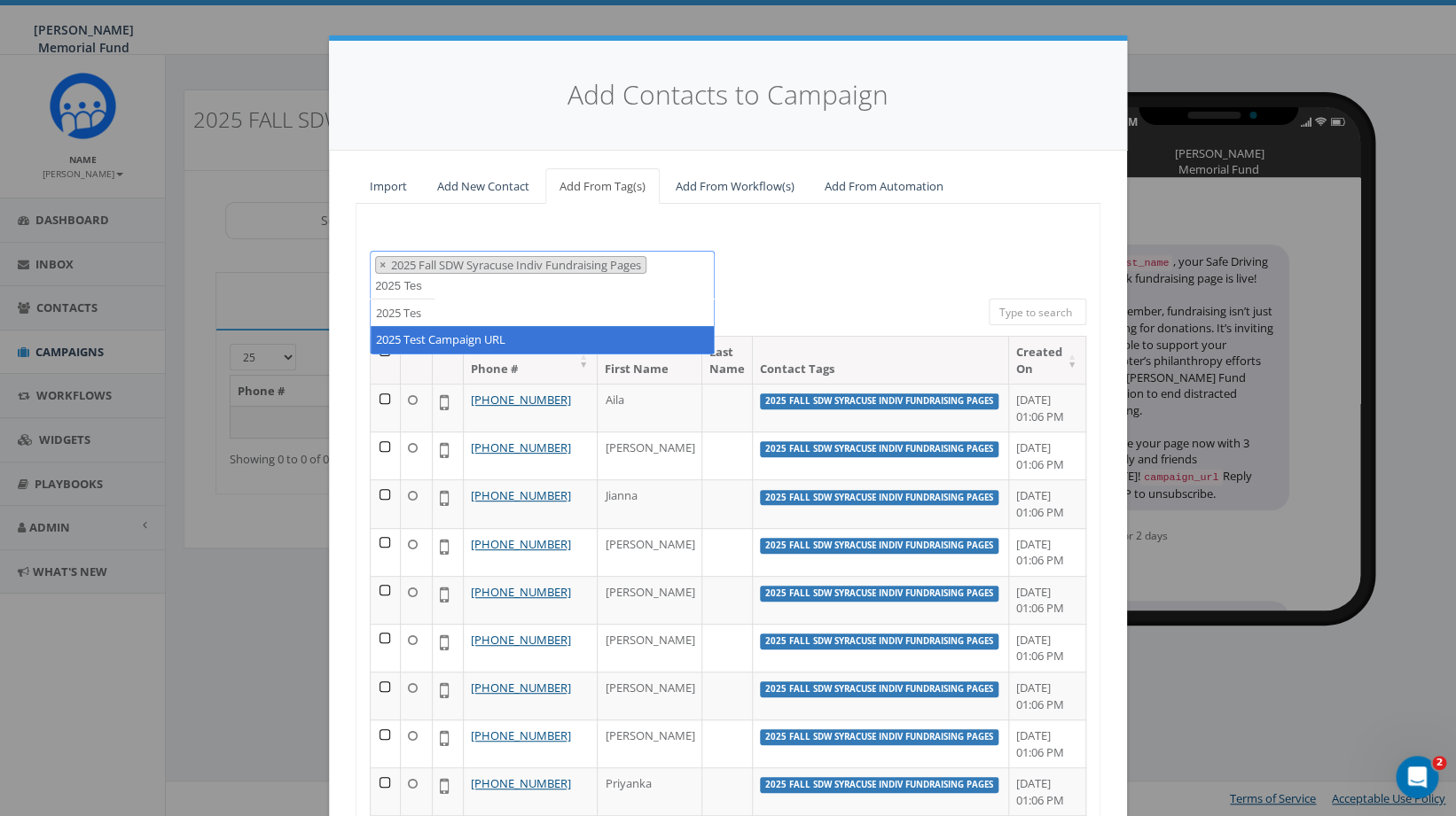
type textarea "2025 Tes"
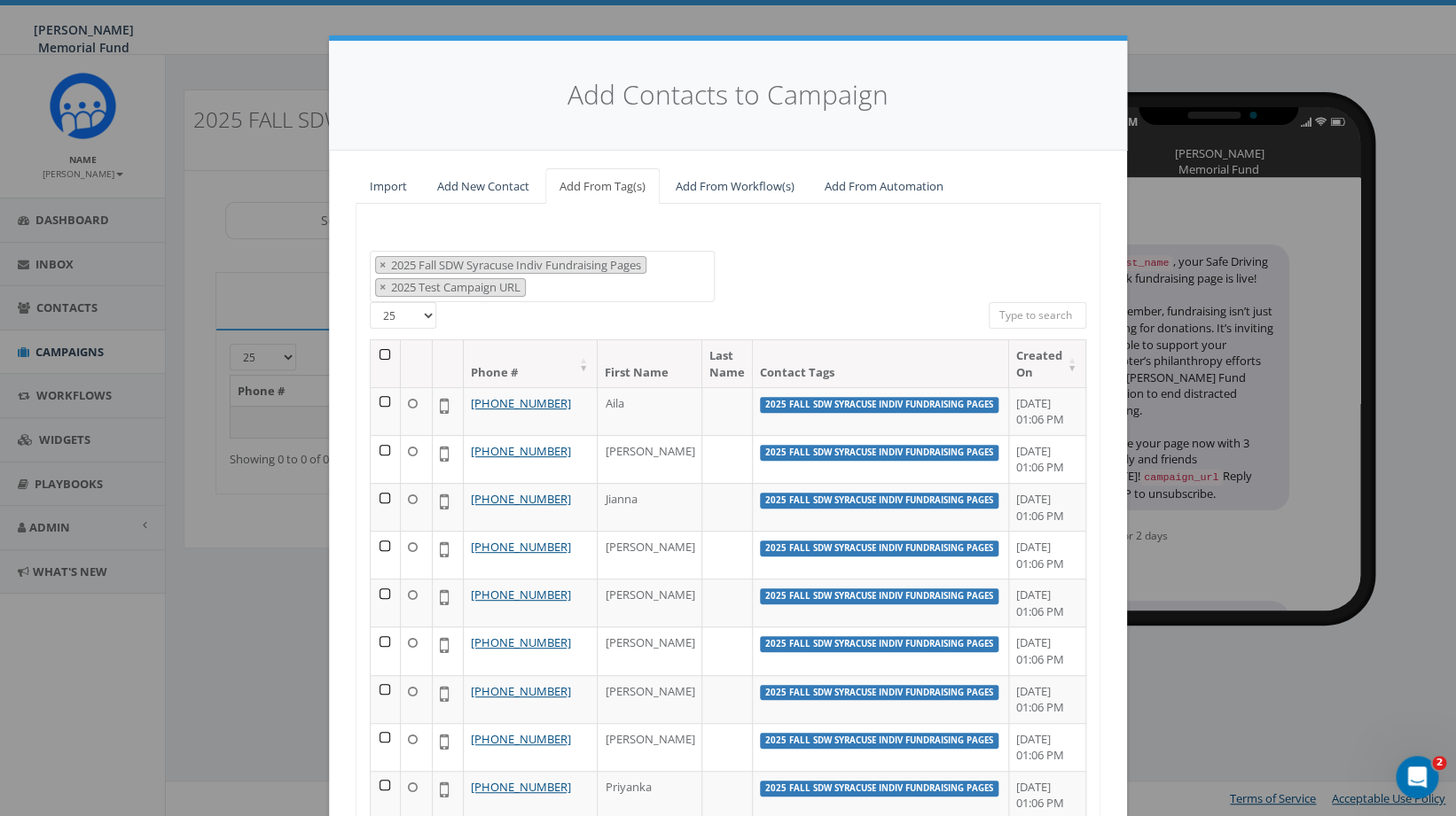
click at [383, 356] on th at bounding box center [385, 364] width 30 height 47
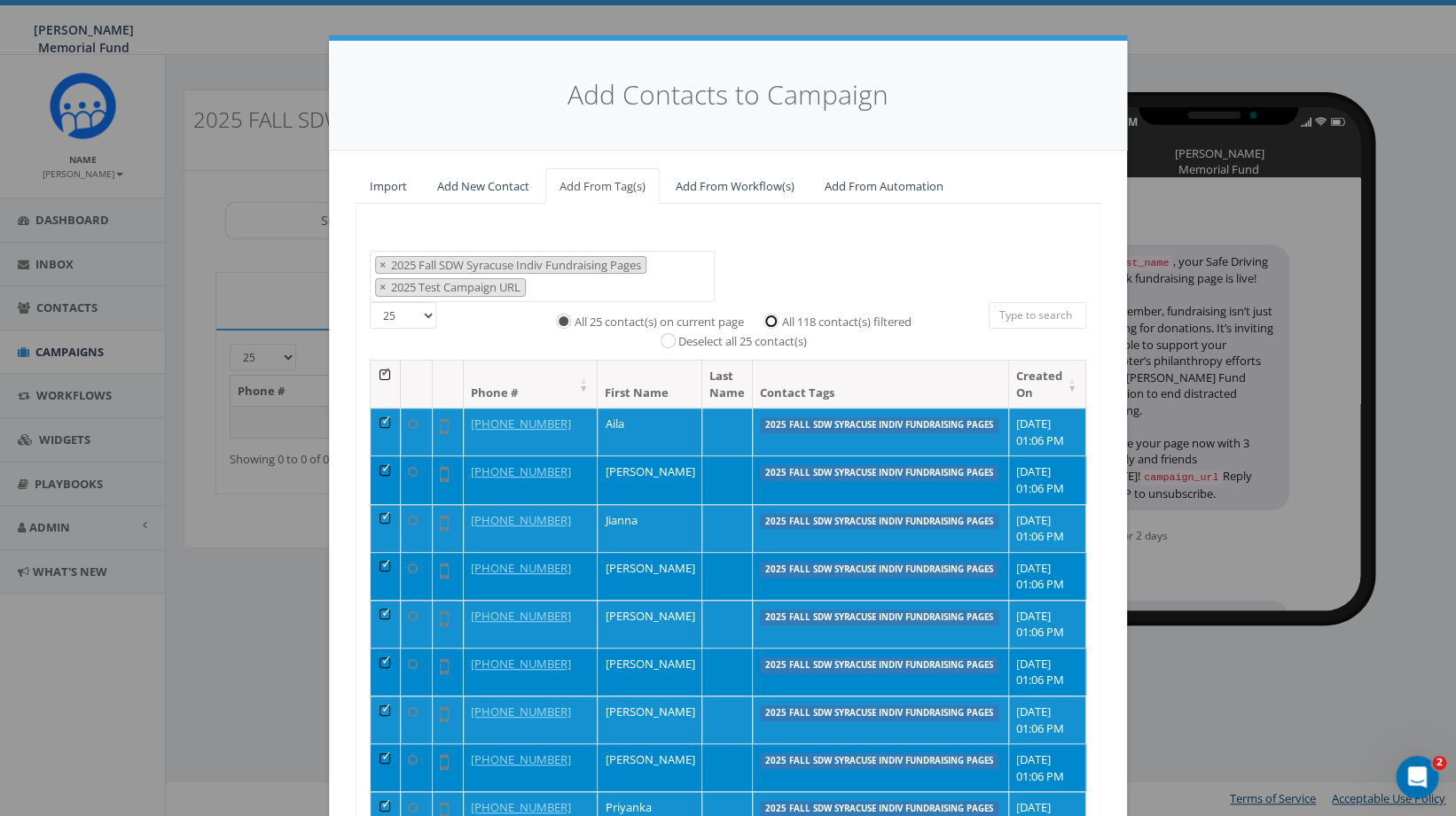
click at [776, 319] on input "All 118 contact(s) filtered" at bounding box center [775, 321] width 11 height 11
radio input "true"
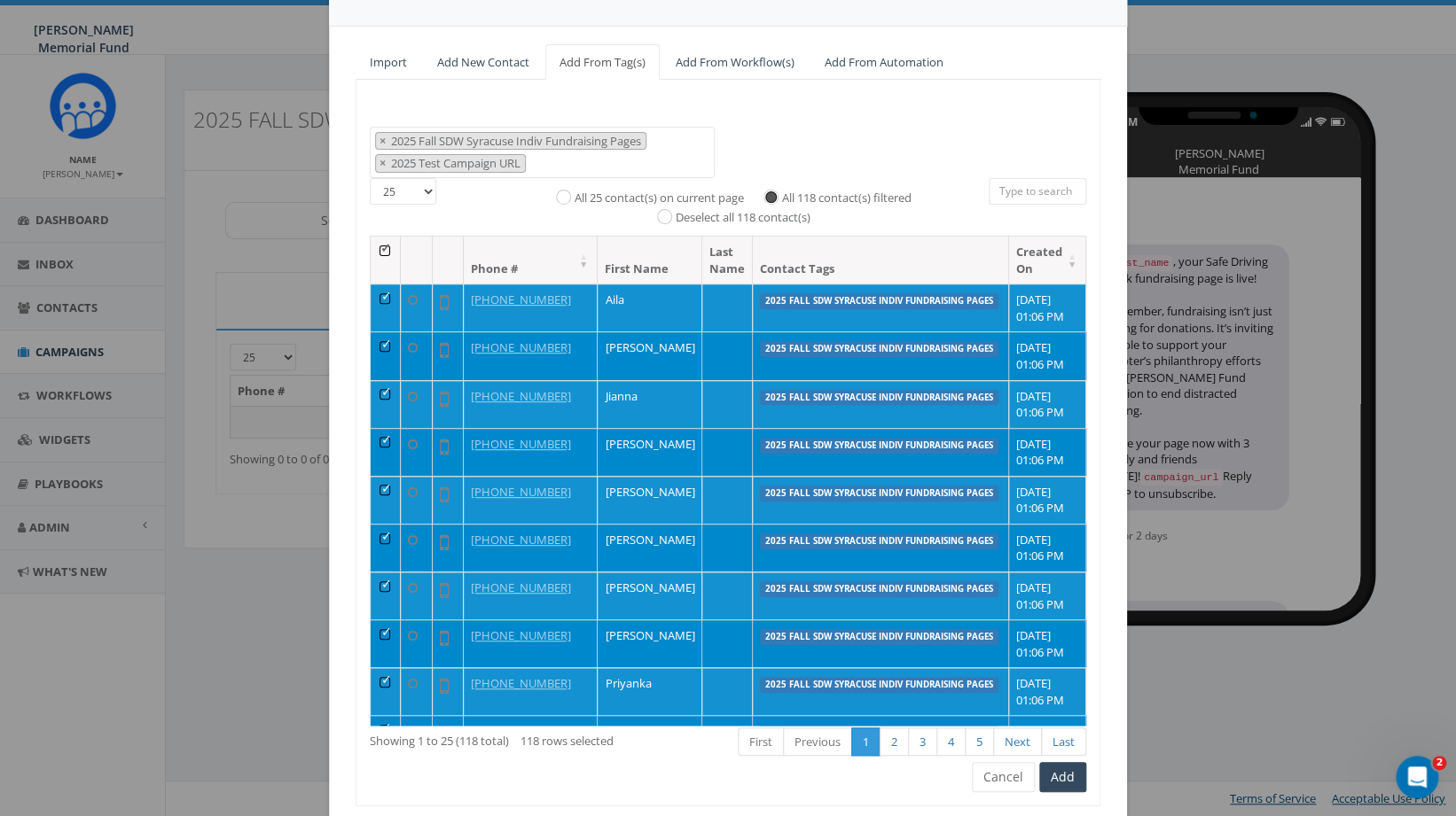
scroll to position [180, 0]
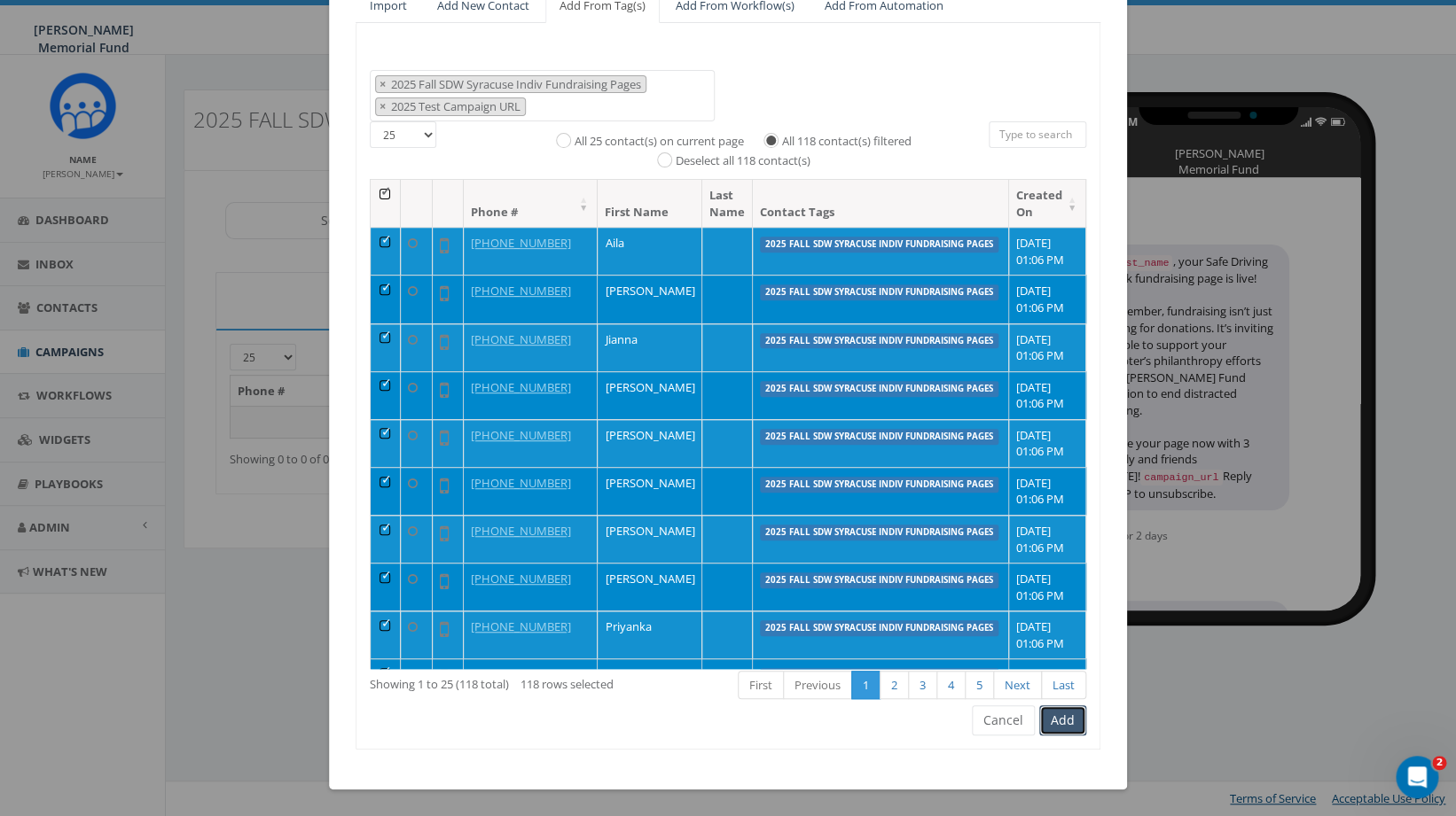
click at [1067, 724] on button "Add" at bounding box center [1063, 721] width 47 height 30
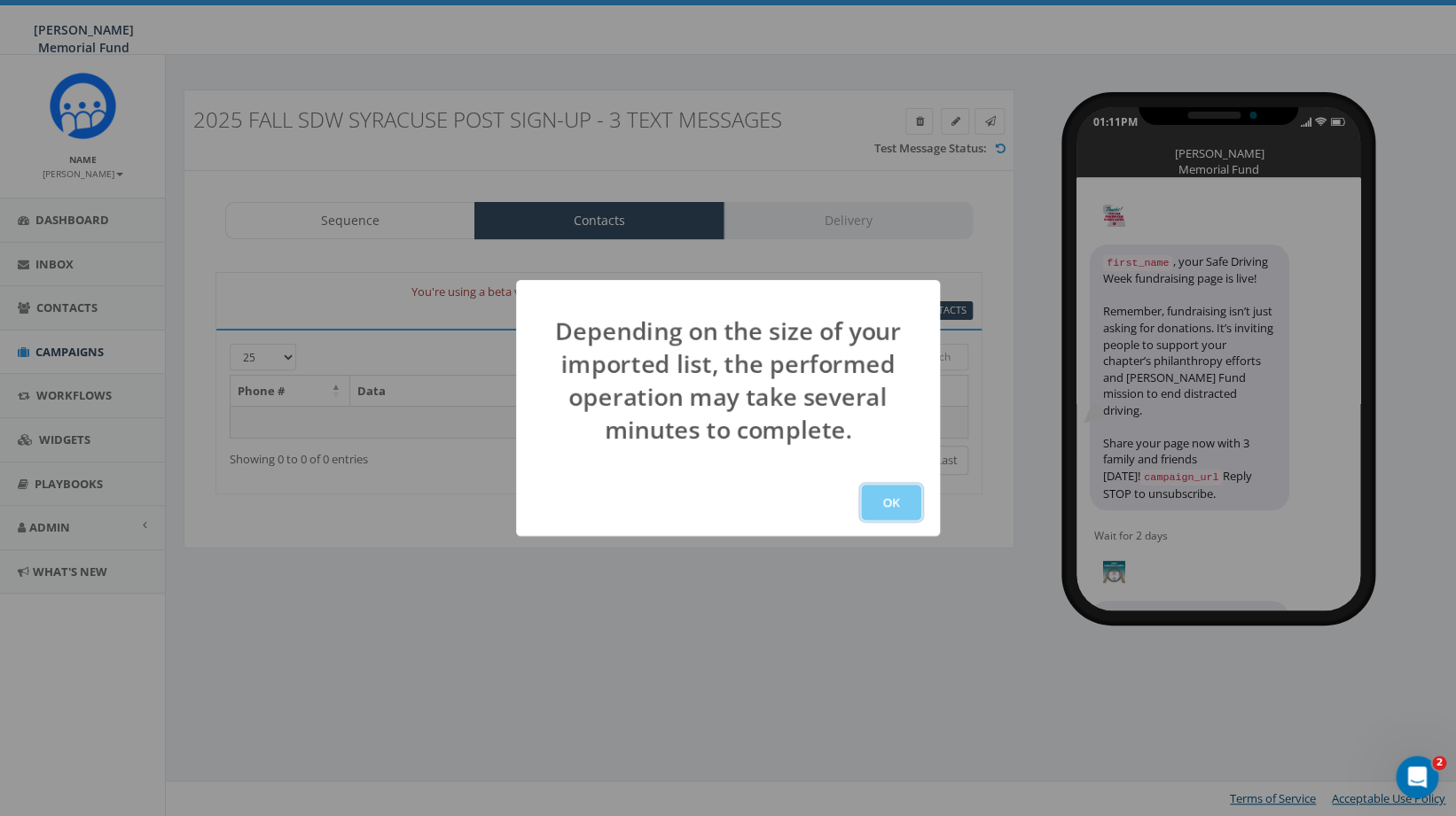
click at [880, 504] on button "OK" at bounding box center [891, 503] width 60 height 36
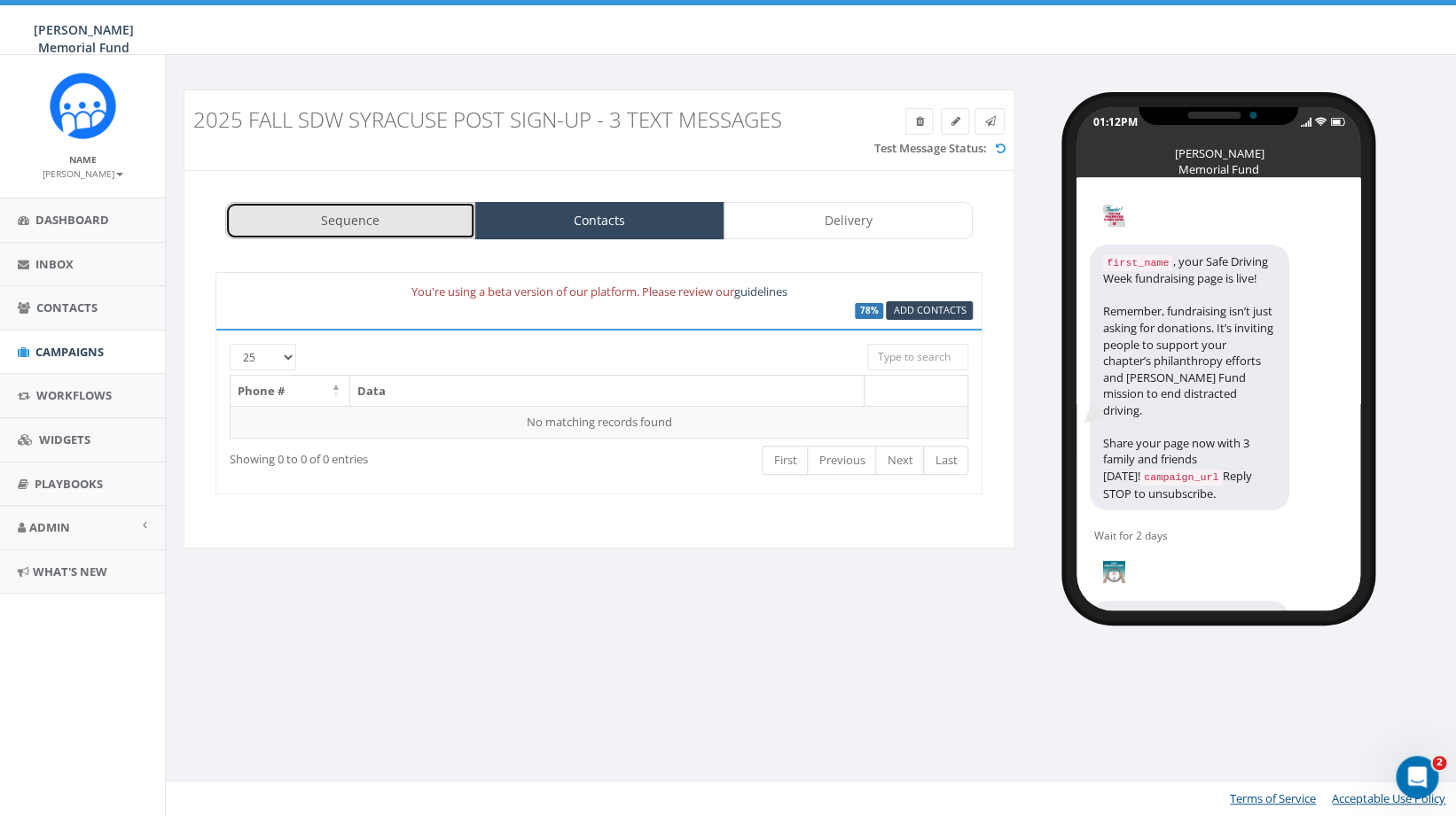
click at [335, 225] on link "Sequence" at bounding box center [350, 221] width 250 height 37
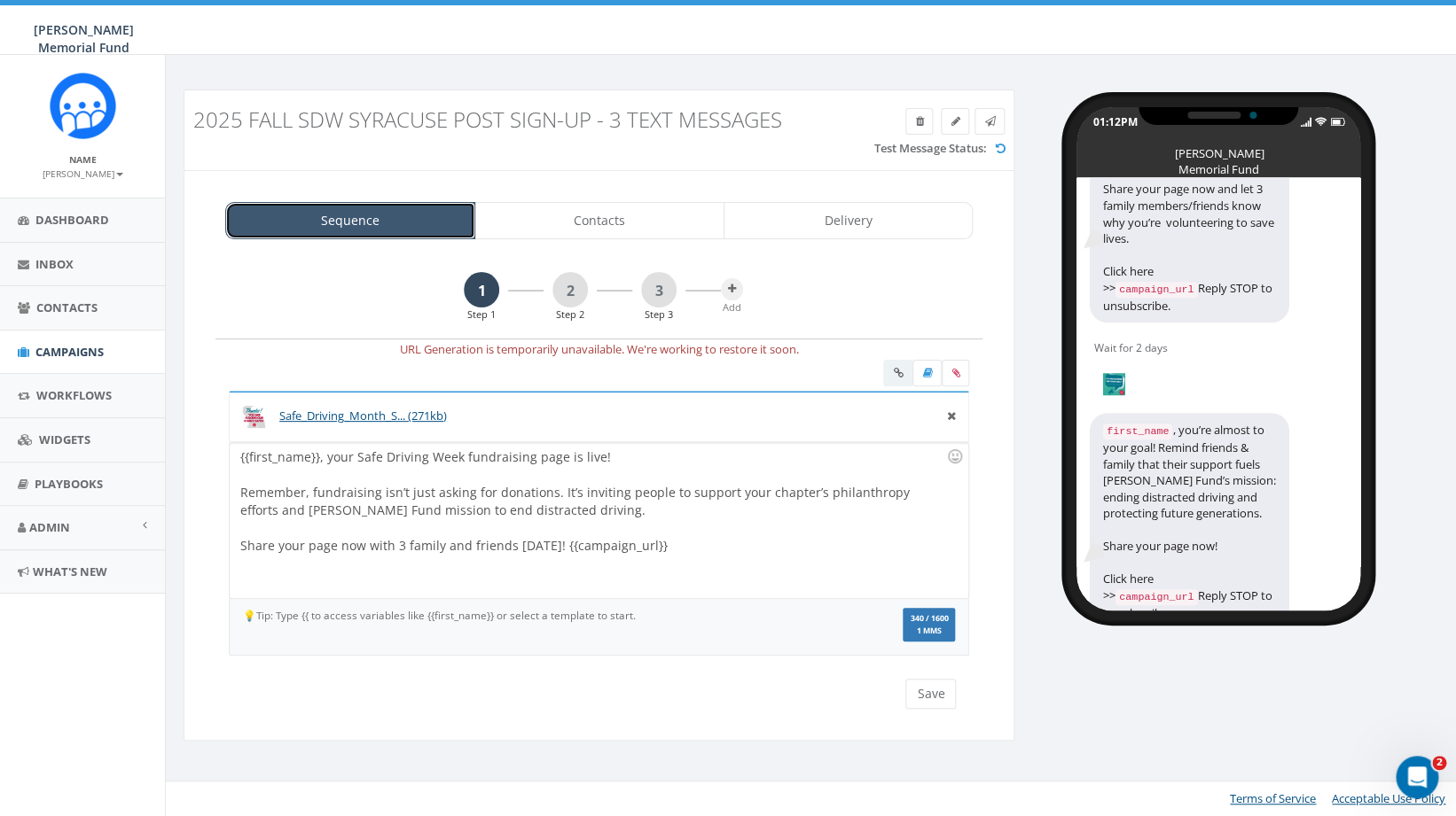
scroll to position [536, 0]
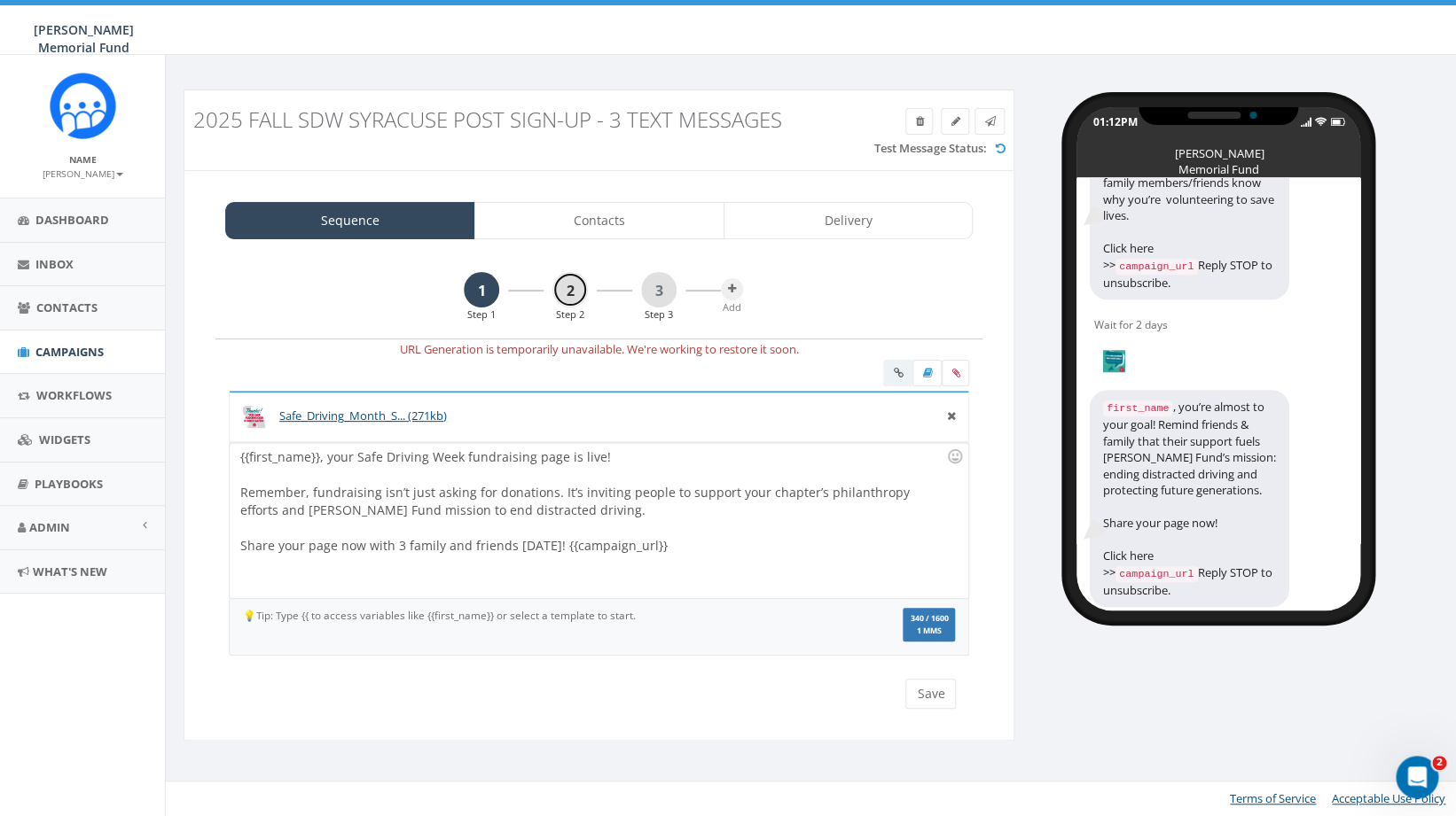
click at [573, 289] on link "2" at bounding box center [570, 290] width 36 height 36
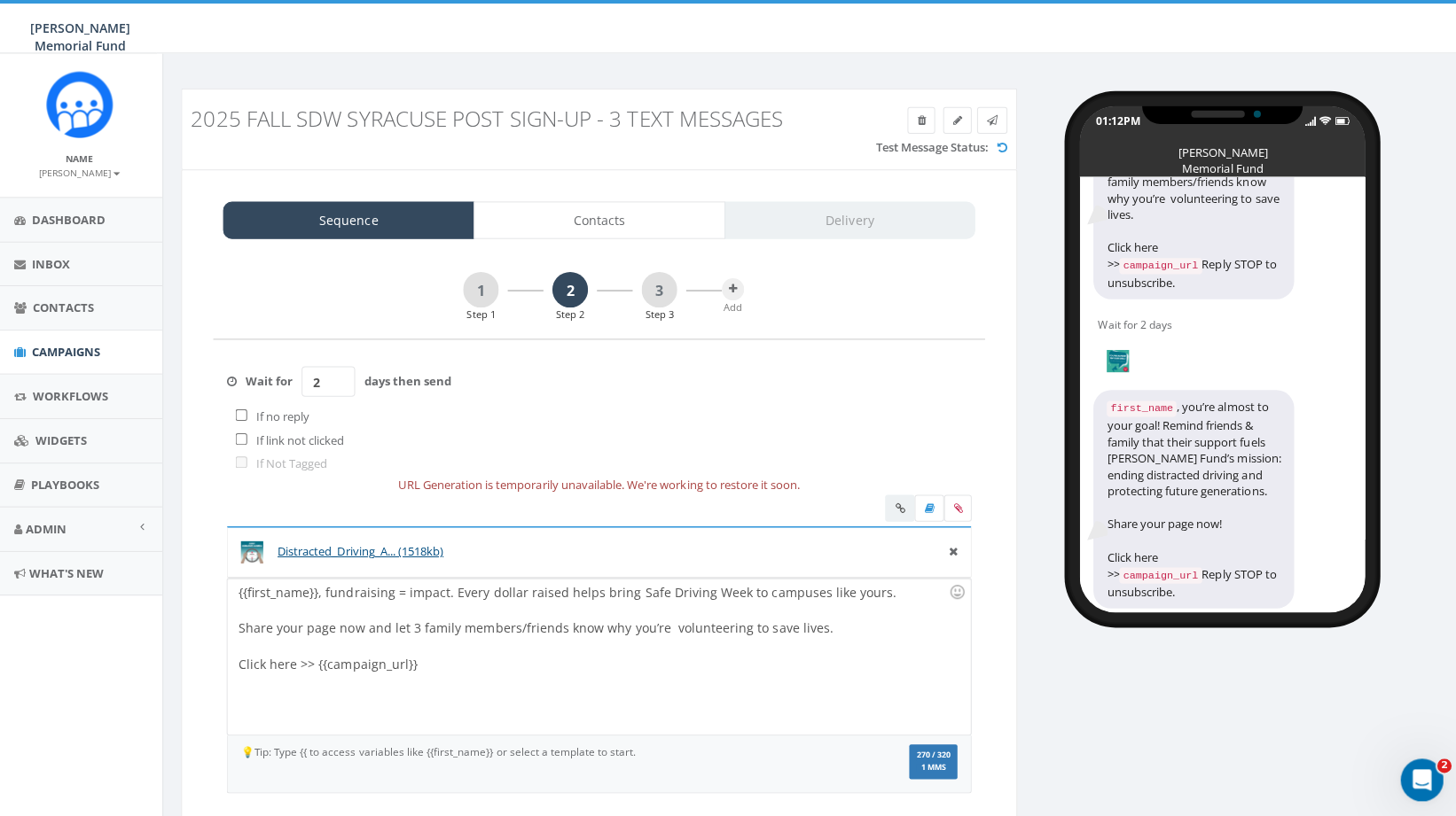
click at [627, 301] on div "1 Step 1 2 Step 2 3 Step 3" at bounding box center [588, 296] width 267 height 50
click at [653, 296] on link "3" at bounding box center [659, 290] width 36 height 36
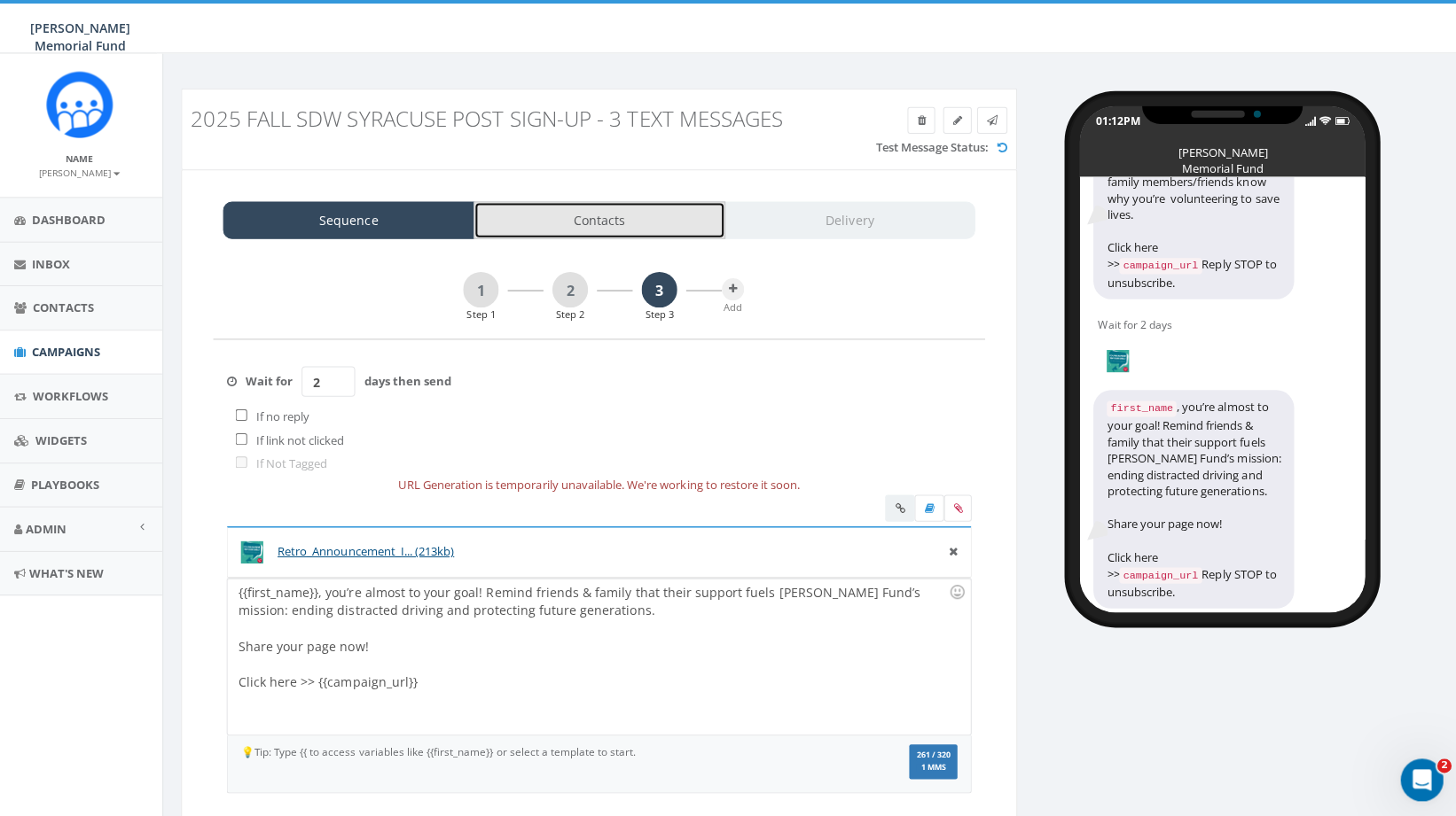
click at [653, 225] on link "Contacts" at bounding box center [598, 221] width 250 height 37
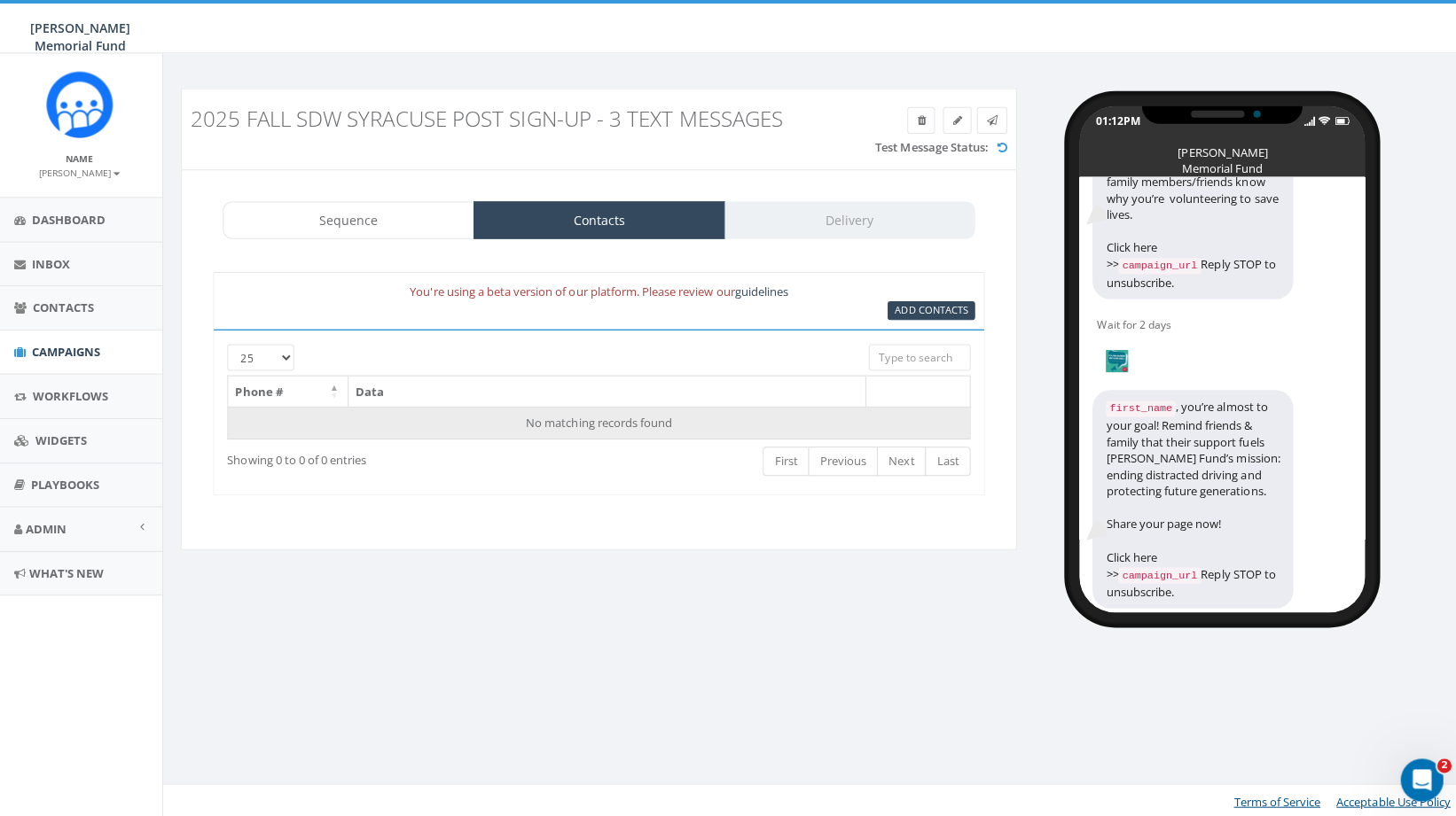
click at [653, 410] on td "No matching records found" at bounding box center [599, 422] width 738 height 32
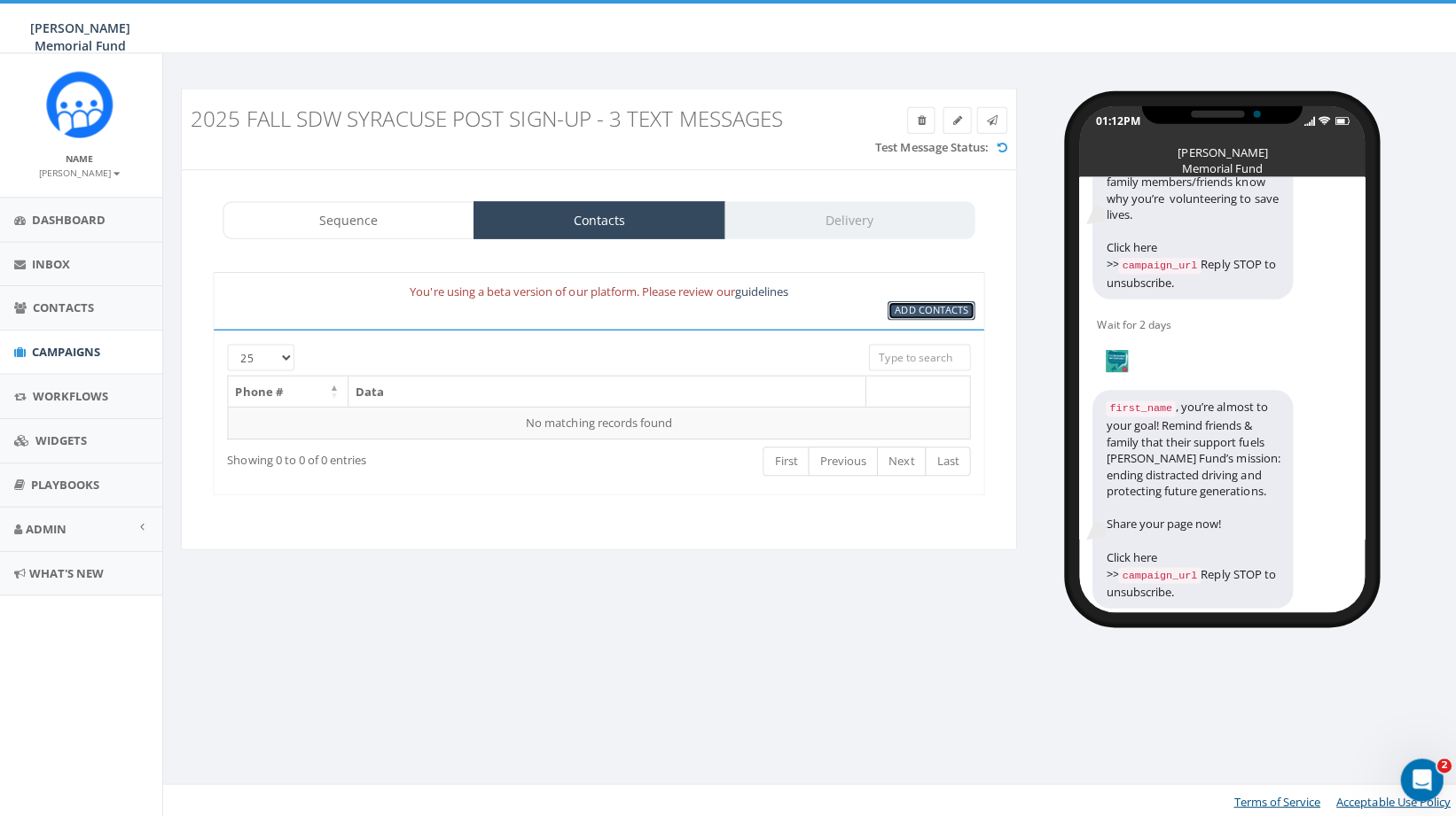
click at [924, 304] on span "Add Contacts" at bounding box center [930, 309] width 73 height 13
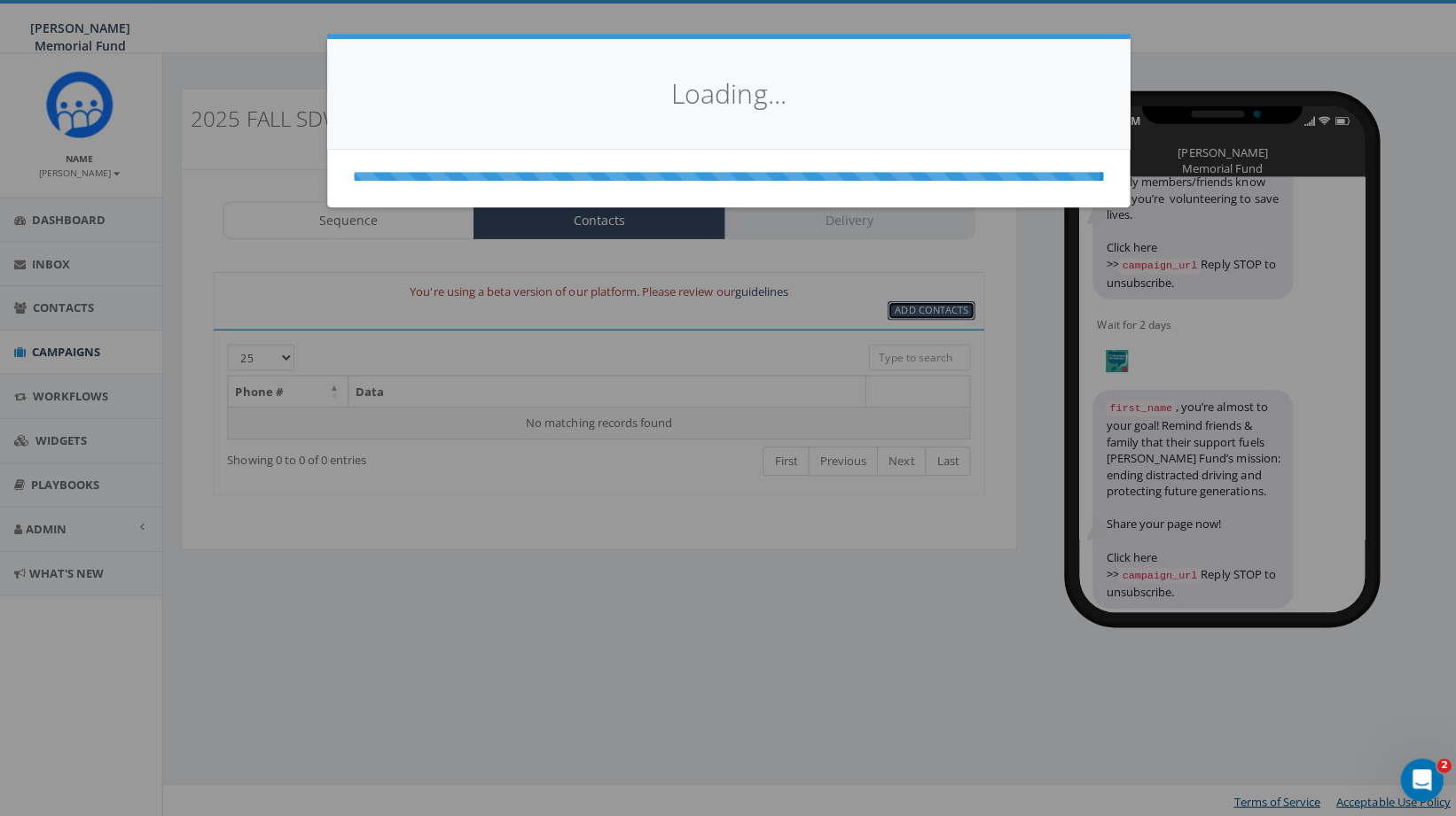
select select
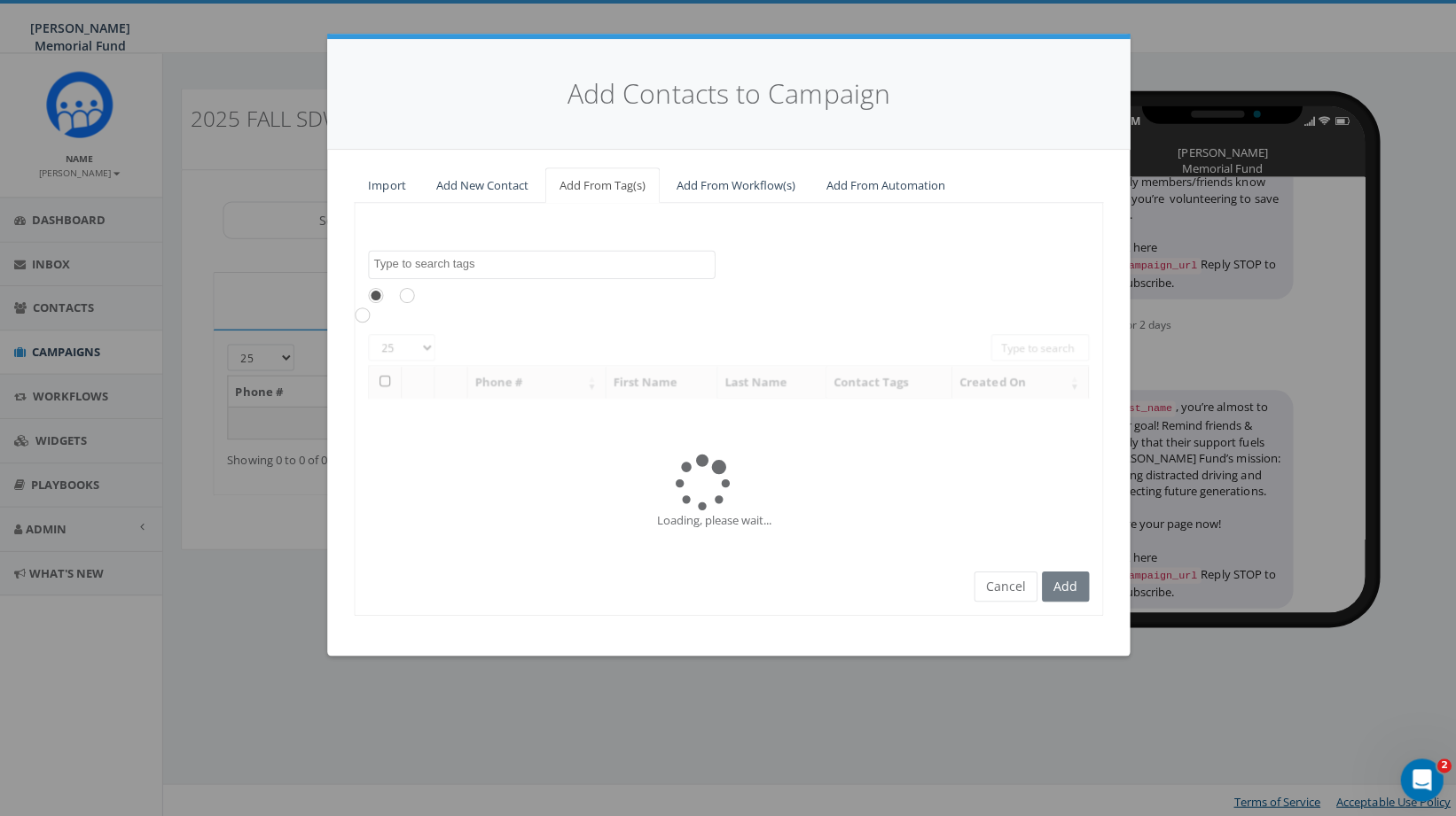
scroll to position [1005, 0]
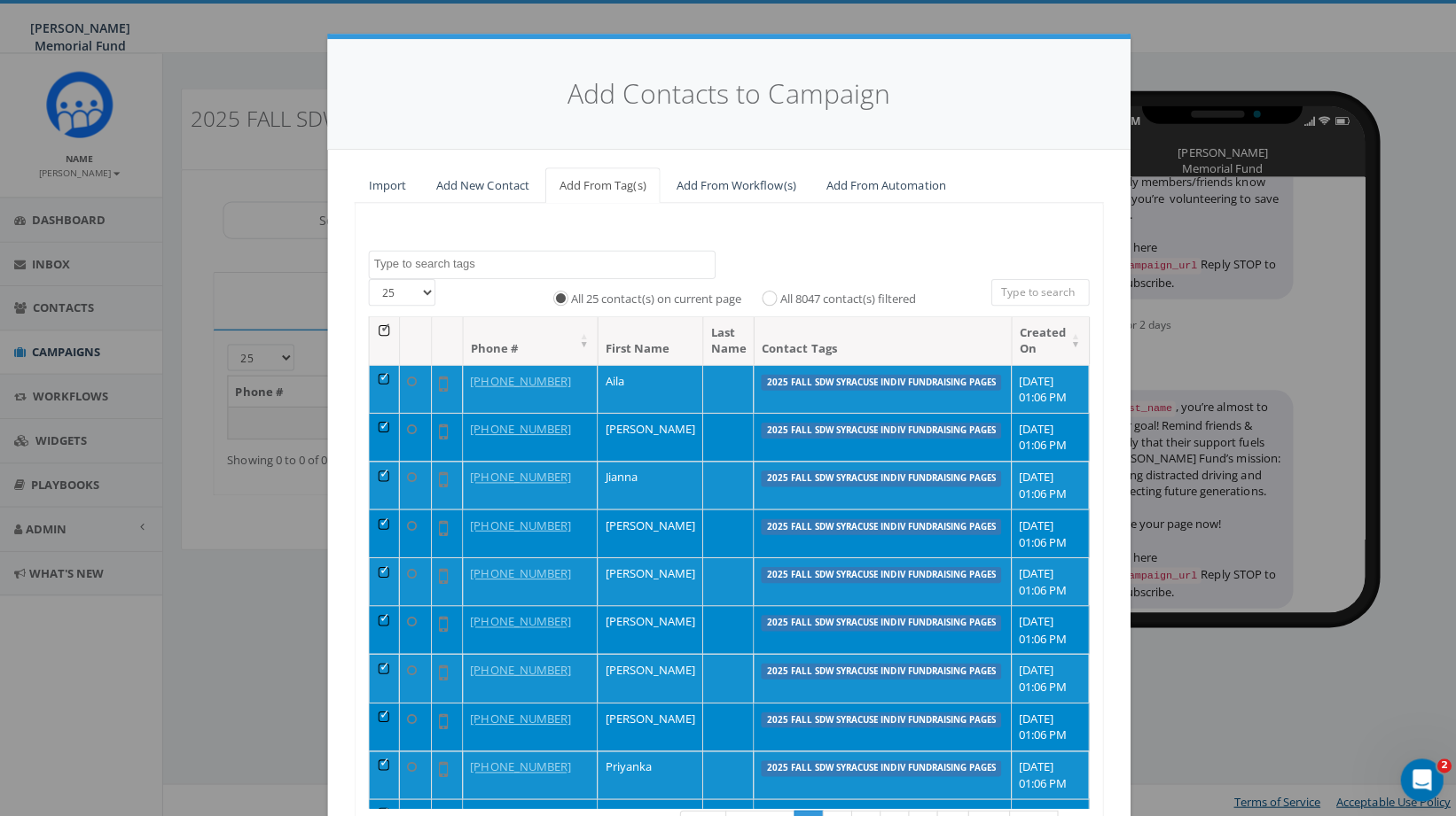
click at [408, 271] on textarea "Search" at bounding box center [544, 264] width 339 height 16
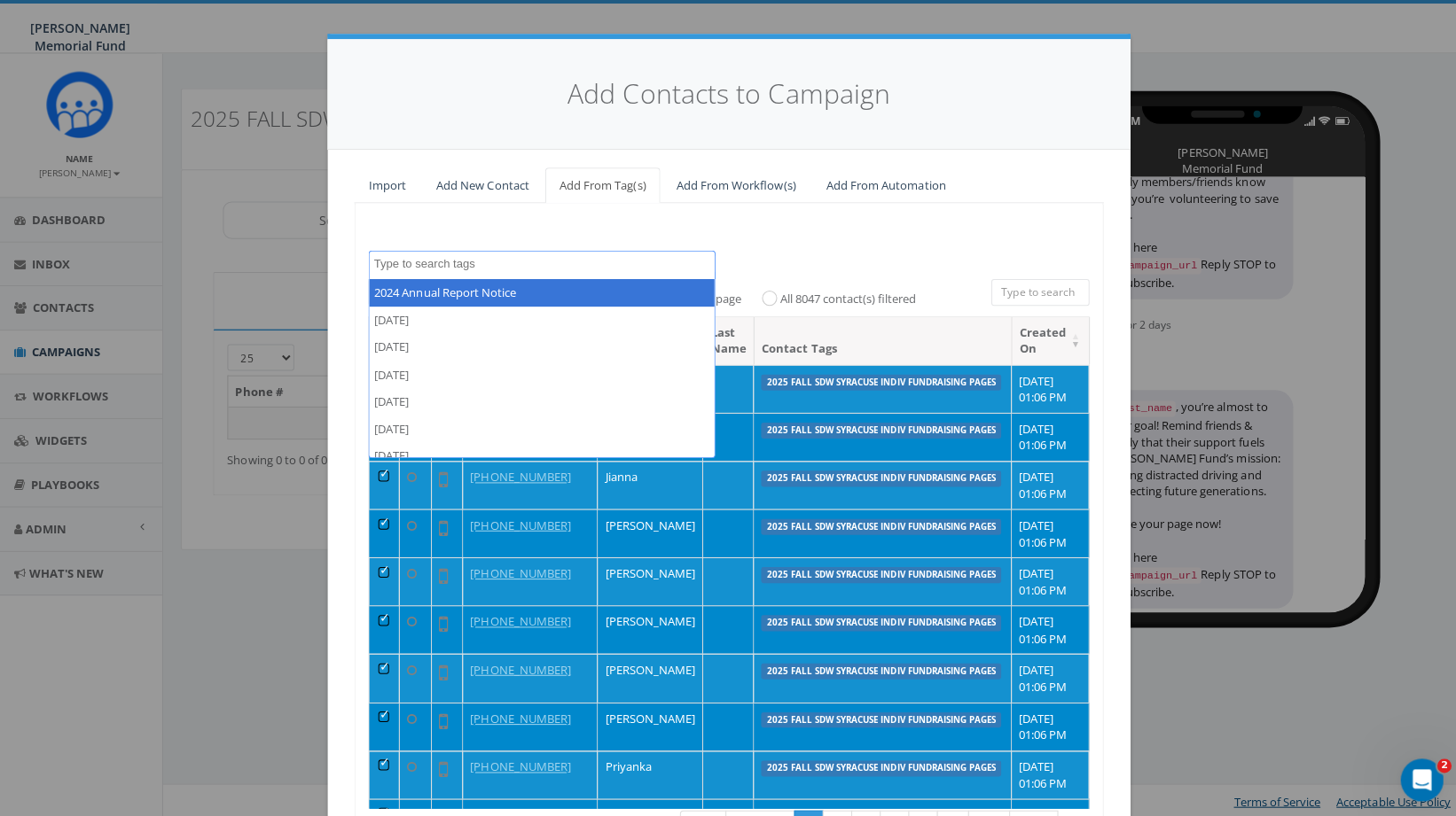
click at [406, 267] on textarea "Search" at bounding box center [544, 264] width 339 height 16
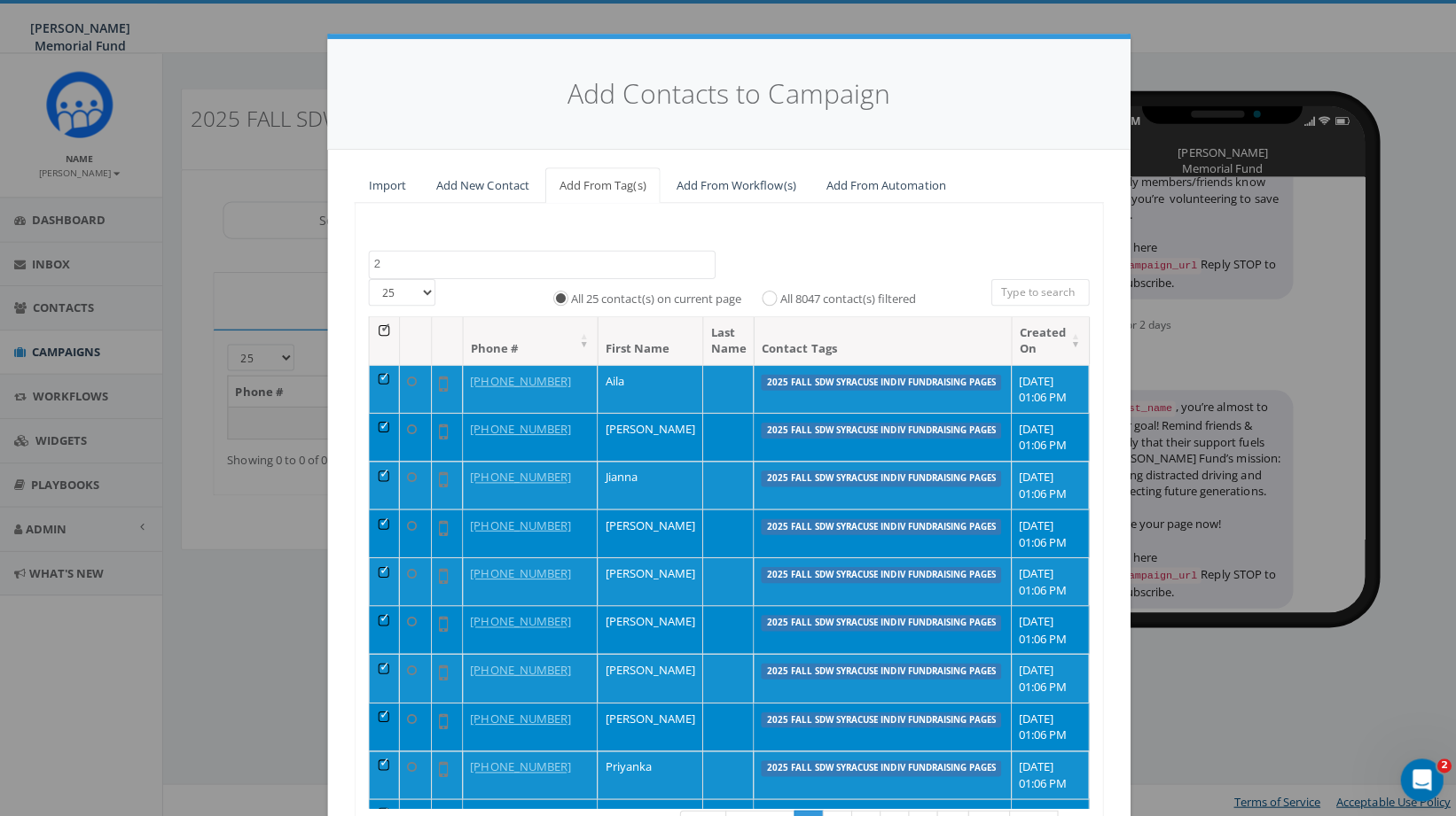
scroll to position [0, 0]
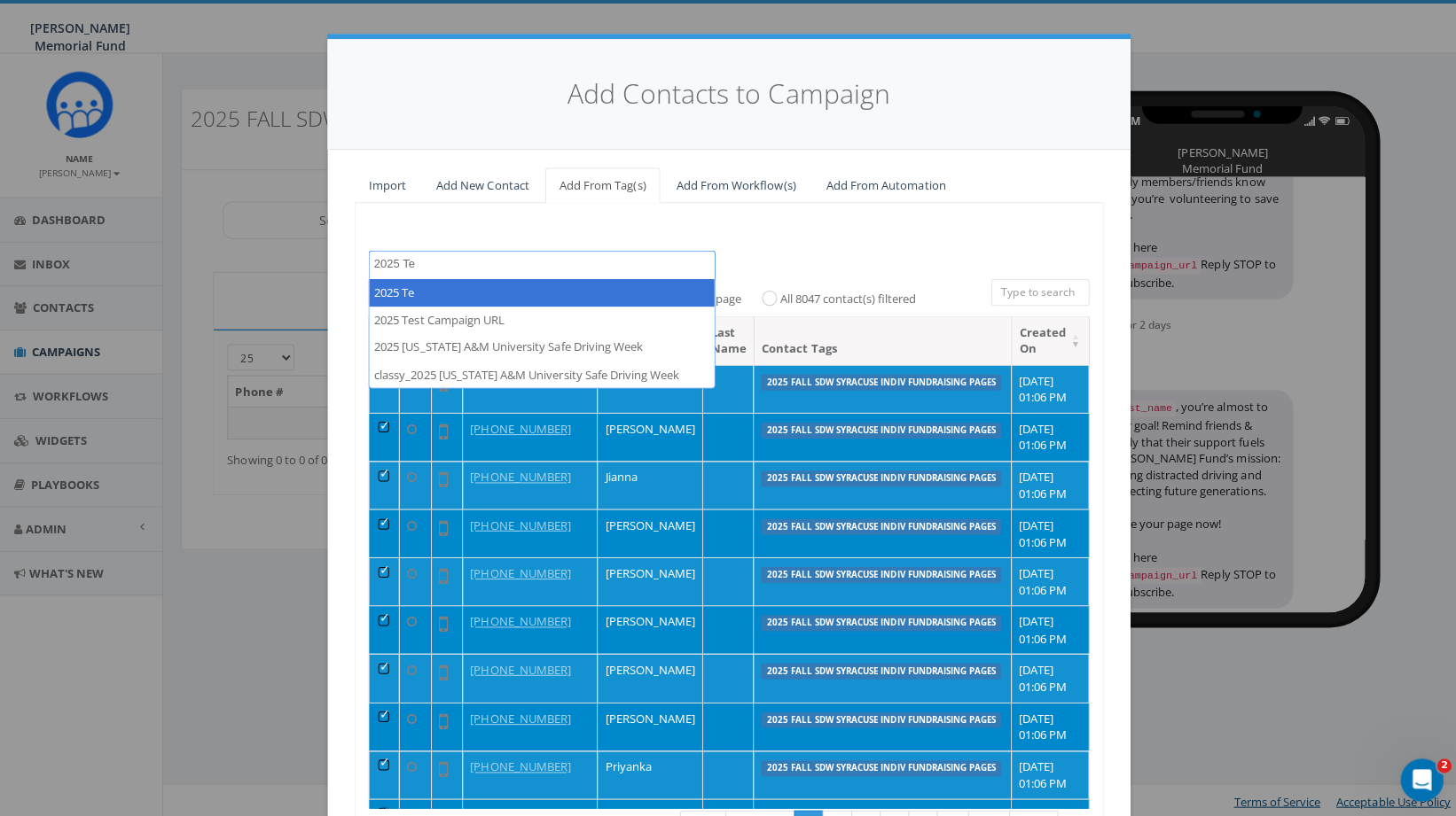
type textarea "2025 Te"
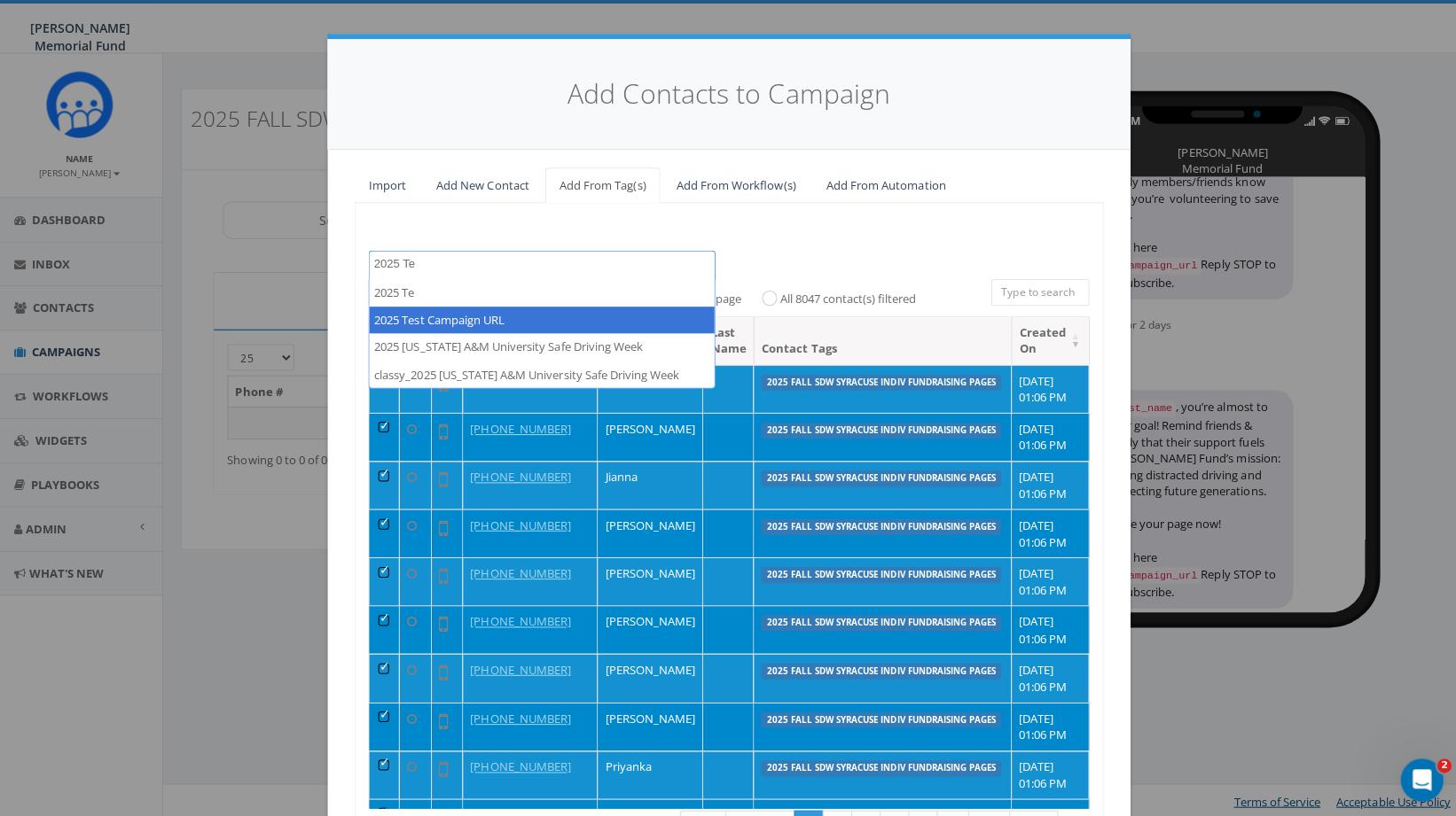
select select "2025 Test Campaign URL"
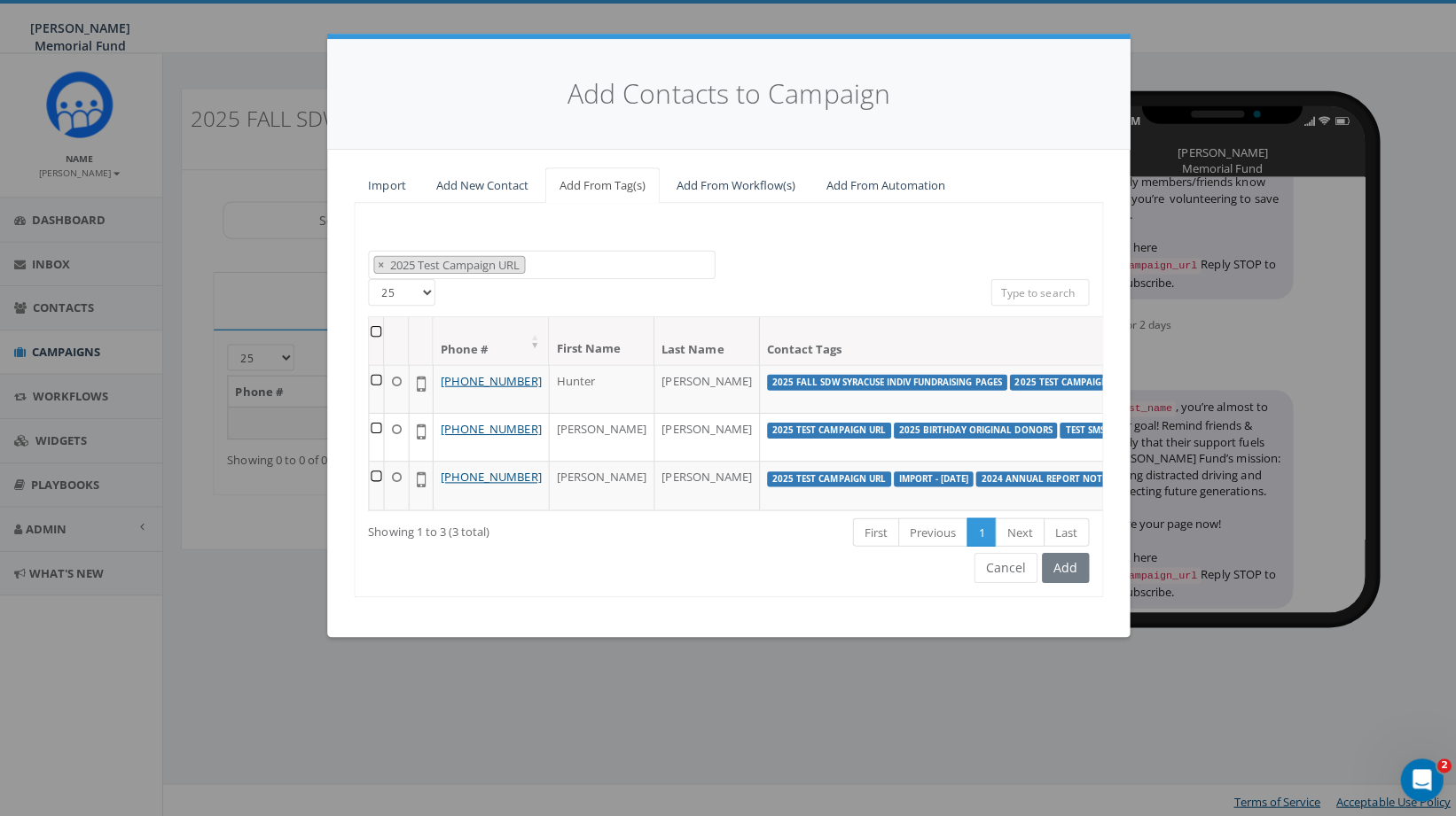
click at [380, 327] on th at bounding box center [378, 341] width 15 height 47
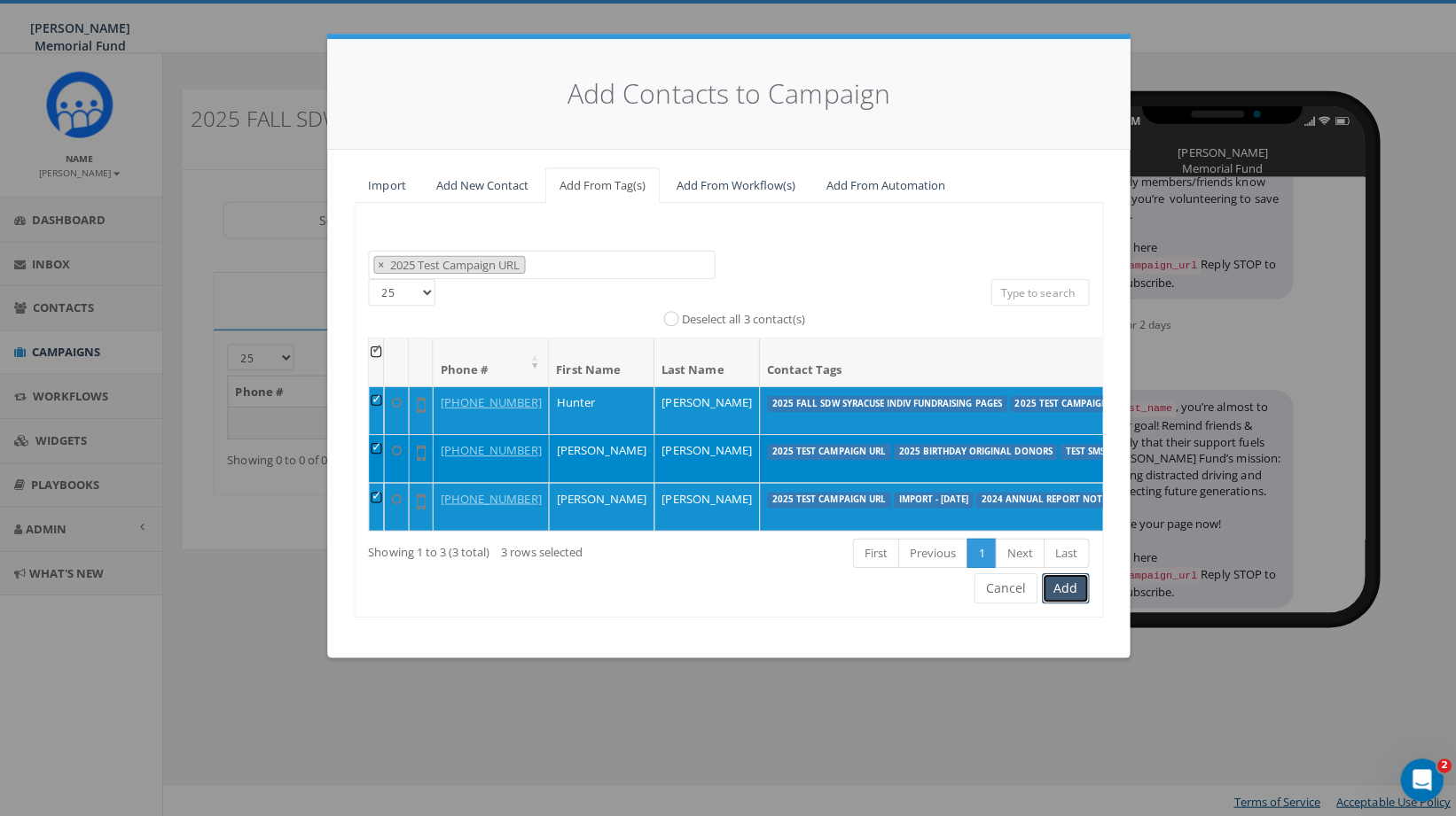
click at [1074, 602] on button "Add" at bounding box center [1063, 587] width 47 height 30
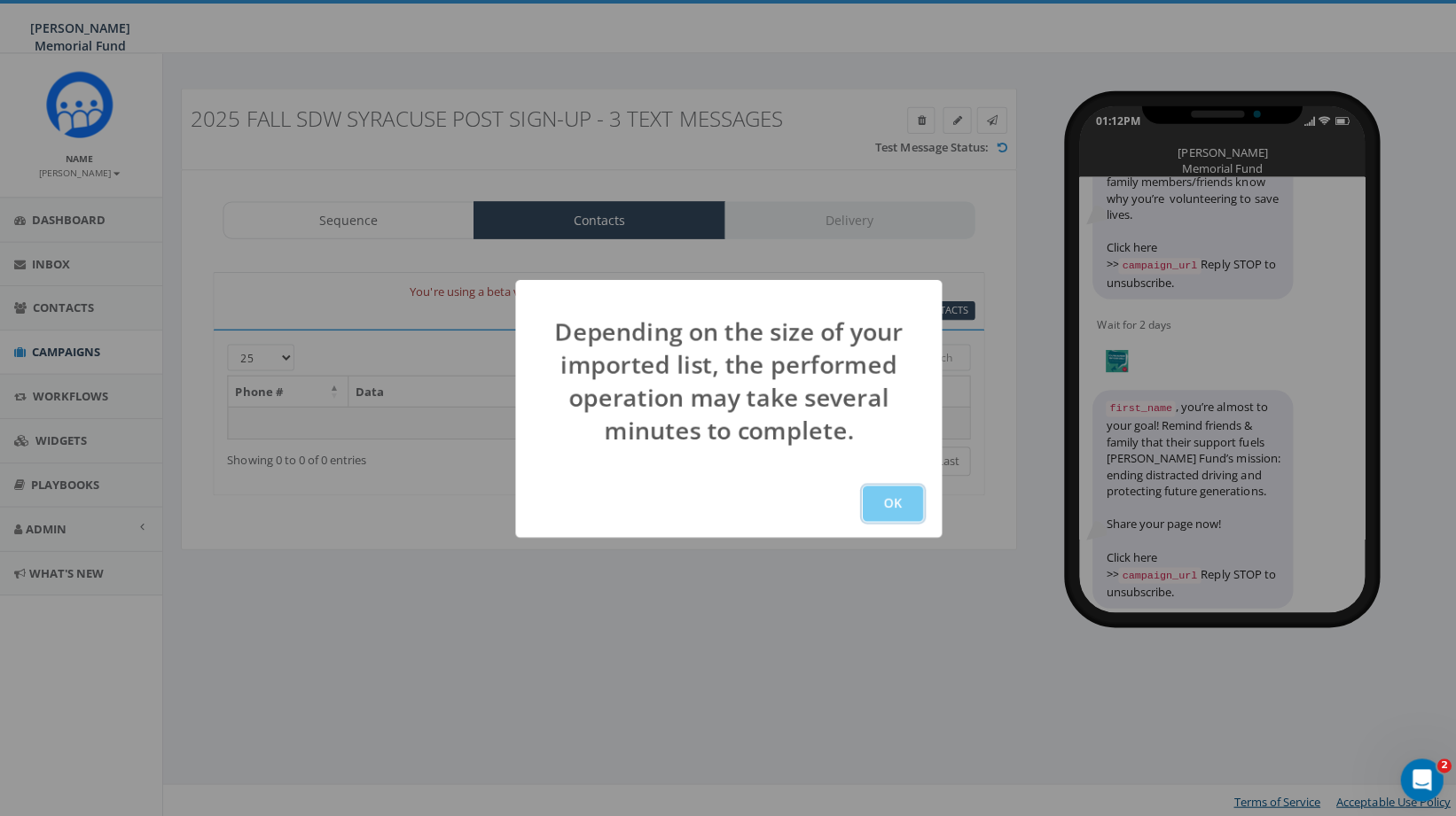
click at [899, 502] on button "OK" at bounding box center [891, 503] width 60 height 36
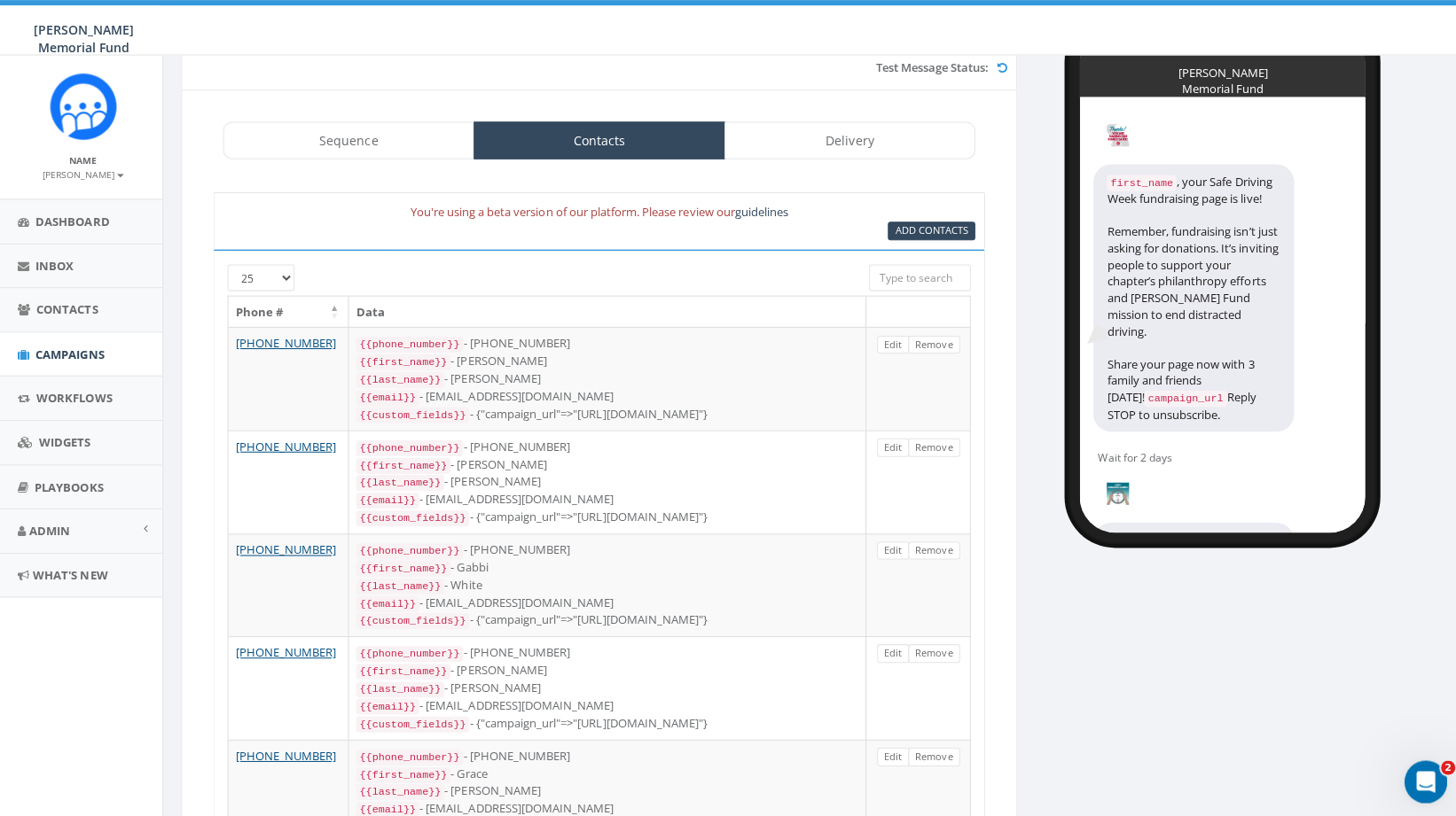
scroll to position [0, 4]
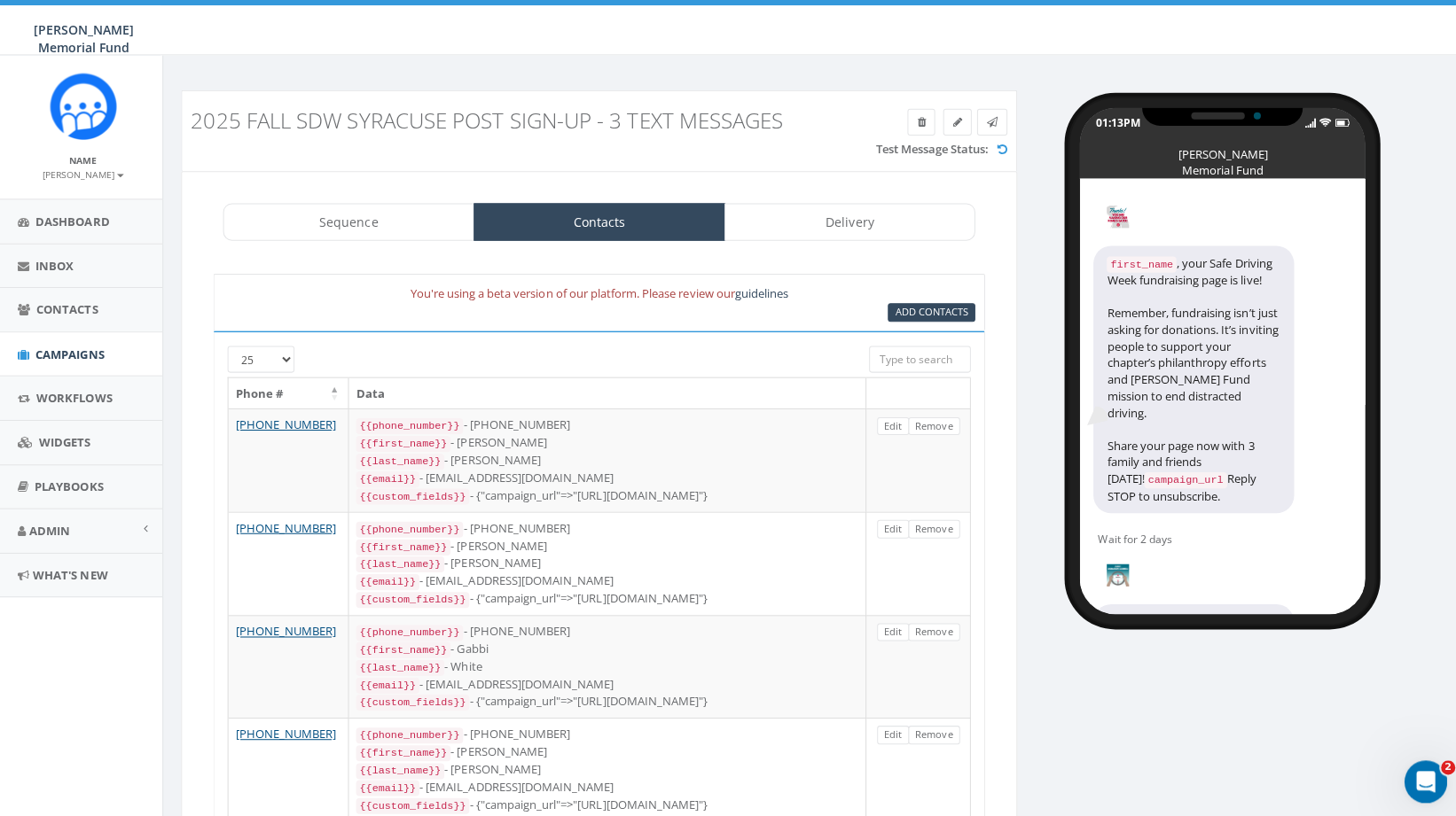
click at [902, 354] on input "search" at bounding box center [915, 357] width 101 height 26
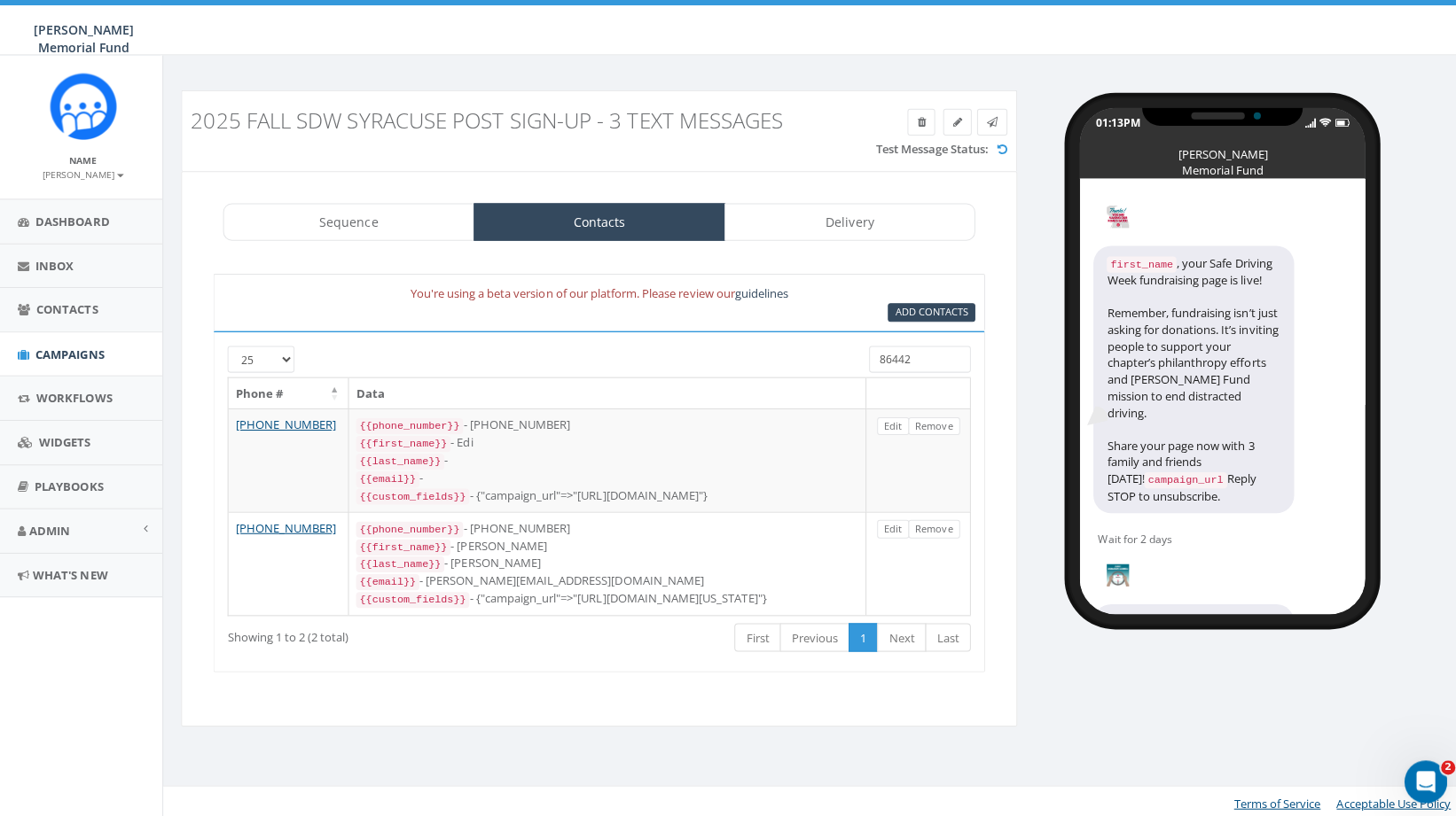
type input "864420"
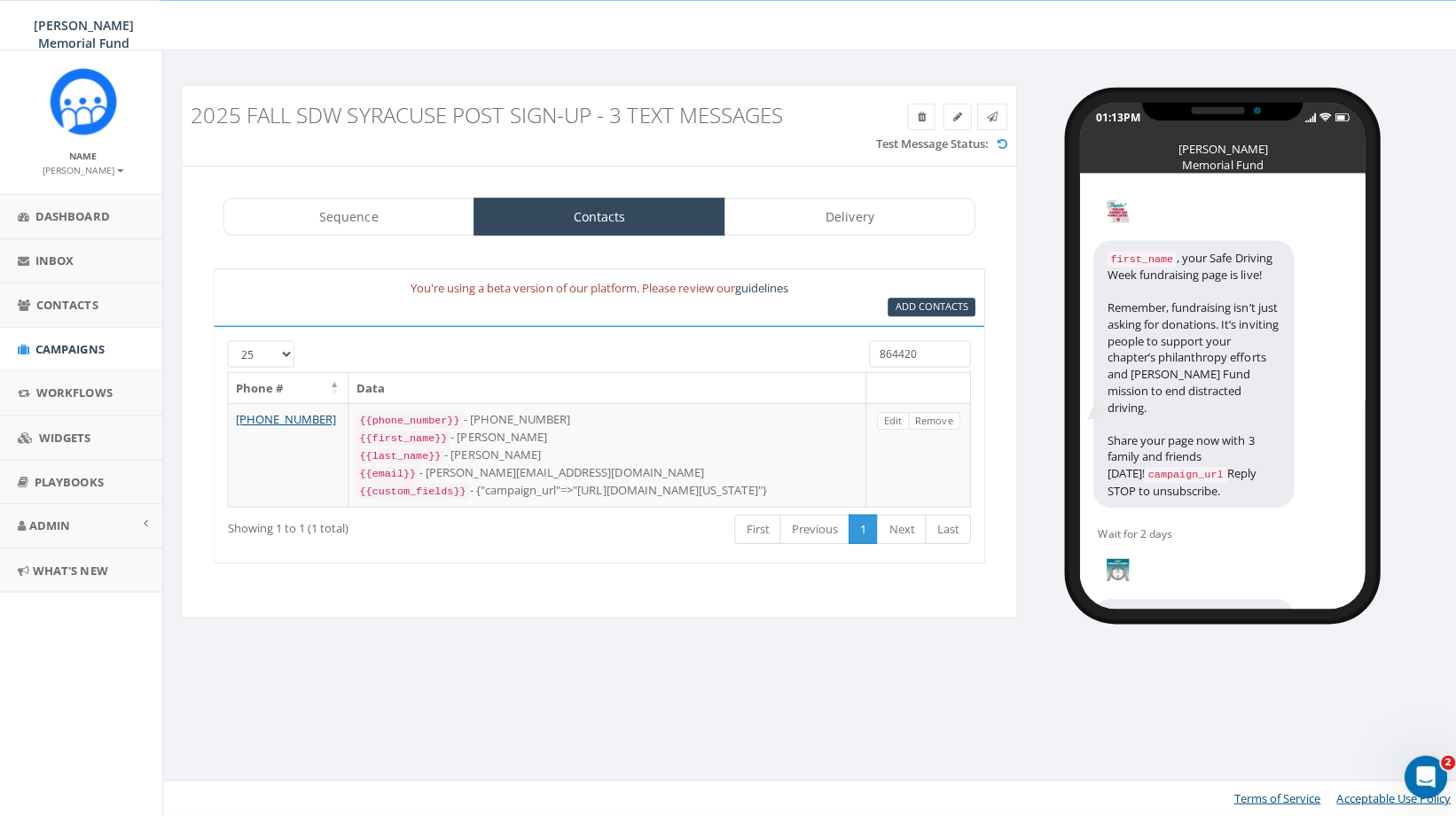
drag, startPoint x: 908, startPoint y: 361, endPoint x: 828, endPoint y: 359, distance: 80.0
click at [864, 360] on input "864420" at bounding box center [915, 357] width 101 height 26
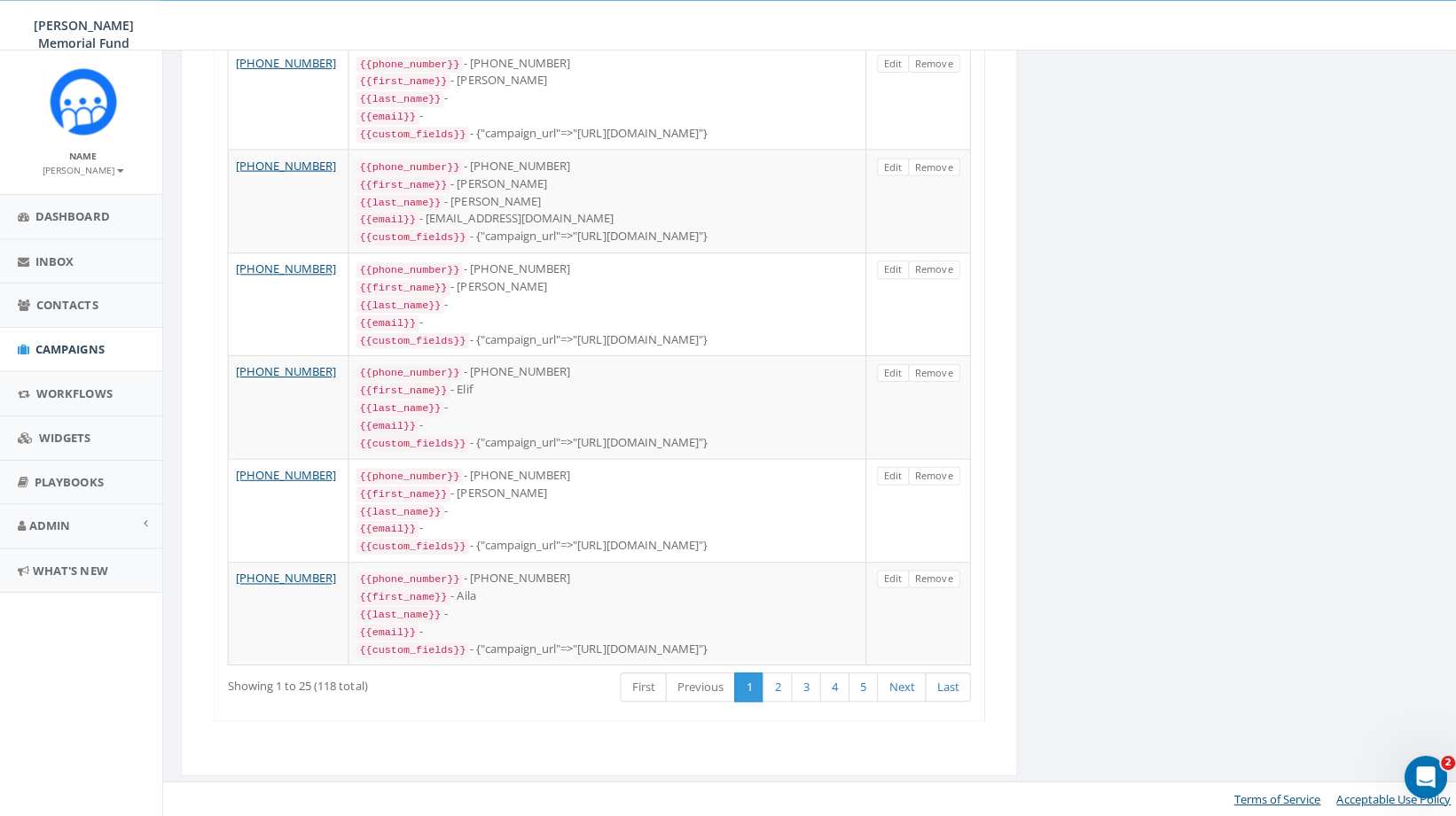
scroll to position [2534, 4]
click at [958, 703] on link "Last" at bounding box center [942, 688] width 45 height 29
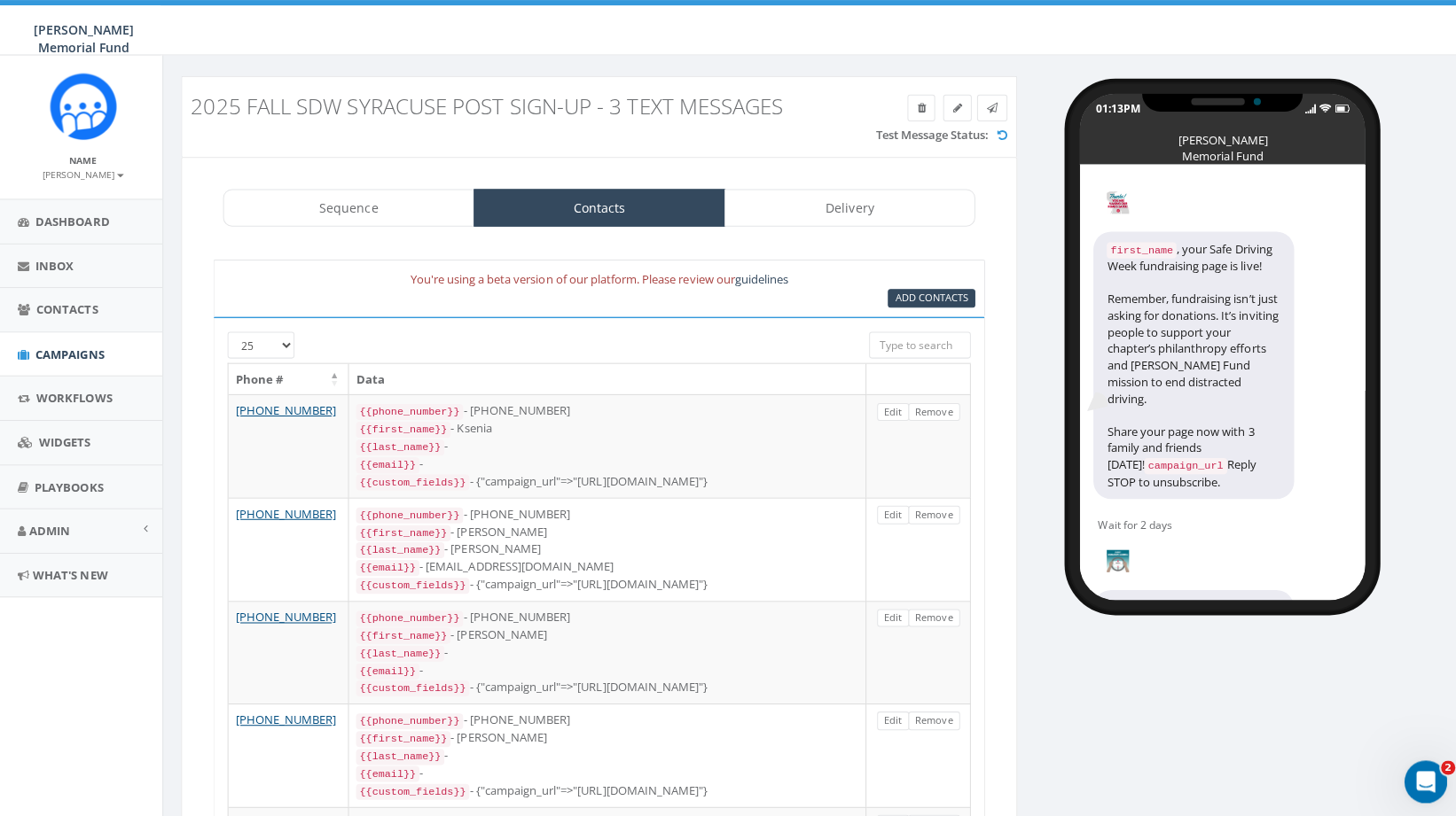
scroll to position [0, 4]
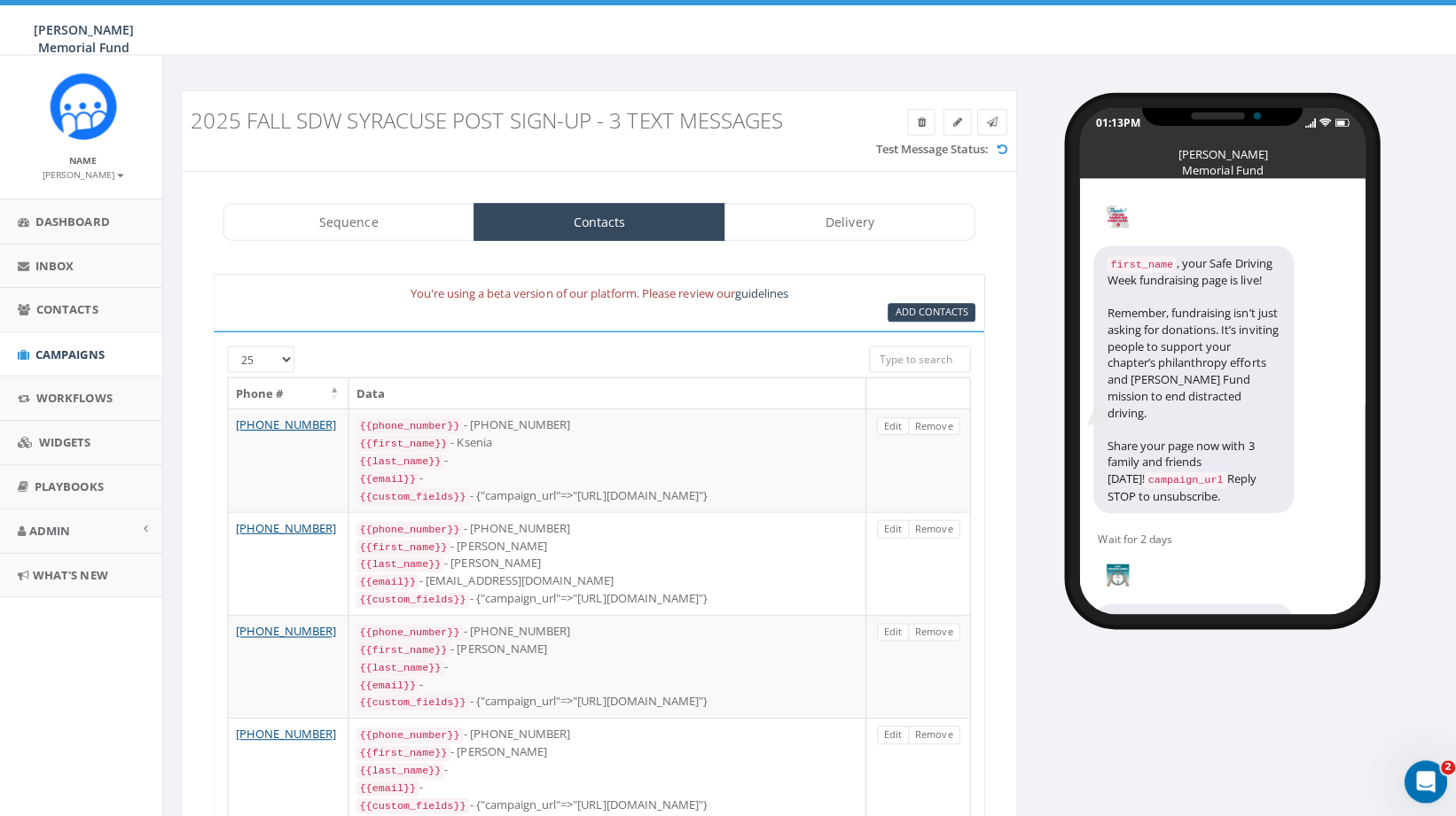
click at [925, 347] on input "search" at bounding box center [915, 357] width 101 height 26
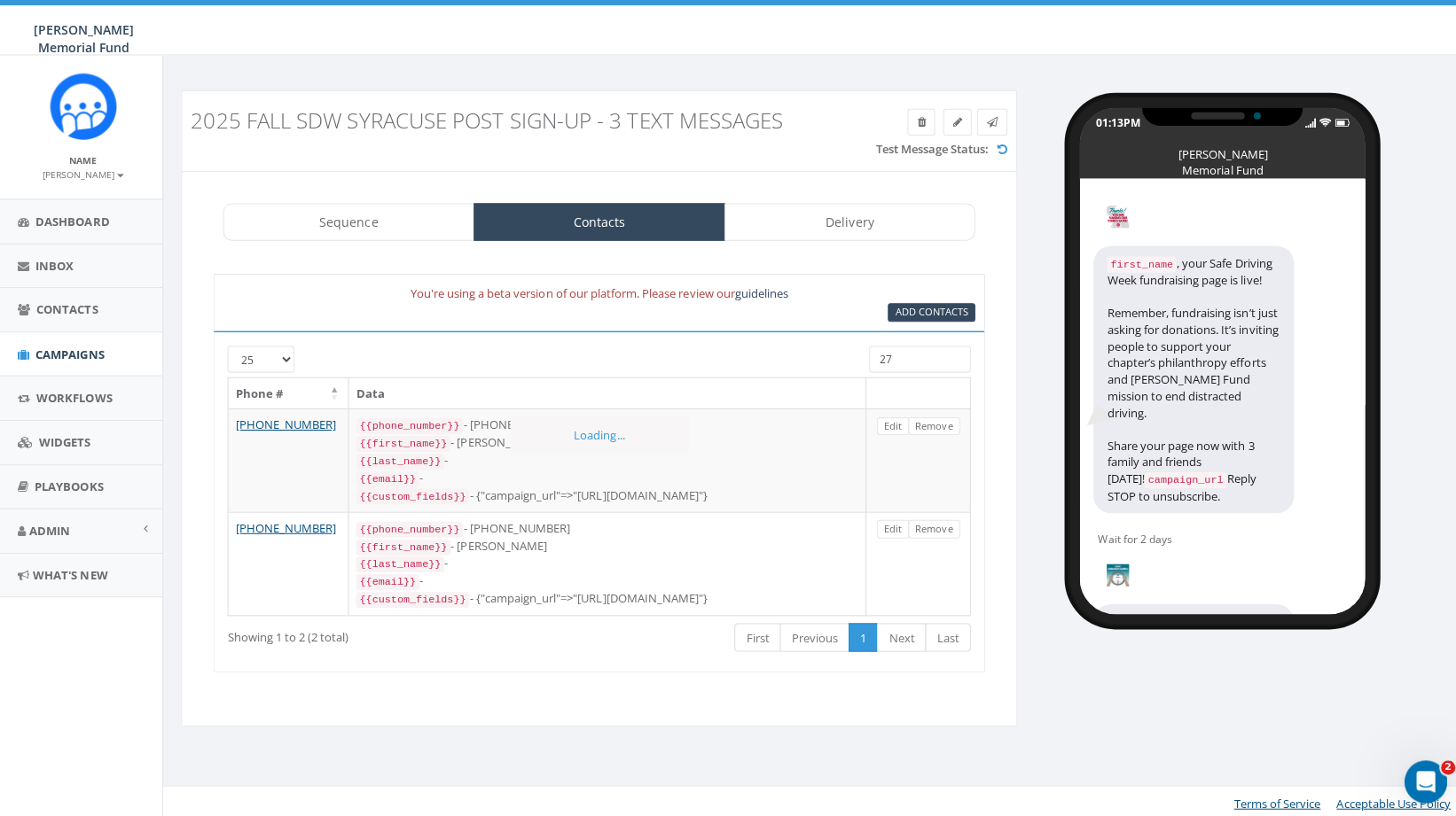
type input "2"
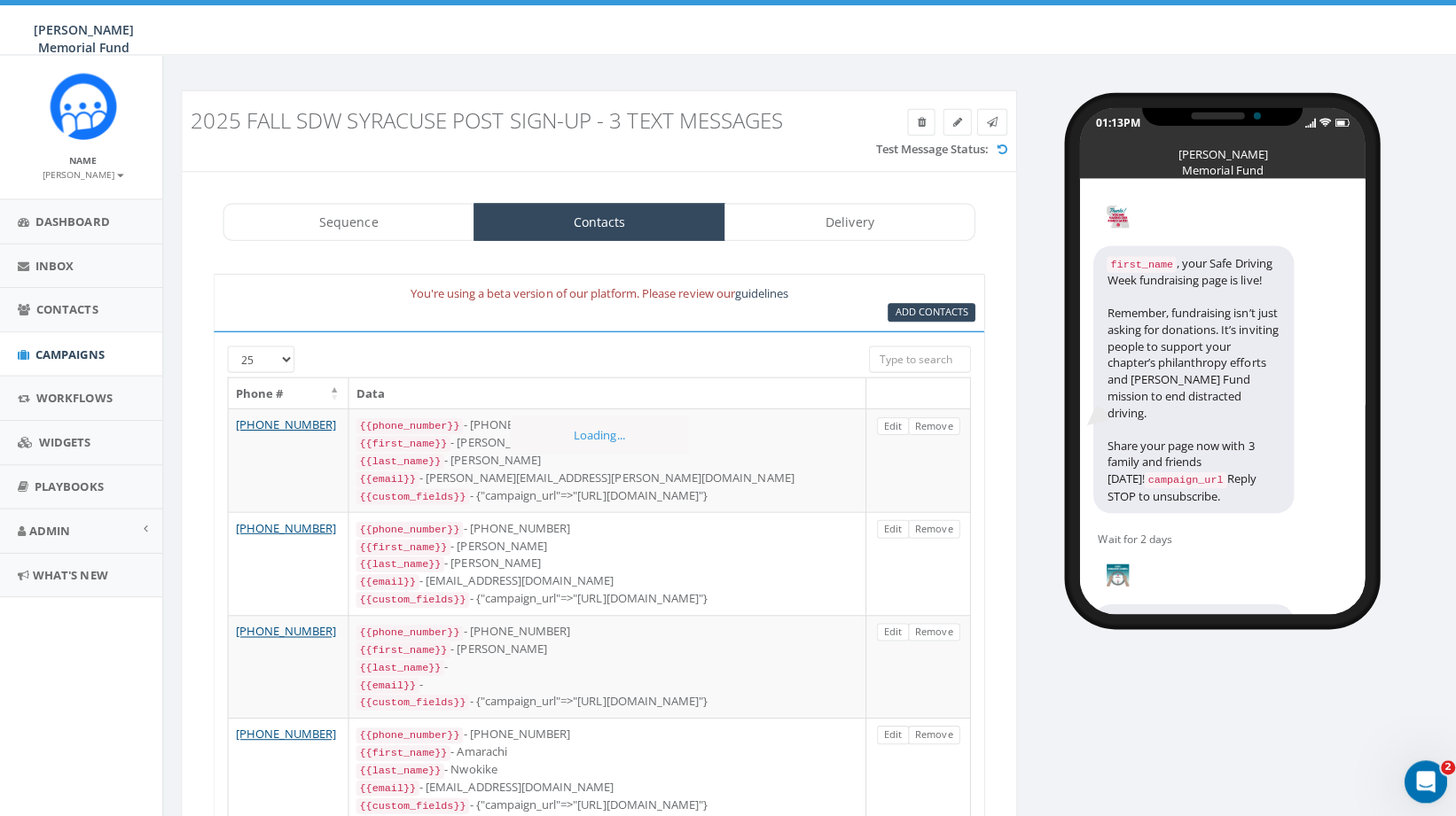
type input "y"
type input "hunter"
drag, startPoint x: 919, startPoint y: 353, endPoint x: 833, endPoint y: 354, distance: 86.0
click at [864, 354] on input "hunter" at bounding box center [915, 357] width 101 height 26
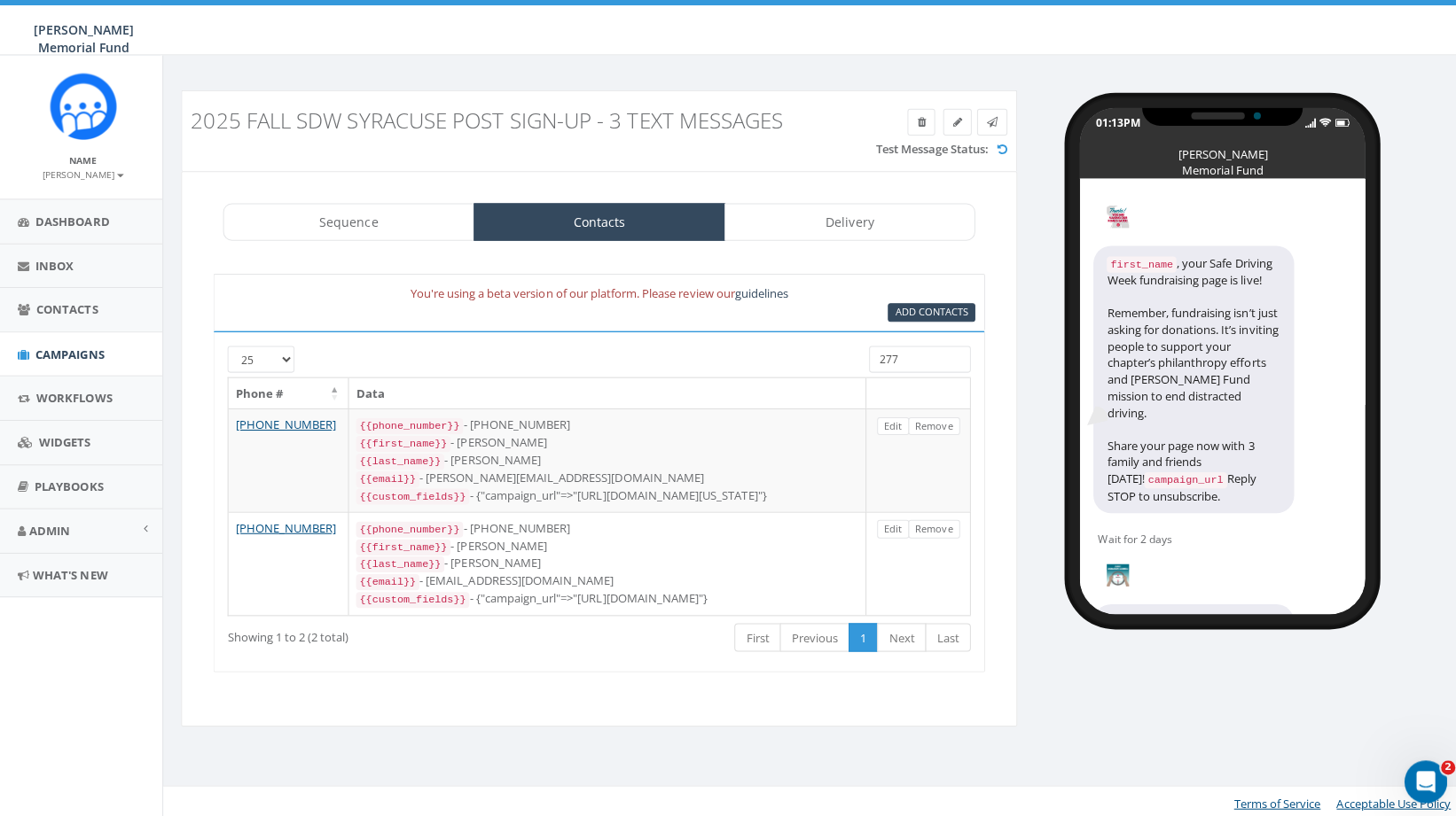
type input "2777"
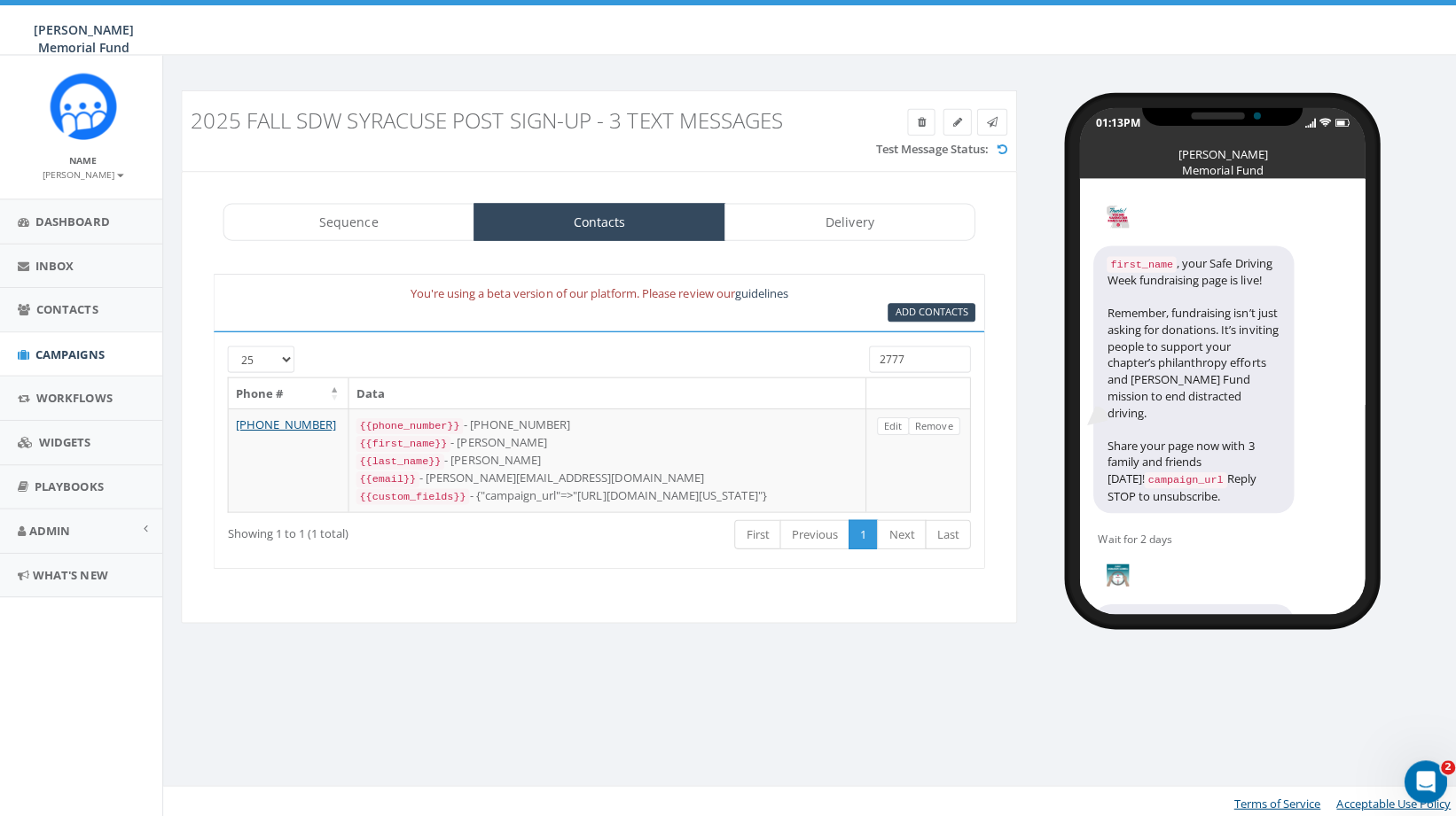
drag, startPoint x: 906, startPoint y: 358, endPoint x: 833, endPoint y: 357, distance: 73.0
click at [864, 358] on input "2777" at bounding box center [915, 357] width 101 height 26
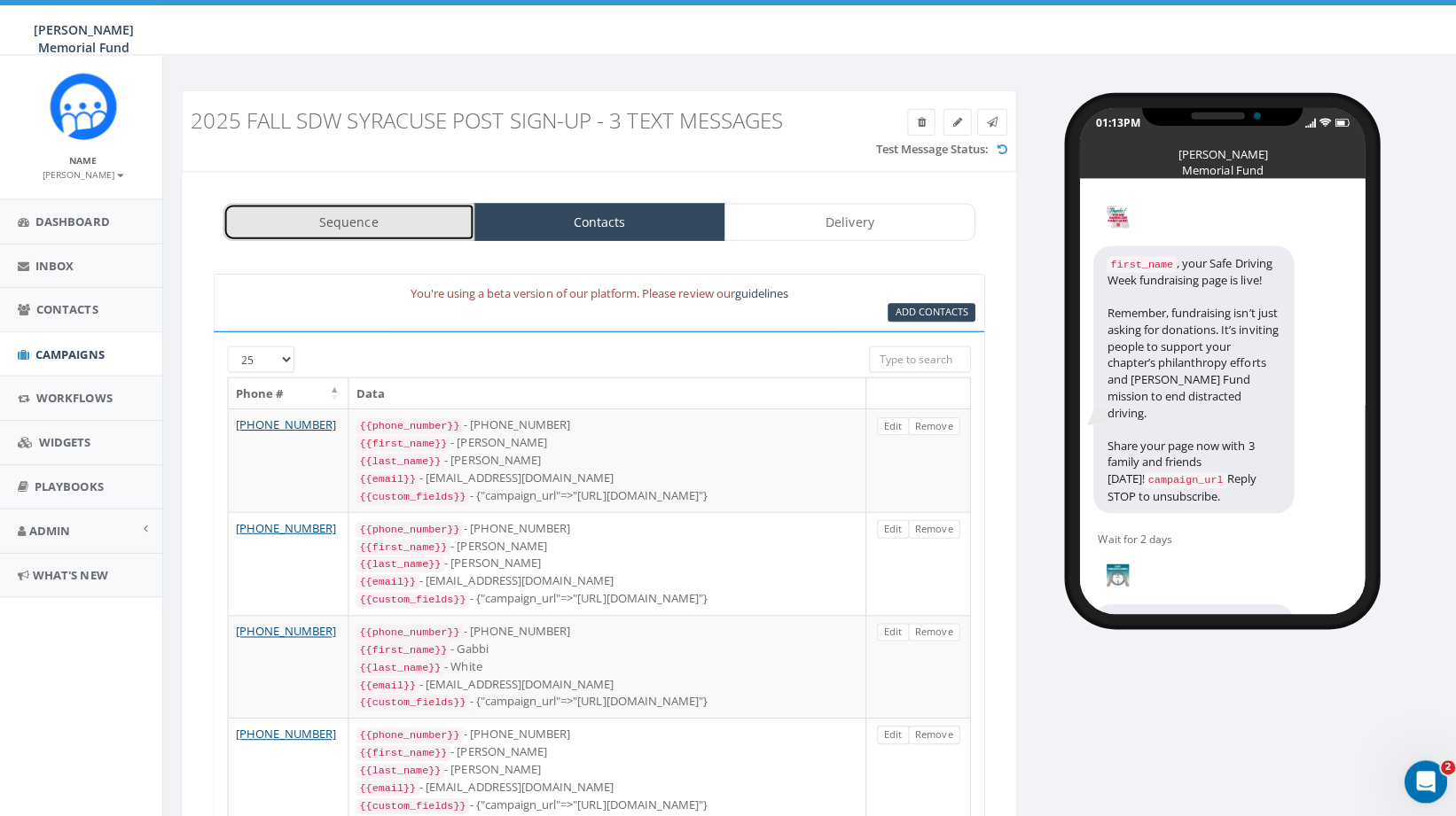
click at [381, 211] on link "Sequence" at bounding box center [346, 221] width 250 height 37
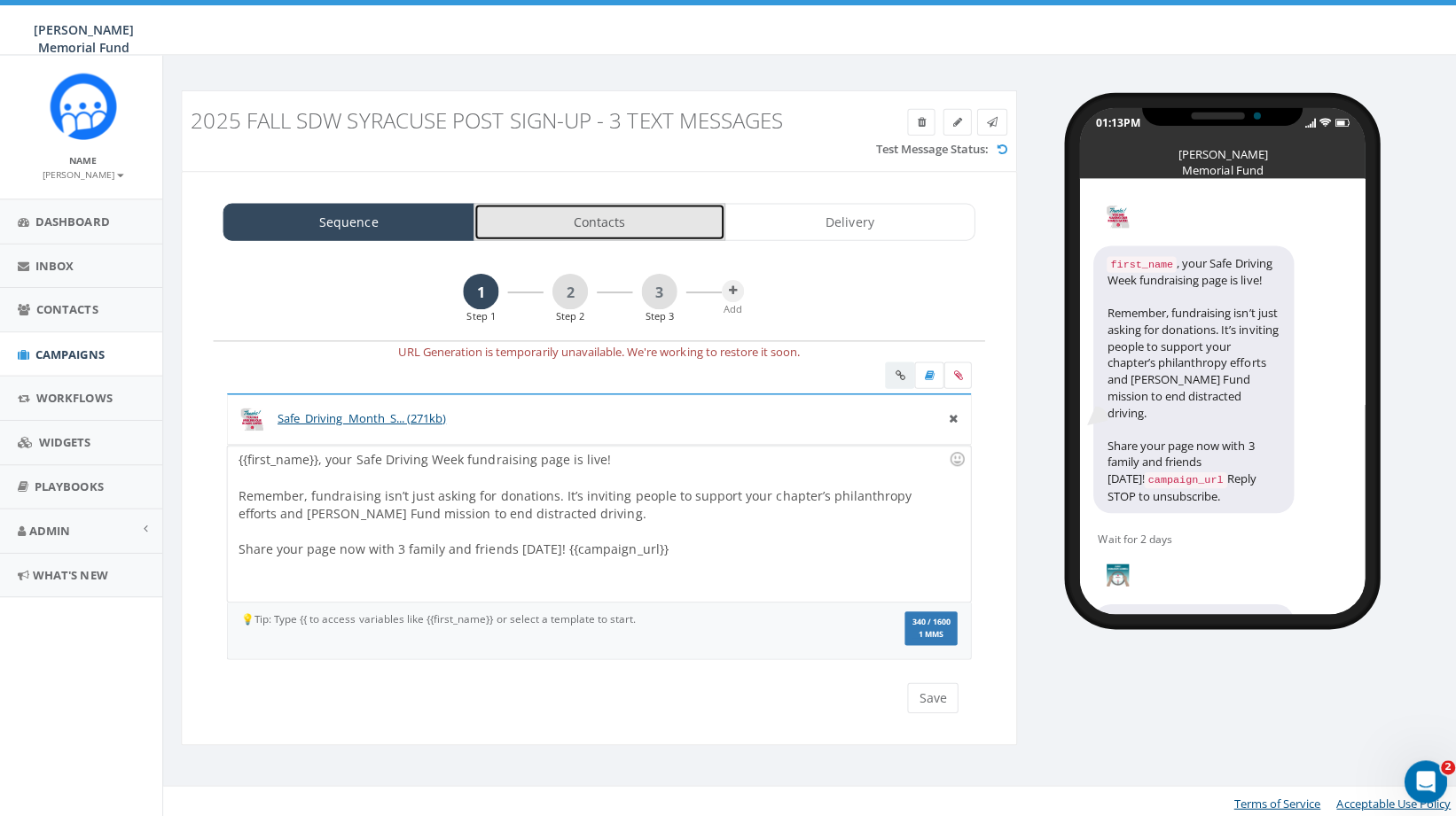
click at [623, 216] on link "Contacts" at bounding box center [596, 221] width 250 height 37
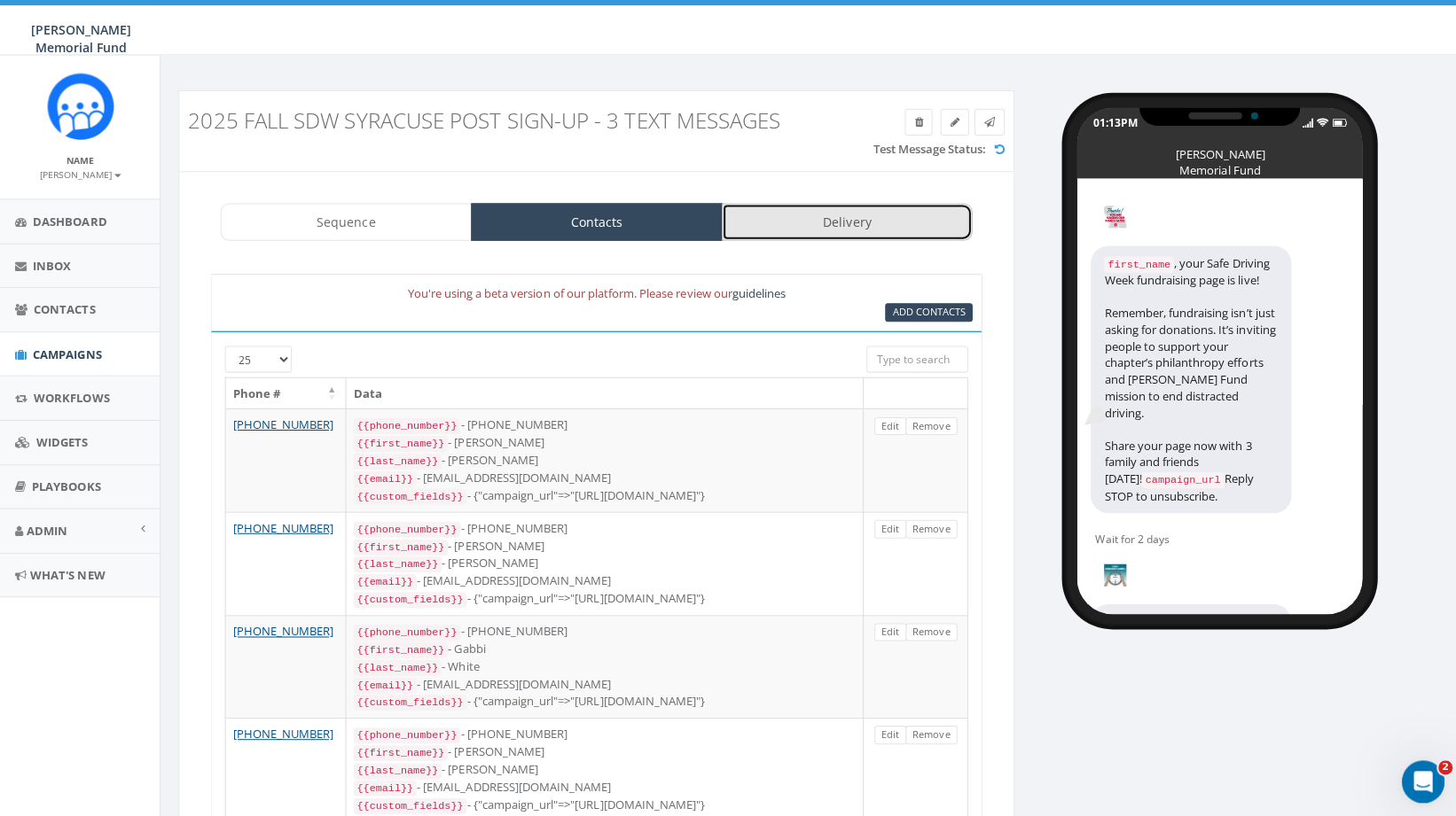
click at [851, 215] on link "Delivery" at bounding box center [844, 221] width 250 height 37
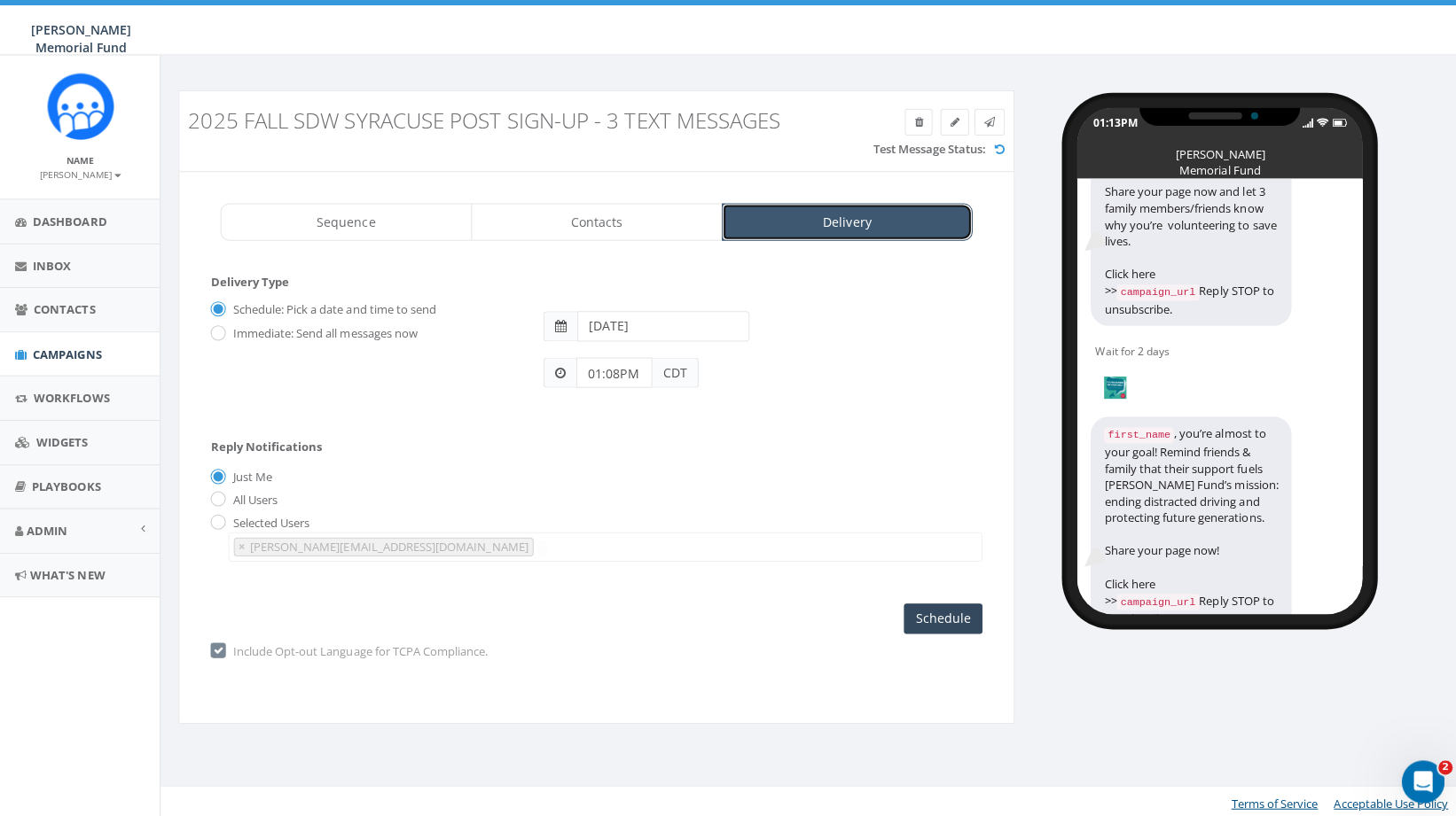
scroll to position [536, 0]
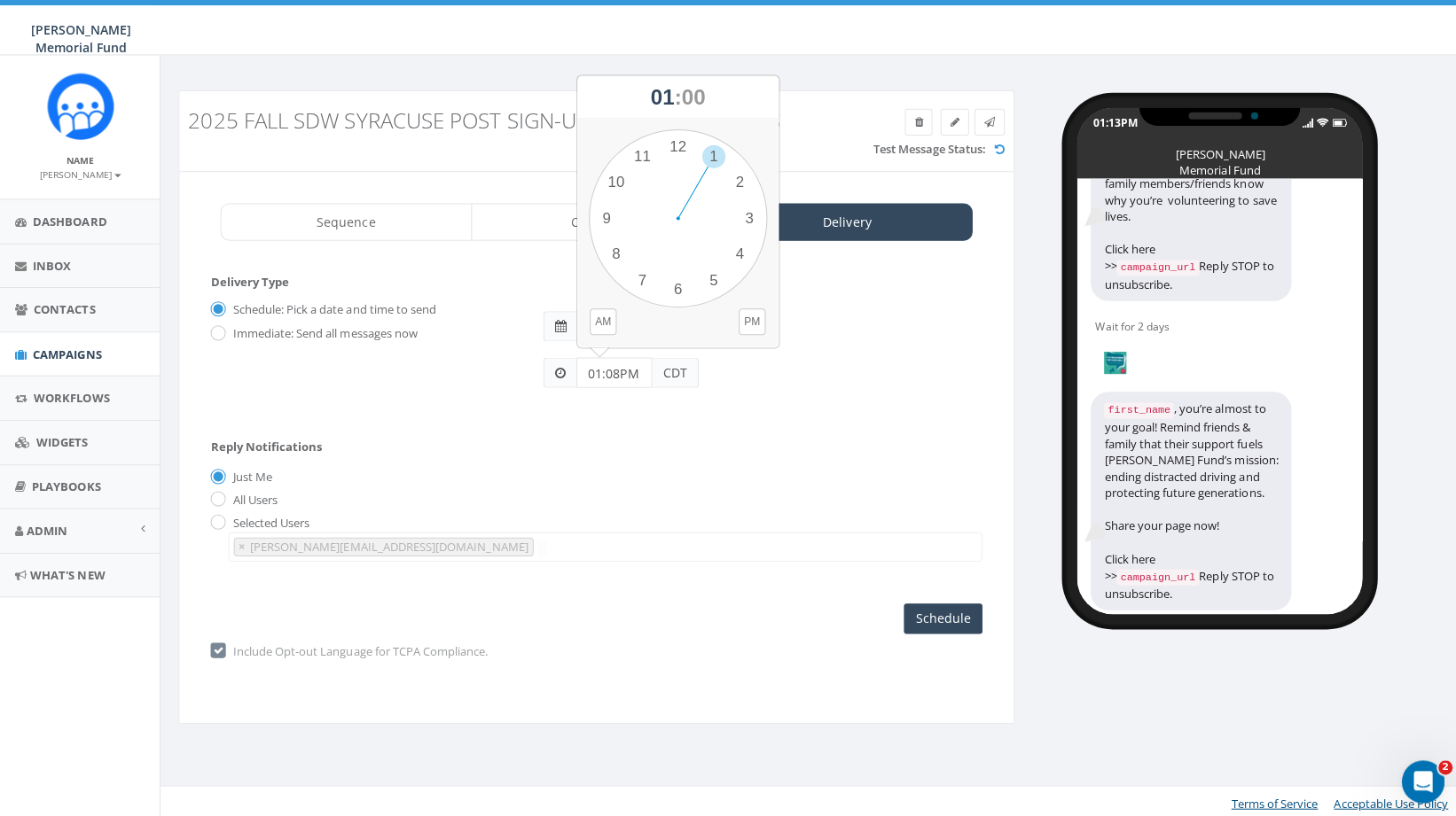
drag, startPoint x: 635, startPoint y: 371, endPoint x: 554, endPoint y: 367, distance: 81.1
click at [554, 367] on div "01:08PM CDT" at bounding box center [619, 370] width 154 height 30
type input "4"
type input "3:00 PM"
click at [638, 318] on input "[DATE]" at bounding box center [661, 324] width 171 height 30
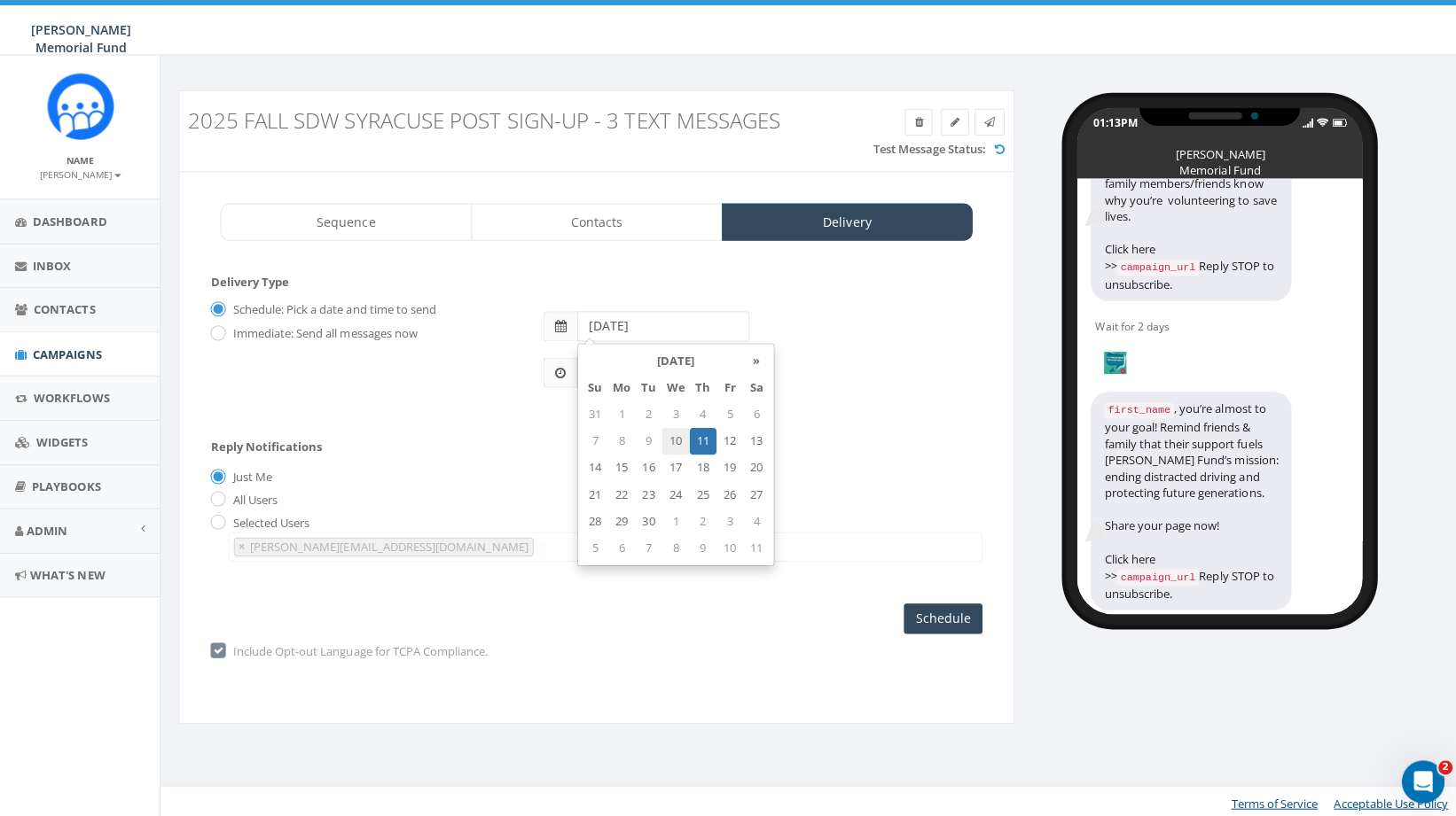
click at [679, 438] on td "10" at bounding box center [674, 438] width 27 height 26
type input "2025-09-10"
click at [872, 525] on div "Selected Users watson@hunterwatson.org × watson@hunterwatson.org" at bounding box center [596, 534] width 767 height 47
click at [230, 520] on label "Selected Users" at bounding box center [270, 520] width 80 height 18
click at [248, 546] on button "×" at bounding box center [242, 544] width 13 height 17
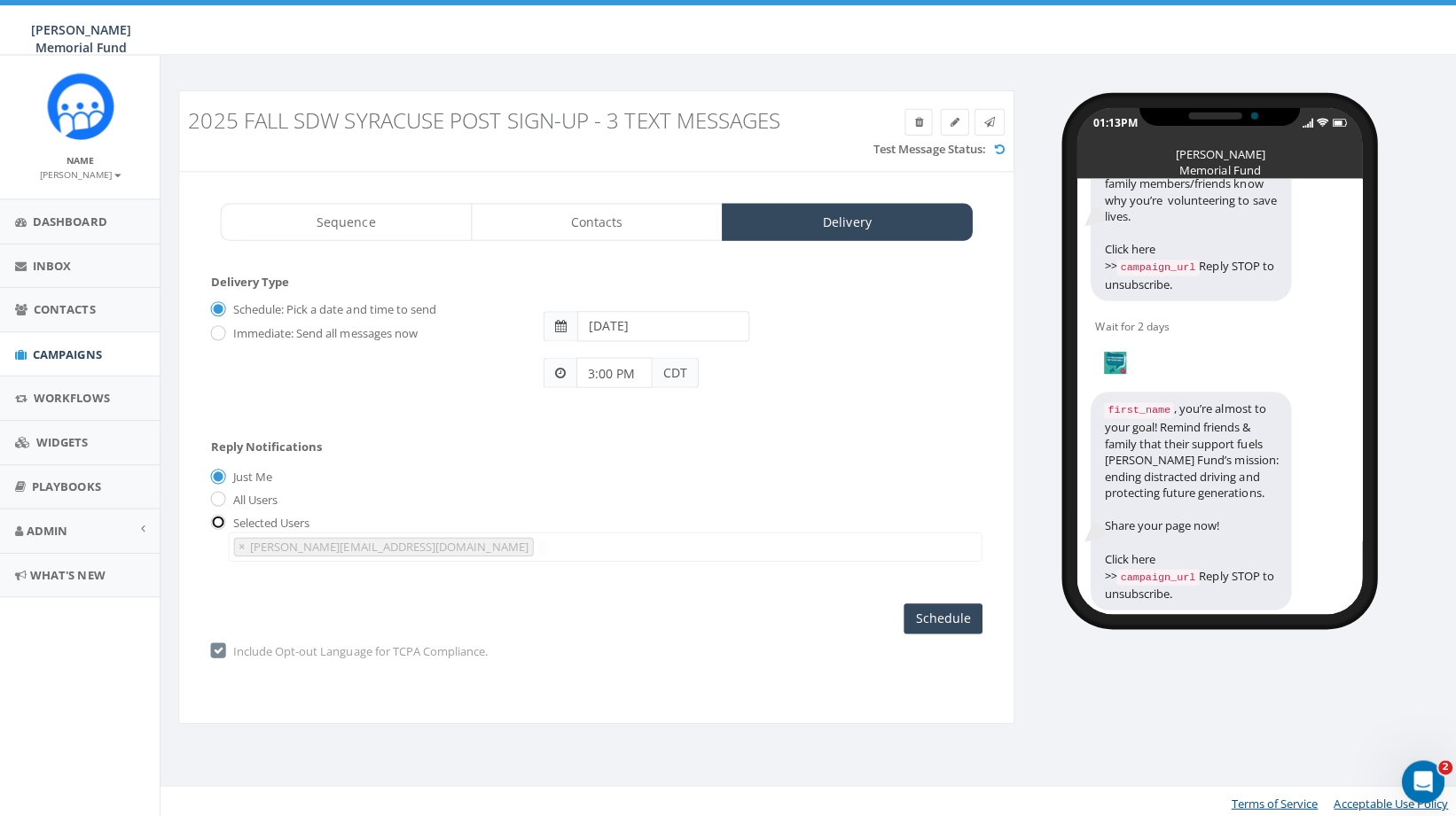
click at [221, 523] on input "radio" at bounding box center [218, 520] width 11 height 11
radio input "true"
click at [243, 545] on span "×" at bounding box center [242, 543] width 7 height 16
select select
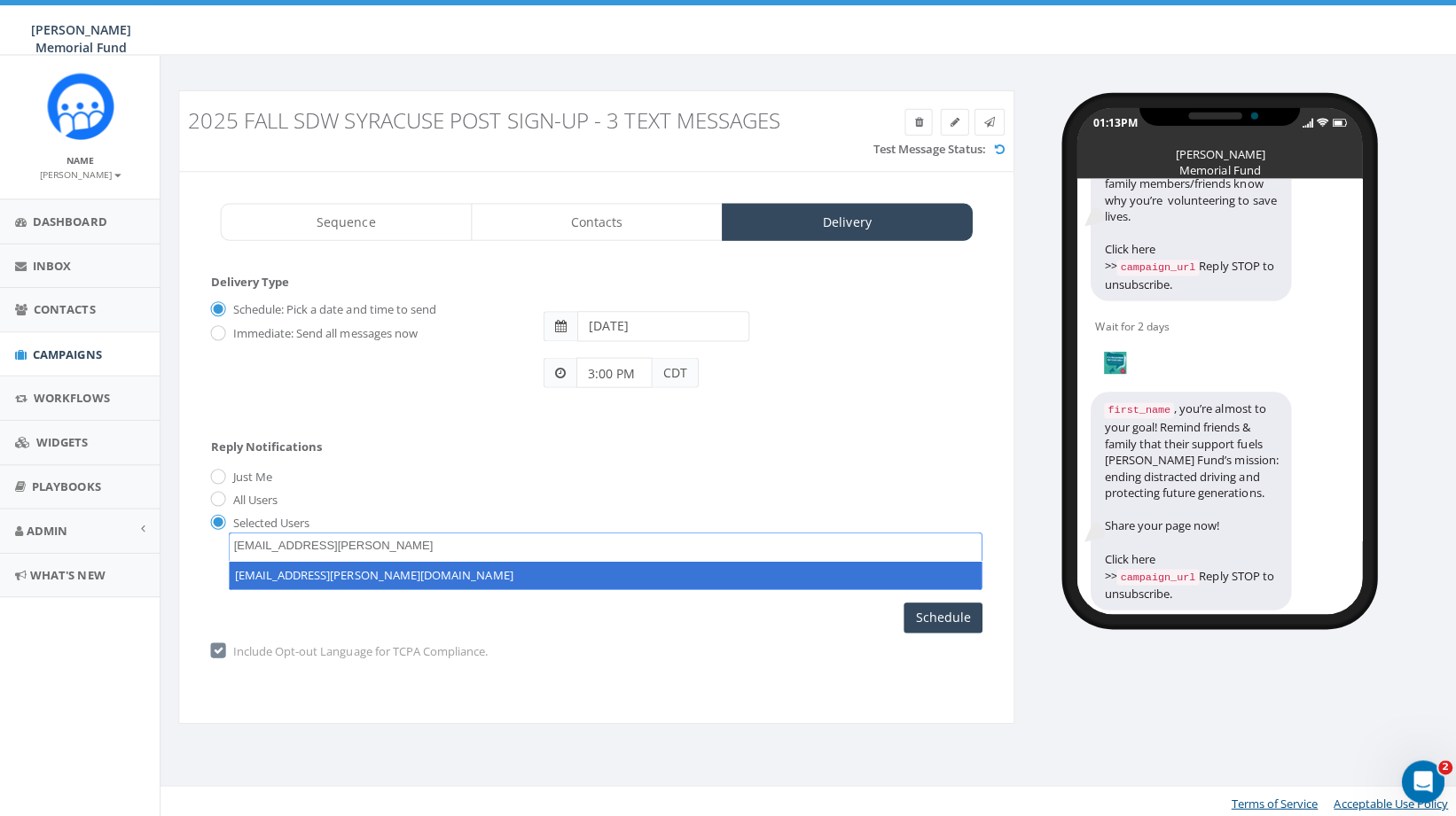
type textarea "hunter.piland@hunterwatson.org"
select select "hunter.piland@hunterwatson.org"
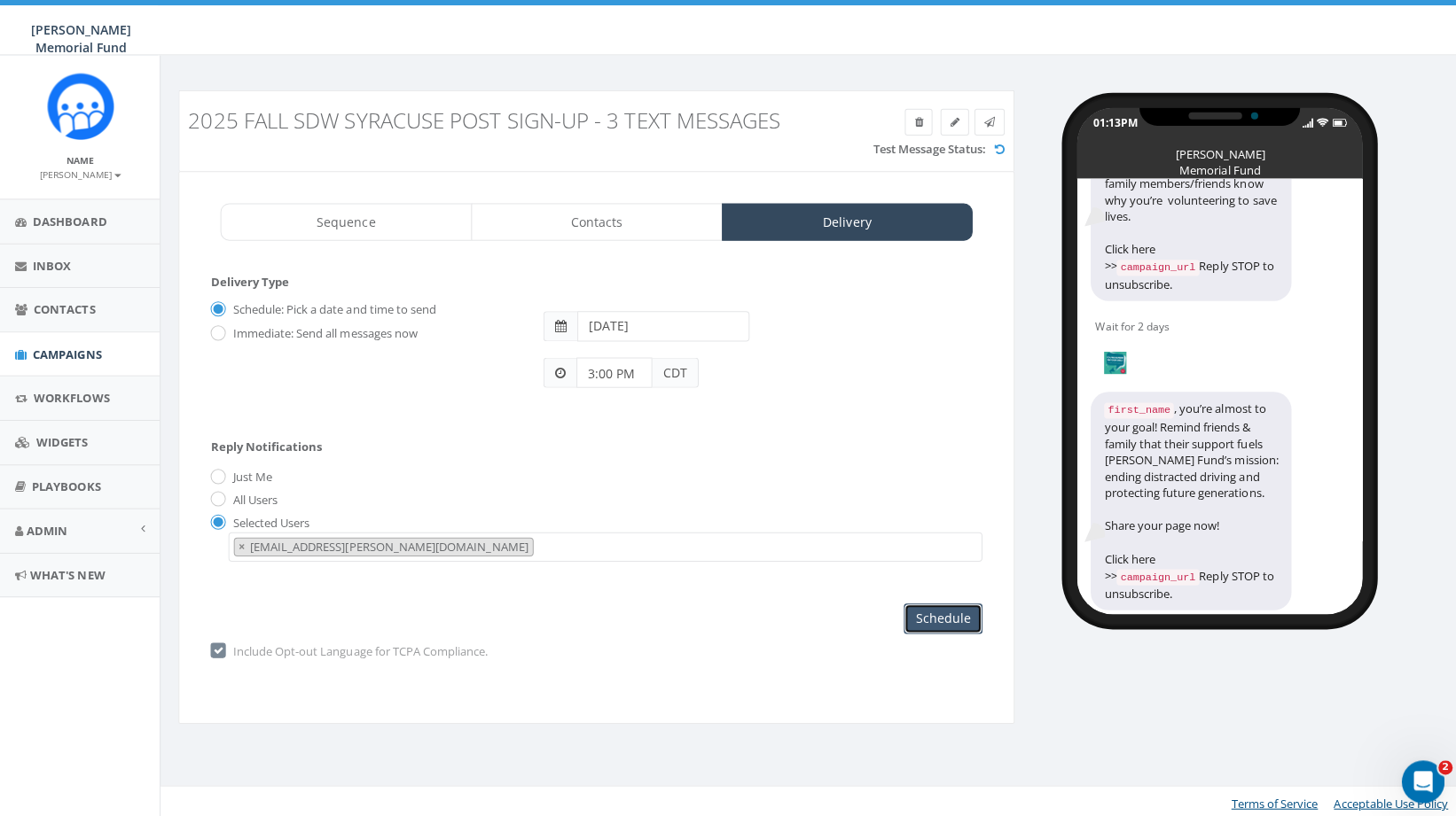
click at [952, 617] on input "Schedule" at bounding box center [940, 615] width 78 height 30
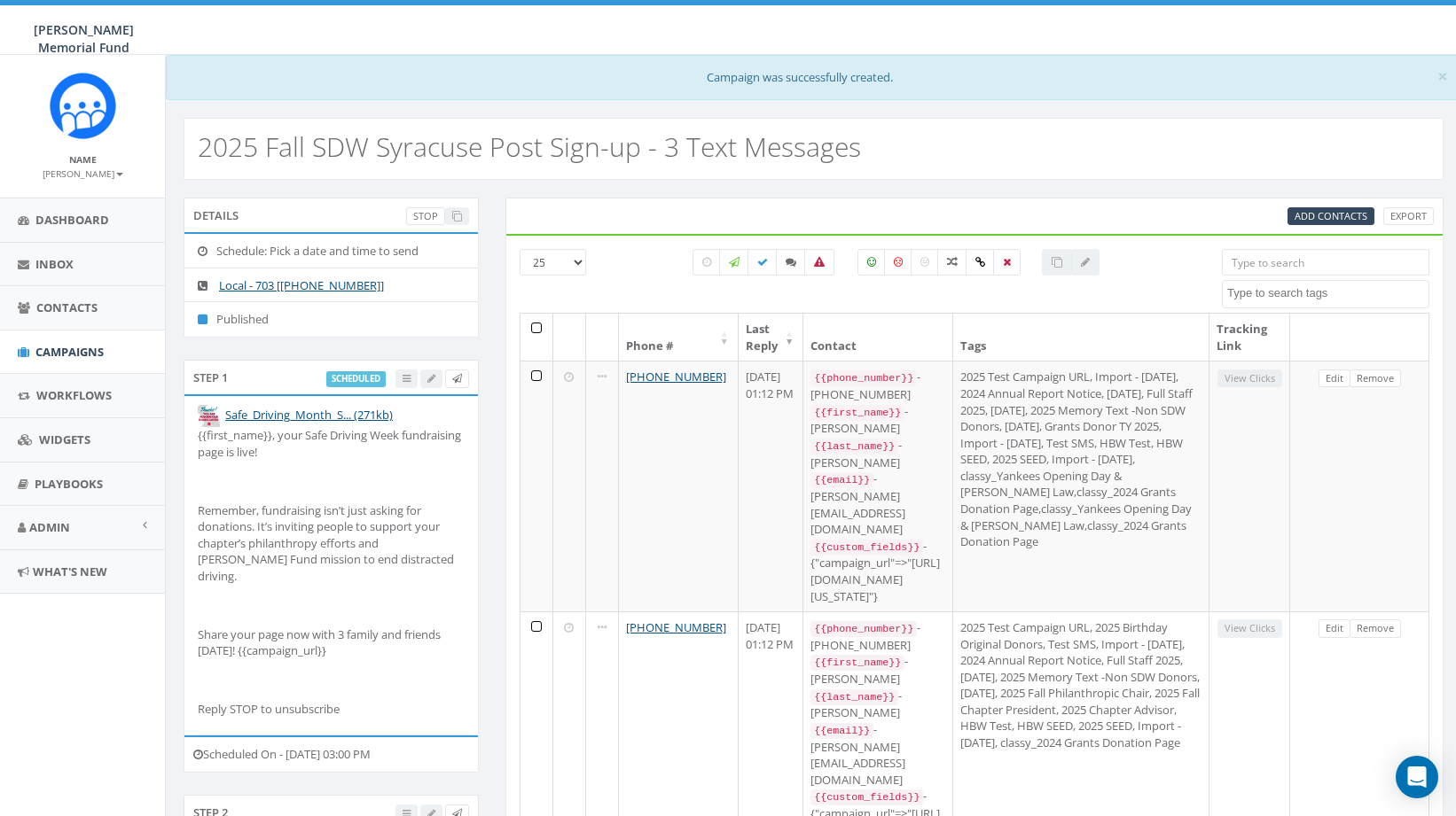
select select
click at [53, 352] on span "Campaigns" at bounding box center [69, 351] width 68 height 16
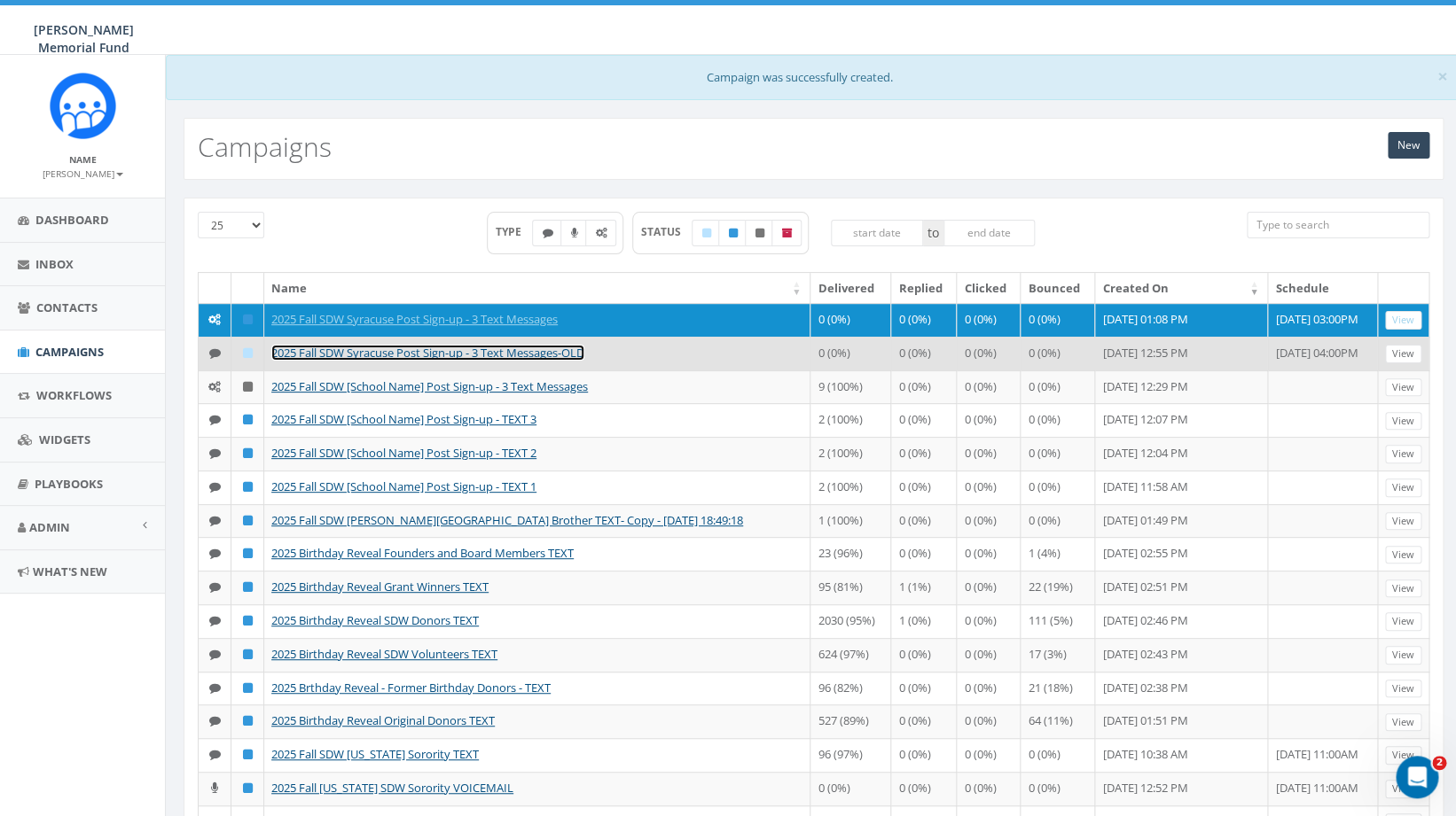
click at [463, 361] on link "2025 Fall SDW Syracuse Post Sign-up - 3 Text Messages-OLD" at bounding box center [427, 352] width 313 height 16
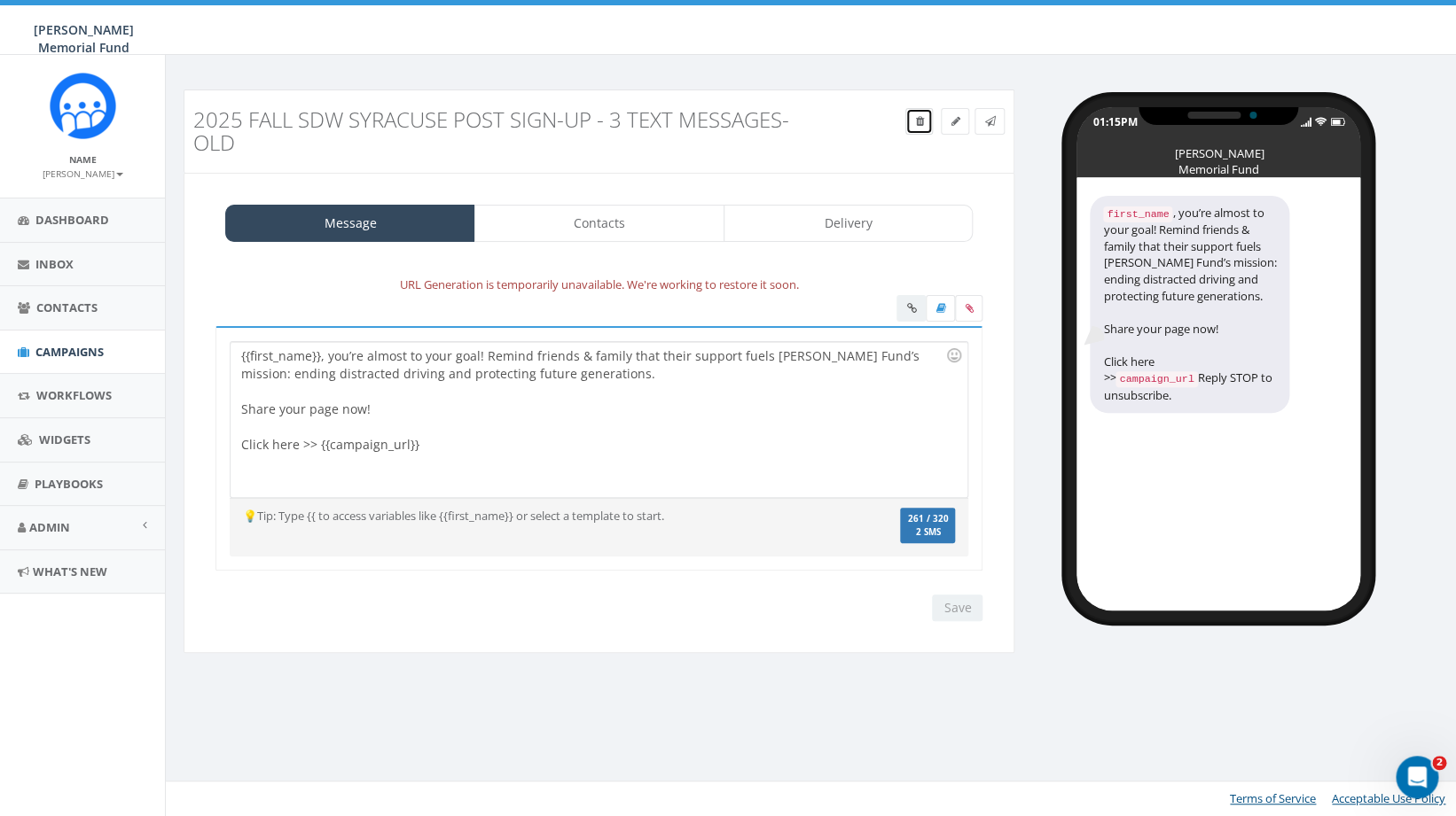
click at [914, 113] on link at bounding box center [918, 122] width 27 height 26
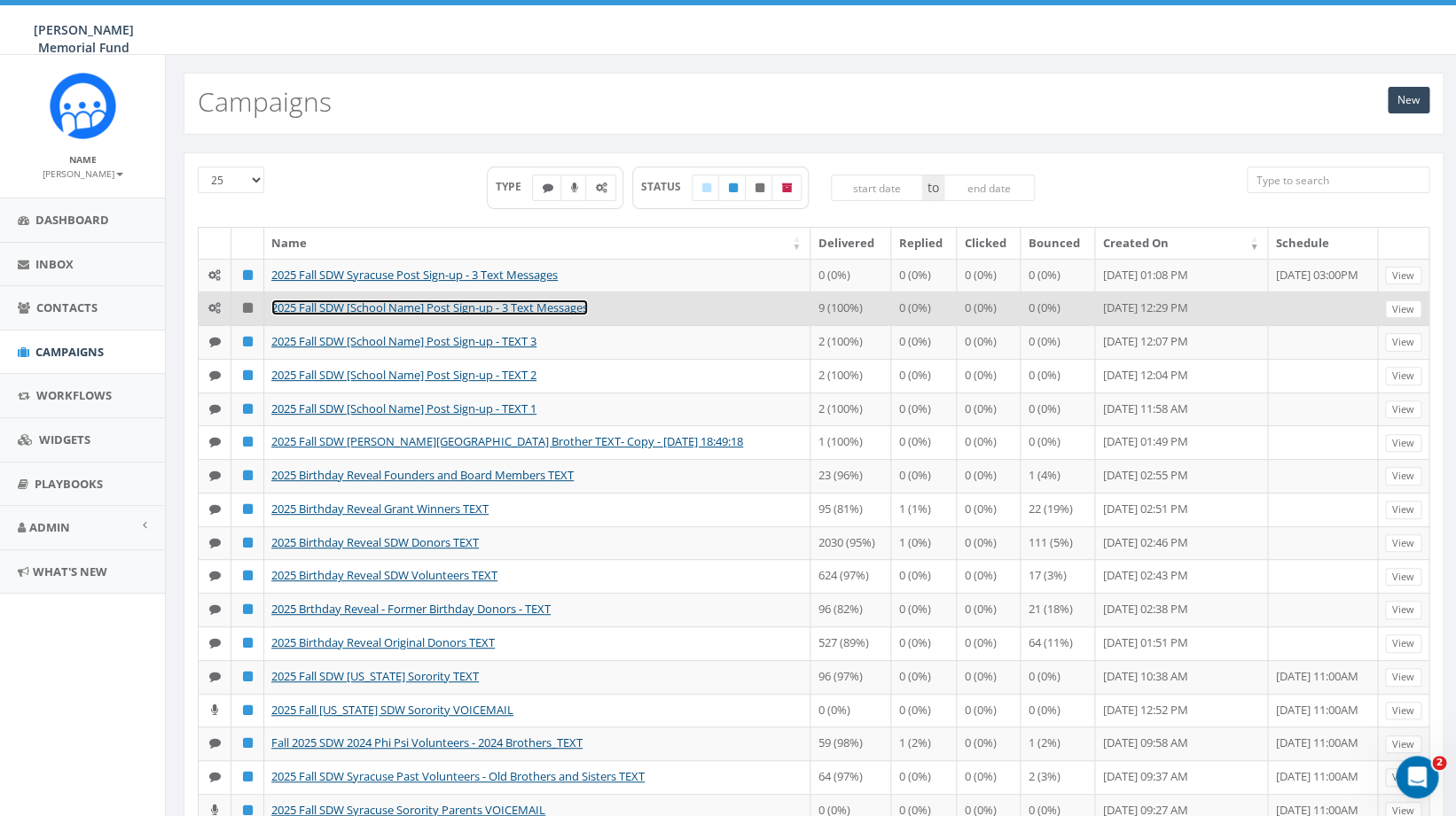
click at [419, 316] on link "2025 Fall SDW [School Name] Post Sign-up - 3 Text Messages" at bounding box center [429, 308] width 317 height 16
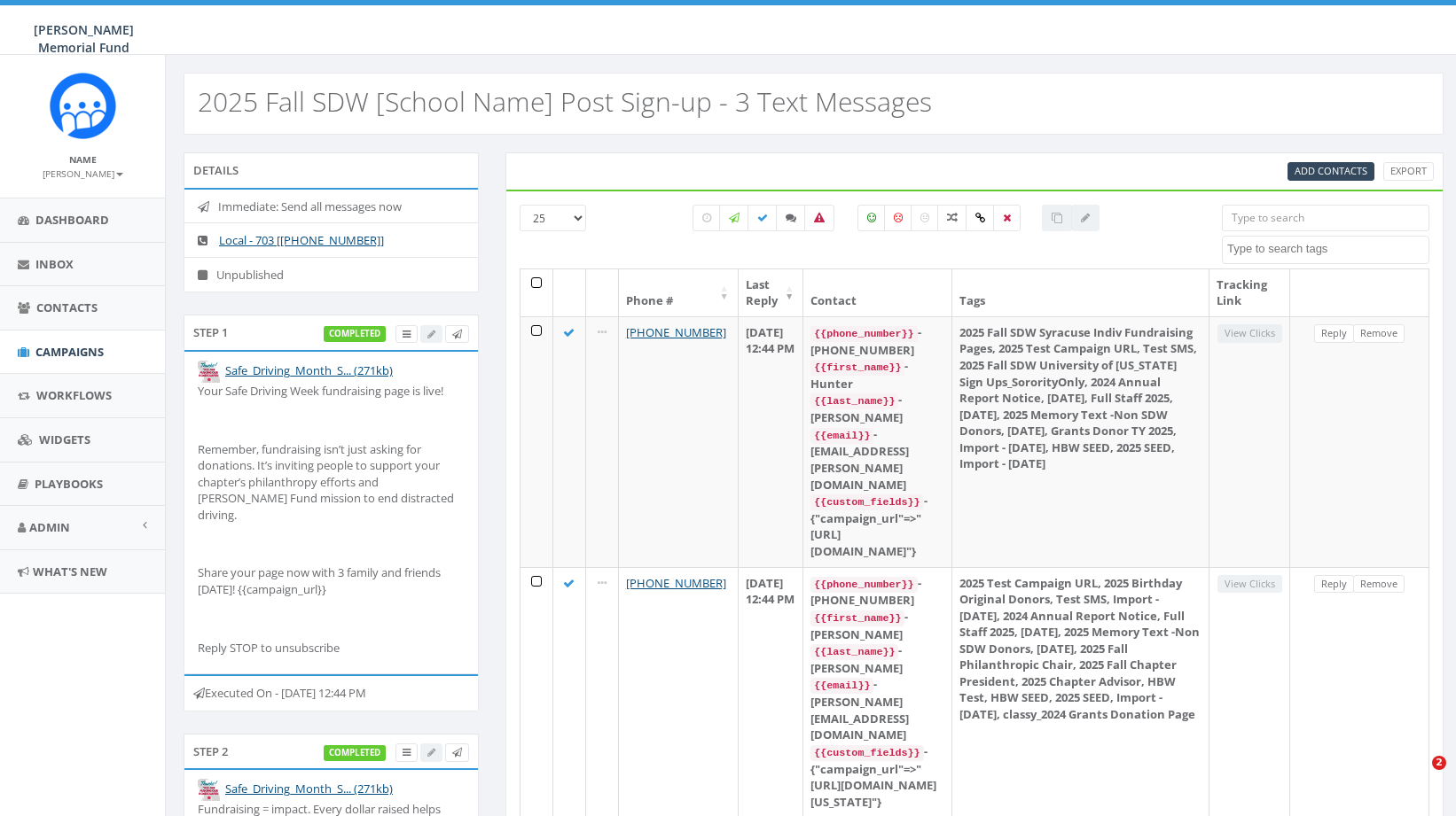
select select
click at [73, 351] on span "Campaigns" at bounding box center [69, 351] width 68 height 16
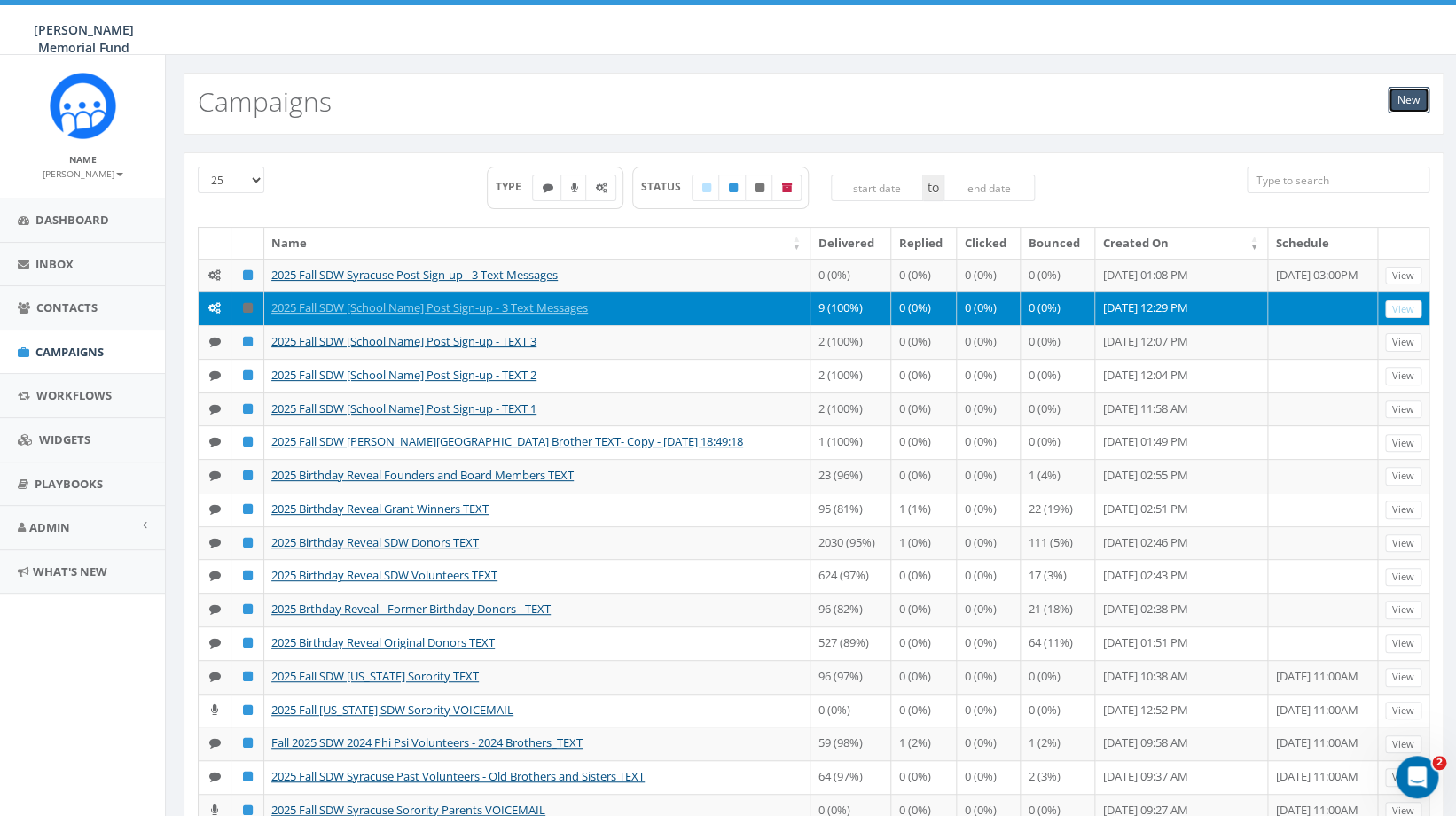
click at [1408, 103] on link "New" at bounding box center [1408, 100] width 42 height 26
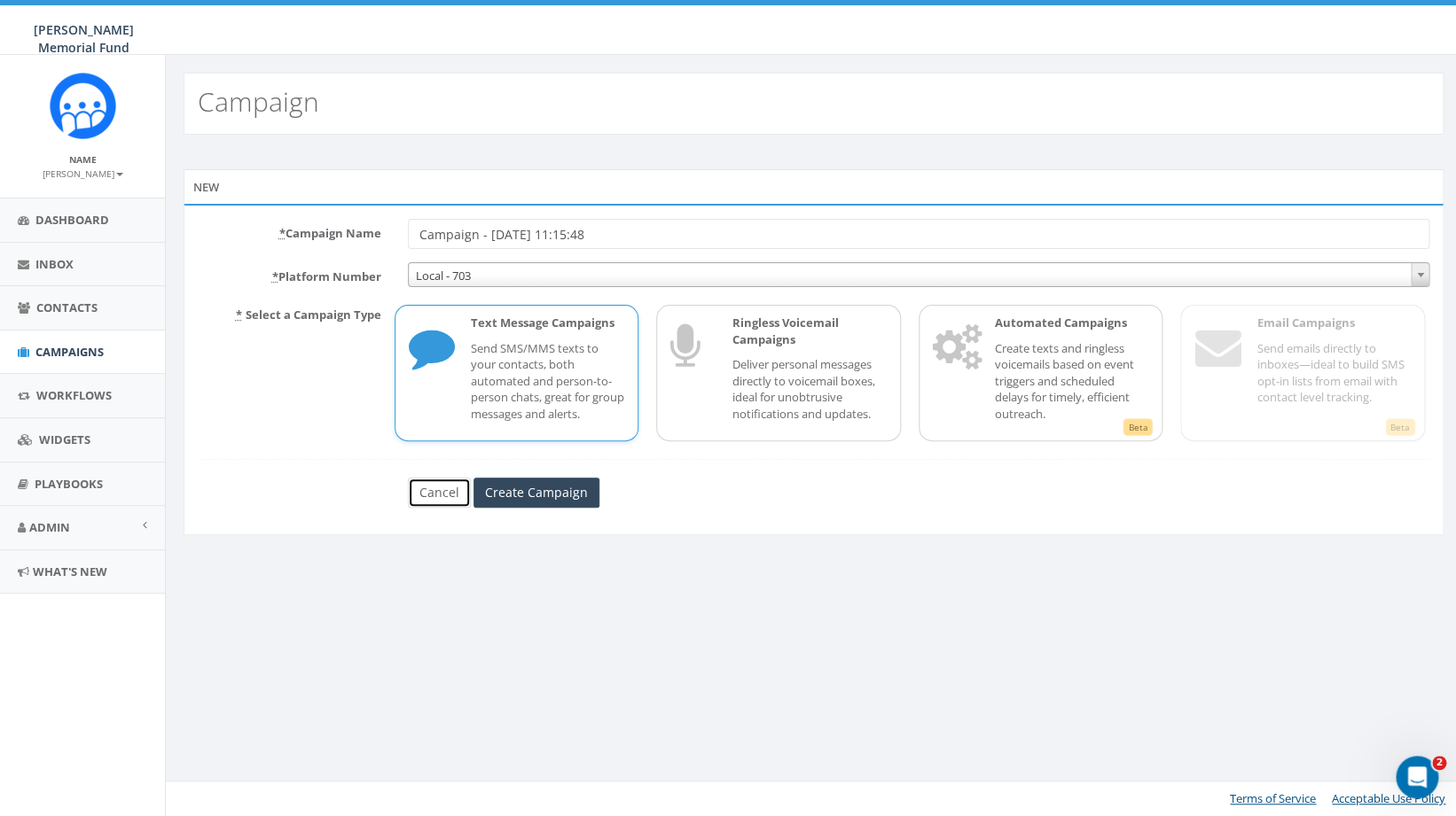
click at [444, 501] on link "Cancel" at bounding box center [439, 493] width 63 height 30
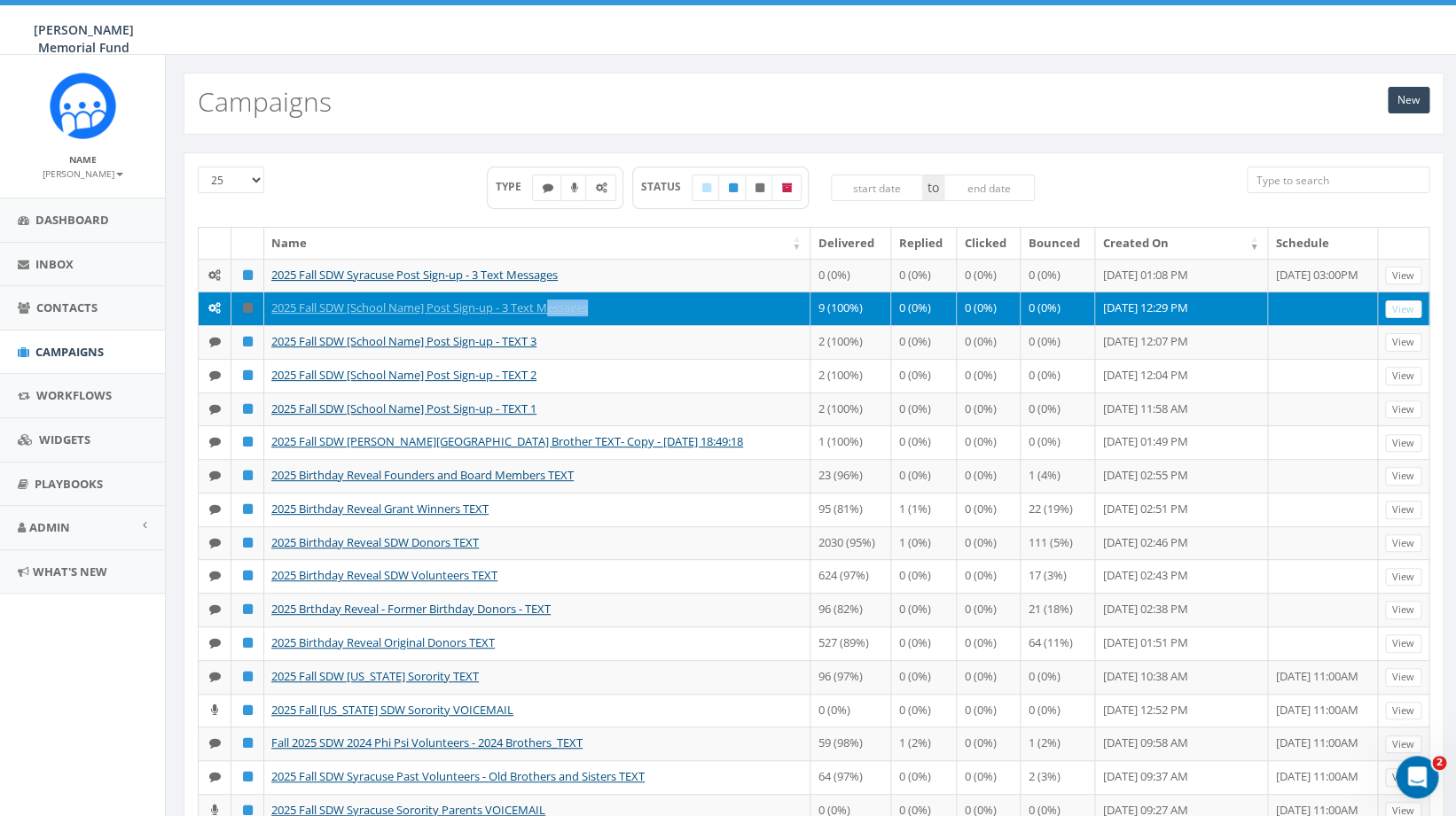
drag, startPoint x: 622, startPoint y: 330, endPoint x: 558, endPoint y: 331, distance: 64.0
click at [558, 325] on td "2025 Fall SDW [School Name] Post Sign-up - 3 Text Messages" at bounding box center [538, 308] width 546 height 34
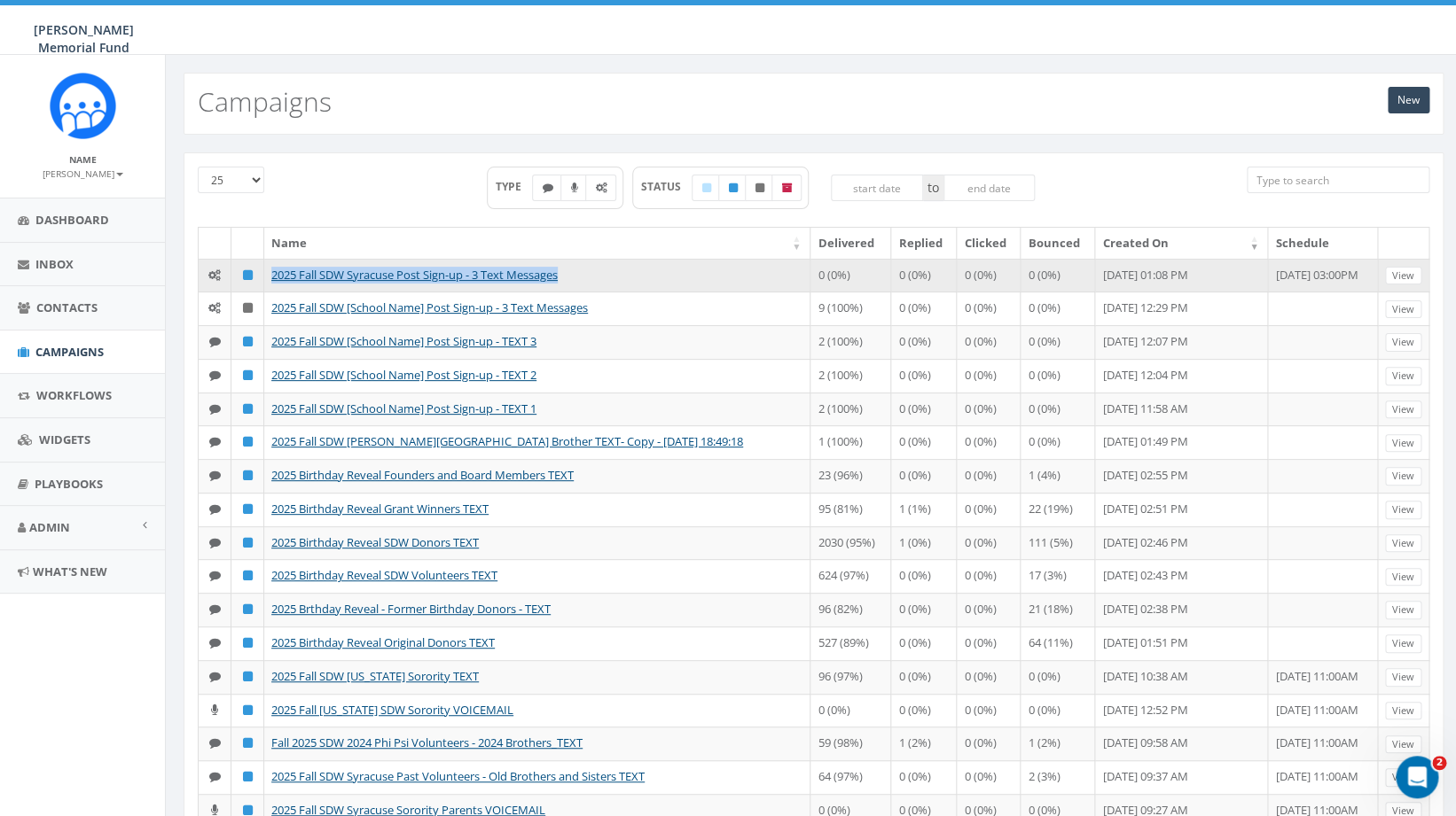
drag, startPoint x: 593, startPoint y: 279, endPoint x: 269, endPoint y: 277, distance: 324.0
click at [269, 277] on td "2025 Fall SDW Syracuse Post Sign-up - 3 Text Messages" at bounding box center [538, 276] width 546 height 34
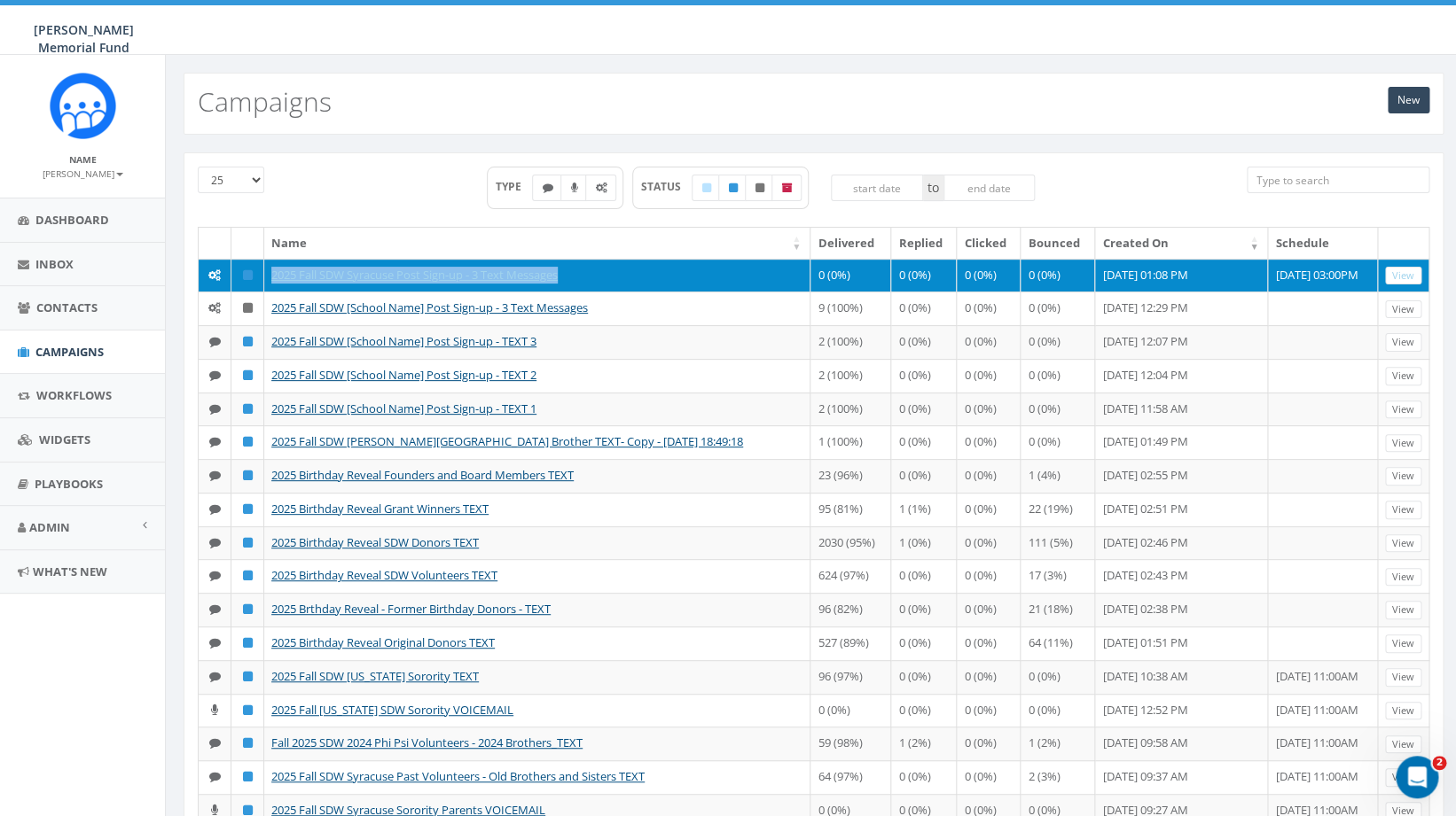
copy link "2025 Fall SDW Syracuse Post Sign-up - 3 Text Messages"
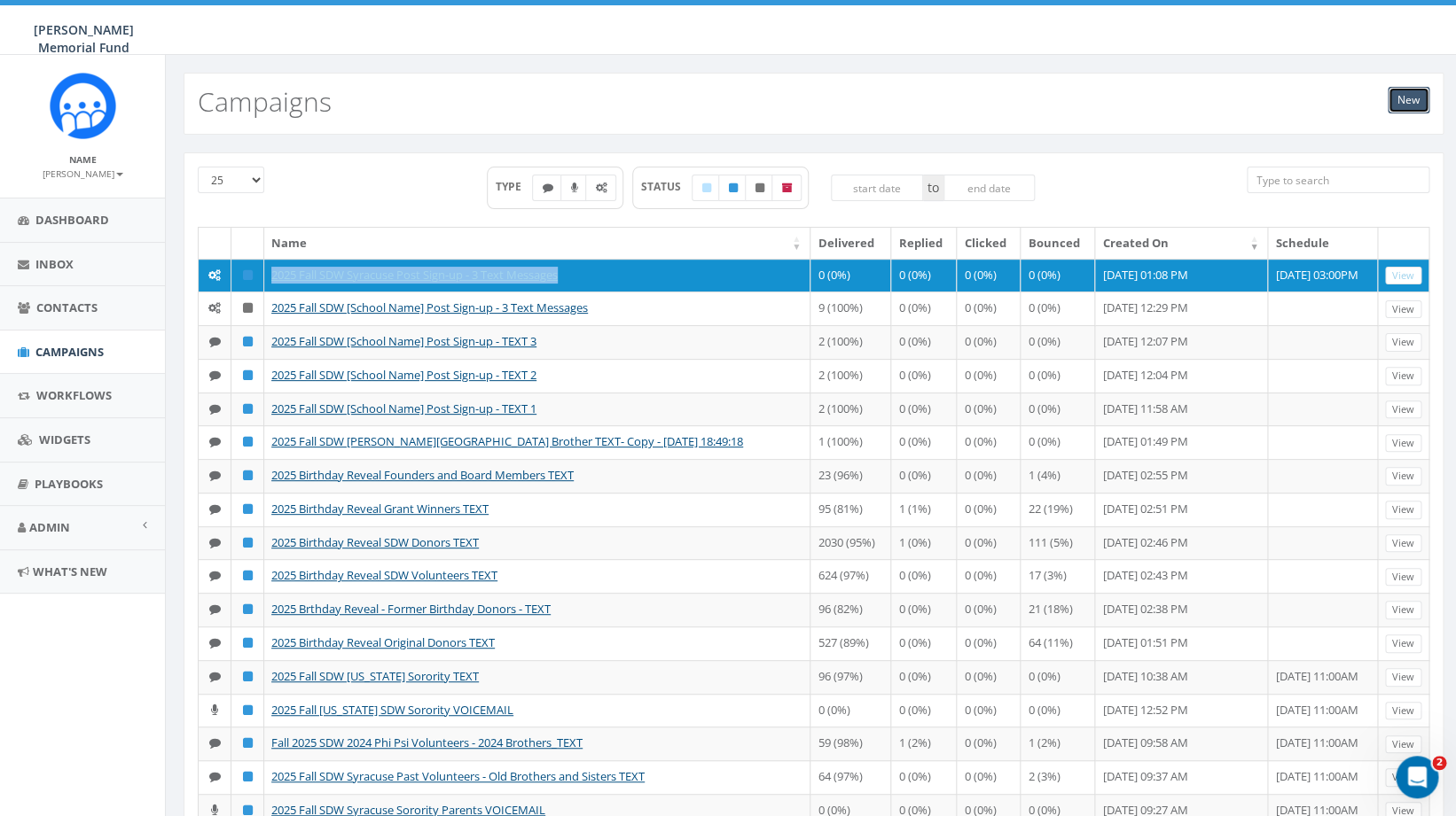
click at [1406, 94] on link "New" at bounding box center [1408, 100] width 42 height 26
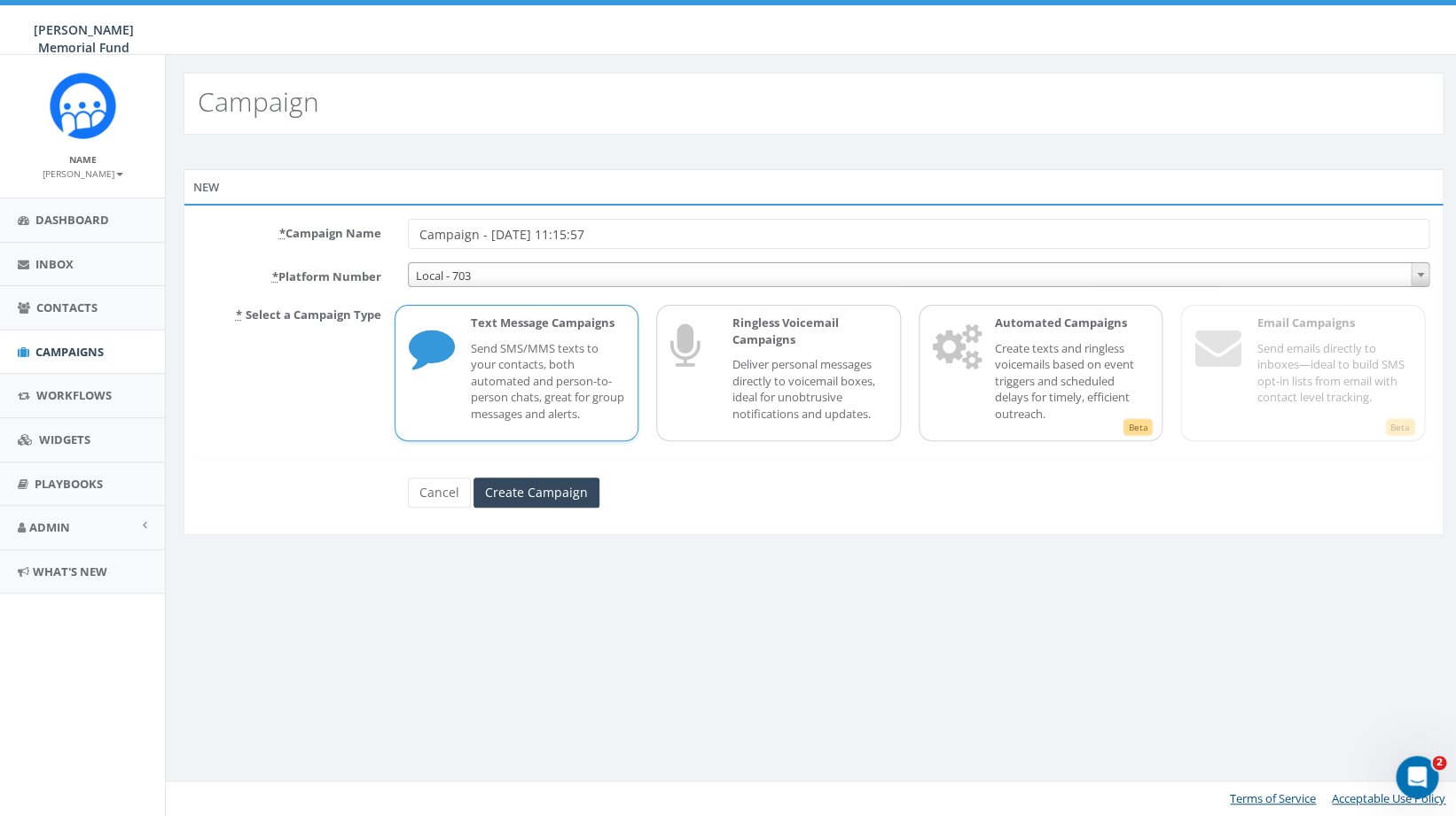
drag, startPoint x: 0, startPoint y: 0, endPoint x: 373, endPoint y: 236, distance: 441.4
click at [408, 236] on input "Campaign - [DATE] 11:15:57" at bounding box center [918, 234] width 1022 height 30
click at [533, 232] on input "2025 Fall SDW Syracuse Post Sign-up - 3 Text Messages" at bounding box center [918, 234] width 1022 height 30
type input "2025 Fall SDW Albama Post Sign-up - 3 Text Messages"
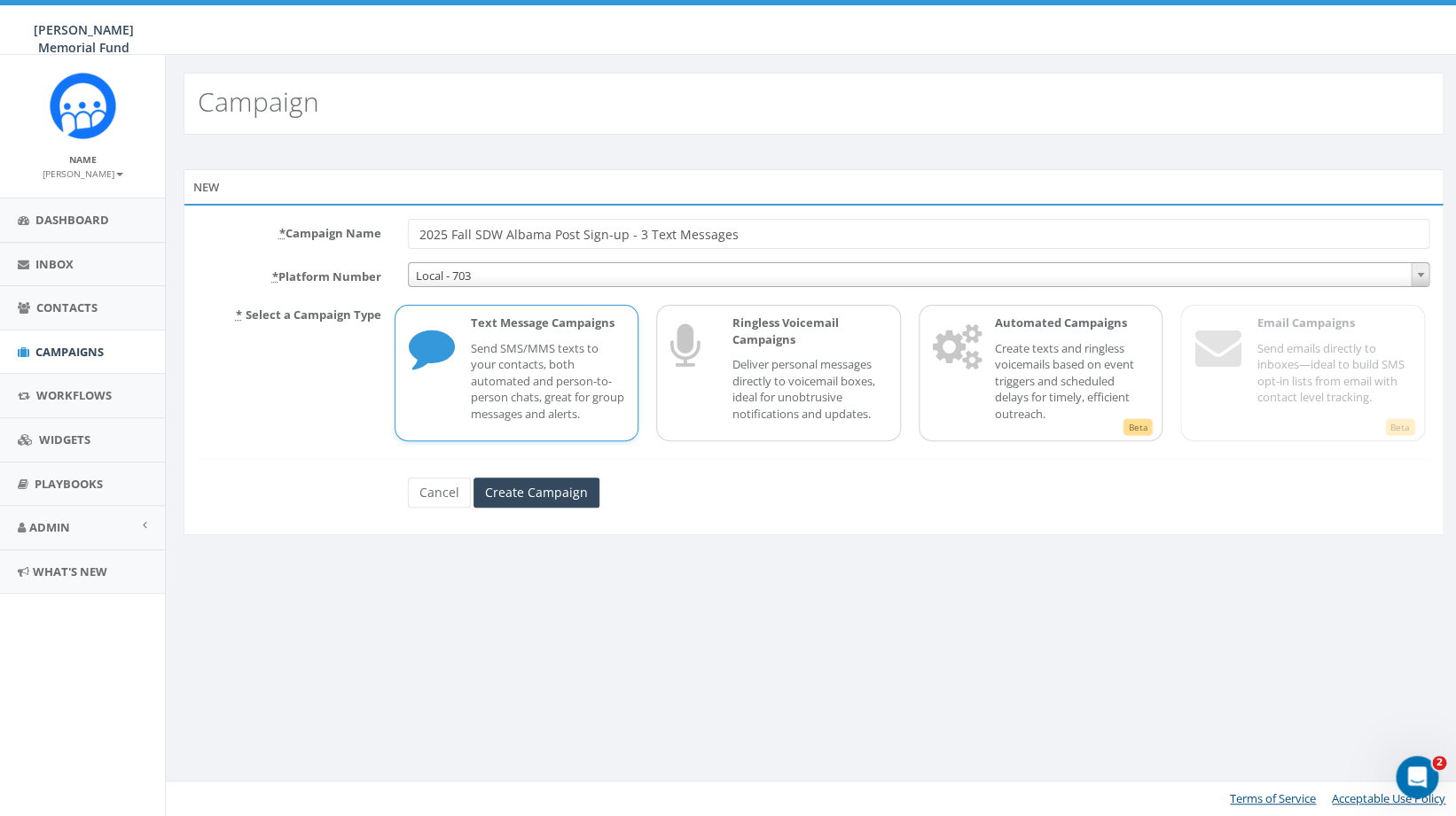
click at [573, 381] on p "Send SMS/MMS texts to your contacts, both automated and person-to-person chats,…" at bounding box center [548, 381] width 154 height 82
click at [974, 352] on icon at bounding box center [955, 351] width 44 height 71
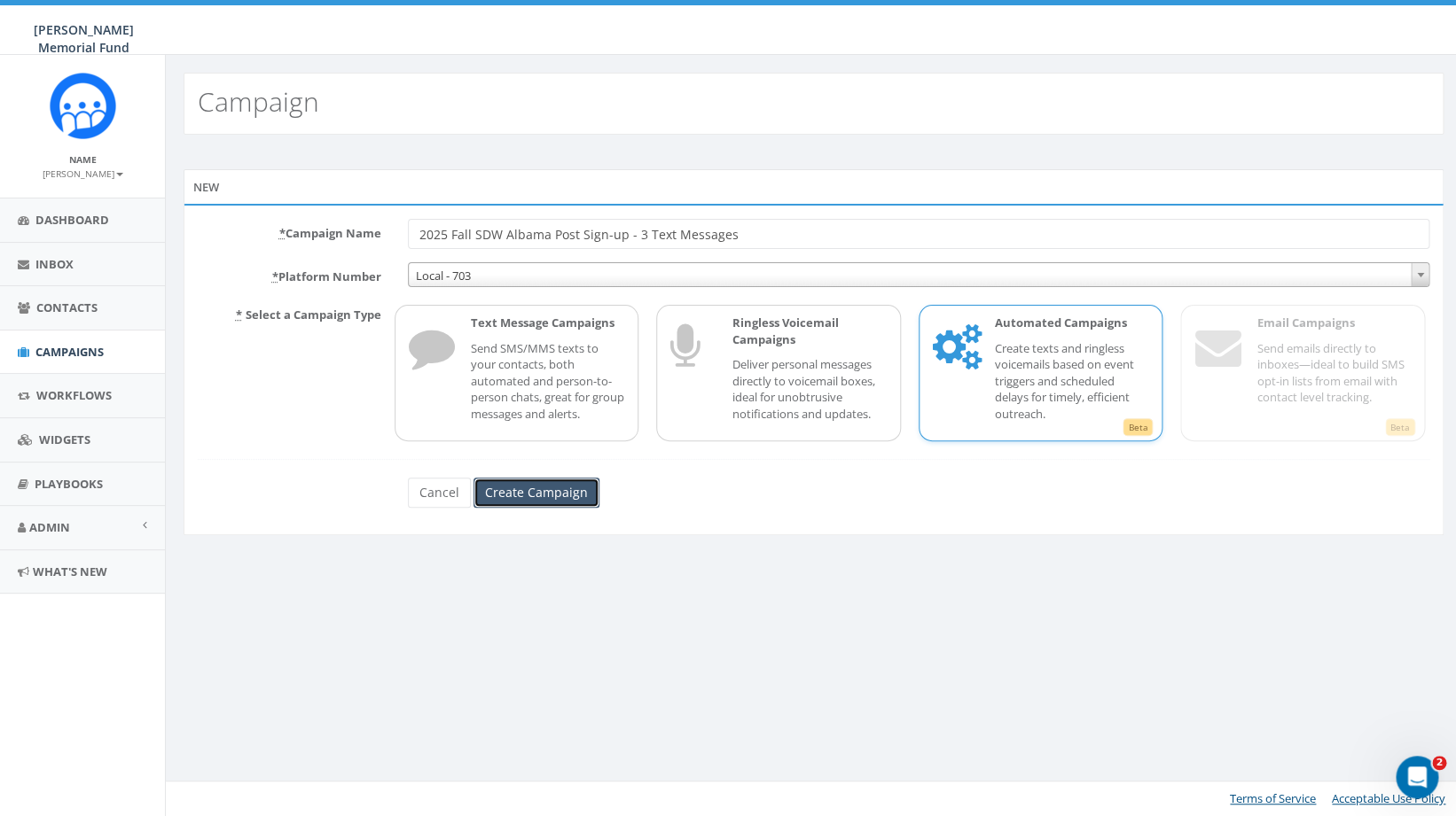
click at [564, 494] on input "Create Campaign" at bounding box center [536, 493] width 126 height 30
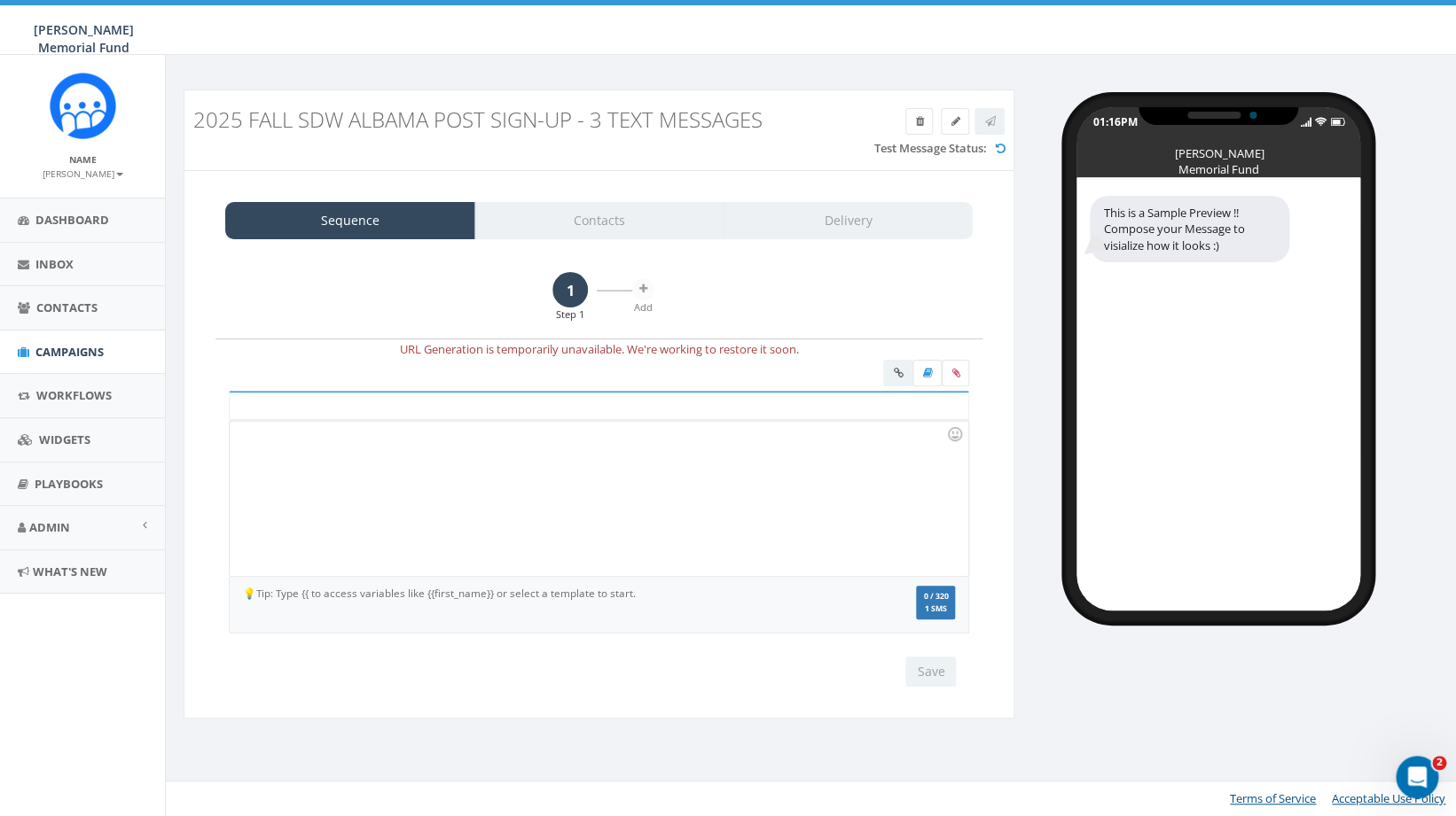
click at [421, 490] on div at bounding box center [598, 498] width 738 height 155
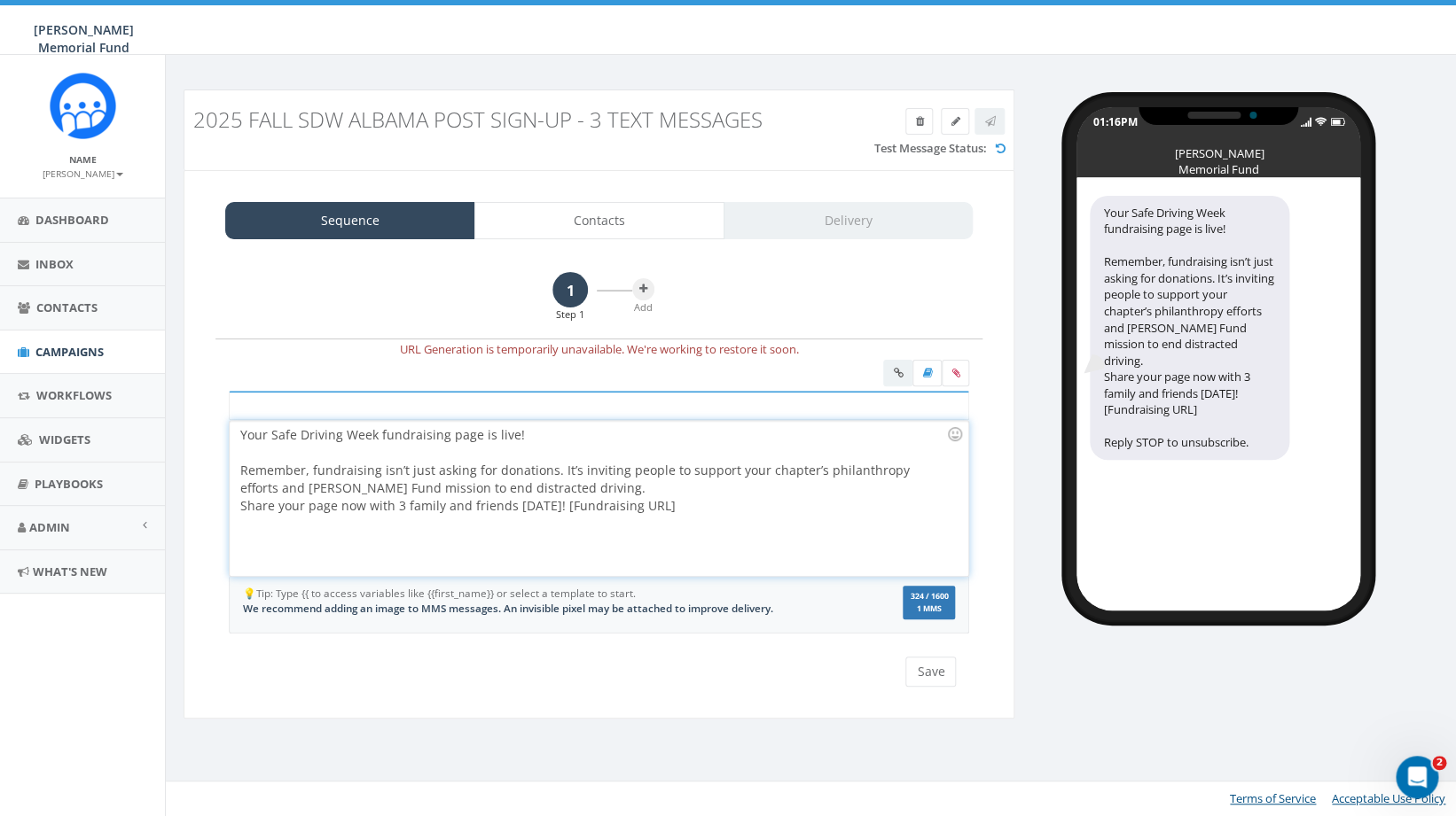
click at [576, 488] on div "Your Safe Driving Week fundraising page is live! Remember, fundraising isn’t ju…" at bounding box center [598, 498] width 738 height 155
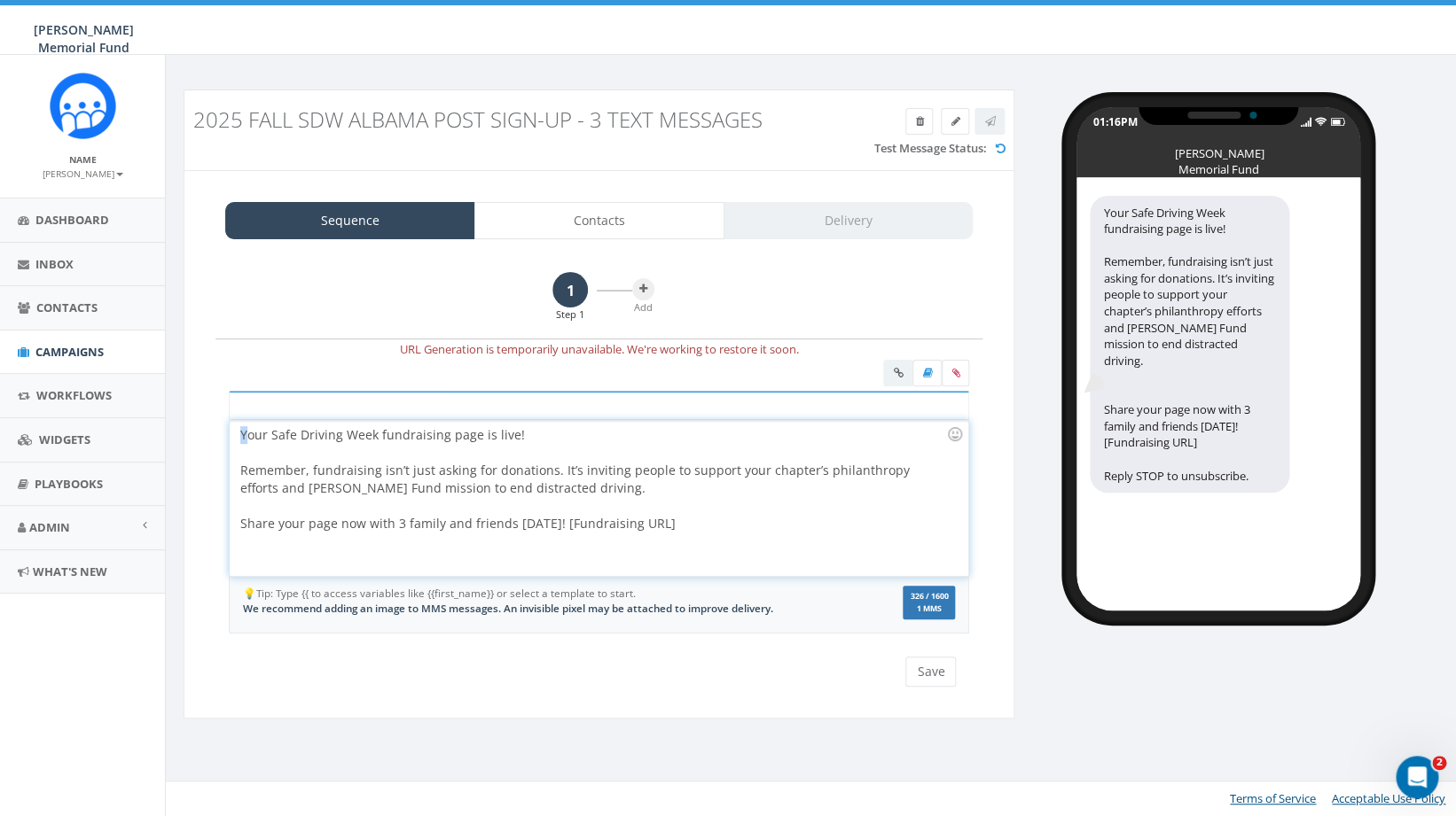
drag, startPoint x: 247, startPoint y: 437, endPoint x: 223, endPoint y: 436, distance: 24.0
click at [230, 437] on div "Your Safe Driving Week fundraising page is live! Remember, fundraising isn’t ju…" at bounding box center [598, 498] width 738 height 155
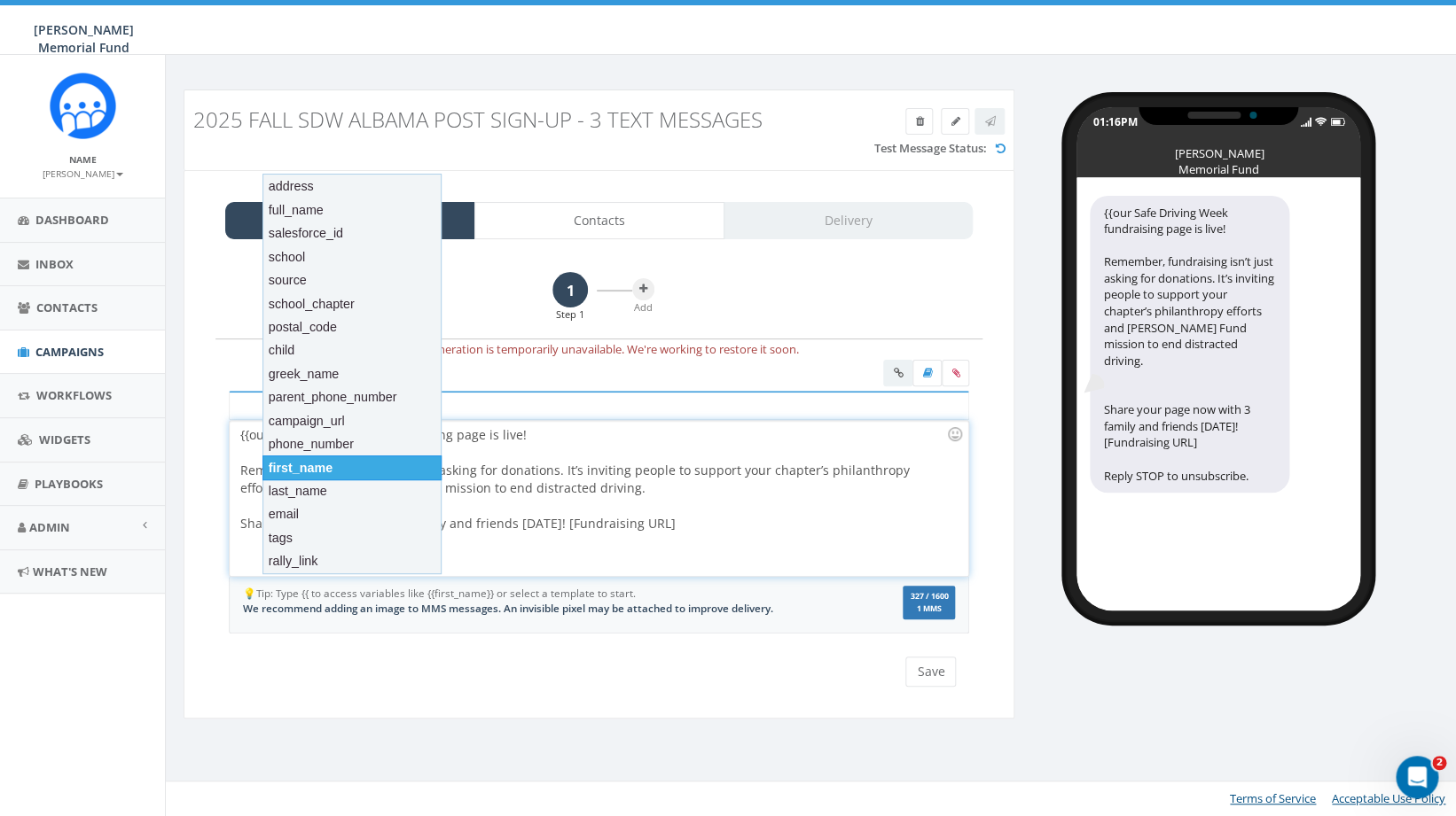
click at [289, 472] on div "first_name" at bounding box center [353, 467] width 180 height 25
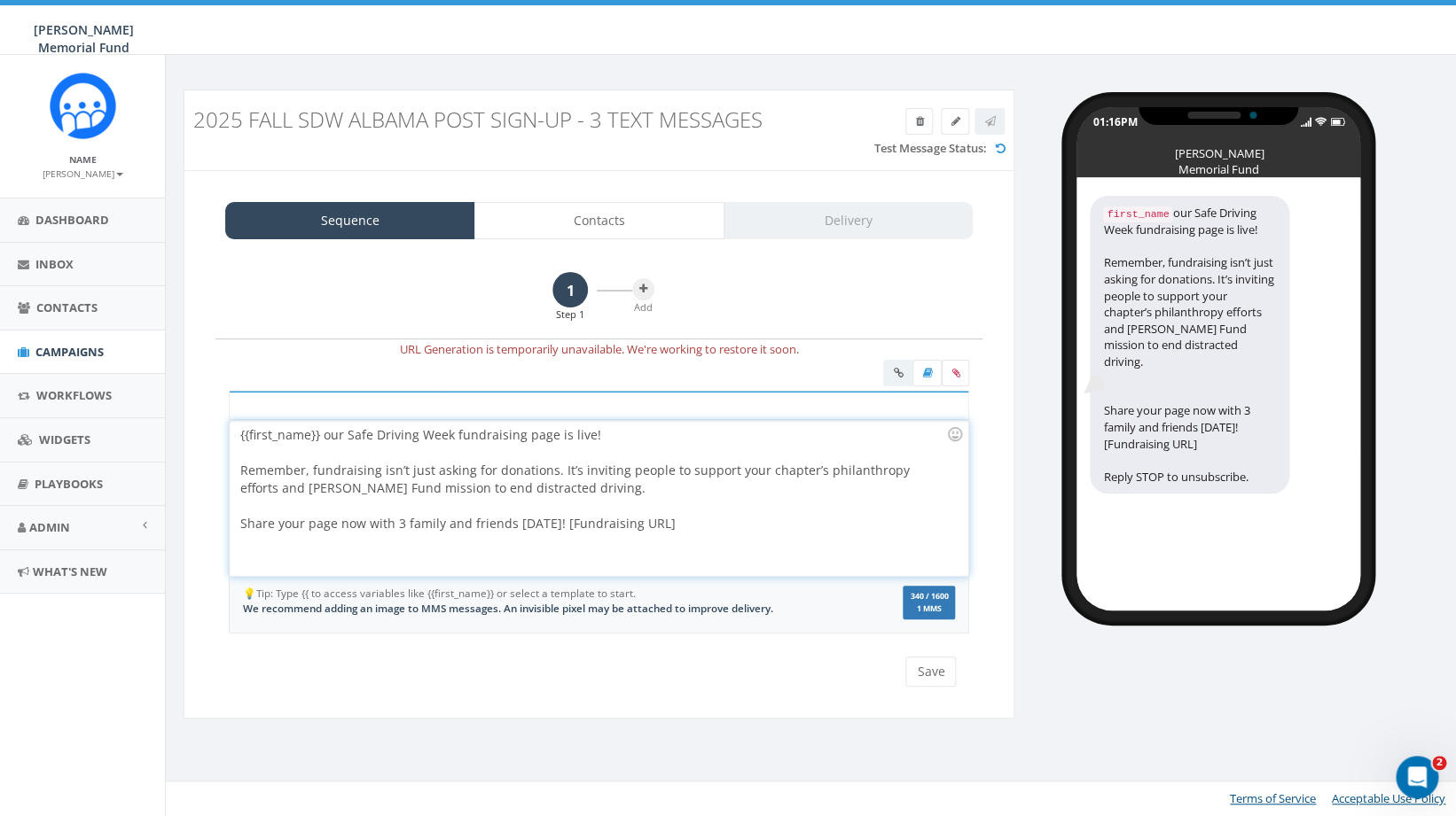
click at [322, 437] on div "{{first_name}} our Safe Driving Week fundraising page is live! Remember, fundra…" at bounding box center [598, 498] width 738 height 155
drag, startPoint x: 644, startPoint y: 526, endPoint x: 552, endPoint y: 528, distance: 92.0
click at [552, 528] on div "{{first_name}}, your Safe Driving Week fundraising page is live! Remember, fund…" at bounding box center [598, 498] width 738 height 155
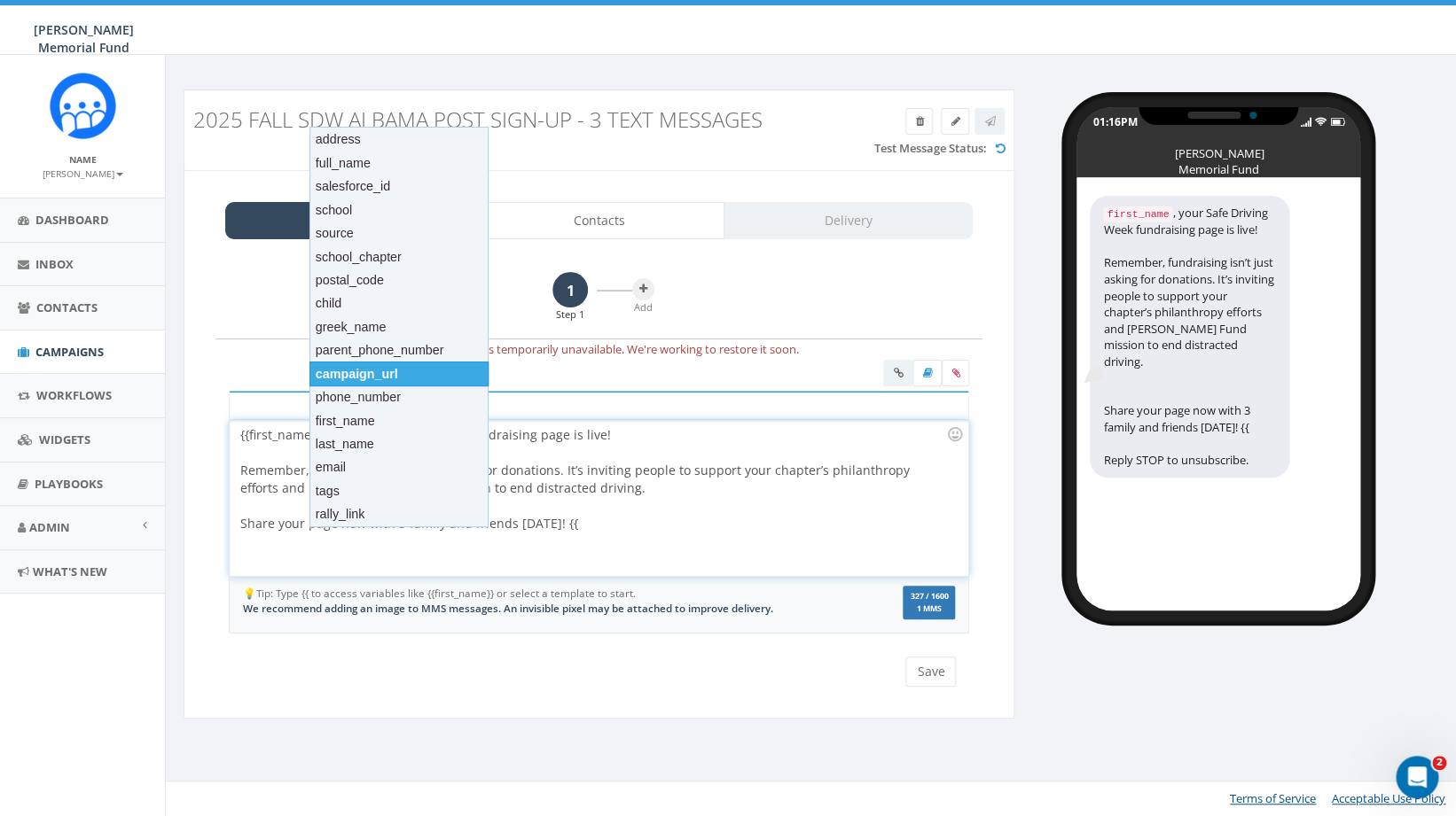
click at [410, 371] on div "campaign_url" at bounding box center [399, 374] width 180 height 25
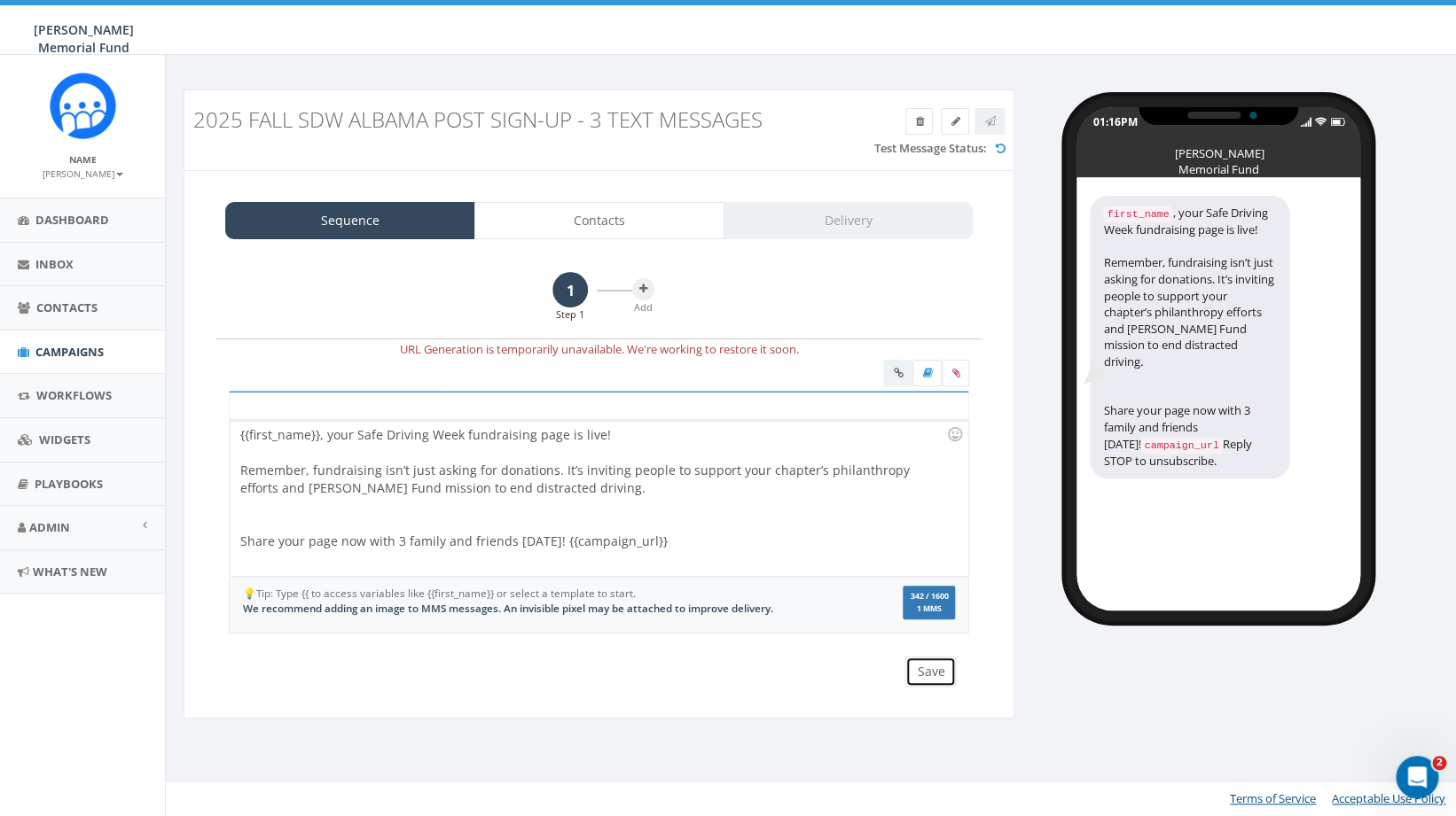
click at [927, 674] on button "Save" at bounding box center [930, 672] width 50 height 30
click at [955, 367] on label at bounding box center [955, 373] width 27 height 26
click at [0, 0] on input "file" at bounding box center [0, 0] width 0 height 0
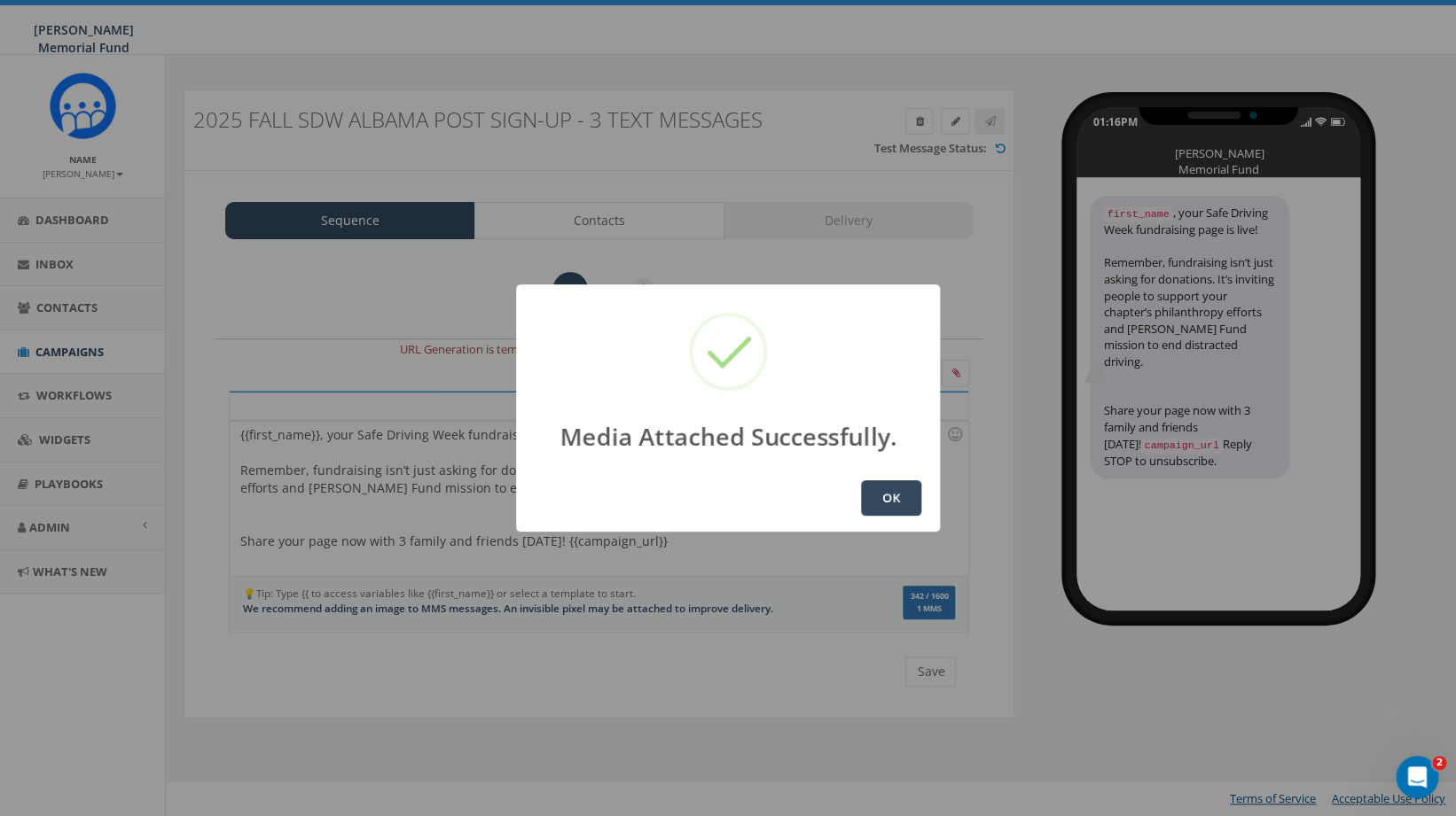
click at [896, 500] on button "OK" at bounding box center [891, 498] width 60 height 36
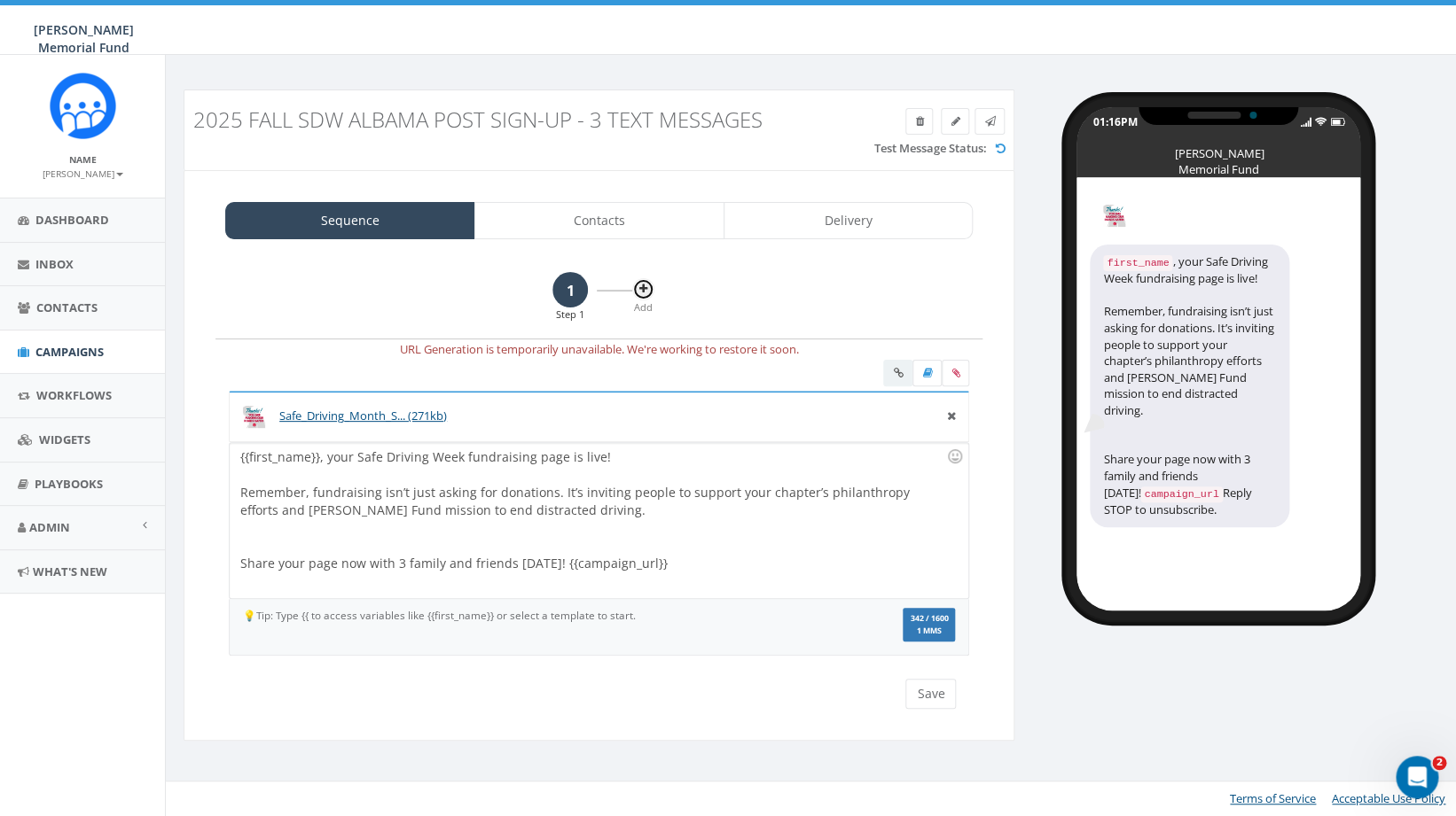
click at [642, 292] on icon at bounding box center [643, 288] width 8 height 10
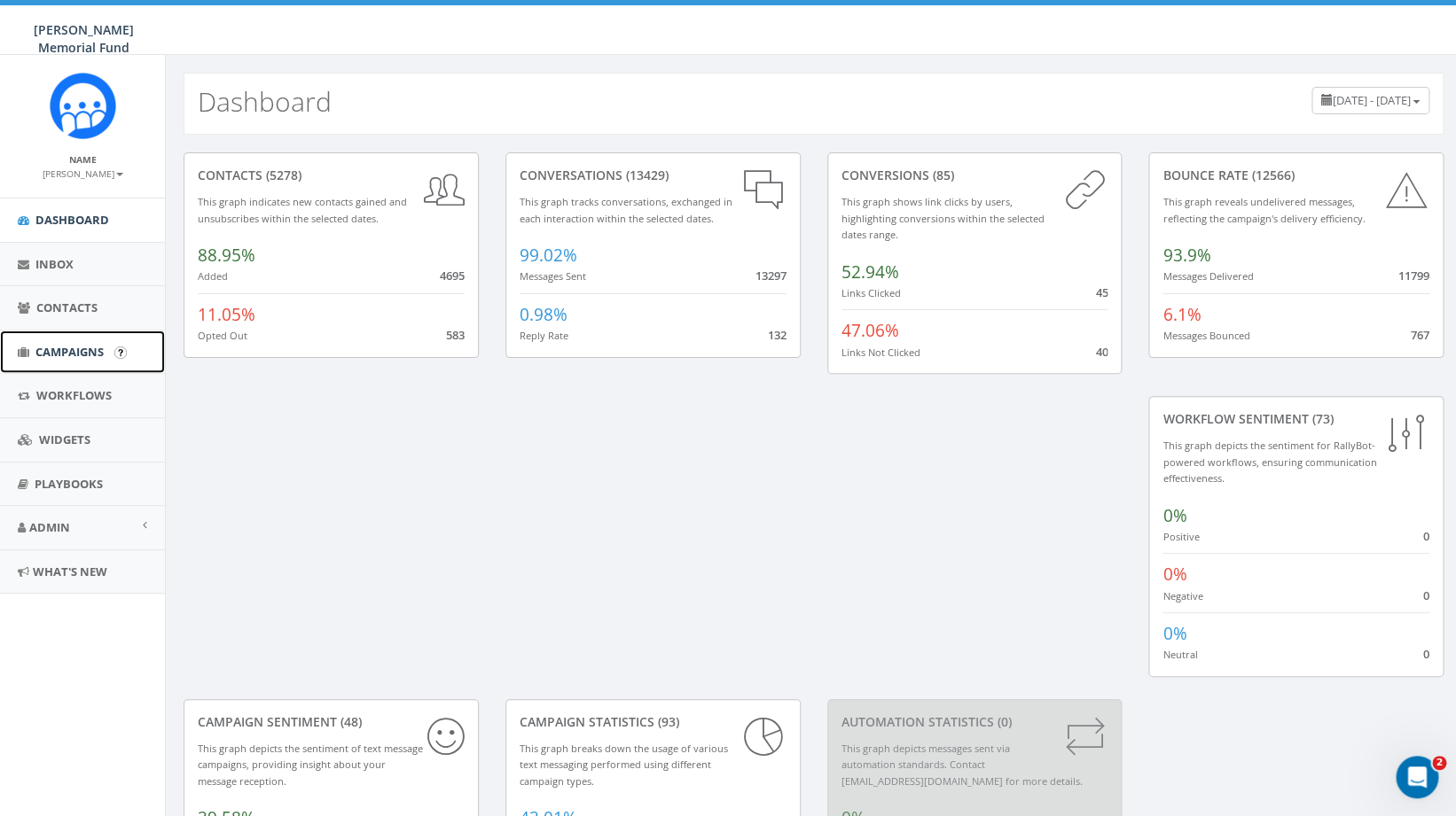
click at [76, 348] on span "Campaigns" at bounding box center [69, 351] width 68 height 16
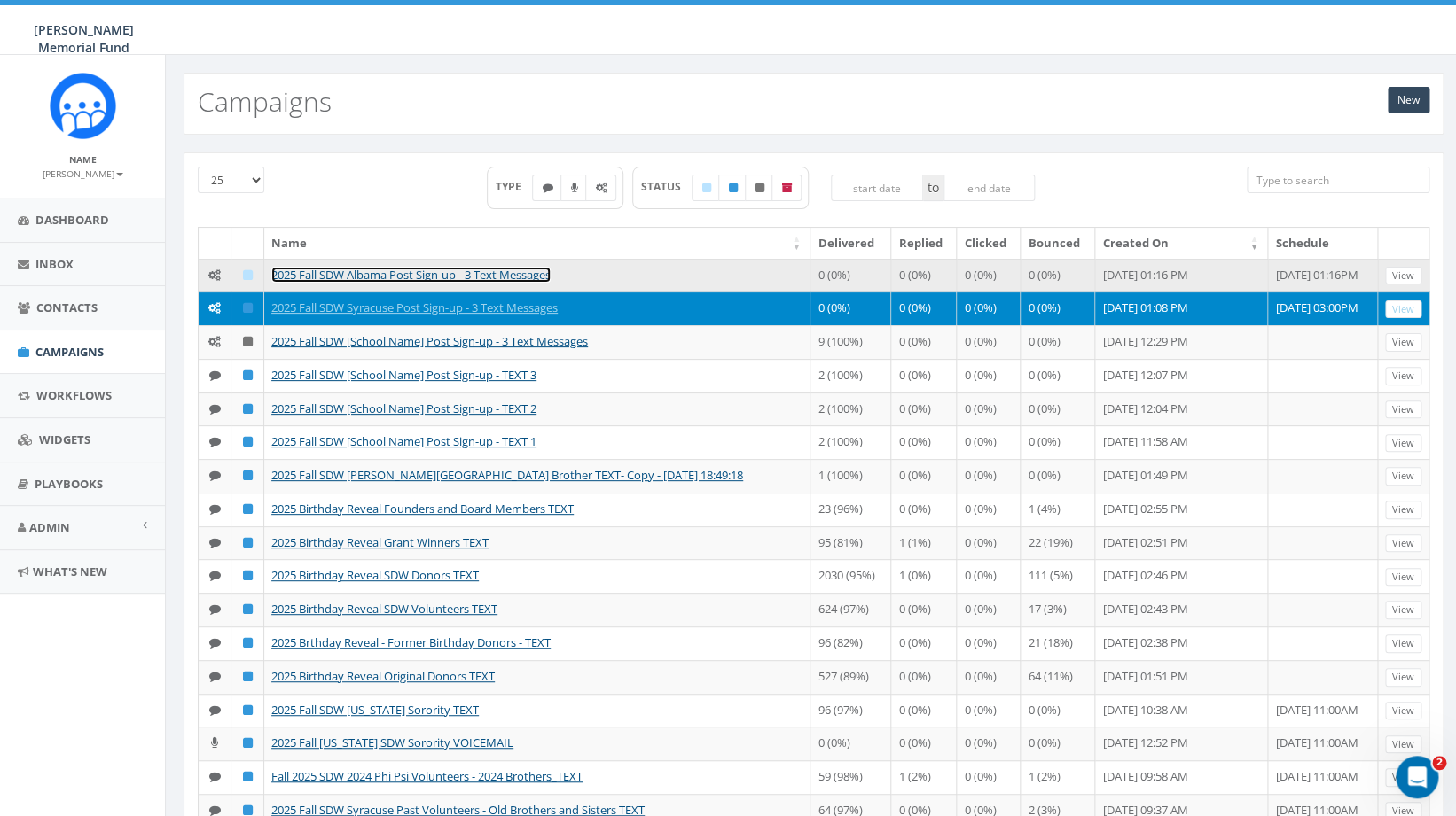
click at [345, 273] on link "2025 Fall SDW Albama Post Sign-up - 3 Text Messages" at bounding box center [411, 274] width 280 height 16
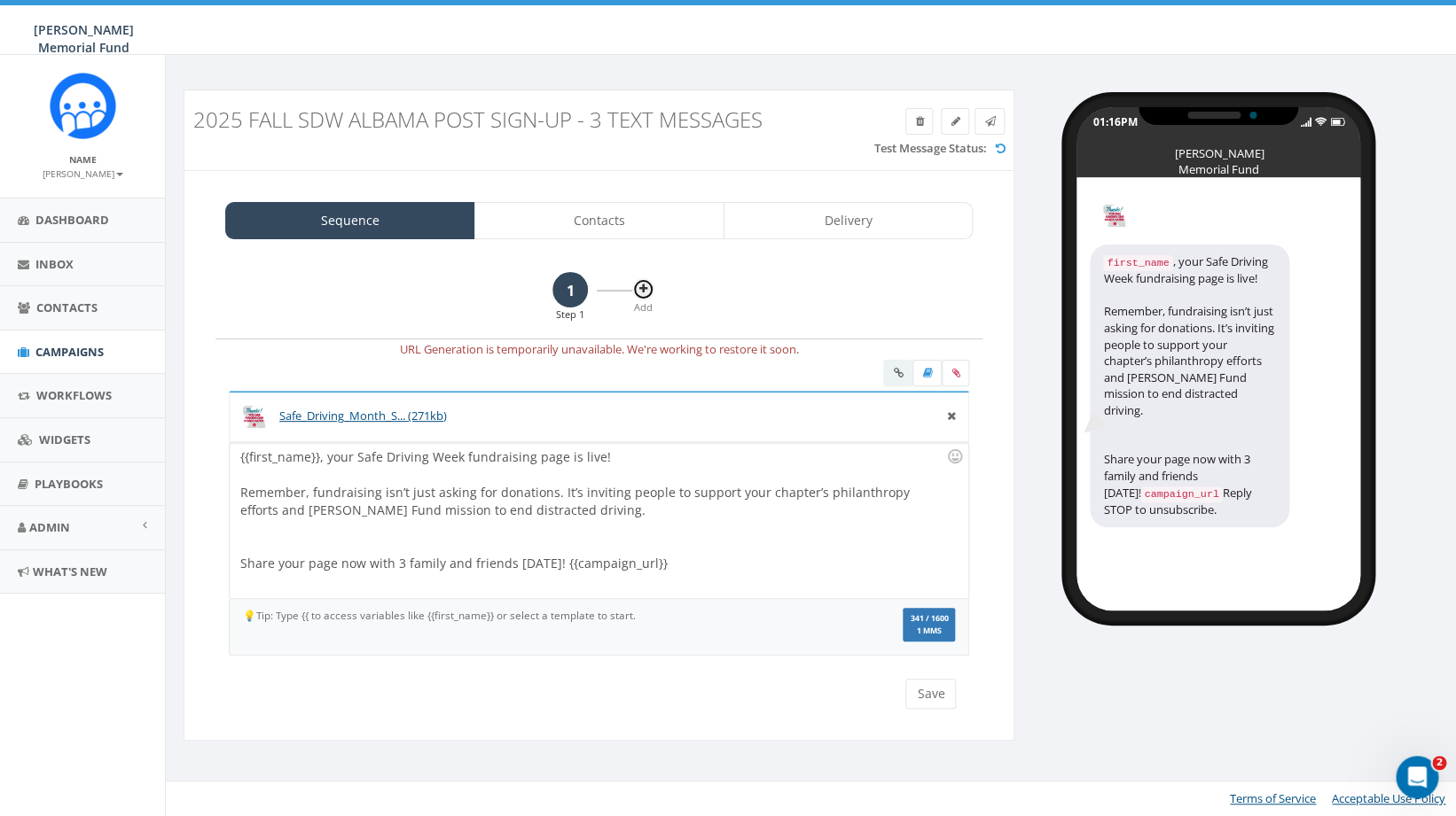
click at [647, 292] on icon at bounding box center [643, 288] width 8 height 10
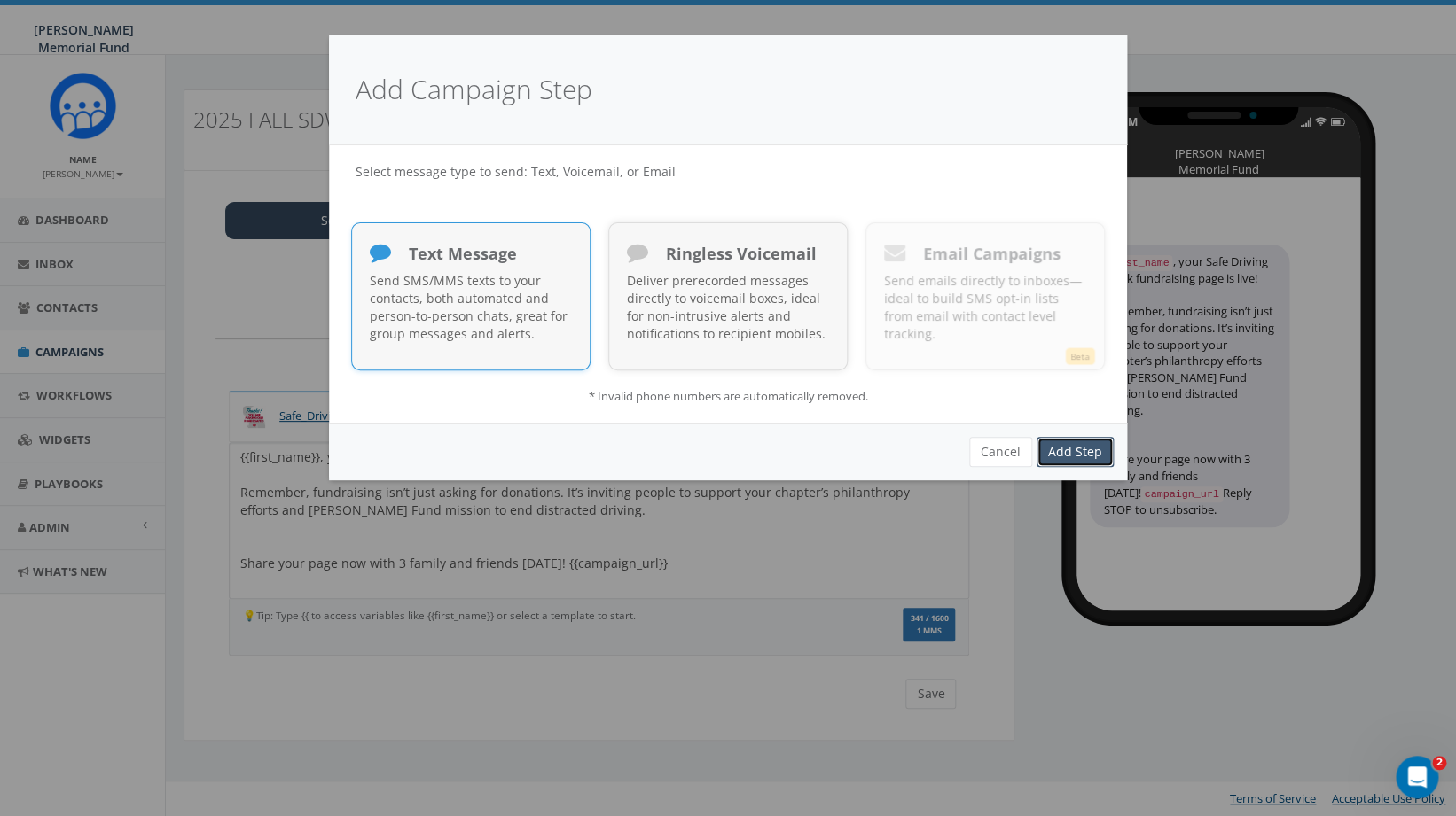
click at [1075, 451] on link "Add Step" at bounding box center [1075, 452] width 78 height 30
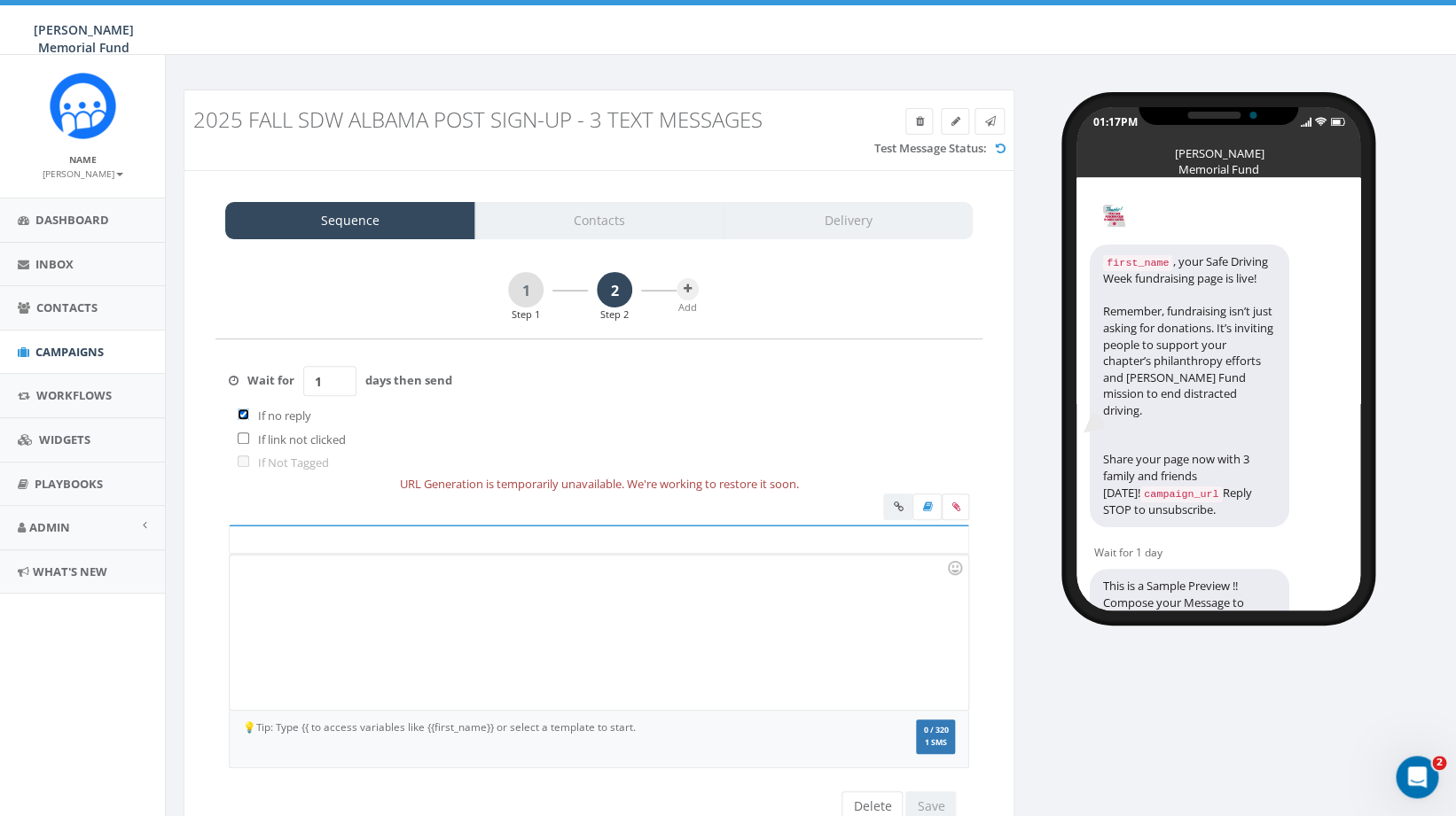
click at [242, 418] on input "checkbox" at bounding box center [243, 414] width 11 height 11
checkbox input "false"
drag, startPoint x: 338, startPoint y: 379, endPoint x: 301, endPoint y: 379, distance: 37.0
click at [303, 379] on input "1" at bounding box center [329, 381] width 53 height 30
type input "2"
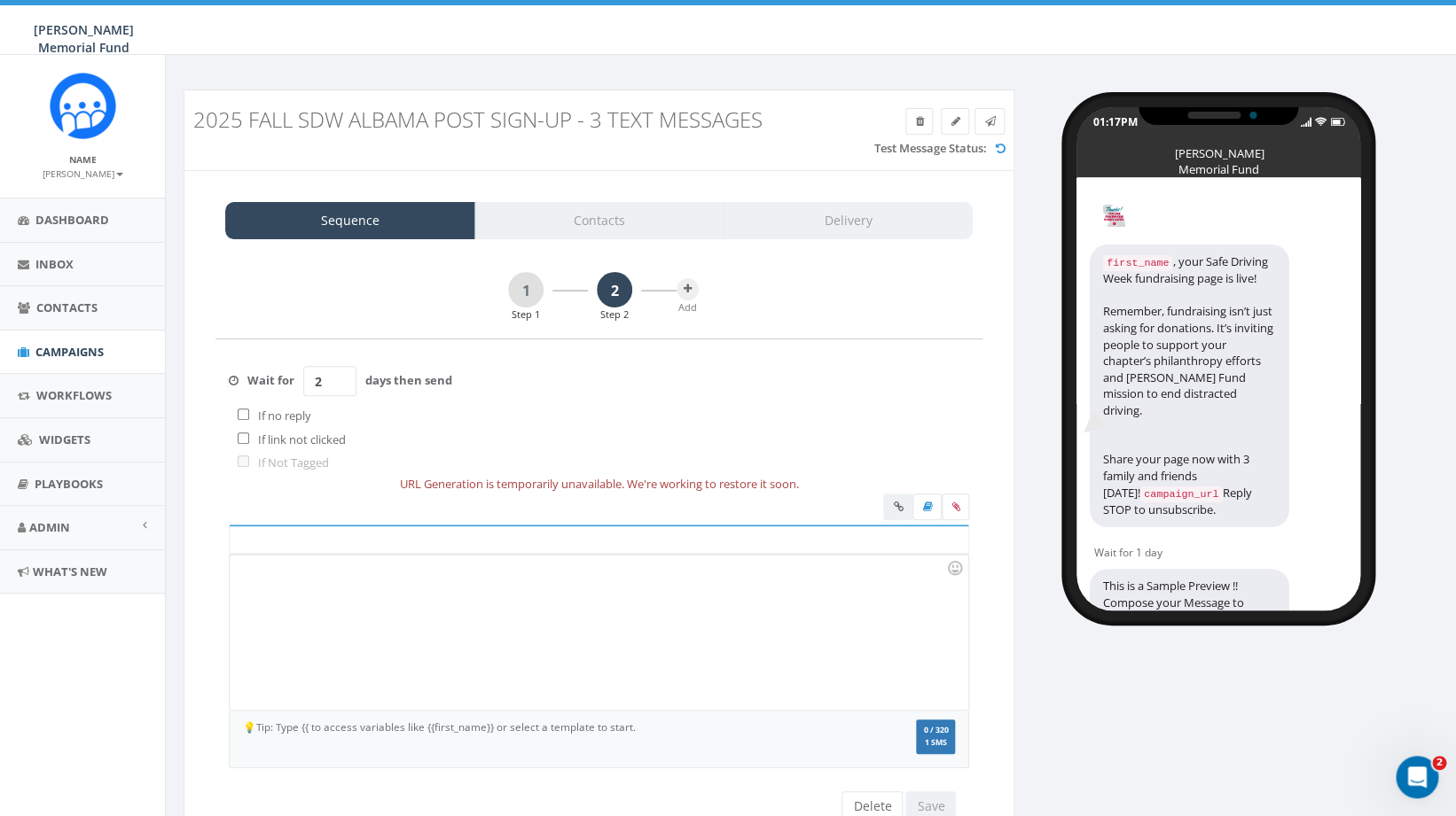
click at [353, 592] on div at bounding box center [598, 633] width 738 height 155
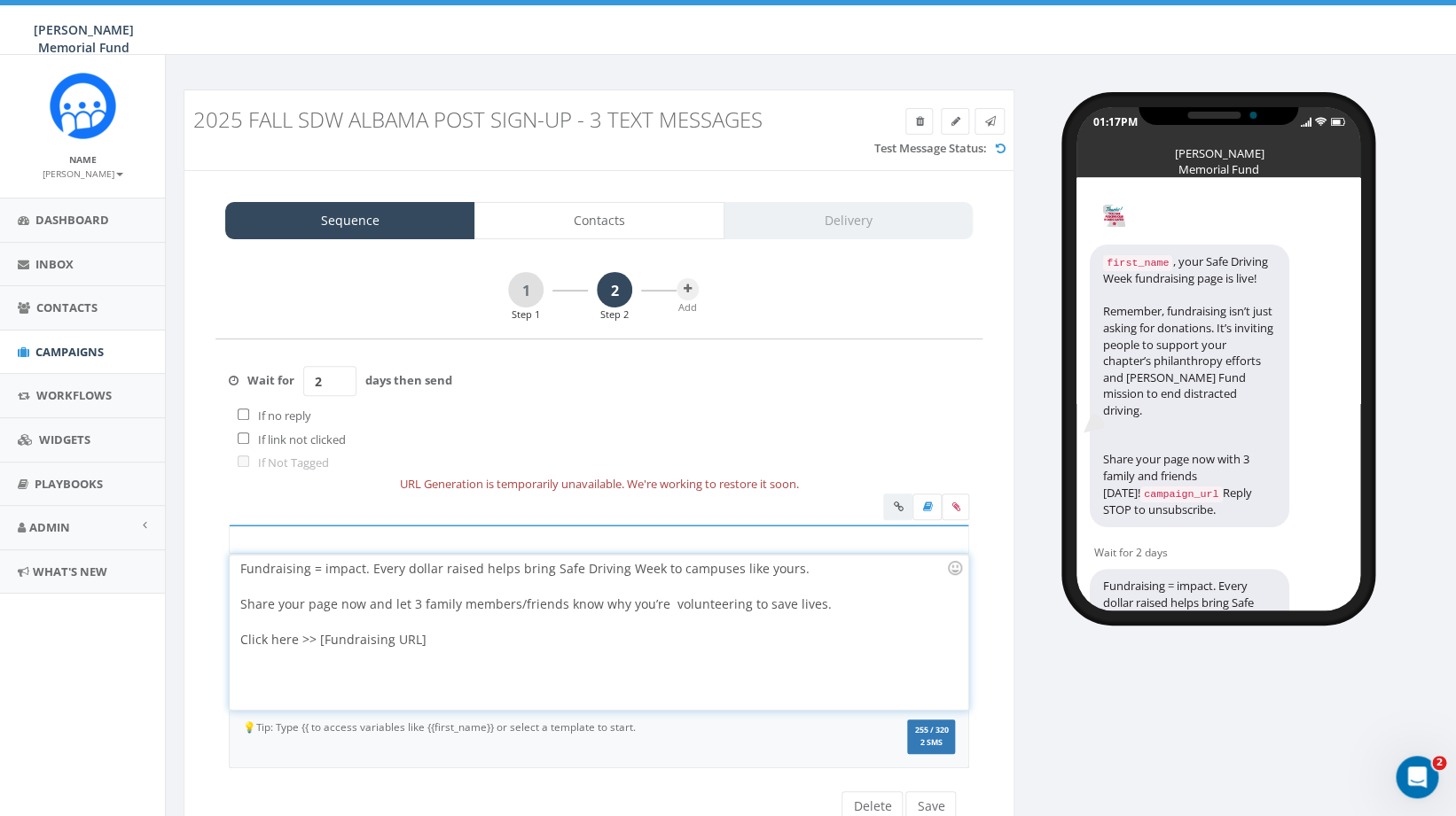
click at [246, 565] on div "Fundraising = impact. Every dollar raised helps bring Safe Driving Week to camp…" at bounding box center [598, 633] width 738 height 155
click at [242, 566] on div "Fundraising = impact. Every dollar raised helps bring Safe Driving Week to camp…" at bounding box center [598, 633] width 738 height 155
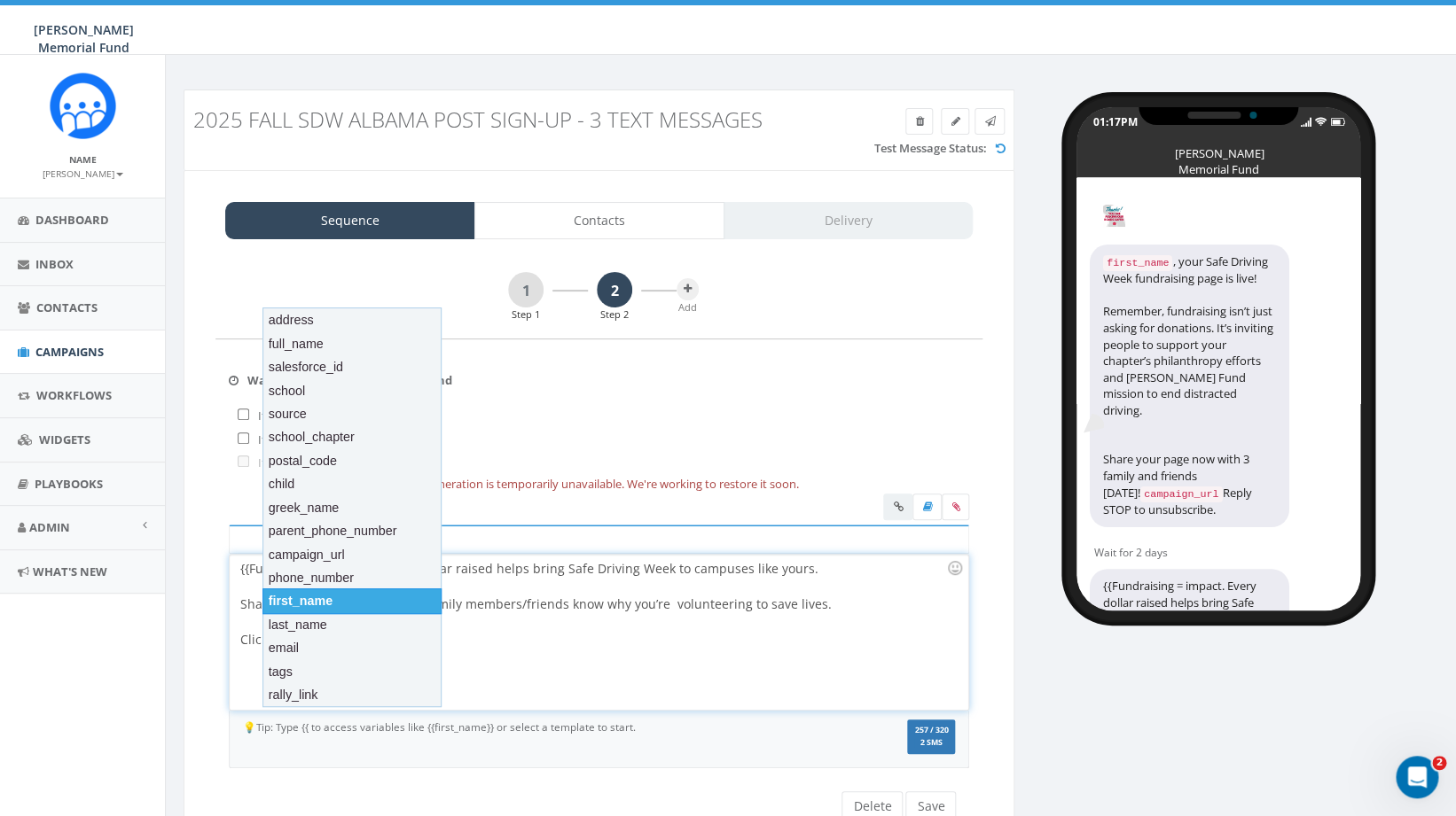
click at [307, 596] on div "first_name" at bounding box center [353, 601] width 180 height 25
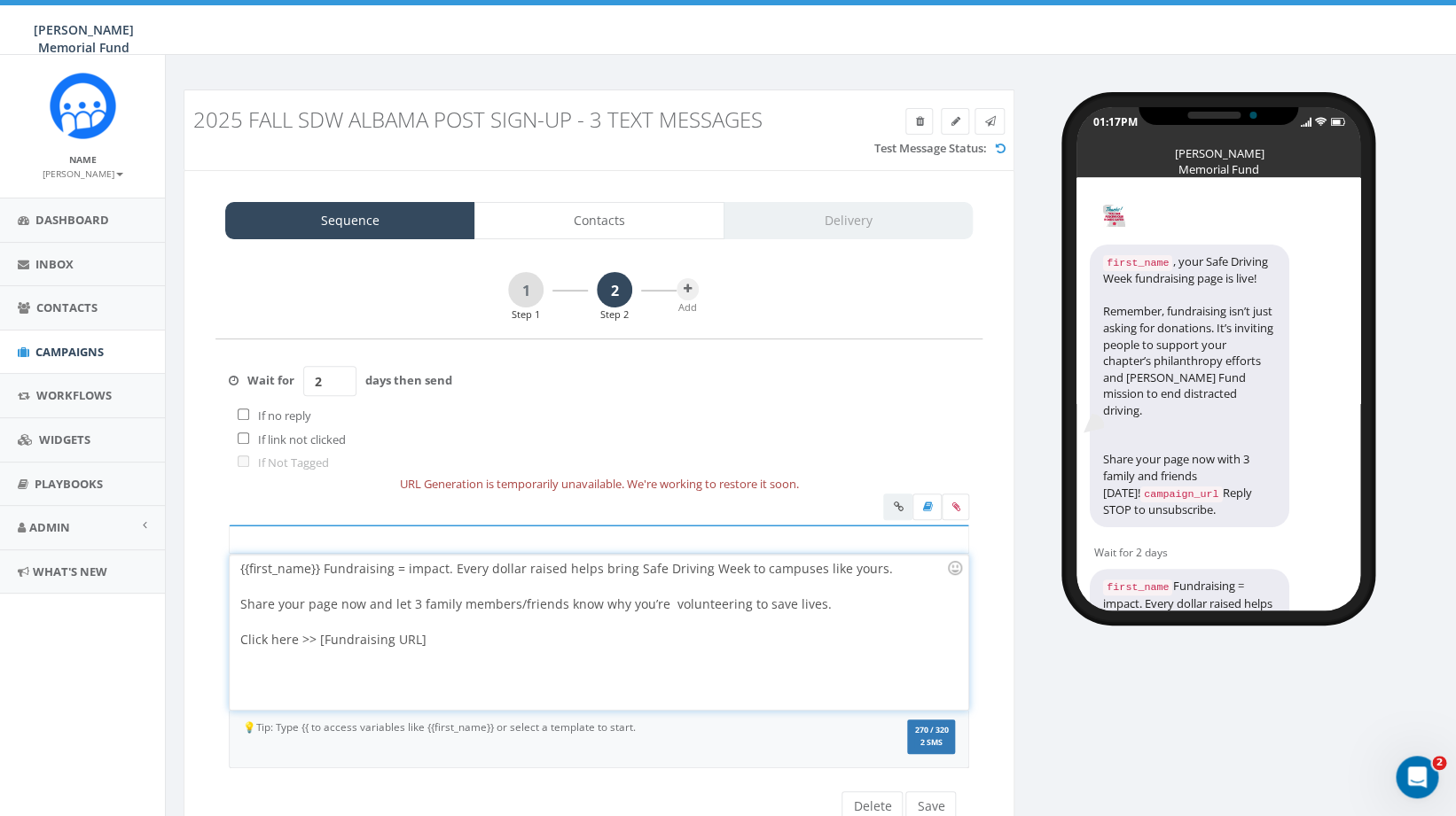
click at [321, 568] on div "{{first_name}} Fundraising = impact. Every dollar raised helps bring Safe Drivi…" at bounding box center [598, 633] width 738 height 155
click at [329, 570] on div "{{first_name}}, Fundraising = impact. Every dollar raised helps bring Safe Driv…" at bounding box center [598, 633] width 738 height 155
drag, startPoint x: 439, startPoint y: 636, endPoint x: 317, endPoint y: 636, distance: 122.0
click at [317, 636] on div "{{first_name}}, fundraising = impact. Every dollar raised helps bring Safe Driv…" at bounding box center [598, 633] width 738 height 155
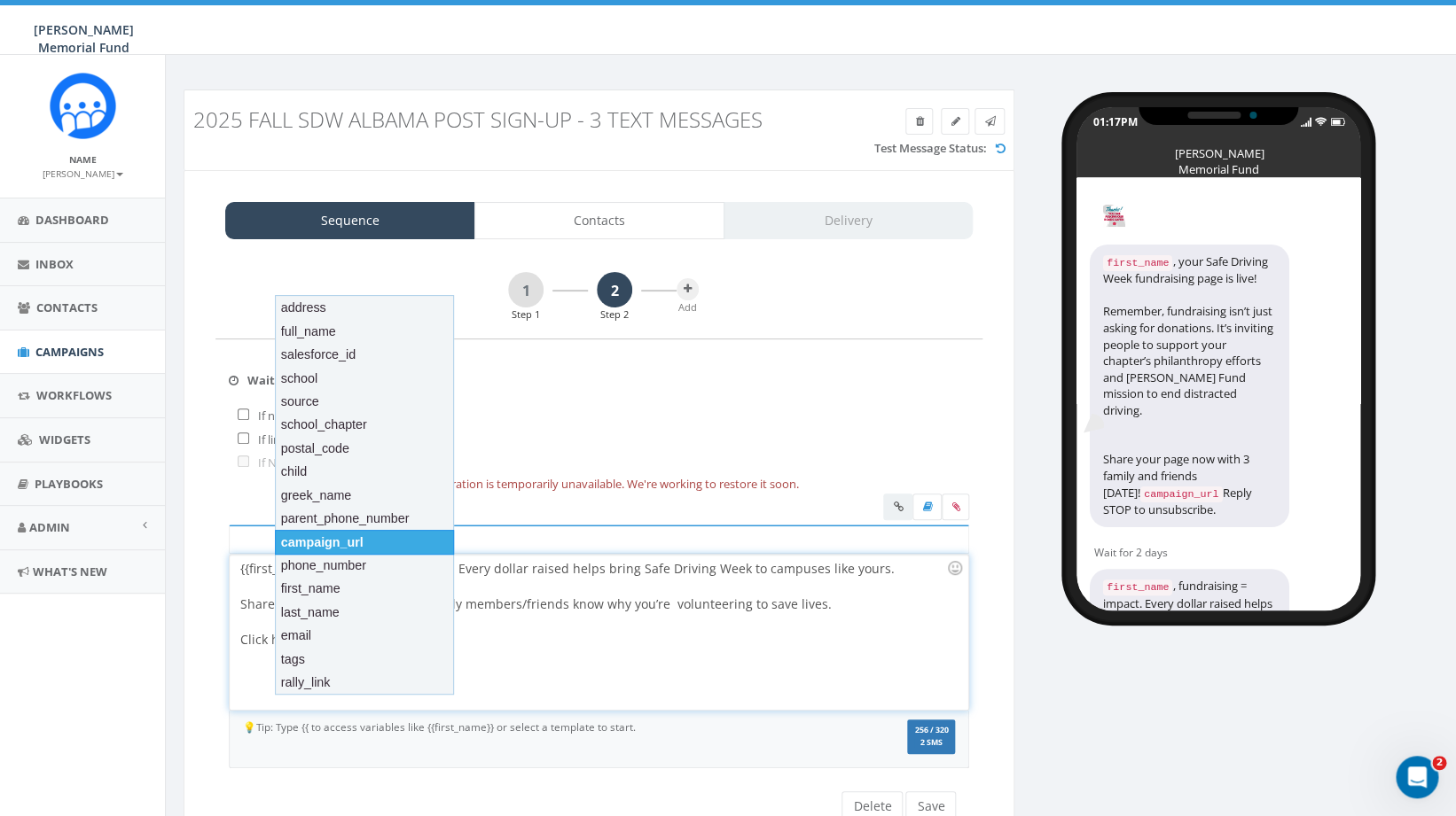
click at [360, 540] on div "campaign_url" at bounding box center [365, 542] width 180 height 25
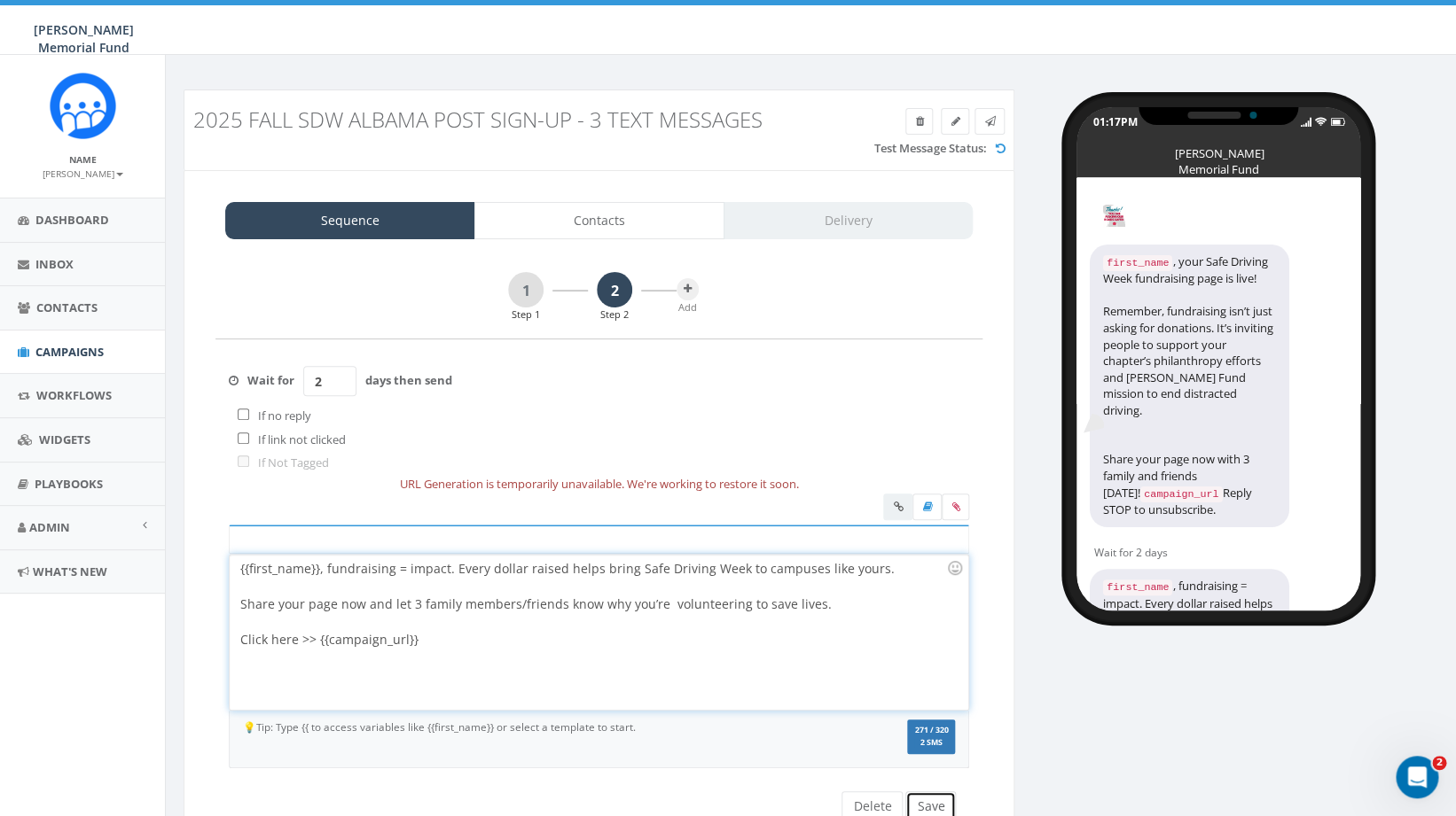
click at [935, 802] on button "Save" at bounding box center [930, 807] width 50 height 30
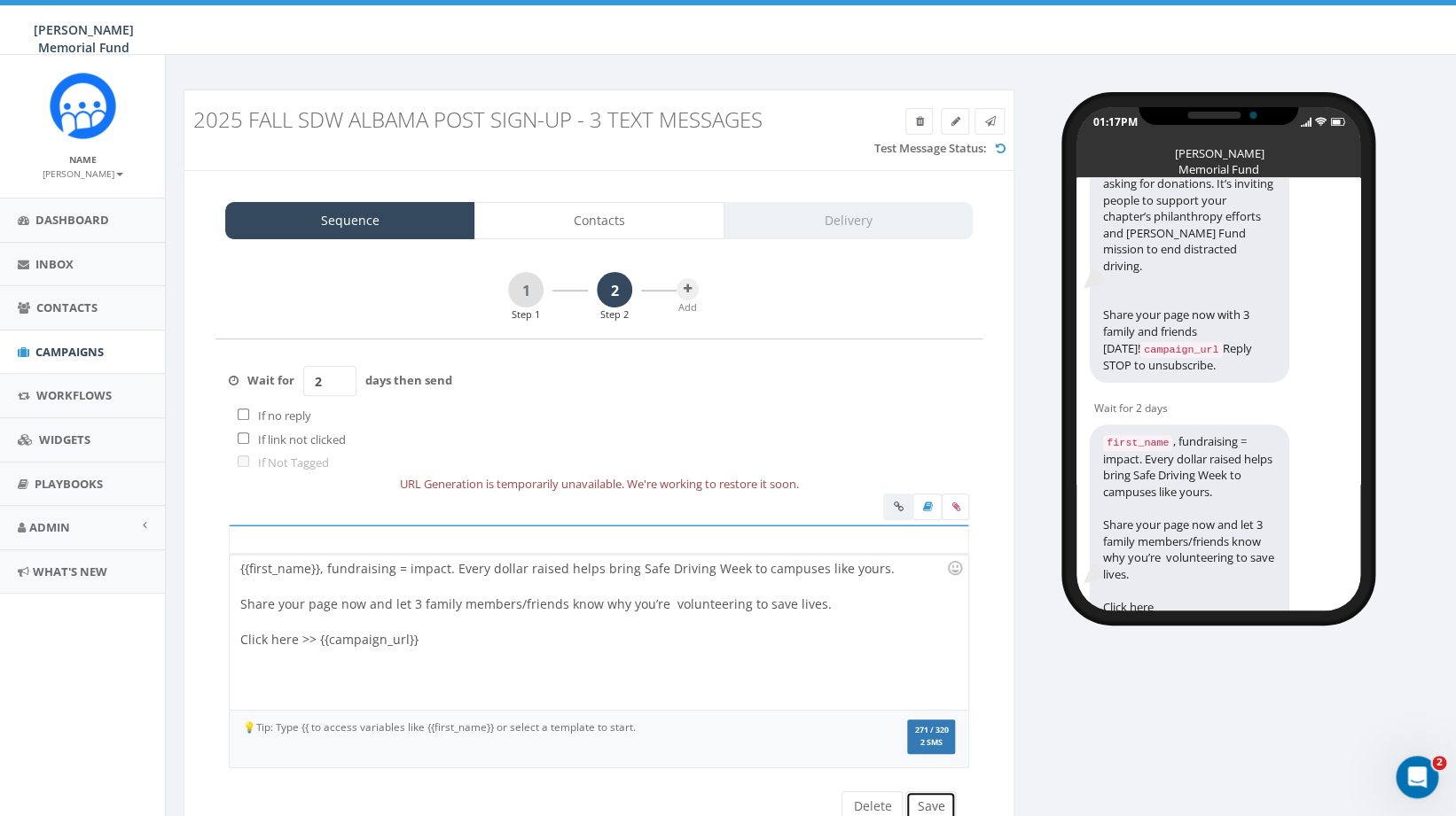
scroll to position [197, 0]
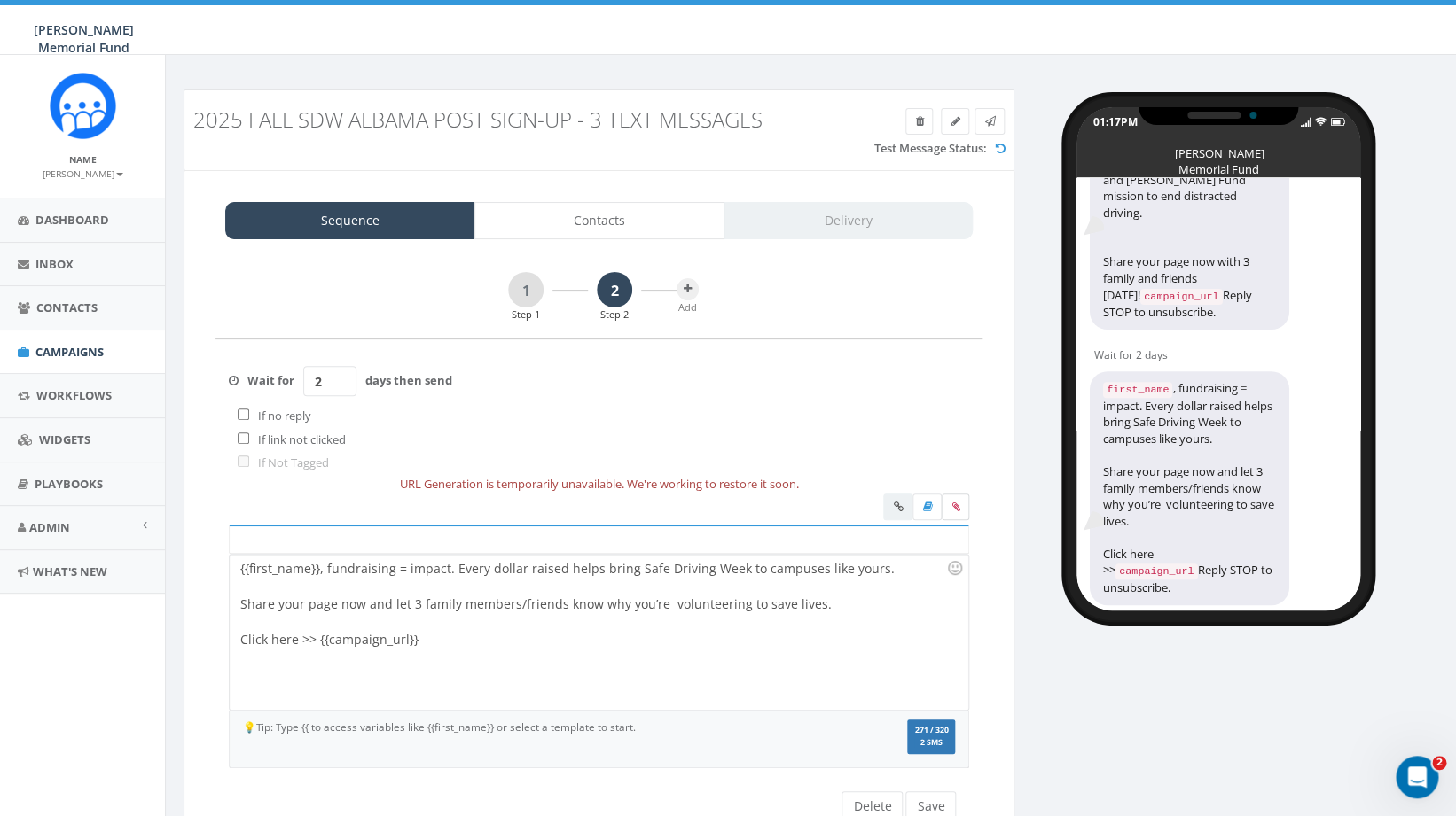
click at [958, 507] on icon at bounding box center [956, 507] width 8 height 10
click at [0, 0] on input "file" at bounding box center [0, 0] width 0 height 0
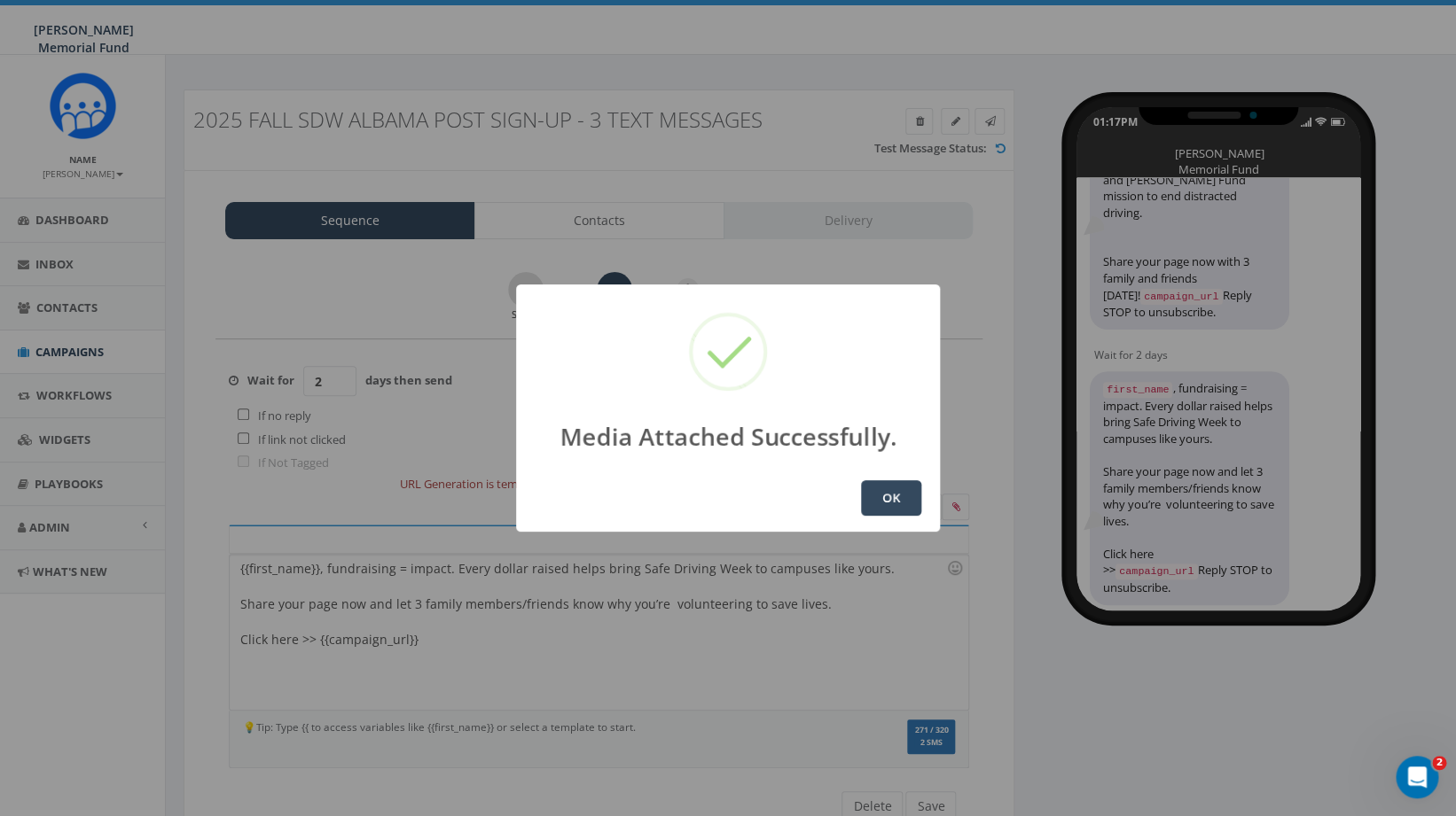
click at [898, 483] on button "OK" at bounding box center [891, 498] width 60 height 36
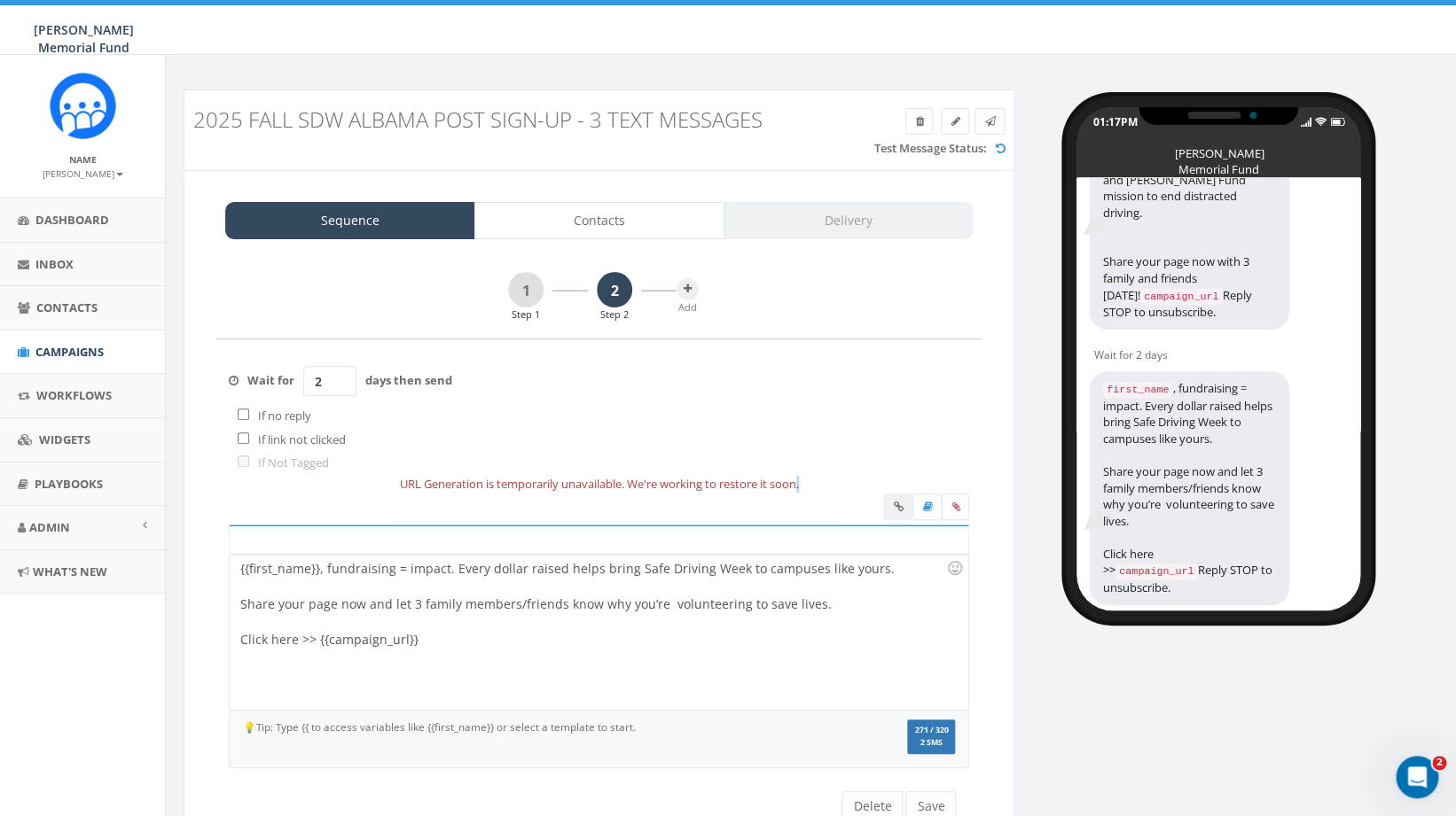
click at [898, 484] on div "URL Generation is temporarily unavailable. We're working to restore it soon." at bounding box center [598, 416] width 794 height 154
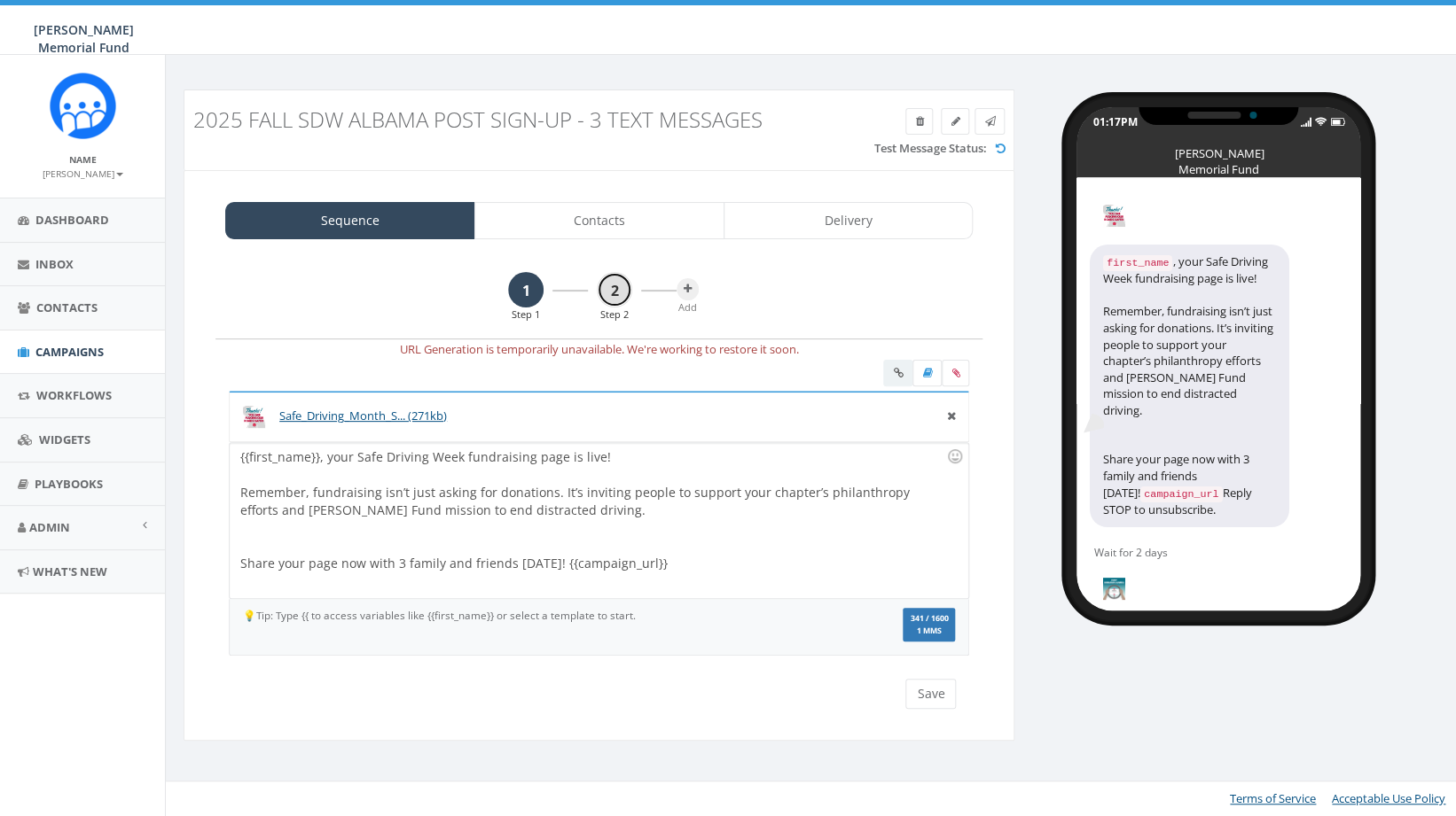
click at [620, 283] on link "2" at bounding box center [614, 290] width 36 height 36
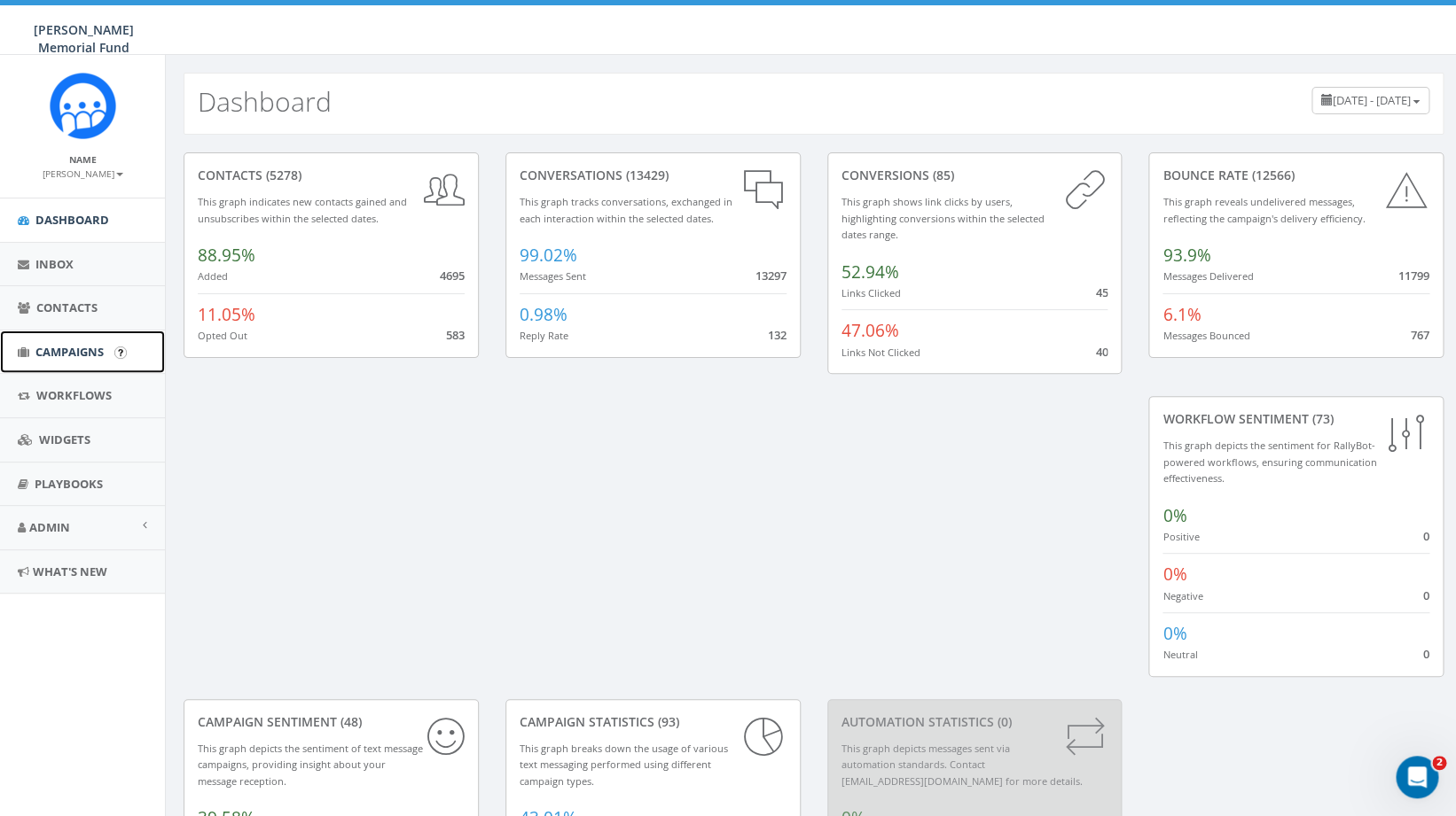
click at [45, 351] on span "Campaigns" at bounding box center [69, 351] width 68 height 16
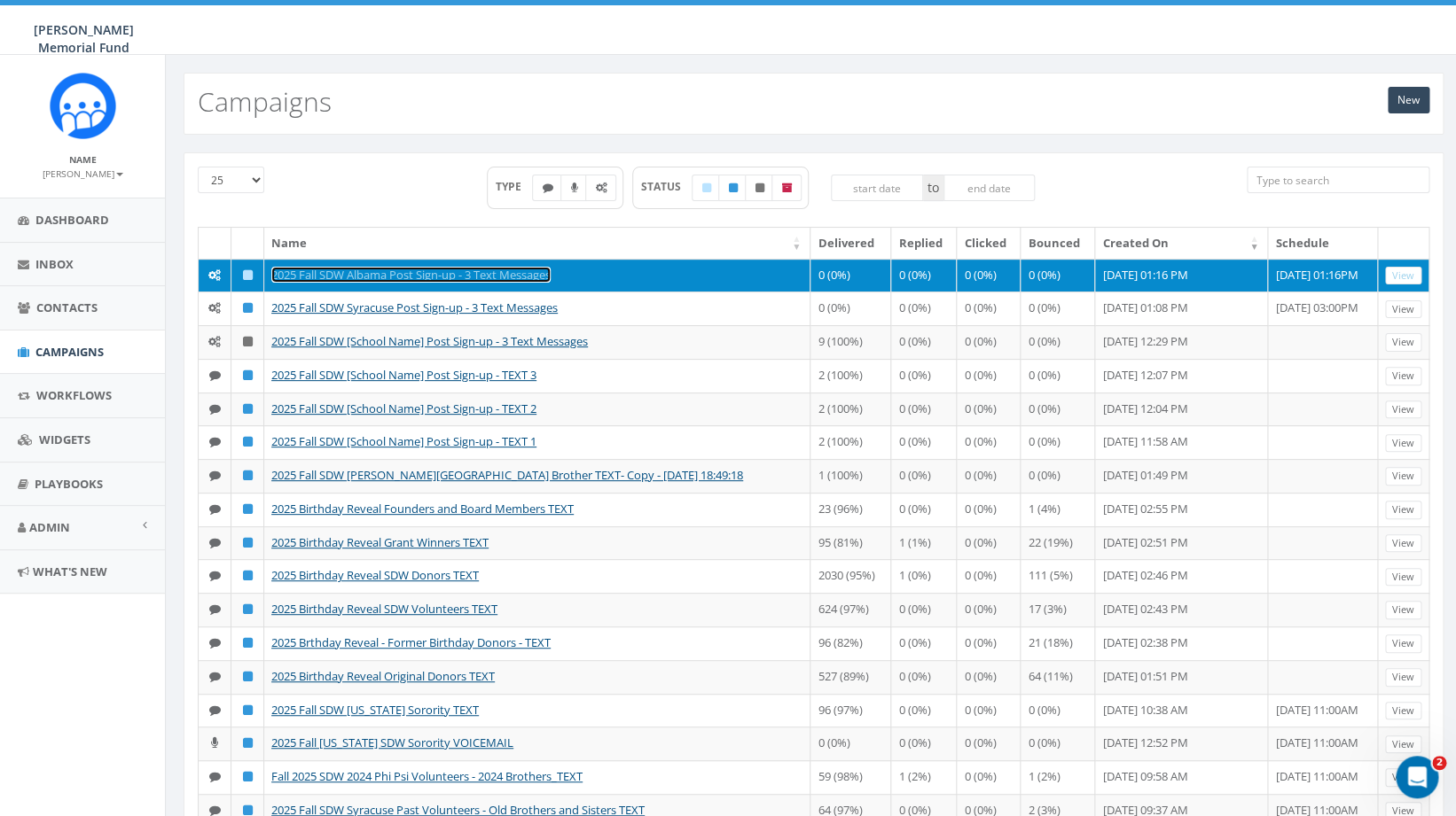
click at [411, 269] on link "2025 Fall SDW Albama Post Sign-up - 3 Text Messages" at bounding box center [411, 274] width 280 height 16
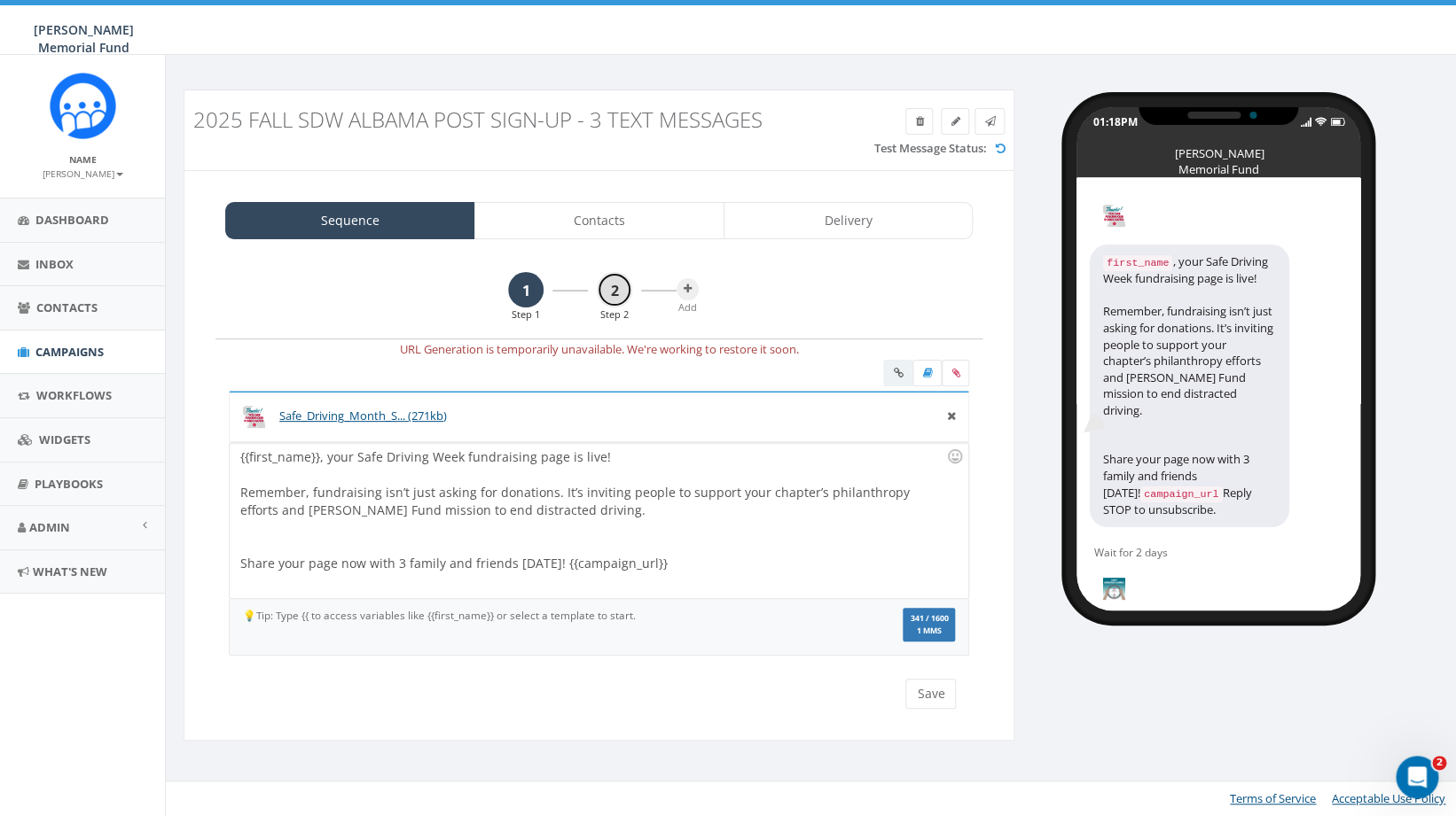
click at [625, 290] on link "2" at bounding box center [614, 290] width 36 height 36
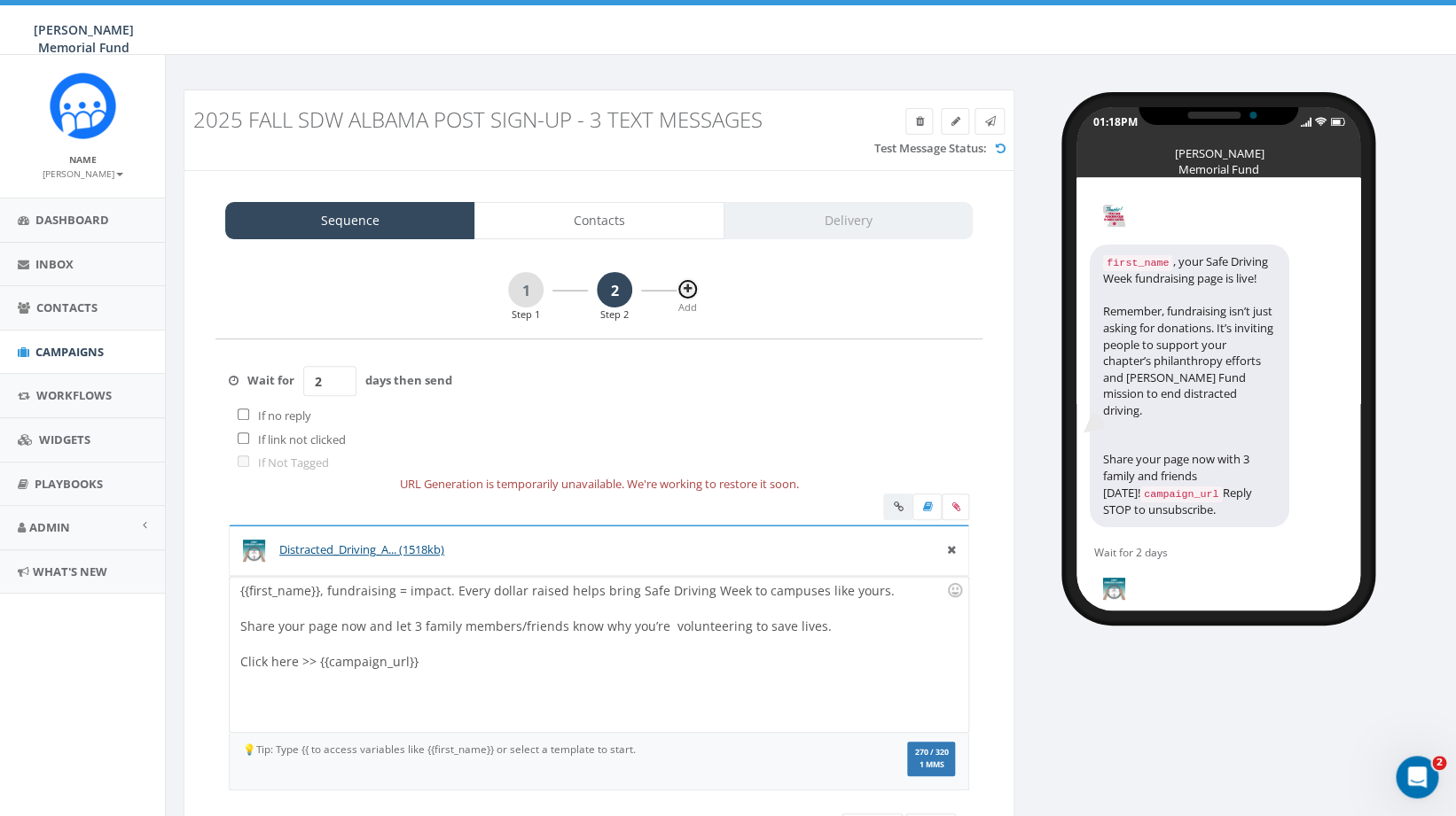
click at [693, 292] on button at bounding box center [688, 290] width 22 height 22
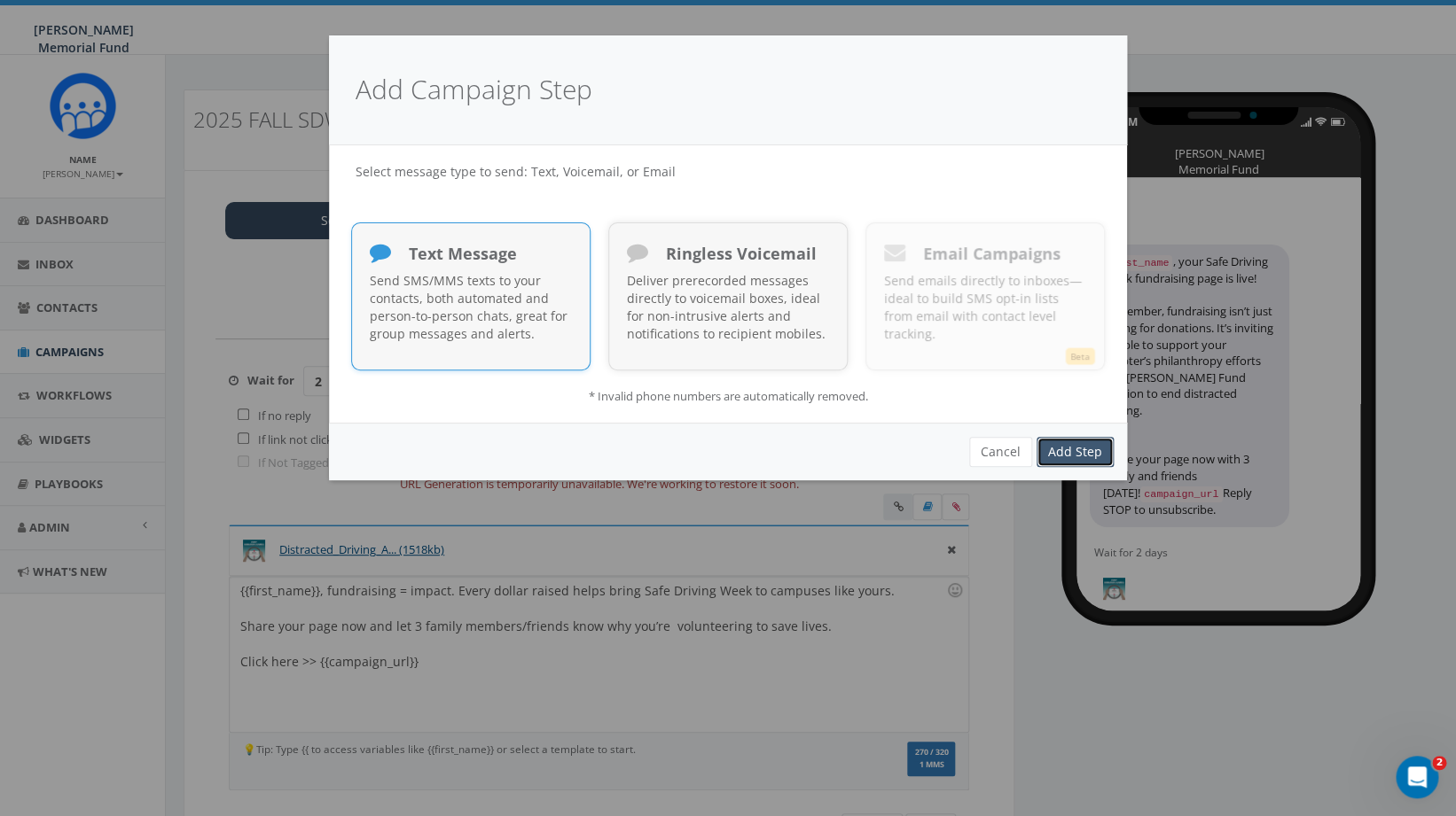
click at [1075, 455] on link "Add Step" at bounding box center [1075, 452] width 78 height 30
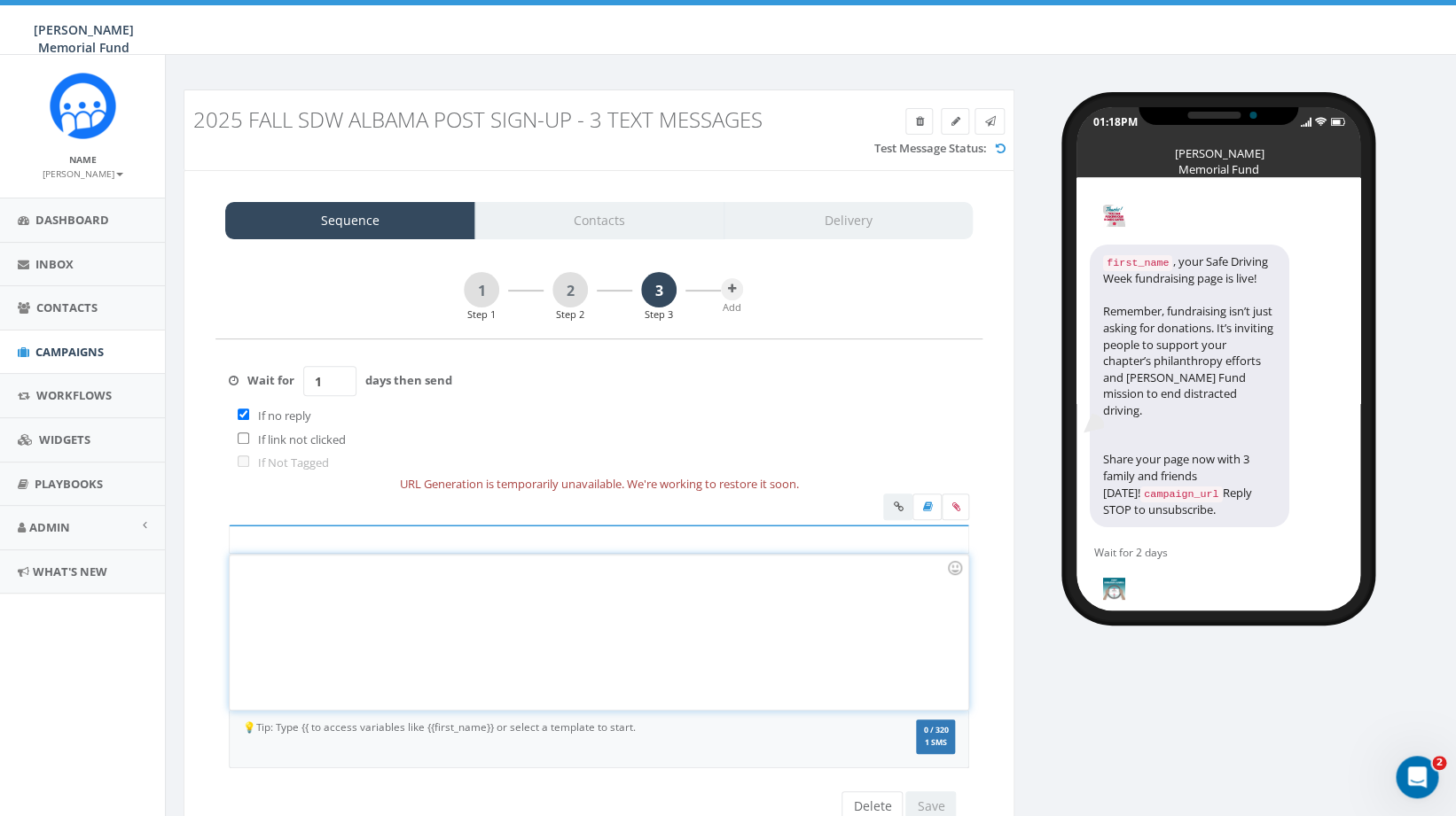
click at [518, 635] on div at bounding box center [598, 633] width 738 height 155
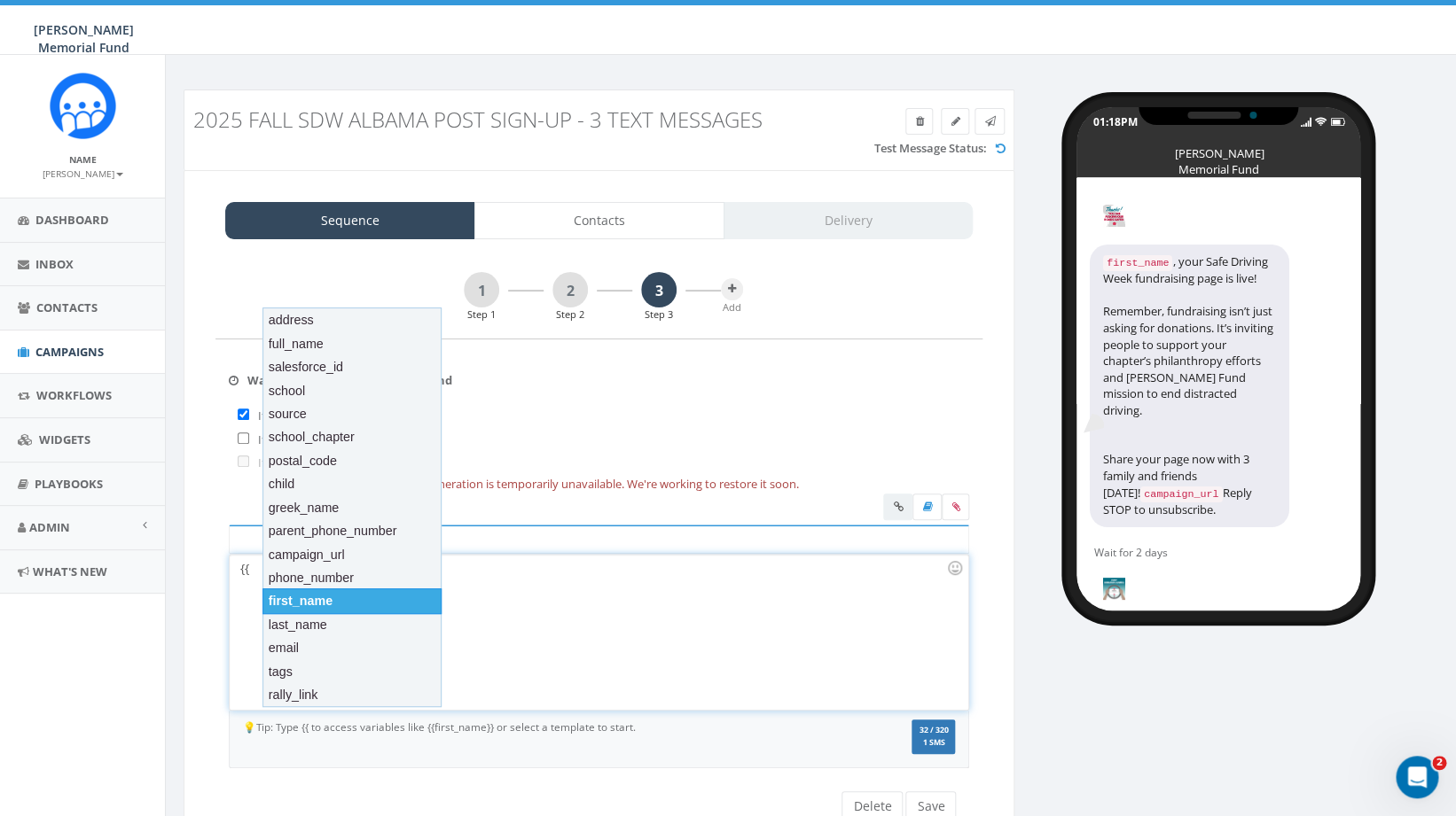
click at [349, 605] on div "first_name" at bounding box center [353, 601] width 180 height 25
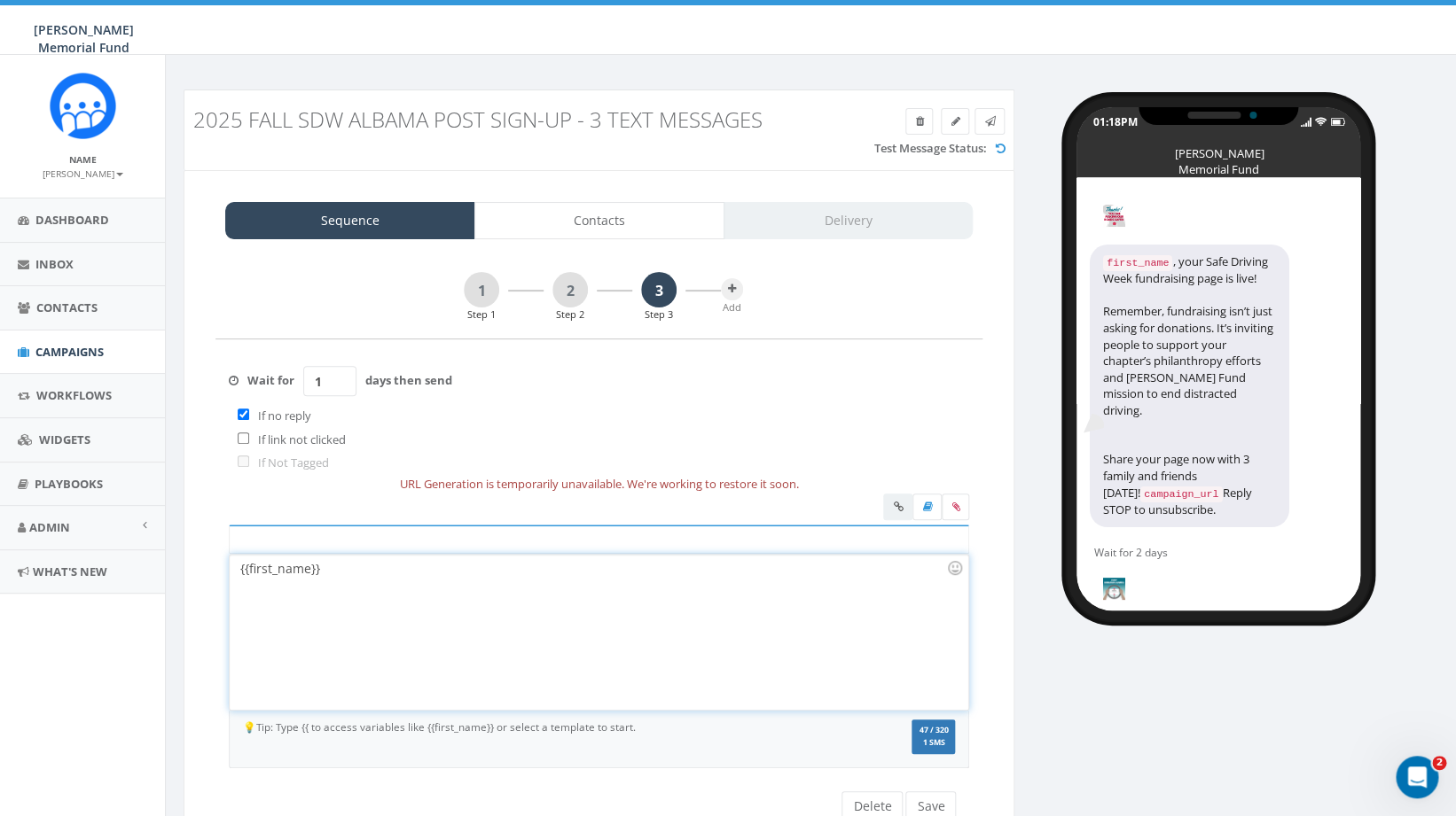
click at [323, 570] on div "{{first_name}}" at bounding box center [598, 633] width 738 height 155
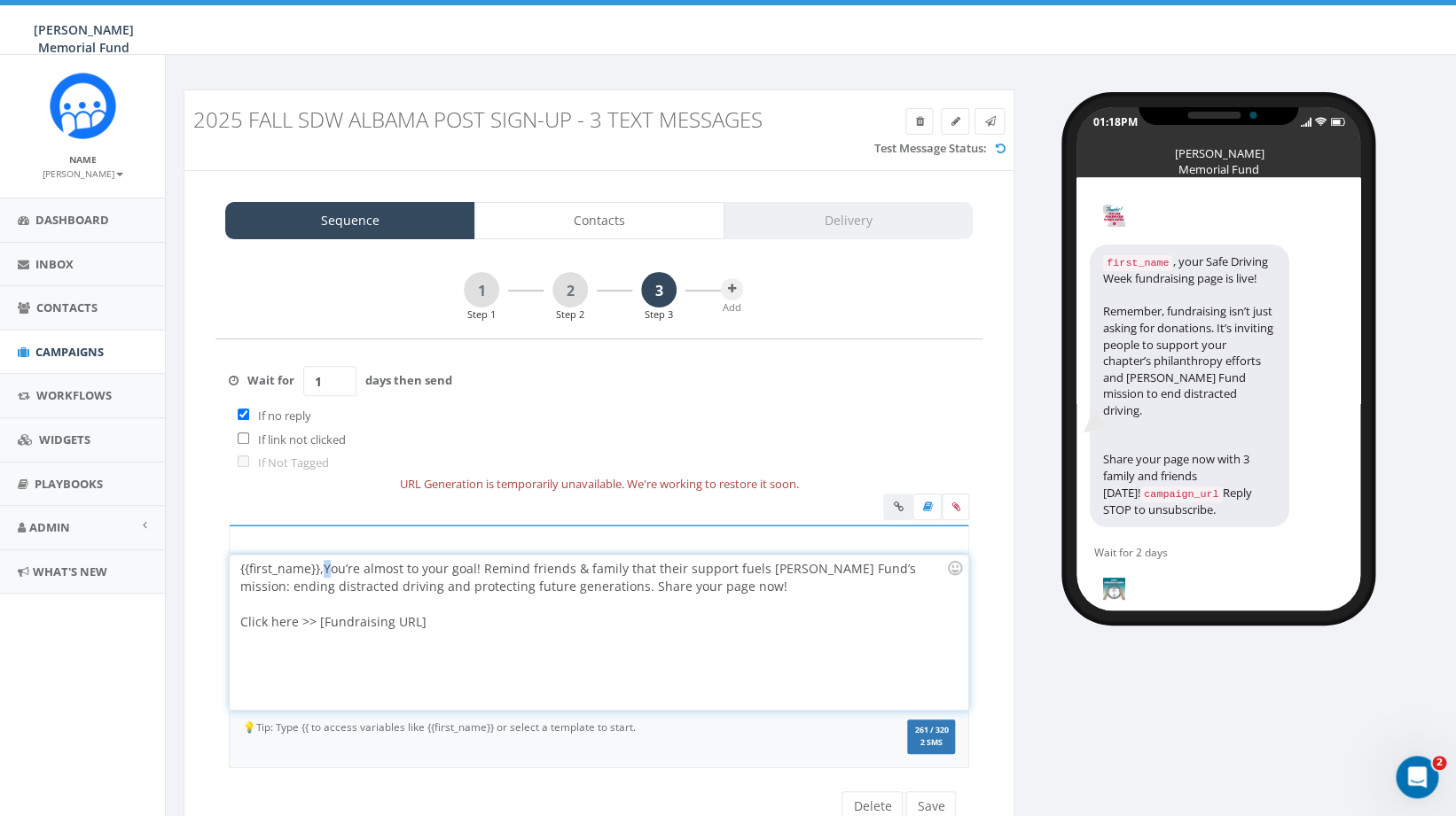
click at [327, 566] on div "{{first_name}}, You’re almost to your goal! Remind friends & family that their …" at bounding box center [598, 633] width 738 height 155
click at [548, 582] on div "{{first_name}}, you’re almost to your goal! Remind friends & family that their …" at bounding box center [598, 633] width 738 height 155
drag, startPoint x: 433, startPoint y: 656, endPoint x: 319, endPoint y: 658, distance: 114.0
click at [318, 658] on div "{{first_name}}, you’re almost to your goal! Remind friends & family that their …" at bounding box center [598, 633] width 738 height 155
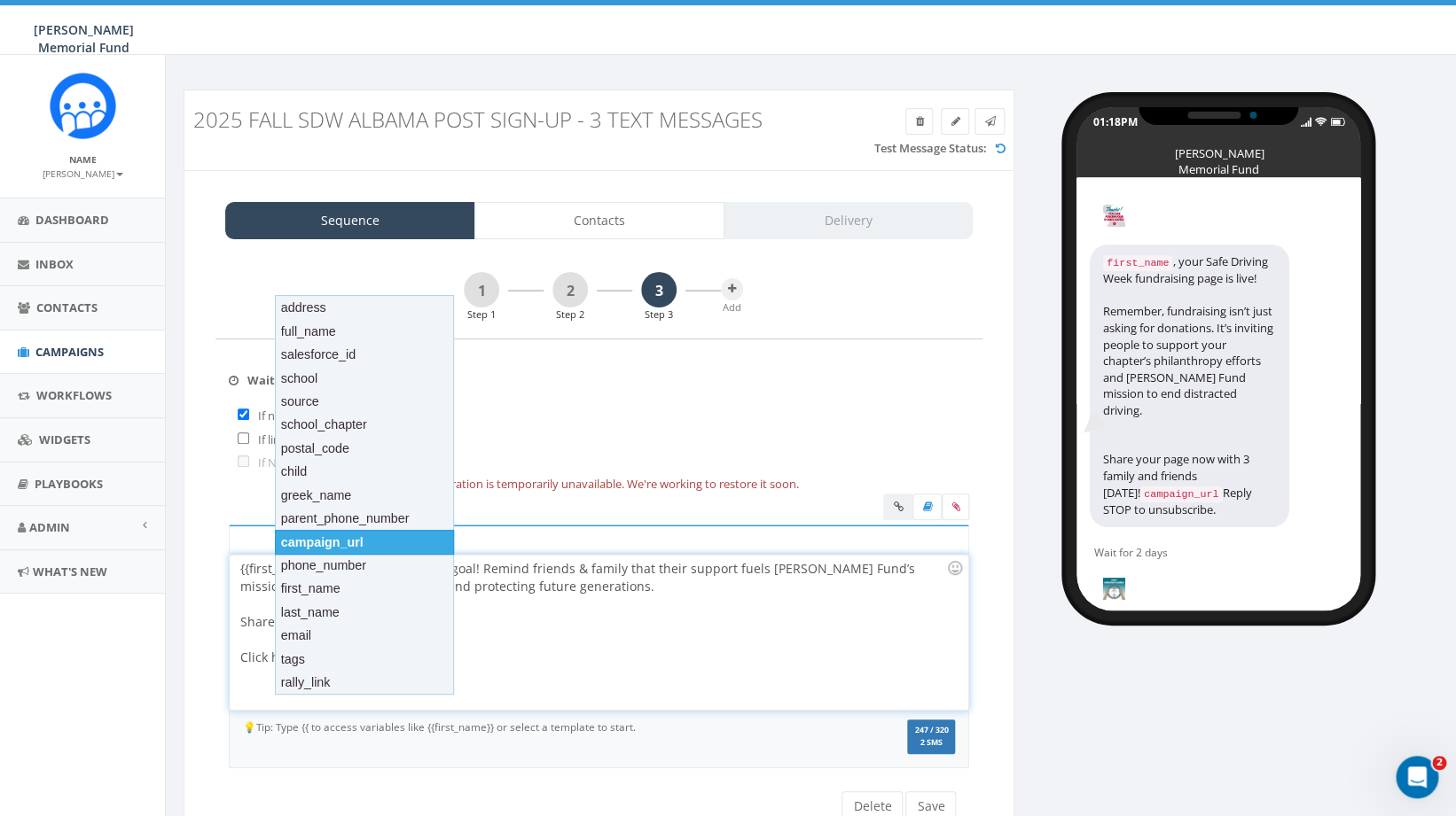
click at [296, 554] on div "campaign_url" at bounding box center [365, 542] width 180 height 25
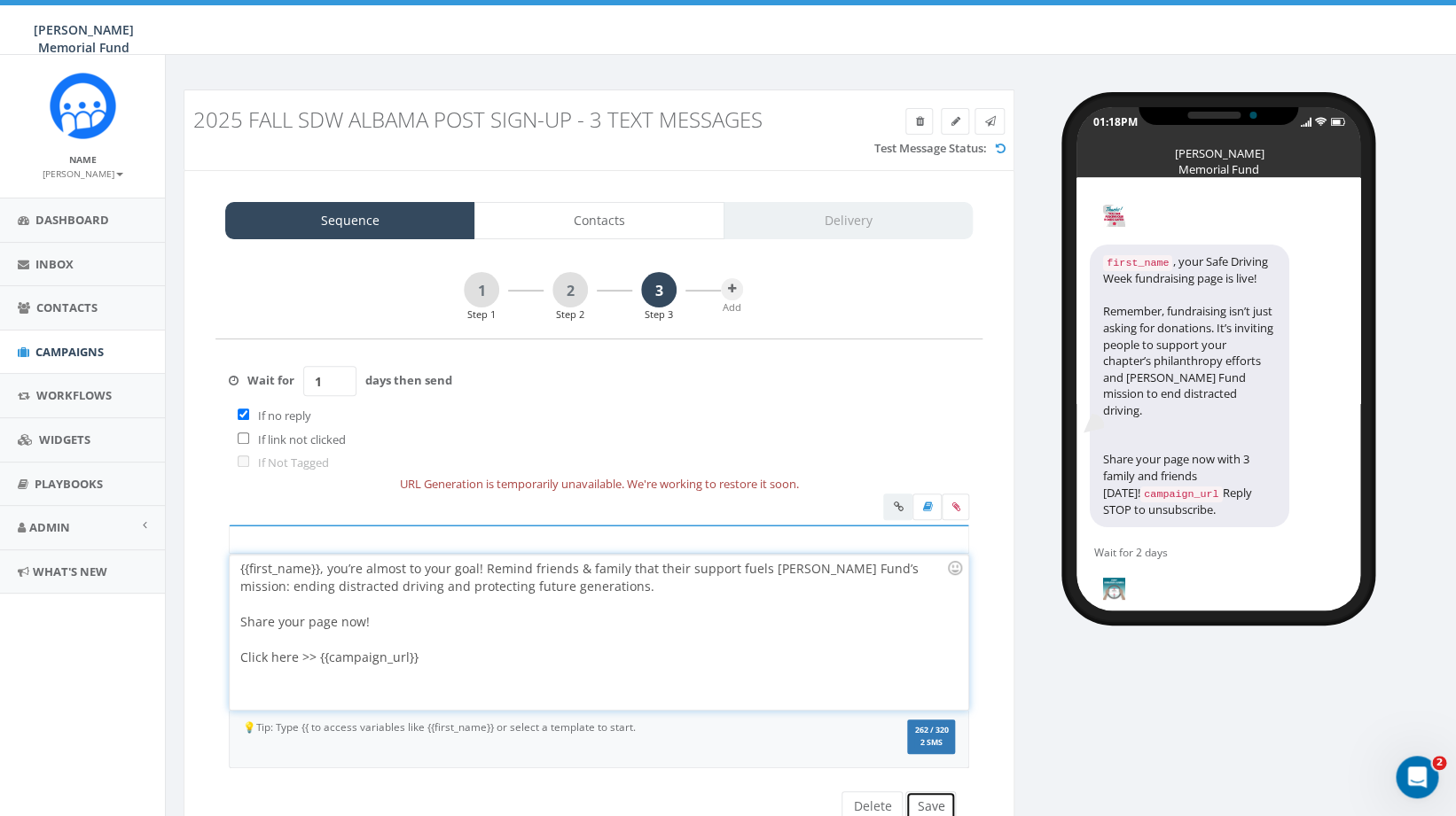
click at [942, 807] on button "Save" at bounding box center [930, 807] width 50 height 30
click at [953, 508] on icon at bounding box center [956, 507] width 8 height 10
click at [0, 0] on input "file" at bounding box center [0, 0] width 0 height 0
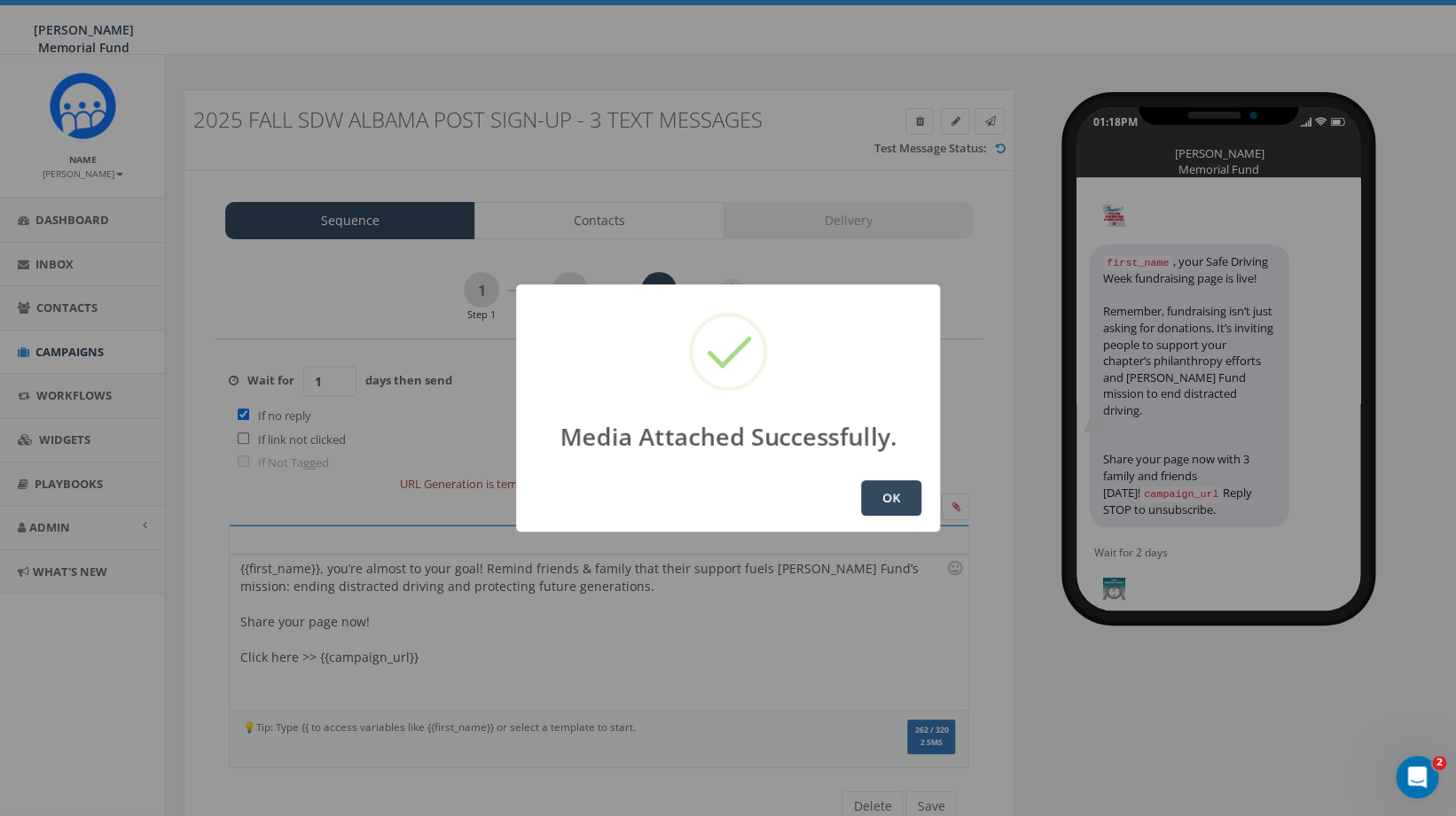
click at [883, 482] on button "OK" at bounding box center [891, 498] width 60 height 36
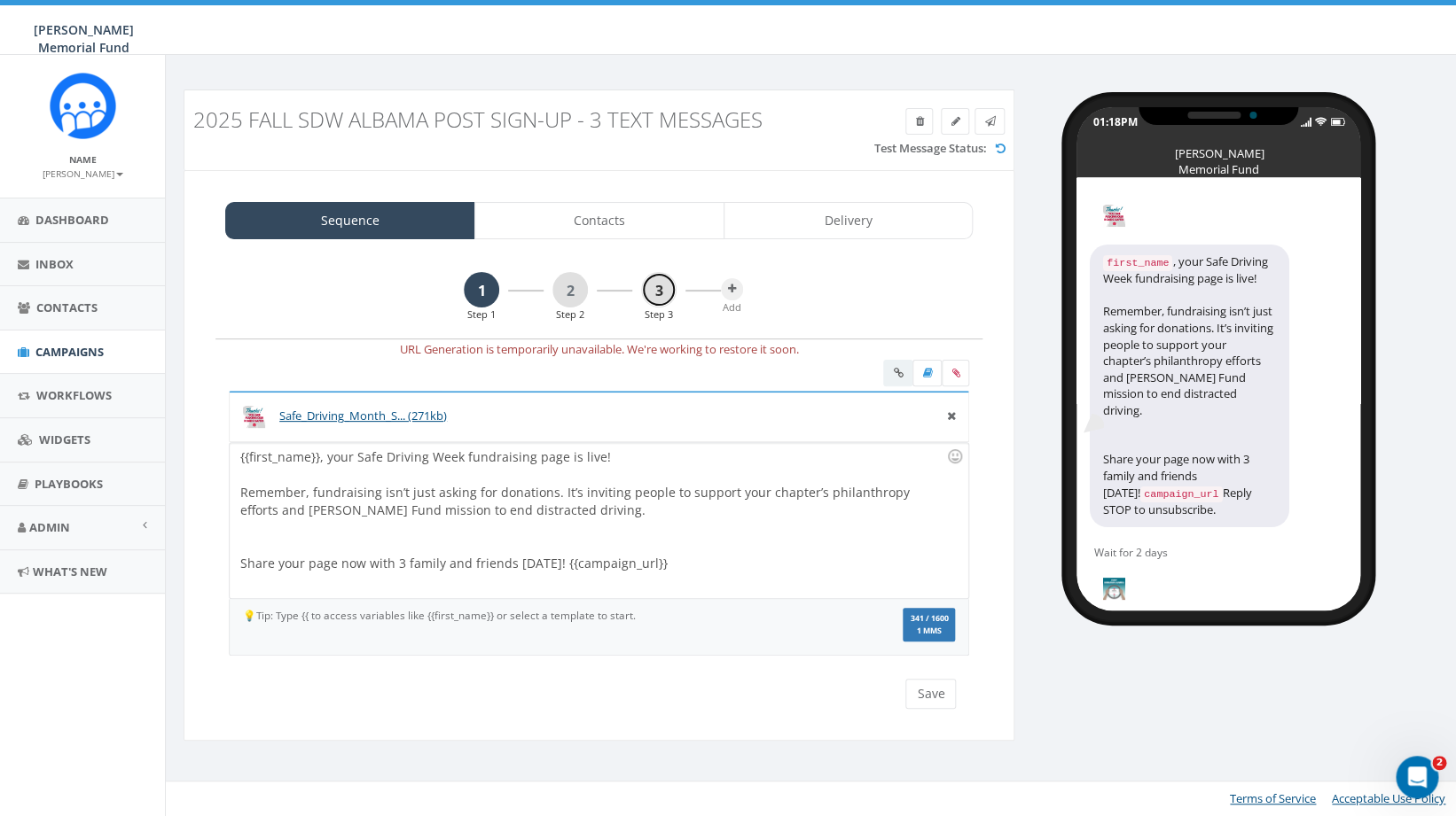
click at [658, 295] on link "3" at bounding box center [659, 290] width 36 height 36
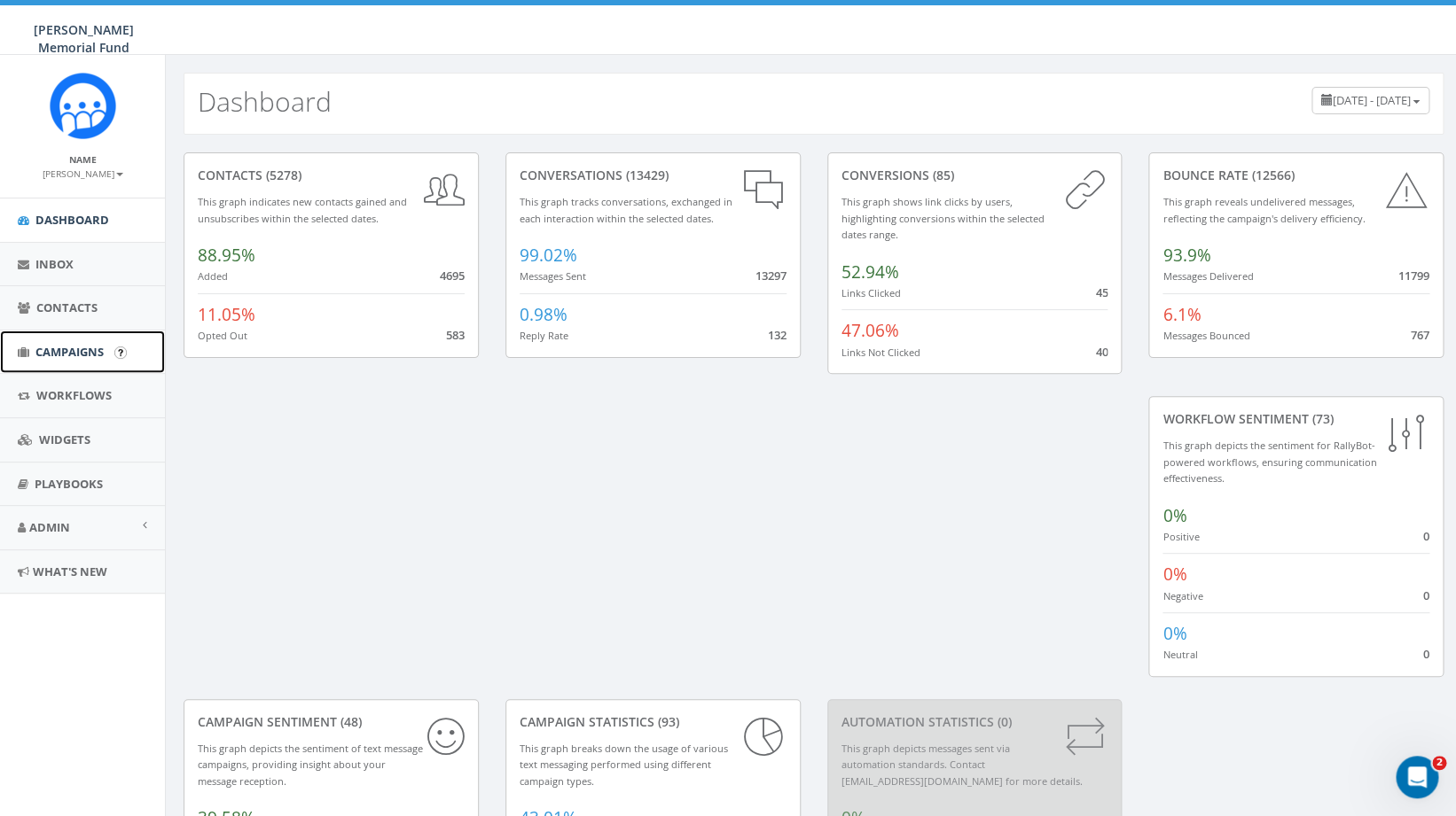
click at [88, 353] on span "Campaigns" at bounding box center [69, 351] width 68 height 16
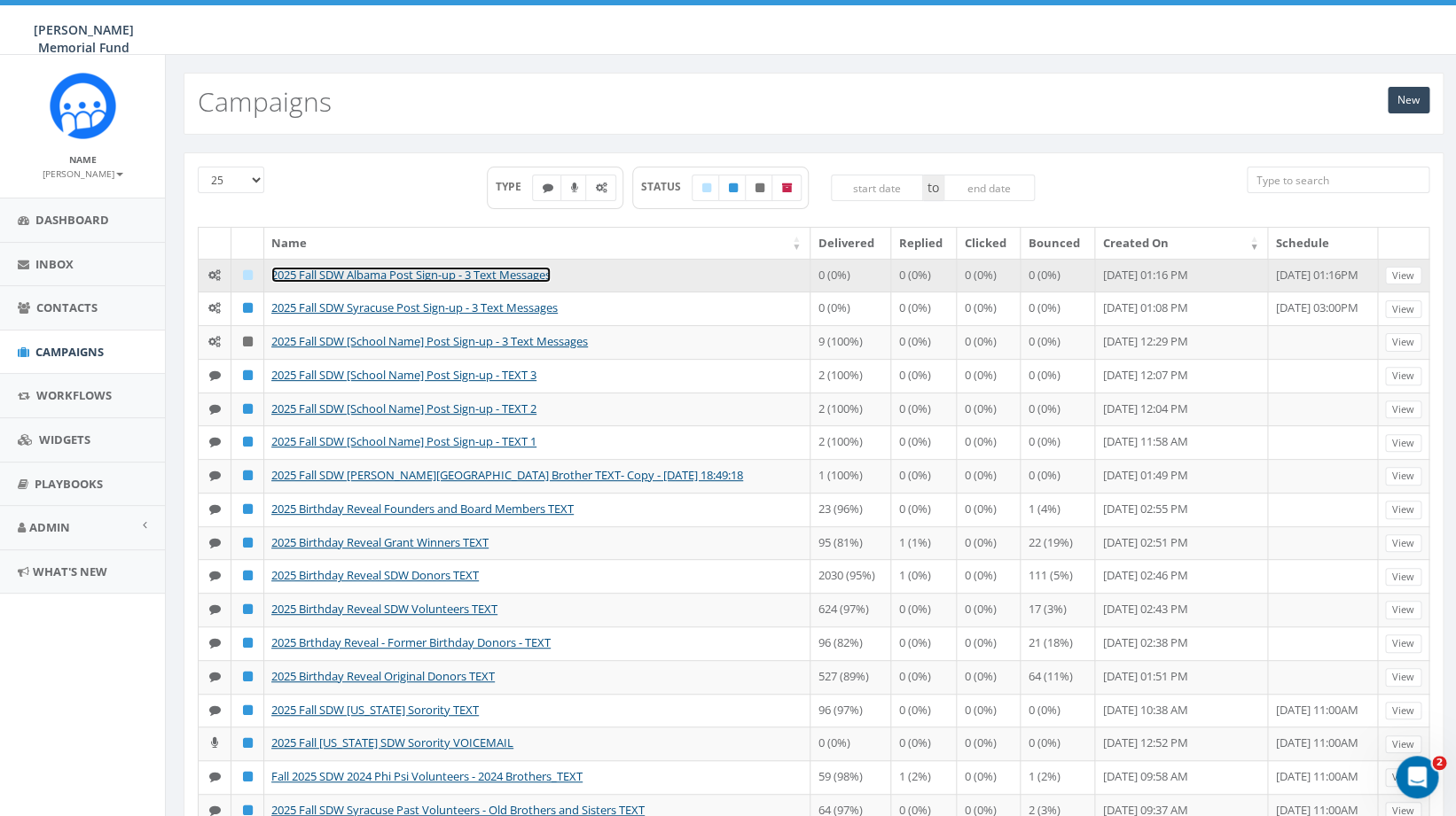
click at [418, 279] on link "2025 Fall SDW Albama Post Sign-up - 3 Text Messages" at bounding box center [411, 274] width 280 height 16
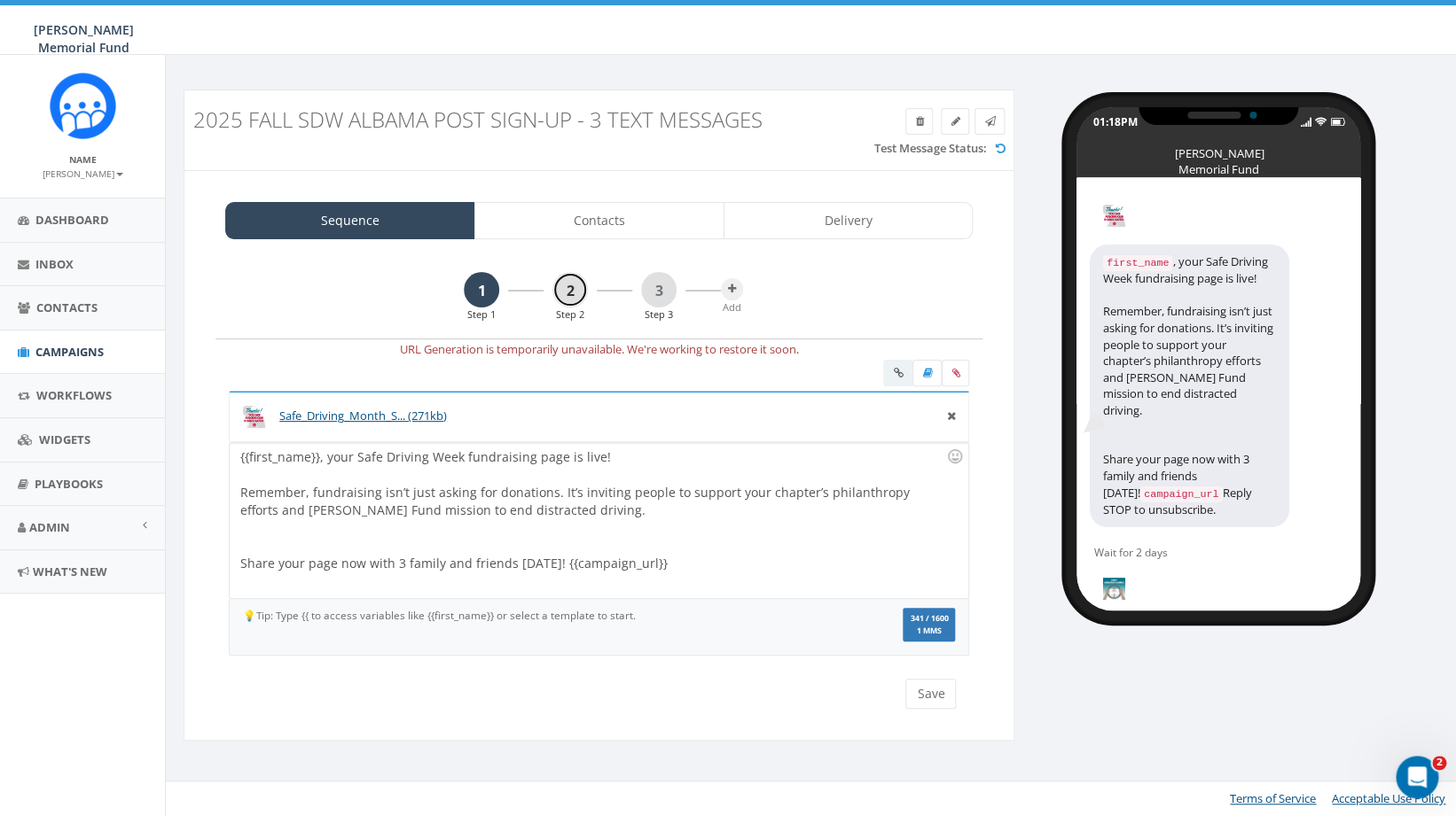
click at [576, 290] on link "2" at bounding box center [570, 290] width 36 height 36
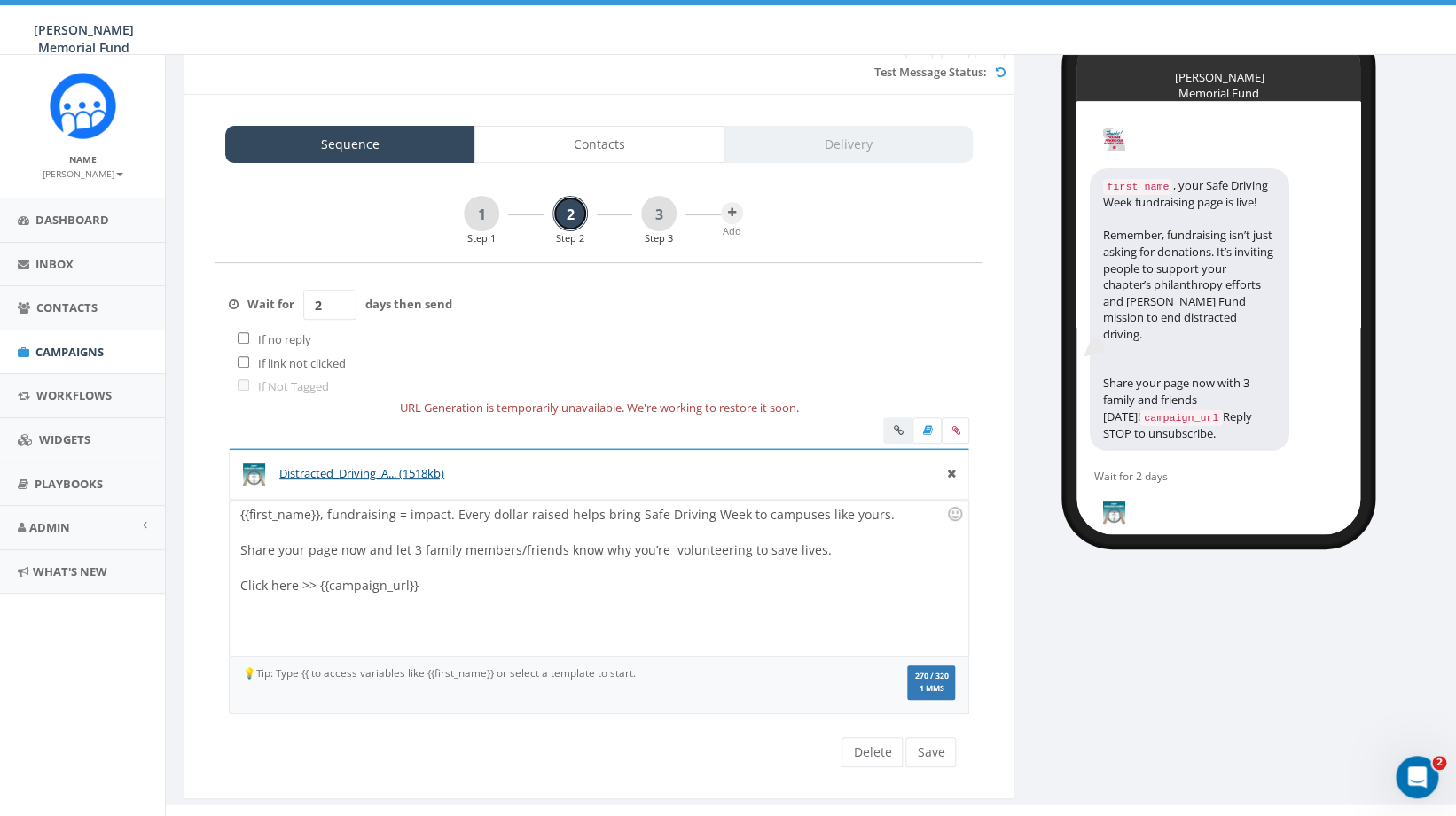
scroll to position [78, 0]
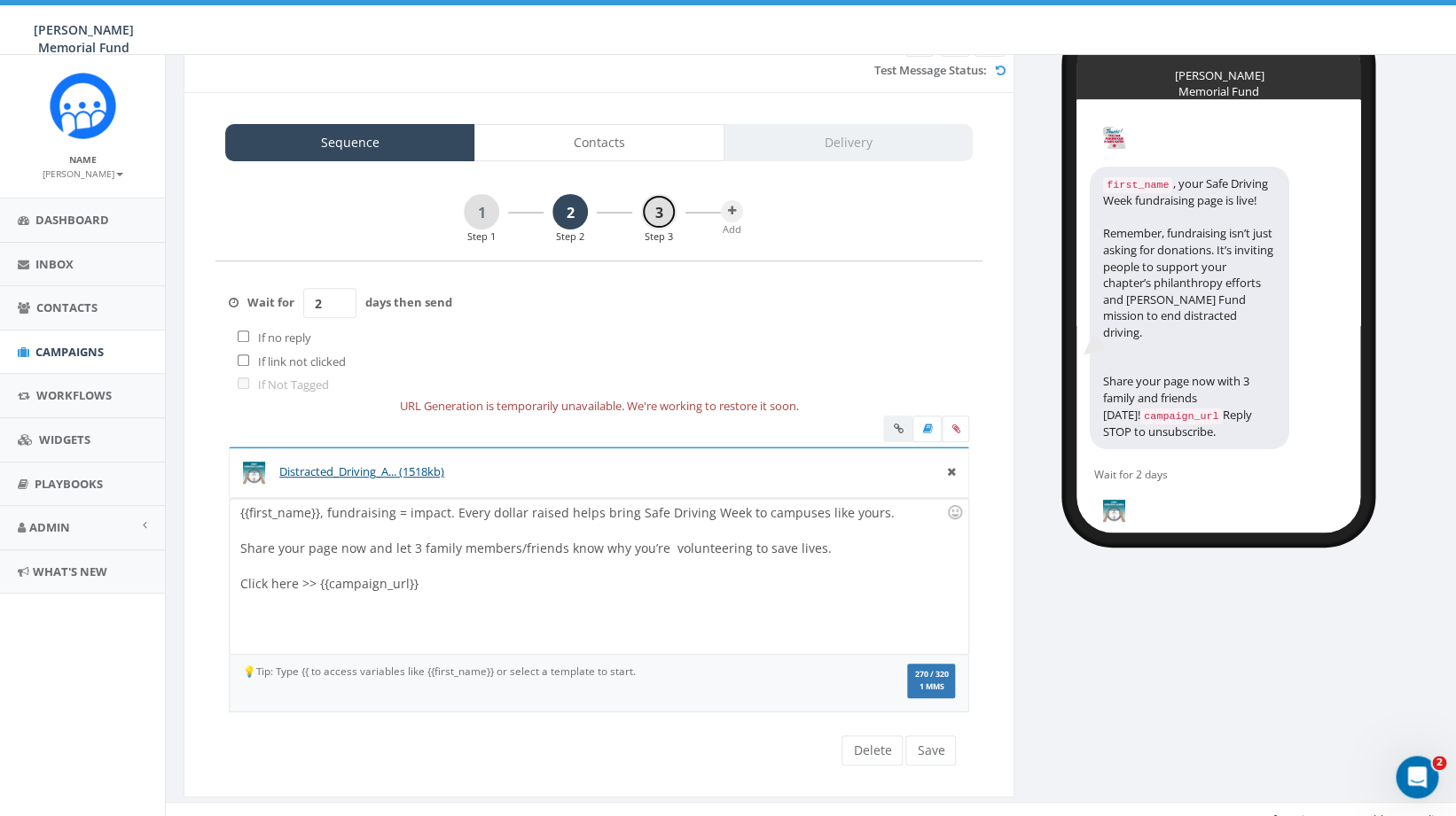
click at [659, 216] on link "3" at bounding box center [659, 212] width 36 height 36
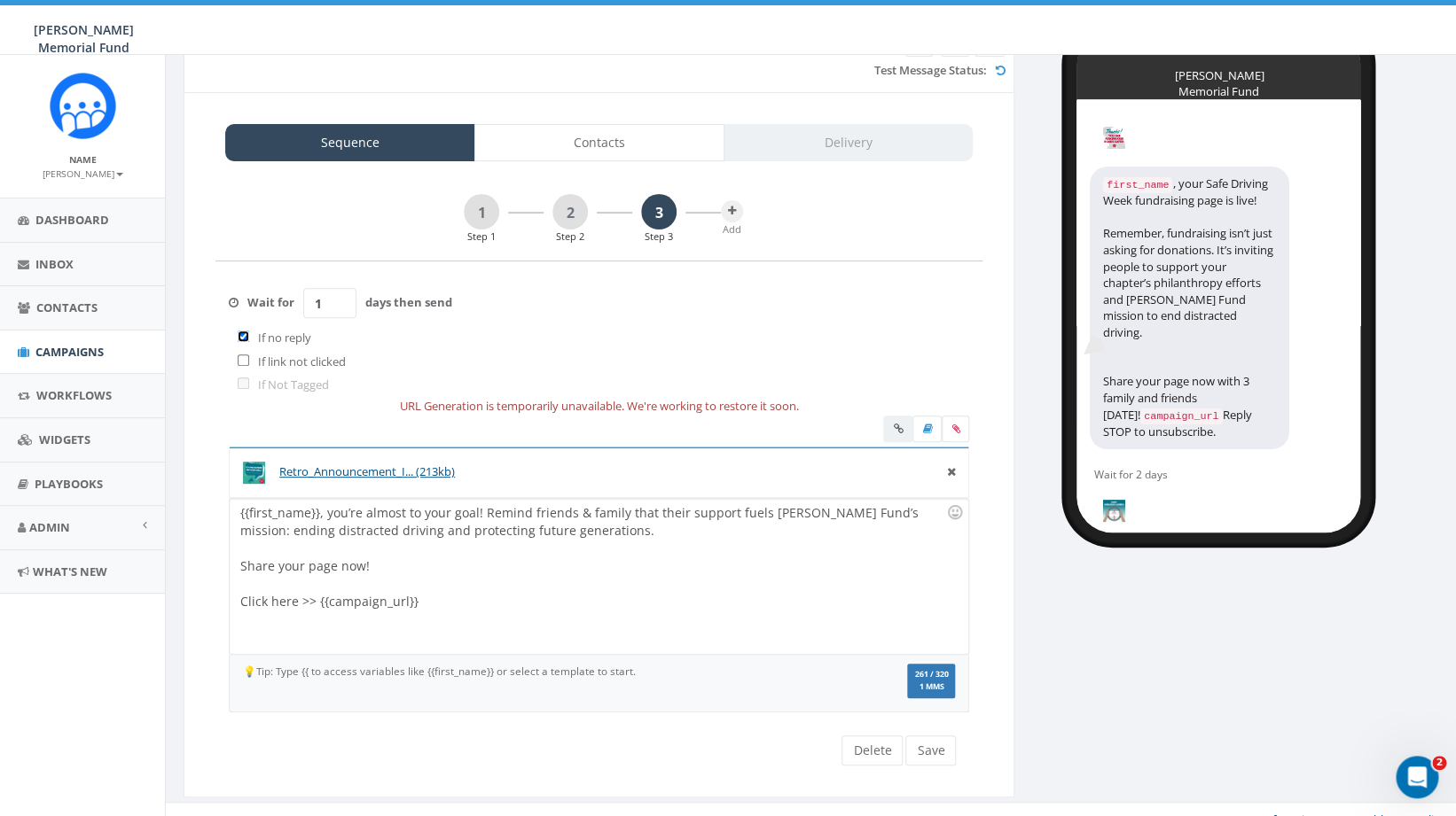
click at [248, 339] on input "checkbox" at bounding box center [243, 336] width 11 height 11
checkbox input "false"
drag, startPoint x: 339, startPoint y: 308, endPoint x: 295, endPoint y: 305, distance: 44.1
click at [303, 305] on input "1" at bounding box center [329, 303] width 53 height 30
type input "2"
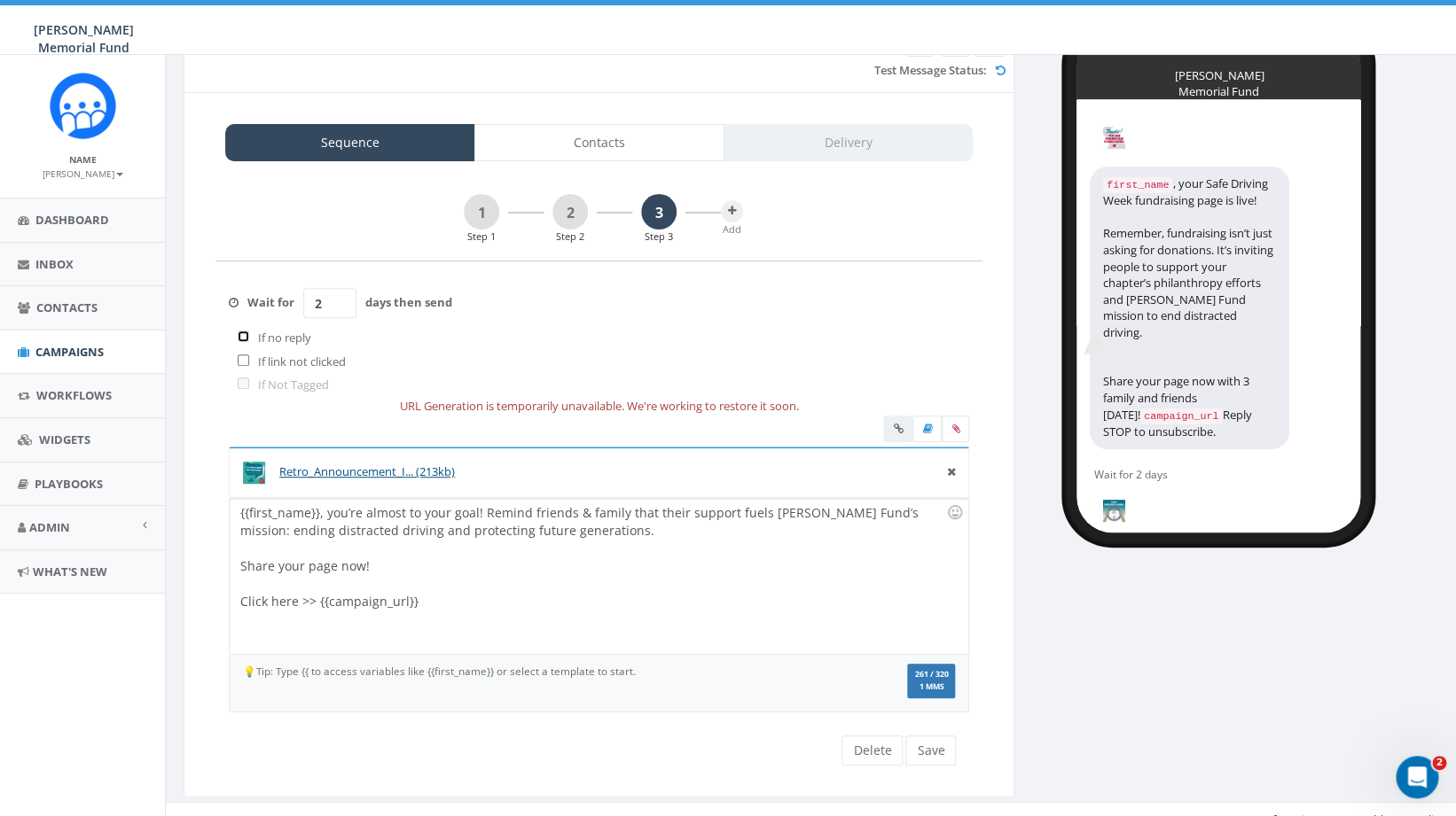
scroll to position [88, 0]
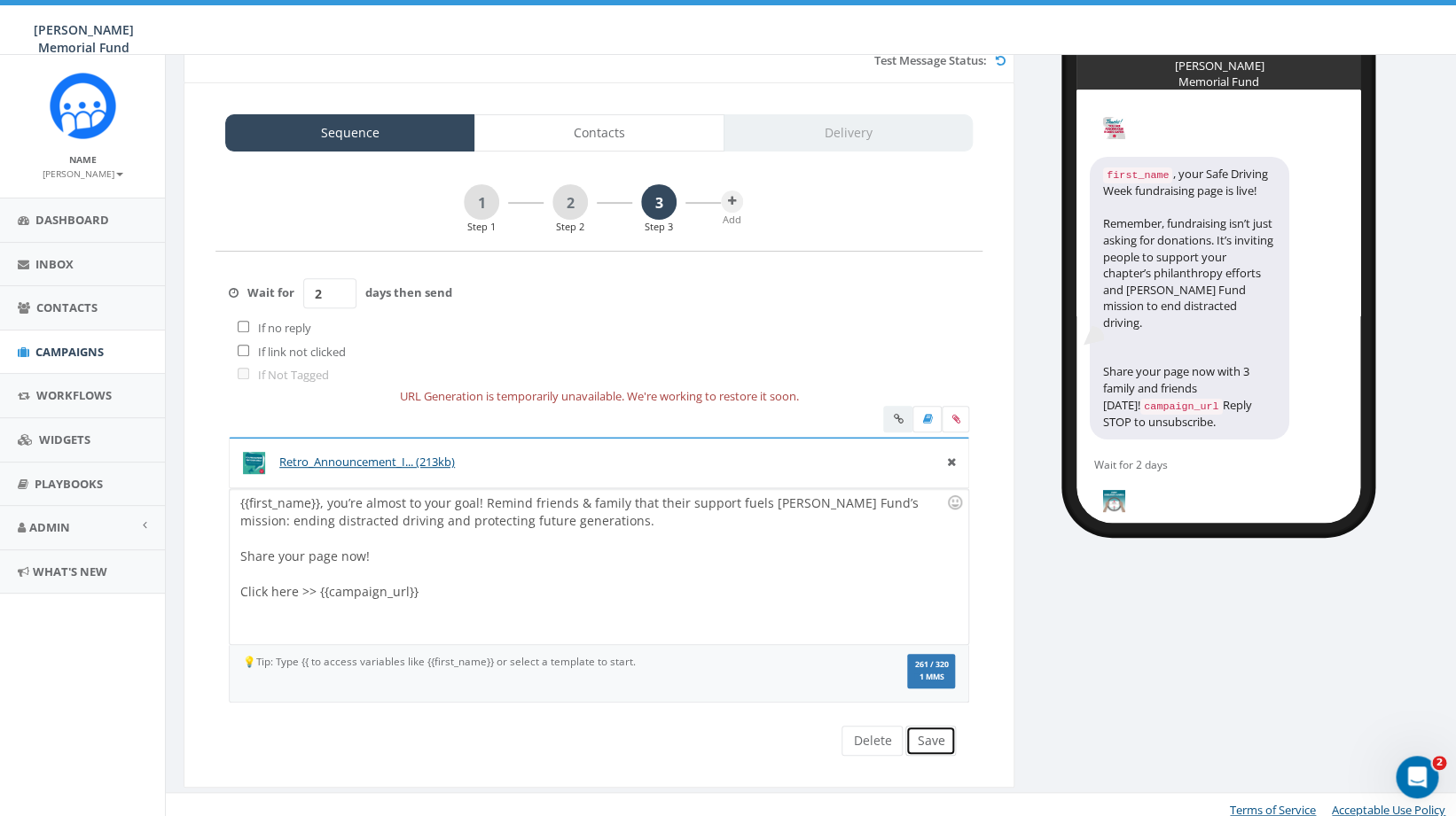
click at [931, 744] on button "Save" at bounding box center [930, 741] width 50 height 30
click at [942, 739] on button "Save" at bounding box center [930, 741] width 50 height 30
click at [79, 347] on span "Campaigns" at bounding box center [69, 351] width 68 height 16
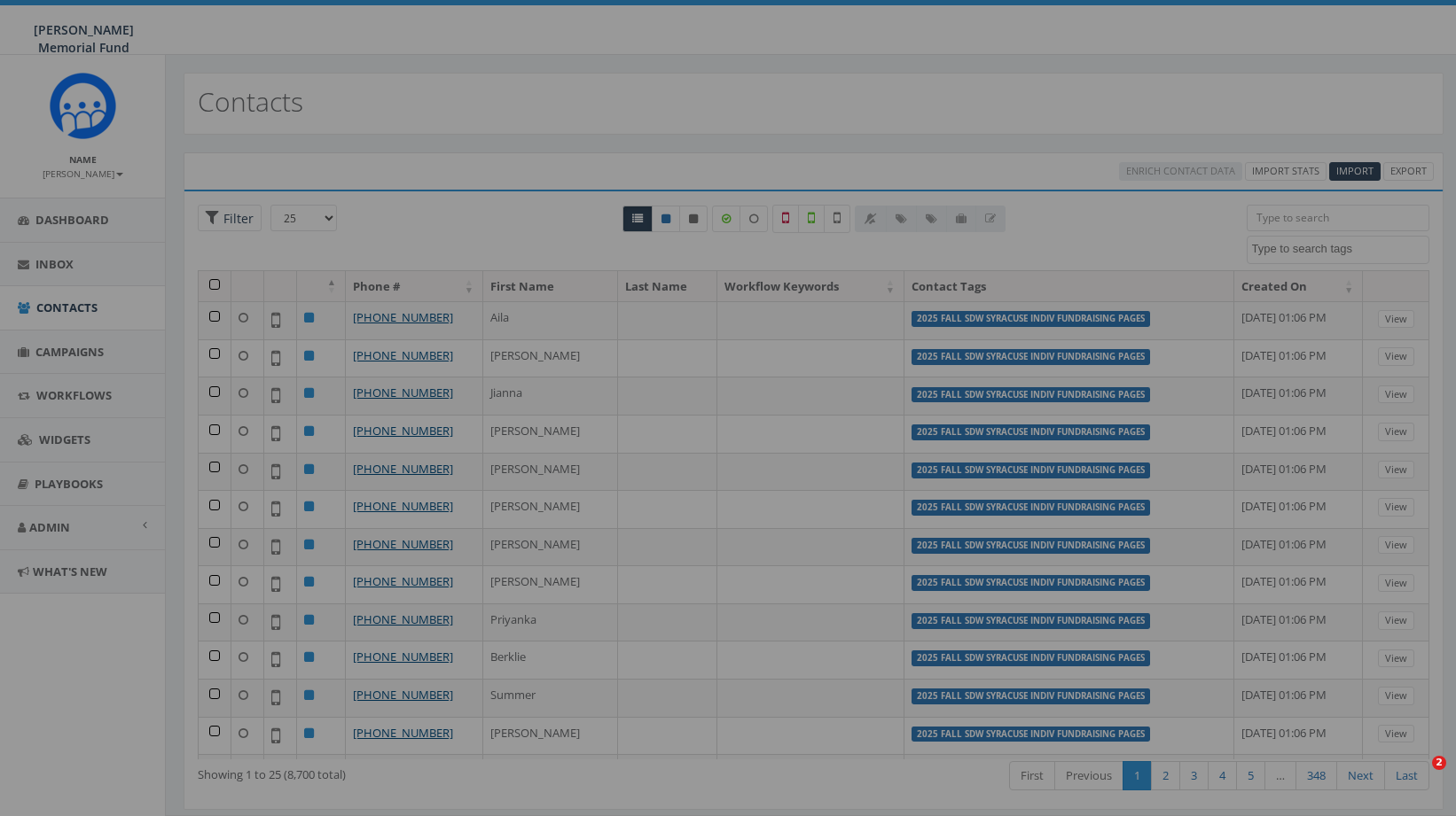
select select
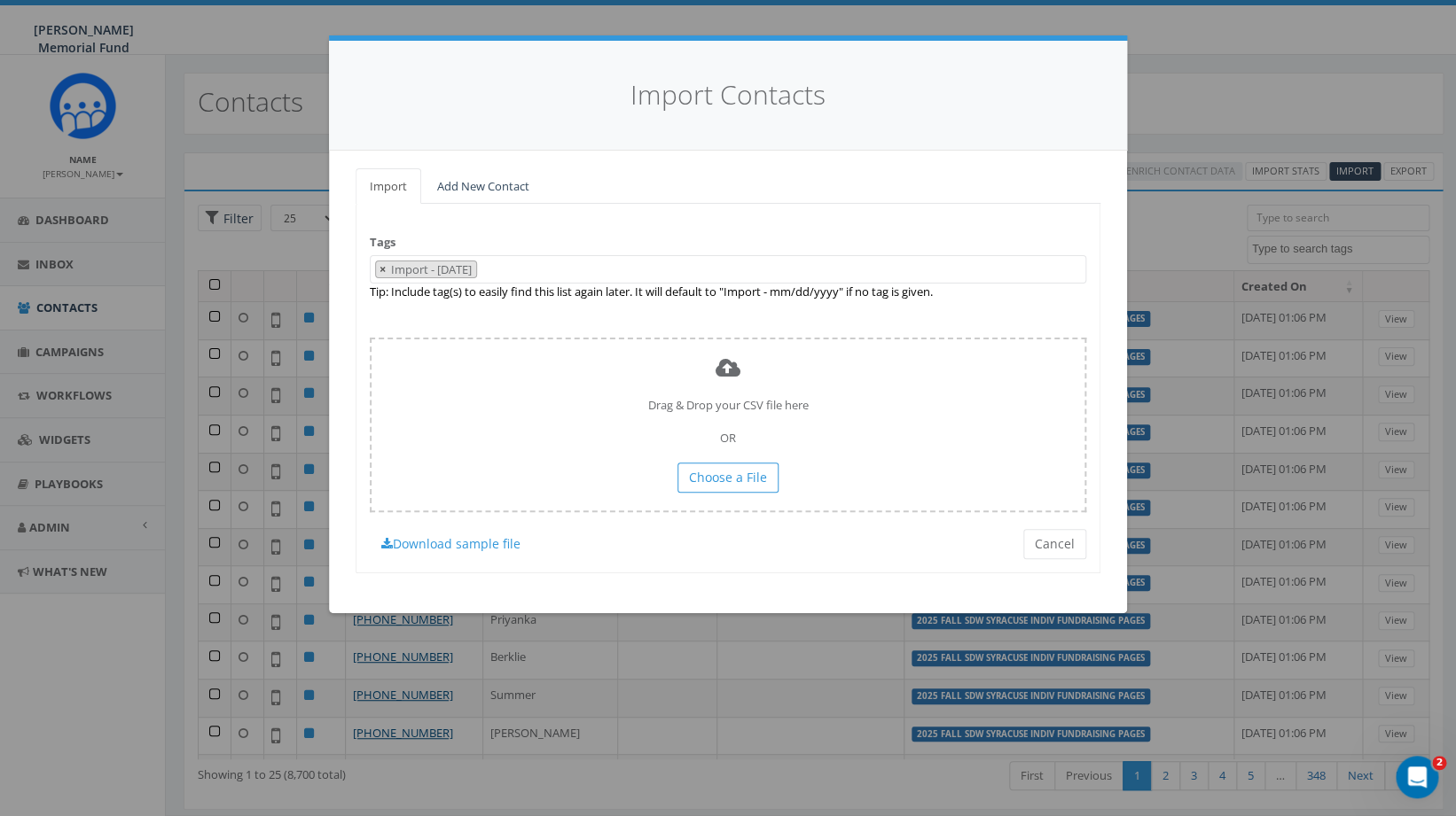
click at [382, 271] on span "×" at bounding box center [382, 269] width 7 height 16
select select
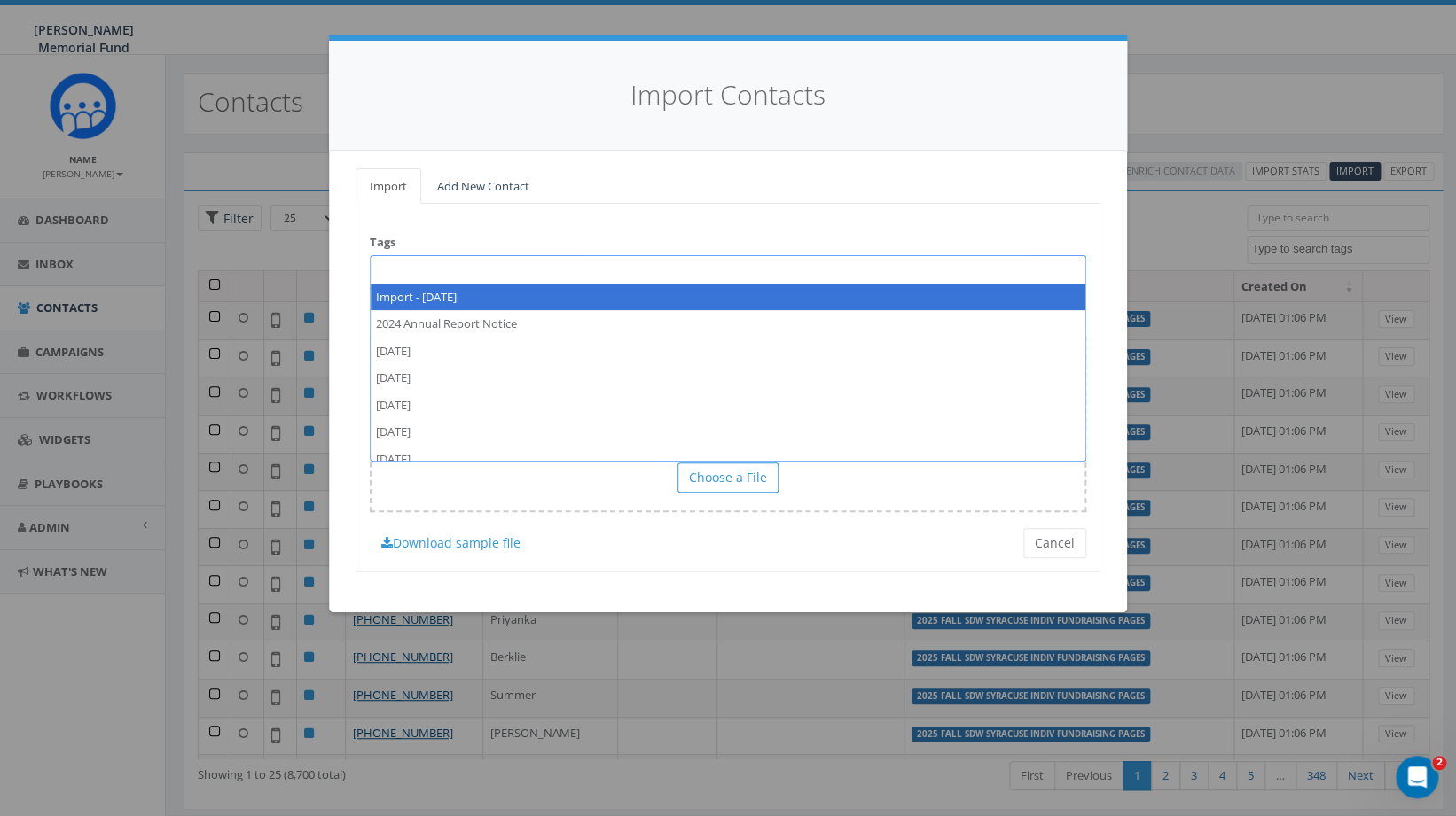
click at [403, 272] on span at bounding box center [728, 269] width 716 height 28
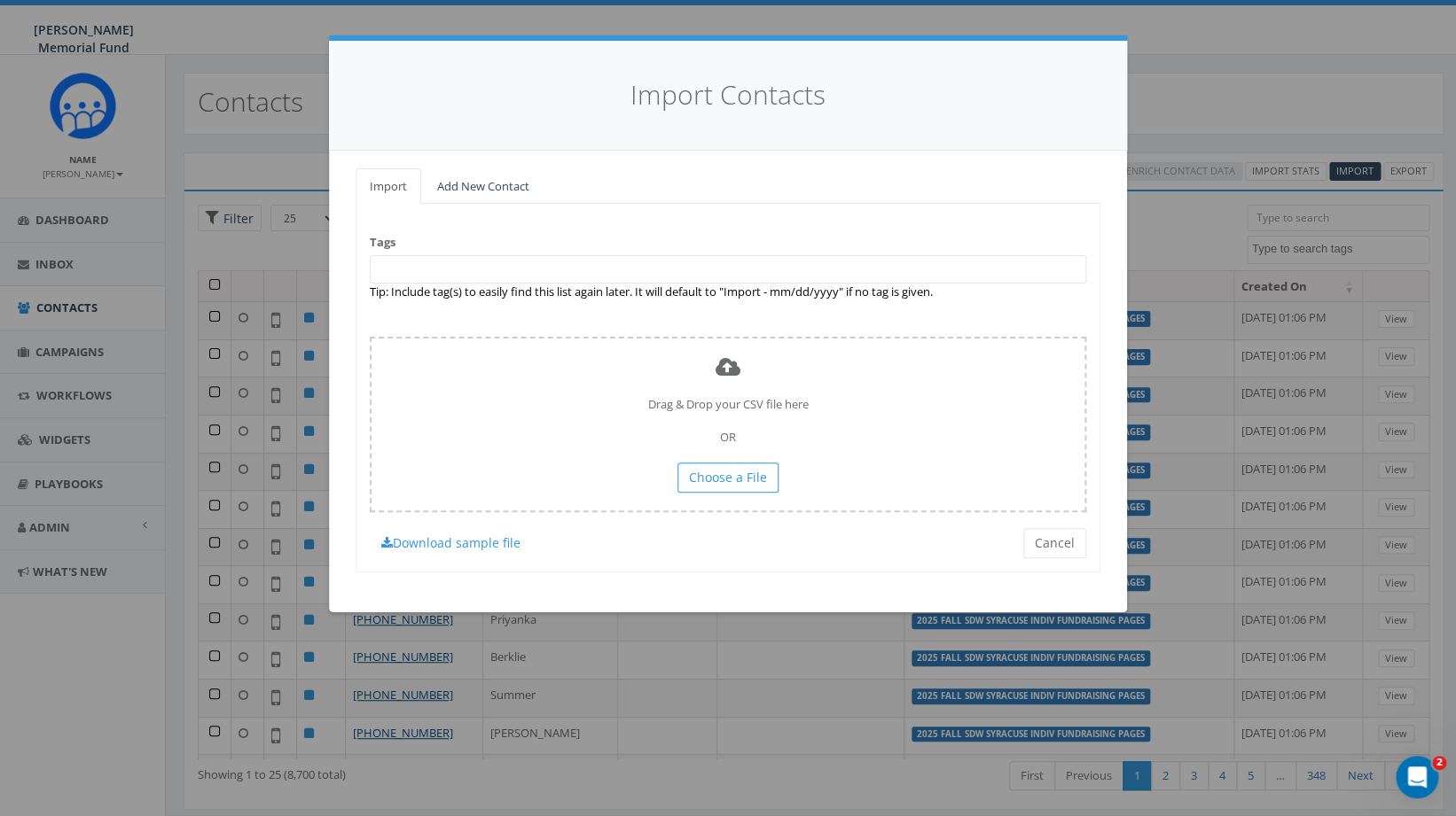
paste textarea "2025 Fall SDW [US_STATE] Indiv Fundraising Pages"
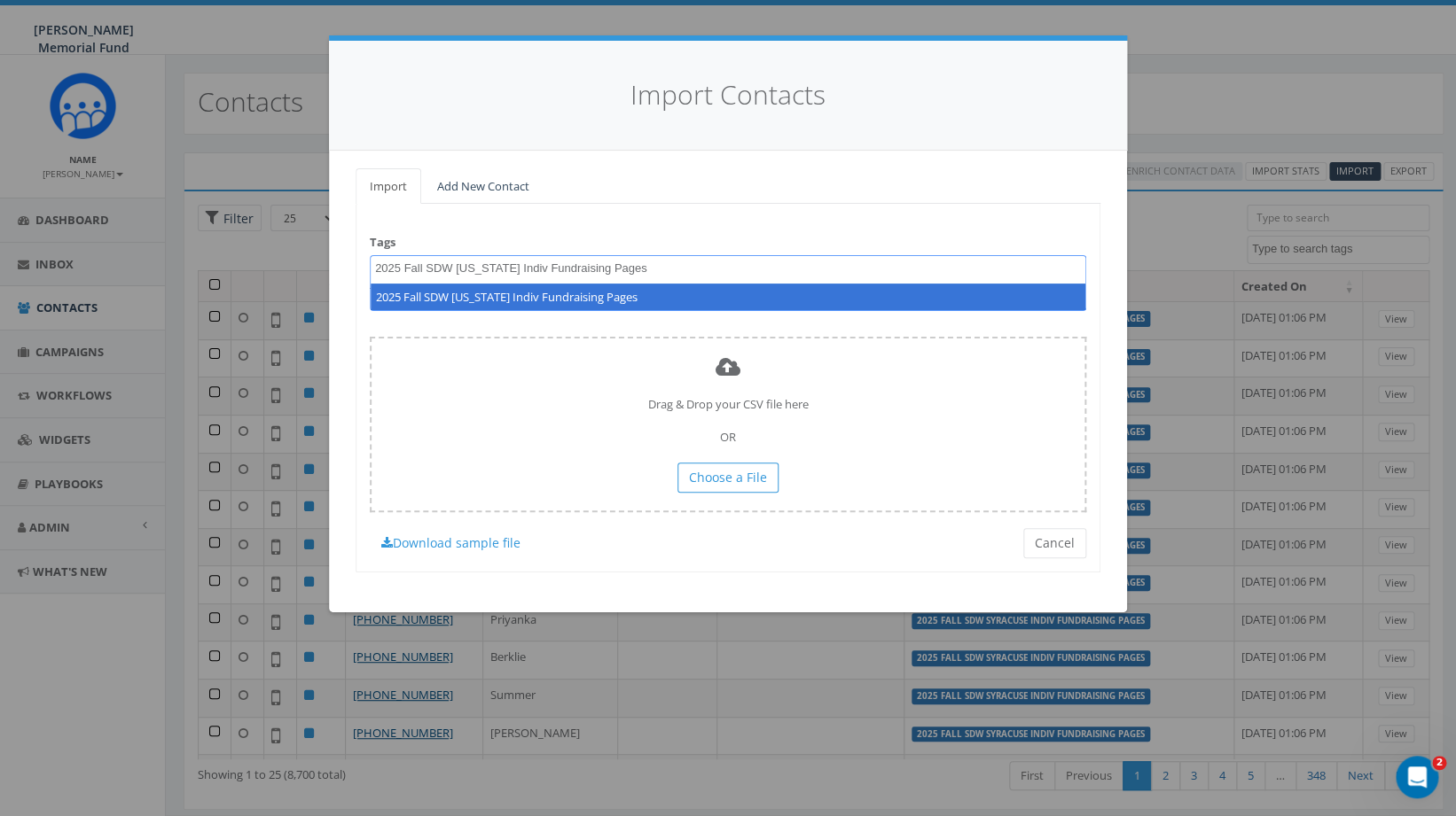
type textarea "2025 Fall SDW [US_STATE] Indiv Fundraising Pages"
select select "2025 Fall SDW [US_STATE] Indiv Fundraising Pages"
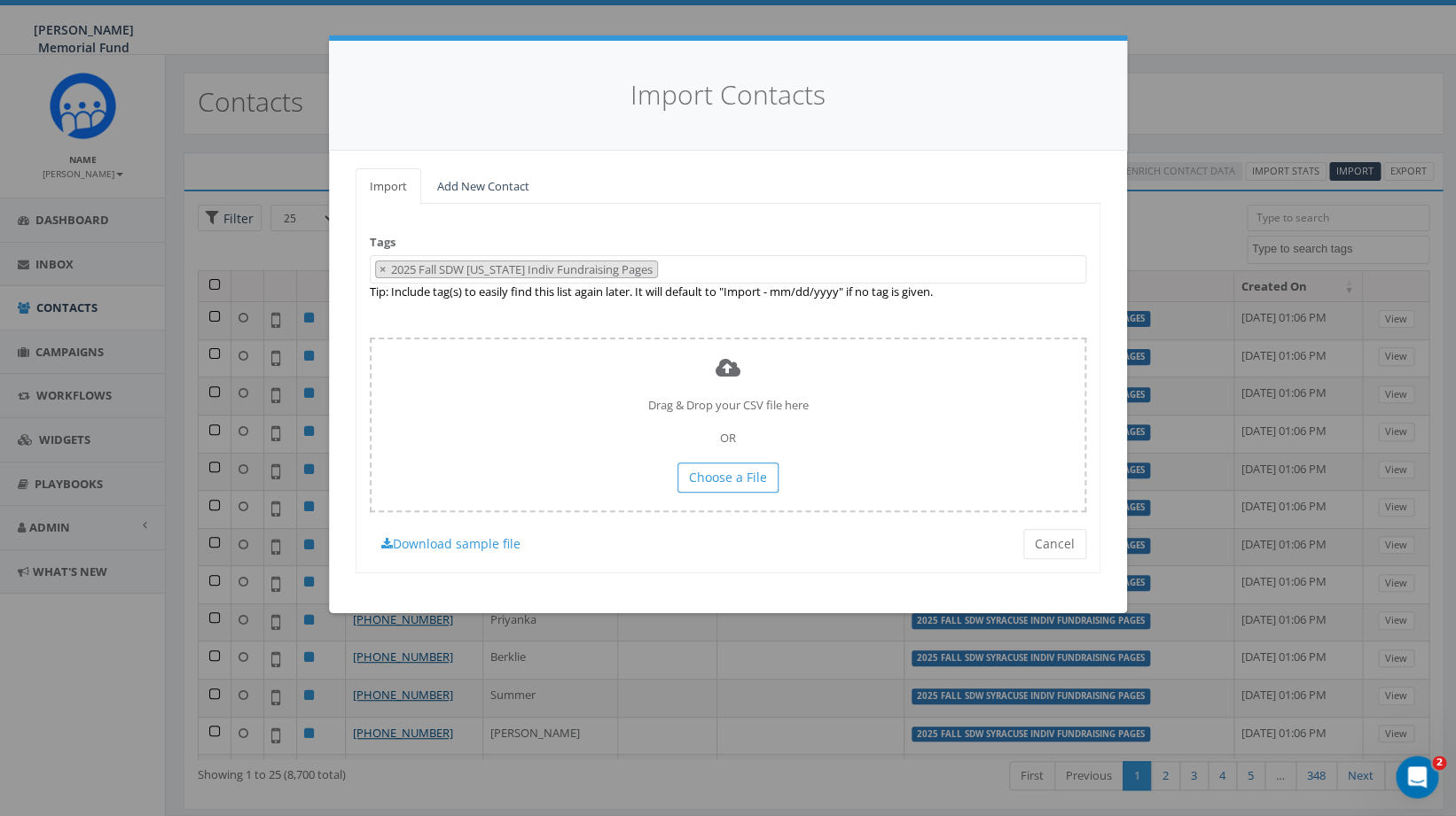
scroll to position [12477, 0]
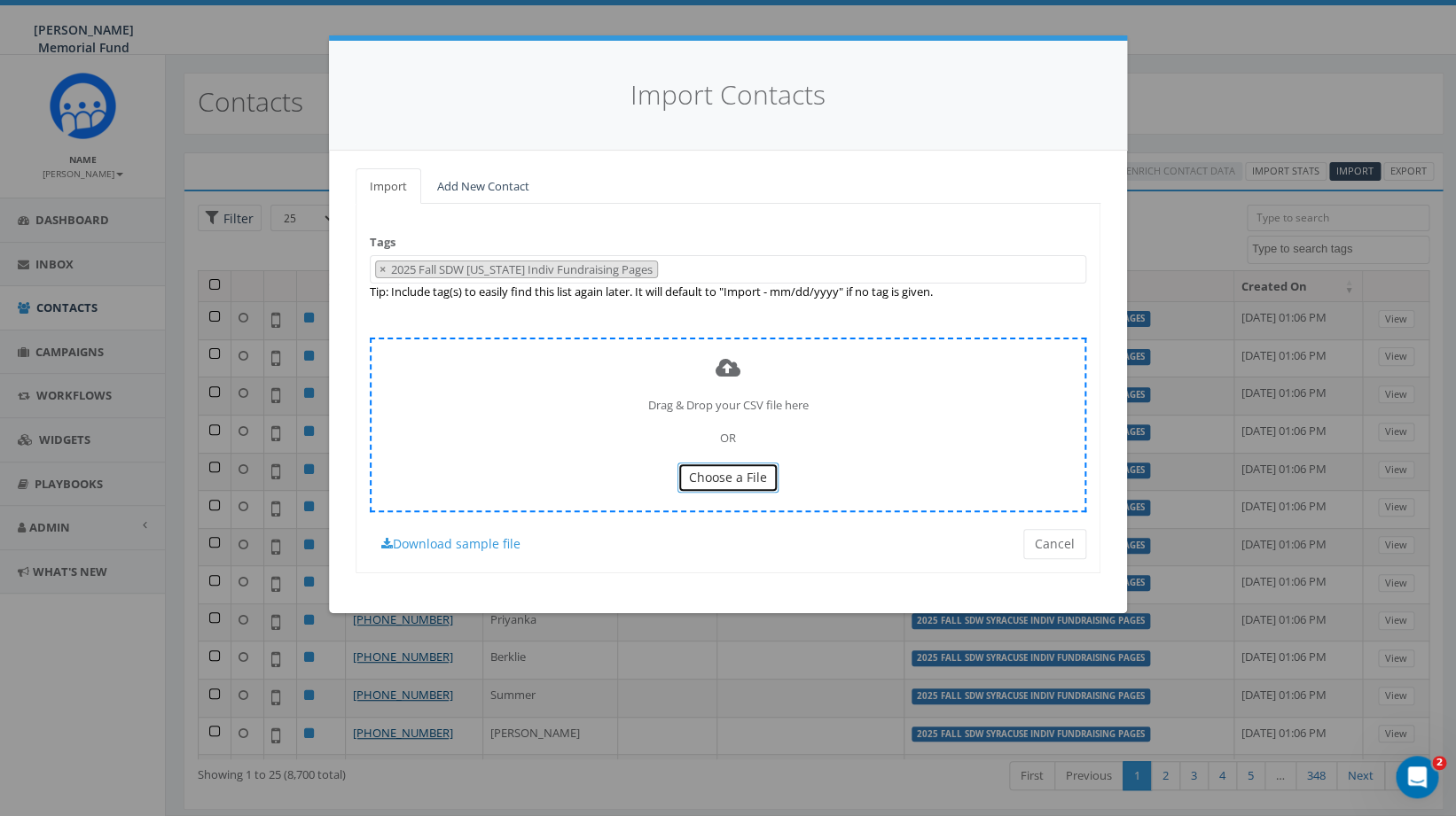
click at [747, 471] on span "Choose a File" at bounding box center [728, 478] width 78 height 17
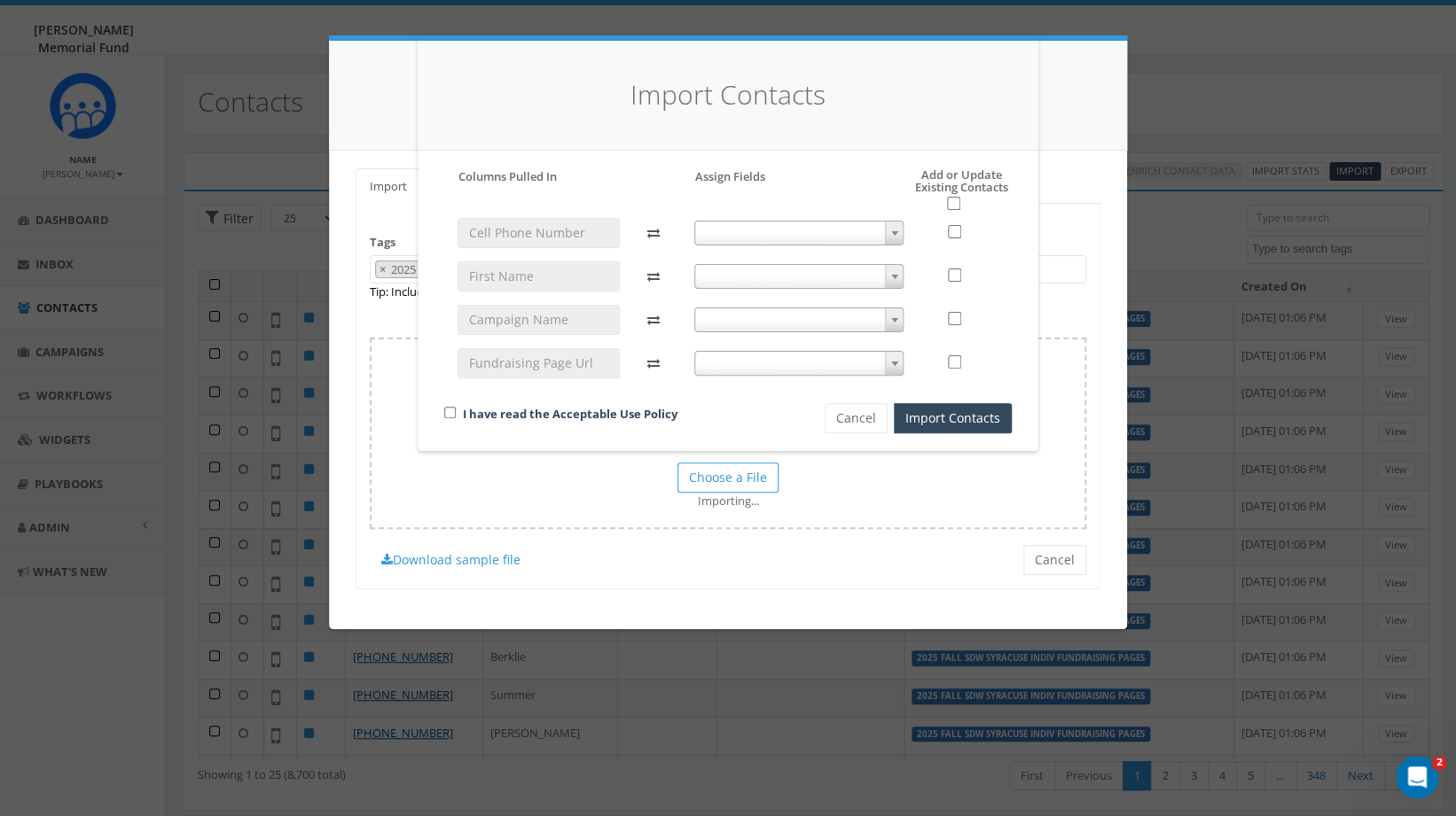
click at [829, 232] on span at bounding box center [800, 233] width 210 height 25
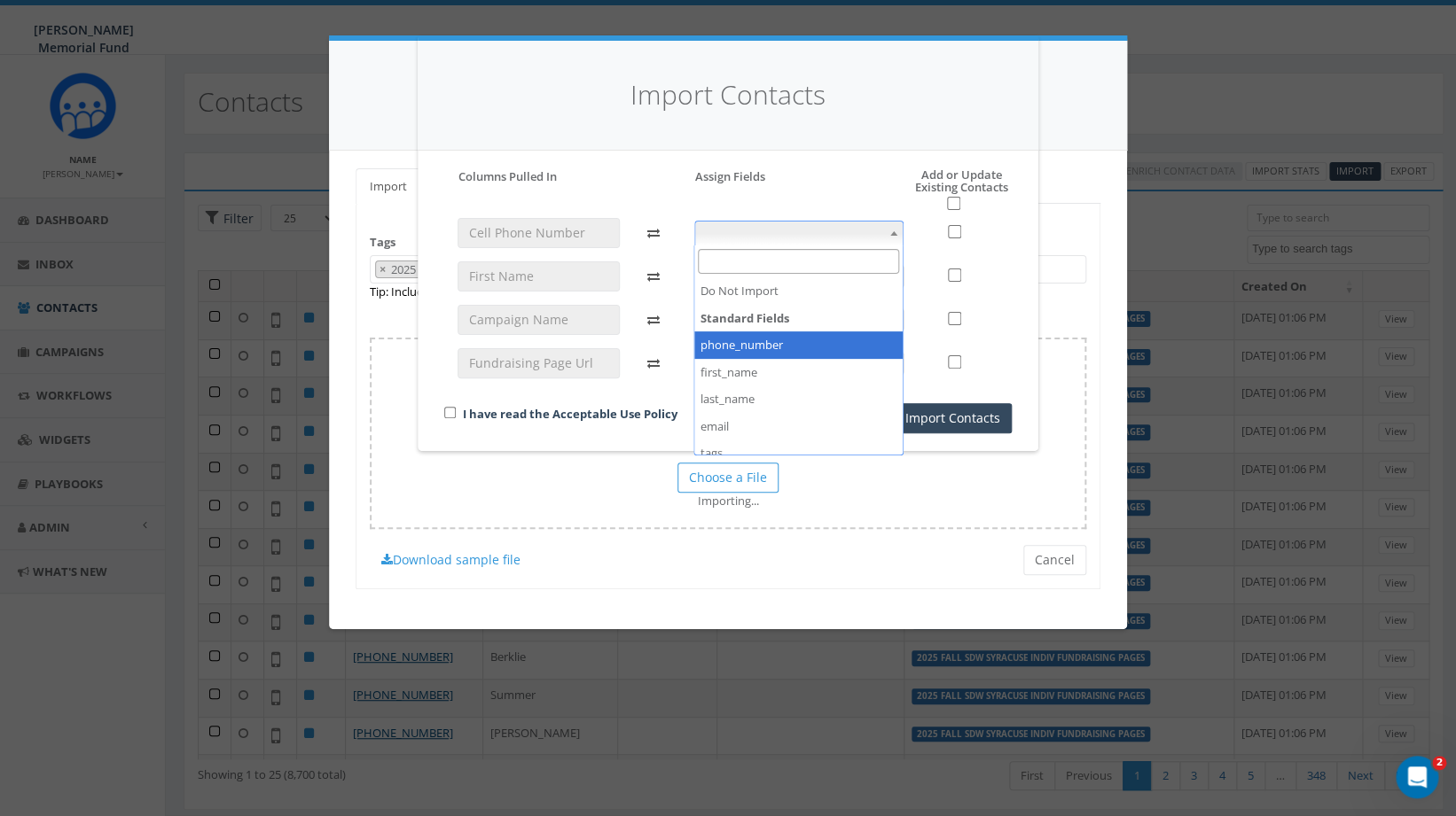
select select "phone_number"
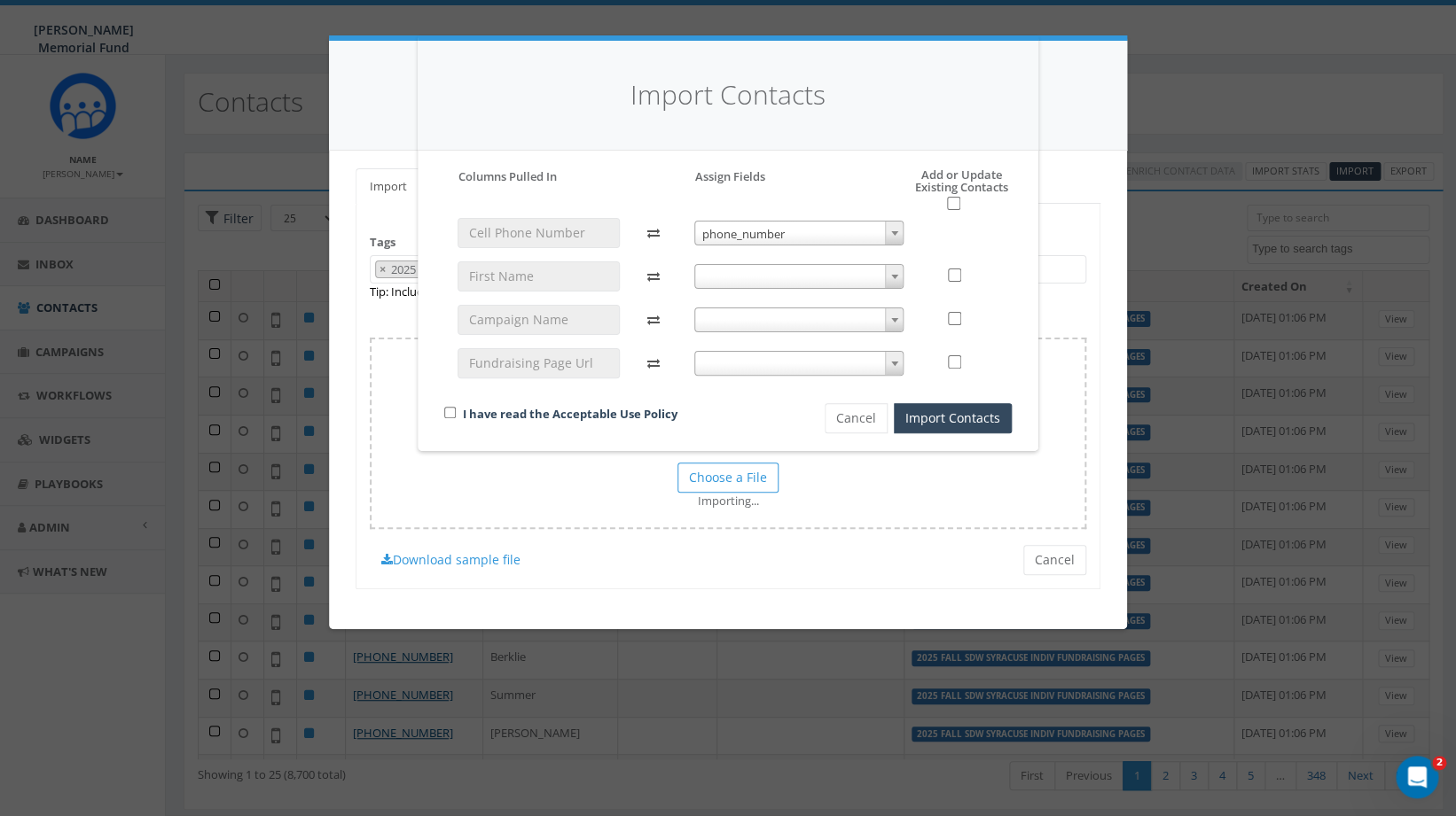
click at [801, 275] on span at bounding box center [800, 277] width 210 height 25
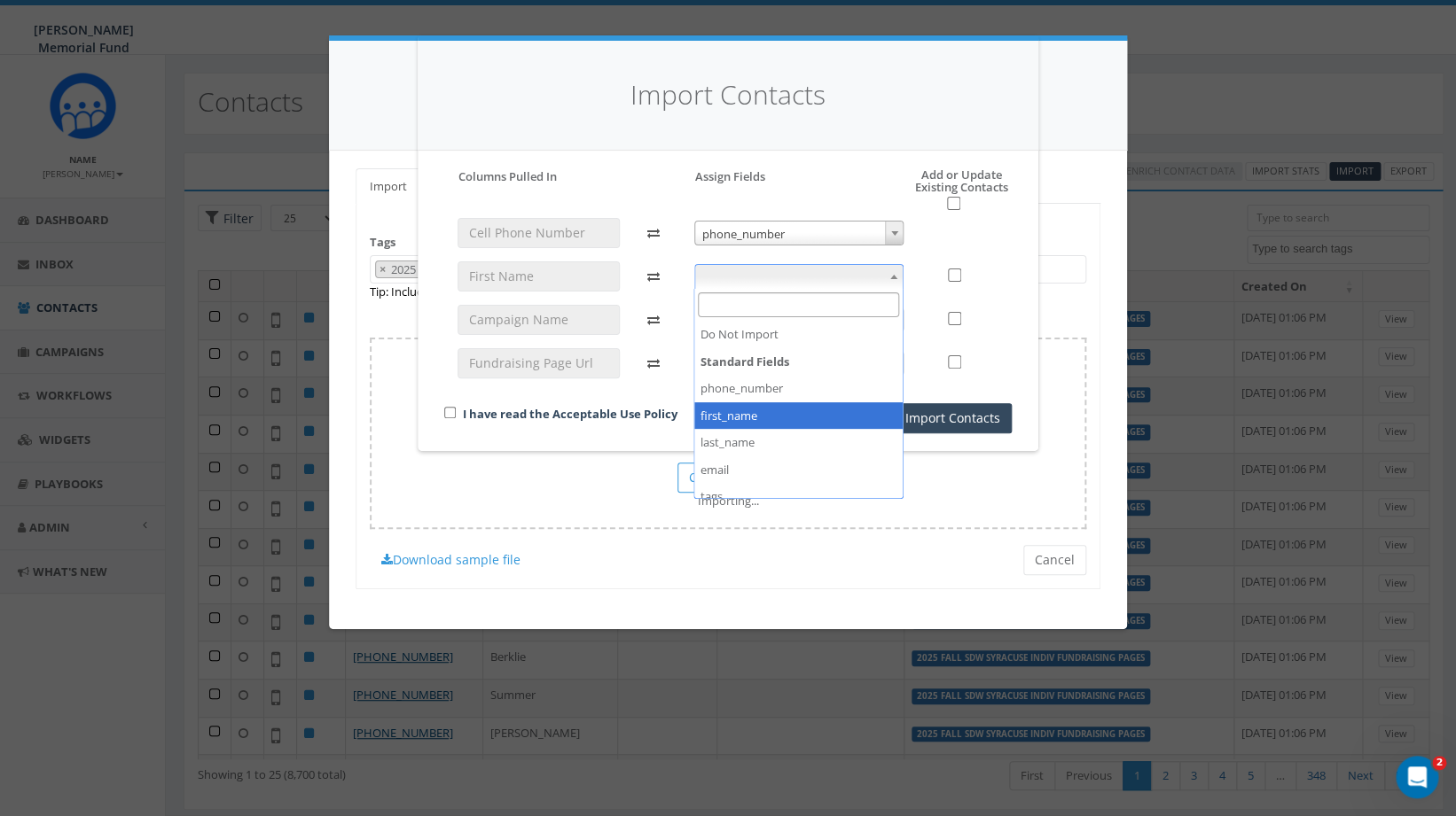
select select "first_name"
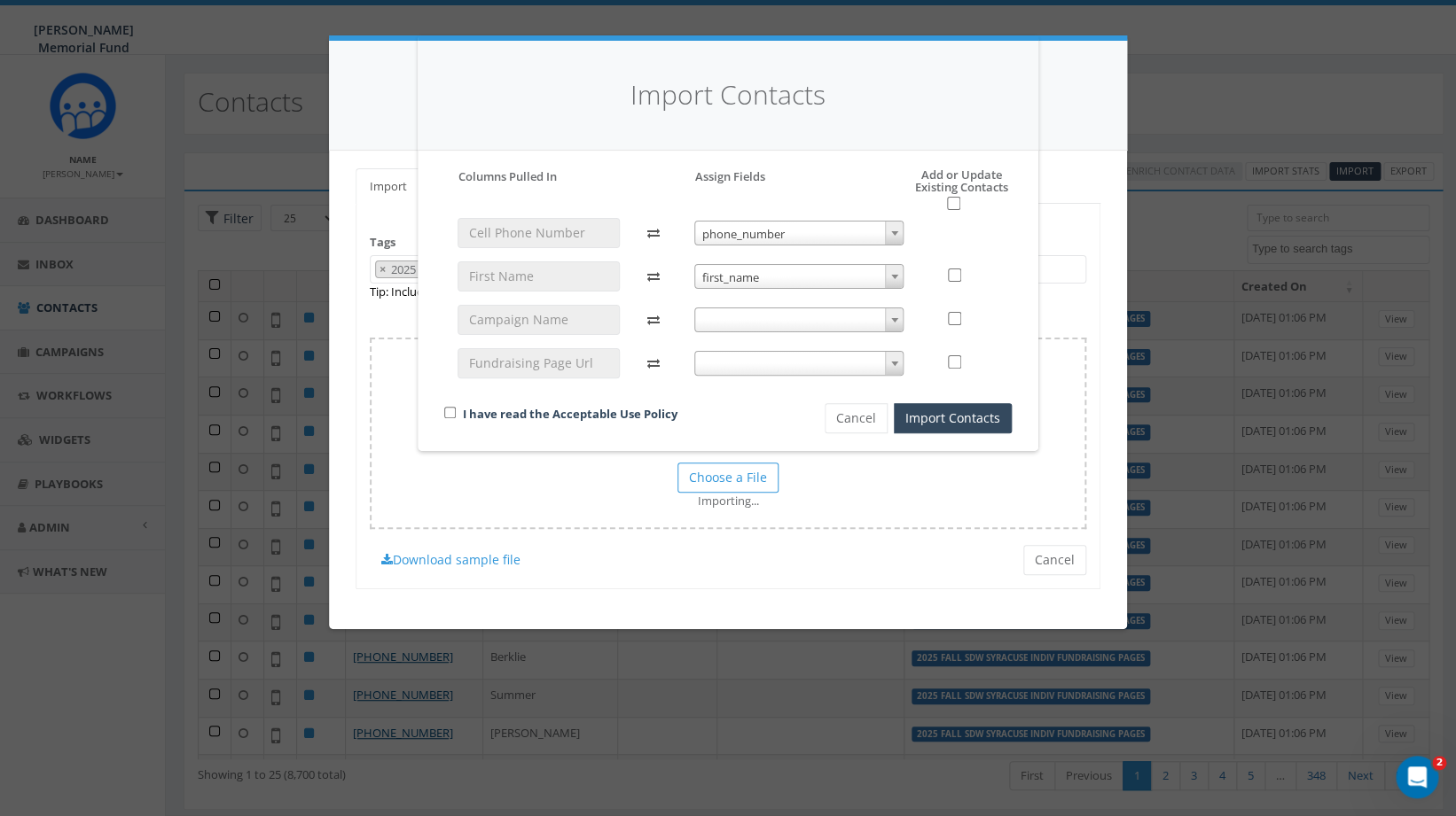
click at [787, 316] on span at bounding box center [800, 320] width 210 height 25
click at [624, 392] on div "I have read the Acceptable Use Policy Cancel Import Contacts" at bounding box center [728, 333] width 594 height 198
click at [758, 367] on span at bounding box center [800, 364] width 210 height 25
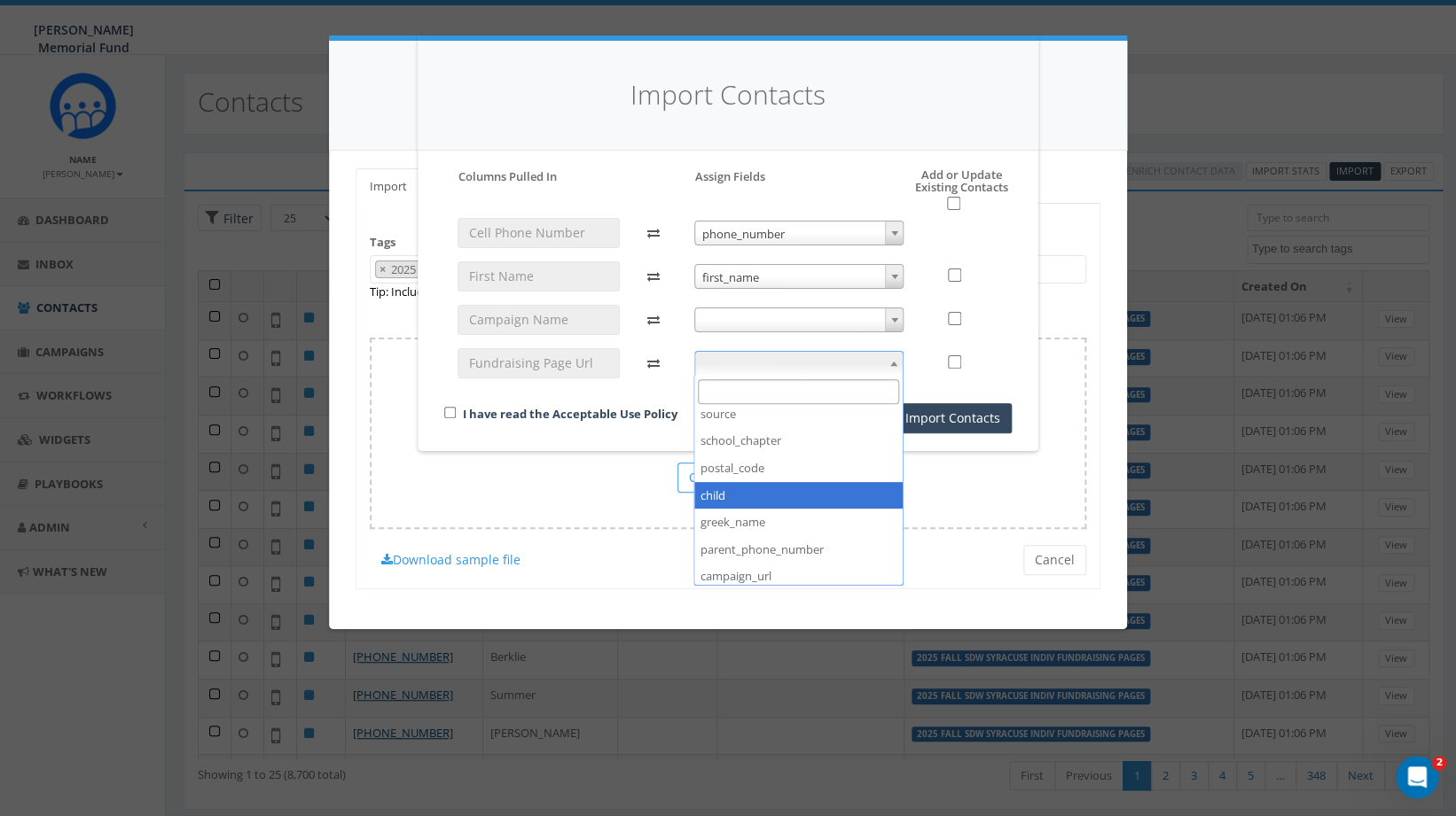
scroll to position [365, 0]
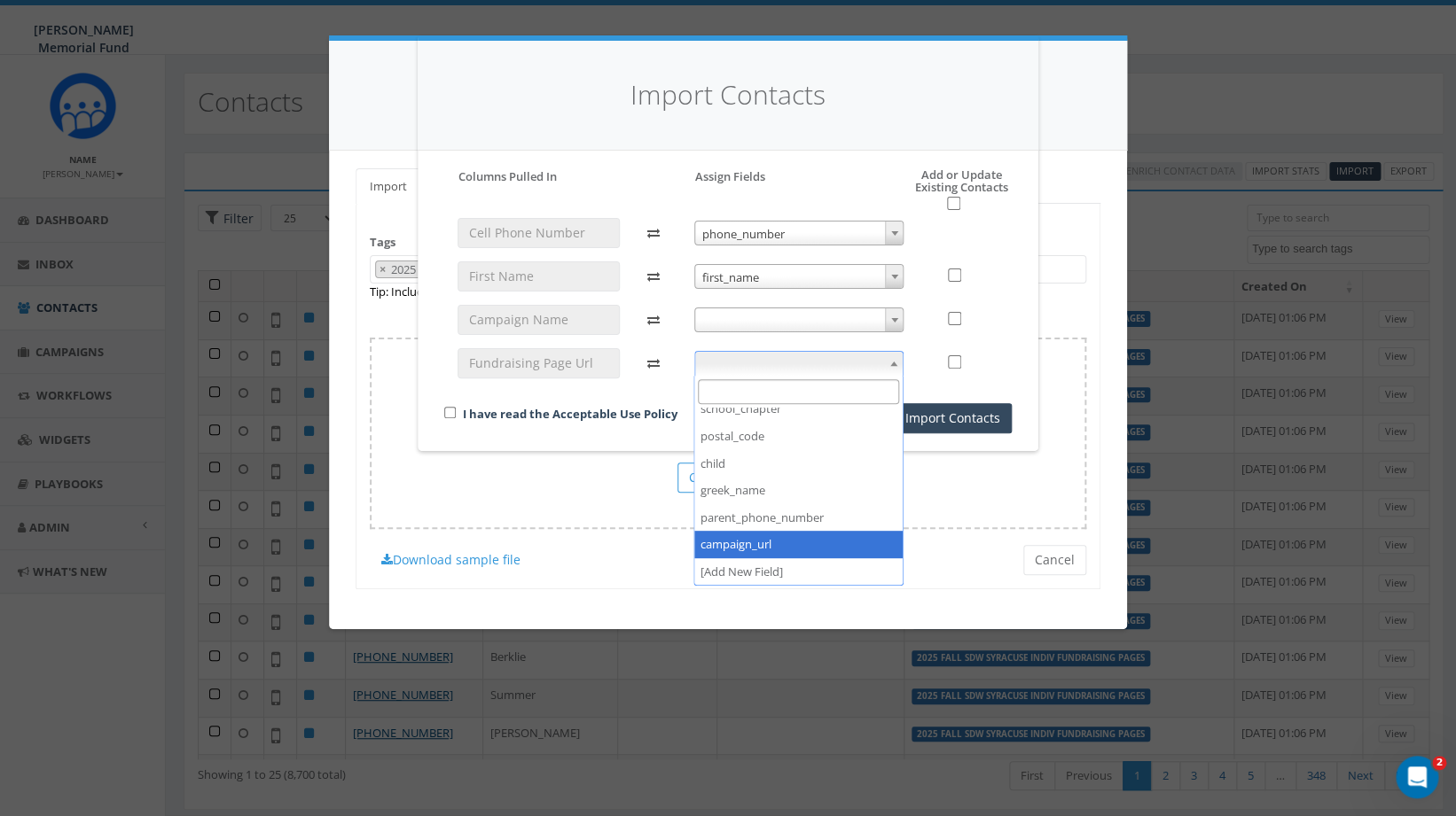
select select "campaign_url"
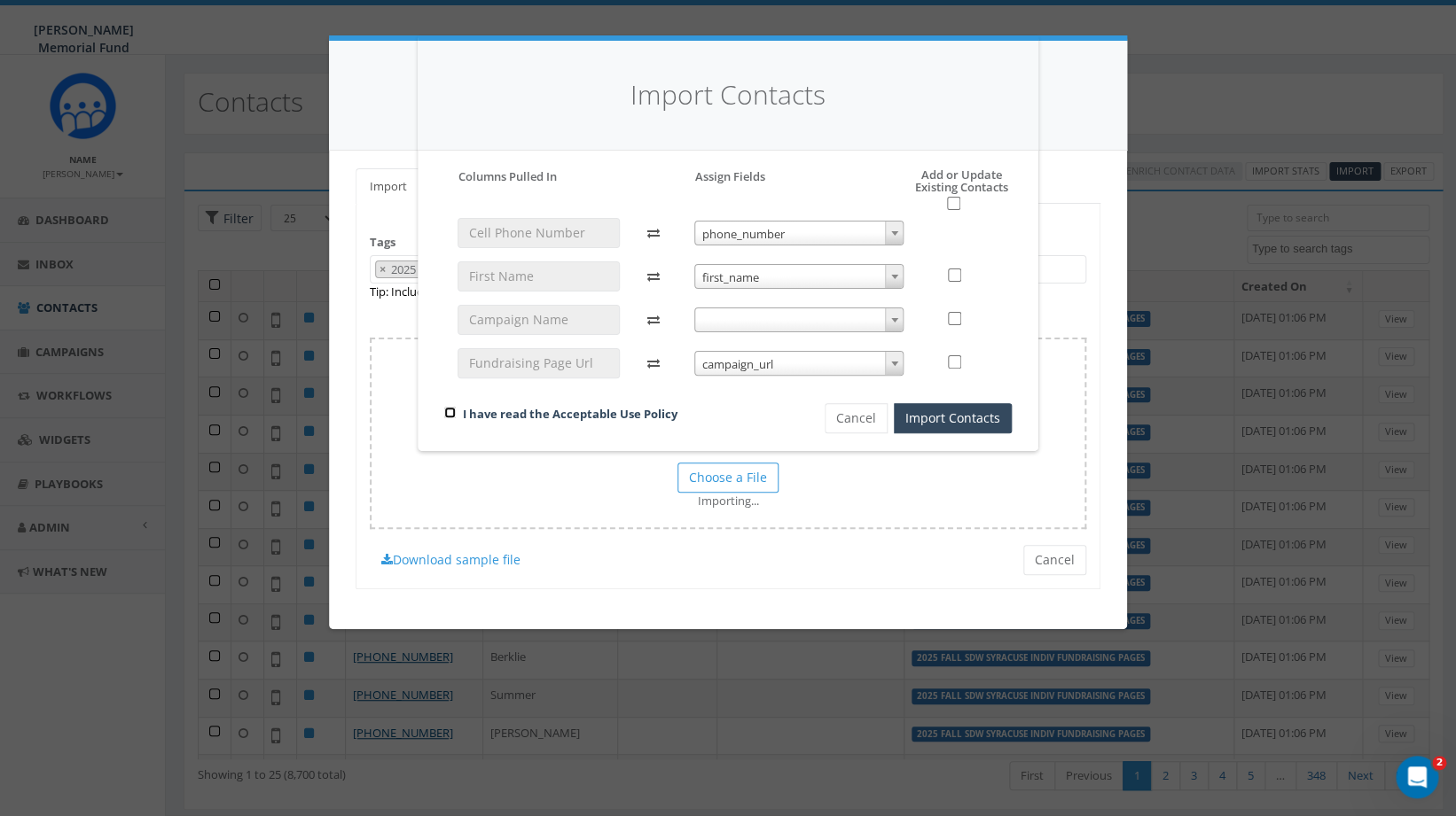
click at [448, 412] on input "checkbox" at bounding box center [450, 412] width 11 height 11
checkbox input "true"
click at [954, 201] on input "checkbox" at bounding box center [954, 204] width 13 height 13
checkbox input "true"
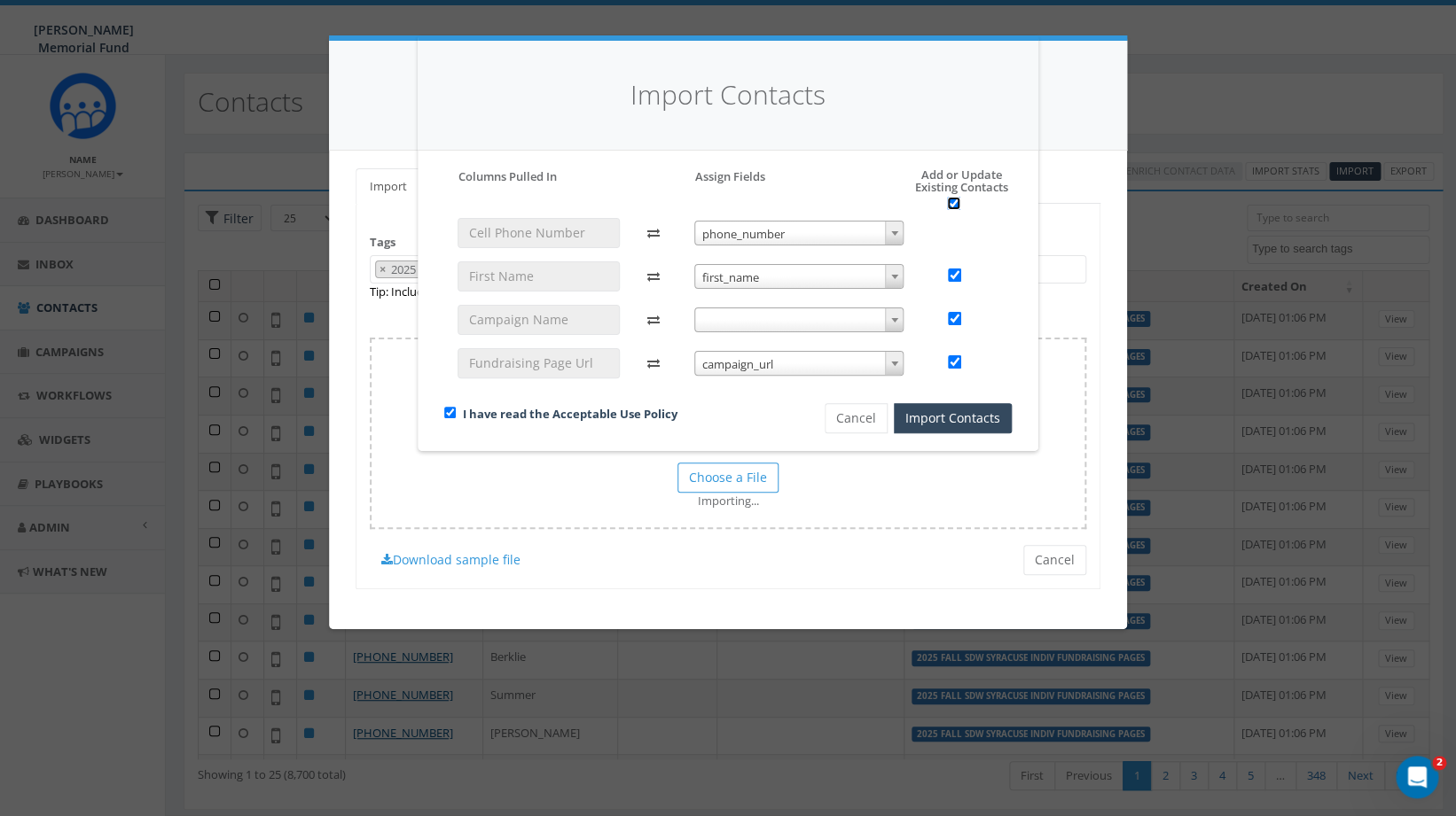
checkbox input "true"
click at [949, 412] on button "Import Contacts" at bounding box center [953, 419] width 118 height 30
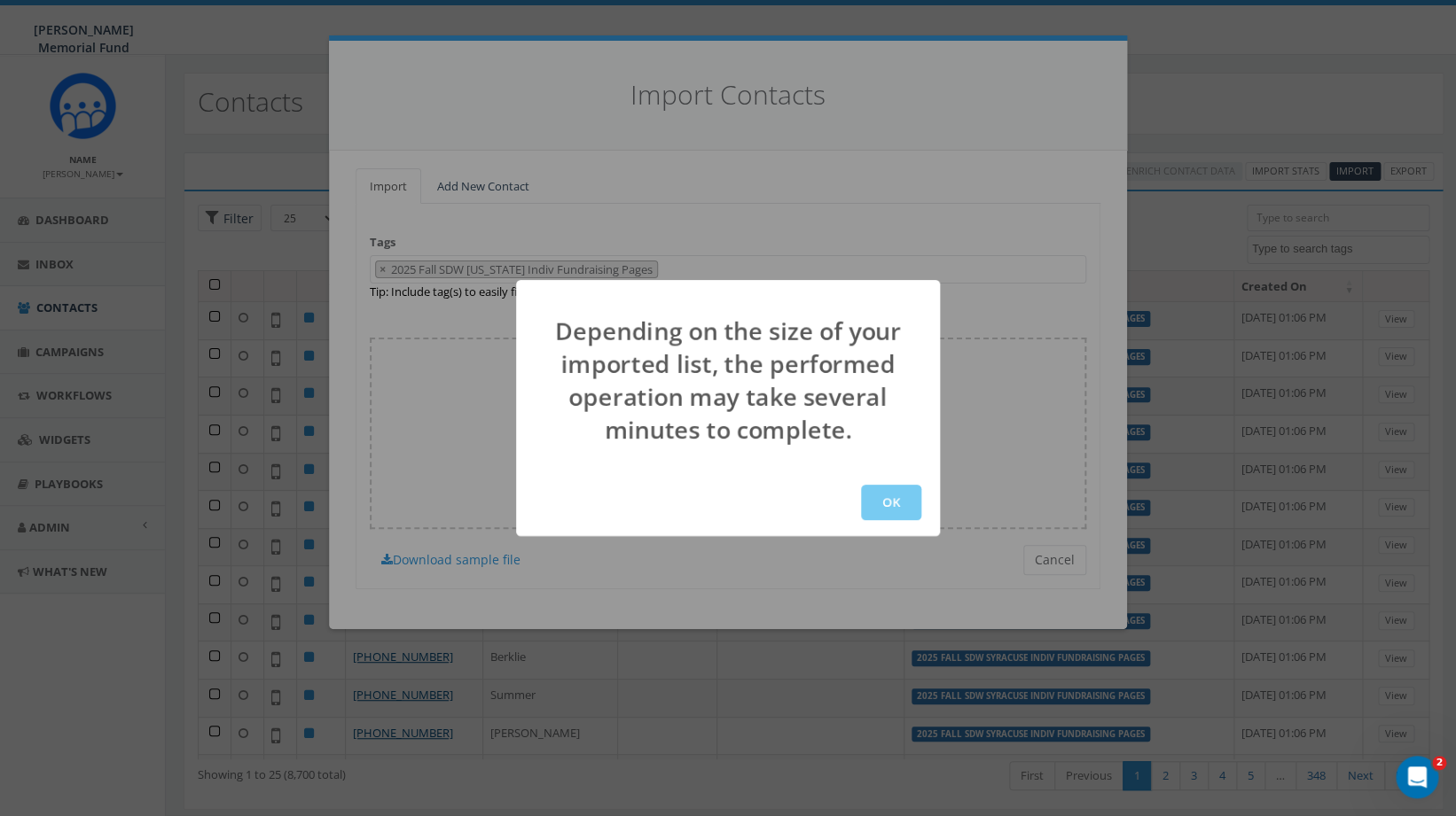
click at [882, 504] on button "OK" at bounding box center [891, 503] width 60 height 36
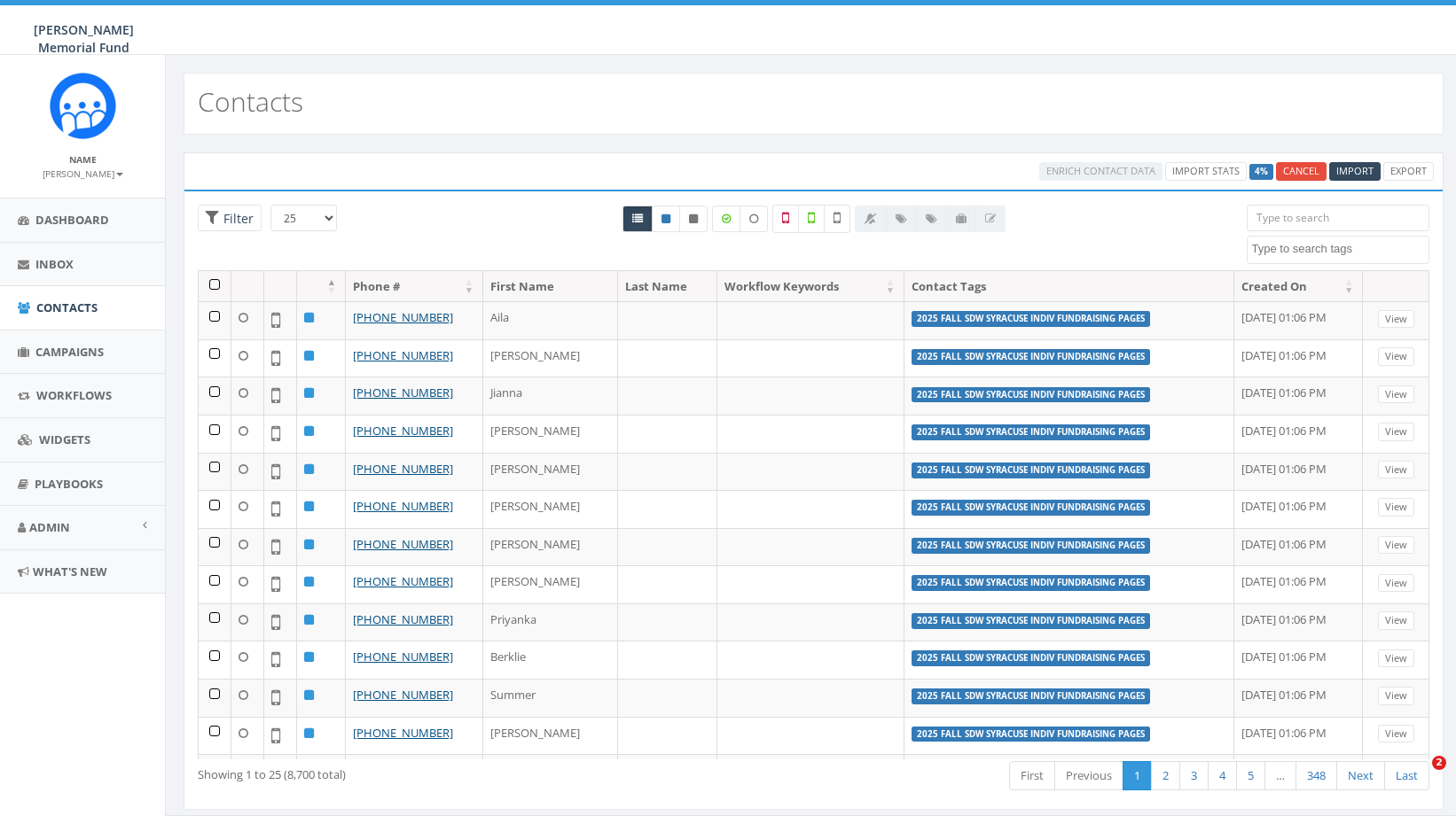
select select
click at [1368, 222] on input "search" at bounding box center [1338, 218] width 183 height 26
click at [1327, 249] on textarea "Search" at bounding box center [1341, 249] width 178 height 16
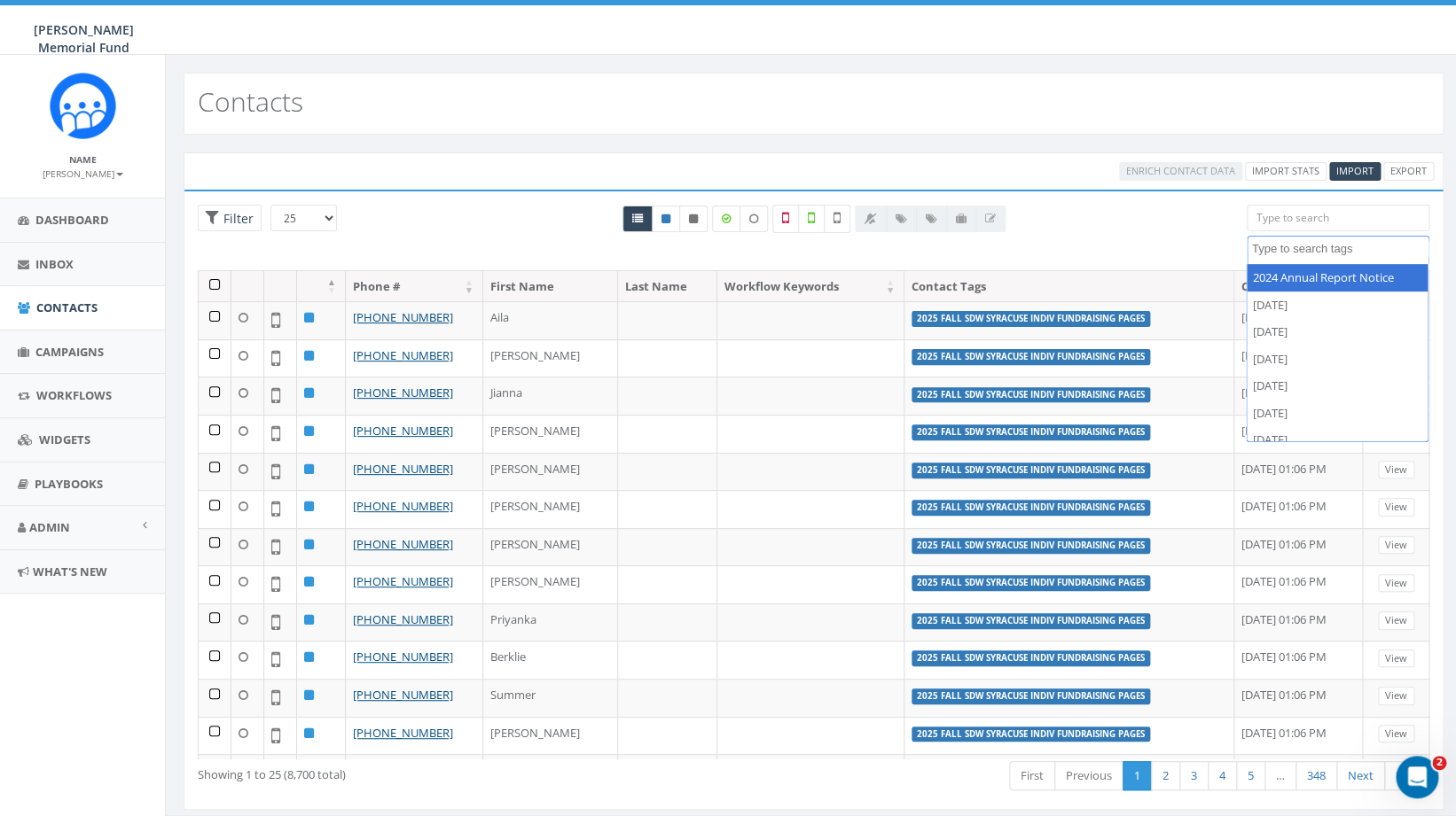
paste textarea "2025 Fall SDW Alabama Indiv Fundraising Pages"
type textarea "2025 Fall SDW [US_STATE] Indiv Fundraising Pages"
select select "2025 Fall SDW [US_STATE] Indiv Fundraising Pages"
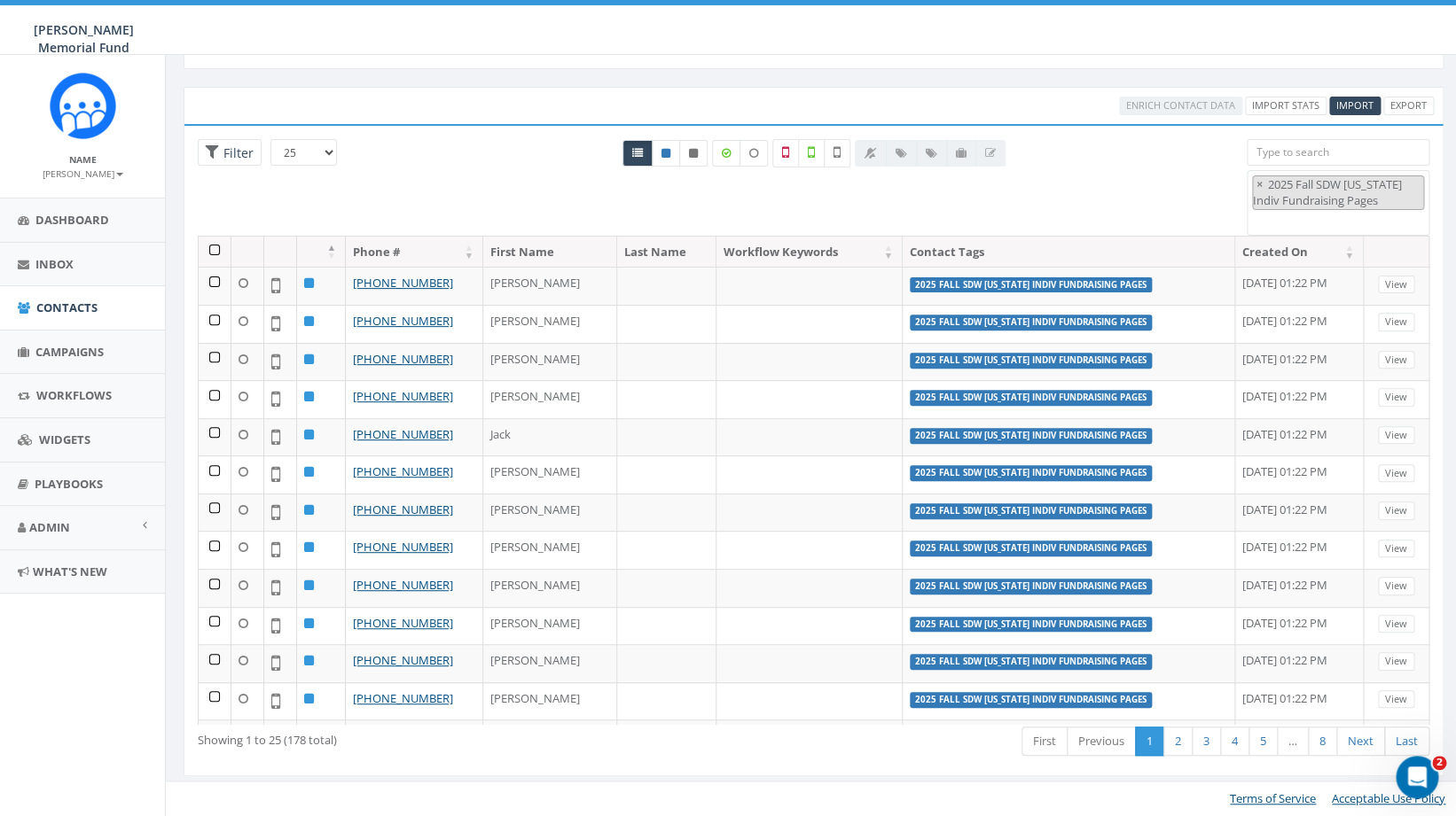
scroll to position [0, 0]
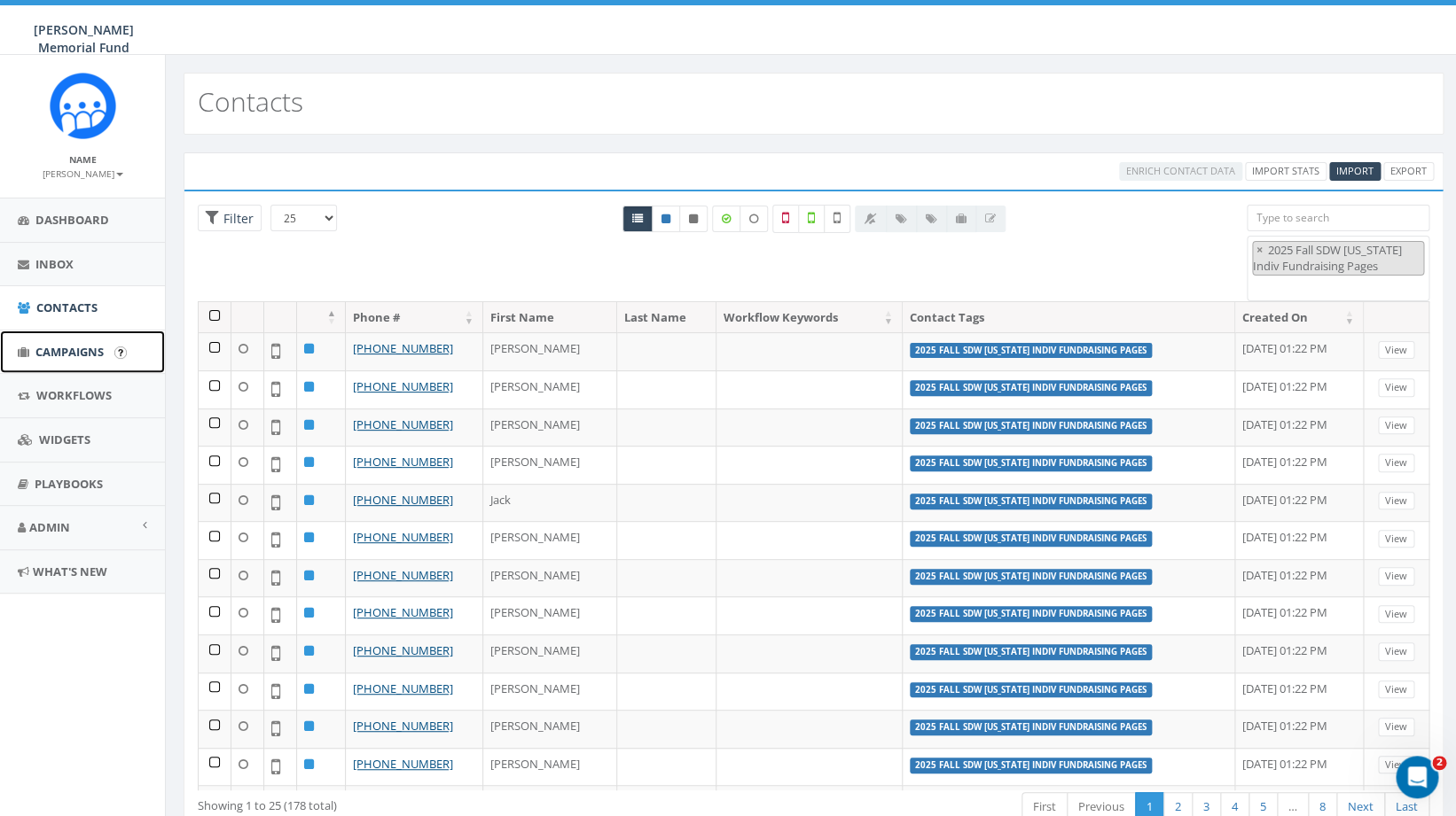
click at [70, 355] on span "Campaigns" at bounding box center [69, 351] width 68 height 16
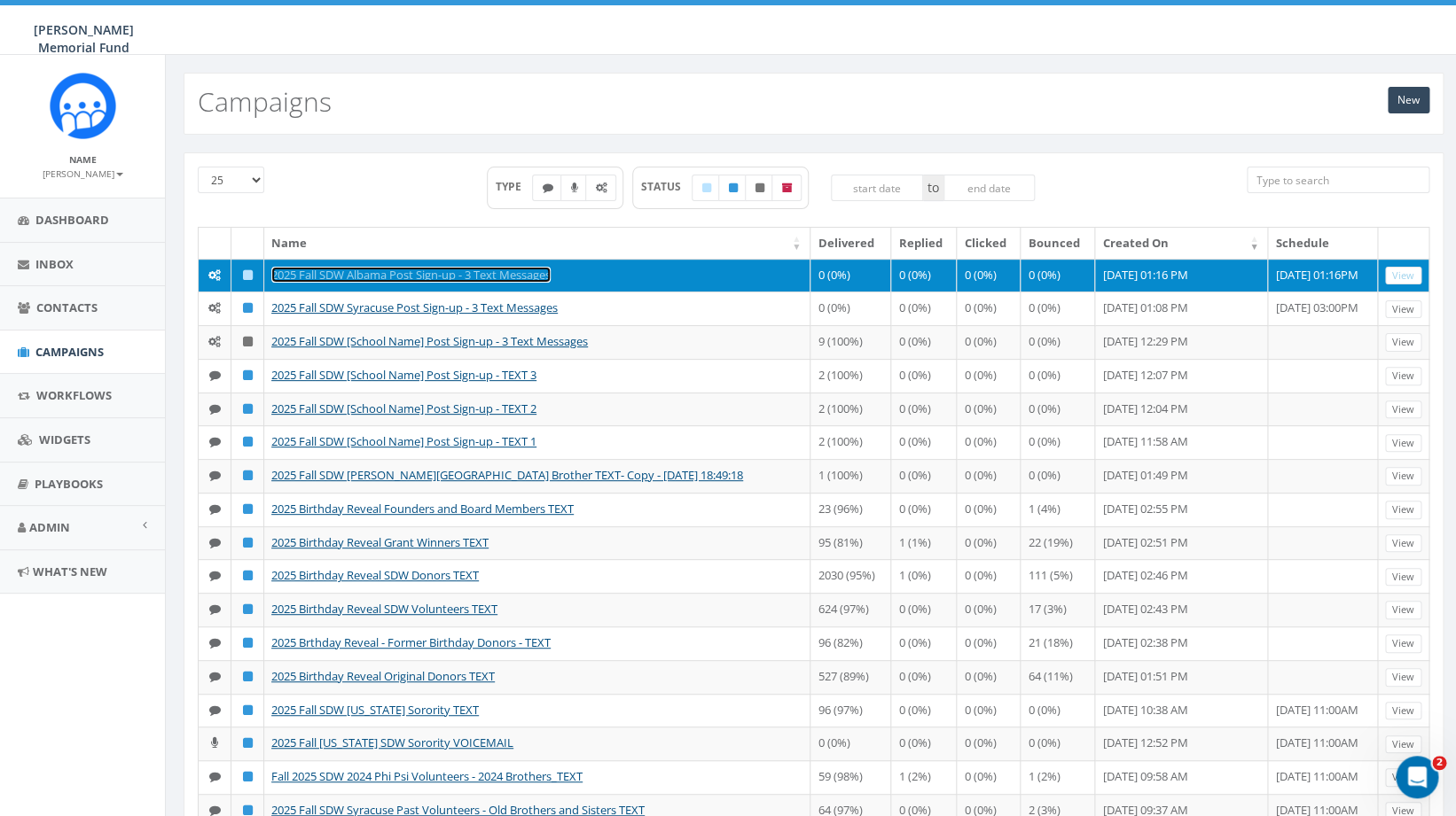
click at [493, 275] on link "2025 Fall SDW Albama Post Sign-up - 3 Text Messages" at bounding box center [411, 274] width 280 height 16
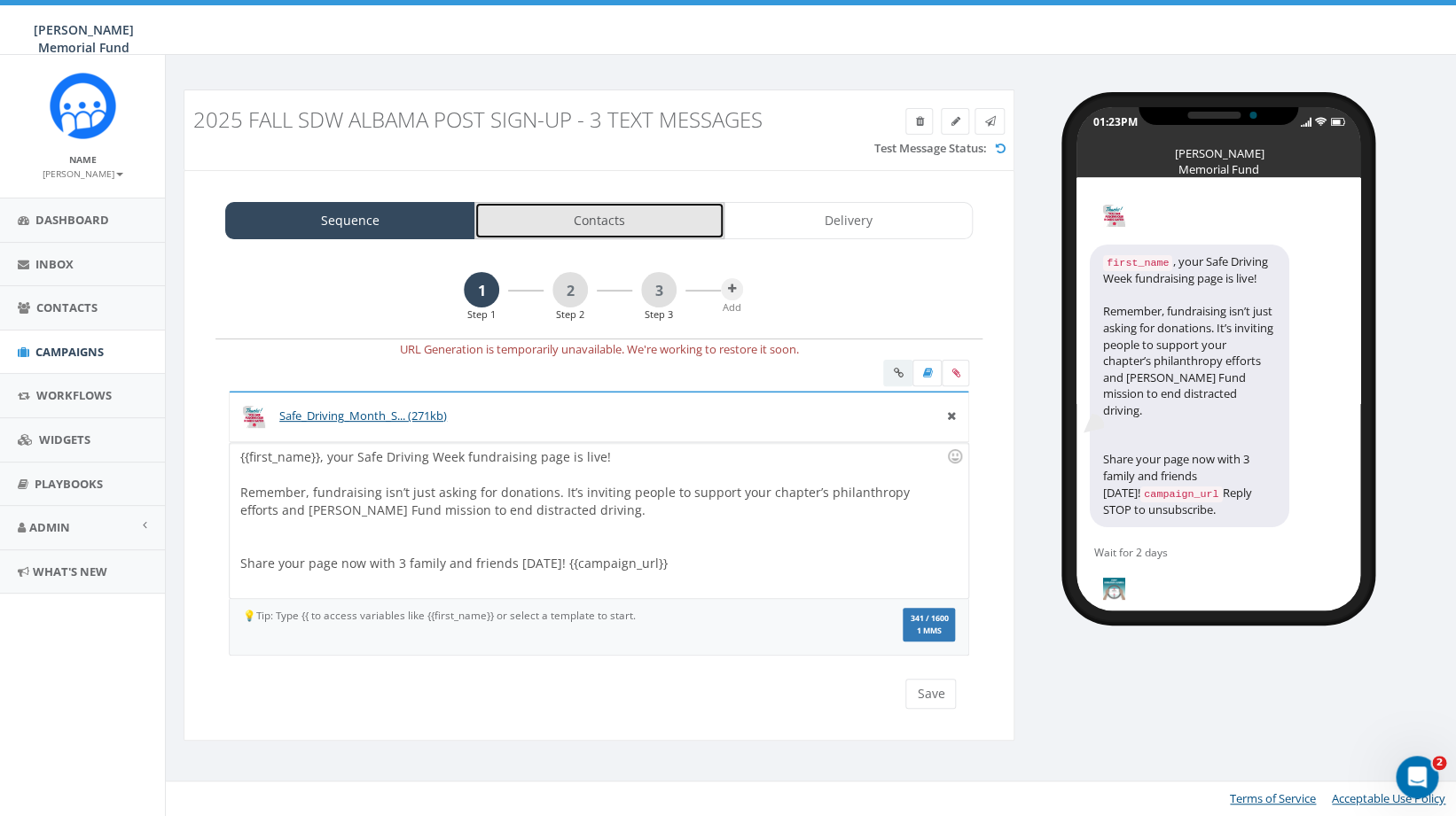
click at [592, 221] on link "Contacts" at bounding box center [598, 221] width 250 height 37
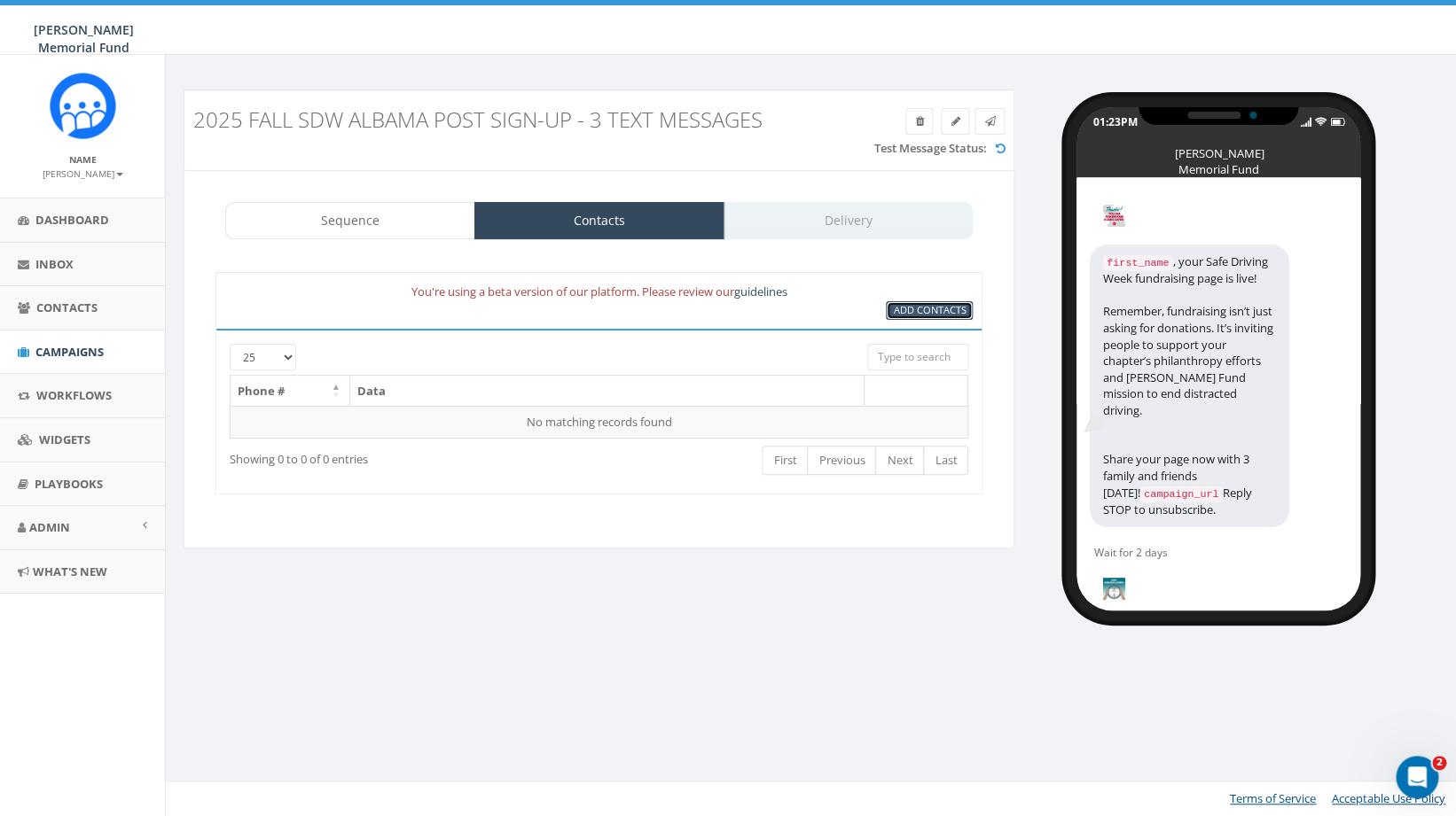
click at [923, 314] on span "Add Contacts" at bounding box center [930, 309] width 73 height 13
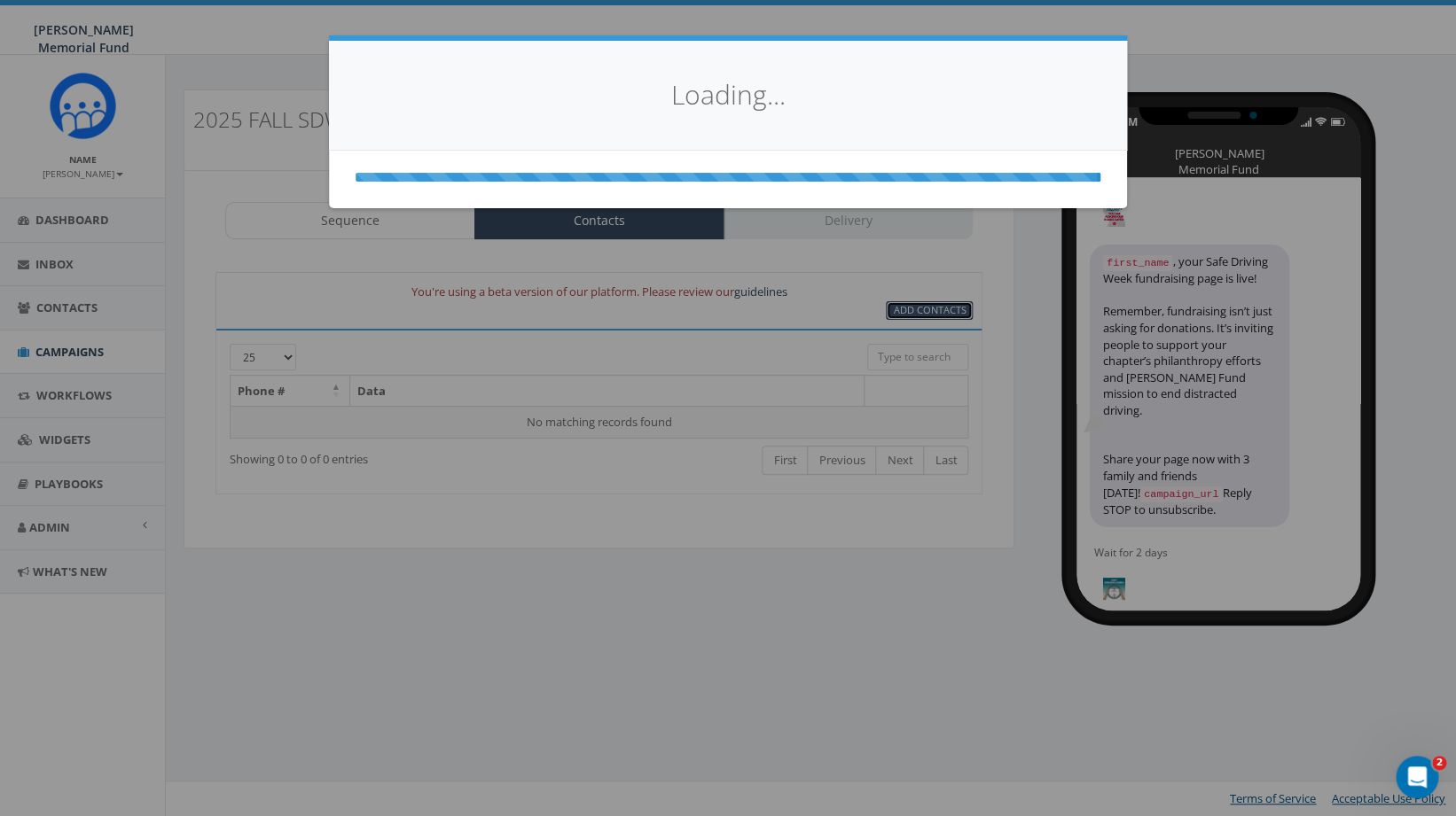
select select
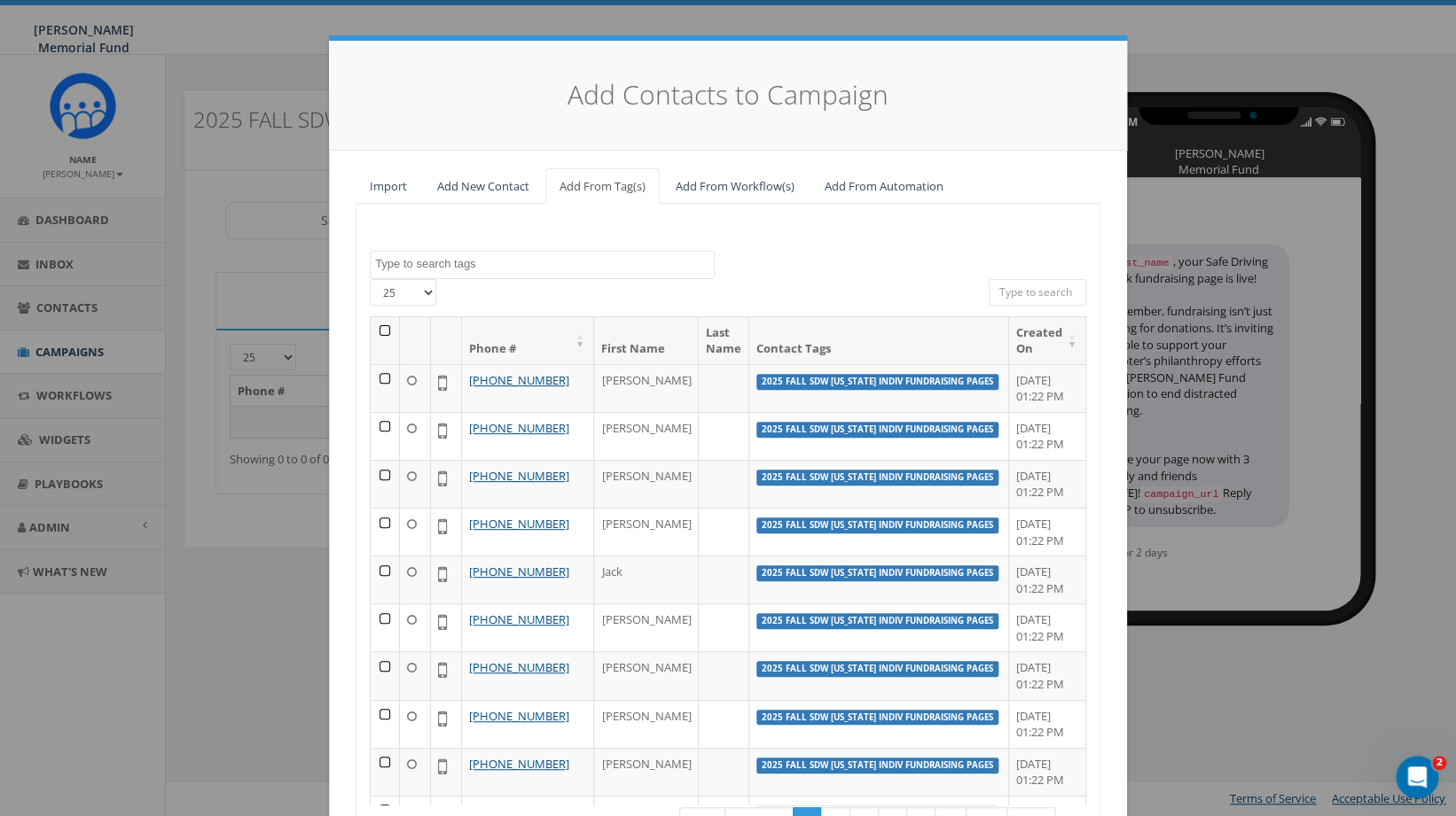
click at [457, 269] on textarea "Search" at bounding box center [544, 264] width 339 height 16
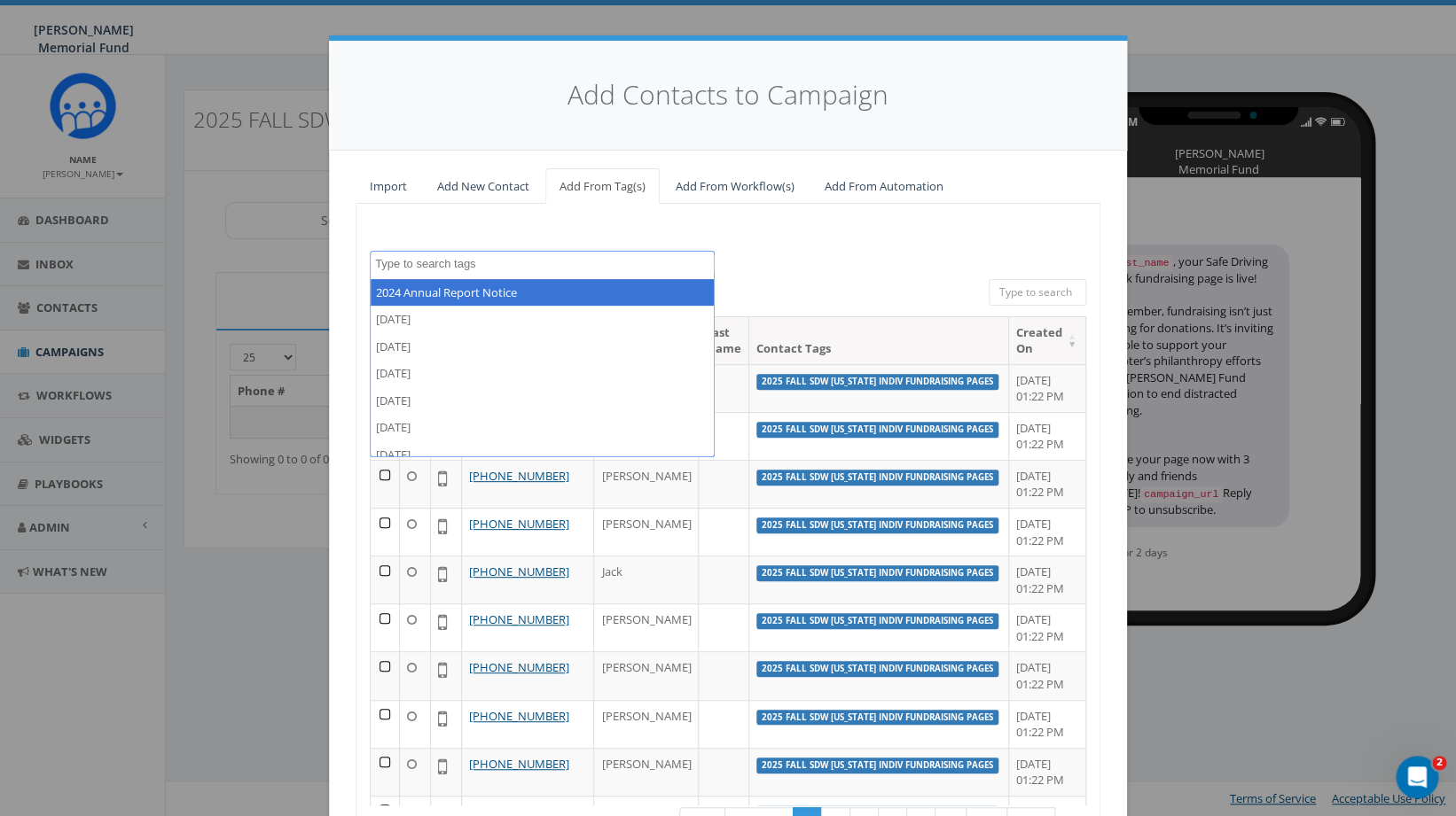
paste textarea "2025 Fall SDW [US_STATE] Indiv Fundraising Pages"
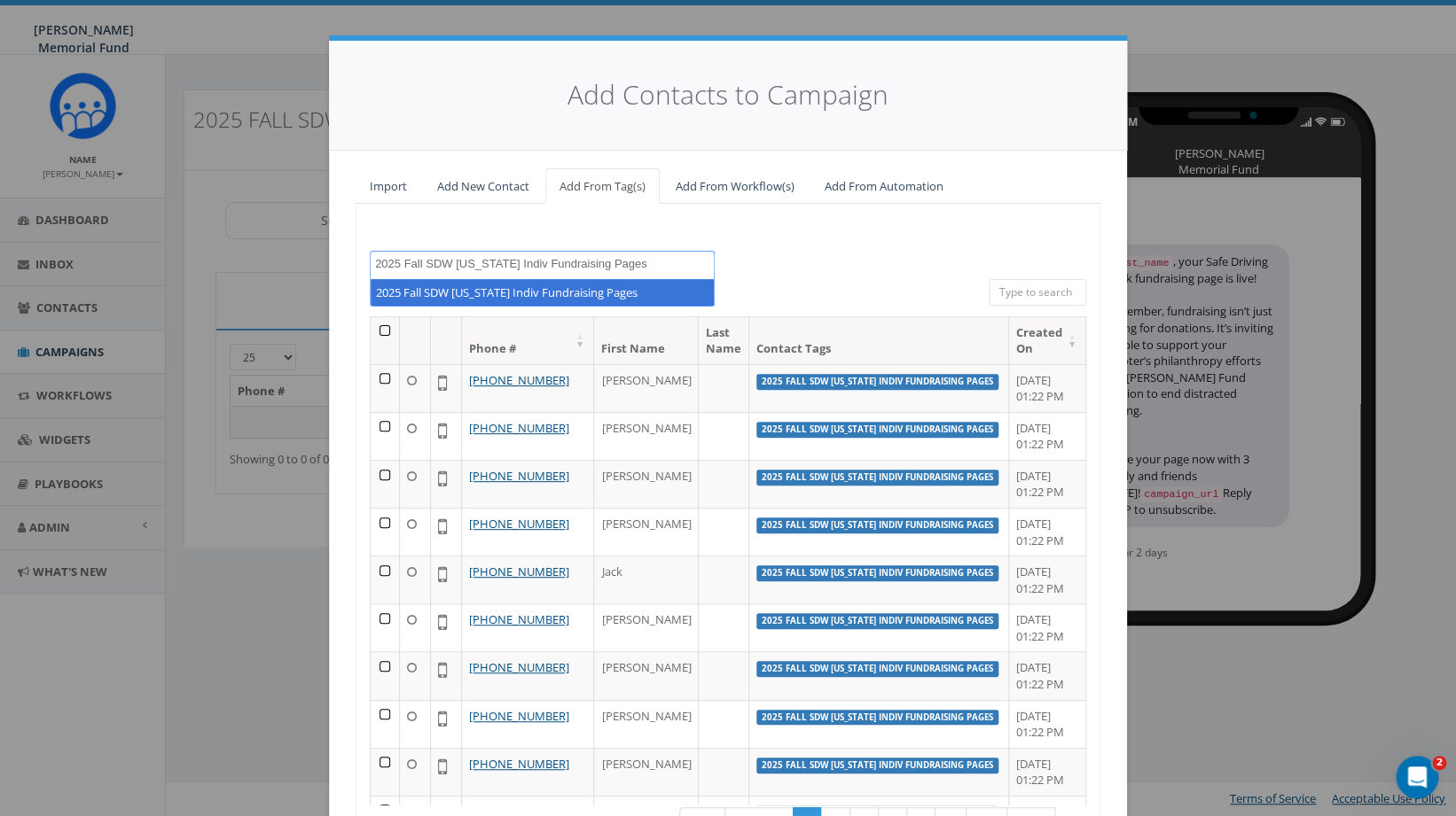
type textarea "2025 Fall SDW [US_STATE] Indiv Fundraising Pages"
select select "2025 Fall SDW Alabama Indiv Fundraising Pages"
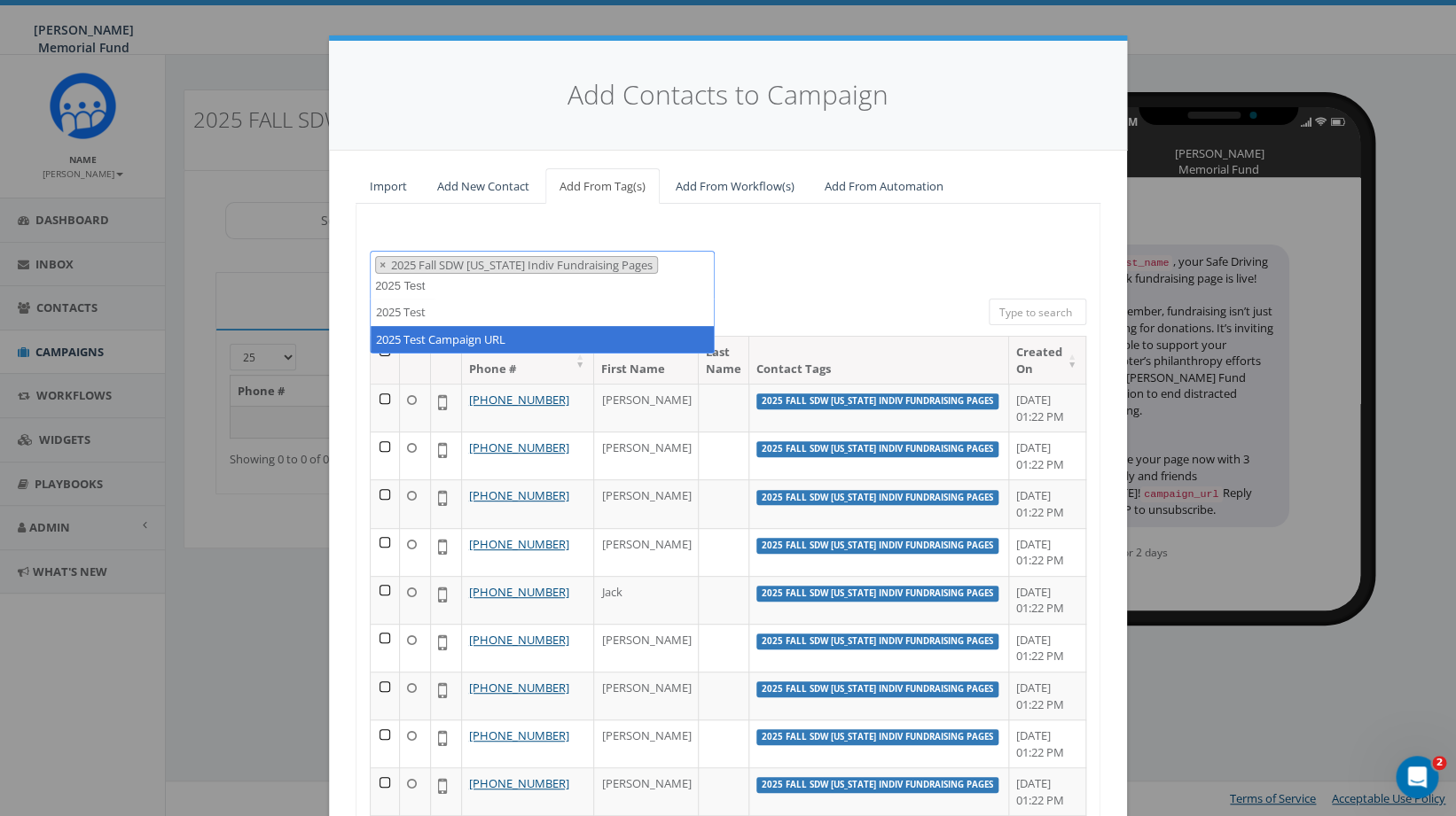
type textarea "2025 Test"
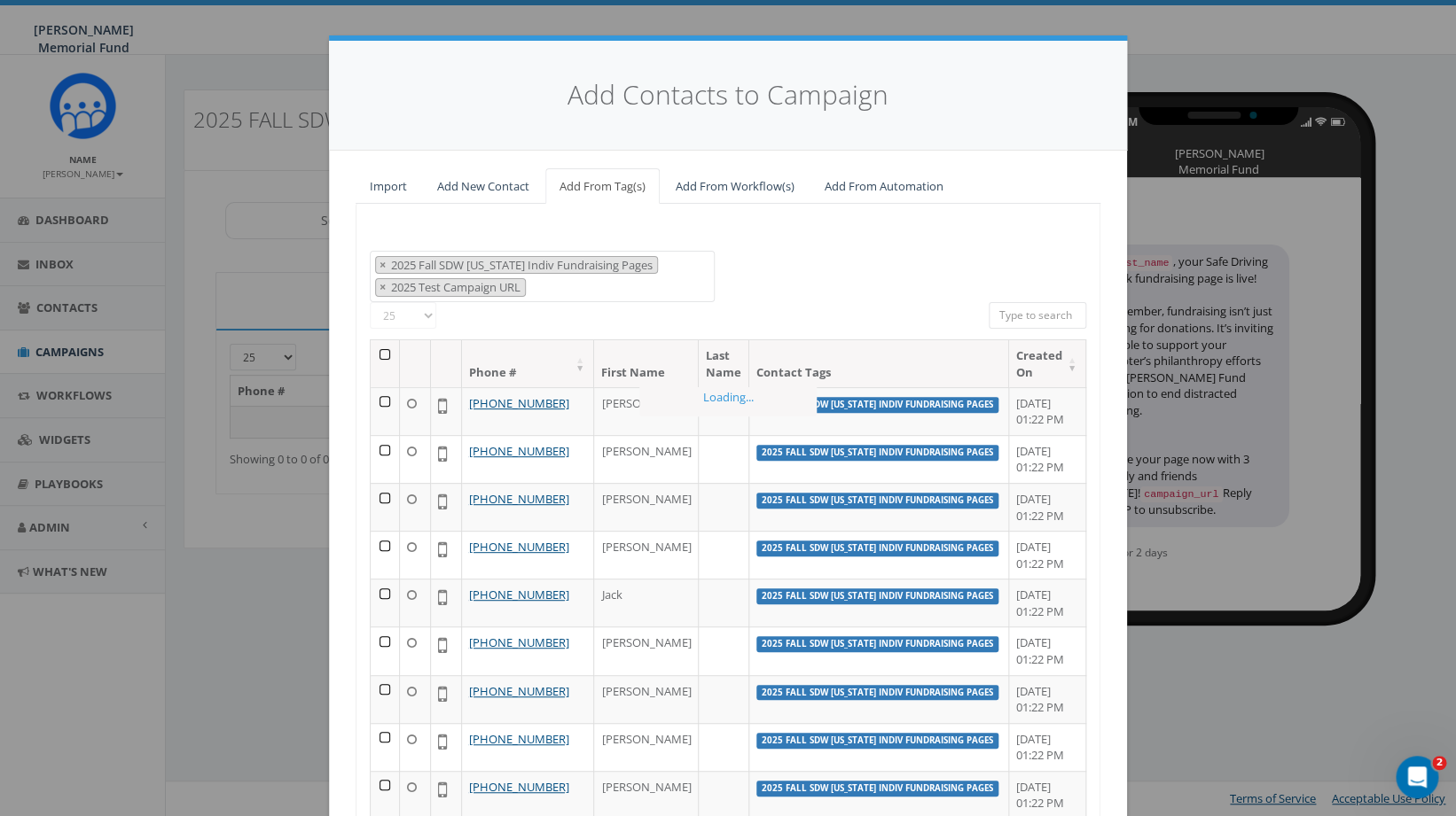
scroll to position [1024, 0]
click at [388, 356] on th at bounding box center [384, 364] width 29 height 47
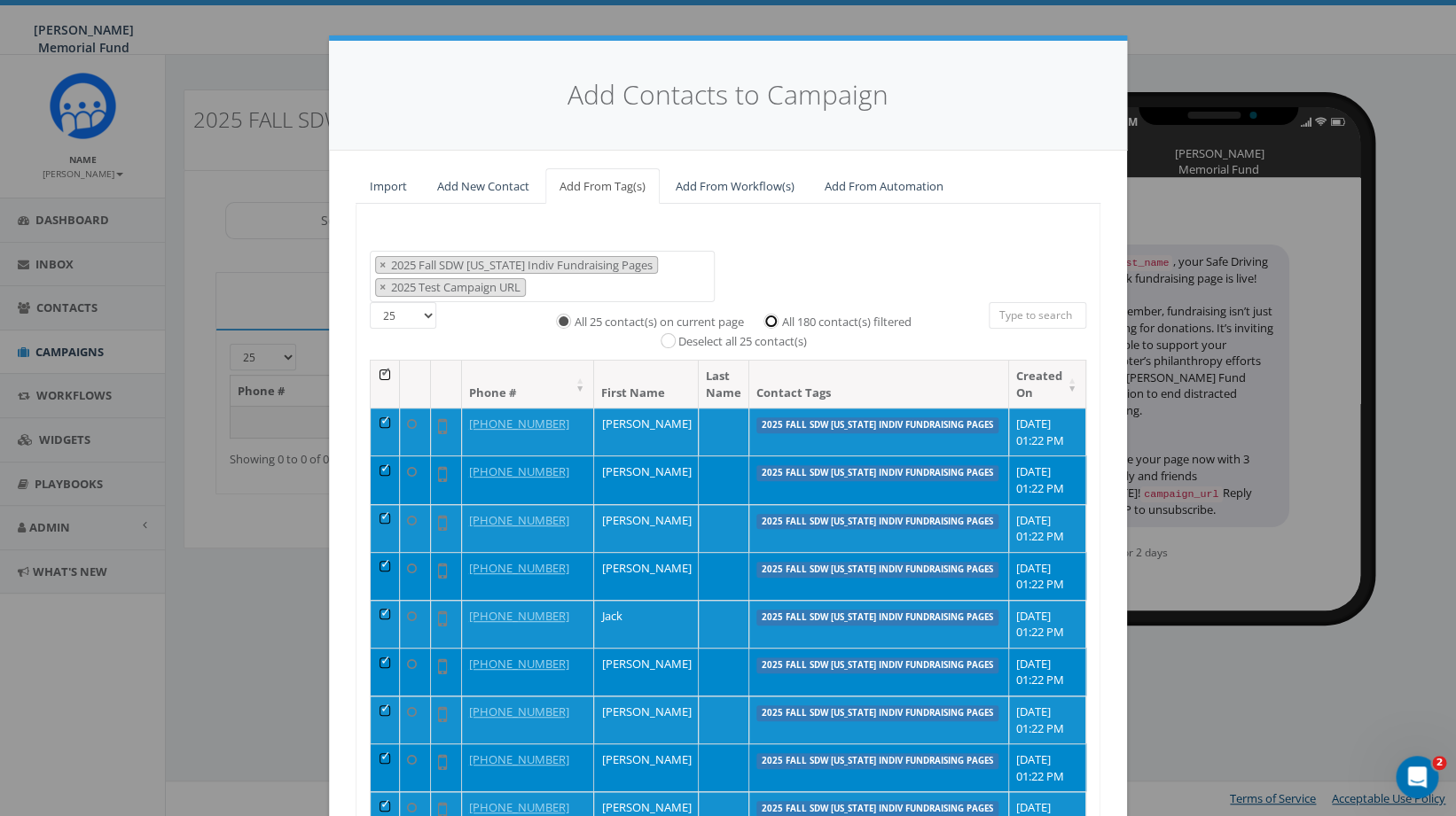
click at [777, 321] on input "All 180 contact(s) filtered" at bounding box center [775, 321] width 11 height 11
radio input "true"
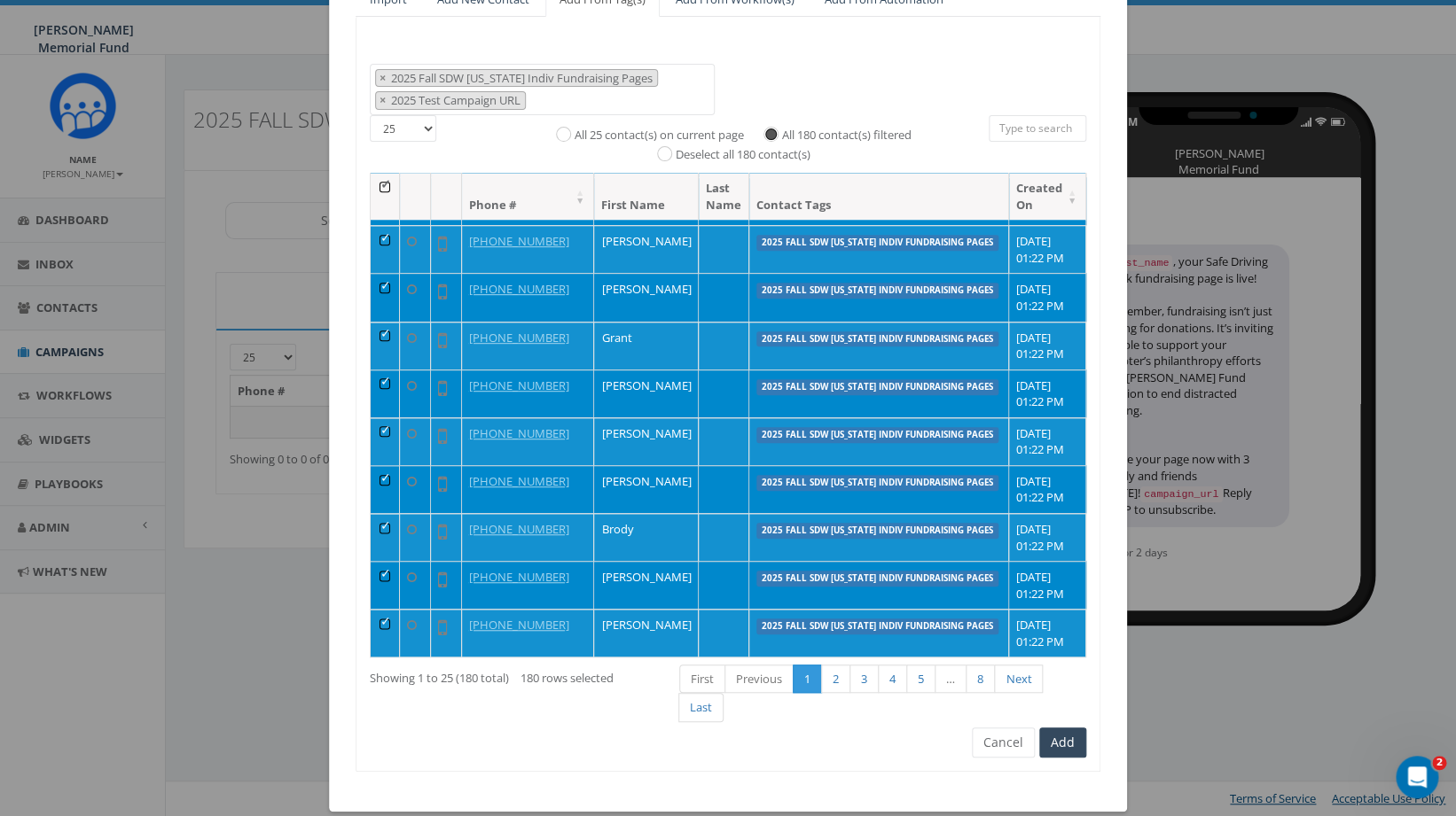
scroll to position [209, 0]
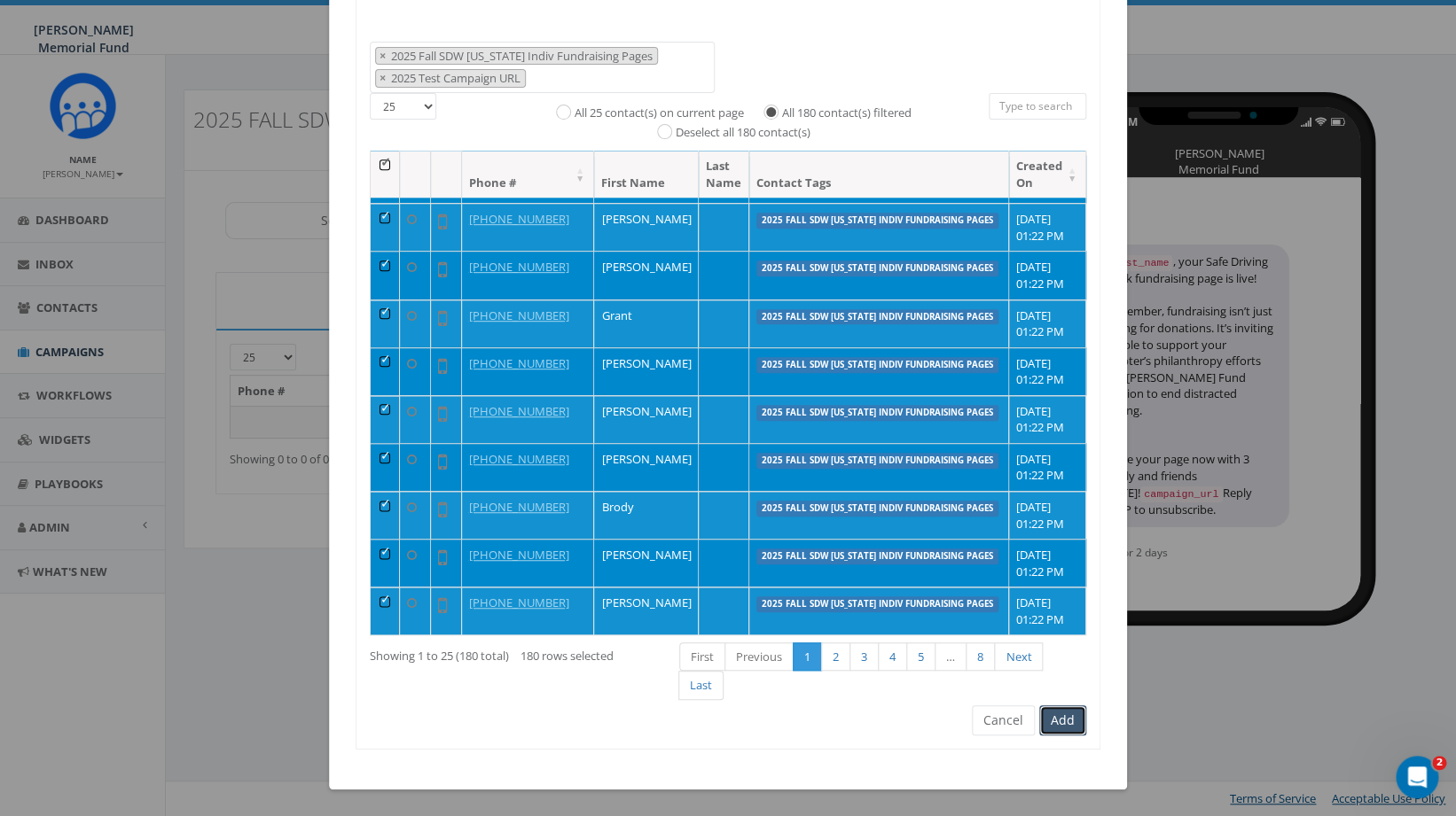
click at [1067, 721] on button "Add" at bounding box center [1063, 721] width 47 height 30
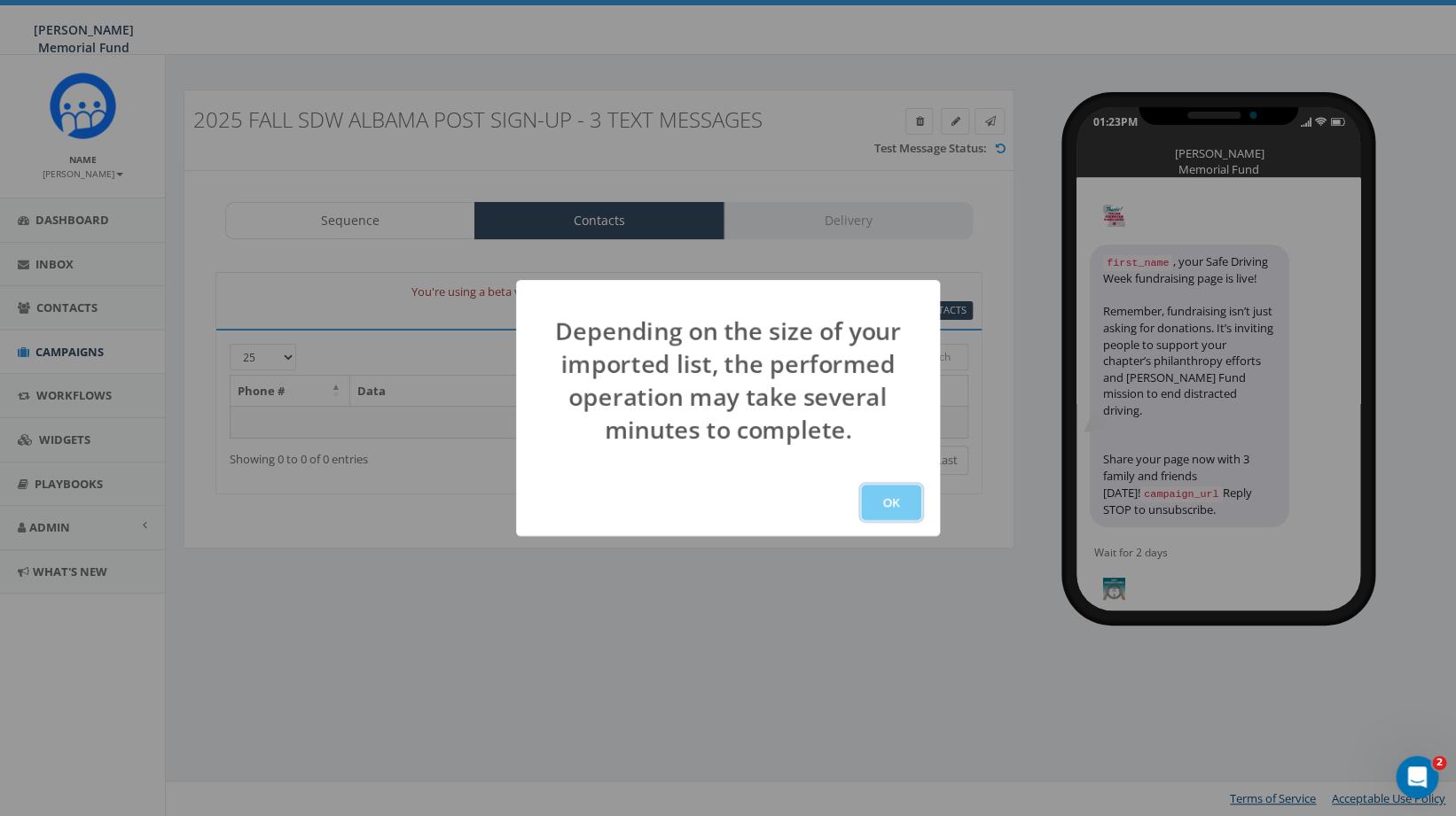
click at [892, 508] on button "OK" at bounding box center [891, 503] width 60 height 36
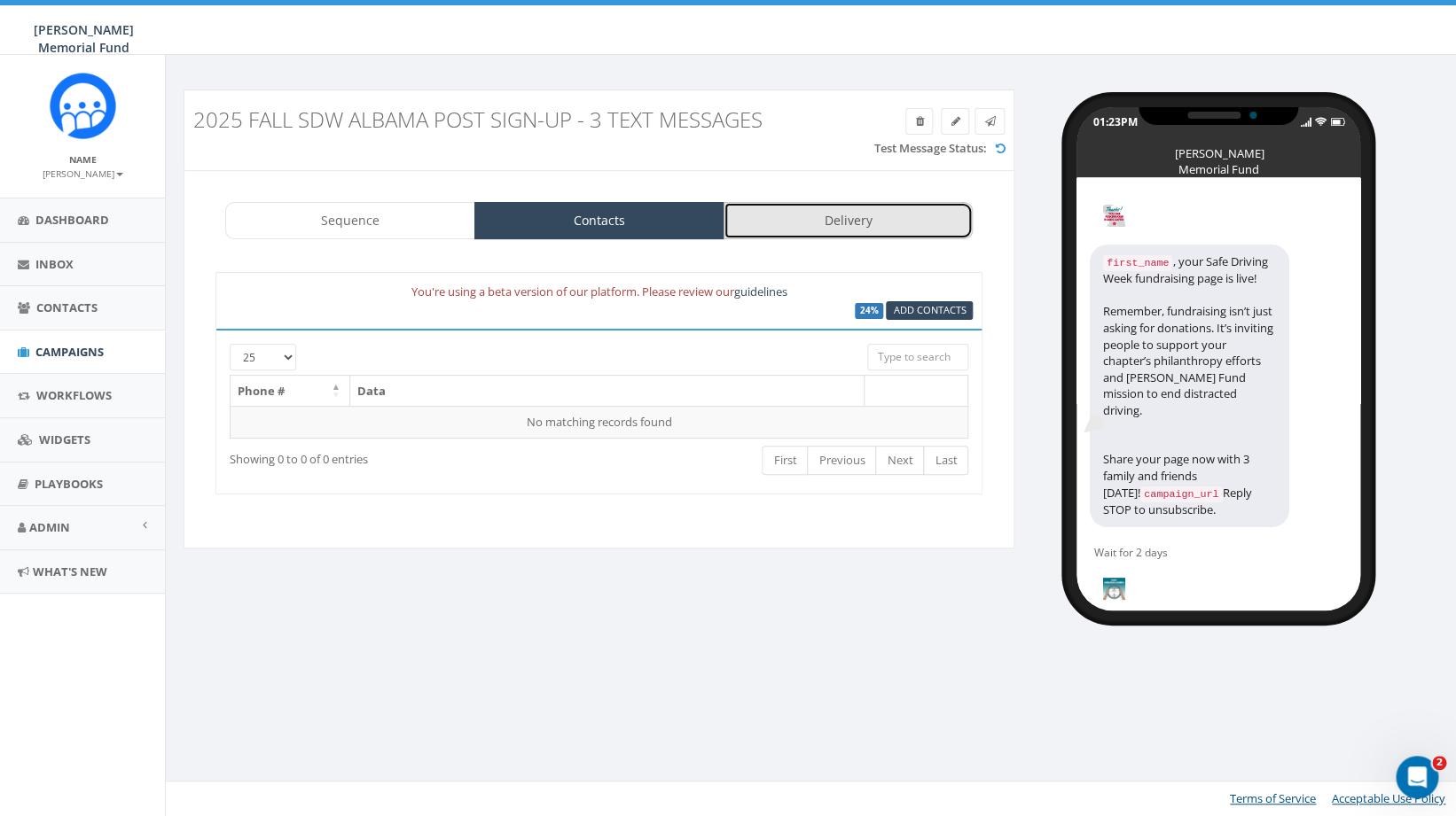
click at [833, 226] on link "Delivery" at bounding box center [848, 221] width 250 height 37
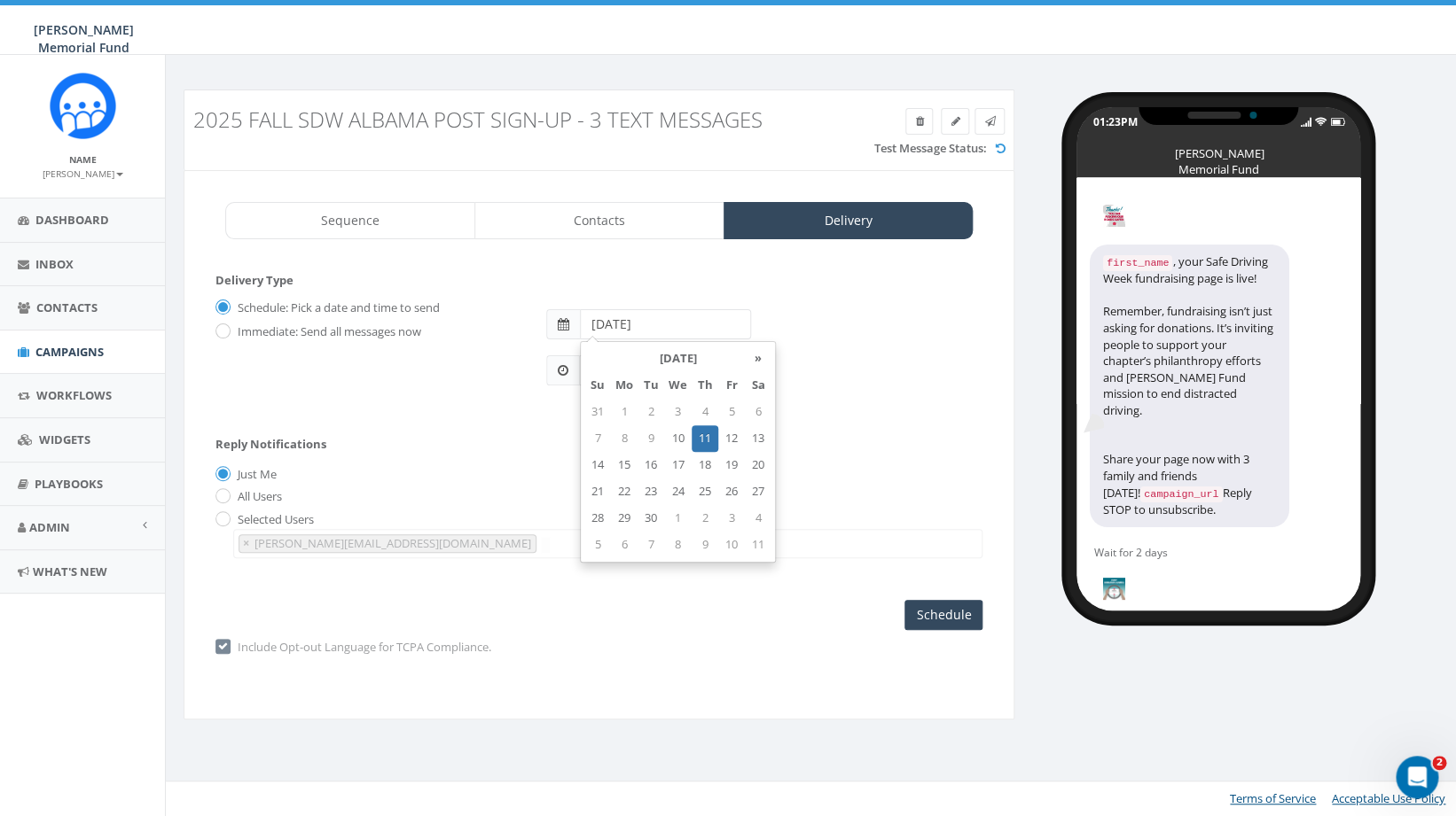
click at [630, 322] on input "2025-09-11" at bounding box center [665, 324] width 171 height 30
click at [675, 432] on td "10" at bounding box center [677, 438] width 27 height 26
type input "[DATE]"
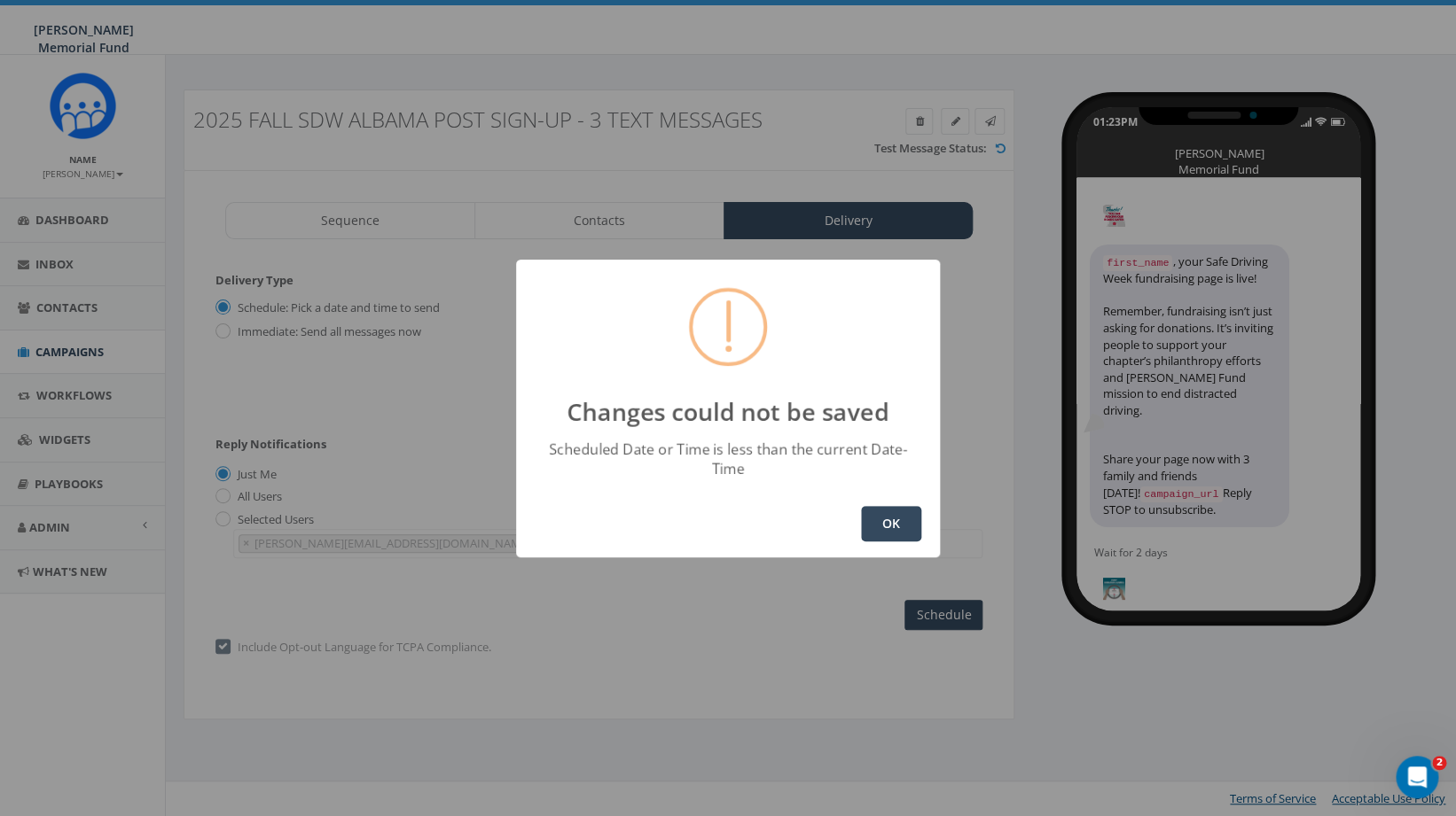
click at [901, 520] on button "OK" at bounding box center [891, 524] width 60 height 36
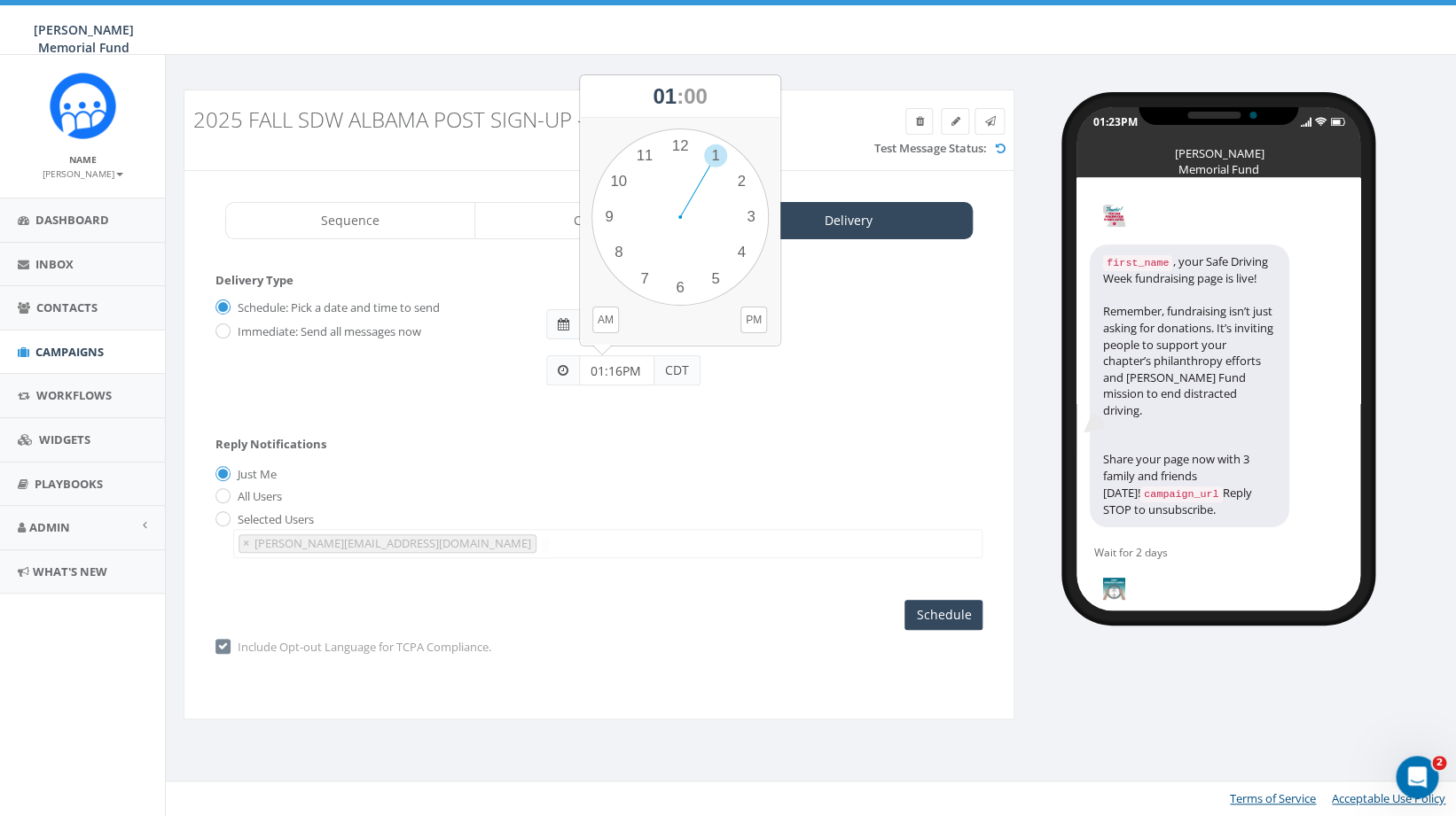
click at [607, 371] on input "01:16PM" at bounding box center [616, 370] width 76 height 30
type input "3:00 PM"
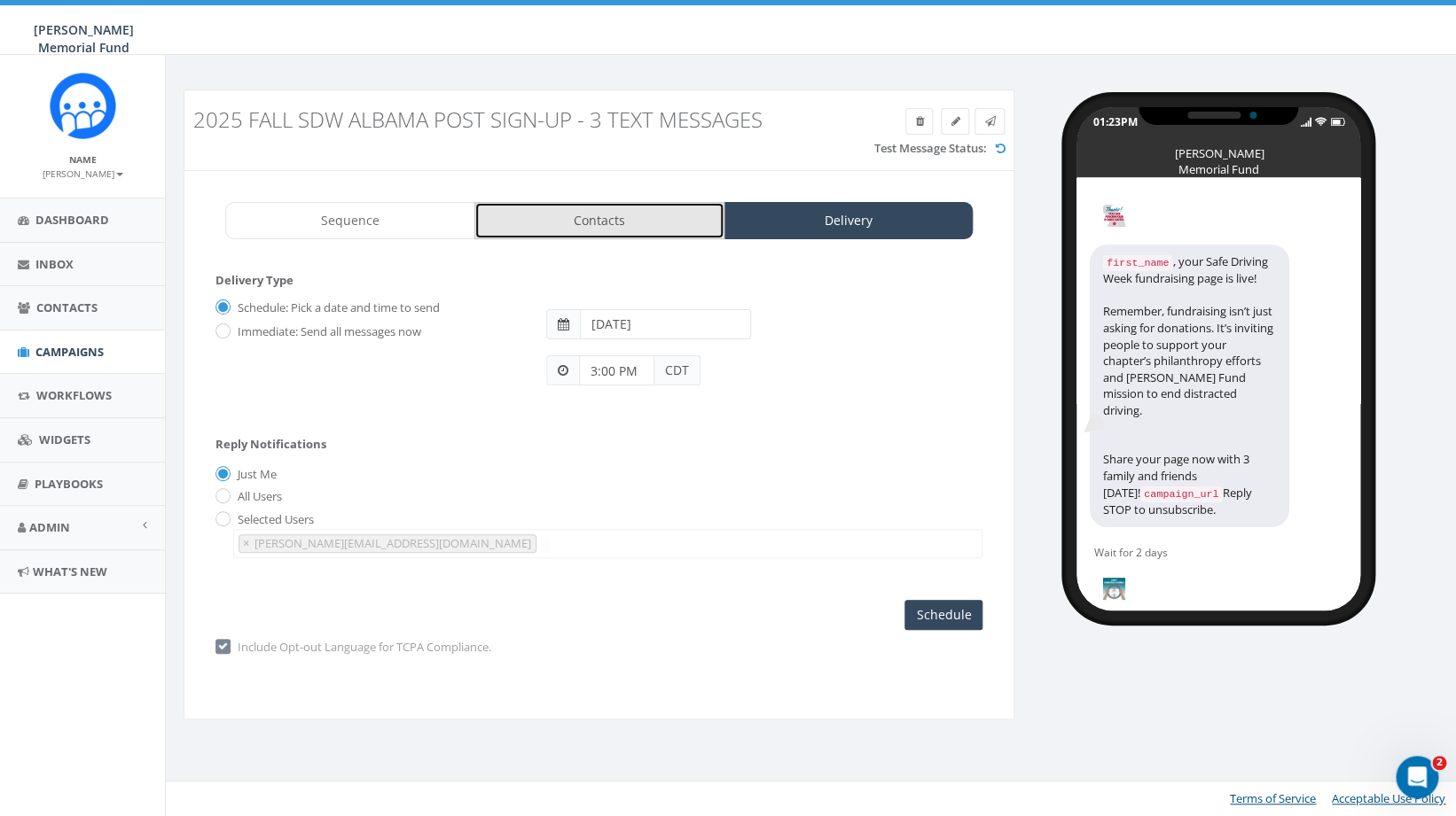
click at [568, 217] on link "Contacts" at bounding box center [598, 221] width 250 height 37
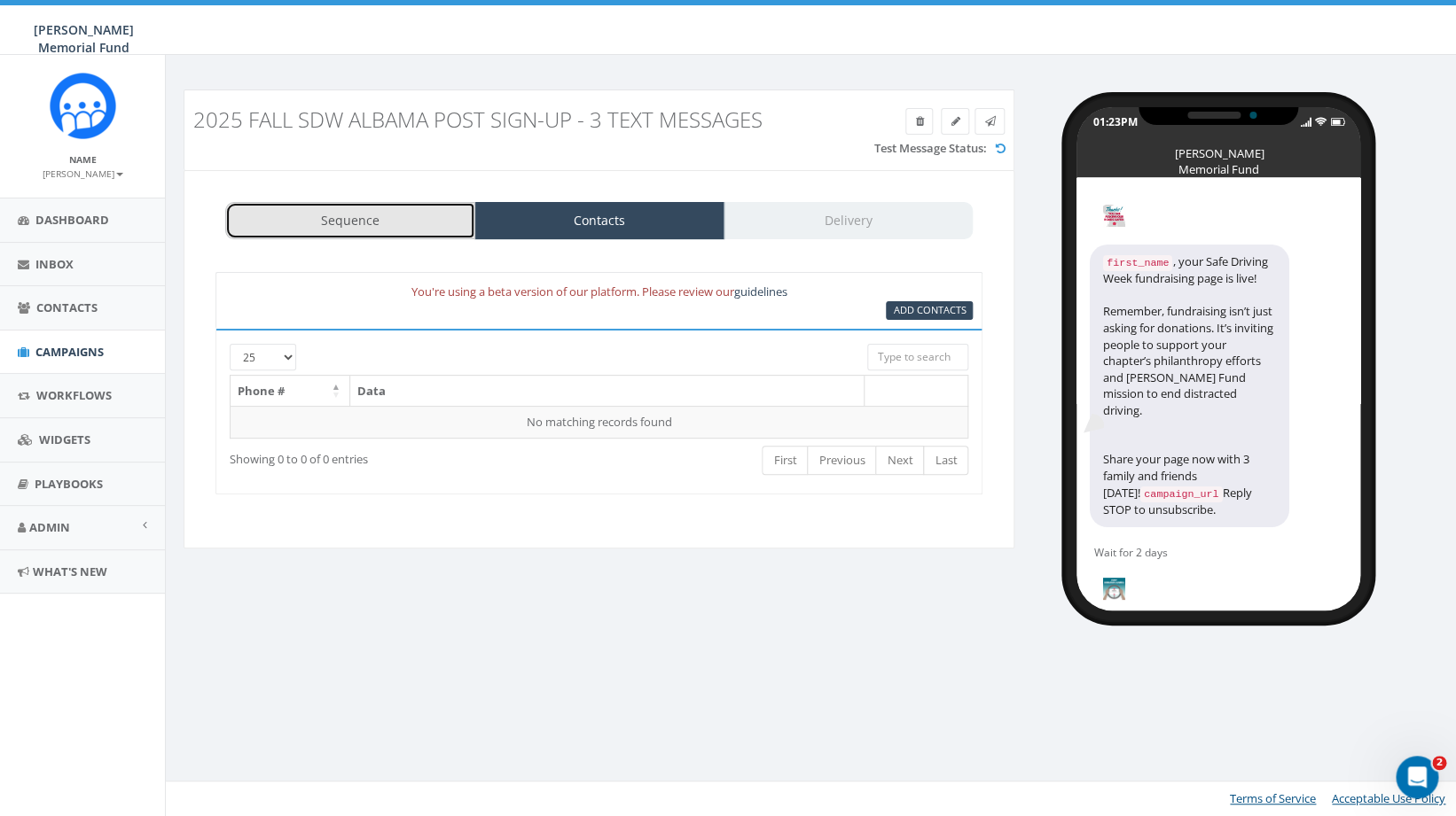
click at [372, 227] on link "Sequence" at bounding box center [350, 221] width 250 height 37
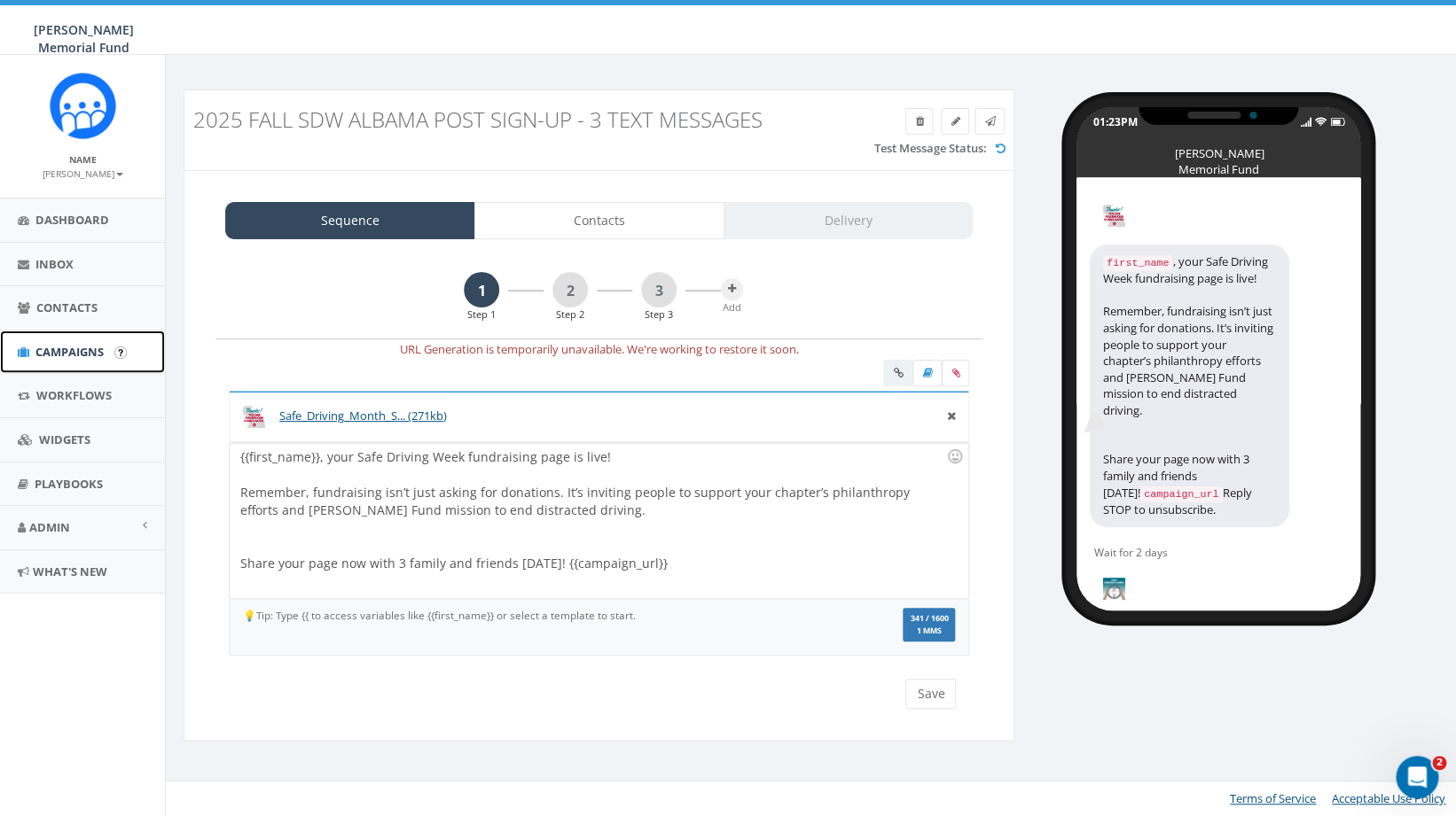
click at [58, 351] on span "Campaigns" at bounding box center [69, 351] width 68 height 16
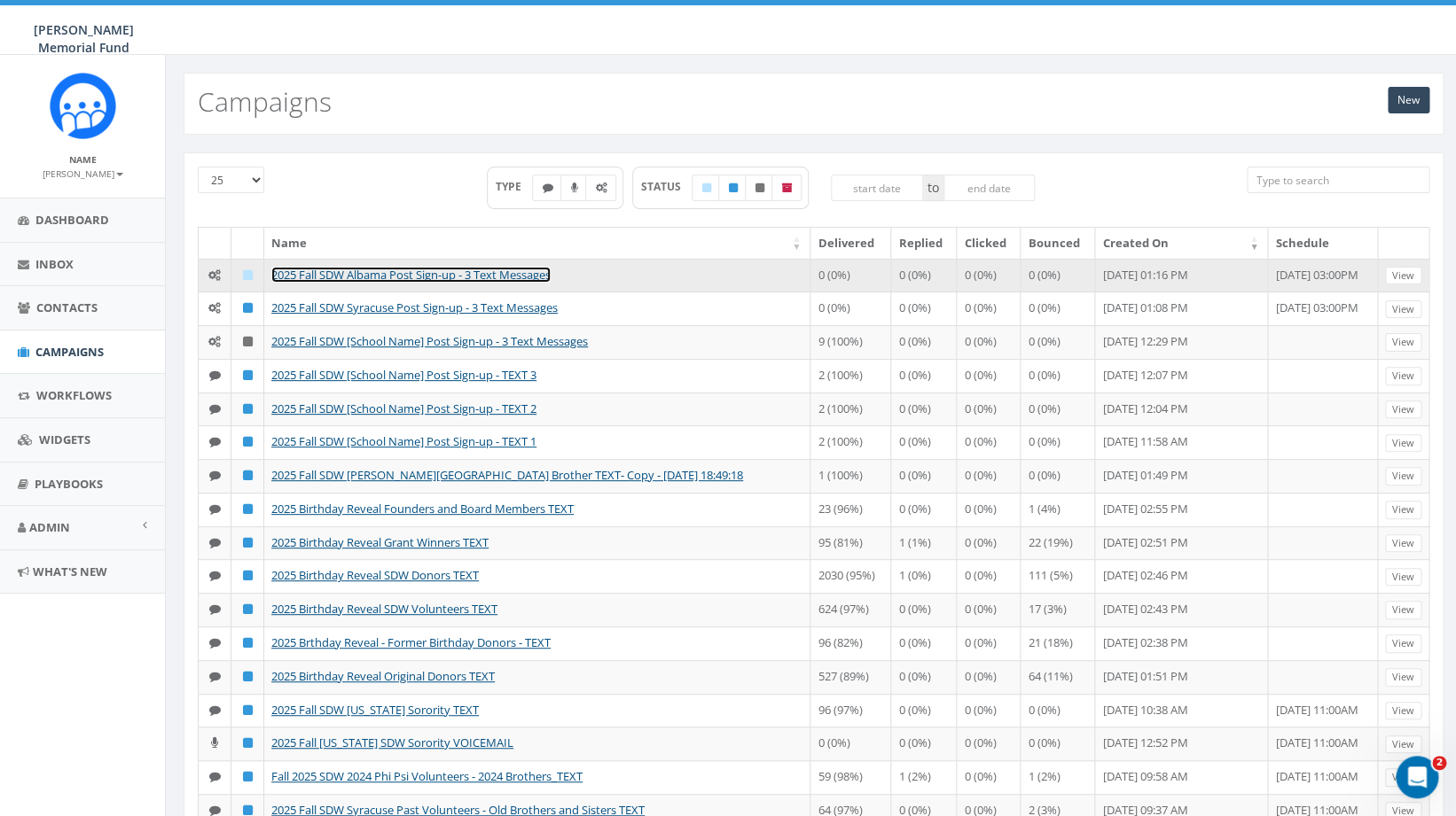
click at [386, 275] on link "2025 Fall SDW Albama Post Sign-up - 3 Text Messages" at bounding box center [411, 274] width 280 height 16
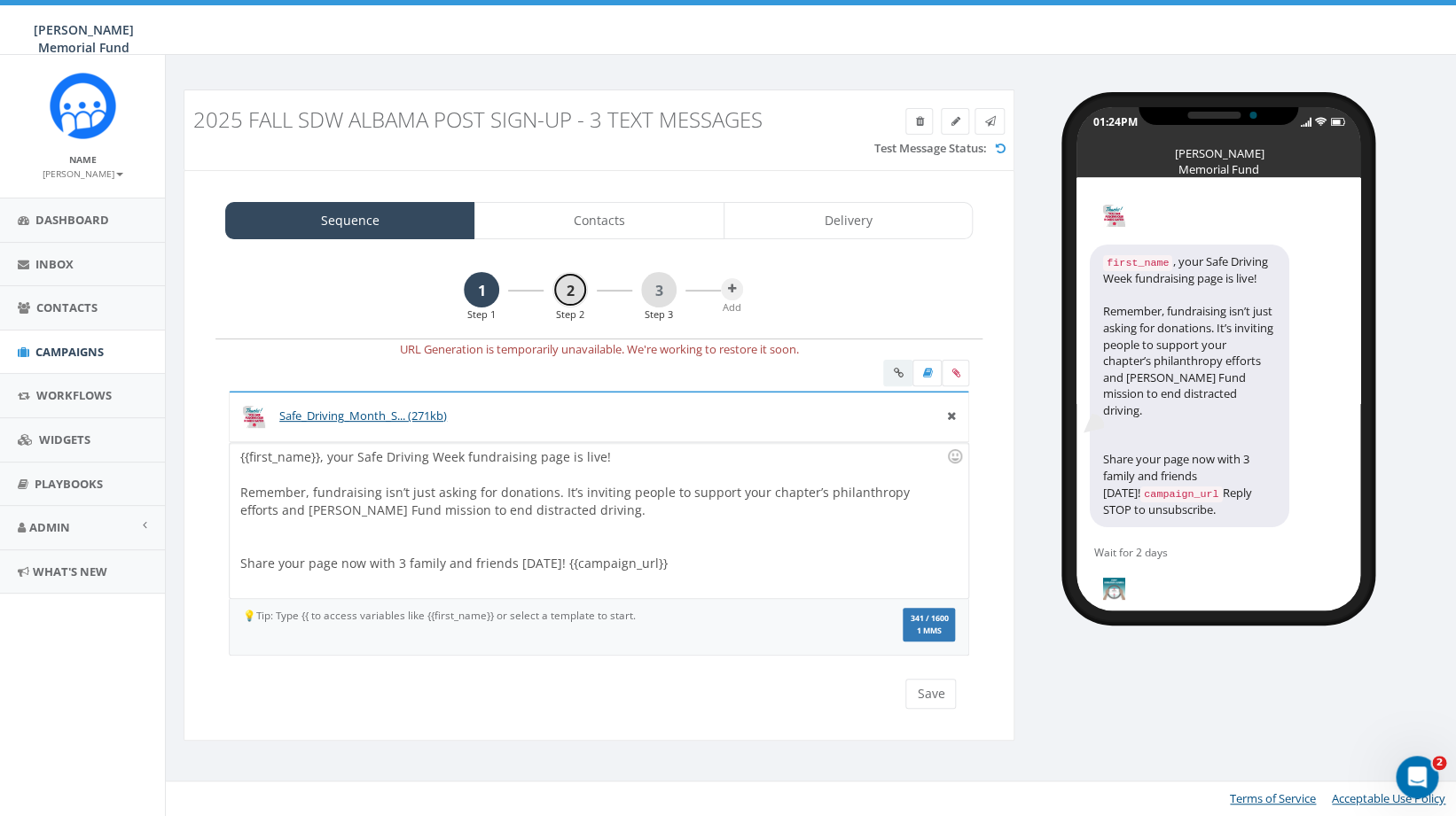
click at [570, 288] on link "2" at bounding box center [570, 290] width 36 height 36
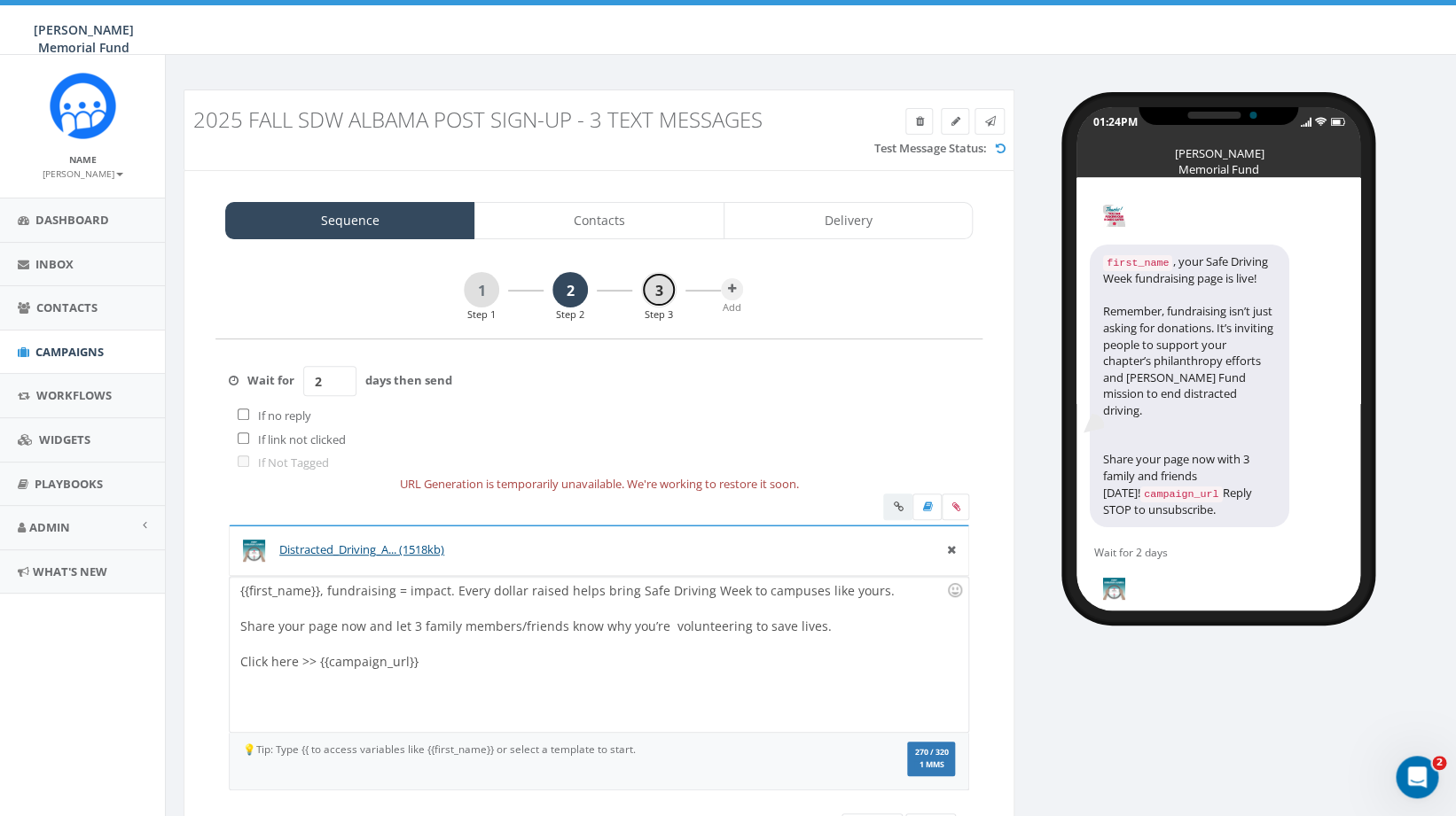
click at [650, 297] on link "3" at bounding box center [659, 290] width 36 height 36
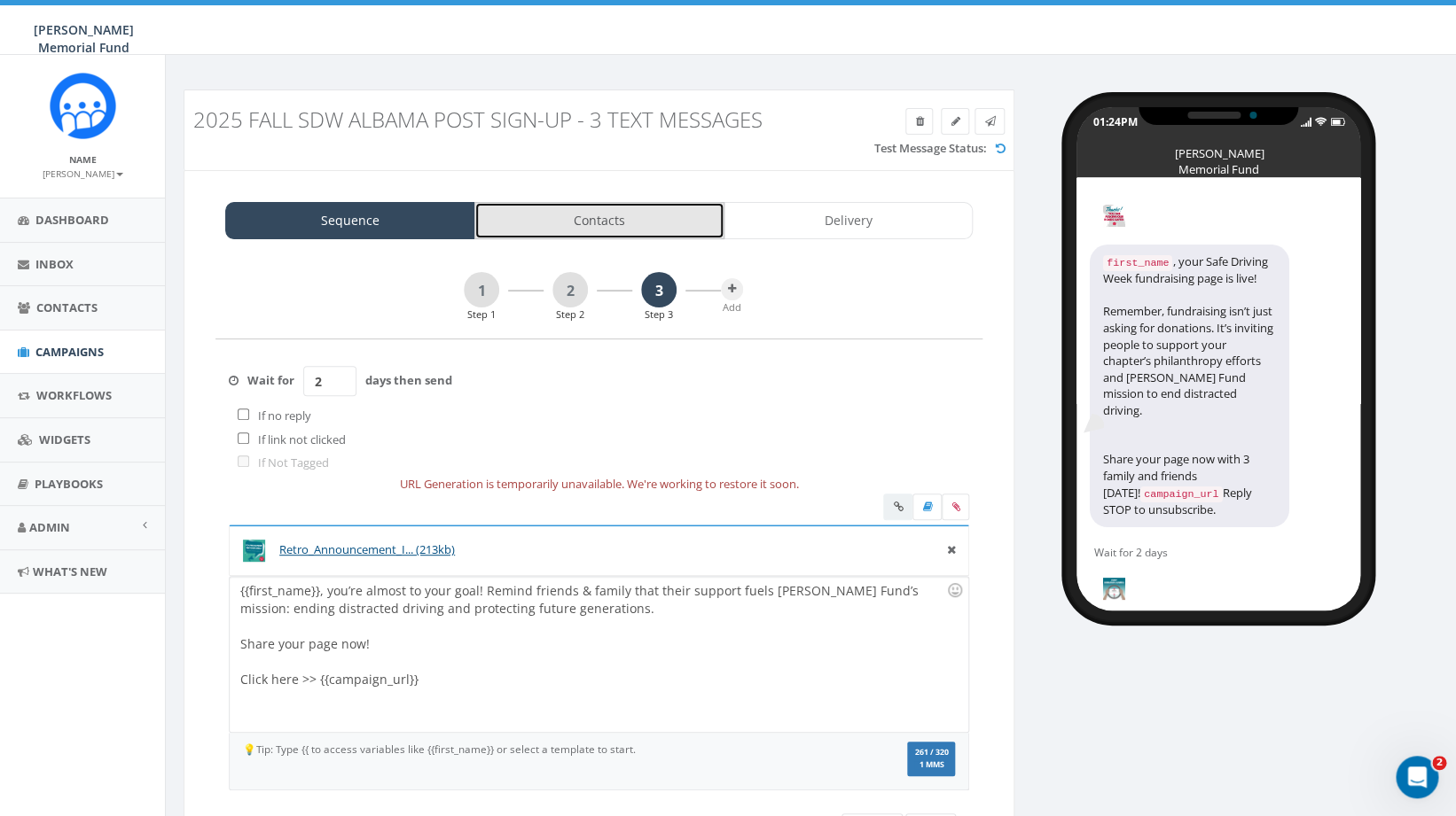
click at [593, 221] on link "Contacts" at bounding box center [598, 221] width 250 height 37
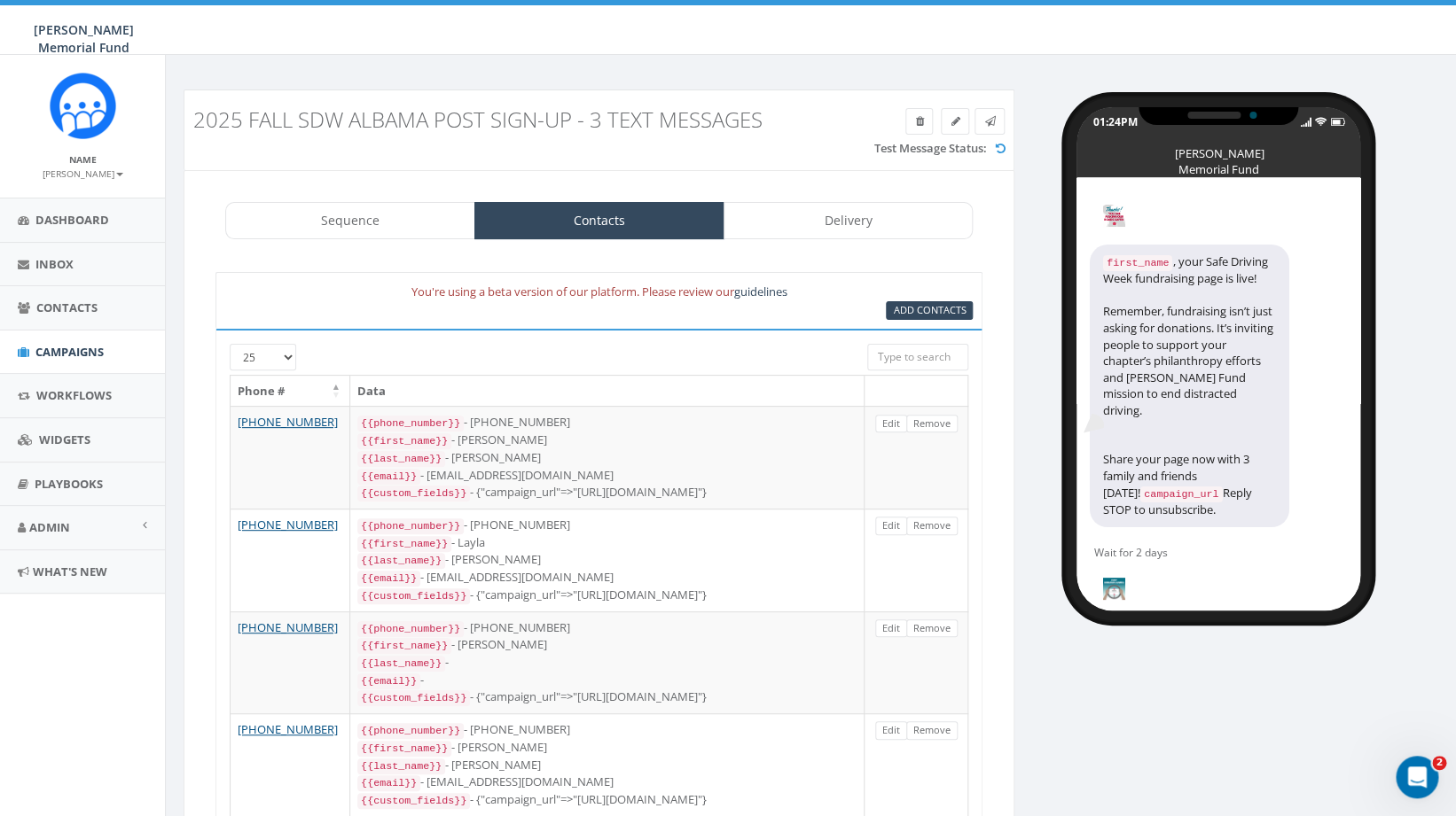
click at [902, 358] on input "search" at bounding box center [918, 357] width 101 height 26
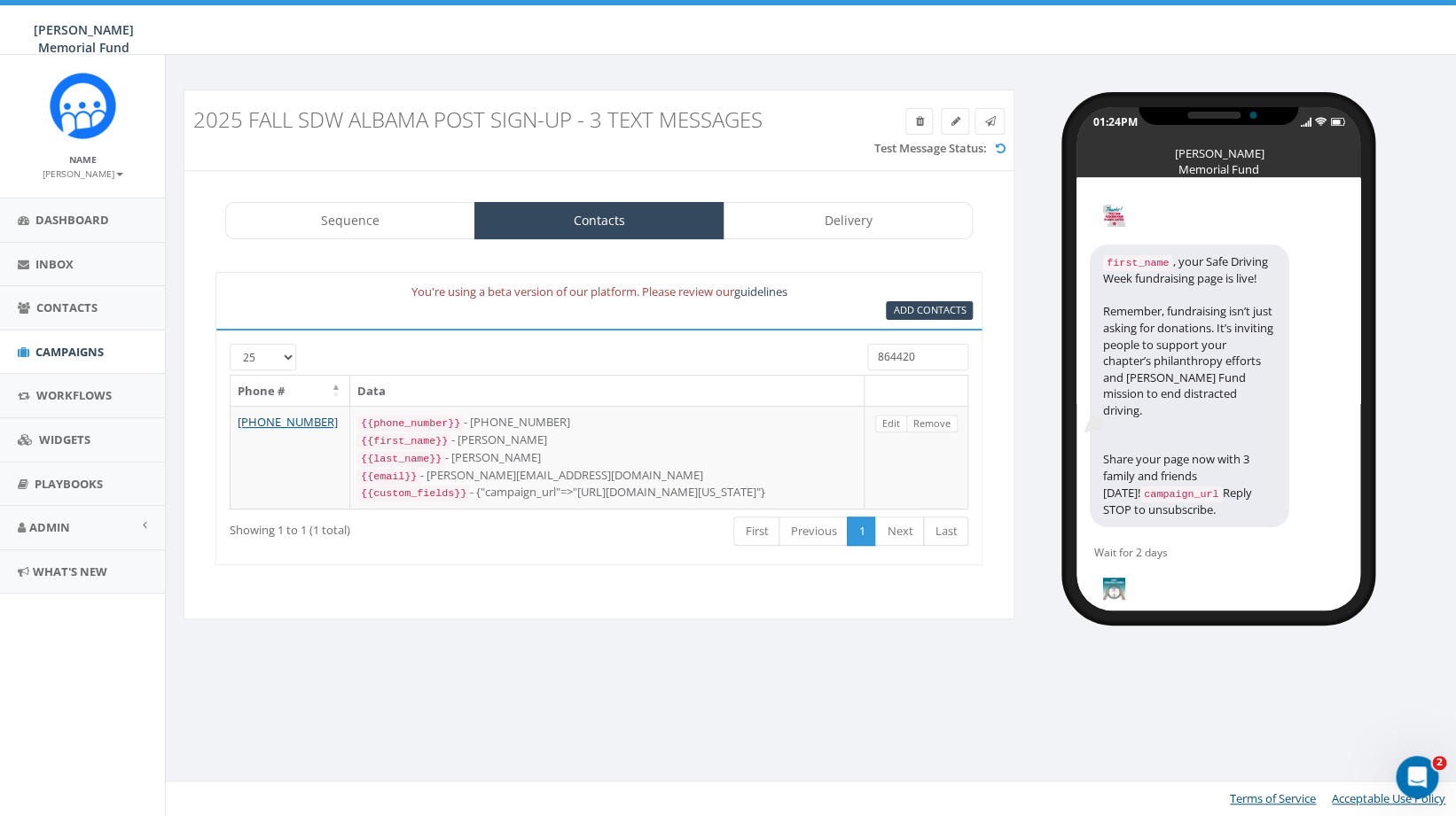
drag, startPoint x: 917, startPoint y: 356, endPoint x: 832, endPoint y: 354, distance: 85.0
click at [868, 356] on input "864420" at bounding box center [918, 357] width 101 height 26
drag, startPoint x: 906, startPoint y: 356, endPoint x: 816, endPoint y: 356, distance: 90.0
click at [868, 359] on input "2777" at bounding box center [918, 357] width 101 height 26
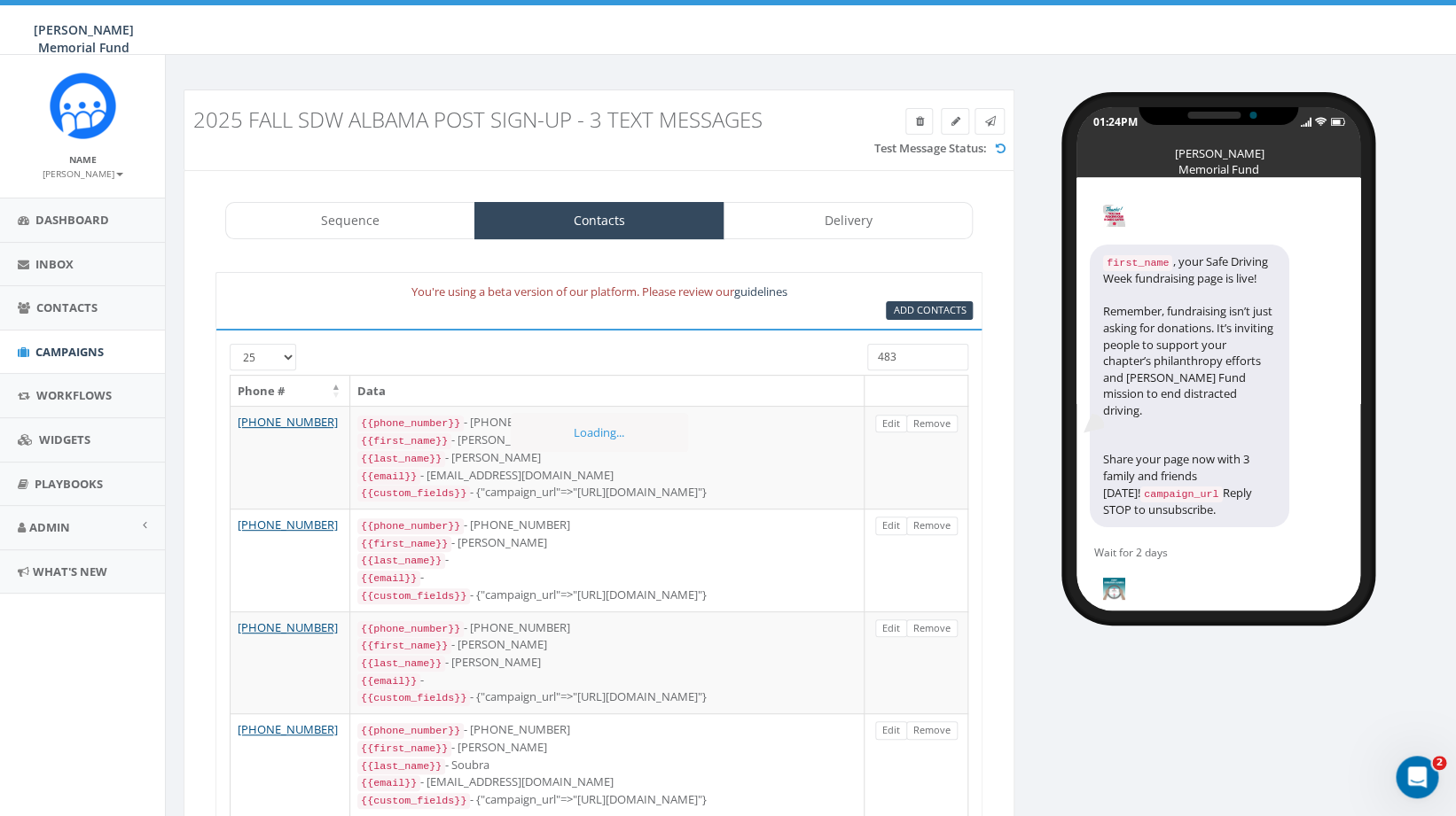
type input "4836"
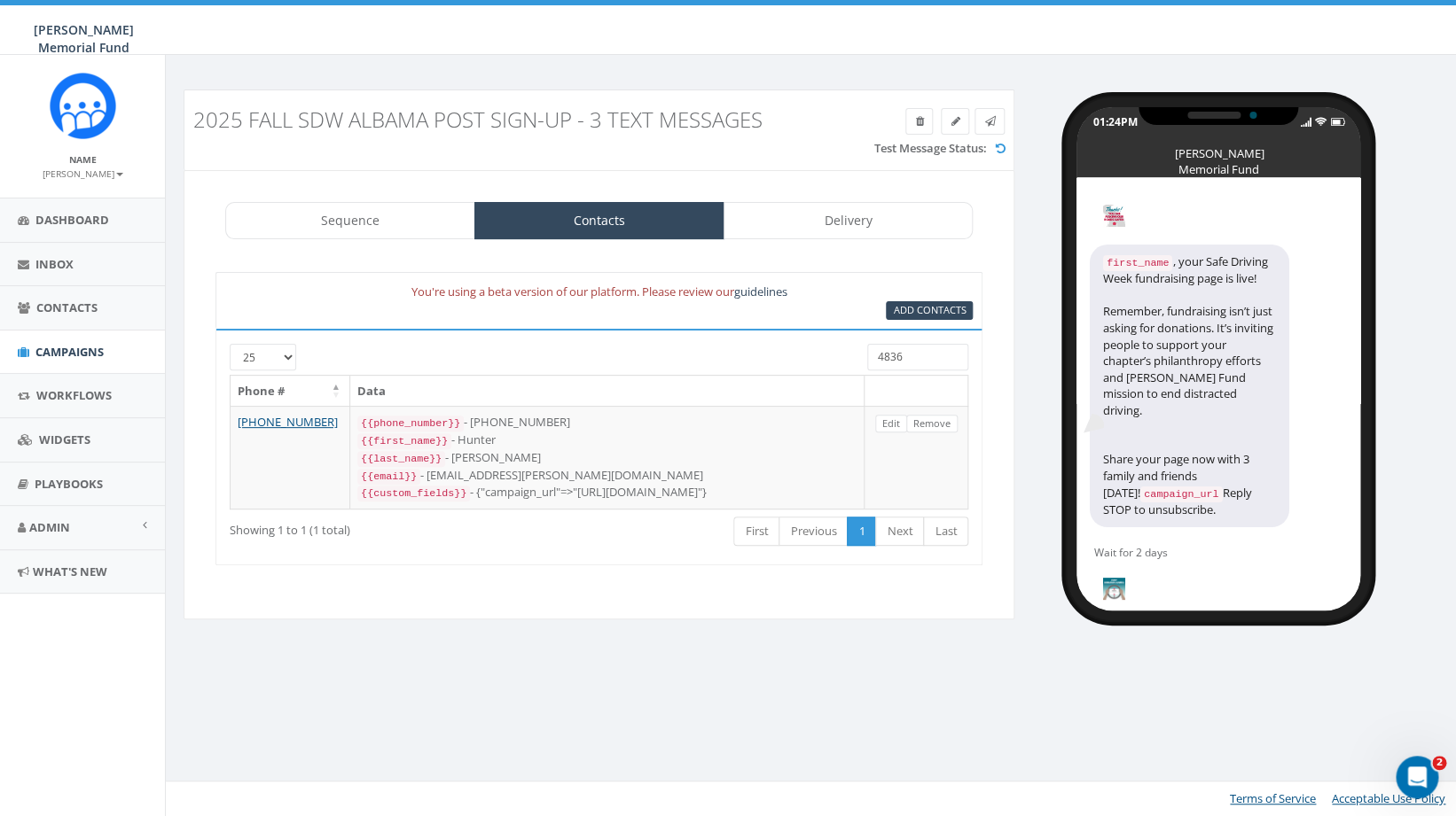
drag, startPoint x: 903, startPoint y: 353, endPoint x: 830, endPoint y: 360, distance: 73.3
click at [868, 360] on input "4836" at bounding box center [918, 357] width 101 height 26
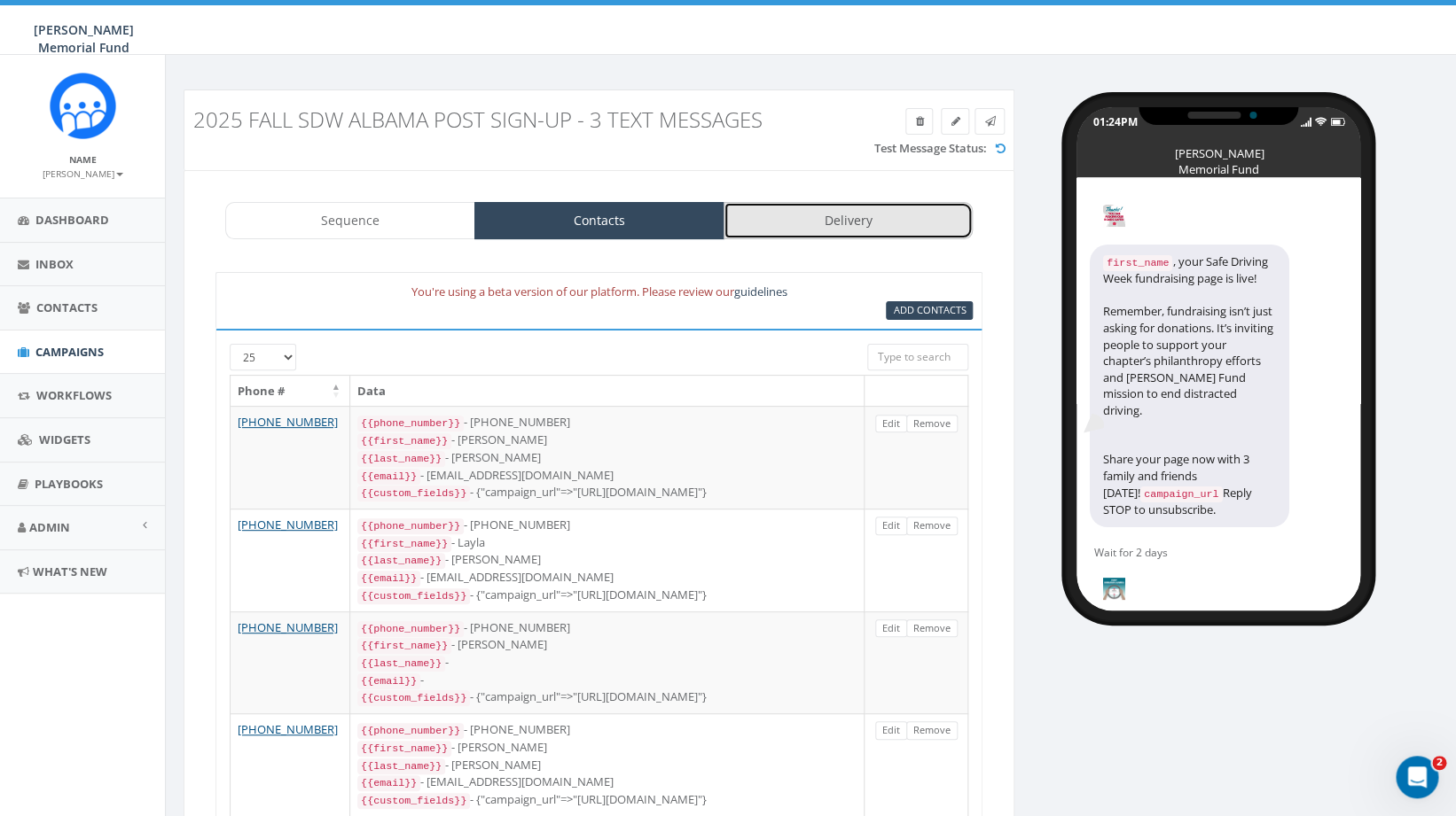
click at [847, 217] on link "Delivery" at bounding box center [848, 221] width 250 height 37
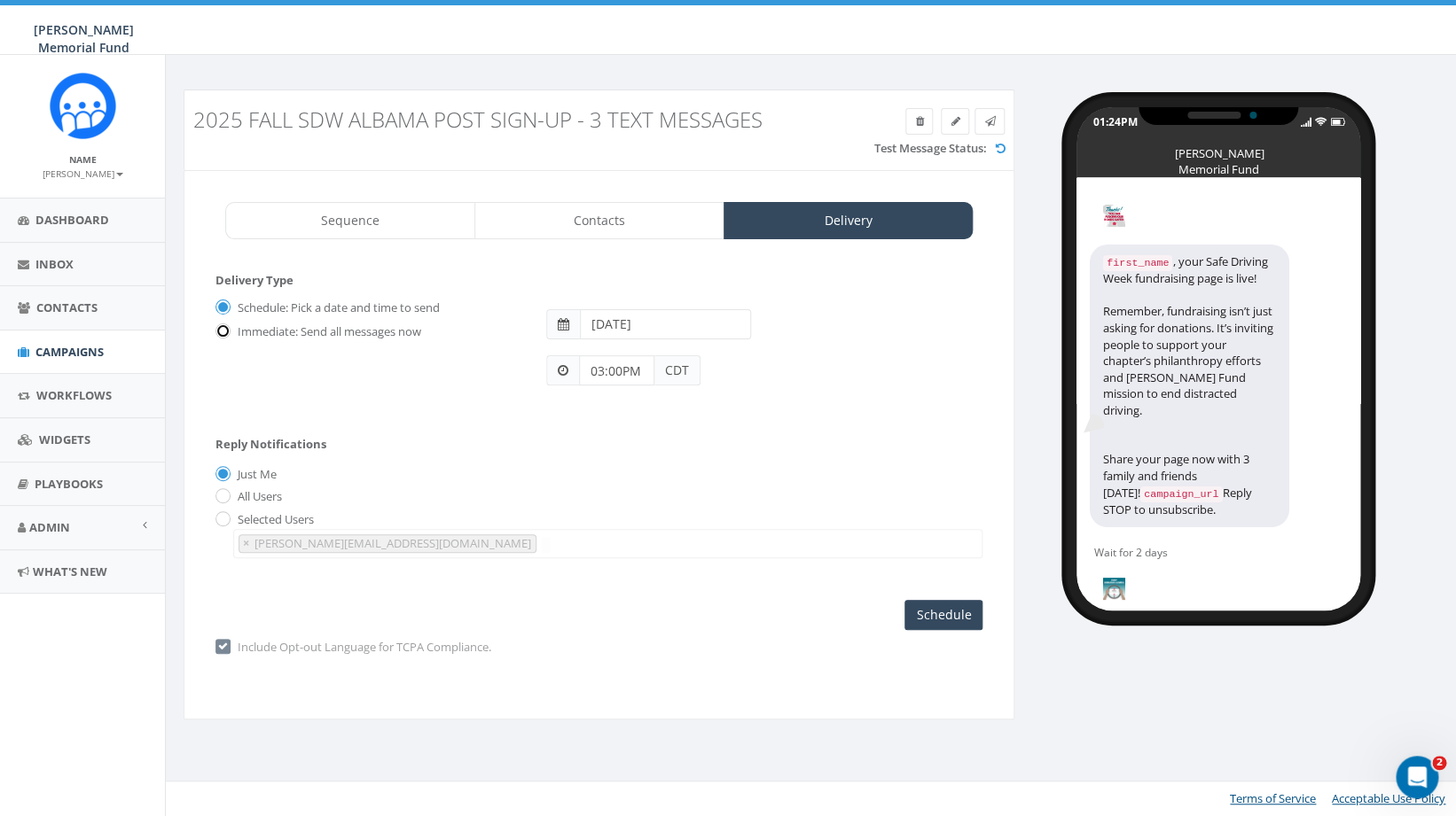
click at [224, 334] on input "Immediate: Send all messages now" at bounding box center [221, 333] width 11 height 11
radio input "true"
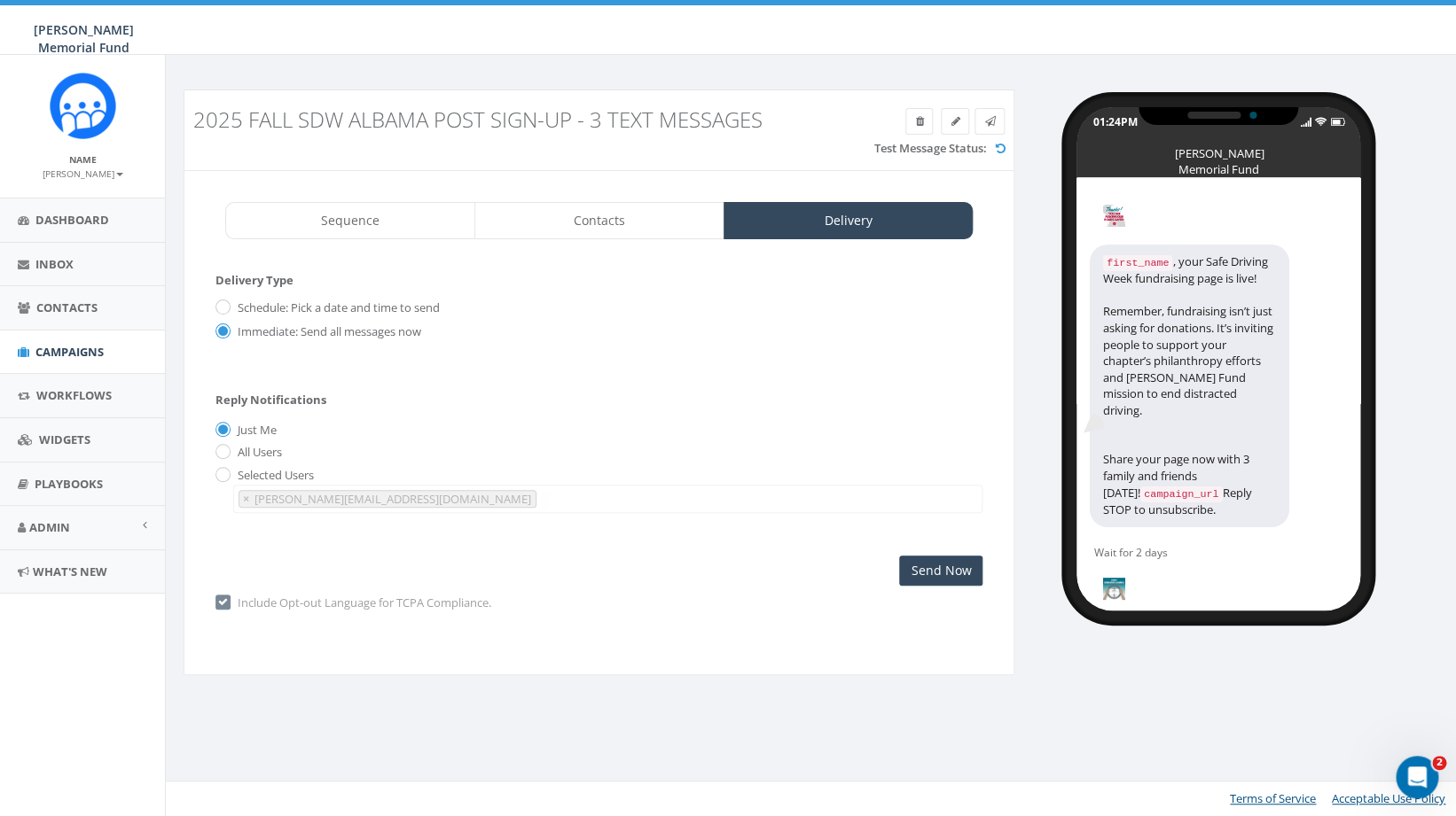
click at [233, 477] on label "Selected Users" at bounding box center [273, 476] width 80 height 18
click at [225, 478] on input "radio" at bounding box center [221, 476] width 11 height 11
radio input "true"
click at [245, 501] on span "×" at bounding box center [246, 498] width 7 height 16
select select
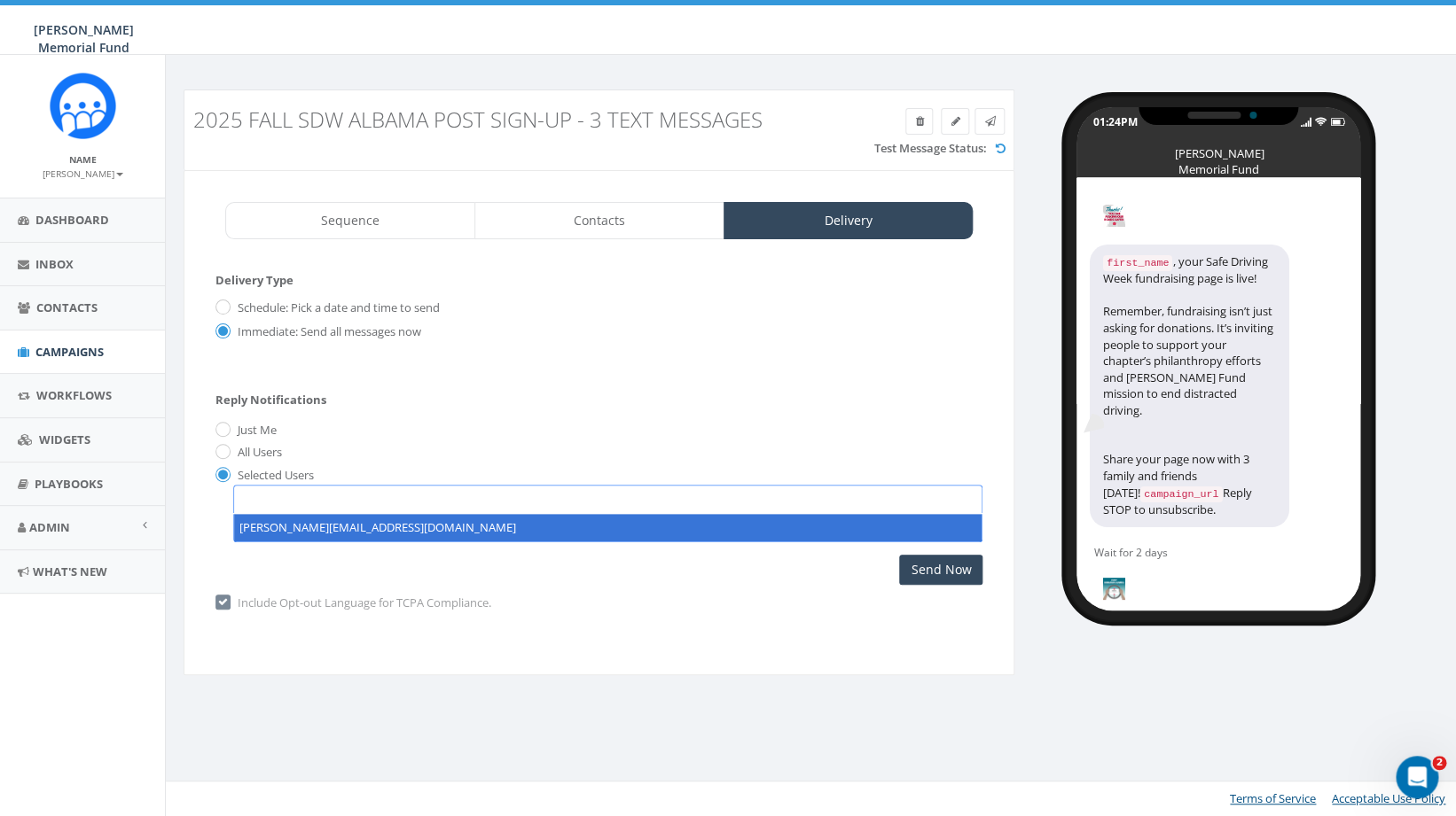
click at [272, 500] on span at bounding box center [607, 499] width 749 height 28
type textarea "[PERSON_NAME][EMAIL_ADDRESS][PERSON_NAME][DOMAIN_NAME]"
select select "[PERSON_NAME][EMAIL_ADDRESS][PERSON_NAME][DOMAIN_NAME]"
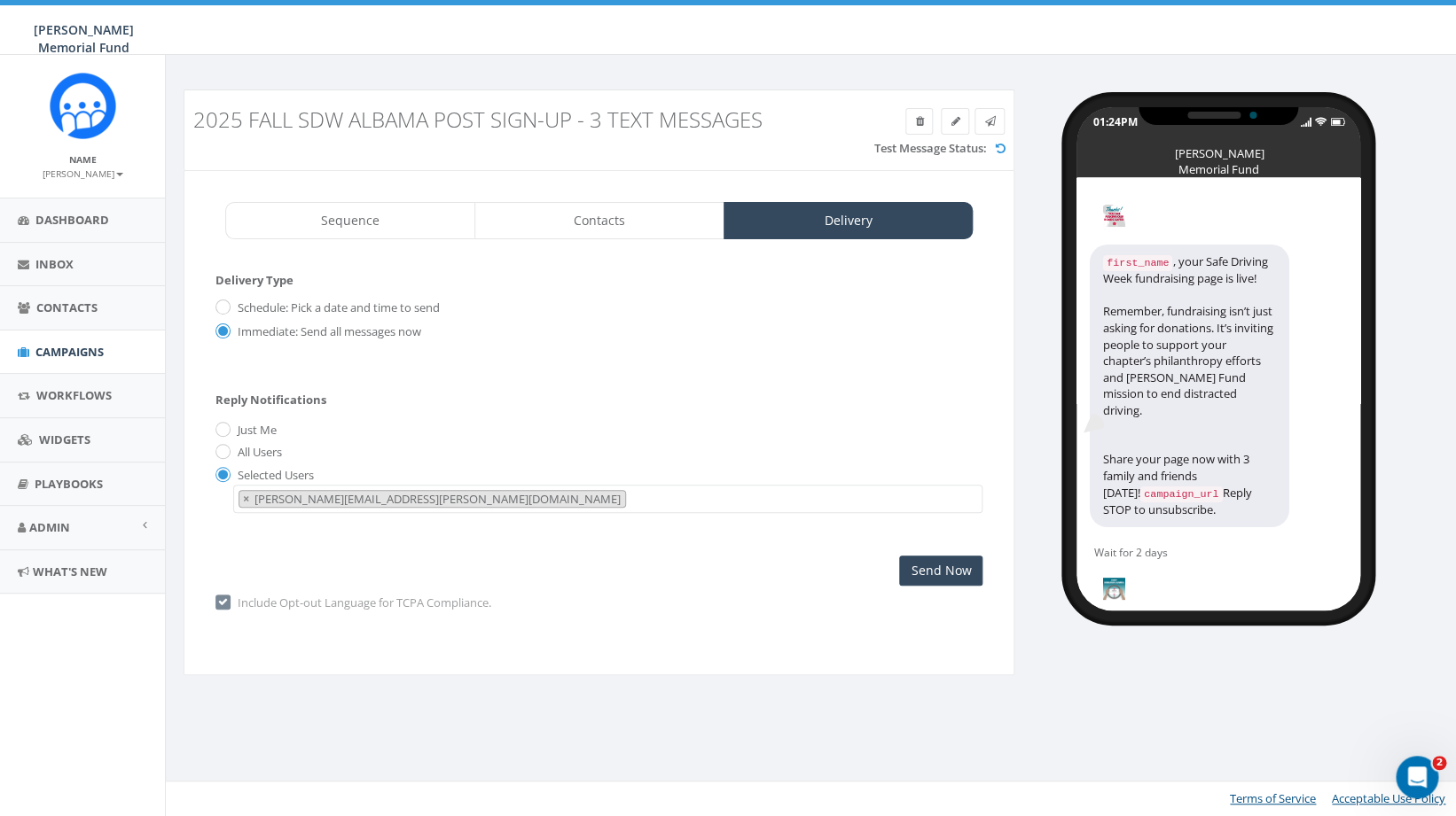
scroll to position [21, 0]
click at [778, 651] on div "Sequence Contacts Delivery 1 Step 1 2 Step 2 3 Step 3 Add URL Generation is tem…" at bounding box center [598, 423] width 831 height 507
click at [967, 569] on input "Send Now" at bounding box center [941, 571] width 83 height 30
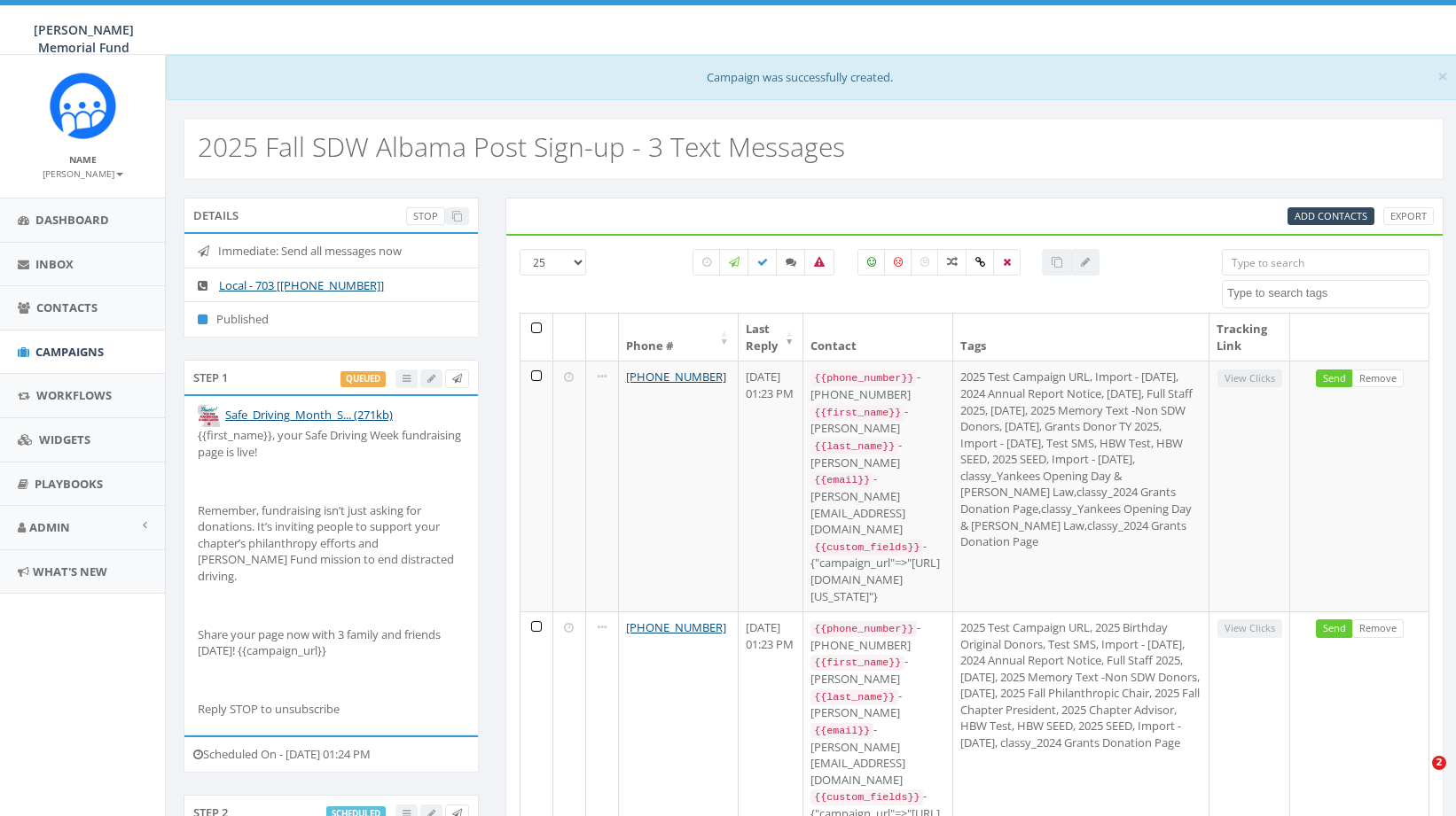
select select
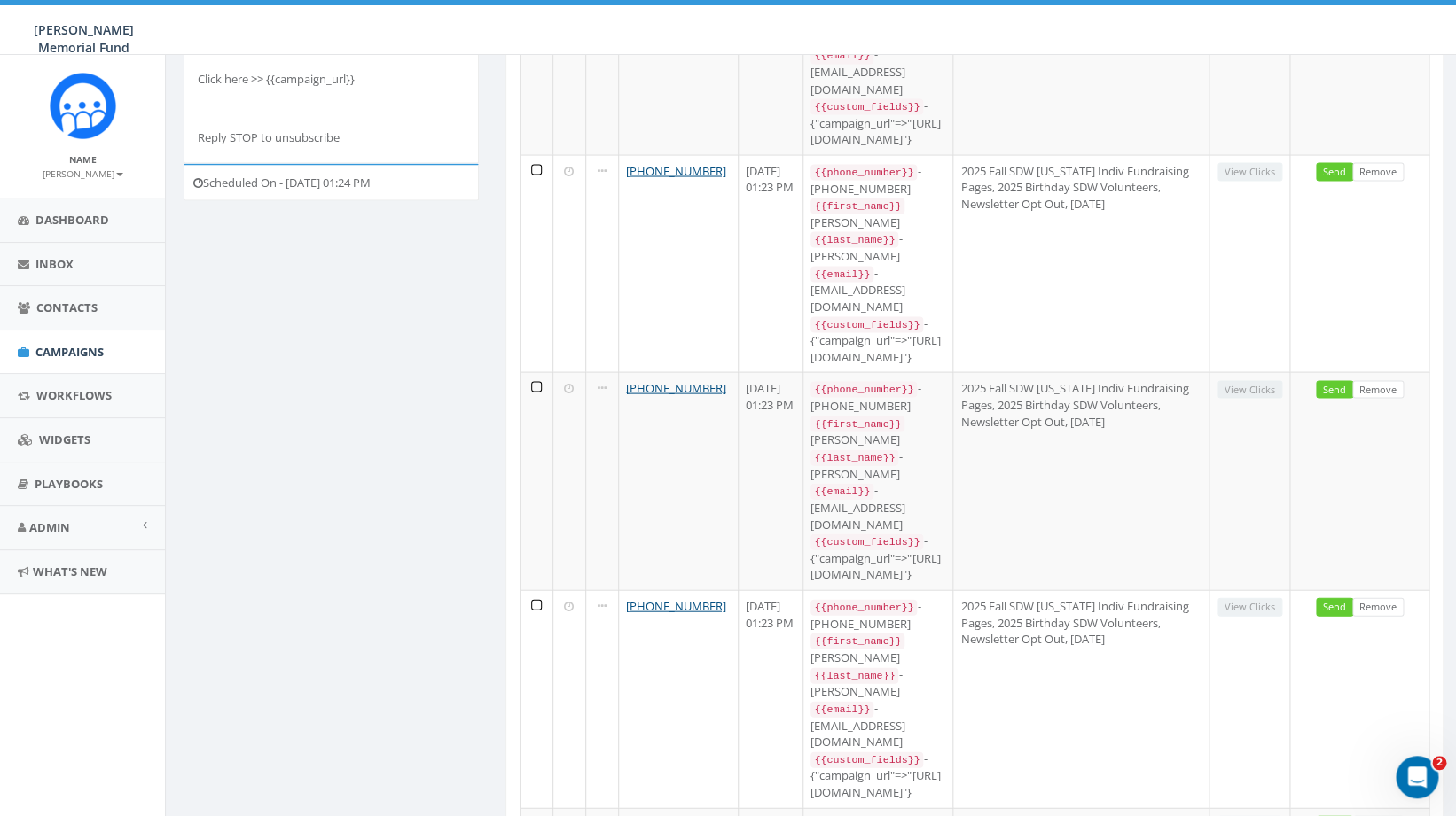
scroll to position [1379, 0]
